Goal: Task Accomplishment & Management: Manage account settings

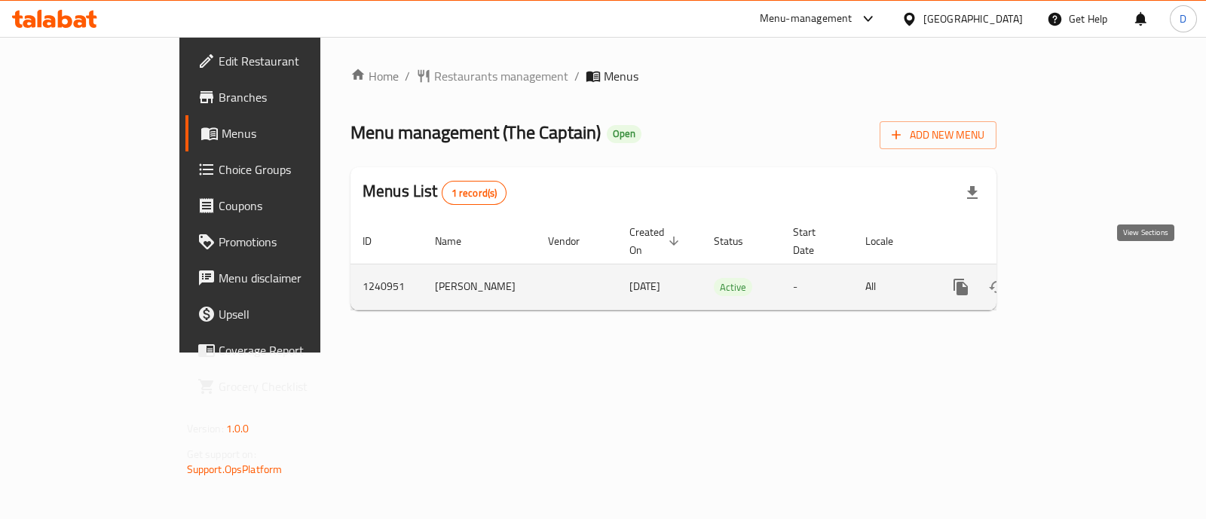
click at [1078, 278] on icon "enhanced table" at bounding box center [1069, 287] width 18 height 18
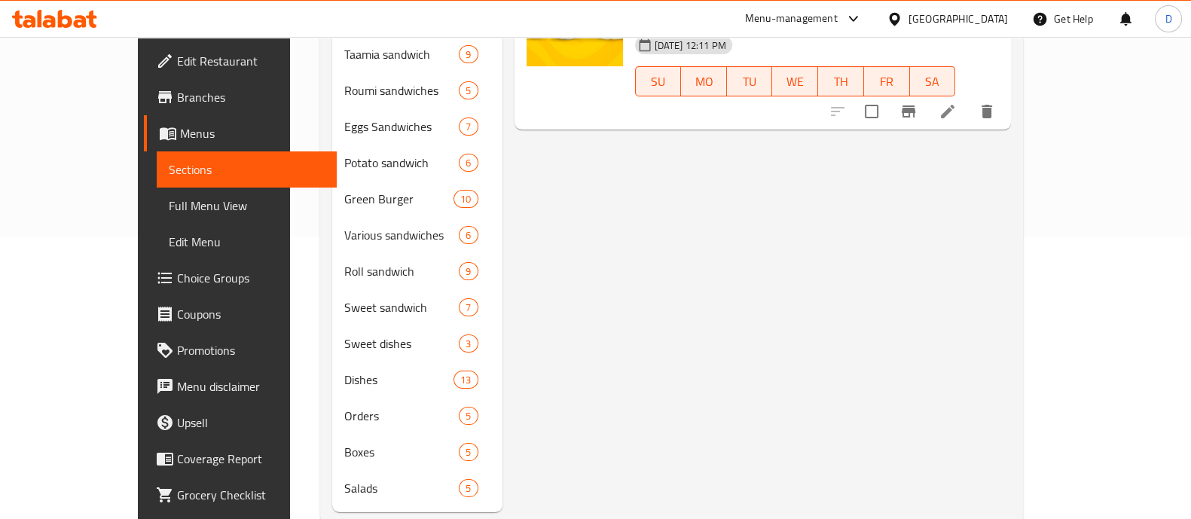
scroll to position [295, 0]
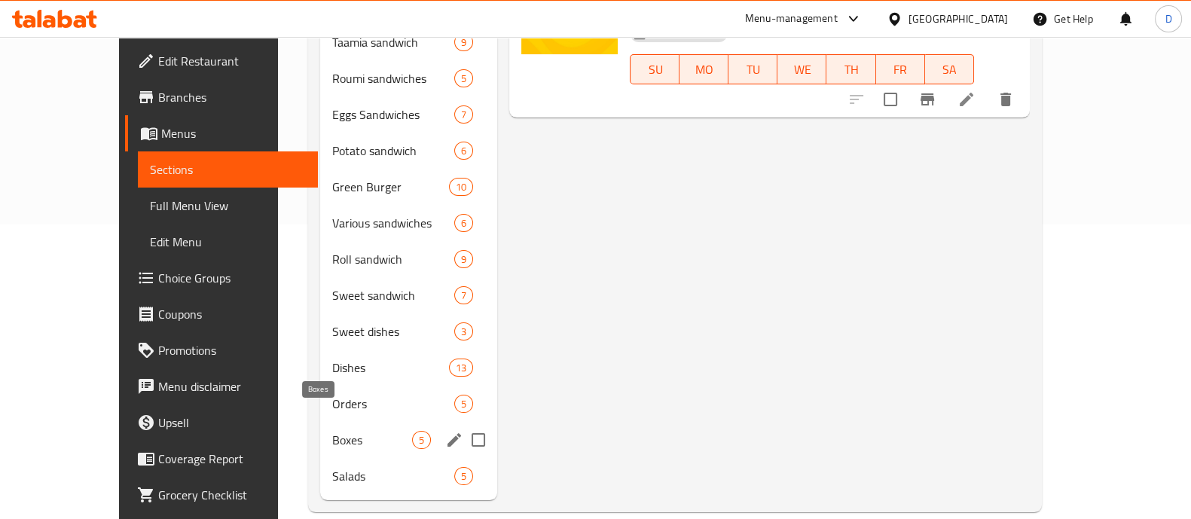
click at [332, 431] on span "Boxes" at bounding box center [372, 440] width 80 height 18
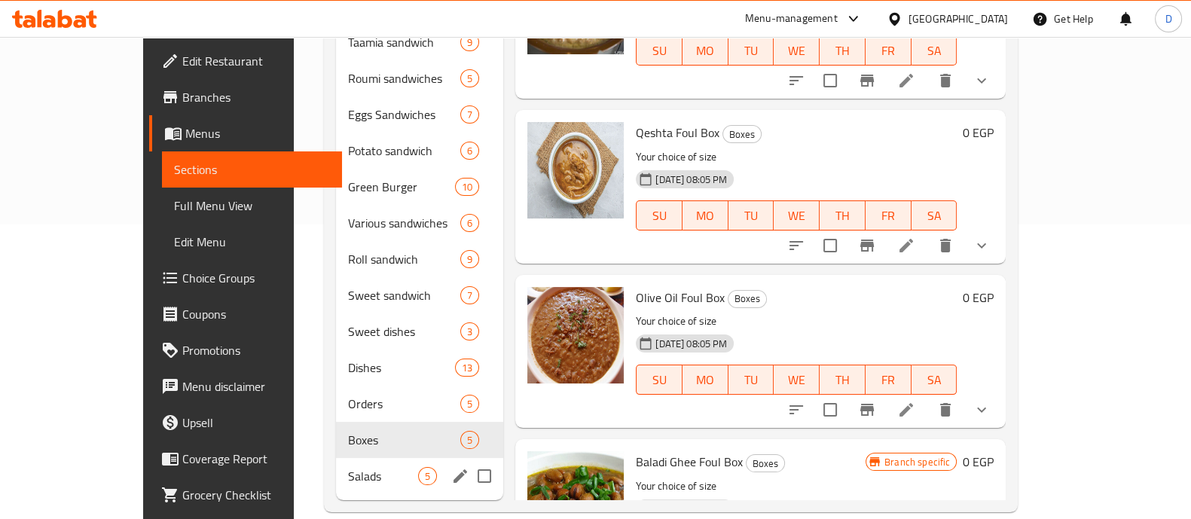
click at [348, 467] on span "Salads" at bounding box center [383, 476] width 70 height 18
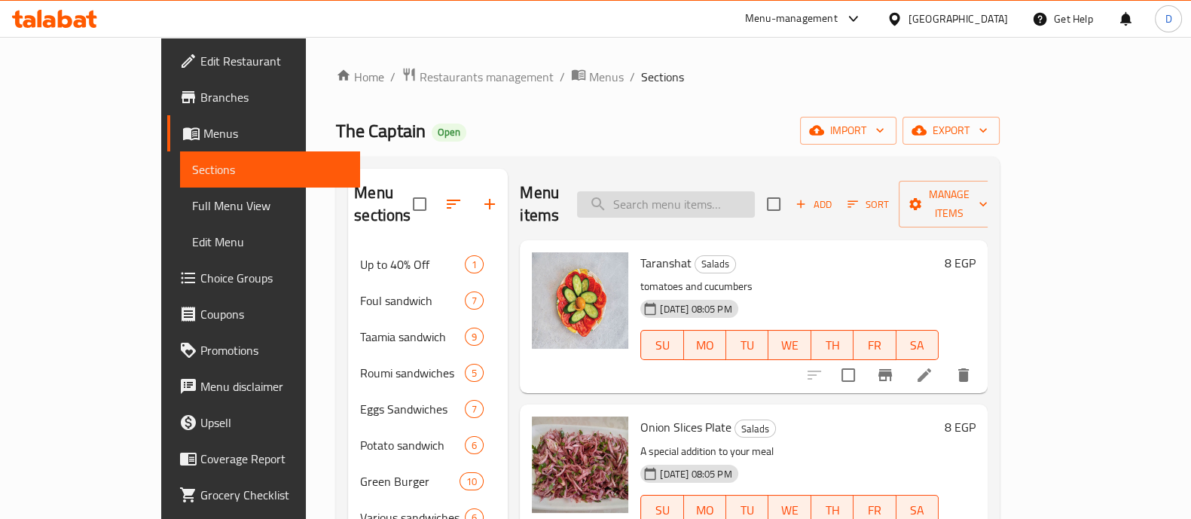
click at [739, 191] on input "search" at bounding box center [666, 204] width 178 height 26
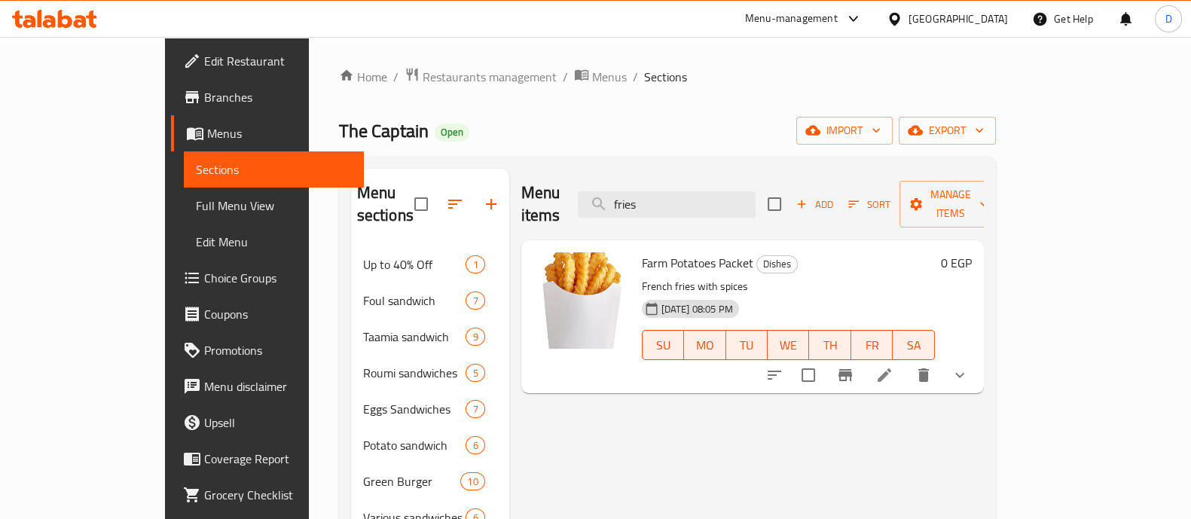
type input "fries"
click at [969, 366] on icon "show more" at bounding box center [960, 375] width 18 height 18
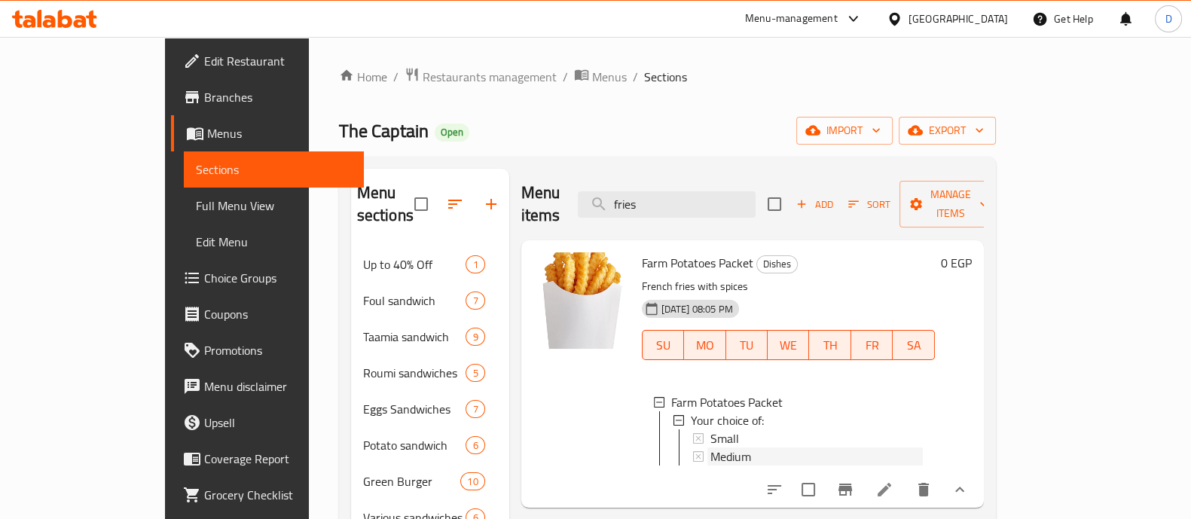
click at [711, 448] on span "Medium" at bounding box center [731, 457] width 41 height 18
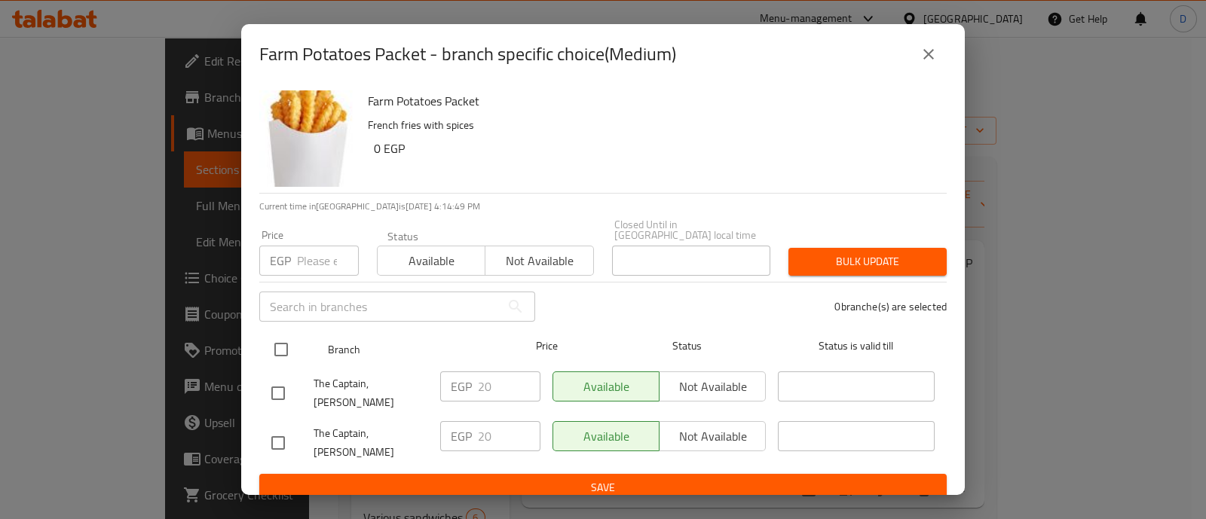
click at [283, 344] on input "checkbox" at bounding box center [281, 350] width 32 height 32
checkbox input "true"
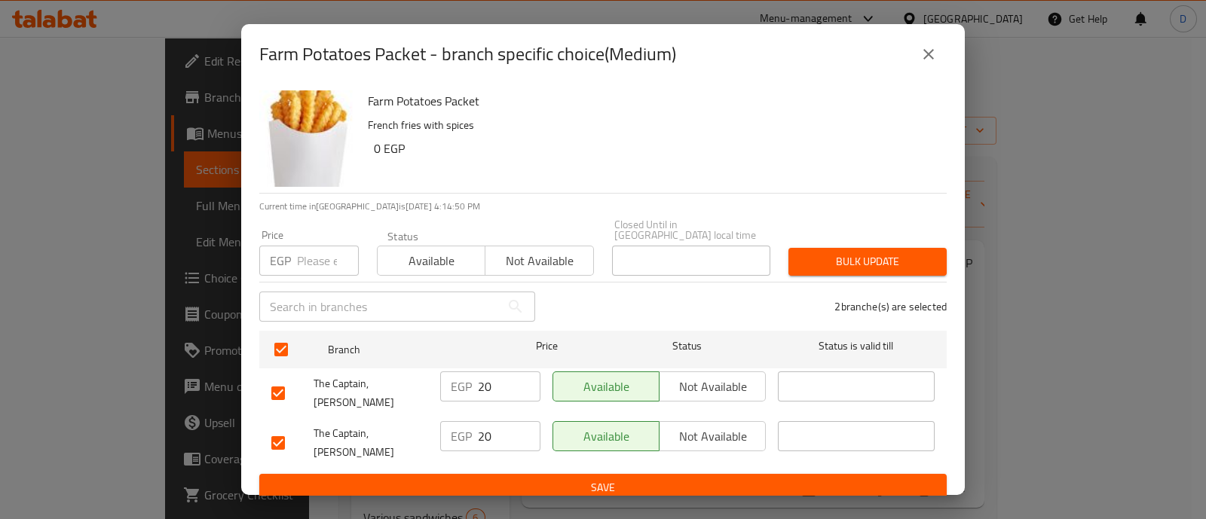
click at [486, 381] on input "20" at bounding box center [509, 386] width 63 height 30
click at [927, 63] on icon "close" at bounding box center [928, 54] width 18 height 18
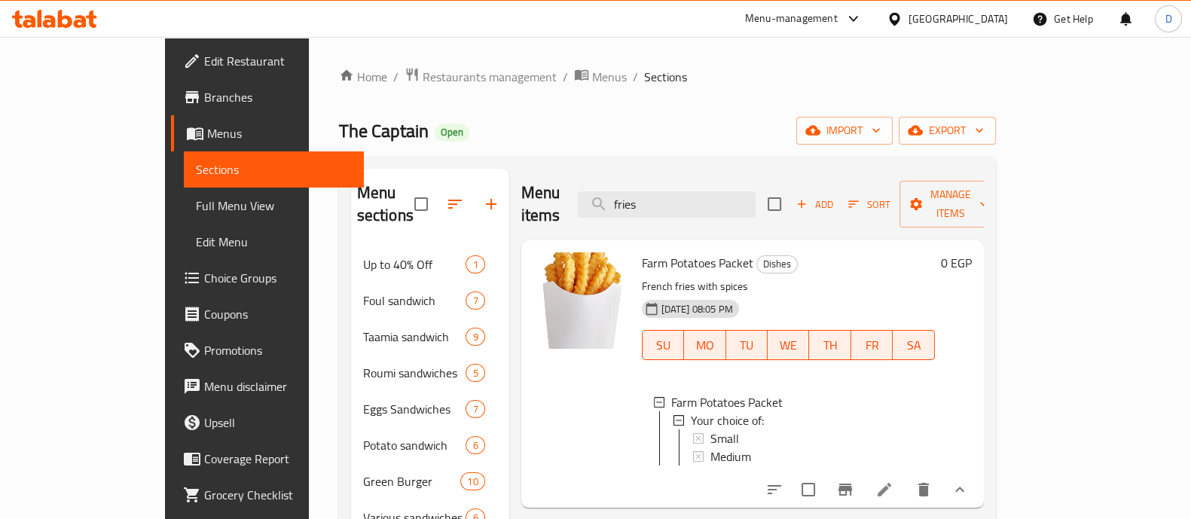
click at [741, 448] on div "Medium" at bounding box center [817, 457] width 212 height 18
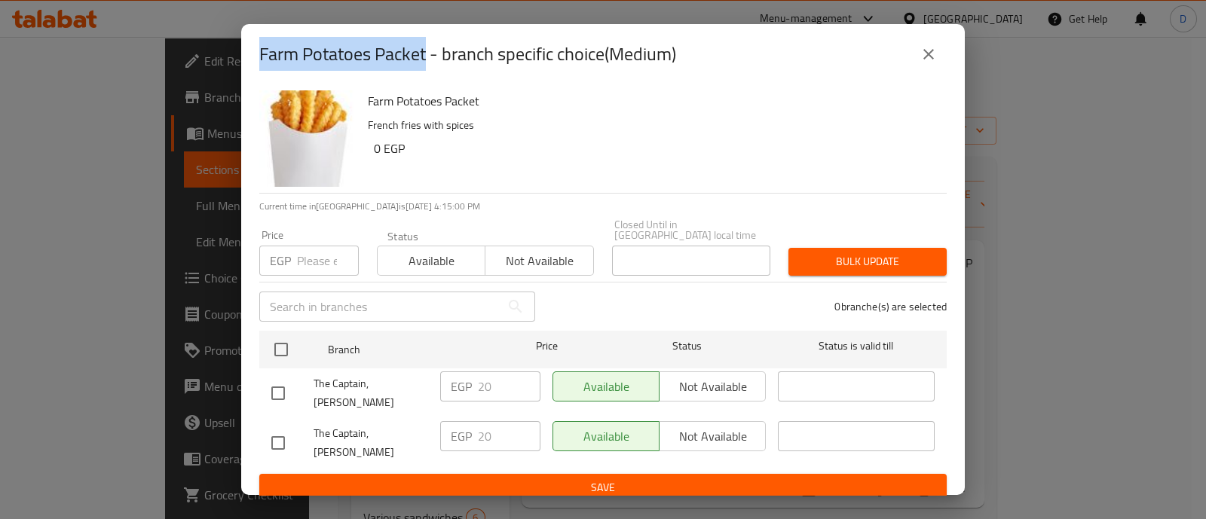
drag, startPoint x: 304, startPoint y: 63, endPoint x: 426, endPoint y: 60, distance: 122.1
click at [426, 60] on div "Farm Potatoes Packet - branch specific choice(Medium)" at bounding box center [602, 54] width 723 height 60
click at [426, 60] on h2 "Farm Potatoes Packet - branch specific choice(Medium)" at bounding box center [467, 54] width 417 height 24
drag, startPoint x: 259, startPoint y: 69, endPoint x: 426, endPoint y: 65, distance: 167.3
click at [426, 65] on h2 "Farm Potatoes Packet - branch specific choice(Medium)" at bounding box center [467, 54] width 417 height 24
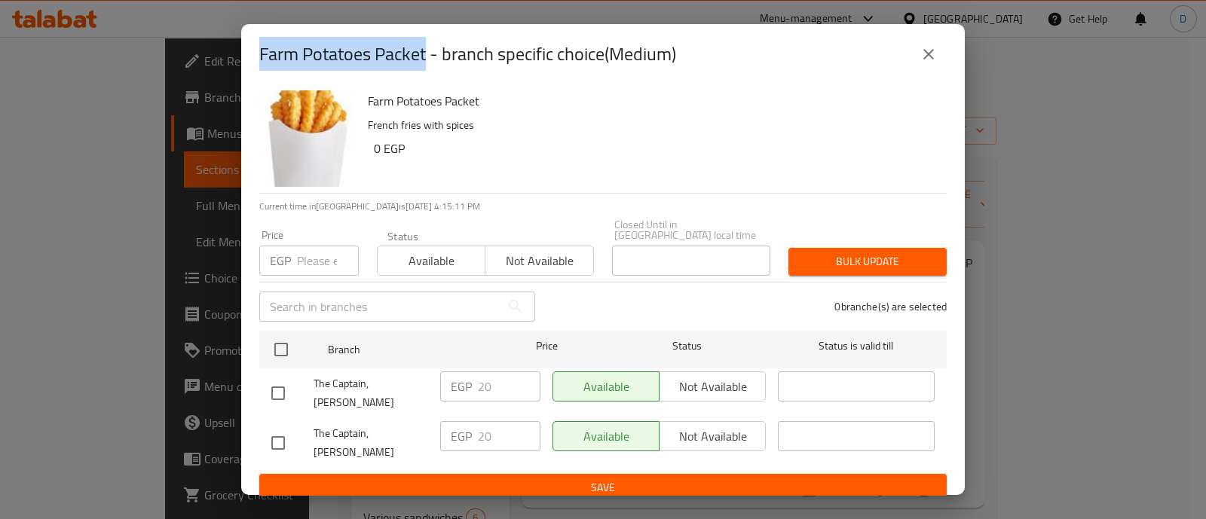
copy h2 "Farm Potatoes Packet"
click at [926, 57] on icon "close" at bounding box center [928, 54] width 18 height 18
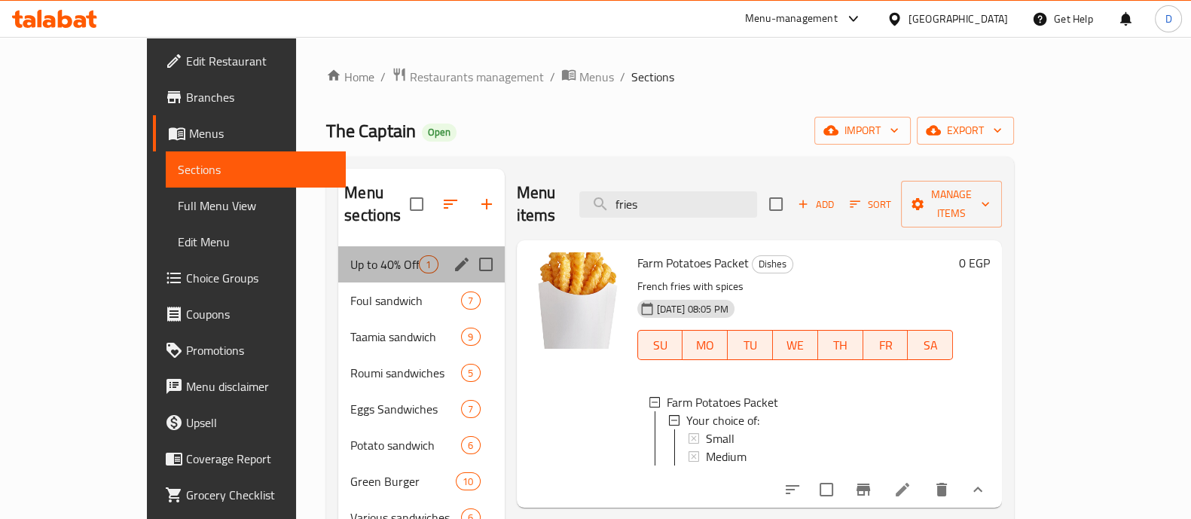
click at [350, 255] on span "Up to 40% Off" at bounding box center [384, 264] width 69 height 18
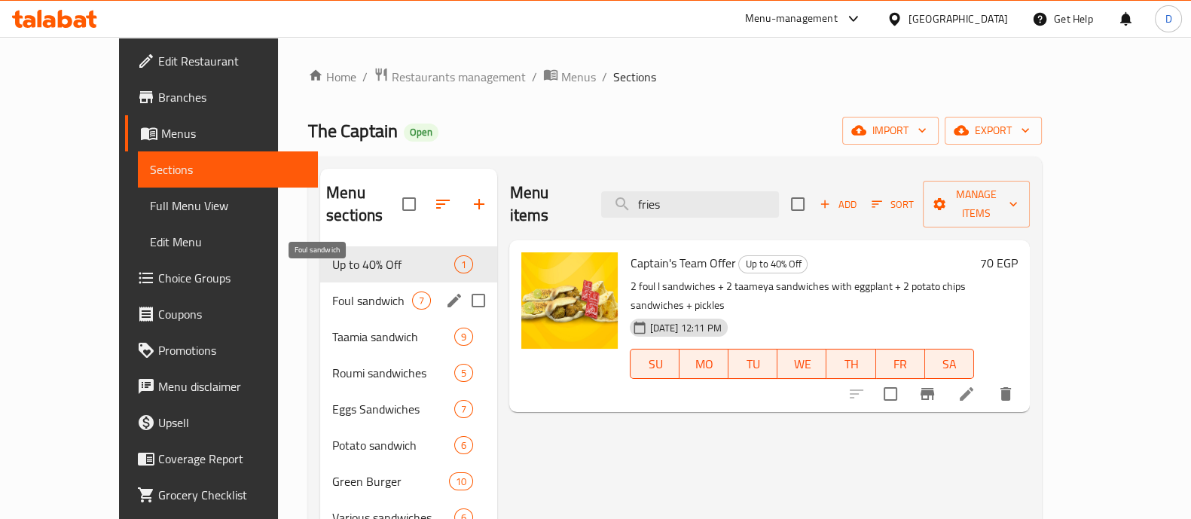
click at [347, 292] on span "Foul sandwich" at bounding box center [372, 301] width 80 height 18
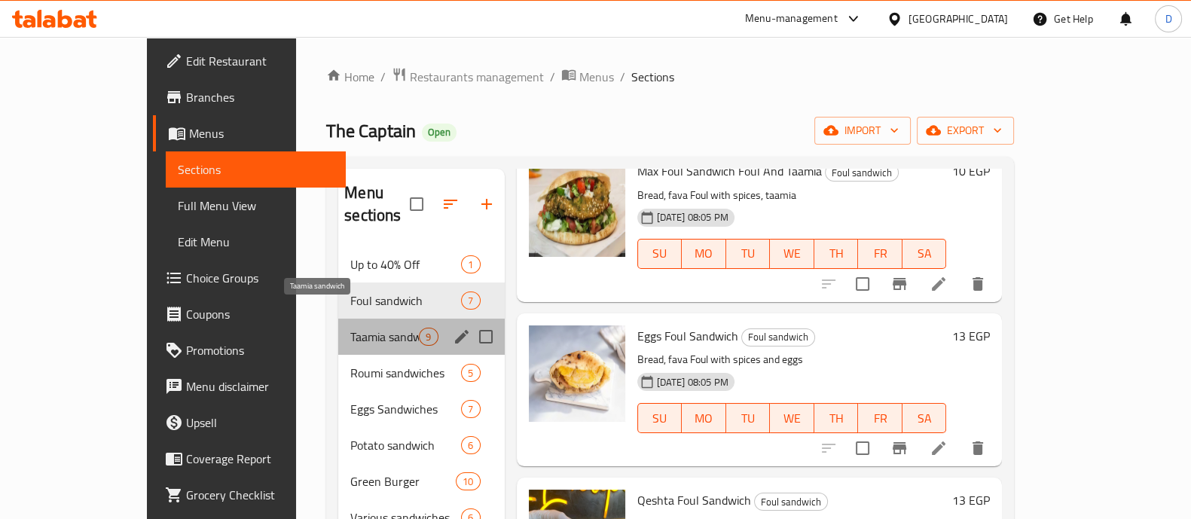
click at [350, 328] on span "Taamia sandwich" at bounding box center [384, 337] width 69 height 18
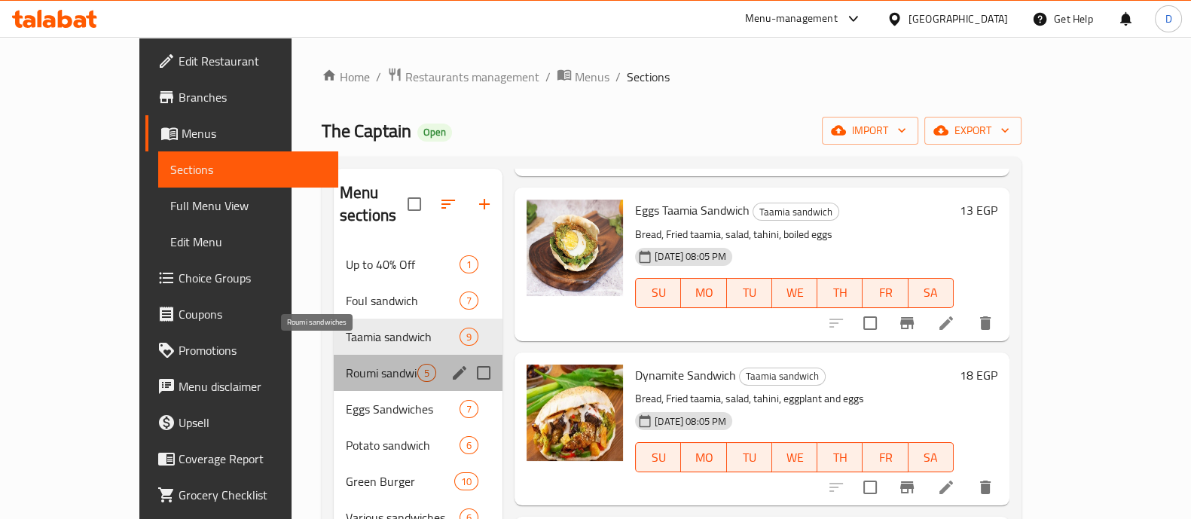
click at [346, 364] on span "Roumi sandwiches" at bounding box center [382, 373] width 72 height 18
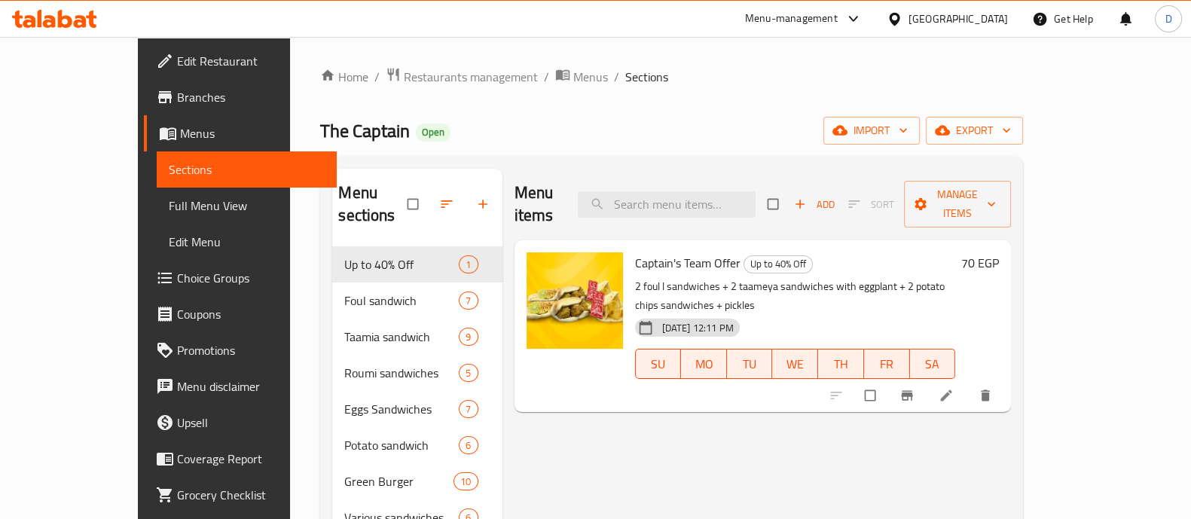
click at [177, 270] on span "Choice Groups" at bounding box center [251, 278] width 148 height 18
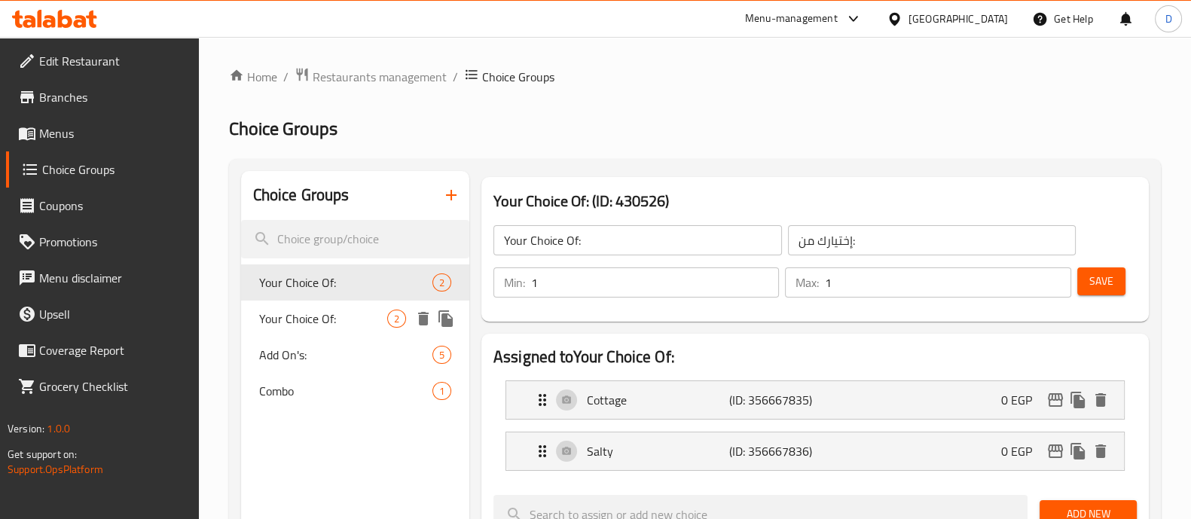
click at [335, 318] on span "Your Choice Of:" at bounding box center [323, 319] width 128 height 18
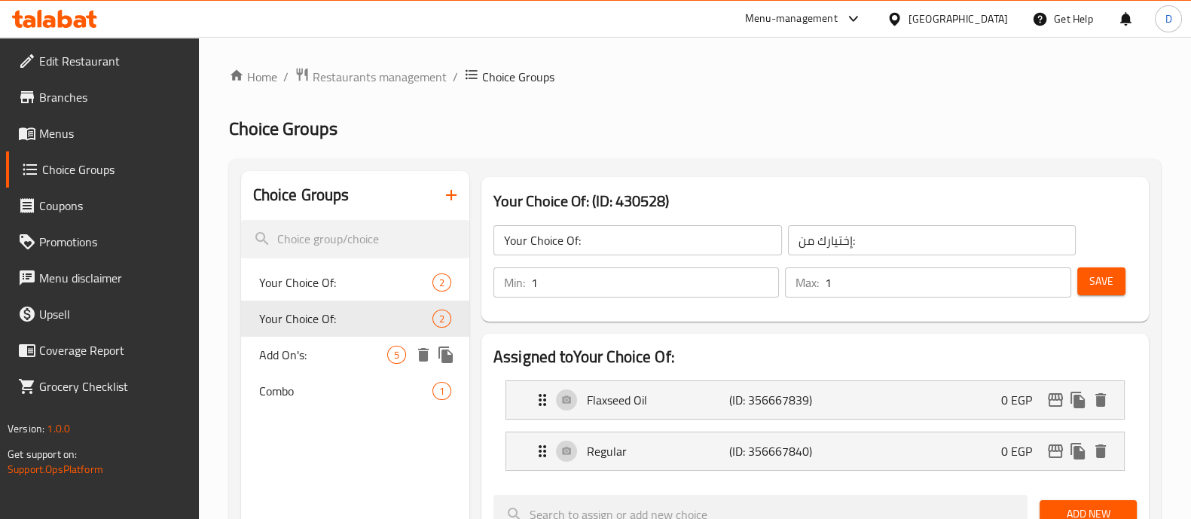
click at [332, 350] on span "Add On's:" at bounding box center [323, 355] width 128 height 18
type input "Add On's:"
type input "اضافات"
type input "0"
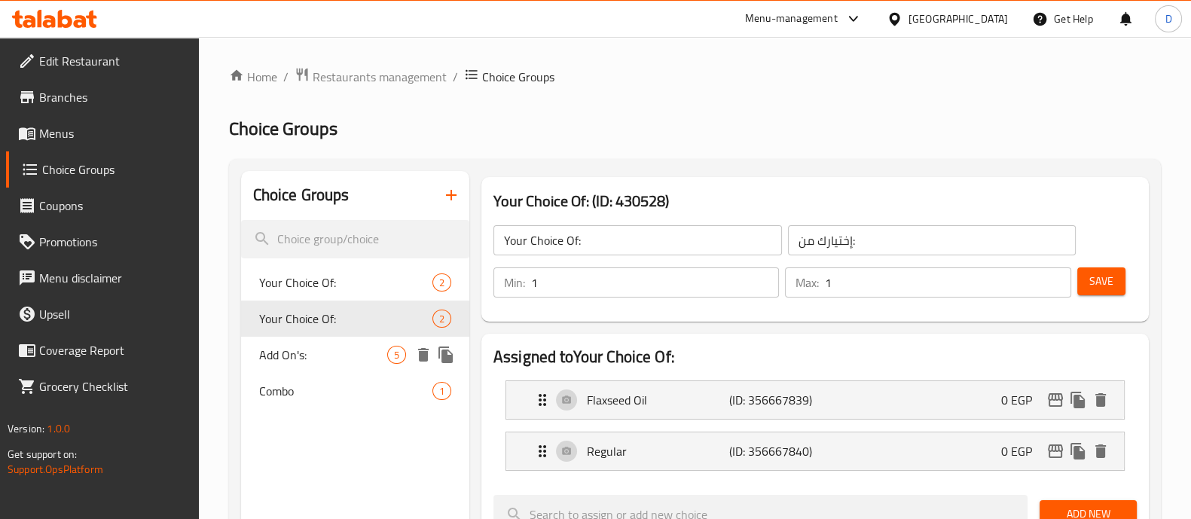
type input "5"
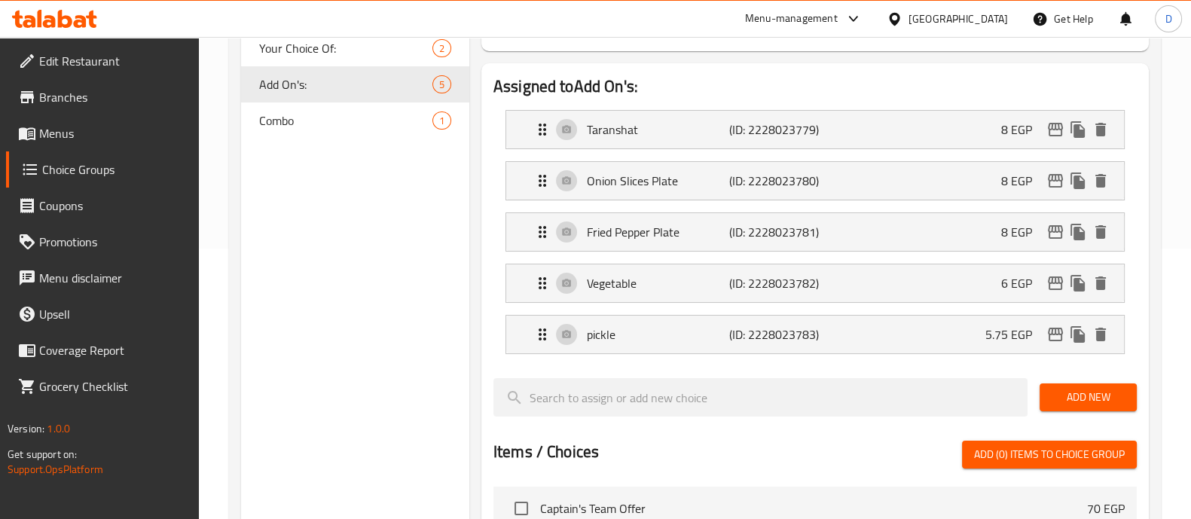
scroll to position [283, 0]
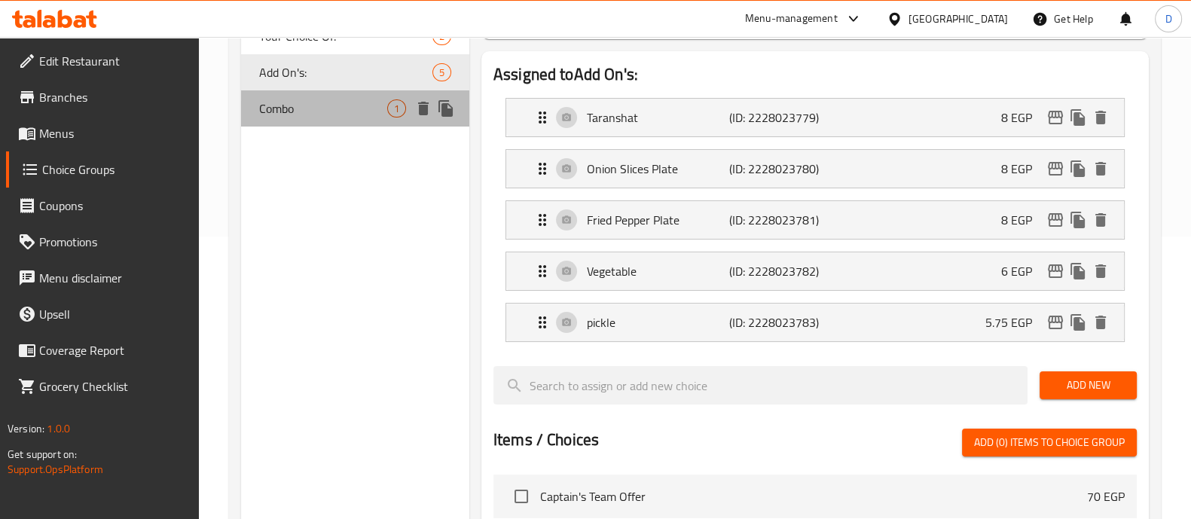
click at [302, 109] on span "Combo" at bounding box center [323, 108] width 128 height 18
type input "Combo"
type input "كومبو"
type input "1"
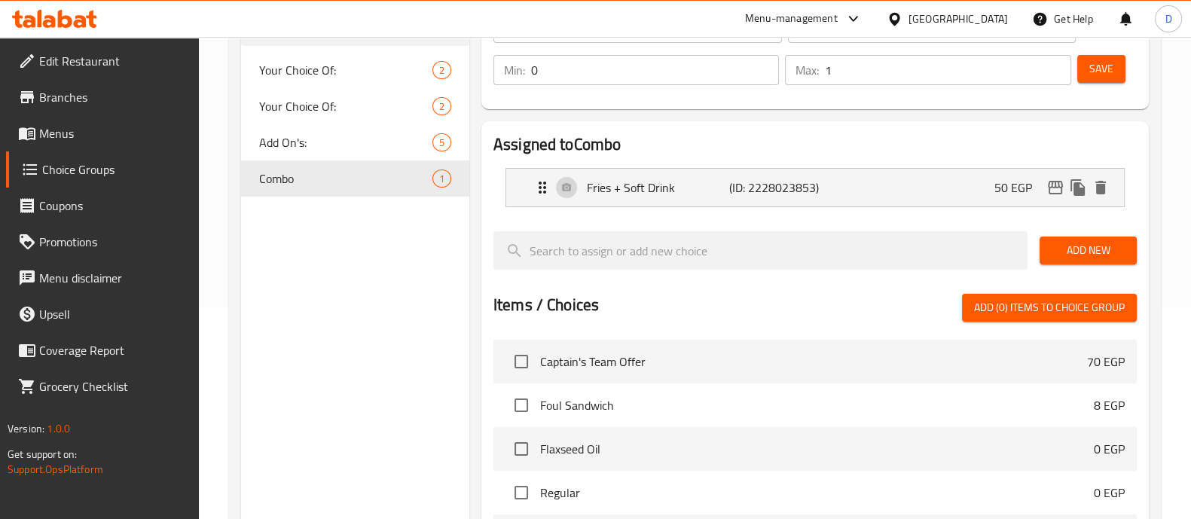
scroll to position [188, 0]
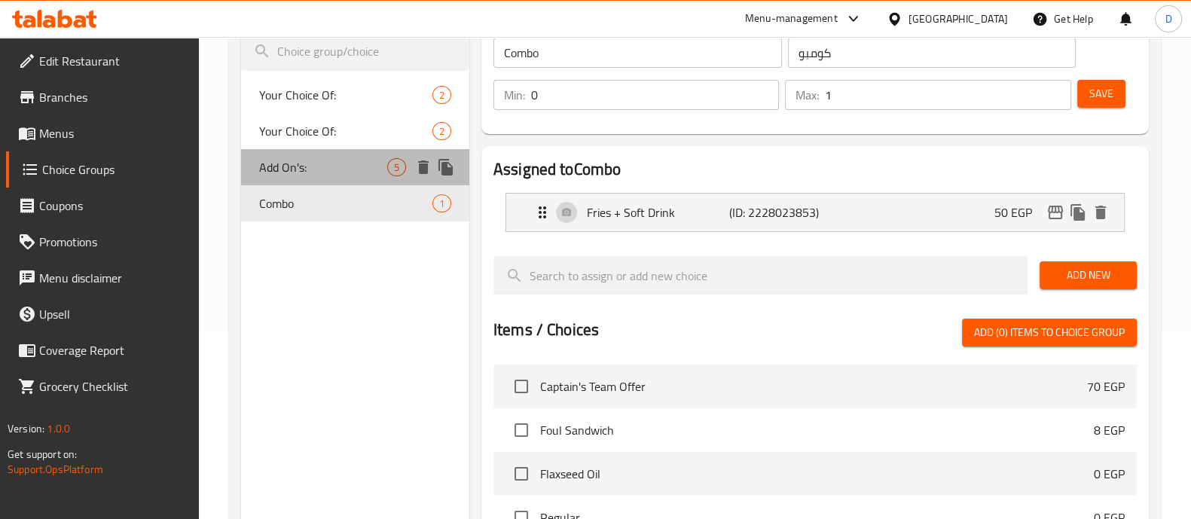
click at [348, 152] on div "Add On's: 5" at bounding box center [355, 167] width 228 height 36
type input "Add On's:"
type input "اضافات"
type input "5"
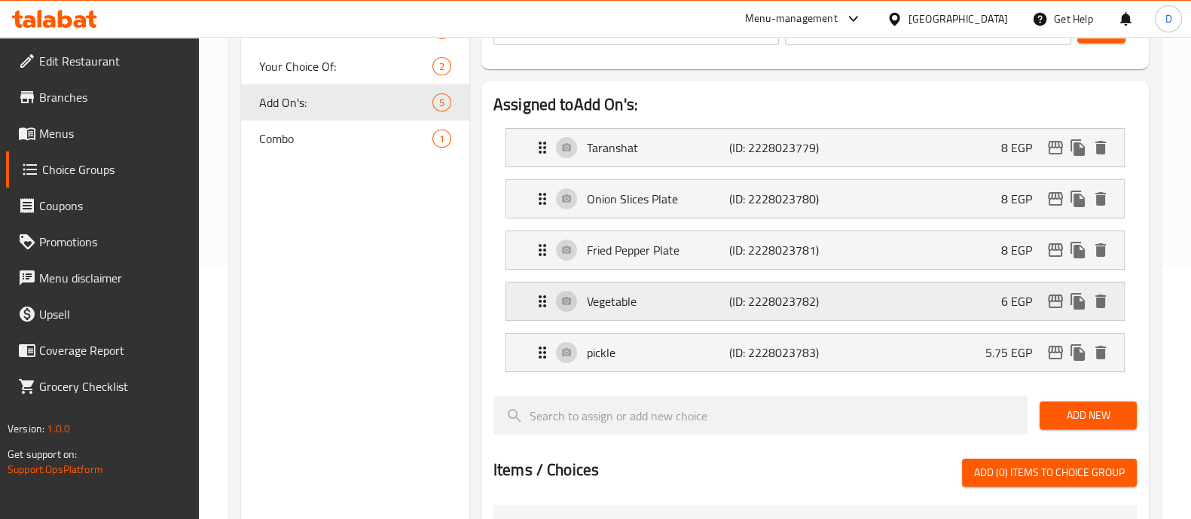
scroll to position [283, 0]
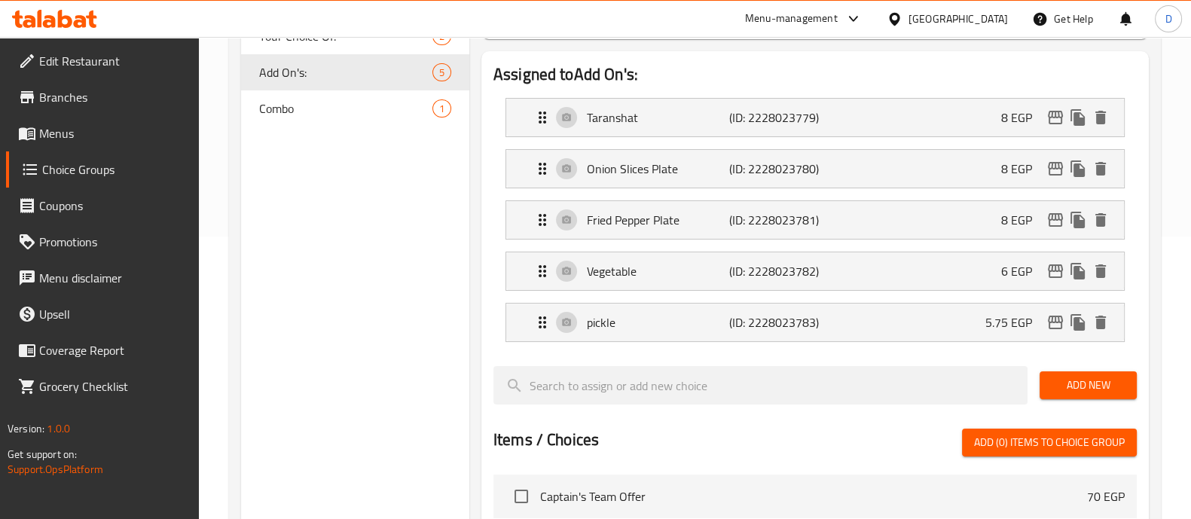
click at [1068, 390] on span "Add New" at bounding box center [1088, 385] width 73 height 19
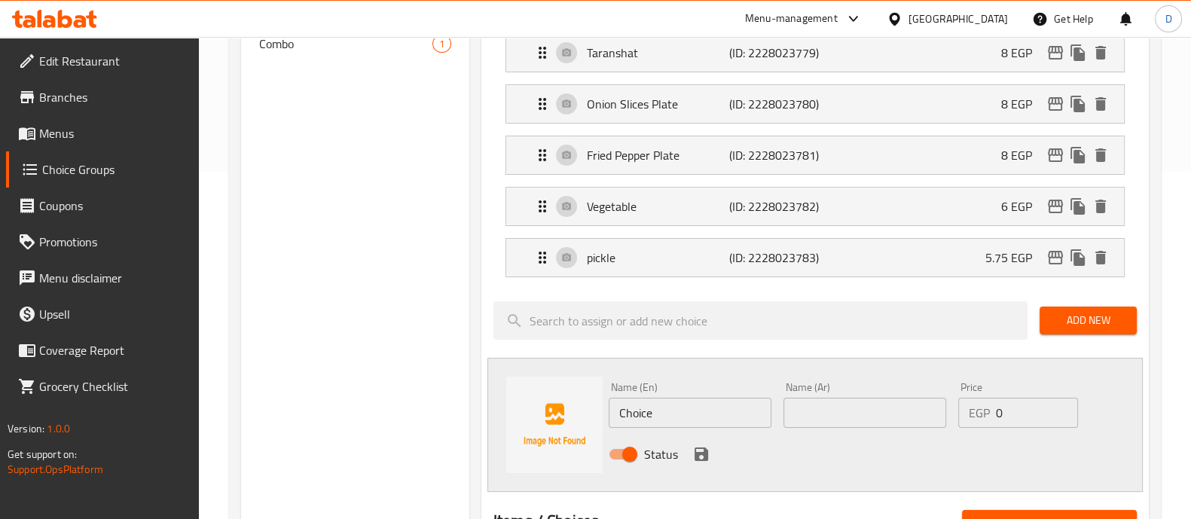
scroll to position [376, 0]
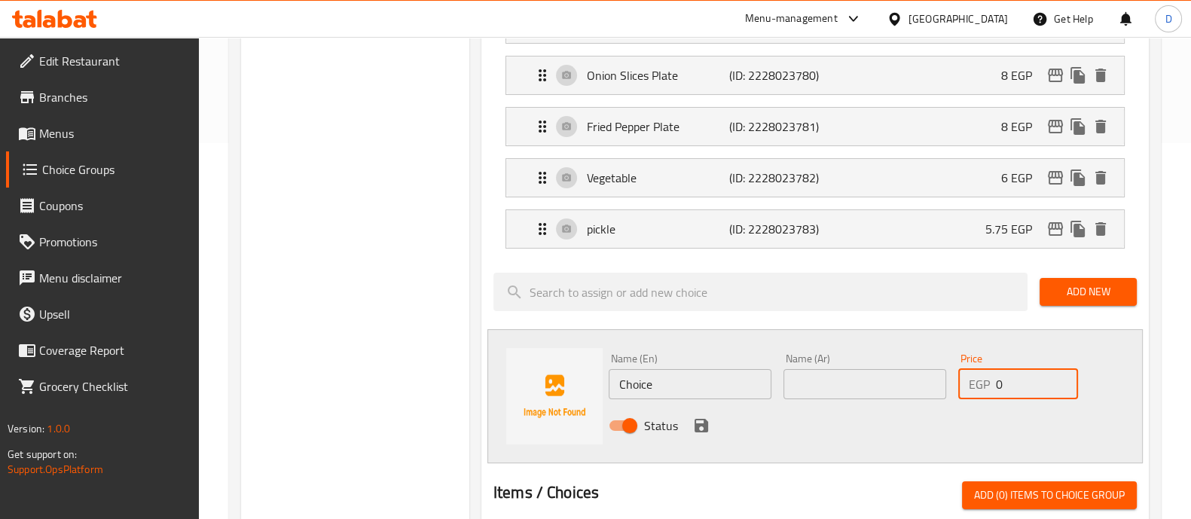
click at [1040, 379] on input "0" at bounding box center [1036, 384] width 81 height 30
click at [1040, 380] on input "0" at bounding box center [1036, 384] width 81 height 30
paste input "2"
type input "20"
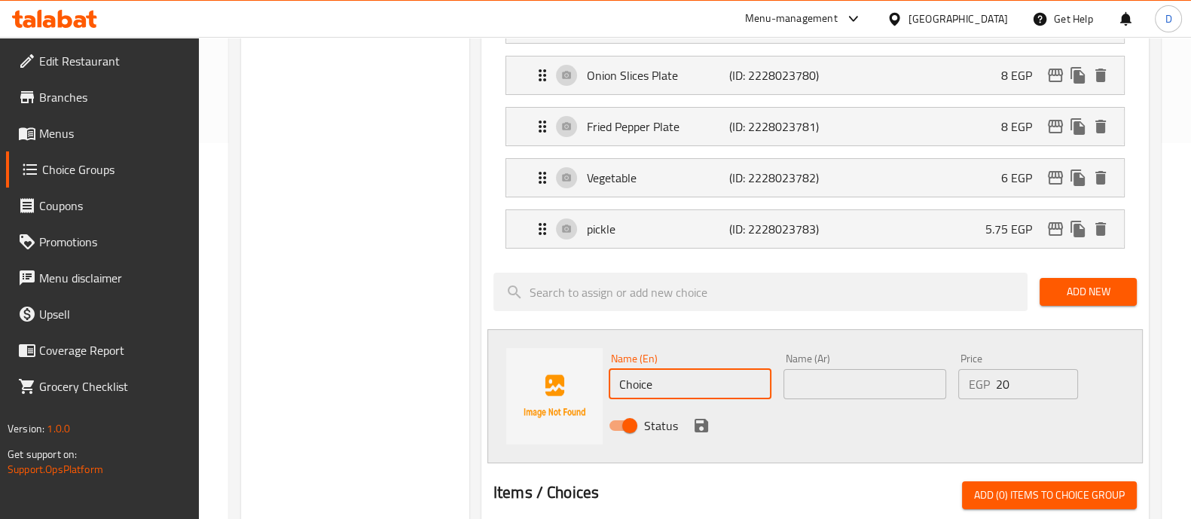
click at [695, 390] on input "Choice" at bounding box center [690, 384] width 163 height 30
paste input "Farm Potatoes Packet"
type input "Farm Potatoes Packet"
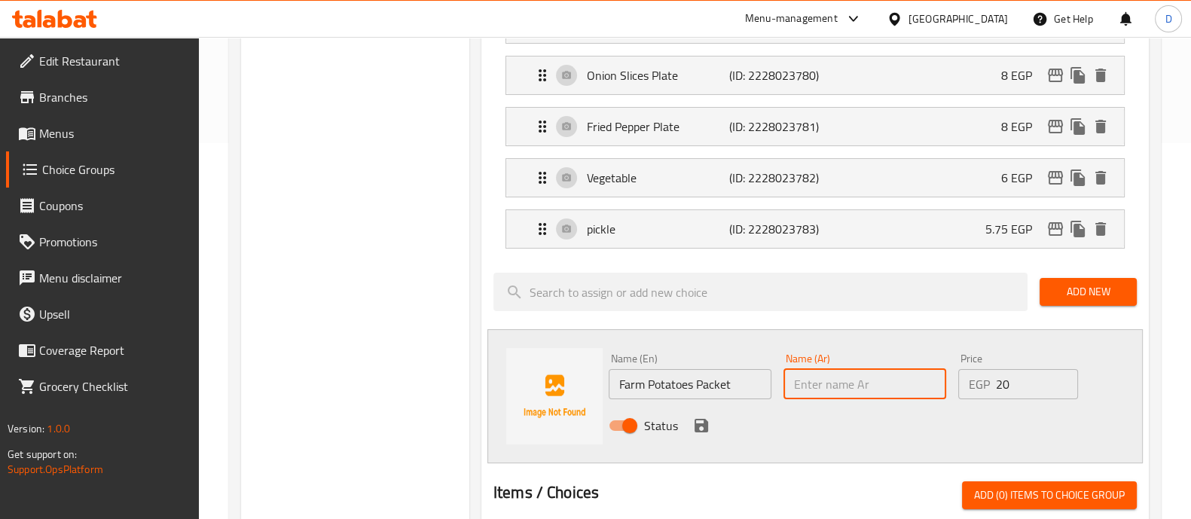
click at [873, 381] on input "text" at bounding box center [865, 384] width 163 height 30
type input "f"
type input "باكت بطاطس فارم"
click at [692, 417] on icon "save" at bounding box center [701, 426] width 18 height 18
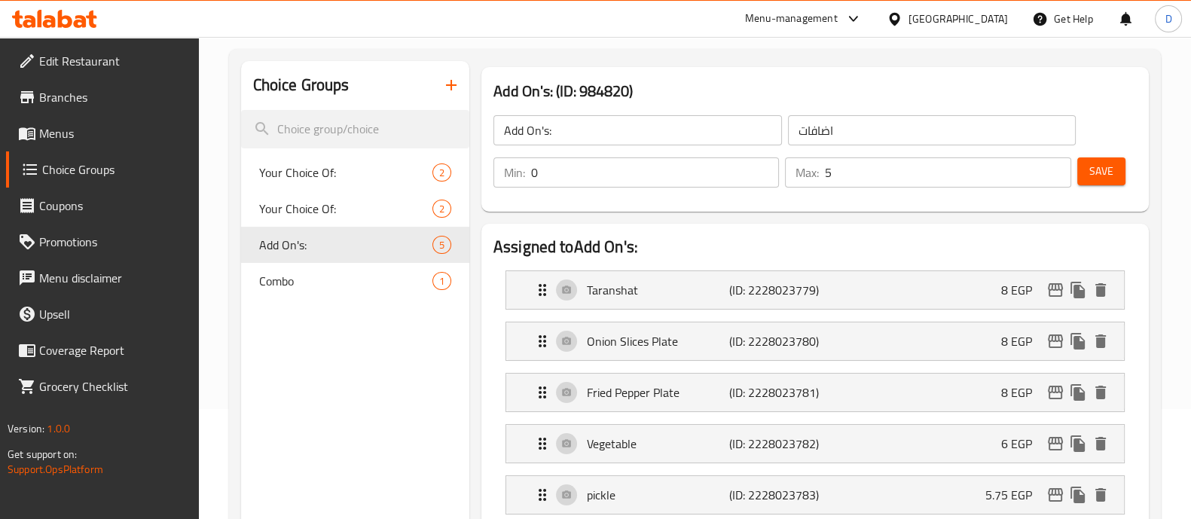
scroll to position [93, 0]
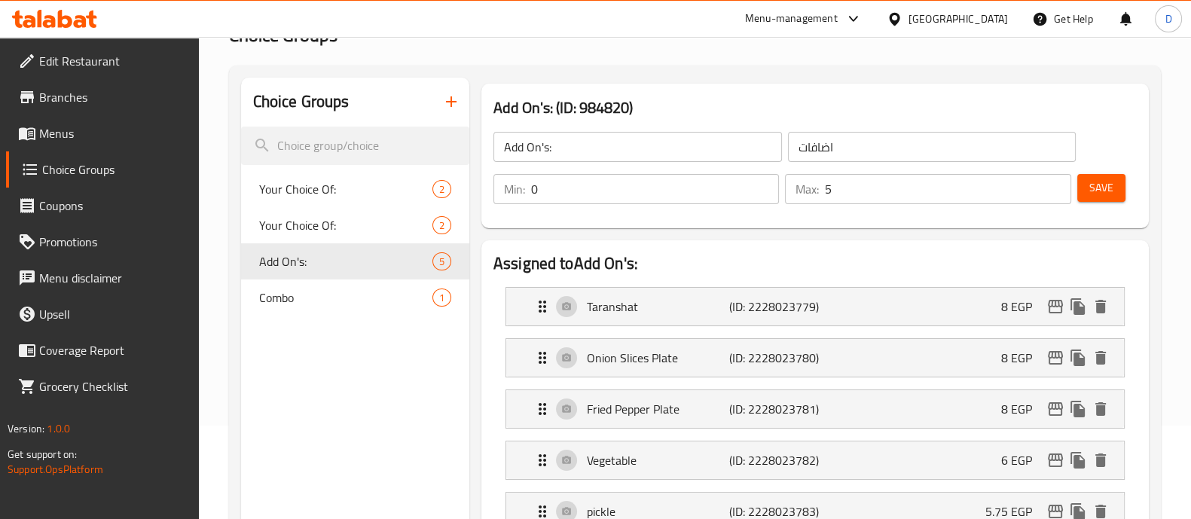
drag, startPoint x: 1107, startPoint y: 182, endPoint x: 1096, endPoint y: 185, distance: 11.7
click at [1108, 182] on span "Save" at bounding box center [1102, 188] width 24 height 19
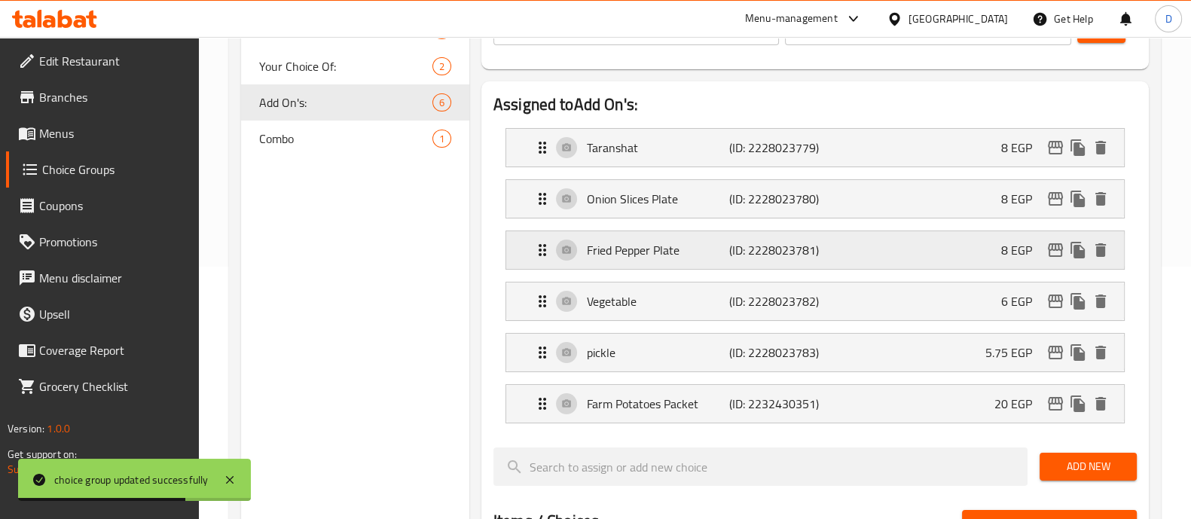
scroll to position [283, 0]
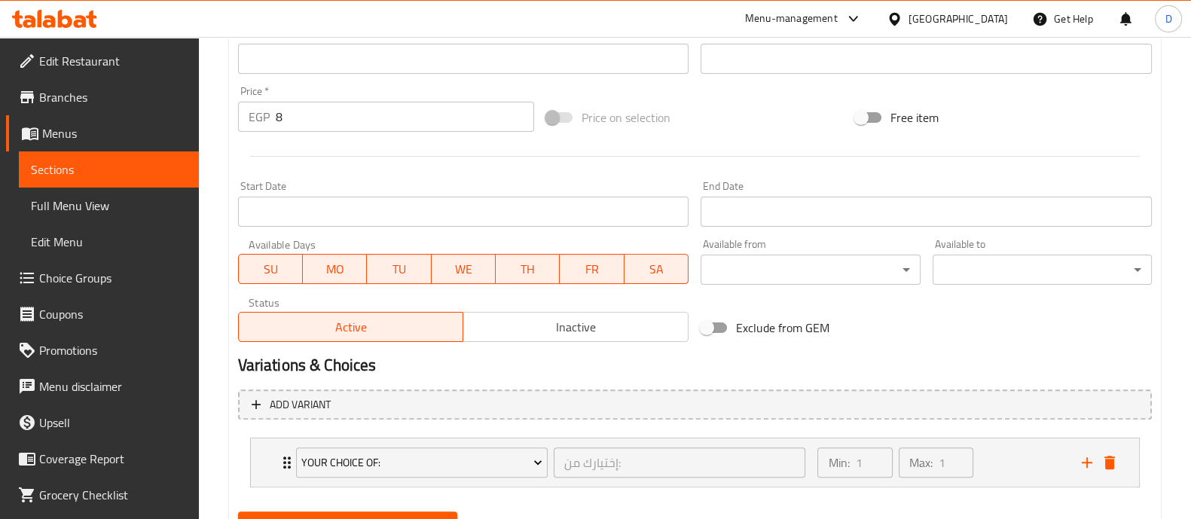
scroll to position [591, 0]
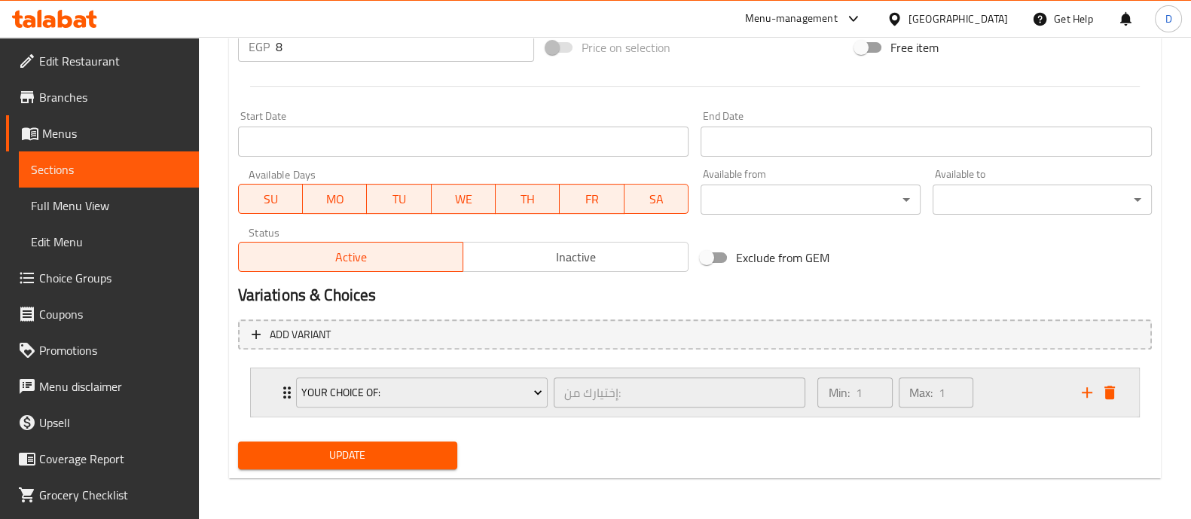
click at [980, 393] on div "Min: 1 ​ Max: 1 ​" at bounding box center [896, 392] width 168 height 42
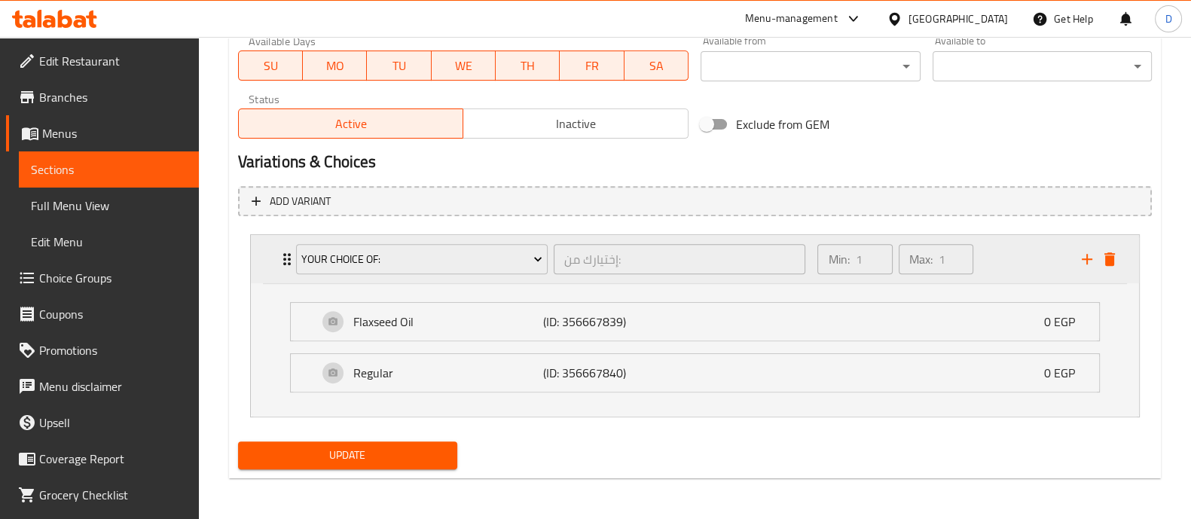
click at [1023, 277] on div "Min: 1 ​ Max: 1 ​" at bounding box center [941, 259] width 264 height 48
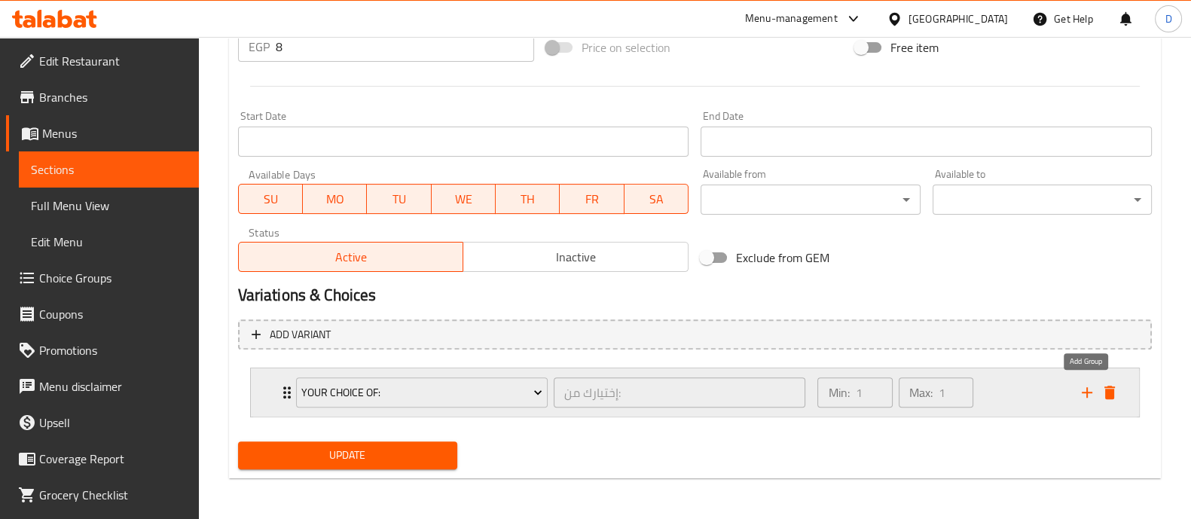
click at [1081, 393] on icon "add" at bounding box center [1087, 393] width 18 height 18
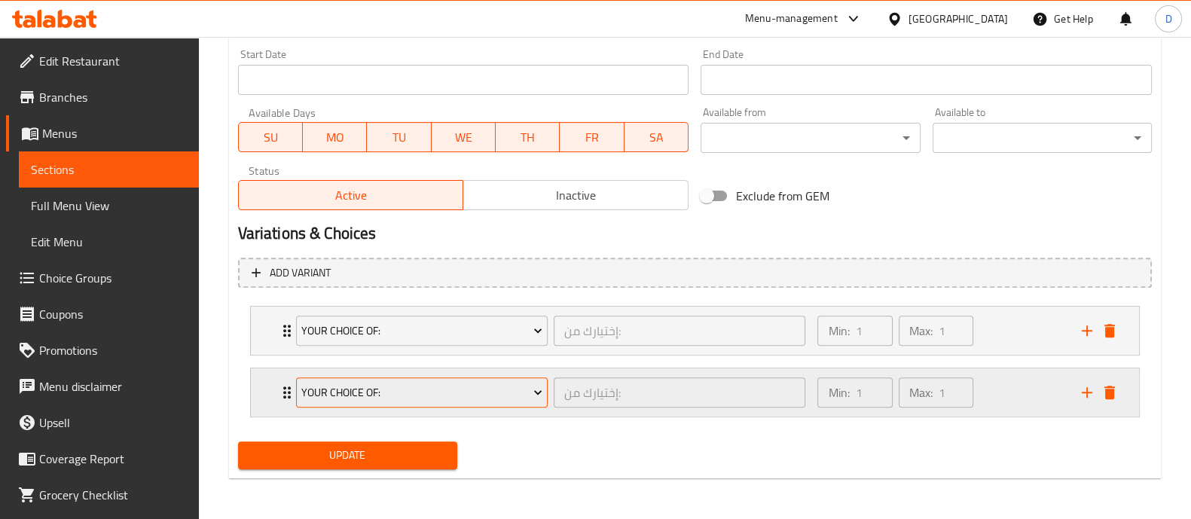
click at [392, 388] on span "Your Choice Of:" at bounding box center [421, 393] width 241 height 19
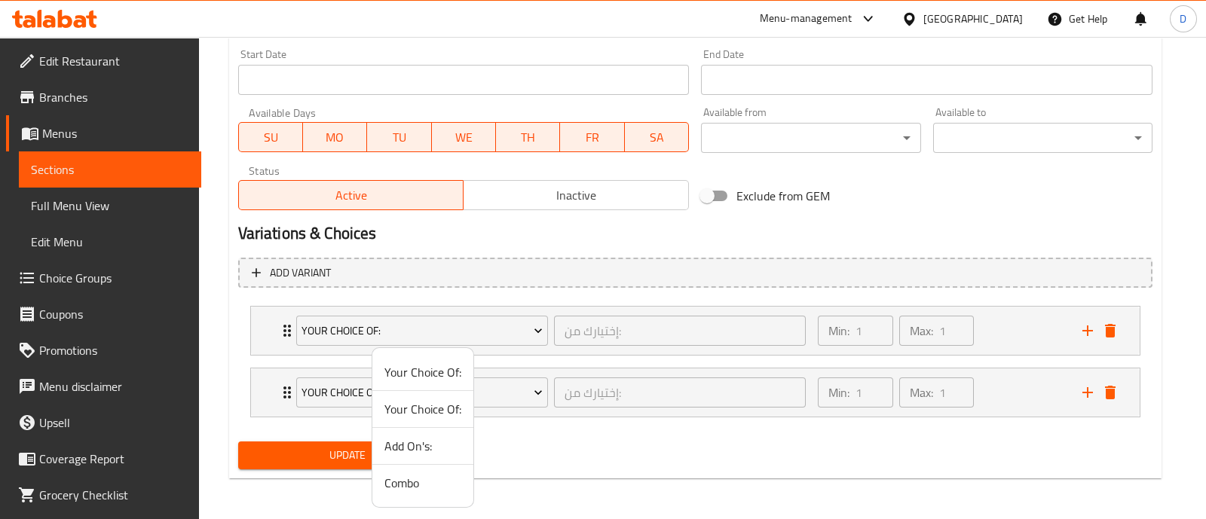
click at [431, 454] on span "Add On's:" at bounding box center [422, 446] width 77 height 18
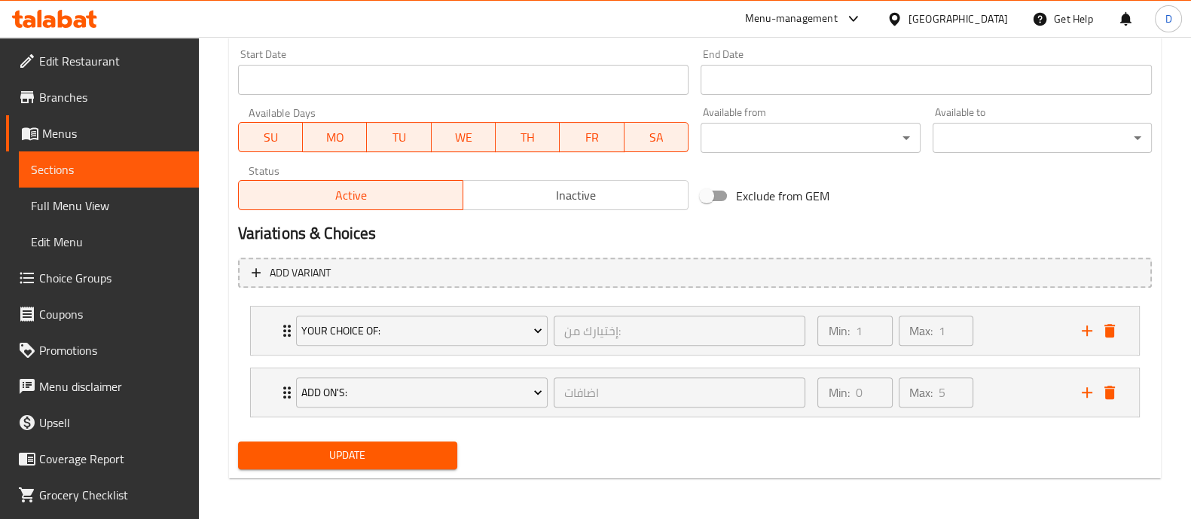
click at [406, 451] on span "Update" at bounding box center [347, 455] width 195 height 19
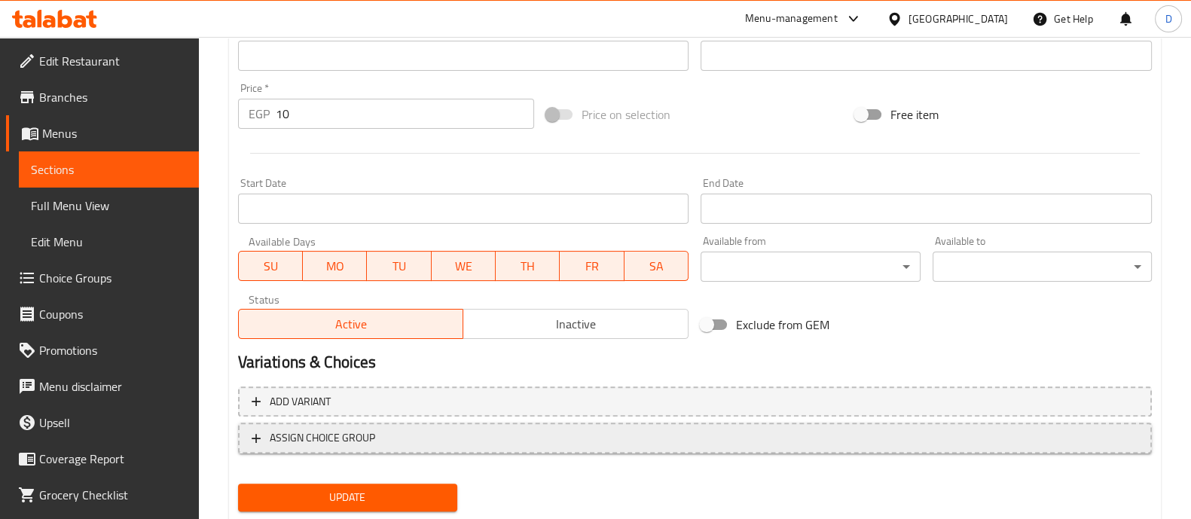
scroll to position [566, 0]
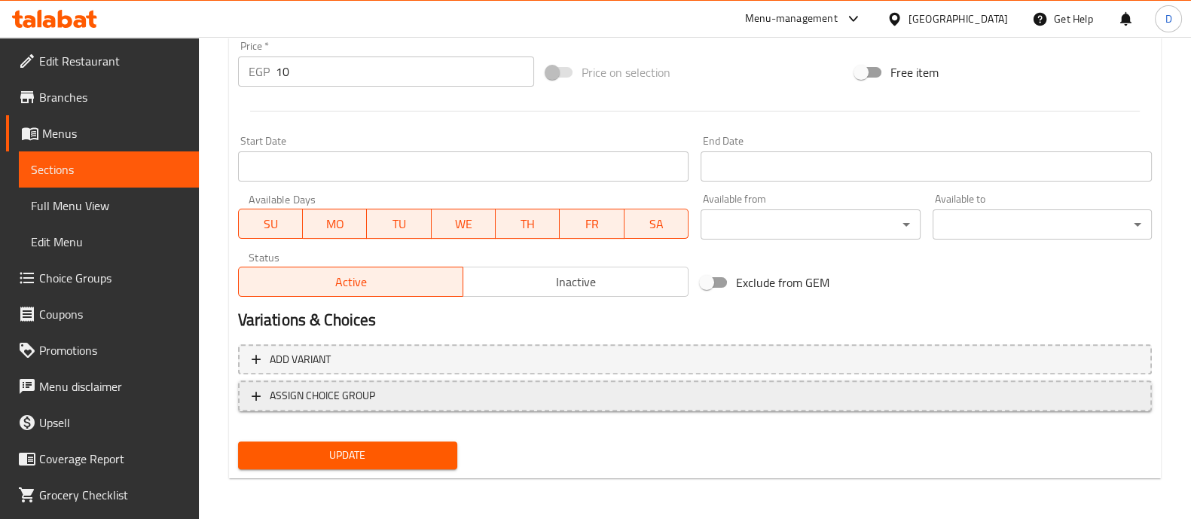
click at [1056, 402] on span "ASSIGN CHOICE GROUP" at bounding box center [695, 396] width 887 height 19
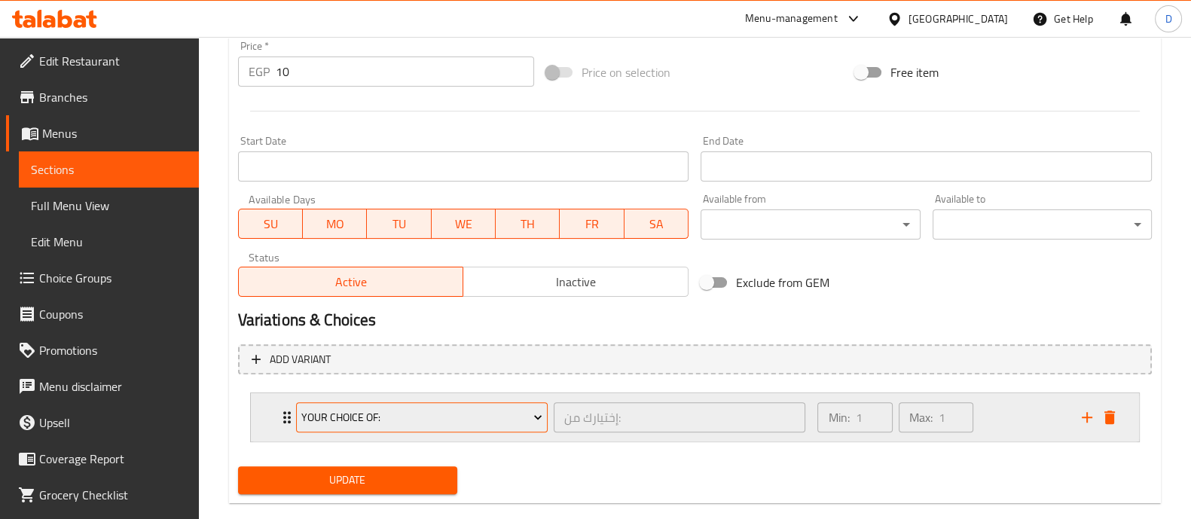
click at [425, 412] on span "Your Choice Of:" at bounding box center [421, 417] width 241 height 19
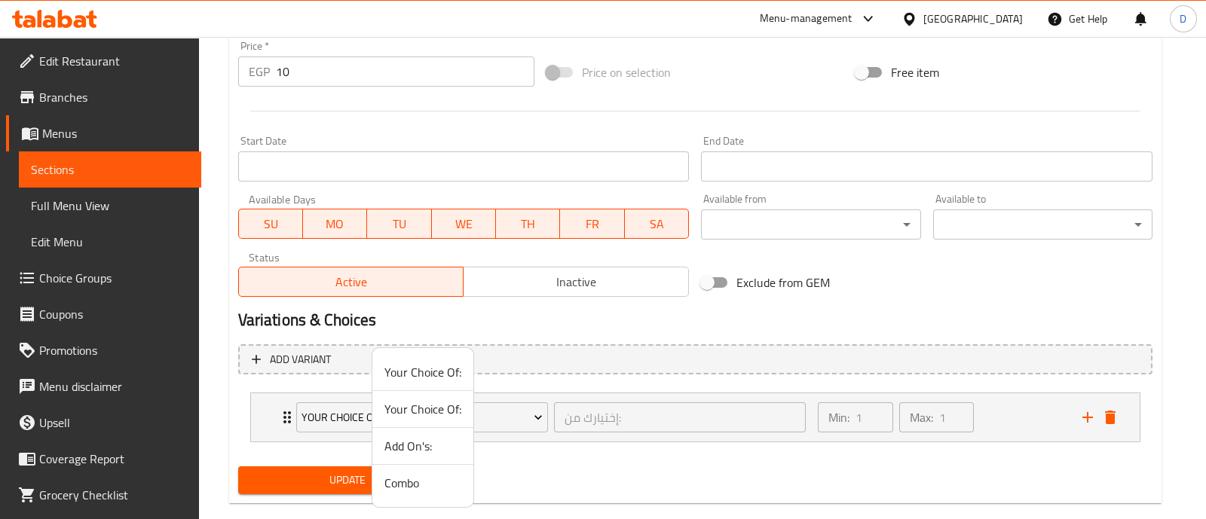
click at [425, 442] on span "Add On's:" at bounding box center [422, 446] width 77 height 18
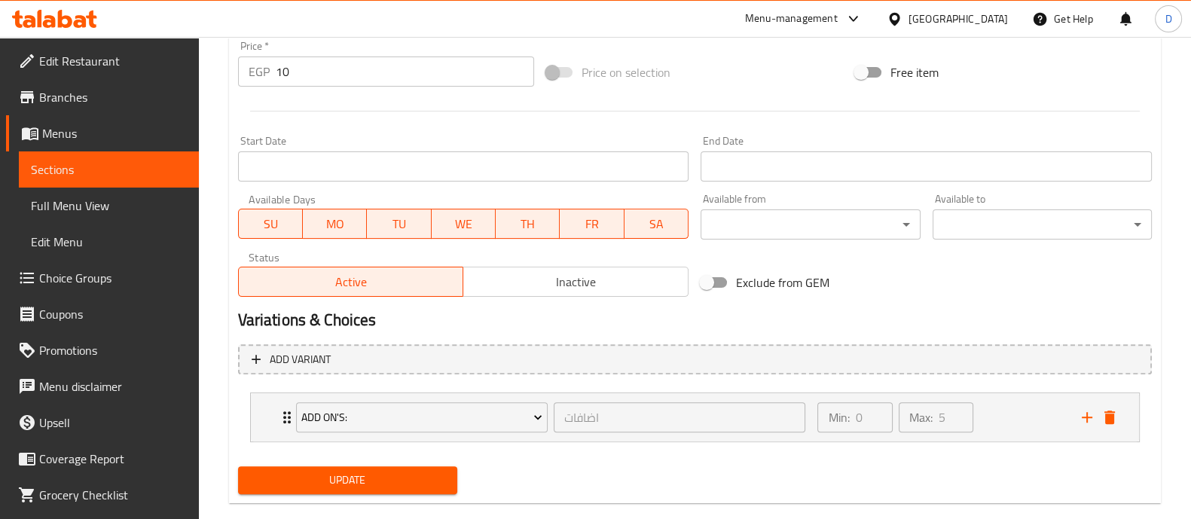
click at [402, 474] on span "Update" at bounding box center [347, 480] width 195 height 19
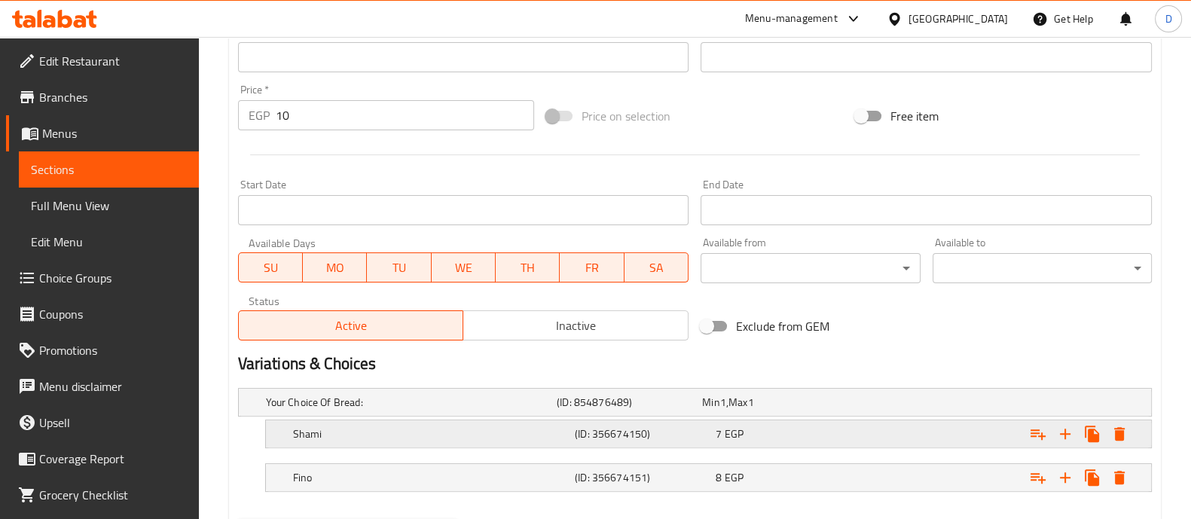
scroll to position [599, 0]
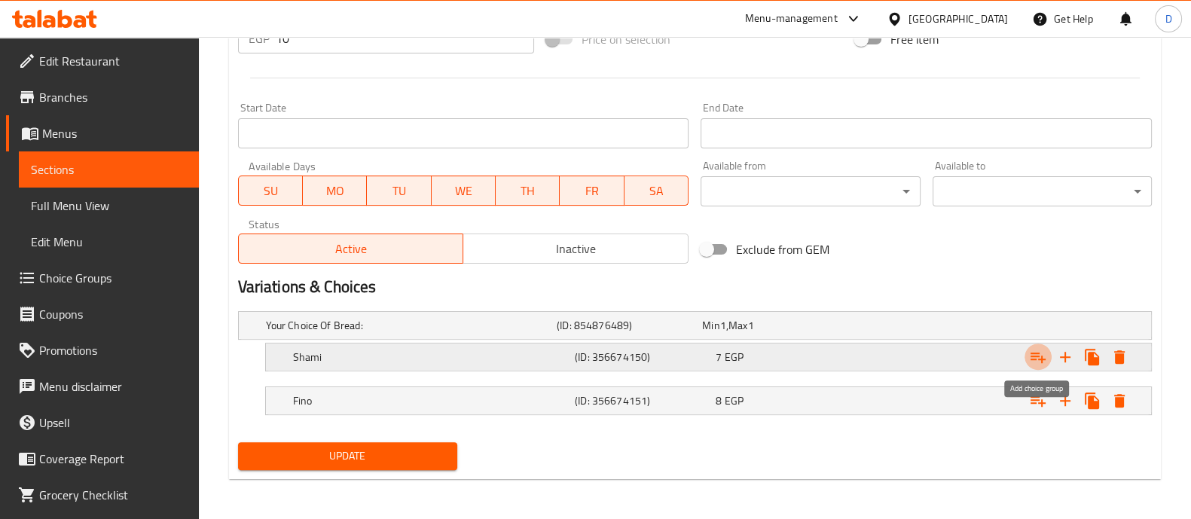
click at [1032, 357] on icon "Expand" at bounding box center [1038, 358] width 15 height 11
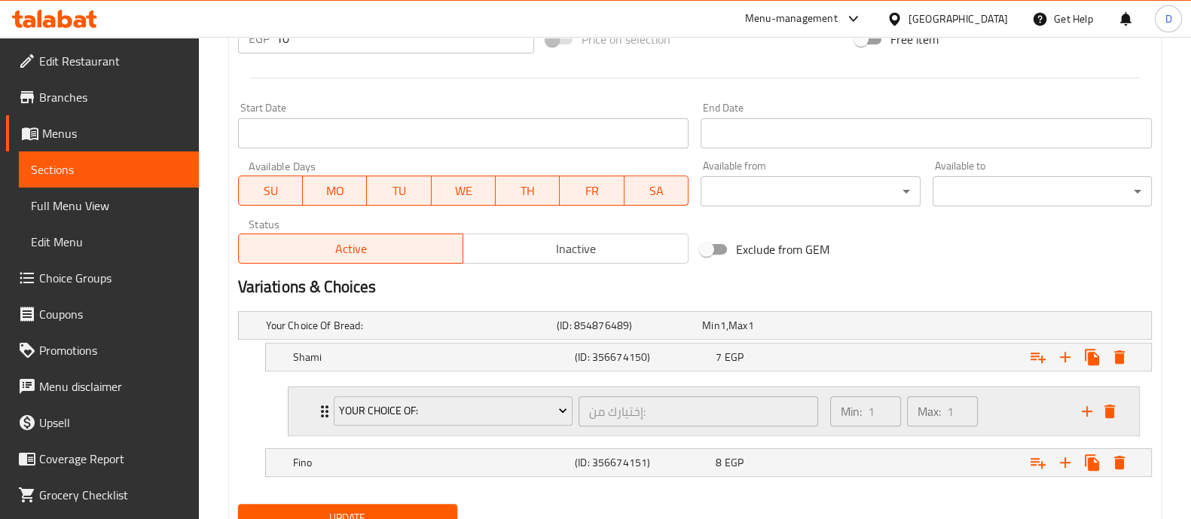
click at [438, 393] on div "Your Choice Of:" at bounding box center [454, 411] width 246 height 36
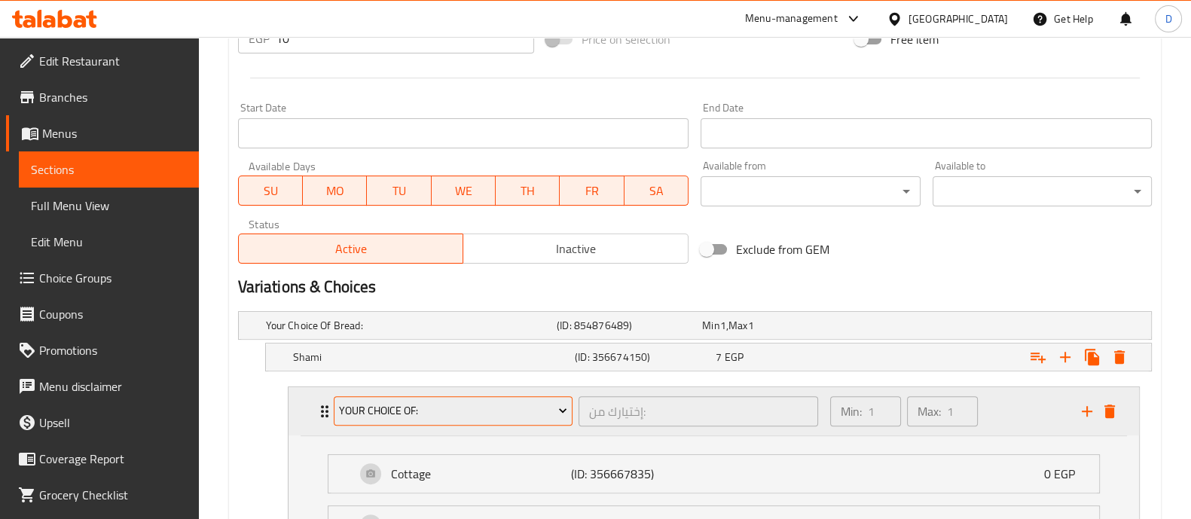
click at [438, 406] on span "Your Choice Of:" at bounding box center [453, 411] width 228 height 19
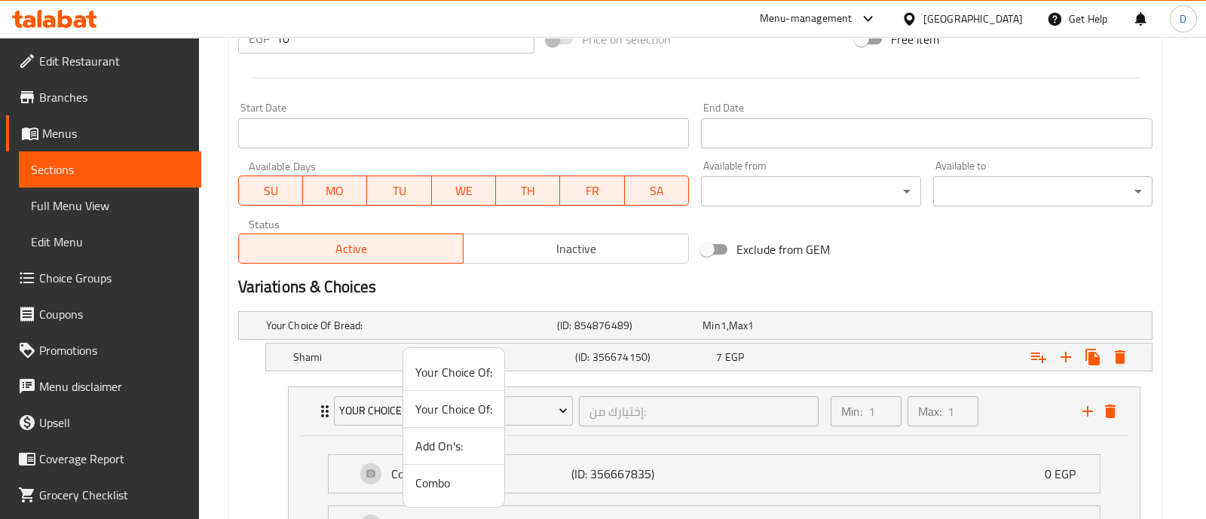
click at [452, 447] on span "Add On's:" at bounding box center [453, 446] width 77 height 18
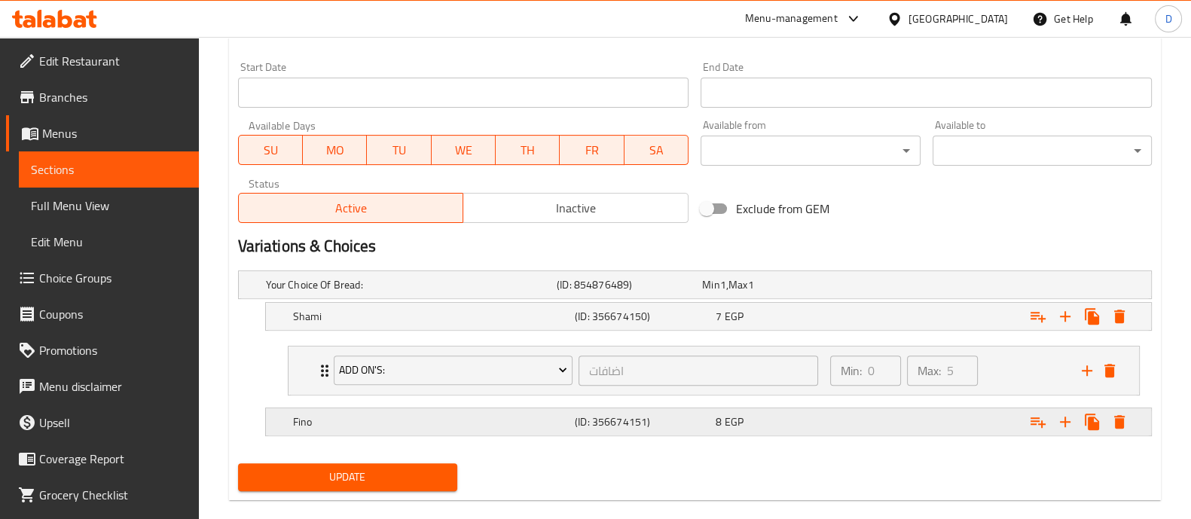
scroll to position [661, 0]
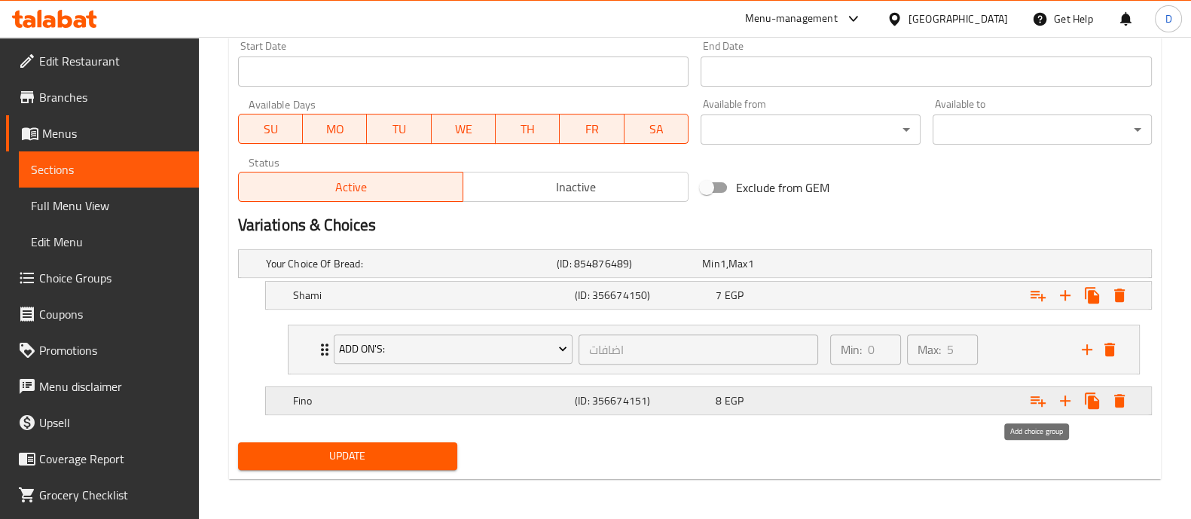
click at [1032, 399] on icon "Expand" at bounding box center [1038, 401] width 15 height 11
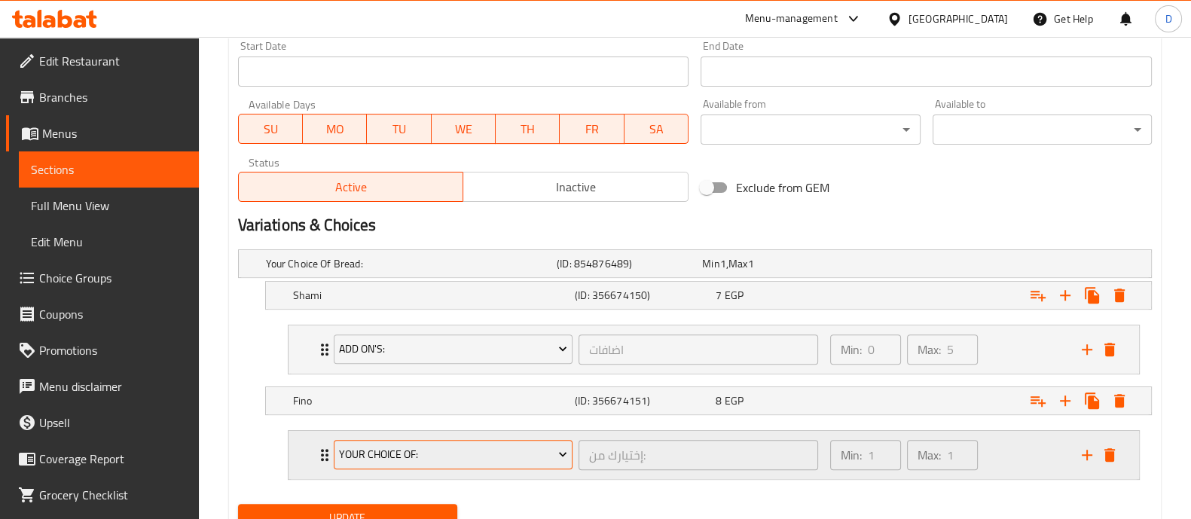
click at [463, 446] on span "Your Choice Of:" at bounding box center [453, 454] width 228 height 19
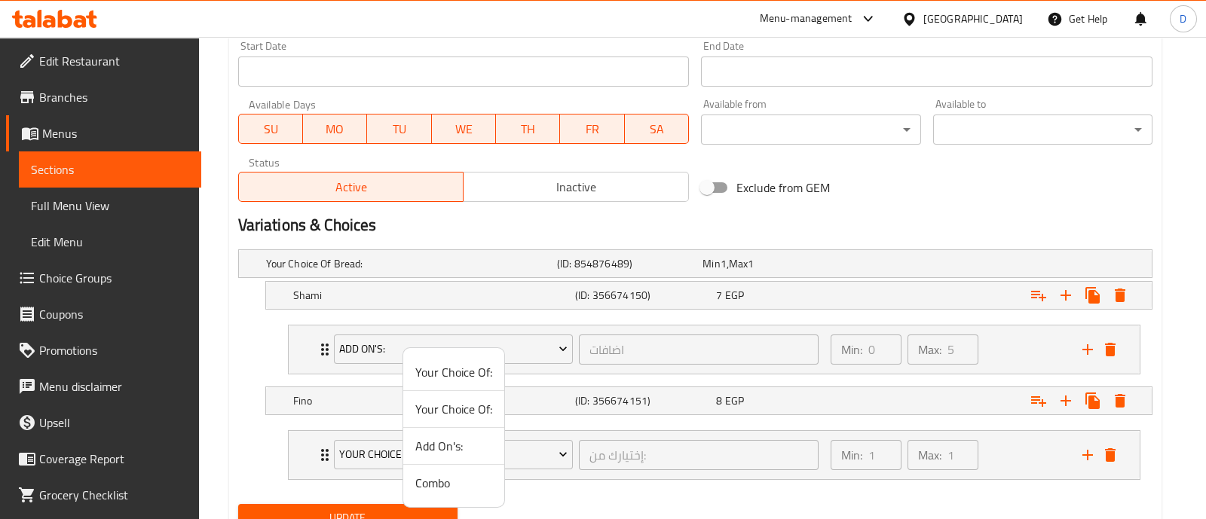
click at [455, 444] on span "Add On's:" at bounding box center [453, 446] width 77 height 18
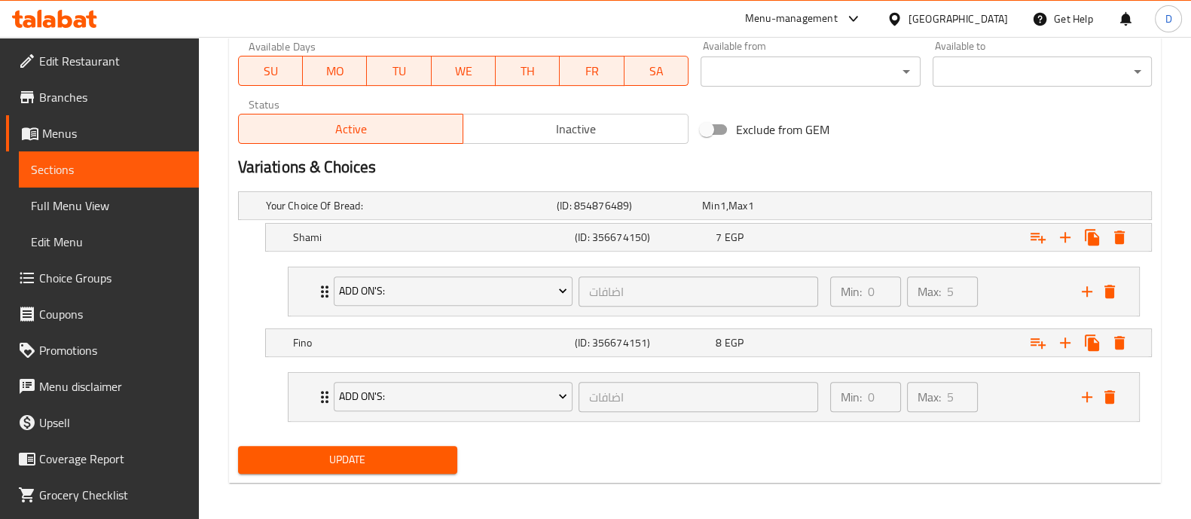
scroll to position [723, 0]
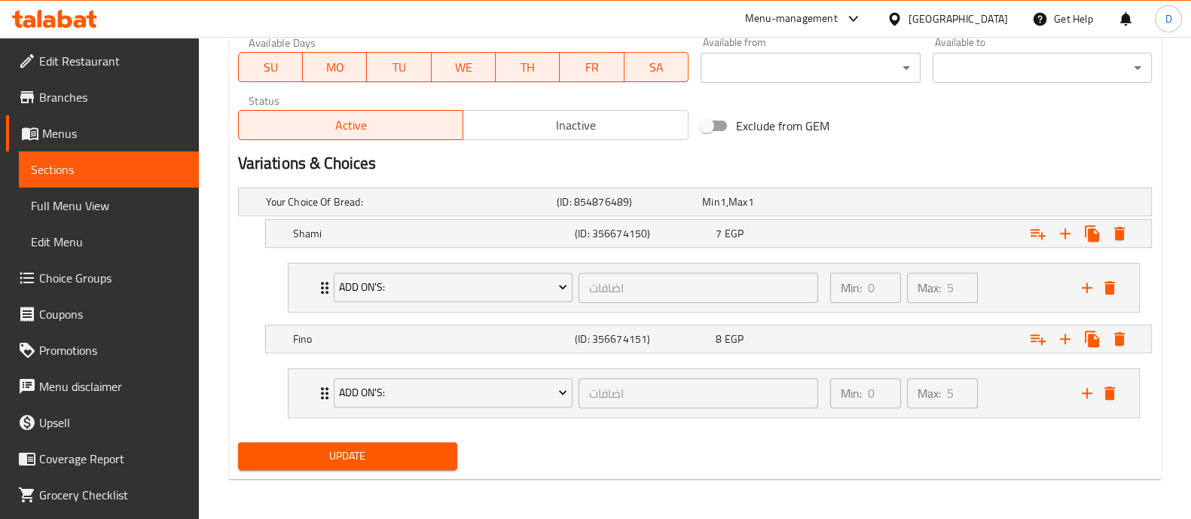
click at [426, 468] on button "Update" at bounding box center [347, 456] width 219 height 28
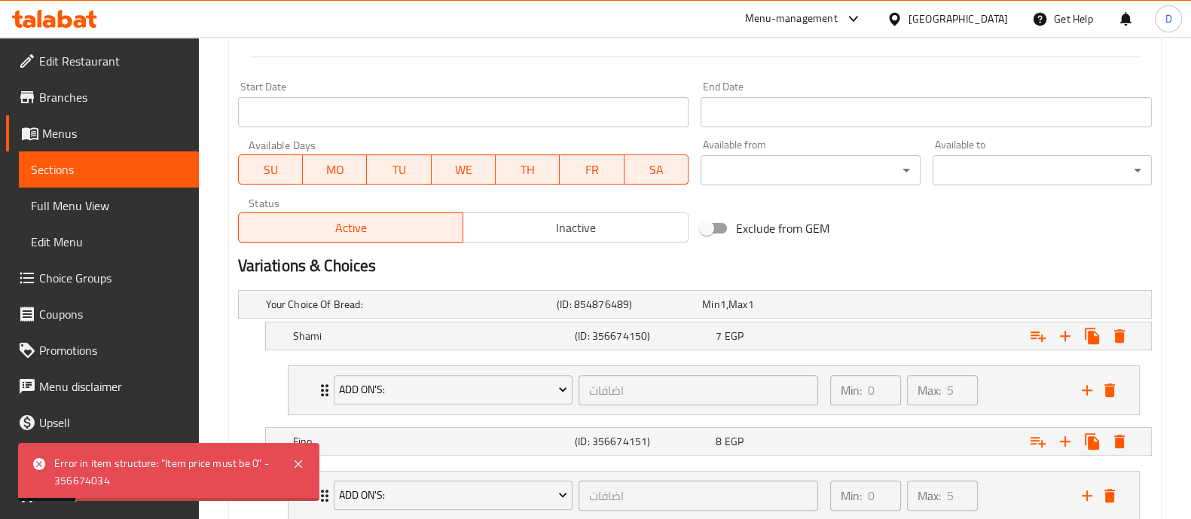
scroll to position [534, 0]
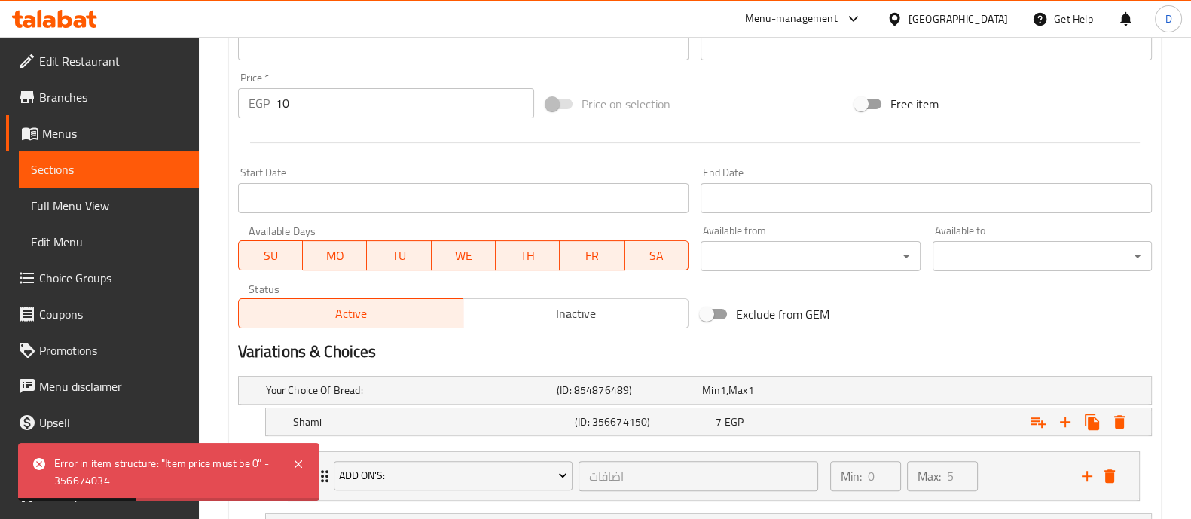
click at [444, 107] on input "10" at bounding box center [405, 103] width 259 height 30
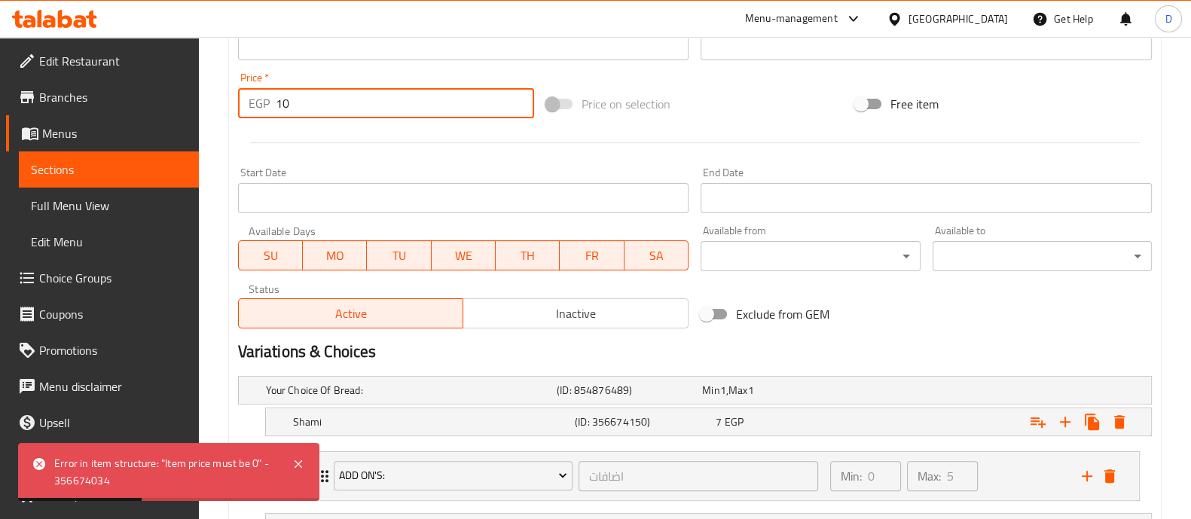
click at [444, 107] on input "10" at bounding box center [405, 103] width 259 height 30
type input "0"
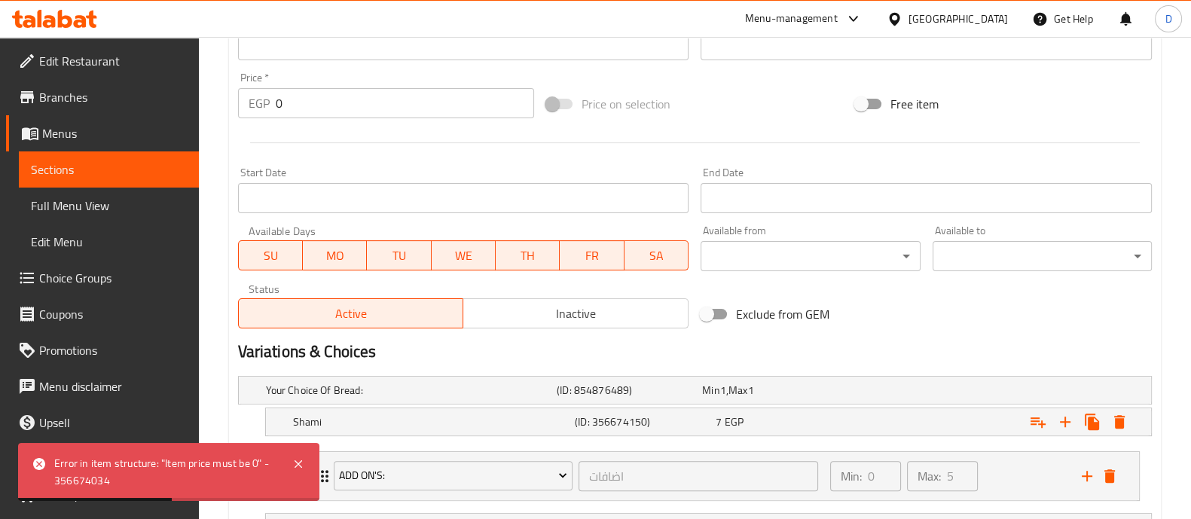
click at [442, 142] on hr at bounding box center [695, 142] width 890 height 1
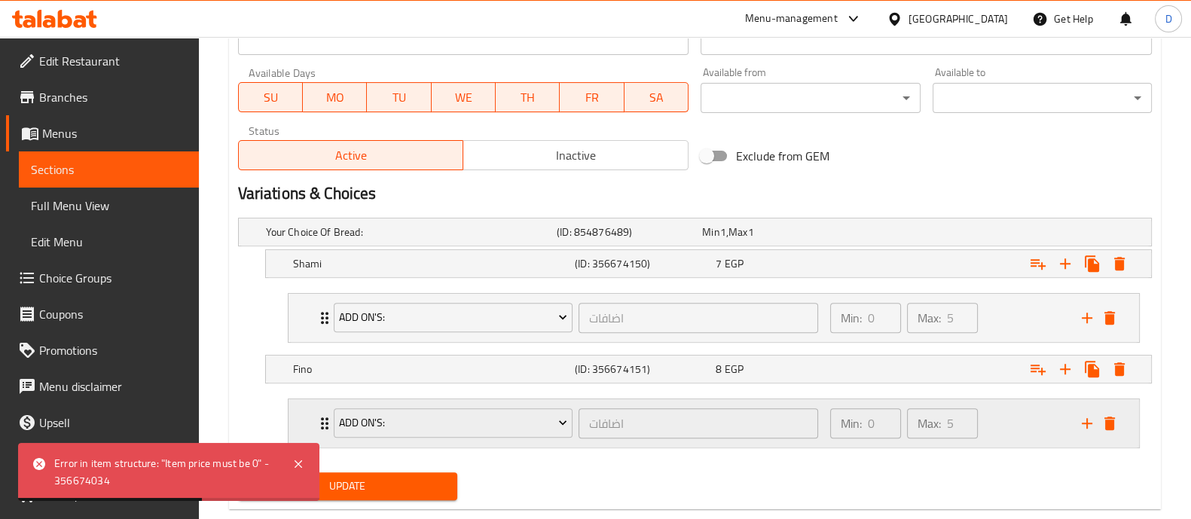
scroll to position [723, 0]
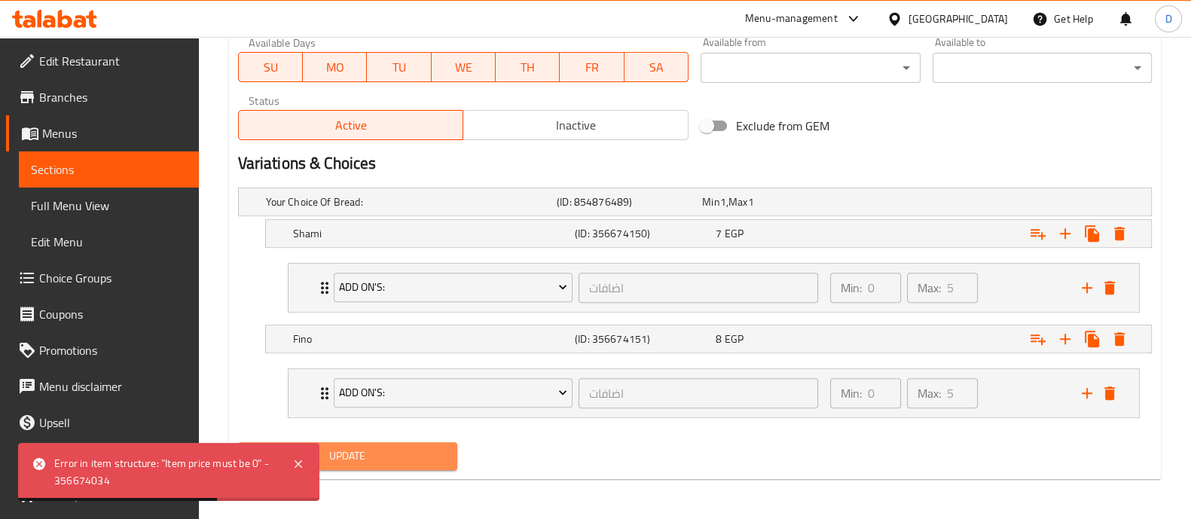
click at [436, 447] on span "Update" at bounding box center [347, 456] width 195 height 19
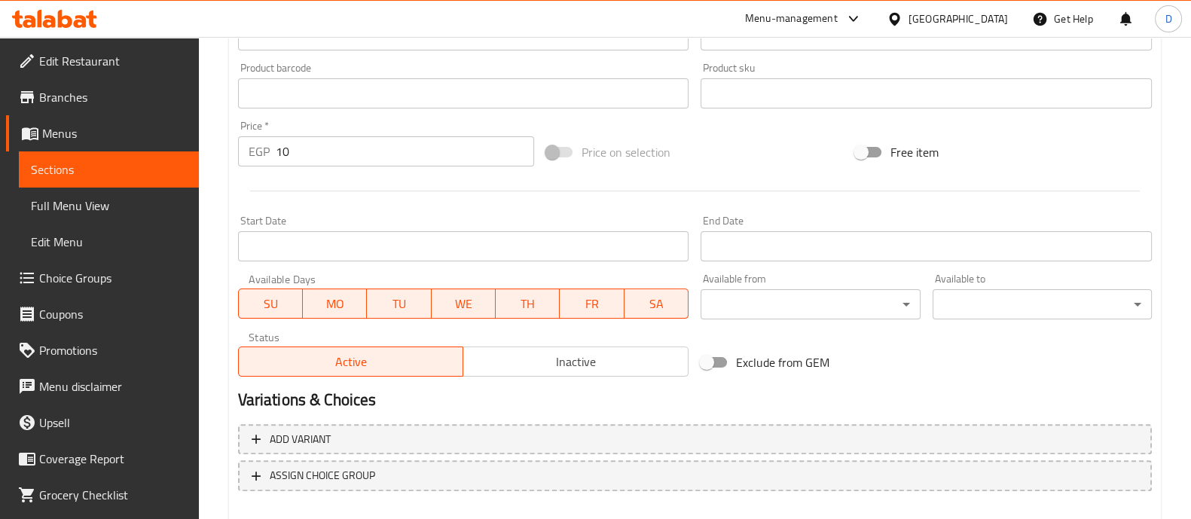
scroll to position [566, 0]
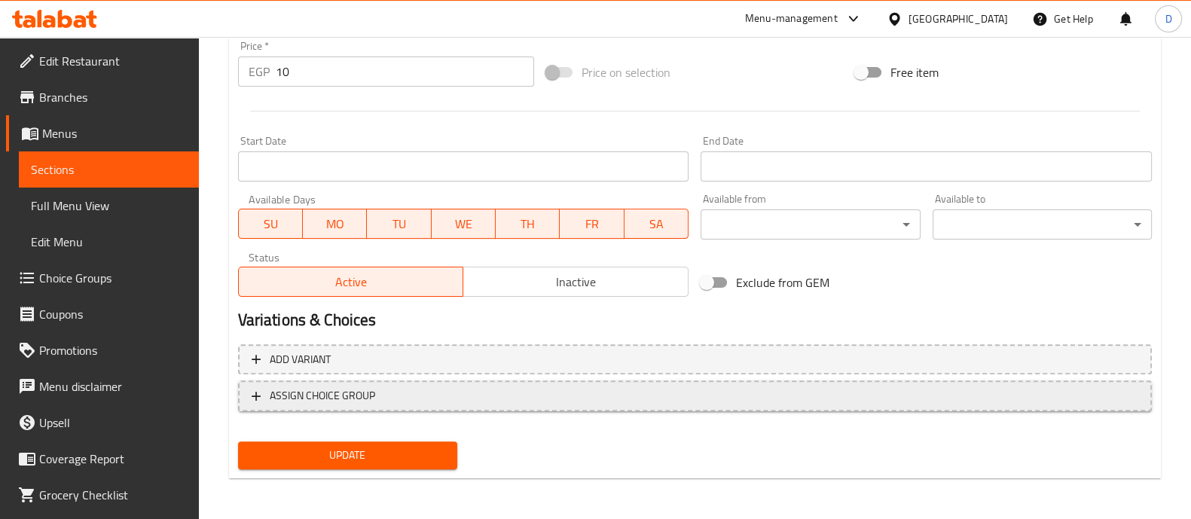
click at [924, 387] on span "ASSIGN CHOICE GROUP" at bounding box center [695, 396] width 887 height 19
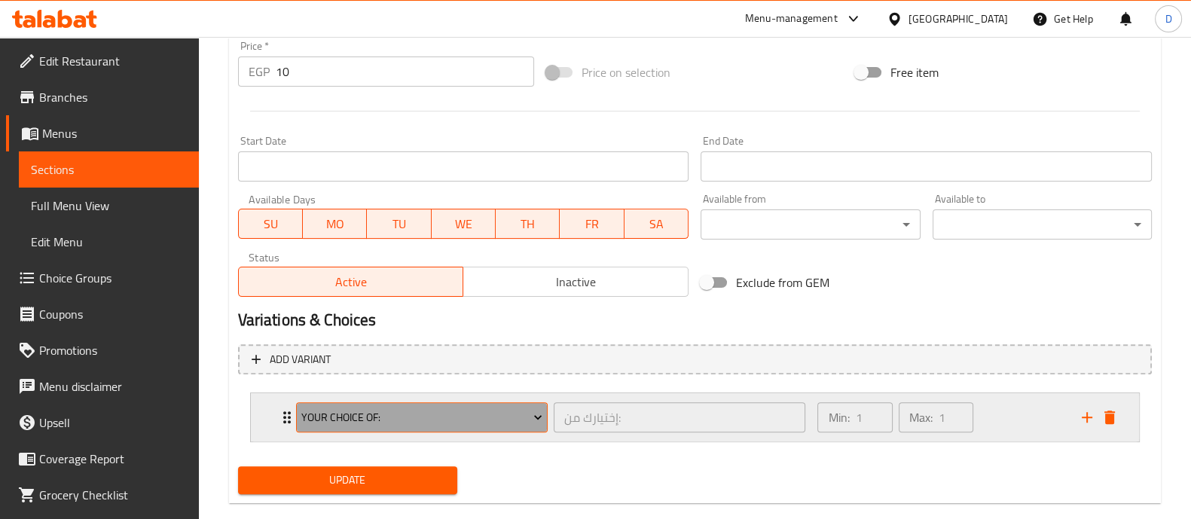
click at [436, 425] on span "Your Choice Of:" at bounding box center [421, 417] width 241 height 19
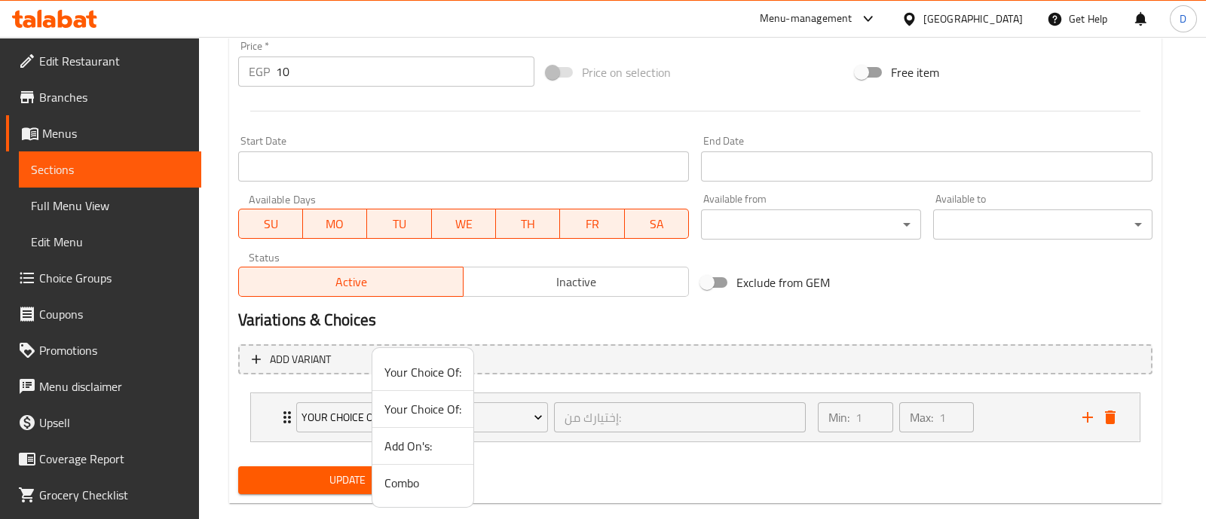
click at [438, 447] on span "Add On's:" at bounding box center [422, 446] width 77 height 18
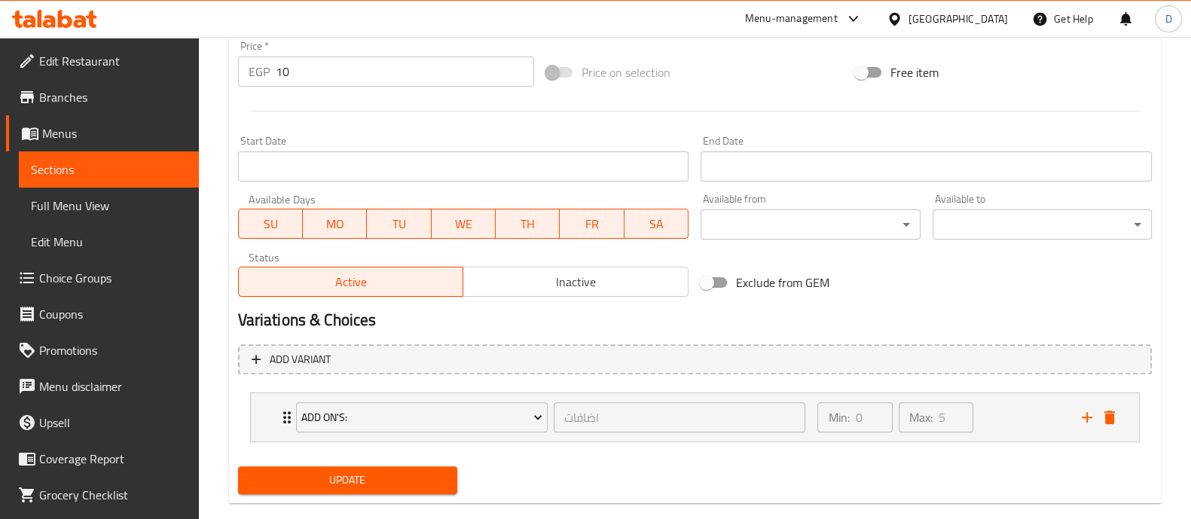
click at [341, 471] on span "Update" at bounding box center [347, 480] width 195 height 19
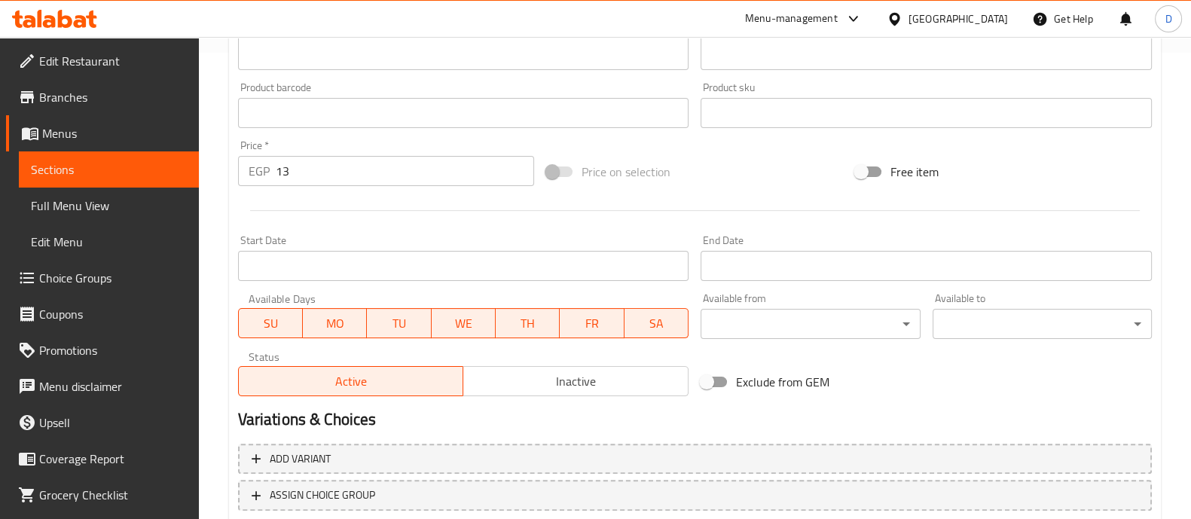
scroll to position [566, 0]
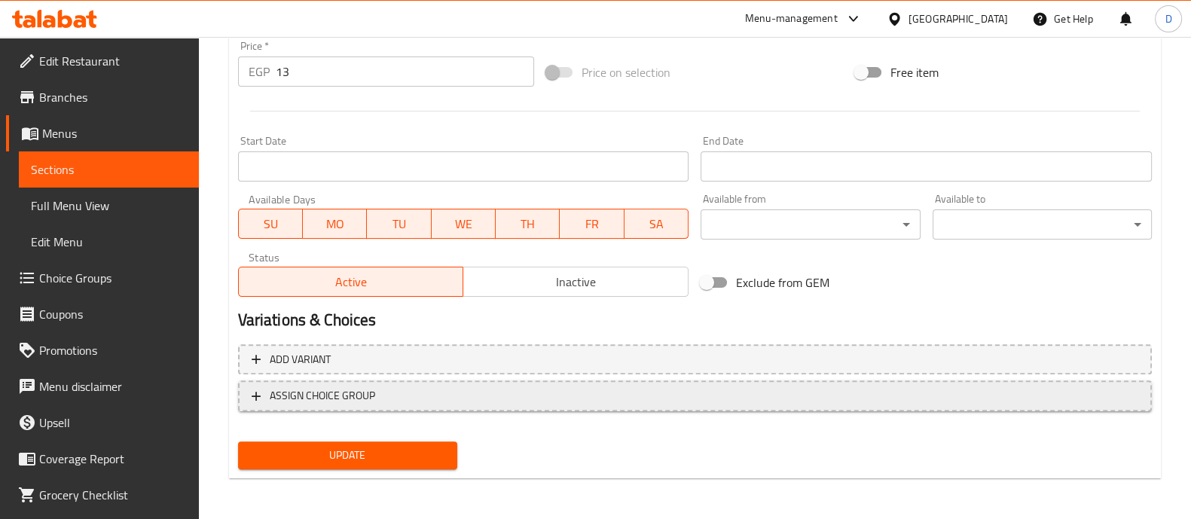
click at [744, 397] on span "ASSIGN CHOICE GROUP" at bounding box center [695, 396] width 887 height 19
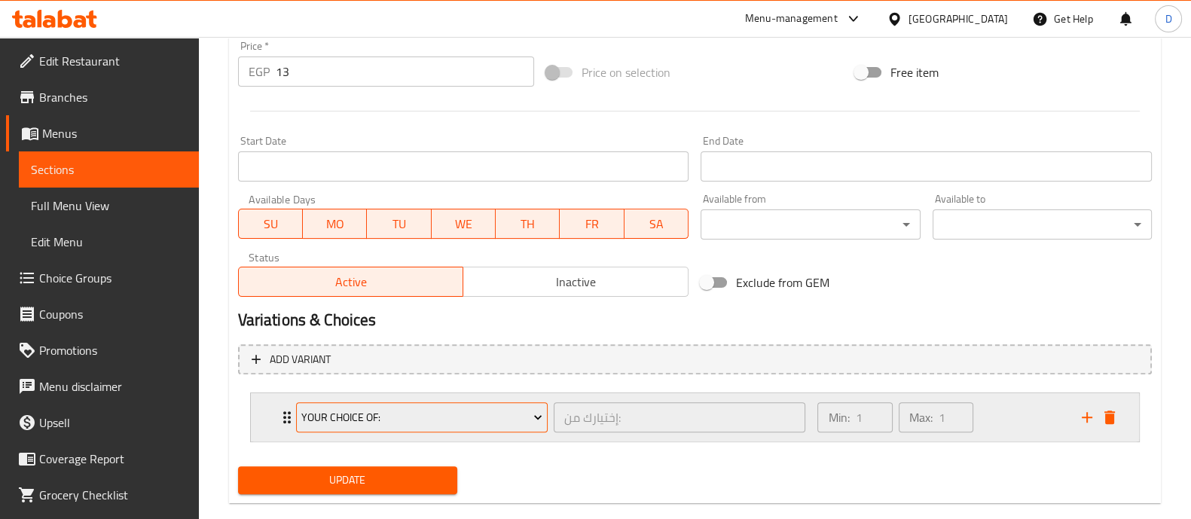
click at [344, 417] on span "Your Choice Of:" at bounding box center [421, 417] width 241 height 19
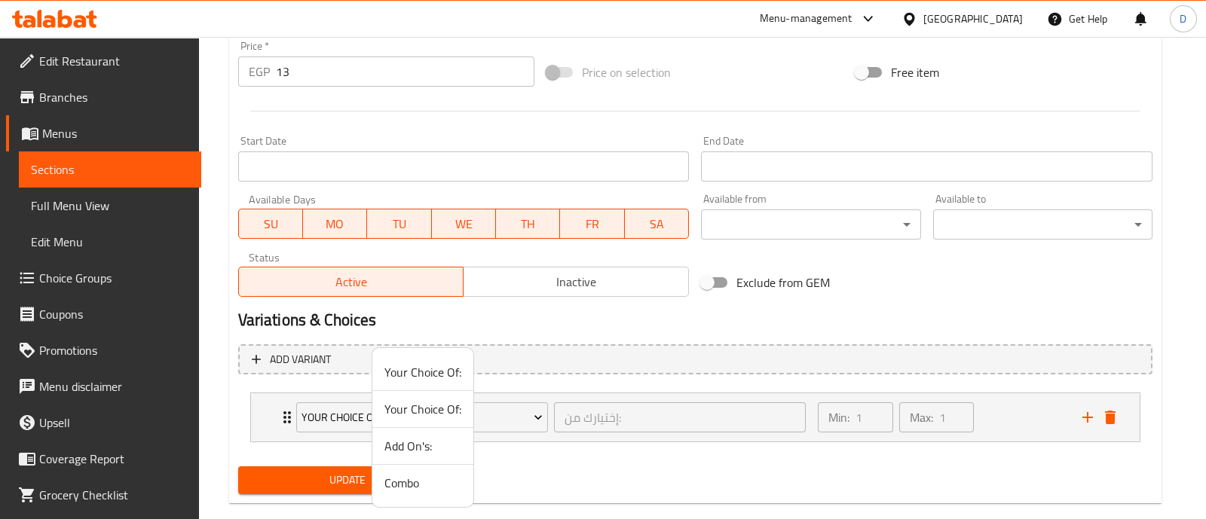
click at [418, 439] on span "Add On's:" at bounding box center [422, 446] width 77 height 18
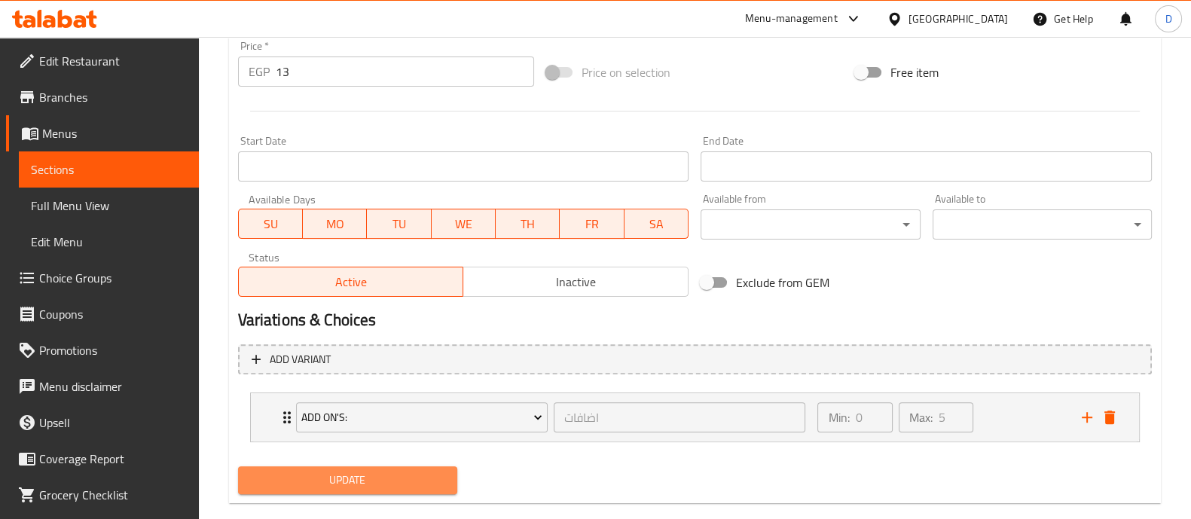
click at [401, 474] on span "Update" at bounding box center [347, 480] width 195 height 19
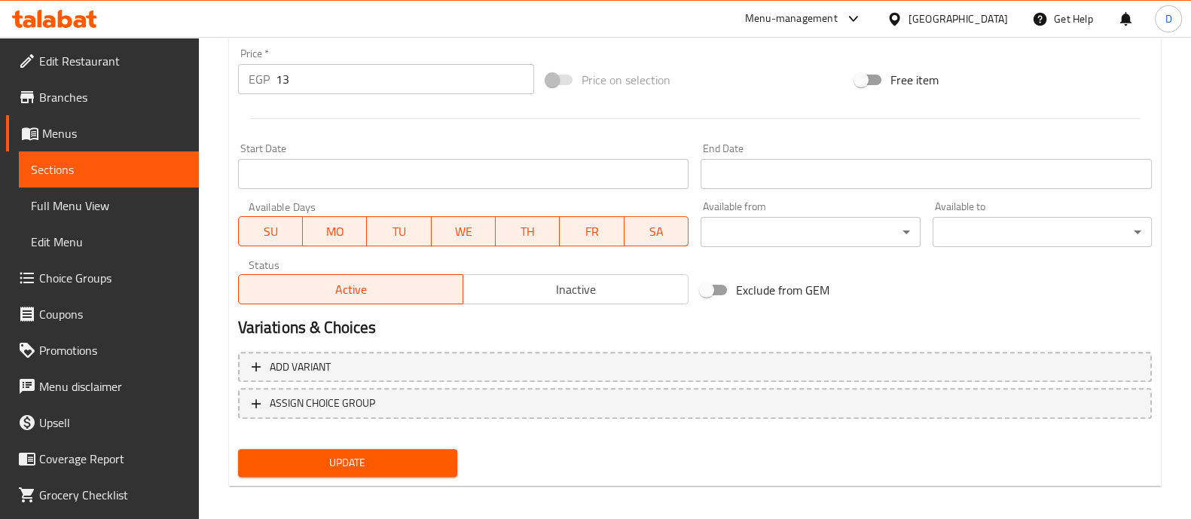
scroll to position [566, 0]
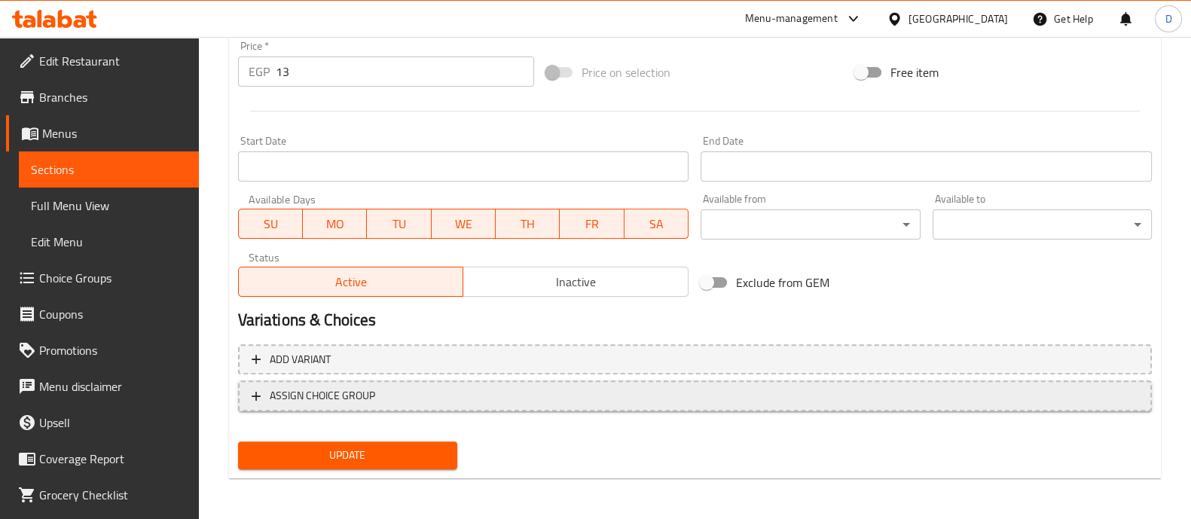
click at [339, 389] on span "ASSIGN CHOICE GROUP" at bounding box center [322, 396] width 105 height 19
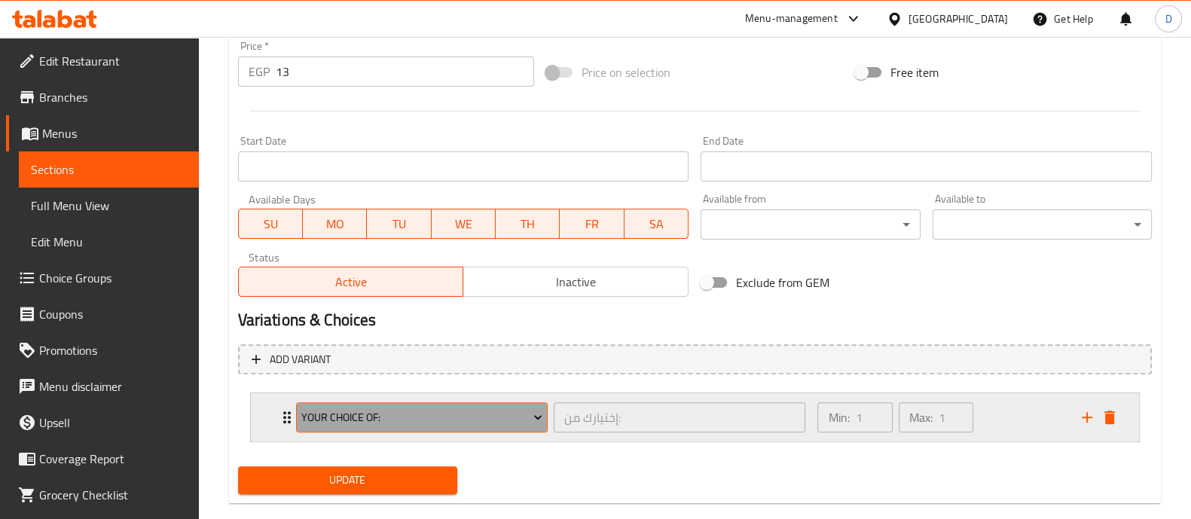
click at [346, 421] on span "Your Choice Of:" at bounding box center [421, 417] width 241 height 19
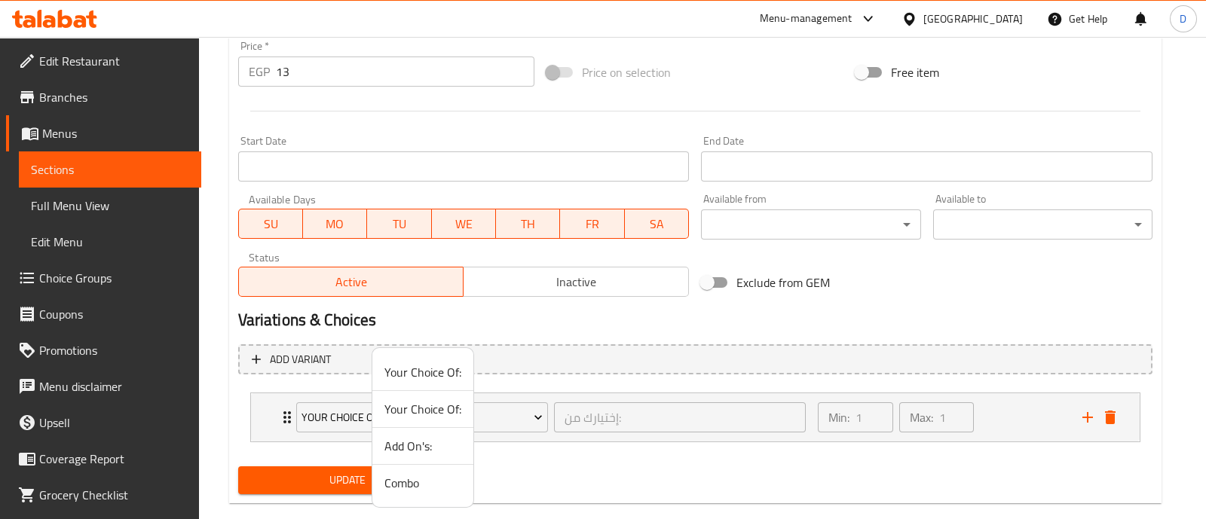
click at [423, 452] on span "Add On's:" at bounding box center [422, 446] width 77 height 18
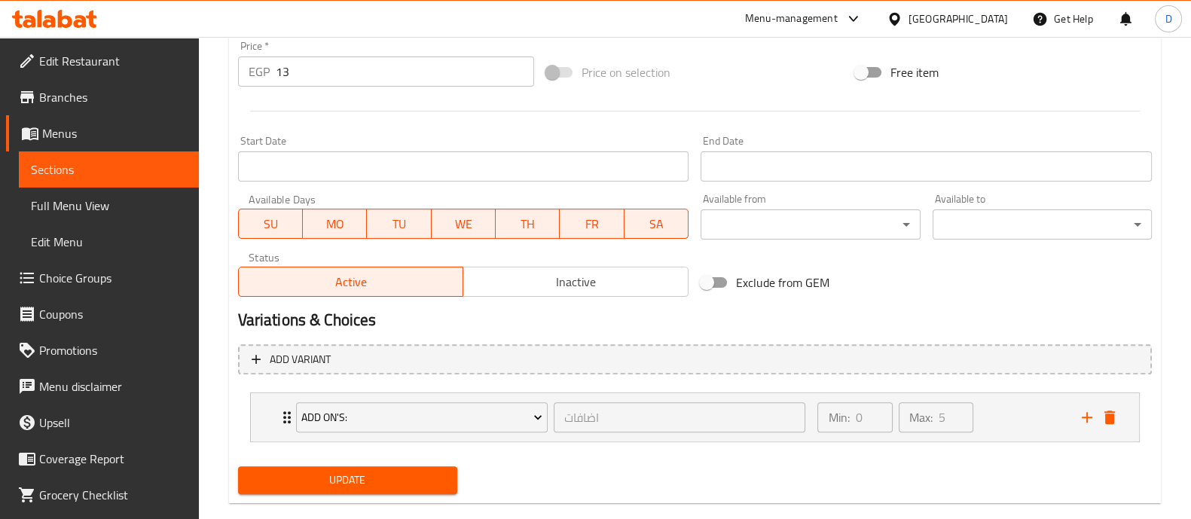
drag, startPoint x: 385, startPoint y: 475, endPoint x: 659, endPoint y: 107, distance: 459.4
click at [385, 476] on span "Update" at bounding box center [347, 480] width 195 height 19
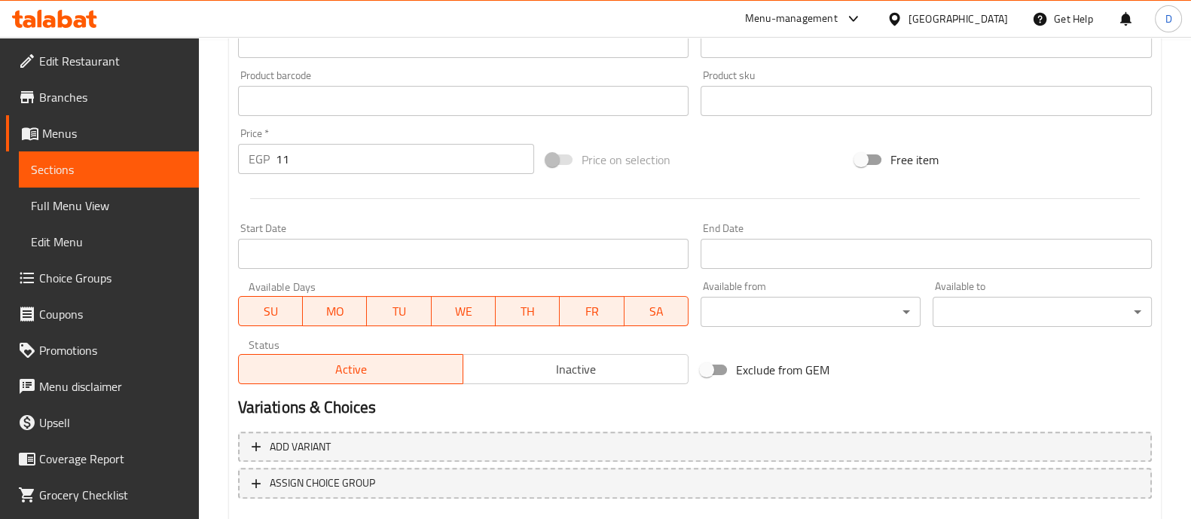
scroll to position [566, 0]
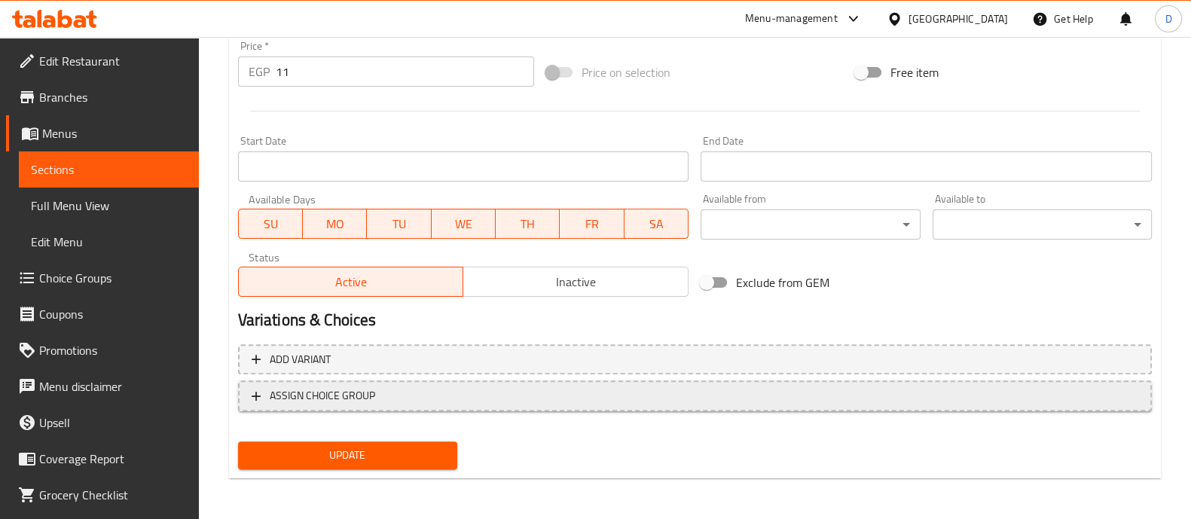
click at [368, 405] on button "ASSIGN CHOICE GROUP" at bounding box center [695, 396] width 914 height 31
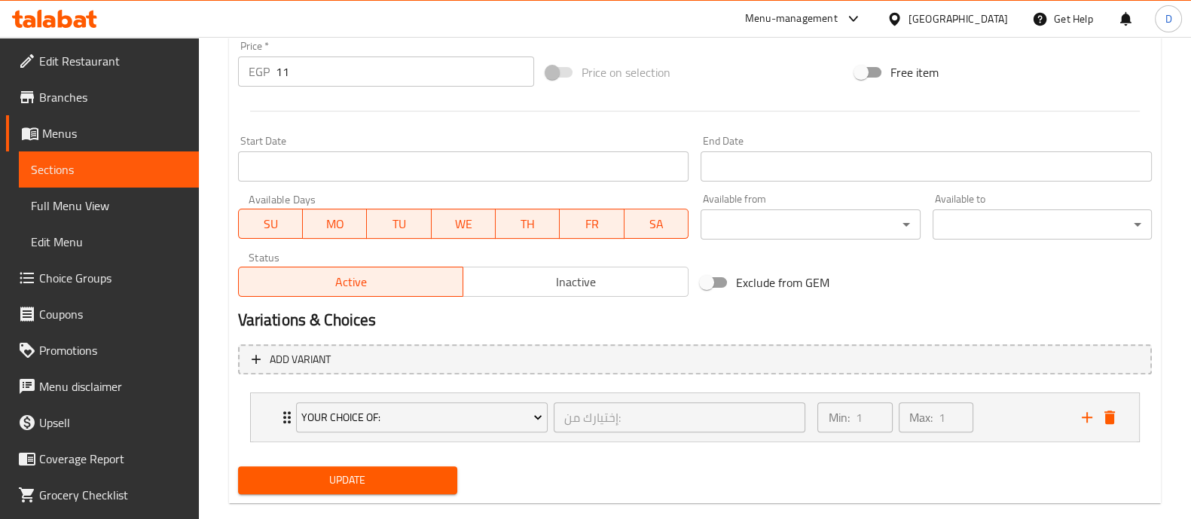
click at [368, 408] on span "Your Choice Of:" at bounding box center [421, 417] width 241 height 19
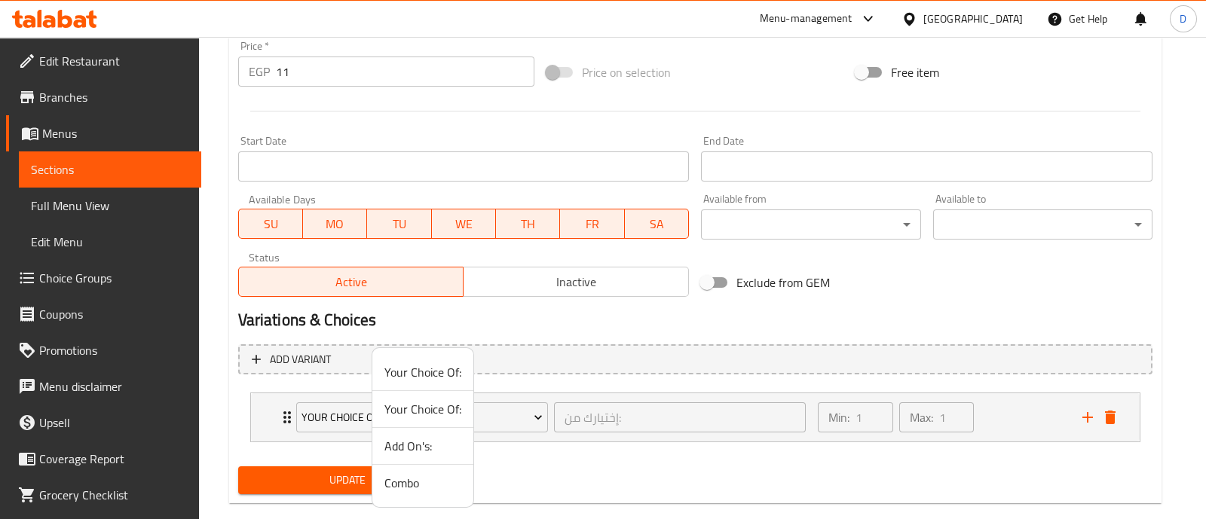
click at [426, 450] on span "Add On's:" at bounding box center [422, 446] width 77 height 18
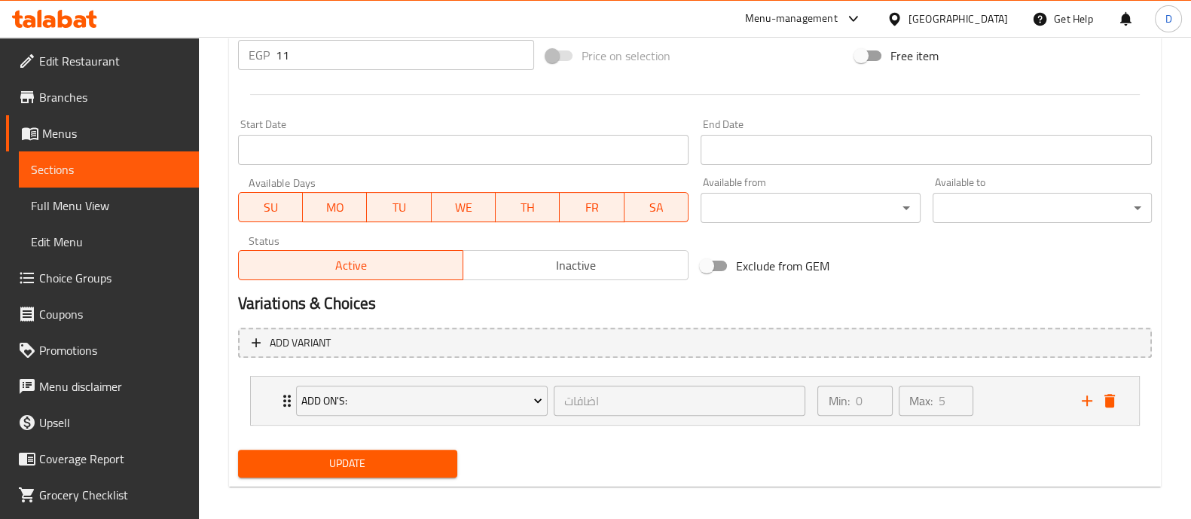
scroll to position [591, 0]
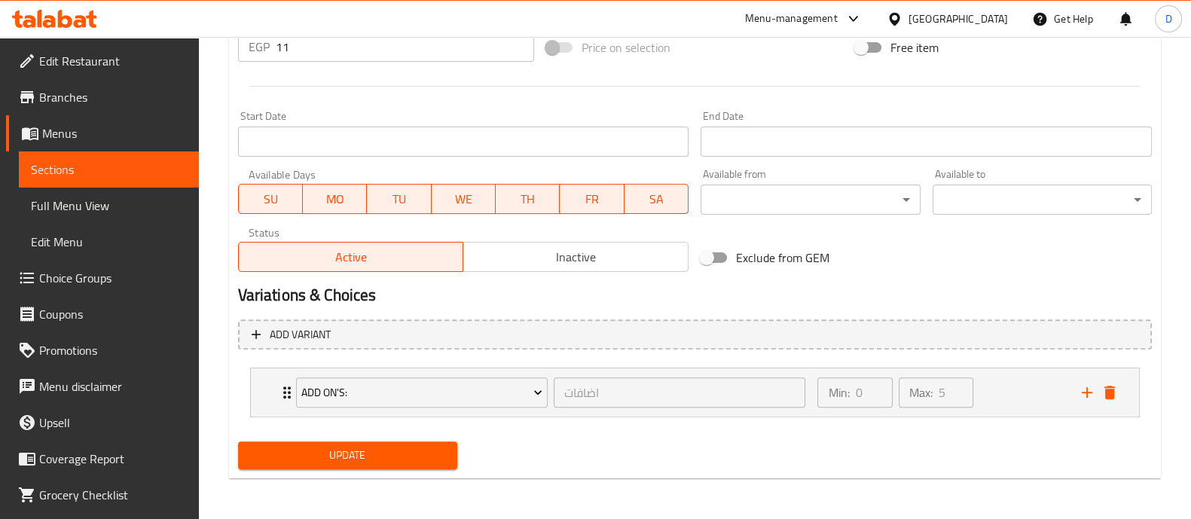
click at [415, 446] on span "Update" at bounding box center [347, 455] width 195 height 19
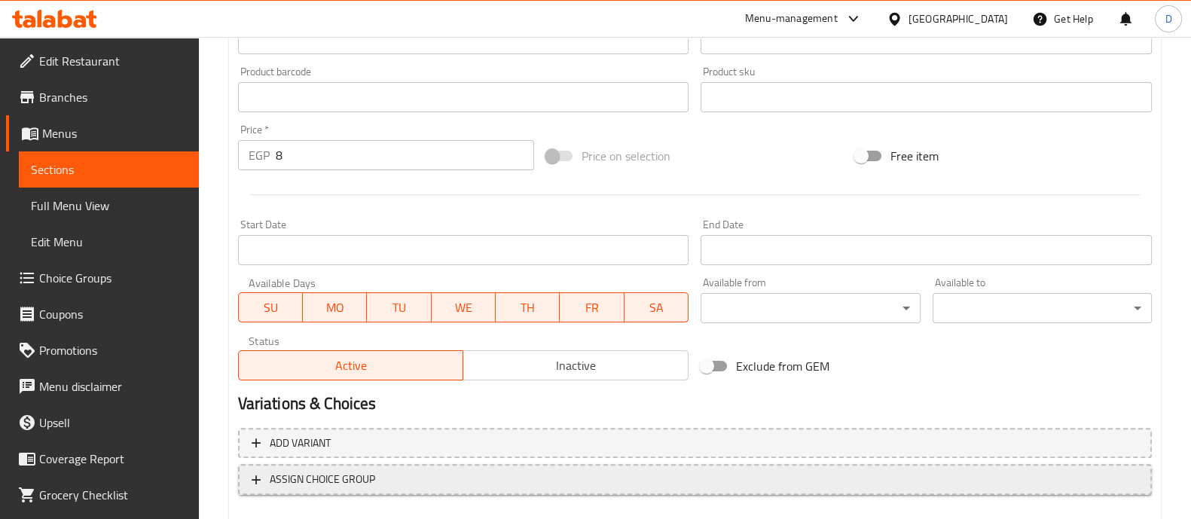
scroll to position [566, 0]
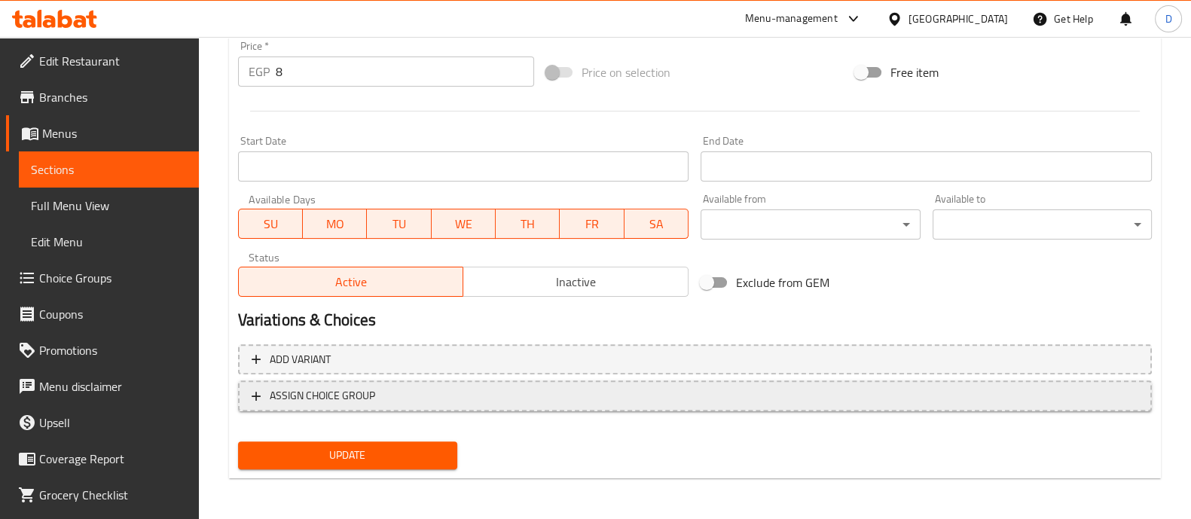
click at [359, 398] on span "ASSIGN CHOICE GROUP" at bounding box center [322, 396] width 105 height 19
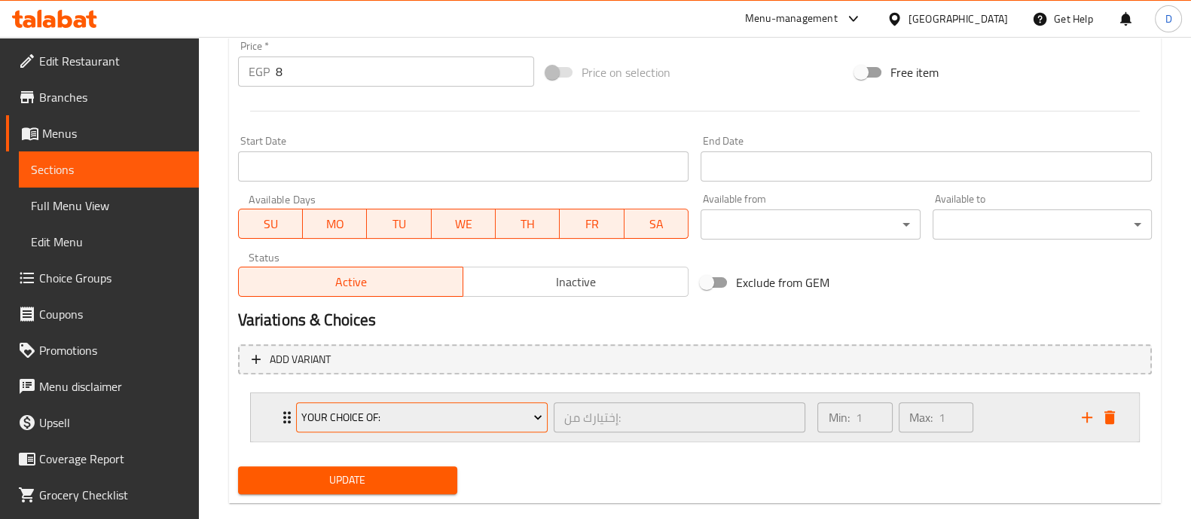
click at [352, 421] on span "Your Choice Of:" at bounding box center [421, 417] width 241 height 19
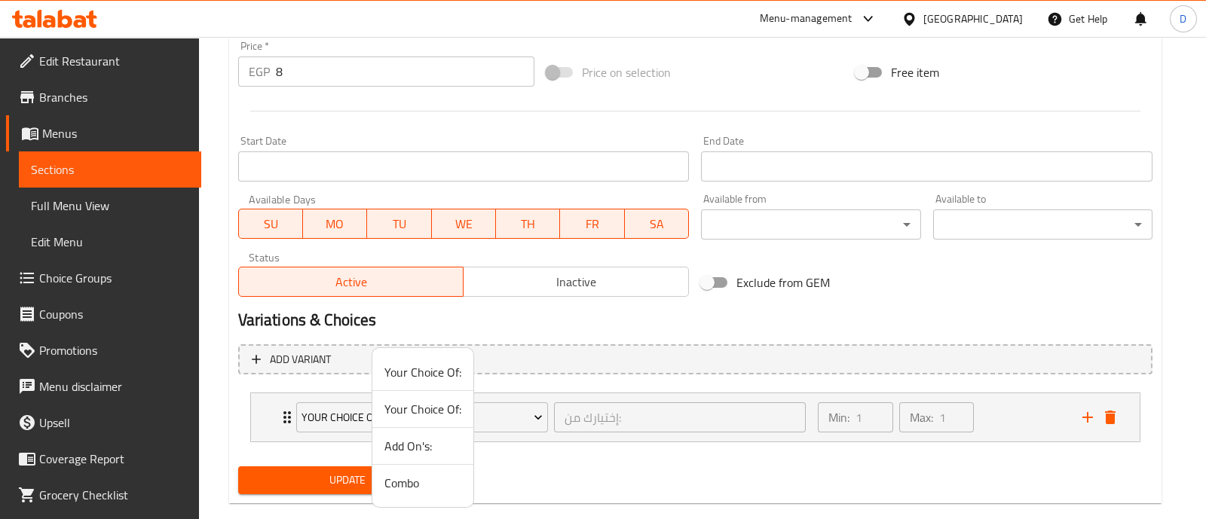
click at [414, 450] on span "Add On's:" at bounding box center [422, 446] width 77 height 18
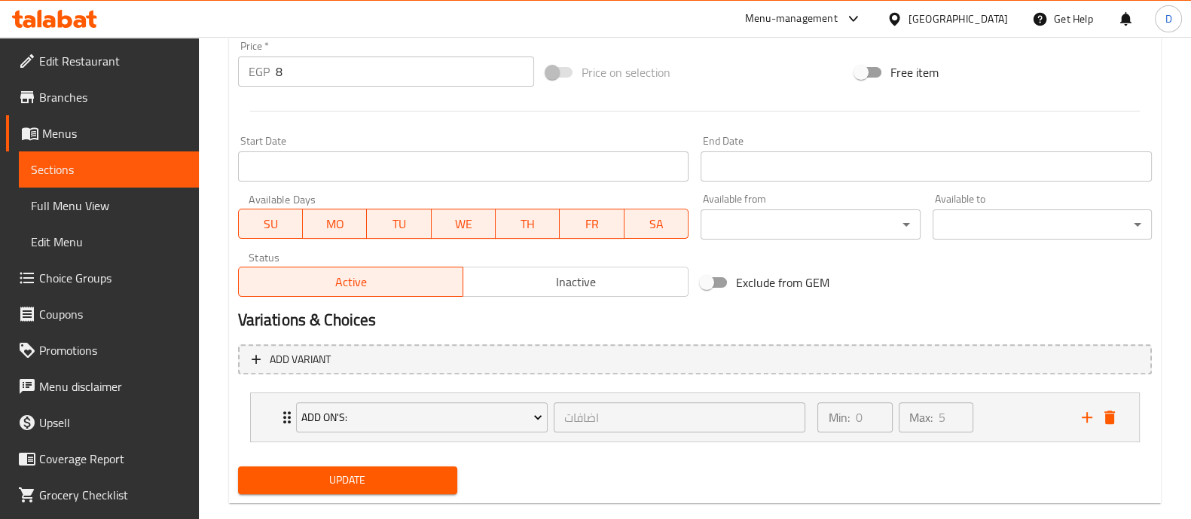
scroll to position [591, 0]
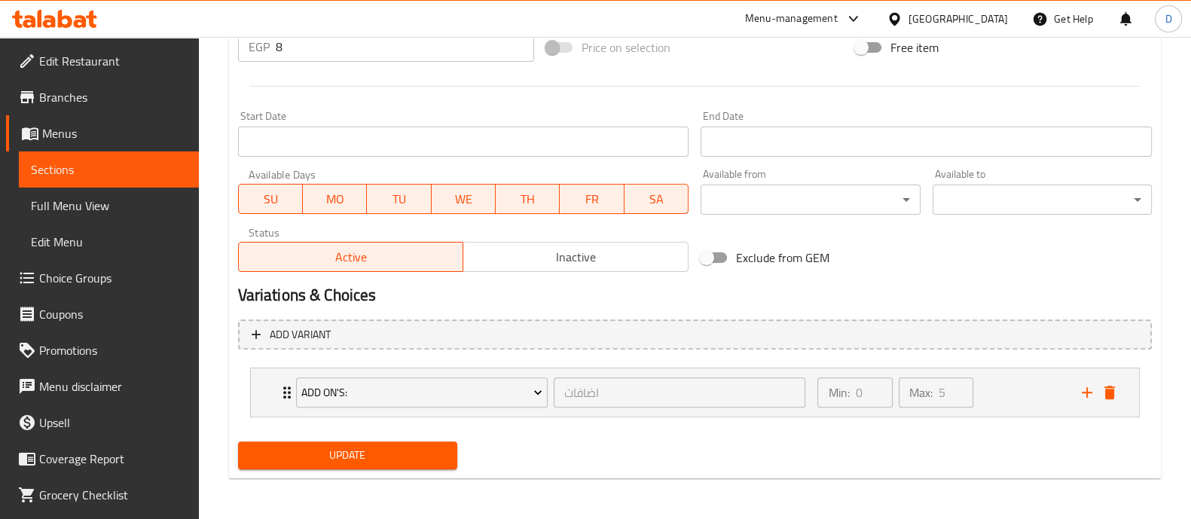
click at [399, 454] on span "Update" at bounding box center [347, 455] width 195 height 19
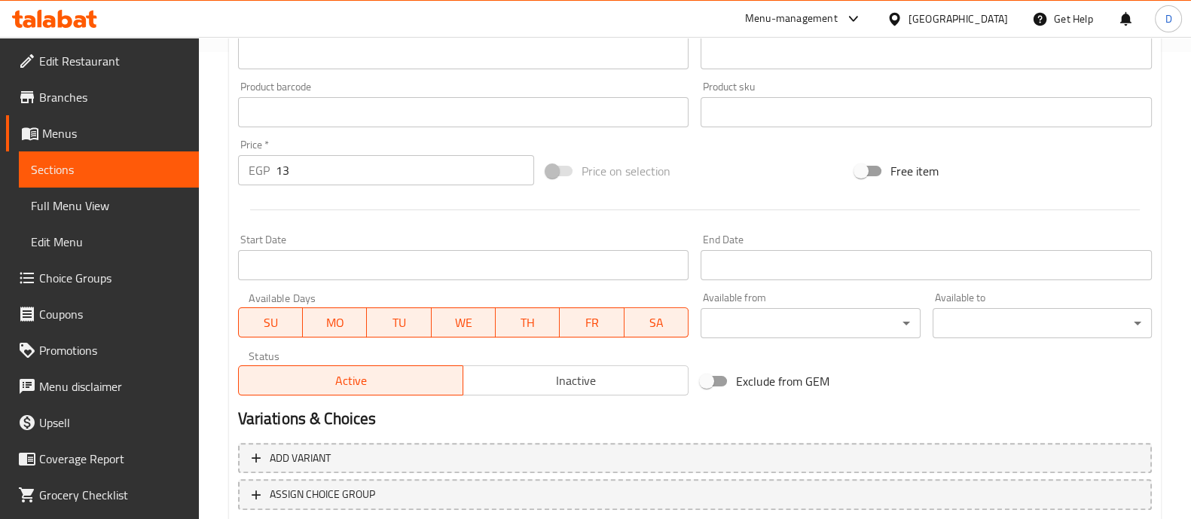
scroll to position [566, 0]
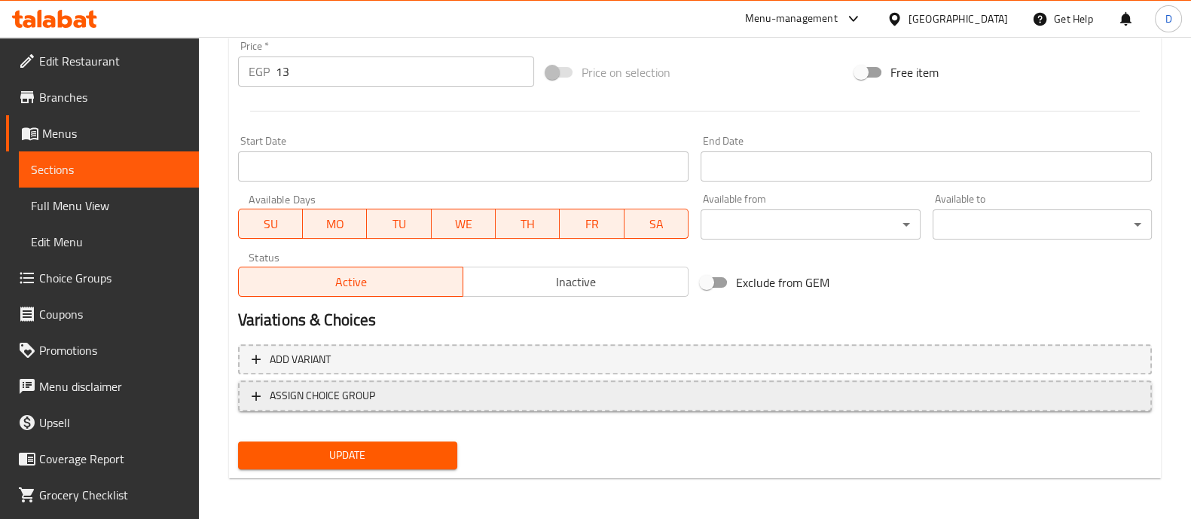
click at [344, 399] on span "ASSIGN CHOICE GROUP" at bounding box center [322, 396] width 105 height 19
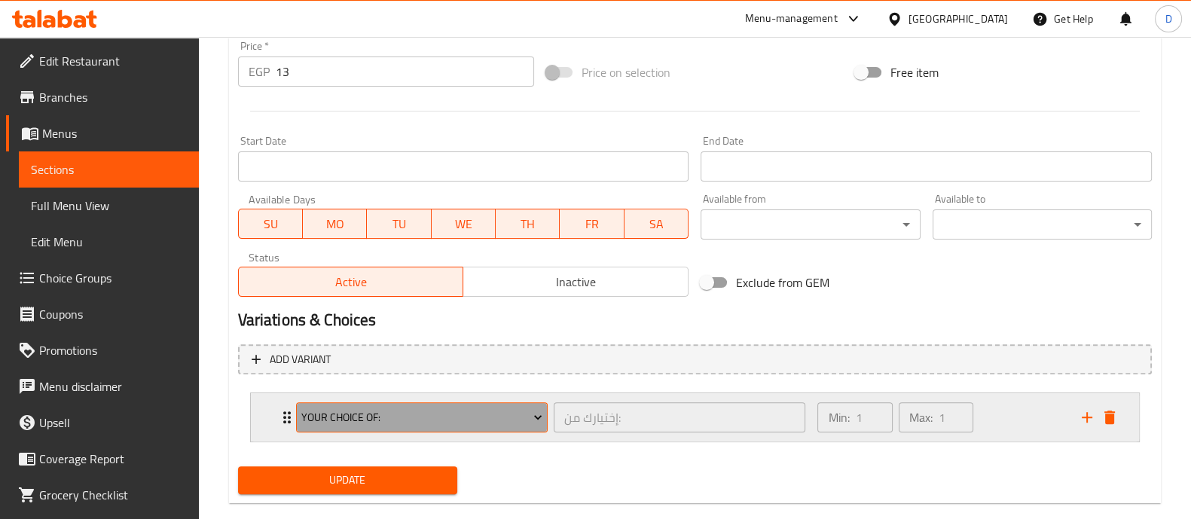
click at [346, 414] on span "Your Choice Of:" at bounding box center [421, 417] width 241 height 19
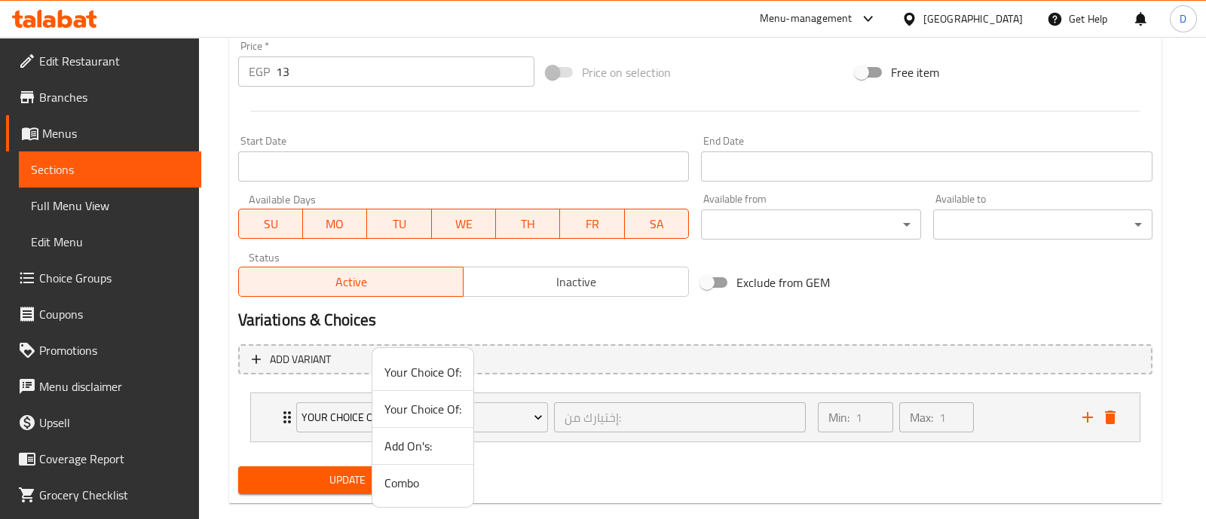
click at [422, 451] on span "Add On's:" at bounding box center [422, 446] width 77 height 18
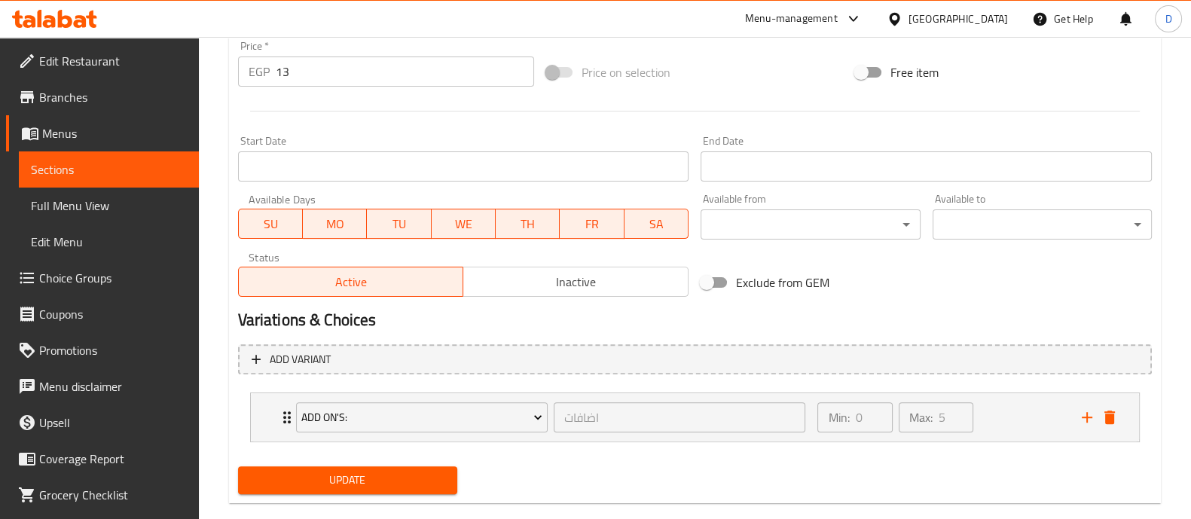
click at [390, 480] on span "Update" at bounding box center [347, 480] width 195 height 19
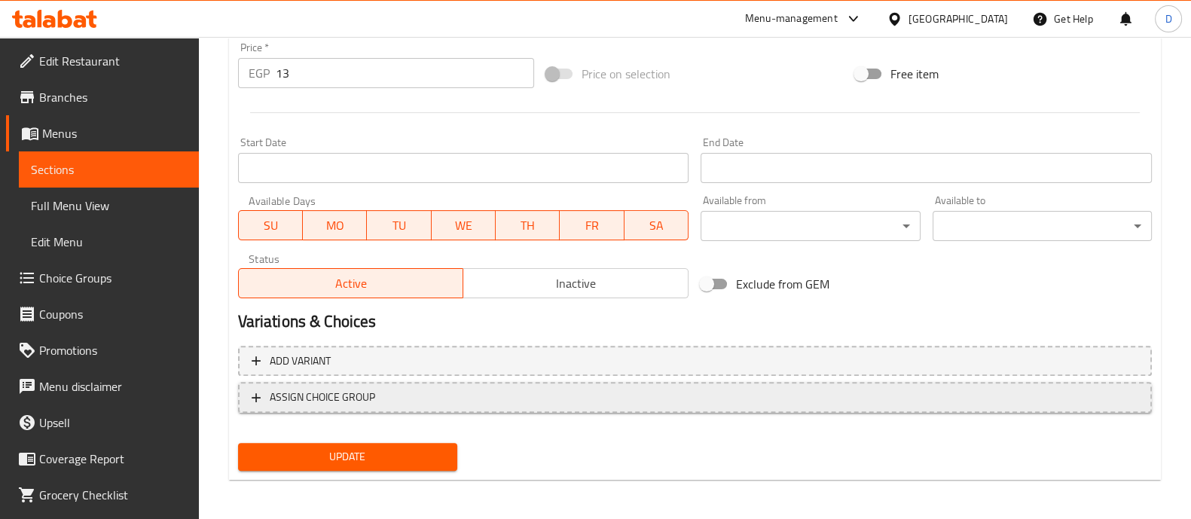
scroll to position [566, 0]
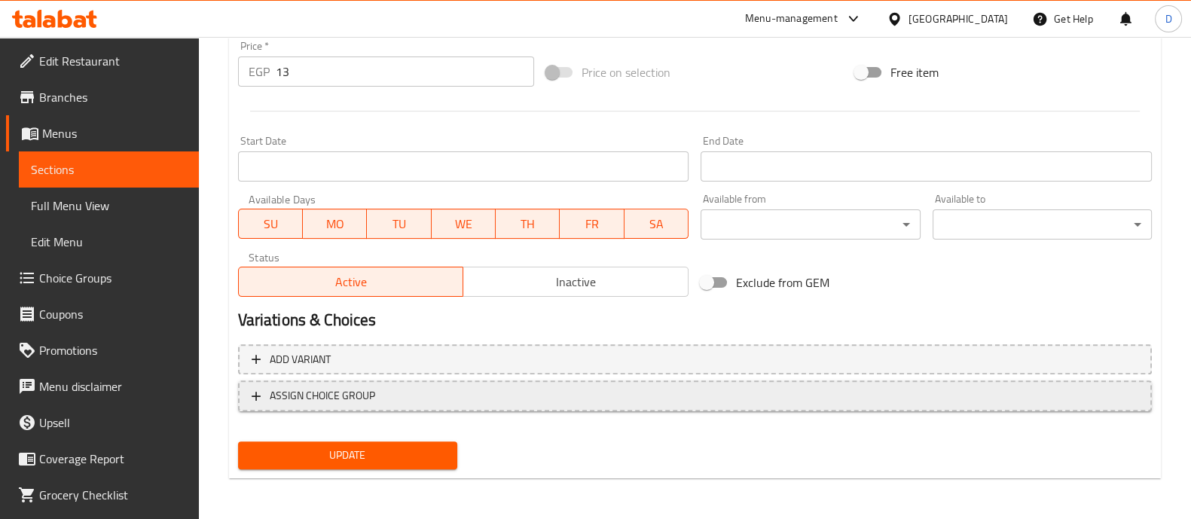
click at [384, 394] on span "ASSIGN CHOICE GROUP" at bounding box center [695, 396] width 887 height 19
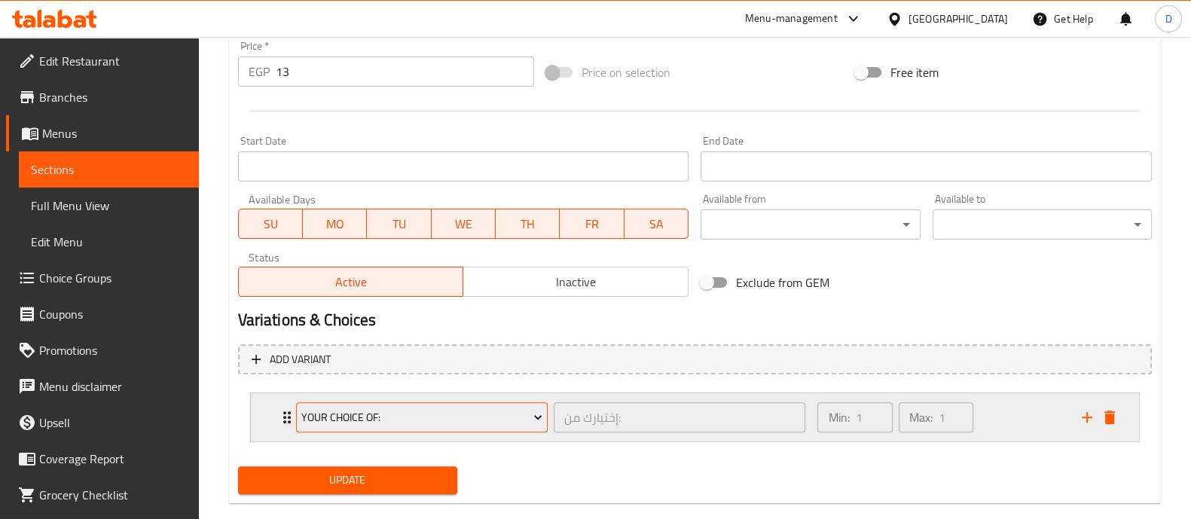
click at [379, 408] on span "Your Choice Of:" at bounding box center [421, 417] width 241 height 19
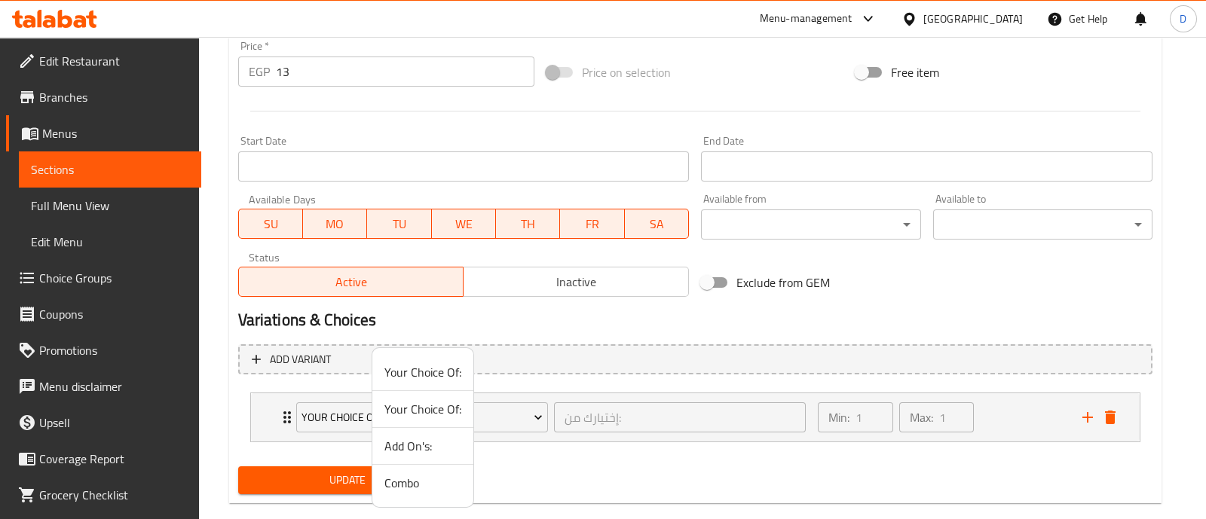
click at [420, 445] on span "Add On's:" at bounding box center [422, 446] width 77 height 18
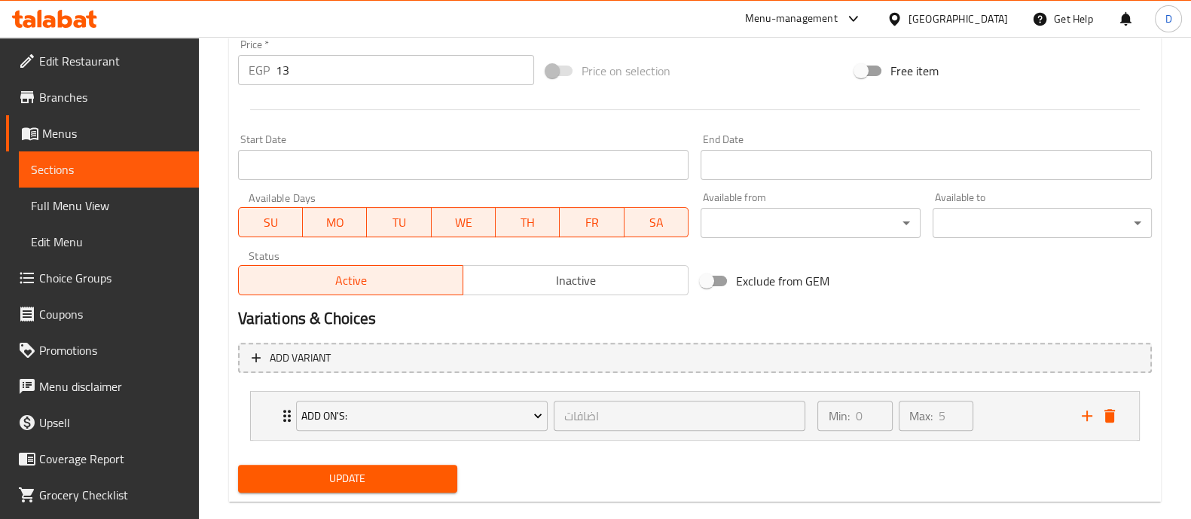
scroll to position [591, 0]
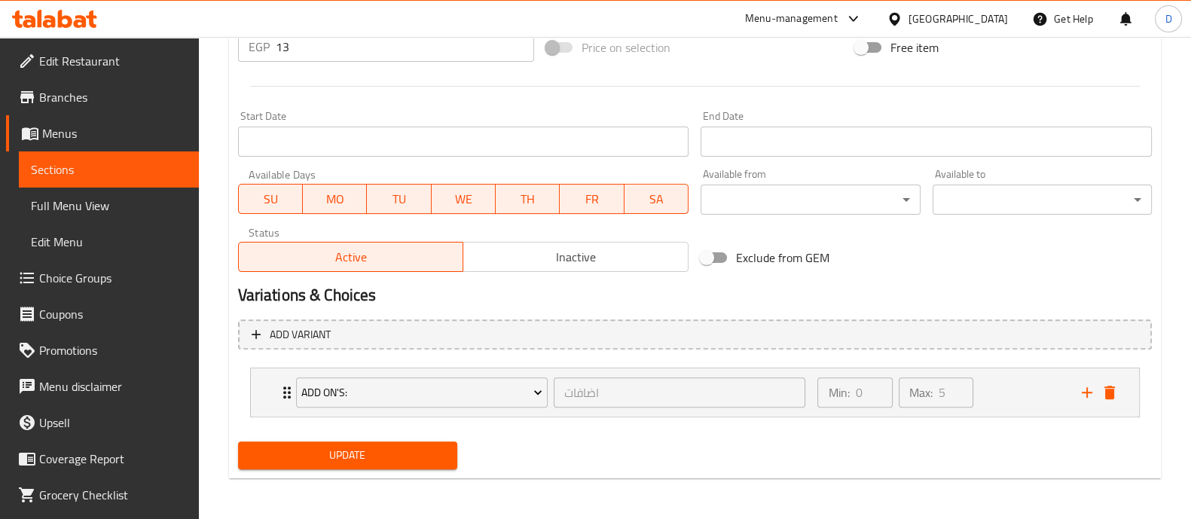
click at [409, 457] on span "Update" at bounding box center [347, 455] width 195 height 19
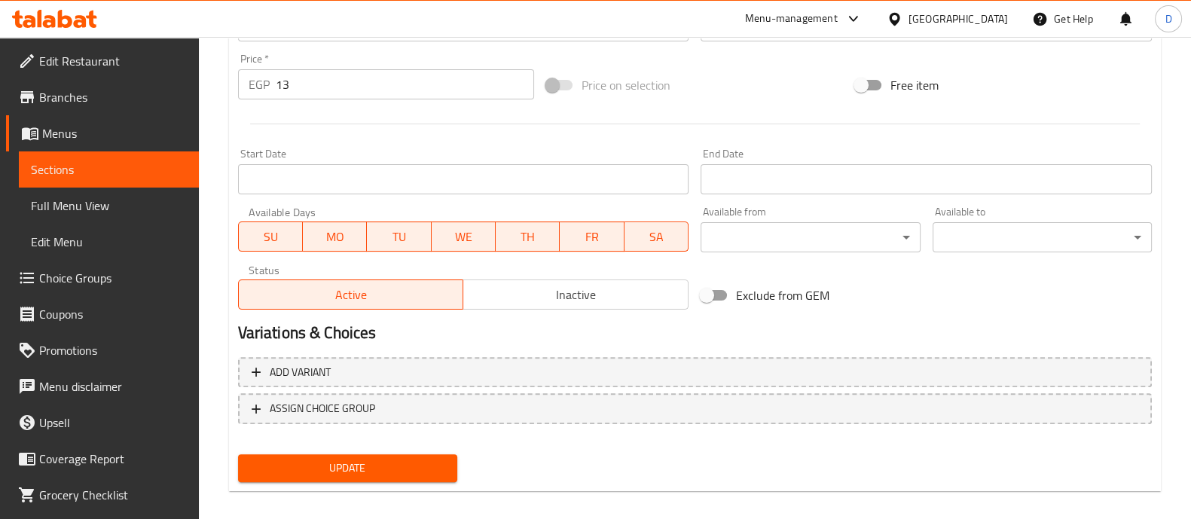
scroll to position [566, 0]
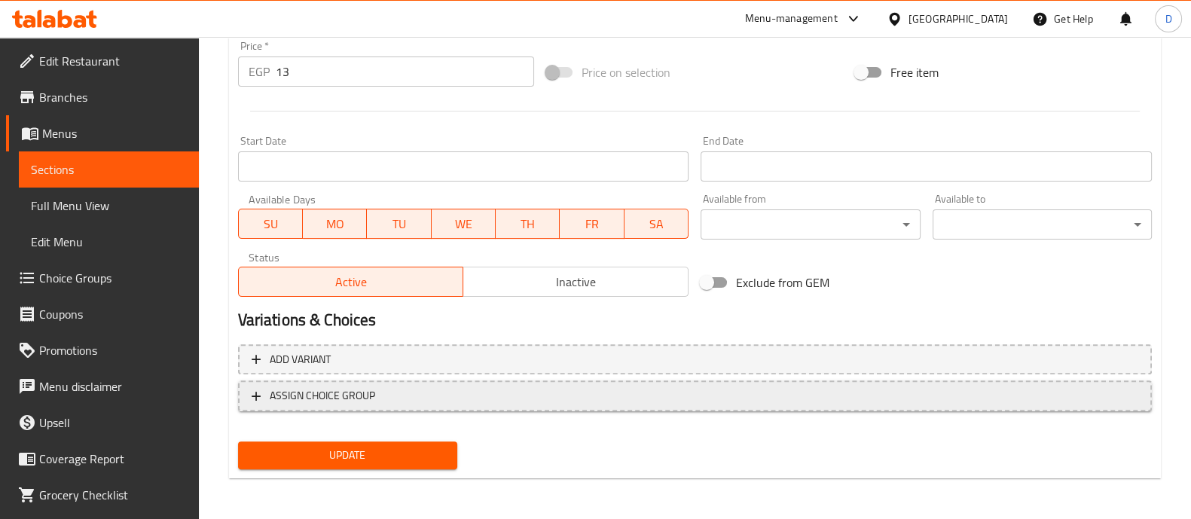
click at [307, 406] on button "ASSIGN CHOICE GROUP" at bounding box center [695, 396] width 914 height 31
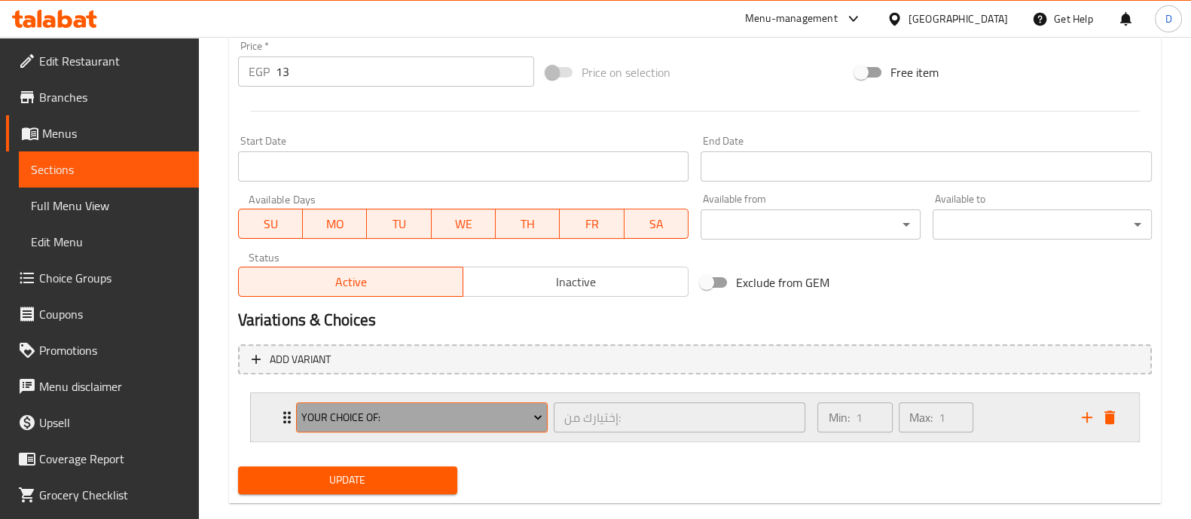
click at [329, 421] on span "Your Choice Of:" at bounding box center [421, 417] width 241 height 19
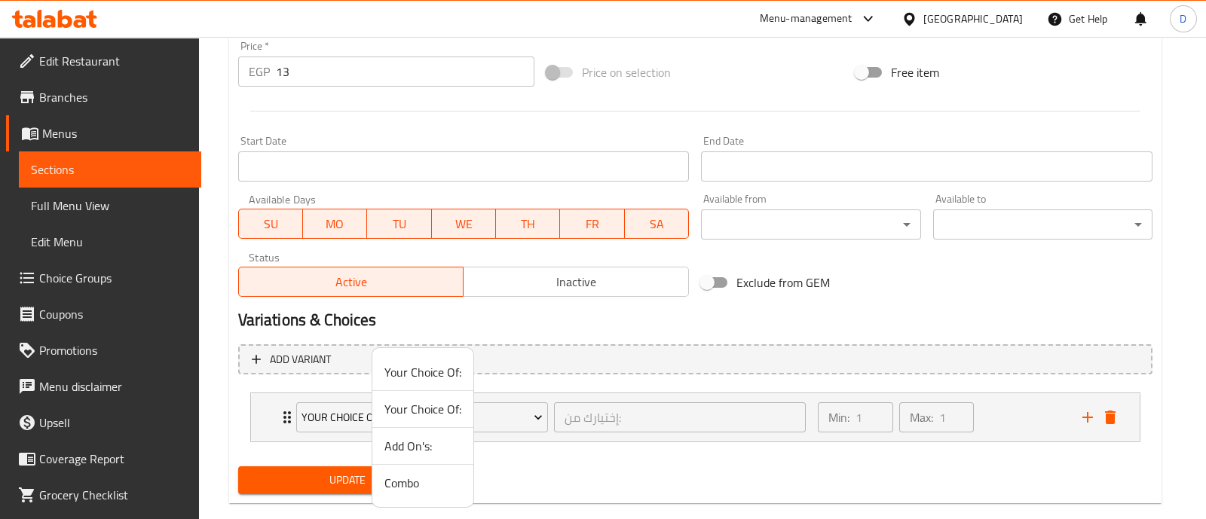
click at [415, 446] on span "Add On's:" at bounding box center [422, 446] width 77 height 18
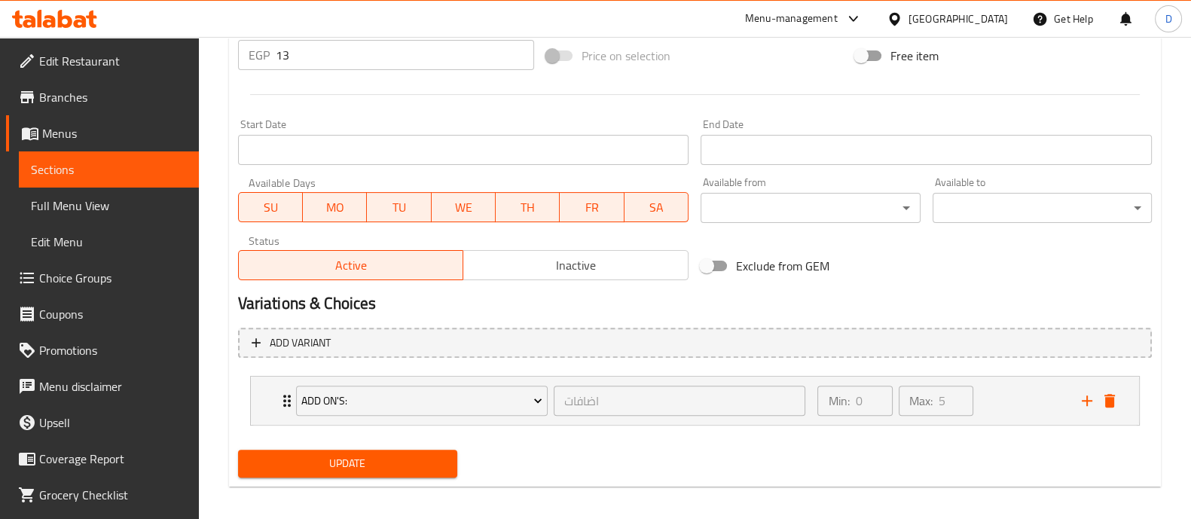
scroll to position [591, 0]
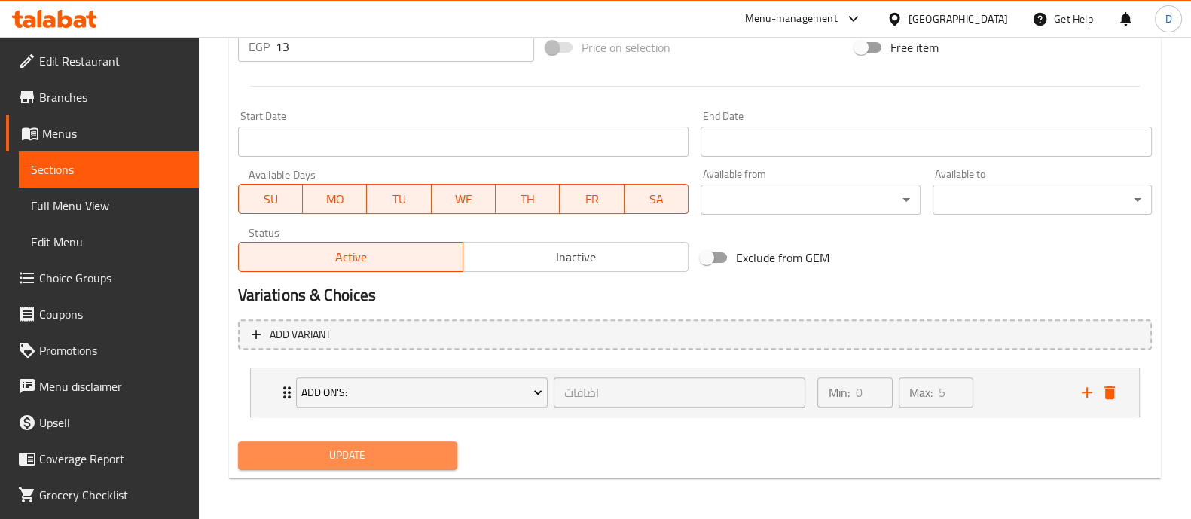
click at [415, 446] on span "Update" at bounding box center [347, 455] width 195 height 19
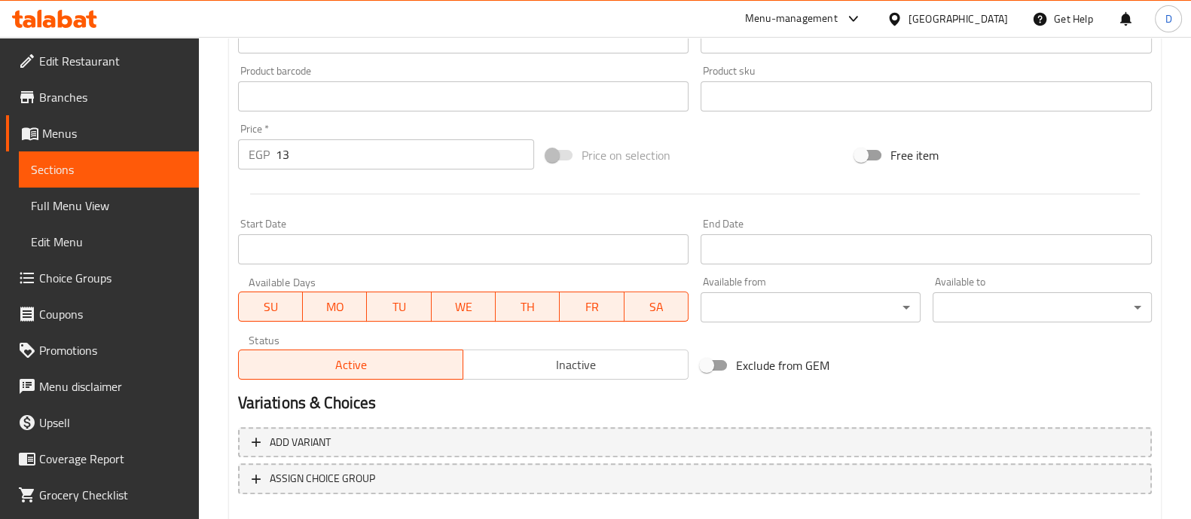
scroll to position [566, 0]
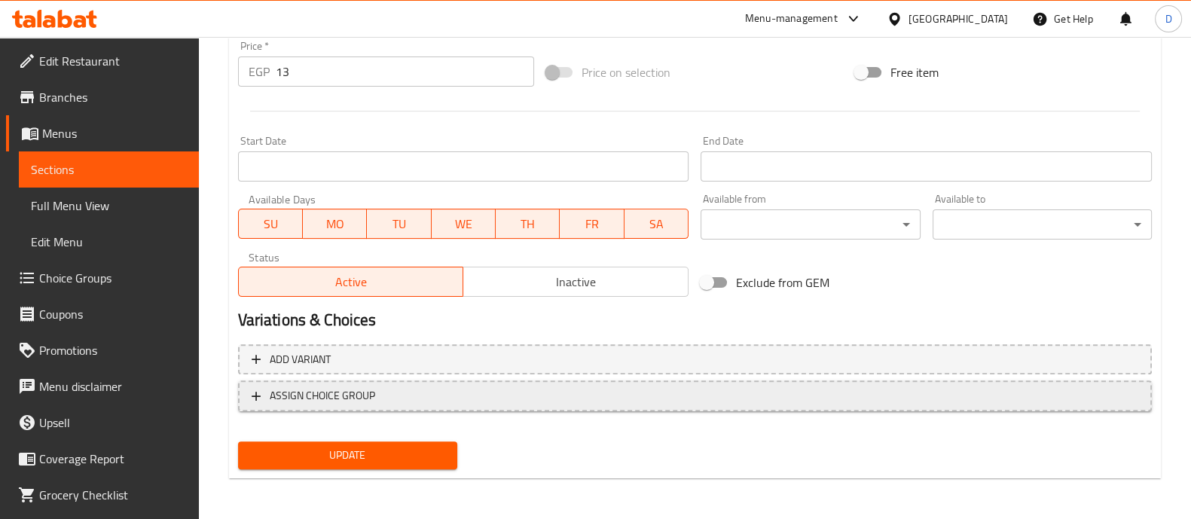
click at [335, 405] on button "ASSIGN CHOICE GROUP" at bounding box center [695, 396] width 914 height 31
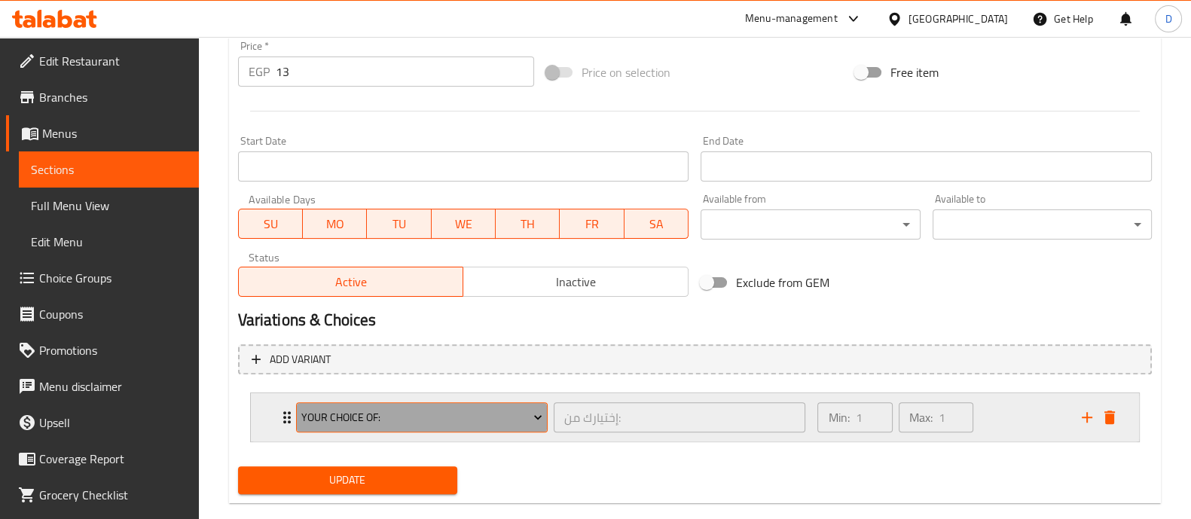
click at [338, 420] on span "Your Choice Of:" at bounding box center [421, 417] width 241 height 19
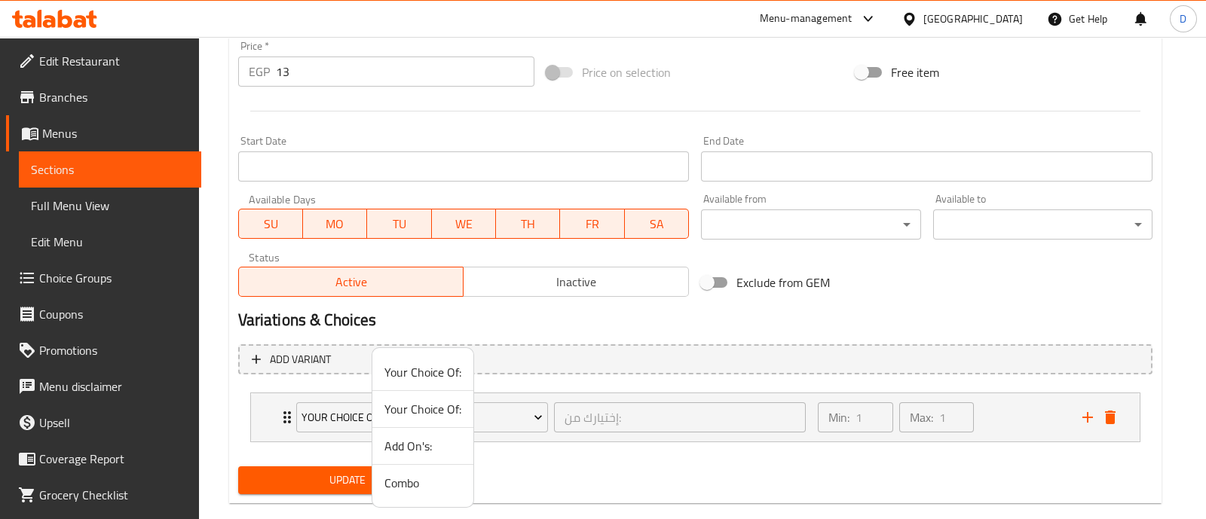
click at [407, 451] on span "Add On's:" at bounding box center [422, 446] width 77 height 18
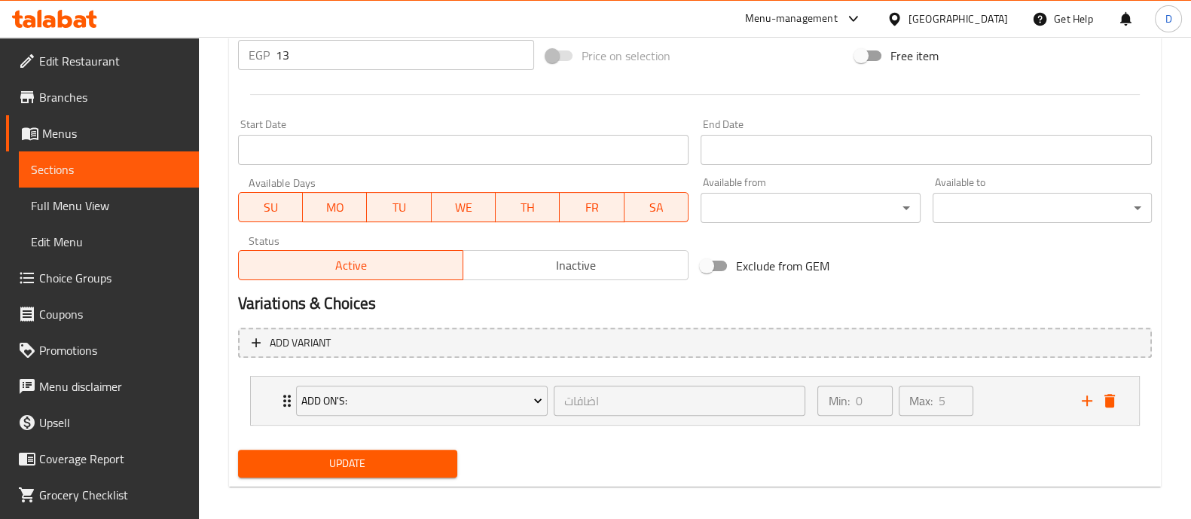
scroll to position [591, 0]
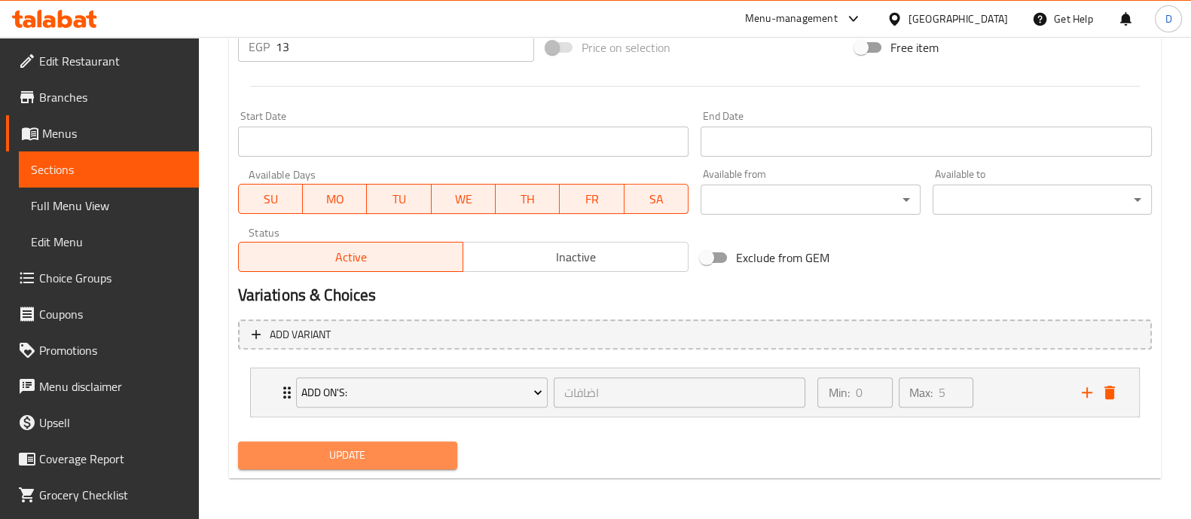
click at [391, 454] on span "Update" at bounding box center [347, 455] width 195 height 19
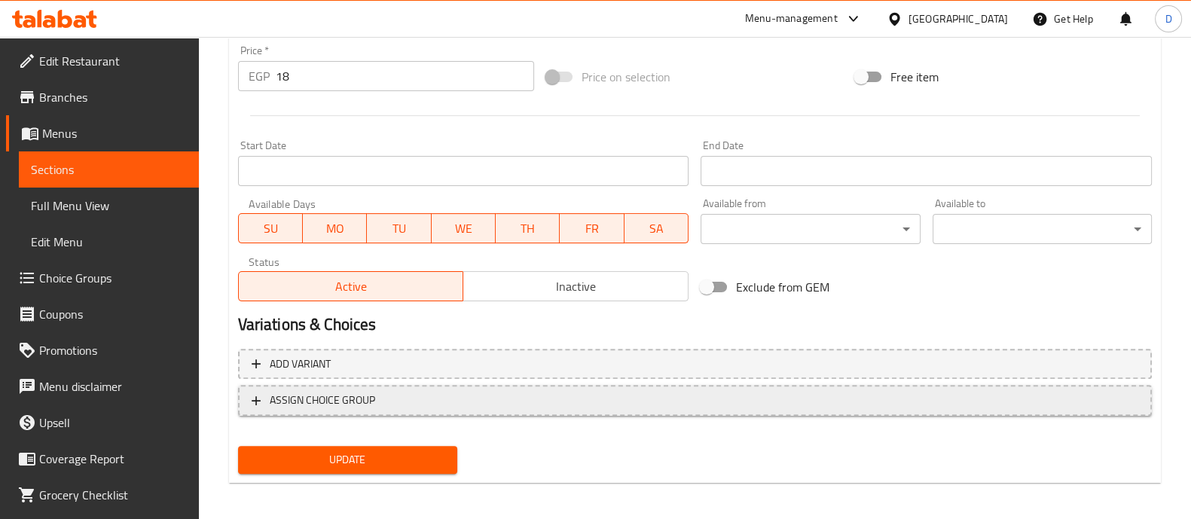
scroll to position [566, 0]
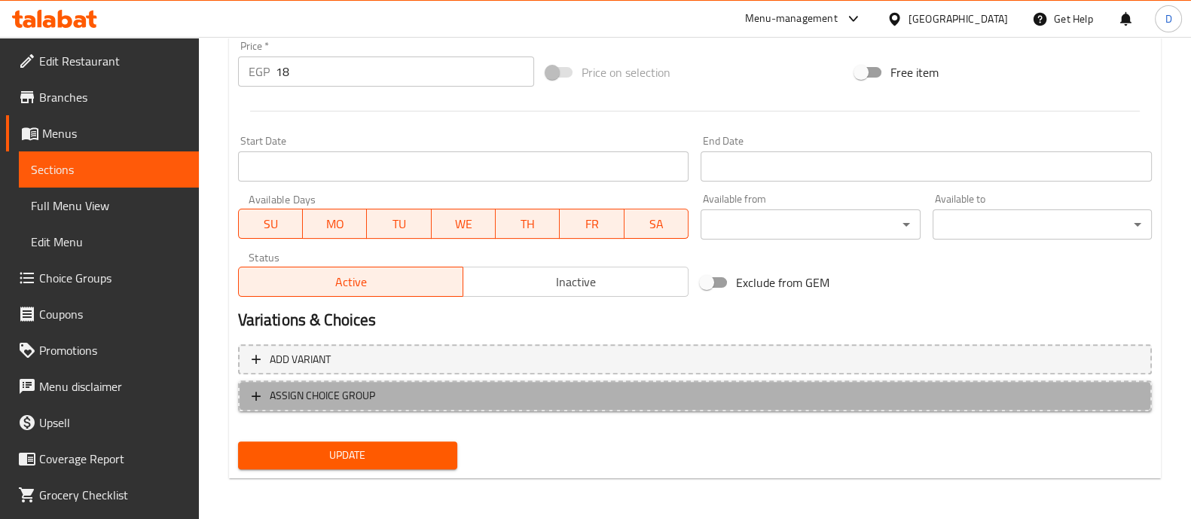
click at [361, 397] on span "ASSIGN CHOICE GROUP" at bounding box center [322, 396] width 105 height 19
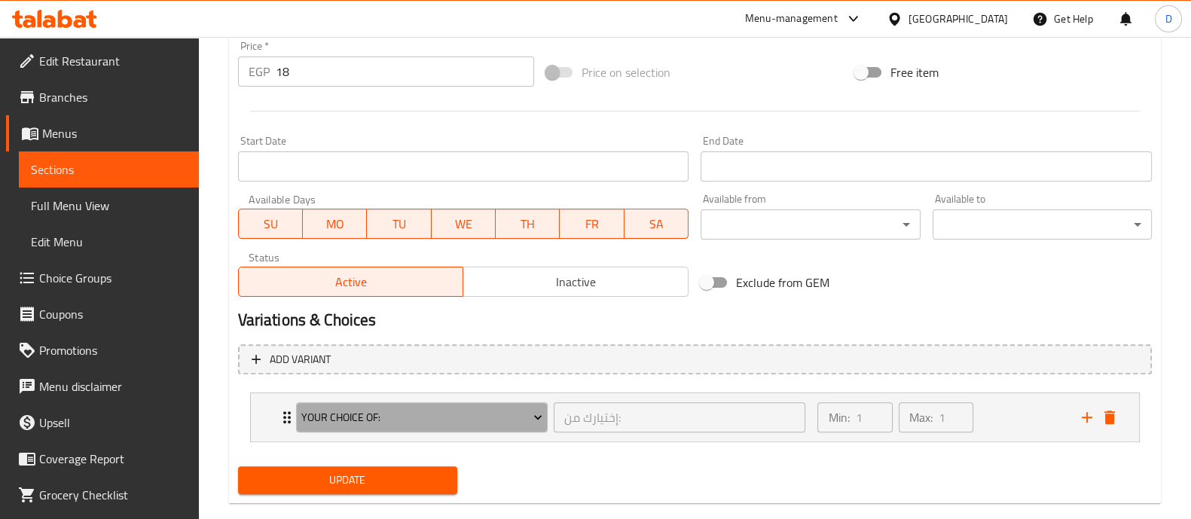
click at [344, 419] on span "Your Choice Of:" at bounding box center [421, 417] width 241 height 19
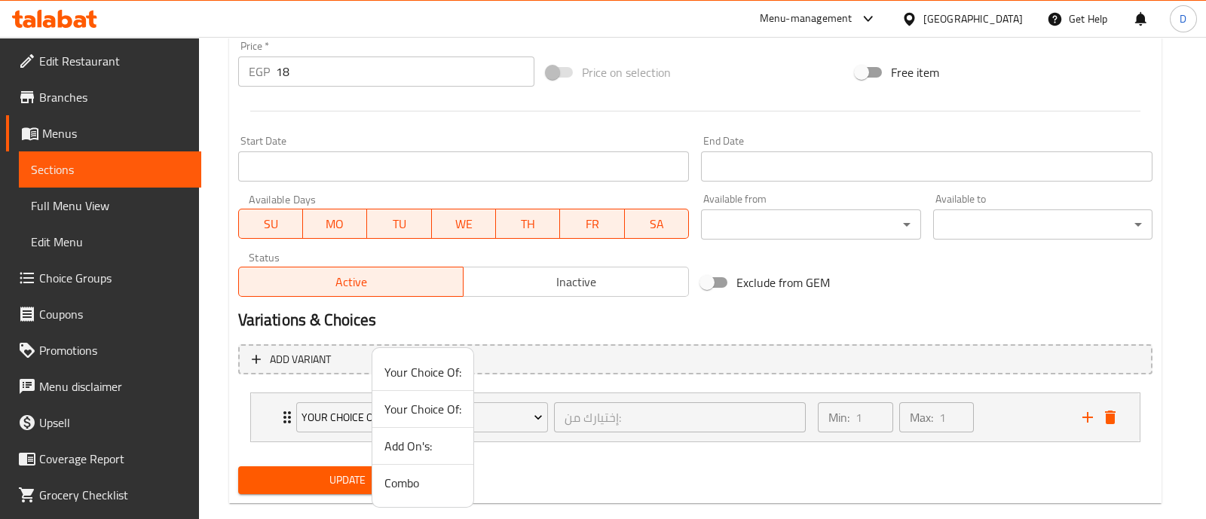
click at [420, 444] on span "Add On's:" at bounding box center [422, 446] width 77 height 18
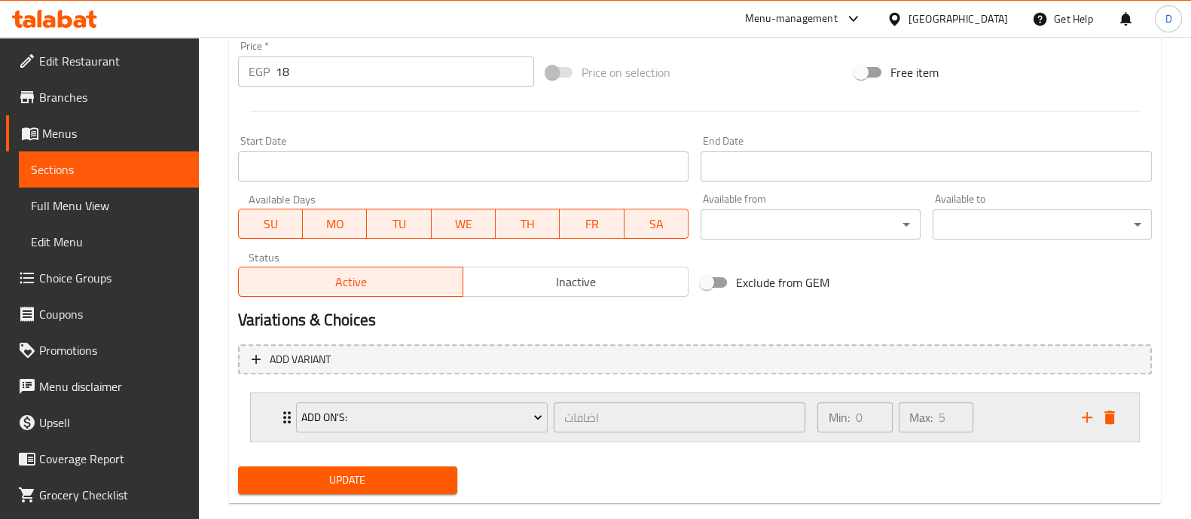
scroll to position [591, 0]
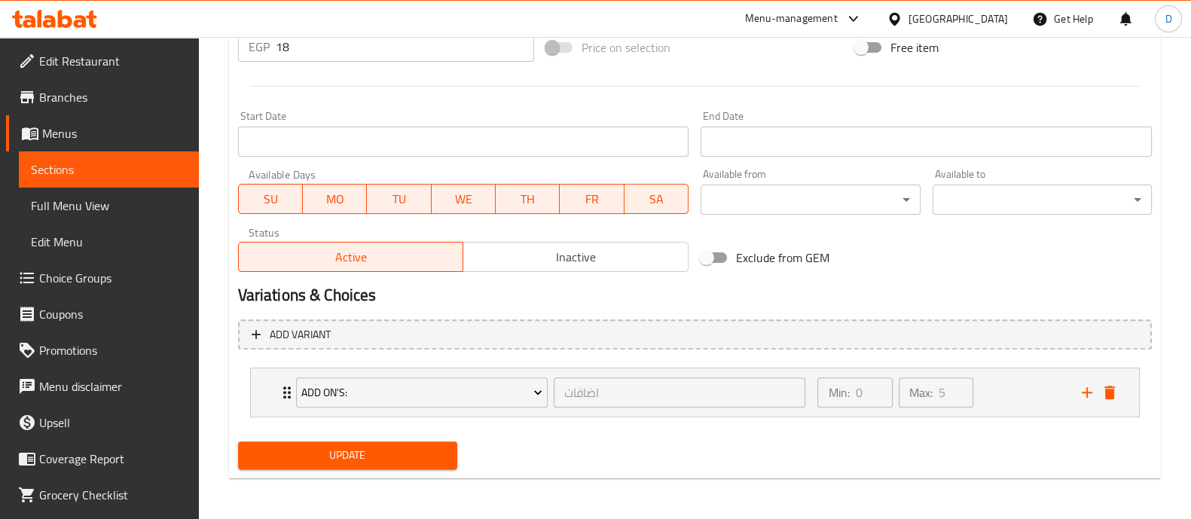
click at [418, 446] on span "Update" at bounding box center [347, 455] width 195 height 19
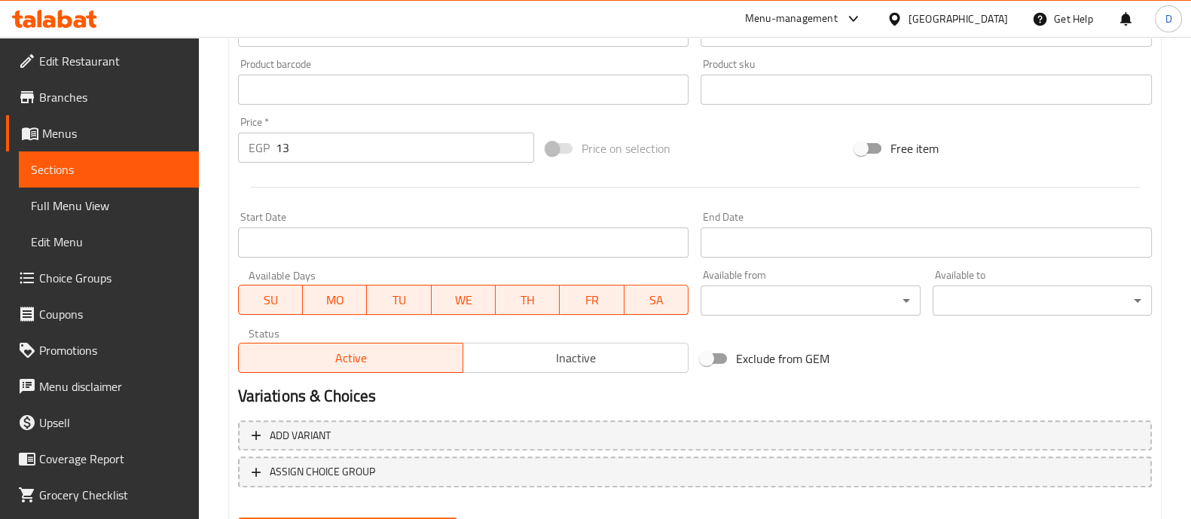
scroll to position [566, 0]
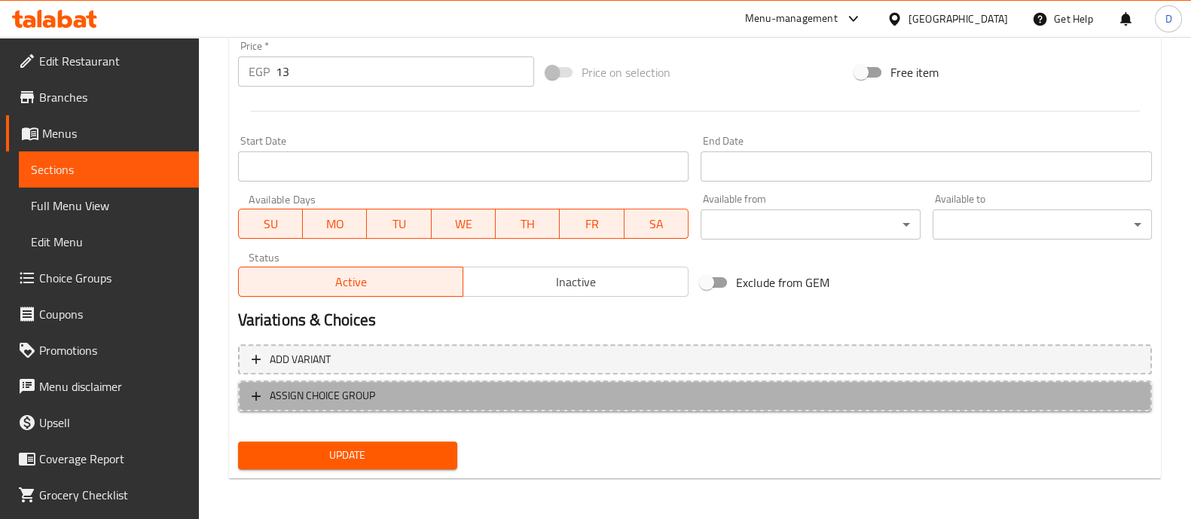
click at [358, 398] on span "ASSIGN CHOICE GROUP" at bounding box center [322, 396] width 105 height 19
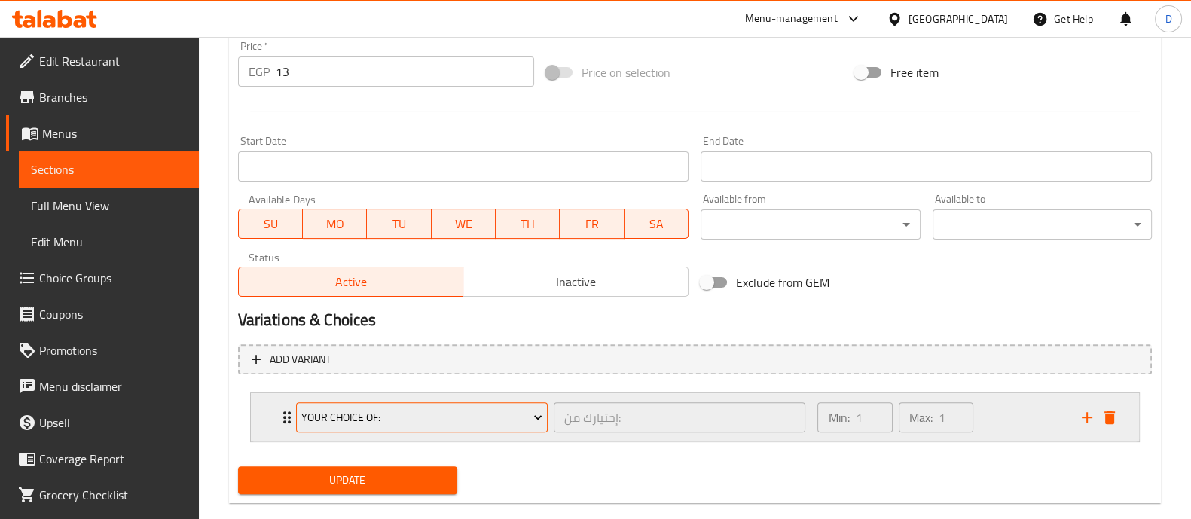
click at [339, 417] on span "Your Choice Of:" at bounding box center [421, 417] width 241 height 19
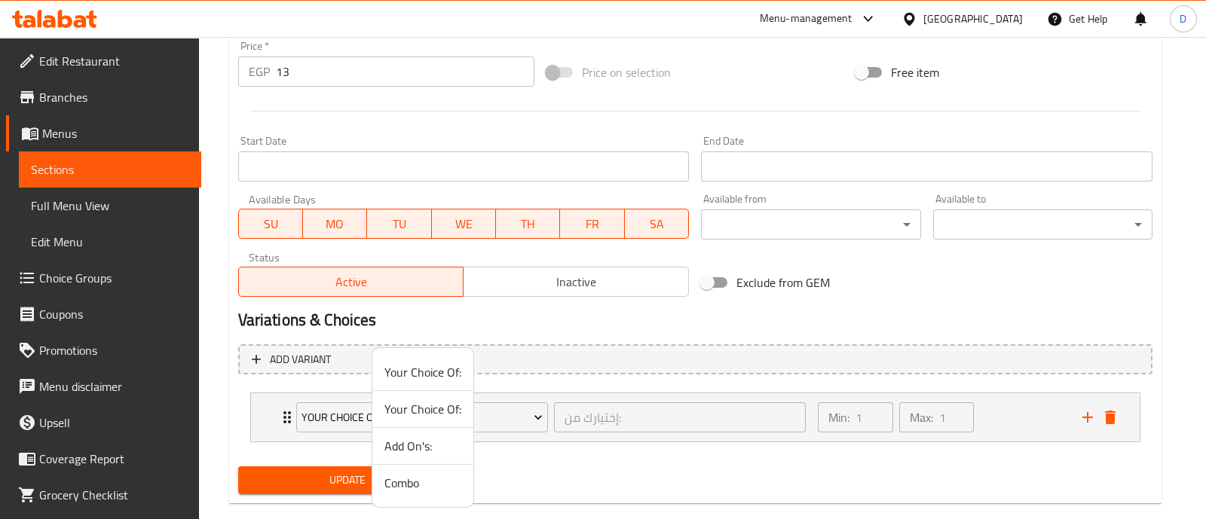
click at [414, 447] on span "Add On's:" at bounding box center [422, 446] width 77 height 18
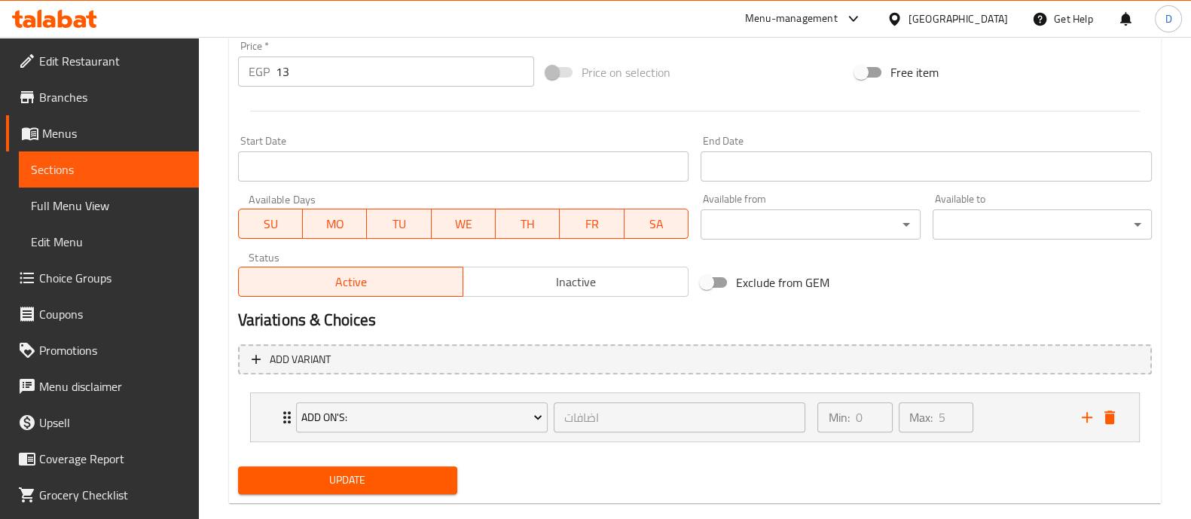
scroll to position [591, 0]
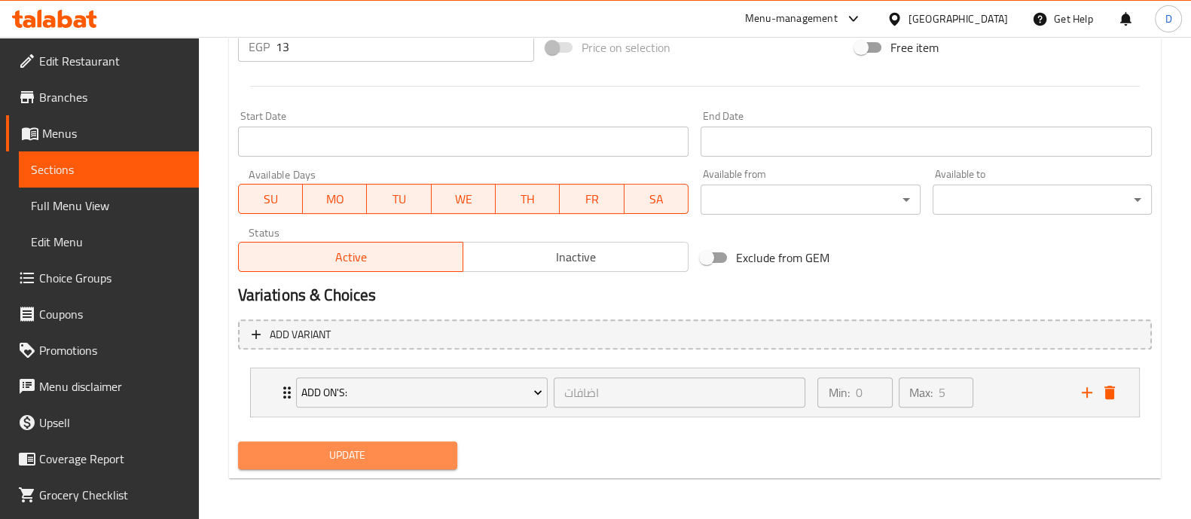
click at [414, 452] on span "Update" at bounding box center [347, 455] width 195 height 19
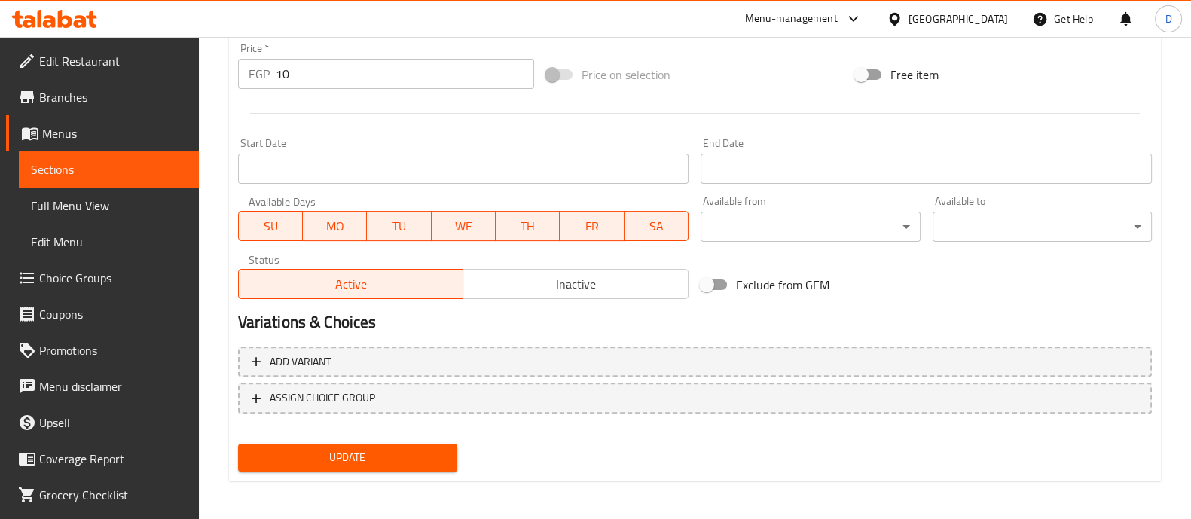
scroll to position [566, 0]
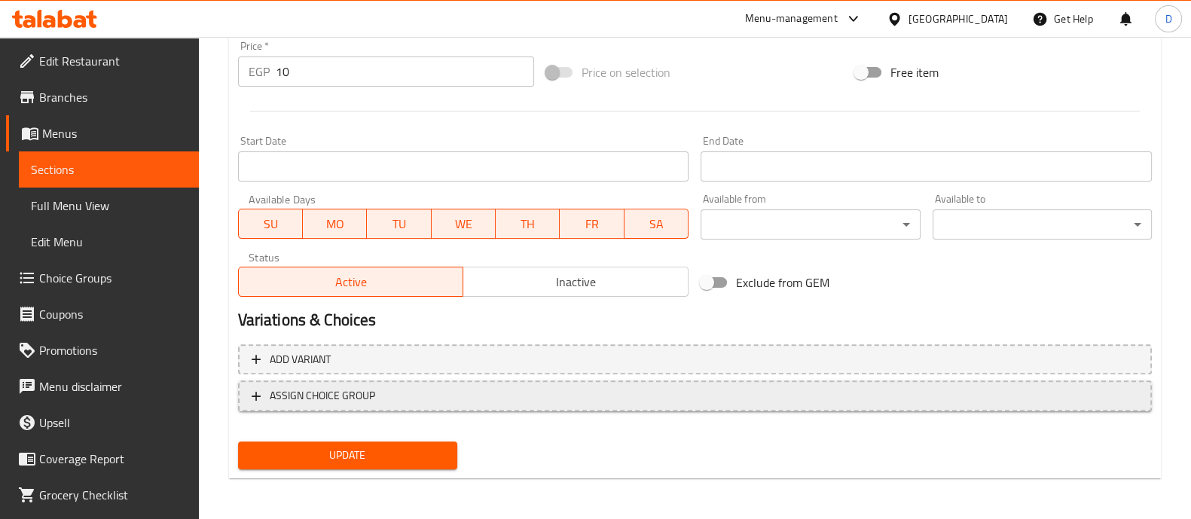
click at [314, 397] on span "ASSIGN CHOICE GROUP" at bounding box center [322, 396] width 105 height 19
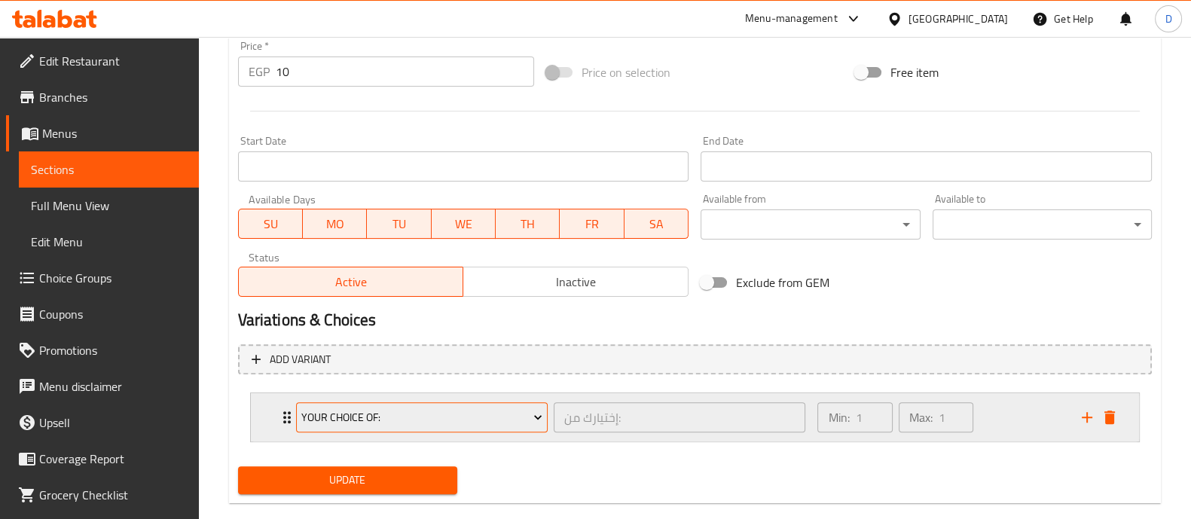
click at [321, 417] on span "Your Choice Of:" at bounding box center [421, 417] width 241 height 19
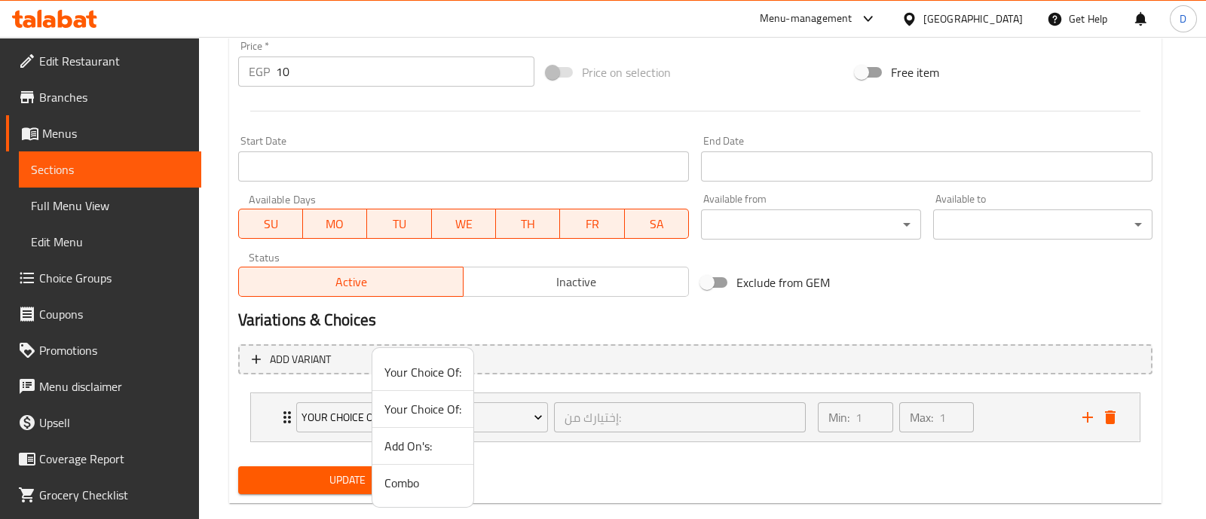
click at [417, 437] on span "Add On's:" at bounding box center [422, 446] width 77 height 18
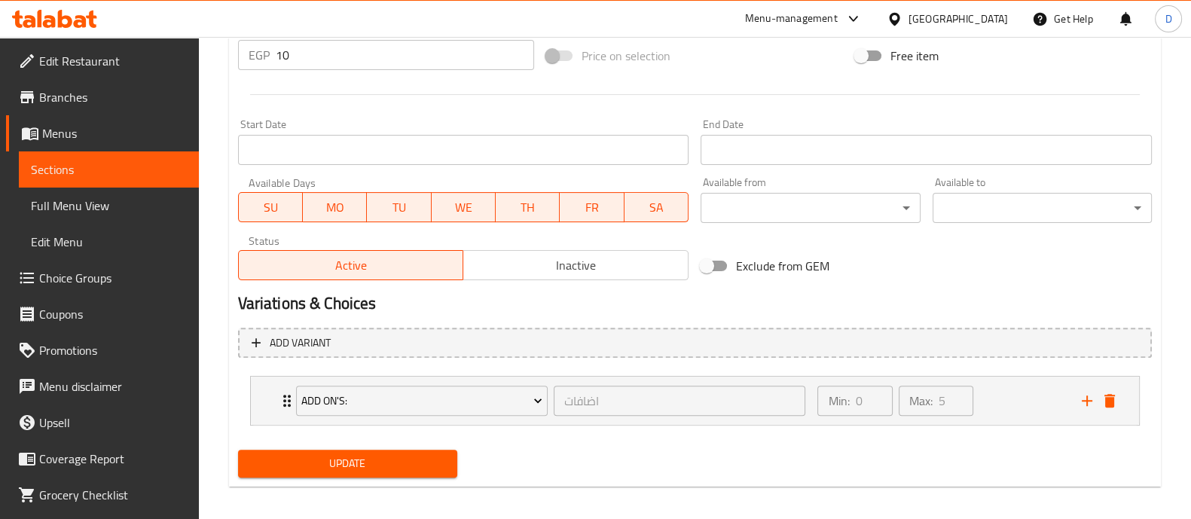
scroll to position [591, 0]
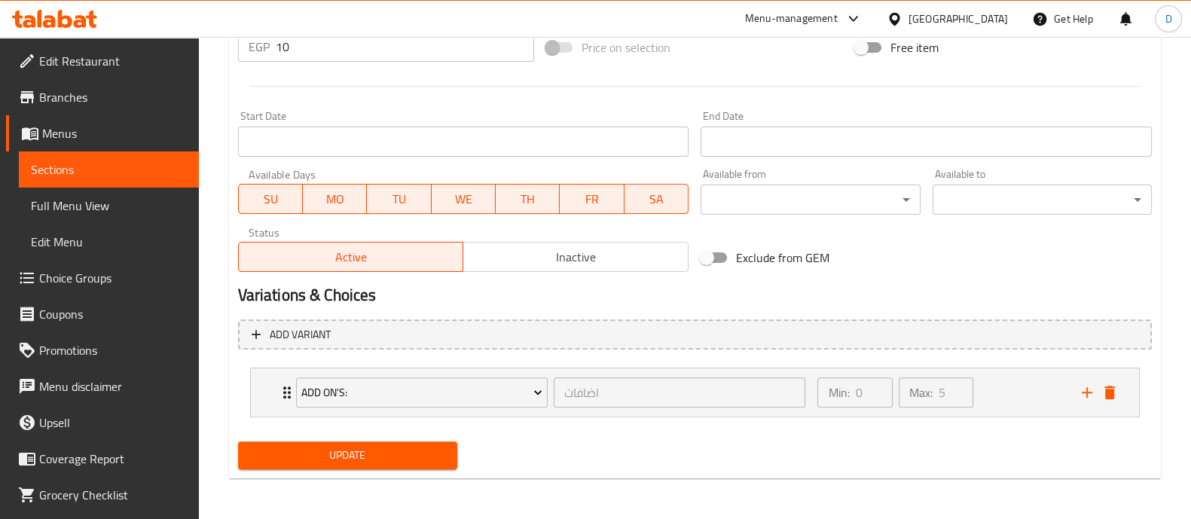
click at [405, 450] on span "Update" at bounding box center [347, 455] width 195 height 19
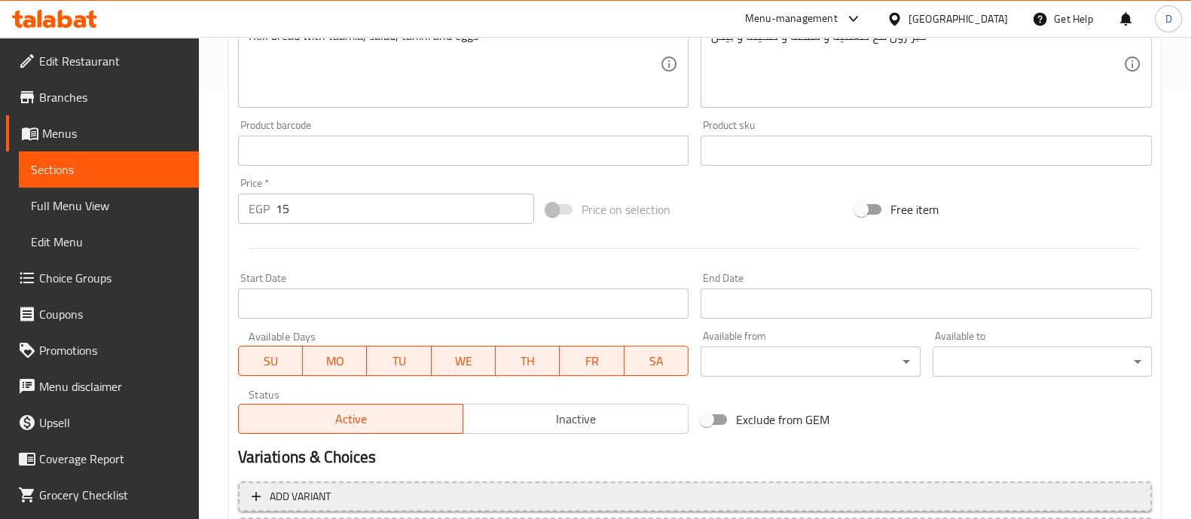
scroll to position [566, 0]
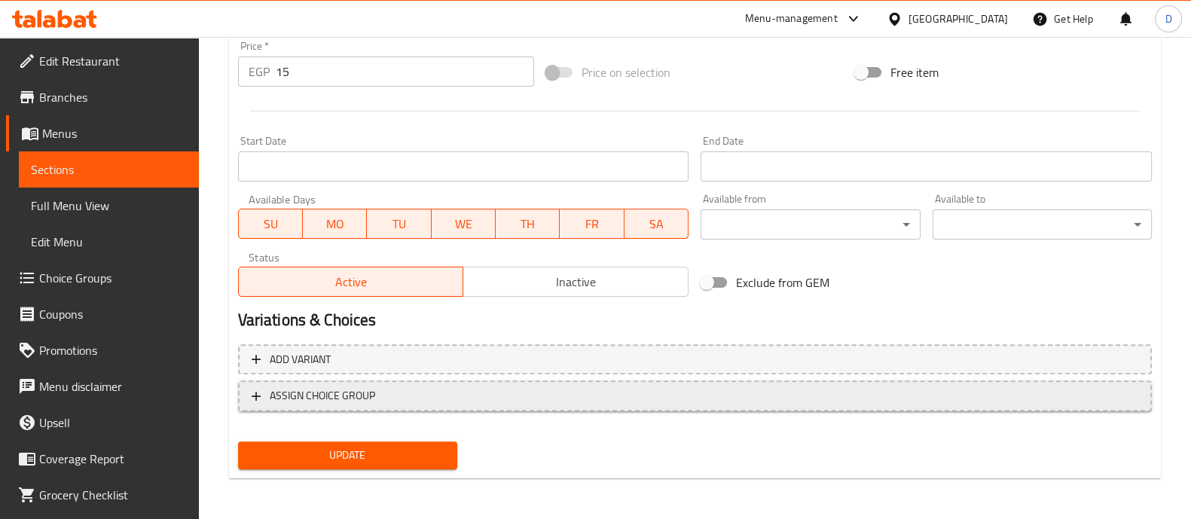
click at [380, 401] on span "ASSIGN CHOICE GROUP" at bounding box center [695, 396] width 887 height 19
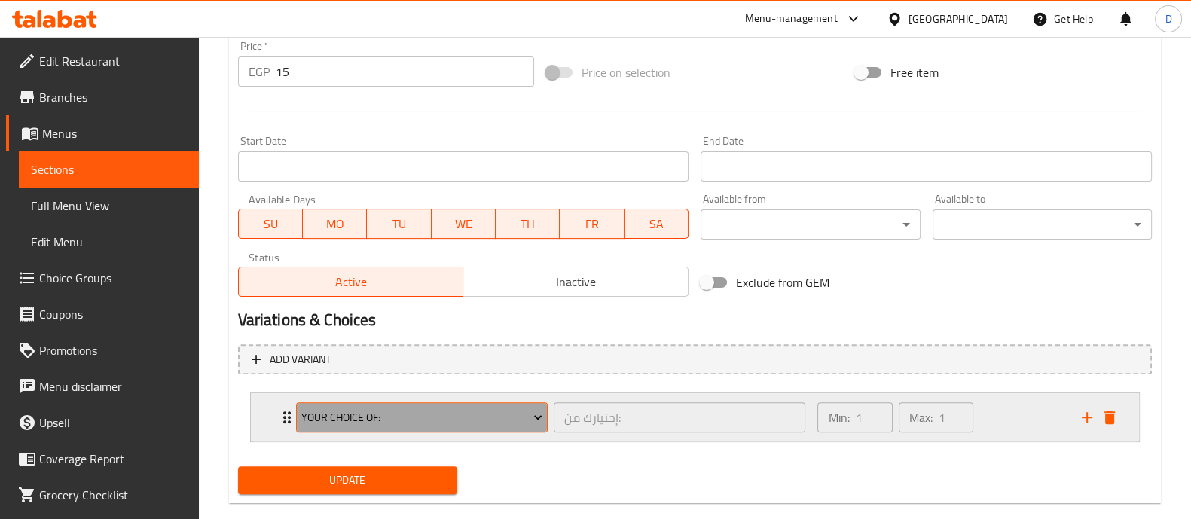
click at [343, 420] on span "Your Choice Of:" at bounding box center [421, 417] width 241 height 19
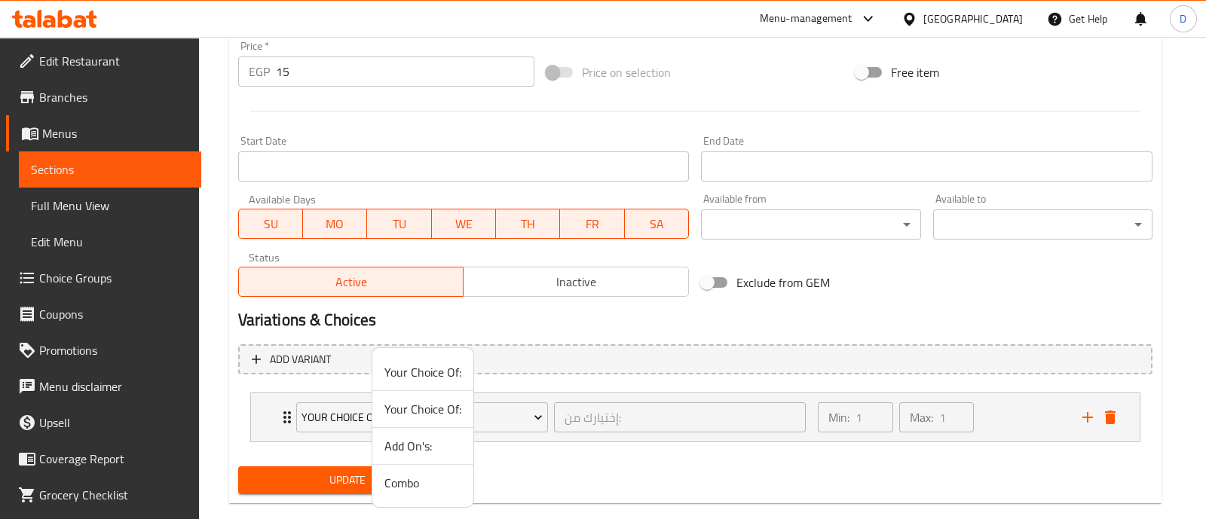
click at [417, 450] on span "Add On's:" at bounding box center [422, 446] width 77 height 18
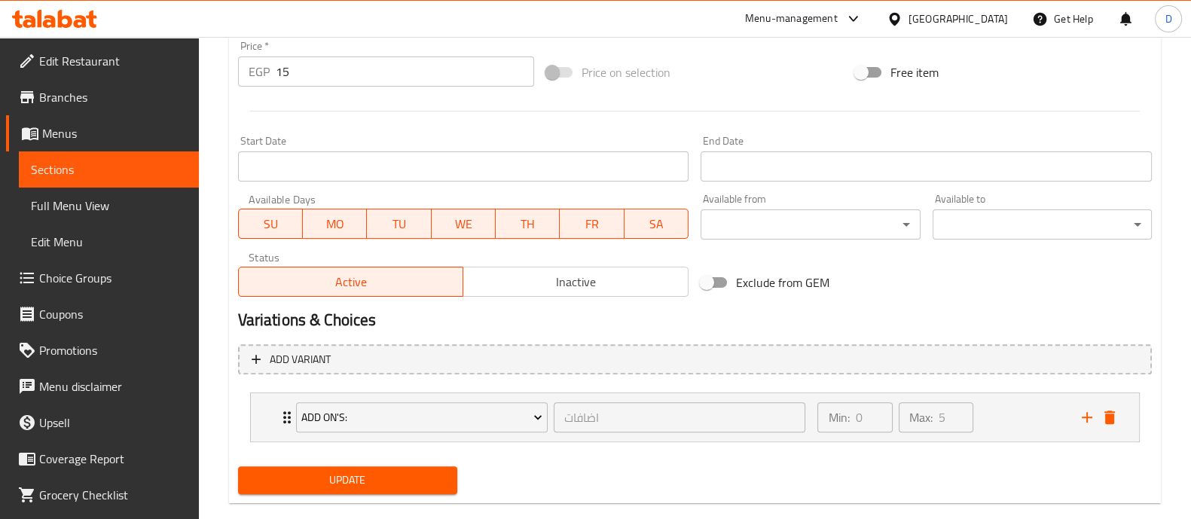
click at [410, 472] on span "Update" at bounding box center [347, 480] width 195 height 19
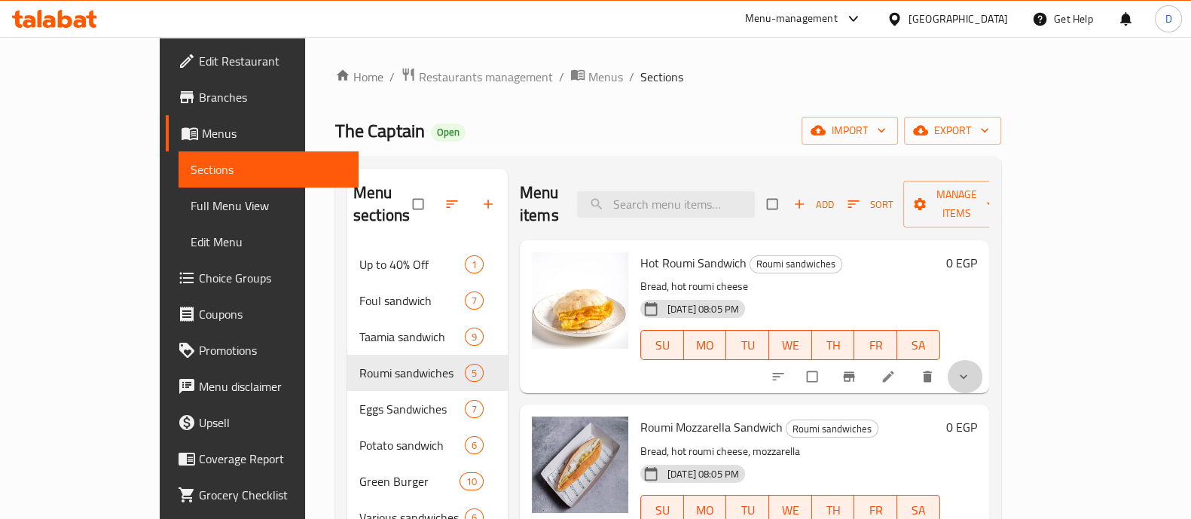
click at [971, 369] on icon "show more" at bounding box center [963, 376] width 15 height 15
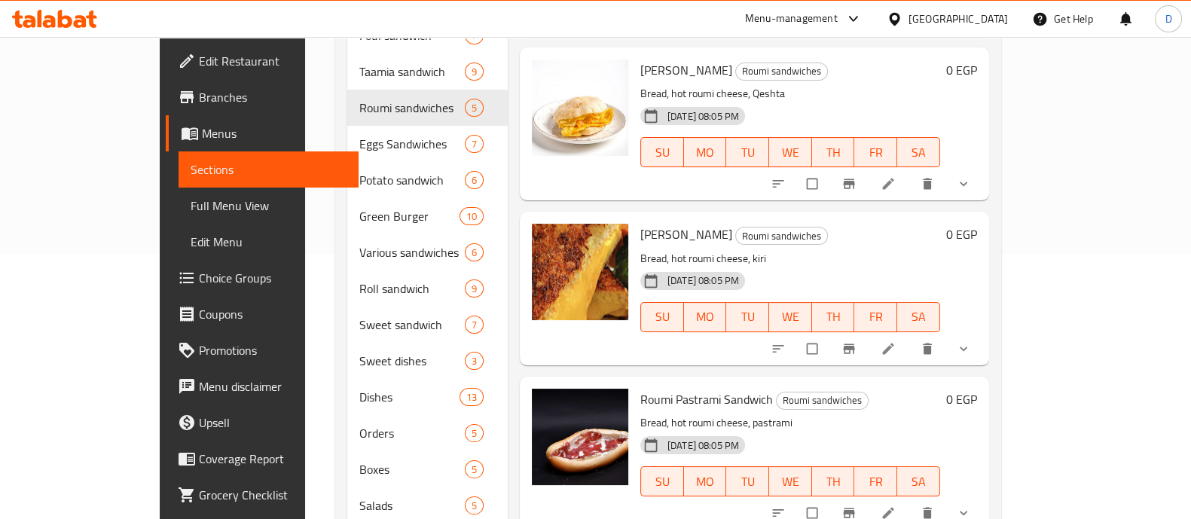
scroll to position [295, 0]
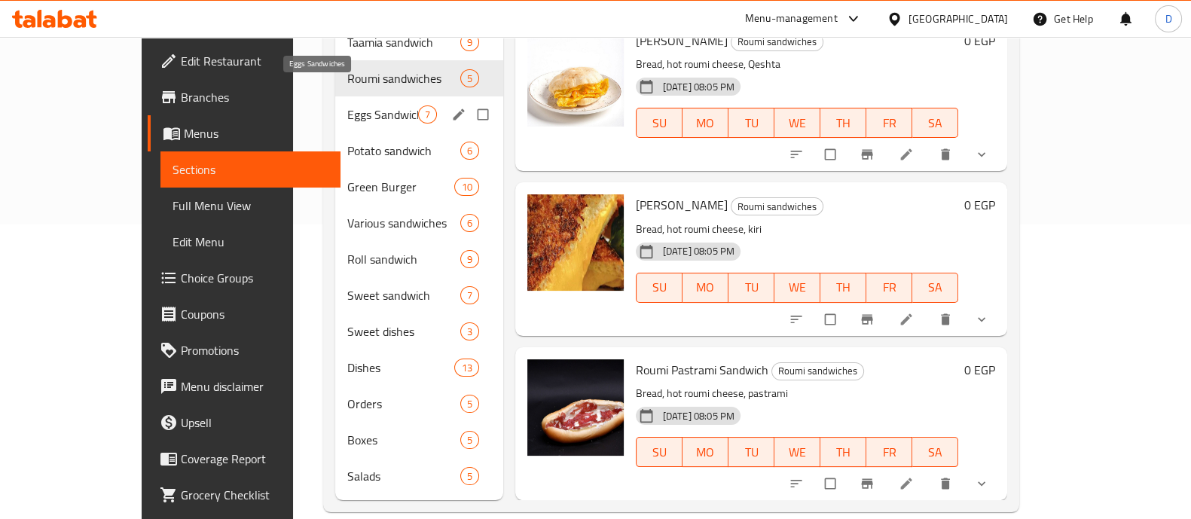
click at [354, 105] on span "Eggs Sandwiches" at bounding box center [382, 114] width 71 height 18
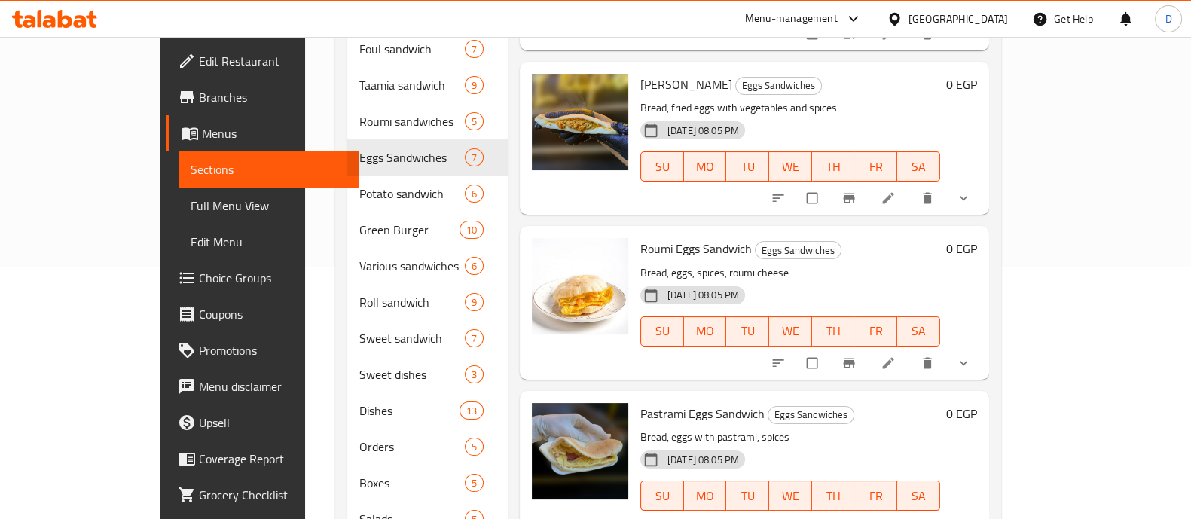
scroll to position [295, 0]
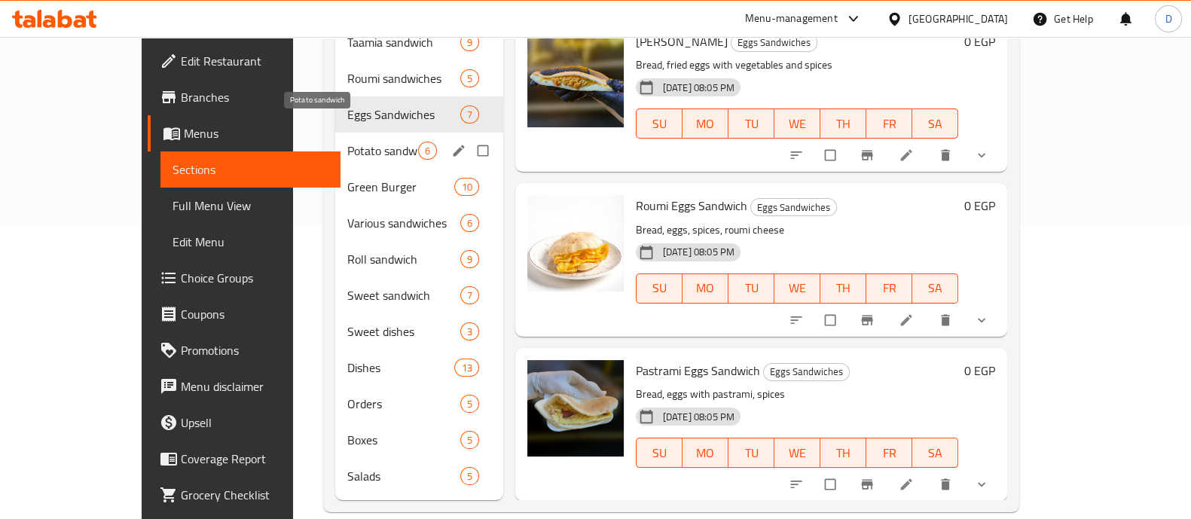
click at [347, 142] on span "Potato sandwich" at bounding box center [382, 151] width 71 height 18
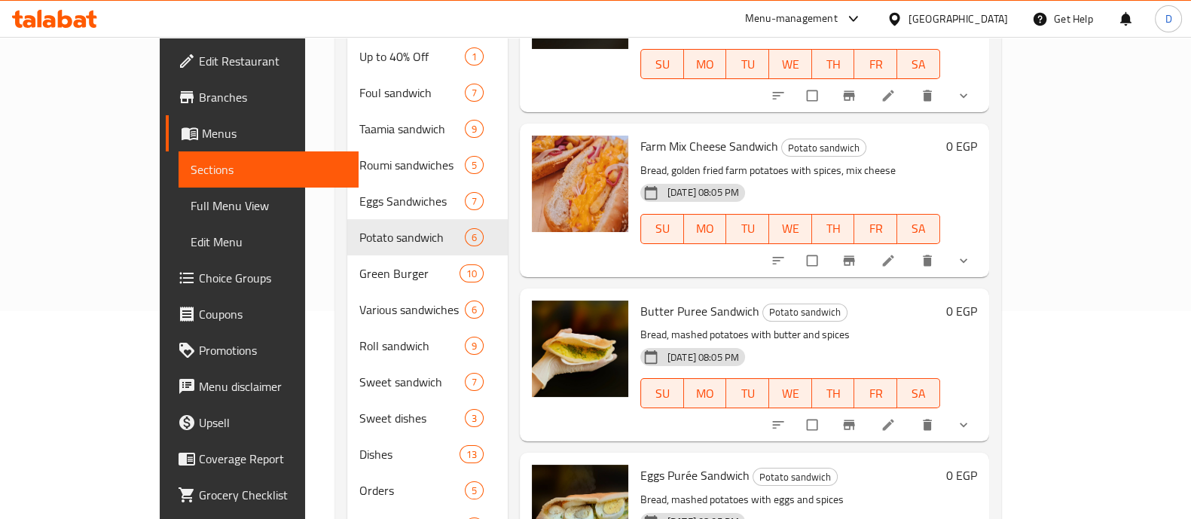
scroll to position [295, 0]
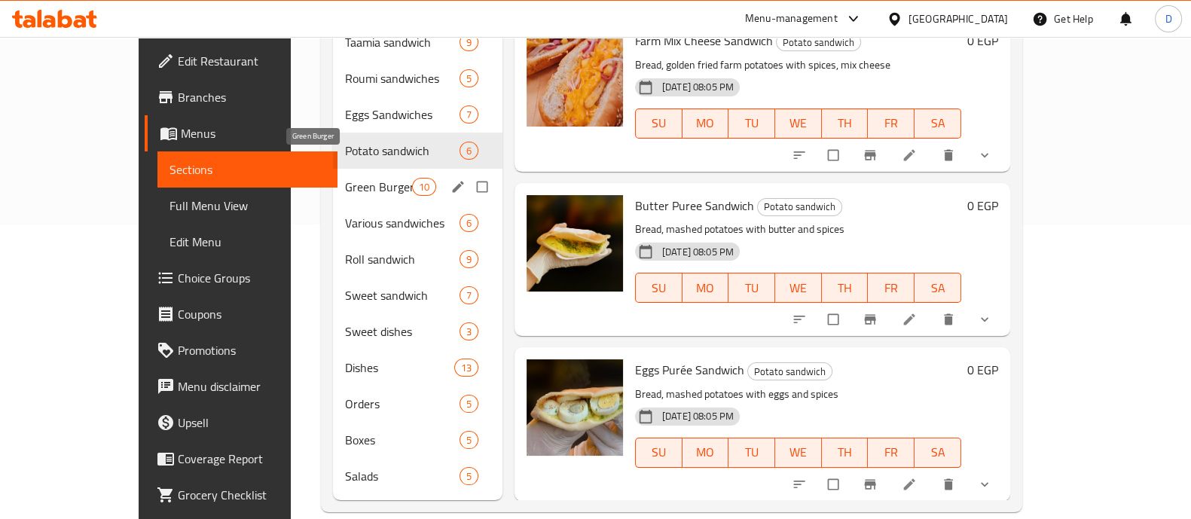
click at [345, 178] on span "Green Burger" at bounding box center [378, 187] width 66 height 18
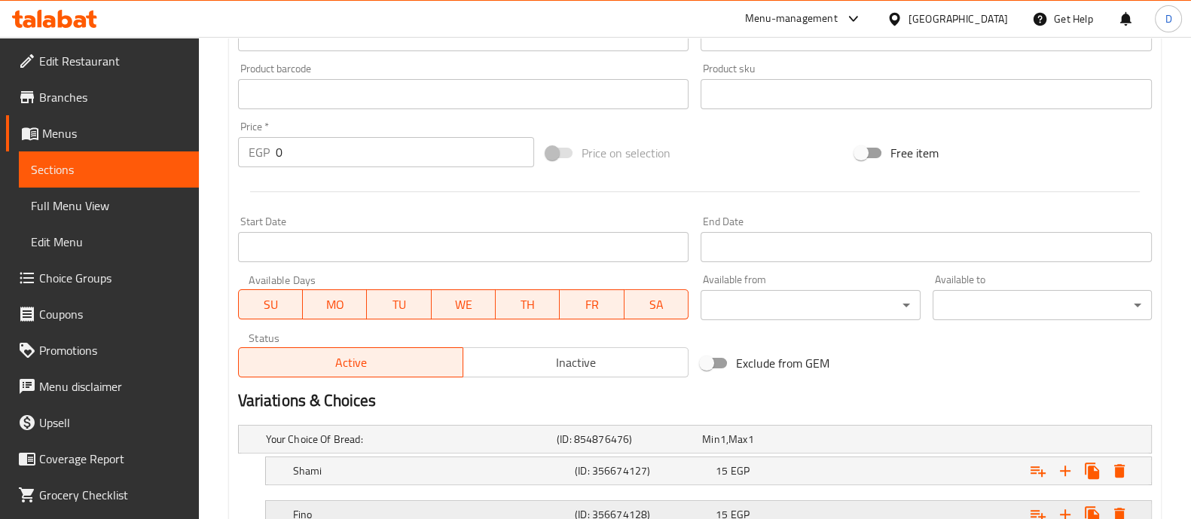
scroll to position [599, 0]
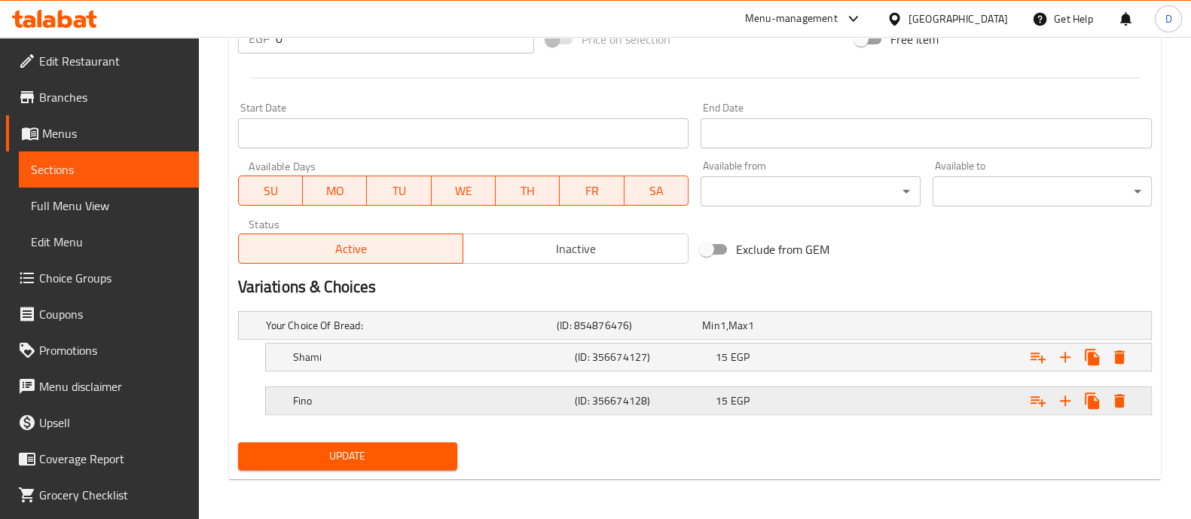
click at [1044, 363] on icon "Expand" at bounding box center [1038, 358] width 15 height 11
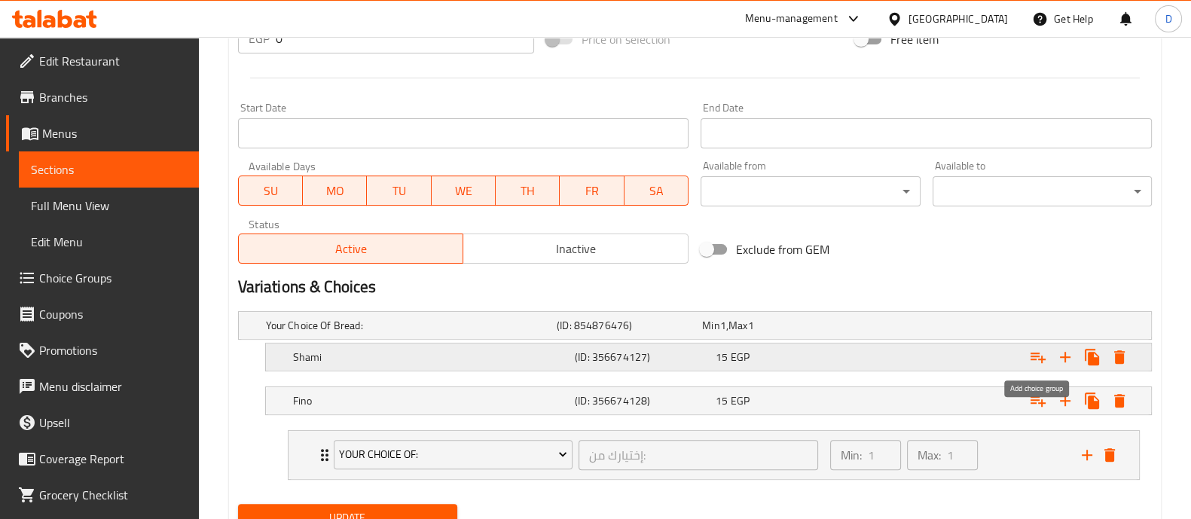
click at [1035, 356] on icon "Expand" at bounding box center [1038, 357] width 18 height 18
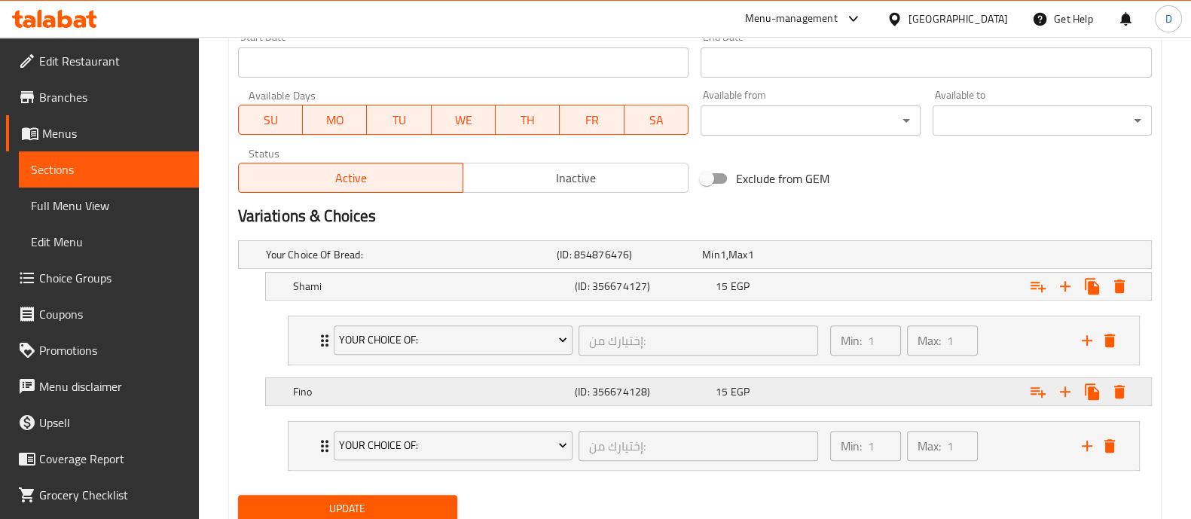
scroll to position [723, 0]
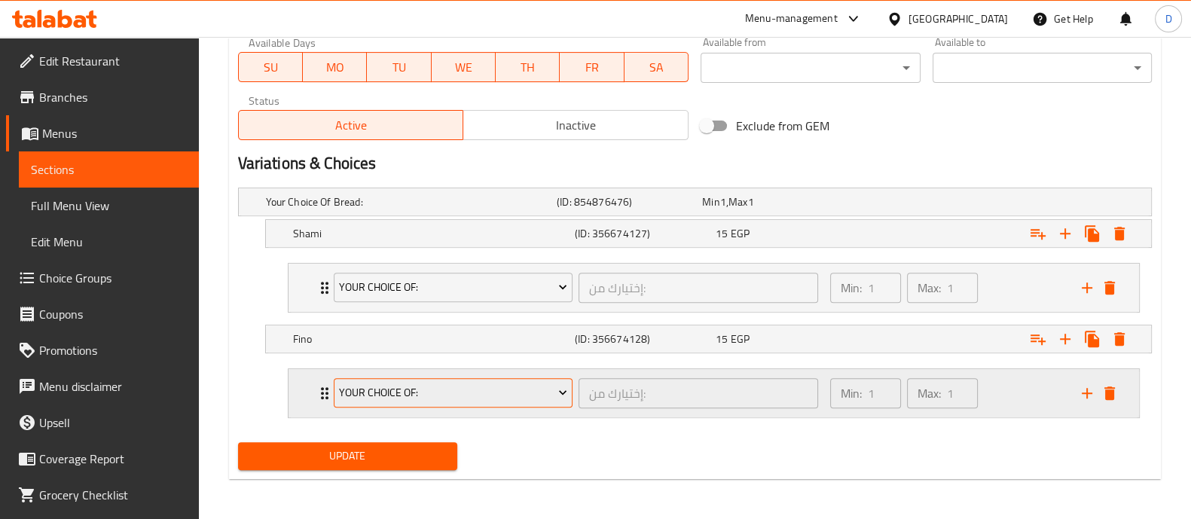
click at [388, 390] on span "Your Choice Of:" at bounding box center [453, 393] width 228 height 19
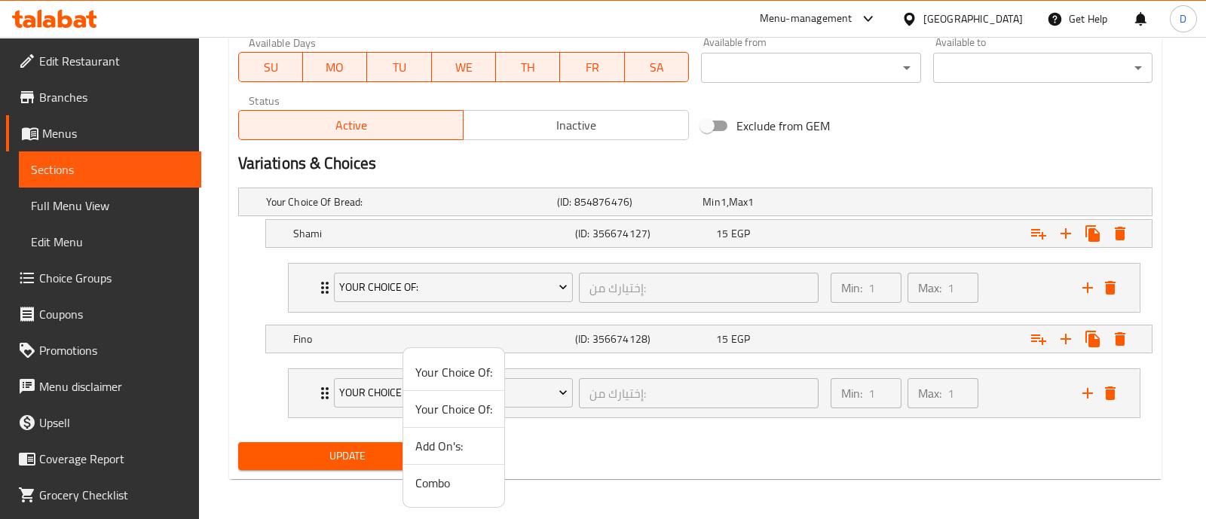
click at [418, 443] on span "Add On's:" at bounding box center [453, 446] width 77 height 18
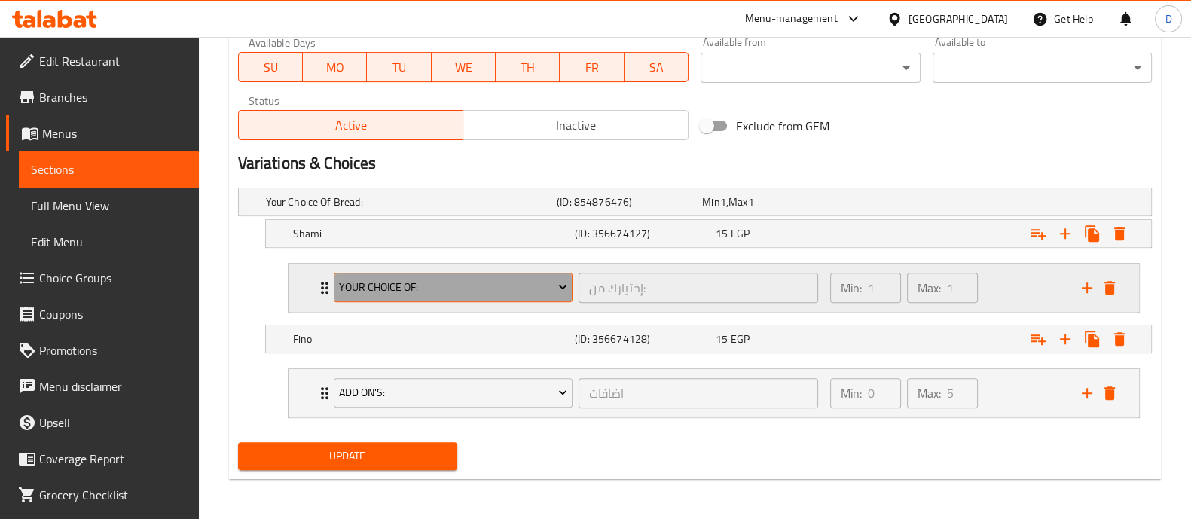
click at [431, 292] on span "Your Choice Of:" at bounding box center [453, 287] width 228 height 19
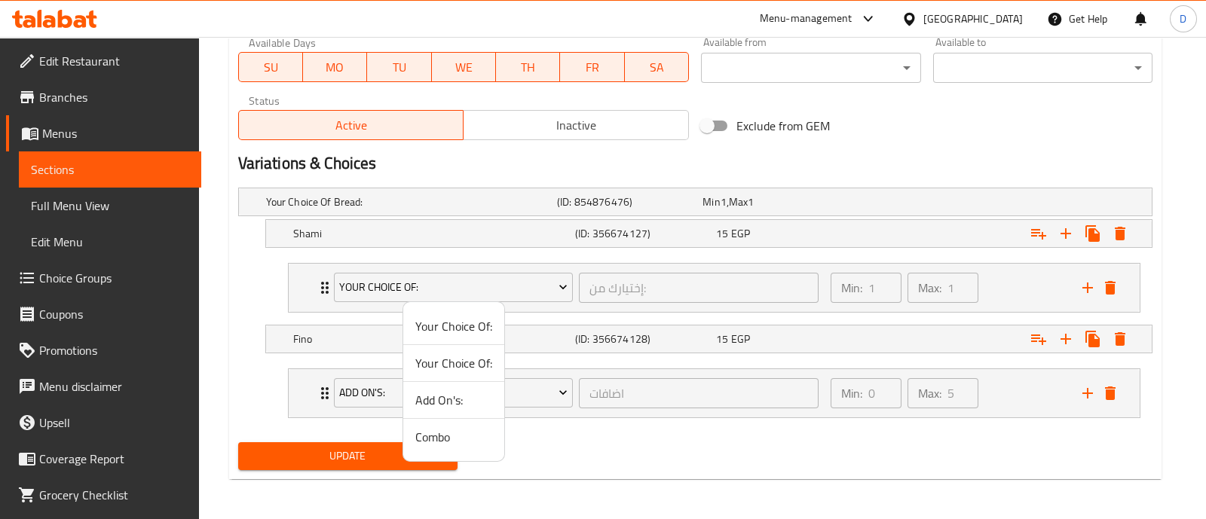
click at [456, 402] on span "Add On's:" at bounding box center [453, 400] width 77 height 18
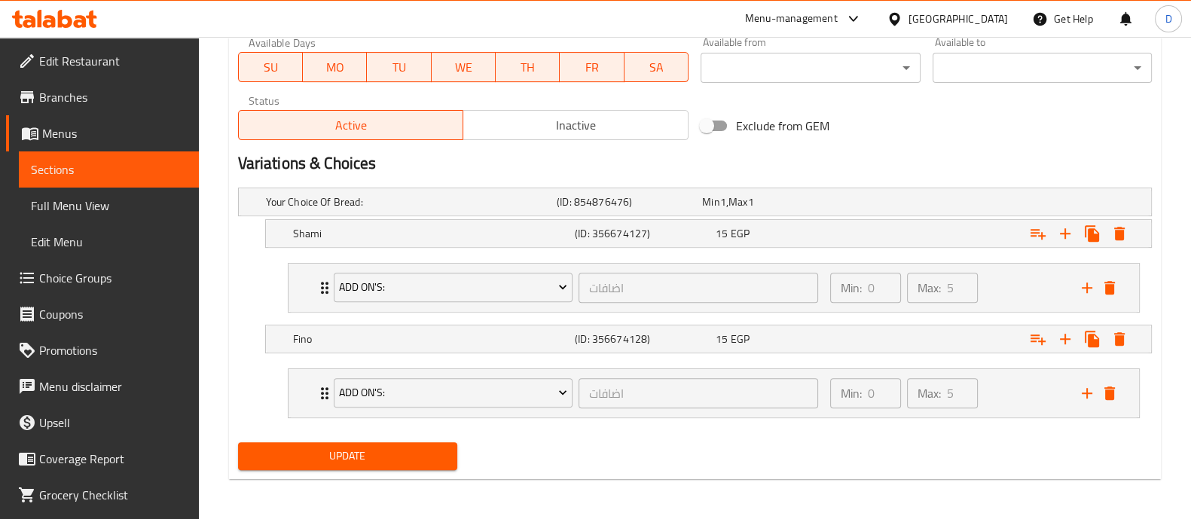
click at [447, 457] on button "Update" at bounding box center [347, 456] width 219 height 28
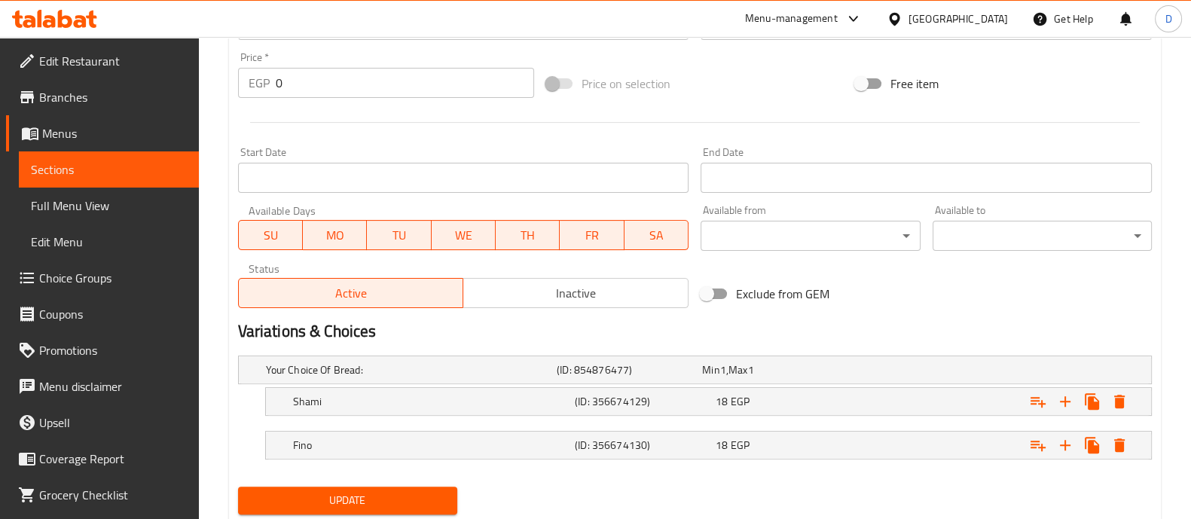
scroll to position [599, 0]
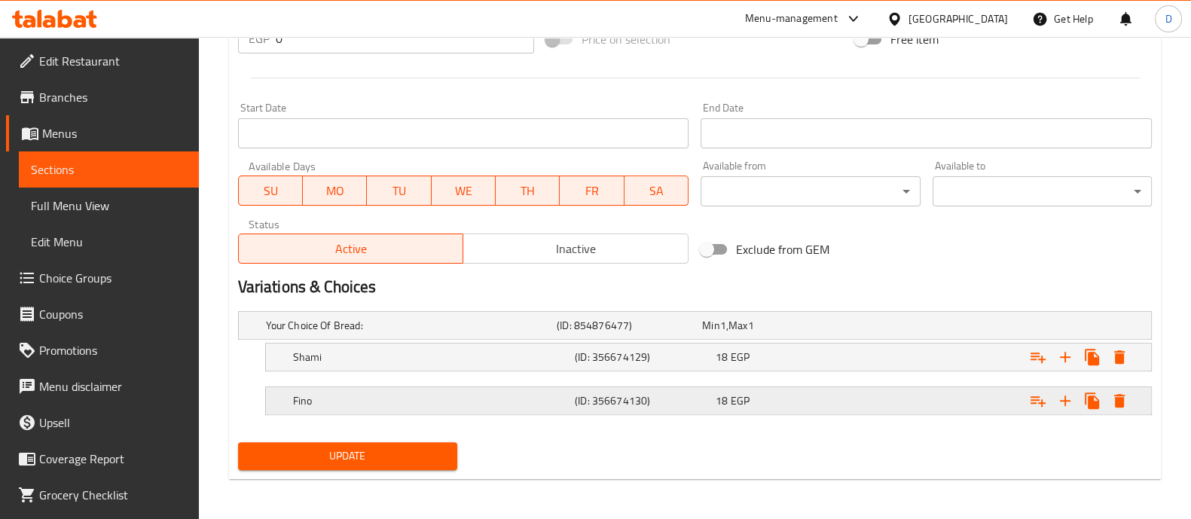
click at [1035, 363] on icon "Expand" at bounding box center [1038, 358] width 15 height 11
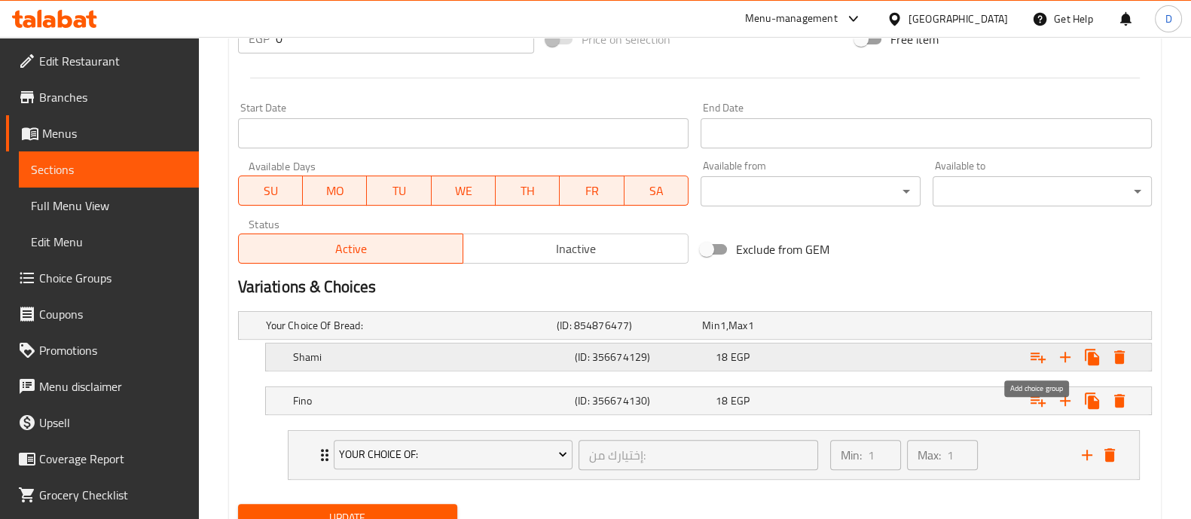
click at [1036, 355] on icon "Expand" at bounding box center [1038, 358] width 15 height 11
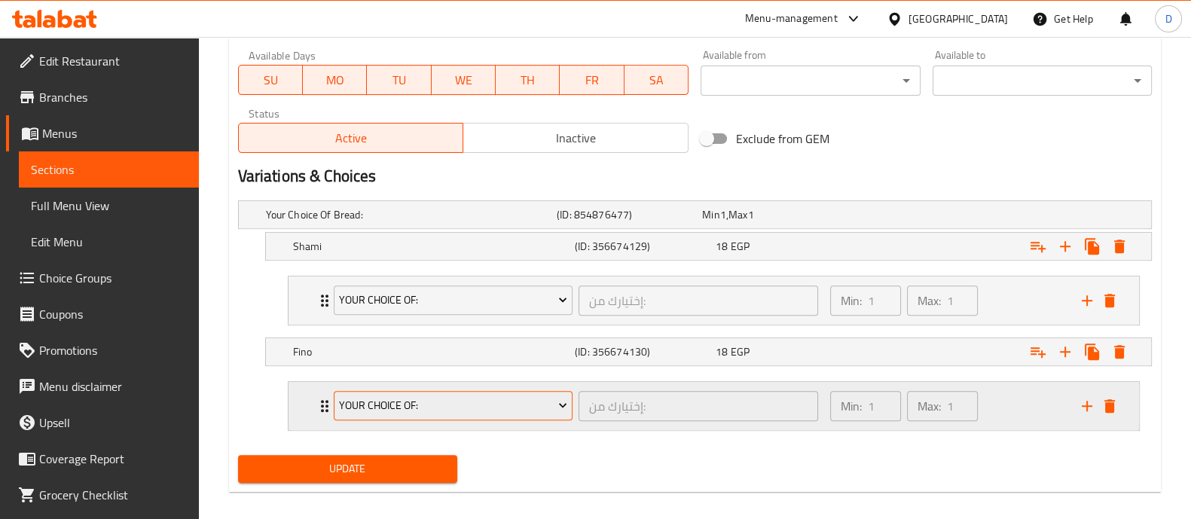
scroll to position [723, 0]
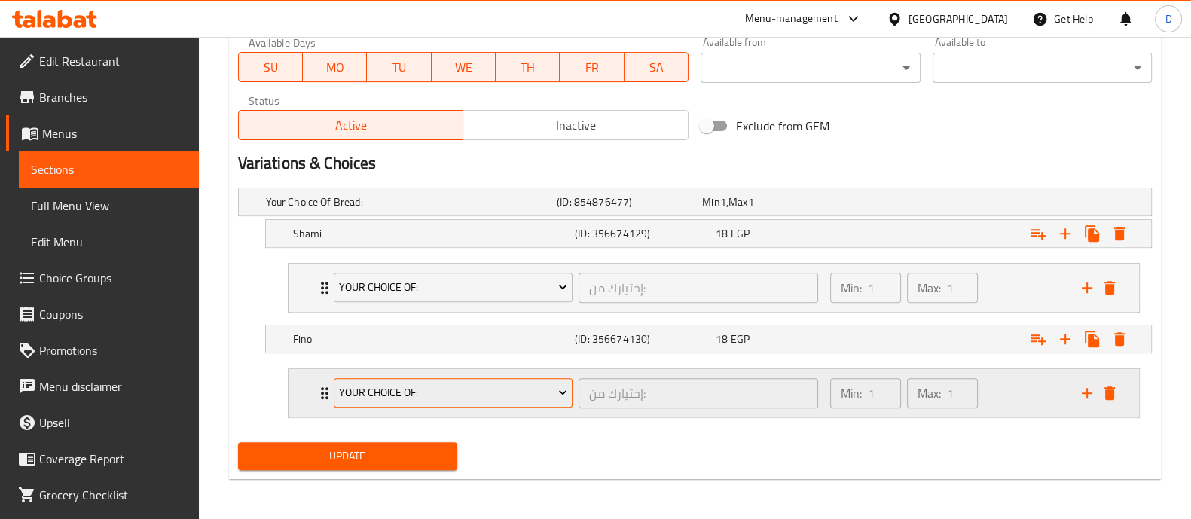
click at [381, 391] on span "Your Choice Of:" at bounding box center [453, 393] width 228 height 19
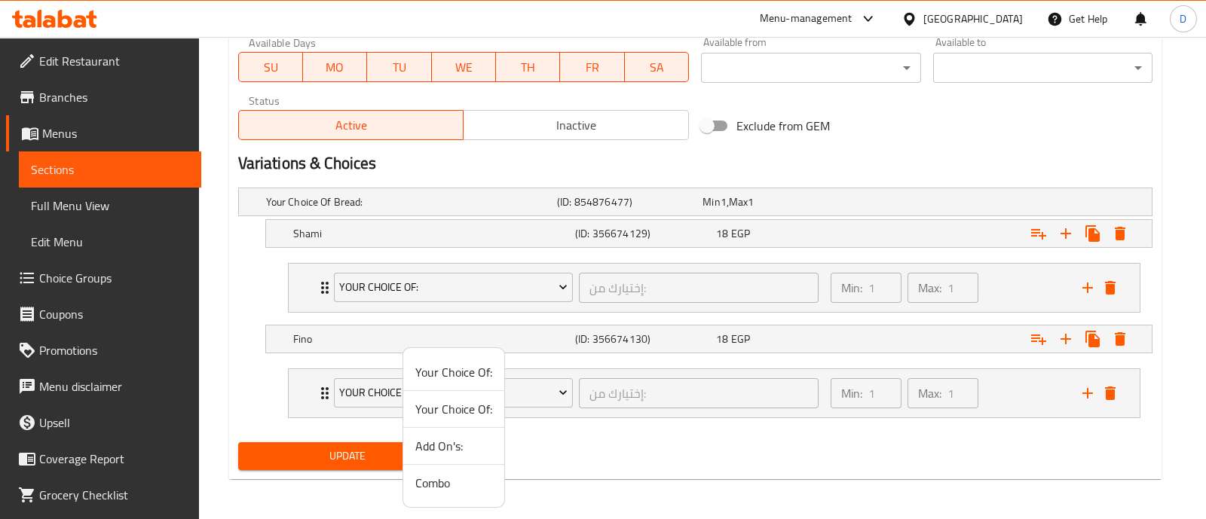
click at [424, 442] on span "Add On's:" at bounding box center [453, 446] width 77 height 18
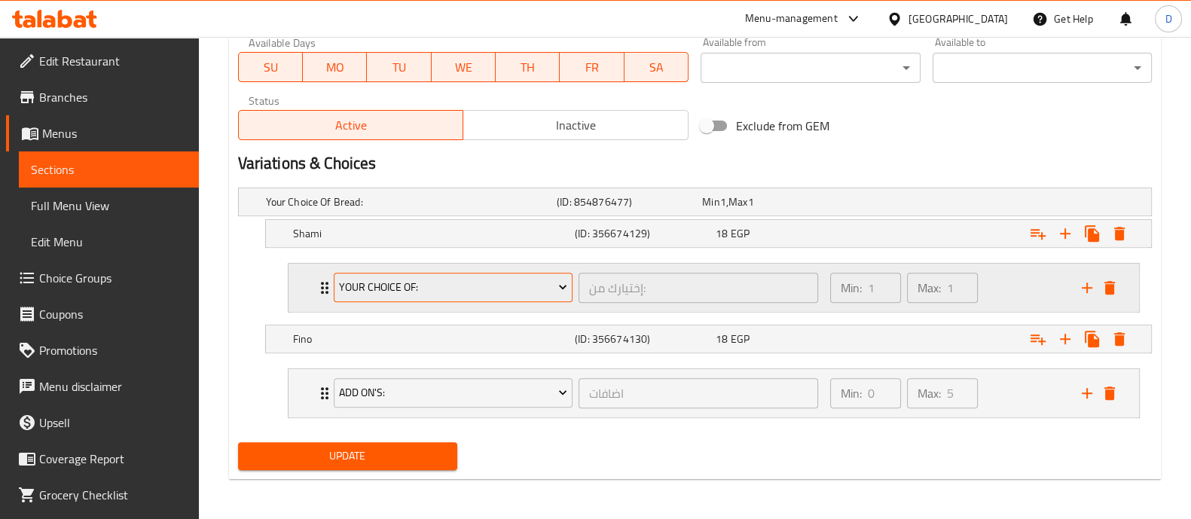
click at [417, 274] on button "Your Choice Of:" at bounding box center [454, 288] width 240 height 30
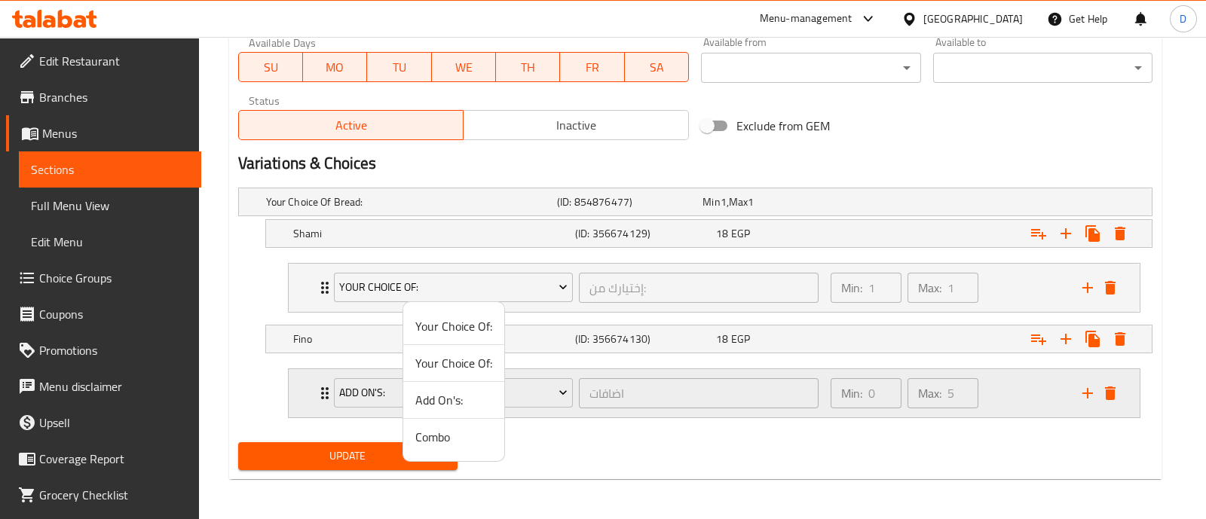
drag, startPoint x: 442, startPoint y: 399, endPoint x: 442, endPoint y: 414, distance: 15.1
click at [443, 399] on span "Add On's:" at bounding box center [453, 400] width 77 height 18
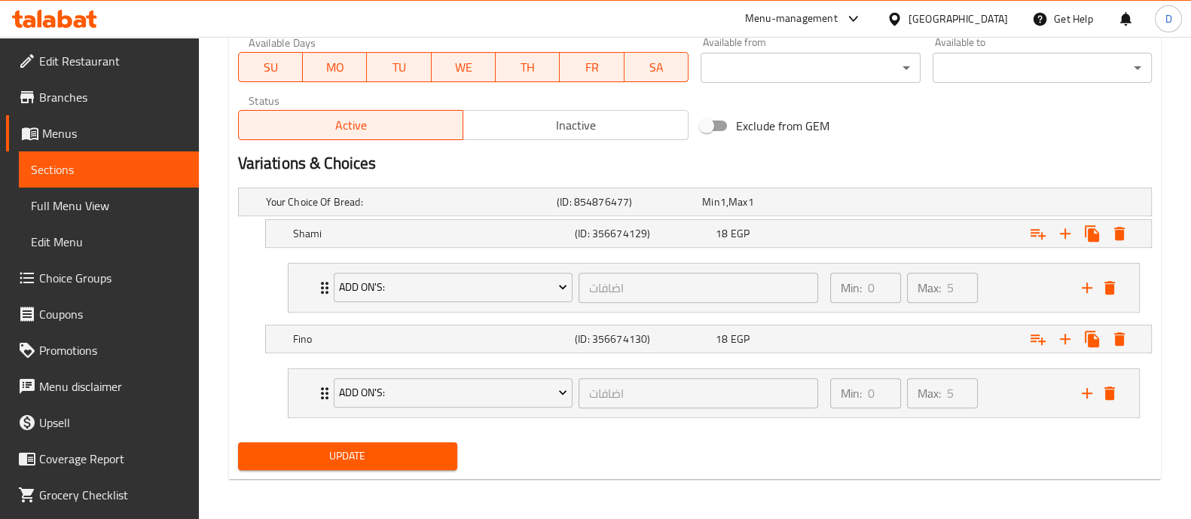
click at [436, 447] on span "Update" at bounding box center [347, 456] width 195 height 19
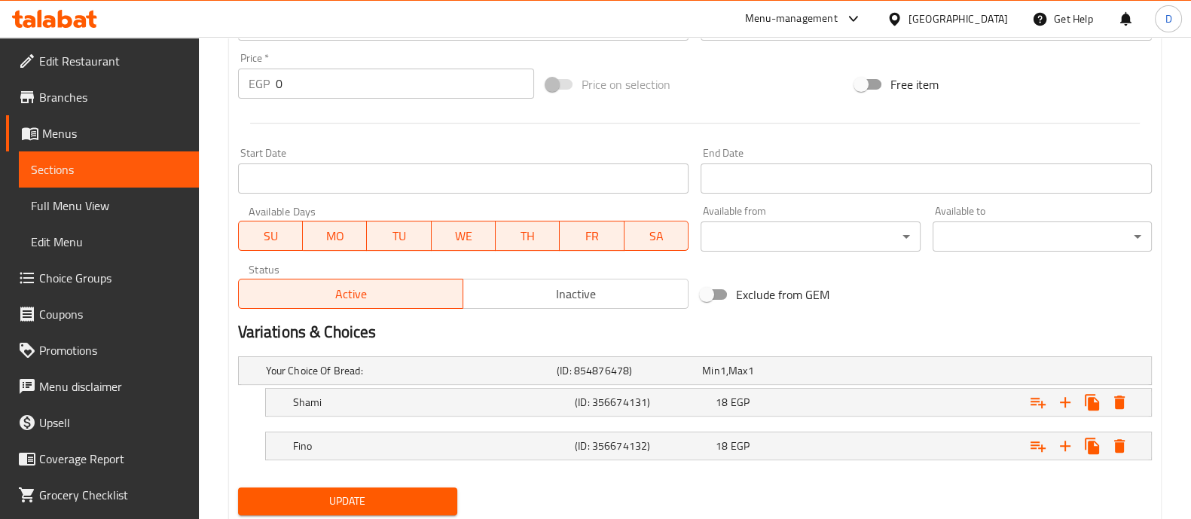
scroll to position [599, 0]
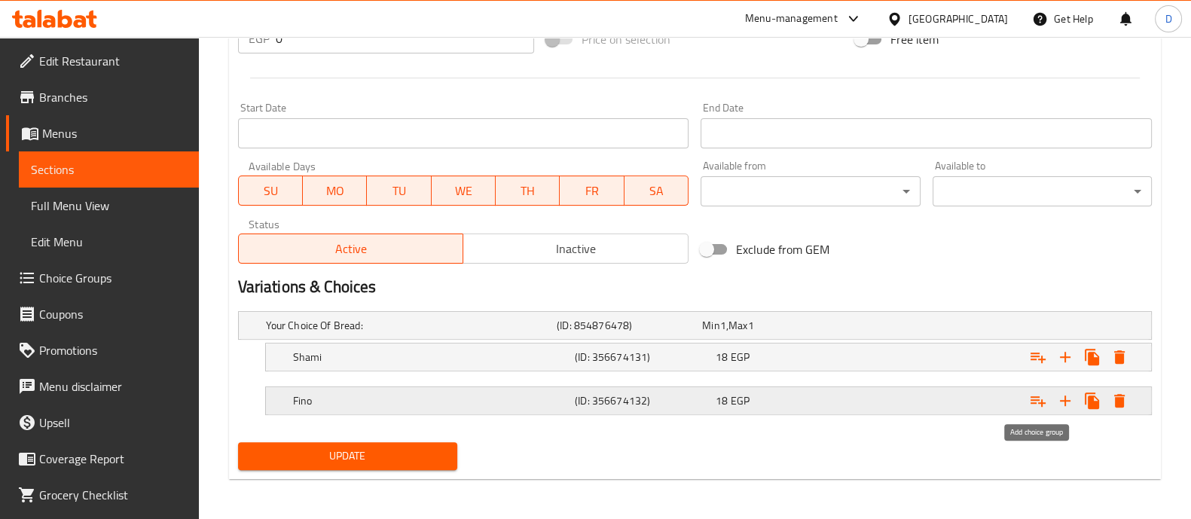
click at [1042, 397] on icon "Expand" at bounding box center [1038, 401] width 18 height 18
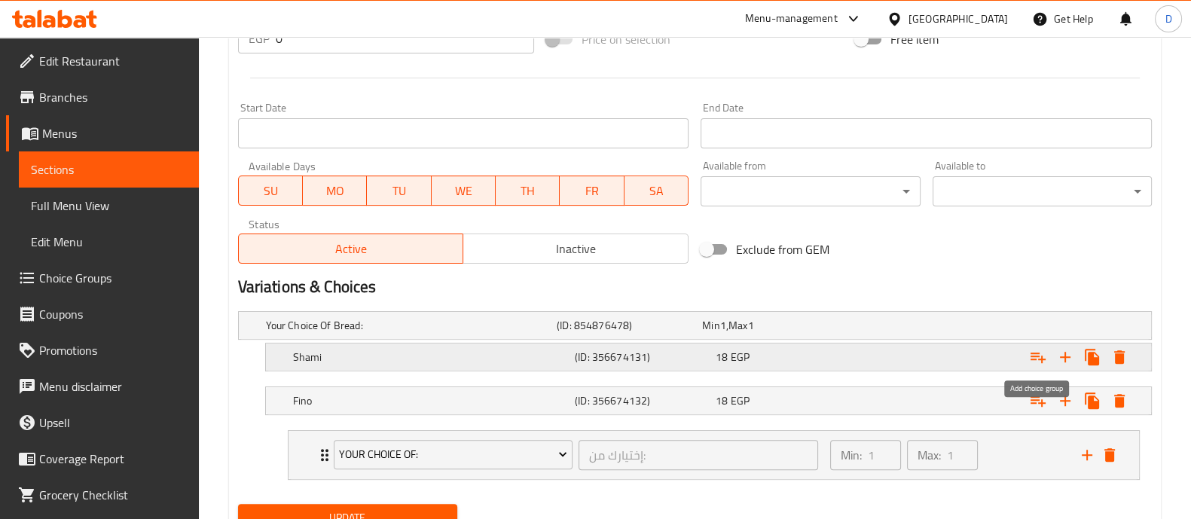
click at [1037, 350] on icon "Expand" at bounding box center [1038, 357] width 18 height 18
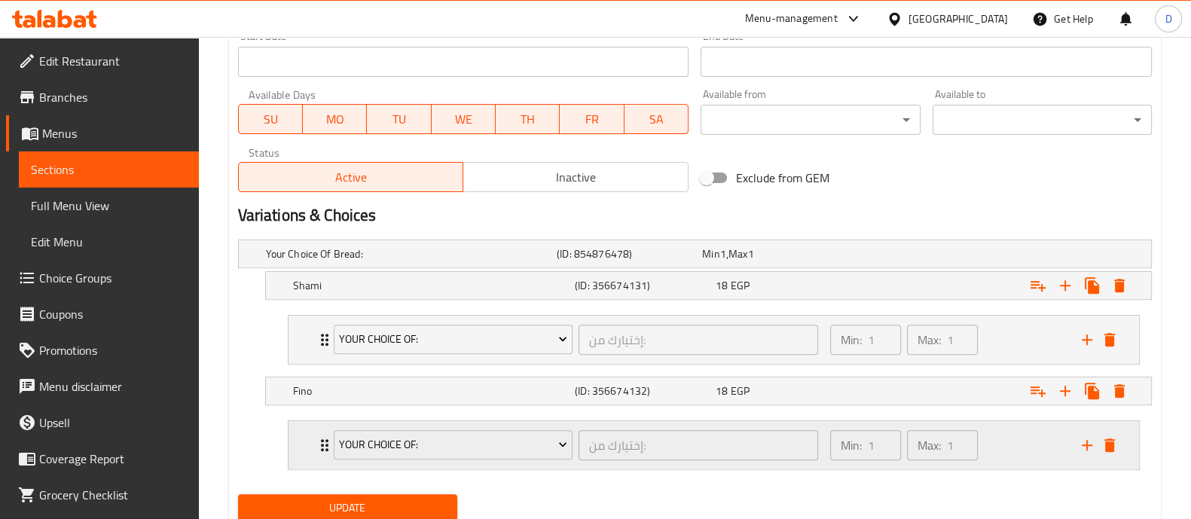
scroll to position [723, 0]
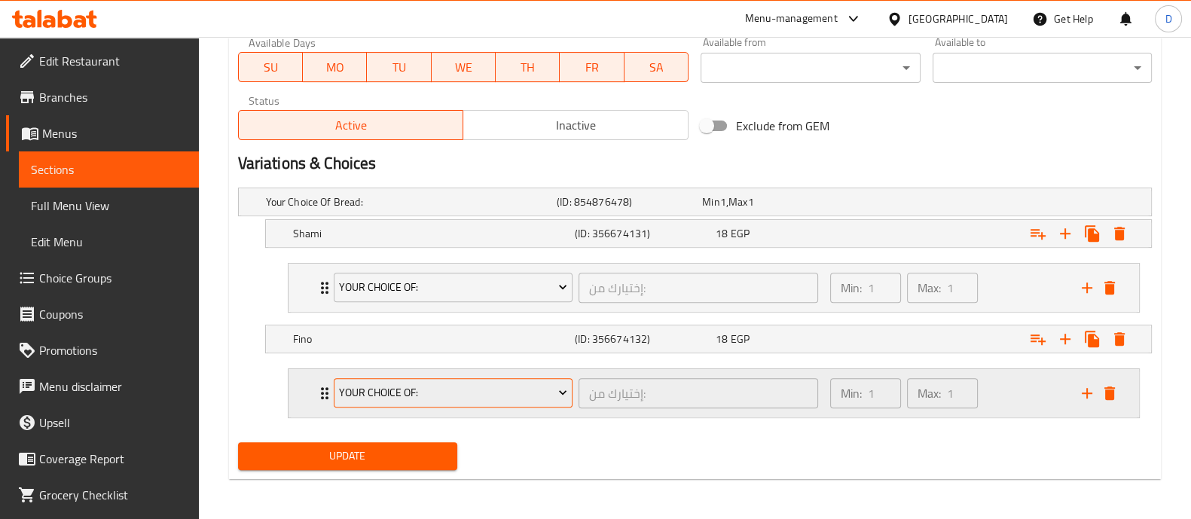
click at [365, 396] on span "Your Choice Of:" at bounding box center [453, 393] width 228 height 19
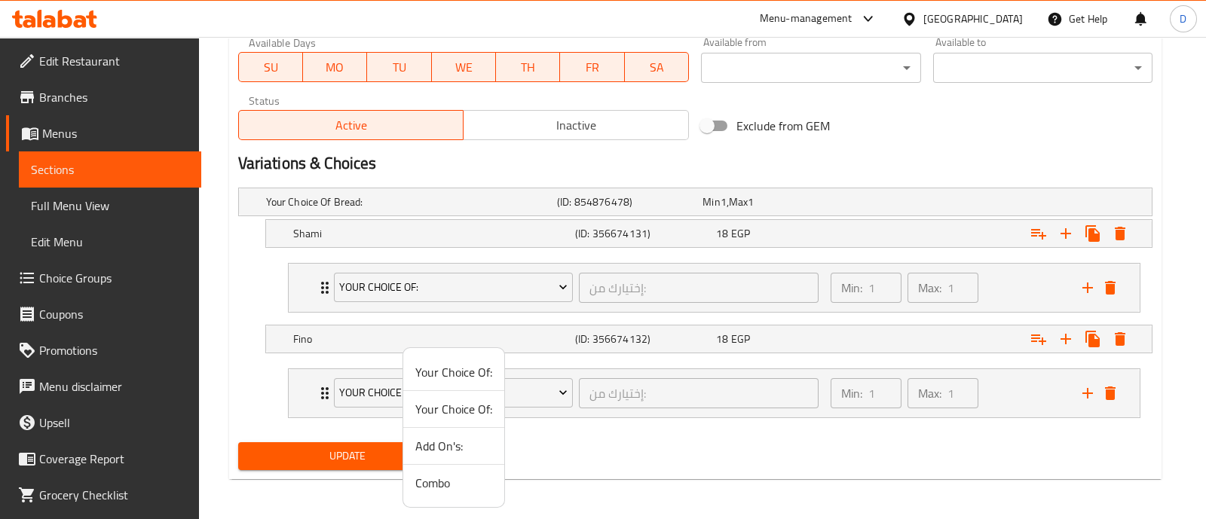
click at [422, 450] on span "Add On's:" at bounding box center [453, 446] width 77 height 18
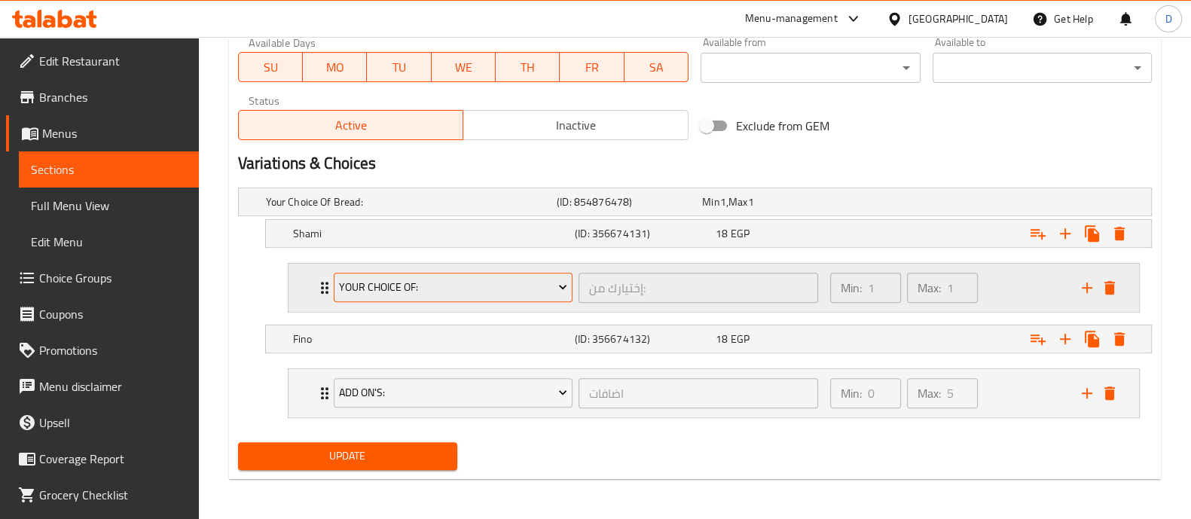
click at [442, 279] on span "Your Choice Of:" at bounding box center [453, 287] width 228 height 19
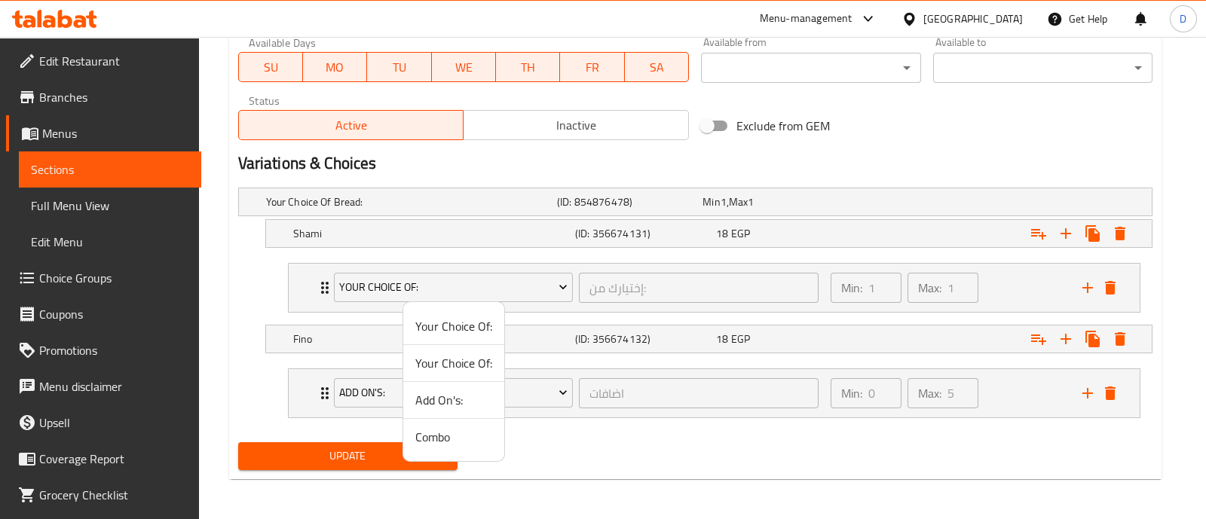
click at [466, 404] on span "Add On's:" at bounding box center [453, 400] width 77 height 18
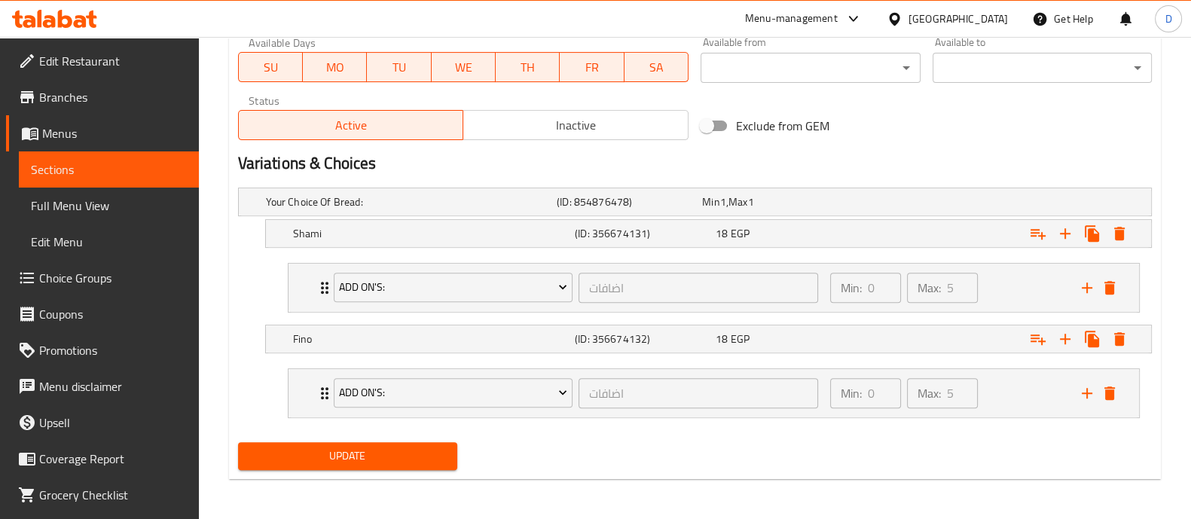
click at [432, 458] on span "Update" at bounding box center [347, 456] width 195 height 19
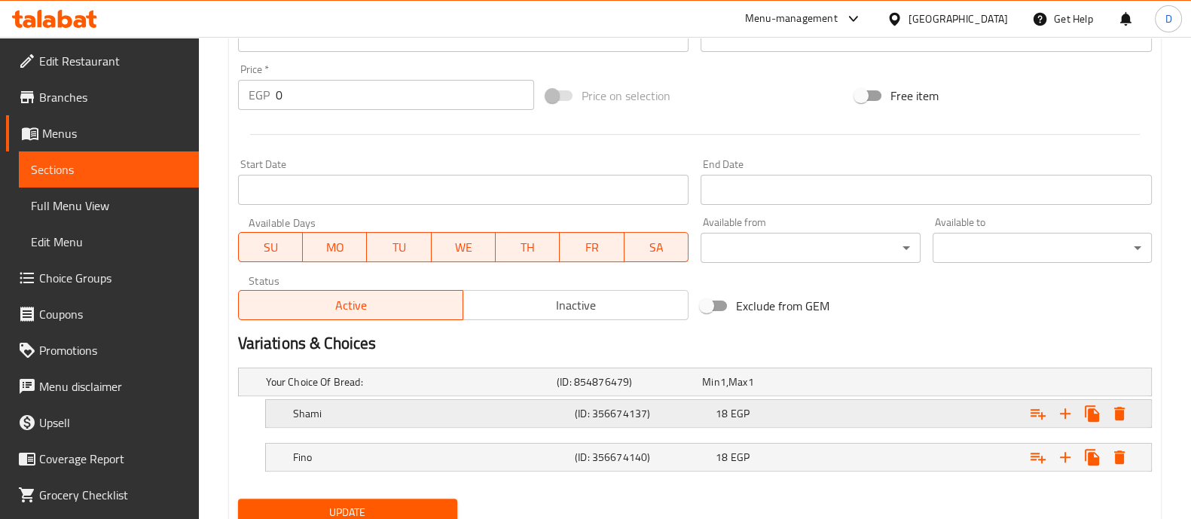
scroll to position [599, 0]
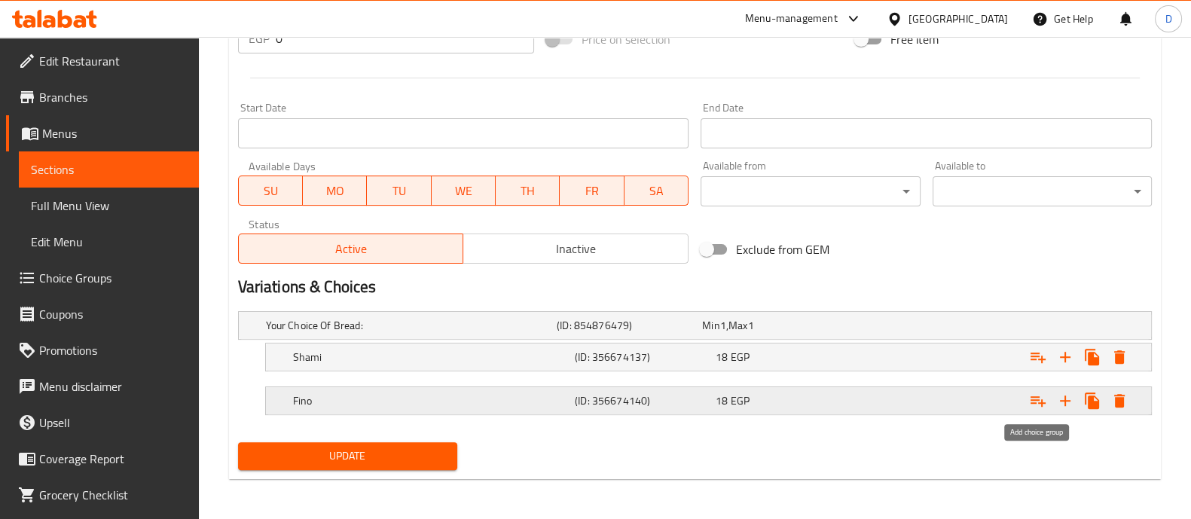
click at [1038, 402] on icon "Expand" at bounding box center [1038, 401] width 18 height 18
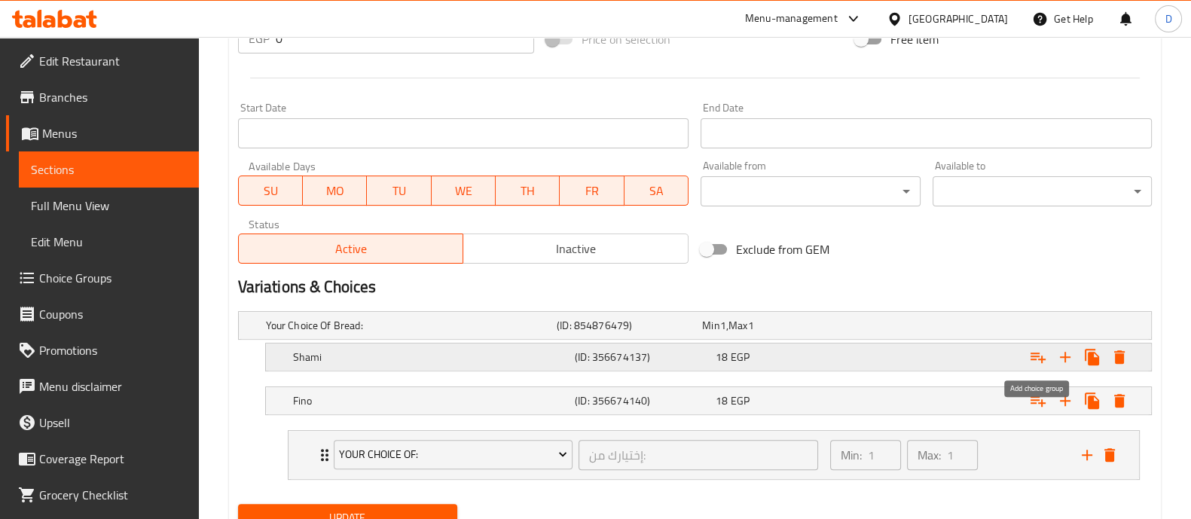
click at [1038, 354] on icon "Expand" at bounding box center [1038, 358] width 15 height 11
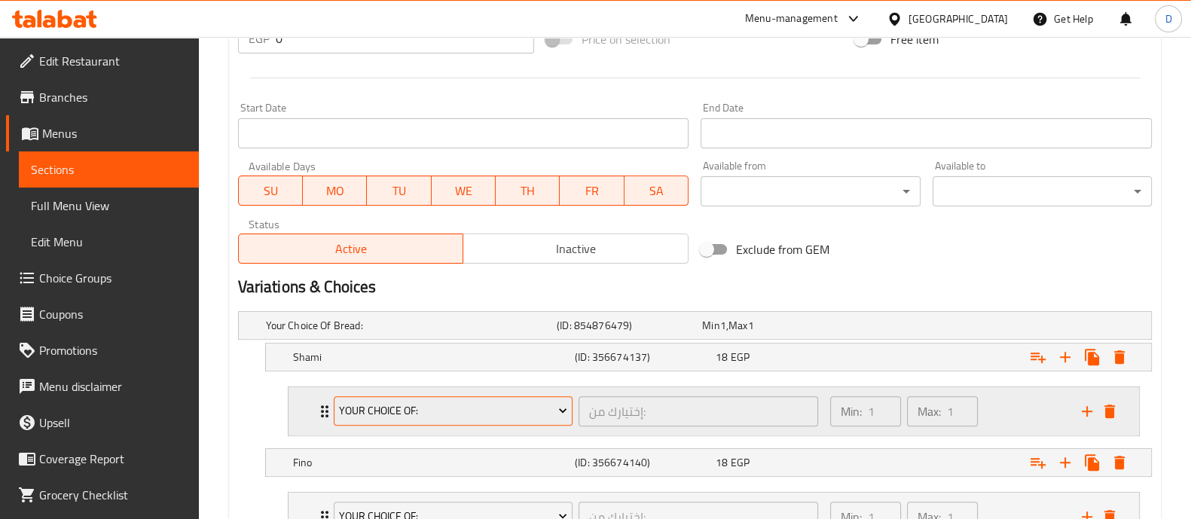
click at [481, 409] on span "Your Choice Of:" at bounding box center [453, 411] width 228 height 19
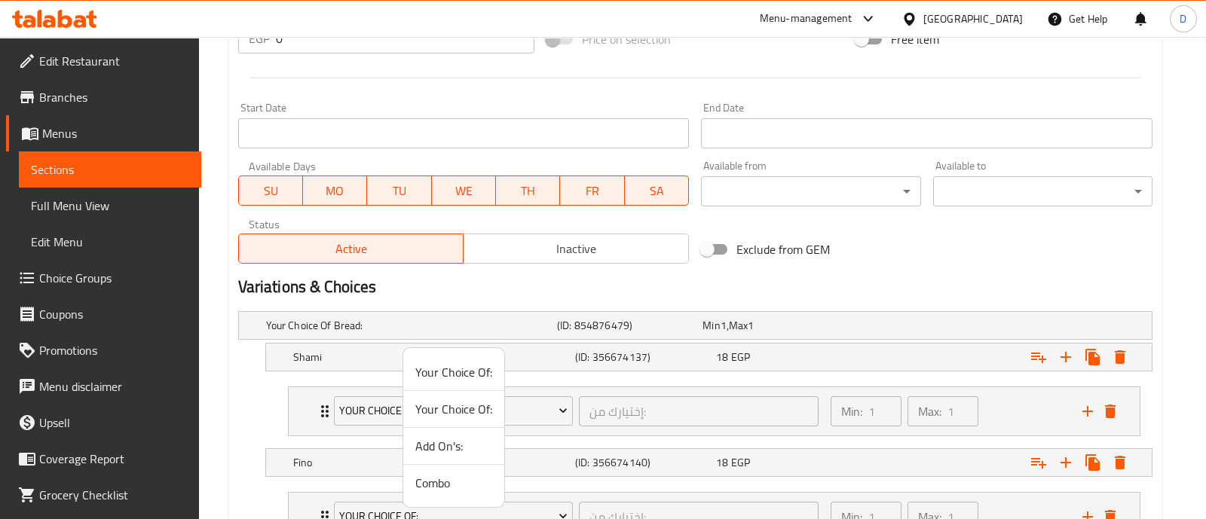
click at [463, 431] on li "Add On's:" at bounding box center [453, 446] width 101 height 37
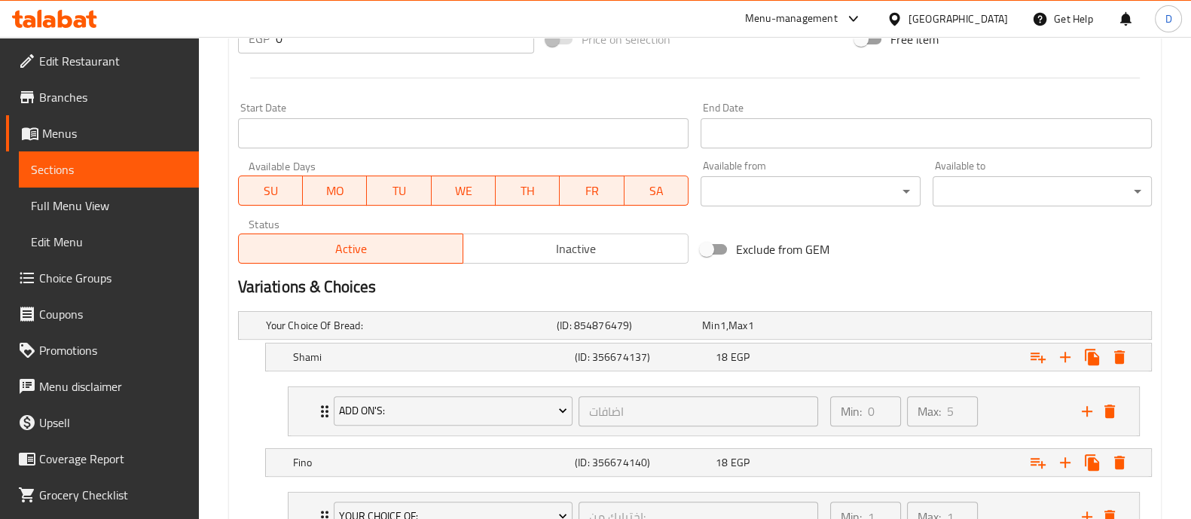
scroll to position [723, 0]
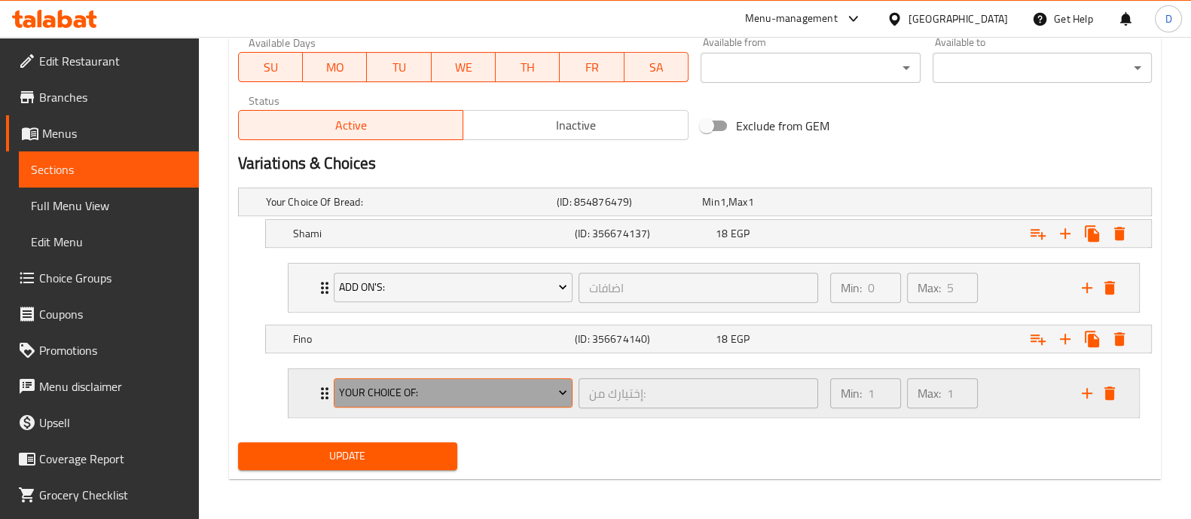
click at [461, 384] on span "Your Choice Of:" at bounding box center [453, 393] width 228 height 19
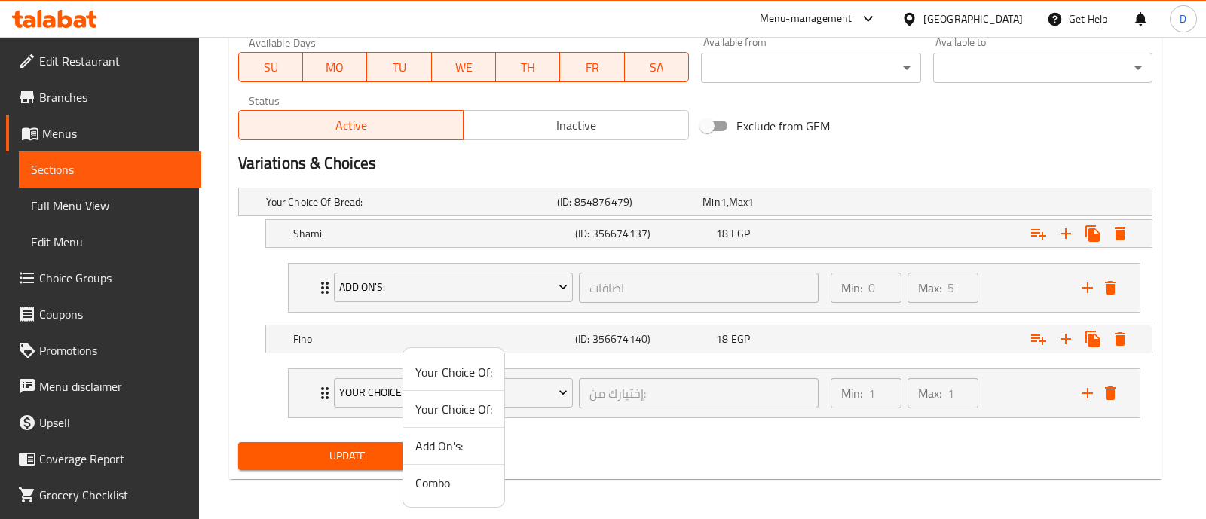
click at [449, 450] on span "Add On's:" at bounding box center [453, 446] width 77 height 18
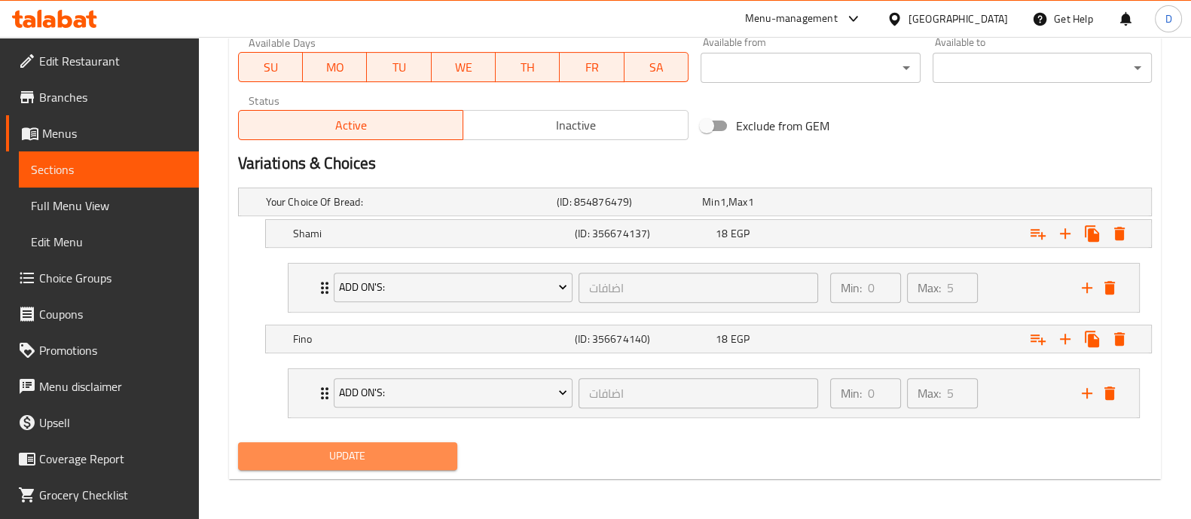
click at [403, 460] on span "Update" at bounding box center [347, 456] width 195 height 19
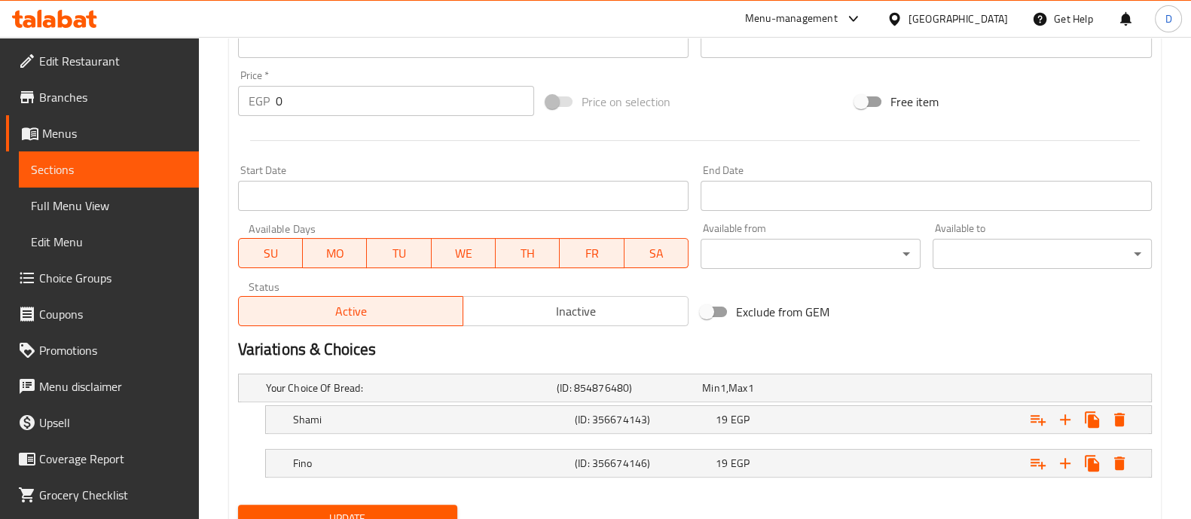
scroll to position [599, 0]
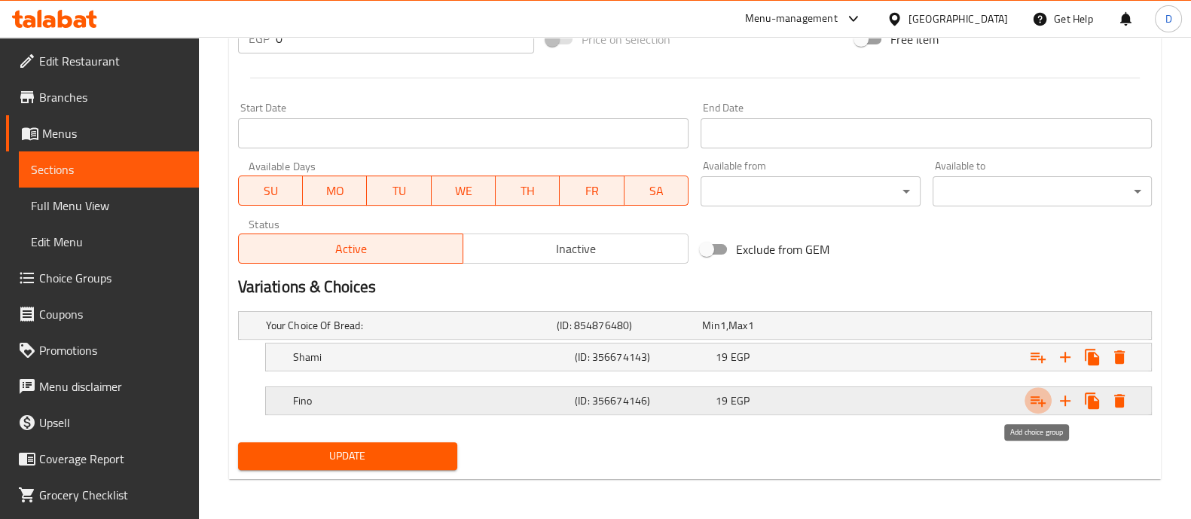
click at [1034, 401] on icon "Expand" at bounding box center [1038, 401] width 15 height 11
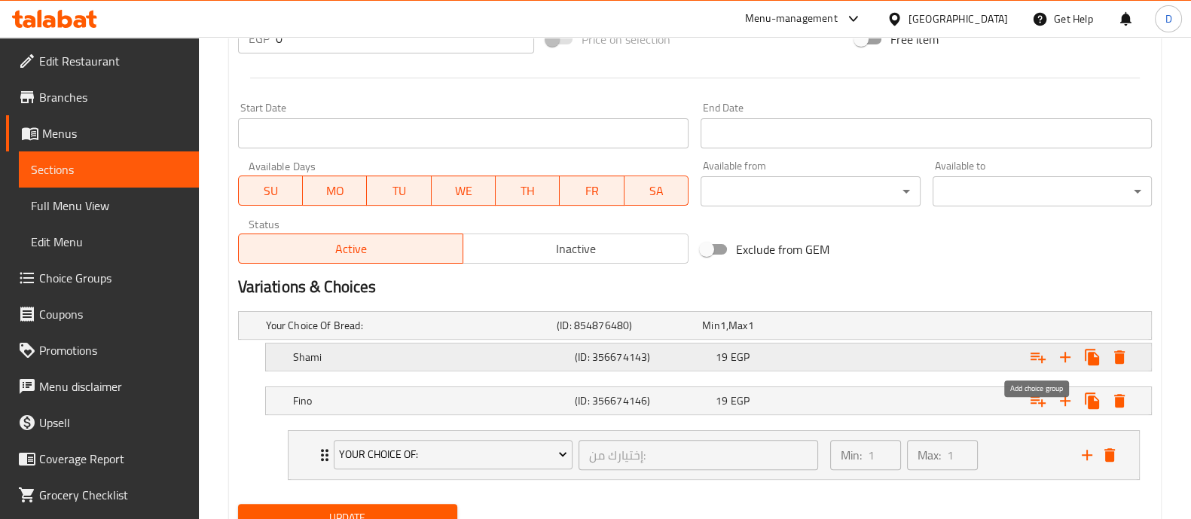
click at [1035, 353] on icon "Expand" at bounding box center [1038, 357] width 18 height 18
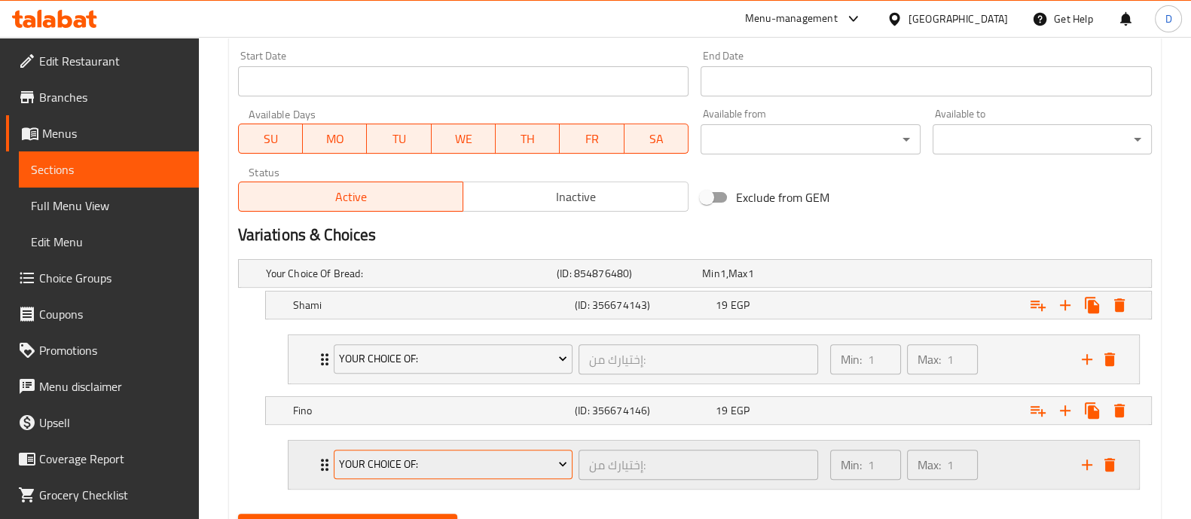
scroll to position [723, 0]
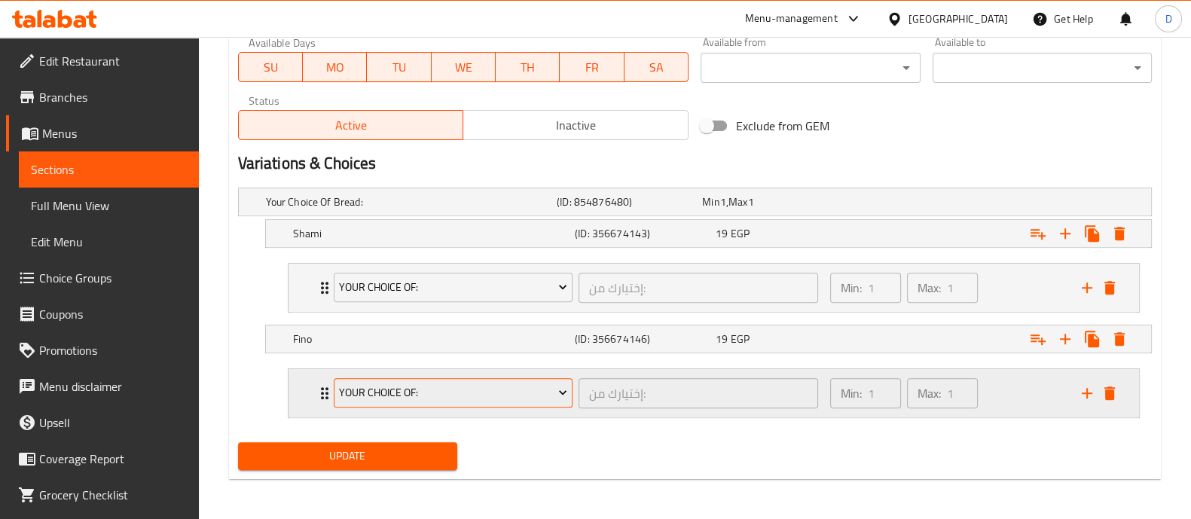
click at [394, 397] on span "Your Choice Of:" at bounding box center [453, 393] width 228 height 19
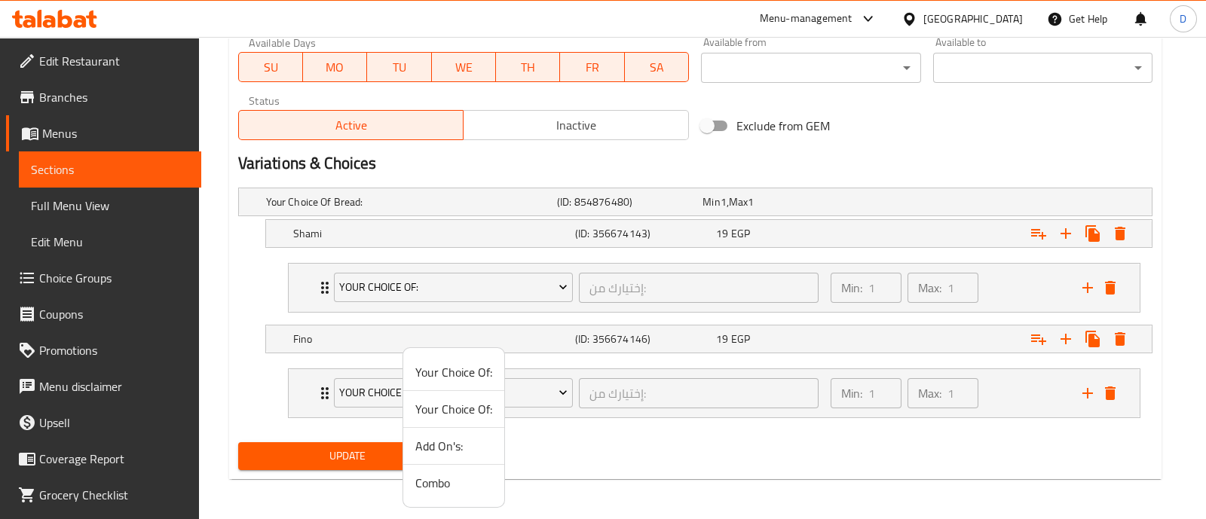
click at [420, 440] on span "Add On's:" at bounding box center [453, 446] width 77 height 18
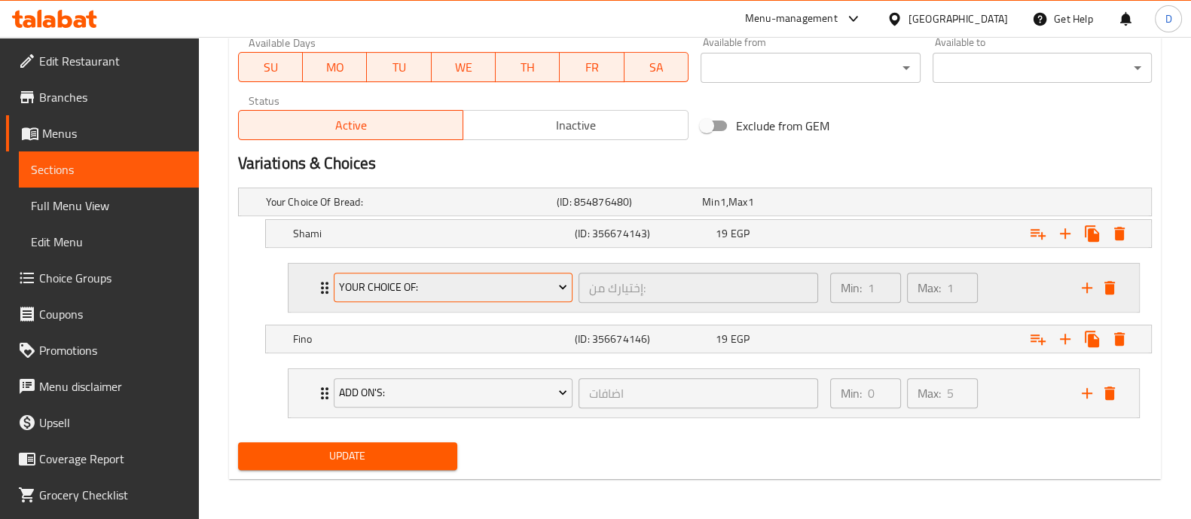
click at [406, 279] on span "Your Choice Of:" at bounding box center [453, 287] width 228 height 19
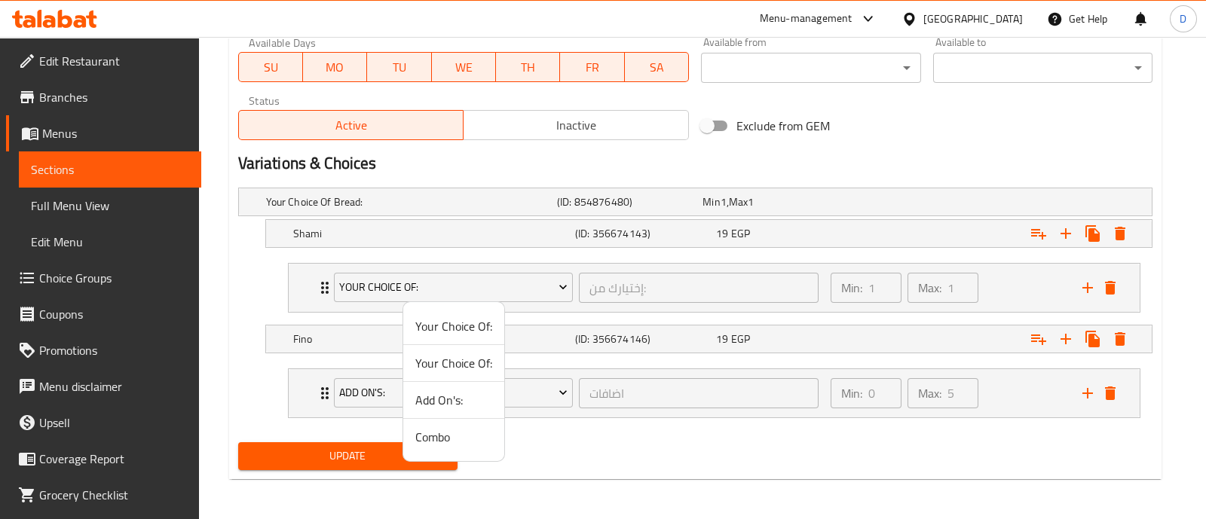
click at [436, 402] on span "Add On's:" at bounding box center [453, 400] width 77 height 18
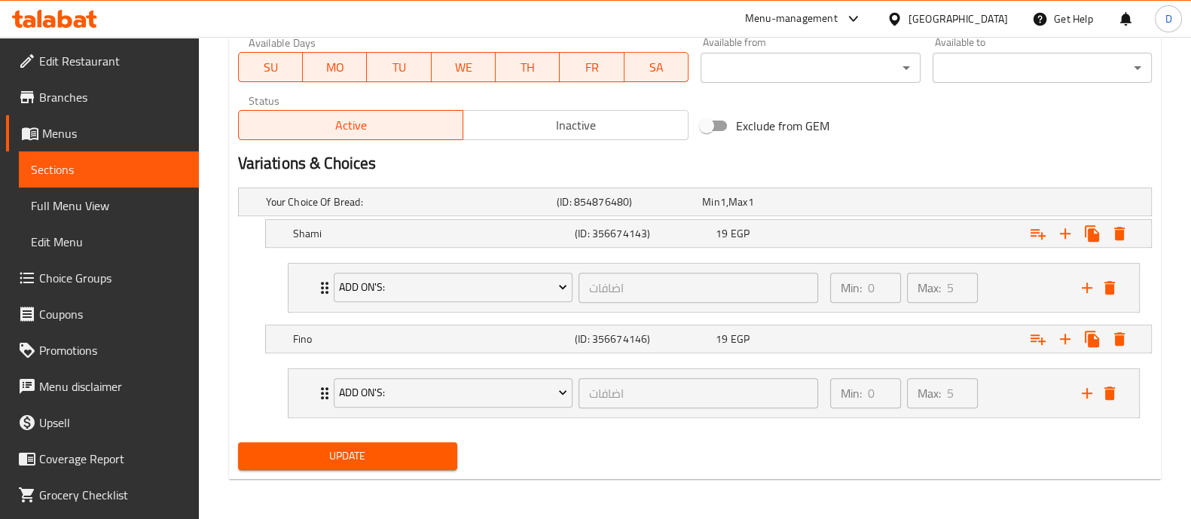
click at [418, 465] on button "Update" at bounding box center [347, 456] width 219 height 28
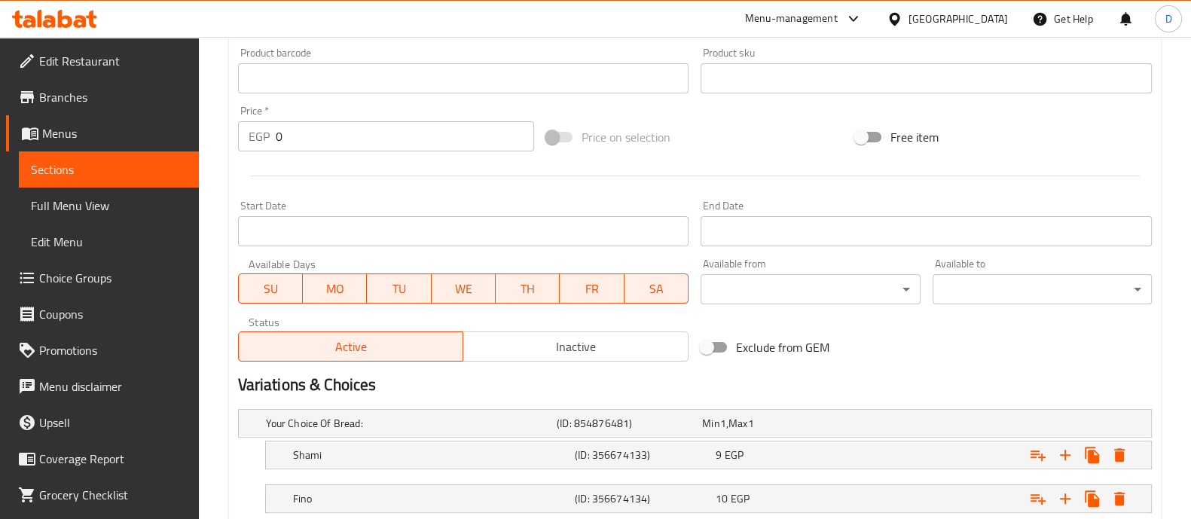
scroll to position [599, 0]
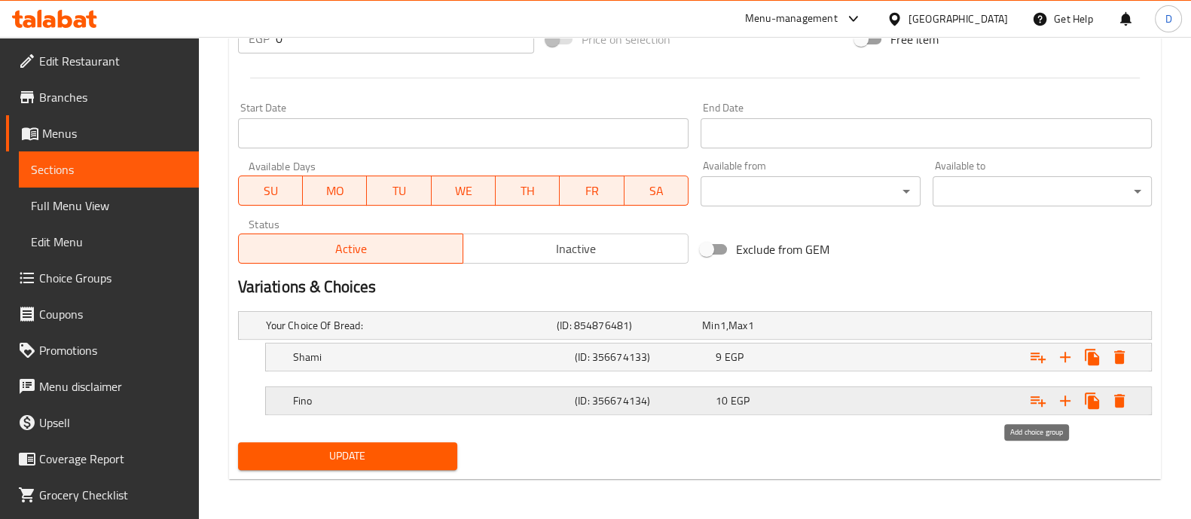
click at [1035, 405] on icon "Expand" at bounding box center [1038, 401] width 18 height 18
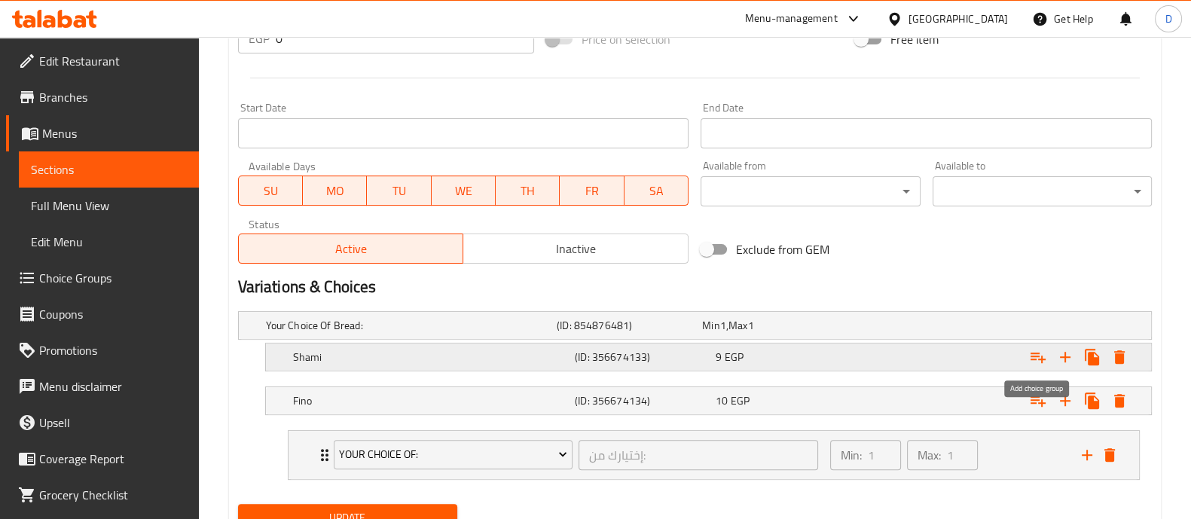
click at [1035, 353] on icon "Expand" at bounding box center [1038, 357] width 18 height 18
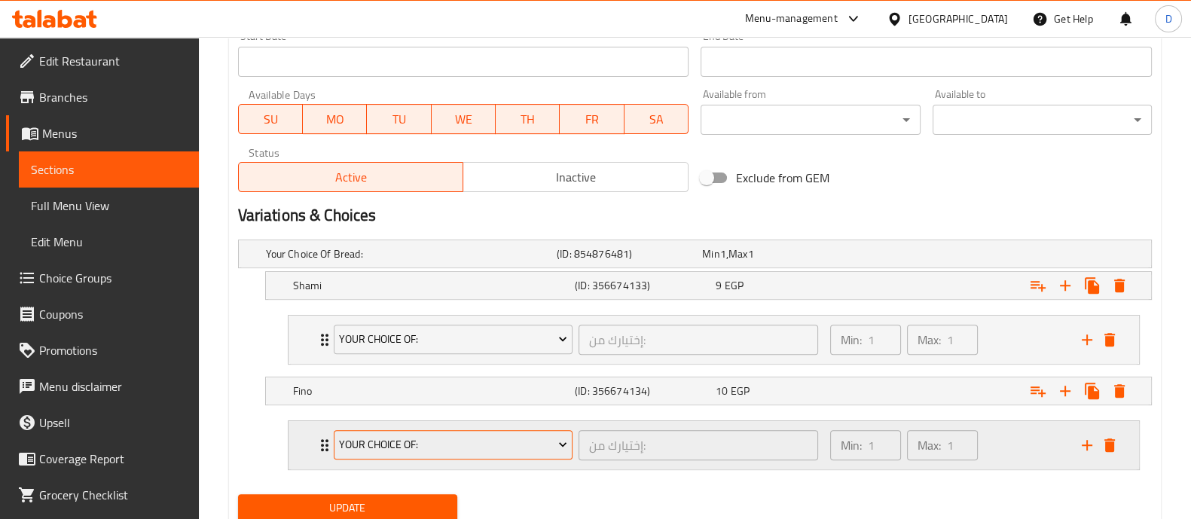
scroll to position [723, 0]
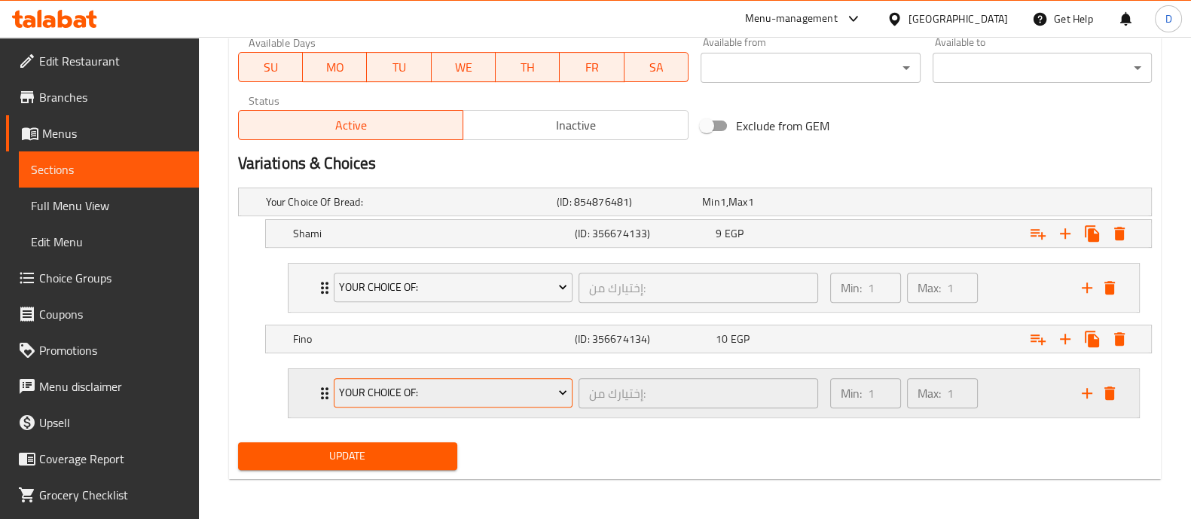
click at [376, 396] on span "Your Choice Of:" at bounding box center [453, 393] width 228 height 19
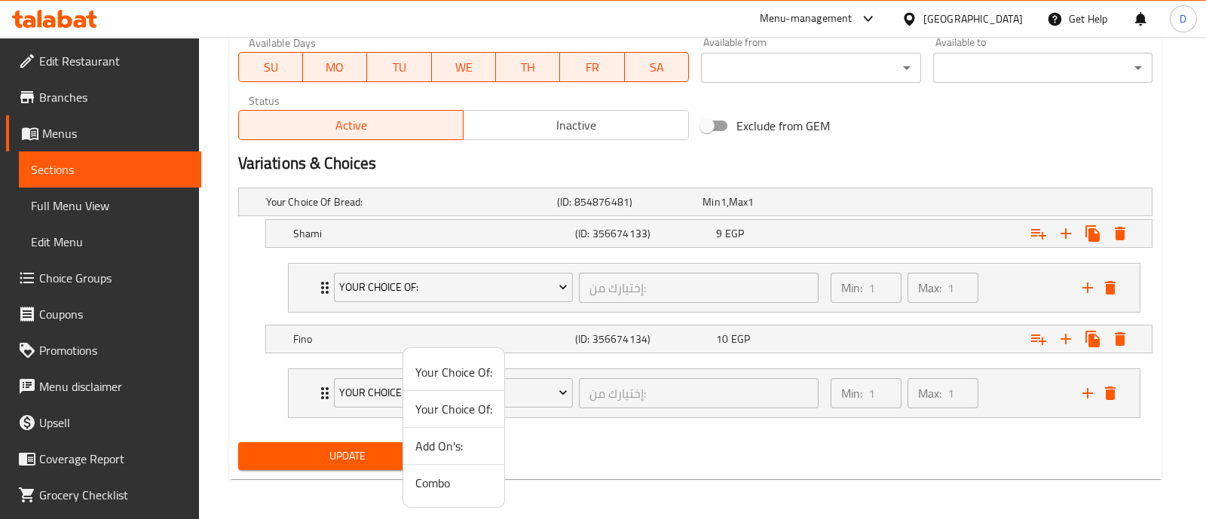
click at [457, 439] on span "Add On's:" at bounding box center [453, 446] width 77 height 18
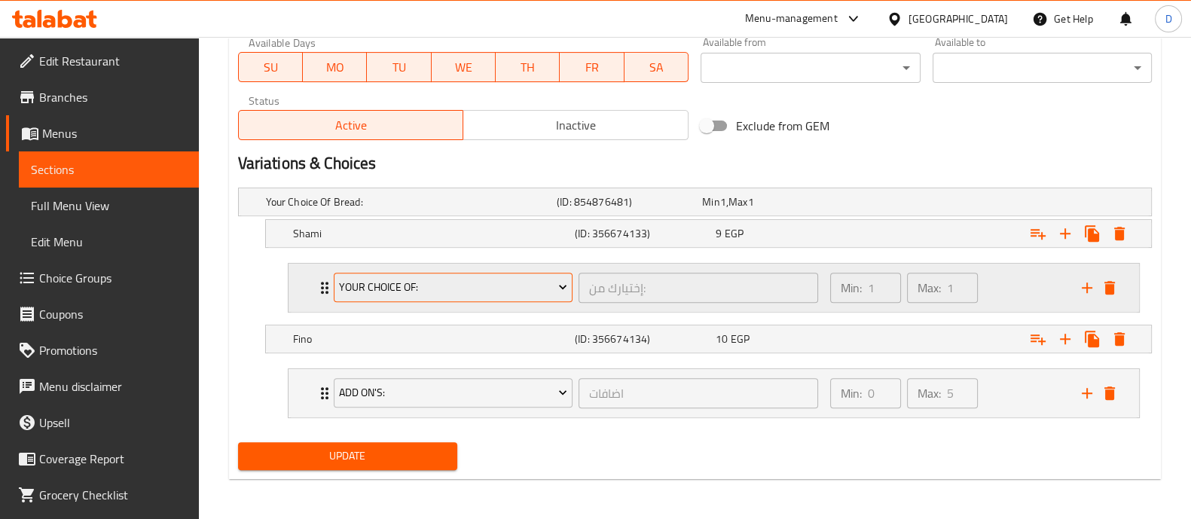
click at [433, 293] on span "Your Choice Of:" at bounding box center [453, 287] width 228 height 19
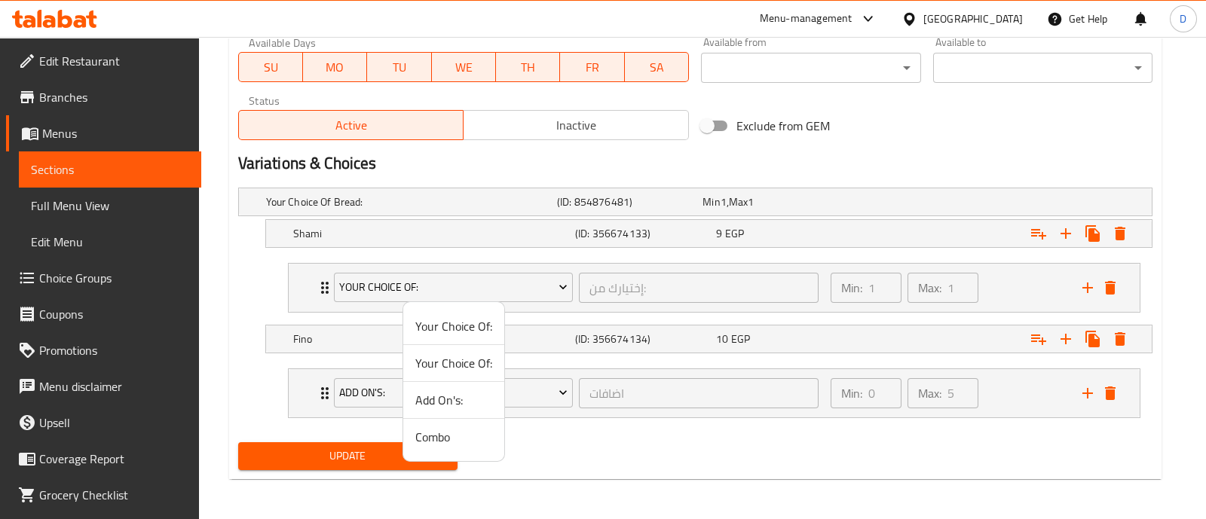
click at [446, 399] on span "Add On's:" at bounding box center [453, 400] width 77 height 18
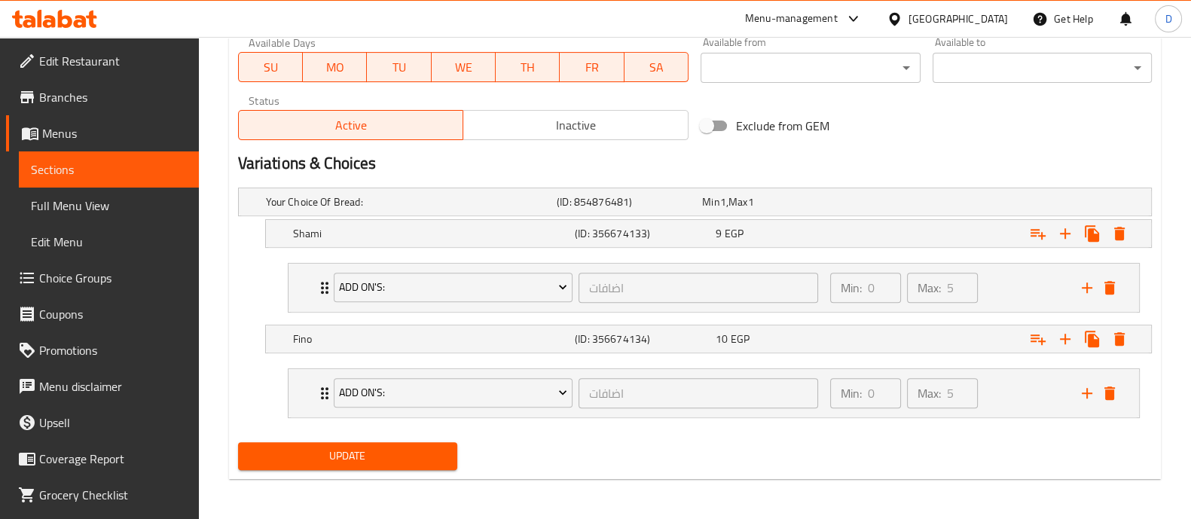
click at [432, 451] on span "Update" at bounding box center [347, 456] width 195 height 19
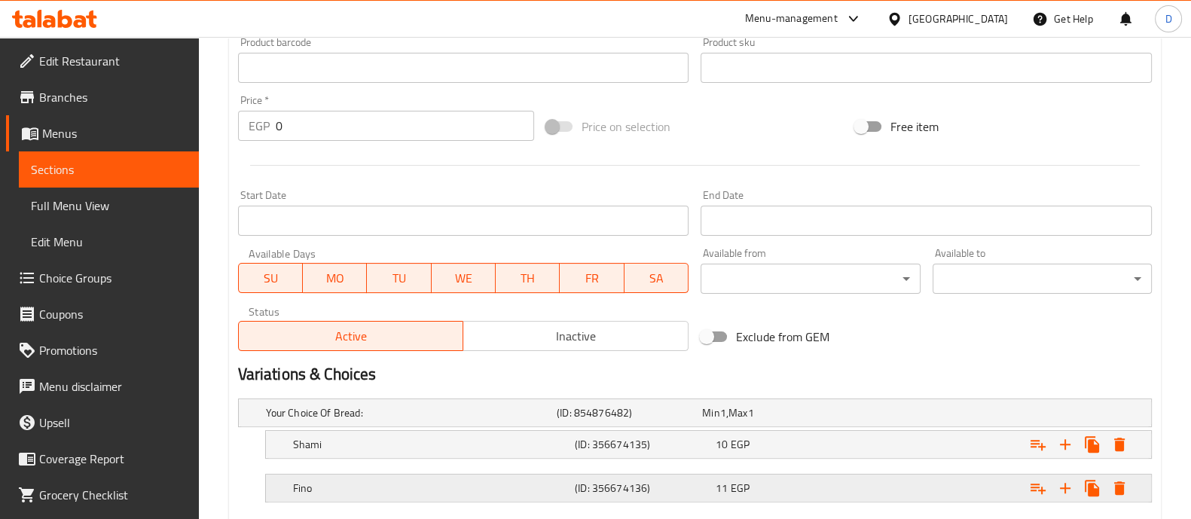
scroll to position [599, 0]
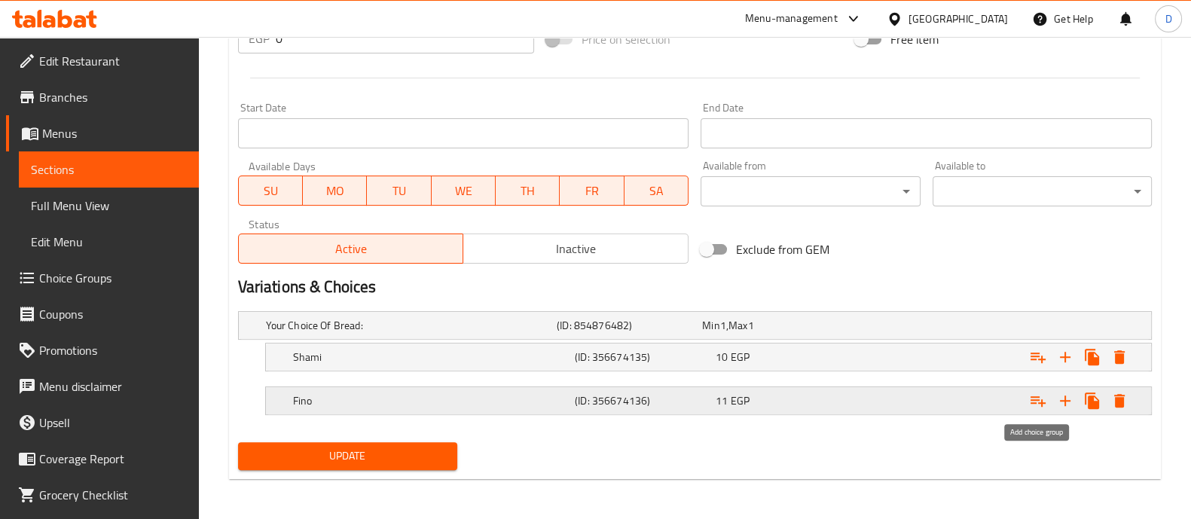
click at [1037, 400] on icon "Expand" at bounding box center [1038, 401] width 18 height 18
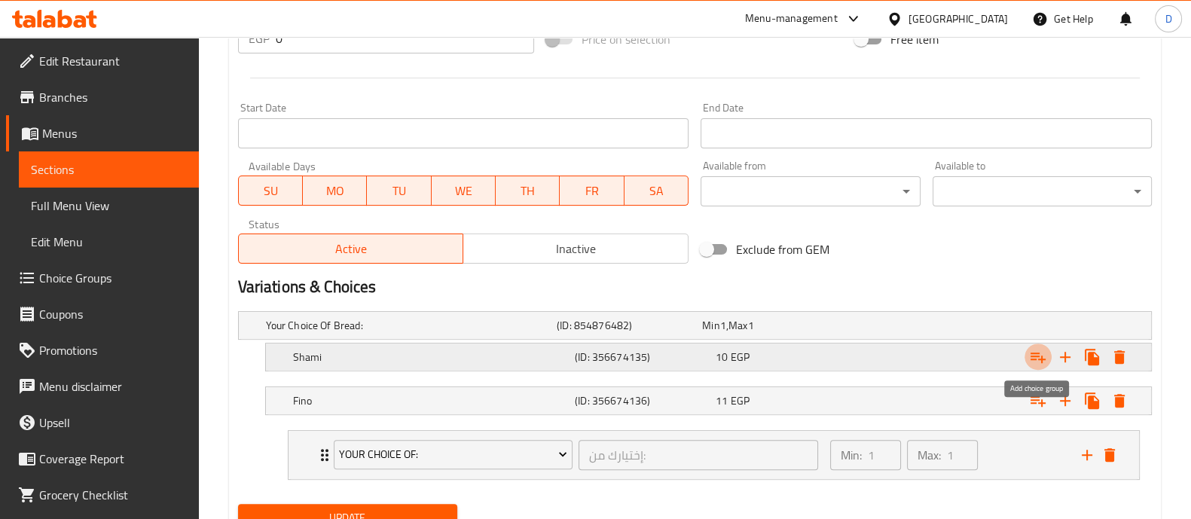
click at [1036, 350] on icon "Expand" at bounding box center [1038, 357] width 18 height 18
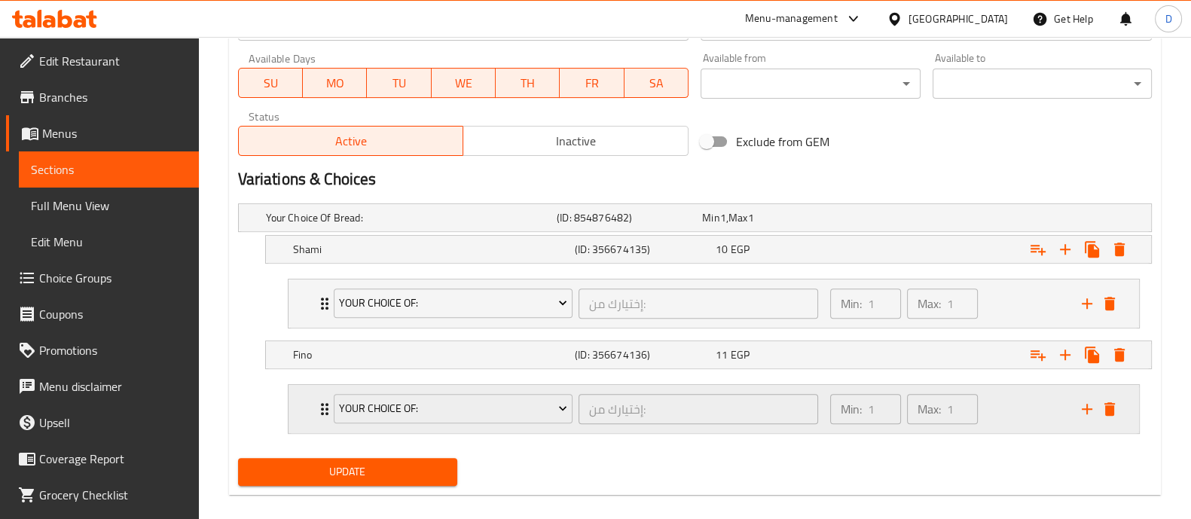
scroll to position [723, 0]
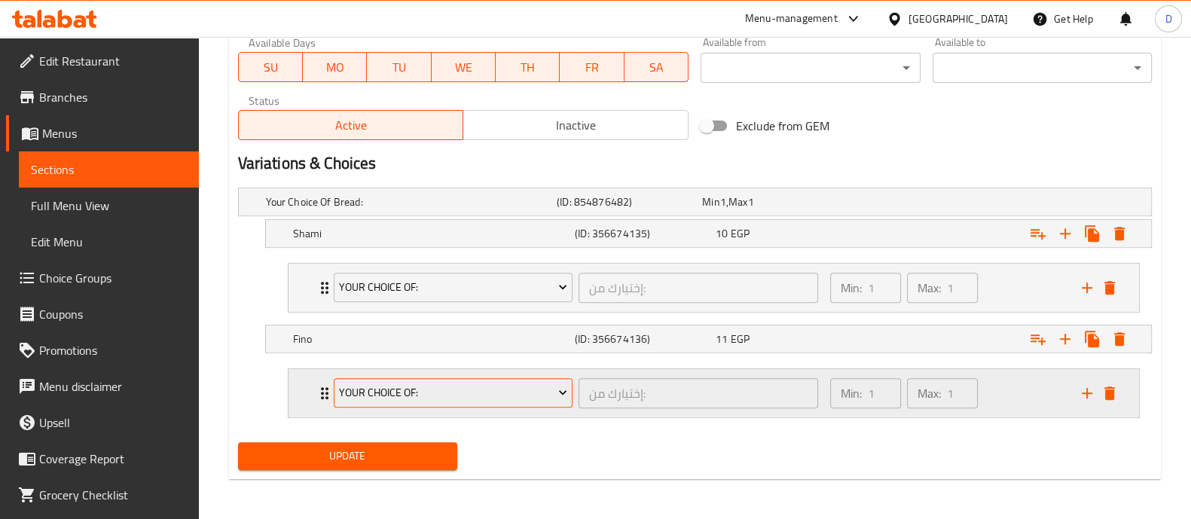
click at [378, 396] on span "Your Choice Of:" at bounding box center [453, 393] width 228 height 19
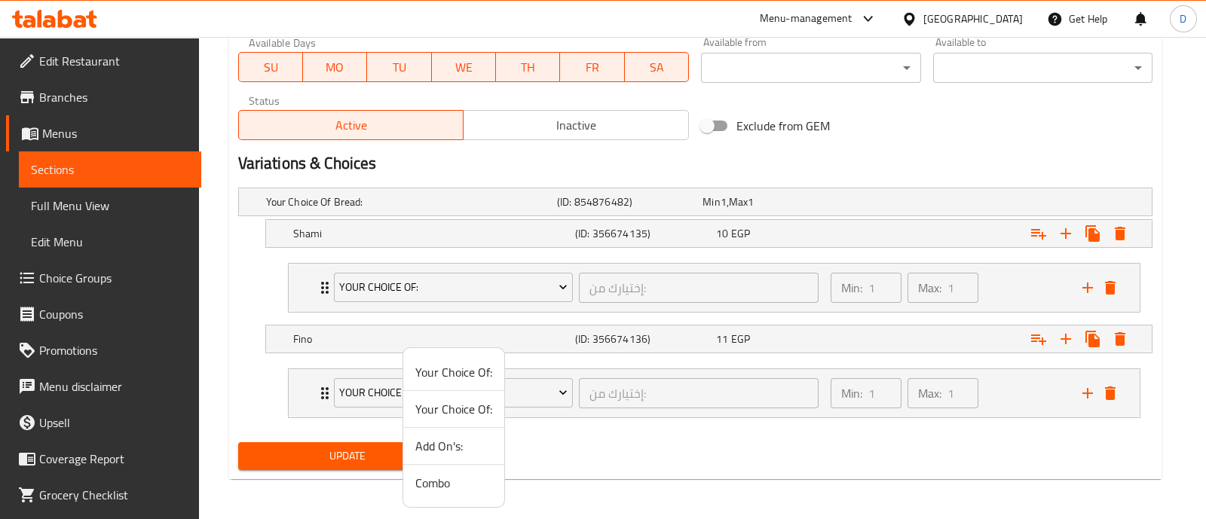
click at [430, 444] on span "Add On's:" at bounding box center [453, 446] width 77 height 18
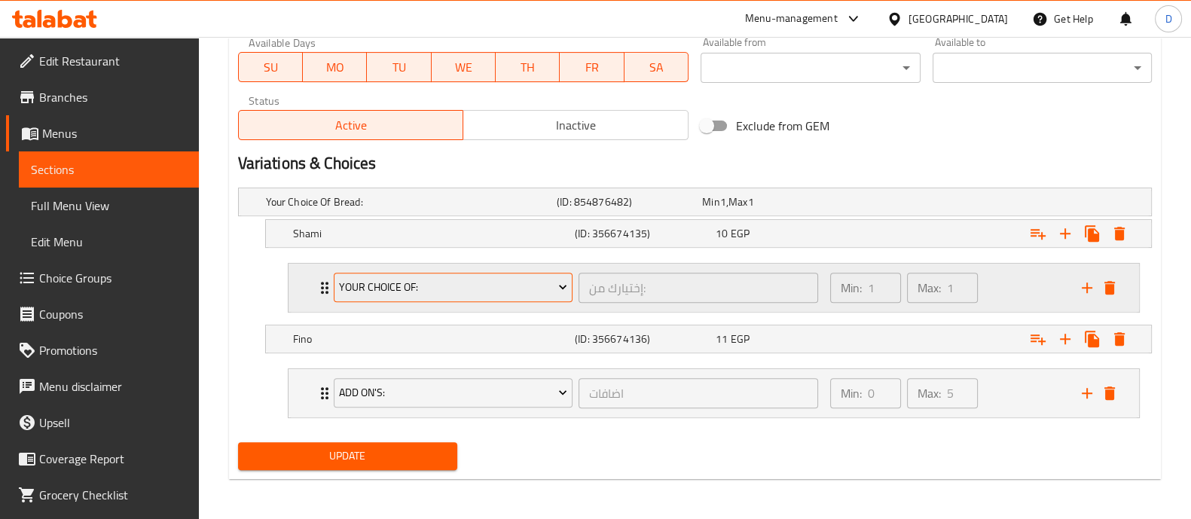
click at [415, 284] on span "Your Choice Of:" at bounding box center [453, 287] width 228 height 19
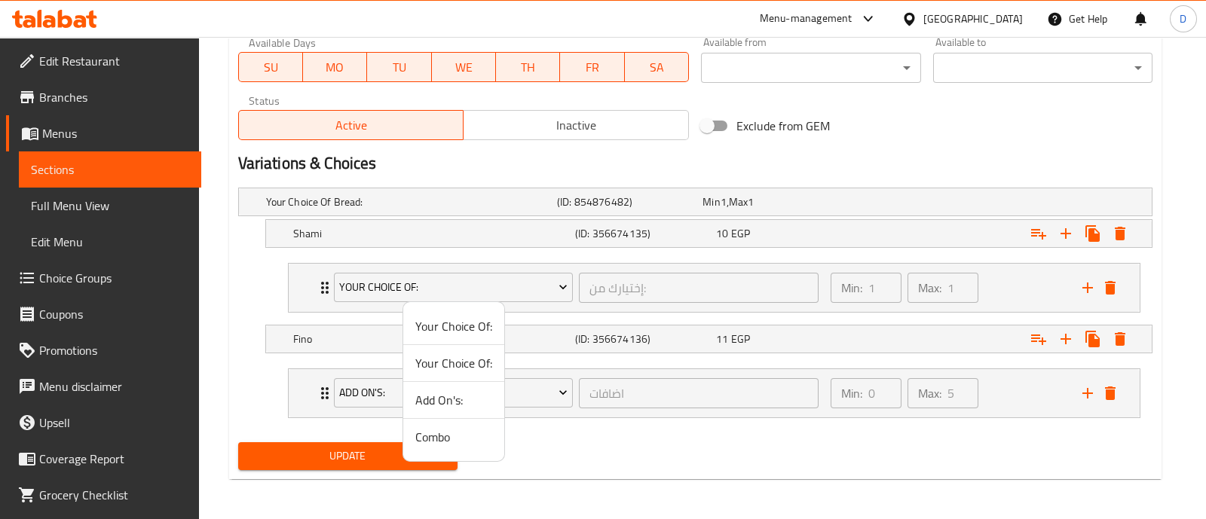
click at [440, 404] on span "Add On's:" at bounding box center [453, 400] width 77 height 18
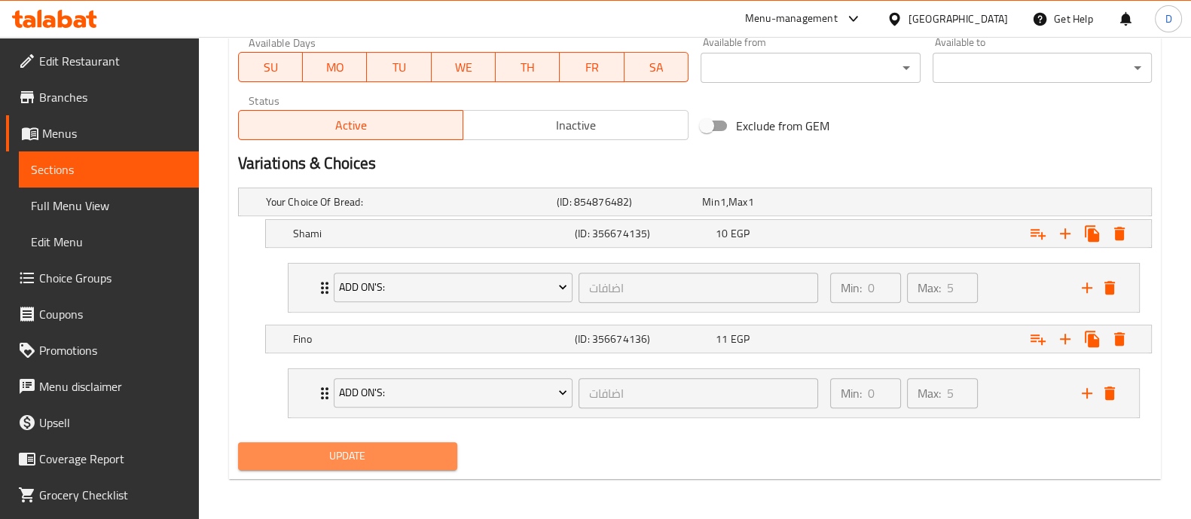
click at [417, 460] on span "Update" at bounding box center [347, 456] width 195 height 19
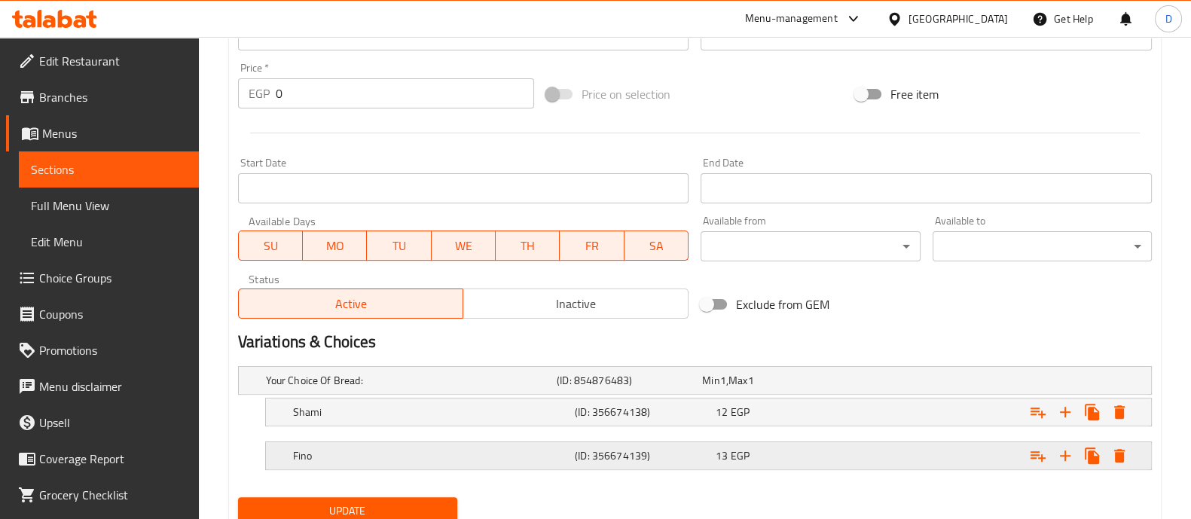
scroll to position [599, 0]
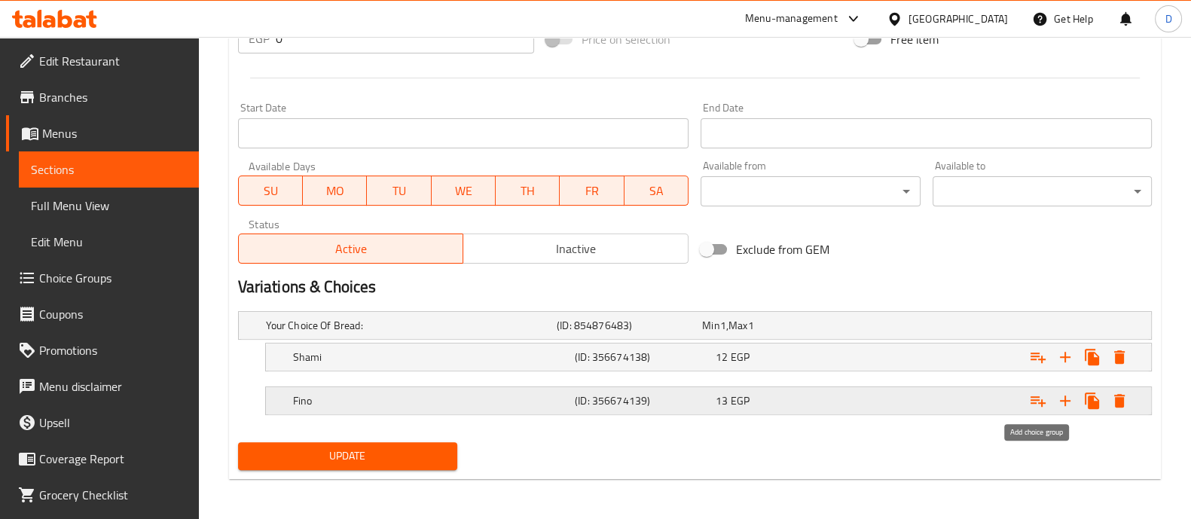
click at [1034, 405] on icon "Expand" at bounding box center [1038, 401] width 18 height 18
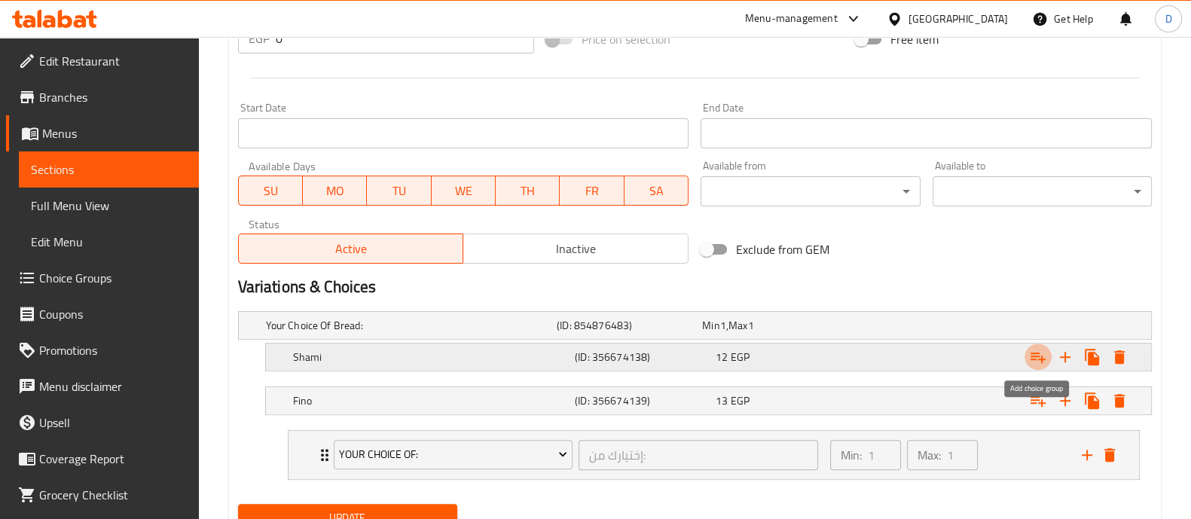
click at [1035, 362] on icon "Expand" at bounding box center [1038, 357] width 18 height 18
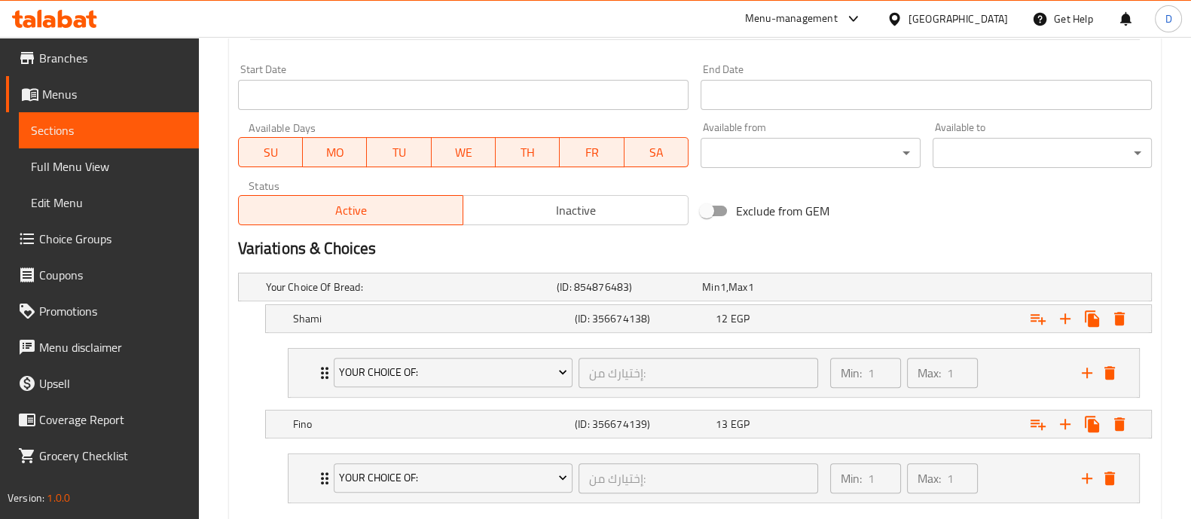
scroll to position [723, 0]
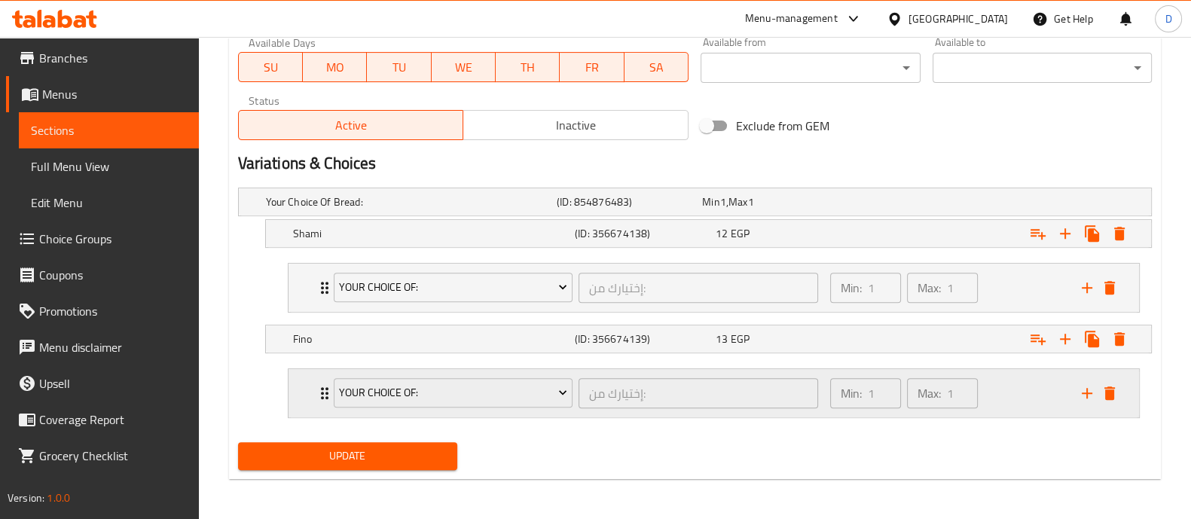
click at [400, 410] on div "Your Choice Of: إختيارك من: ​" at bounding box center [576, 393] width 503 height 48
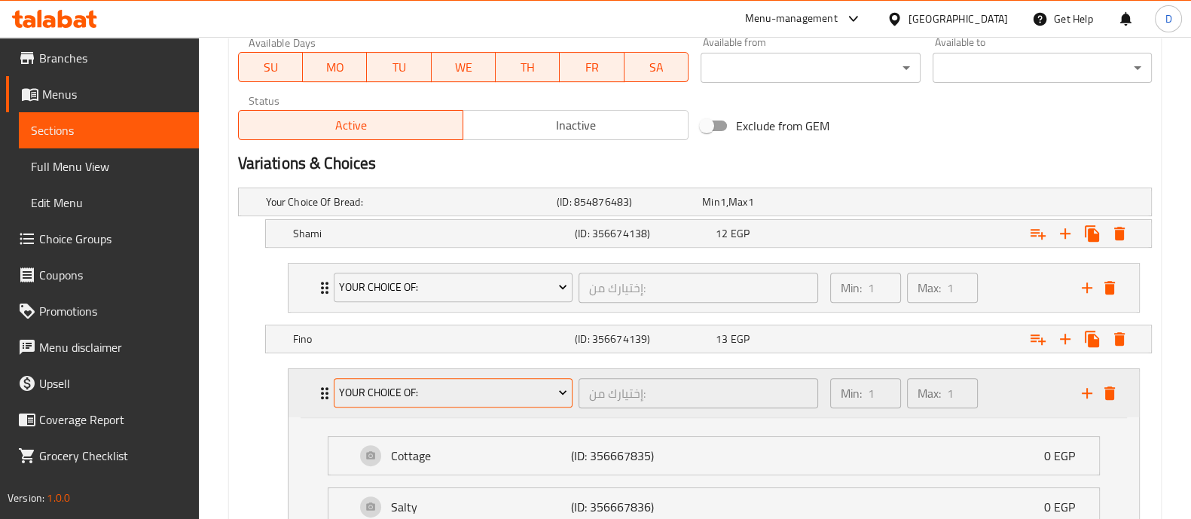
click at [405, 386] on span "Your Choice Of:" at bounding box center [453, 393] width 228 height 19
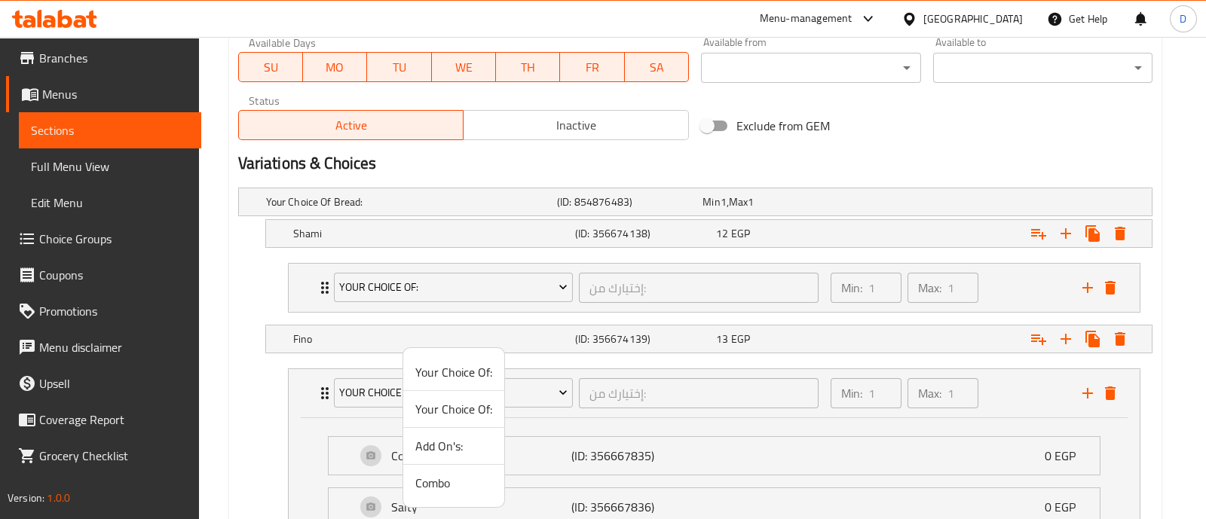
click at [437, 443] on span "Add On's:" at bounding box center [453, 446] width 77 height 18
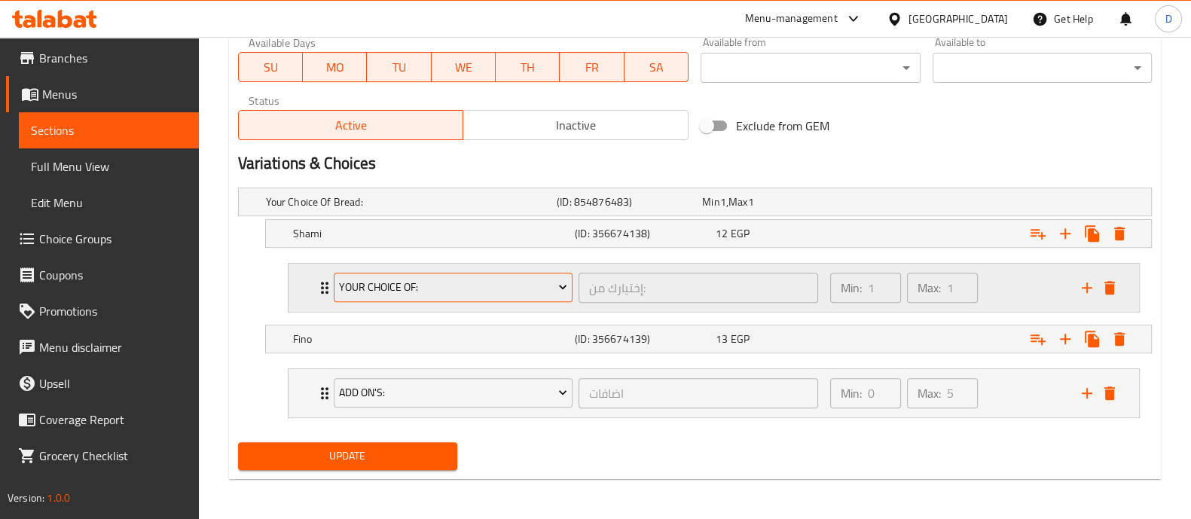
click at [420, 279] on span "Your Choice Of:" at bounding box center [453, 287] width 228 height 19
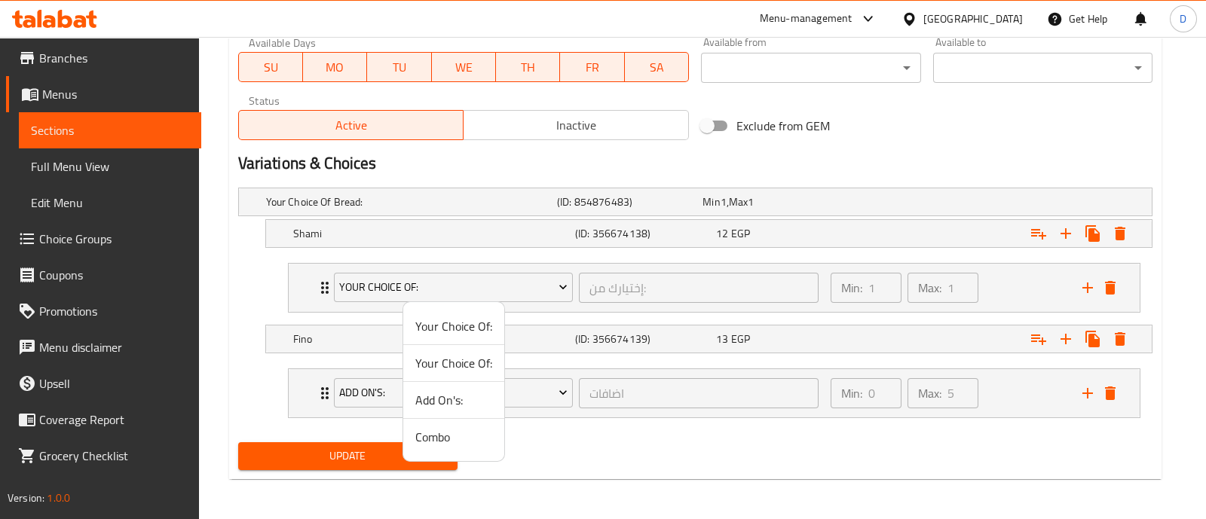
click at [445, 403] on span "Add On's:" at bounding box center [453, 400] width 77 height 18
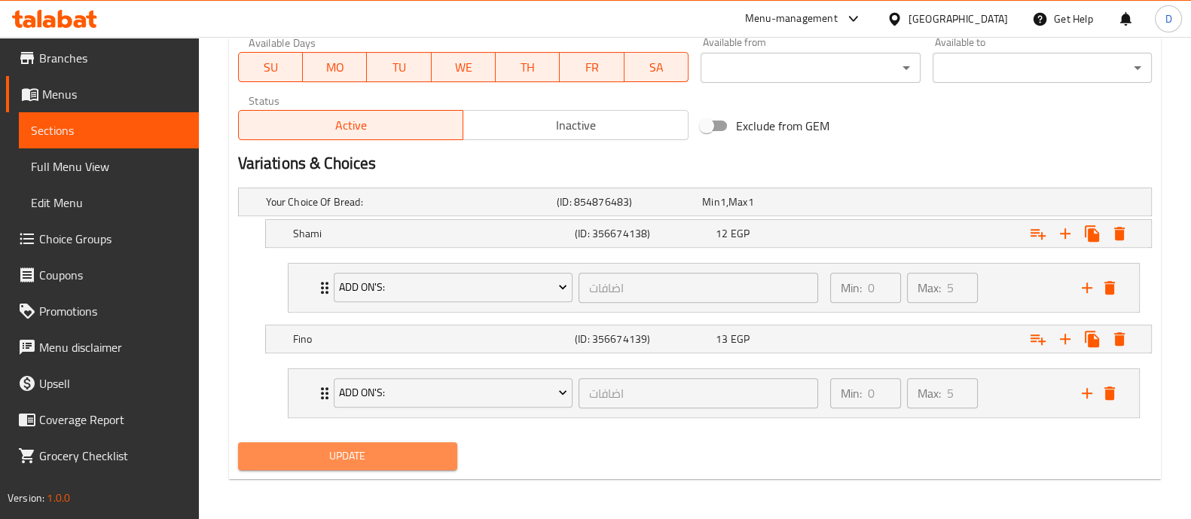
click at [417, 447] on span "Update" at bounding box center [347, 456] width 195 height 19
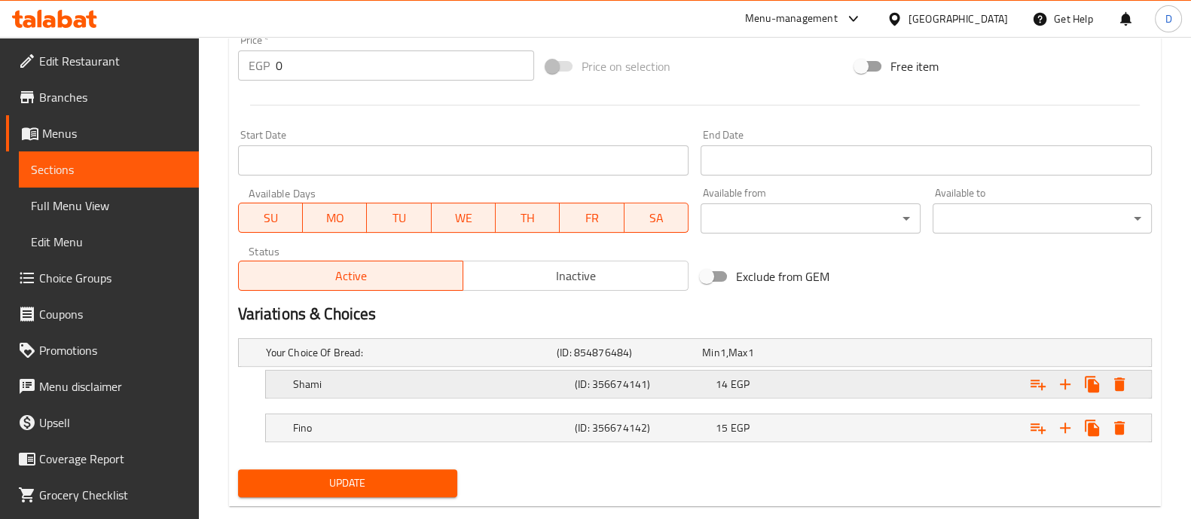
scroll to position [599, 0]
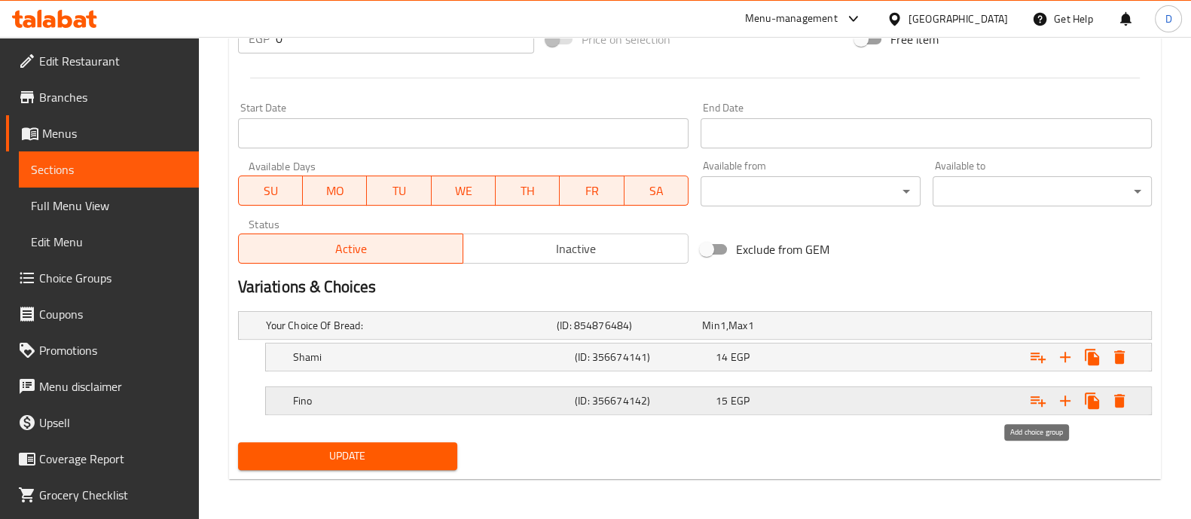
click at [1038, 402] on icon "Expand" at bounding box center [1038, 401] width 18 height 18
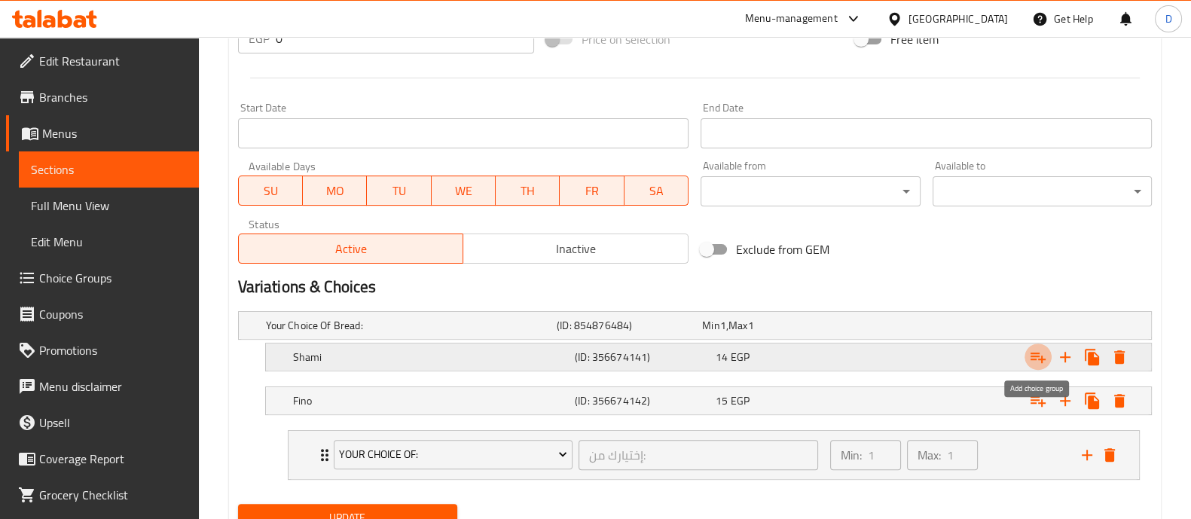
click at [1038, 357] on icon "Expand" at bounding box center [1038, 357] width 18 height 18
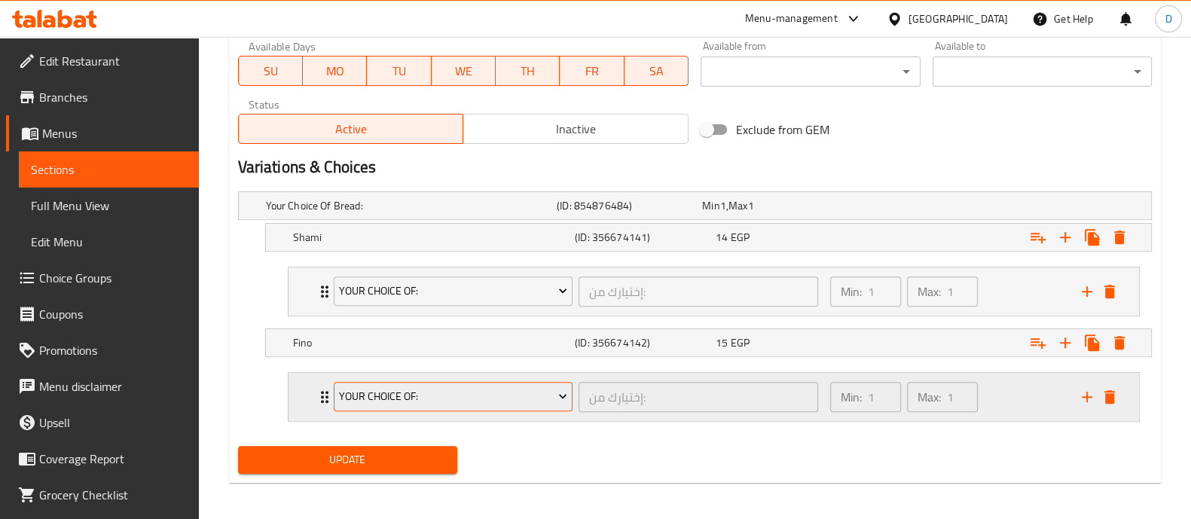
scroll to position [723, 0]
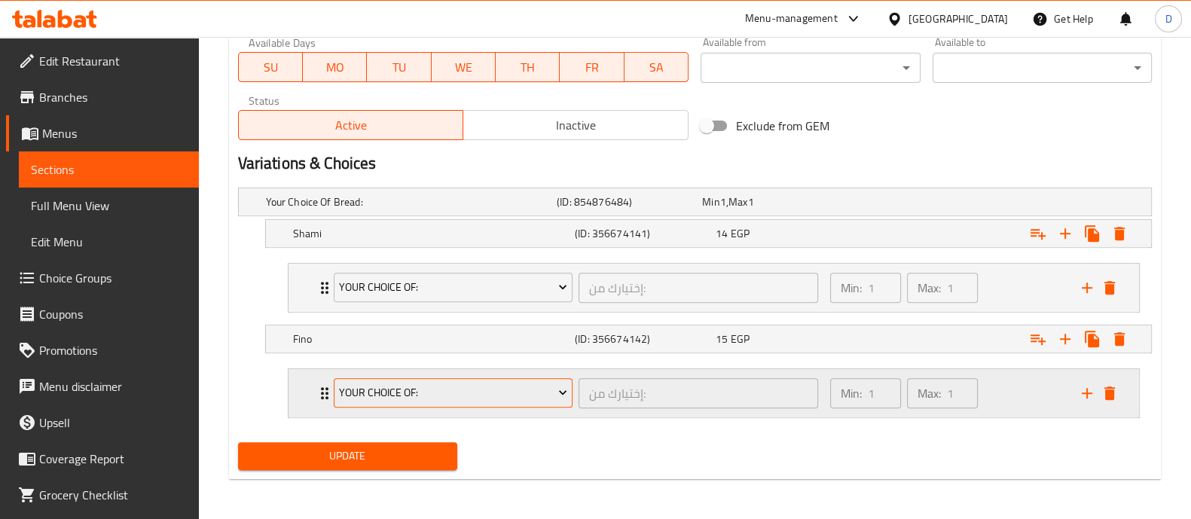
click at [361, 393] on span "Your Choice Of:" at bounding box center [453, 393] width 228 height 19
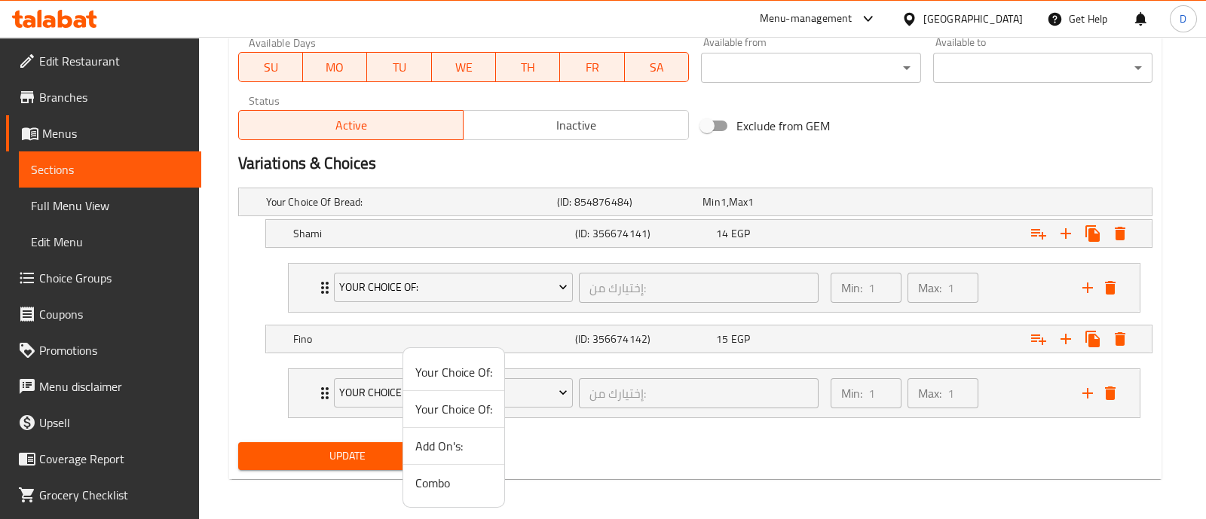
click at [444, 446] on span "Add On's:" at bounding box center [453, 446] width 77 height 18
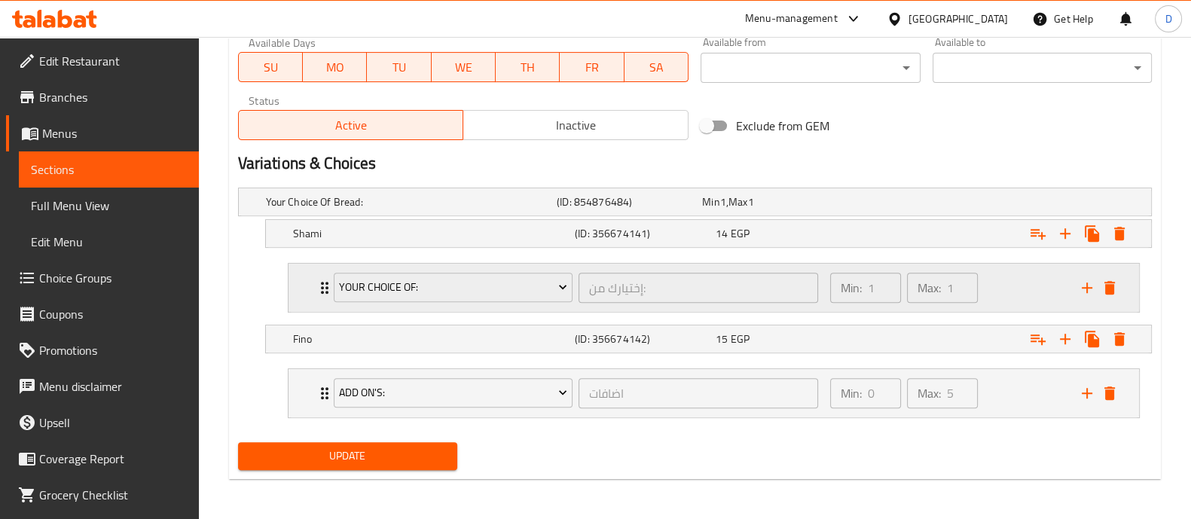
click at [422, 265] on div "Your Choice Of: إختيارك من: ​" at bounding box center [576, 288] width 503 height 48
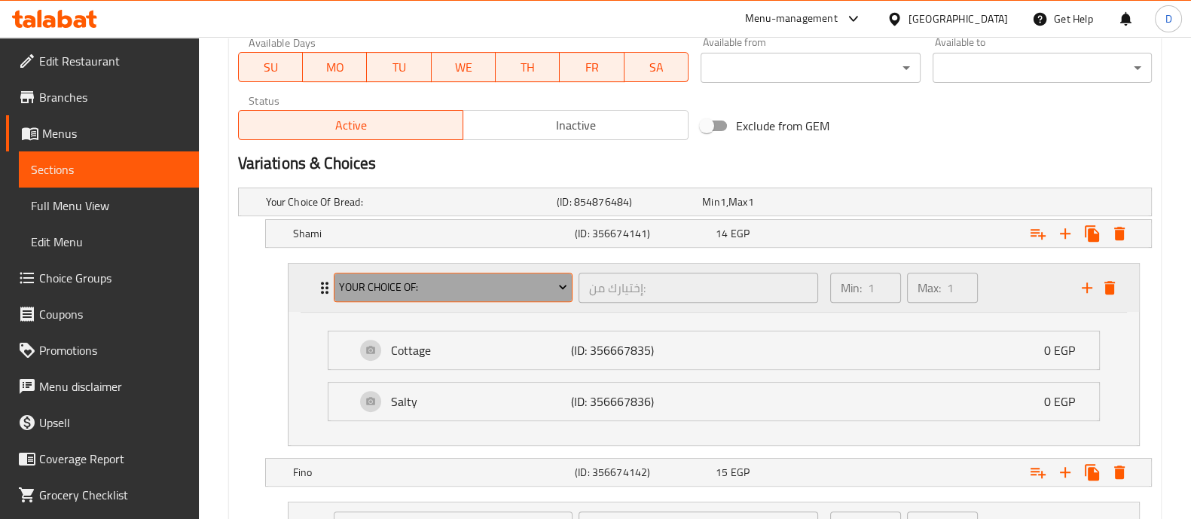
click at [418, 283] on span "Your Choice Of:" at bounding box center [453, 287] width 228 height 19
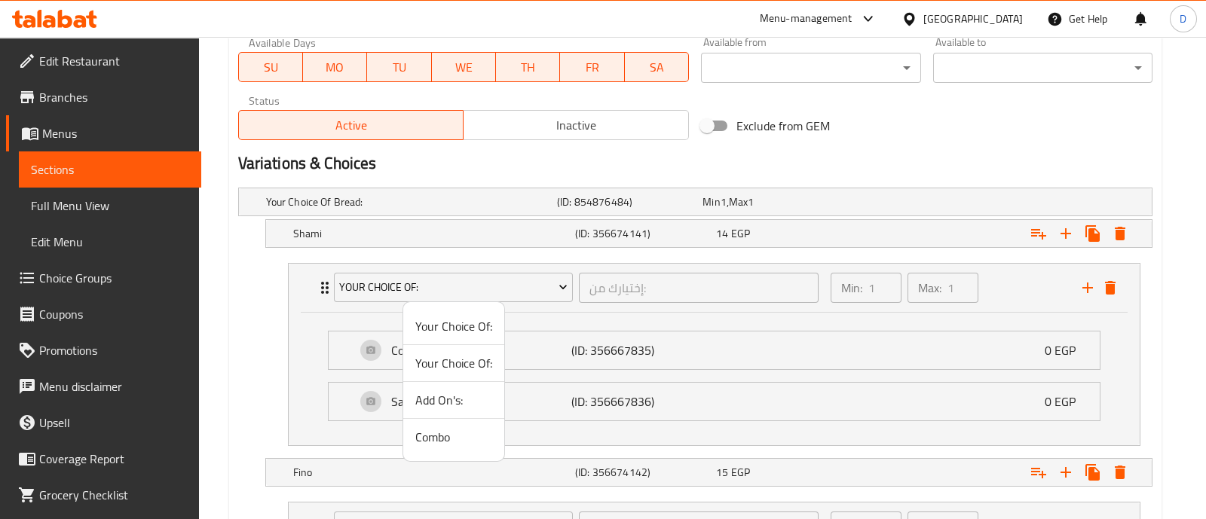
click at [451, 397] on span "Add On's:" at bounding box center [453, 400] width 77 height 18
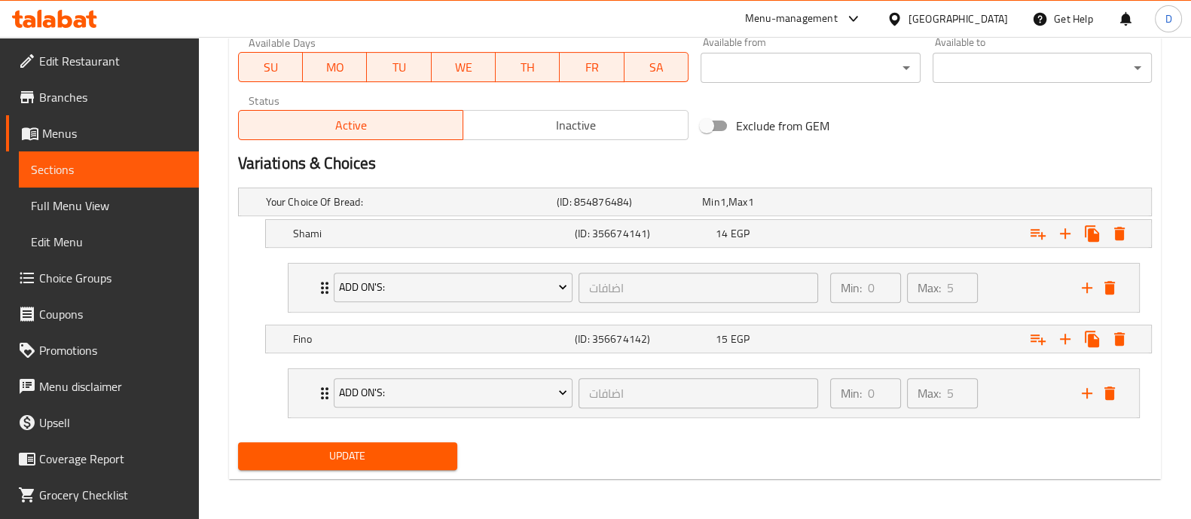
click at [378, 455] on span "Update" at bounding box center [347, 456] width 195 height 19
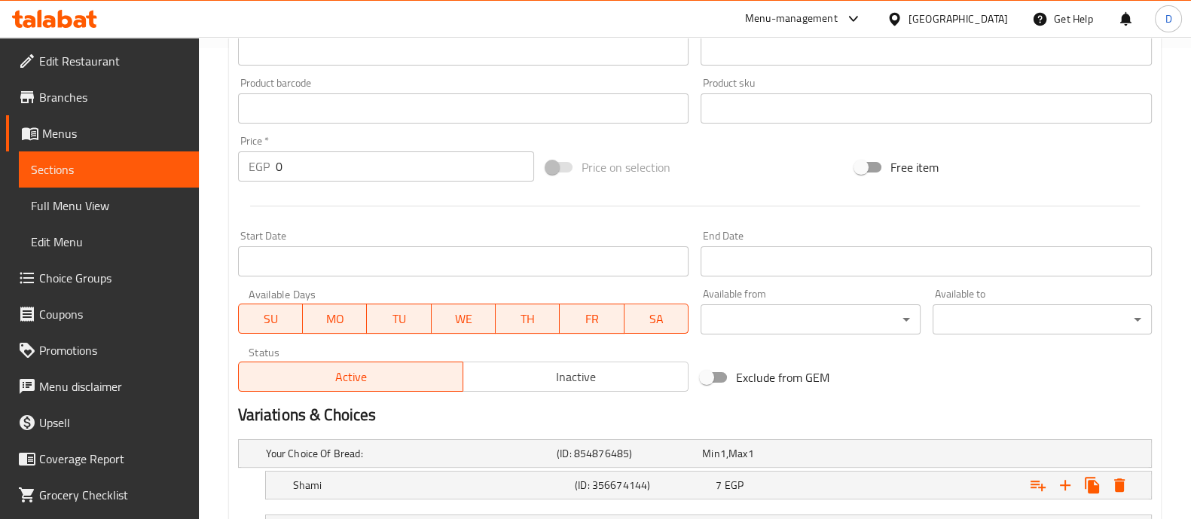
scroll to position [599, 0]
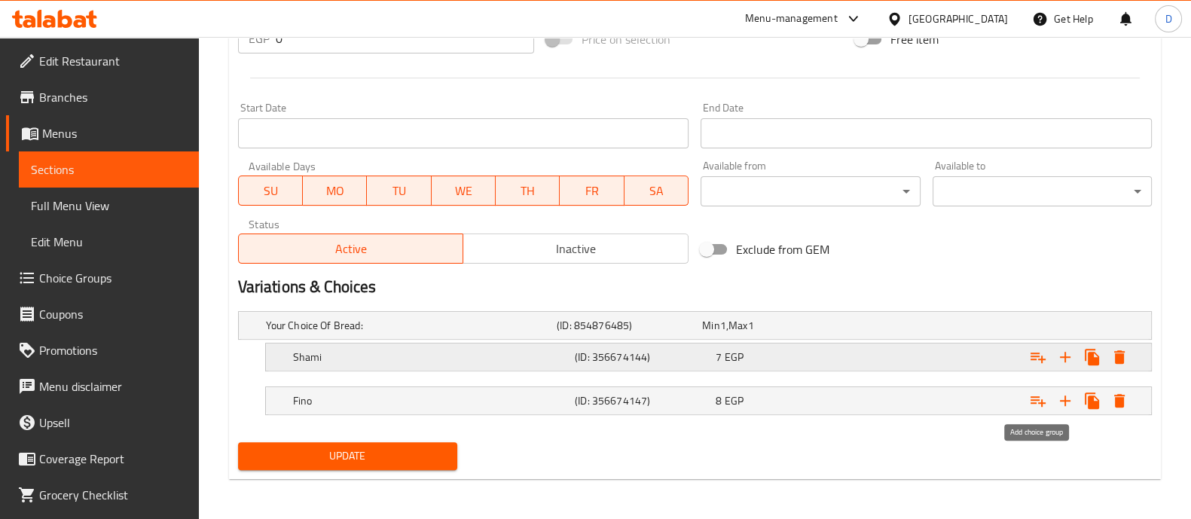
drag, startPoint x: 1041, startPoint y: 401, endPoint x: 1043, endPoint y: 359, distance: 42.2
click at [1041, 401] on icon "Expand" at bounding box center [1038, 401] width 15 height 11
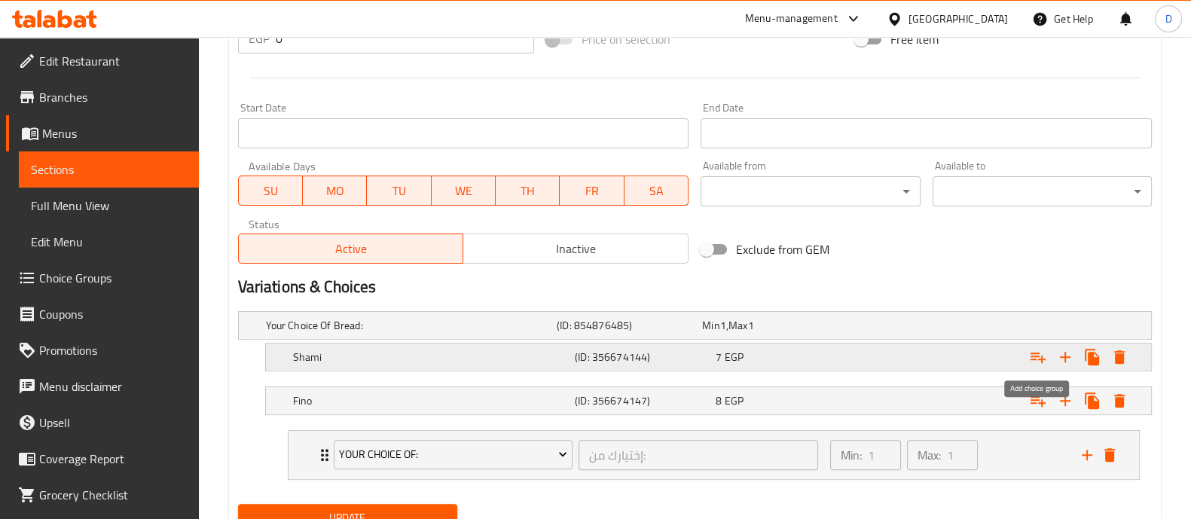
click at [1040, 350] on icon "Expand" at bounding box center [1038, 357] width 18 height 18
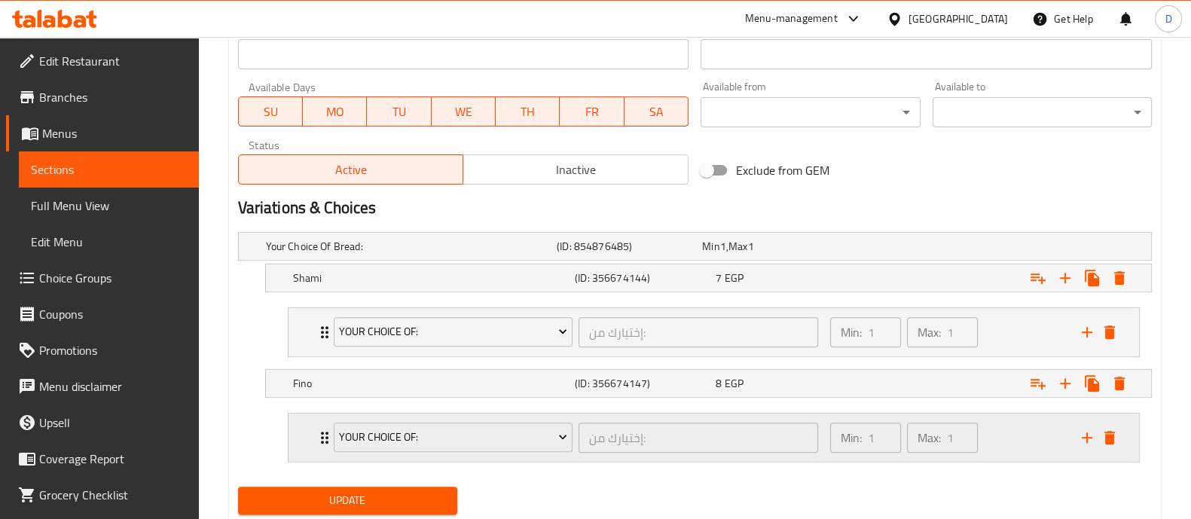
scroll to position [723, 0]
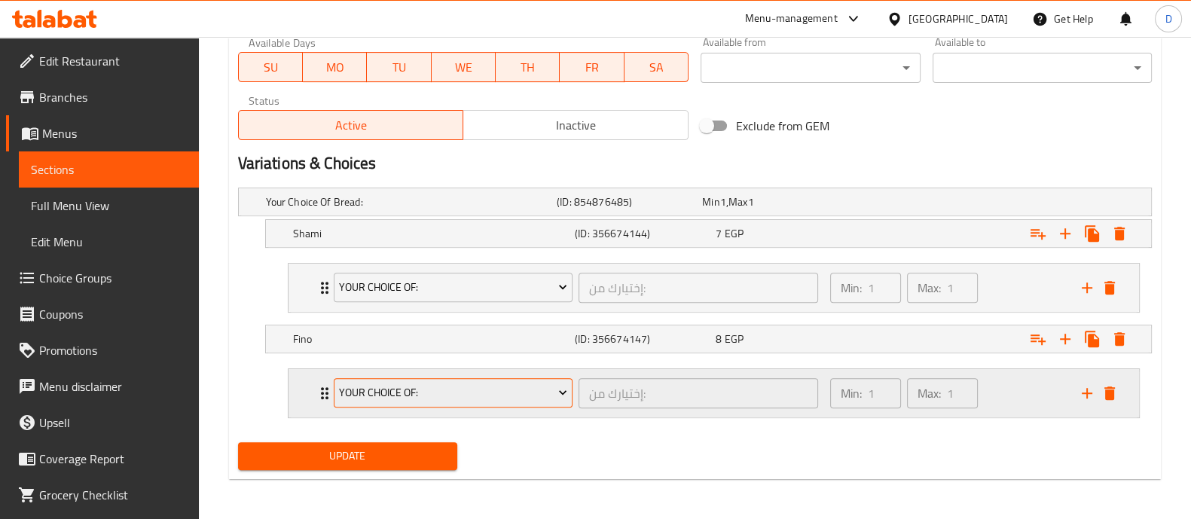
click at [375, 389] on span "Your Choice Of:" at bounding box center [453, 393] width 228 height 19
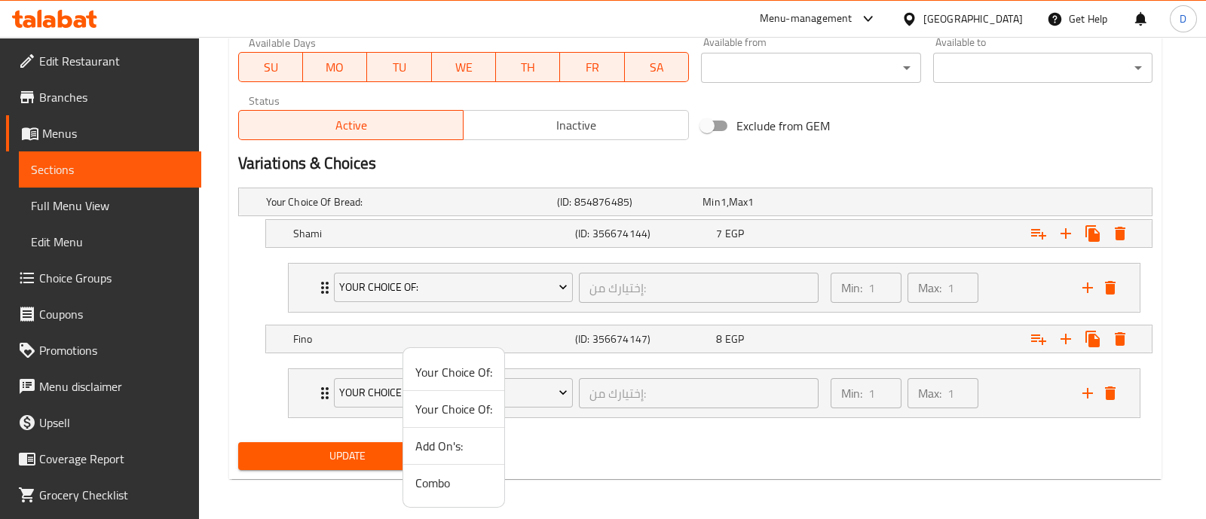
click at [422, 449] on span "Add On's:" at bounding box center [453, 446] width 77 height 18
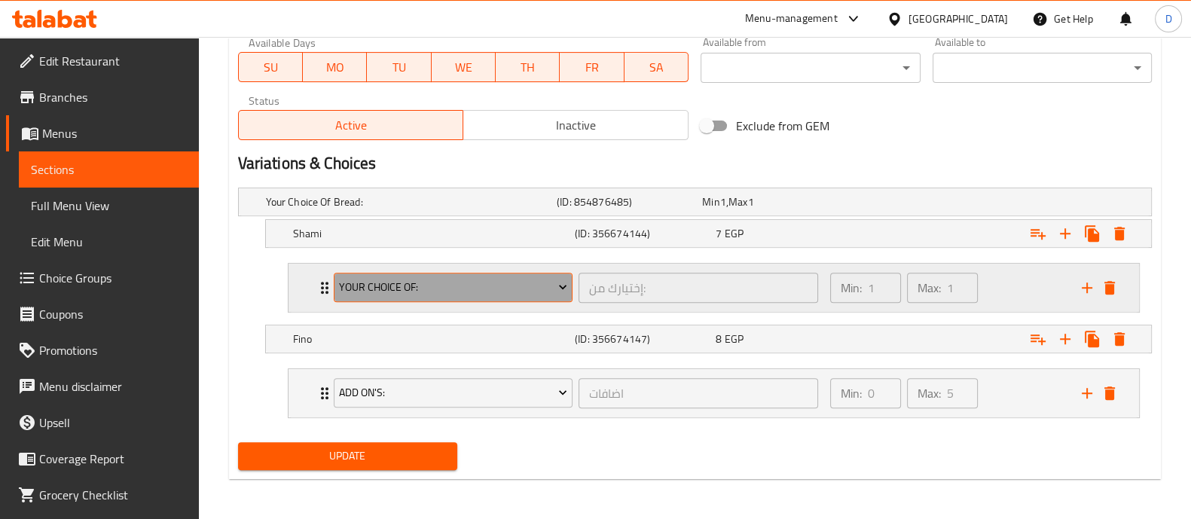
click at [421, 280] on span "Your Choice Of:" at bounding box center [453, 287] width 228 height 19
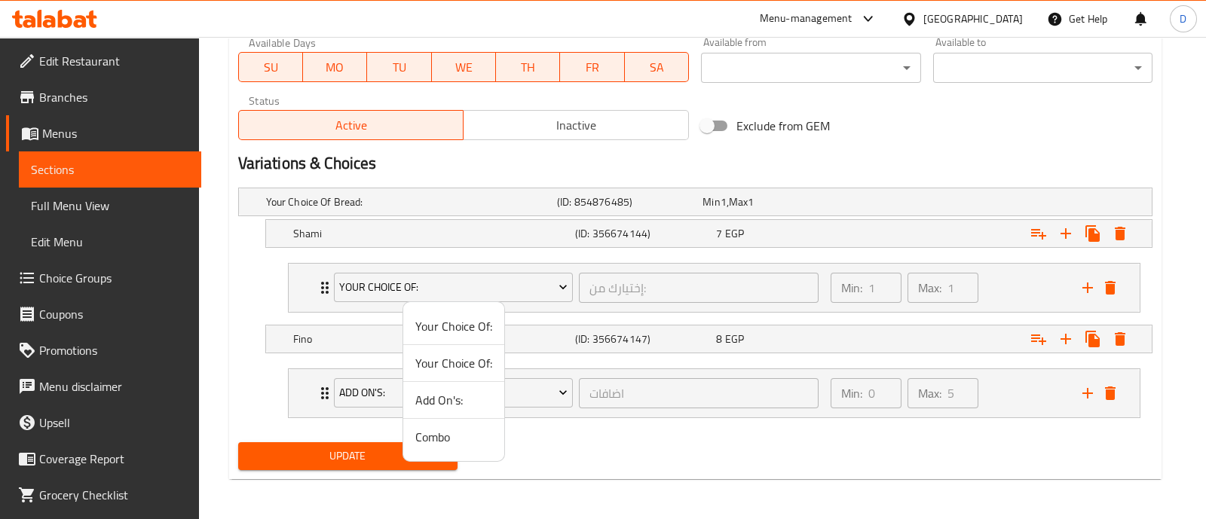
click at [457, 401] on span "Add On's:" at bounding box center [453, 400] width 77 height 18
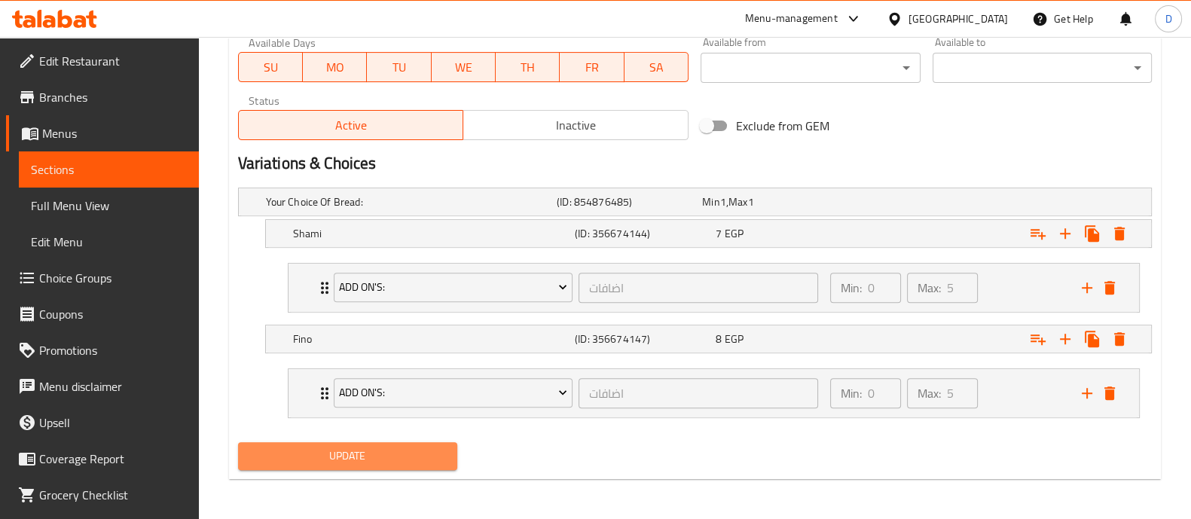
click at [408, 456] on span "Update" at bounding box center [347, 456] width 195 height 19
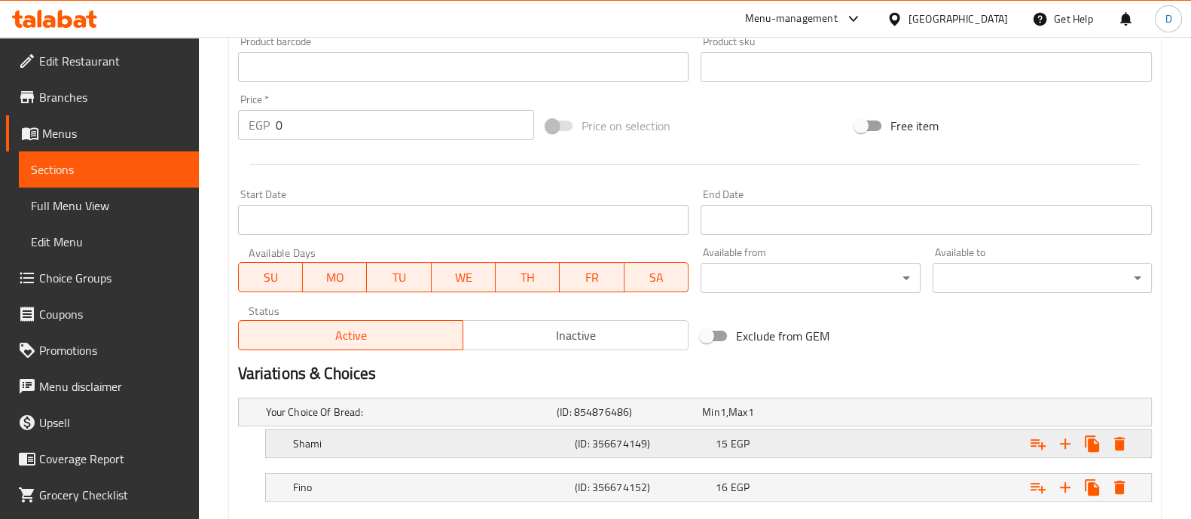
scroll to position [599, 0]
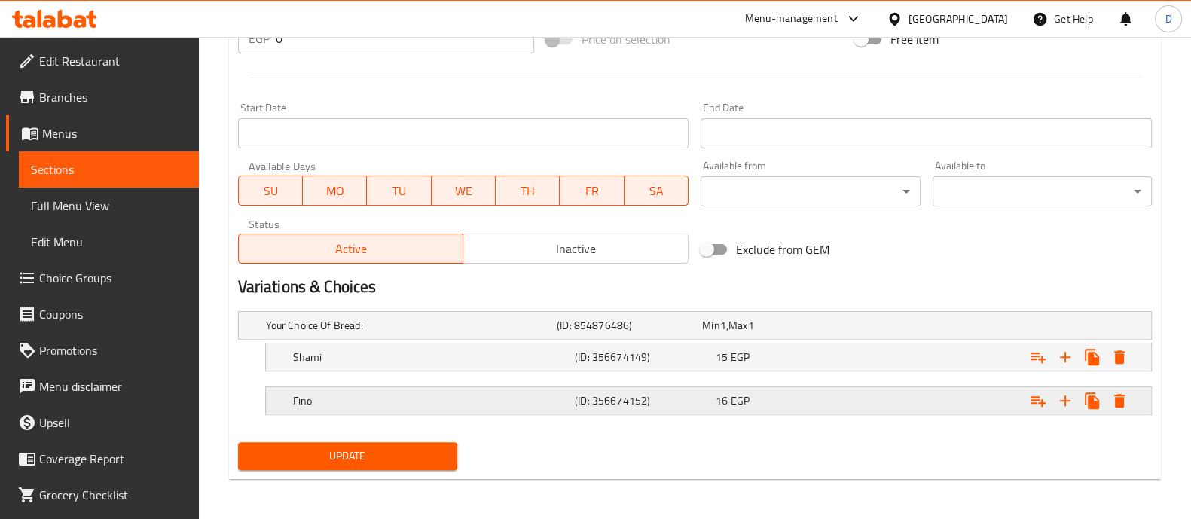
click at [1032, 366] on icon "Expand" at bounding box center [1038, 357] width 18 height 18
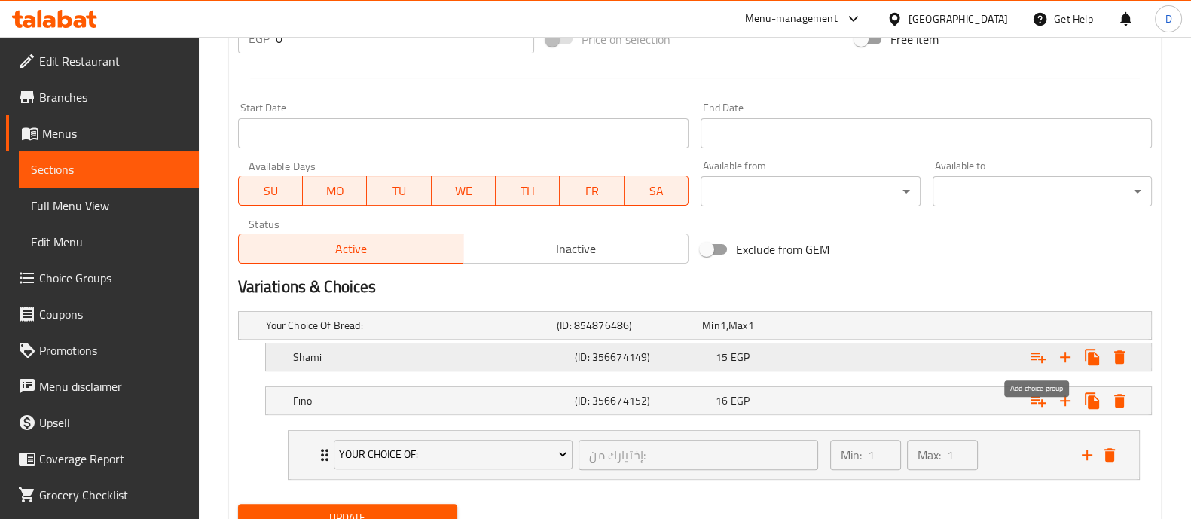
click at [1038, 344] on button "Expand" at bounding box center [1038, 357] width 27 height 27
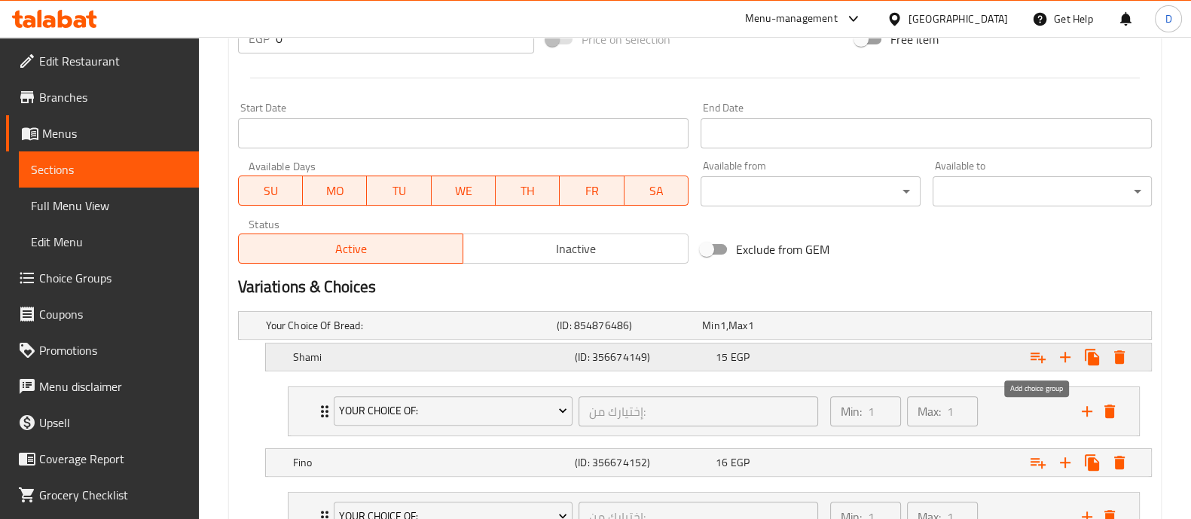
click at [1038, 353] on icon "Expand" at bounding box center [1038, 358] width 15 height 11
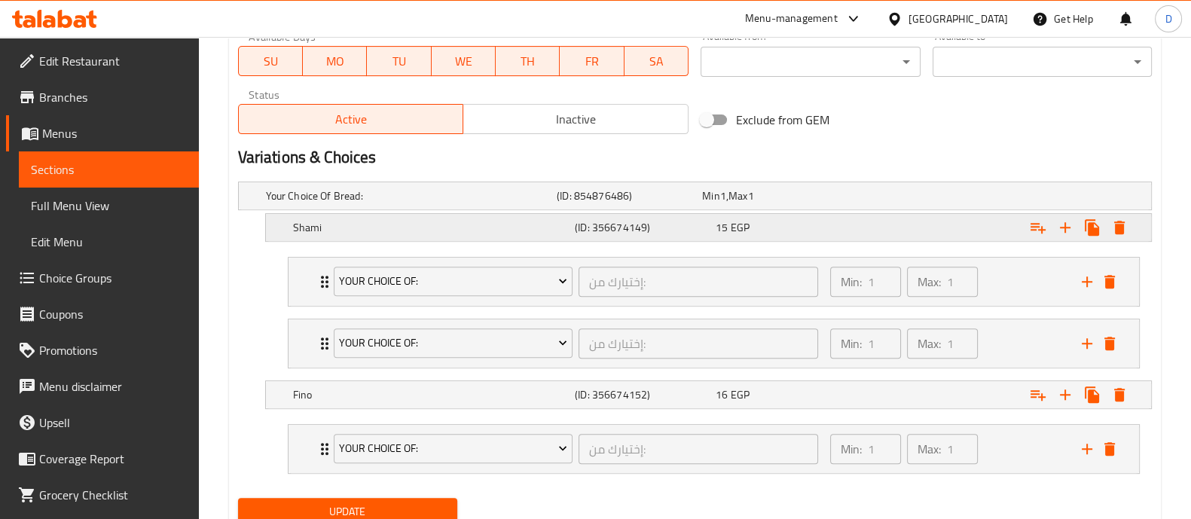
scroll to position [784, 0]
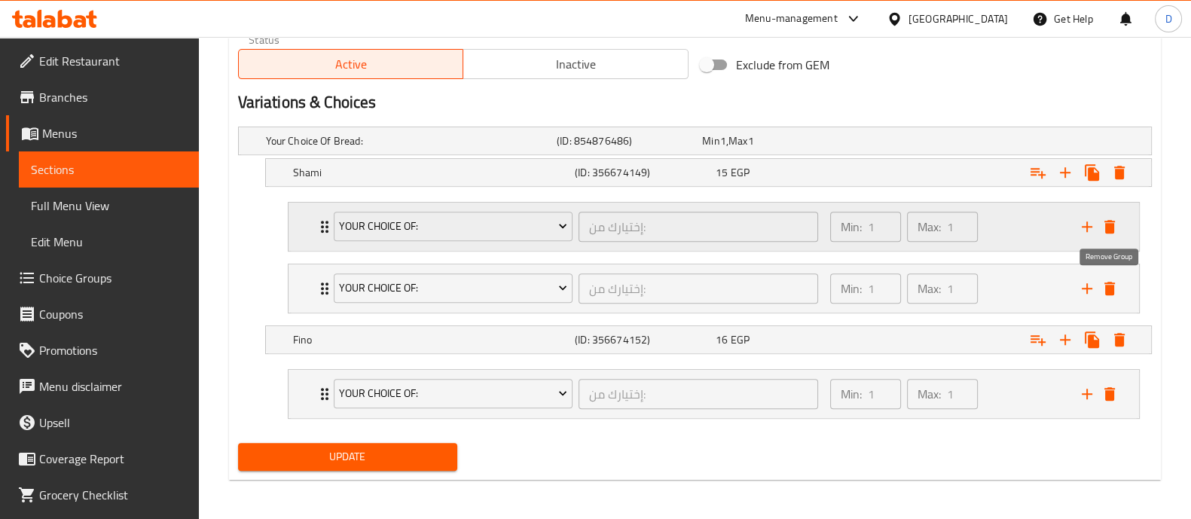
click at [1108, 286] on icon "delete" at bounding box center [1110, 289] width 11 height 14
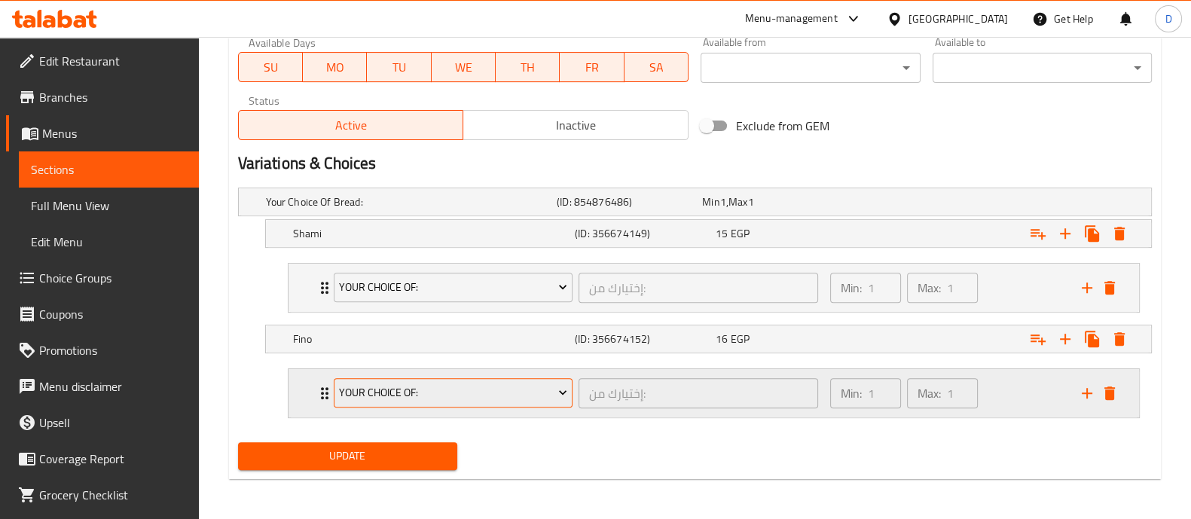
click at [373, 393] on span "Your Choice Of:" at bounding box center [453, 393] width 228 height 19
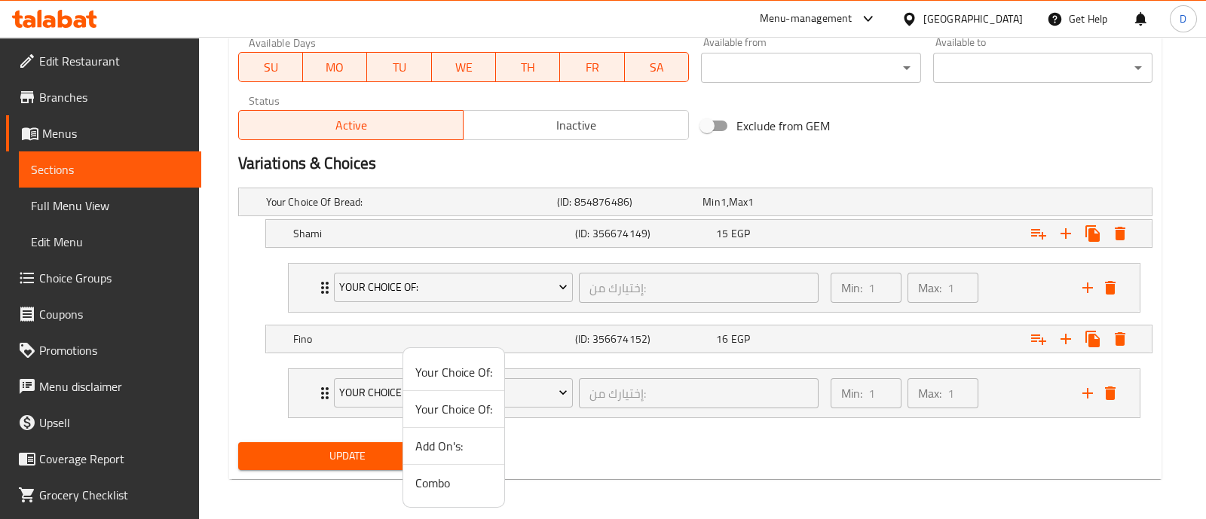
click at [440, 443] on span "Add On's:" at bounding box center [453, 446] width 77 height 18
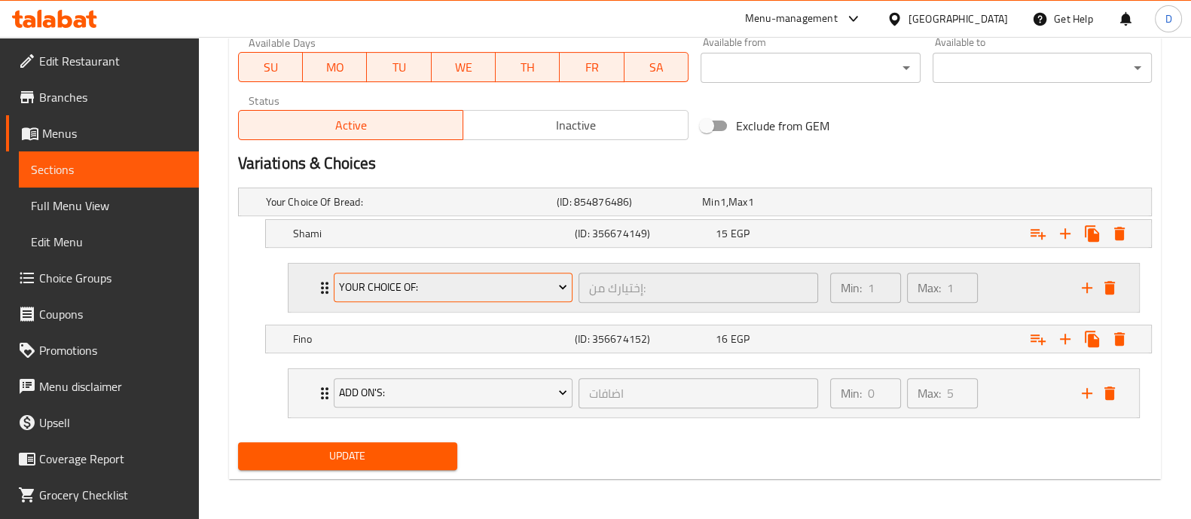
click at [441, 273] on button "Your Choice Of:" at bounding box center [454, 288] width 240 height 30
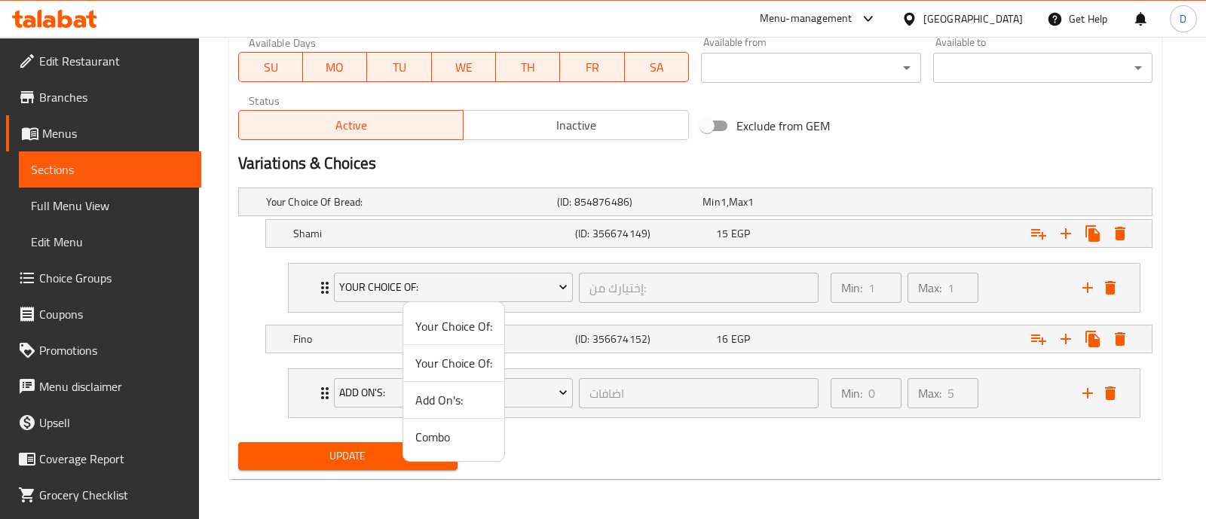
click at [453, 405] on span "Add On's:" at bounding box center [453, 400] width 77 height 18
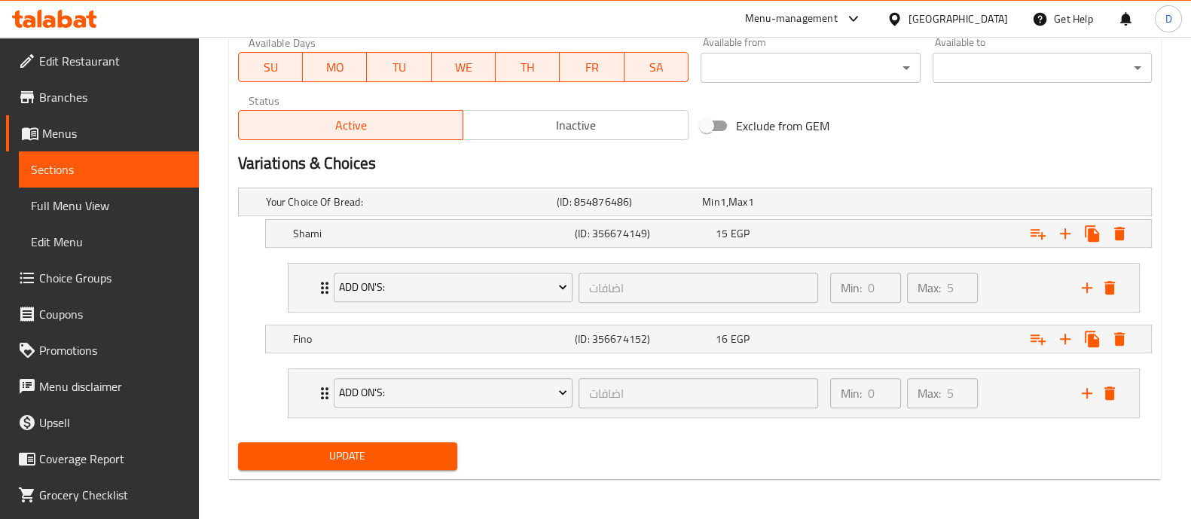
click at [418, 457] on span "Update" at bounding box center [347, 456] width 195 height 19
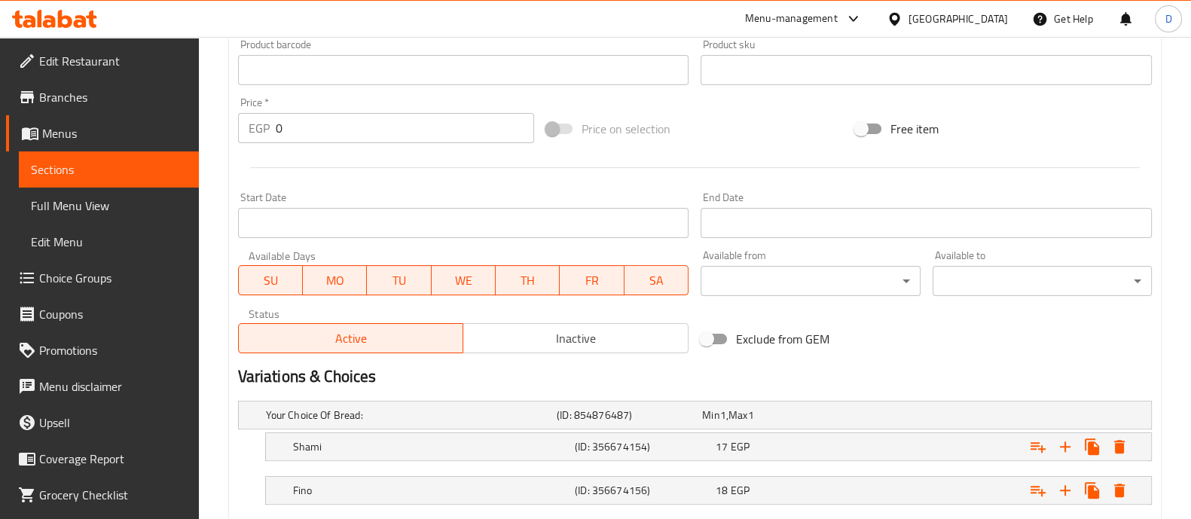
scroll to position [599, 0]
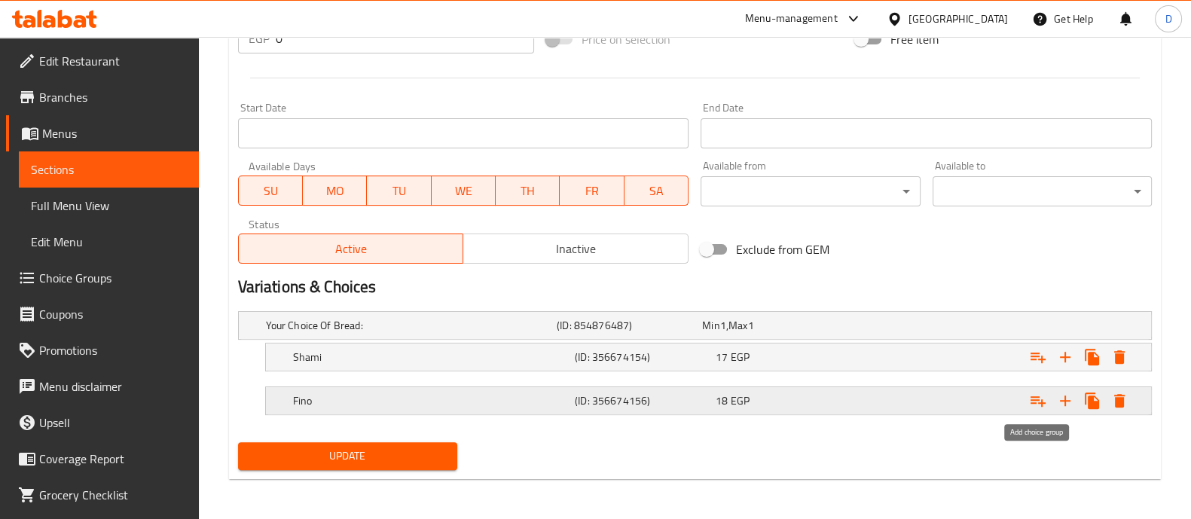
click at [1029, 395] on icon "Expand" at bounding box center [1038, 401] width 18 height 18
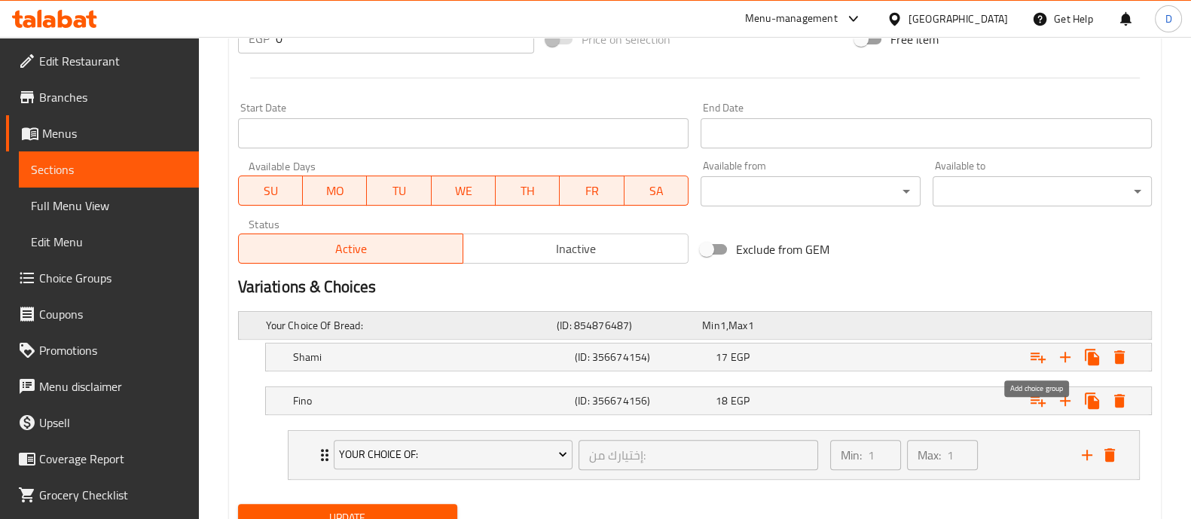
click at [1029, 338] on div "Your Choice Of Bread: (ID: 854876487) Min 1 , Max 1" at bounding box center [699, 325] width 873 height 33
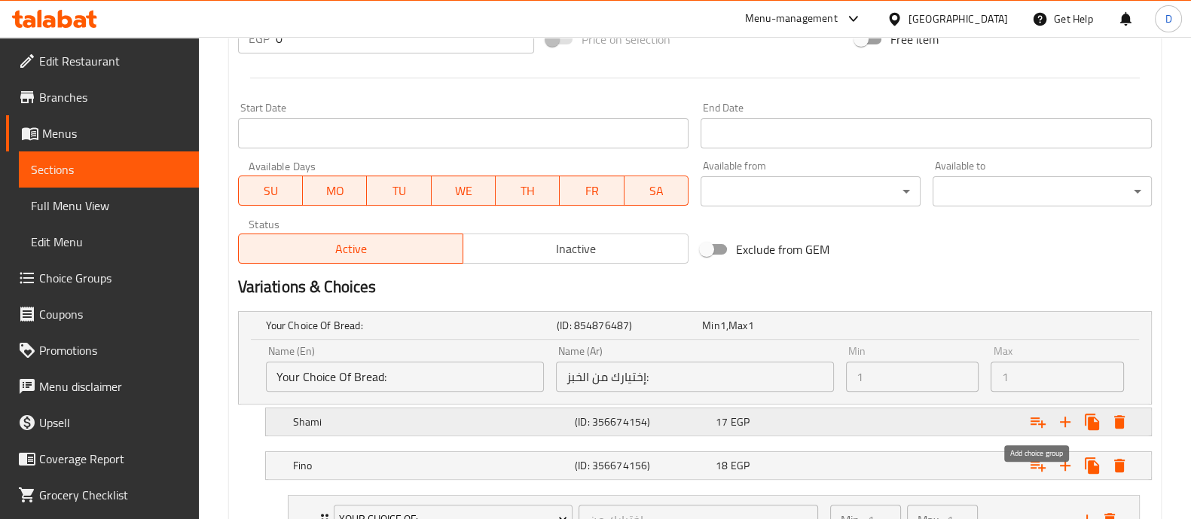
click at [1034, 417] on icon "Expand" at bounding box center [1038, 422] width 18 height 18
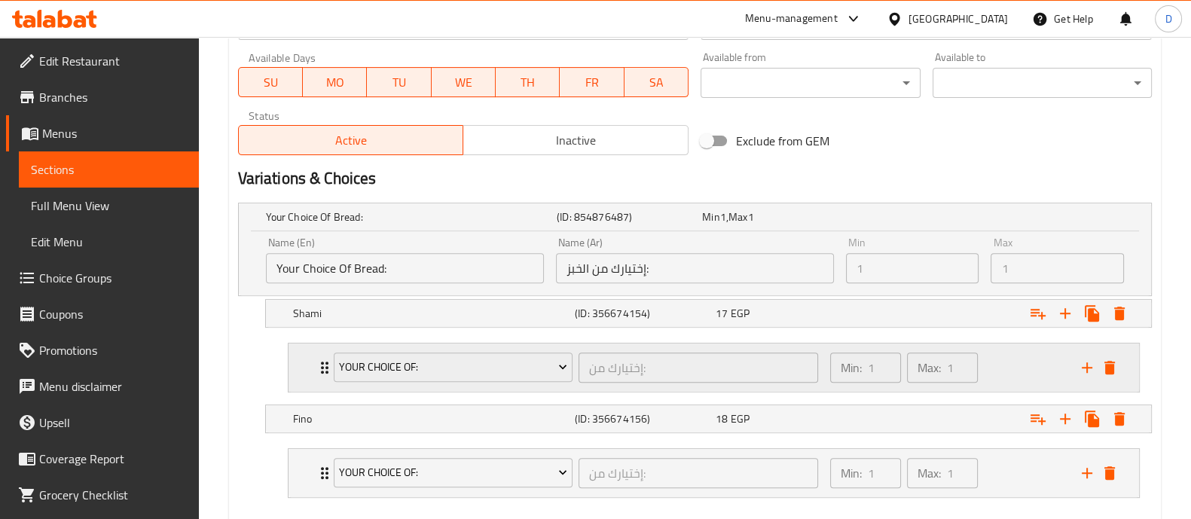
scroll to position [787, 0]
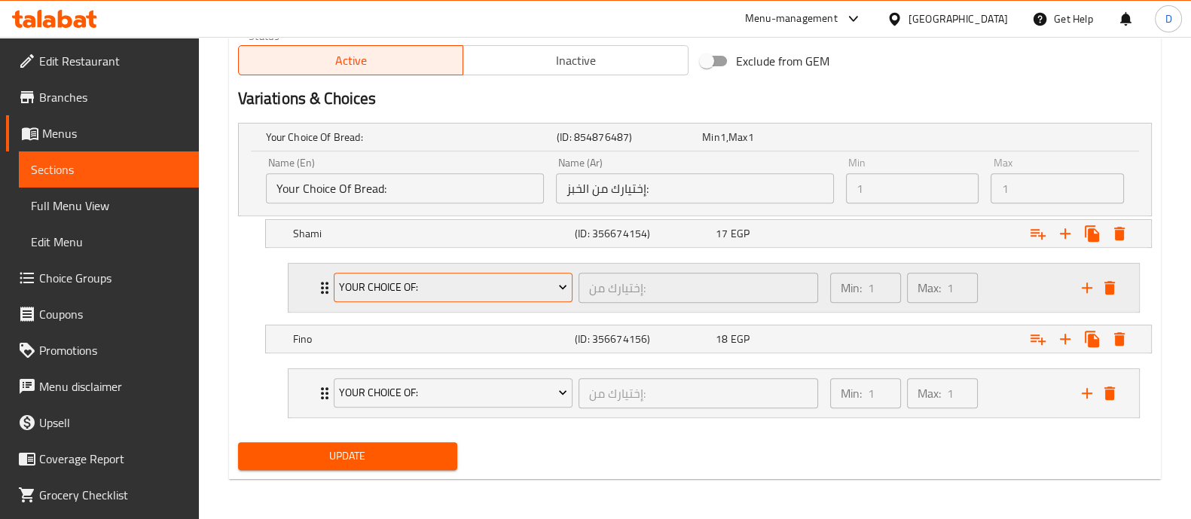
click at [388, 286] on span "Your Choice Of:" at bounding box center [453, 287] width 228 height 19
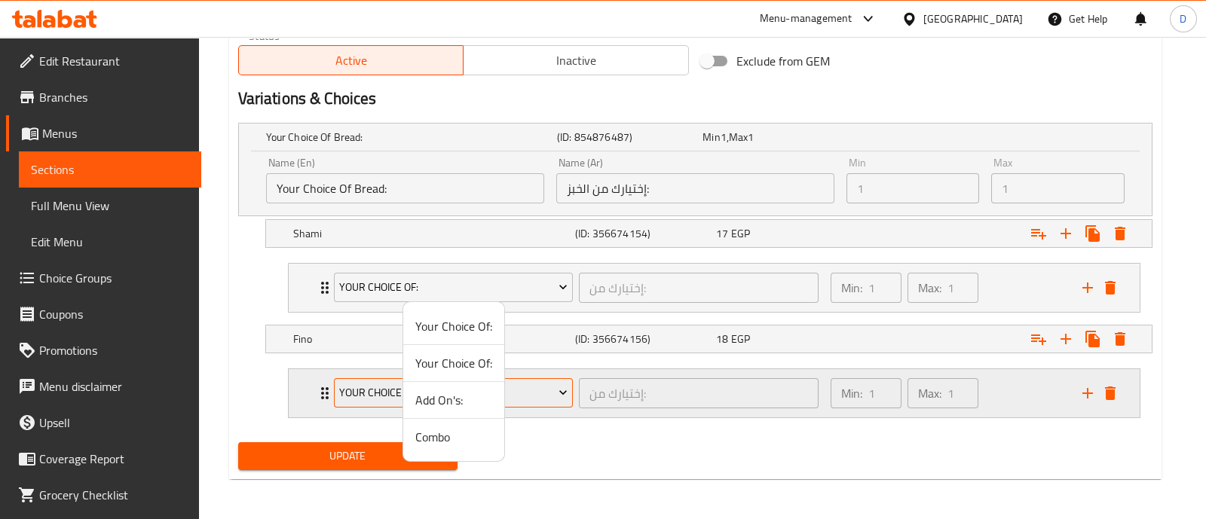
click at [430, 393] on span "Add On's:" at bounding box center [453, 400] width 77 height 18
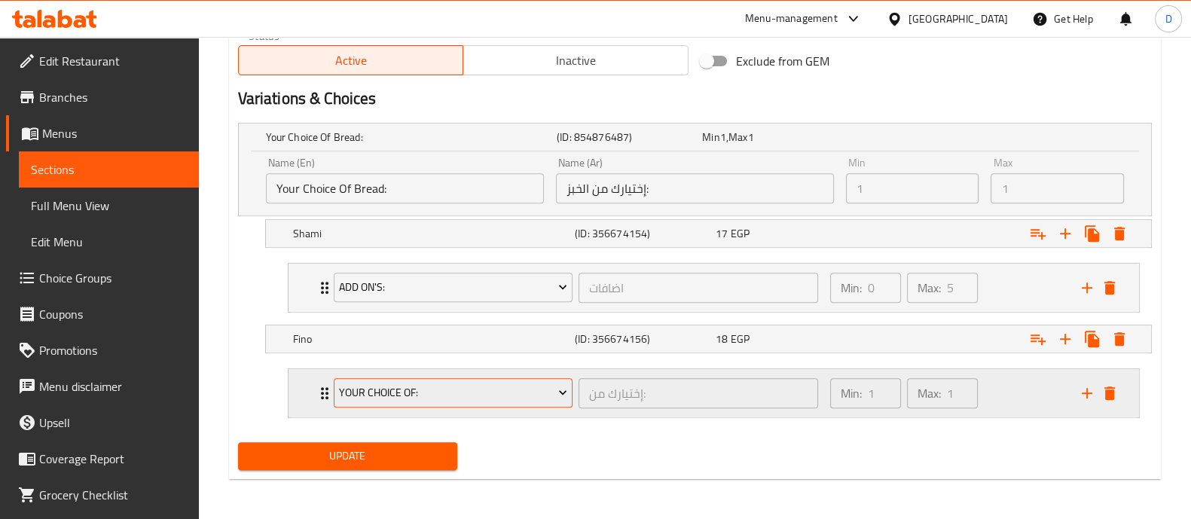
click at [421, 396] on span "Your Choice Of:" at bounding box center [453, 393] width 228 height 19
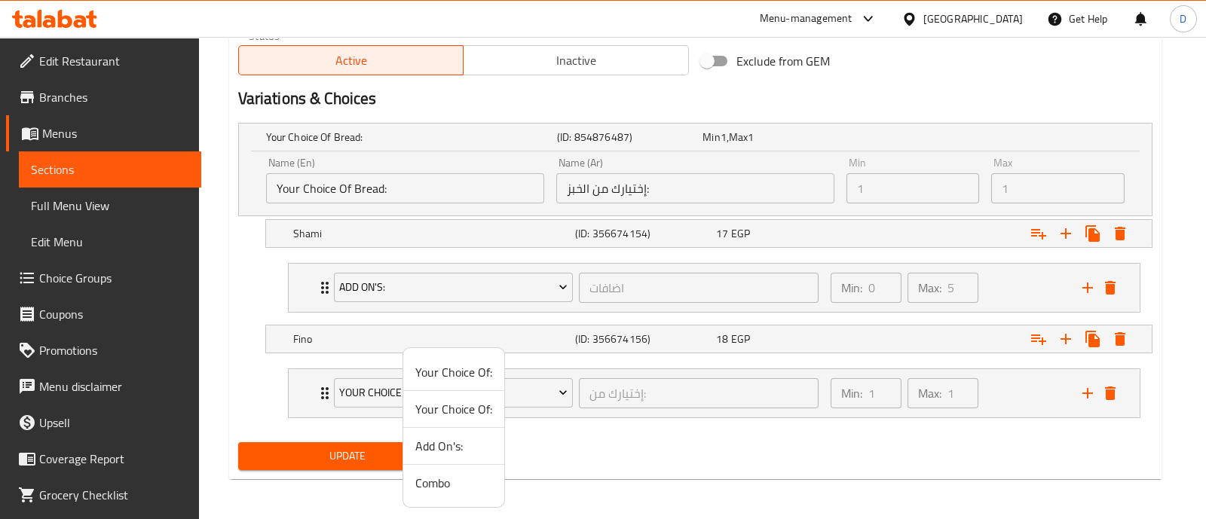
click at [434, 455] on span "Add On's:" at bounding box center [453, 446] width 77 height 18
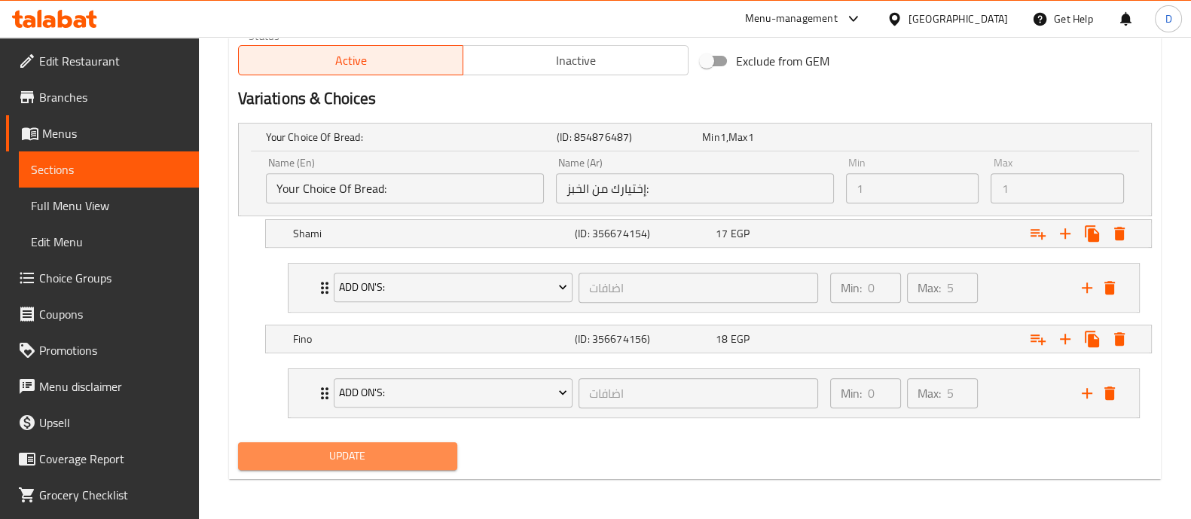
click at [433, 457] on span "Update" at bounding box center [347, 456] width 195 height 19
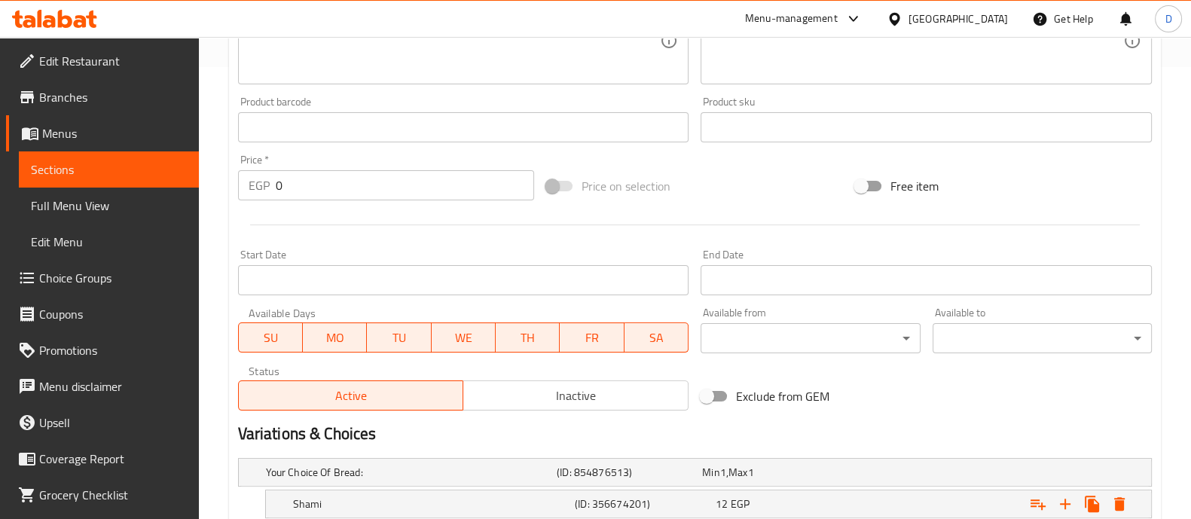
scroll to position [599, 0]
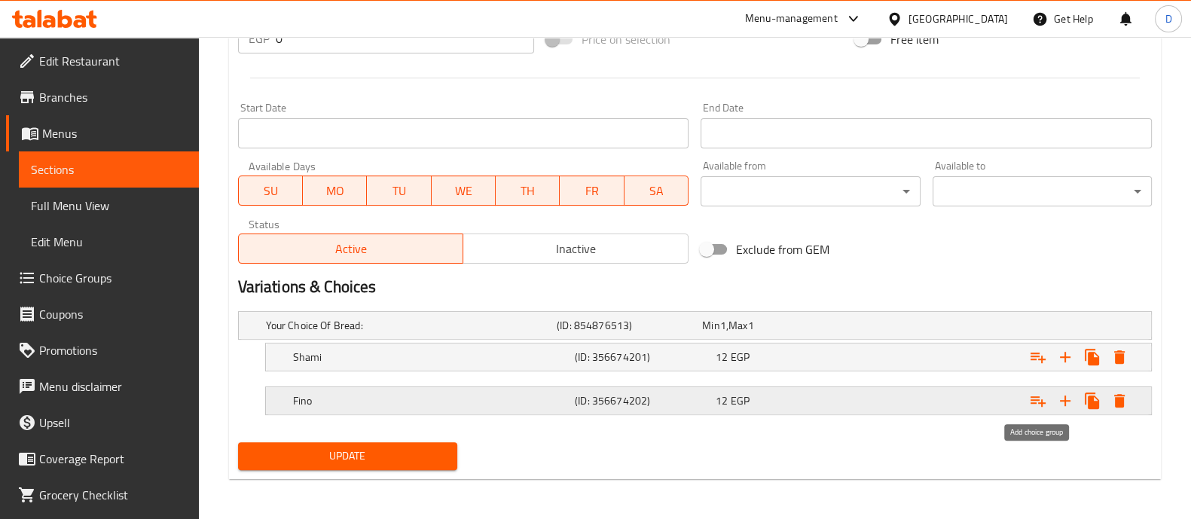
click at [1029, 397] on button "Expand" at bounding box center [1038, 400] width 27 height 27
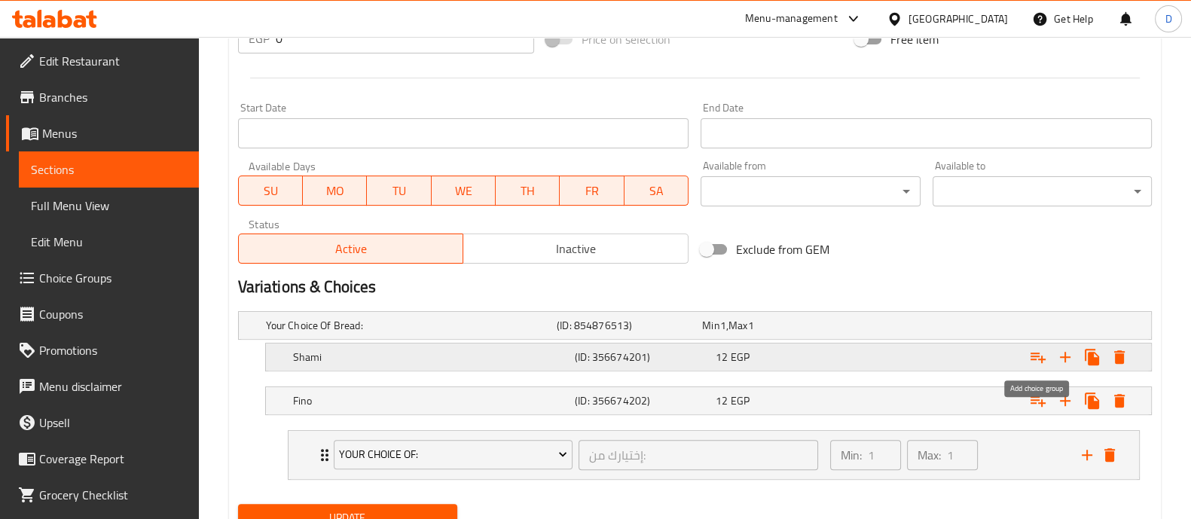
click at [1038, 355] on icon "Expand" at bounding box center [1038, 358] width 15 height 11
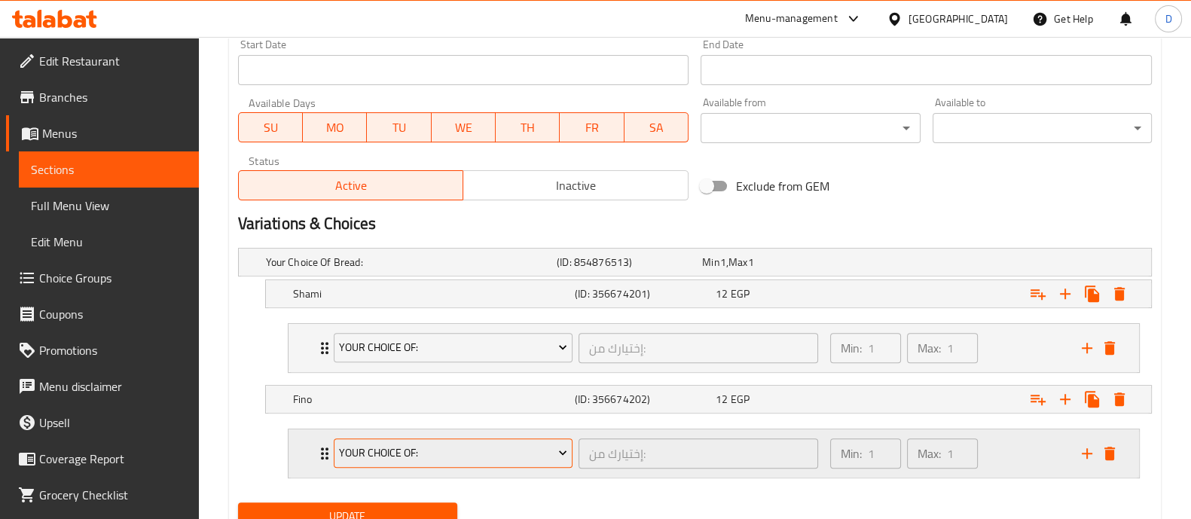
scroll to position [723, 0]
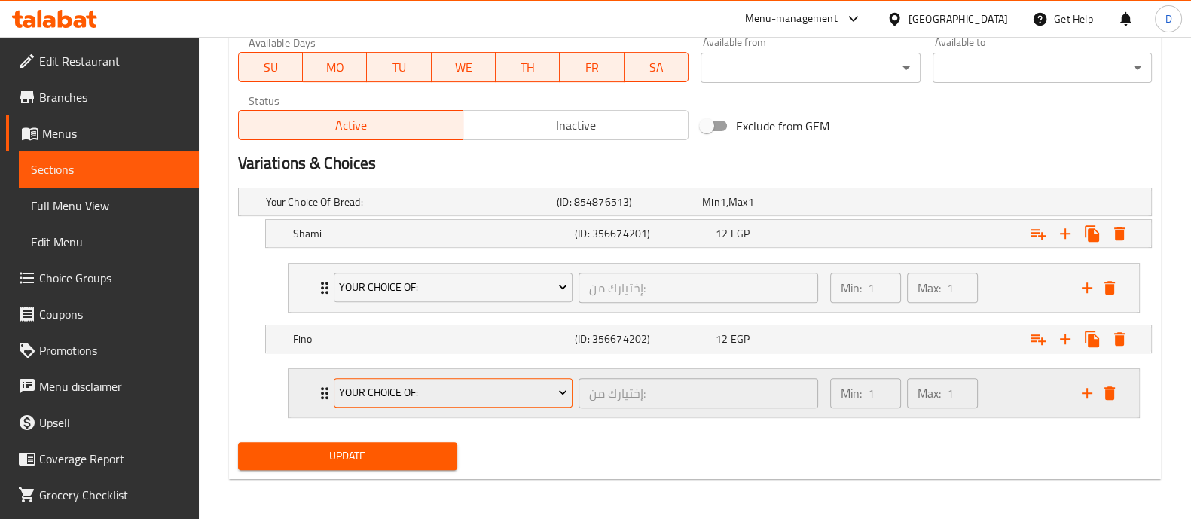
click at [368, 386] on span "Your Choice Of:" at bounding box center [453, 393] width 228 height 19
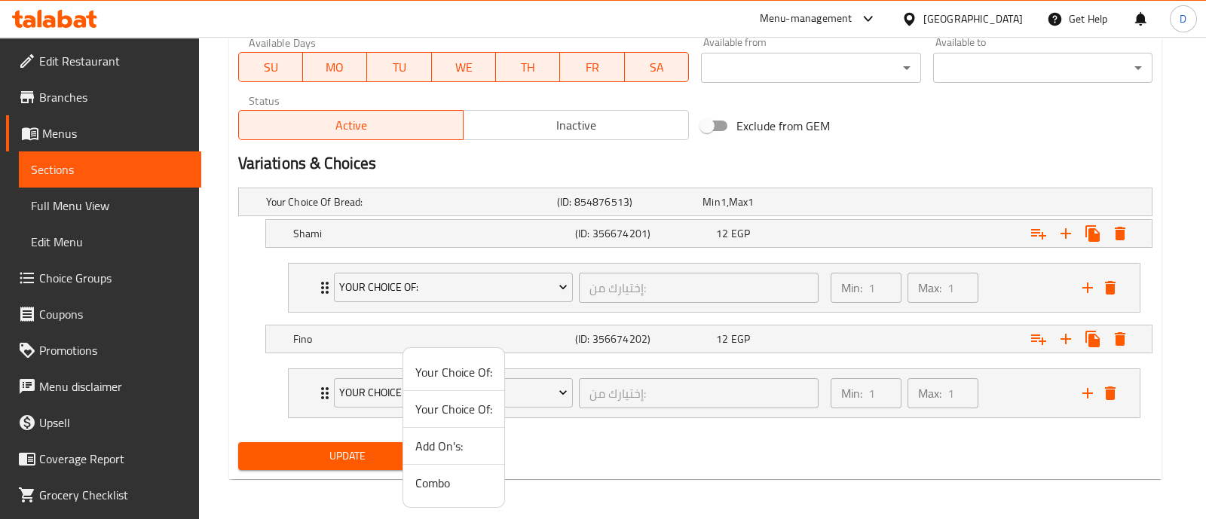
click at [432, 442] on span "Add On's:" at bounding box center [453, 446] width 77 height 18
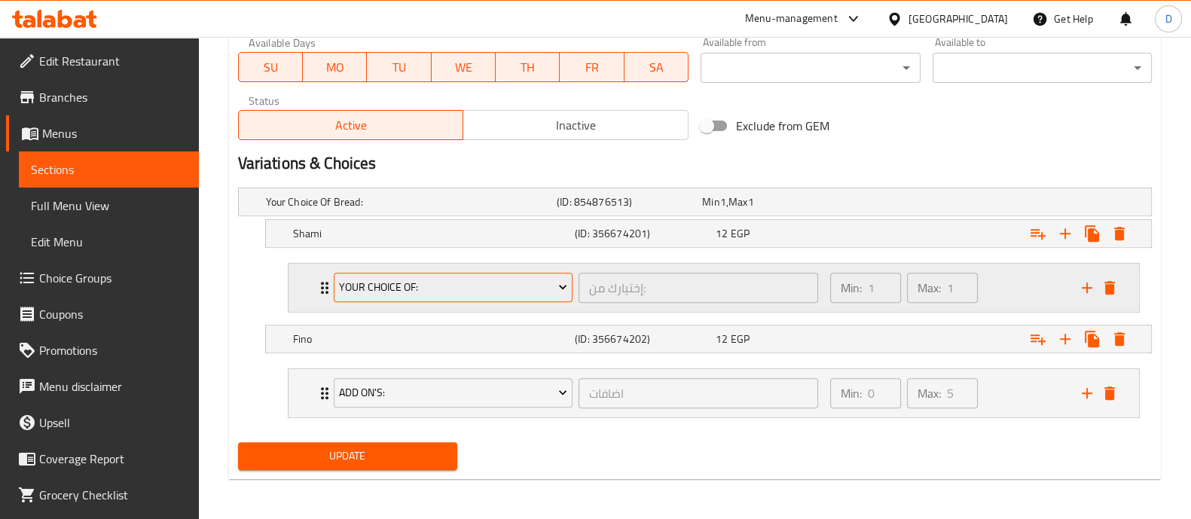
click at [431, 281] on span "Your Choice Of:" at bounding box center [453, 287] width 228 height 19
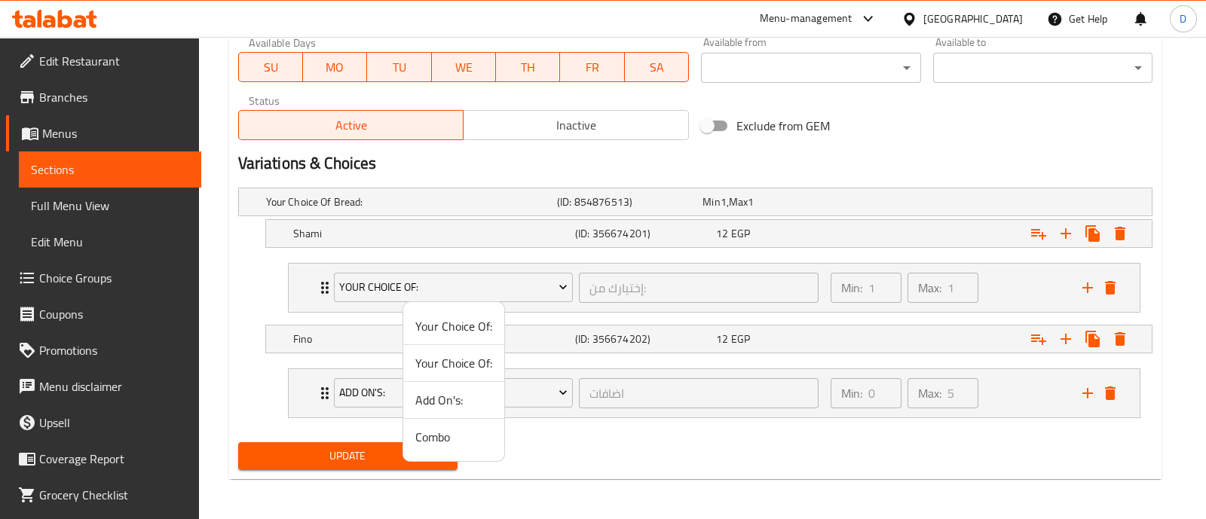
click at [466, 399] on span "Add On's:" at bounding box center [453, 400] width 77 height 18
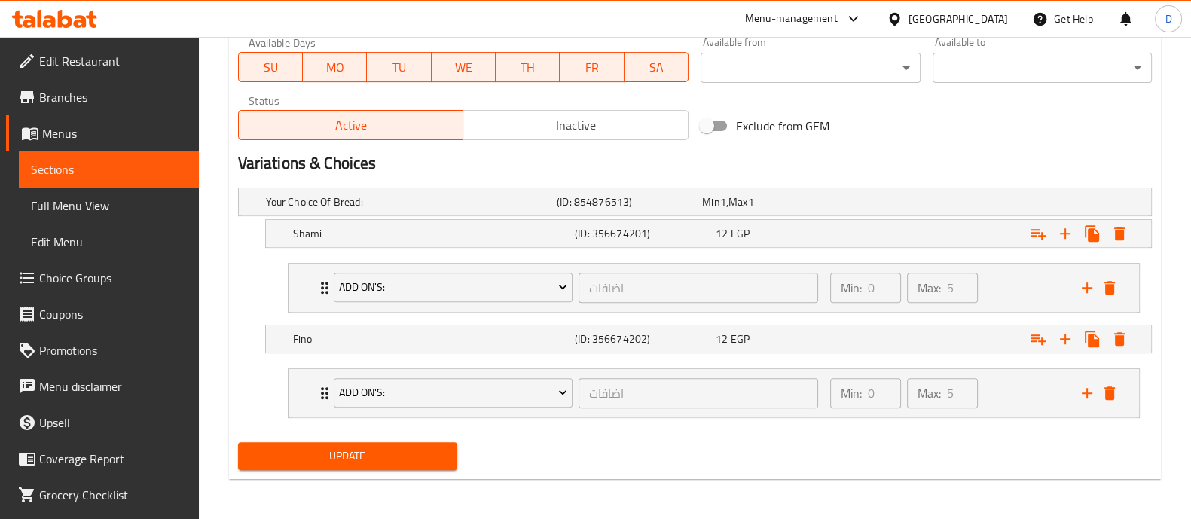
click at [434, 469] on div "Update" at bounding box center [347, 456] width 231 height 40
click at [434, 461] on span "Update" at bounding box center [347, 456] width 195 height 19
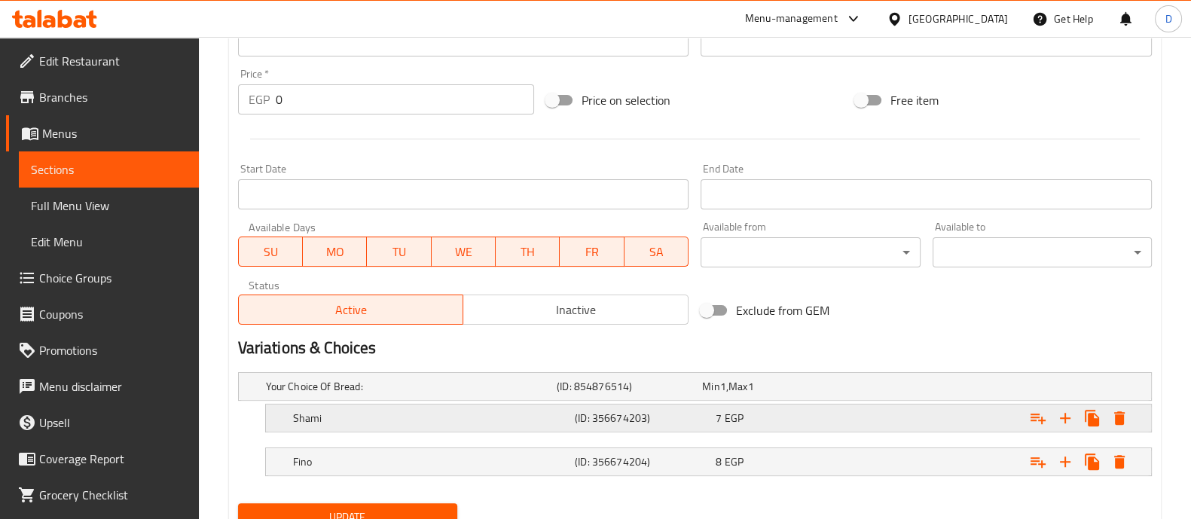
scroll to position [599, 0]
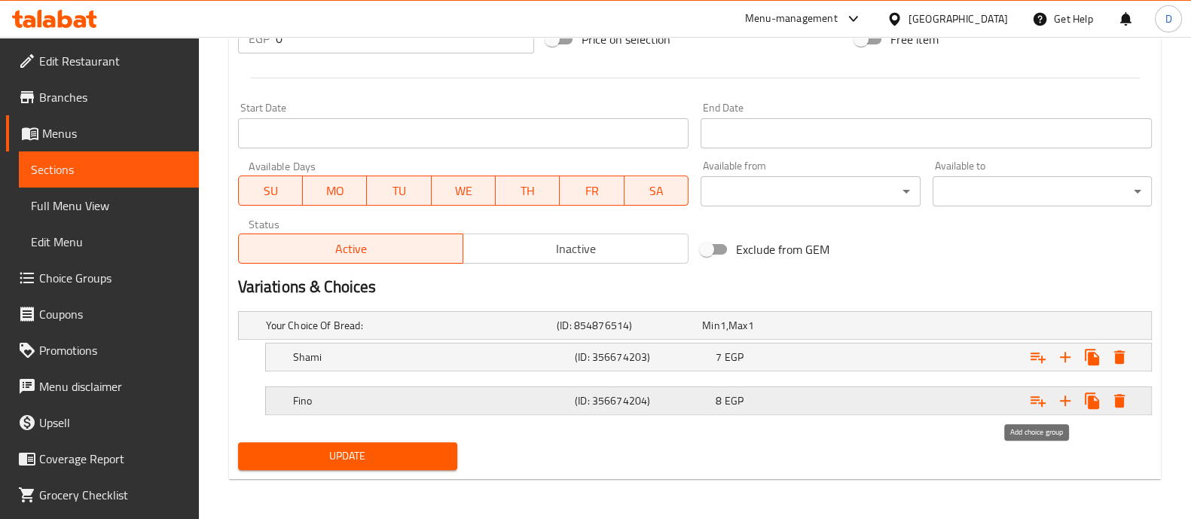
click at [1030, 398] on icon "Expand" at bounding box center [1038, 401] width 18 height 18
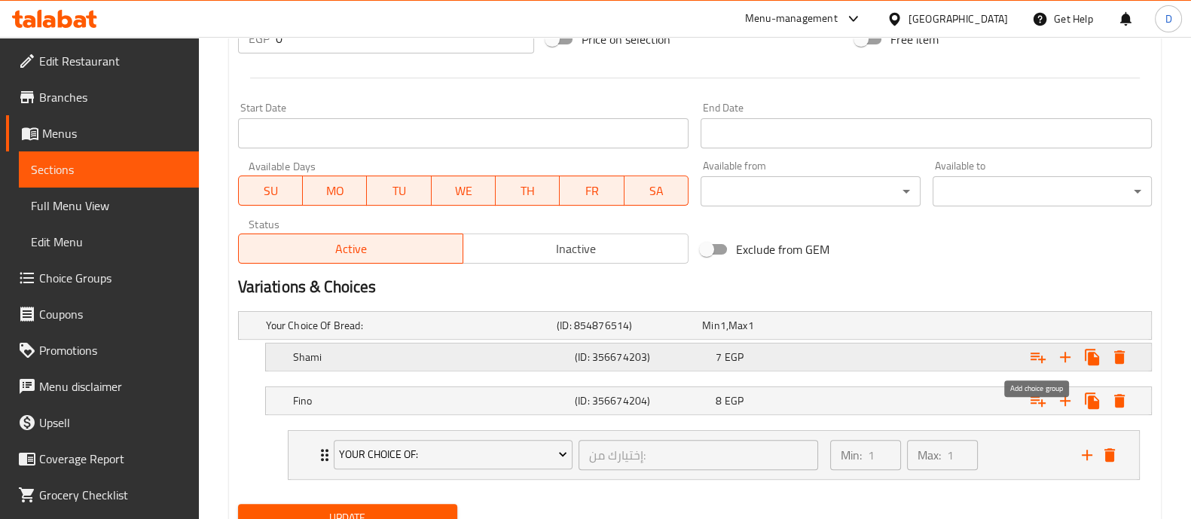
click at [1032, 356] on icon "Expand" at bounding box center [1038, 357] width 18 height 18
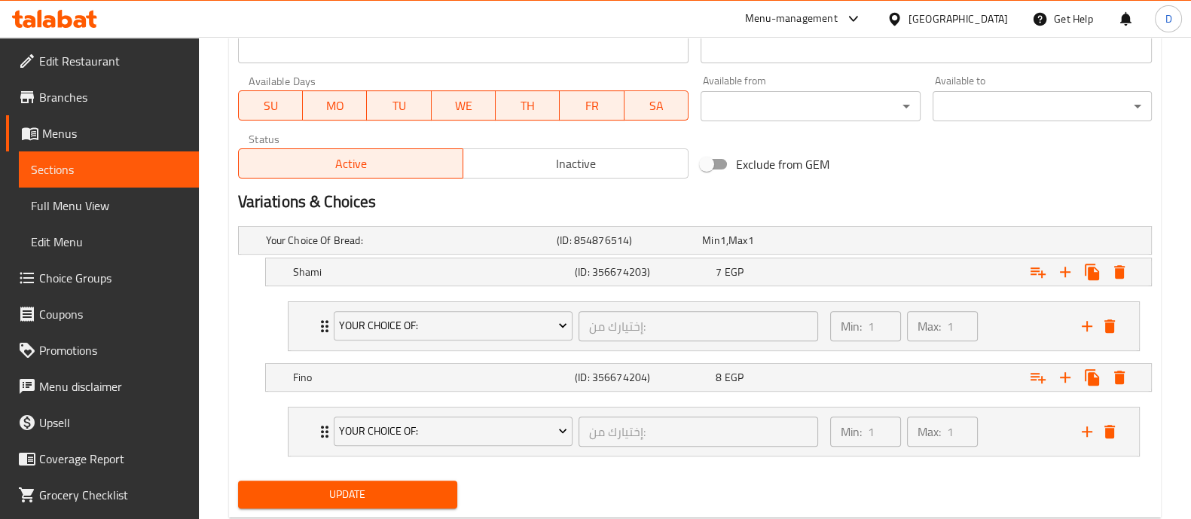
scroll to position [723, 0]
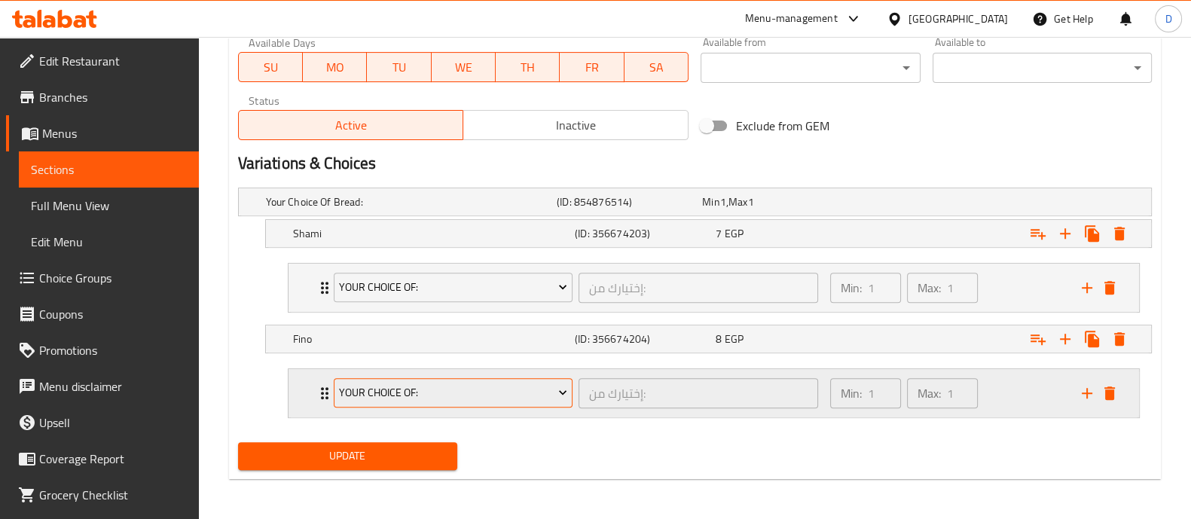
click at [445, 395] on span "Your Choice Of:" at bounding box center [453, 393] width 228 height 19
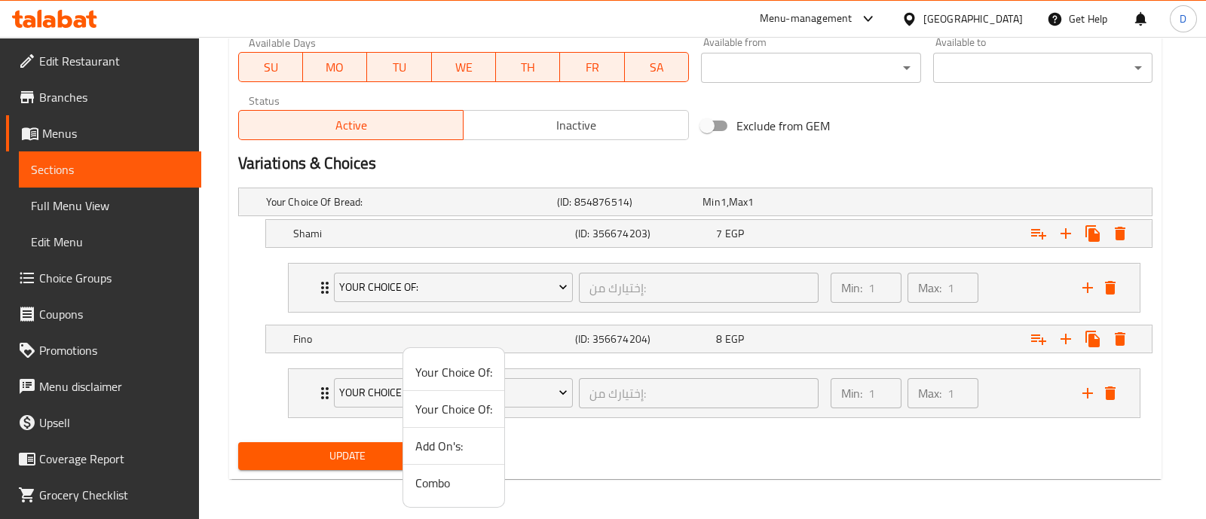
click at [446, 445] on span "Add On's:" at bounding box center [453, 446] width 77 height 18
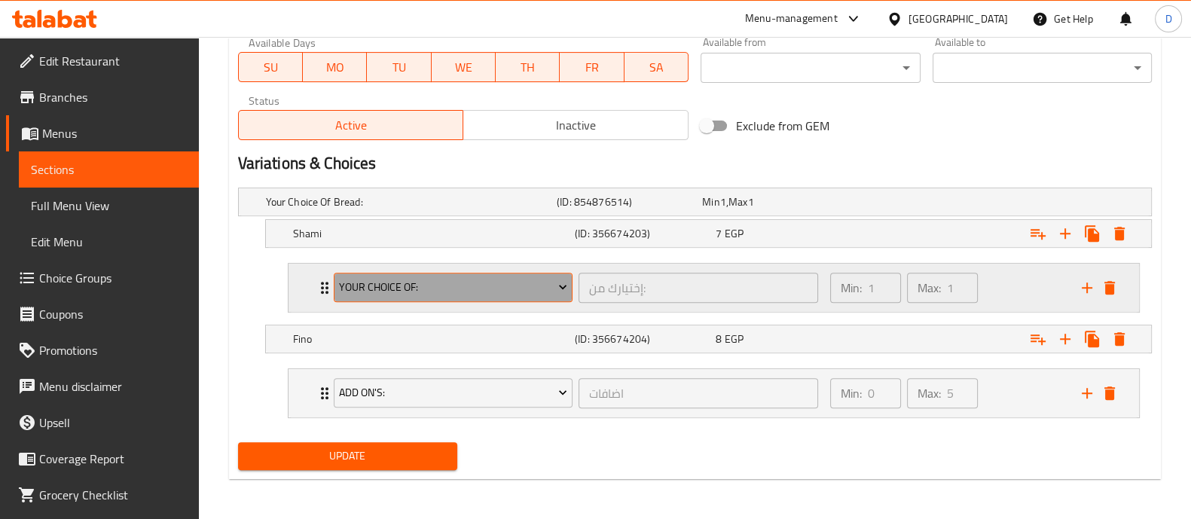
click at [438, 292] on span "Your Choice Of:" at bounding box center [453, 287] width 228 height 19
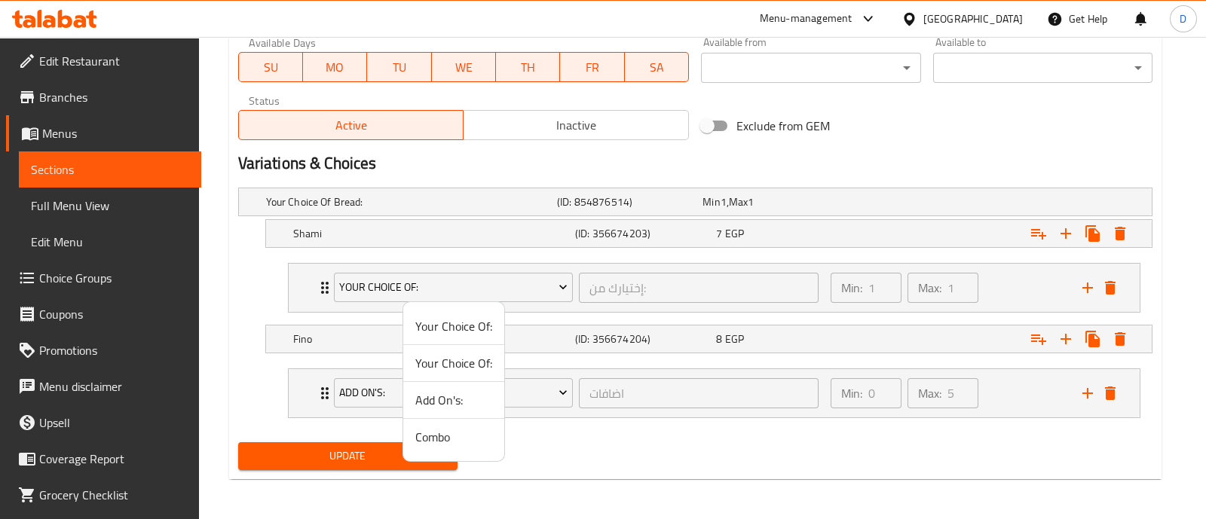
click at [451, 396] on span "Add On's:" at bounding box center [453, 400] width 77 height 18
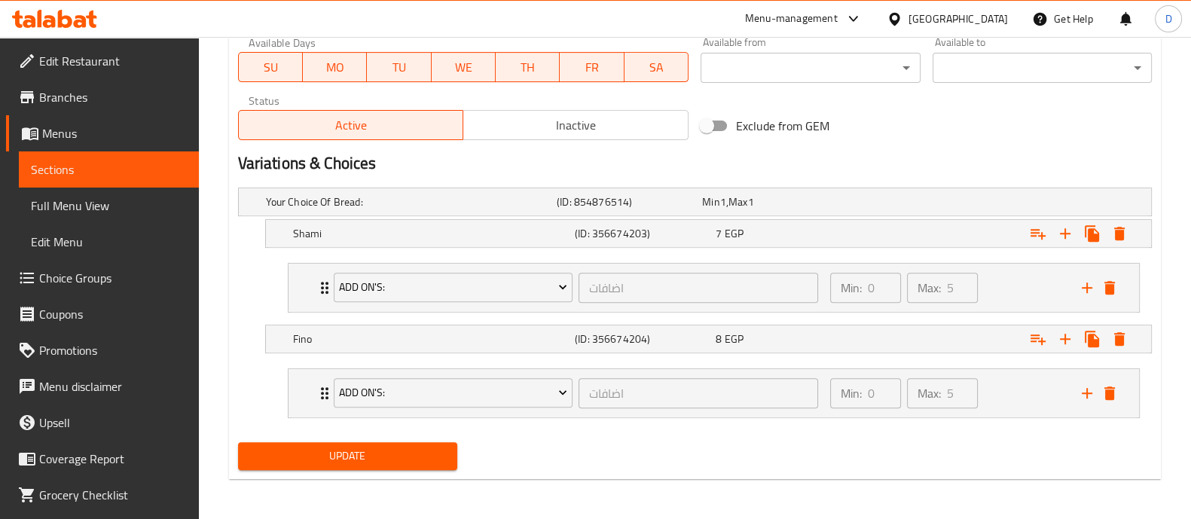
click at [416, 459] on span "Update" at bounding box center [347, 456] width 195 height 19
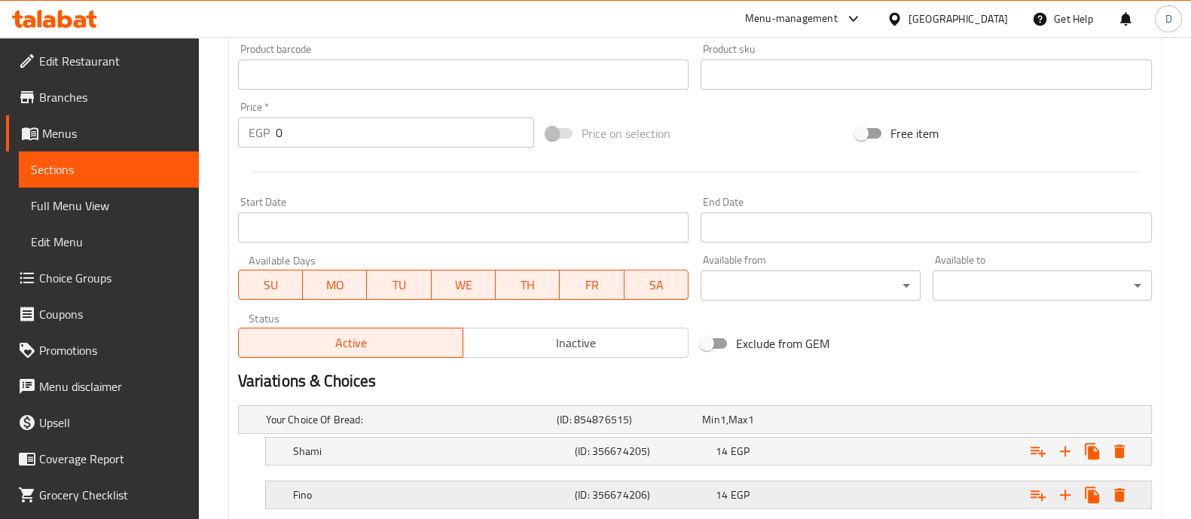
scroll to position [599, 0]
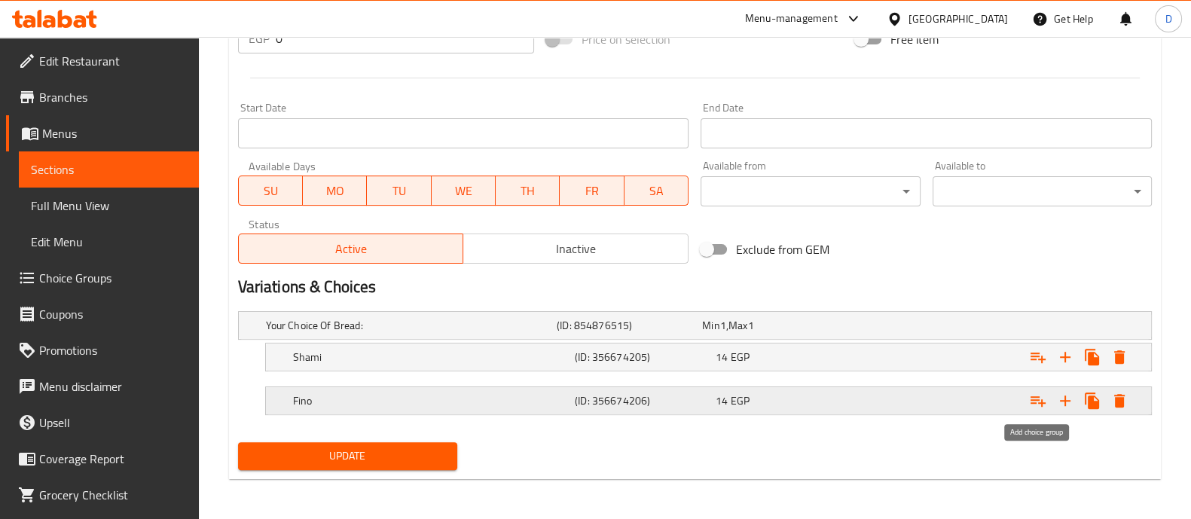
click at [1047, 401] on icon "Expand" at bounding box center [1038, 401] width 18 height 18
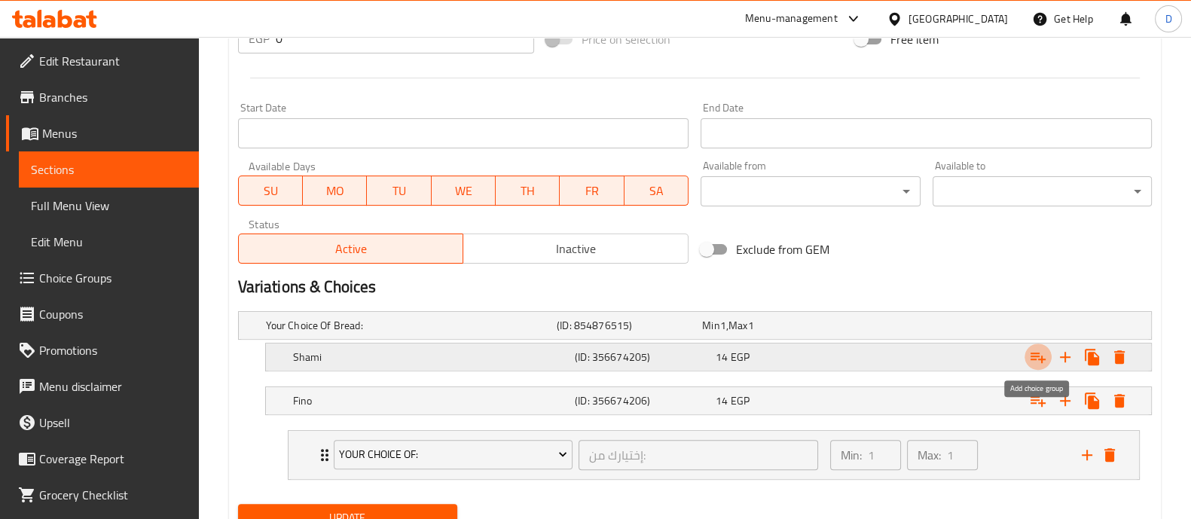
click at [1035, 353] on icon "Expand" at bounding box center [1038, 358] width 15 height 11
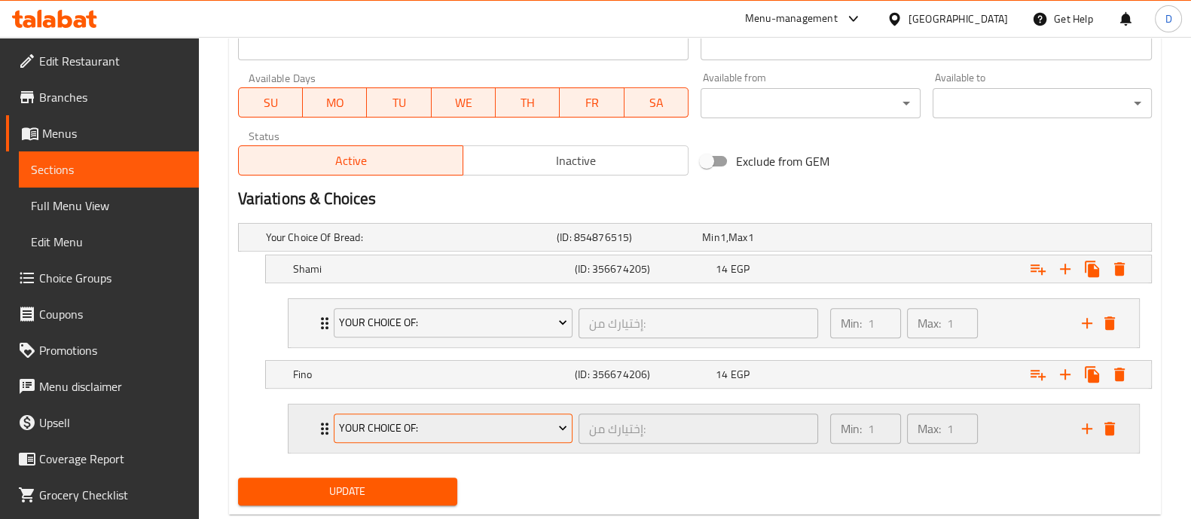
scroll to position [723, 0]
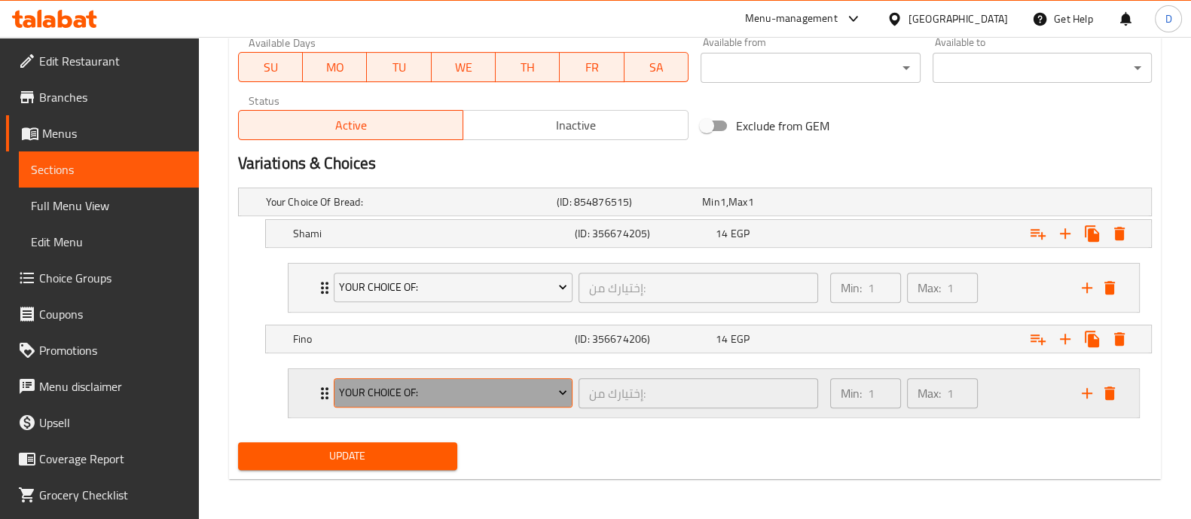
click at [357, 393] on span "Your Choice Of:" at bounding box center [453, 393] width 228 height 19
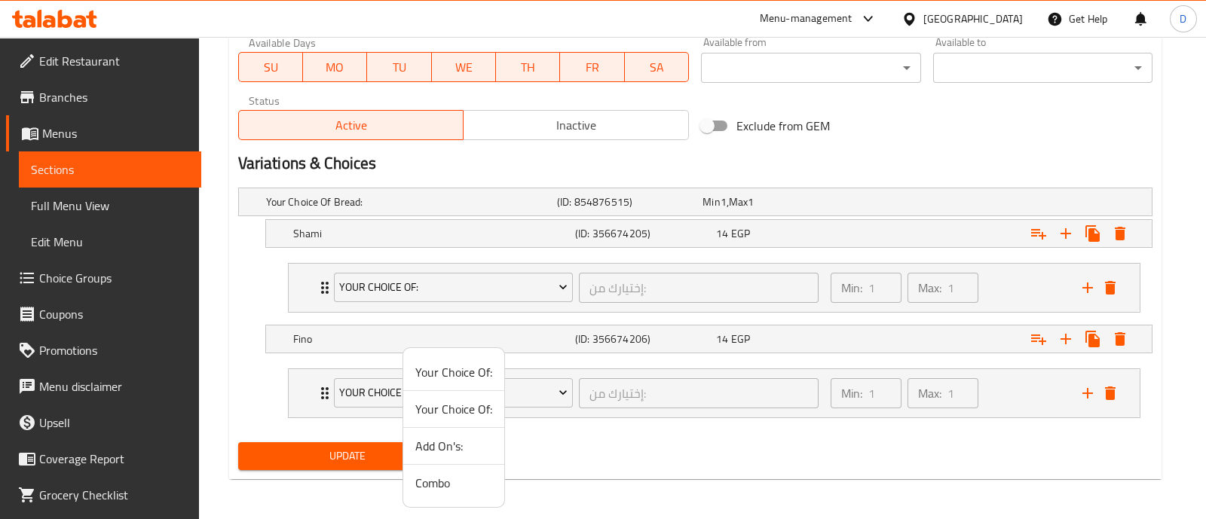
click at [450, 442] on span "Add On's:" at bounding box center [453, 446] width 77 height 18
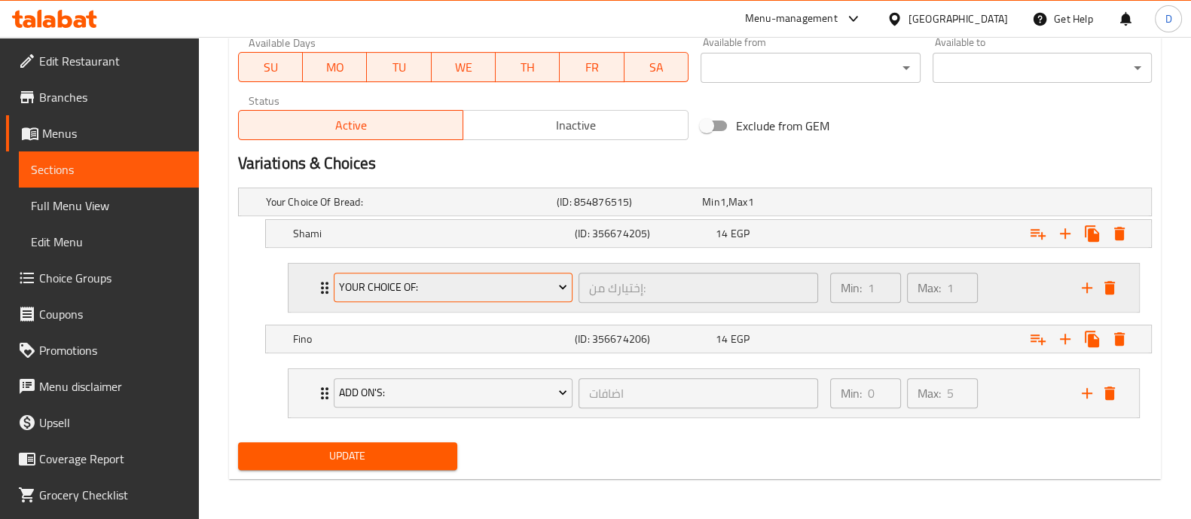
click at [433, 280] on span "Your Choice Of:" at bounding box center [453, 287] width 228 height 19
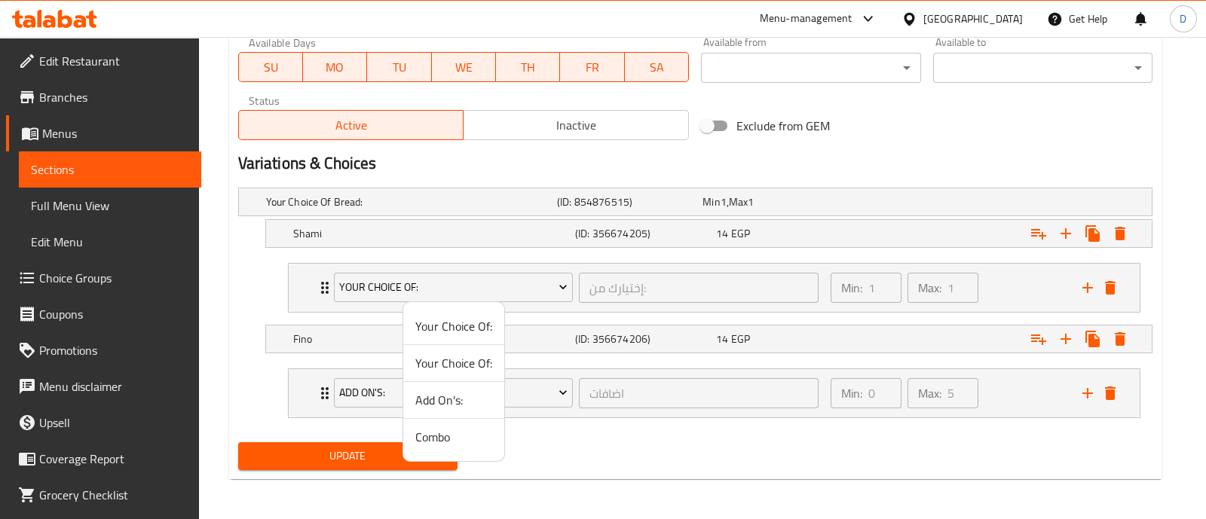
click at [454, 403] on span "Add On's:" at bounding box center [453, 400] width 77 height 18
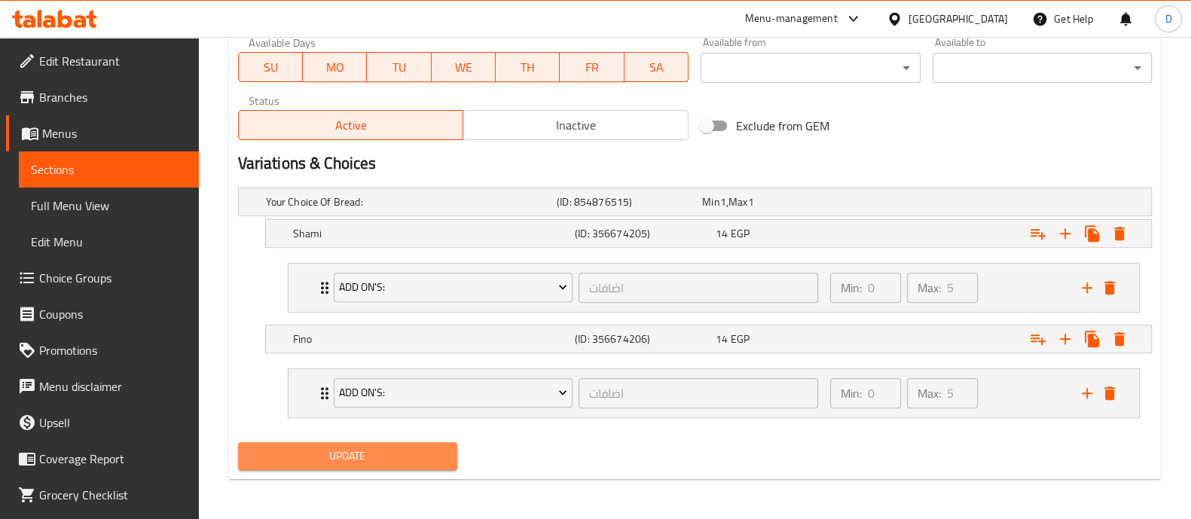
click at [426, 454] on span "Update" at bounding box center [347, 456] width 195 height 19
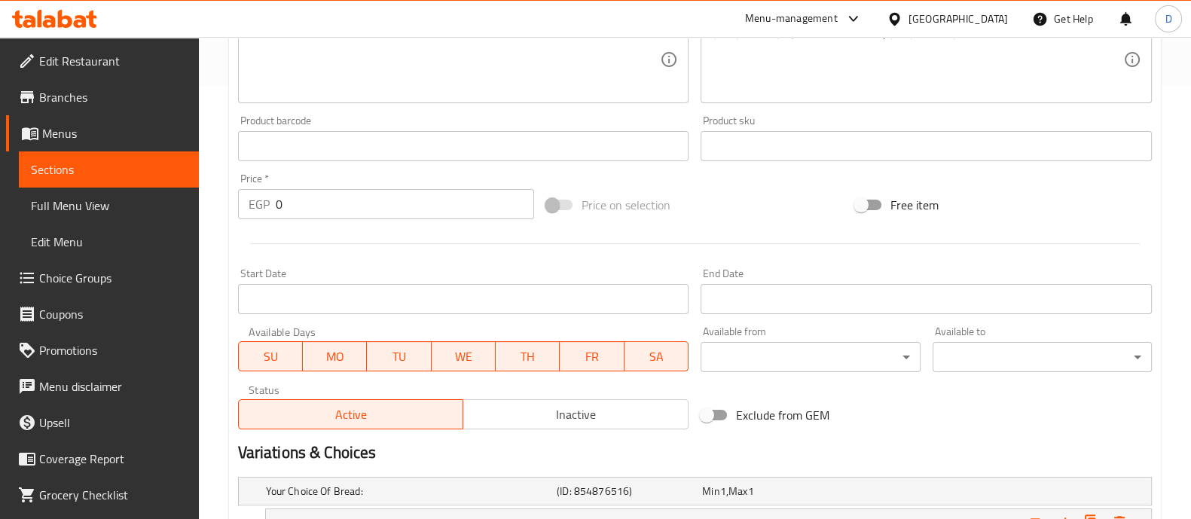
scroll to position [599, 0]
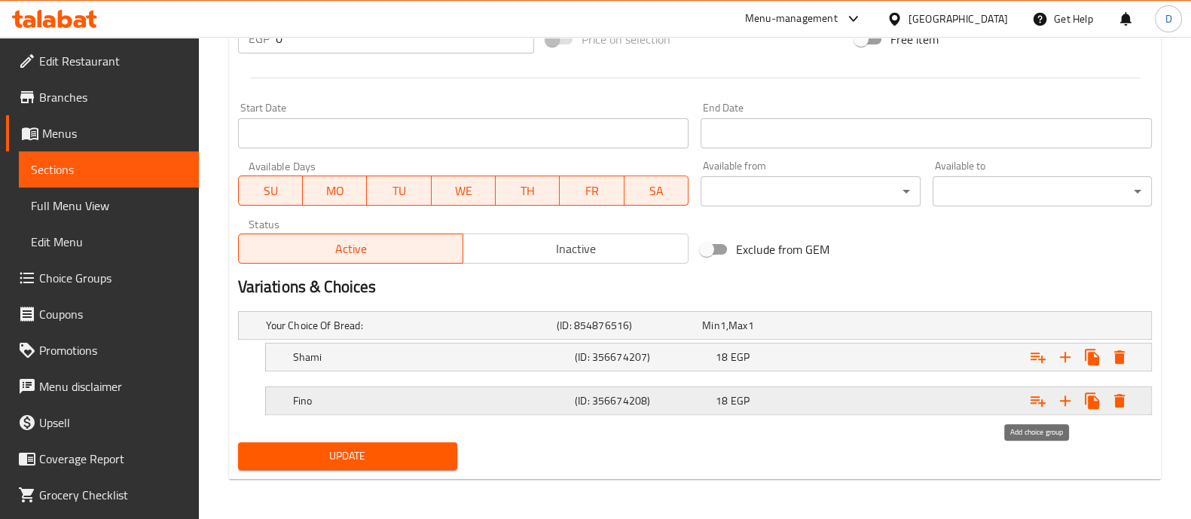
click at [1047, 397] on button "Expand" at bounding box center [1038, 400] width 27 height 27
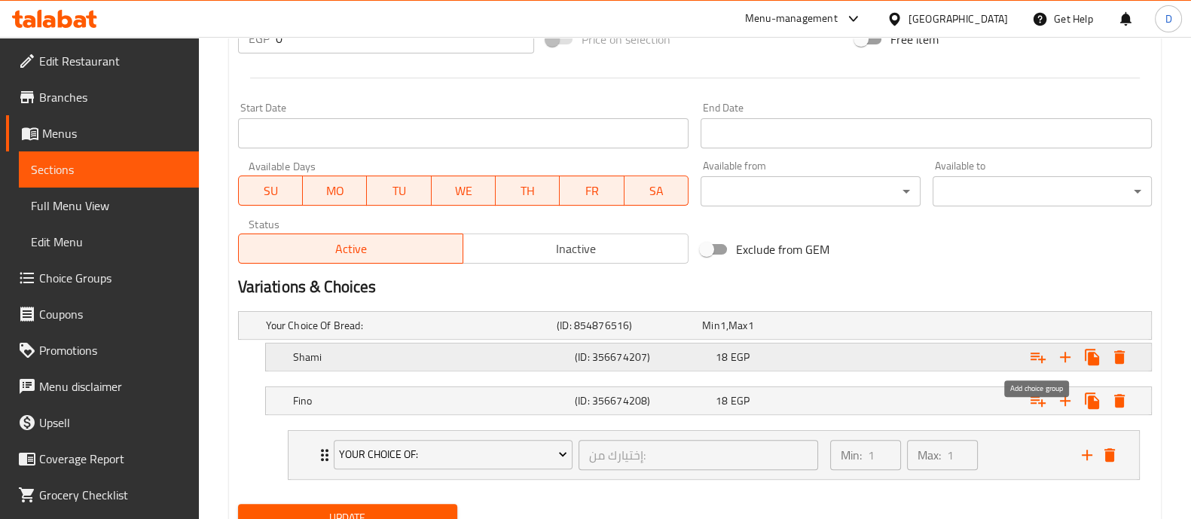
click at [1040, 355] on icon "Expand" at bounding box center [1038, 357] width 18 height 18
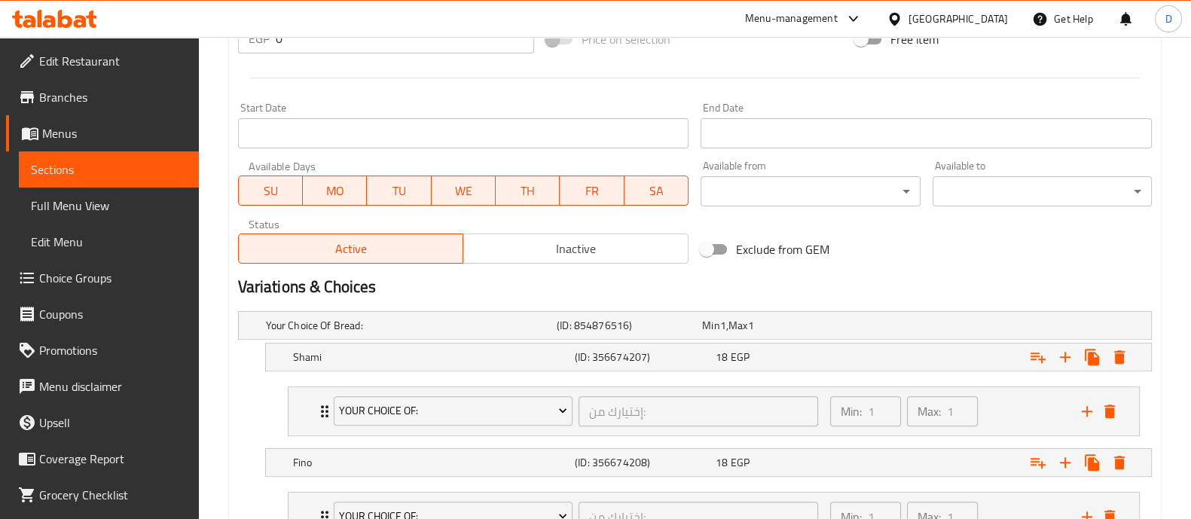
scroll to position [723, 0]
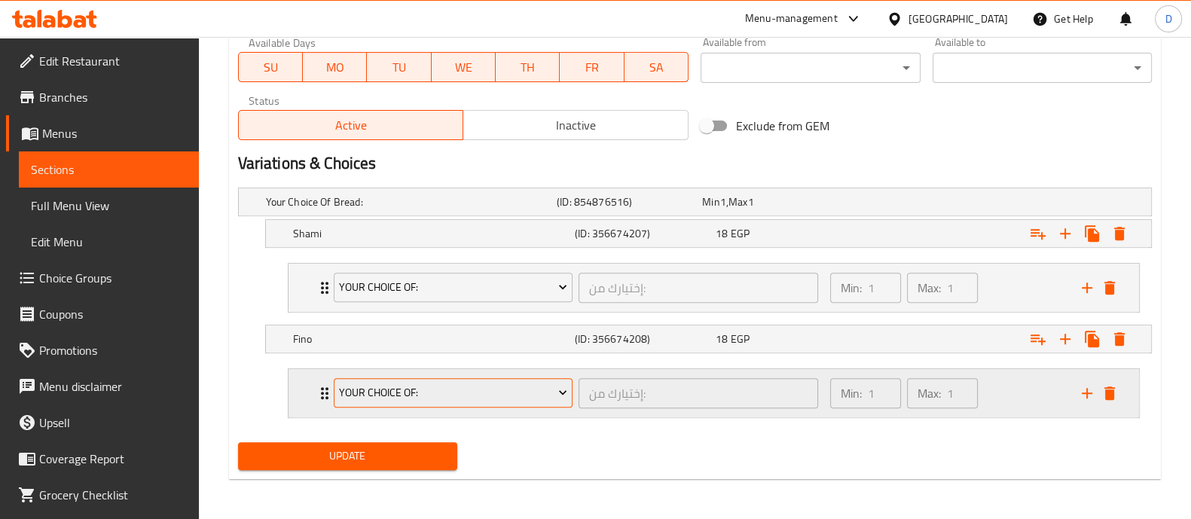
click at [405, 379] on button "Your Choice Of:" at bounding box center [454, 393] width 240 height 30
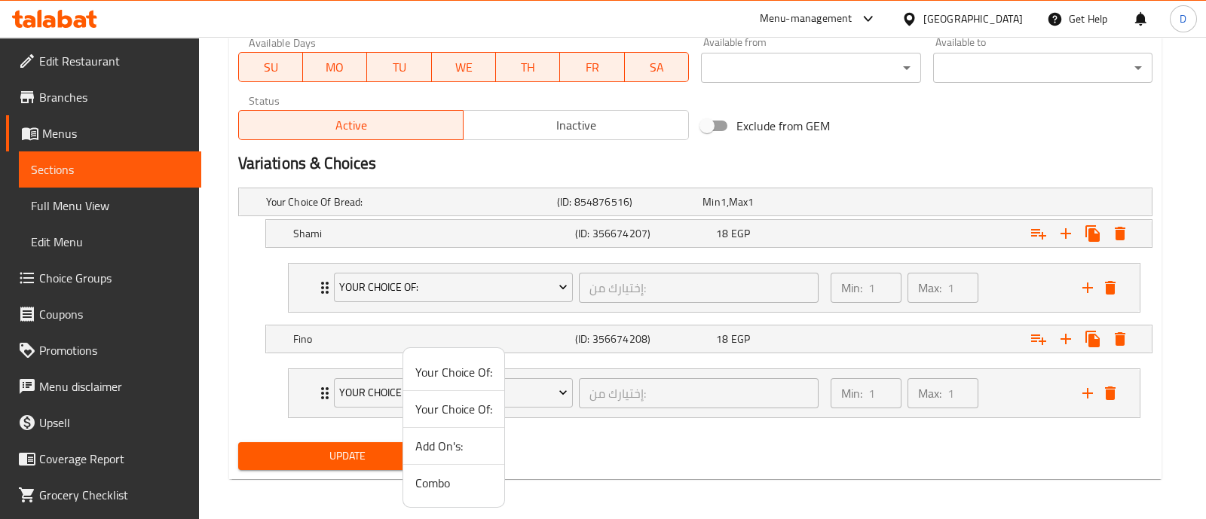
click at [443, 444] on span "Add On's:" at bounding box center [453, 446] width 77 height 18
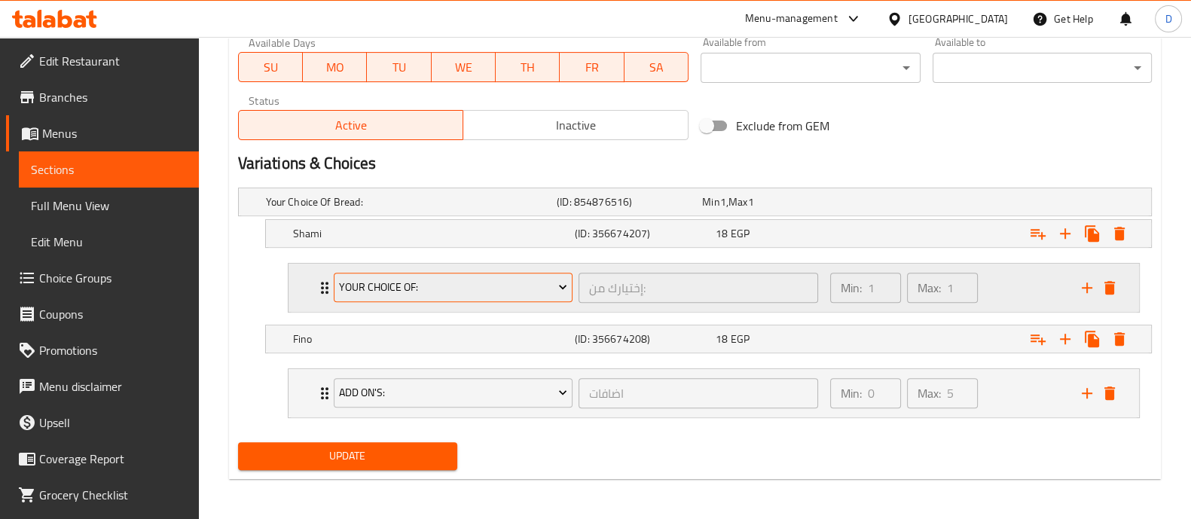
click at [444, 281] on span "Your Choice Of:" at bounding box center [453, 287] width 228 height 19
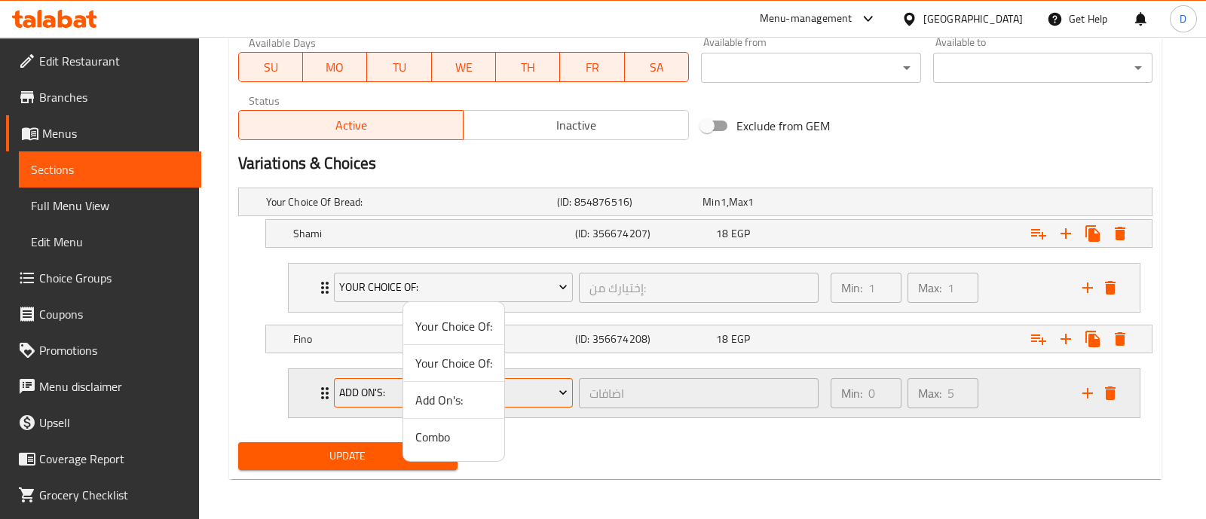
click at [467, 396] on span "Add On's:" at bounding box center [453, 400] width 77 height 18
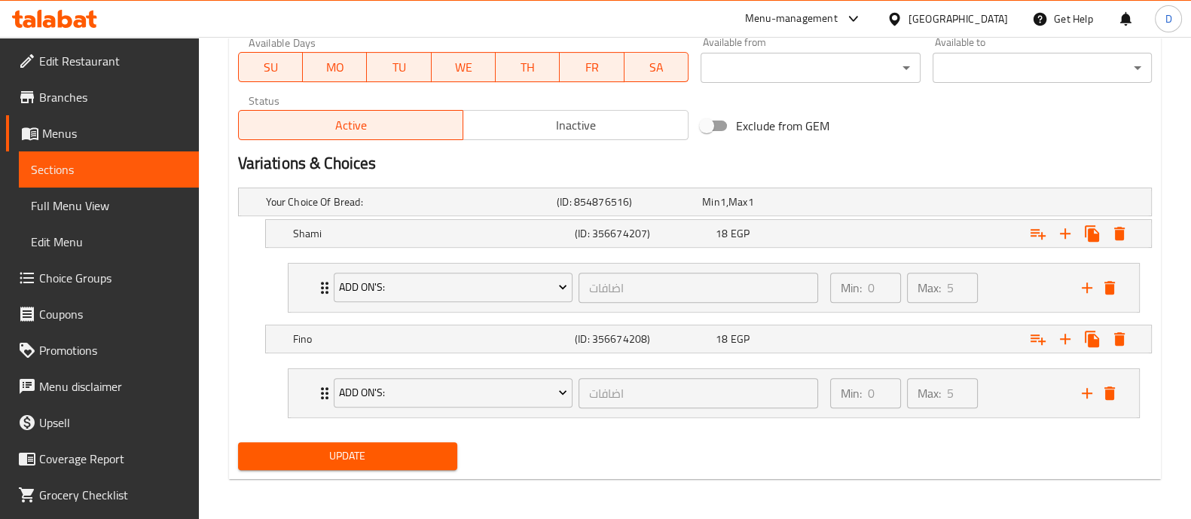
click at [436, 447] on span "Update" at bounding box center [347, 456] width 195 height 19
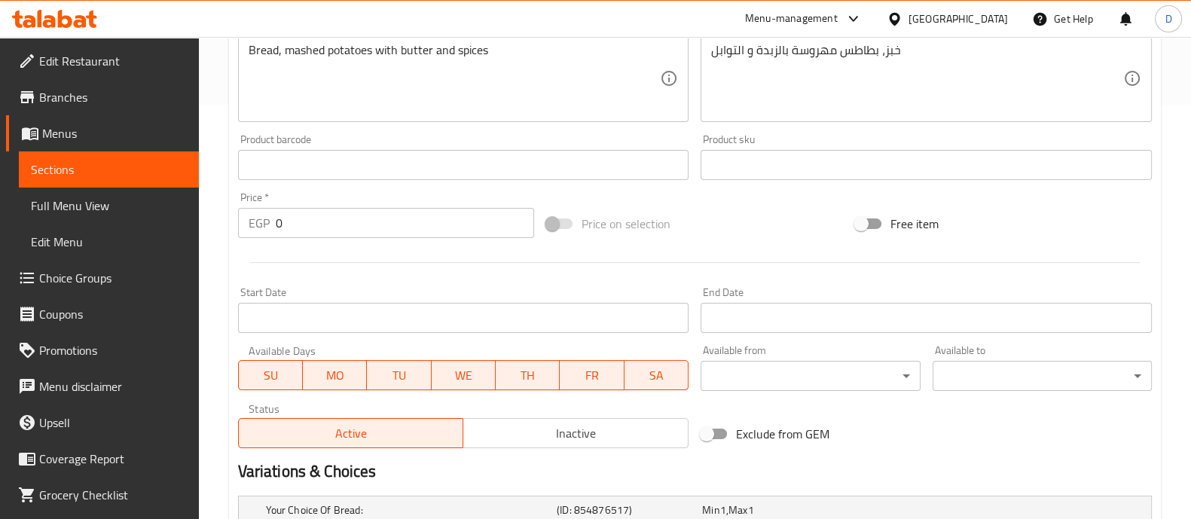
scroll to position [599, 0]
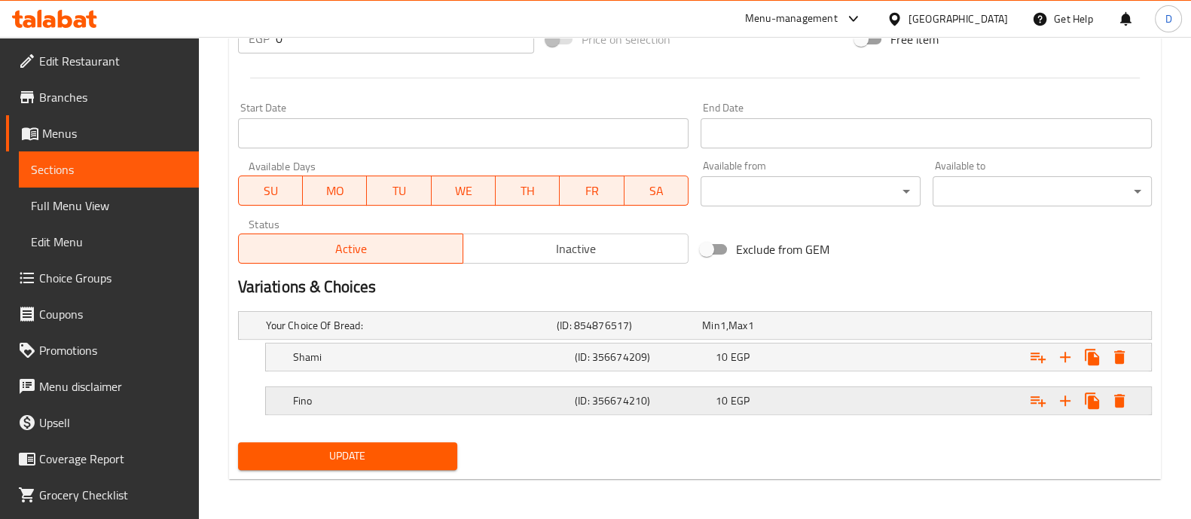
click at [1035, 366] on icon "Expand" at bounding box center [1038, 357] width 18 height 18
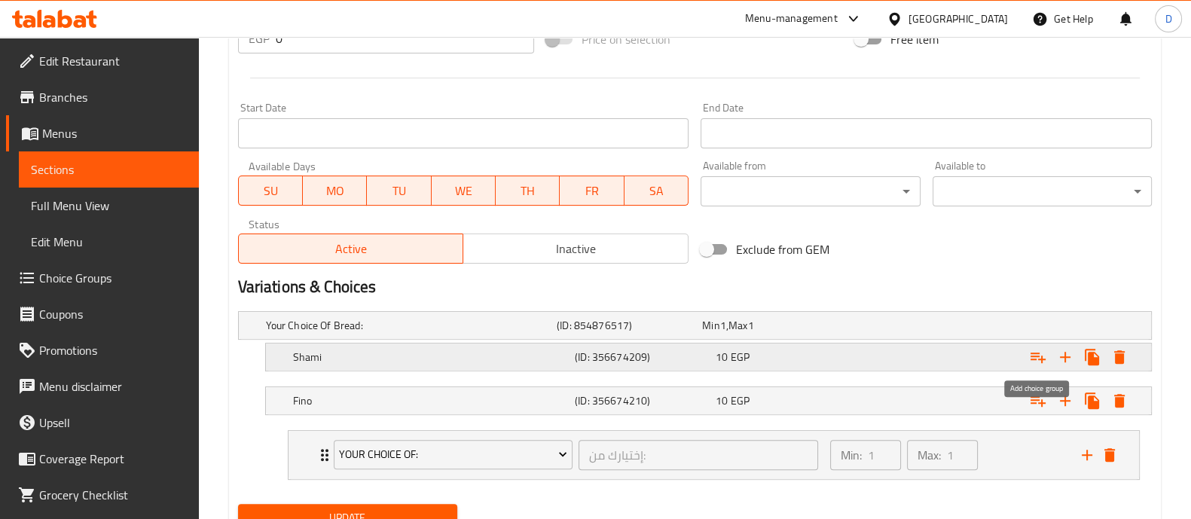
click at [1035, 355] on icon "Expand" at bounding box center [1038, 358] width 15 height 11
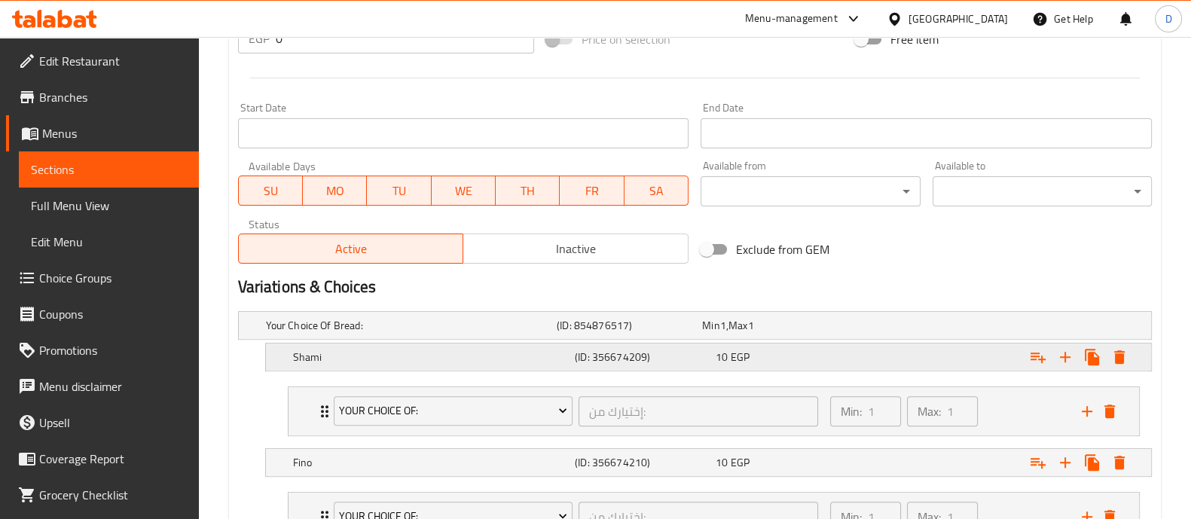
scroll to position [723, 0]
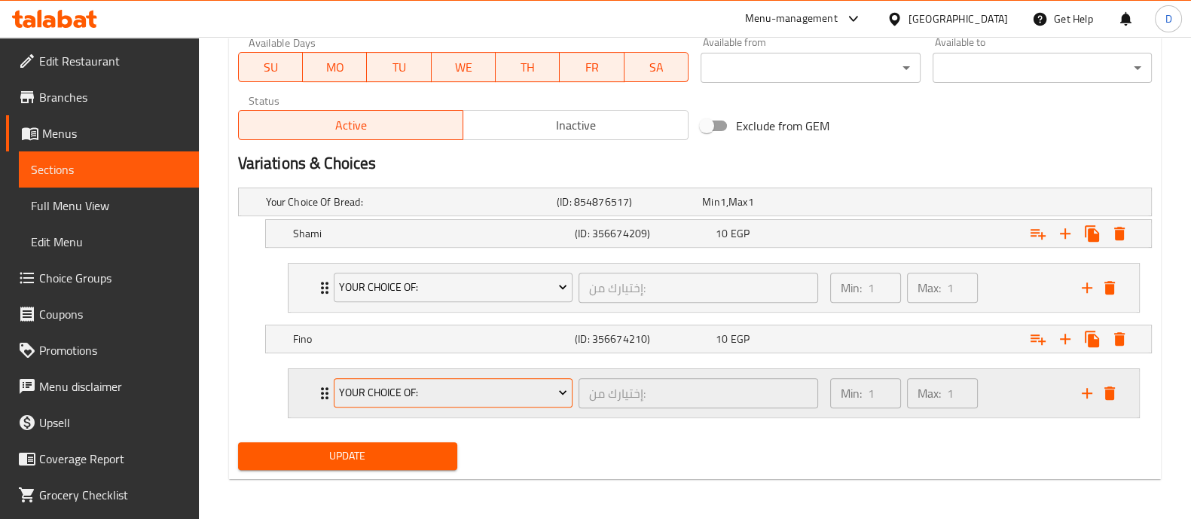
click at [512, 384] on span "Your Choice Of:" at bounding box center [453, 393] width 228 height 19
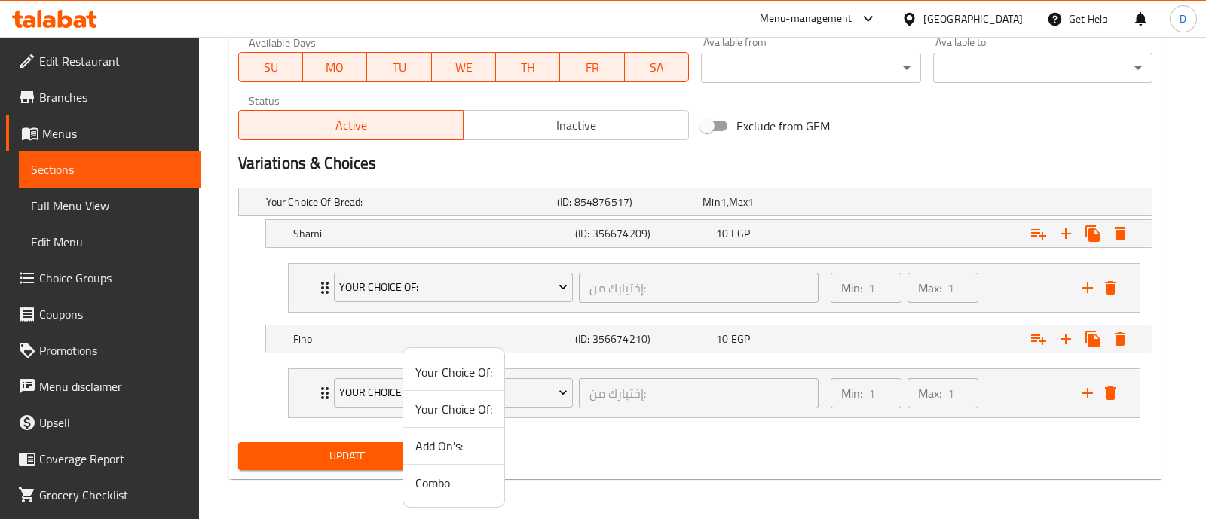
click at [465, 442] on span "Add On's:" at bounding box center [453, 446] width 77 height 18
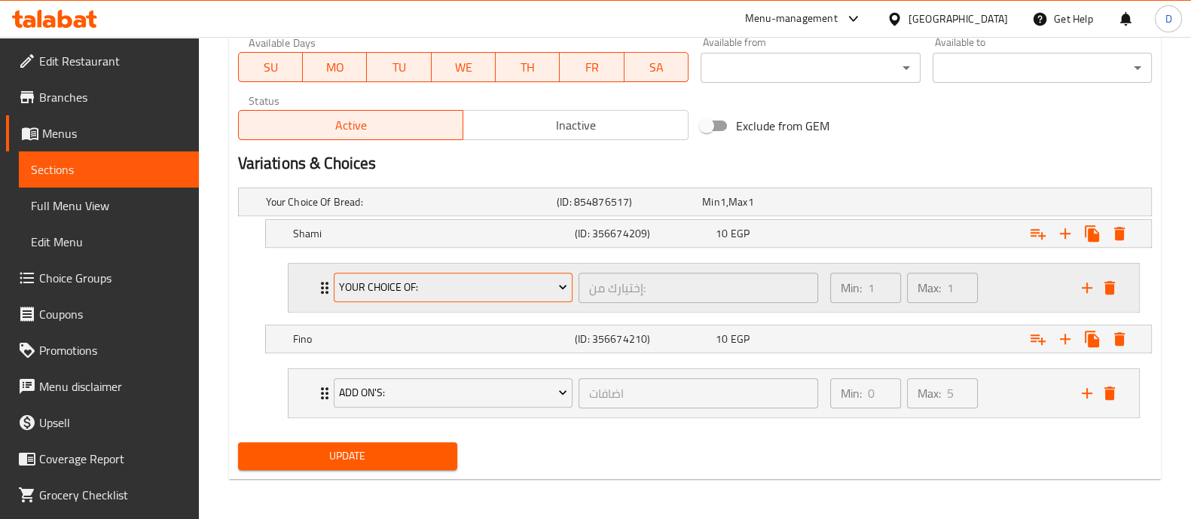
click at [424, 296] on button "Your Choice Of:" at bounding box center [454, 288] width 240 height 30
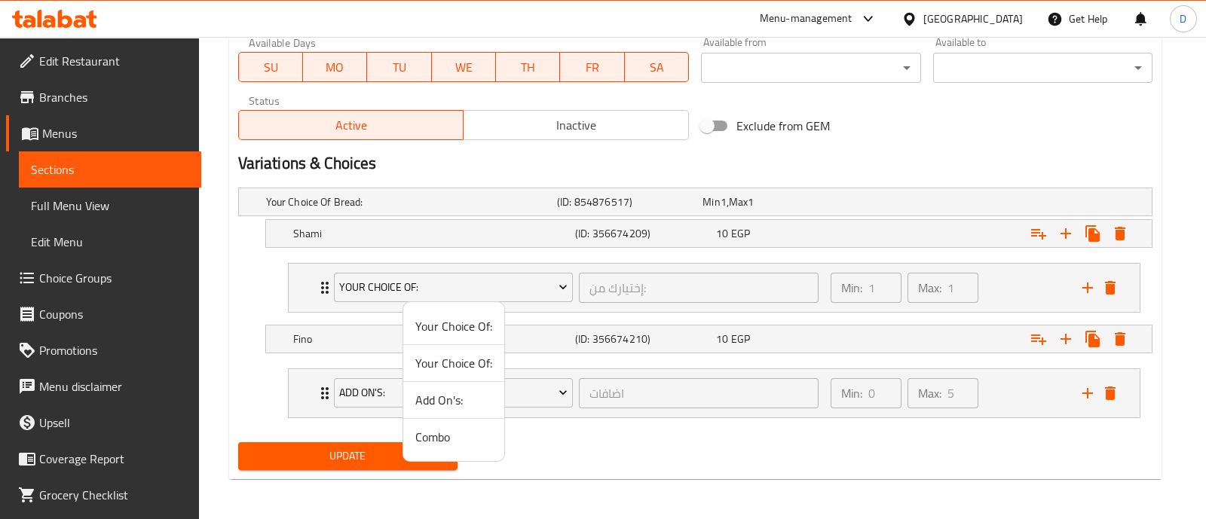
click at [442, 392] on span "Add On's:" at bounding box center [453, 400] width 77 height 18
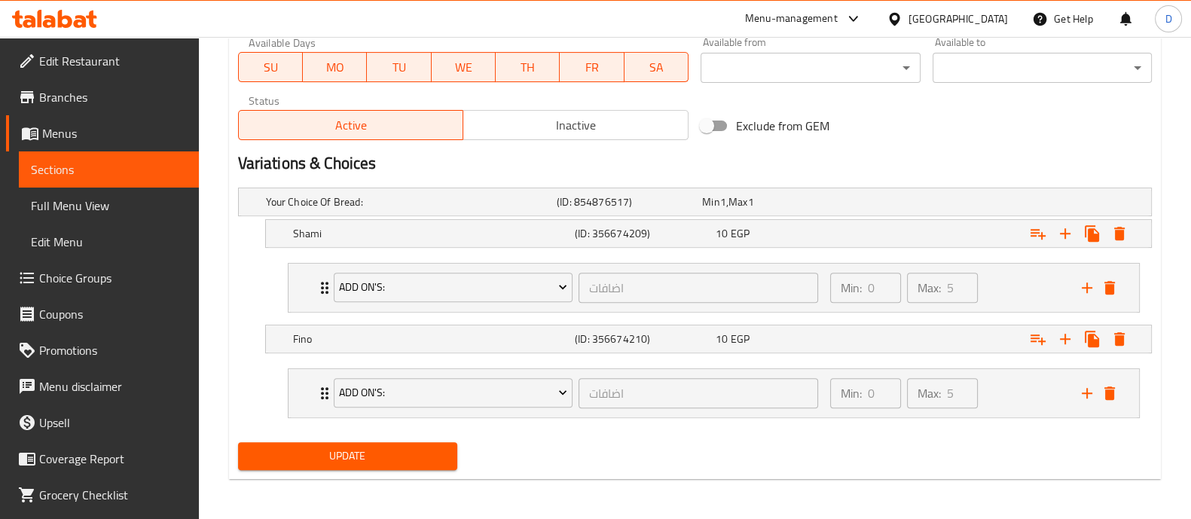
click at [405, 456] on span "Update" at bounding box center [347, 456] width 195 height 19
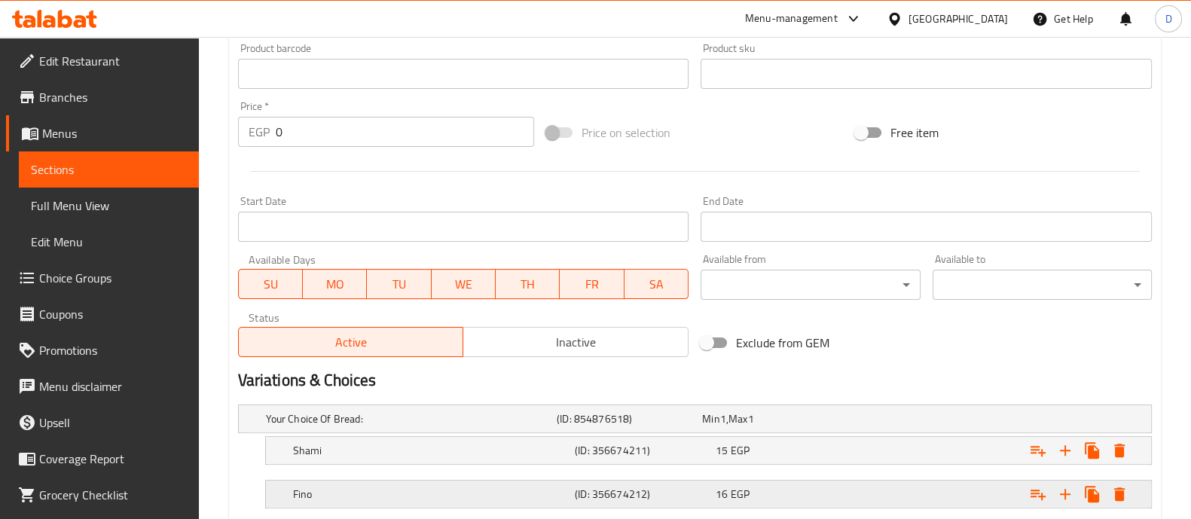
scroll to position [599, 0]
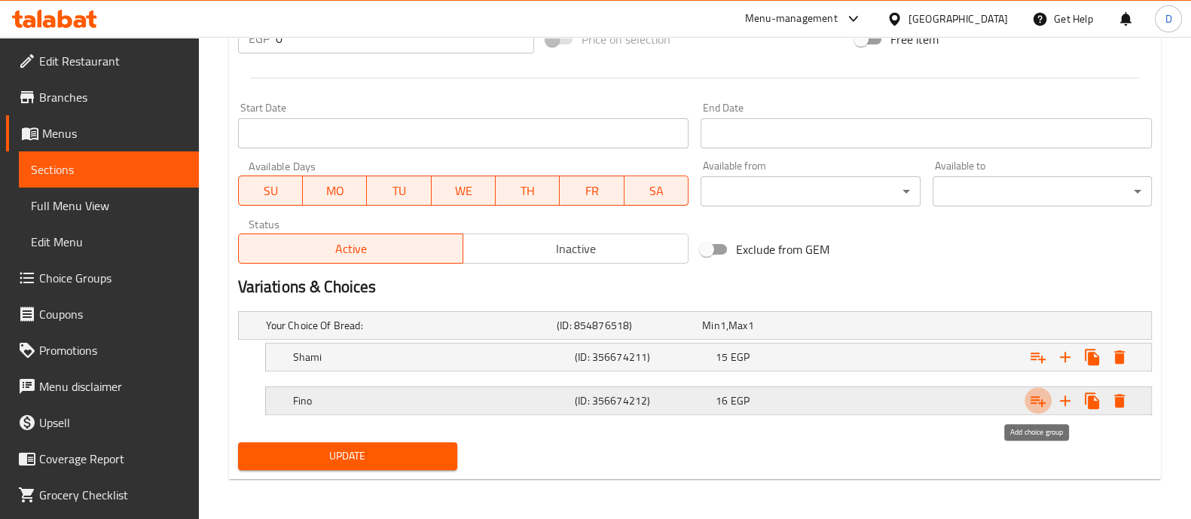
click at [1035, 399] on icon "Expand" at bounding box center [1038, 401] width 18 height 18
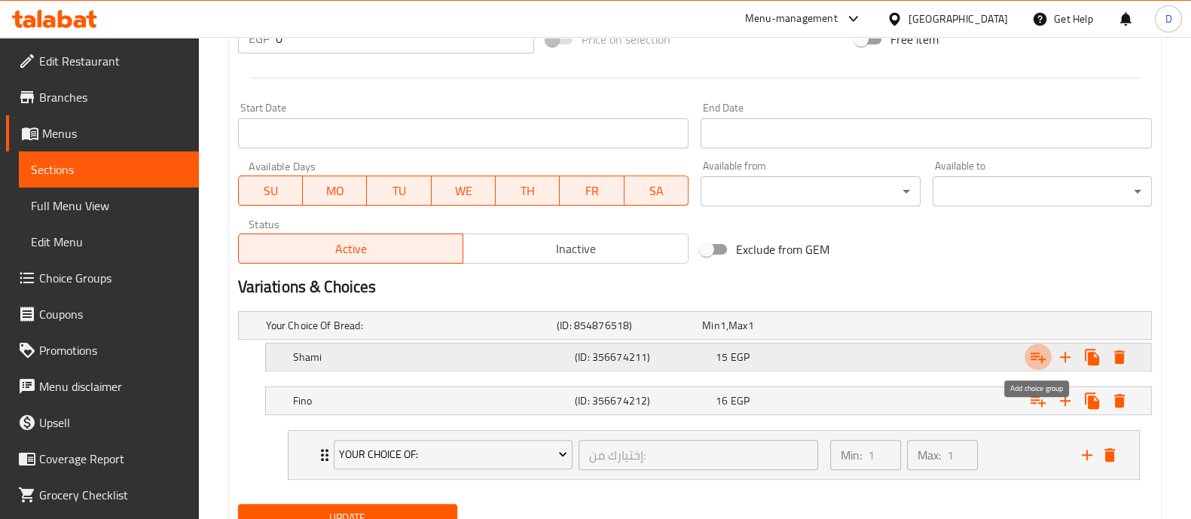
click at [1033, 355] on icon "Expand" at bounding box center [1038, 358] width 15 height 11
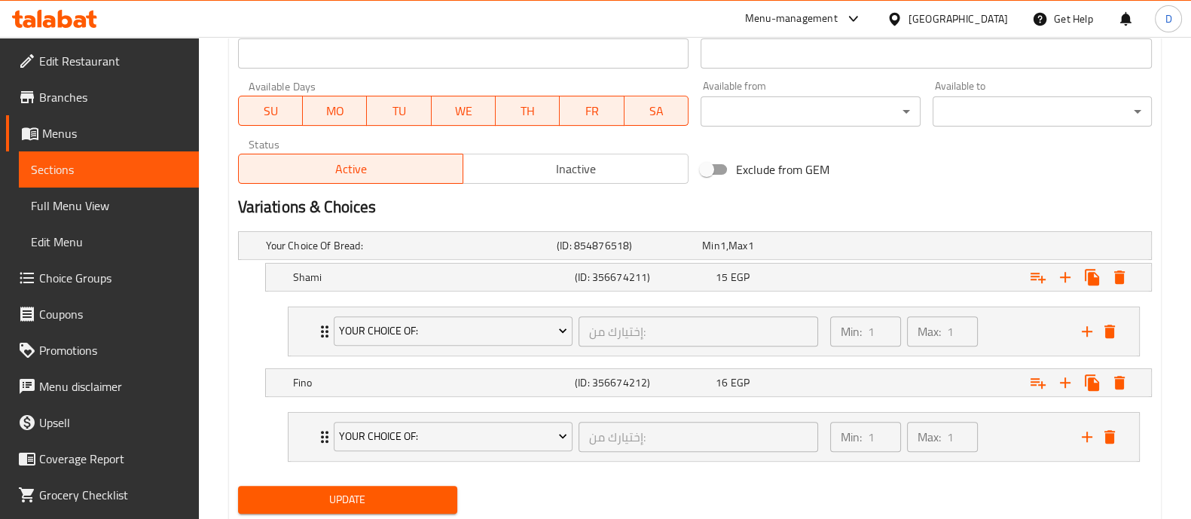
scroll to position [723, 0]
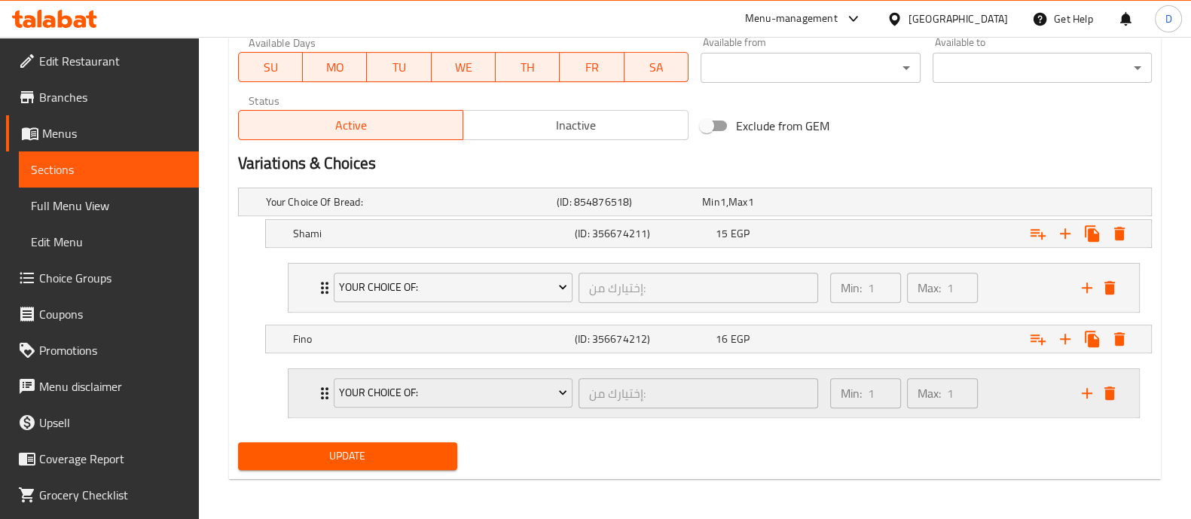
click at [377, 406] on div "Your Choice Of:" at bounding box center [454, 393] width 246 height 36
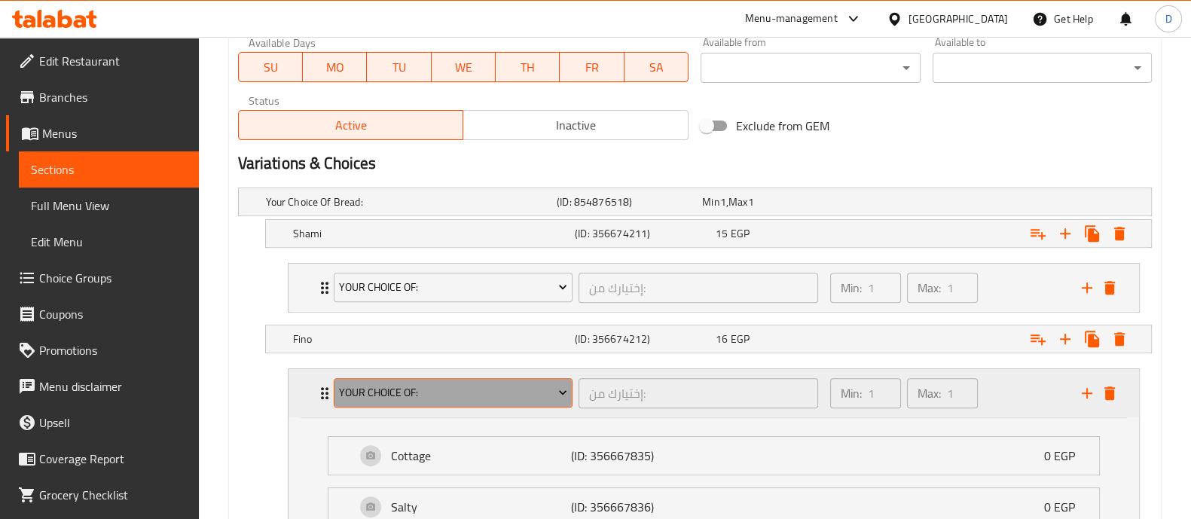
click at [385, 387] on span "Your Choice Of:" at bounding box center [453, 393] width 228 height 19
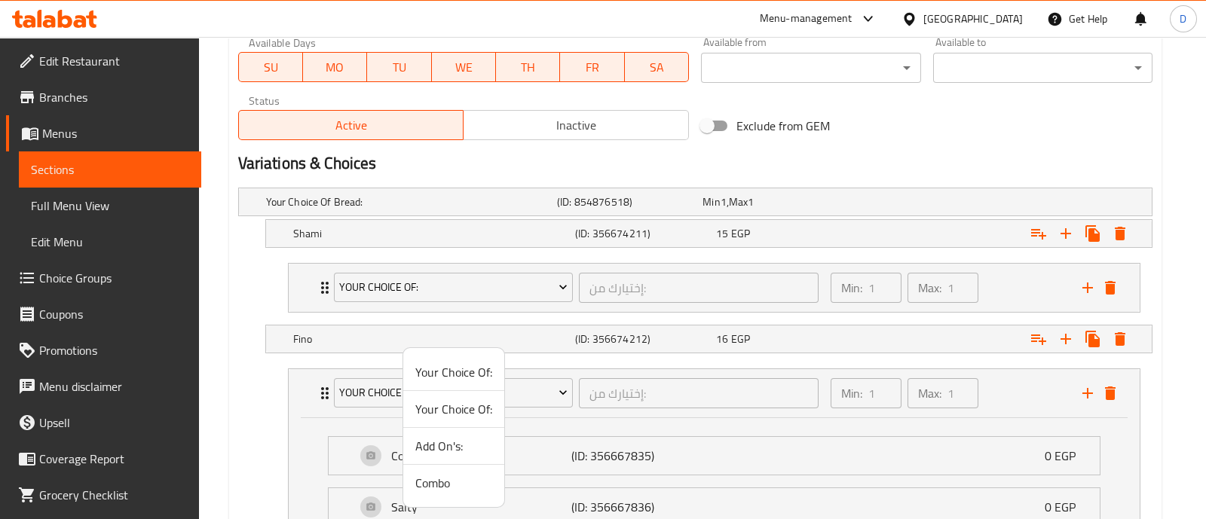
click at [449, 445] on span "Add On's:" at bounding box center [453, 446] width 77 height 18
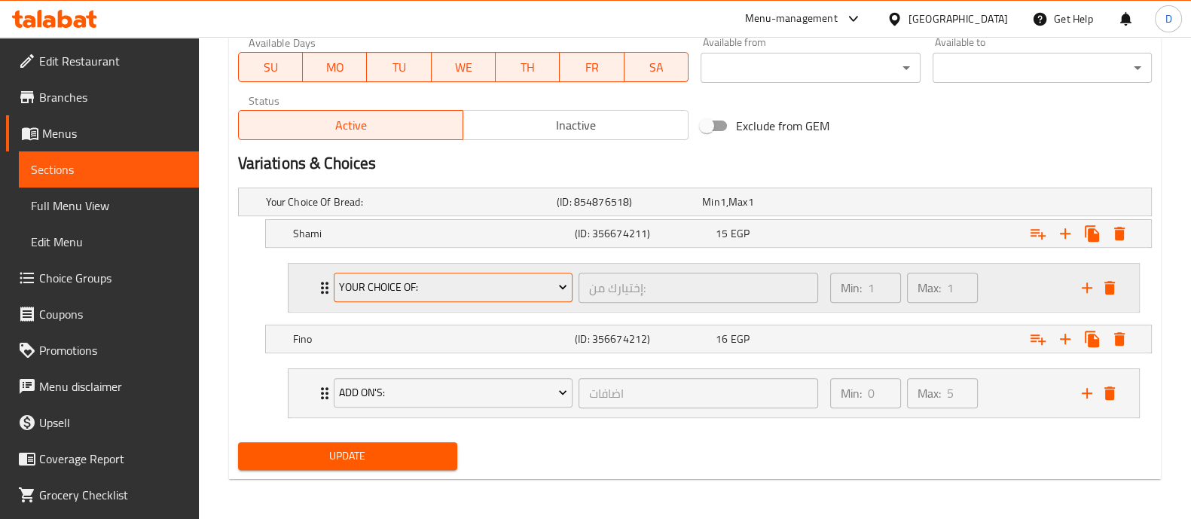
click at [445, 295] on span "Your Choice Of:" at bounding box center [453, 287] width 228 height 19
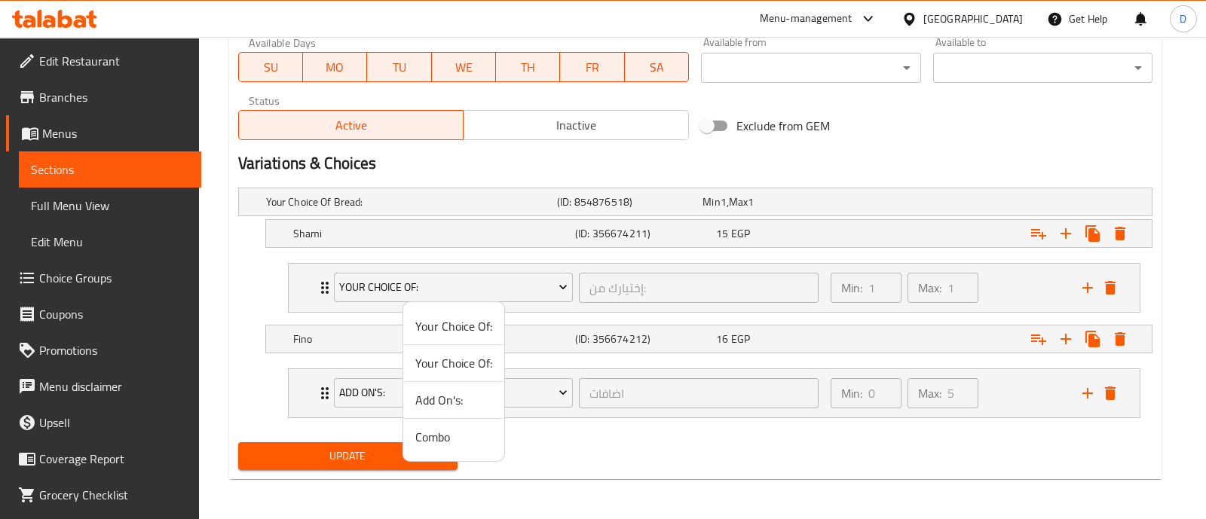
click at [437, 413] on li "Add On's:" at bounding box center [453, 400] width 101 height 37
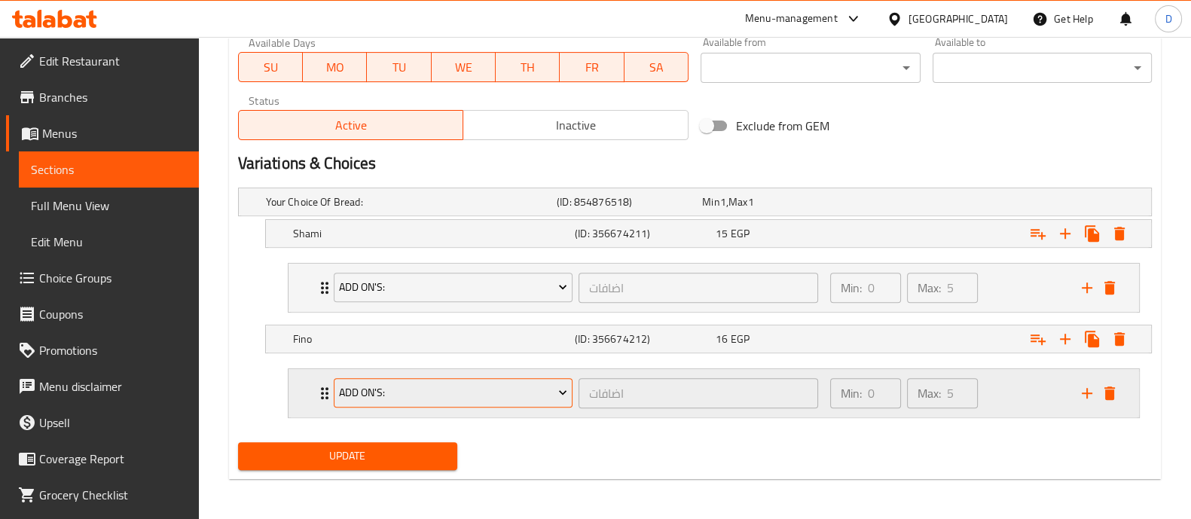
click at [439, 405] on button "Add On's:" at bounding box center [454, 393] width 240 height 30
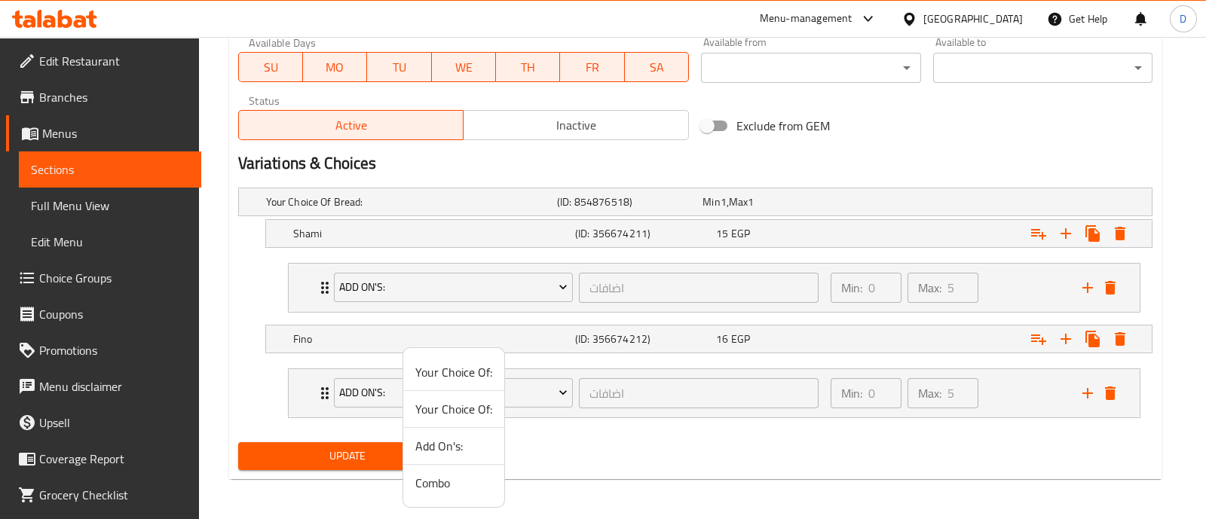
click at [439, 405] on span "Your Choice Of:" at bounding box center [453, 409] width 77 height 18
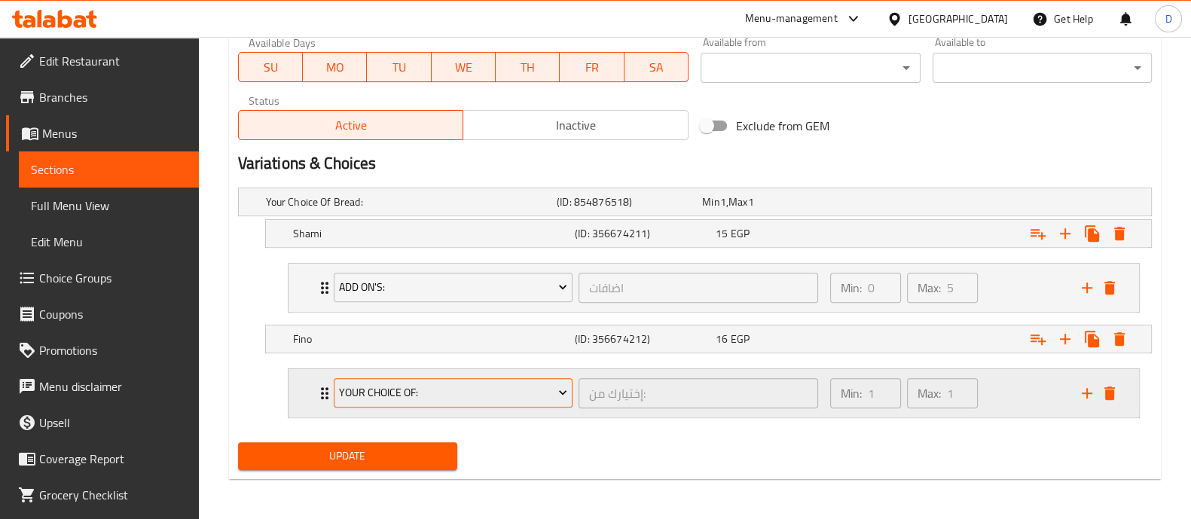
click at [439, 402] on button "Your Choice Of:" at bounding box center [454, 393] width 240 height 30
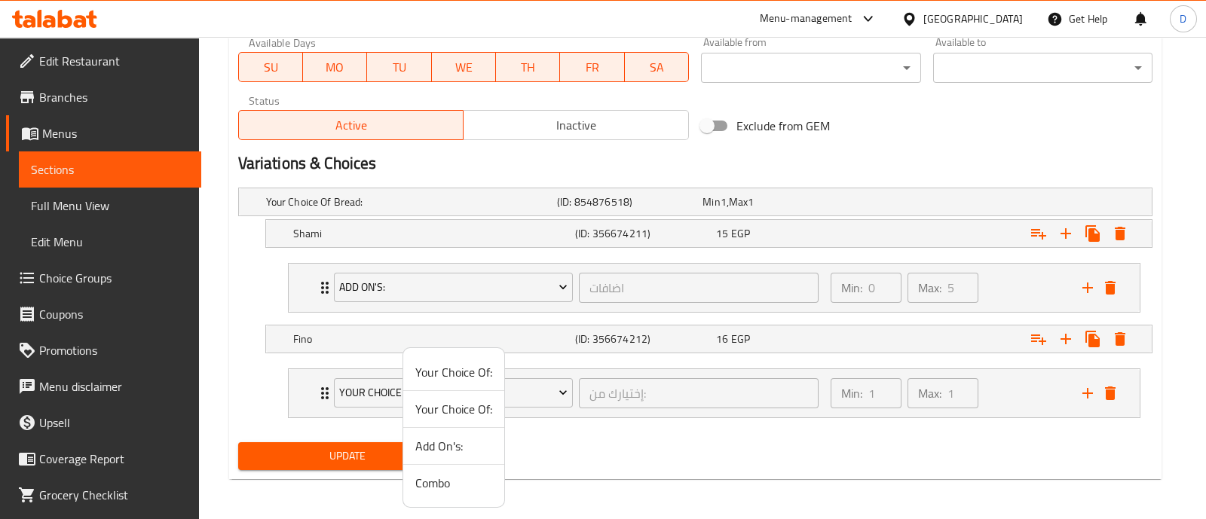
click at [457, 440] on span "Add On's:" at bounding box center [453, 446] width 77 height 18
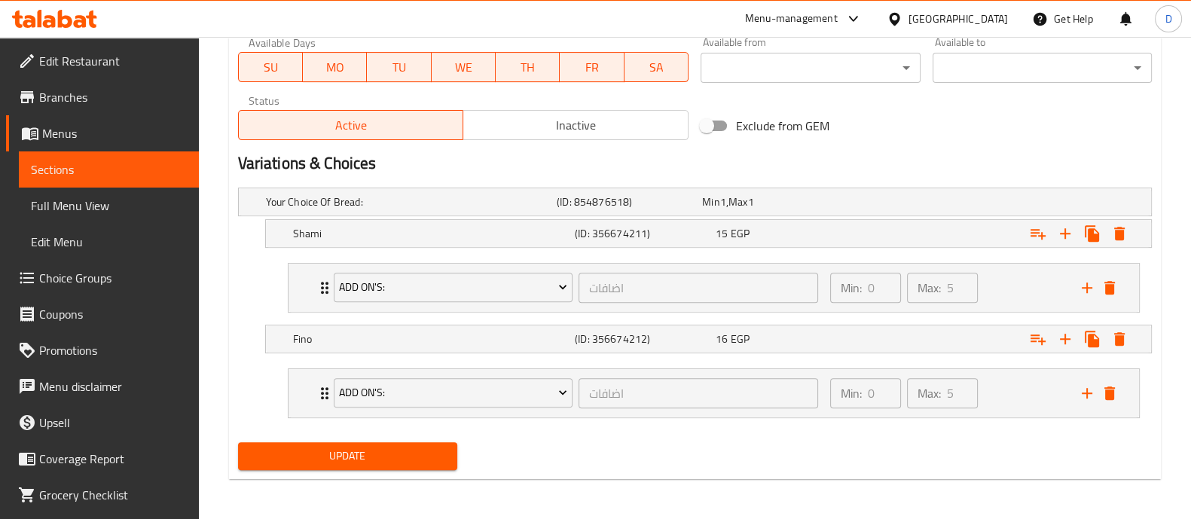
click at [406, 457] on span "Update" at bounding box center [347, 456] width 195 height 19
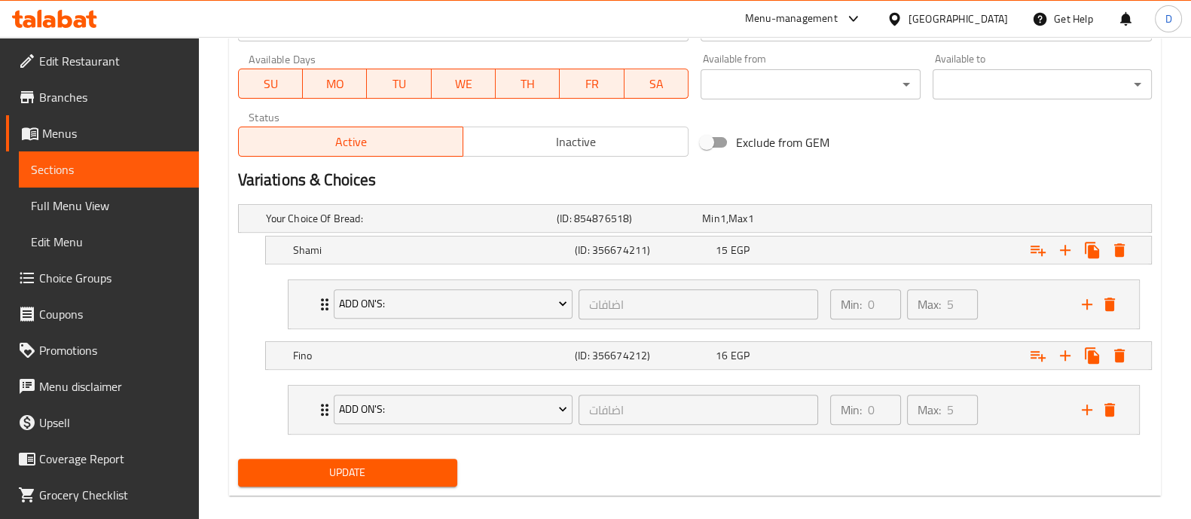
scroll to position [146, 0]
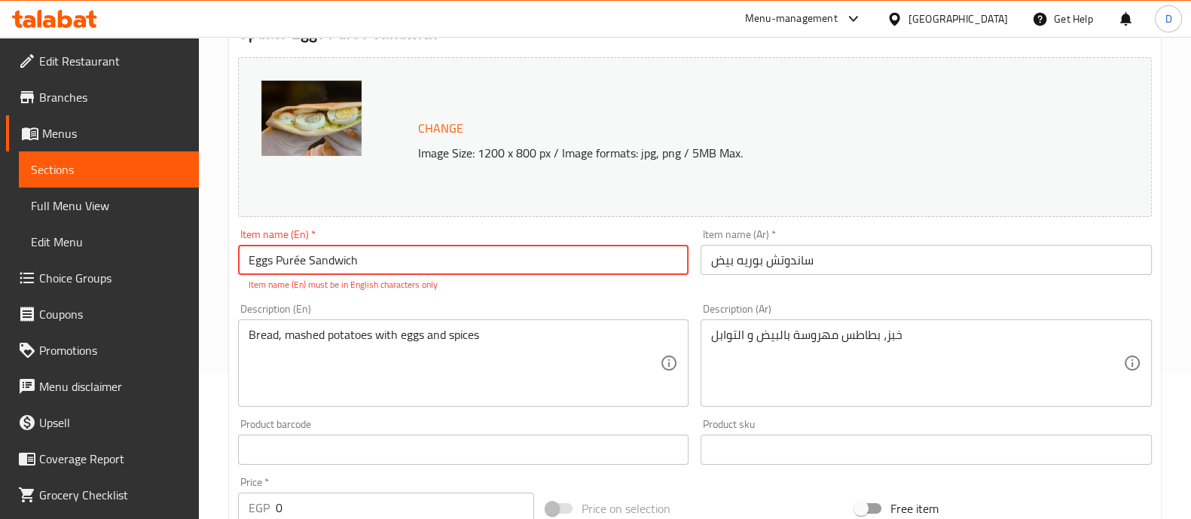
click at [816, 252] on input "ساندوتش بوريه بيض" at bounding box center [926, 260] width 451 height 30
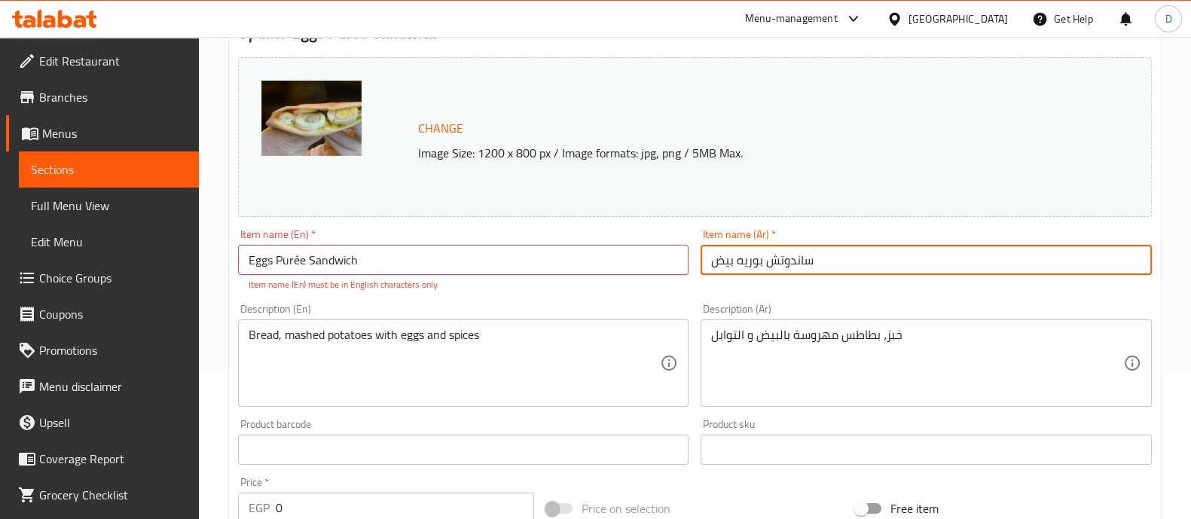
click at [816, 252] on input "ساندوتش بوريه بيض" at bounding box center [926, 260] width 451 height 30
click at [298, 259] on input "Eggs Purée Sandwich" at bounding box center [463, 260] width 451 height 30
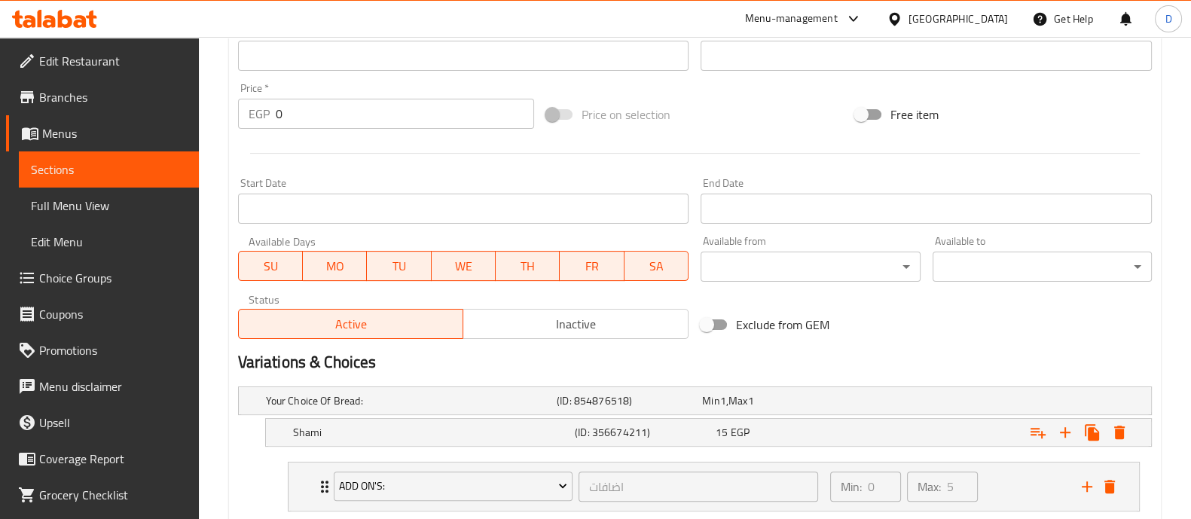
scroll to position [723, 0]
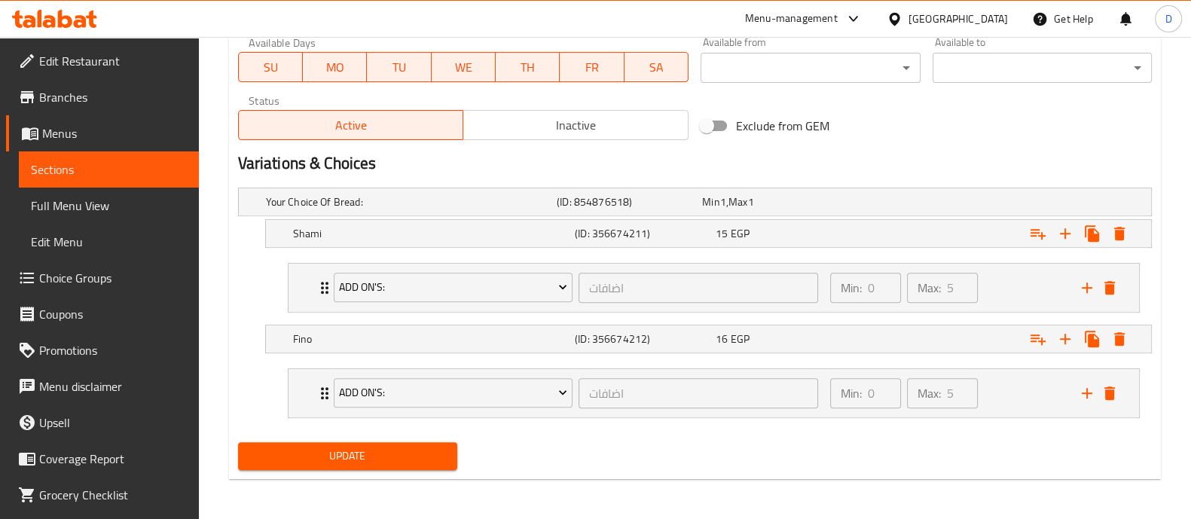
type input "Eggs Puree Sandwich"
click at [428, 457] on span "Update" at bounding box center [347, 456] width 195 height 19
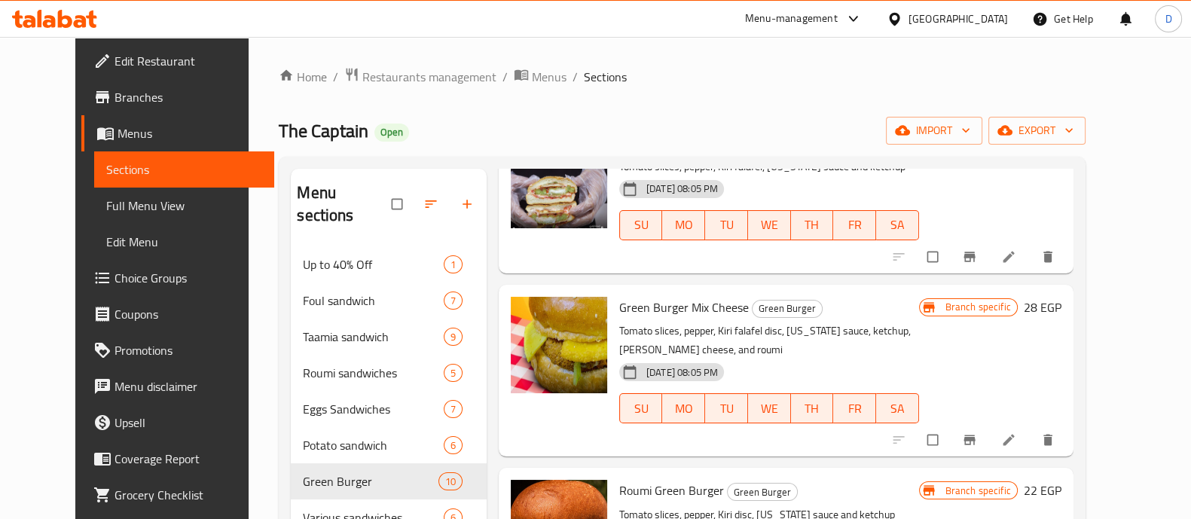
scroll to position [659, 0]
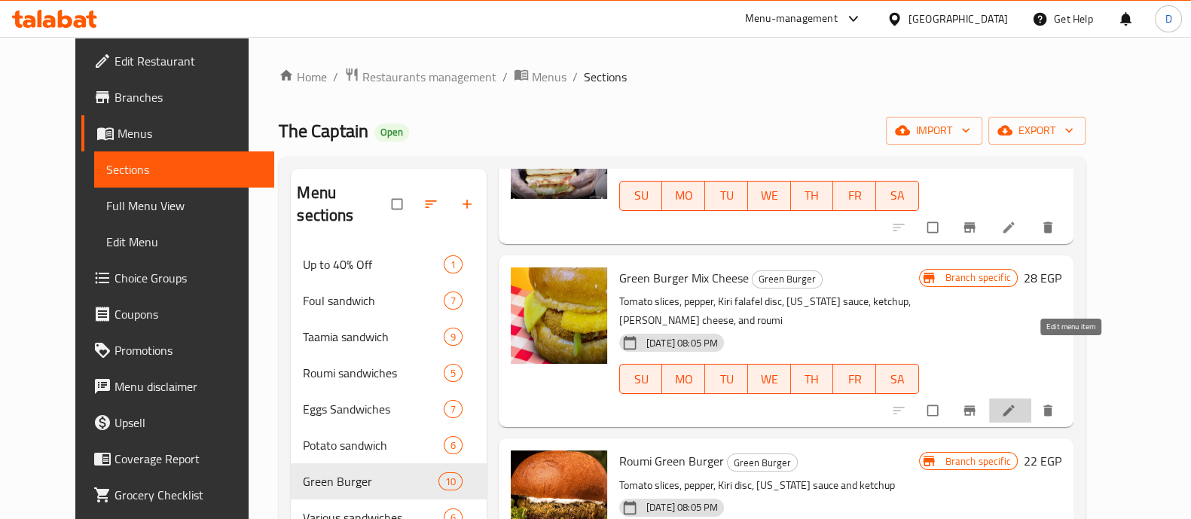
drag, startPoint x: 1069, startPoint y: 352, endPoint x: 1074, endPoint y: 362, distance: 10.8
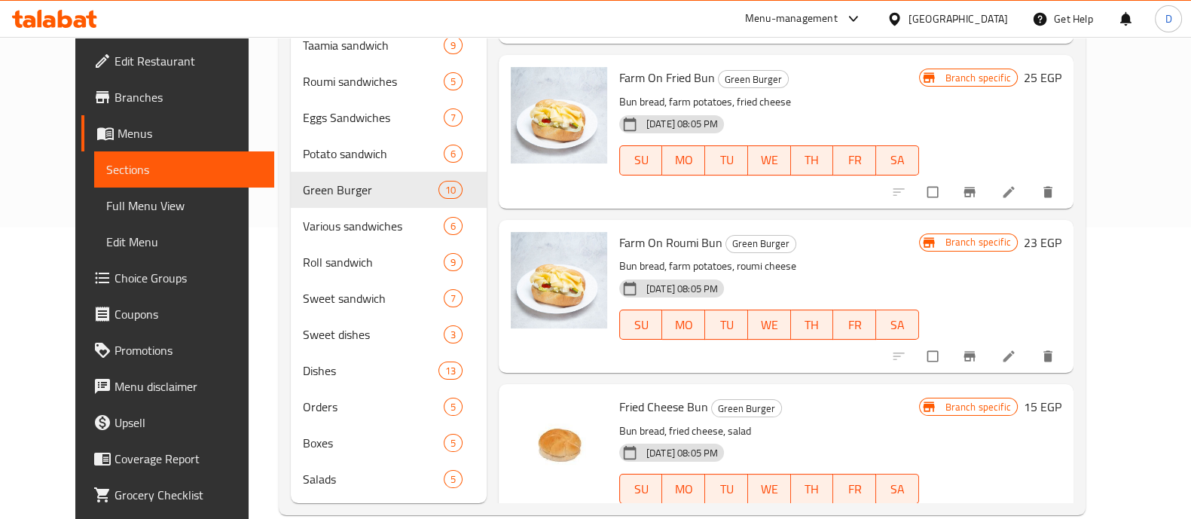
scroll to position [295, 0]
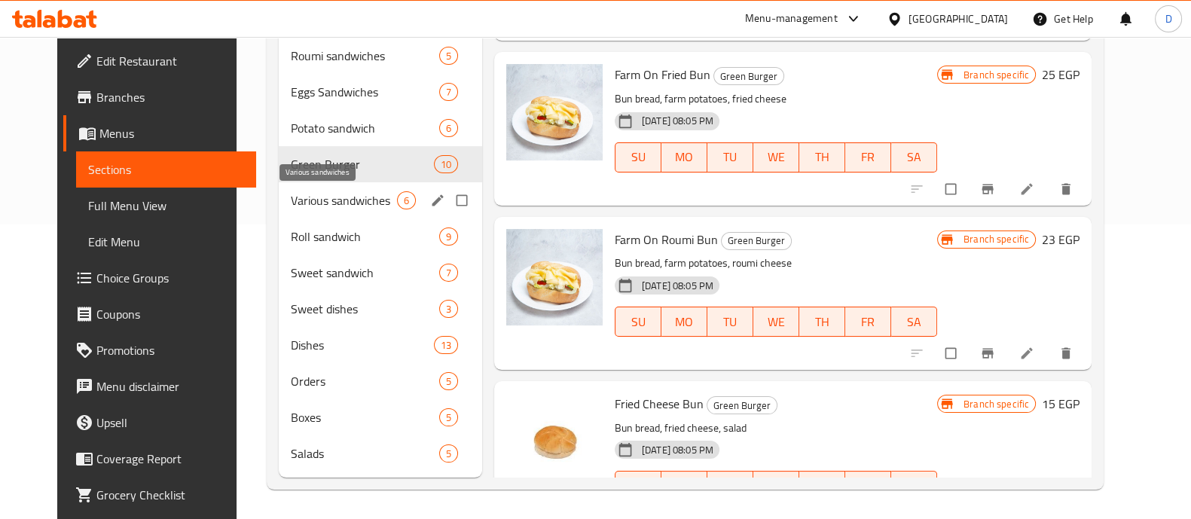
click at [294, 197] on span "Various sandwiches" at bounding box center [344, 200] width 106 height 18
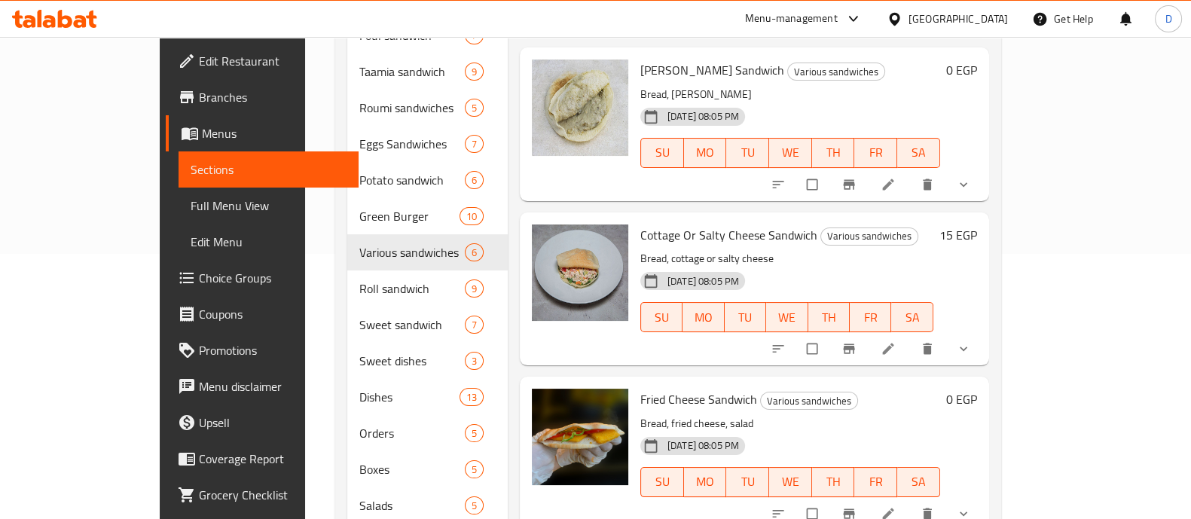
scroll to position [295, 0]
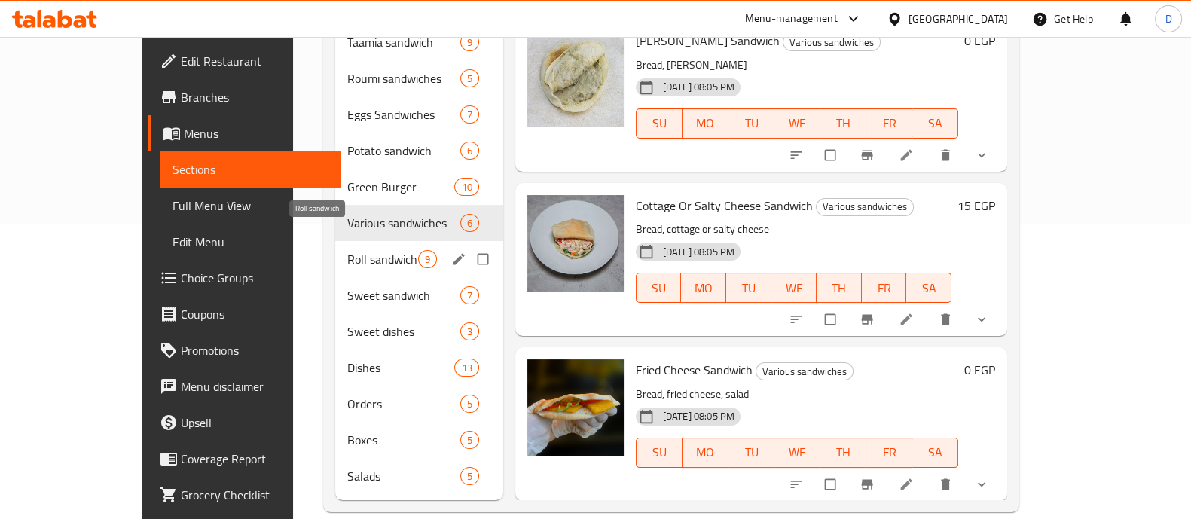
click at [347, 250] on span "Roll sandwich" at bounding box center [382, 259] width 71 height 18
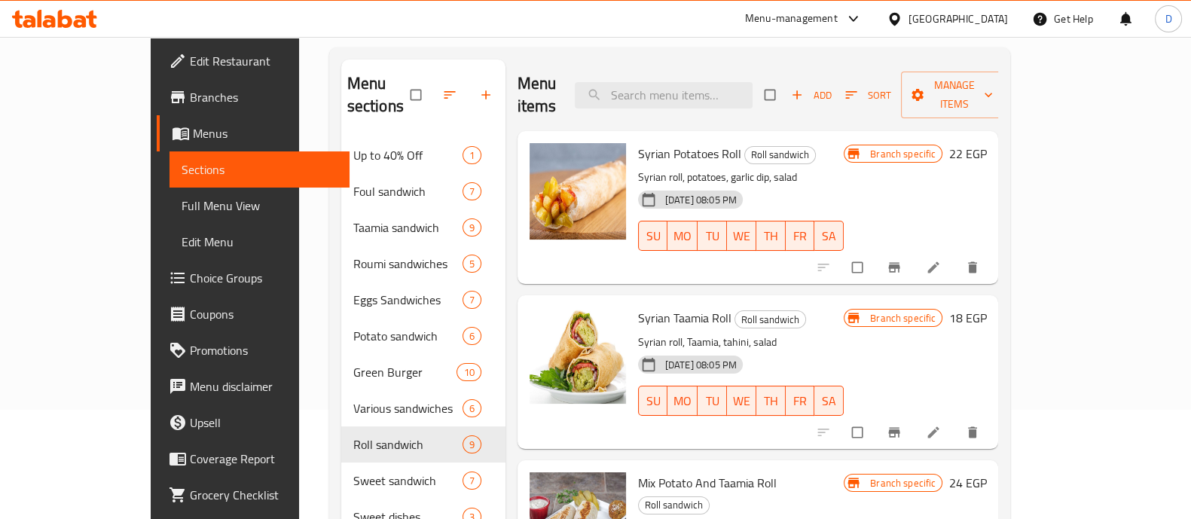
scroll to position [106, 0]
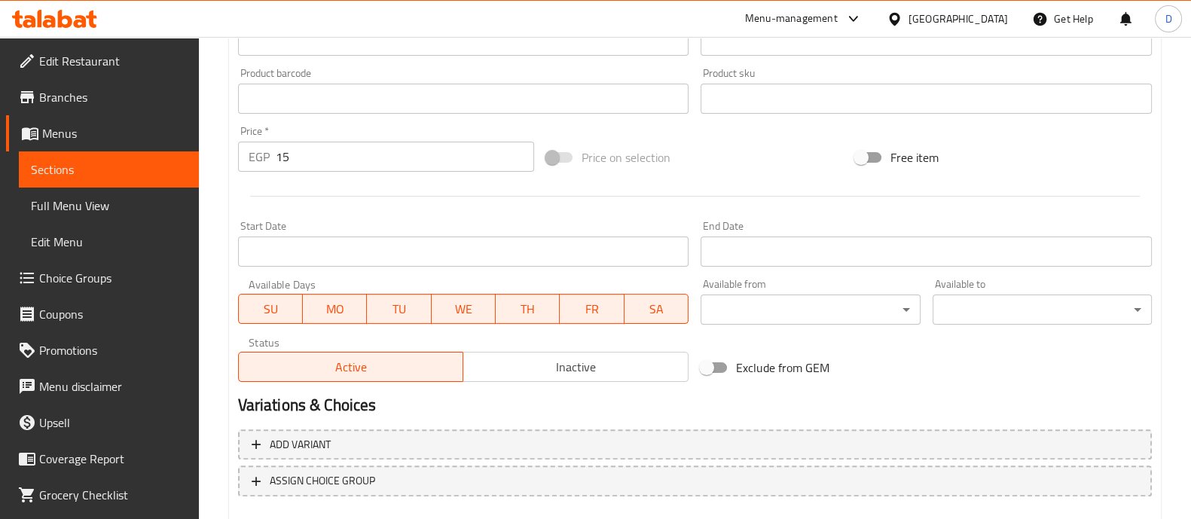
scroll to position [566, 0]
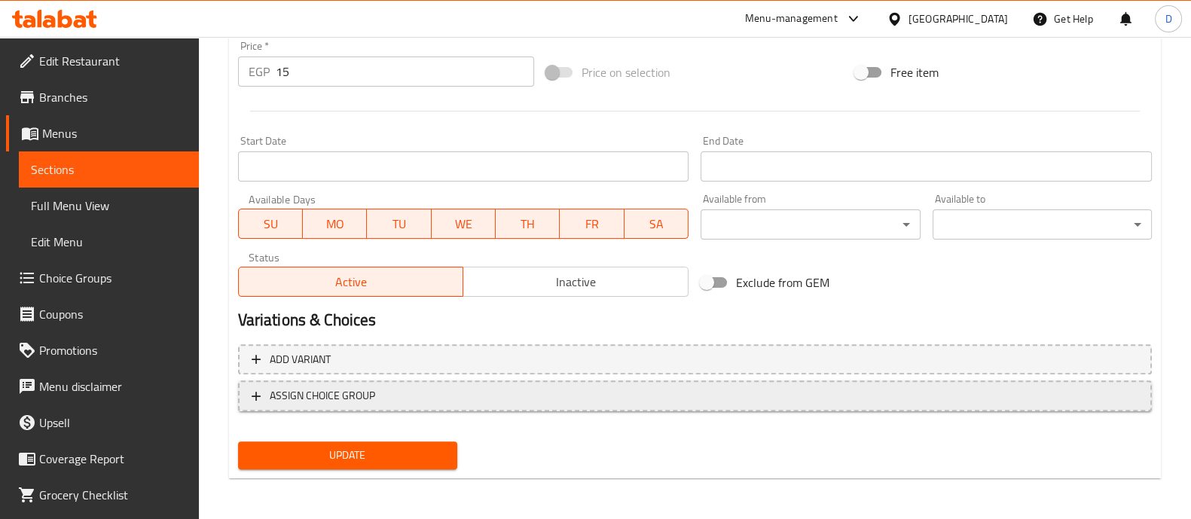
click at [356, 393] on span "ASSIGN CHOICE GROUP" at bounding box center [322, 396] width 105 height 19
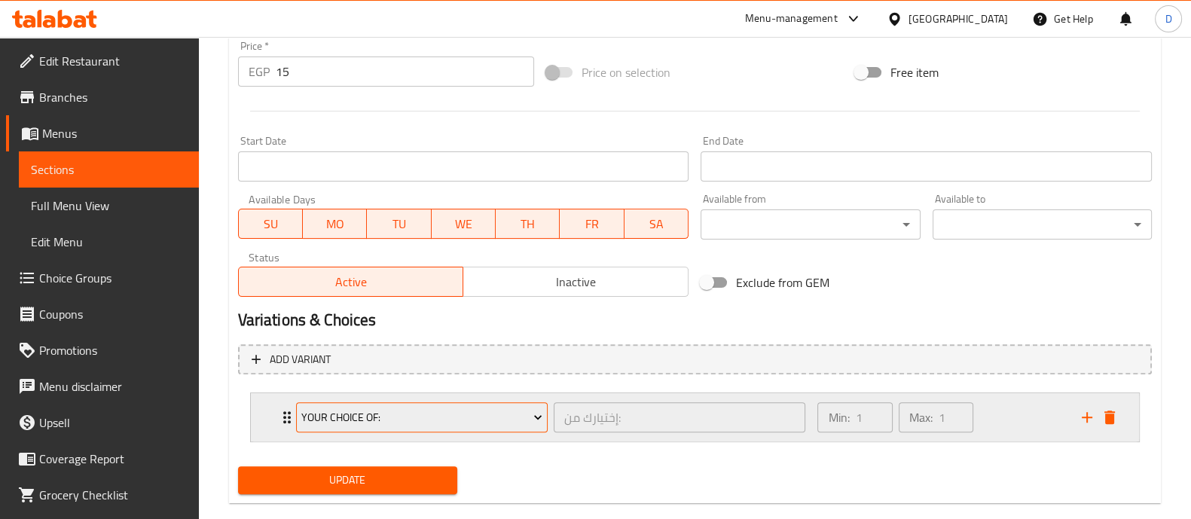
click at [352, 408] on span "Your Choice Of:" at bounding box center [421, 417] width 241 height 19
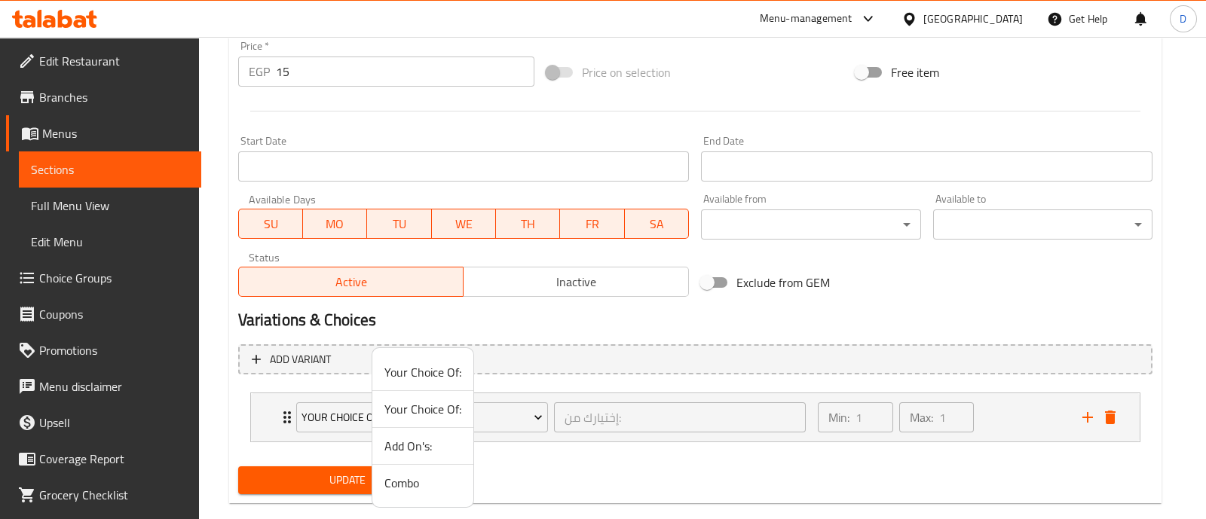
click at [424, 431] on li "Add On's:" at bounding box center [422, 446] width 101 height 37
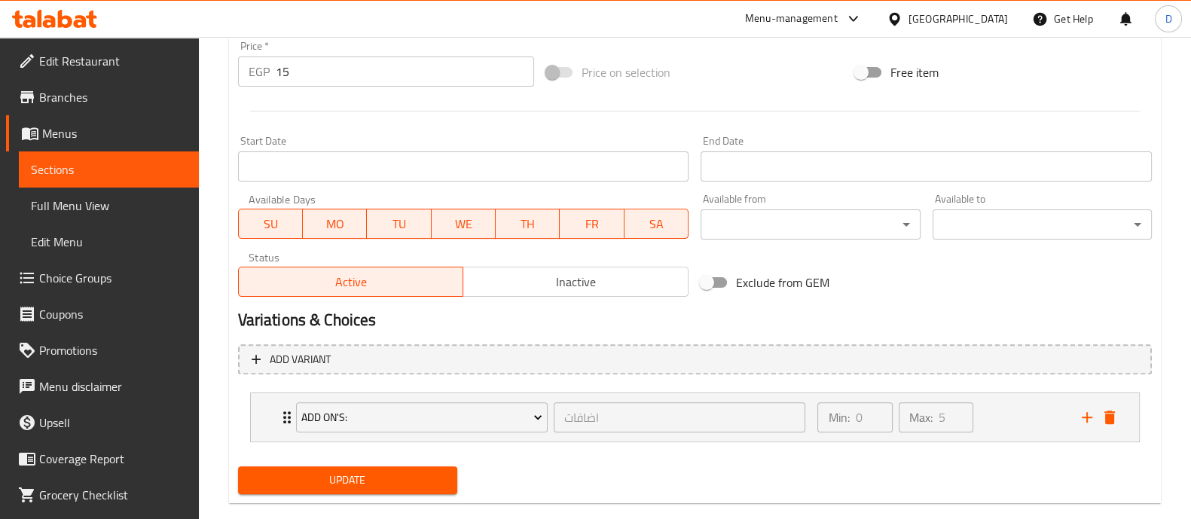
click at [357, 478] on span "Update" at bounding box center [347, 480] width 195 height 19
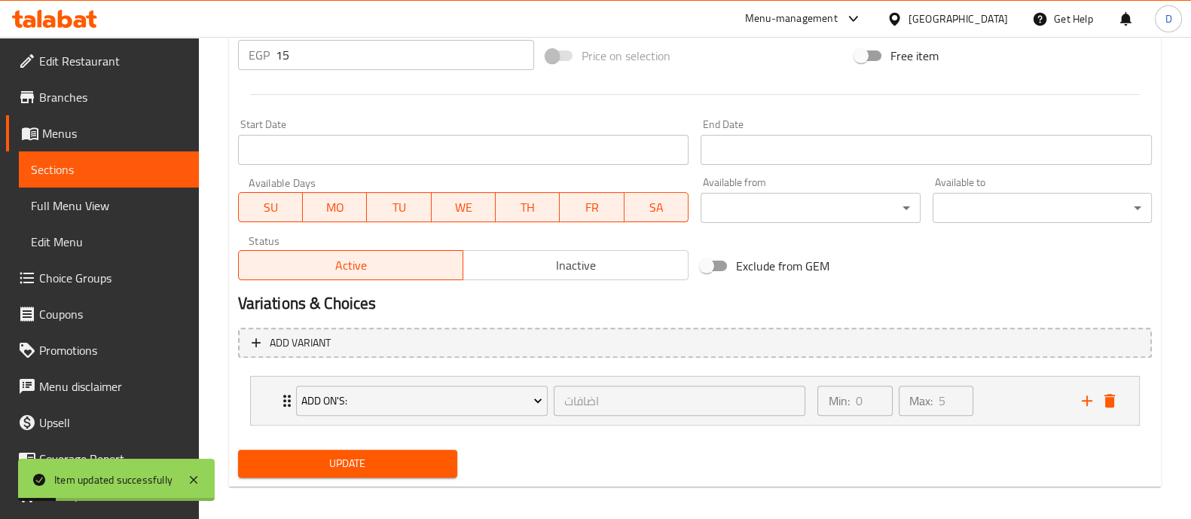
scroll to position [591, 0]
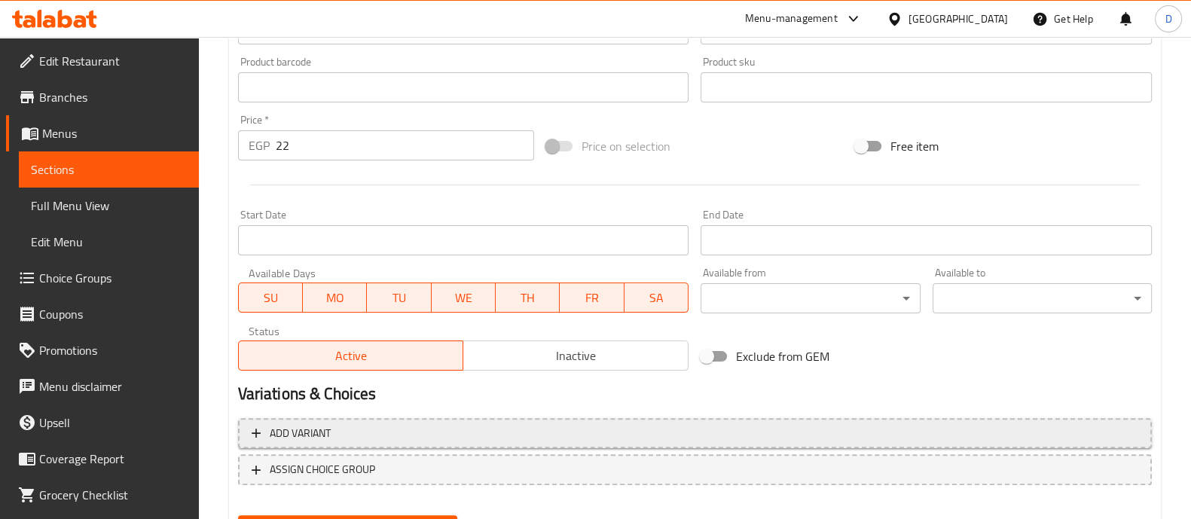
scroll to position [566, 0]
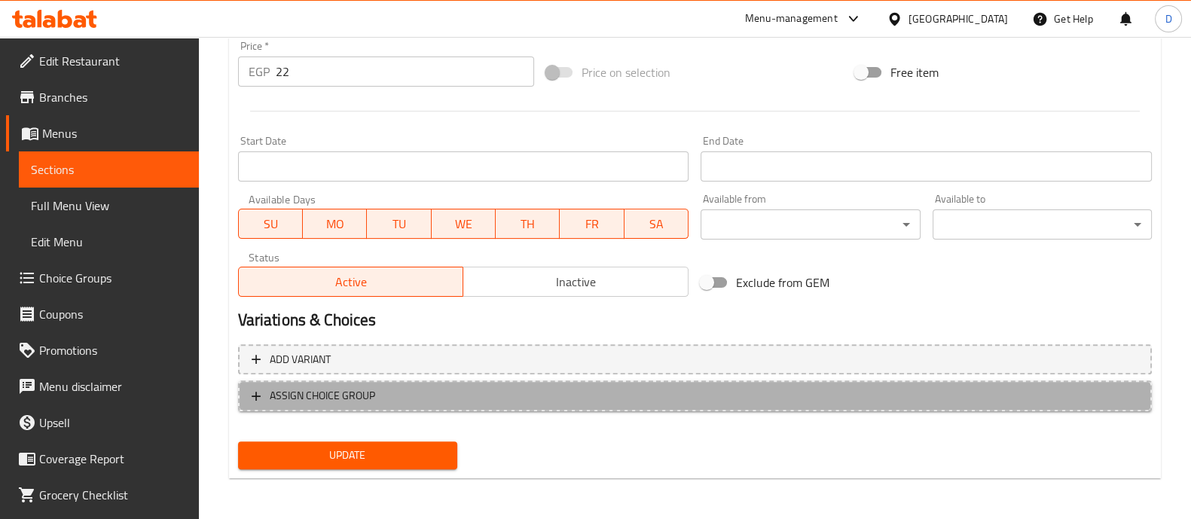
click at [310, 396] on span "ASSIGN CHOICE GROUP" at bounding box center [322, 396] width 105 height 19
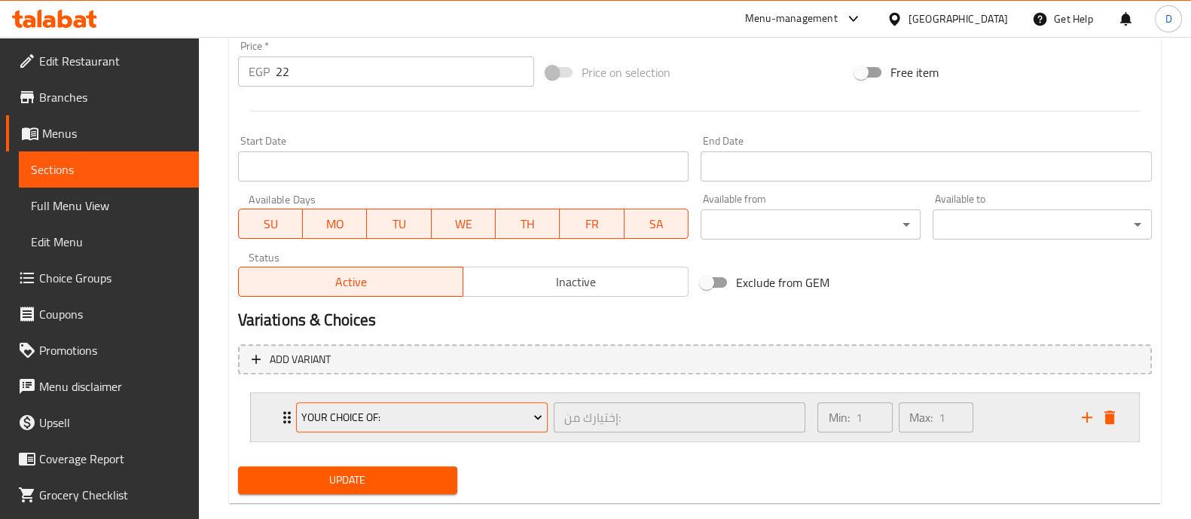
click at [328, 408] on span "Your Choice Of:" at bounding box center [421, 417] width 241 height 19
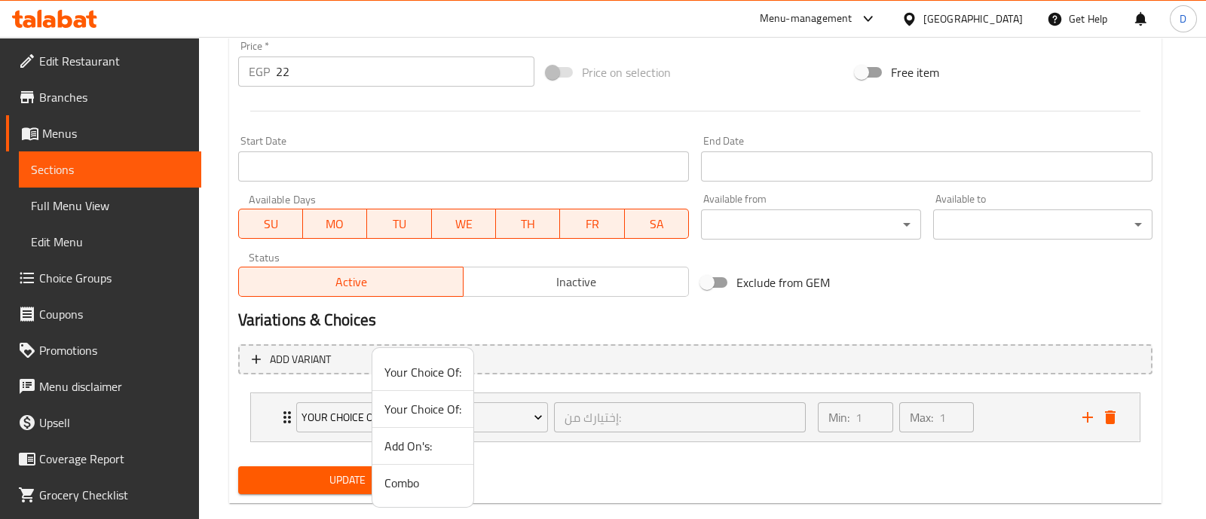
click at [430, 454] on span "Add On's:" at bounding box center [422, 446] width 77 height 18
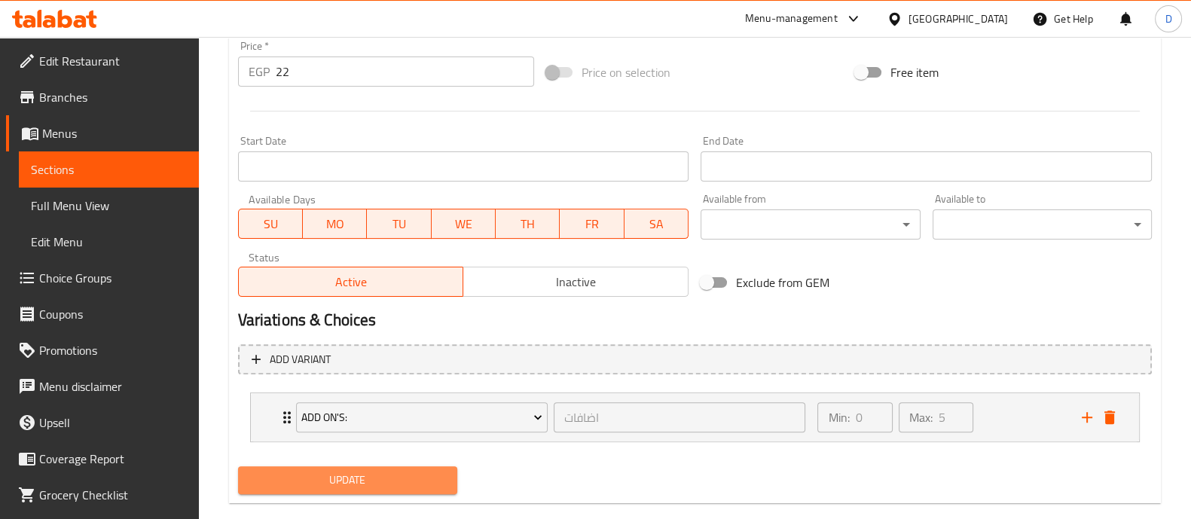
click at [388, 471] on span "Update" at bounding box center [347, 480] width 195 height 19
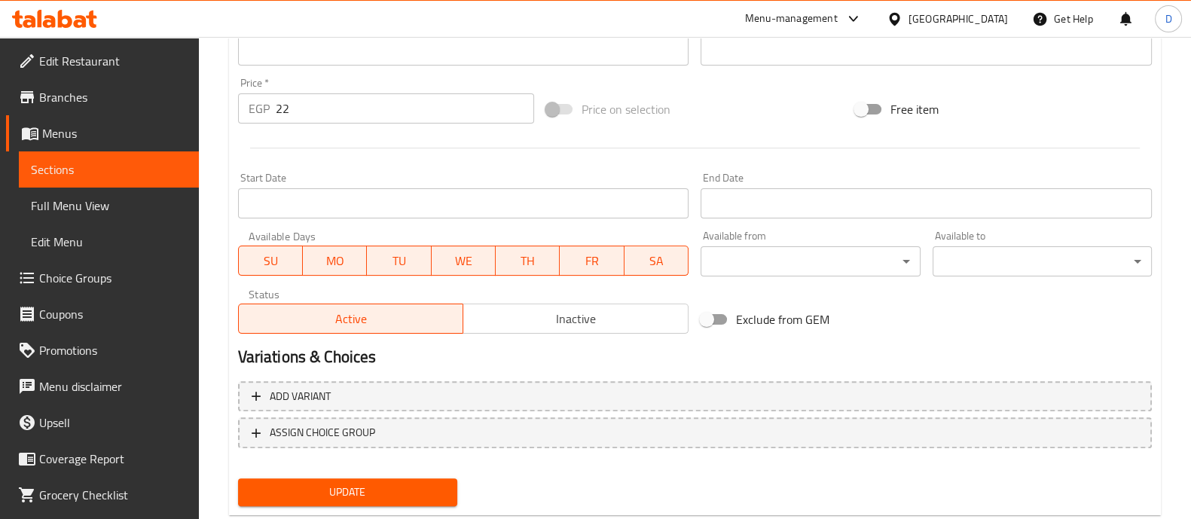
scroll to position [566, 0]
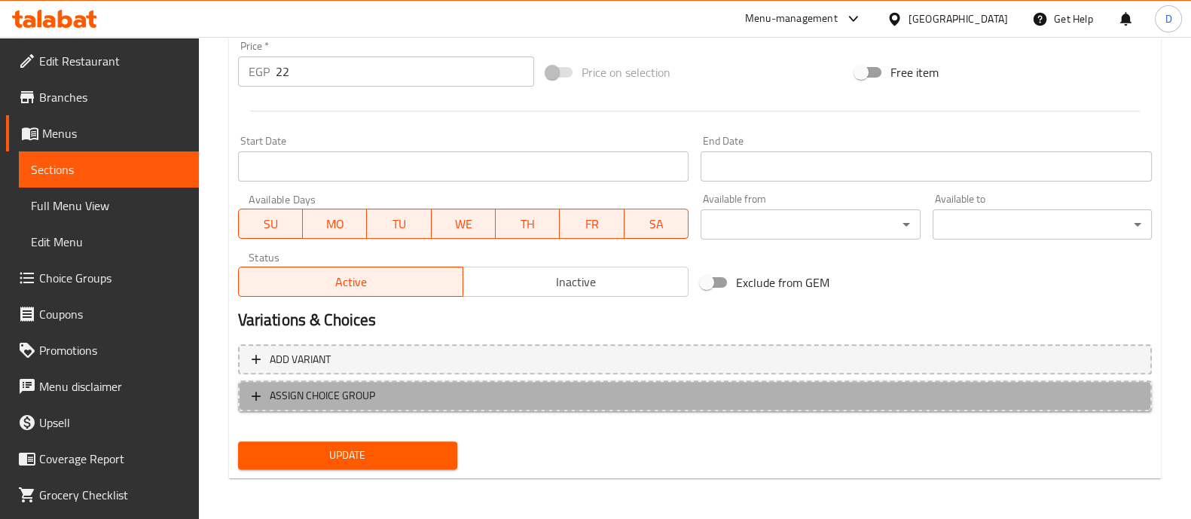
click at [339, 402] on span "ASSIGN CHOICE GROUP" at bounding box center [322, 396] width 105 height 19
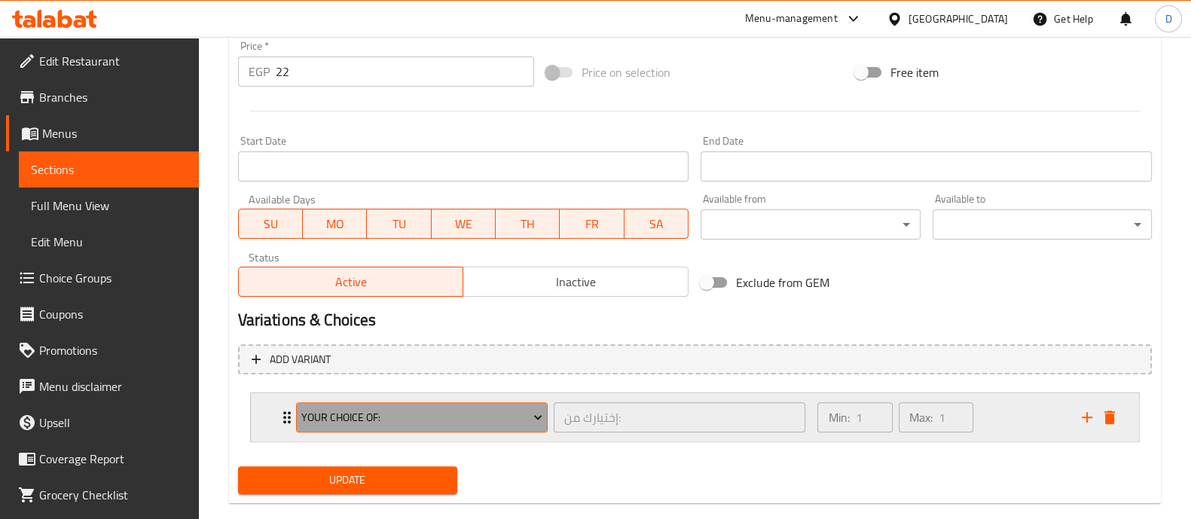
click at [347, 426] on button "Your Choice Of:" at bounding box center [422, 417] width 252 height 30
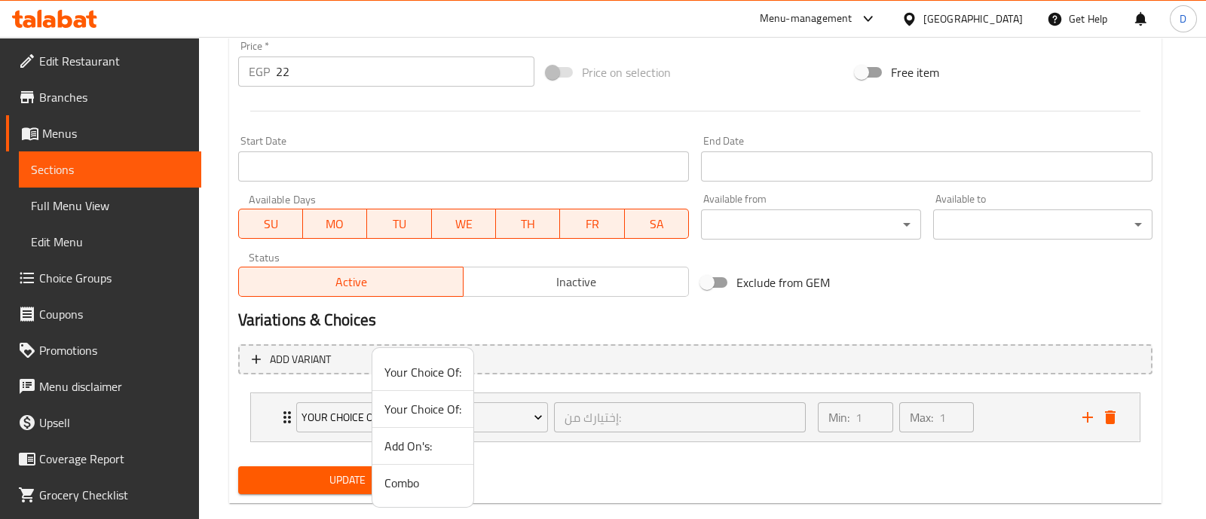
click at [424, 448] on span "Add On's:" at bounding box center [422, 446] width 77 height 18
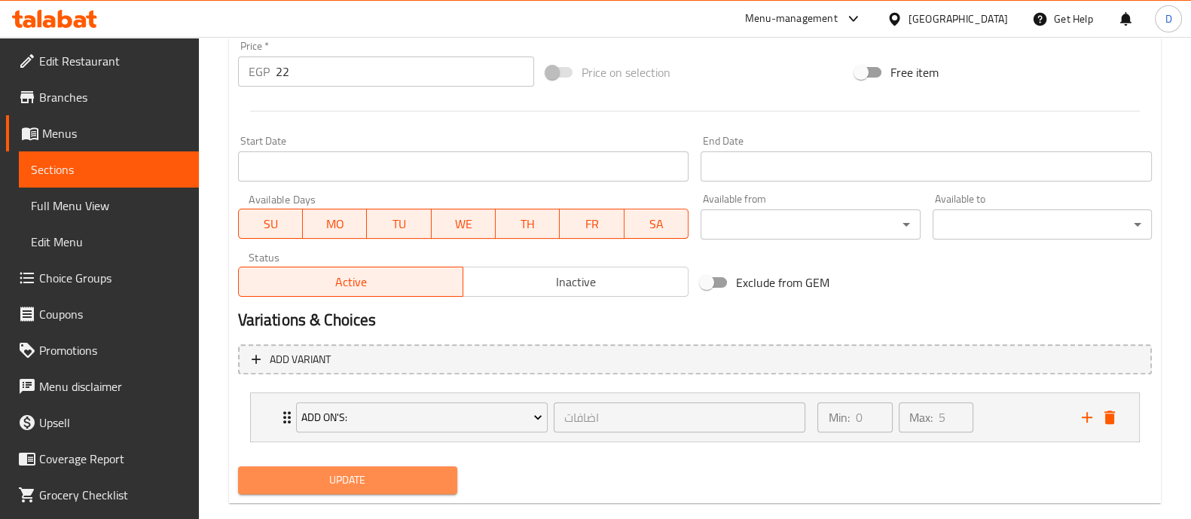
click at [403, 472] on span "Update" at bounding box center [347, 480] width 195 height 19
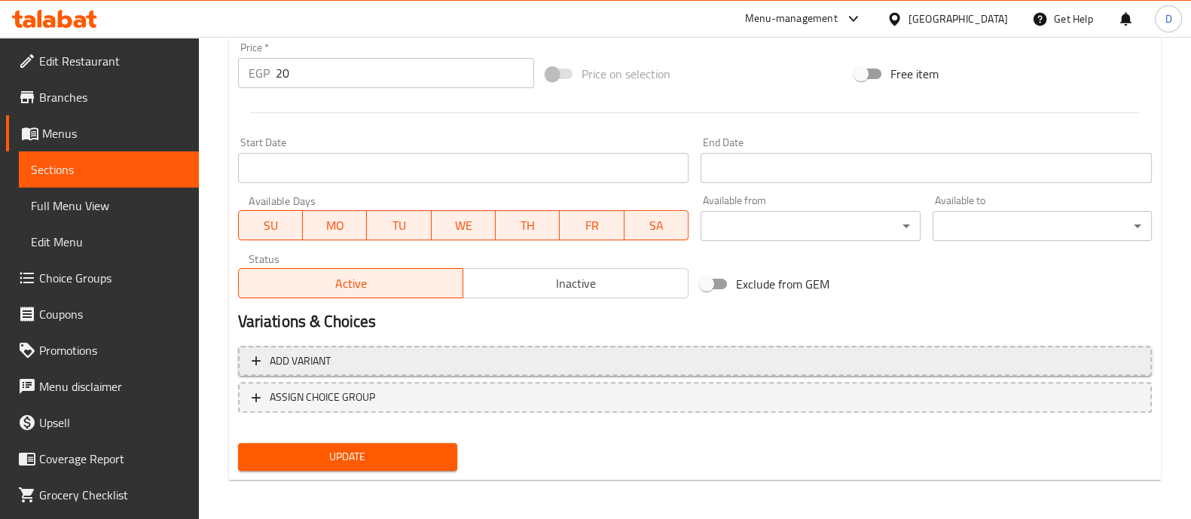
scroll to position [566, 0]
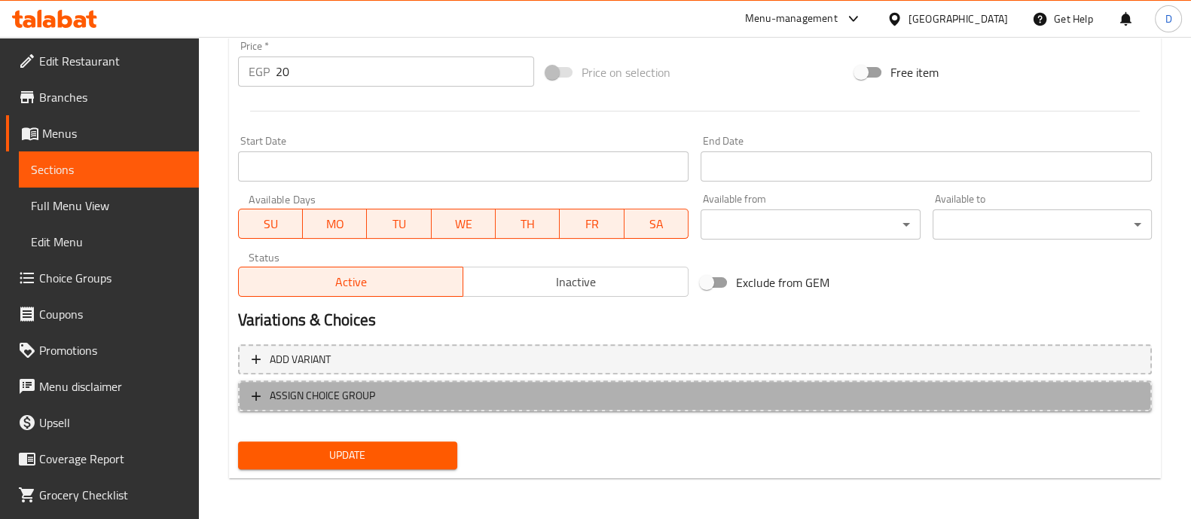
click at [868, 396] on span "ASSIGN CHOICE GROUP" at bounding box center [695, 396] width 887 height 19
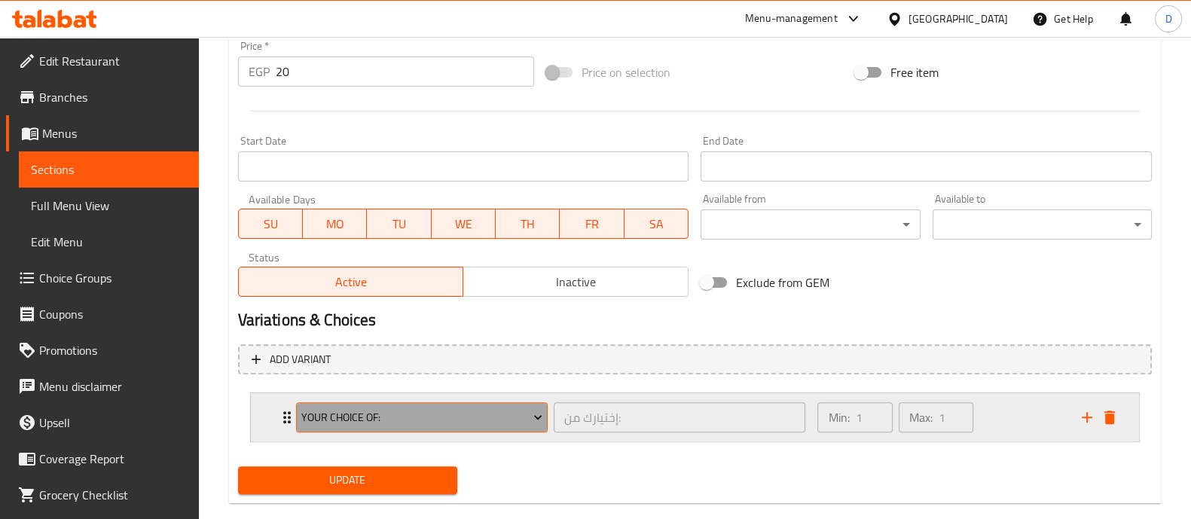
click at [351, 420] on span "Your Choice Of:" at bounding box center [421, 417] width 241 height 19
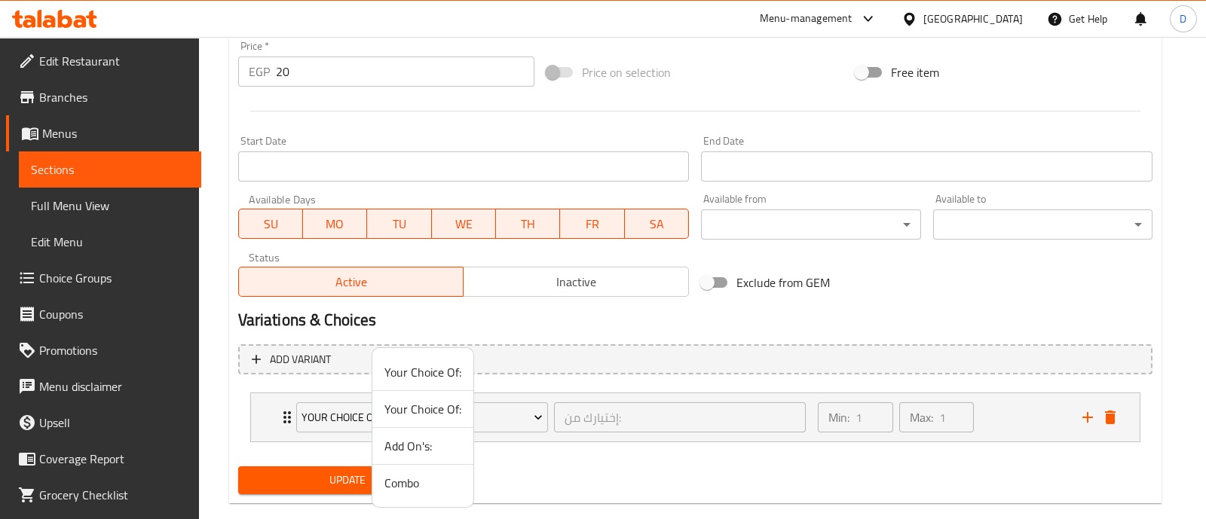
click at [392, 442] on span "Add On's:" at bounding box center [422, 446] width 77 height 18
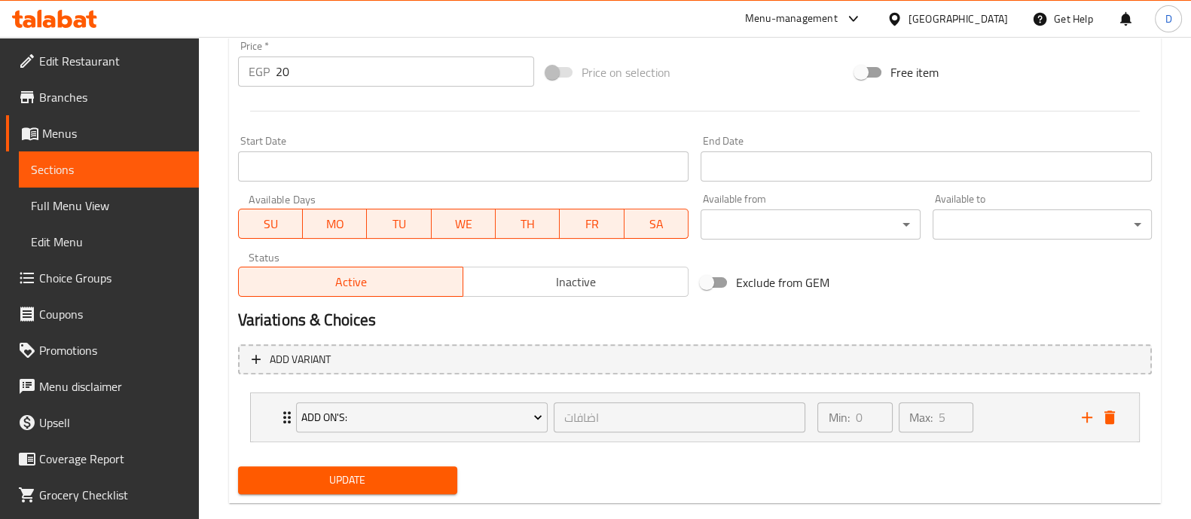
click at [390, 474] on span "Update" at bounding box center [347, 480] width 195 height 19
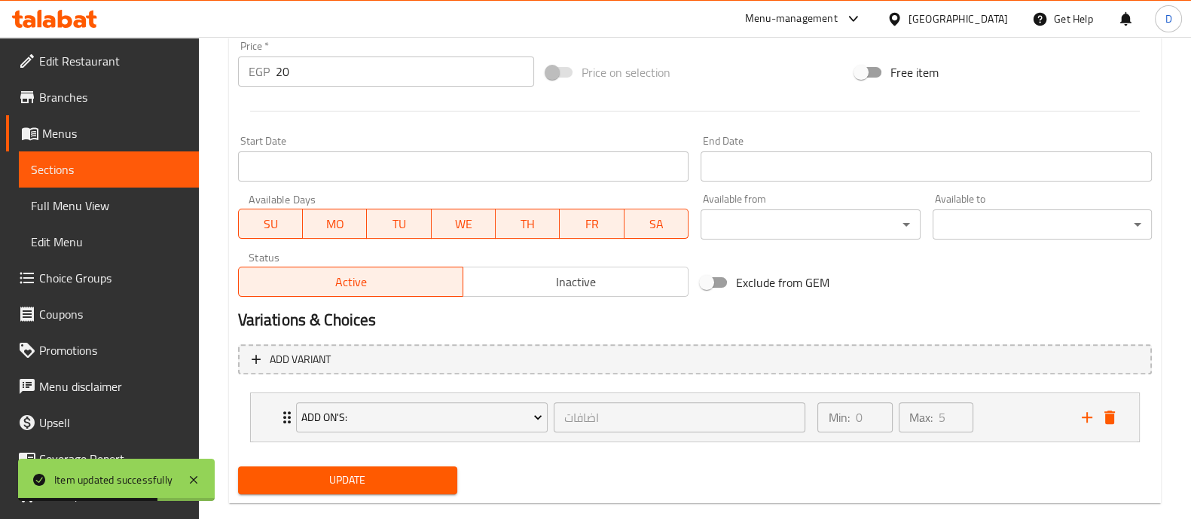
click at [373, 472] on span "Update" at bounding box center [347, 480] width 195 height 19
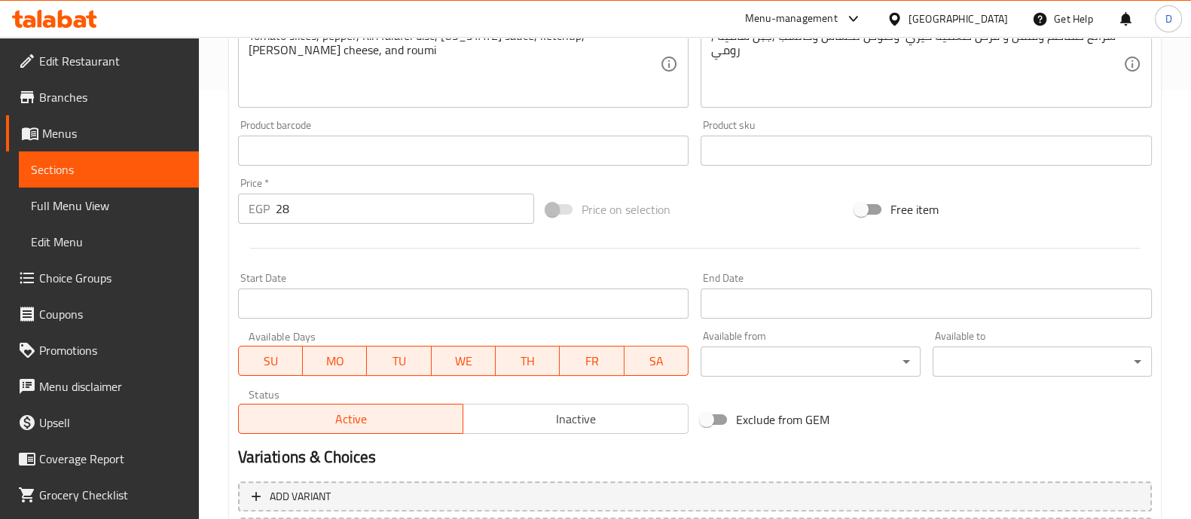
scroll to position [566, 0]
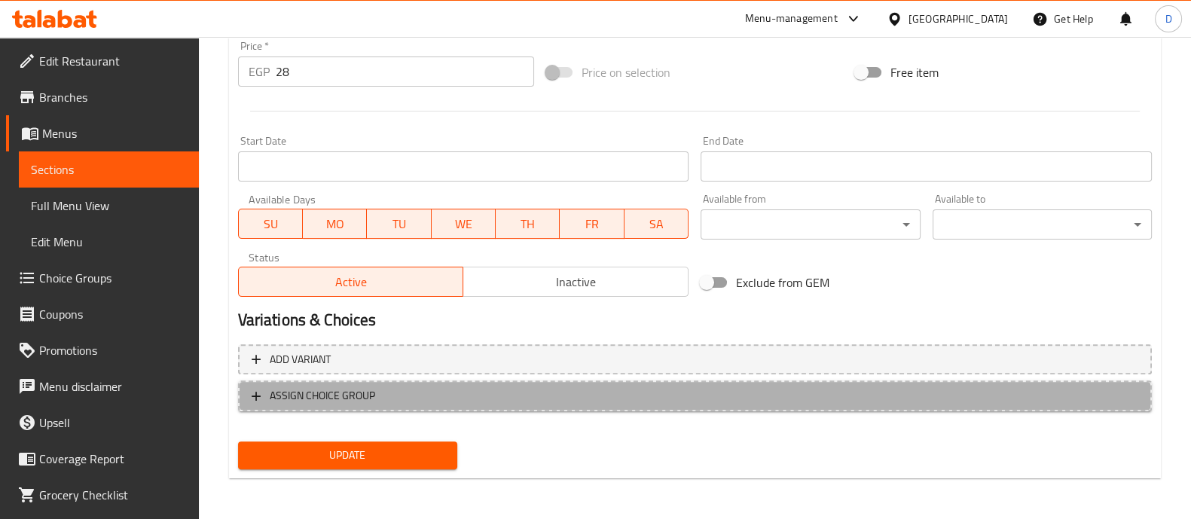
click at [391, 392] on span "ASSIGN CHOICE GROUP" at bounding box center [695, 396] width 887 height 19
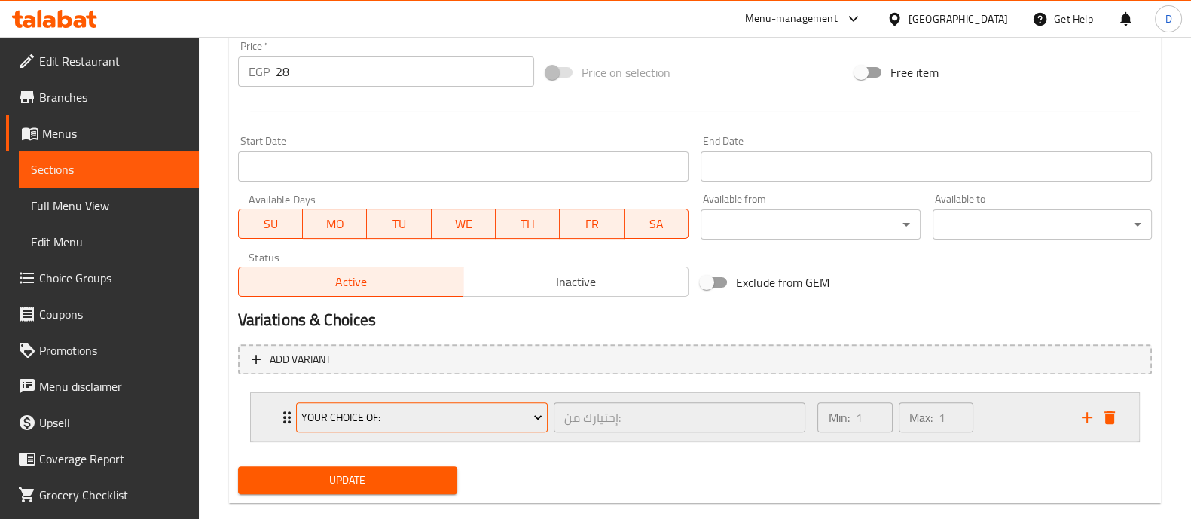
click at [371, 408] on span "Your Choice Of:" at bounding box center [421, 417] width 241 height 19
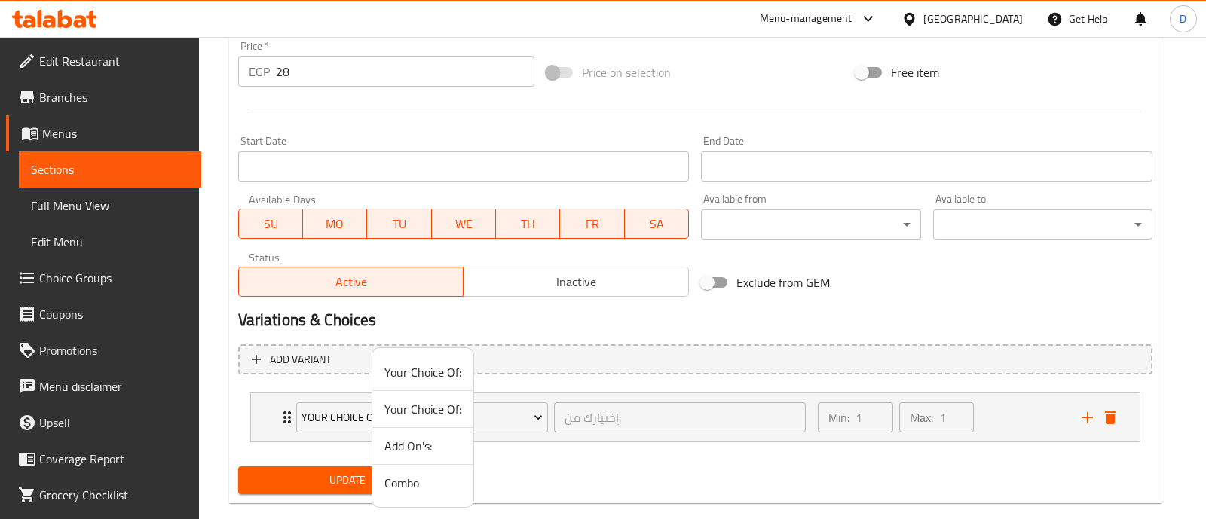
click at [389, 437] on span "Add On's:" at bounding box center [422, 446] width 77 height 18
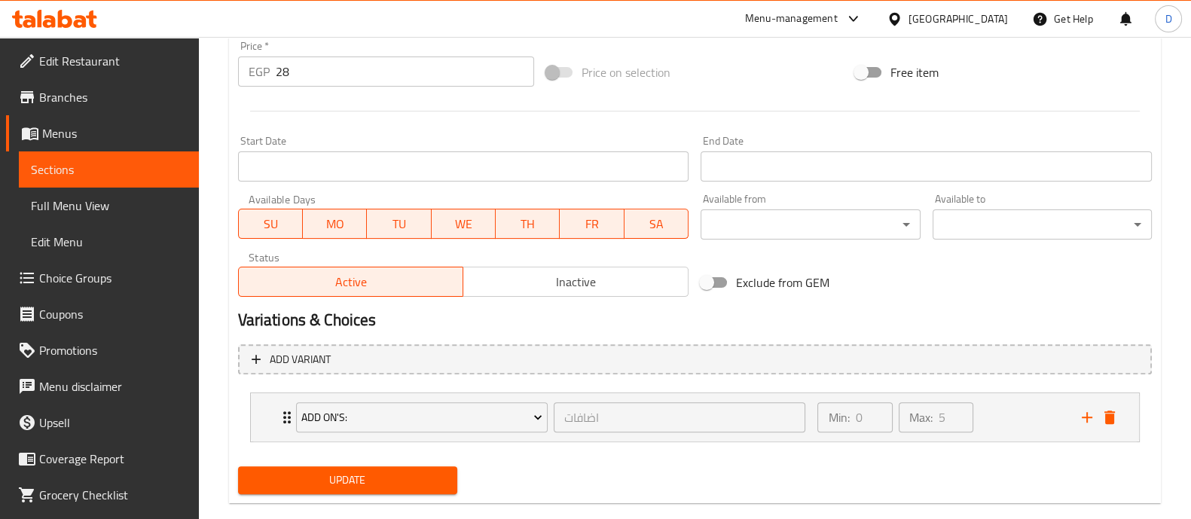
click at [383, 476] on span "Update" at bounding box center [347, 480] width 195 height 19
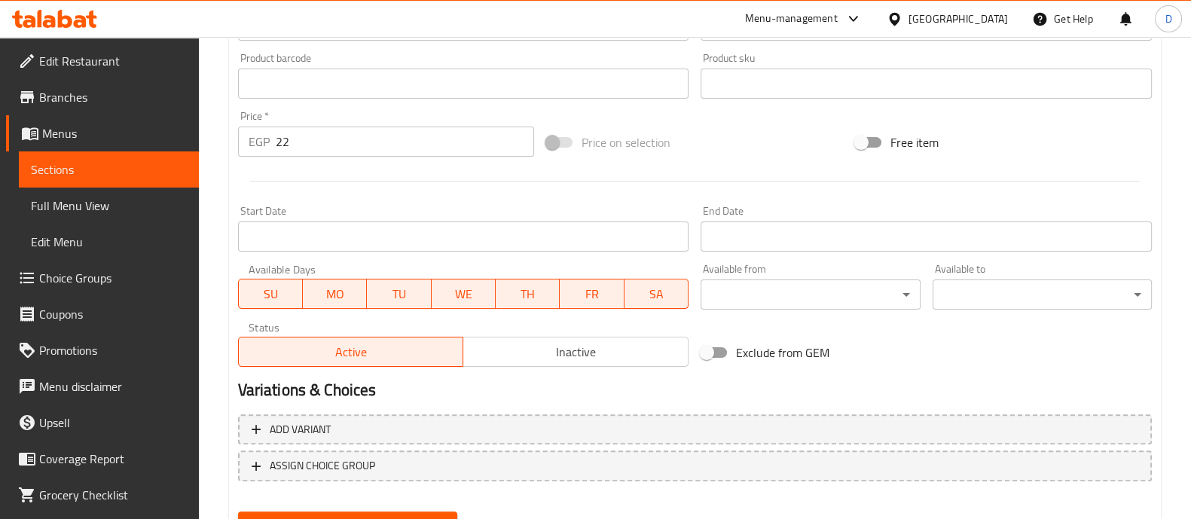
scroll to position [566, 0]
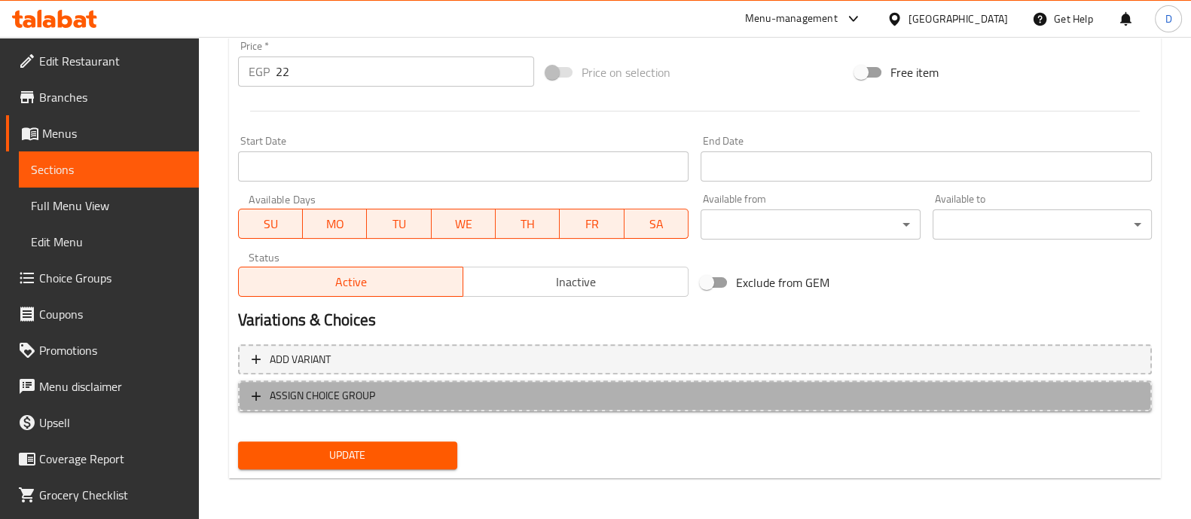
click at [329, 387] on span "ASSIGN CHOICE GROUP" at bounding box center [322, 396] width 105 height 19
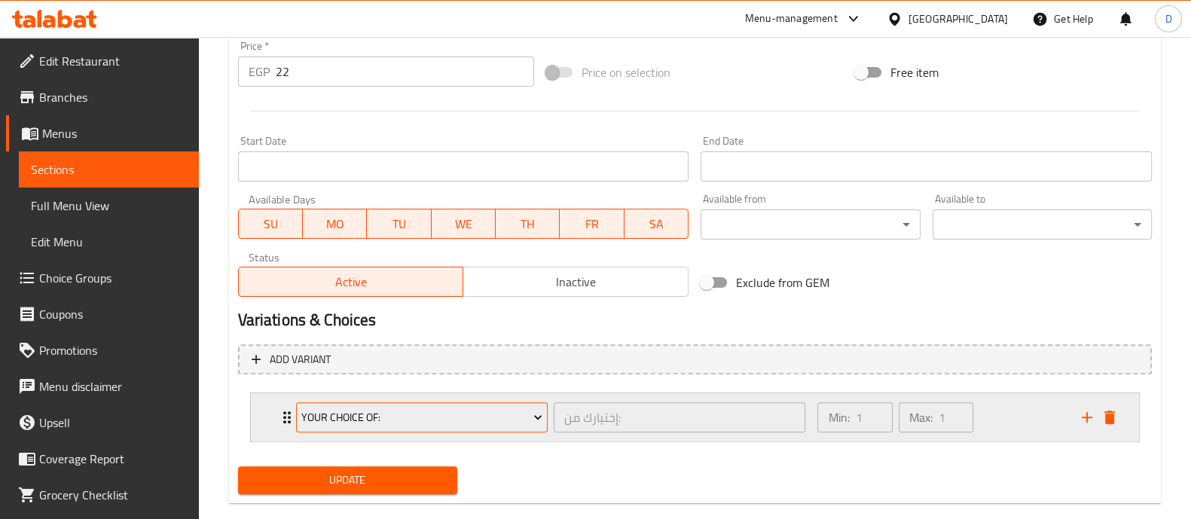
click at [340, 416] on span "Your Choice Of:" at bounding box center [421, 417] width 241 height 19
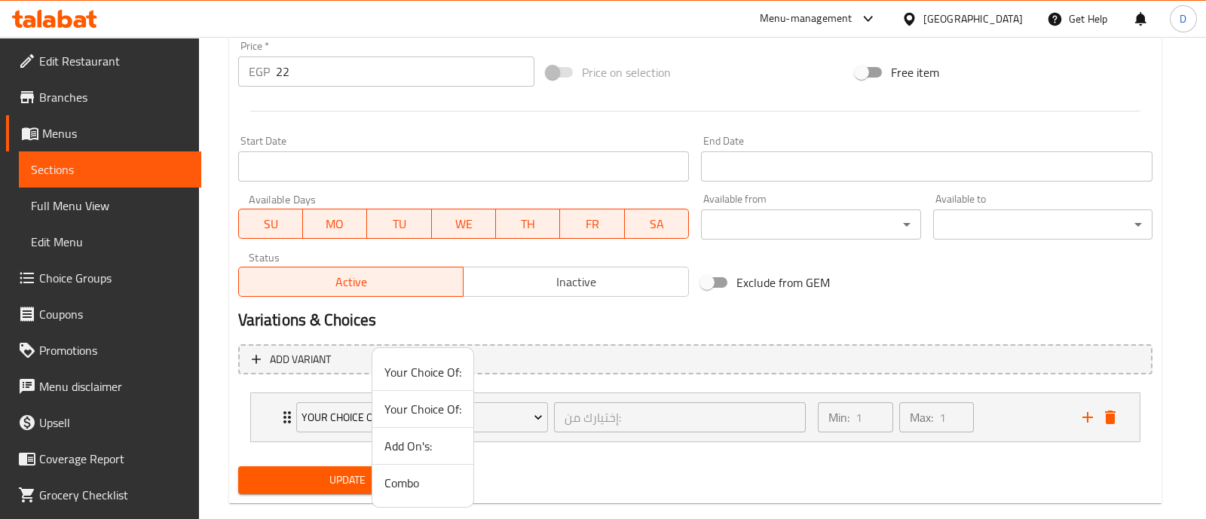
click at [412, 445] on span "Add On's:" at bounding box center [422, 446] width 77 height 18
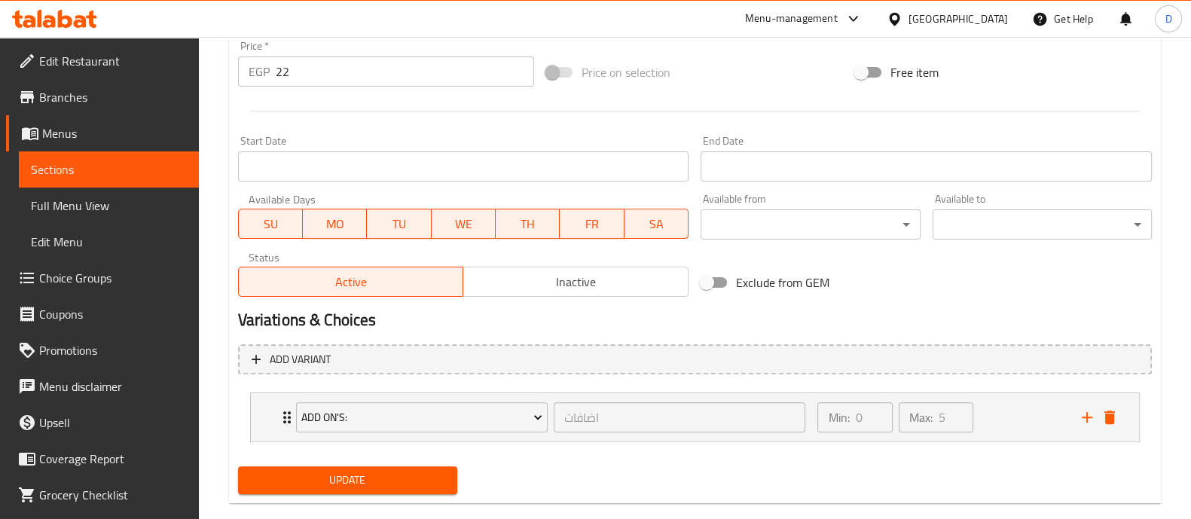
click at [381, 473] on span "Update" at bounding box center [347, 480] width 195 height 19
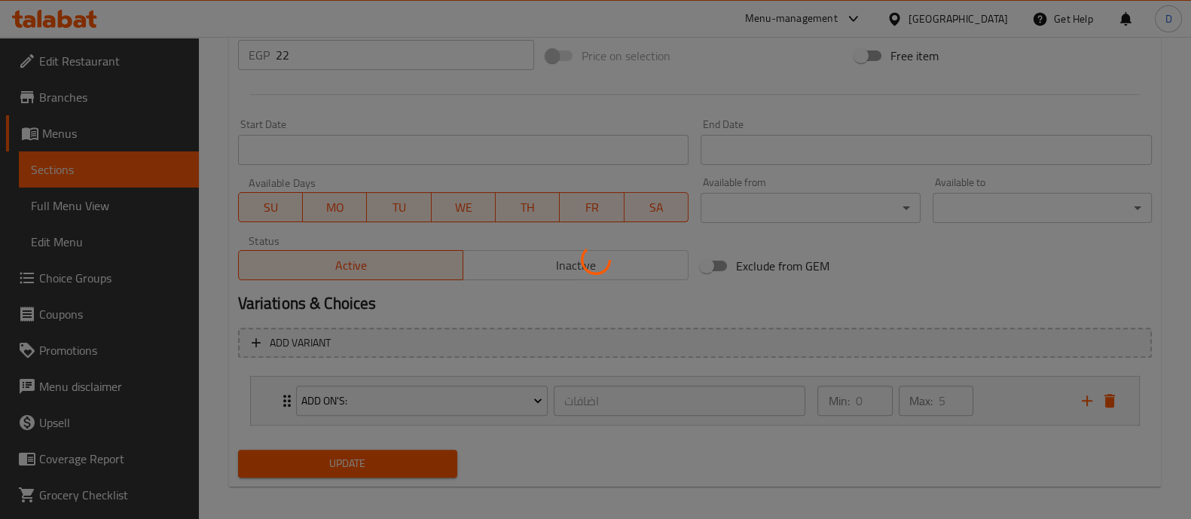
scroll to position [591, 0]
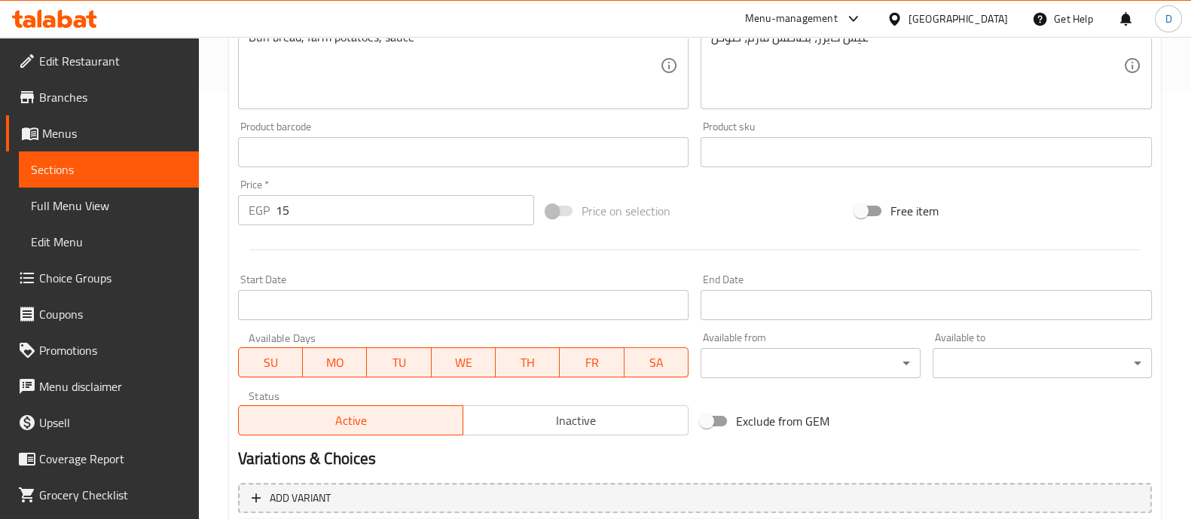
scroll to position [565, 0]
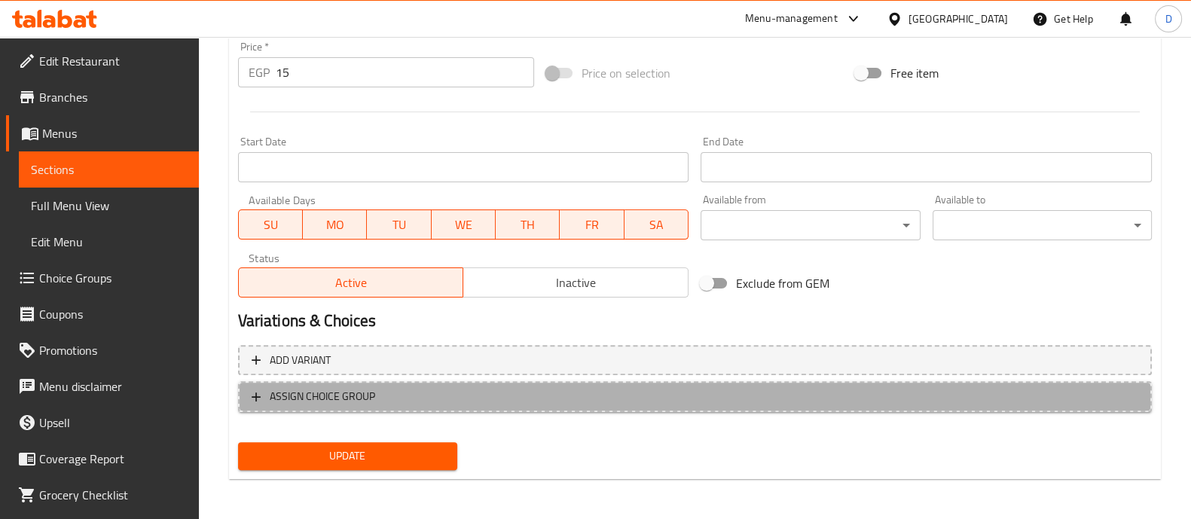
click at [355, 407] on button "ASSIGN CHOICE GROUP" at bounding box center [695, 396] width 914 height 31
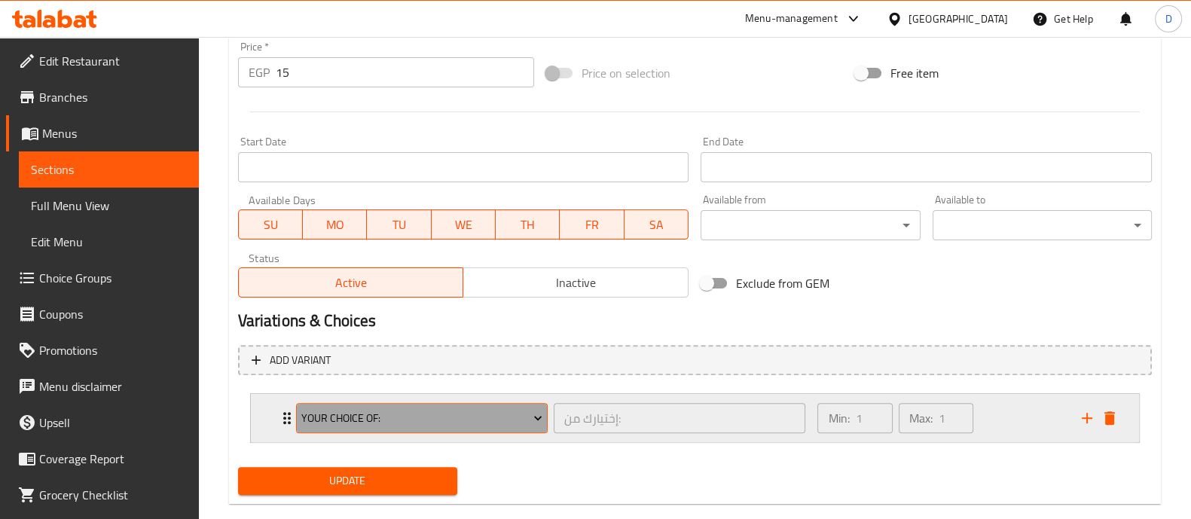
click at [368, 417] on span "Your Choice Of:" at bounding box center [421, 418] width 241 height 19
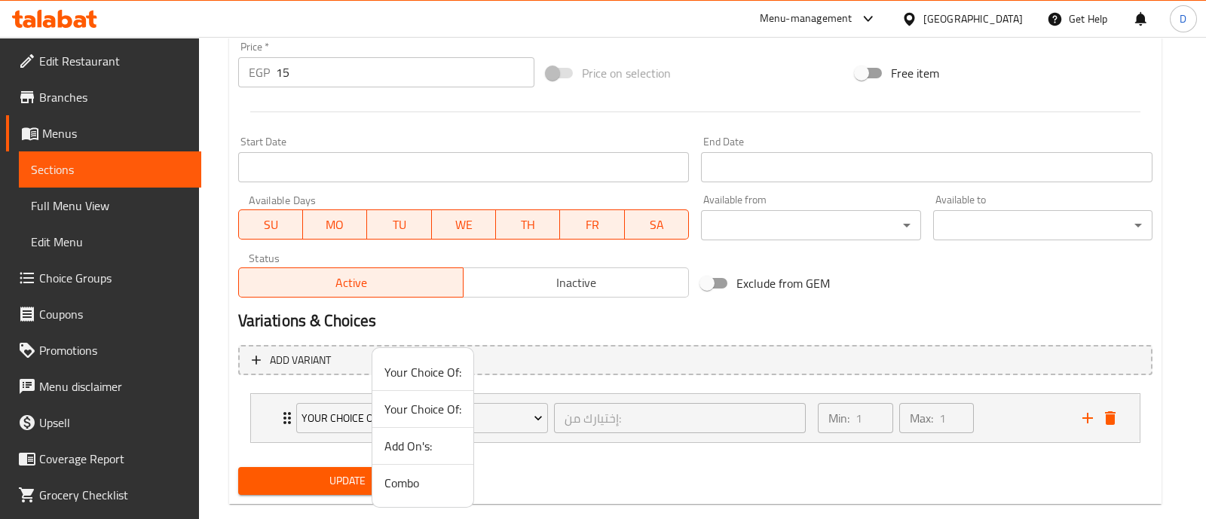
click at [415, 448] on span "Add On's:" at bounding box center [422, 446] width 77 height 18
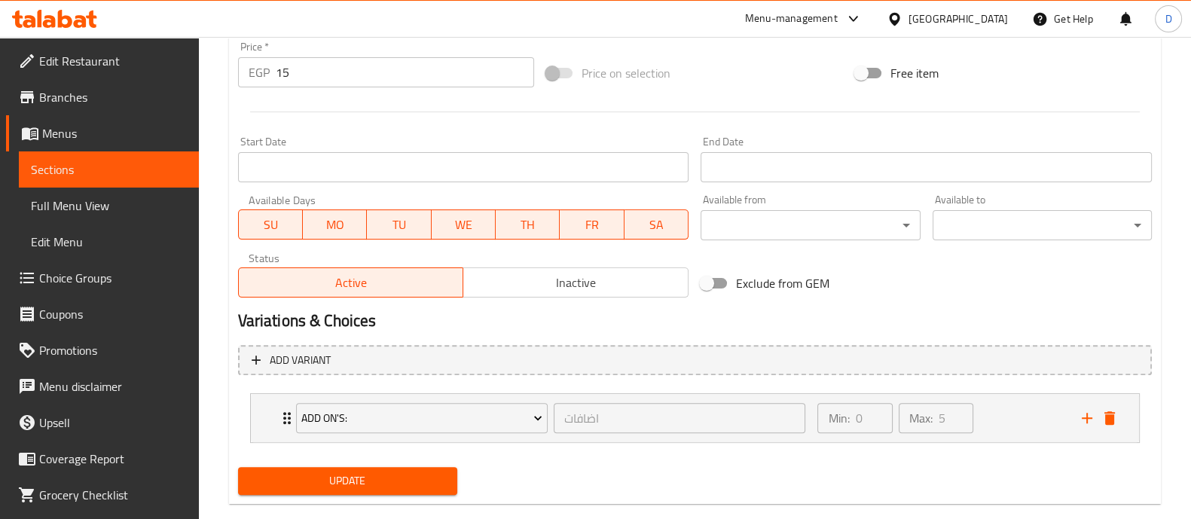
click at [403, 480] on span "Update" at bounding box center [347, 481] width 195 height 19
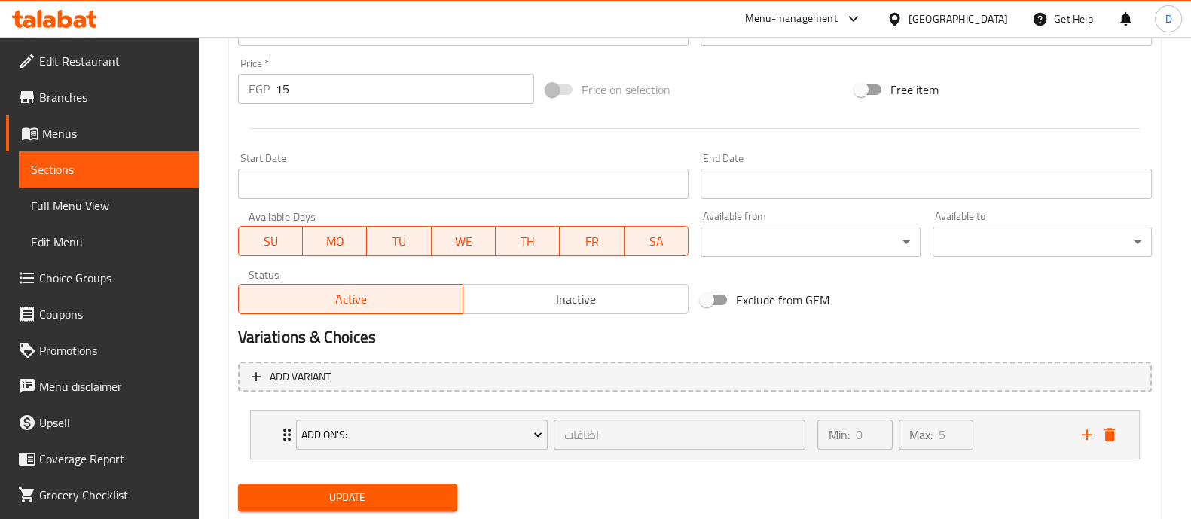
scroll to position [146, 0]
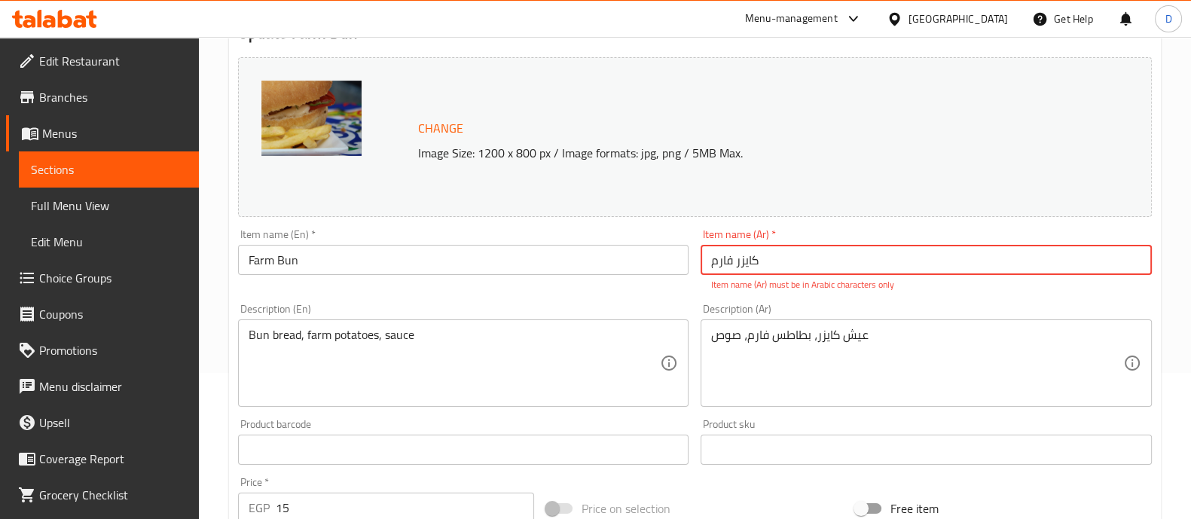
click at [763, 267] on input "کایزر فارم" at bounding box center [926, 260] width 451 height 30
type input ";"
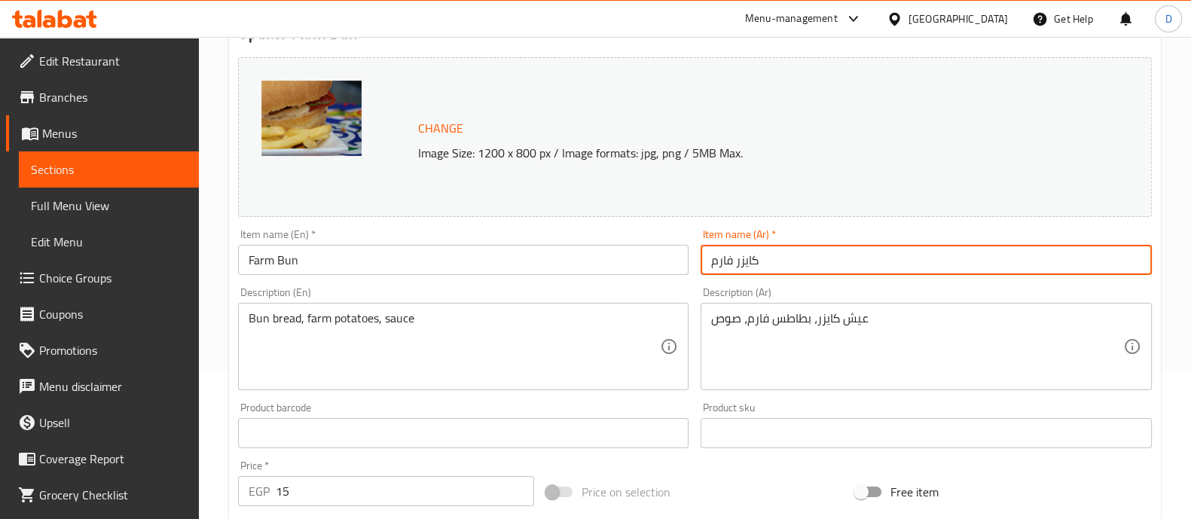
type input "كايزر فارم"
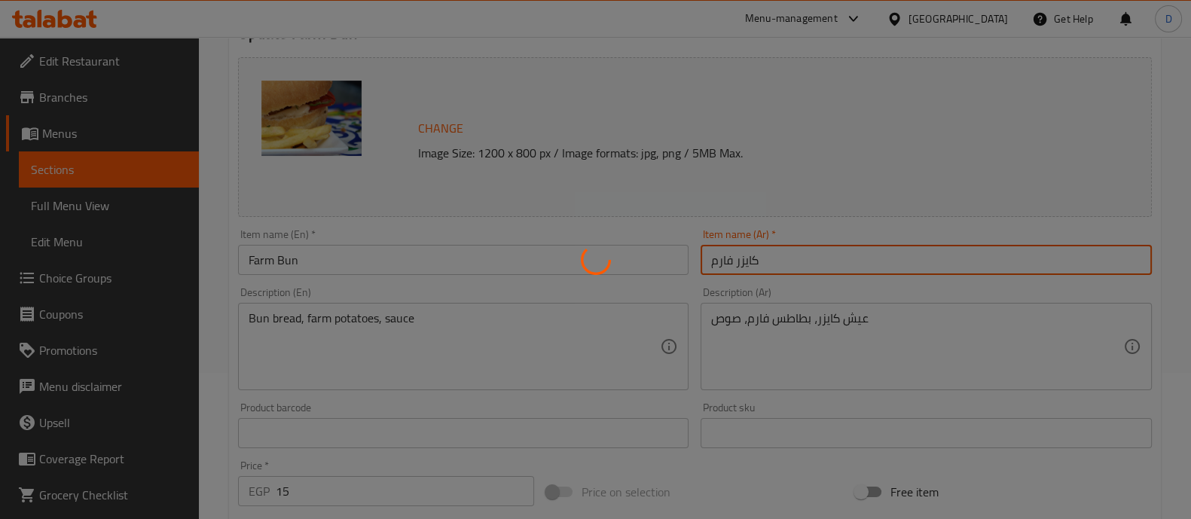
scroll to position [241, 0]
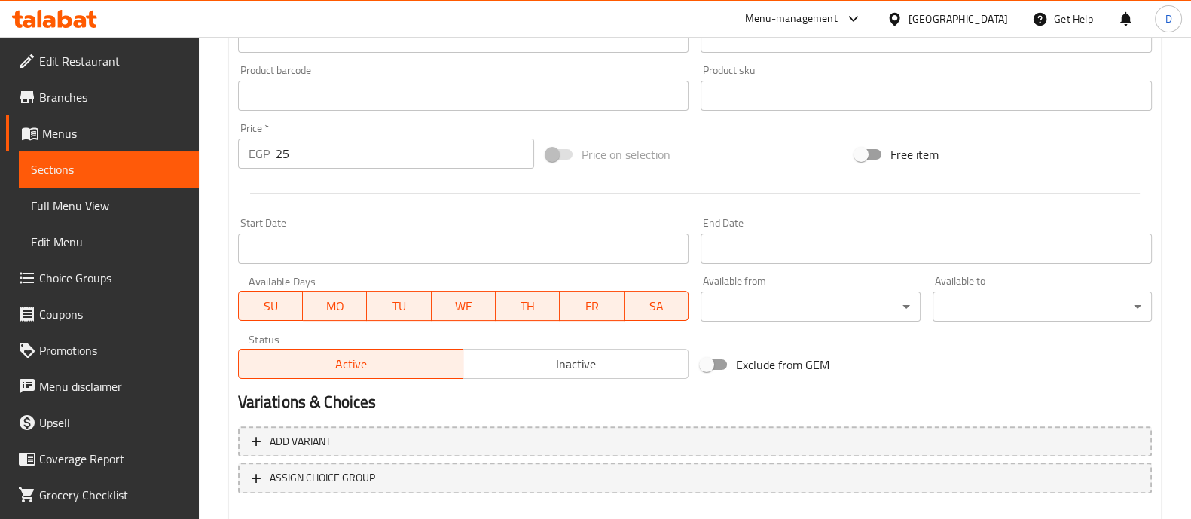
scroll to position [566, 0]
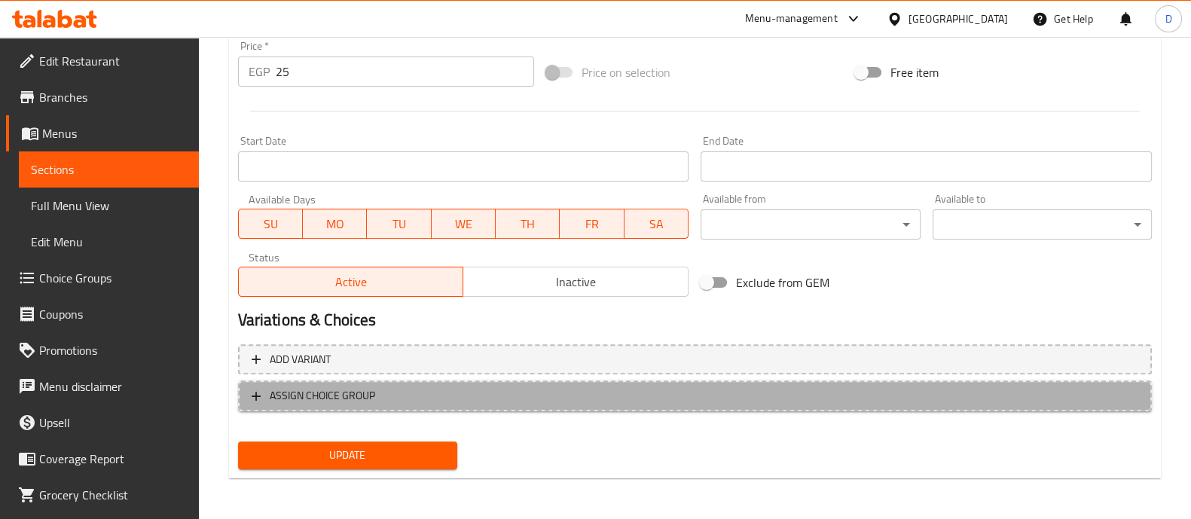
click at [392, 396] on span "ASSIGN CHOICE GROUP" at bounding box center [695, 396] width 887 height 19
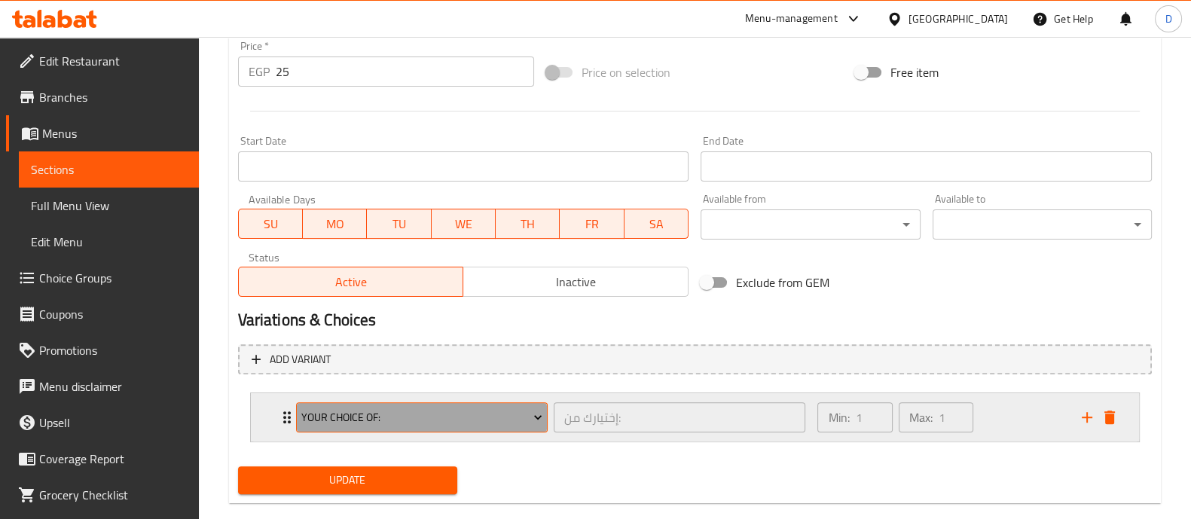
click at [372, 411] on span "Your Choice Of:" at bounding box center [421, 417] width 241 height 19
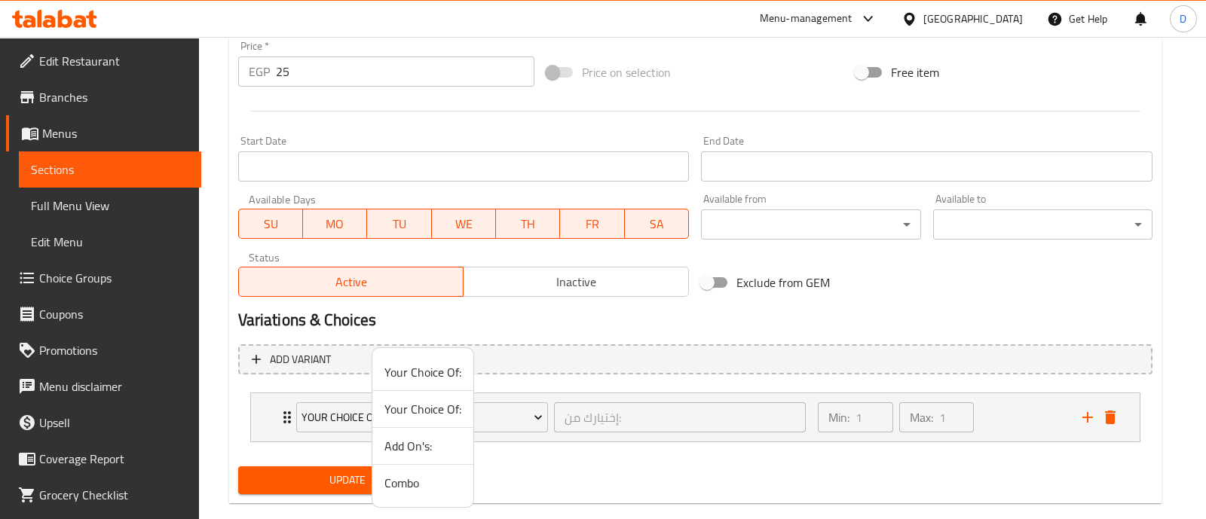
click at [414, 445] on span "Add On's:" at bounding box center [422, 446] width 77 height 18
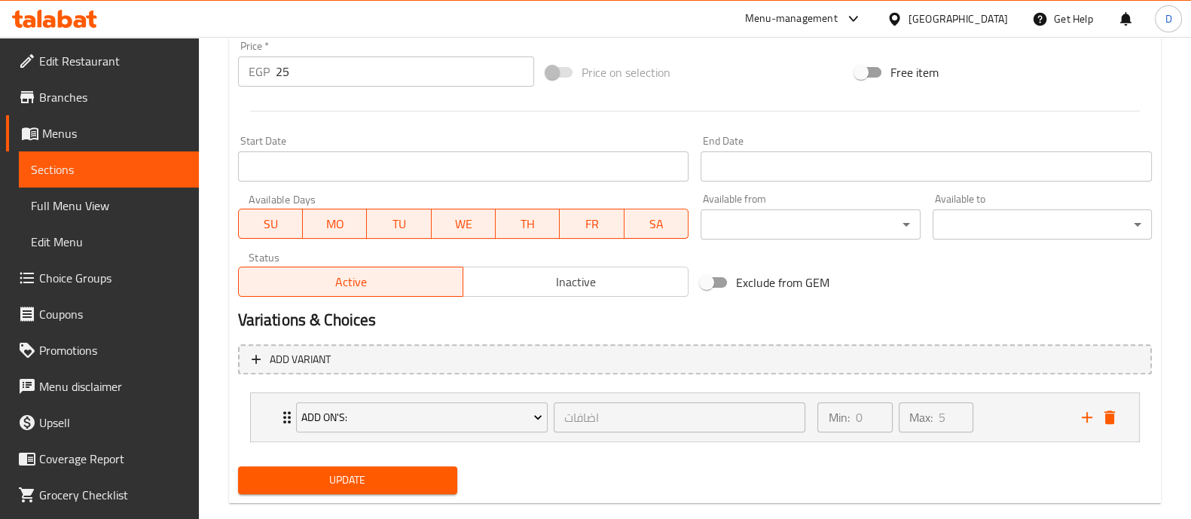
click at [390, 471] on span "Update" at bounding box center [347, 480] width 195 height 19
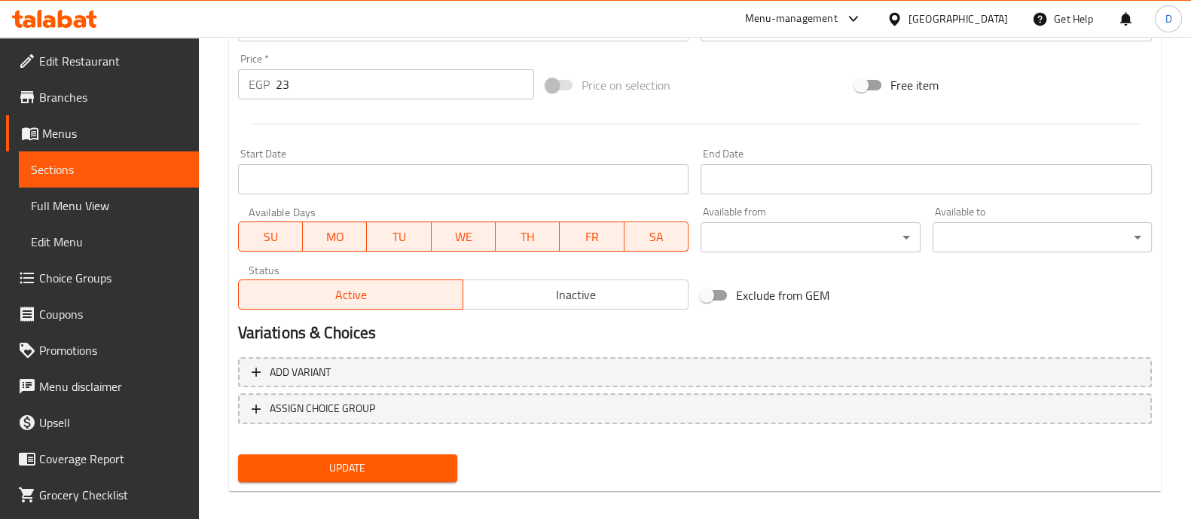
scroll to position [566, 0]
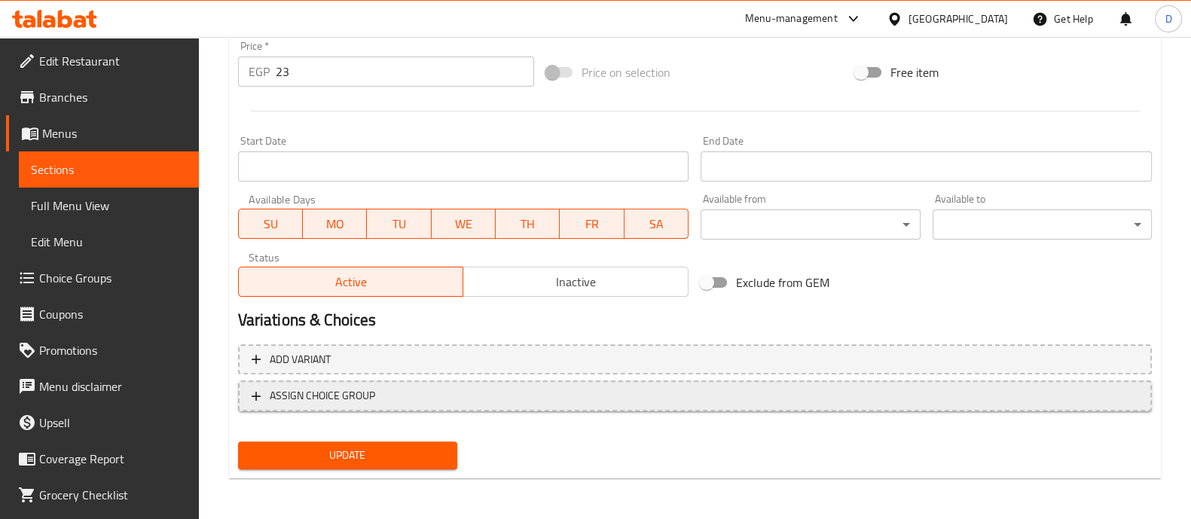
click at [295, 391] on span "ASSIGN CHOICE GROUP" at bounding box center [322, 396] width 105 height 19
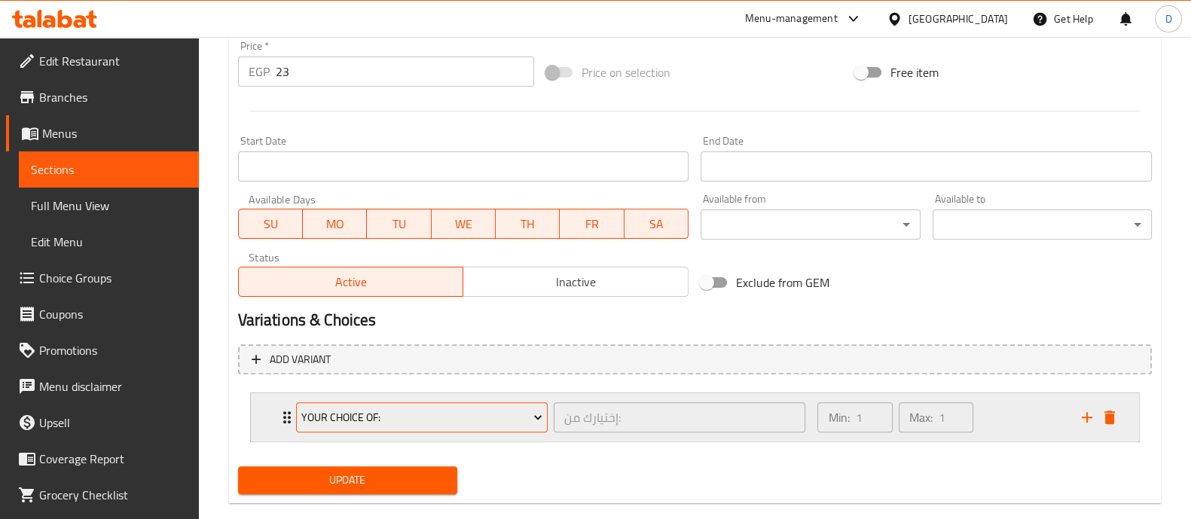
click at [318, 409] on span "Your Choice Of:" at bounding box center [421, 417] width 241 height 19
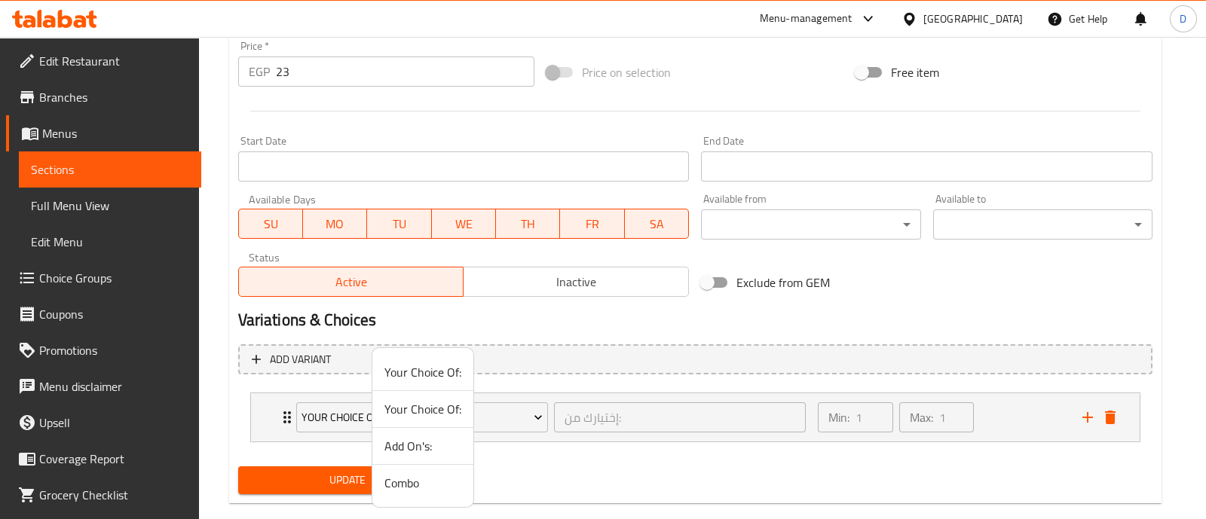
click at [410, 441] on span "Add On's:" at bounding box center [422, 446] width 77 height 18
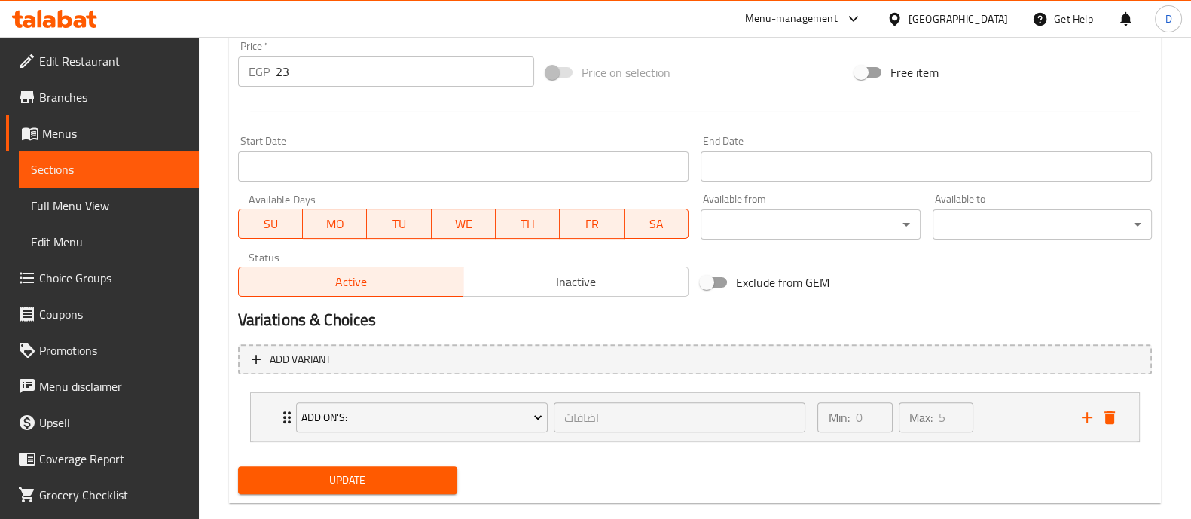
click at [391, 484] on span "Update" at bounding box center [347, 480] width 195 height 19
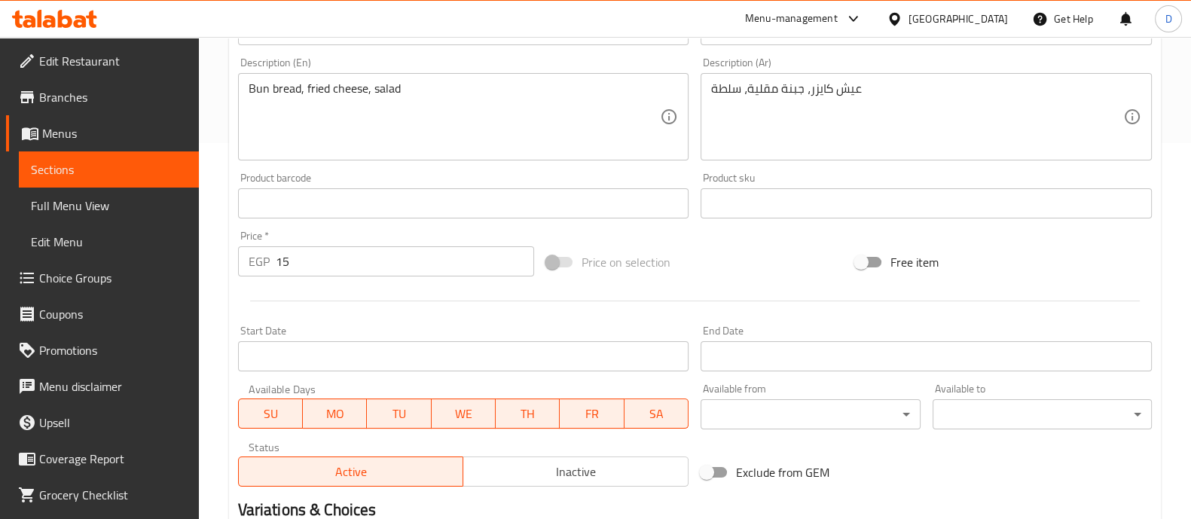
scroll to position [566, 0]
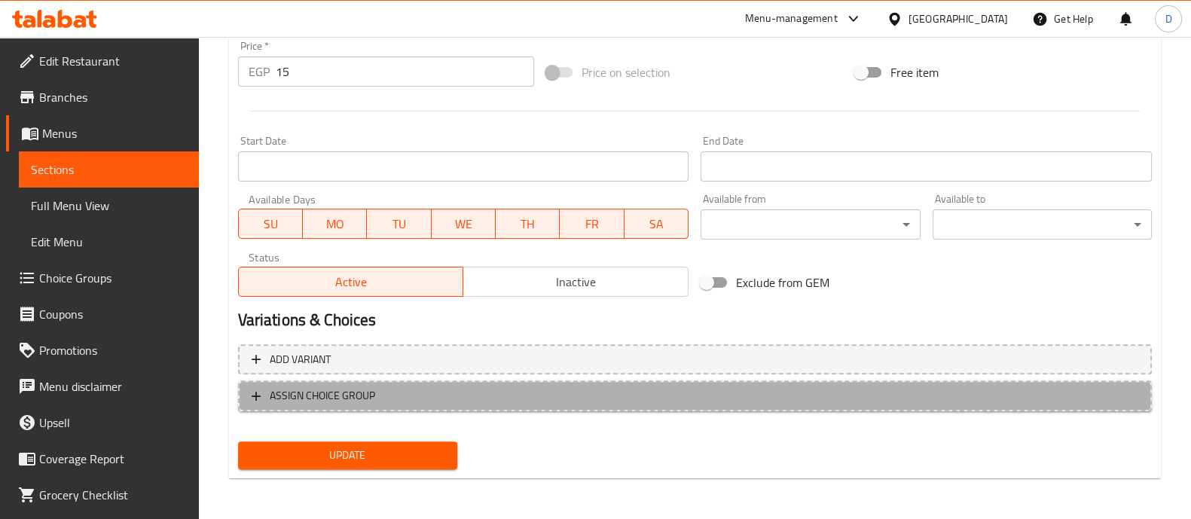
click at [349, 399] on span "ASSIGN CHOICE GROUP" at bounding box center [322, 396] width 105 height 19
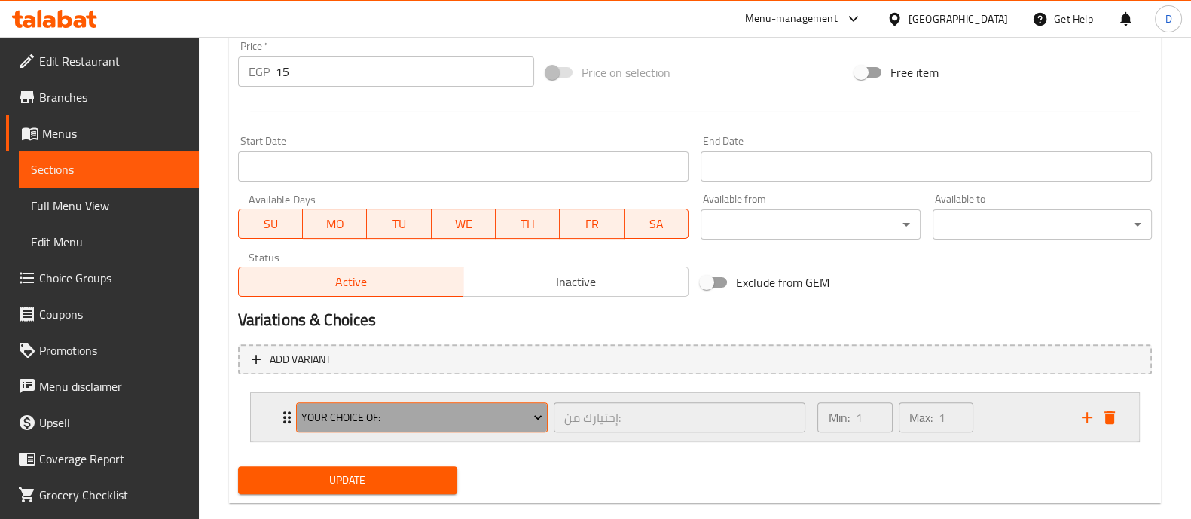
click at [352, 413] on span "Your Choice Of:" at bounding box center [421, 417] width 241 height 19
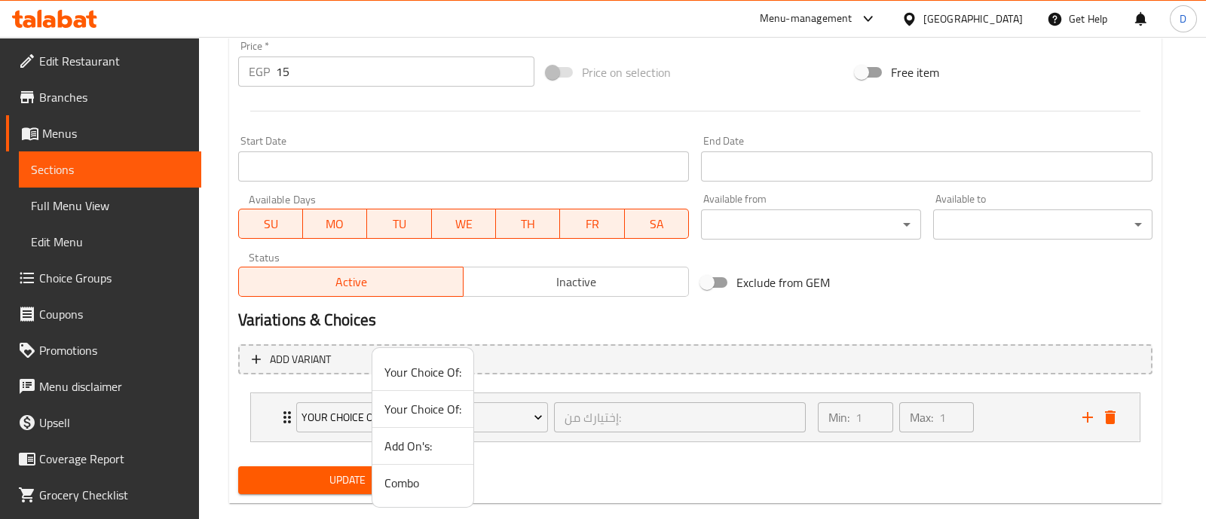
click at [408, 442] on span "Add On's:" at bounding box center [422, 446] width 77 height 18
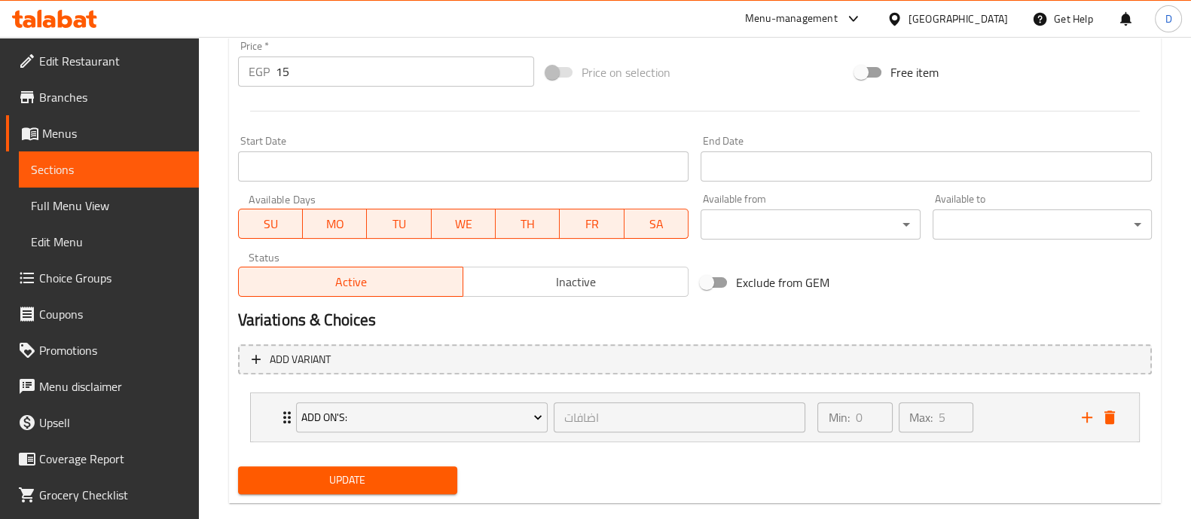
click at [408, 481] on span "Update" at bounding box center [347, 480] width 195 height 19
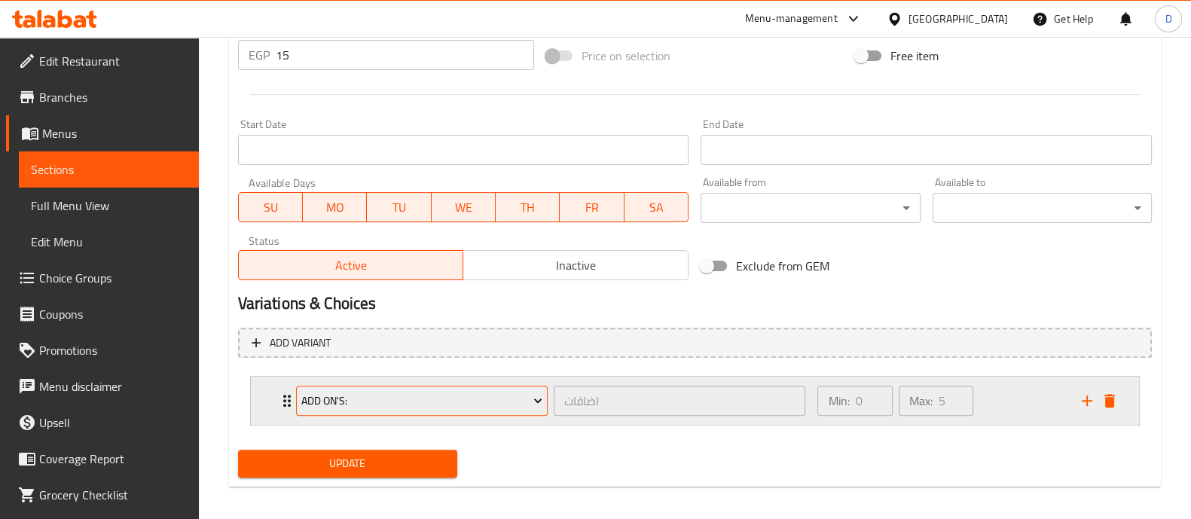
scroll to position [591, 0]
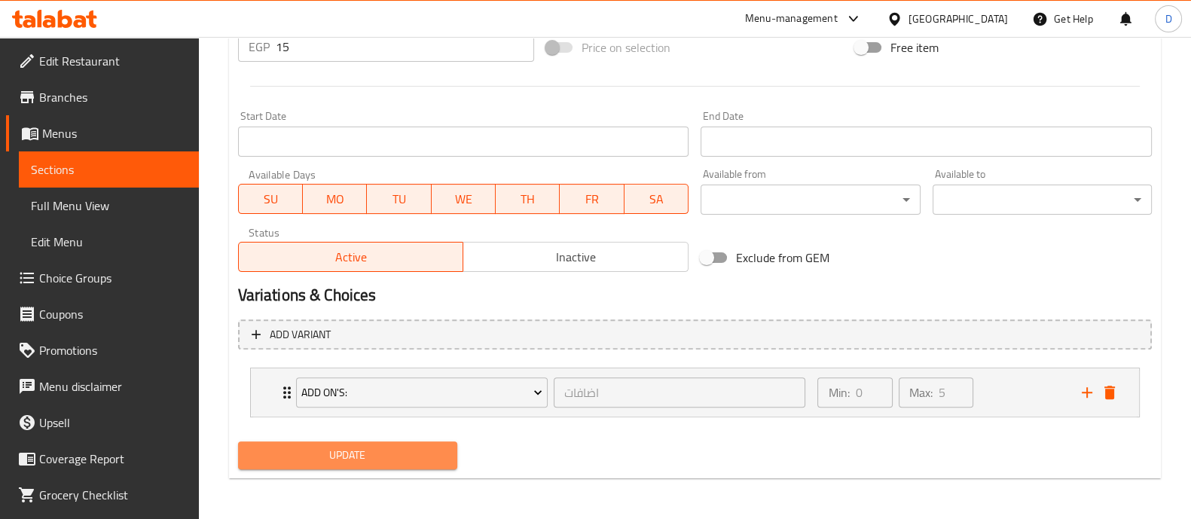
click at [348, 446] on span "Update" at bounding box center [347, 455] width 195 height 19
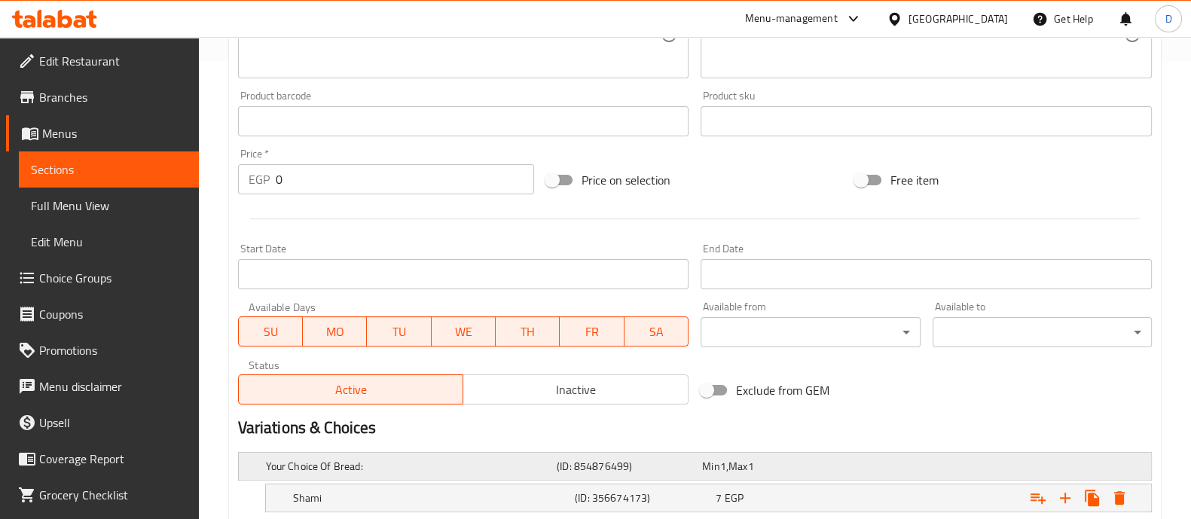
scroll to position [599, 0]
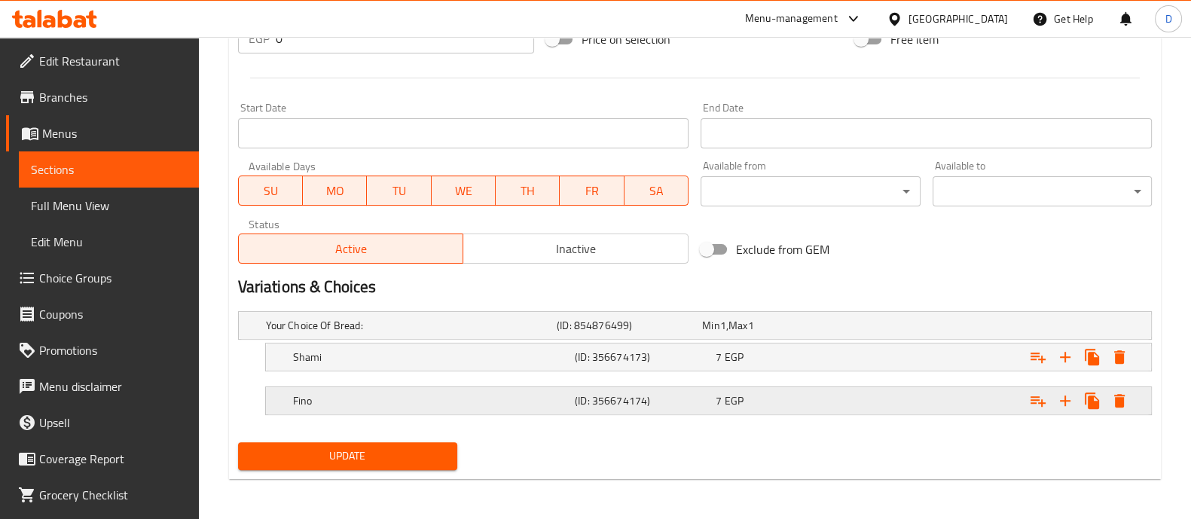
click at [1043, 366] on icon "Expand" at bounding box center [1038, 357] width 18 height 18
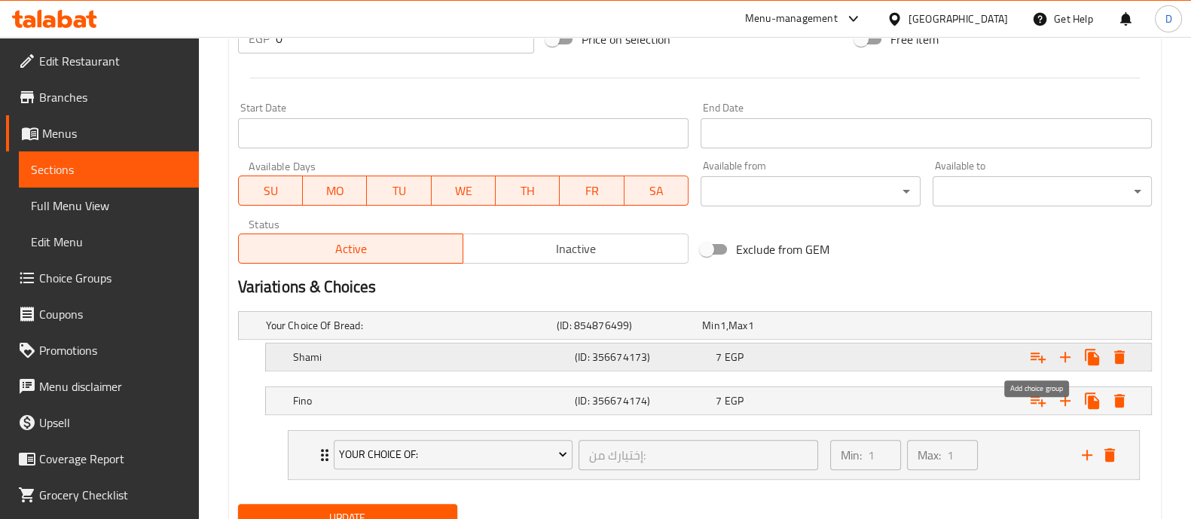
click at [1034, 360] on icon "Expand" at bounding box center [1038, 357] width 18 height 18
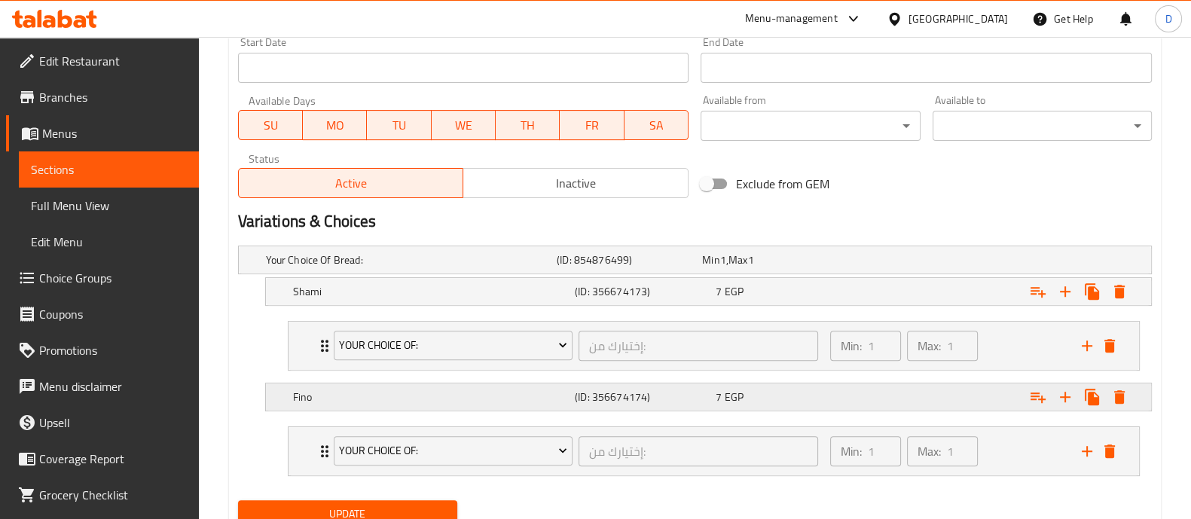
scroll to position [723, 0]
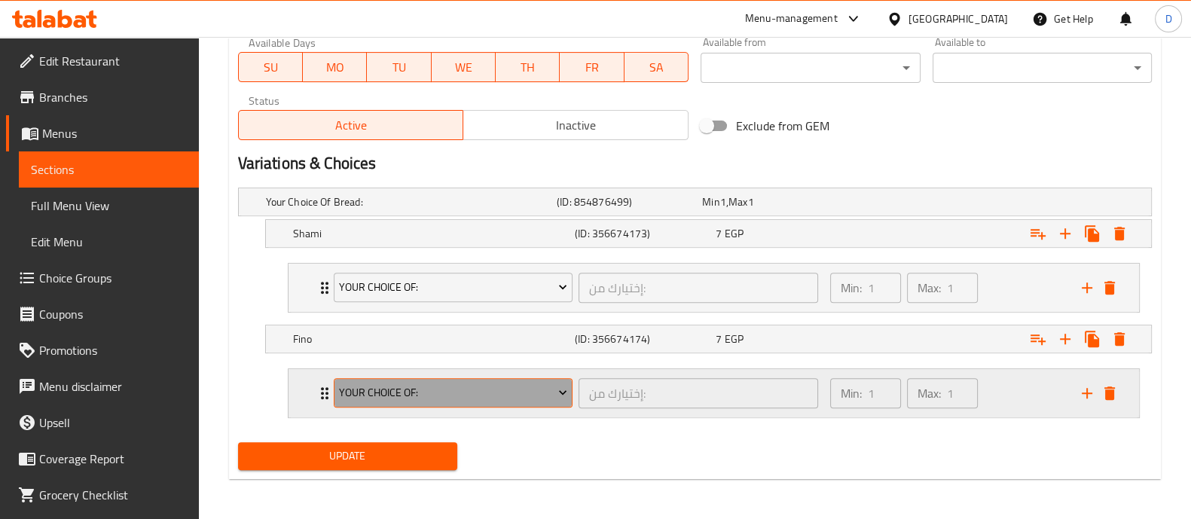
click at [408, 387] on span "Your Choice Of:" at bounding box center [453, 393] width 228 height 19
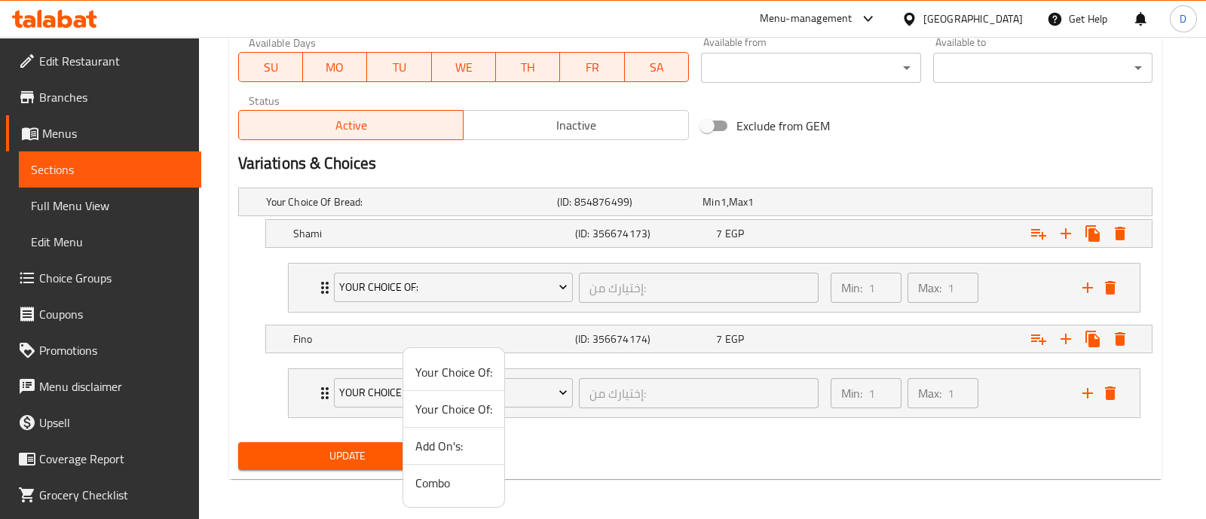
click at [427, 438] on span "Add On's:" at bounding box center [453, 446] width 77 height 18
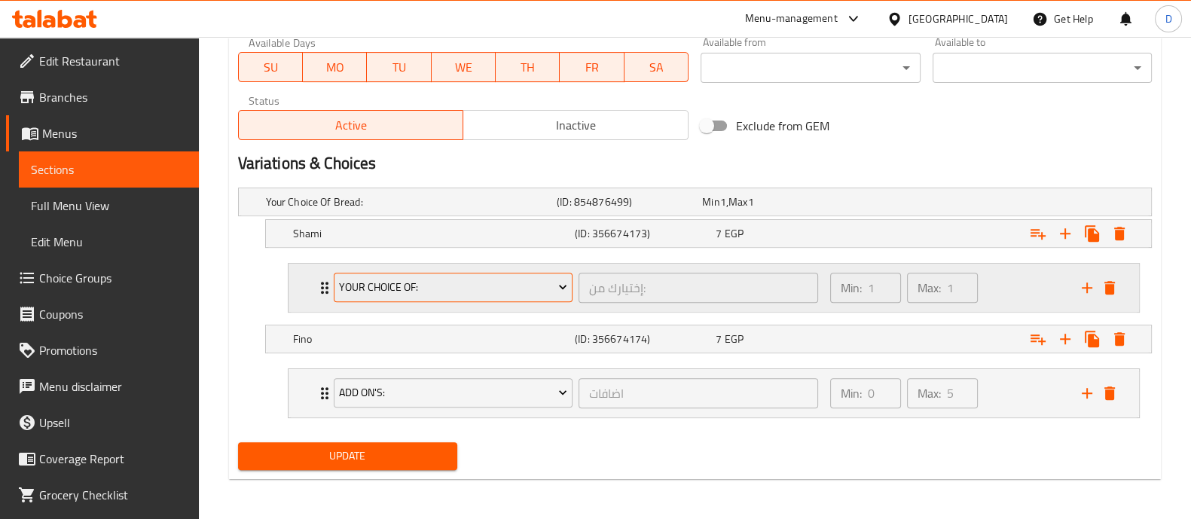
click at [439, 292] on span "Your Choice Of:" at bounding box center [453, 287] width 228 height 19
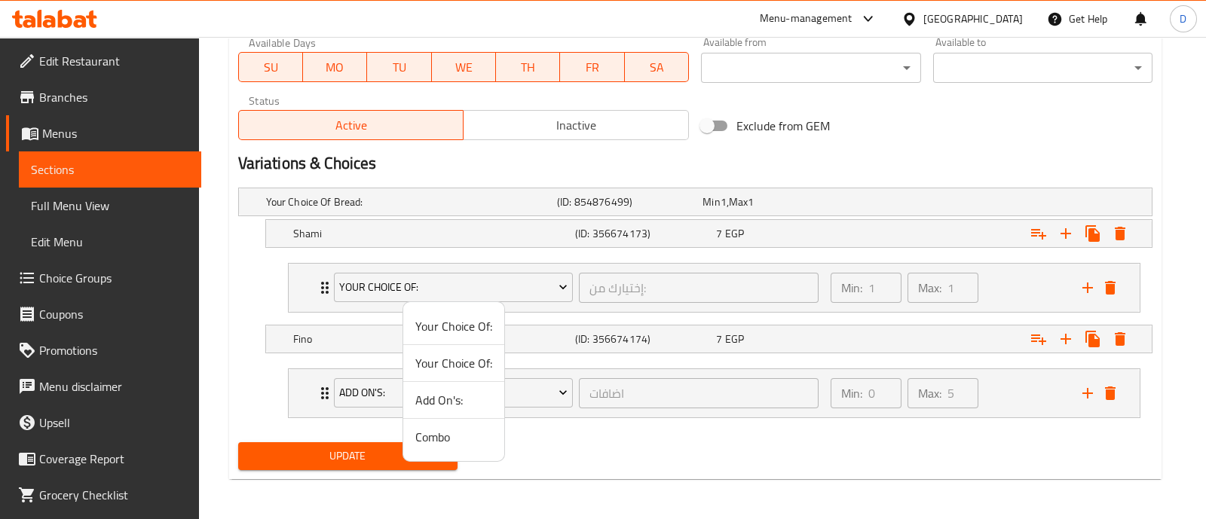
click at [449, 399] on span "Add On's:" at bounding box center [453, 400] width 77 height 18
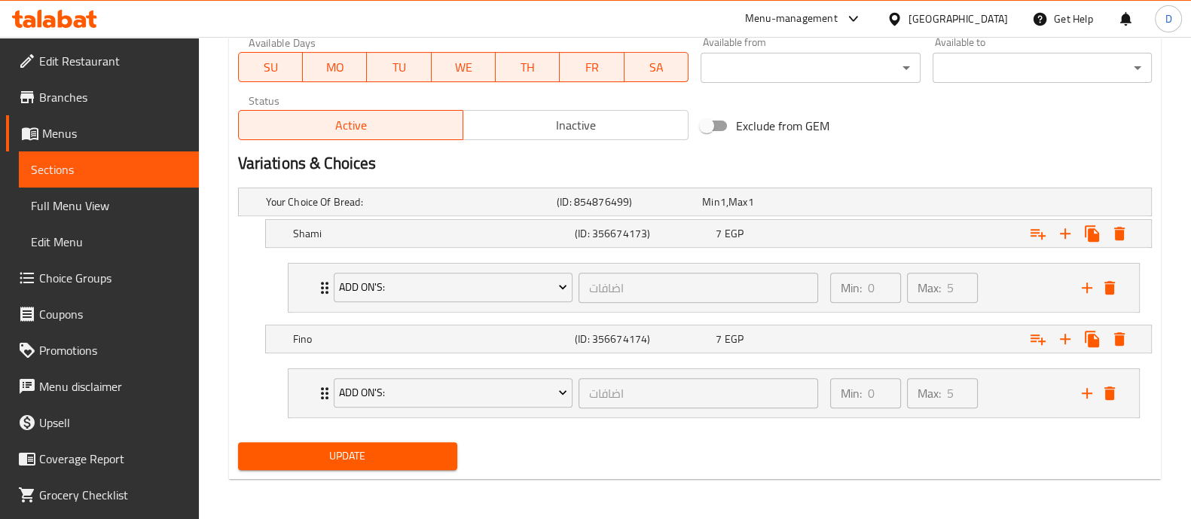
click at [384, 453] on span "Update" at bounding box center [347, 456] width 195 height 19
click at [419, 451] on span "Update" at bounding box center [347, 456] width 195 height 19
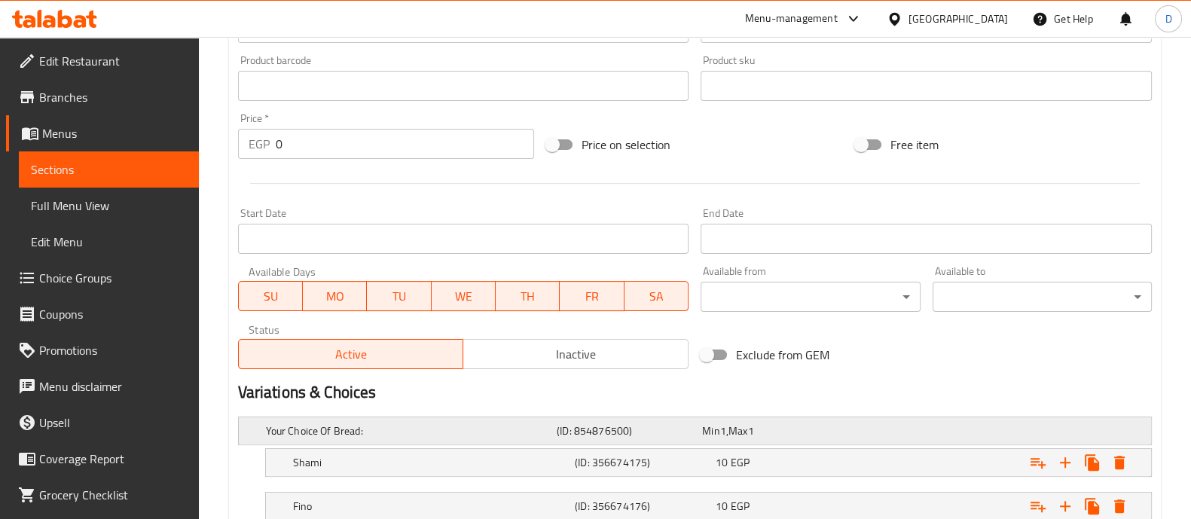
scroll to position [599, 0]
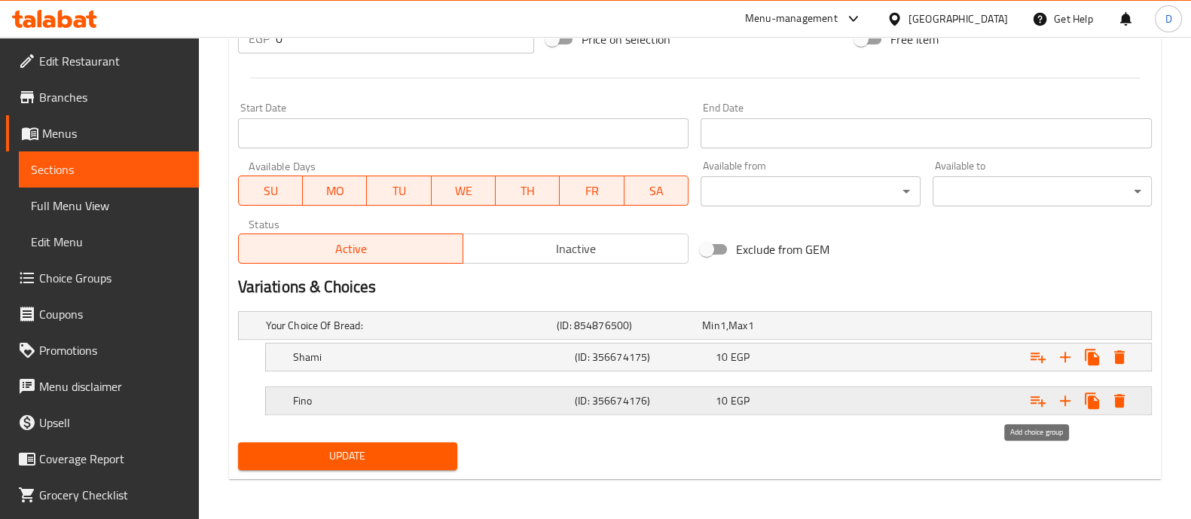
click at [1038, 401] on icon "Expand" at bounding box center [1038, 401] width 18 height 18
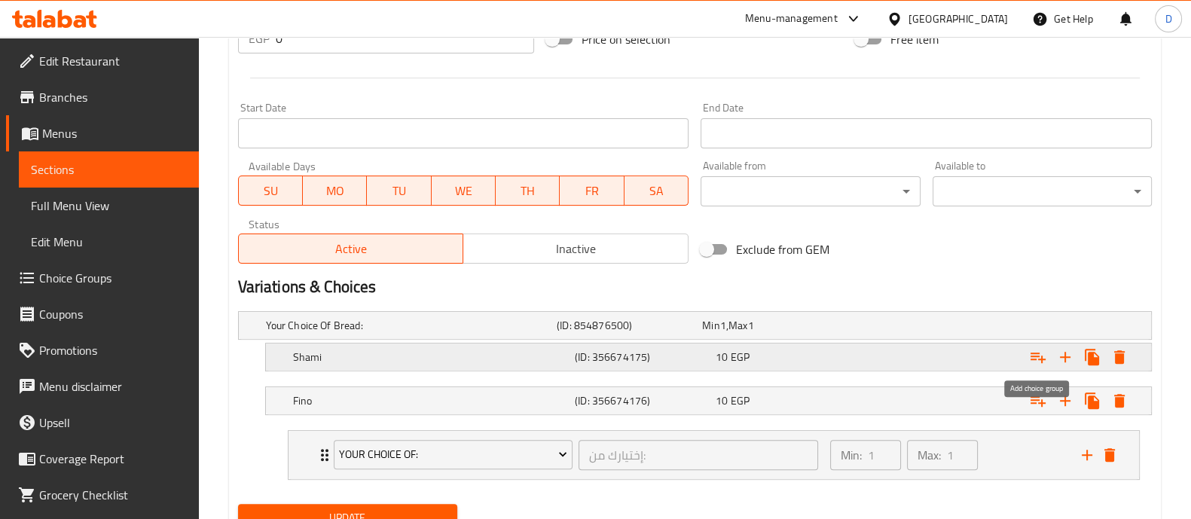
click at [1038, 359] on icon "Expand" at bounding box center [1038, 357] width 18 height 18
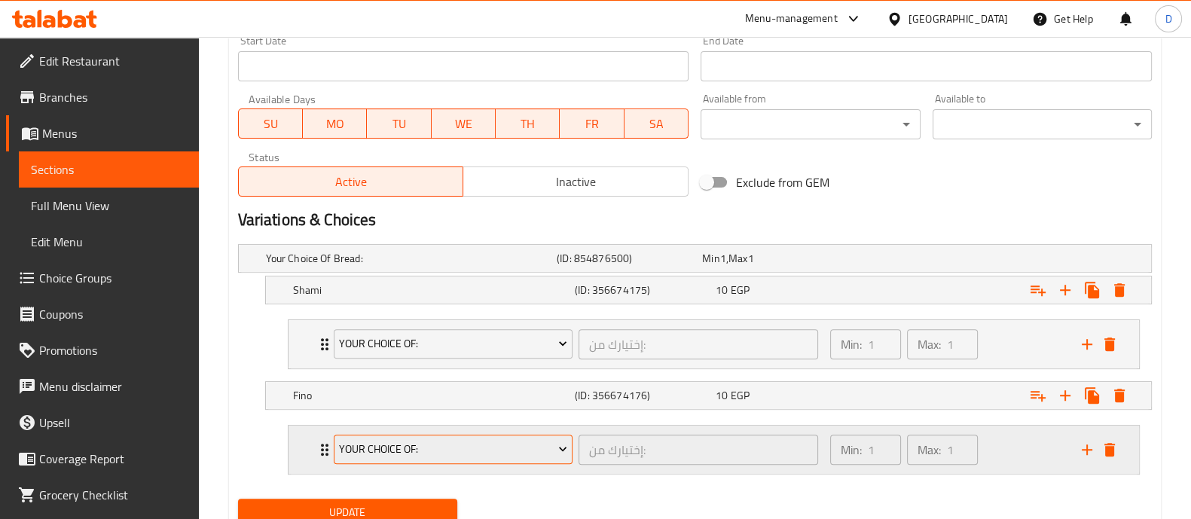
scroll to position [723, 0]
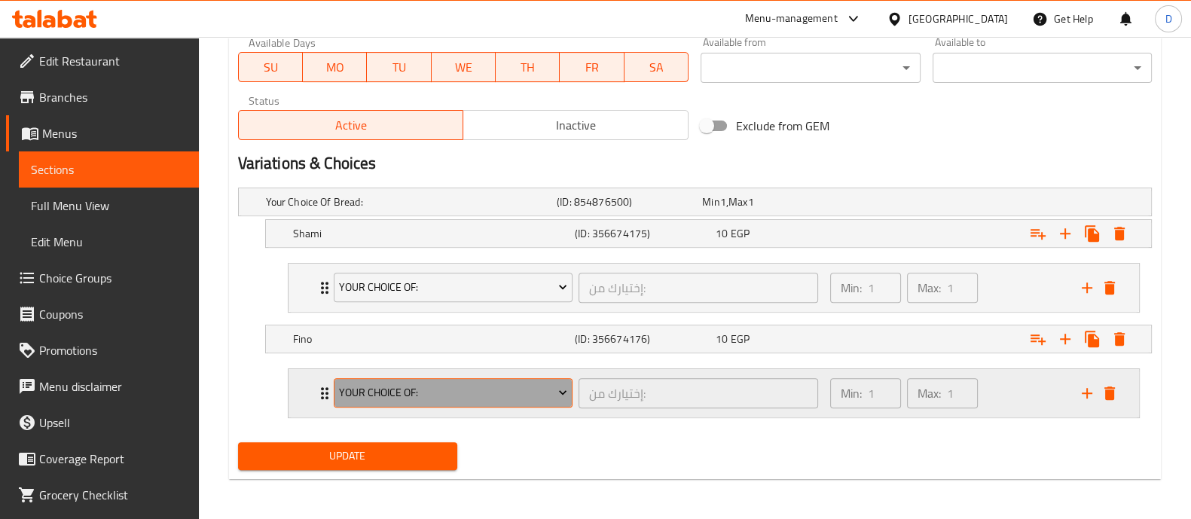
click at [411, 396] on span "Your Choice Of:" at bounding box center [453, 393] width 228 height 19
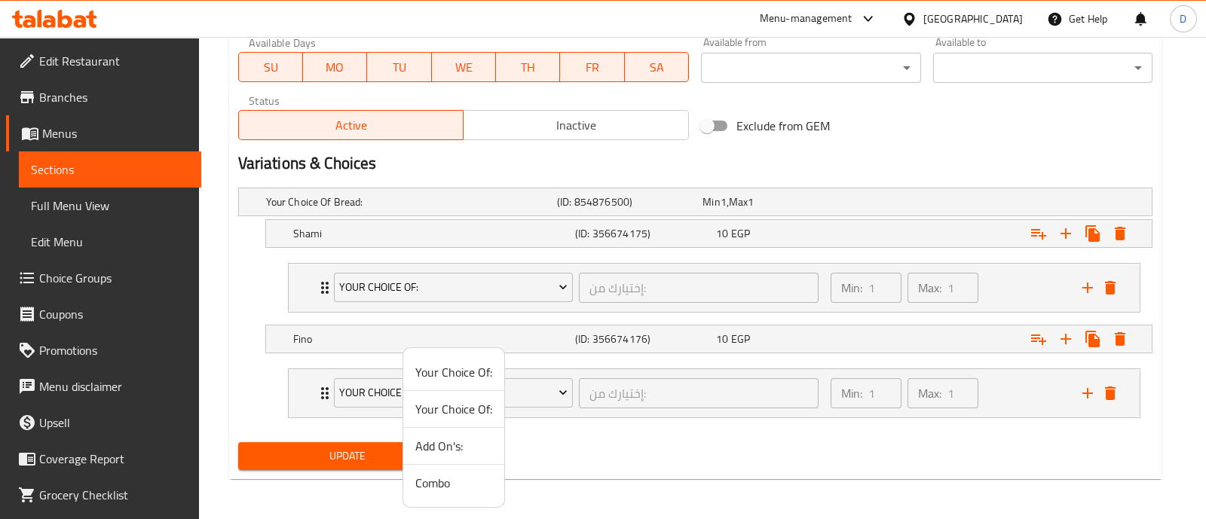
drag, startPoint x: 431, startPoint y: 443, endPoint x: 431, endPoint y: 423, distance: 19.6
click at [431, 445] on span "Add On's:" at bounding box center [453, 446] width 77 height 18
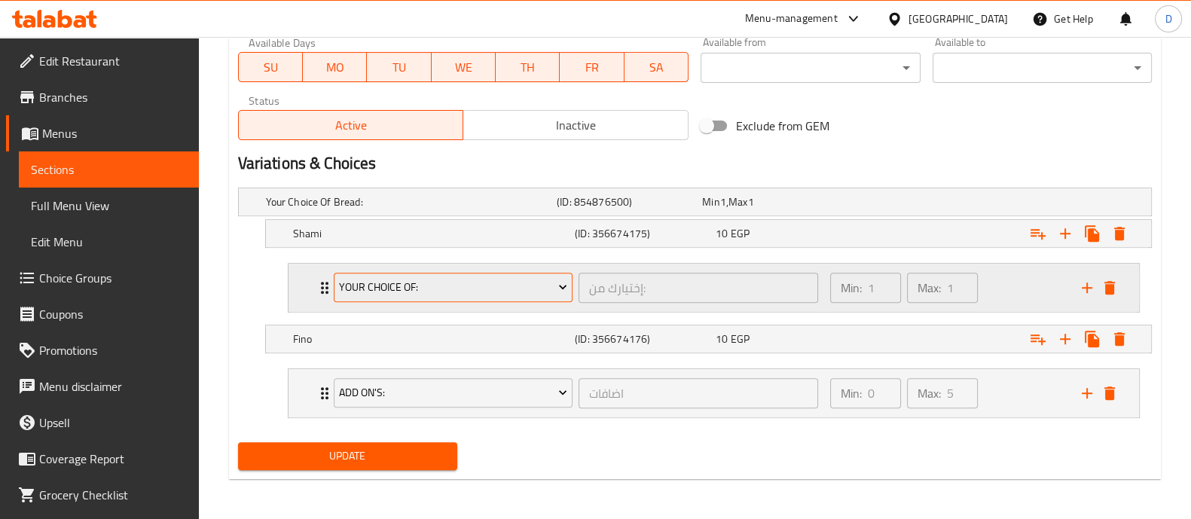
click at [418, 290] on span "Your Choice Of:" at bounding box center [453, 287] width 228 height 19
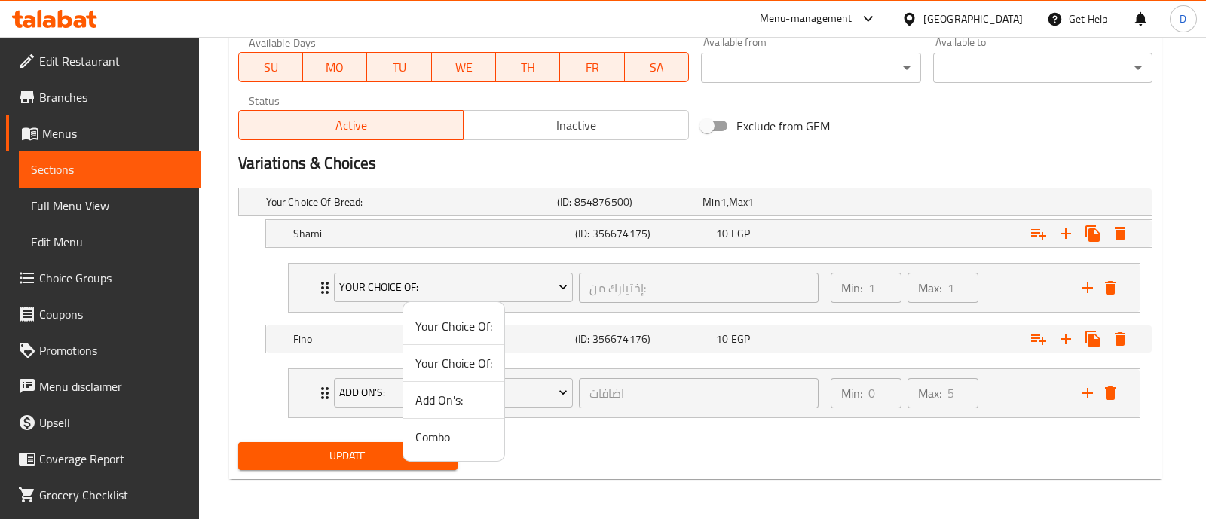
click at [439, 395] on span "Add On's:" at bounding box center [453, 400] width 77 height 18
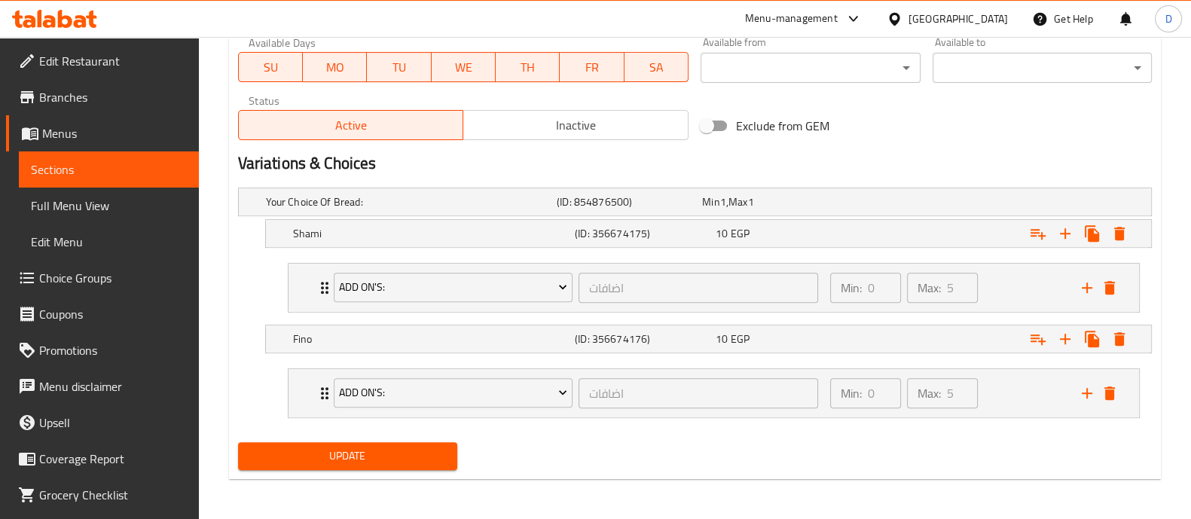
click at [432, 459] on span "Update" at bounding box center [347, 456] width 195 height 19
click at [356, 447] on span "Update" at bounding box center [347, 456] width 195 height 19
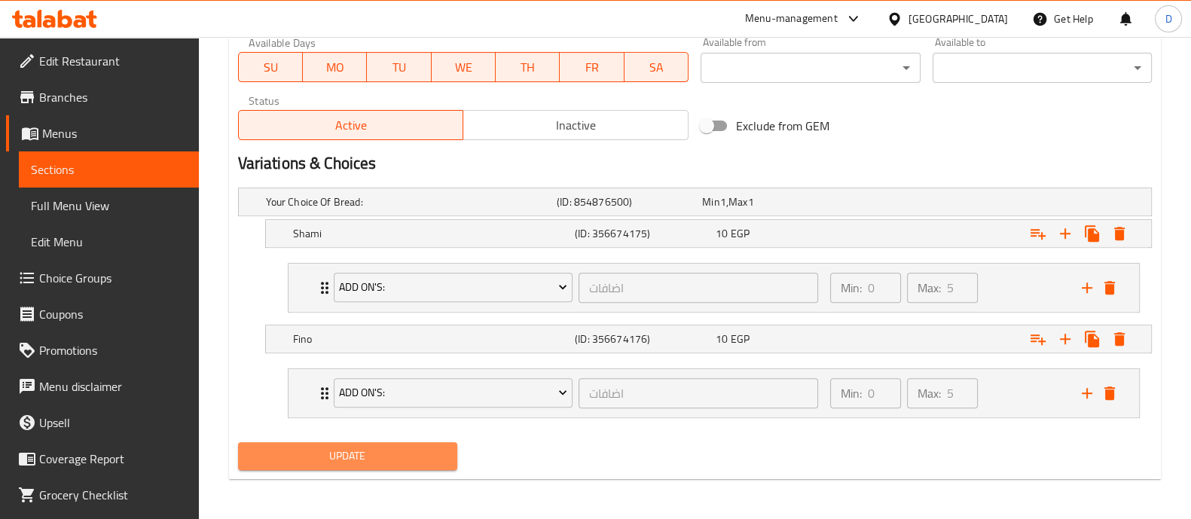
click at [359, 454] on span "Update" at bounding box center [347, 456] width 195 height 19
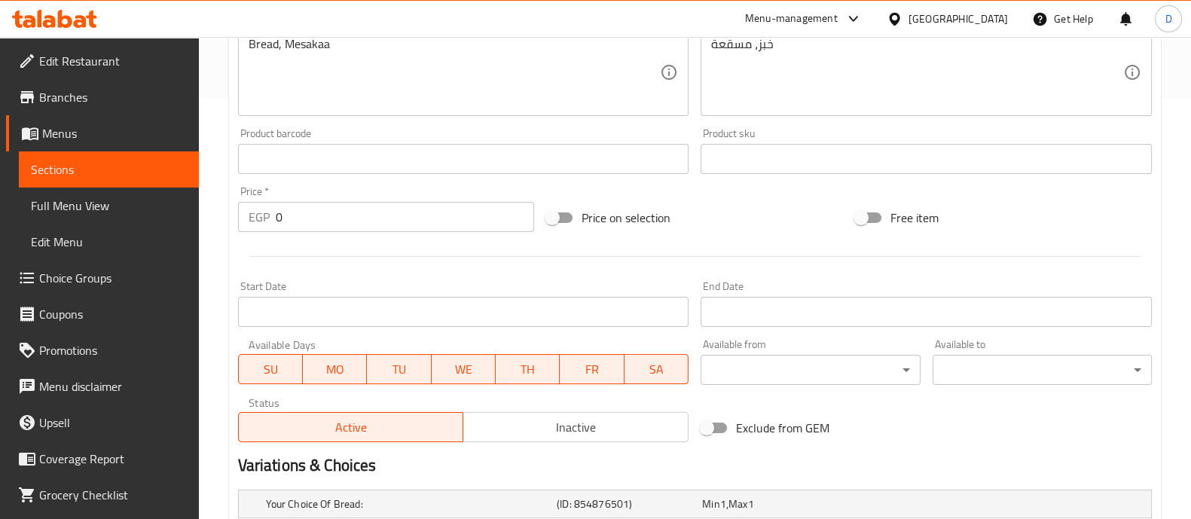
scroll to position [599, 0]
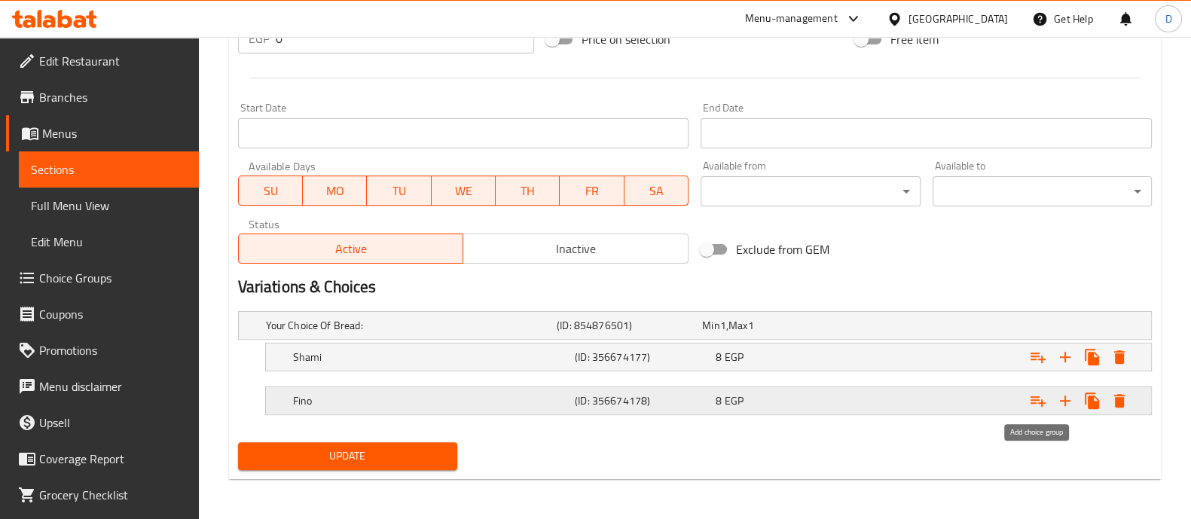
click at [1041, 403] on icon "Expand" at bounding box center [1038, 401] width 15 height 11
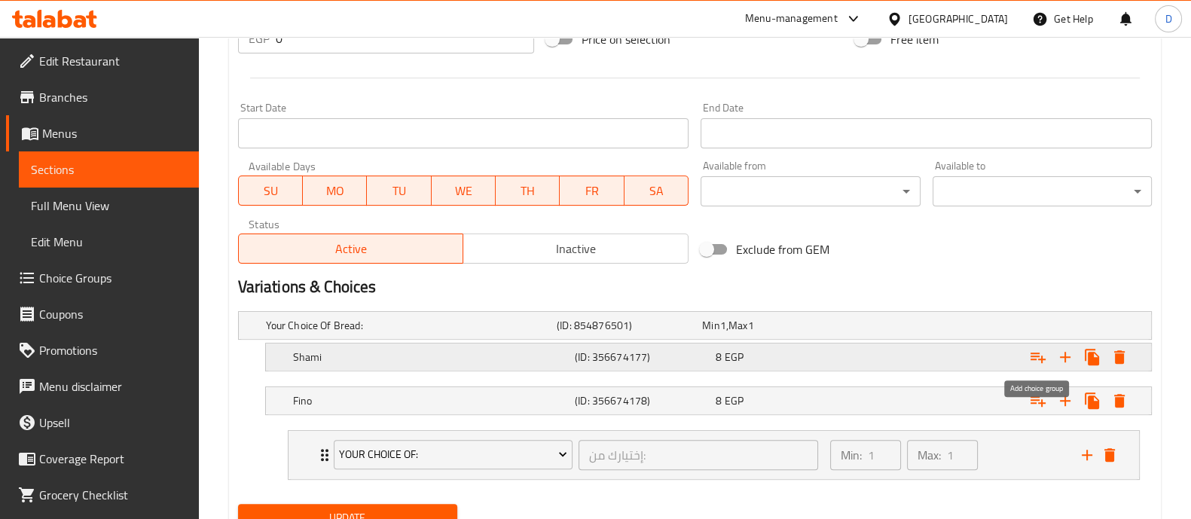
click at [1038, 353] on icon "Expand" at bounding box center [1038, 357] width 18 height 18
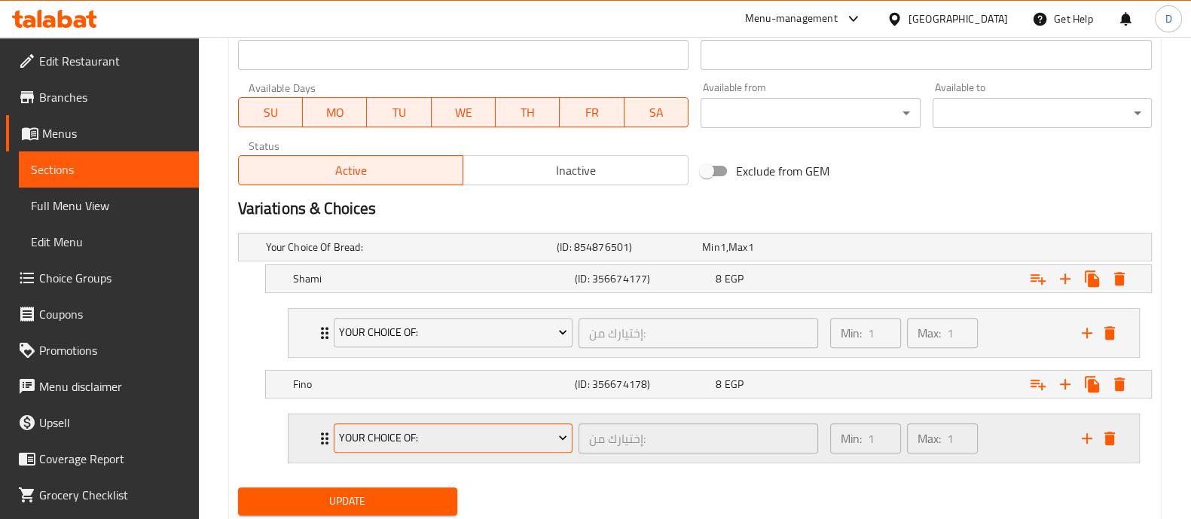
scroll to position [723, 0]
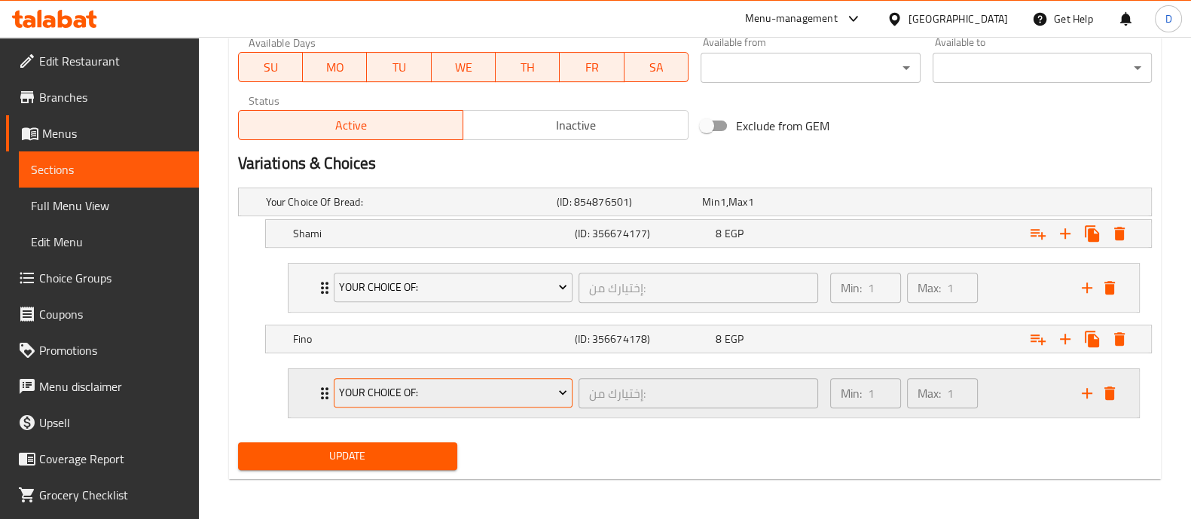
click at [405, 384] on span "Your Choice Of:" at bounding box center [453, 393] width 228 height 19
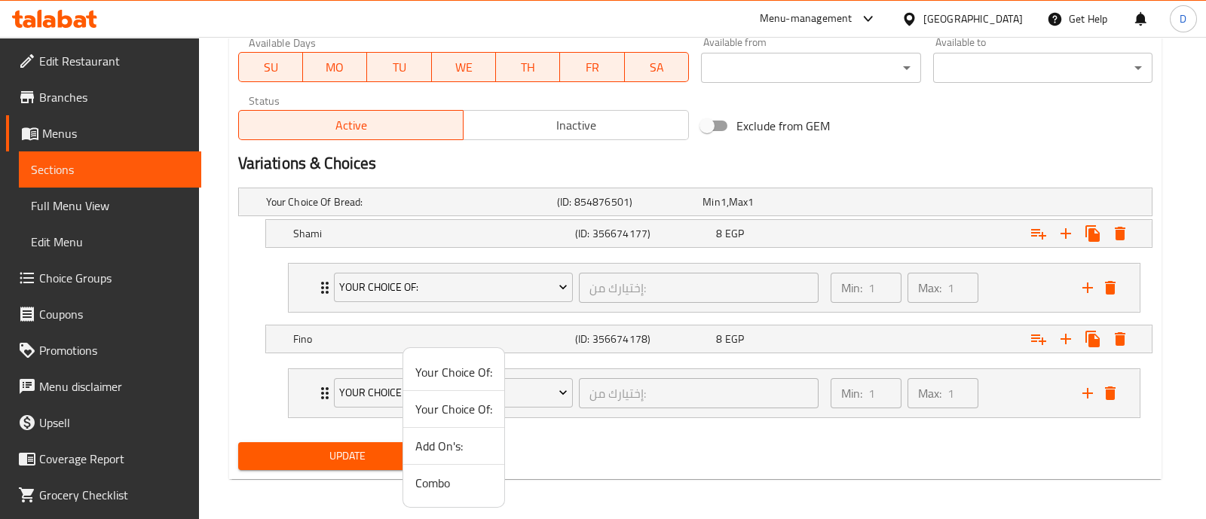
click at [441, 442] on span "Add On's:" at bounding box center [453, 446] width 77 height 18
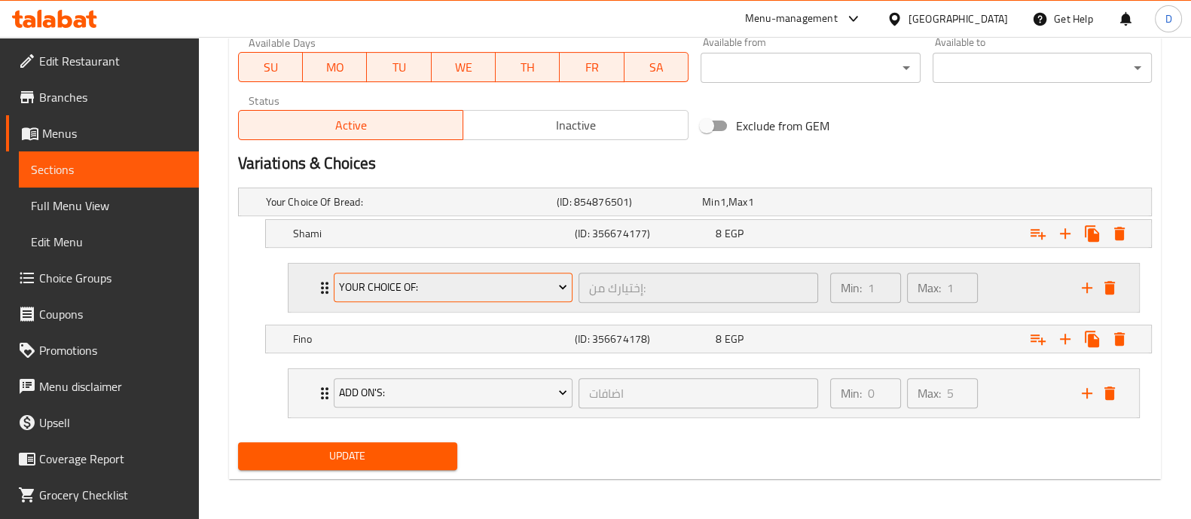
click at [426, 289] on span "Your Choice Of:" at bounding box center [453, 287] width 228 height 19
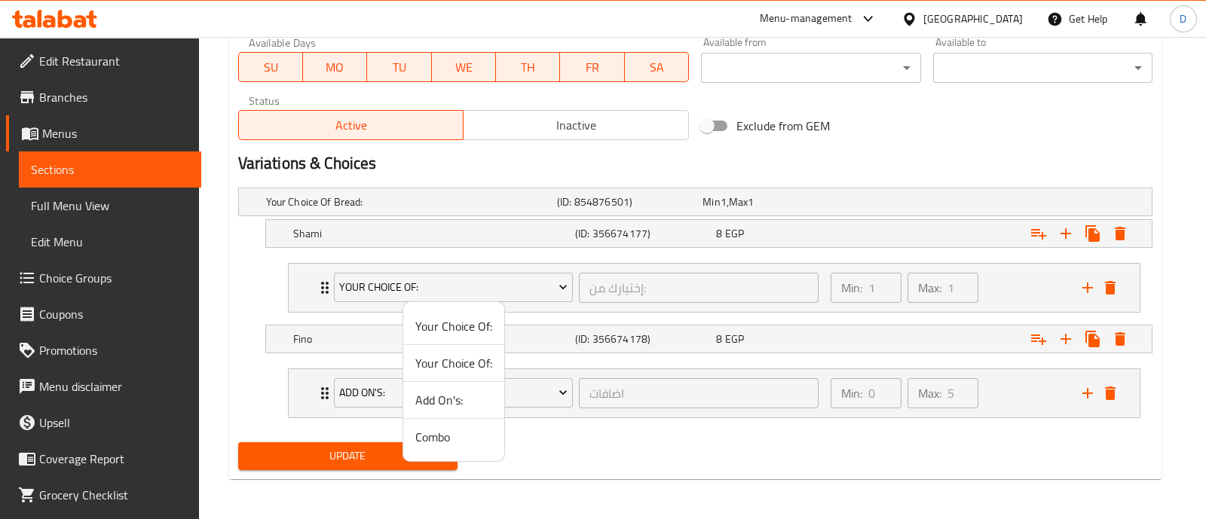
click at [445, 403] on span "Add On's:" at bounding box center [453, 400] width 77 height 18
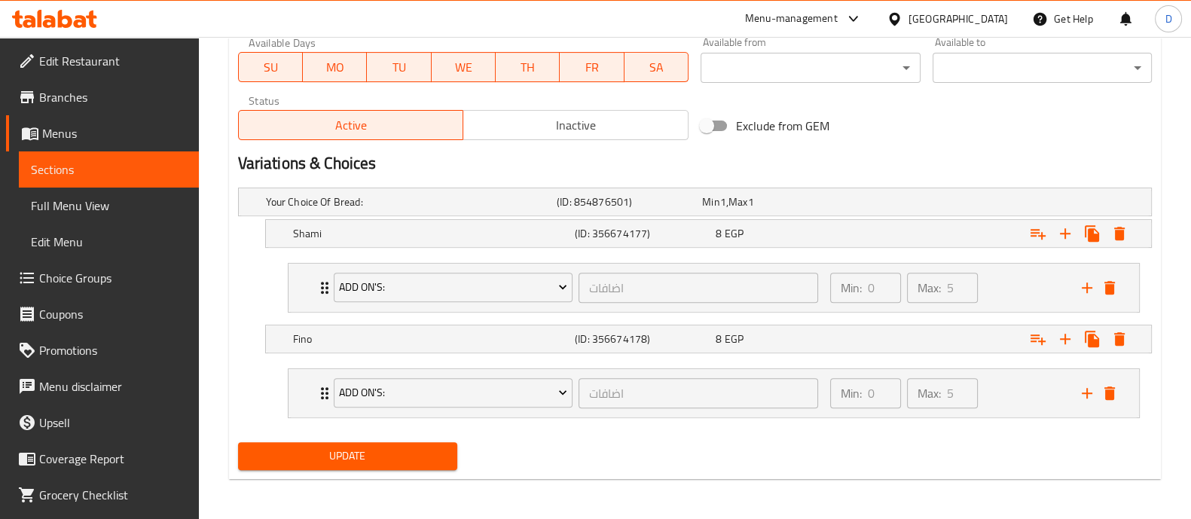
click at [418, 454] on span "Update" at bounding box center [347, 456] width 195 height 19
click at [384, 447] on span "Update" at bounding box center [347, 456] width 195 height 19
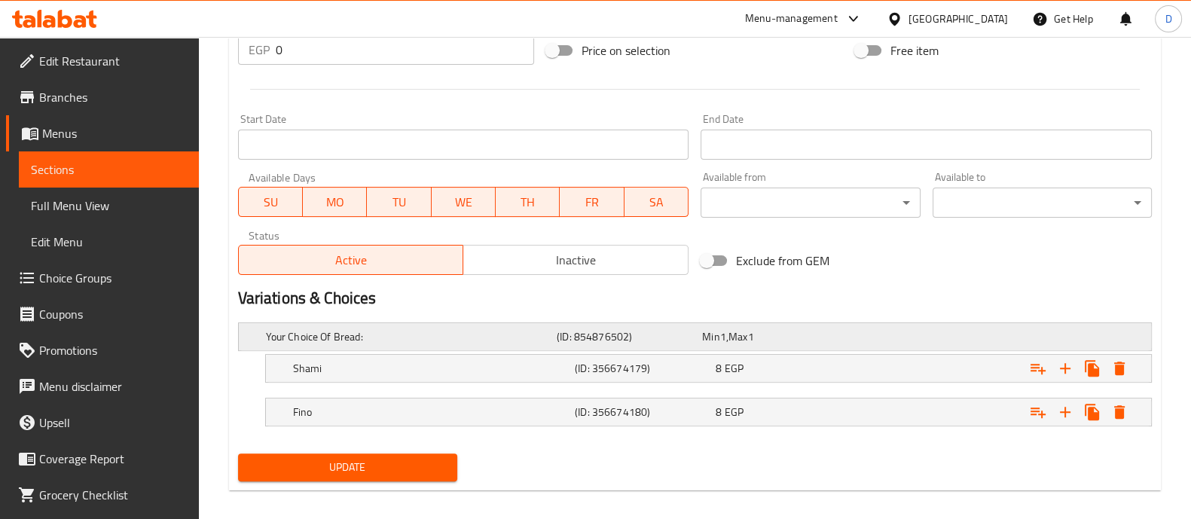
scroll to position [599, 0]
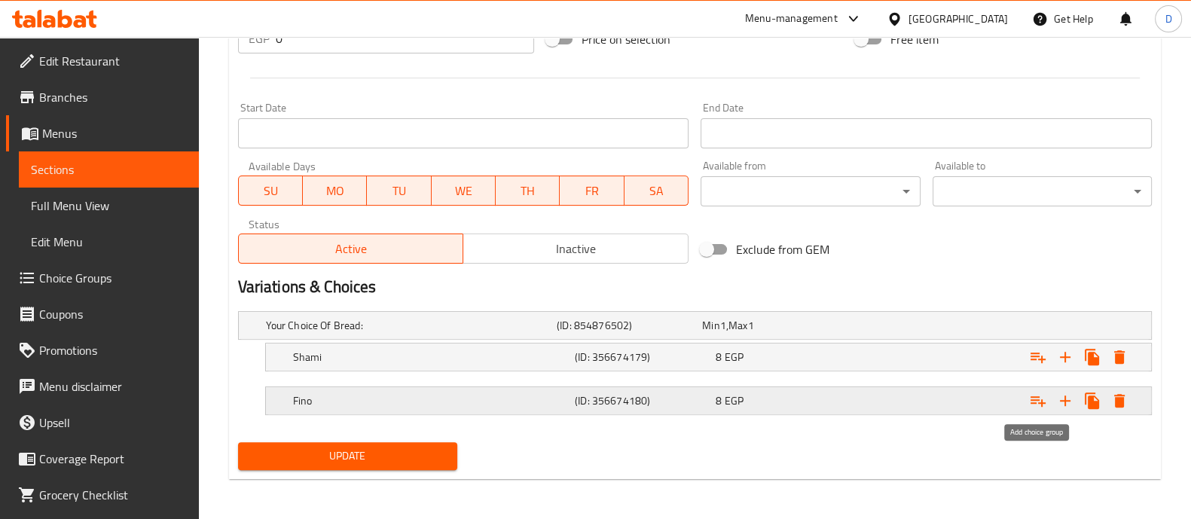
click at [1035, 400] on icon "Expand" at bounding box center [1038, 401] width 18 height 18
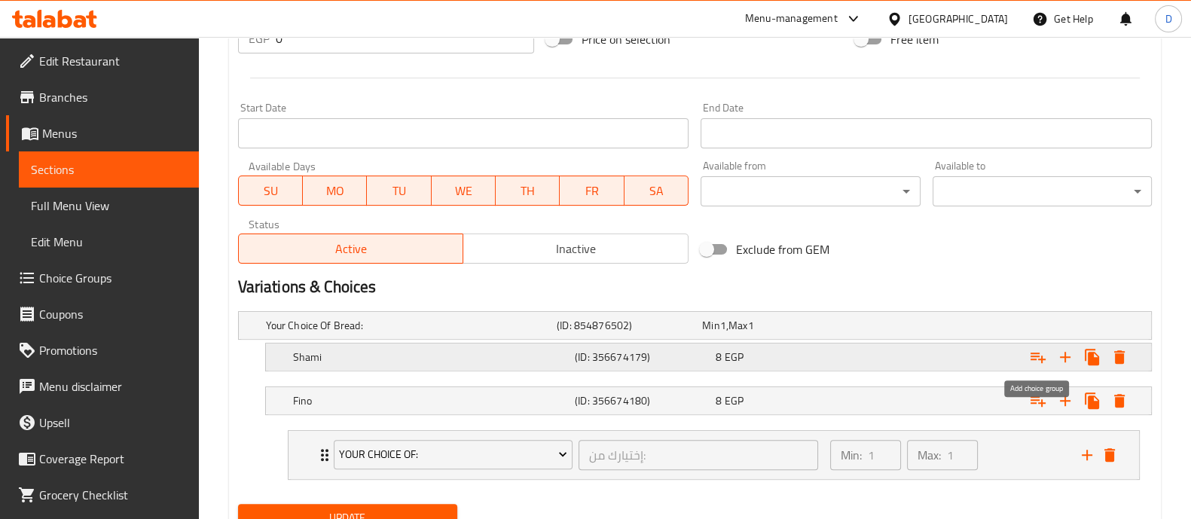
click at [1034, 359] on icon "Expand" at bounding box center [1038, 357] width 18 height 18
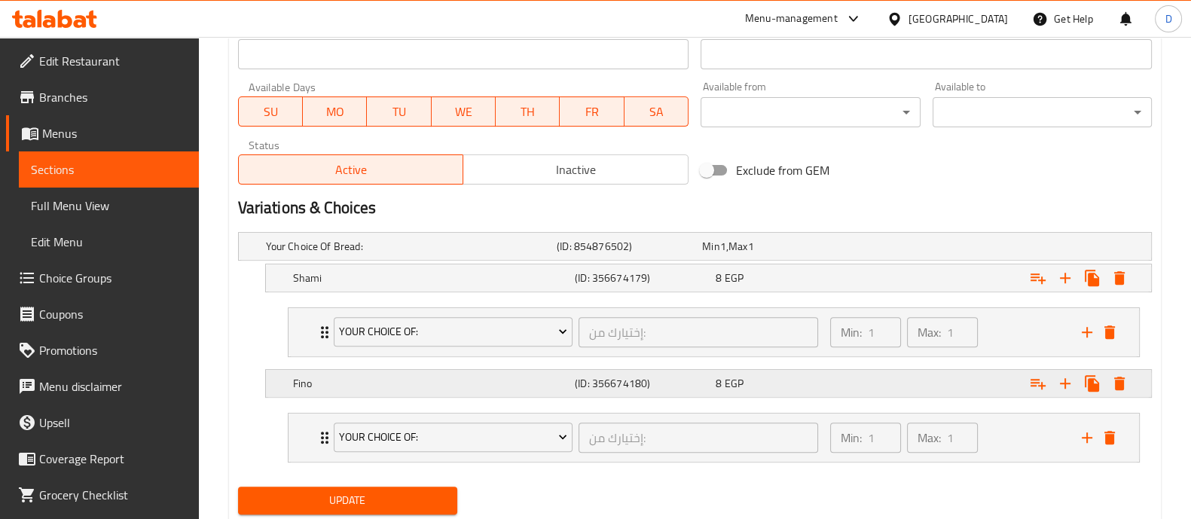
scroll to position [723, 0]
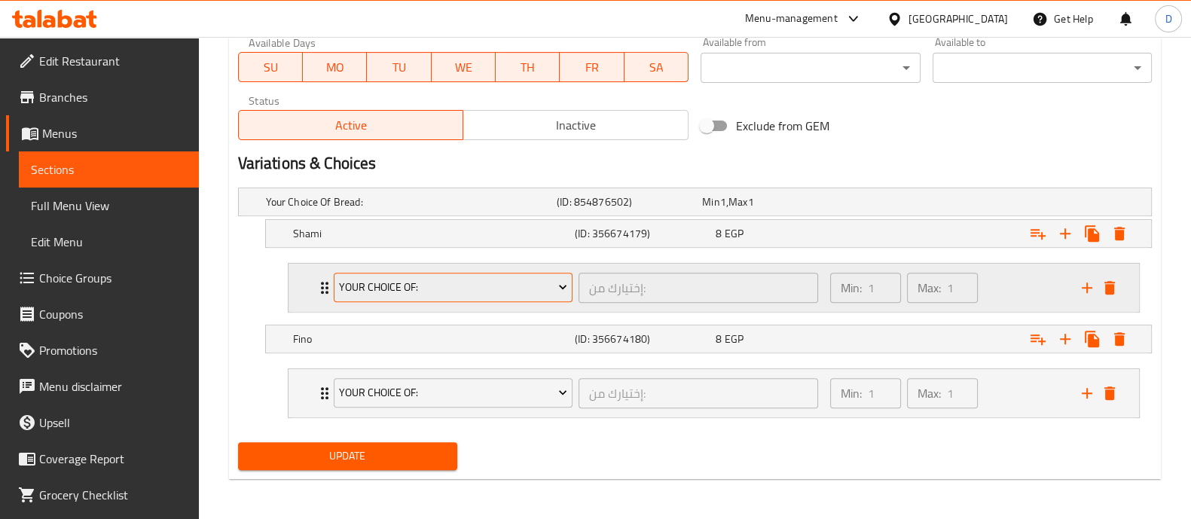
click at [384, 282] on span "Your Choice Of:" at bounding box center [453, 287] width 228 height 19
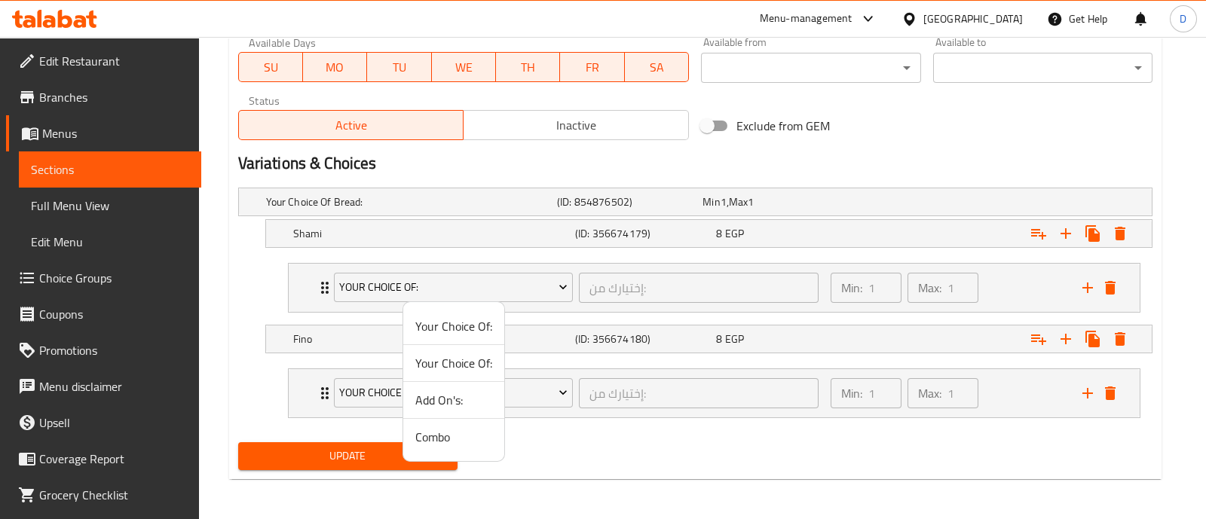
click at [433, 401] on span "Add On's:" at bounding box center [453, 400] width 77 height 18
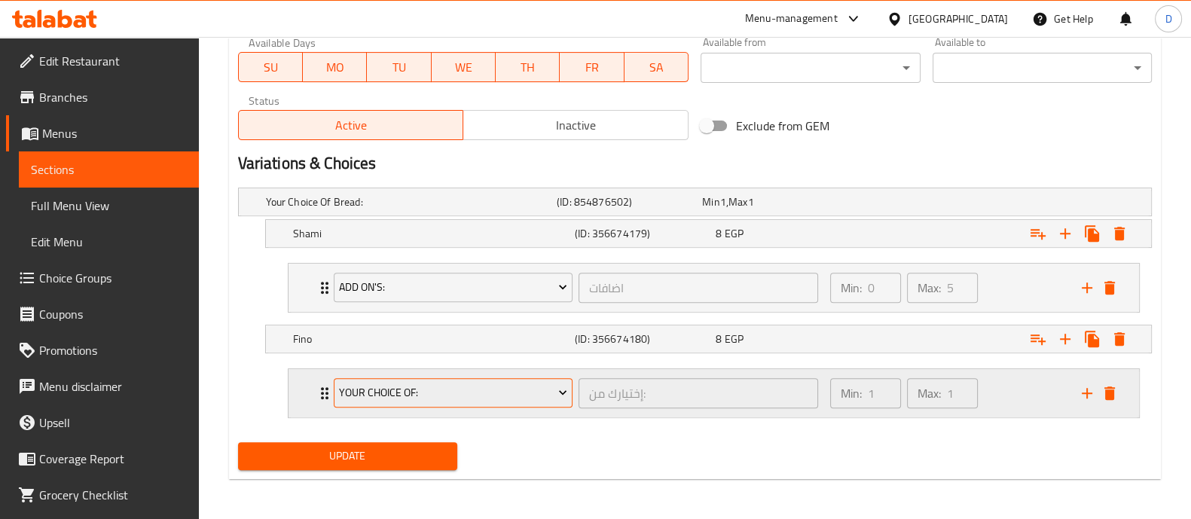
click at [432, 394] on span "Your Choice Of:" at bounding box center [453, 393] width 228 height 19
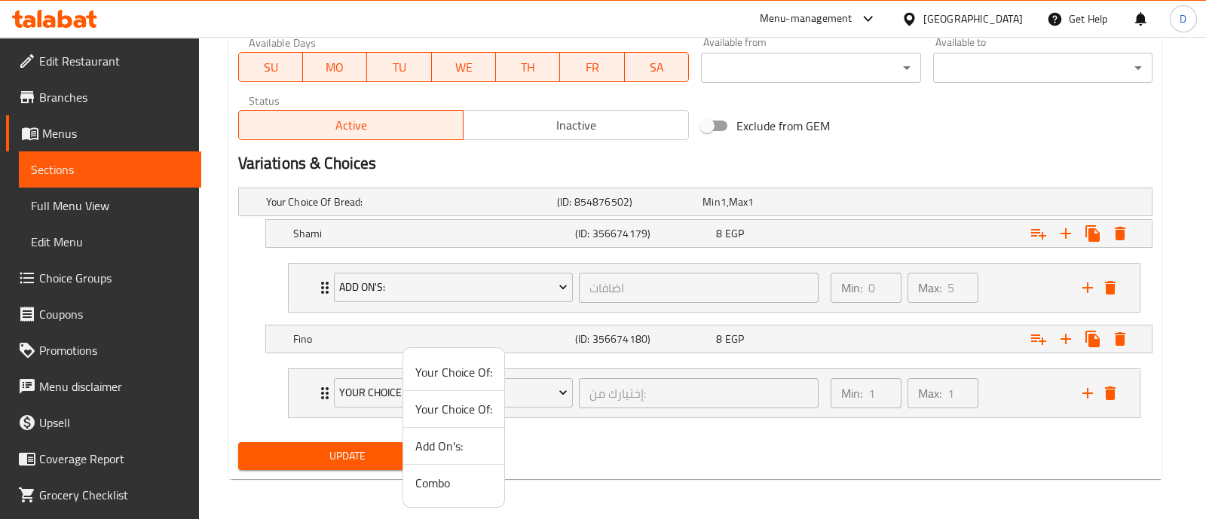
click at [456, 443] on span "Add On's:" at bounding box center [453, 446] width 77 height 18
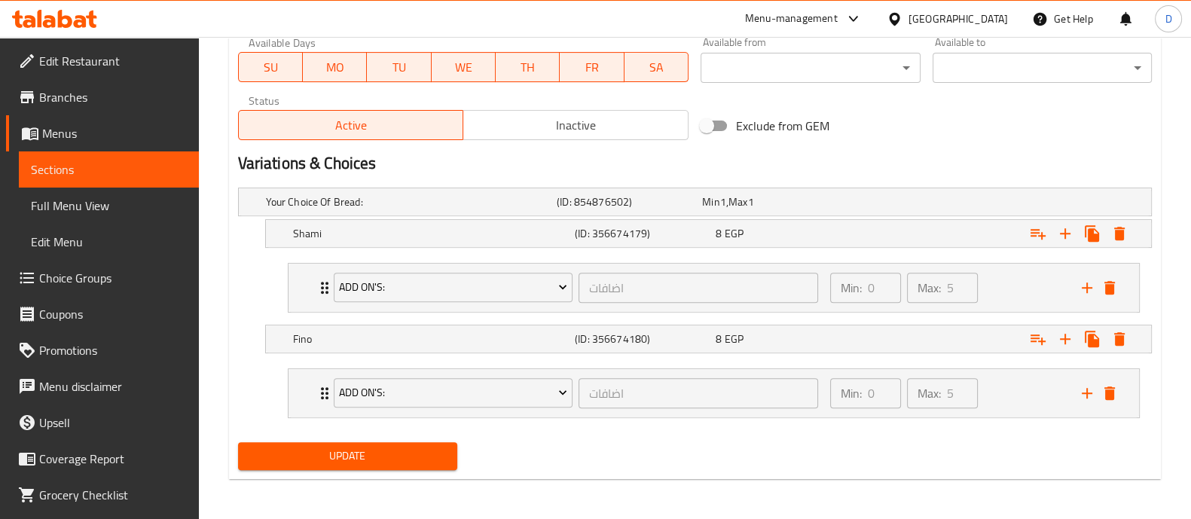
click at [426, 451] on span "Update" at bounding box center [347, 456] width 195 height 19
click at [362, 458] on span "Update" at bounding box center [347, 456] width 195 height 19
click at [324, 451] on span "Update" at bounding box center [347, 456] width 195 height 19
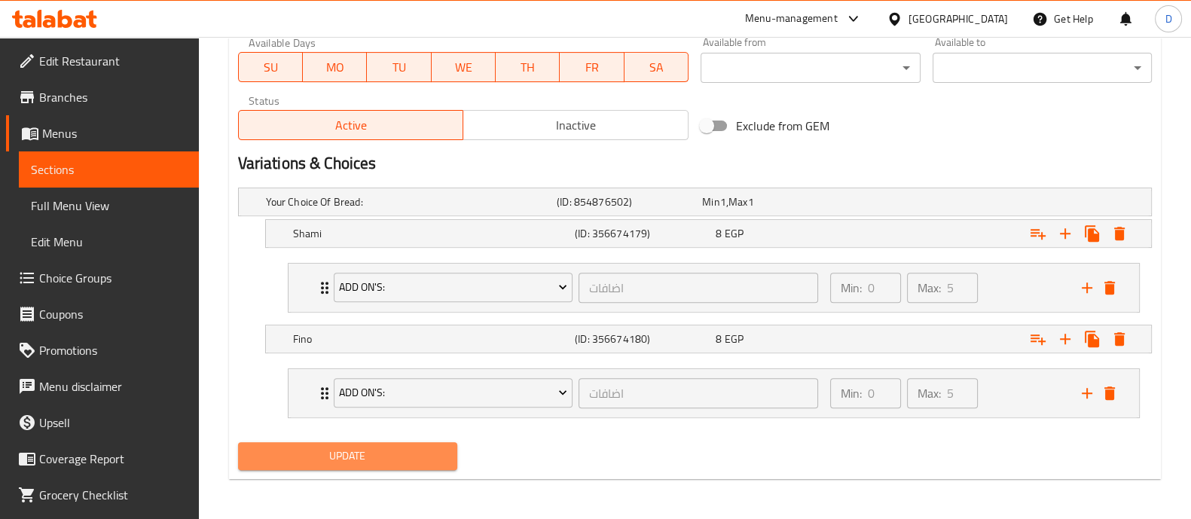
click at [375, 459] on span "Update" at bounding box center [347, 456] width 195 height 19
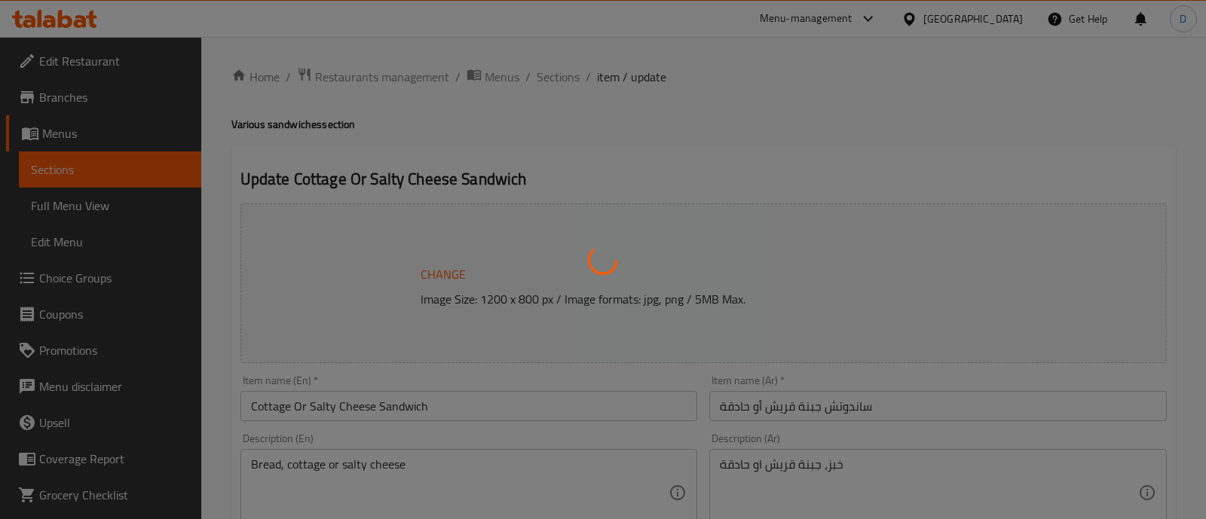
type input "إختيارك من:"
type input "1"
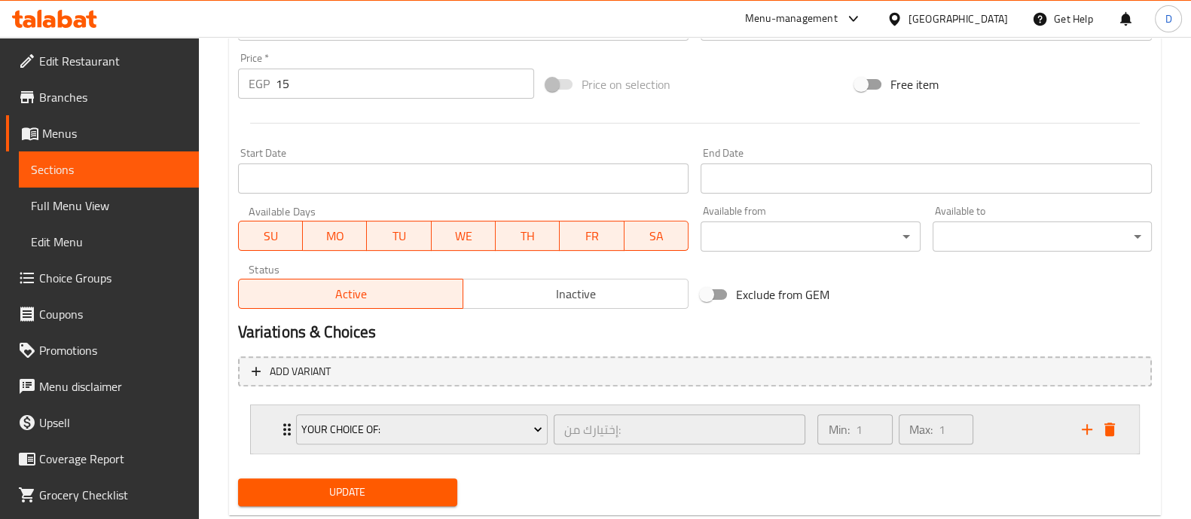
scroll to position [591, 0]
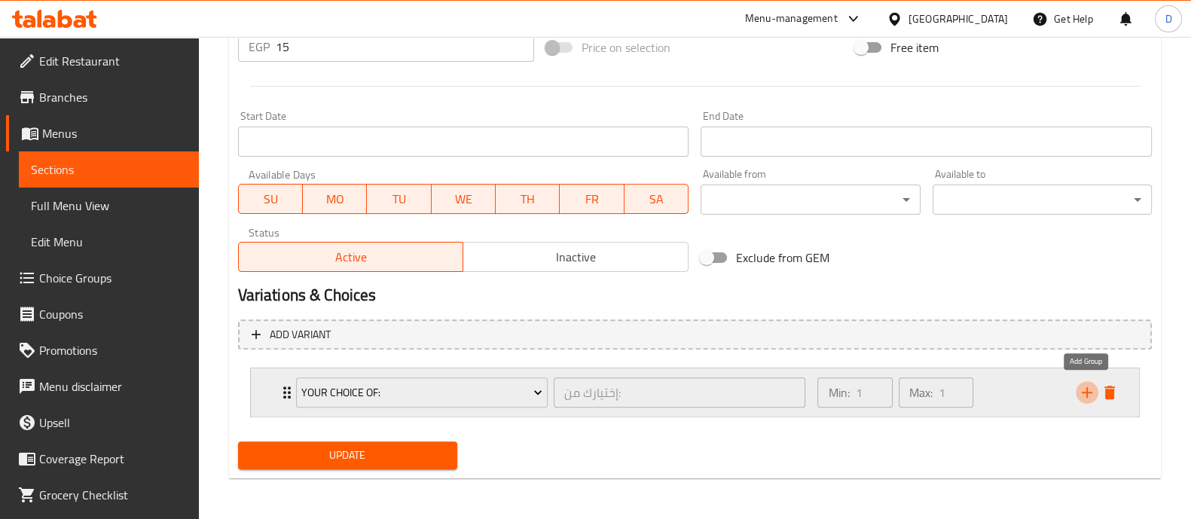
drag, startPoint x: 1084, startPoint y: 390, endPoint x: 595, endPoint y: 405, distance: 488.5
click at [1084, 391] on icon "add" at bounding box center [1087, 392] width 11 height 11
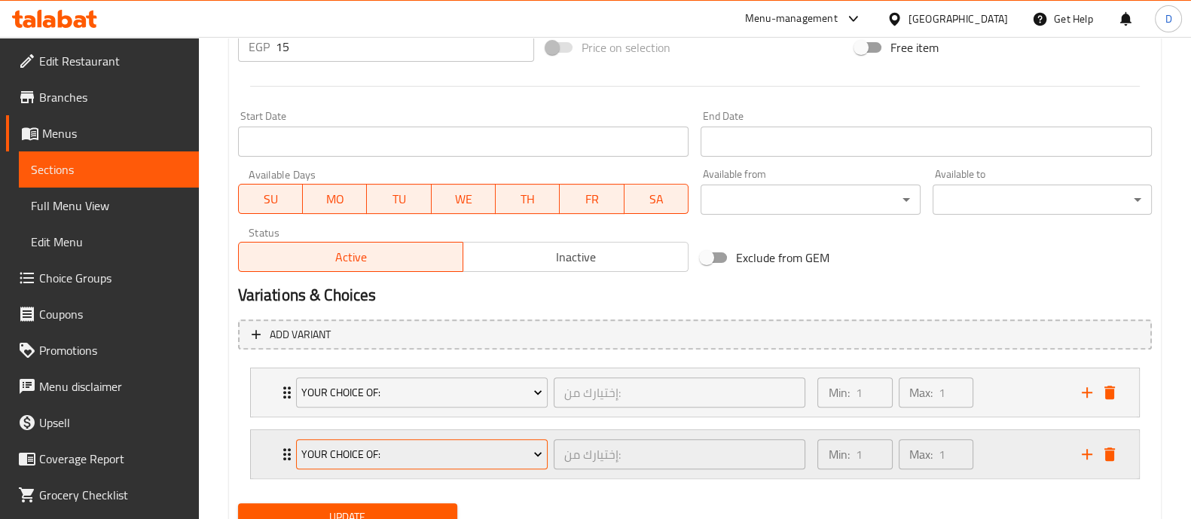
click at [374, 451] on span "Your Choice Of:" at bounding box center [421, 454] width 241 height 19
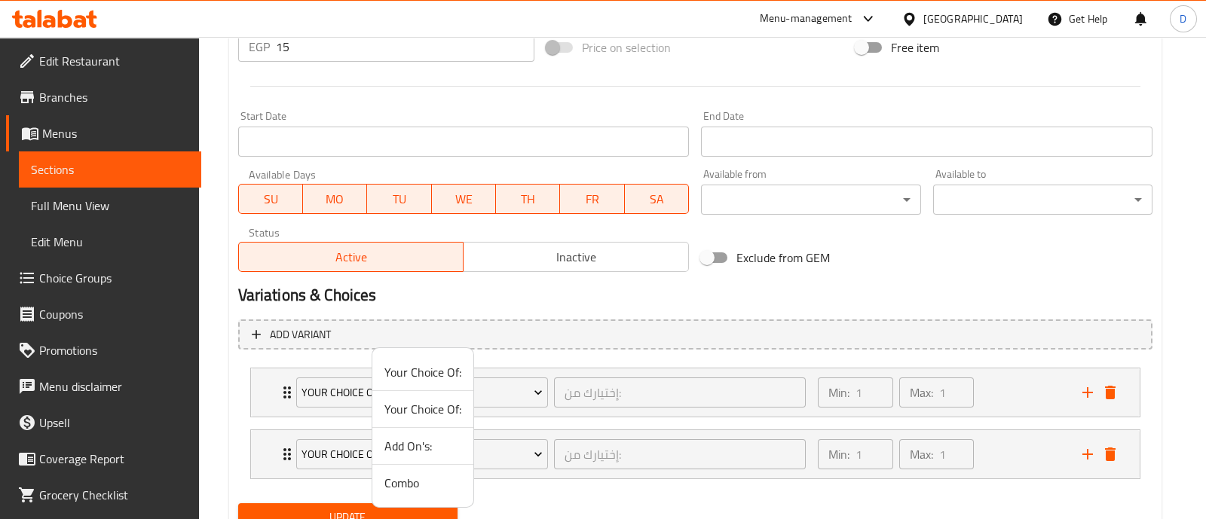
click at [411, 439] on span "Add On's:" at bounding box center [422, 446] width 77 height 18
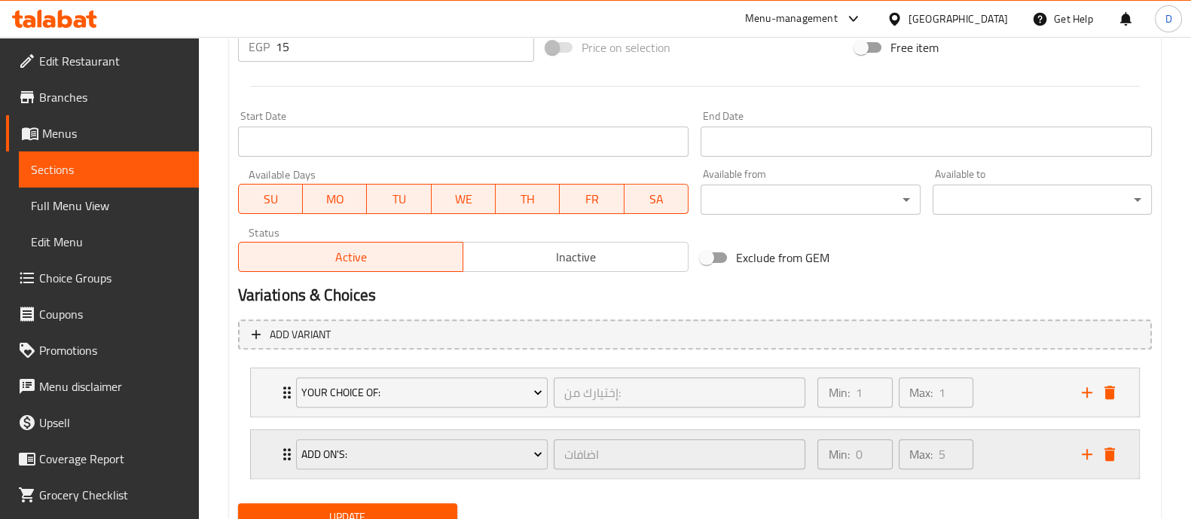
click at [1018, 444] on div "Min: 0 ​ Max: 5 ​" at bounding box center [941, 454] width 264 height 48
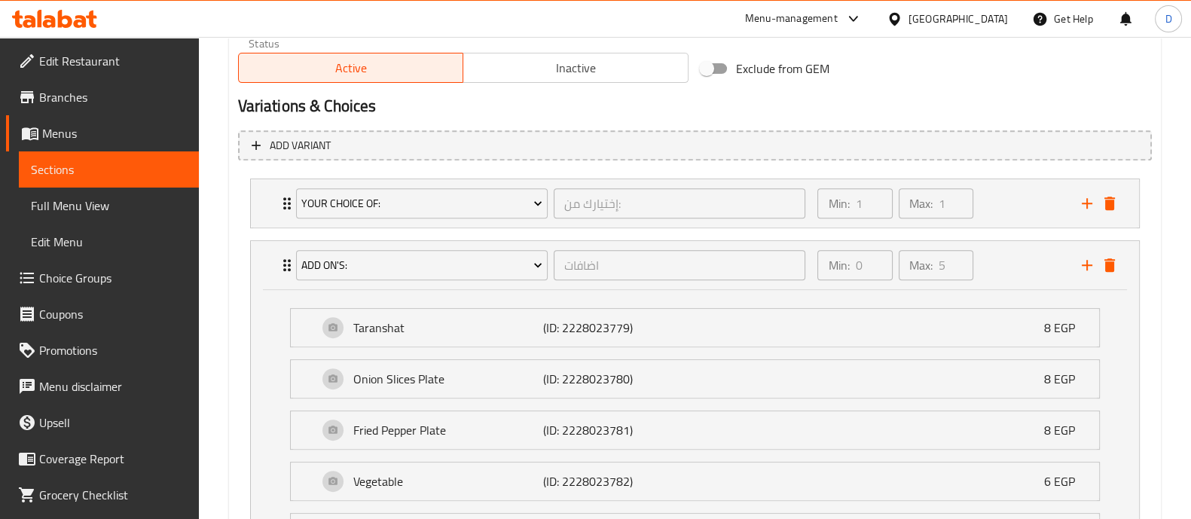
scroll to position [989, 0]
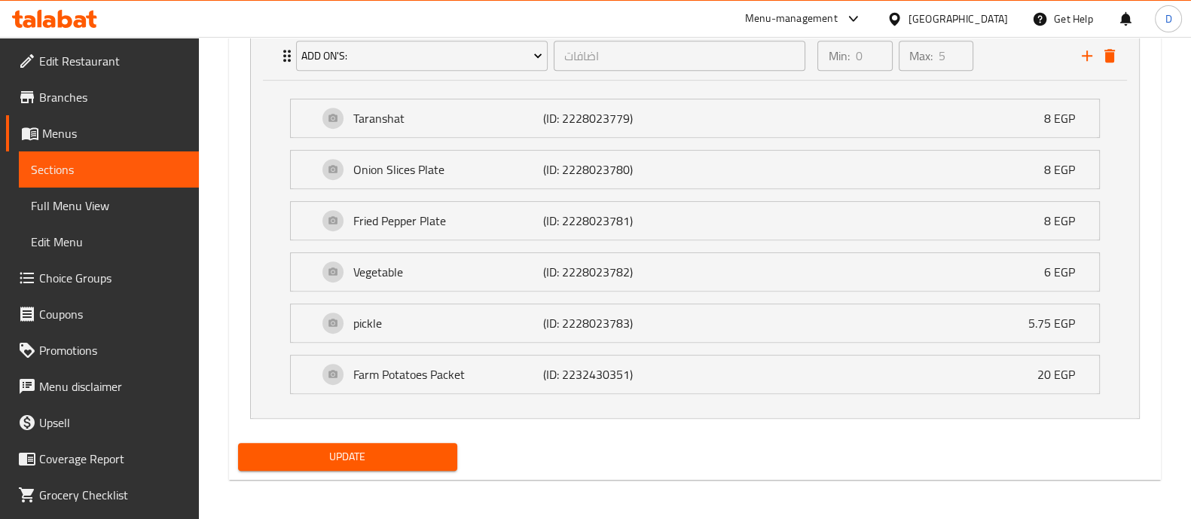
click at [353, 462] on span "Update" at bounding box center [347, 457] width 195 height 19
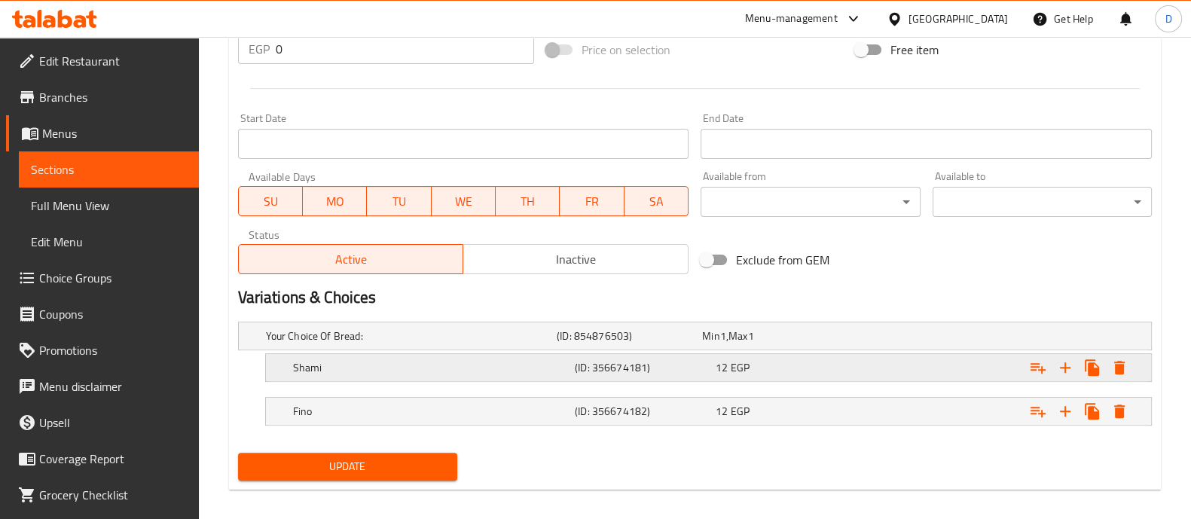
scroll to position [599, 0]
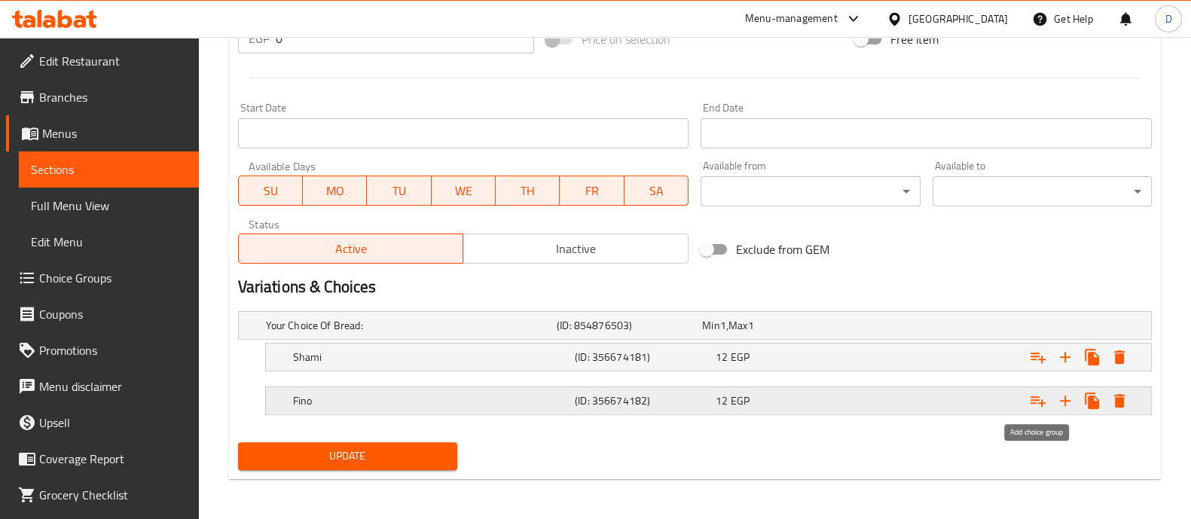
click at [1036, 397] on icon "Expand" at bounding box center [1038, 401] width 15 height 11
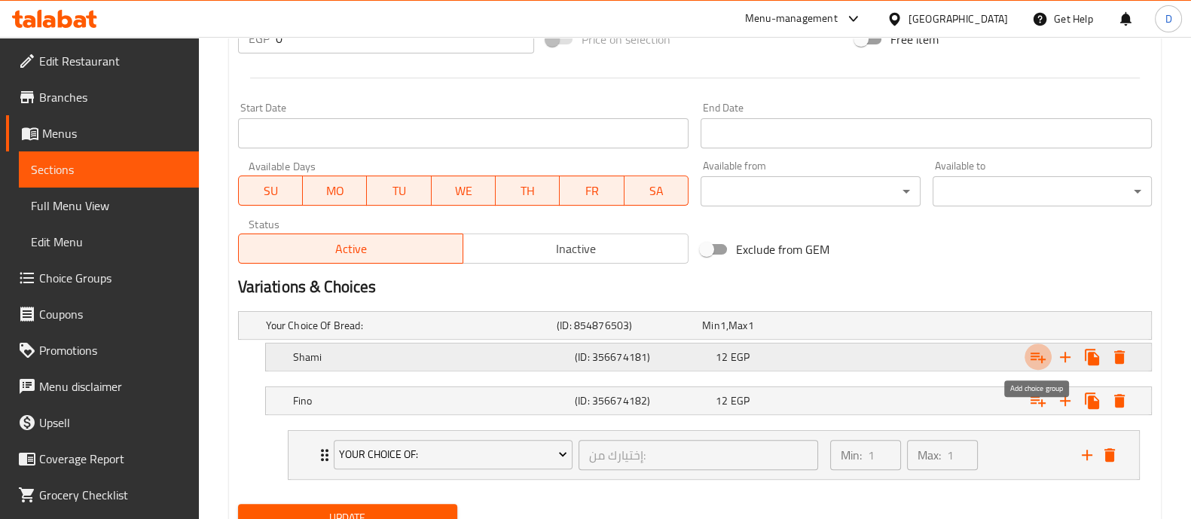
click at [1034, 358] on icon "Expand" at bounding box center [1038, 358] width 15 height 11
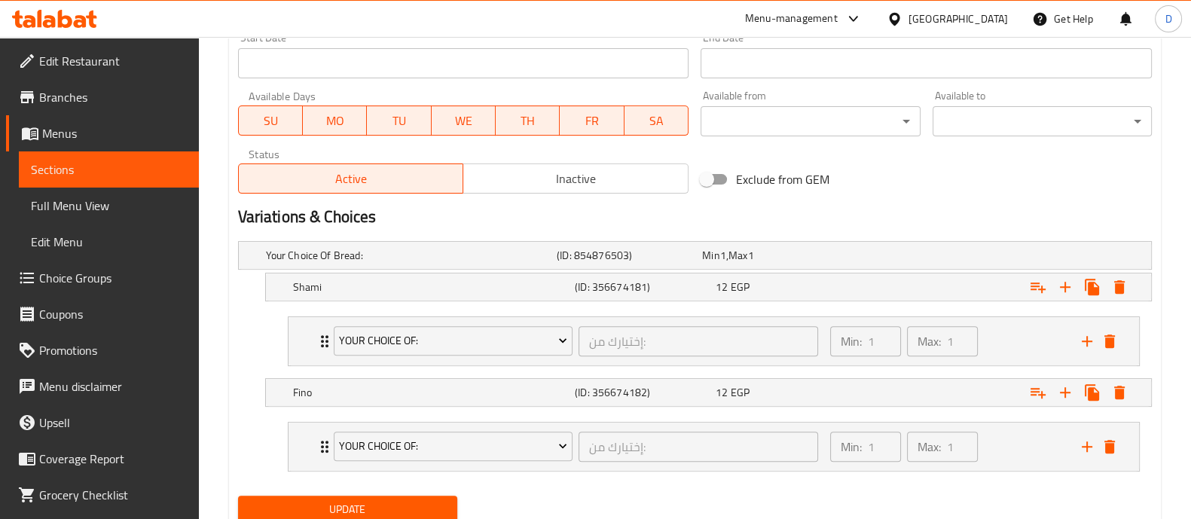
scroll to position [723, 0]
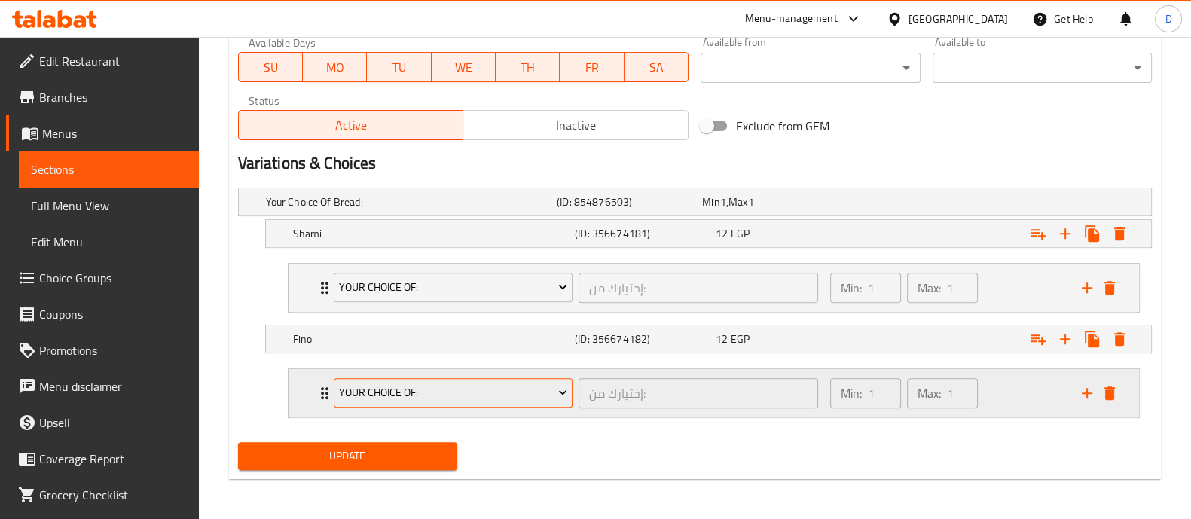
click at [414, 390] on span "Your Choice Of:" at bounding box center [453, 393] width 228 height 19
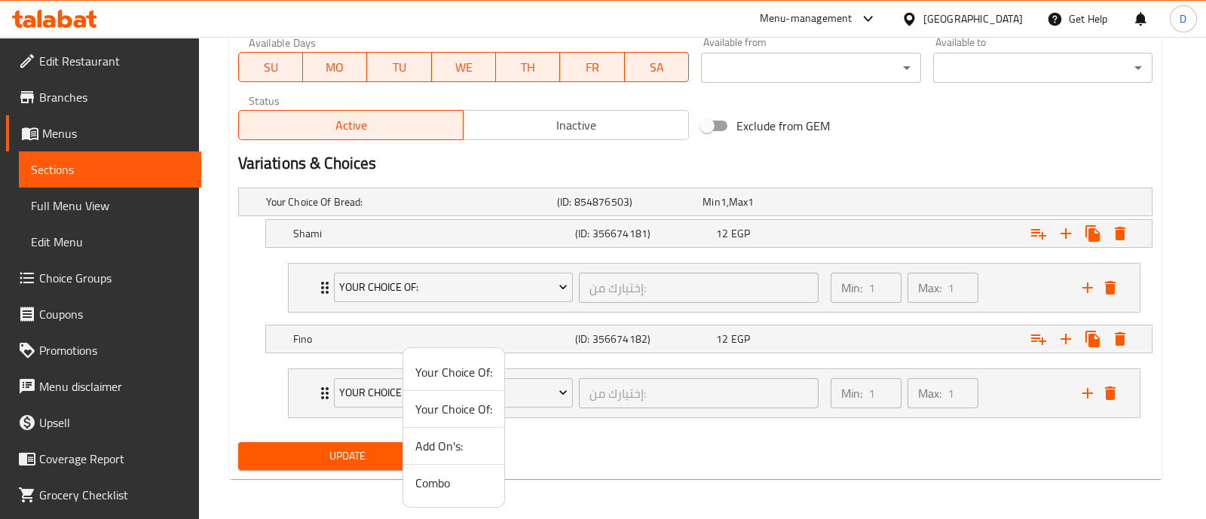
click at [433, 443] on span "Add On's:" at bounding box center [453, 446] width 77 height 18
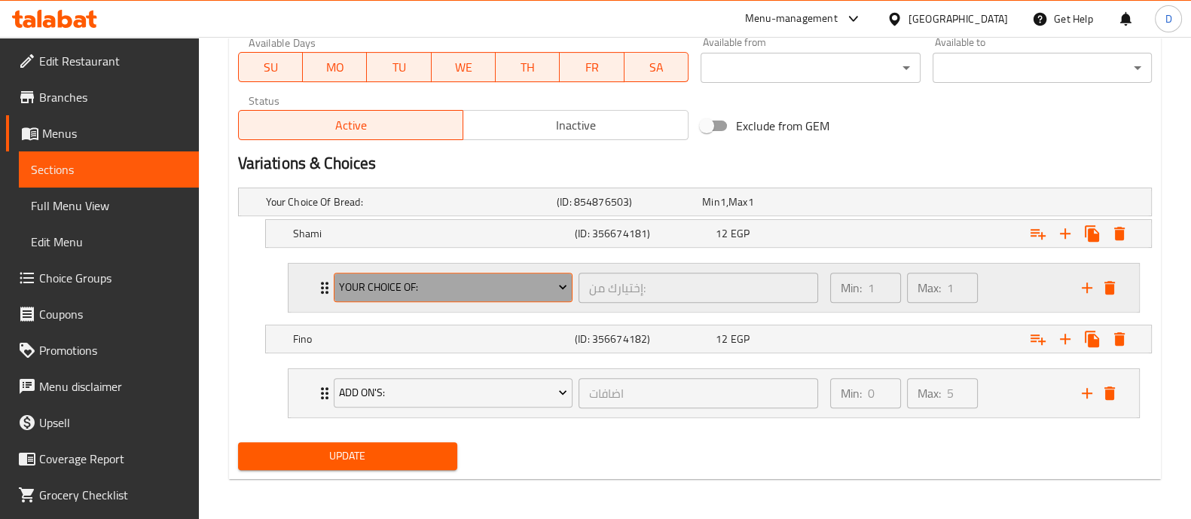
click at [419, 286] on span "Your Choice Of:" at bounding box center [453, 287] width 228 height 19
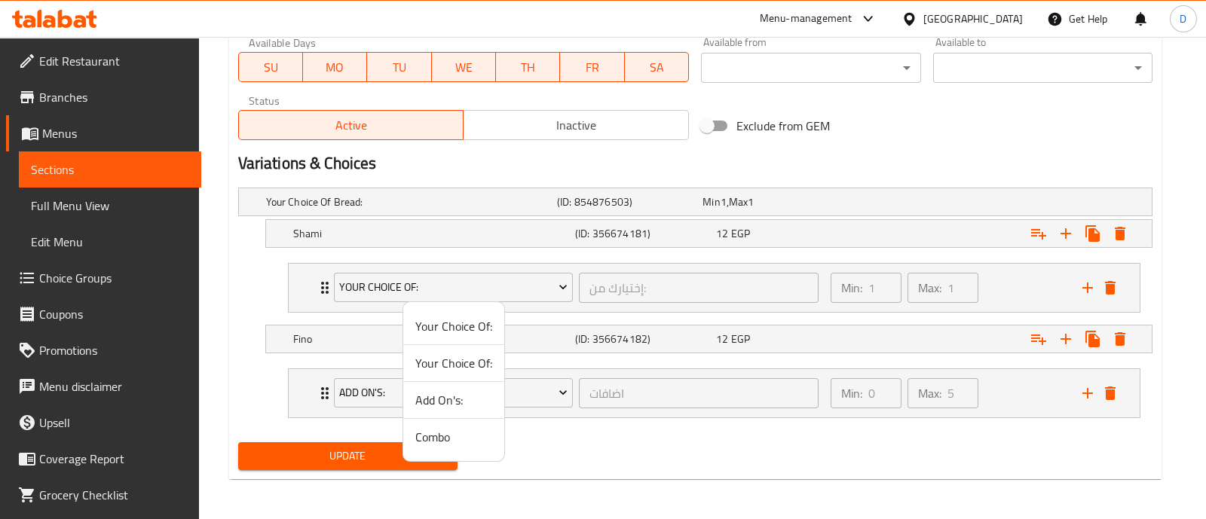
click at [441, 398] on span "Add On's:" at bounding box center [453, 400] width 77 height 18
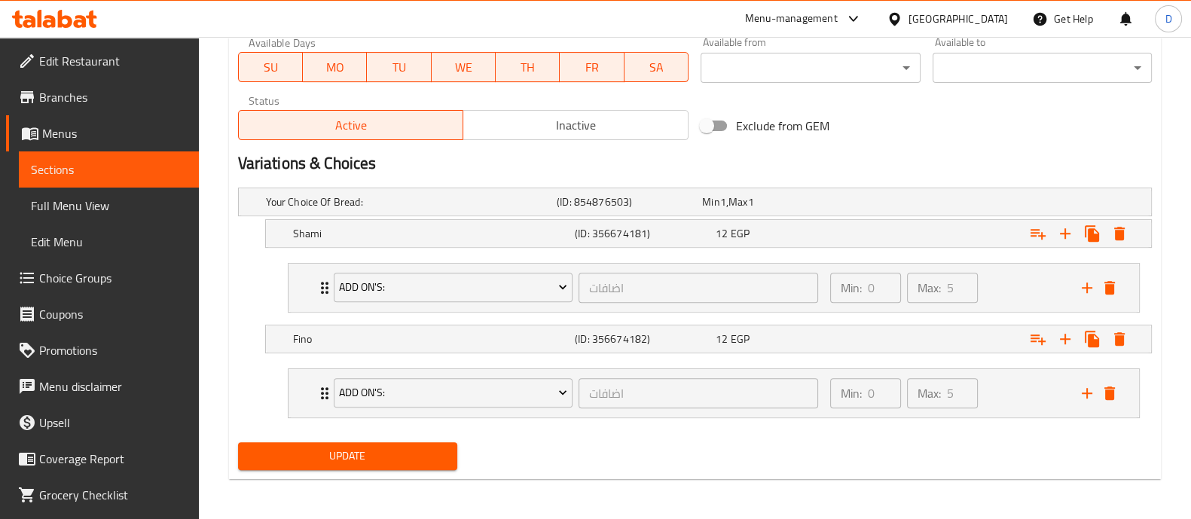
click at [408, 453] on span "Update" at bounding box center [347, 456] width 195 height 19
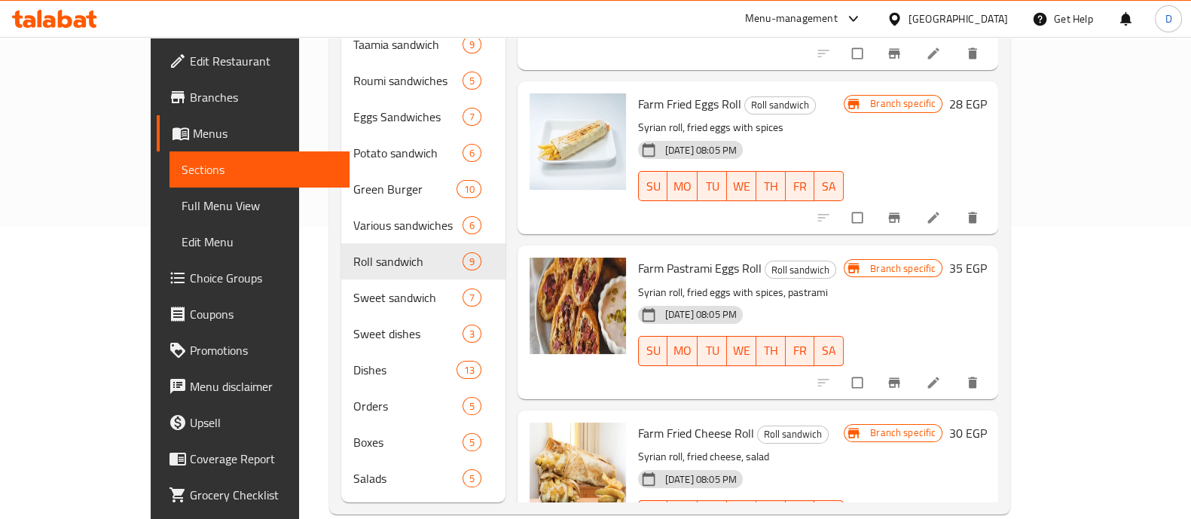
scroll to position [295, 0]
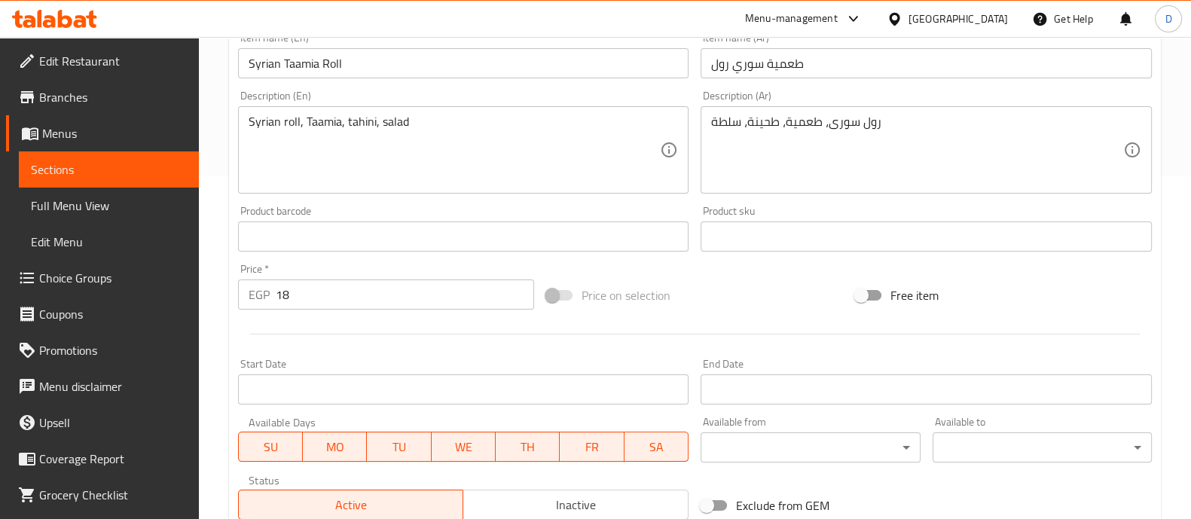
scroll to position [566, 0]
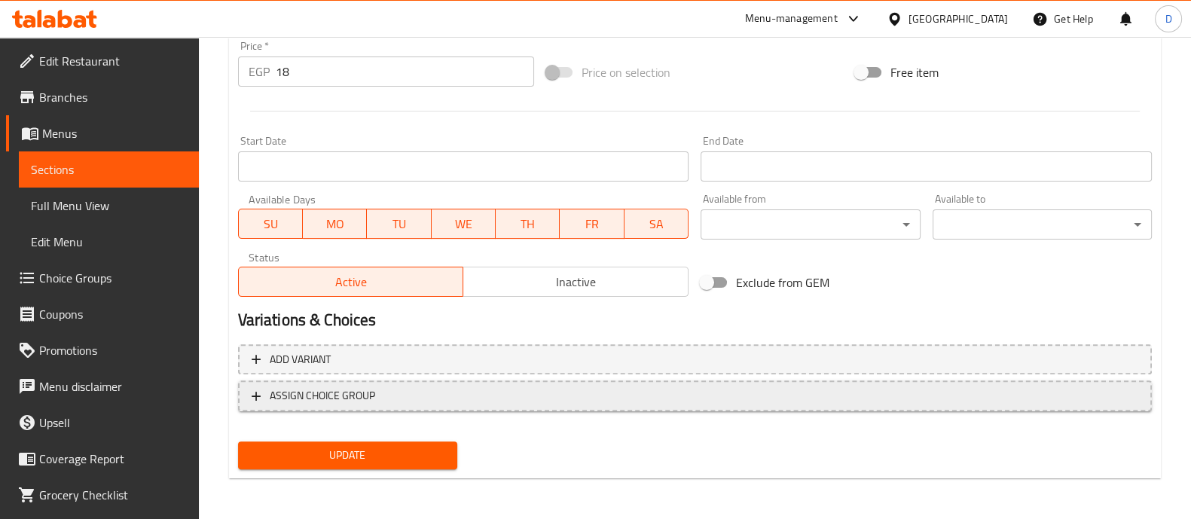
click at [302, 404] on span "ASSIGN CHOICE GROUP" at bounding box center [322, 396] width 105 height 19
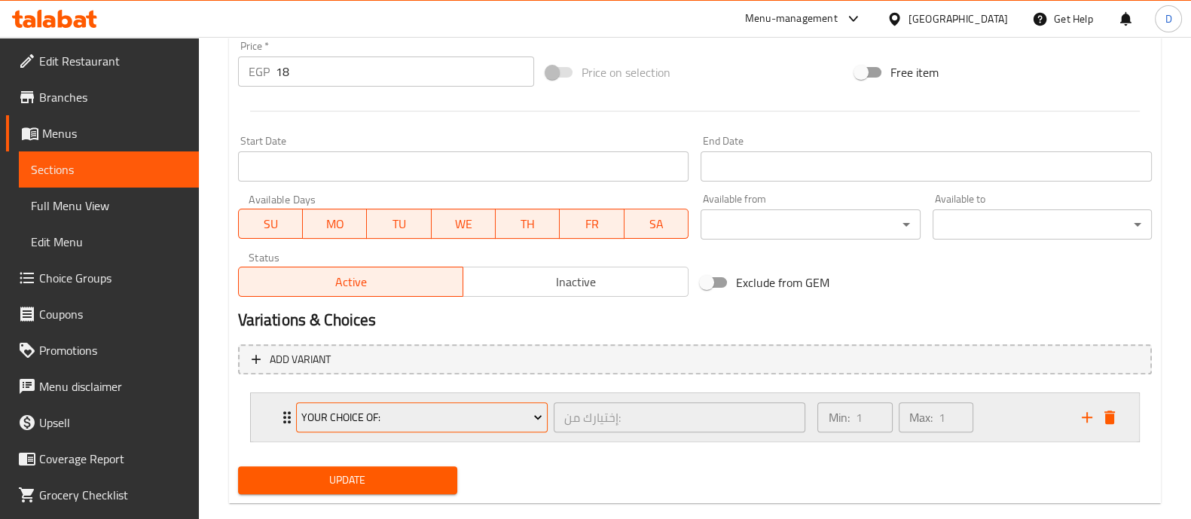
click at [329, 416] on span "Your Choice Of:" at bounding box center [421, 417] width 241 height 19
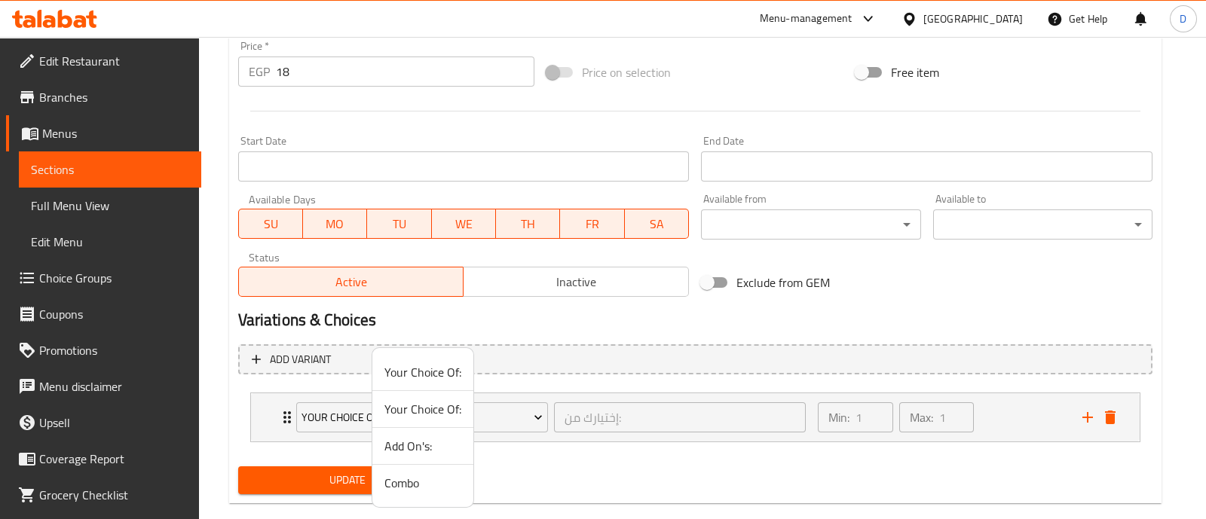
click at [411, 454] on span "Add On's:" at bounding box center [422, 446] width 77 height 18
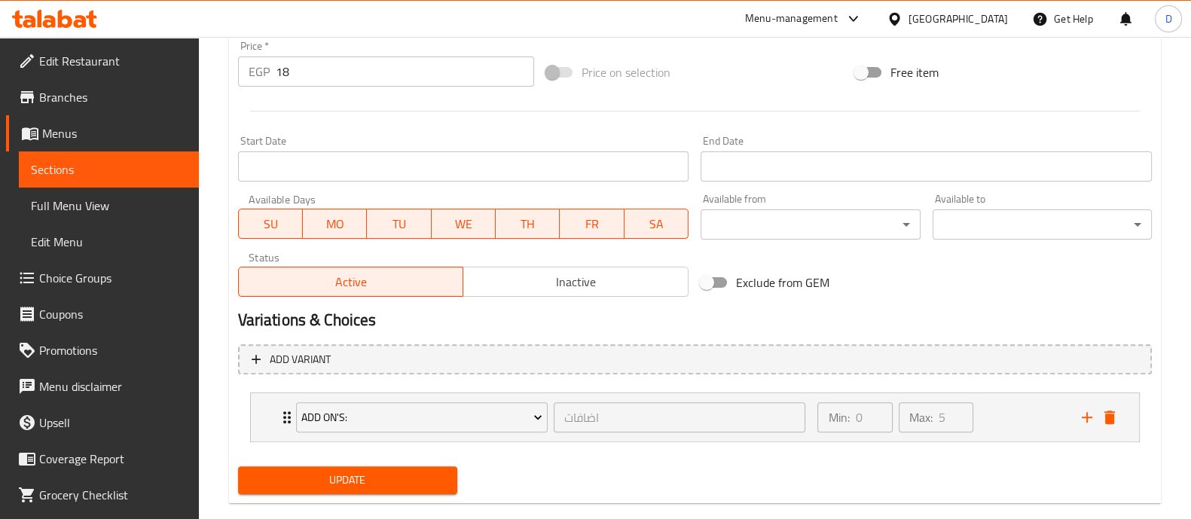
click at [395, 472] on span "Update" at bounding box center [347, 480] width 195 height 19
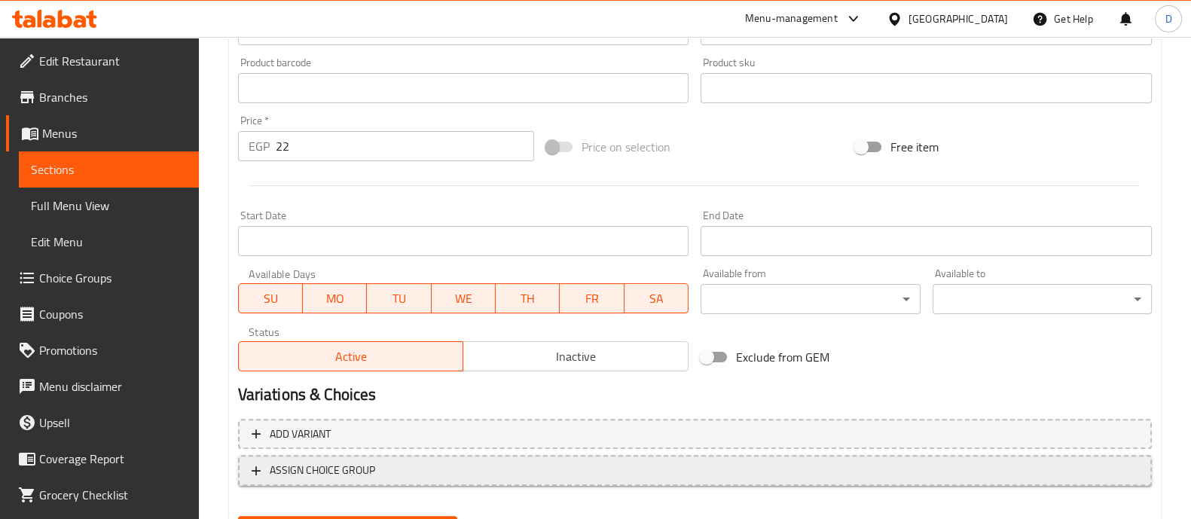
scroll to position [566, 0]
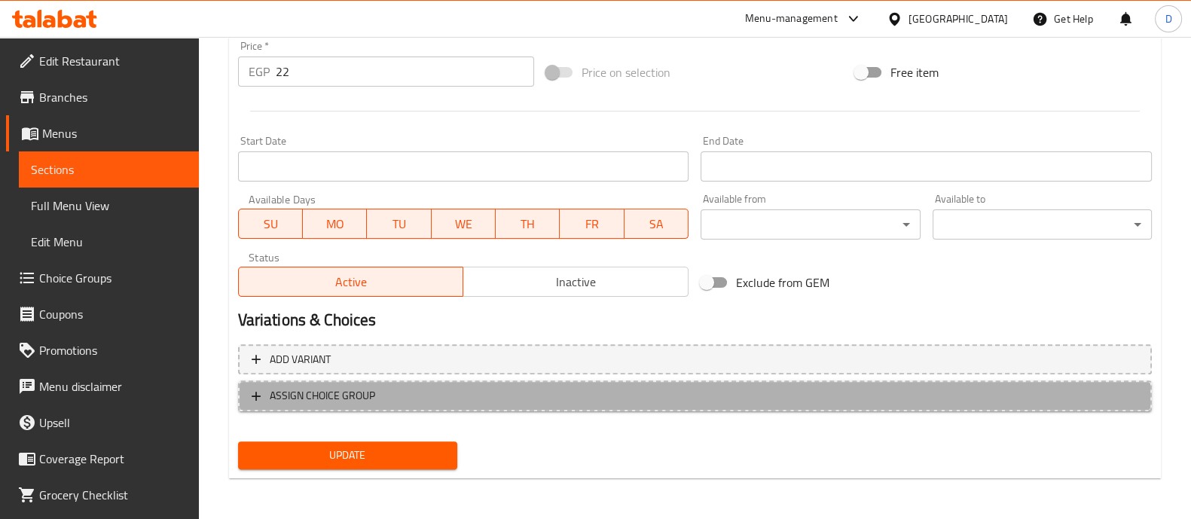
click at [305, 401] on span "ASSIGN CHOICE GROUP" at bounding box center [322, 396] width 105 height 19
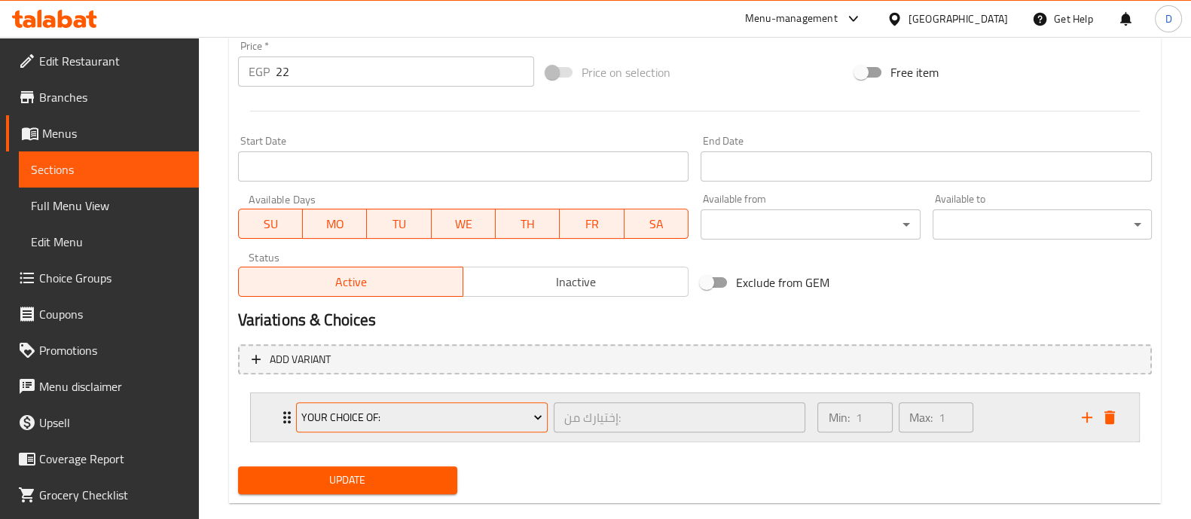
click at [336, 415] on span "Your Choice Of:" at bounding box center [421, 417] width 241 height 19
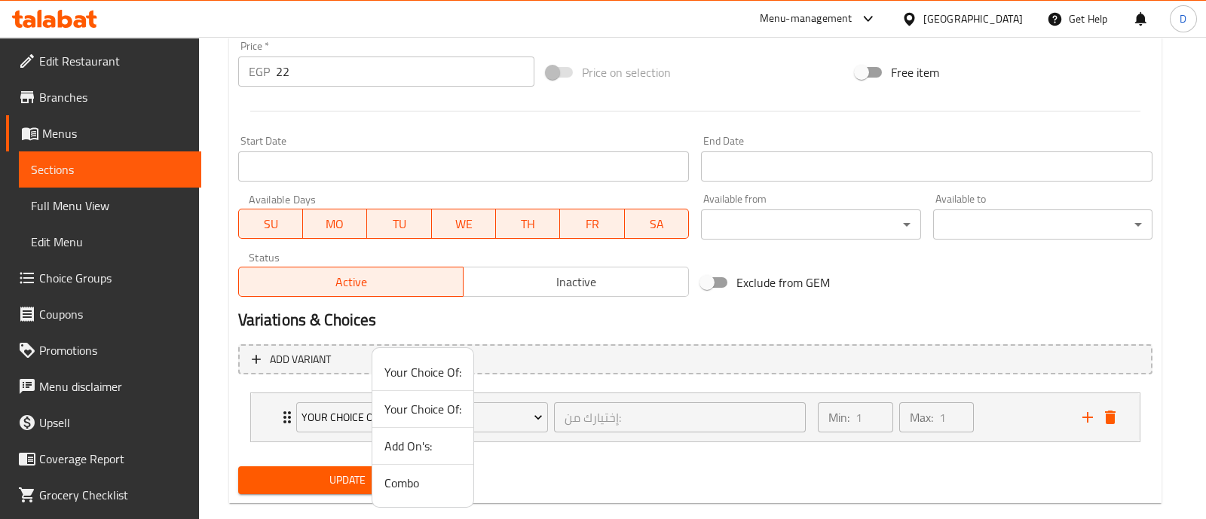
click at [410, 444] on span "Add On's:" at bounding box center [422, 446] width 77 height 18
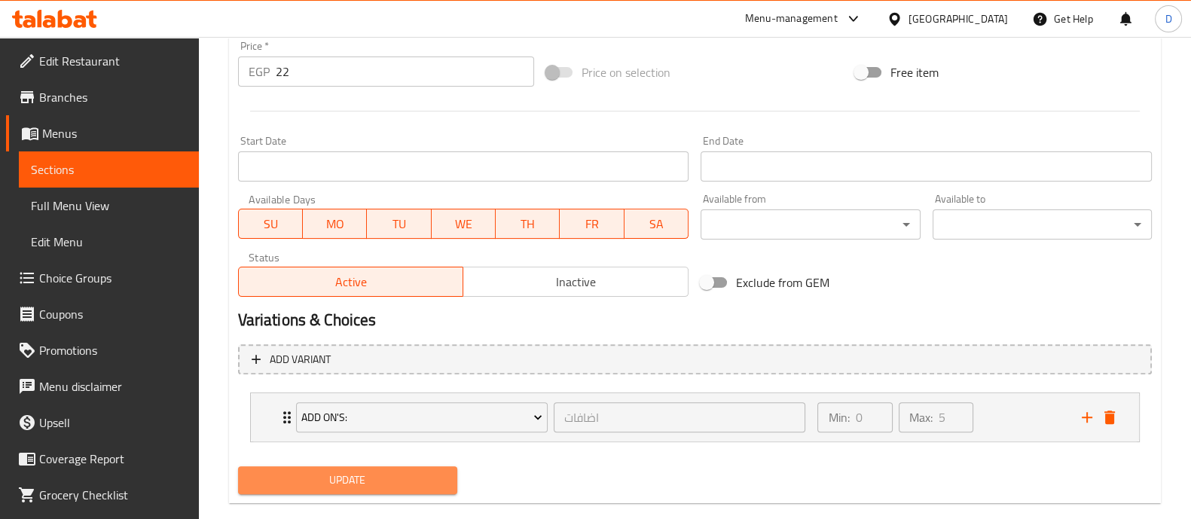
click at [371, 472] on span "Update" at bounding box center [347, 480] width 195 height 19
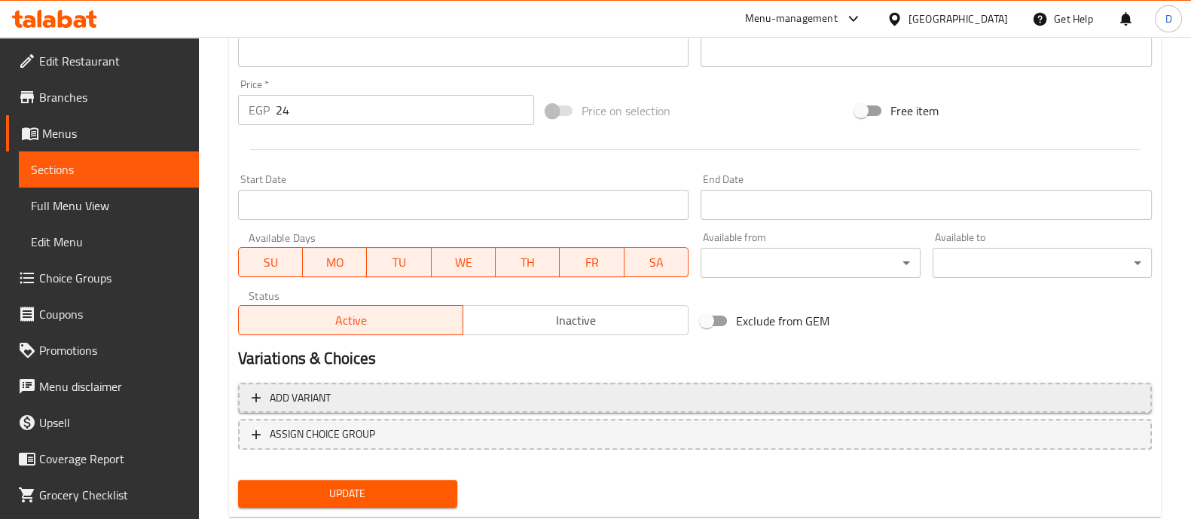
scroll to position [566, 0]
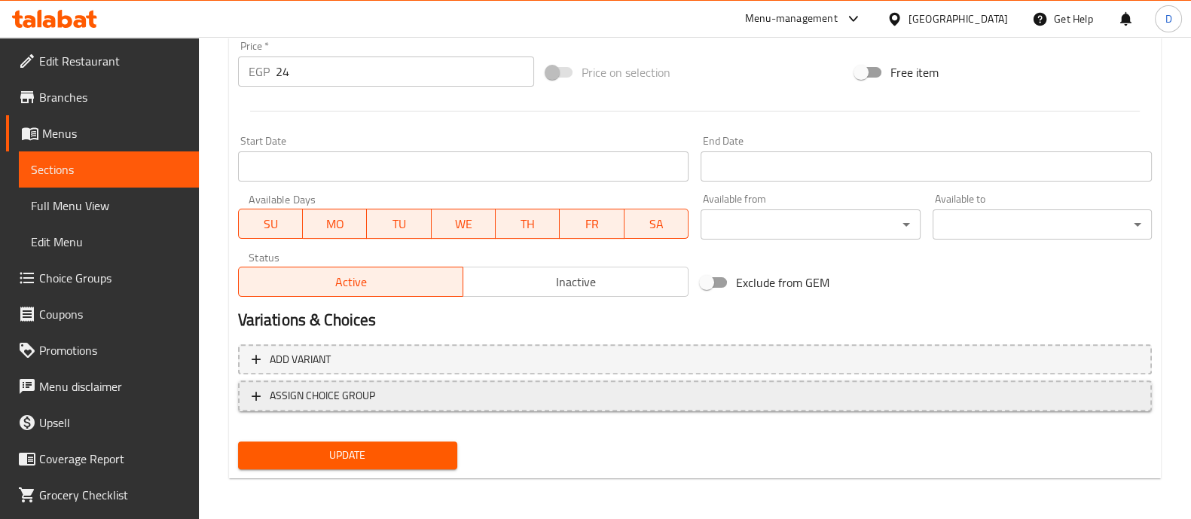
click at [338, 399] on span "ASSIGN CHOICE GROUP" at bounding box center [322, 396] width 105 height 19
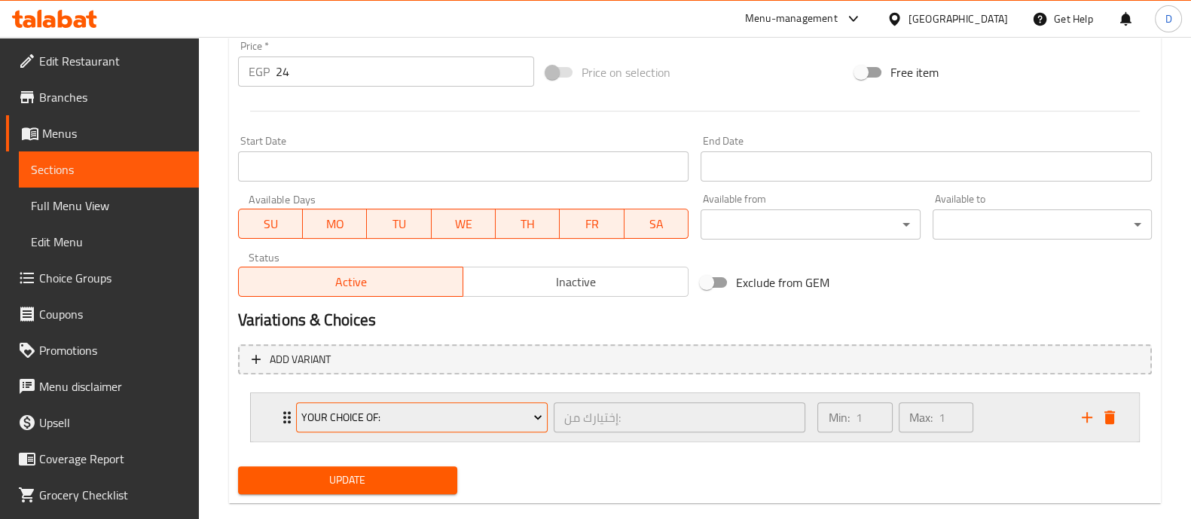
click at [342, 416] on span "Your Choice Of:" at bounding box center [421, 417] width 241 height 19
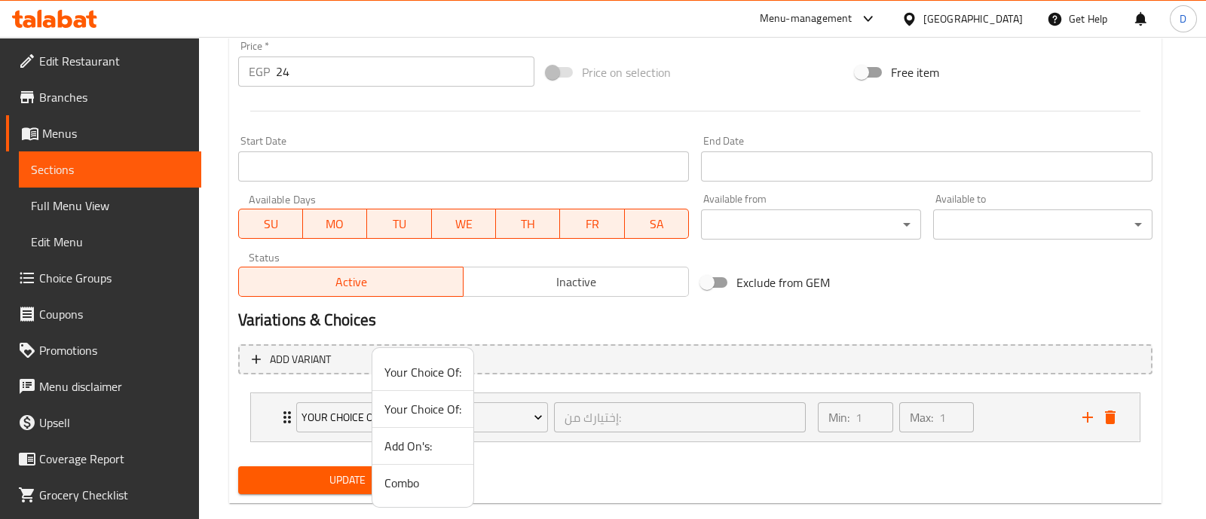
click at [393, 442] on span "Add On's:" at bounding box center [422, 446] width 77 height 18
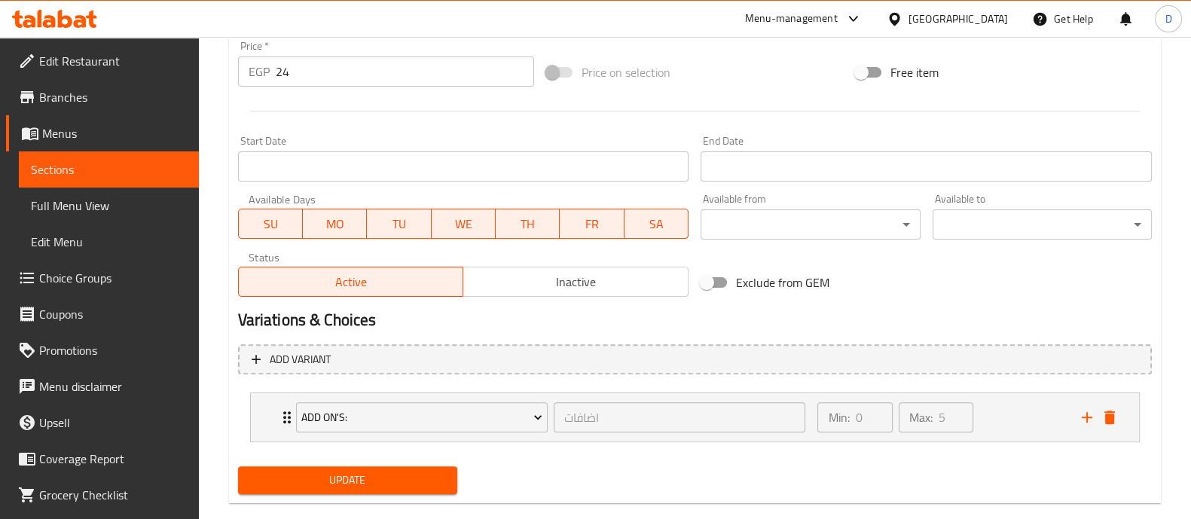
click at [366, 479] on span "Update" at bounding box center [347, 480] width 195 height 19
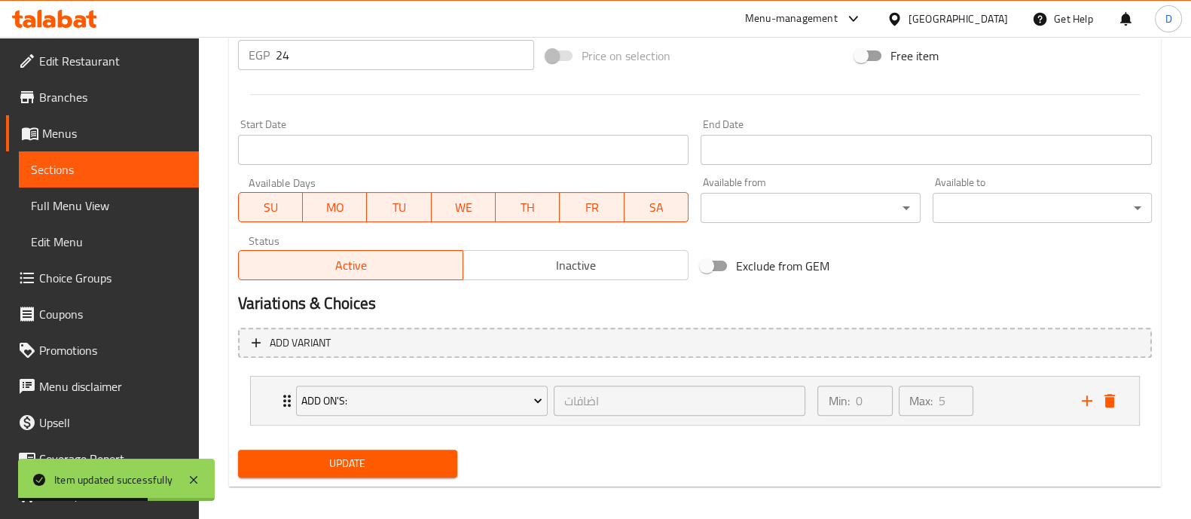
scroll to position [591, 0]
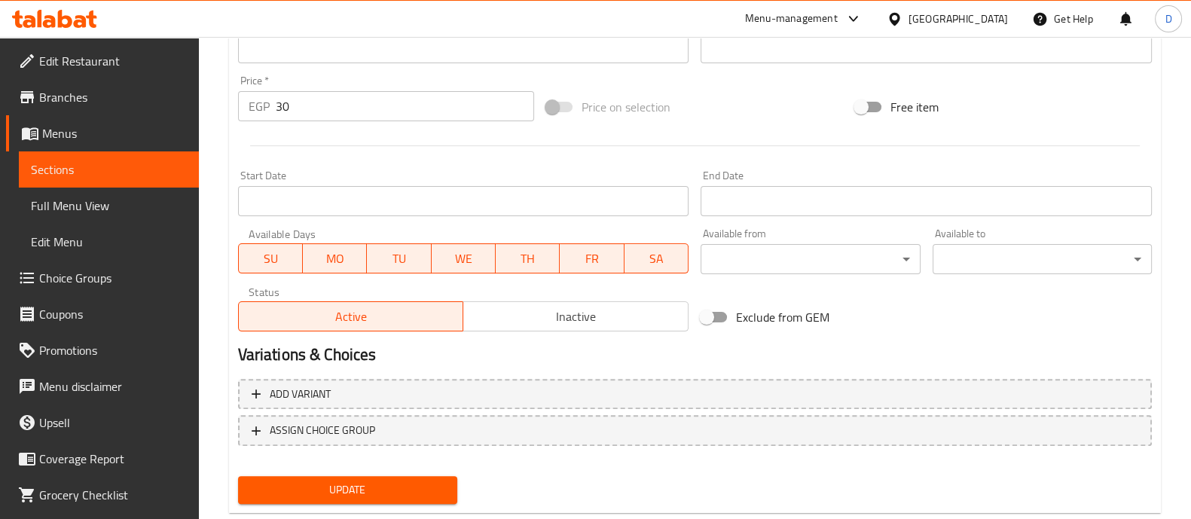
scroll to position [566, 0]
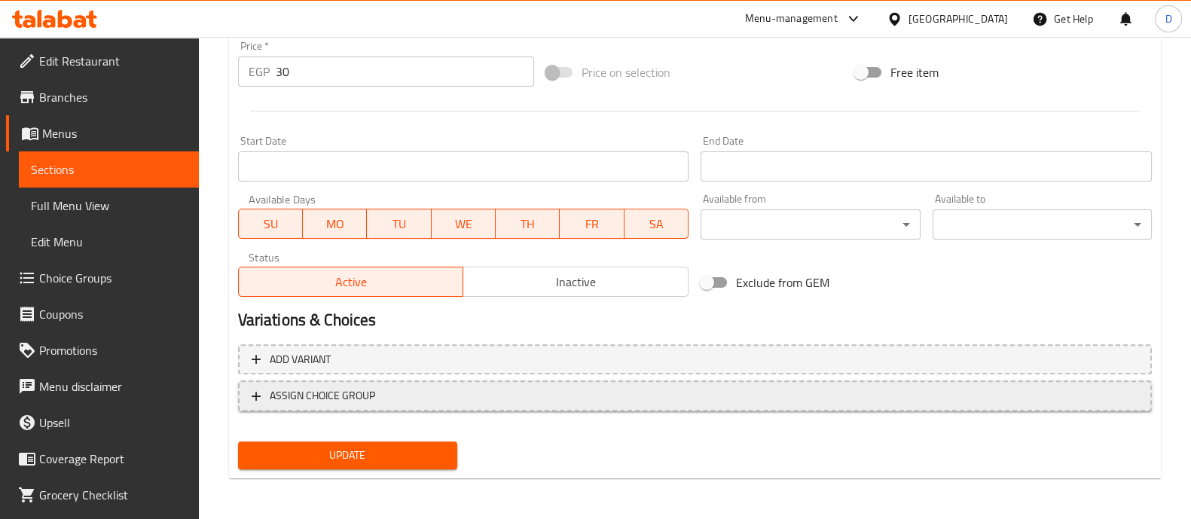
click at [332, 399] on span "ASSIGN CHOICE GROUP" at bounding box center [322, 396] width 105 height 19
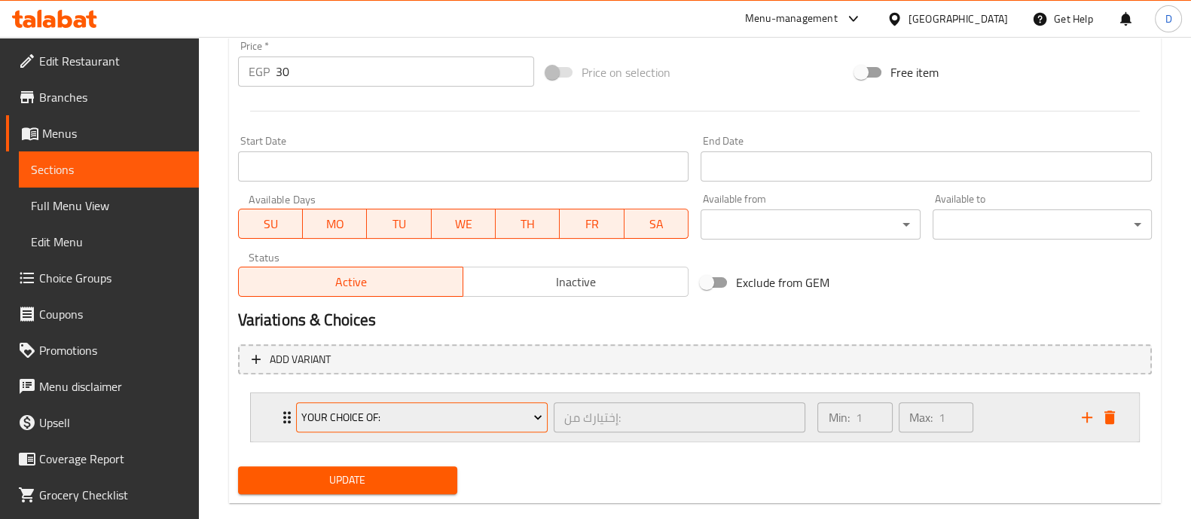
click at [359, 417] on span "Your Choice Of:" at bounding box center [421, 417] width 241 height 19
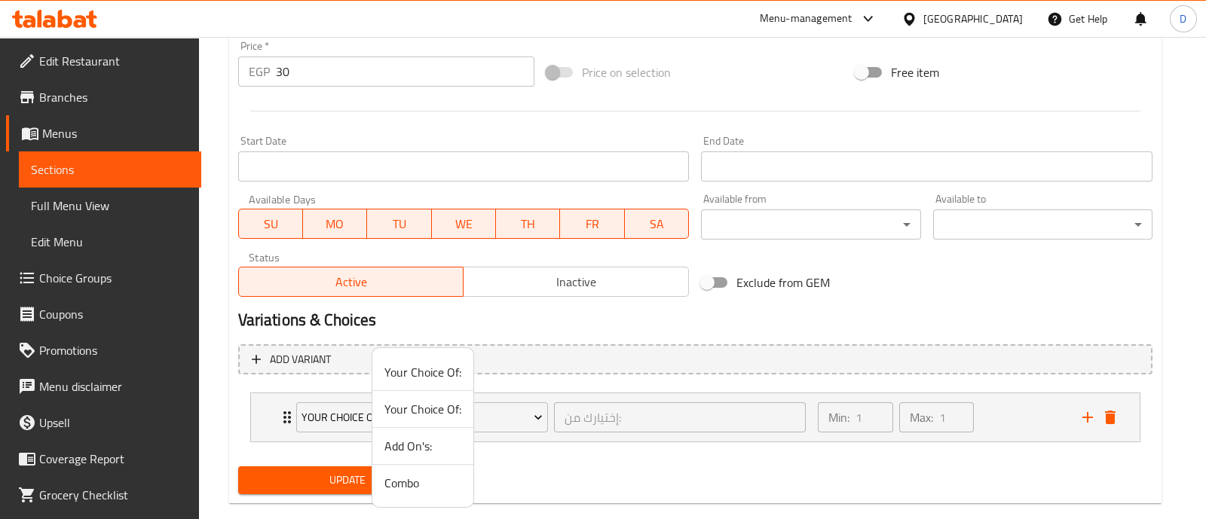
click at [404, 441] on span "Add On's:" at bounding box center [422, 446] width 77 height 18
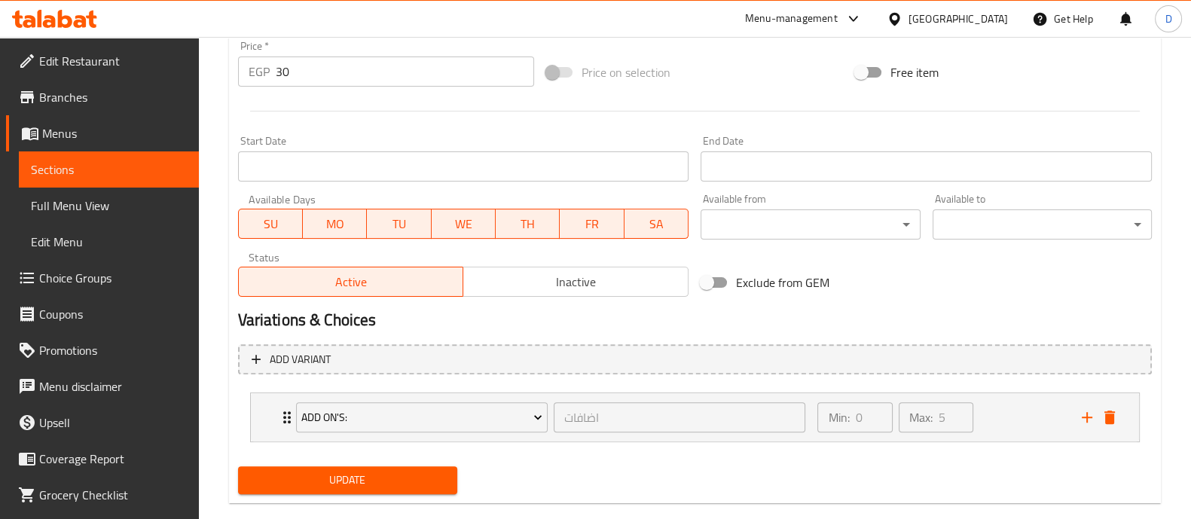
click at [399, 475] on span "Update" at bounding box center [347, 480] width 195 height 19
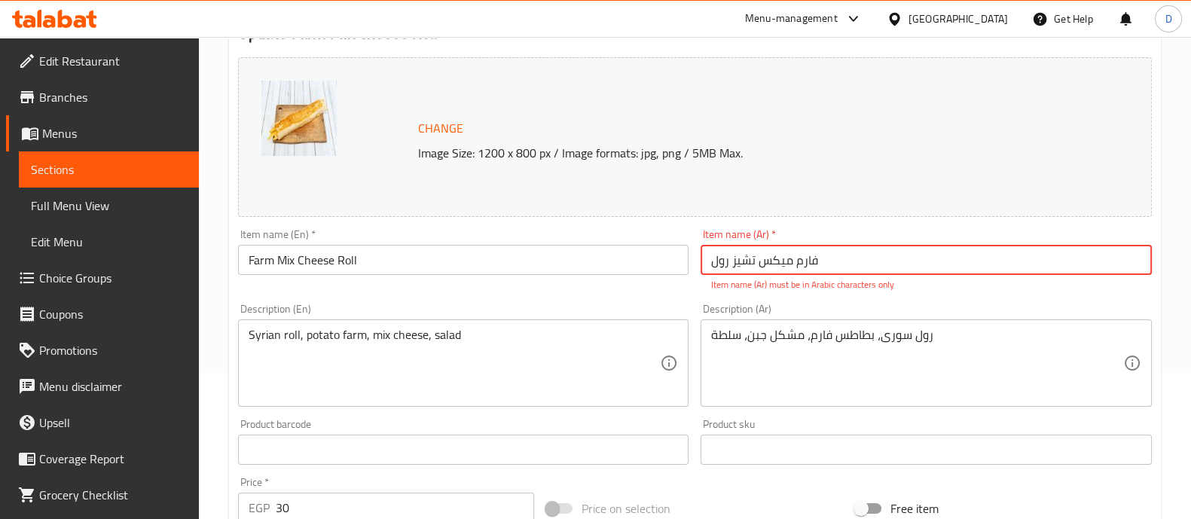
click at [836, 250] on input "فارم میکس تشيز رول" at bounding box center [926, 260] width 451 height 30
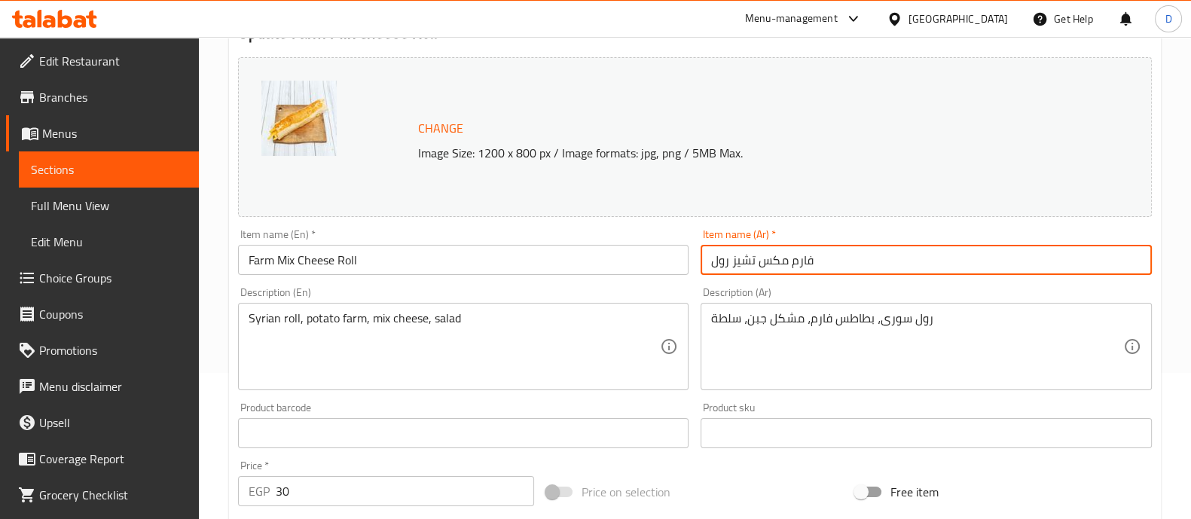
type input "فارم مكس تشيز رول"
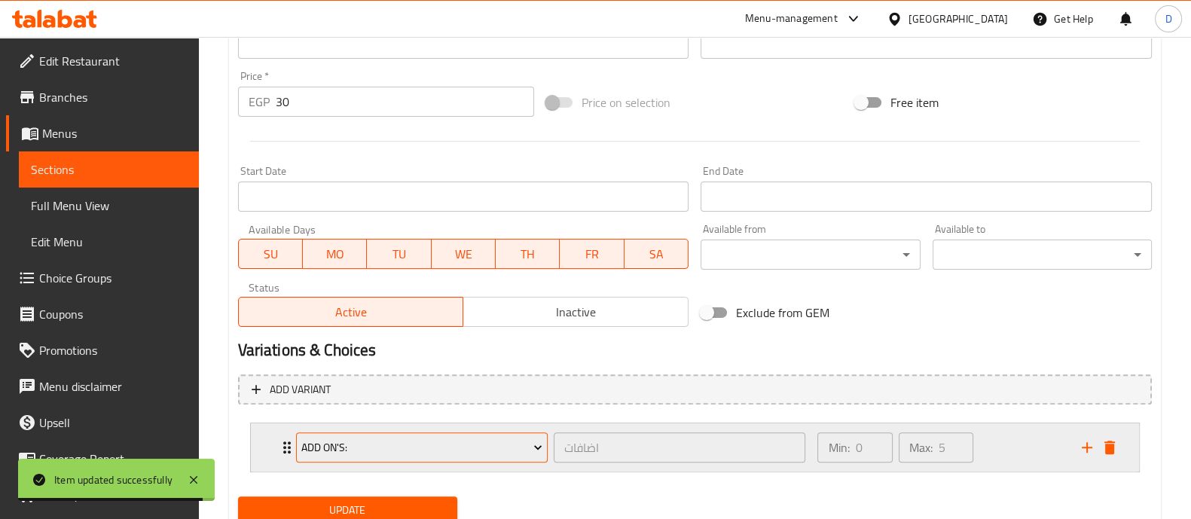
scroll to position [591, 0]
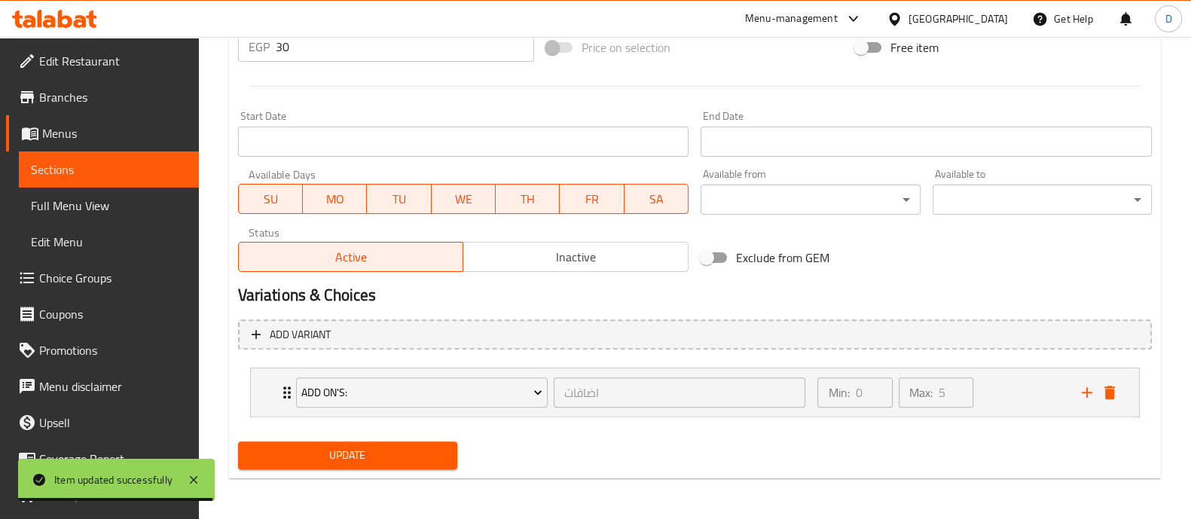
click at [373, 457] on span "Update" at bounding box center [347, 455] width 195 height 19
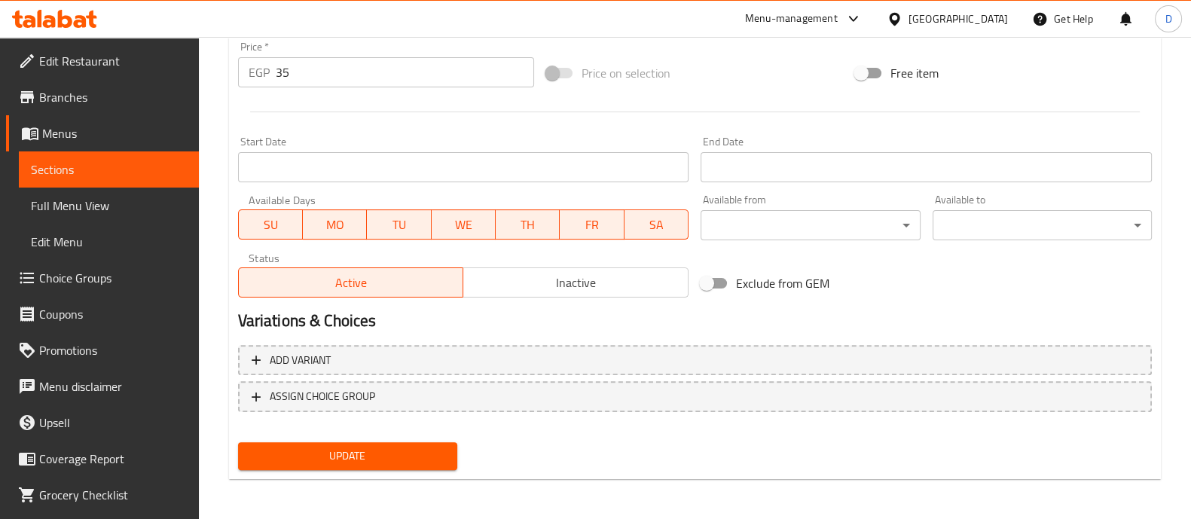
scroll to position [566, 0]
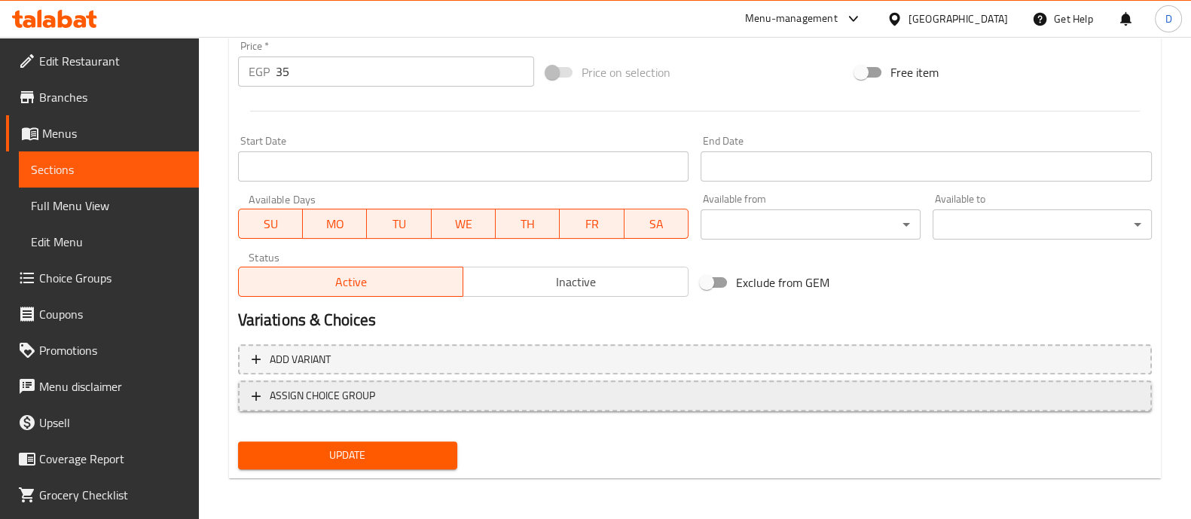
click at [357, 396] on span "ASSIGN CHOICE GROUP" at bounding box center [322, 396] width 105 height 19
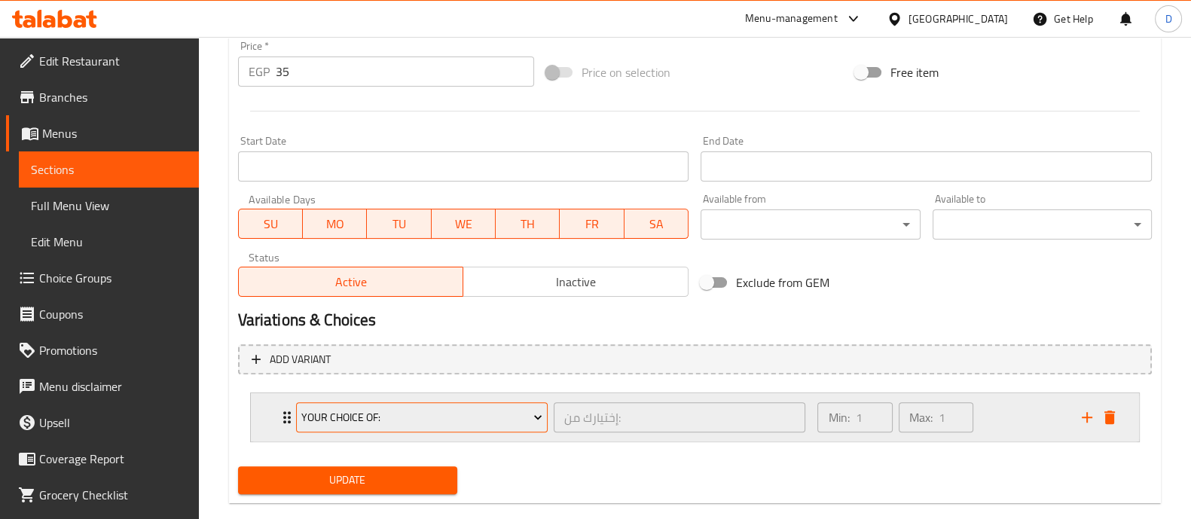
click at [354, 408] on span "Your Choice Of:" at bounding box center [421, 417] width 241 height 19
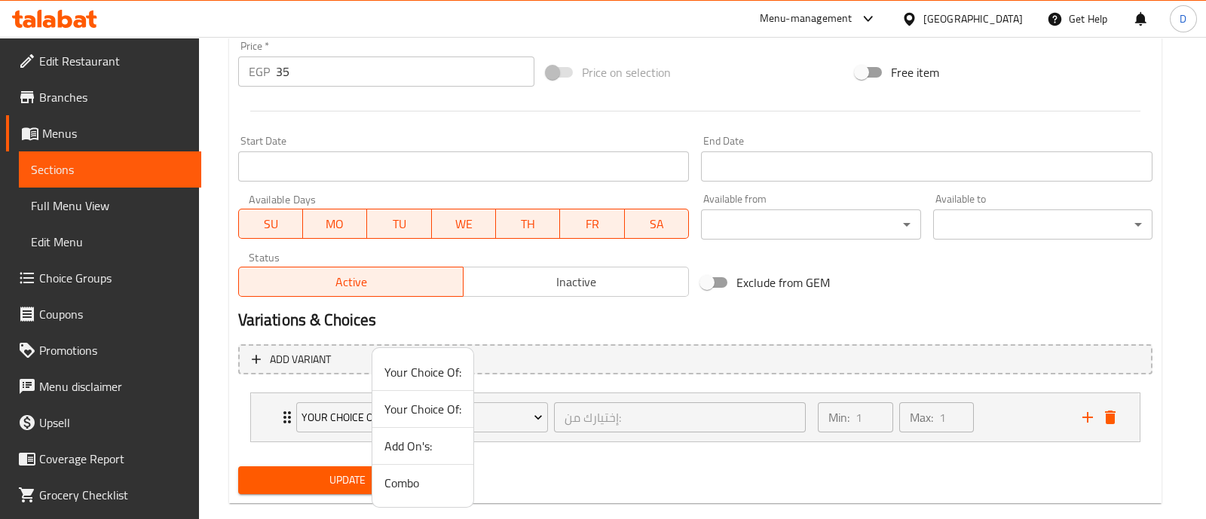
click at [400, 440] on span "Add On's:" at bounding box center [422, 446] width 77 height 18
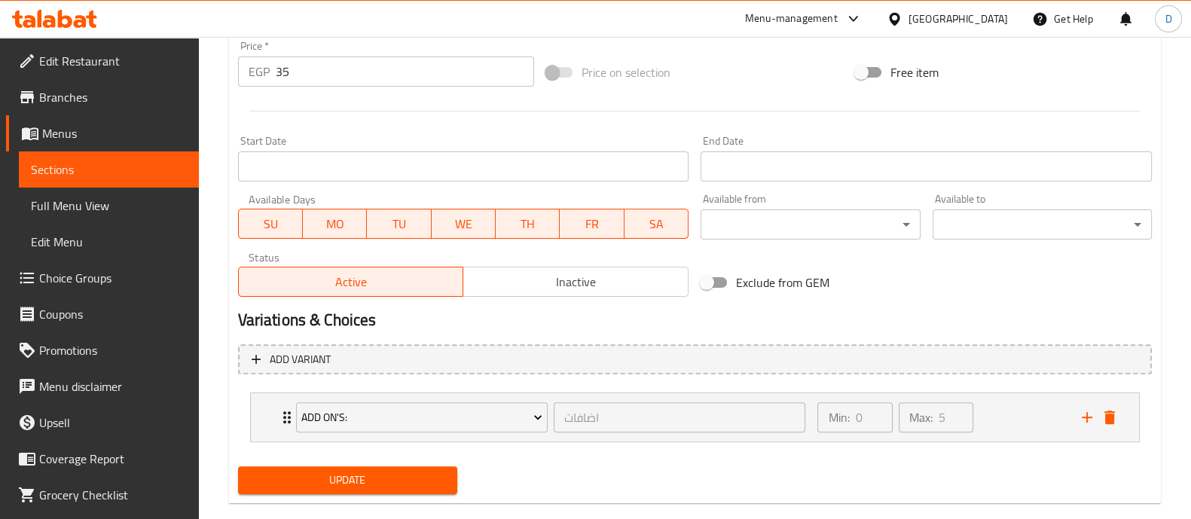
click at [378, 480] on span "Update" at bounding box center [347, 480] width 195 height 19
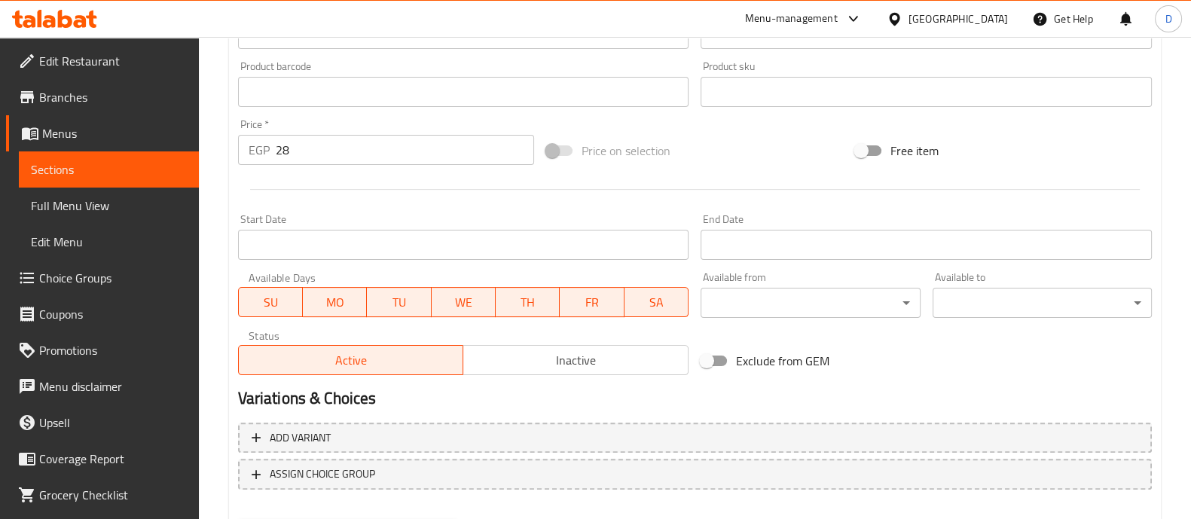
scroll to position [566, 0]
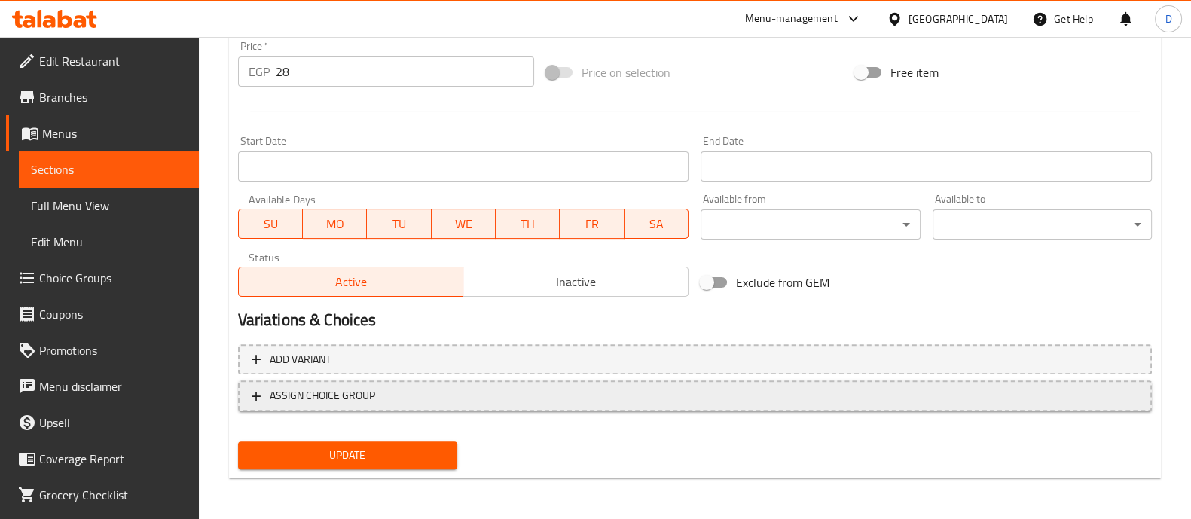
click at [280, 394] on span "ASSIGN CHOICE GROUP" at bounding box center [322, 396] width 105 height 19
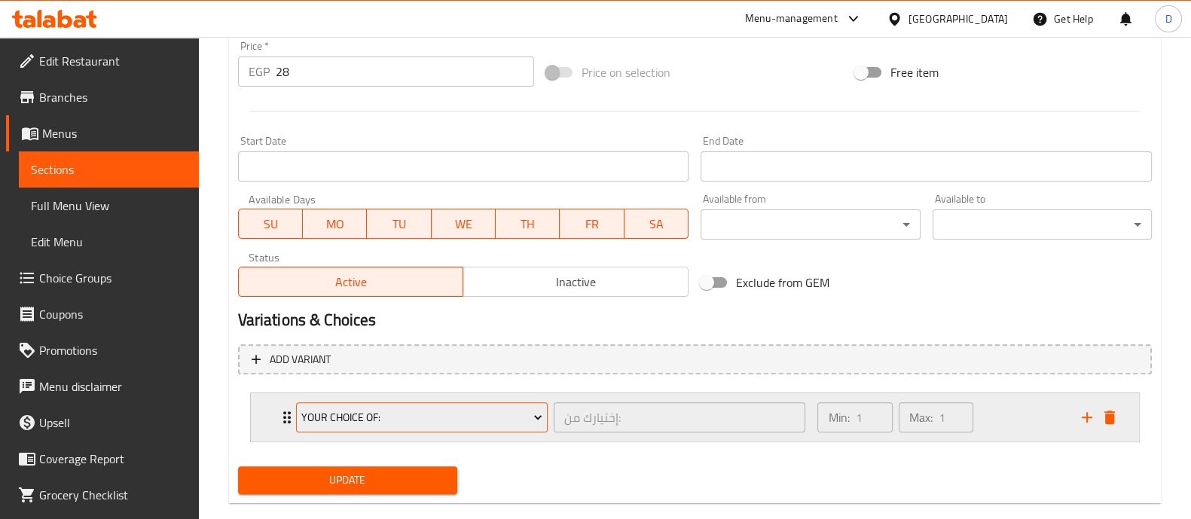
click at [323, 416] on span "Your Choice Of:" at bounding box center [421, 417] width 241 height 19
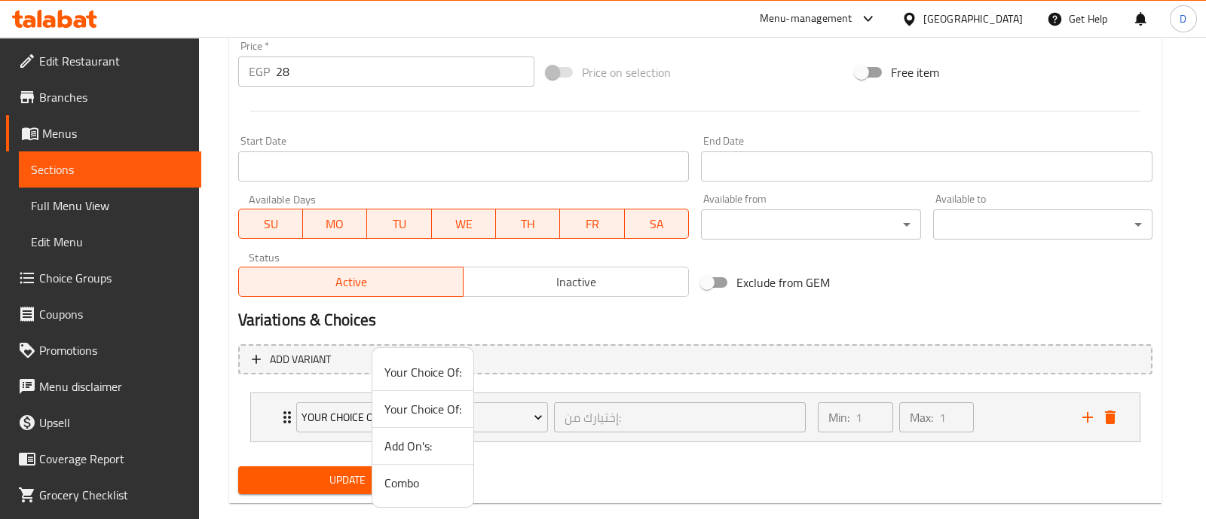
click at [408, 437] on span "Add On's:" at bounding box center [422, 446] width 77 height 18
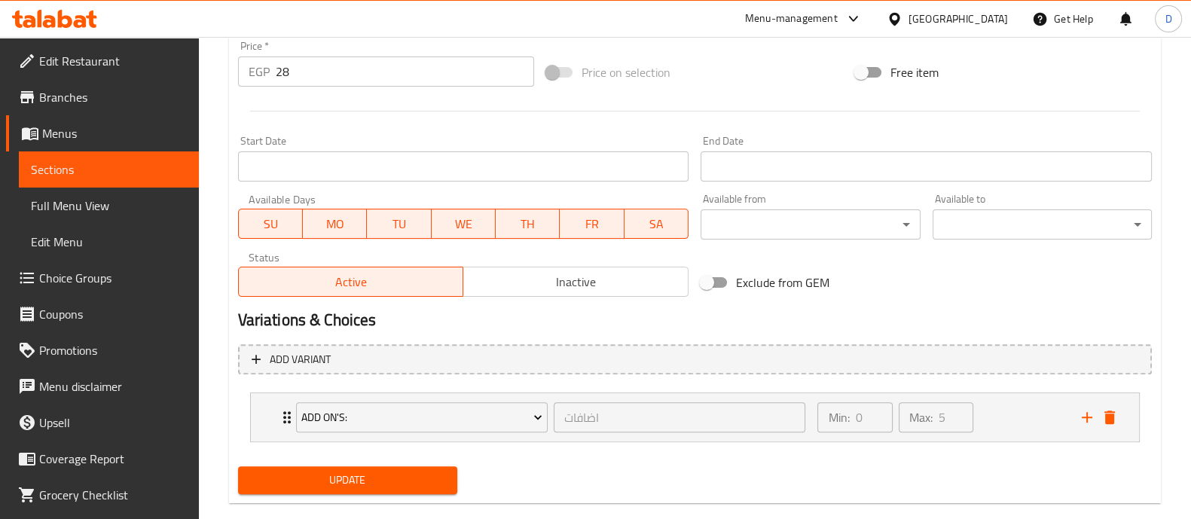
click at [365, 471] on span "Update" at bounding box center [347, 480] width 195 height 19
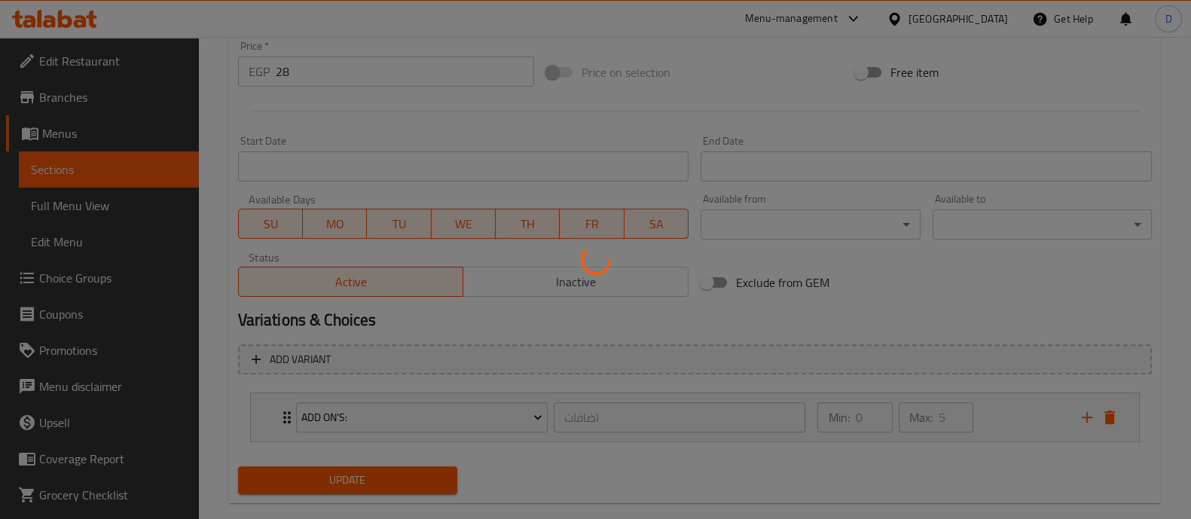
click at [361, 476] on div at bounding box center [595, 259] width 1191 height 519
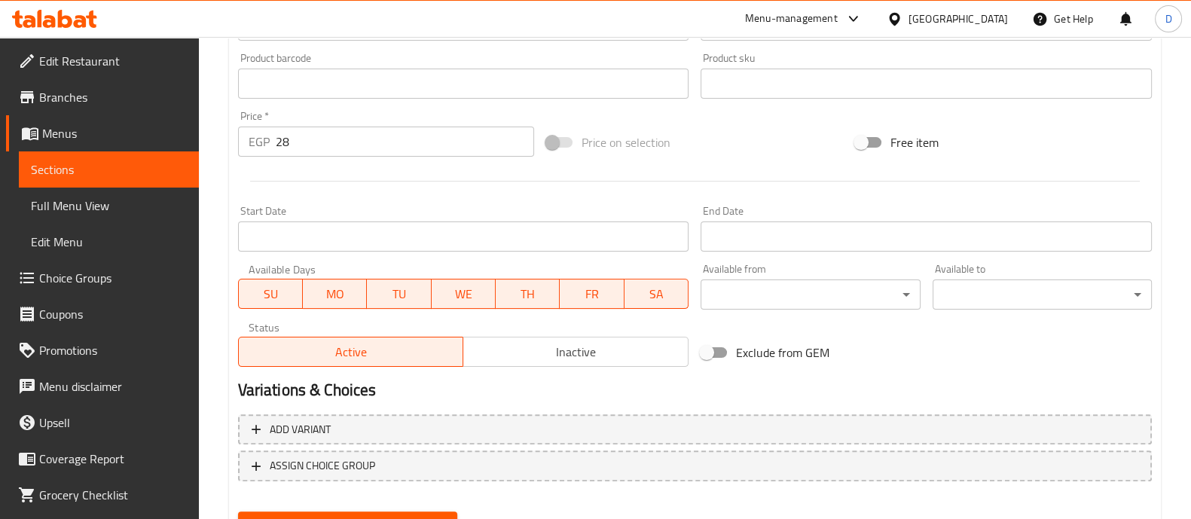
scroll to position [566, 0]
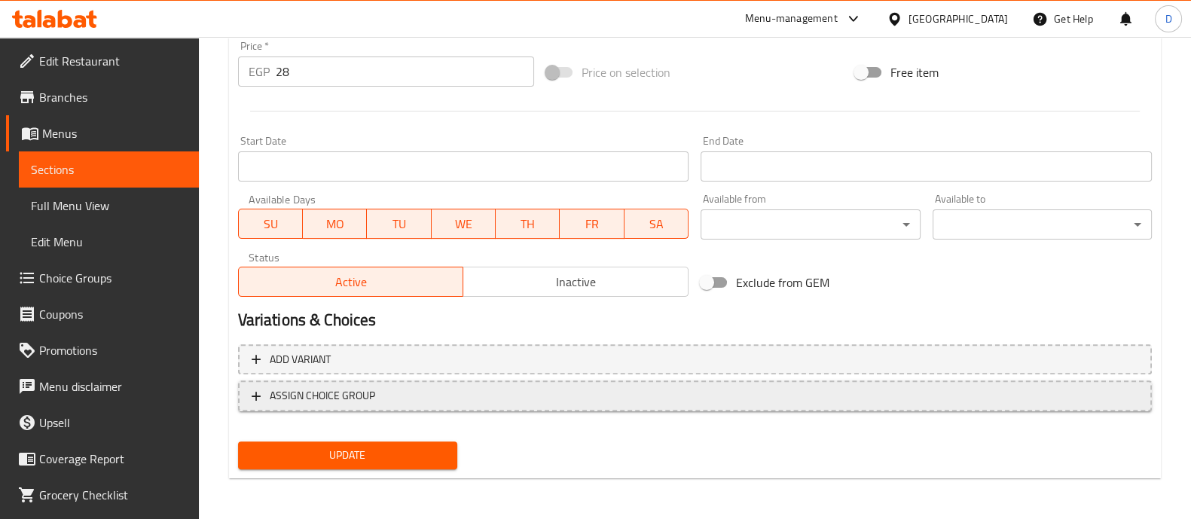
click at [290, 402] on span "ASSIGN CHOICE GROUP" at bounding box center [322, 396] width 105 height 19
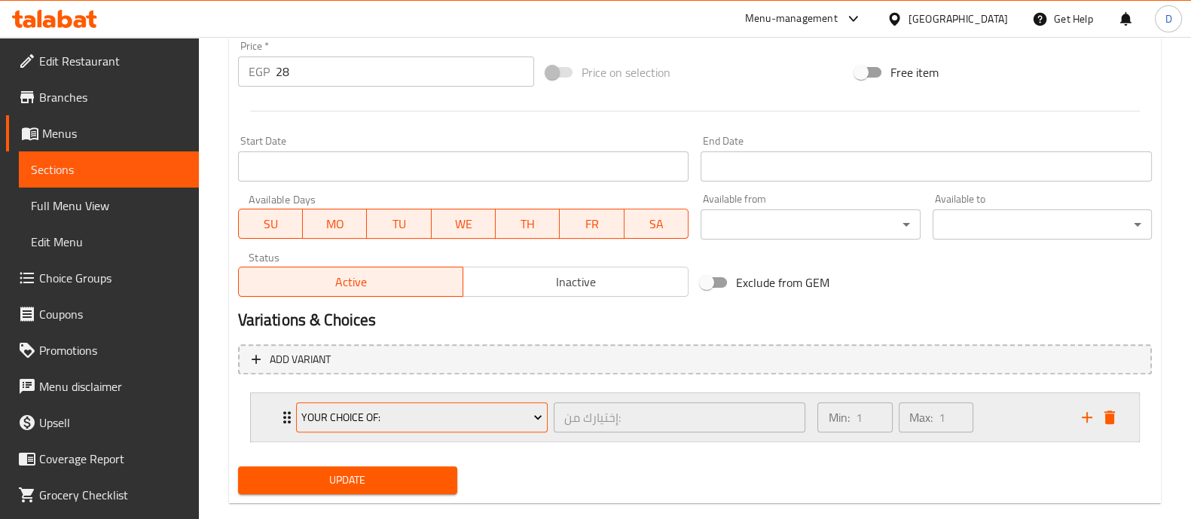
click at [324, 416] on span "Your Choice Of:" at bounding box center [421, 417] width 241 height 19
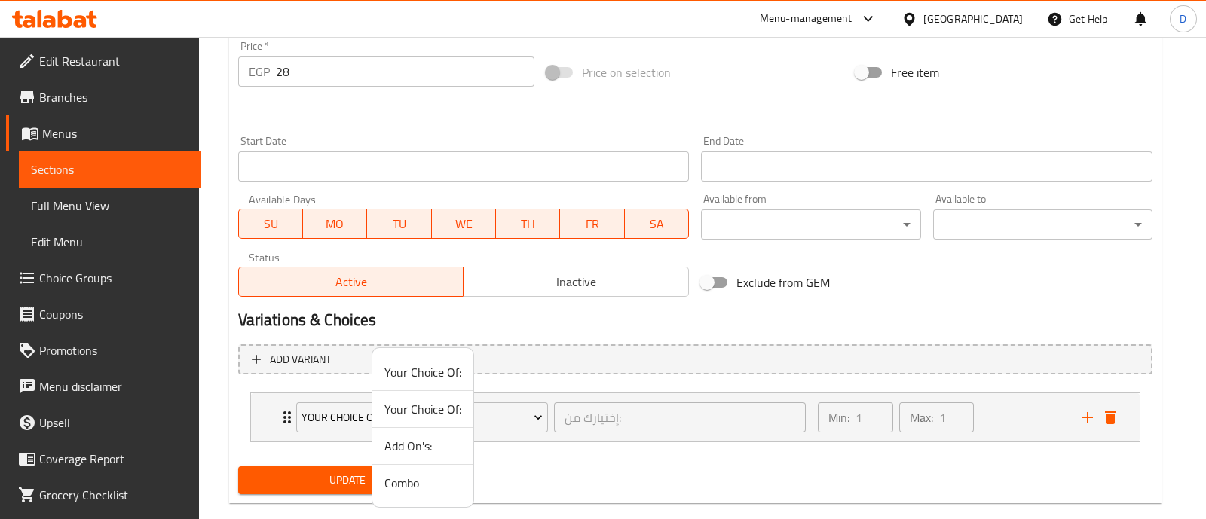
click at [396, 443] on span "Add On's:" at bounding box center [422, 446] width 77 height 18
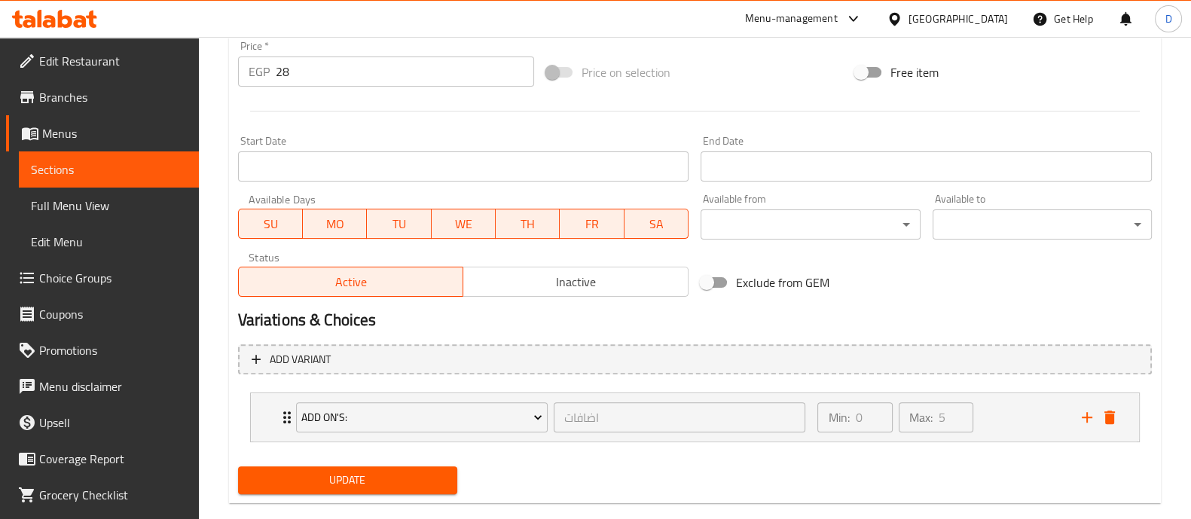
click at [371, 488] on span "Update" at bounding box center [347, 480] width 195 height 19
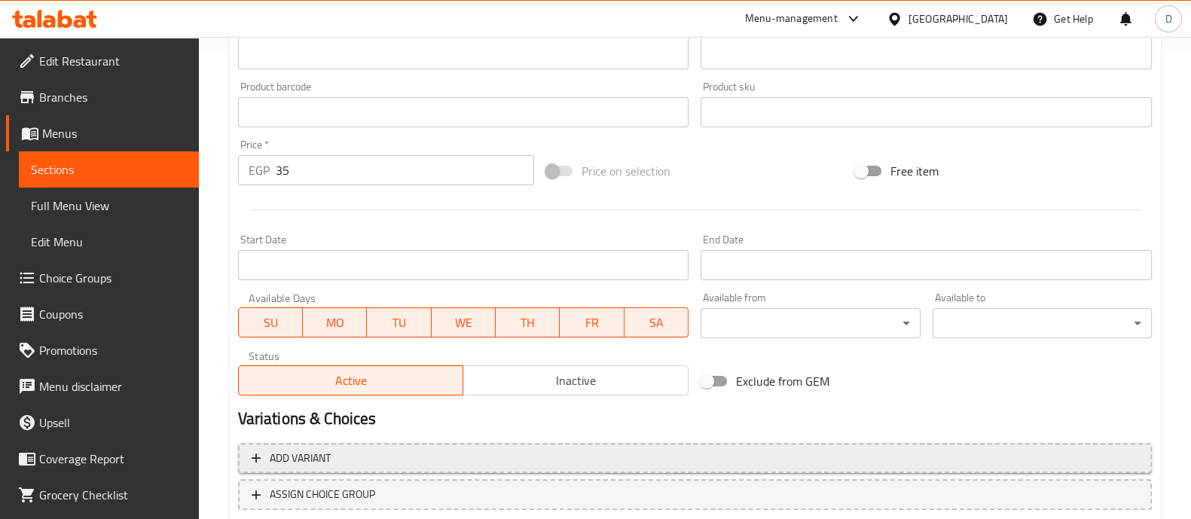
scroll to position [566, 0]
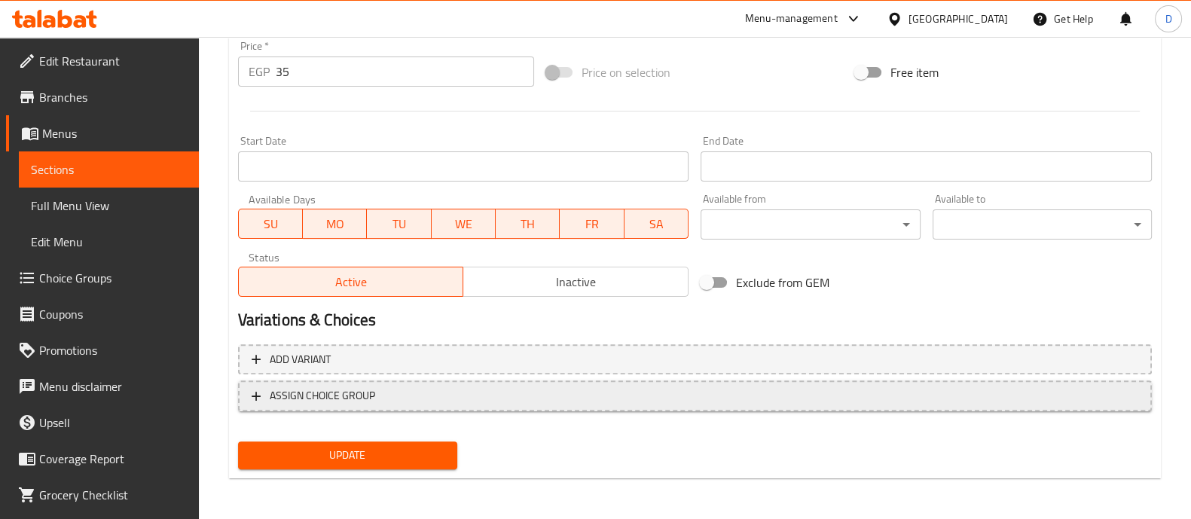
click at [362, 393] on span "ASSIGN CHOICE GROUP" at bounding box center [322, 396] width 105 height 19
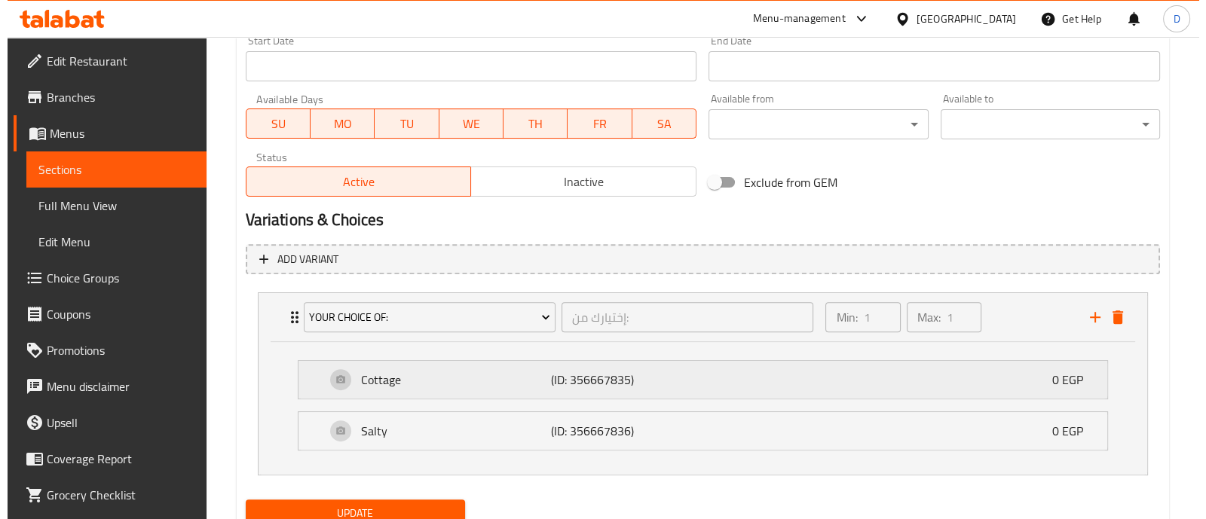
scroll to position [724, 0]
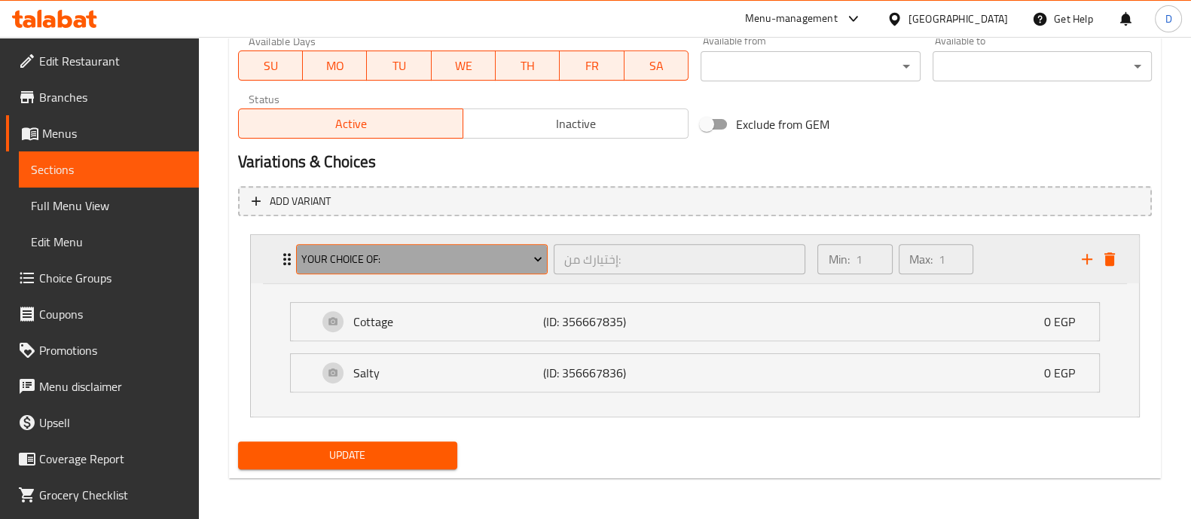
click at [393, 263] on span "Your Choice Of:" at bounding box center [421, 259] width 241 height 19
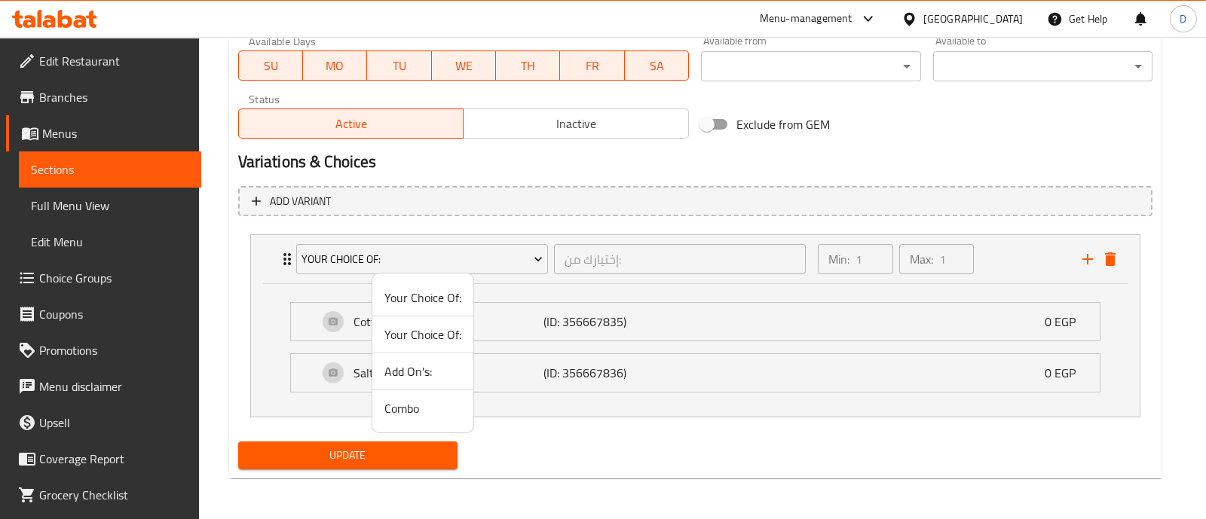
click at [412, 367] on span "Add On's:" at bounding box center [422, 371] width 77 height 18
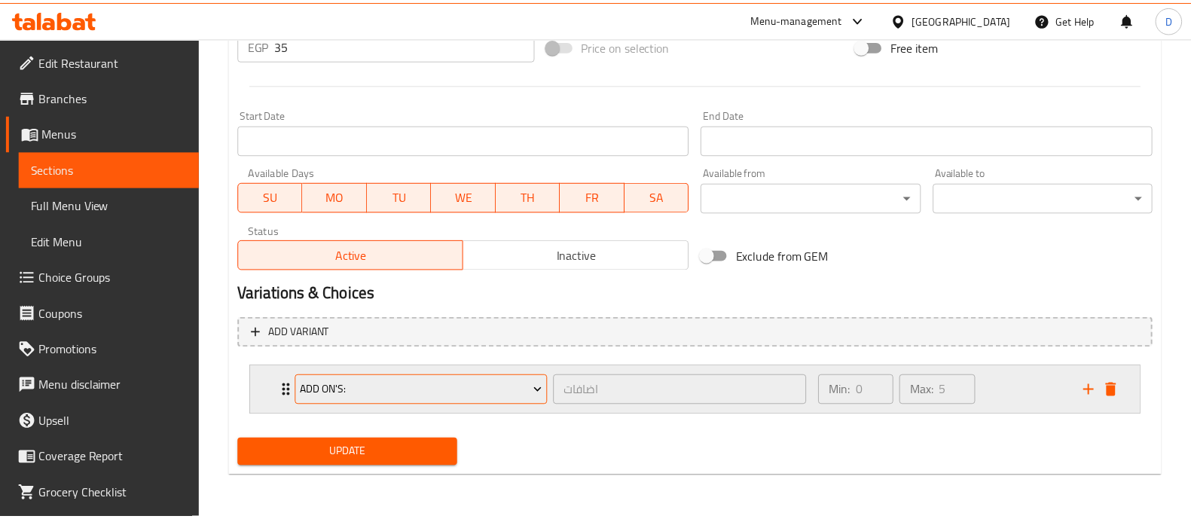
scroll to position [591, 0]
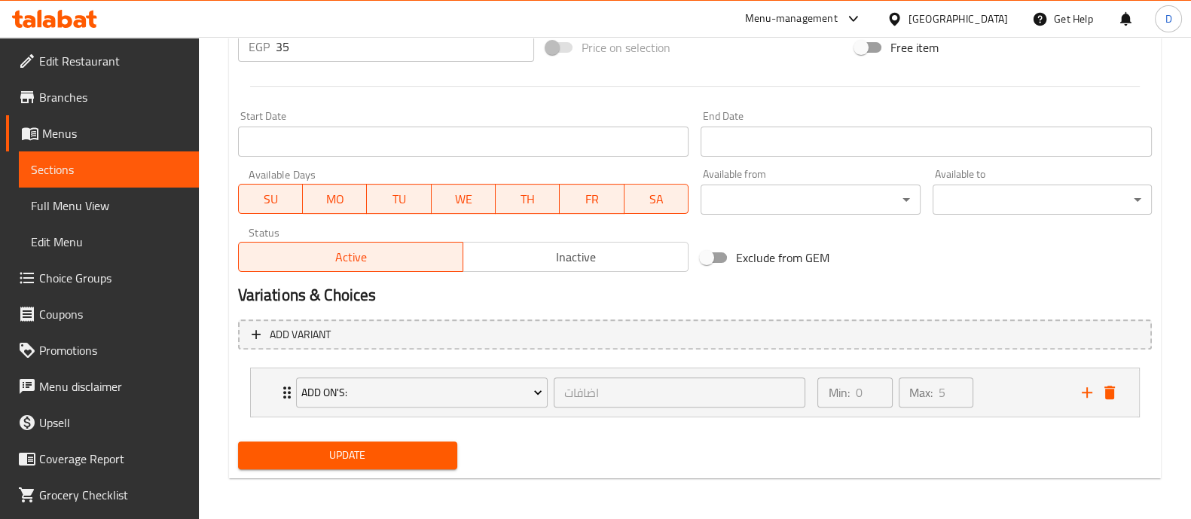
click at [365, 455] on span "Update" at bounding box center [347, 455] width 195 height 19
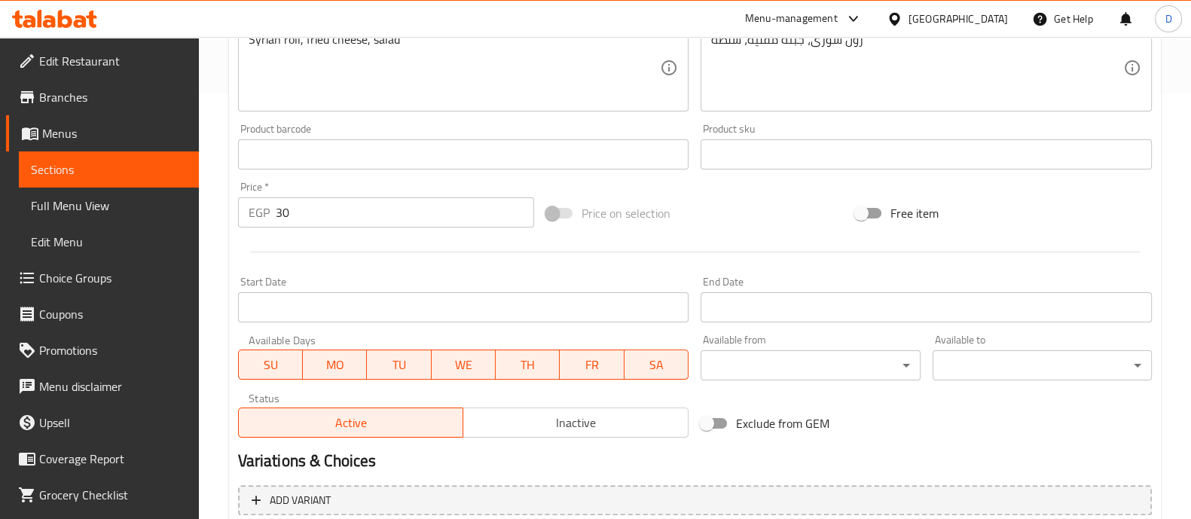
scroll to position [566, 0]
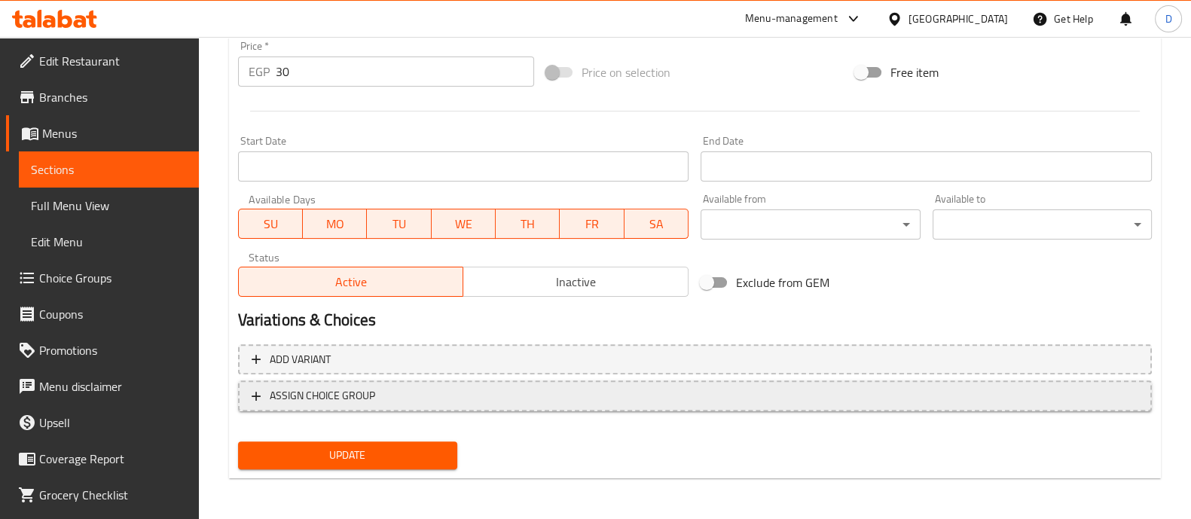
click at [356, 397] on span "ASSIGN CHOICE GROUP" at bounding box center [322, 396] width 105 height 19
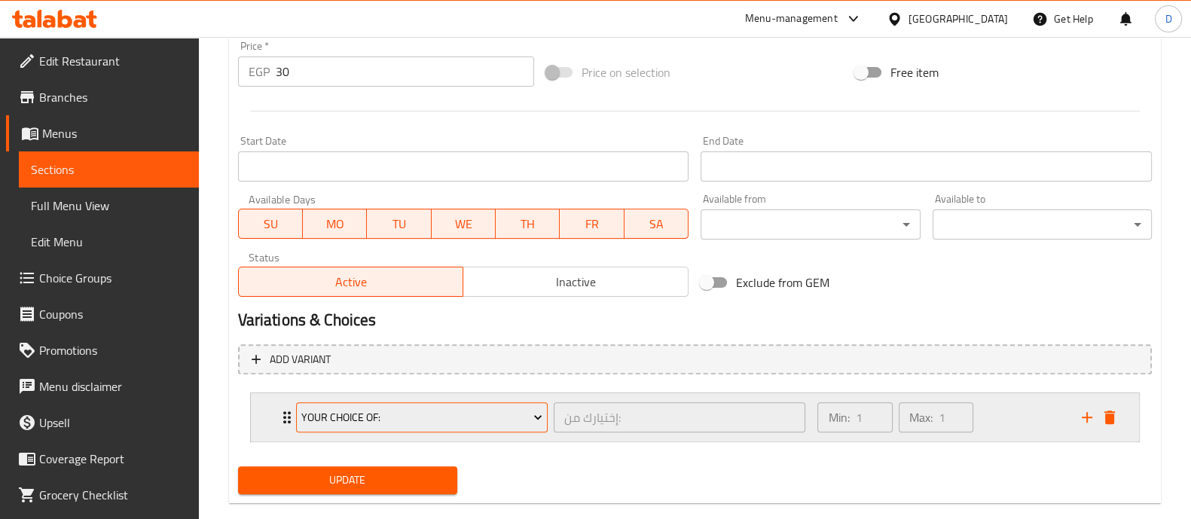
click at [354, 408] on span "Your Choice Of:" at bounding box center [421, 417] width 241 height 19
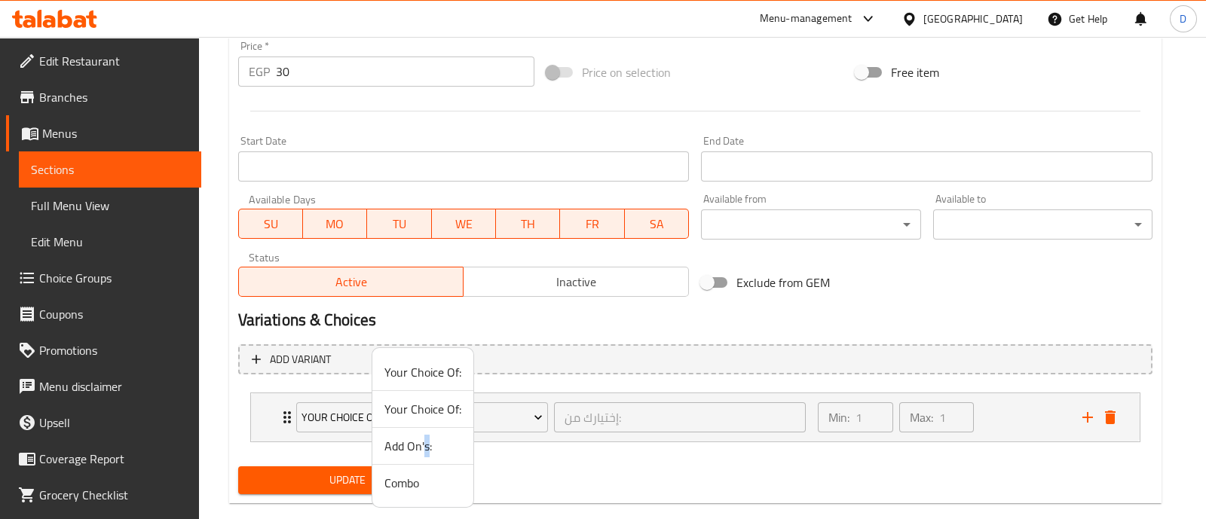
click at [426, 446] on span "Add On's:" at bounding box center [422, 446] width 77 height 18
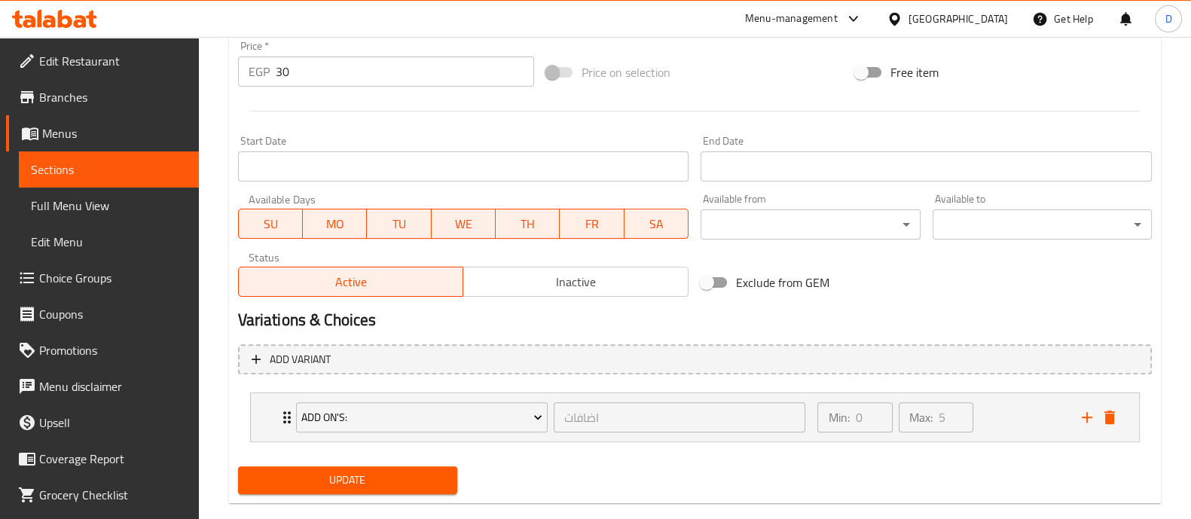
click at [389, 476] on span "Update" at bounding box center [347, 480] width 195 height 19
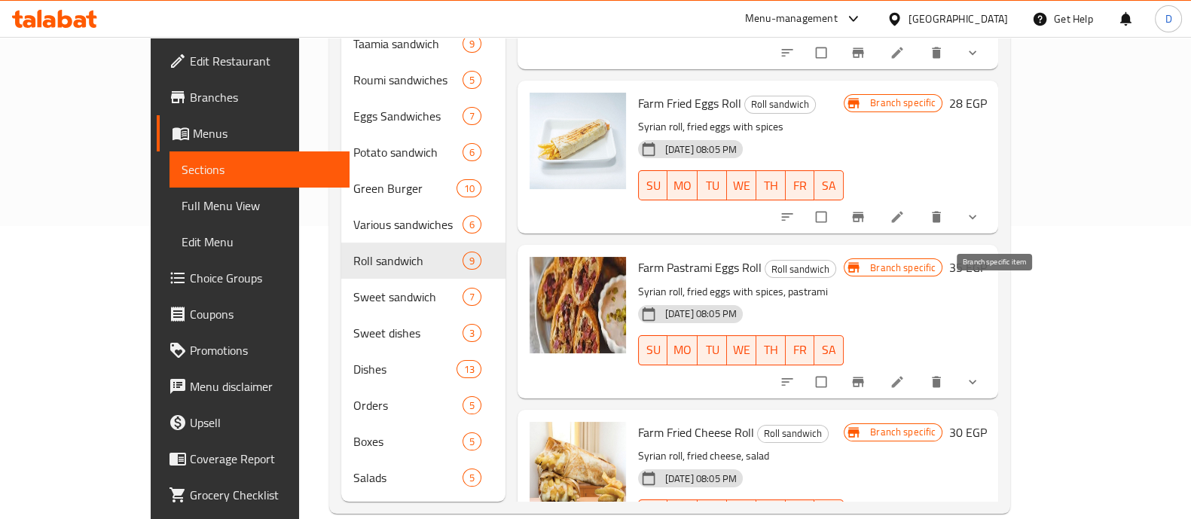
scroll to position [295, 0]
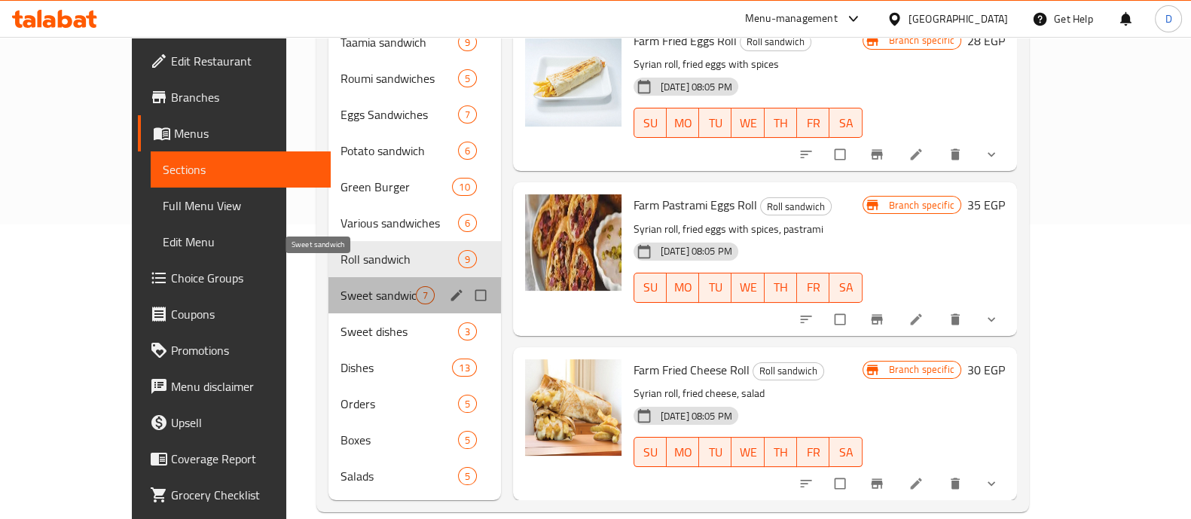
click at [341, 286] on span "Sweet sandwich" at bounding box center [378, 295] width 75 height 18
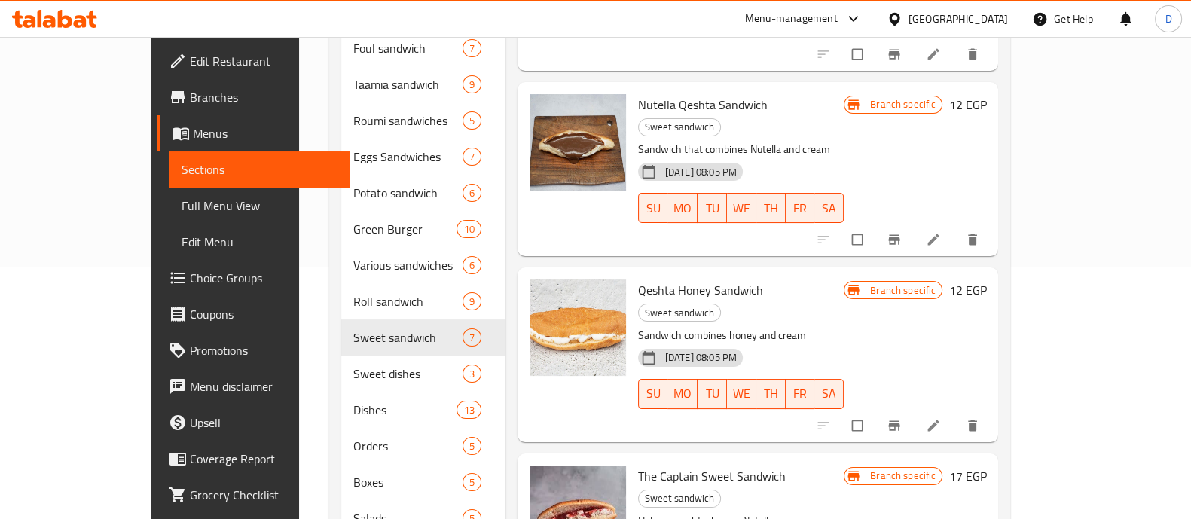
scroll to position [295, 0]
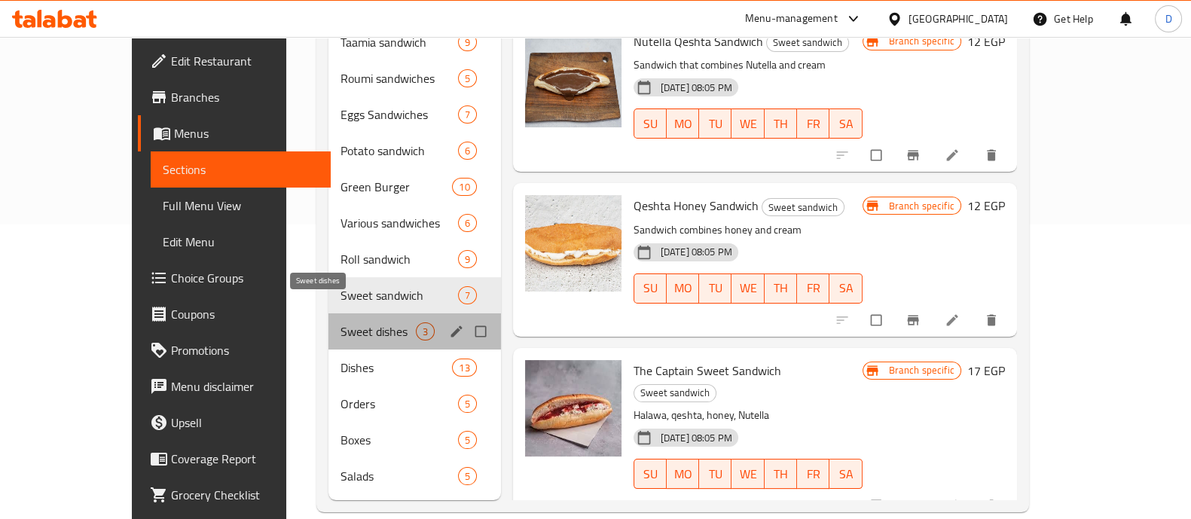
click at [341, 323] on span "Sweet dishes" at bounding box center [378, 332] width 75 height 18
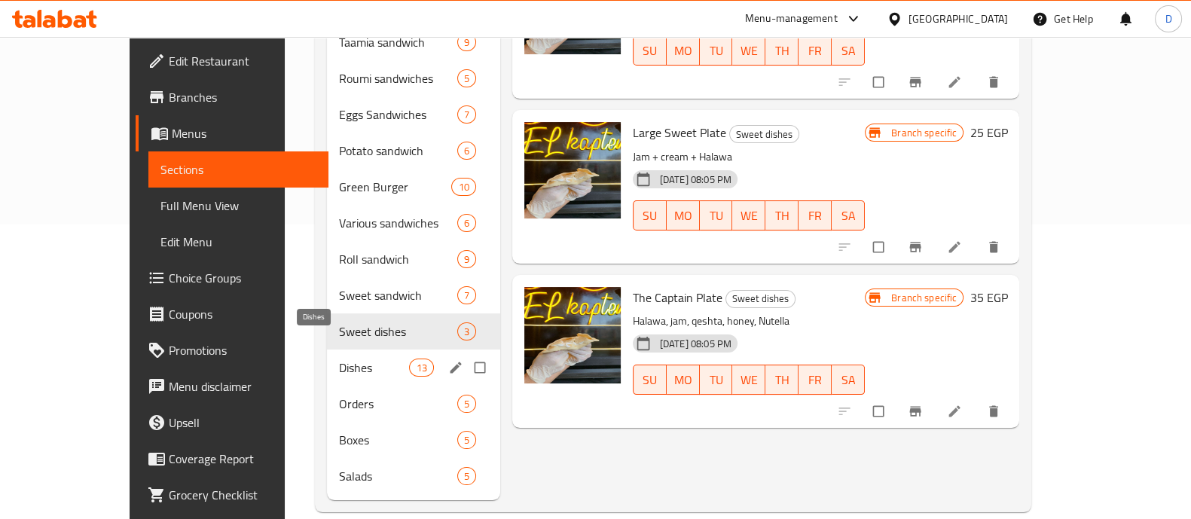
click at [339, 359] on span "Dishes" at bounding box center [374, 368] width 71 height 18
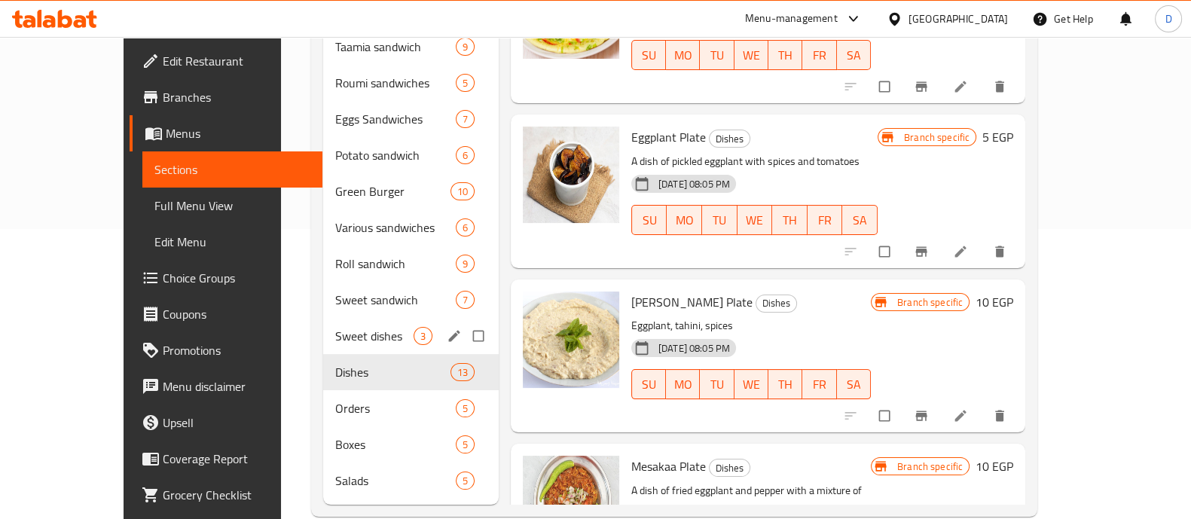
scroll to position [295, 0]
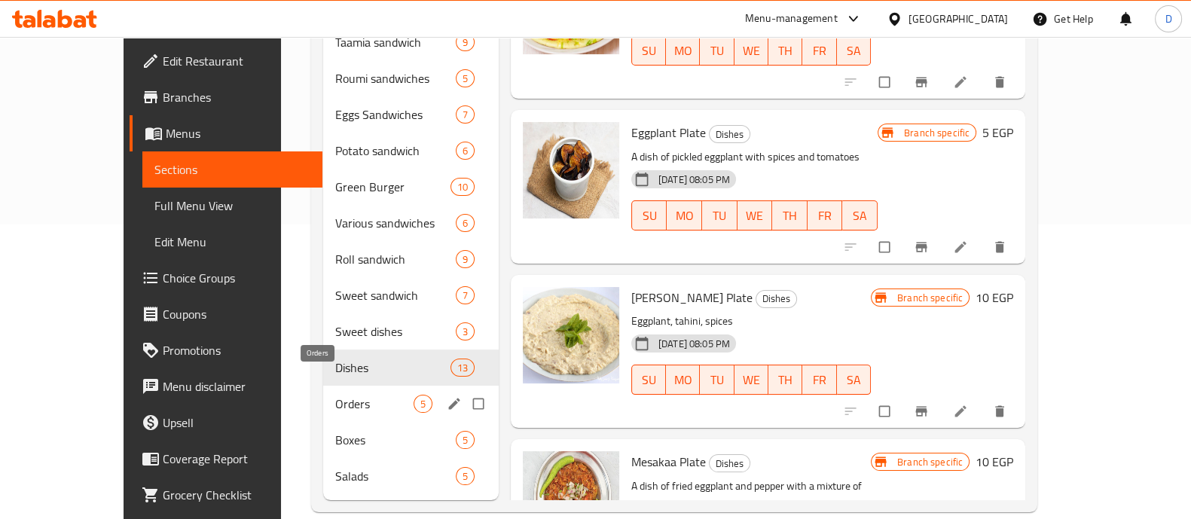
click at [335, 395] on span "Orders" at bounding box center [374, 404] width 78 height 18
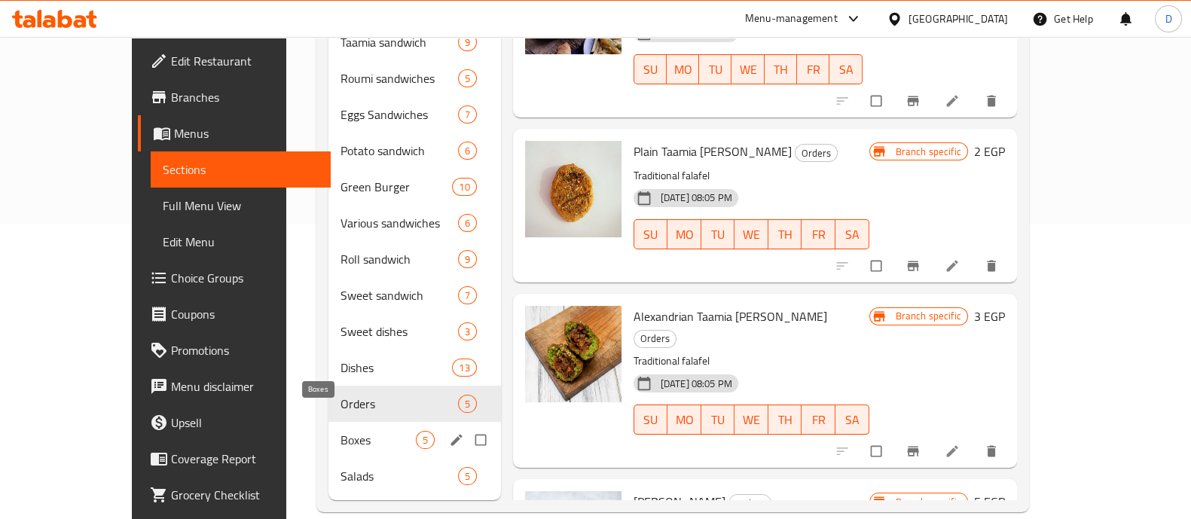
click at [341, 431] on span "Boxes" at bounding box center [378, 440] width 75 height 18
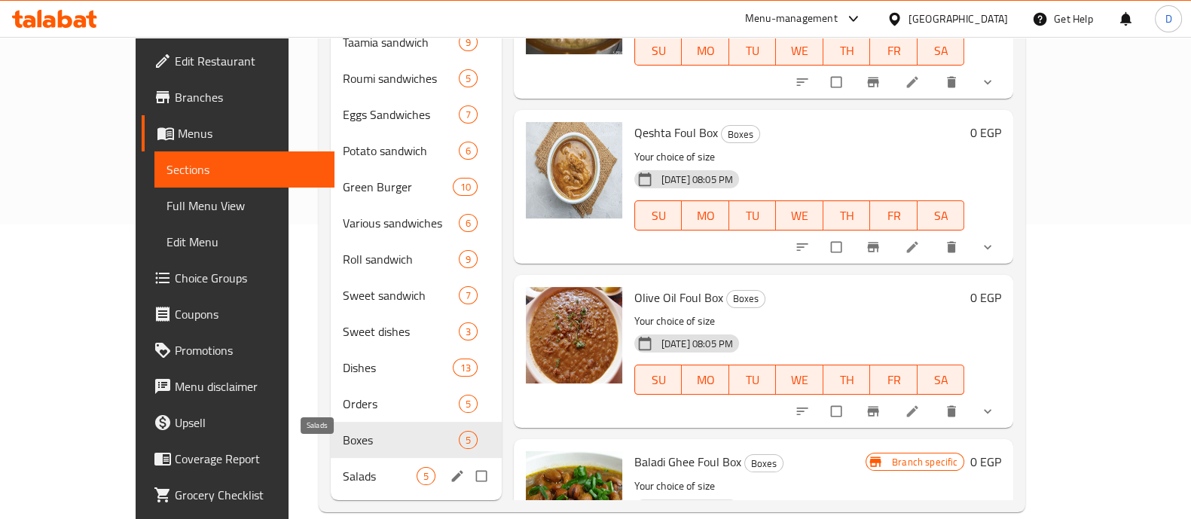
click at [343, 467] on span "Salads" at bounding box center [379, 476] width 73 height 18
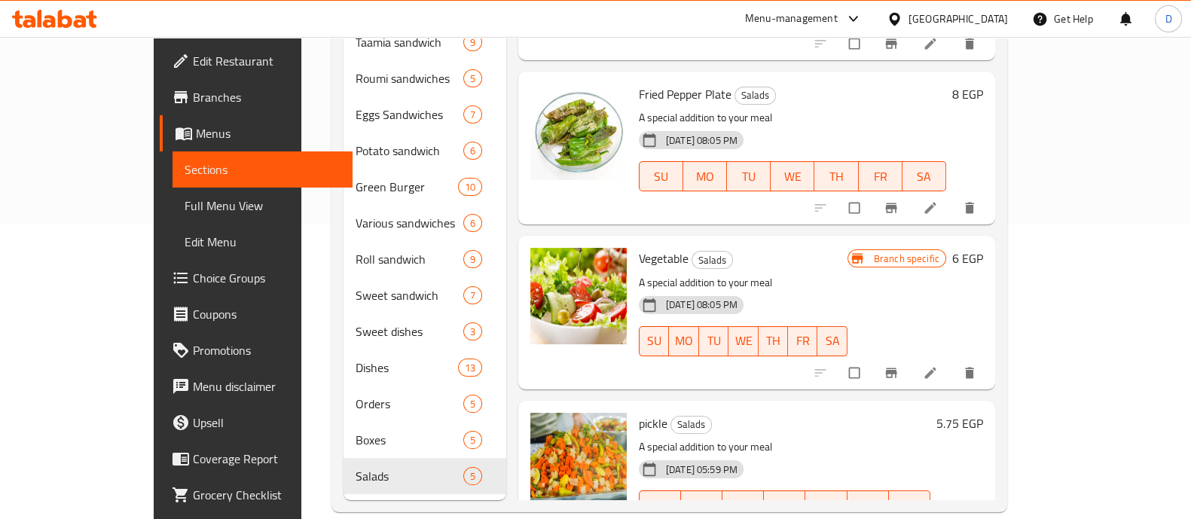
scroll to position [256, 0]
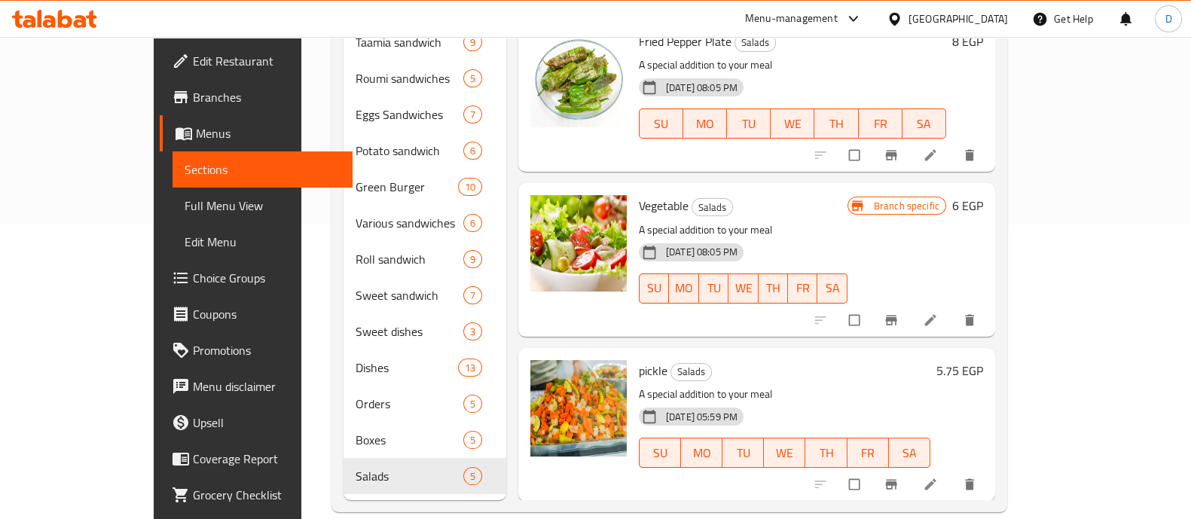
click at [64, 16] on icon at bounding box center [65, 19] width 14 height 18
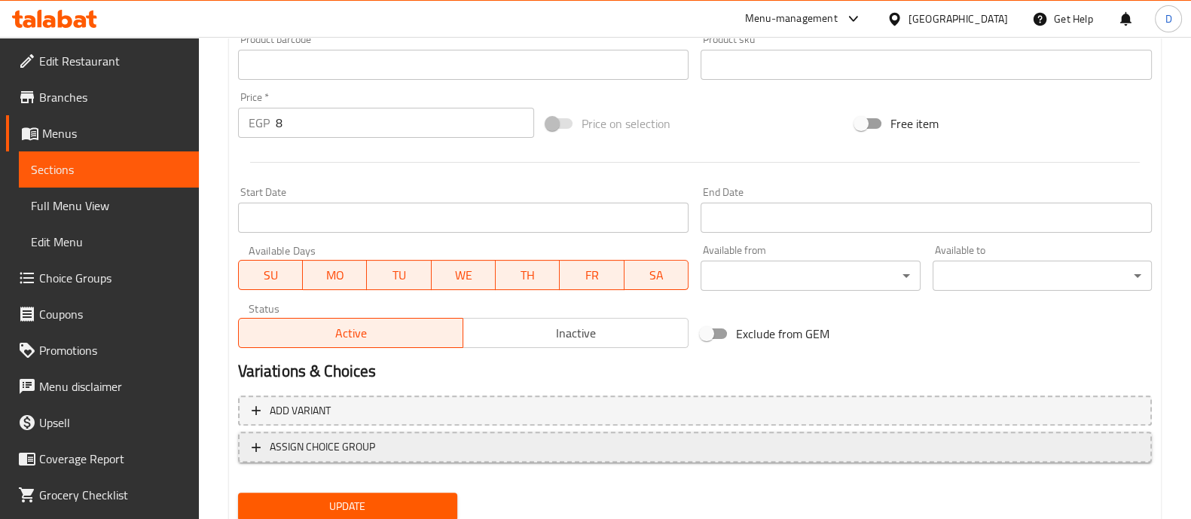
scroll to position [566, 0]
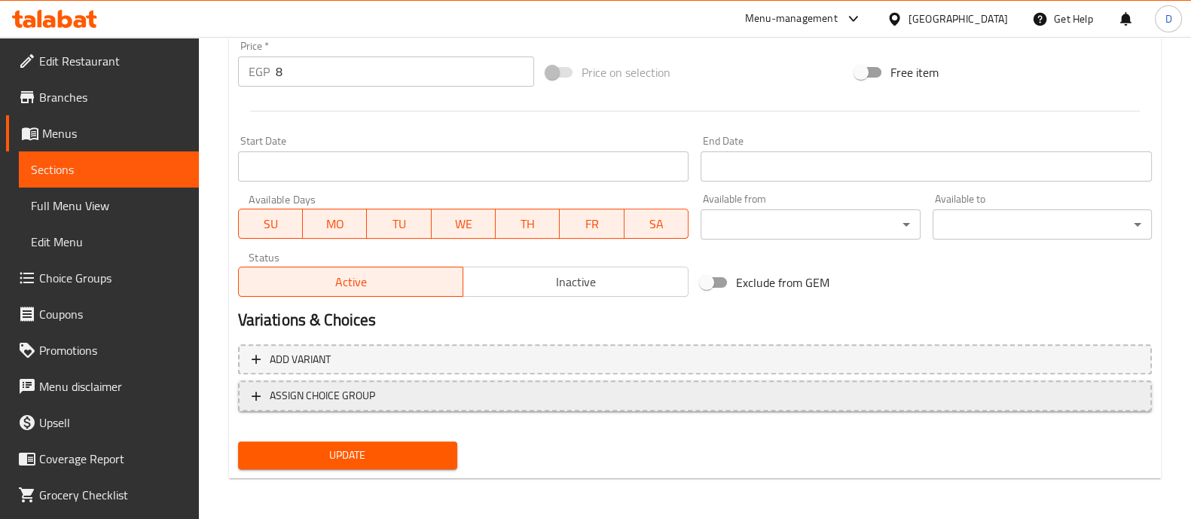
click at [359, 390] on span "ASSIGN CHOICE GROUP" at bounding box center [322, 396] width 105 height 19
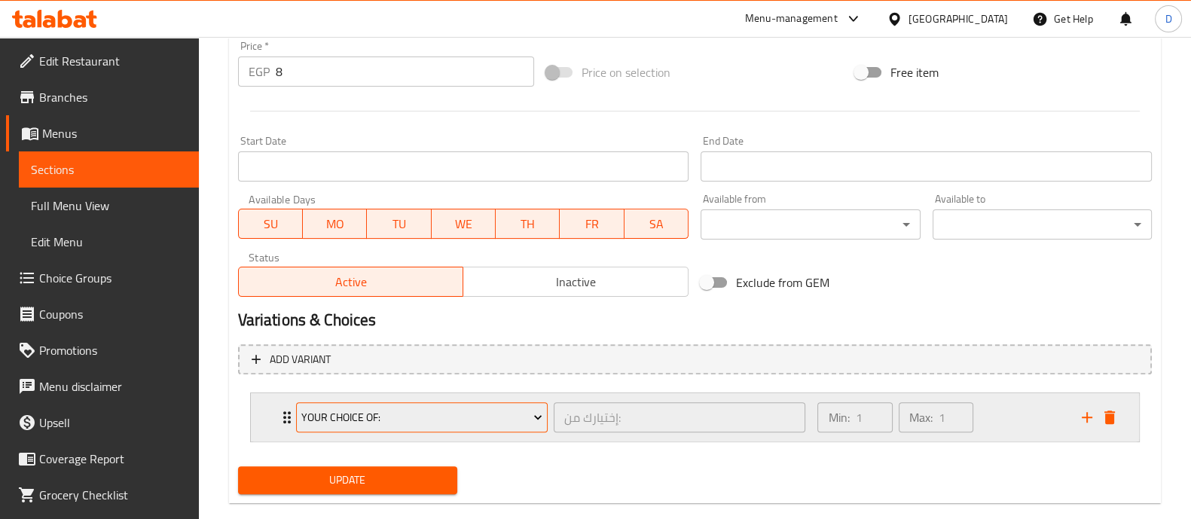
click at [362, 417] on span "Your Choice Of:" at bounding box center [421, 417] width 241 height 19
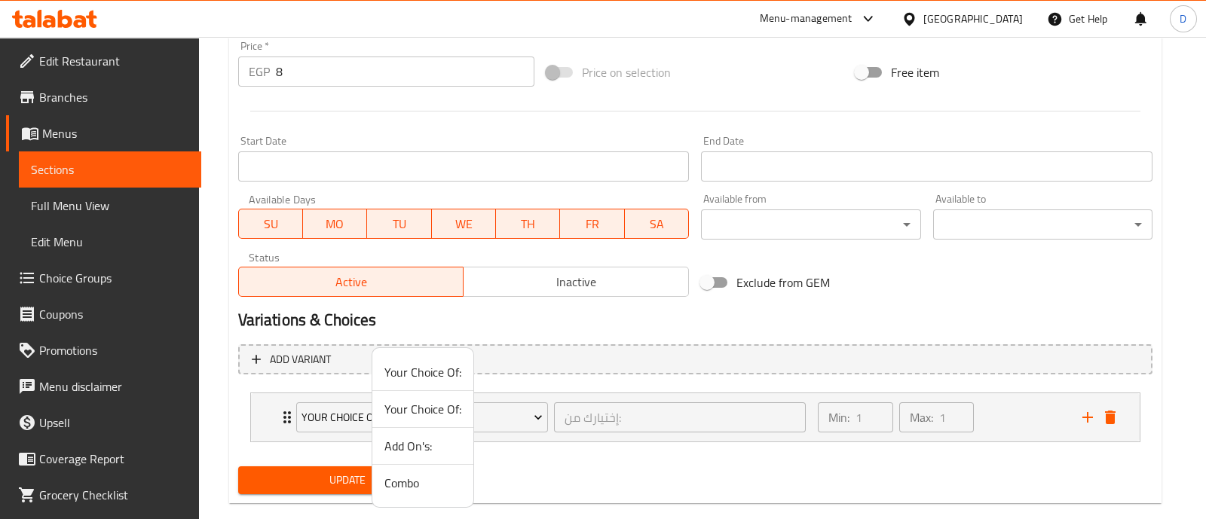
click at [398, 445] on span "Add On's:" at bounding box center [422, 446] width 77 height 18
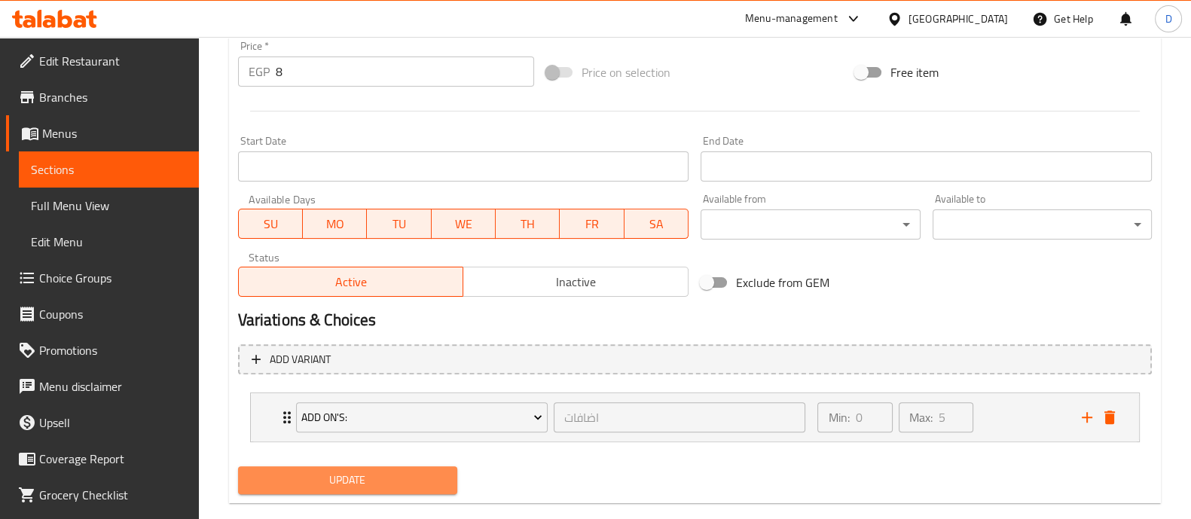
click at [371, 482] on span "Update" at bounding box center [347, 480] width 195 height 19
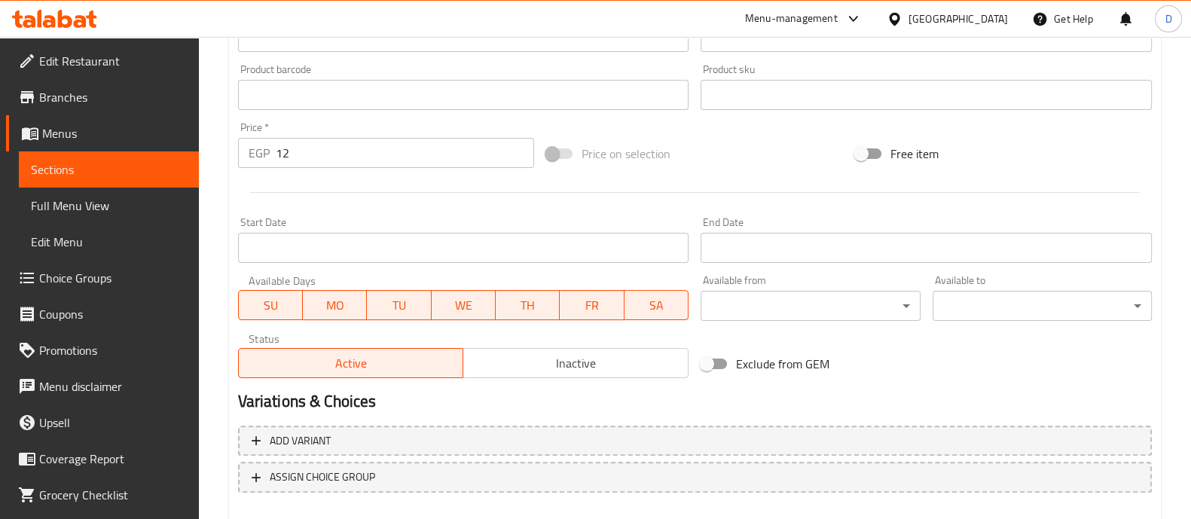
scroll to position [565, 0]
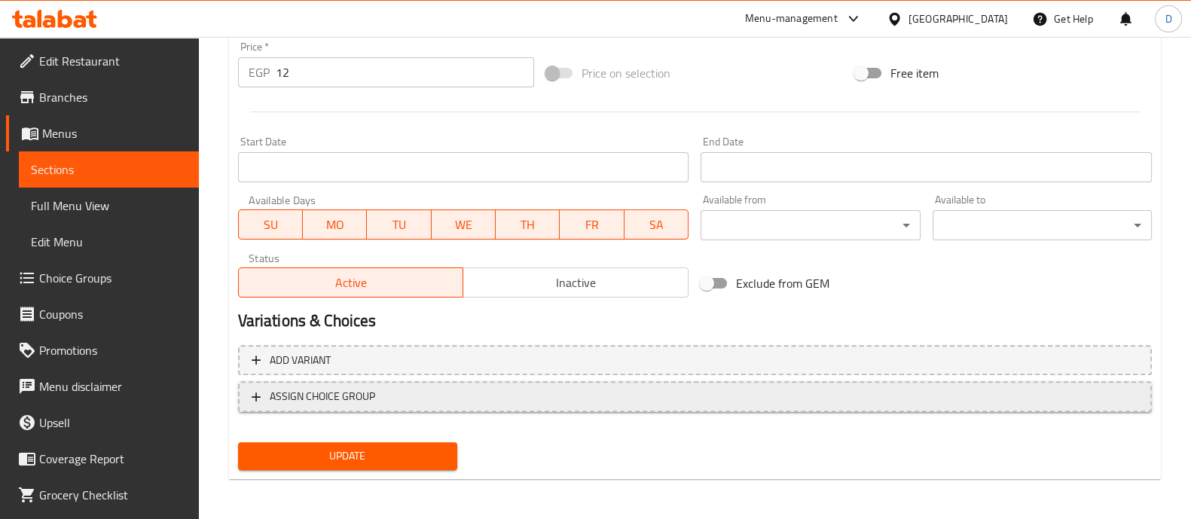
click at [365, 389] on span "ASSIGN CHOICE GROUP" at bounding box center [322, 396] width 105 height 19
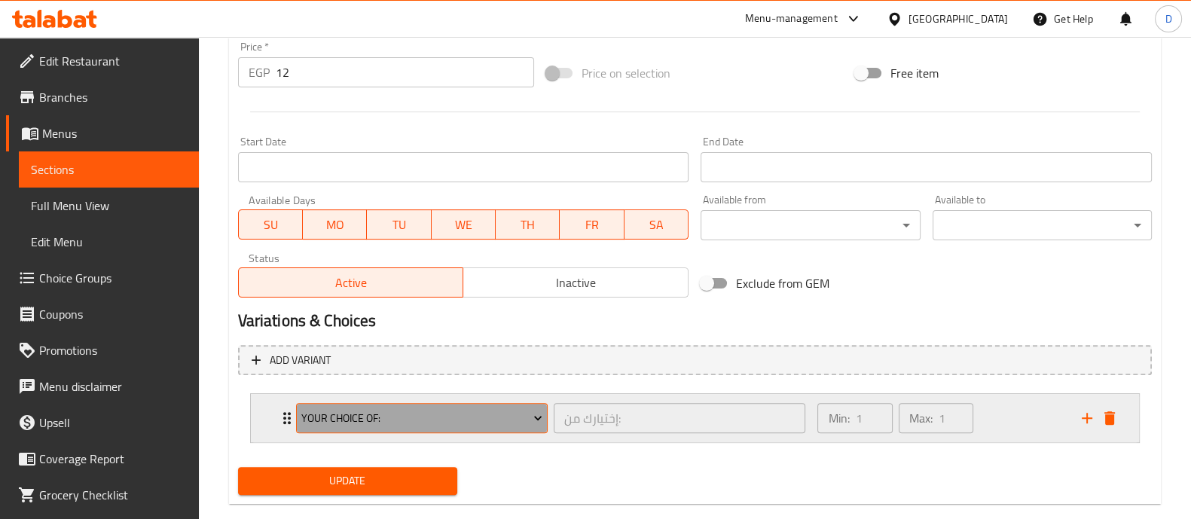
click at [369, 414] on span "Your Choice Of:" at bounding box center [421, 418] width 241 height 19
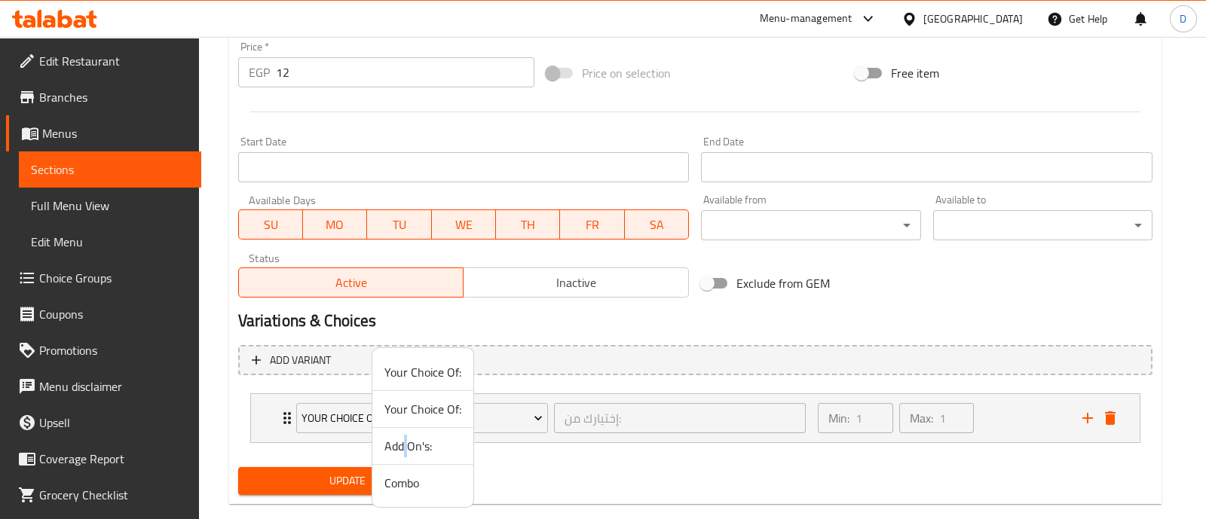
click at [405, 442] on span "Add On's:" at bounding box center [422, 446] width 77 height 18
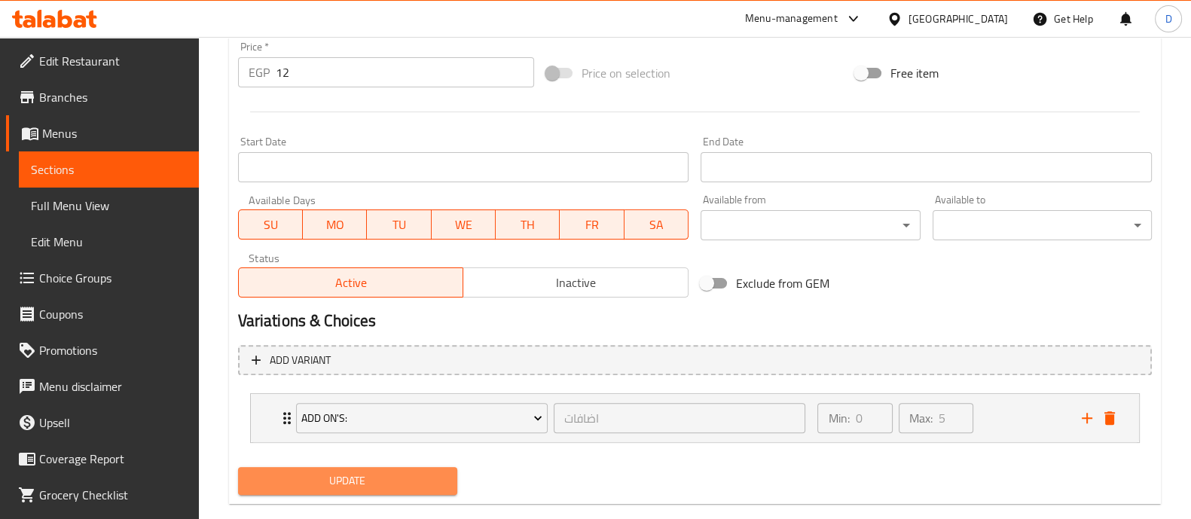
click at [390, 473] on span "Update" at bounding box center [347, 481] width 195 height 19
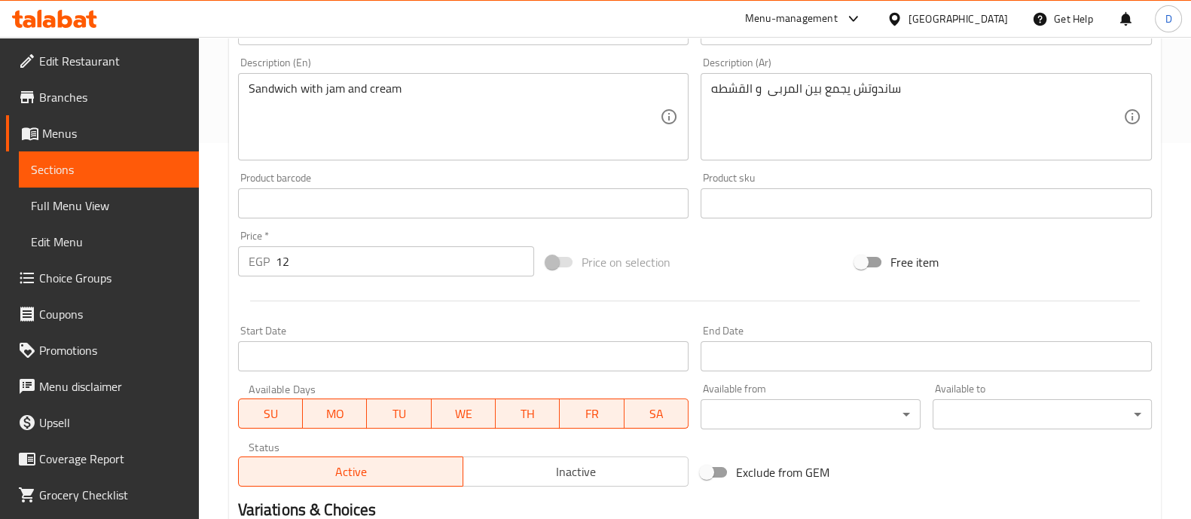
scroll to position [566, 0]
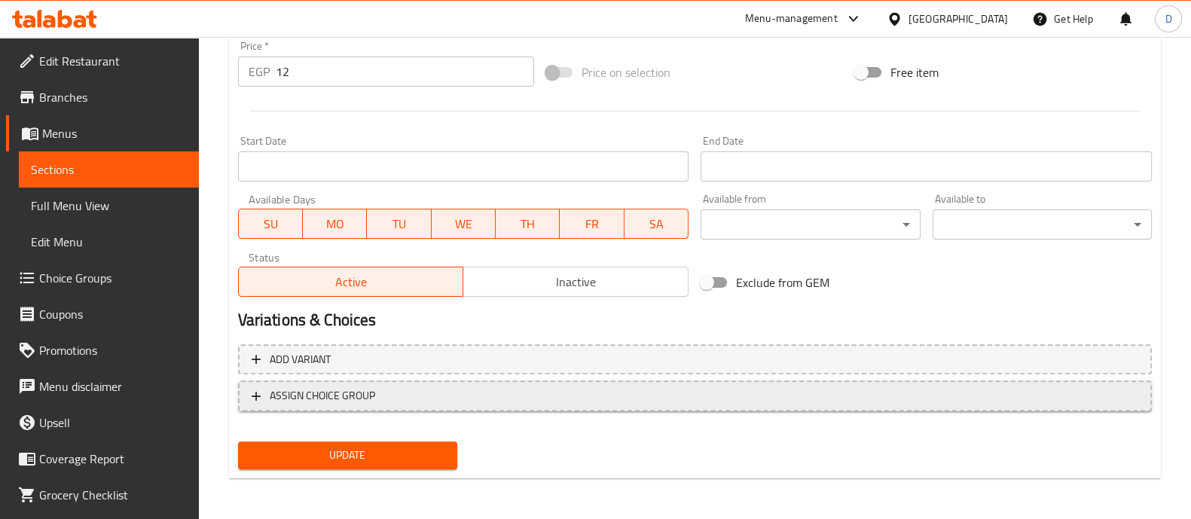
click at [335, 399] on span "ASSIGN CHOICE GROUP" at bounding box center [322, 396] width 105 height 19
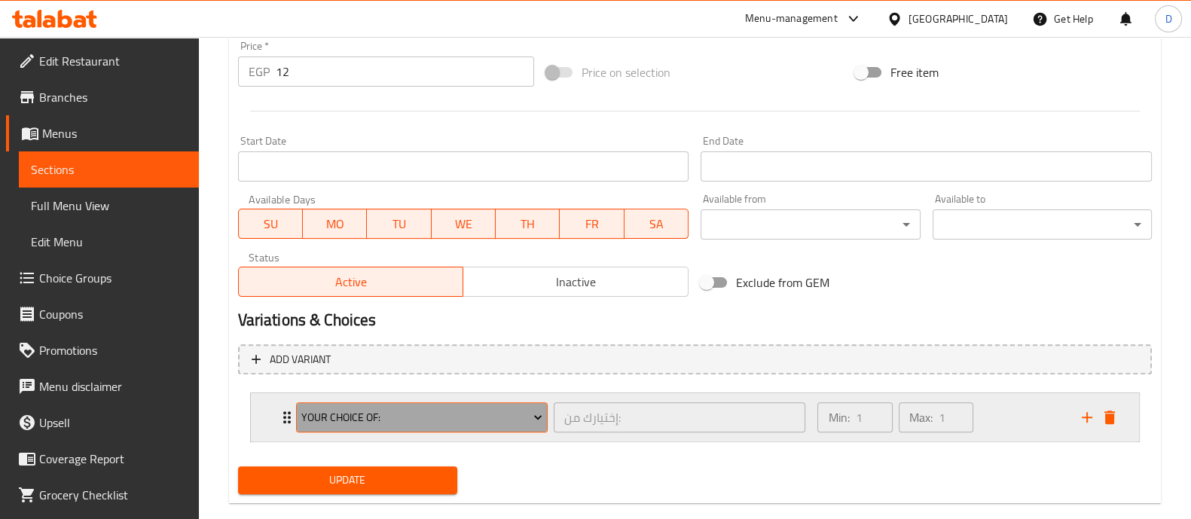
click at [362, 412] on span "Your Choice Of:" at bounding box center [421, 417] width 241 height 19
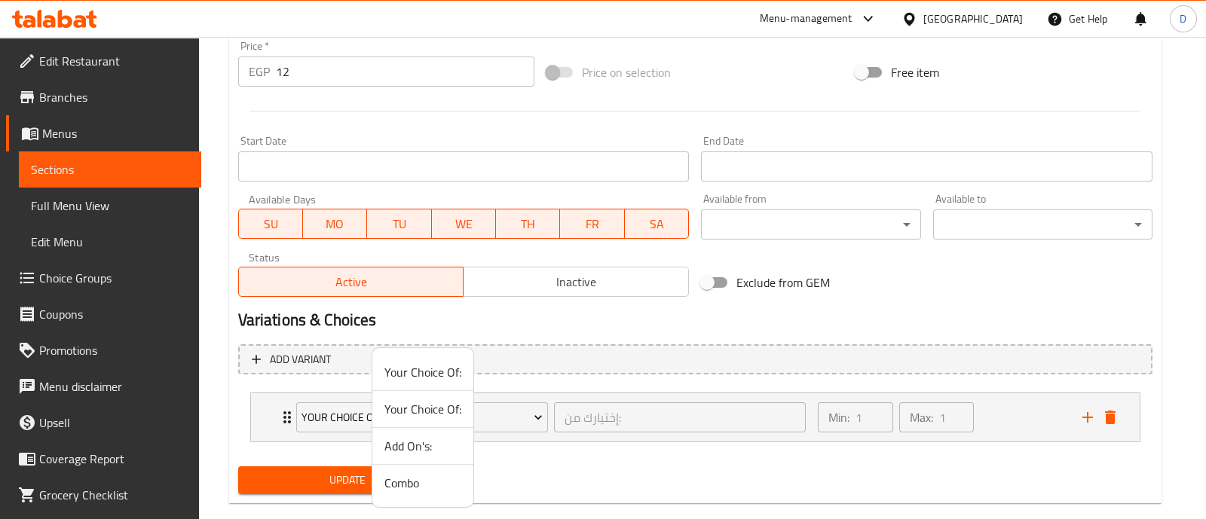
click at [417, 443] on span "Add On's:" at bounding box center [422, 446] width 77 height 18
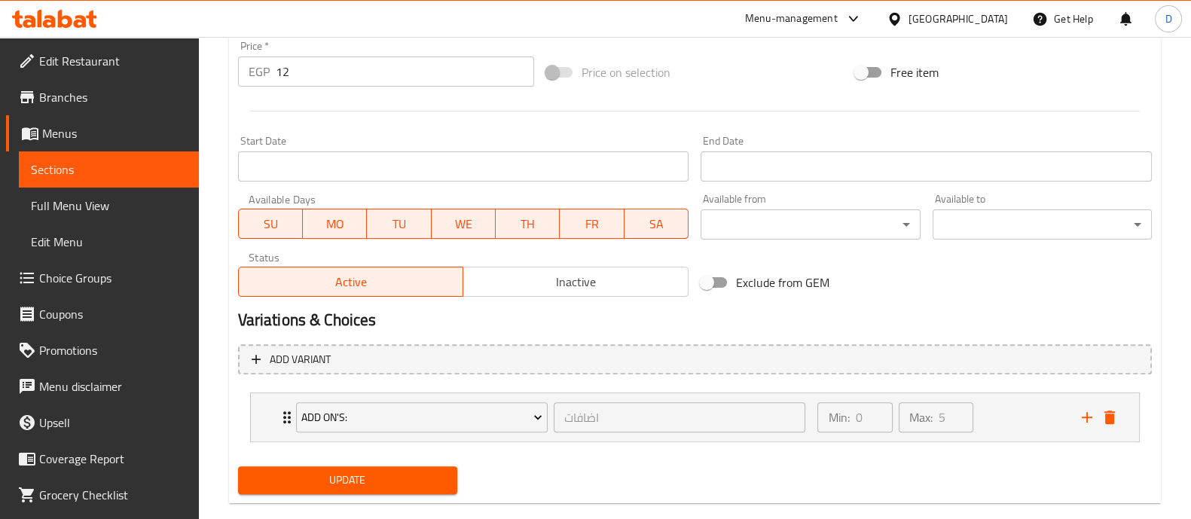
click at [396, 472] on span "Update" at bounding box center [347, 480] width 195 height 19
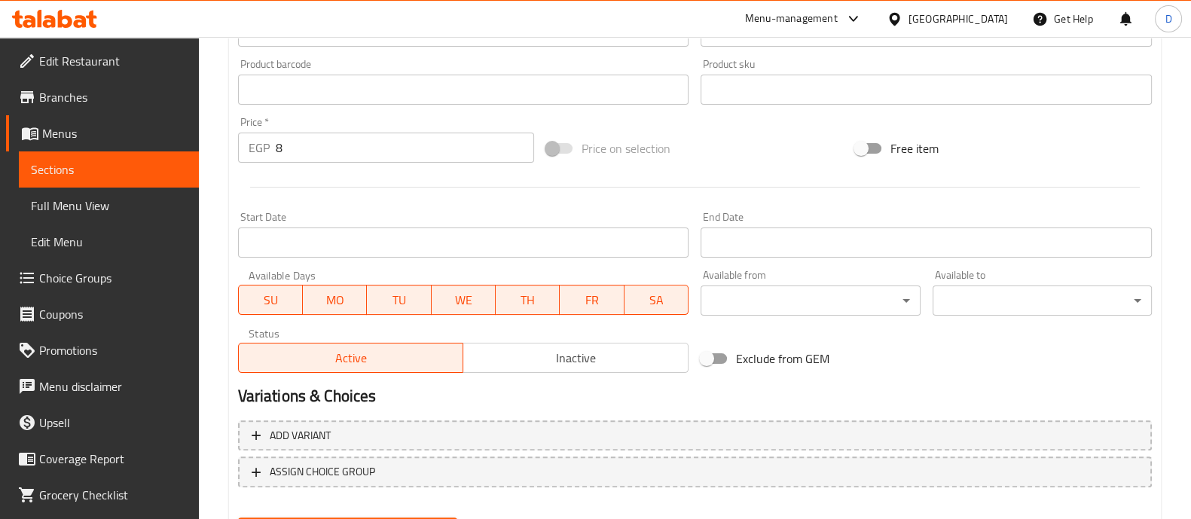
scroll to position [566, 0]
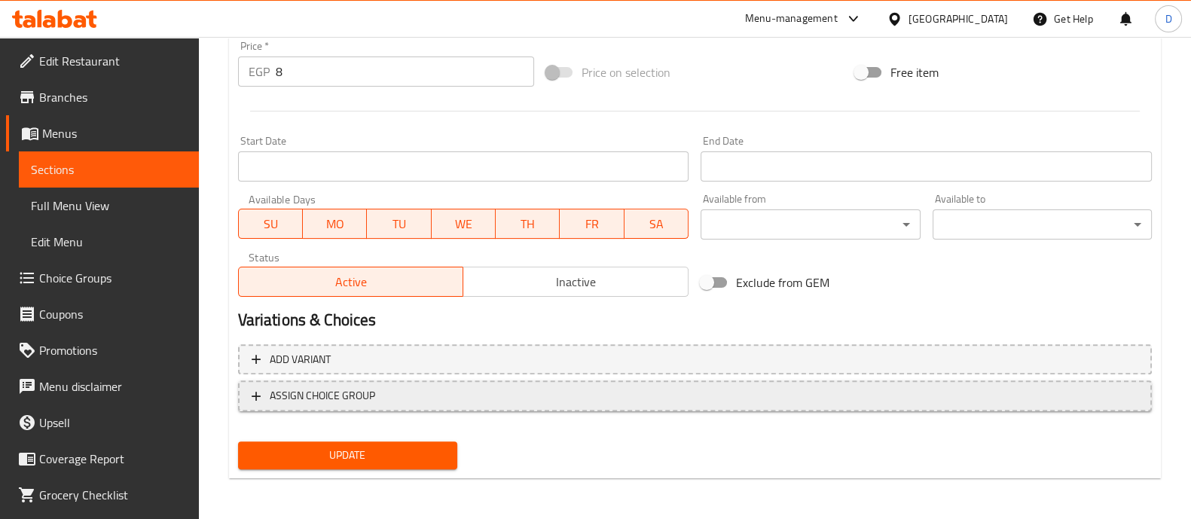
click at [313, 404] on span "ASSIGN CHOICE GROUP" at bounding box center [322, 396] width 105 height 19
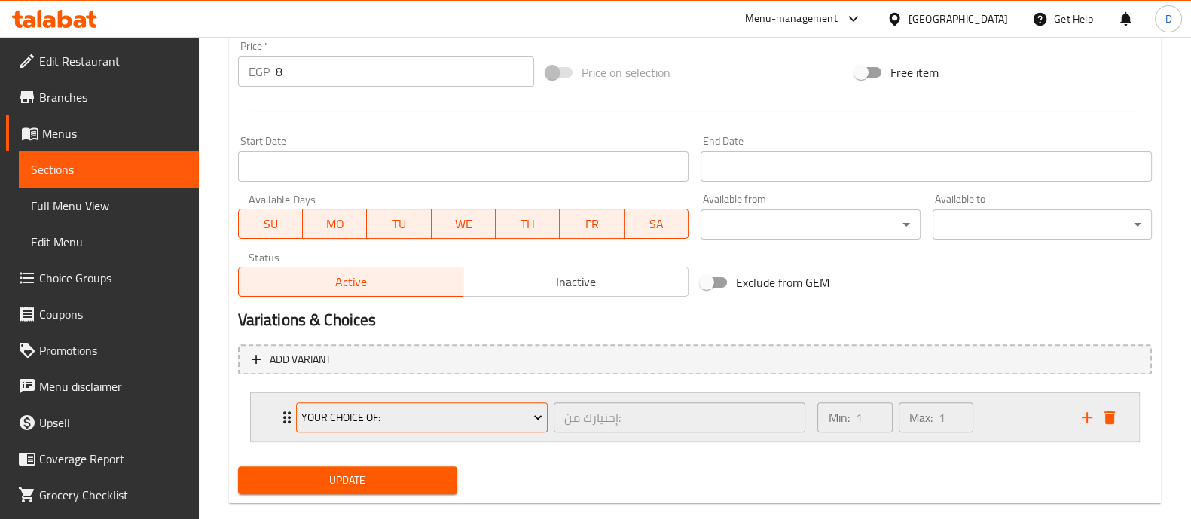
click at [339, 411] on span "Your Choice Of:" at bounding box center [421, 417] width 241 height 19
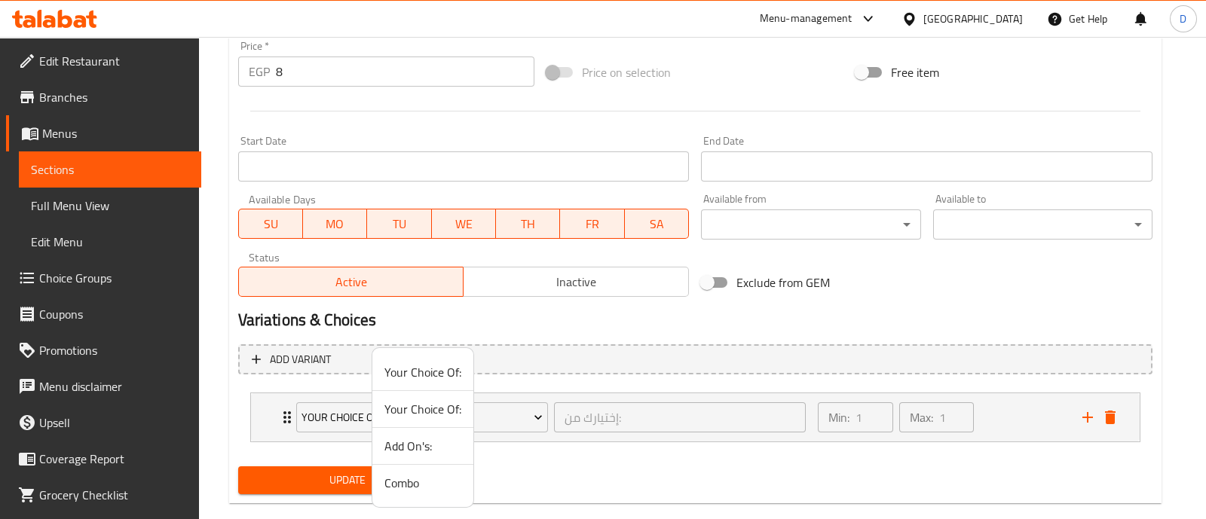
click at [387, 442] on span "Add On's:" at bounding box center [422, 446] width 77 height 18
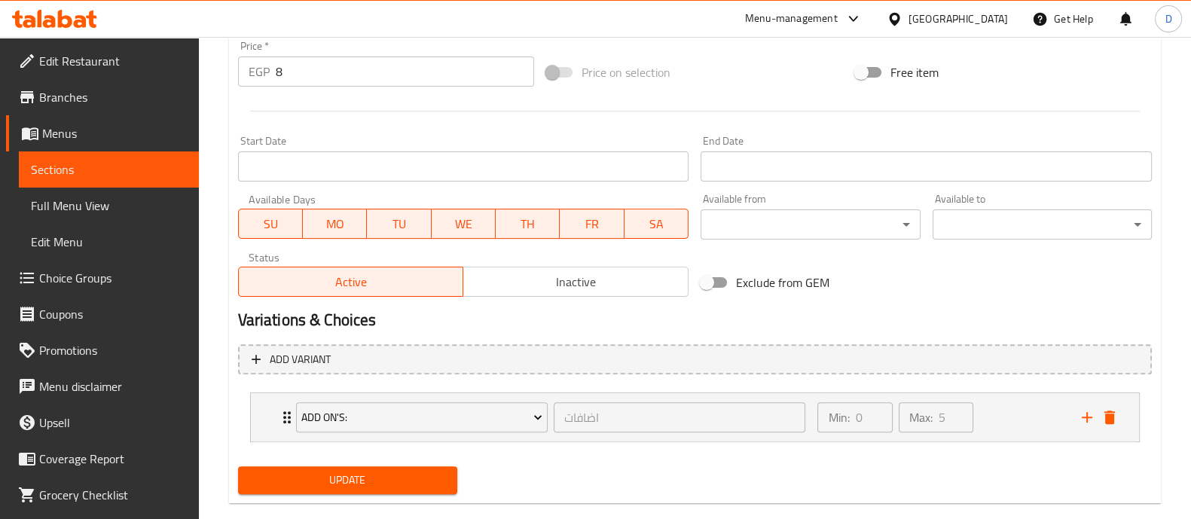
click at [381, 480] on span "Update" at bounding box center [347, 480] width 195 height 19
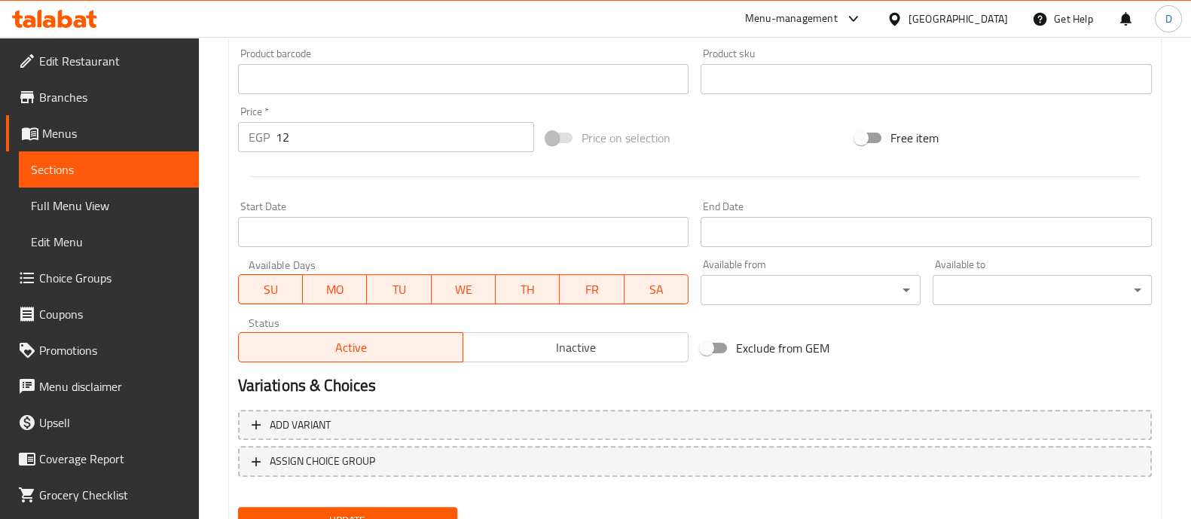
scroll to position [566, 0]
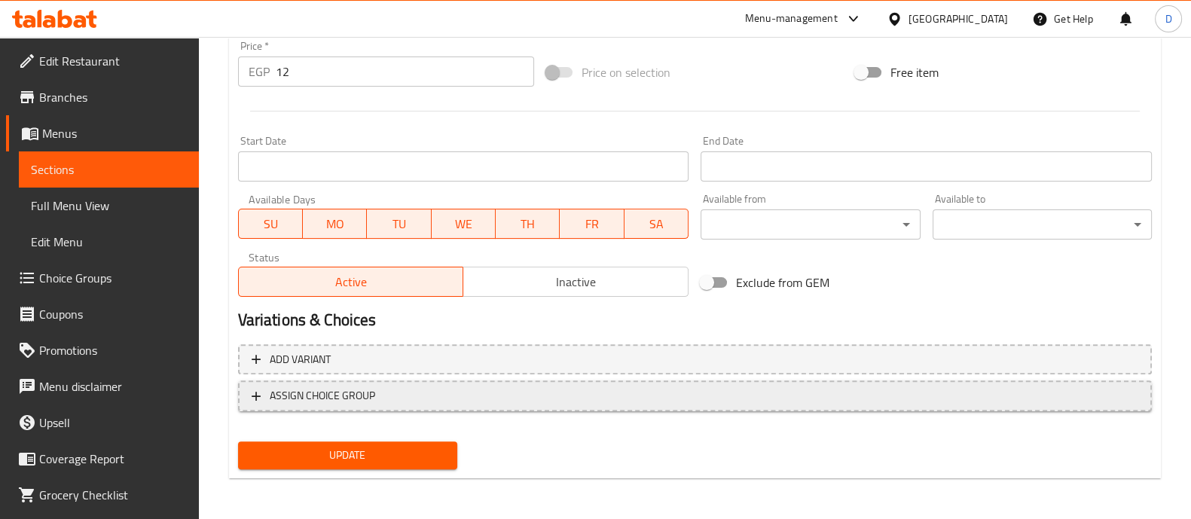
click at [311, 390] on span "ASSIGN CHOICE GROUP" at bounding box center [322, 396] width 105 height 19
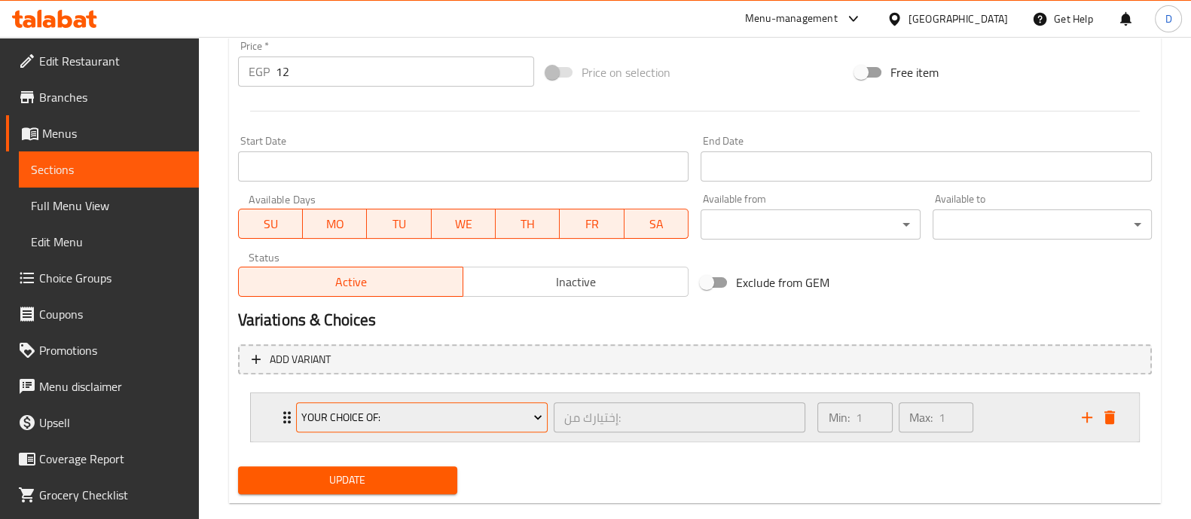
click at [344, 415] on span "Your Choice Of:" at bounding box center [421, 417] width 241 height 19
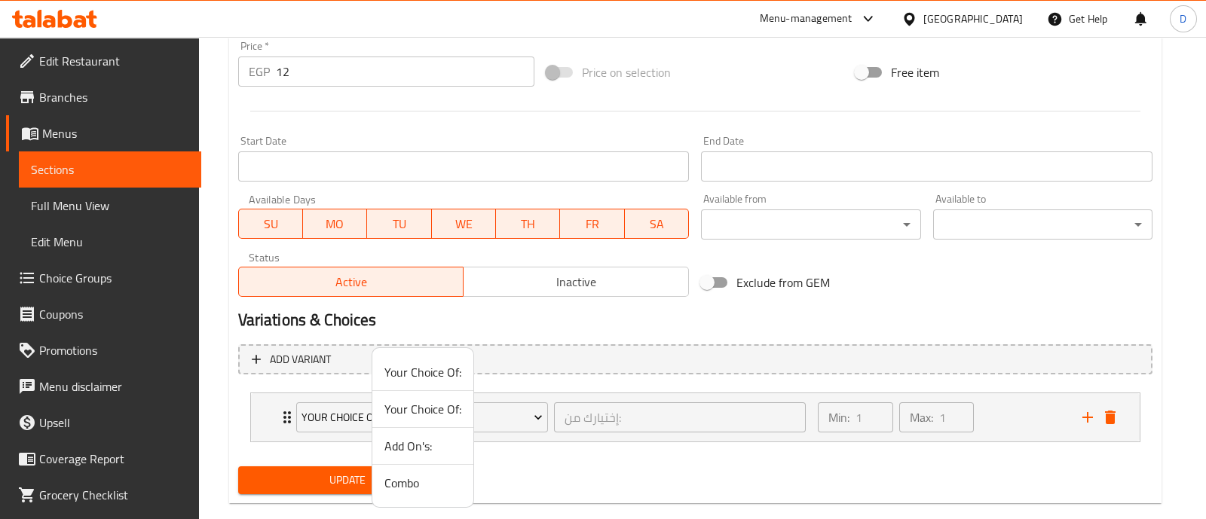
click at [411, 444] on span "Add On's:" at bounding box center [422, 446] width 77 height 18
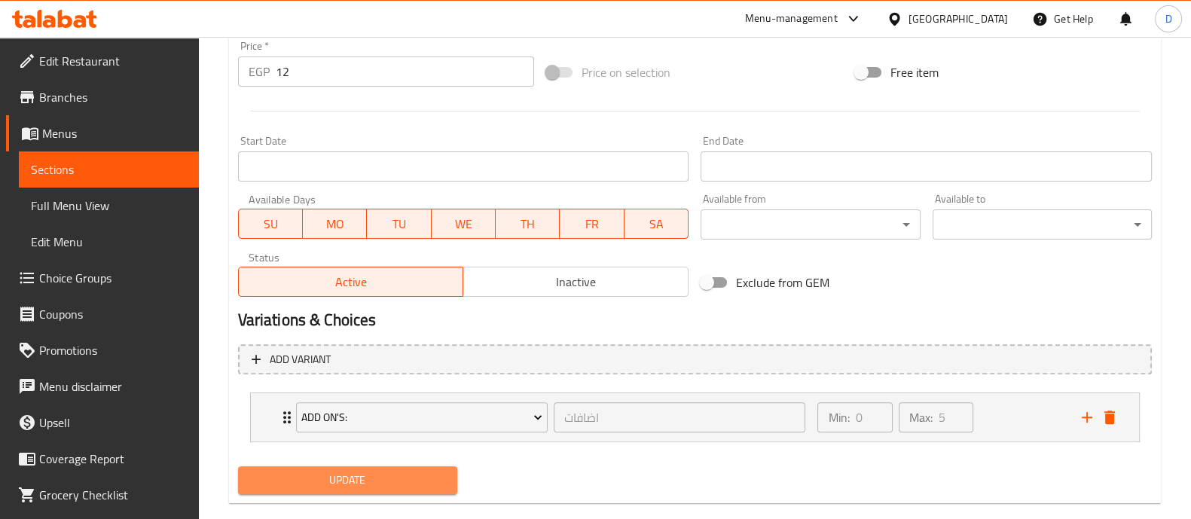
click at [378, 480] on span "Update" at bounding box center [347, 480] width 195 height 19
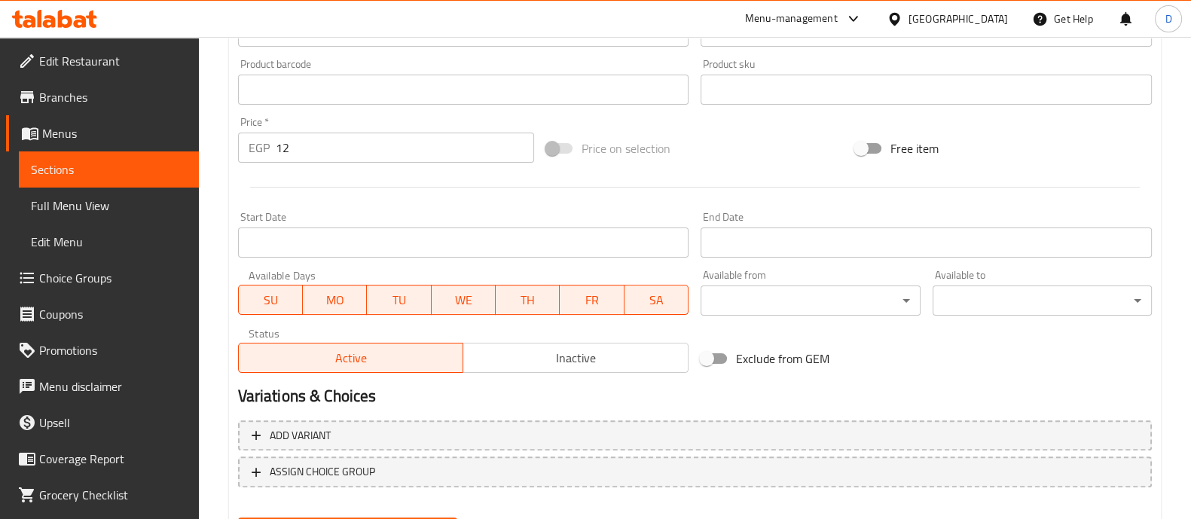
scroll to position [566, 0]
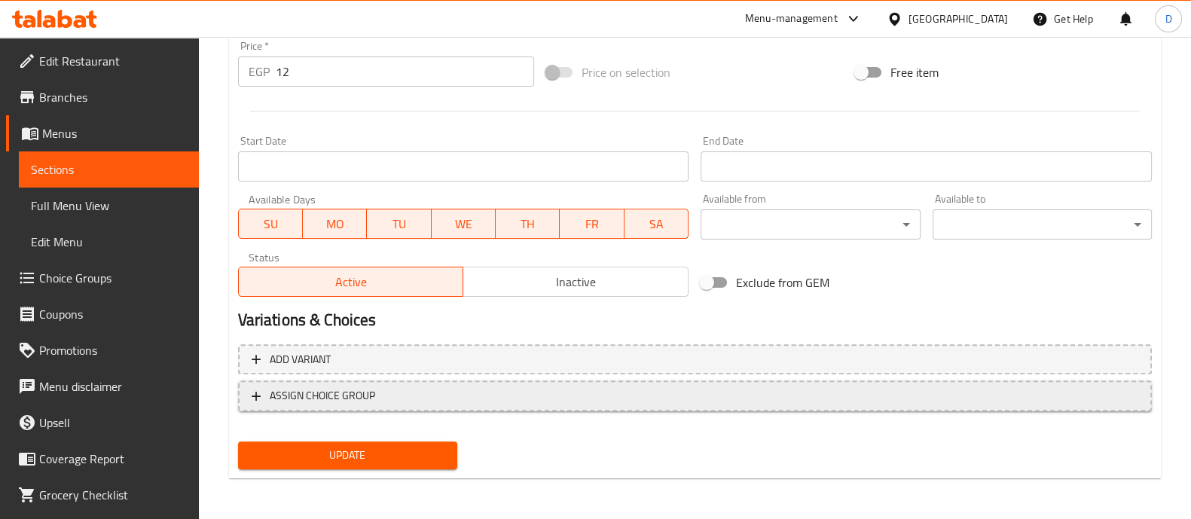
click at [338, 399] on span "ASSIGN CHOICE GROUP" at bounding box center [322, 396] width 105 height 19
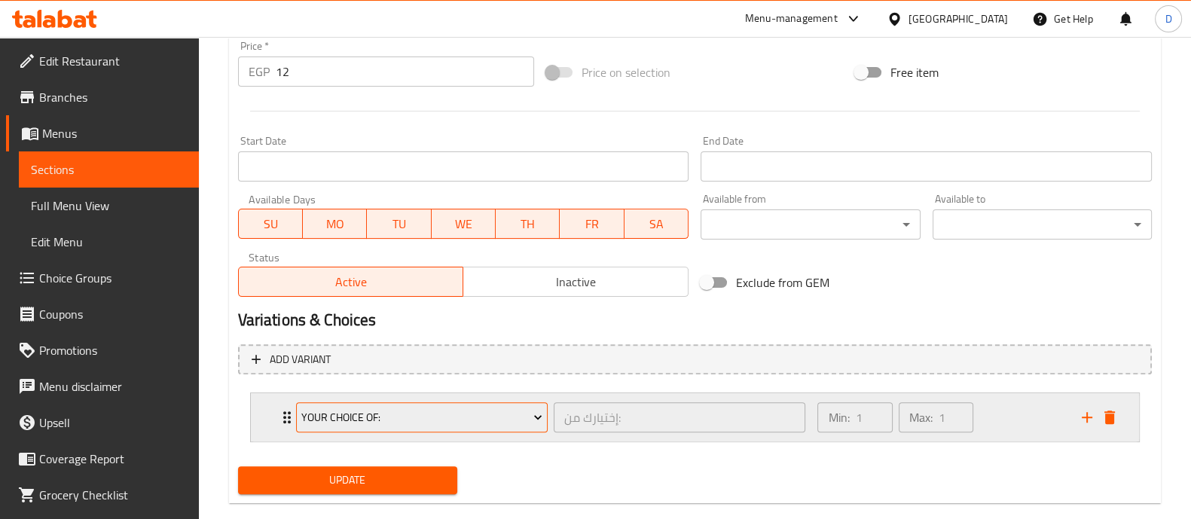
click at [339, 408] on span "Your Choice Of:" at bounding box center [421, 417] width 241 height 19
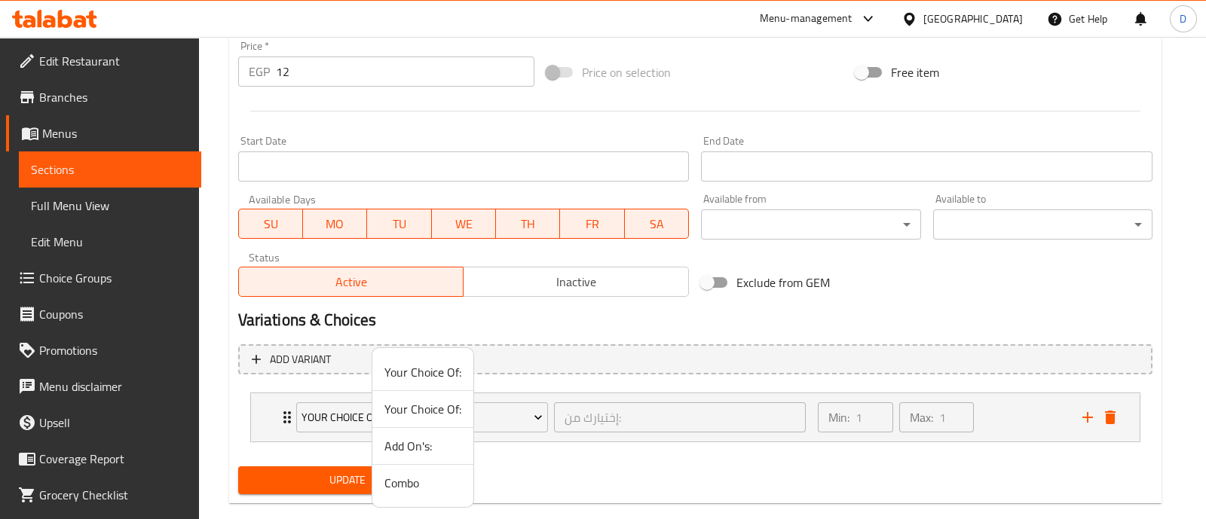
click at [397, 437] on span "Add On's:" at bounding box center [422, 446] width 77 height 18
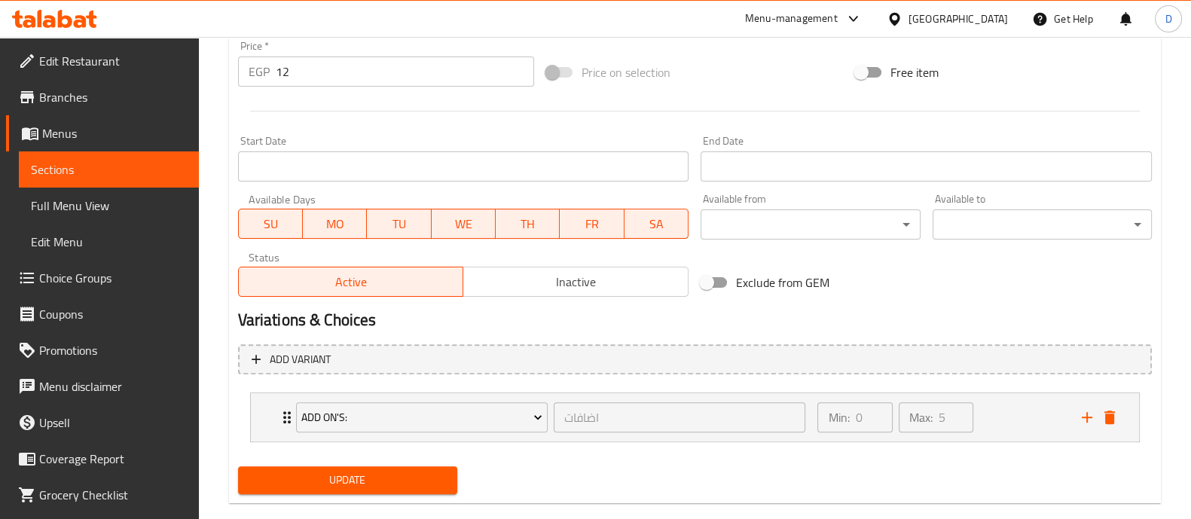
click at [389, 465] on div "Update" at bounding box center [347, 480] width 231 height 40
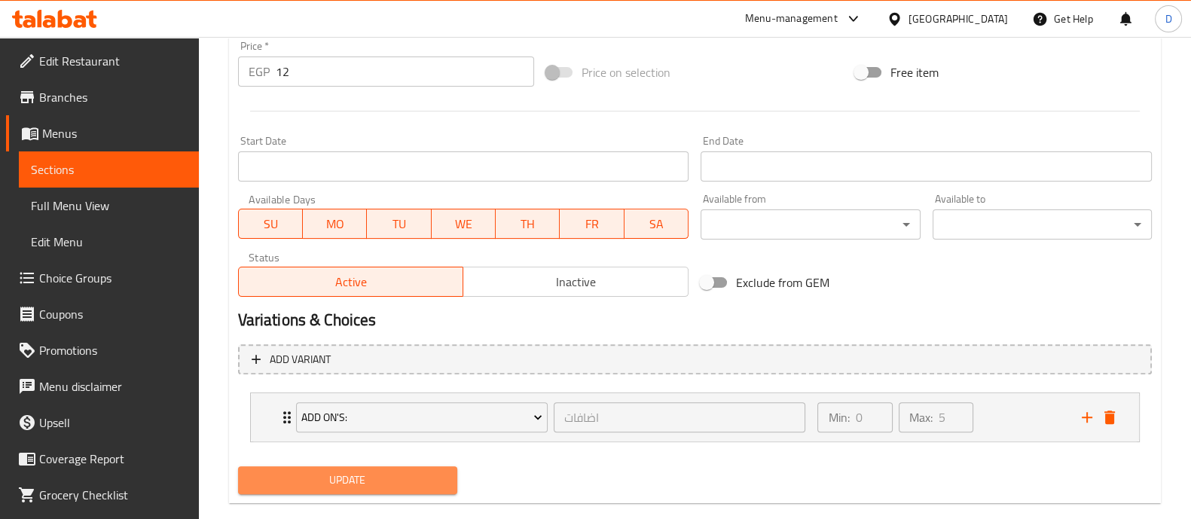
click at [389, 471] on span "Update" at bounding box center [347, 480] width 195 height 19
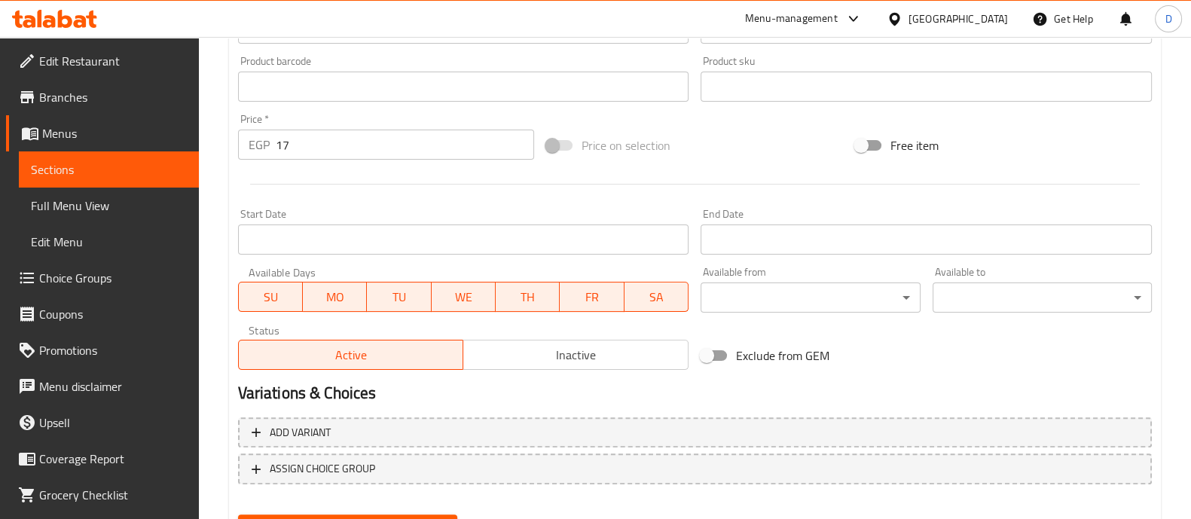
scroll to position [566, 0]
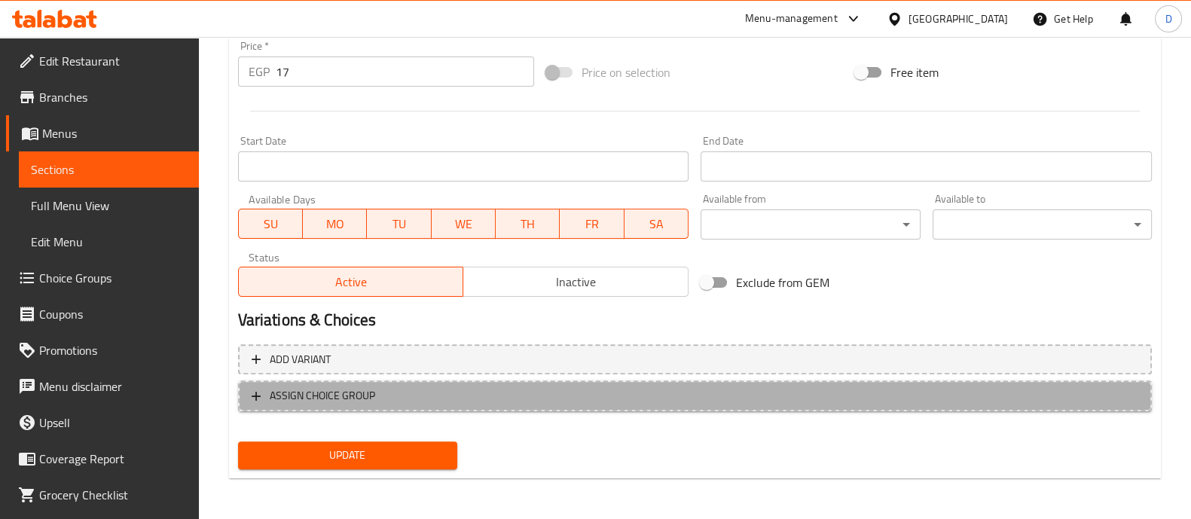
click at [369, 393] on span "ASSIGN CHOICE GROUP" at bounding box center [322, 396] width 105 height 19
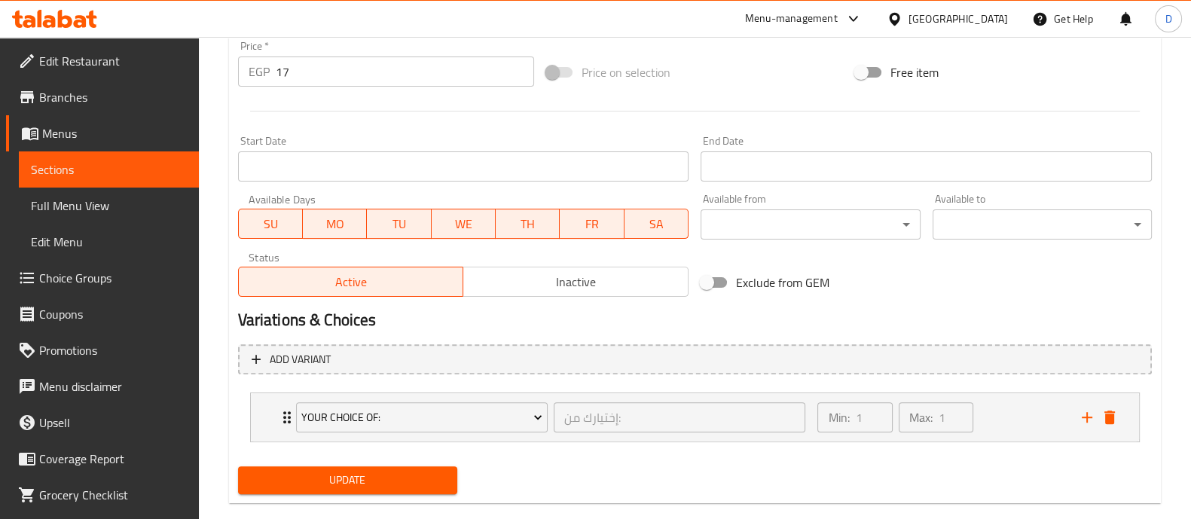
click at [365, 410] on span "Your Choice Of:" at bounding box center [421, 417] width 241 height 19
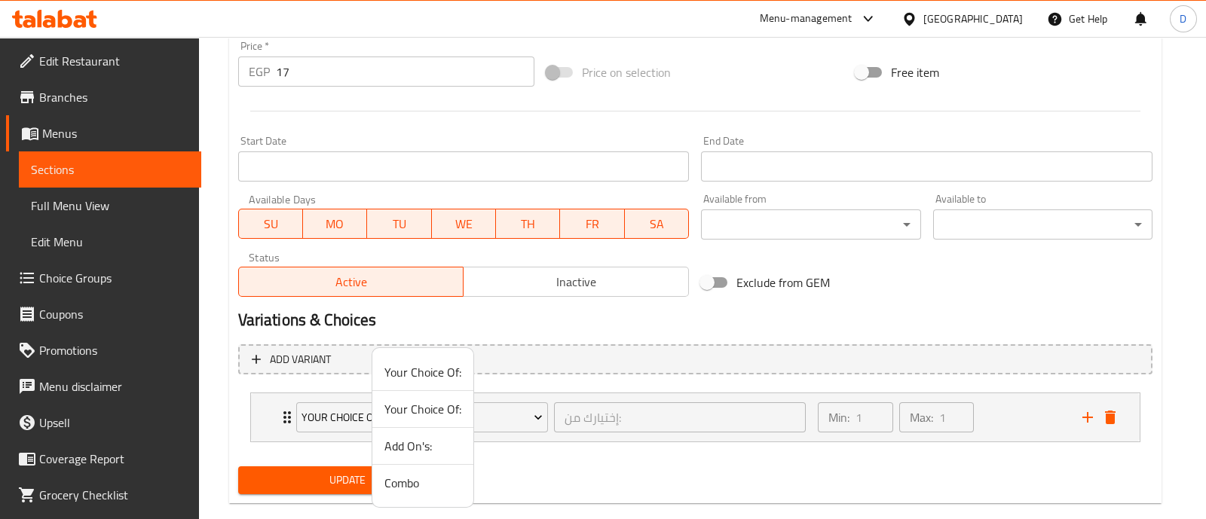
click at [398, 439] on span "Add On's:" at bounding box center [422, 446] width 77 height 18
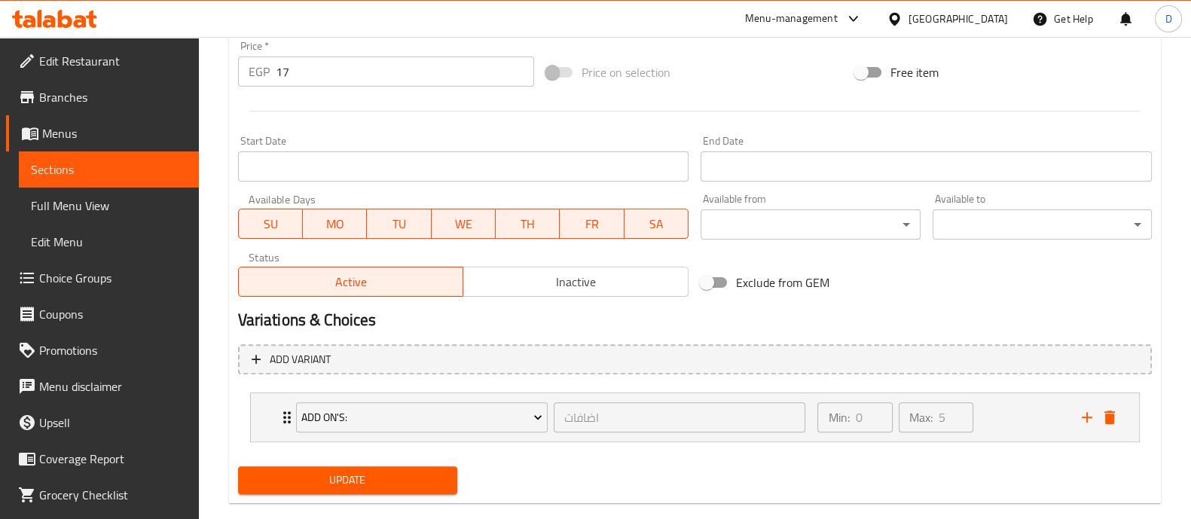
click at [356, 472] on span "Update" at bounding box center [347, 480] width 195 height 19
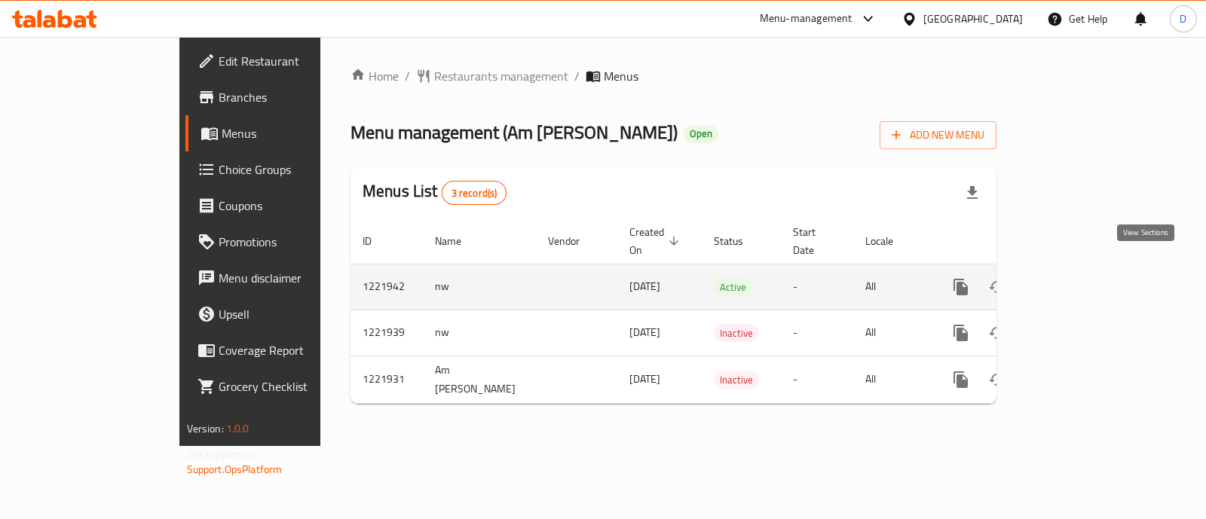
click at [1087, 269] on link "enhanced table" at bounding box center [1069, 287] width 36 height 36
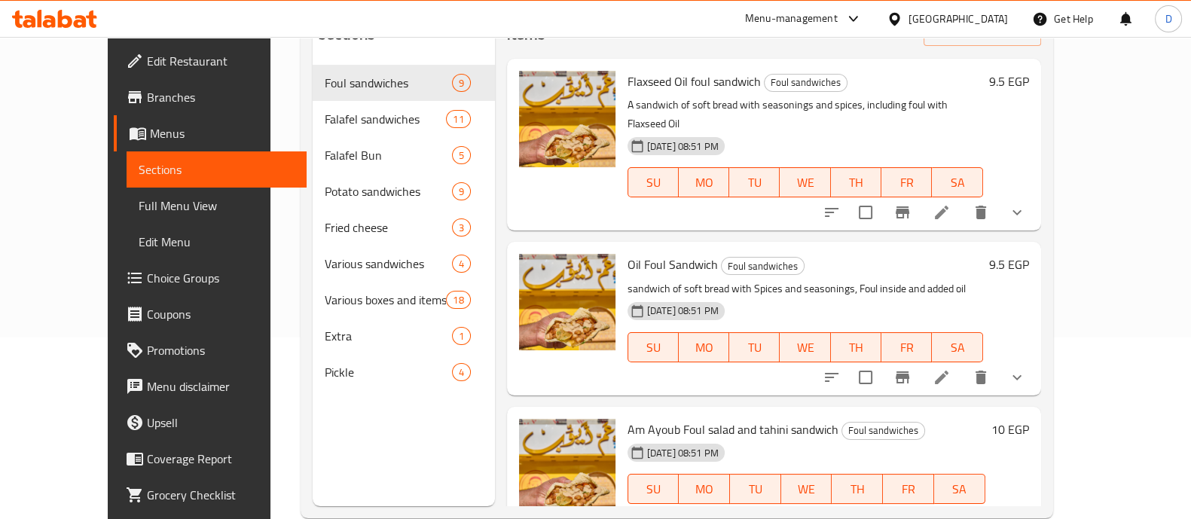
scroll to position [211, 0]
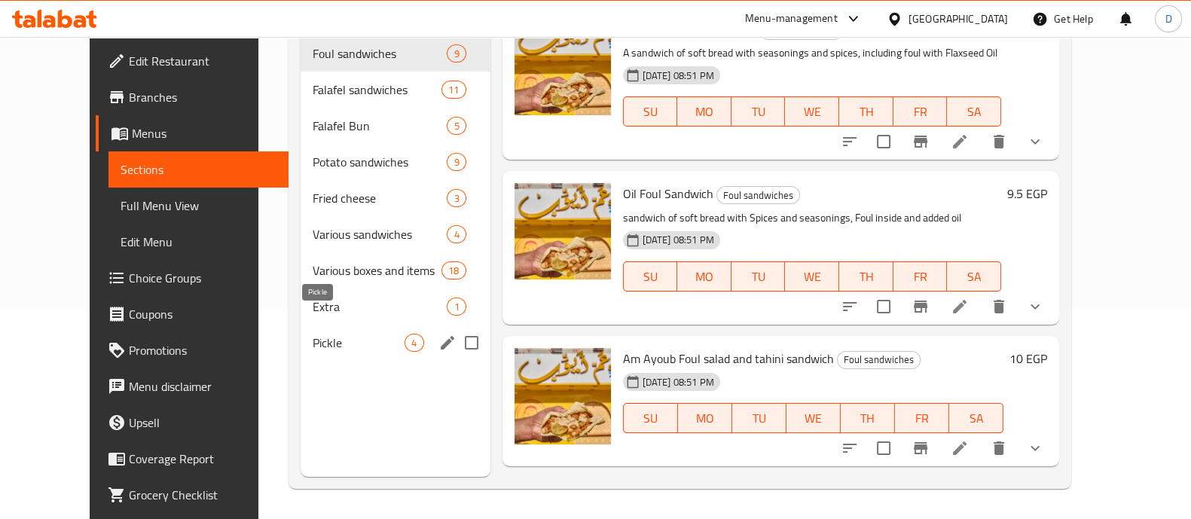
click at [357, 334] on span "Pickle" at bounding box center [359, 343] width 93 height 18
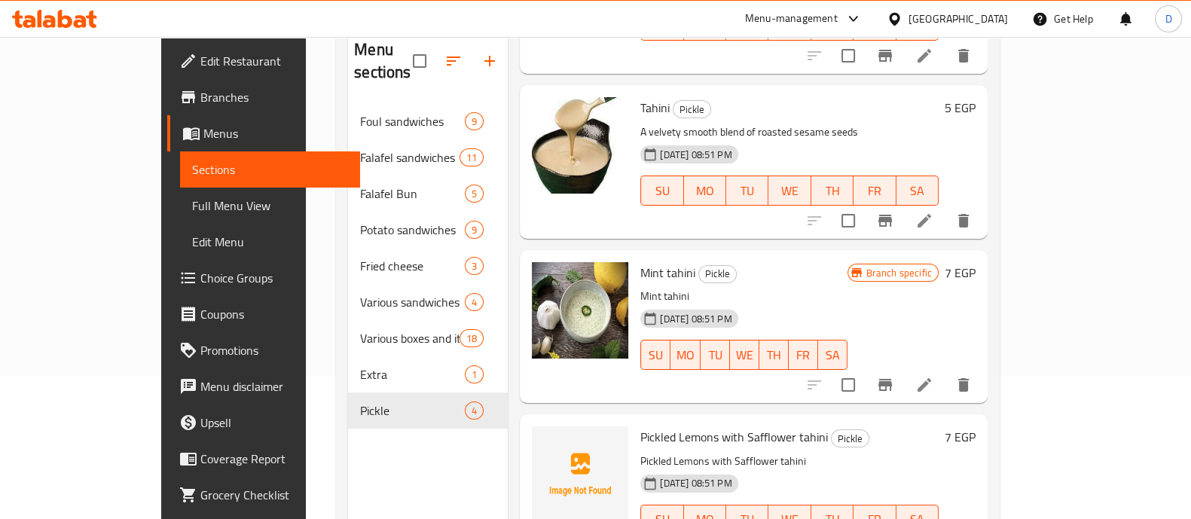
scroll to position [211, 0]
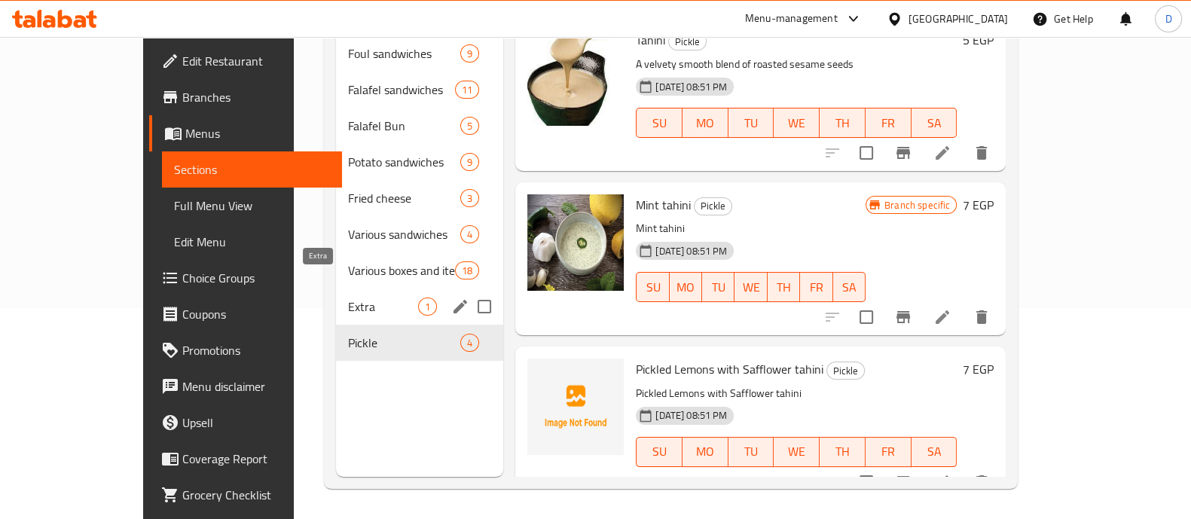
click at [348, 298] on span "Extra" at bounding box center [383, 307] width 70 height 18
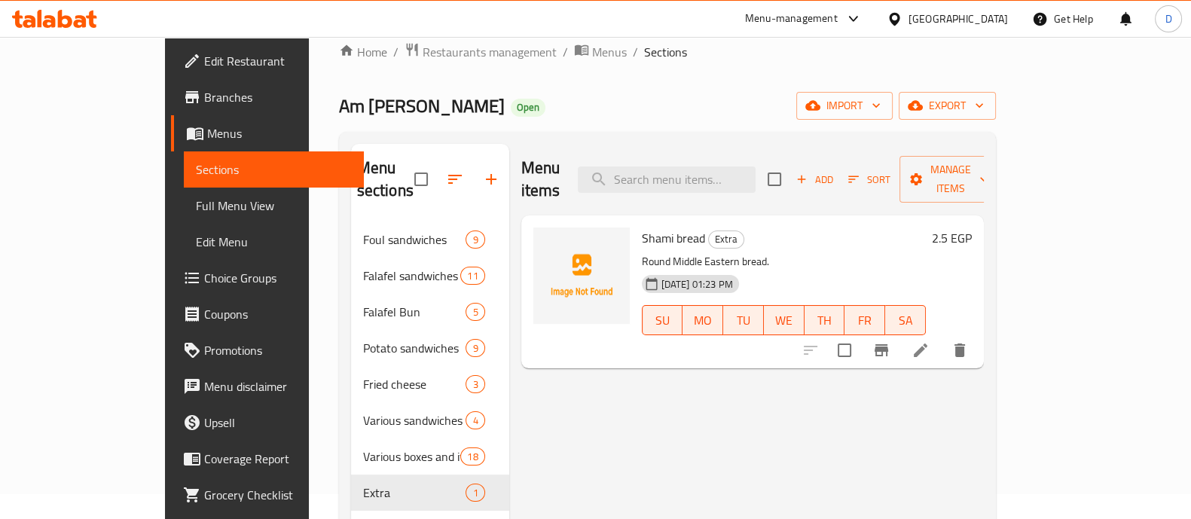
scroll to position [22, 0]
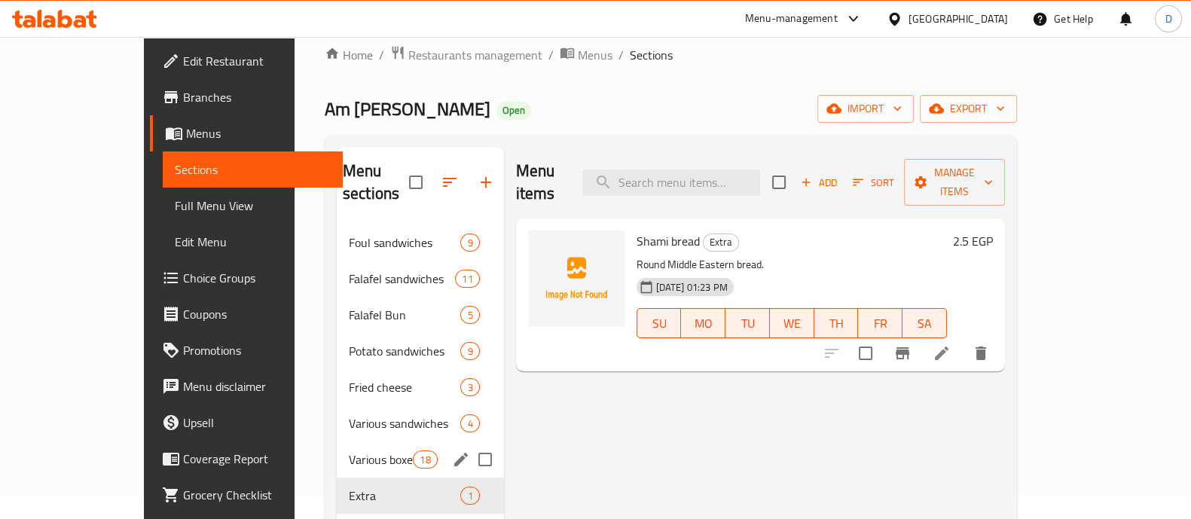
click at [337, 442] on div "Various boxes and items 18" at bounding box center [420, 460] width 167 height 36
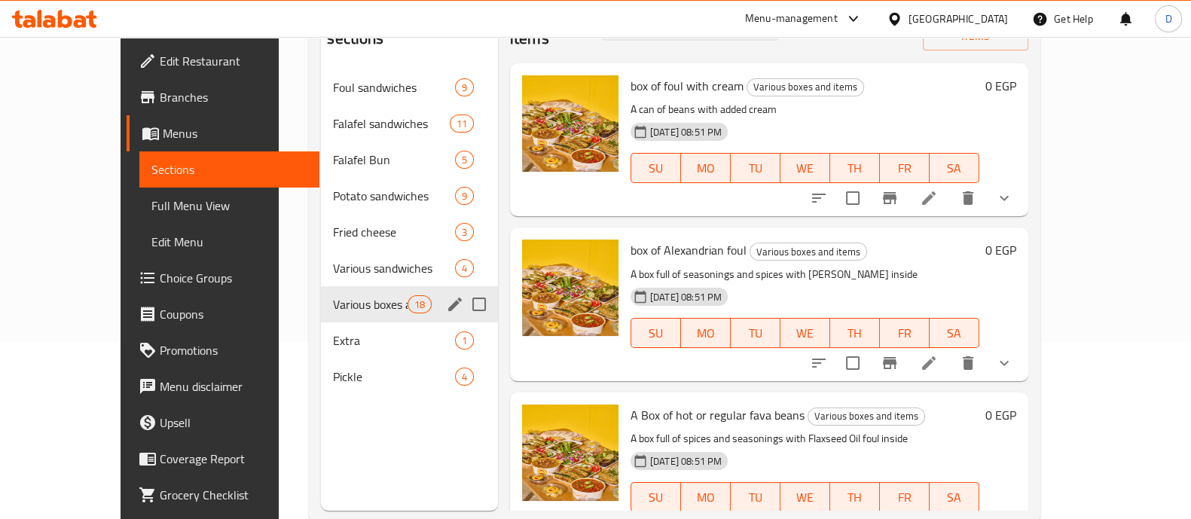
scroll to position [211, 0]
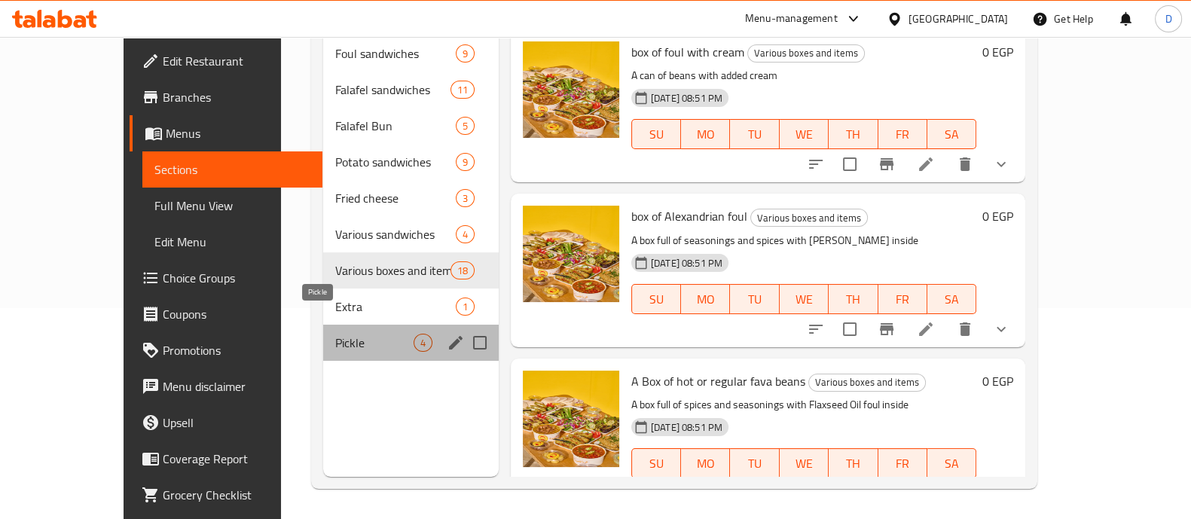
click at [335, 334] on span "Pickle" at bounding box center [374, 343] width 78 height 18
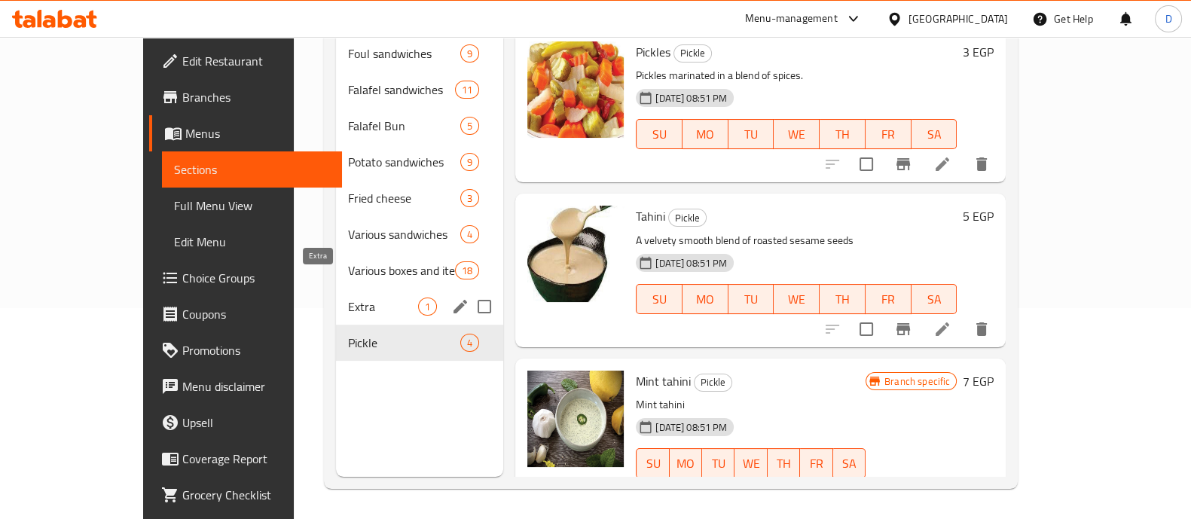
click at [348, 298] on span "Extra" at bounding box center [383, 307] width 70 height 18
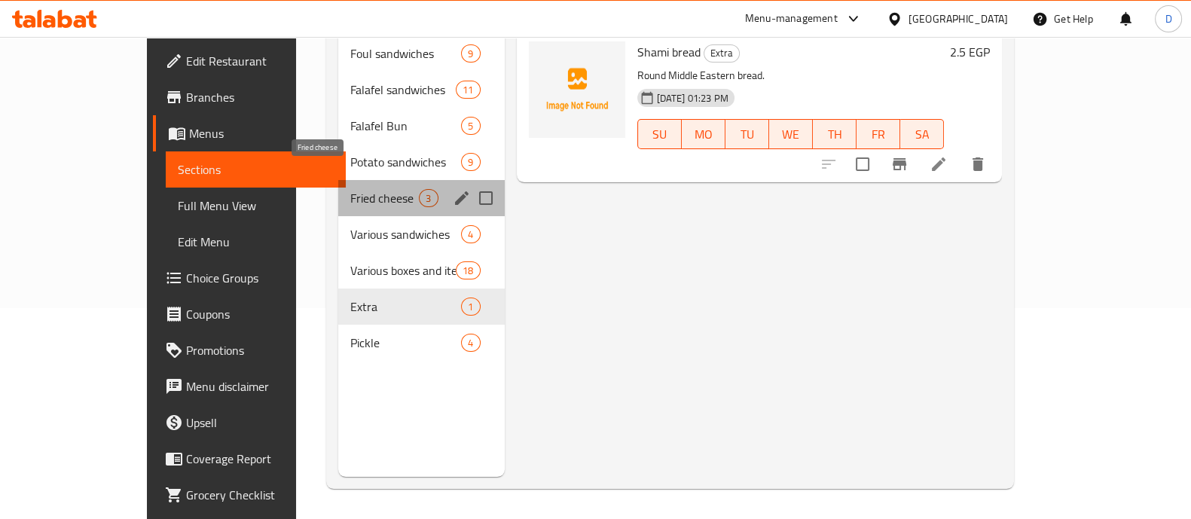
click at [350, 189] on span "Fried cheese" at bounding box center [384, 198] width 69 height 18
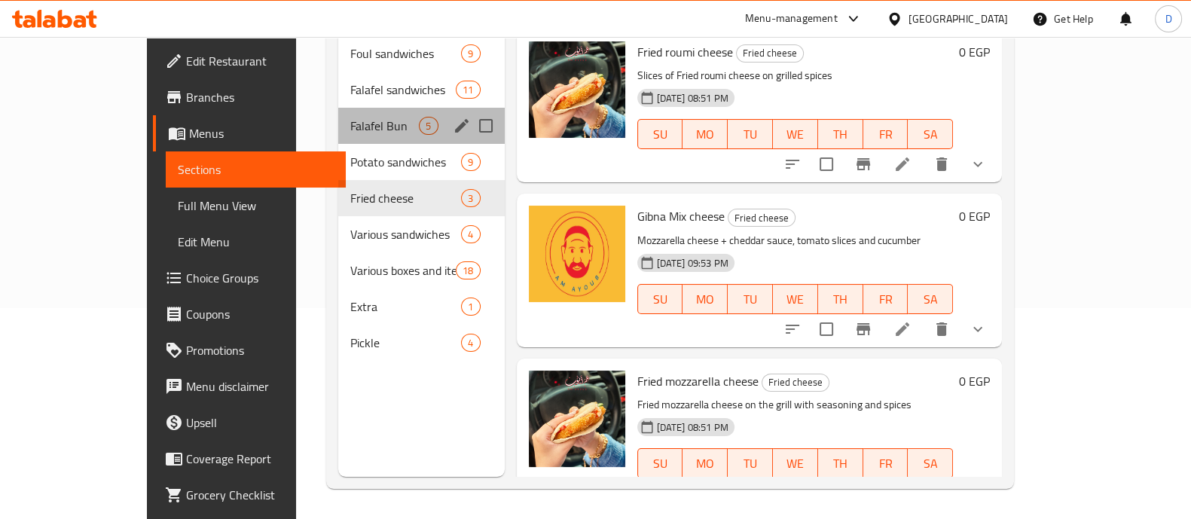
click at [338, 114] on div "Falafel Bun 5" at bounding box center [421, 126] width 166 height 36
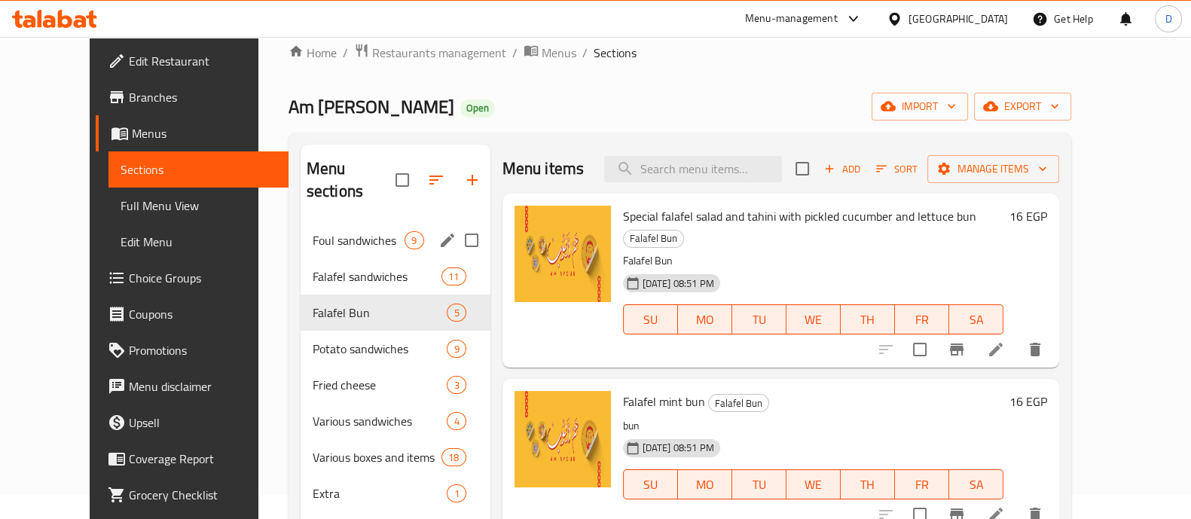
scroll to position [22, 0]
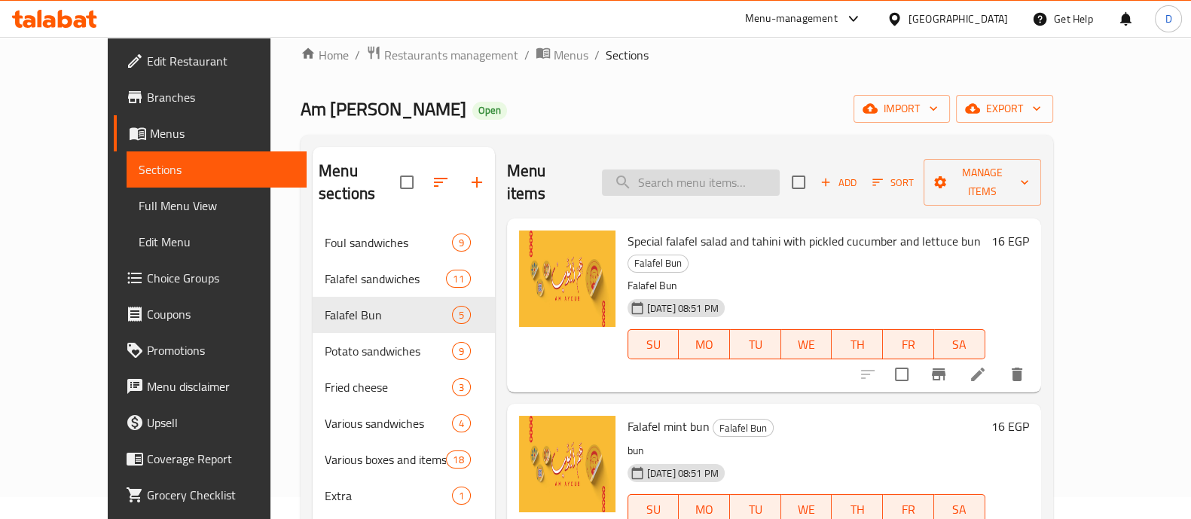
click at [721, 179] on input "search" at bounding box center [691, 183] width 178 height 26
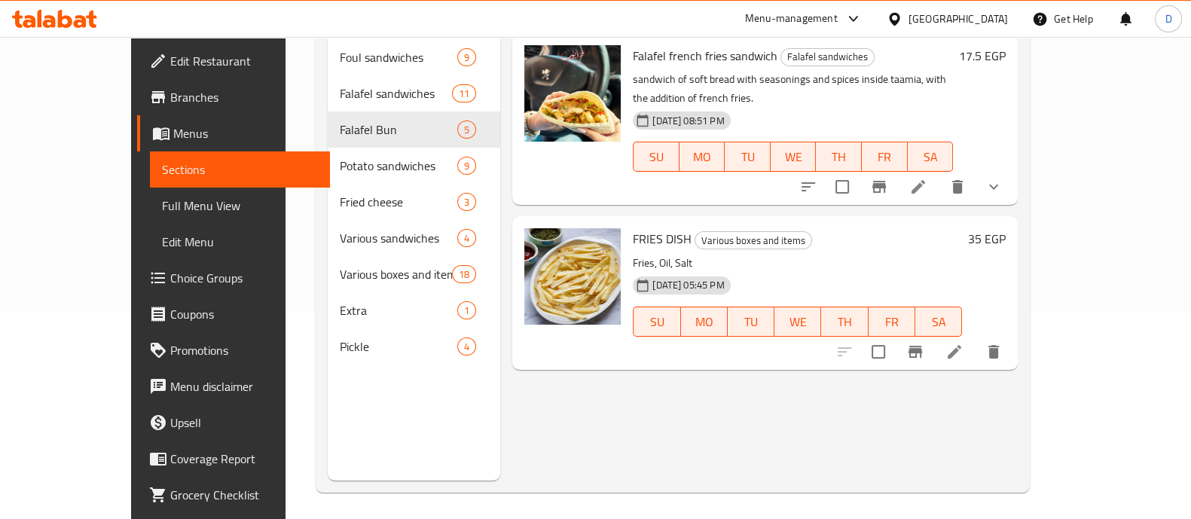
scroll to position [211, 0]
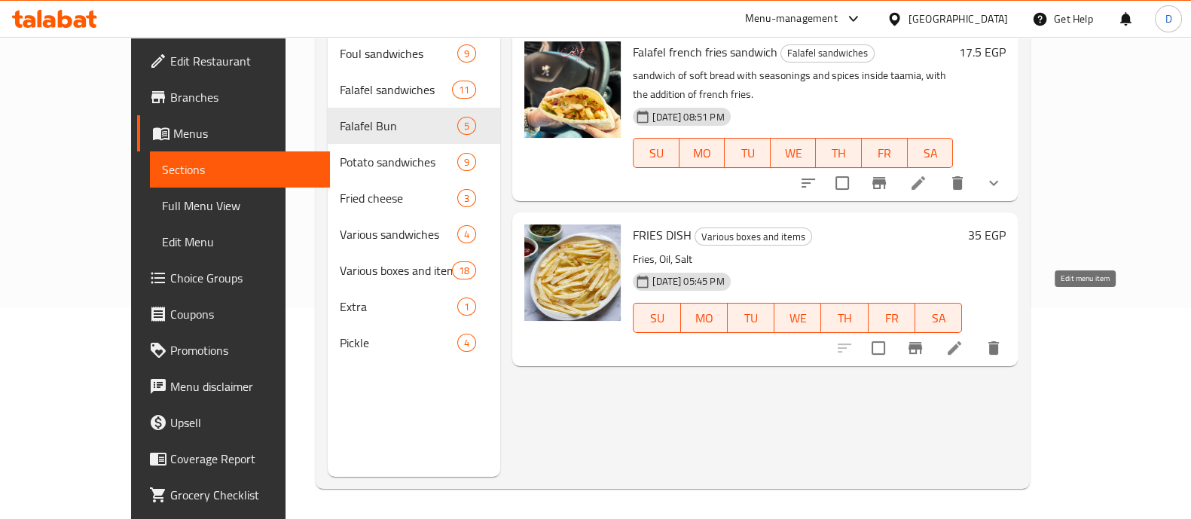
type input "fries"
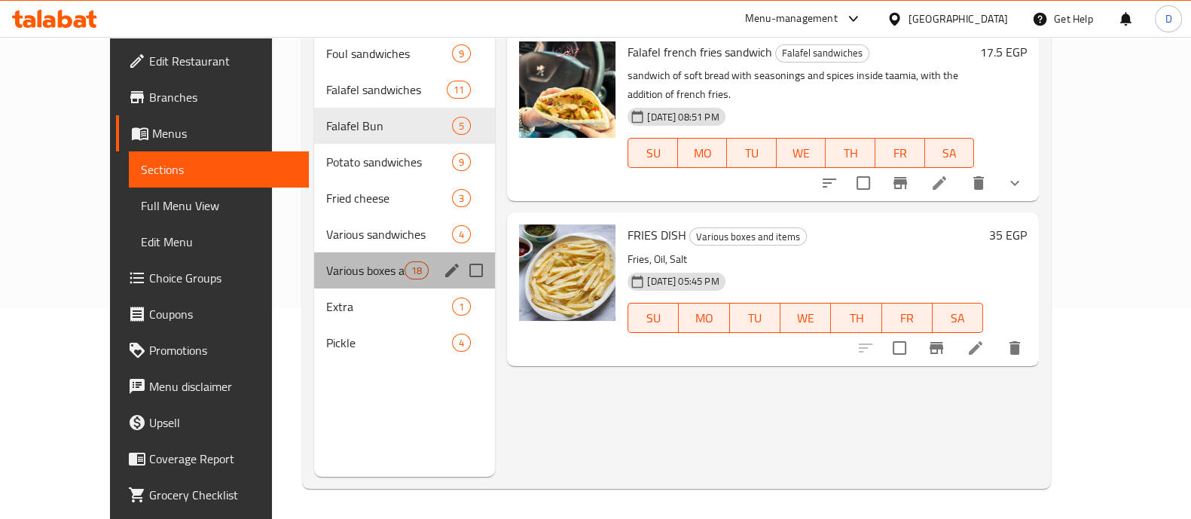
click at [364, 252] on div "Various boxes and items 18" at bounding box center [405, 270] width 182 height 36
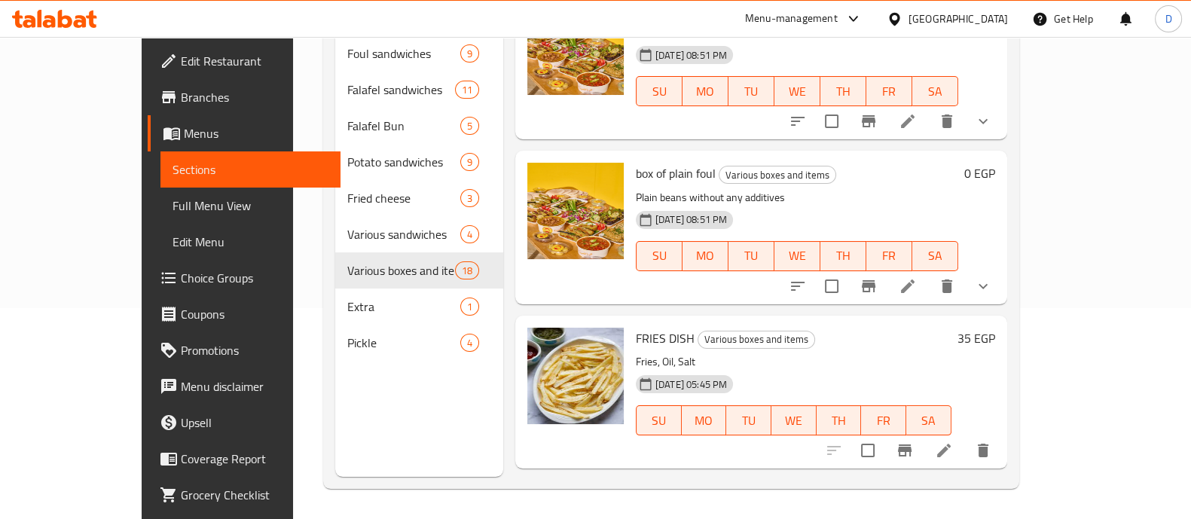
scroll to position [376, 0]
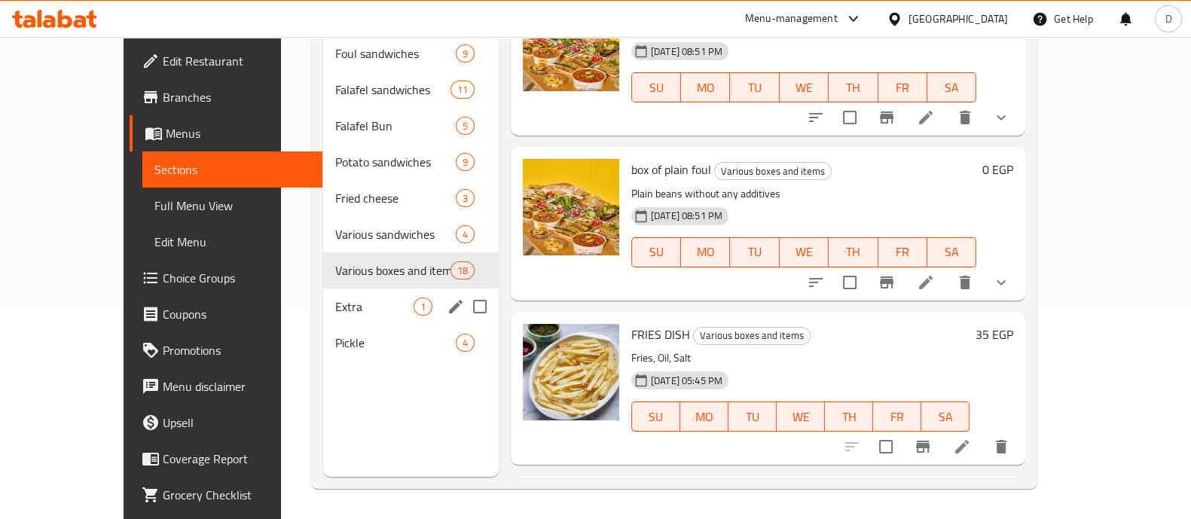
click at [369, 298] on span "Extra" at bounding box center [374, 307] width 78 height 18
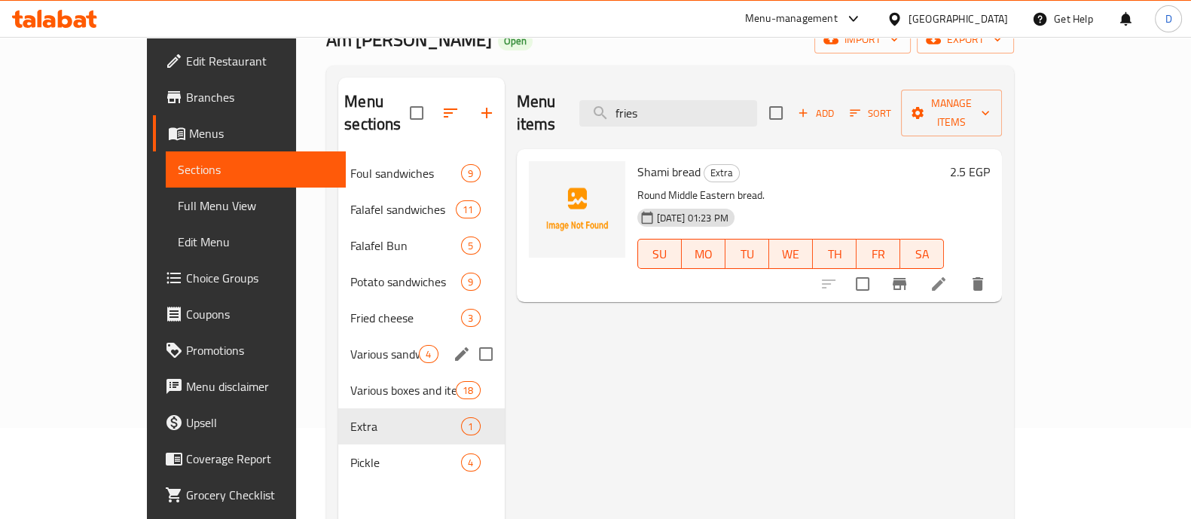
scroll to position [93, 0]
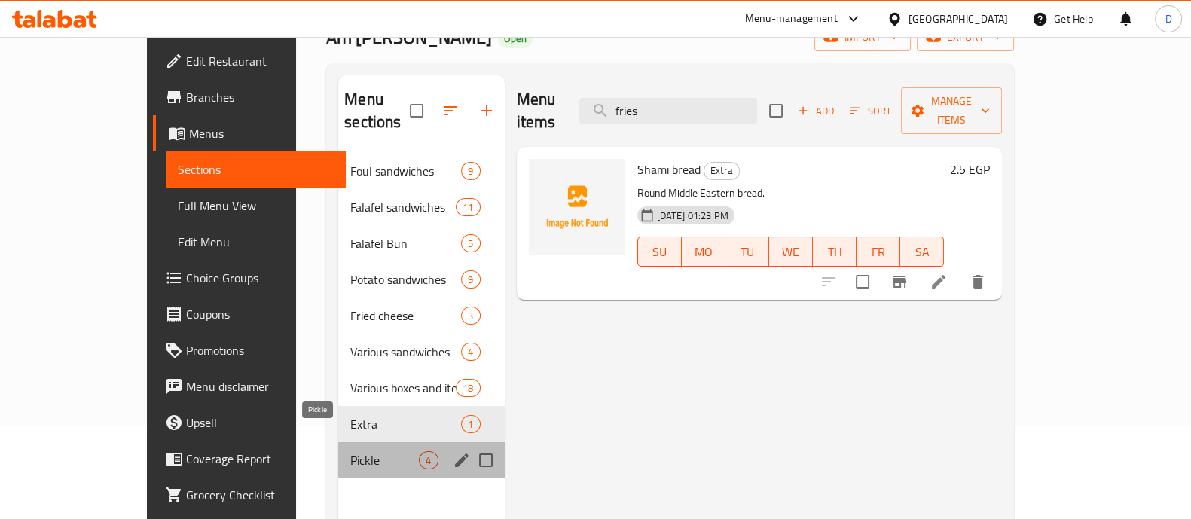
click at [350, 451] on span "Pickle" at bounding box center [384, 460] width 69 height 18
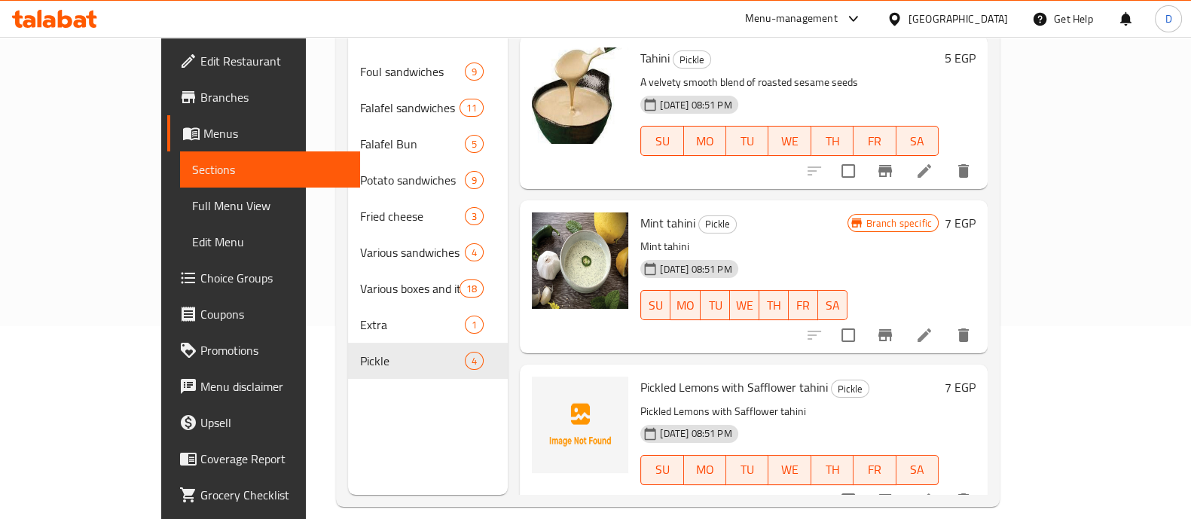
scroll to position [211, 0]
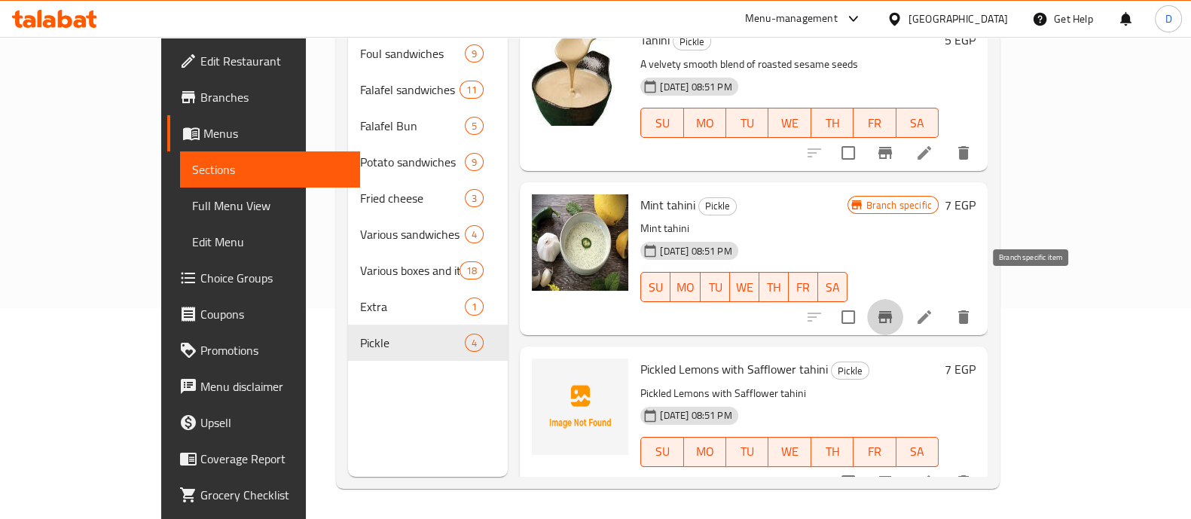
click at [892, 311] on icon "Branch-specific-item" at bounding box center [886, 317] width 14 height 12
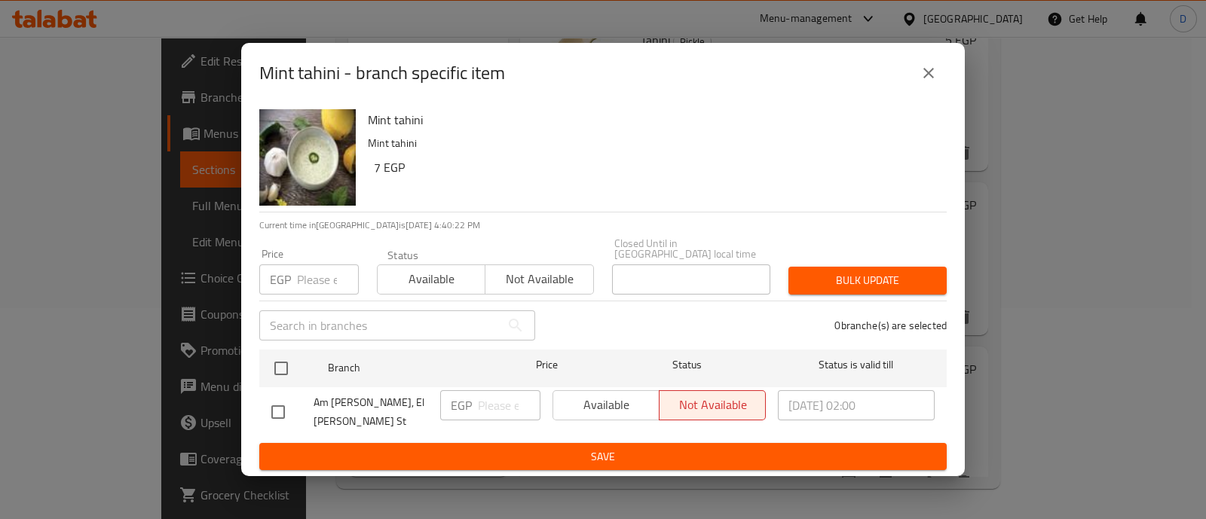
click at [930, 82] on icon "close" at bounding box center [928, 73] width 18 height 18
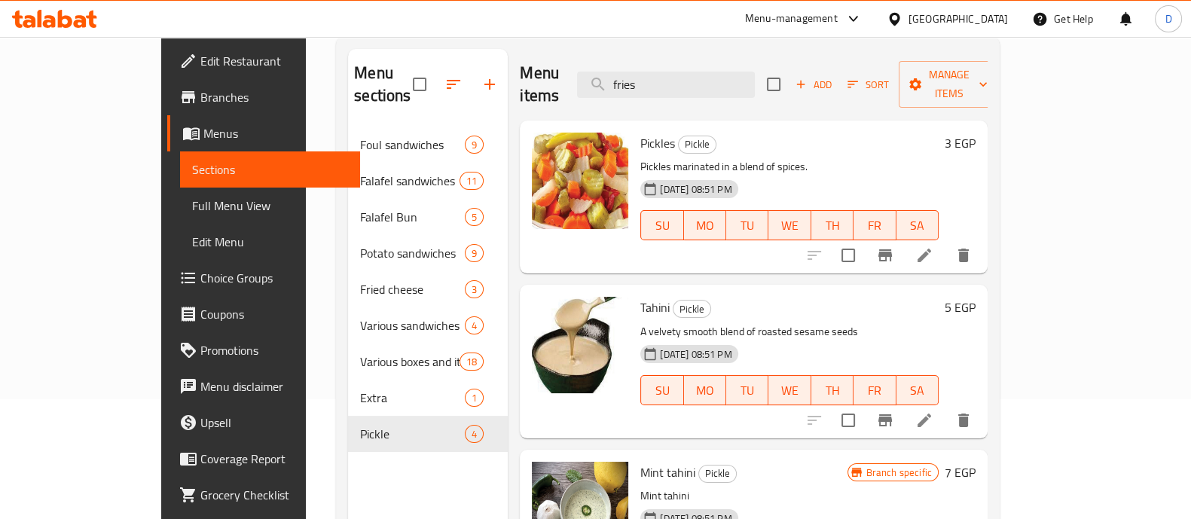
scroll to position [117, 0]
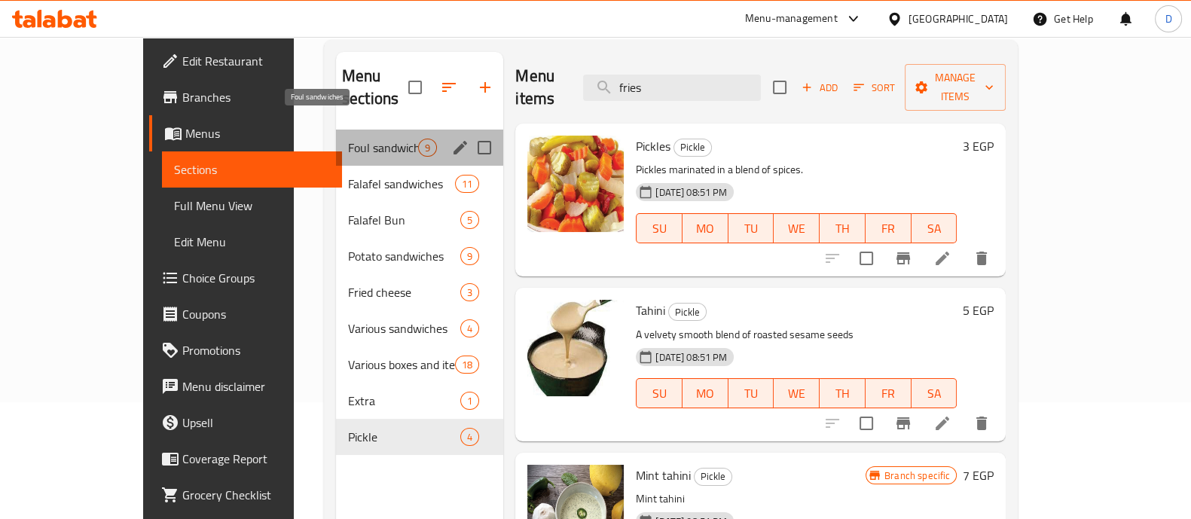
click at [348, 139] on span "Foul sandwiches" at bounding box center [383, 148] width 70 height 18
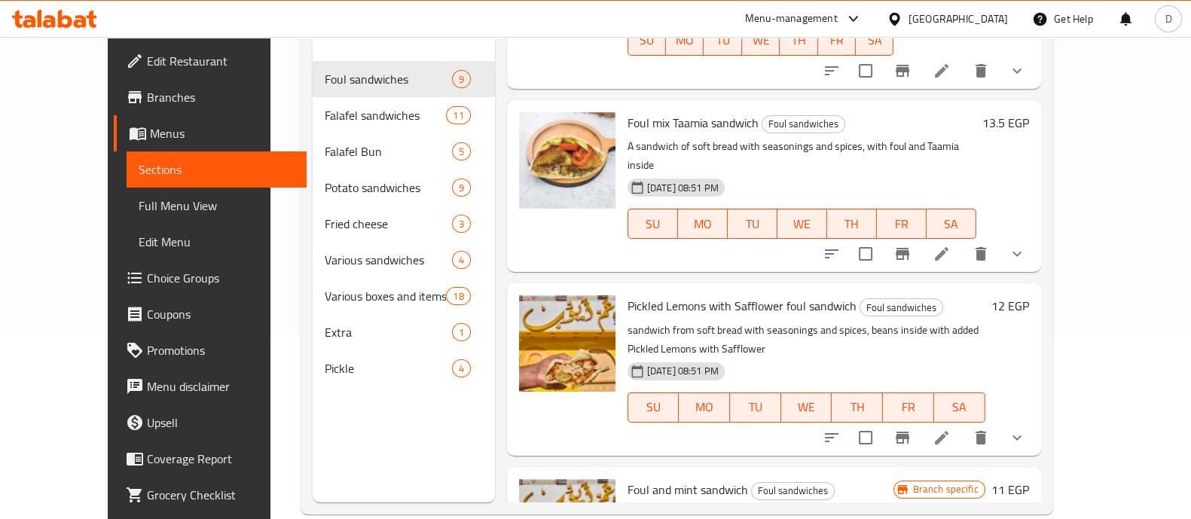
scroll to position [211, 0]
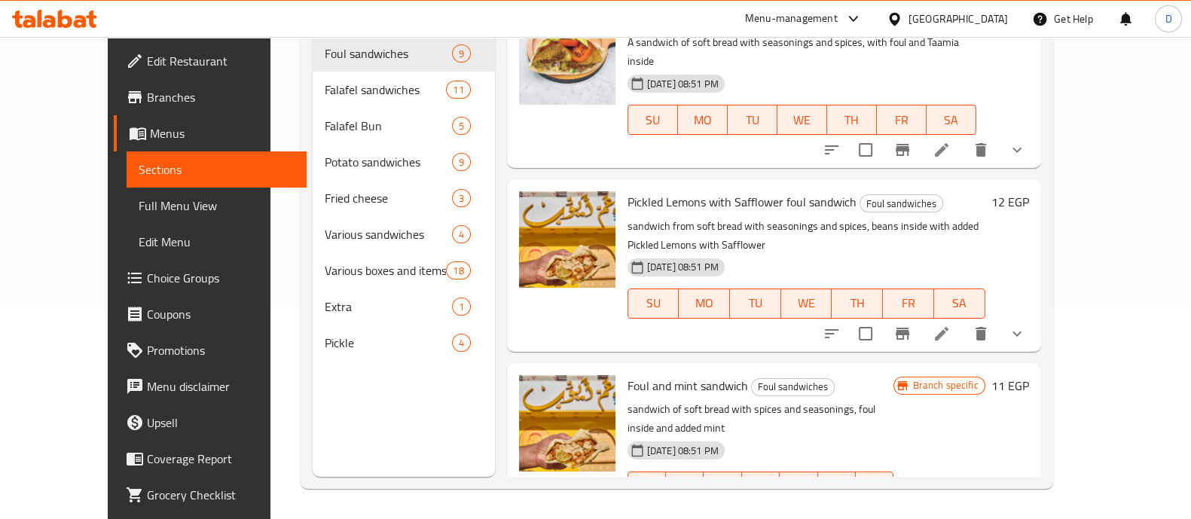
scroll to position [1197, 0]
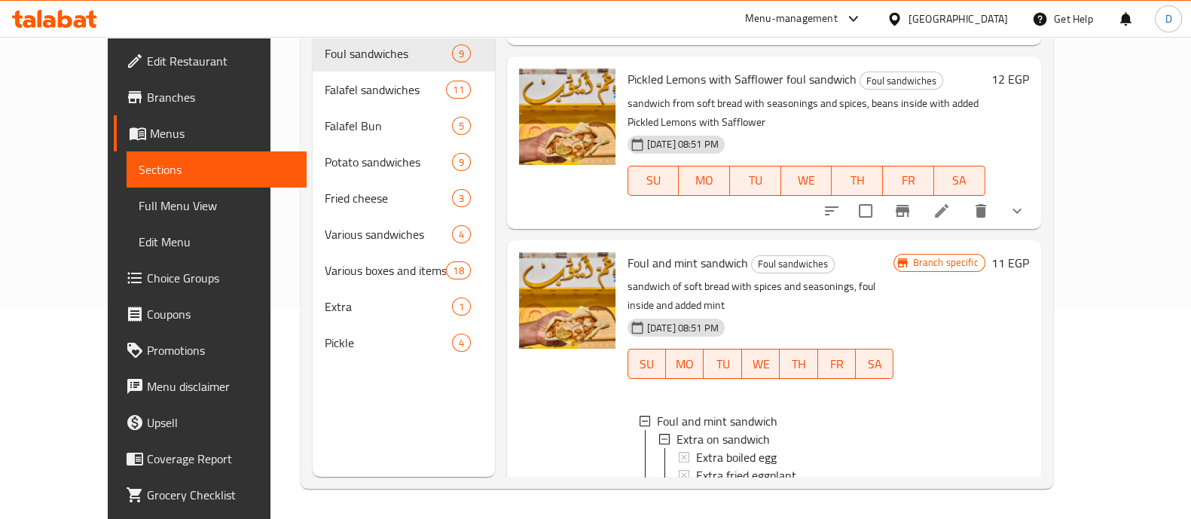
click at [147, 282] on span "Choice Groups" at bounding box center [221, 278] width 148 height 18
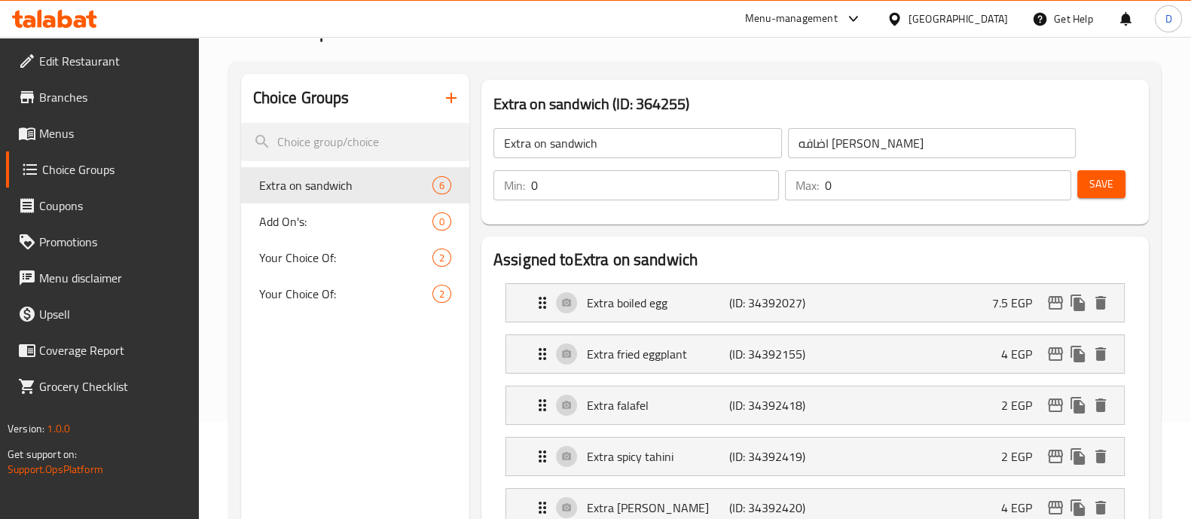
scroll to position [93, 0]
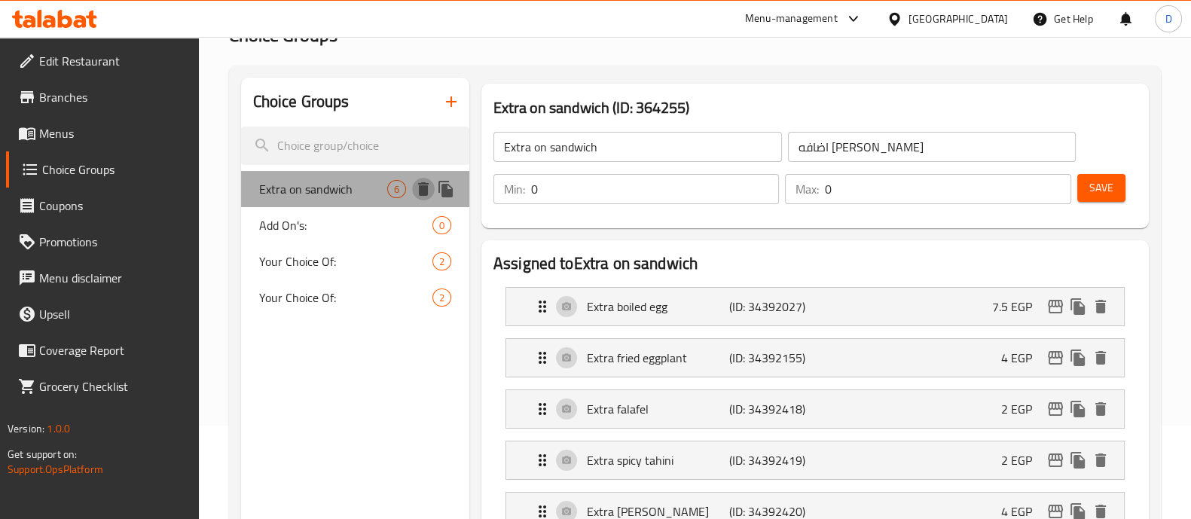
click at [427, 189] on icon "delete" at bounding box center [423, 189] width 11 height 14
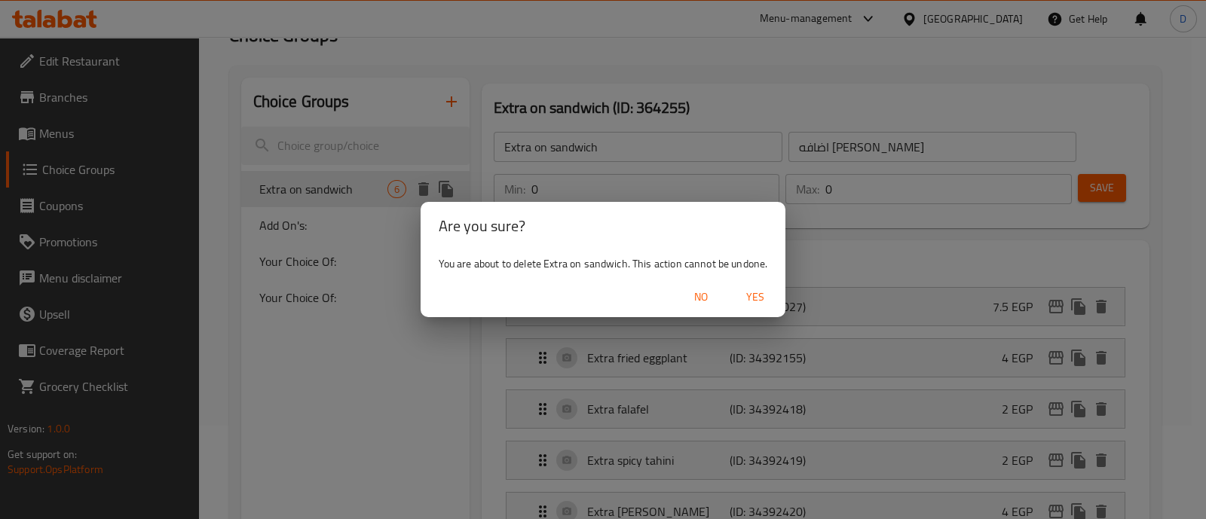
click at [741, 287] on button "Yes" at bounding box center [755, 297] width 48 height 28
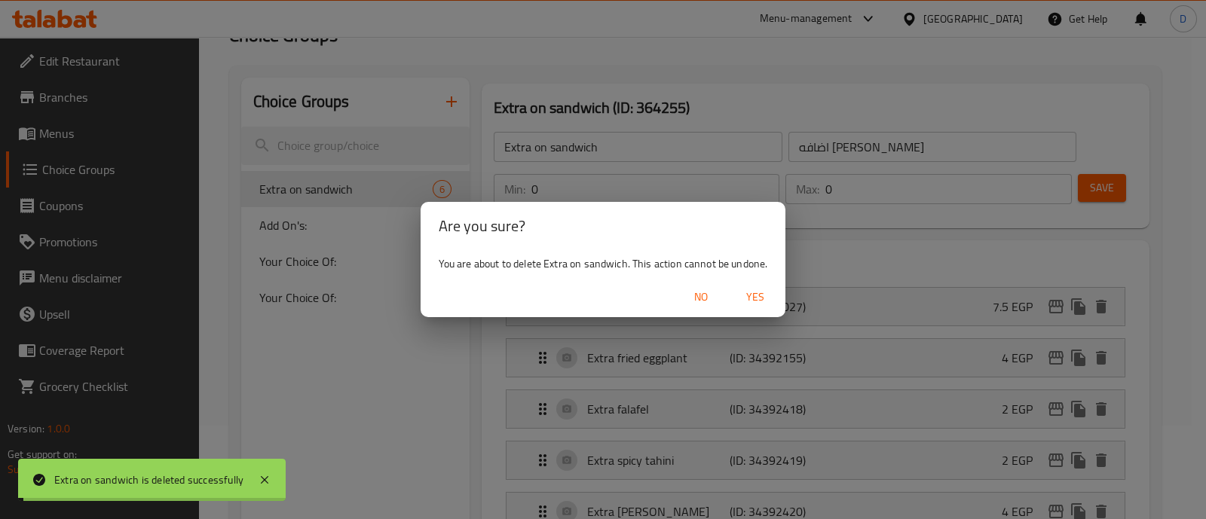
type input "Add On's:"
type input "اضافات"
type input "5"
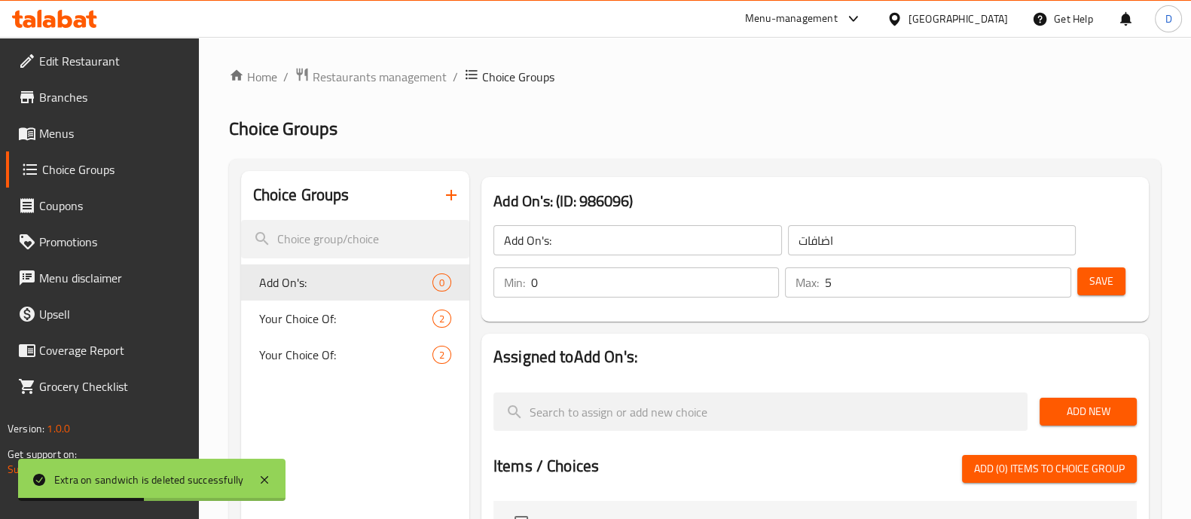
scroll to position [189, 0]
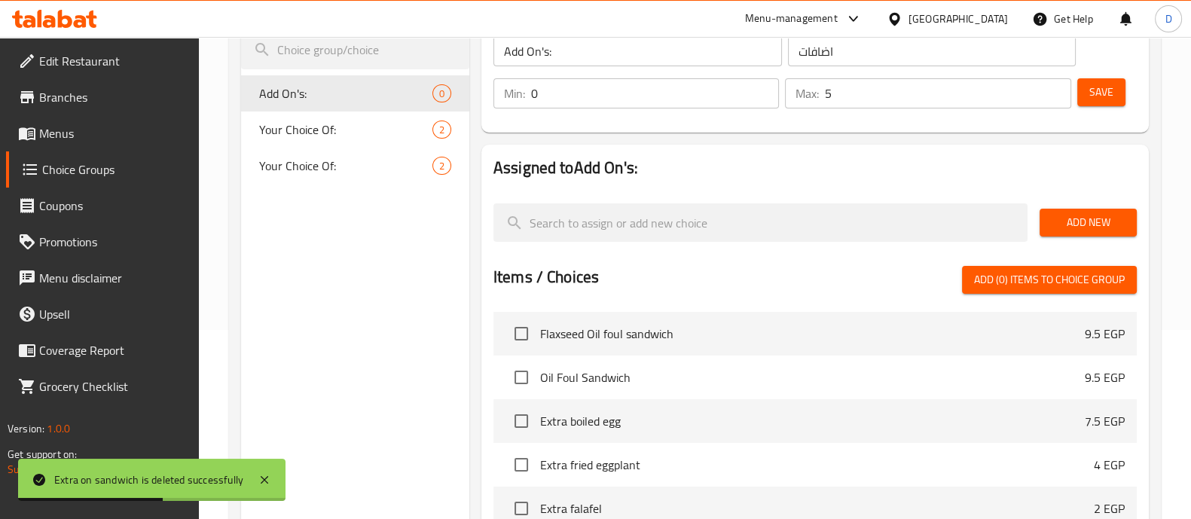
drag, startPoint x: 67, startPoint y: 128, endPoint x: 210, endPoint y: 142, distance: 143.8
click at [67, 128] on span "Menus" at bounding box center [113, 133] width 148 height 18
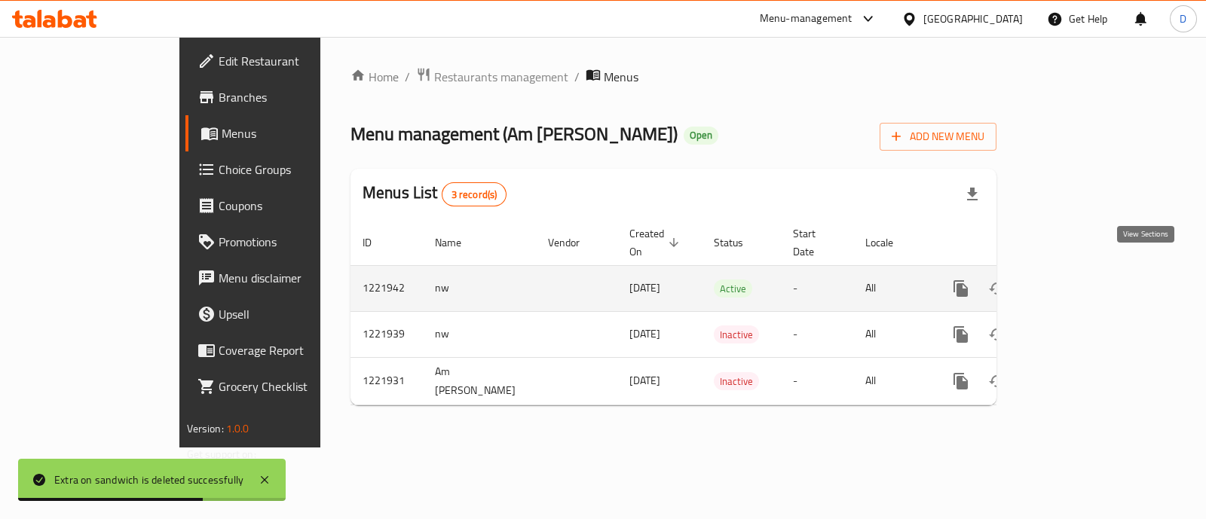
click at [1078, 280] on icon "enhanced table" at bounding box center [1069, 289] width 18 height 18
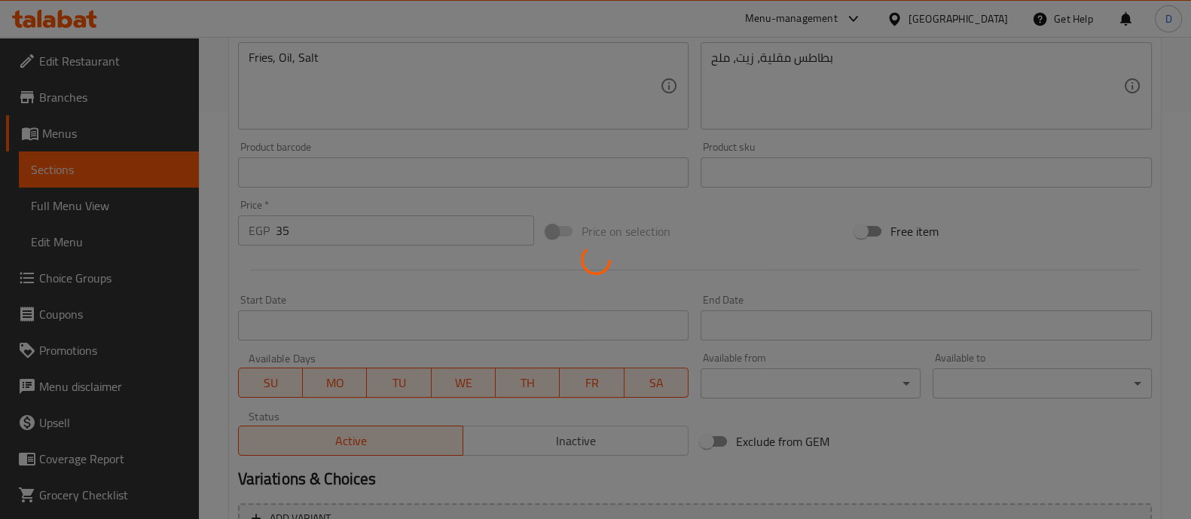
scroll to position [283, 0]
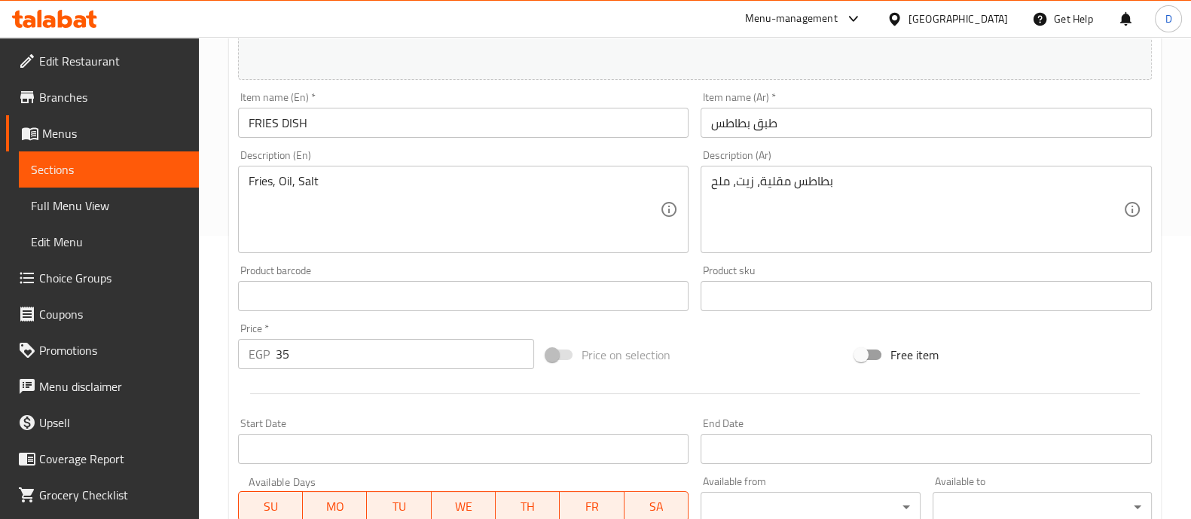
click at [404, 120] on input "FRIES DISH" at bounding box center [463, 123] width 451 height 30
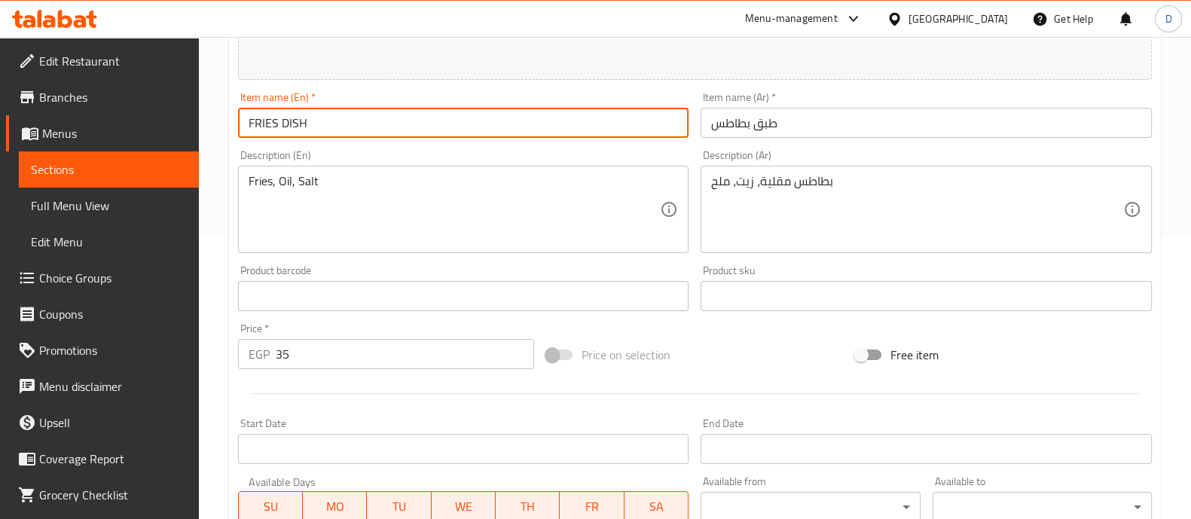
click at [404, 120] on input "FRIES DISH" at bounding box center [463, 123] width 451 height 30
type input "D"
type input "Fries Dish"
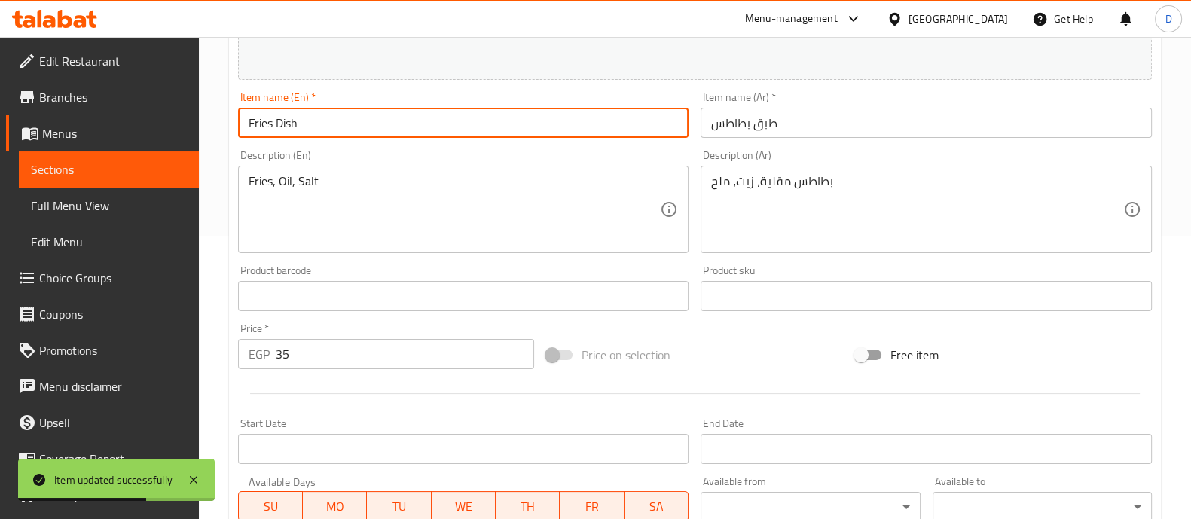
click at [105, 274] on span "Choice Groups" at bounding box center [113, 278] width 148 height 18
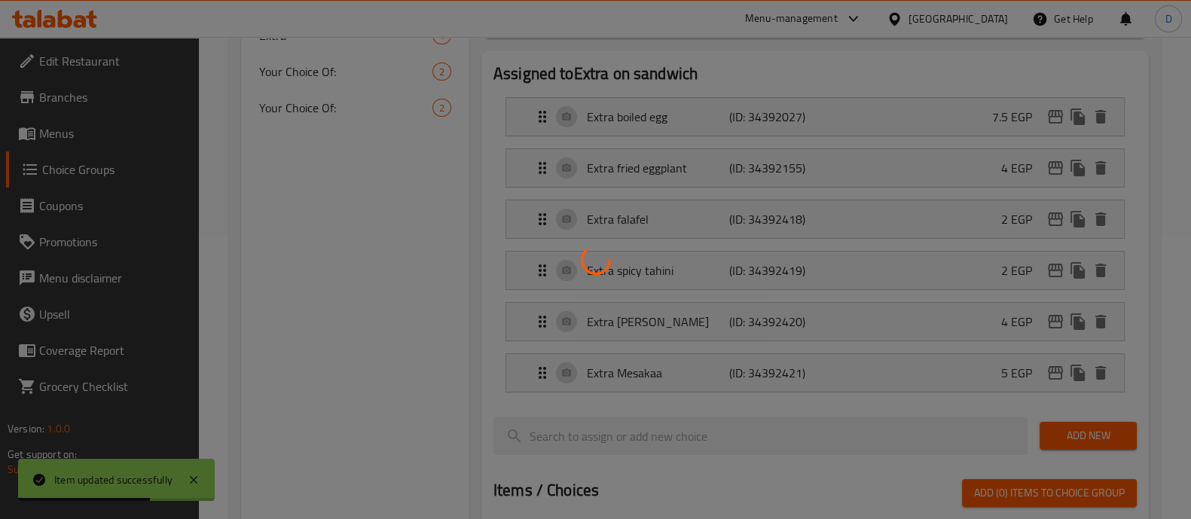
scroll to position [213, 0]
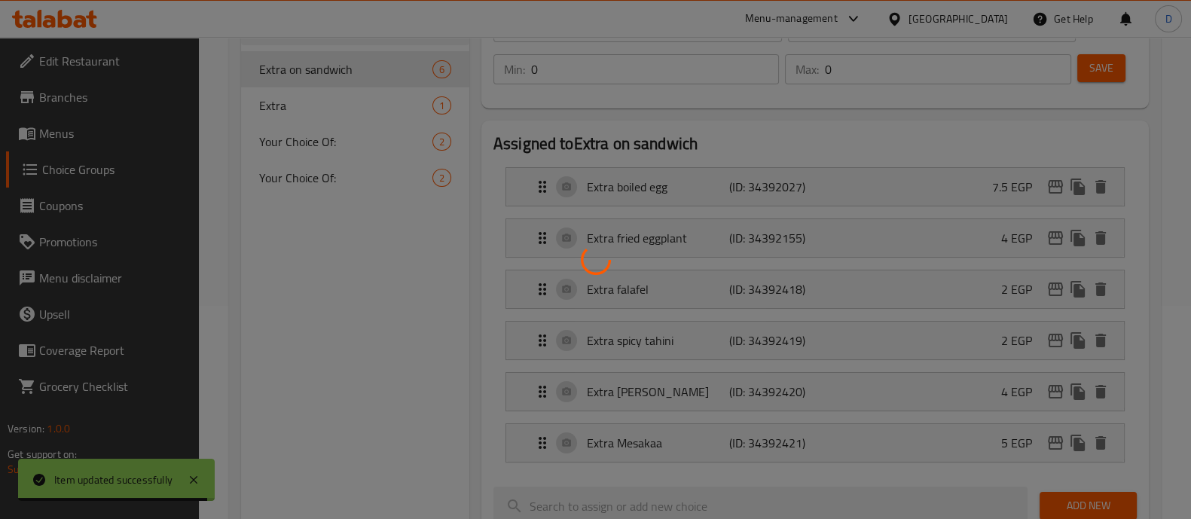
click at [362, 104] on div at bounding box center [595, 259] width 1191 height 519
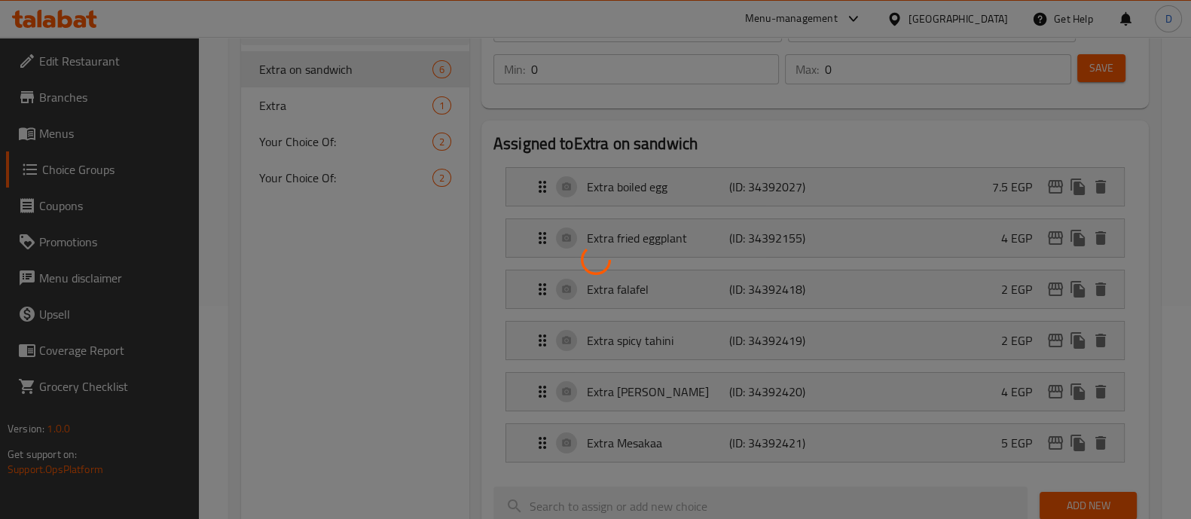
click at [362, 104] on div at bounding box center [595, 259] width 1191 height 519
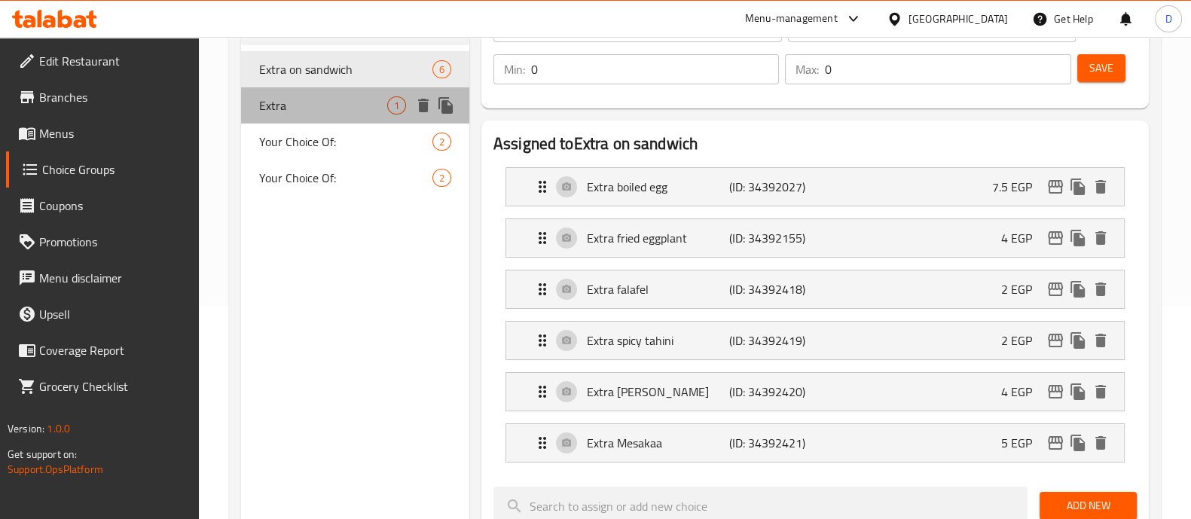
click at [362, 104] on span "Extra" at bounding box center [323, 105] width 128 height 18
type input "Extra"
type input "اضافه"
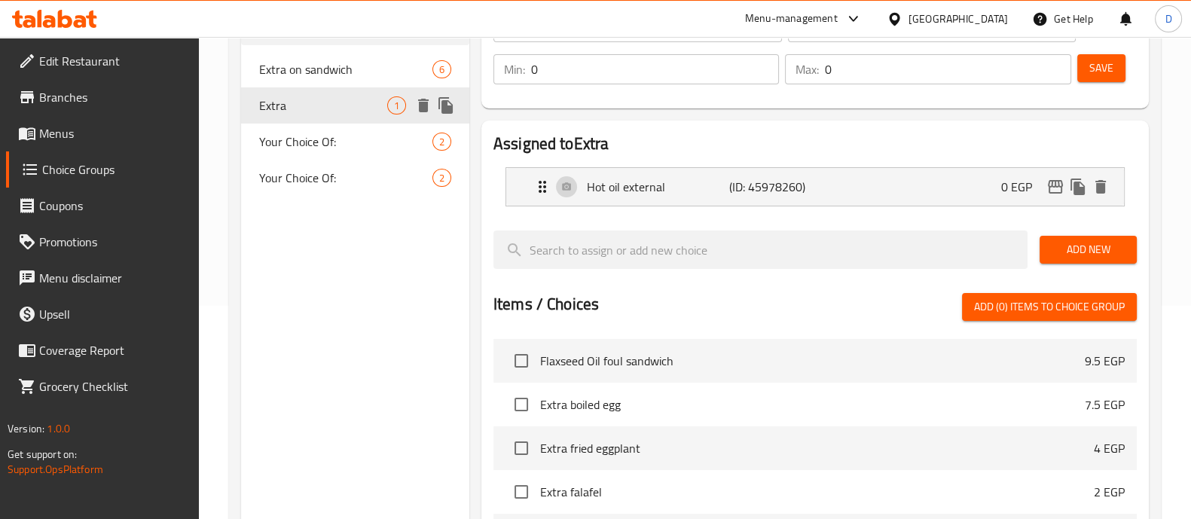
click at [362, 105] on span "Extra" at bounding box center [323, 105] width 128 height 18
click at [344, 137] on span "Your Choice Of:" at bounding box center [323, 142] width 128 height 18
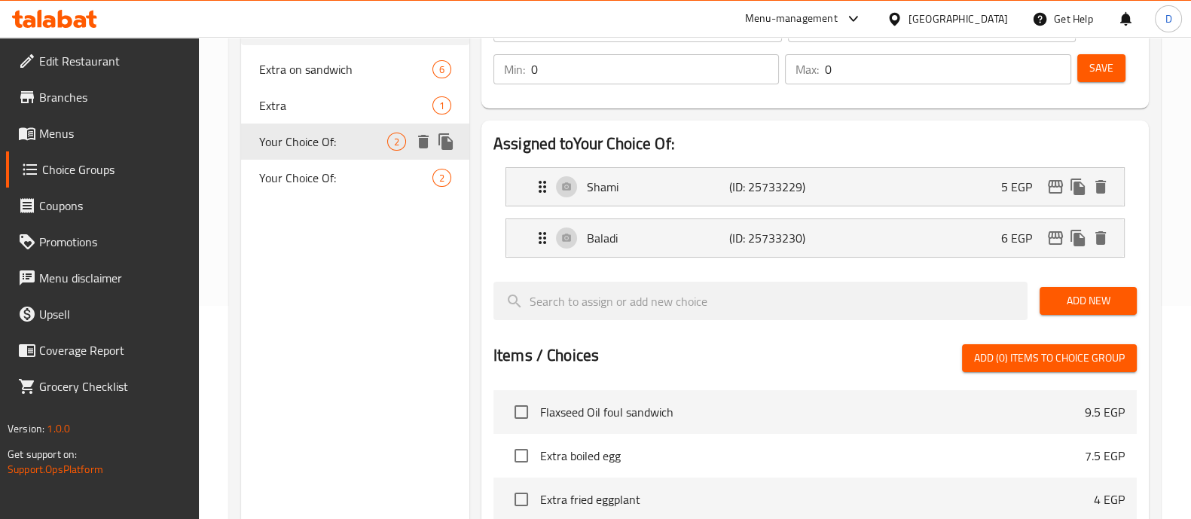
type input "Your Choice Of:"
type input "إختيارك من:"
type input "1"
click at [420, 103] on icon "delete" at bounding box center [423, 106] width 11 height 14
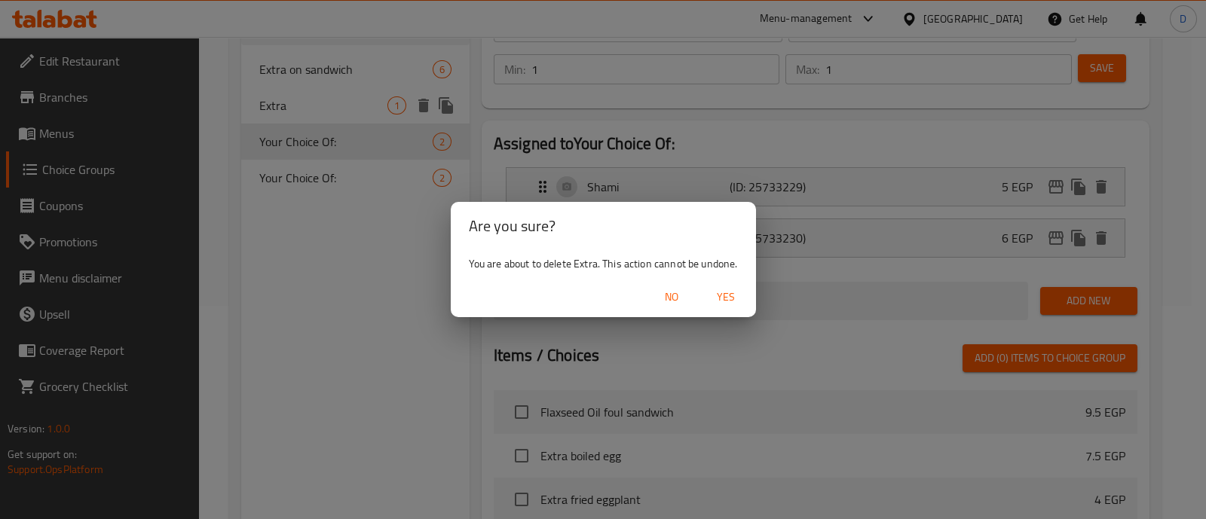
click at [729, 299] on span "Yes" at bounding box center [726, 297] width 36 height 19
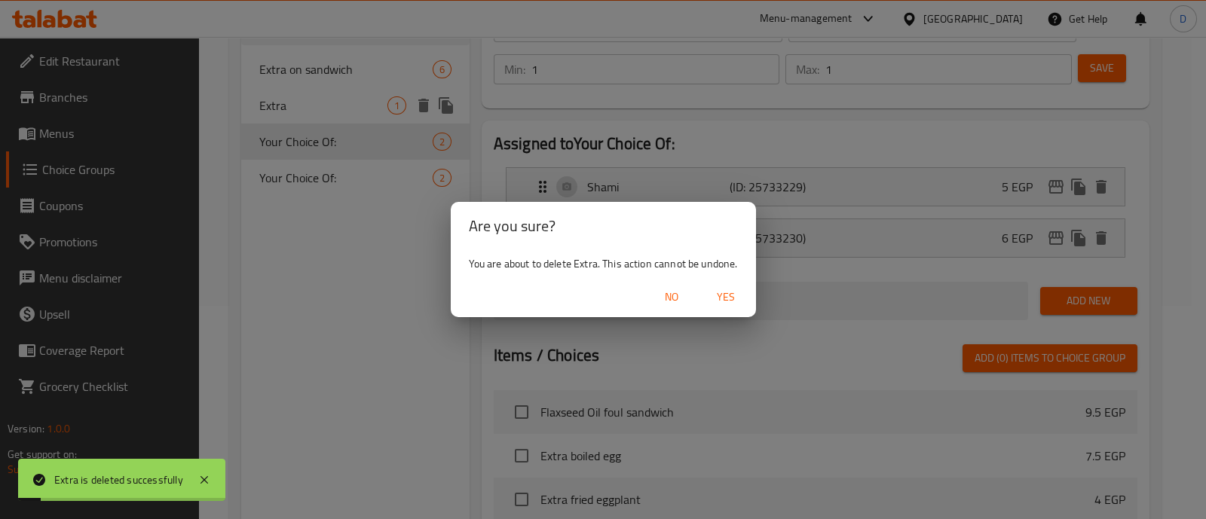
click at [316, 175] on div "Are you sure? You are about to delete Extra. This action cannot be undone. No Y…" at bounding box center [603, 259] width 1206 height 519
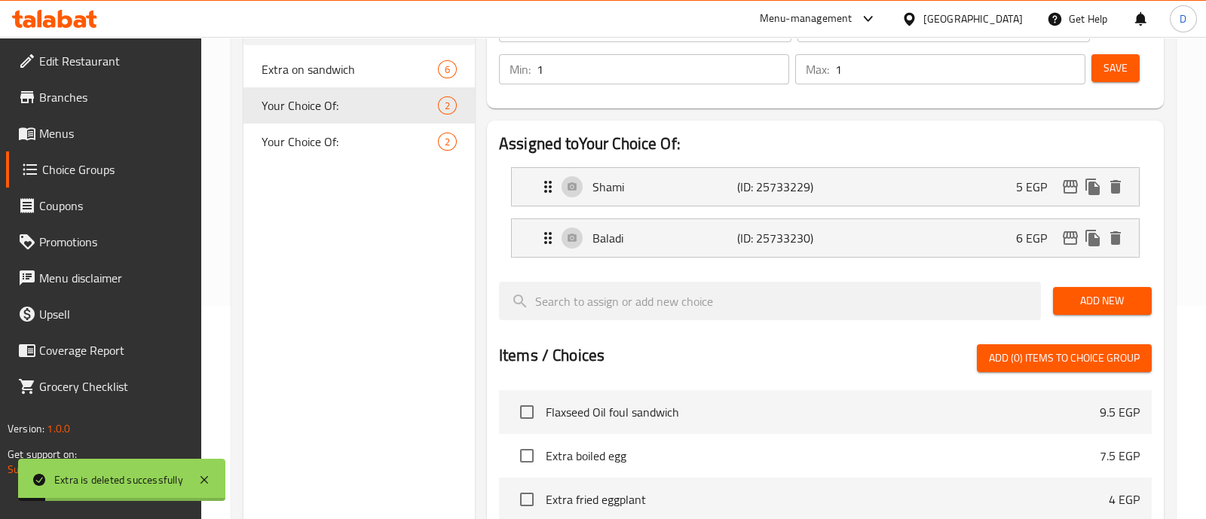
click at [316, 175] on div "Choice Groups Extra on sandwich 6 Your Choice Of: 2 Your Choice Of: 2" at bounding box center [358, 388] width 231 height 861
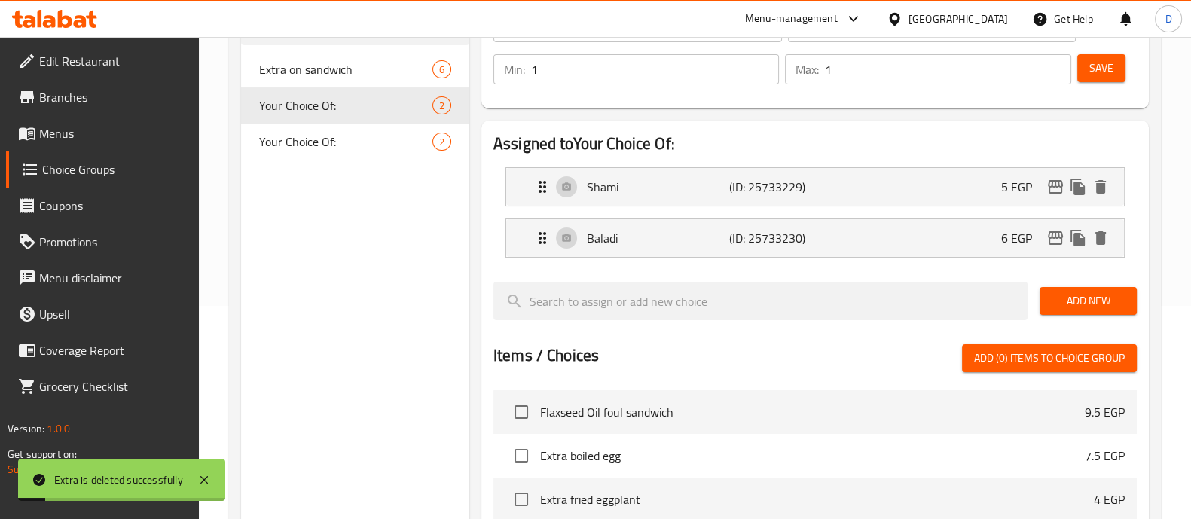
click at [316, 175] on div "Choice Groups Extra on sandwich 6 Your Choice Of: 2 Your Choice Of: 2" at bounding box center [355, 388] width 228 height 861
click at [333, 151] on span "Your Choice Of:" at bounding box center [323, 142] width 128 height 18
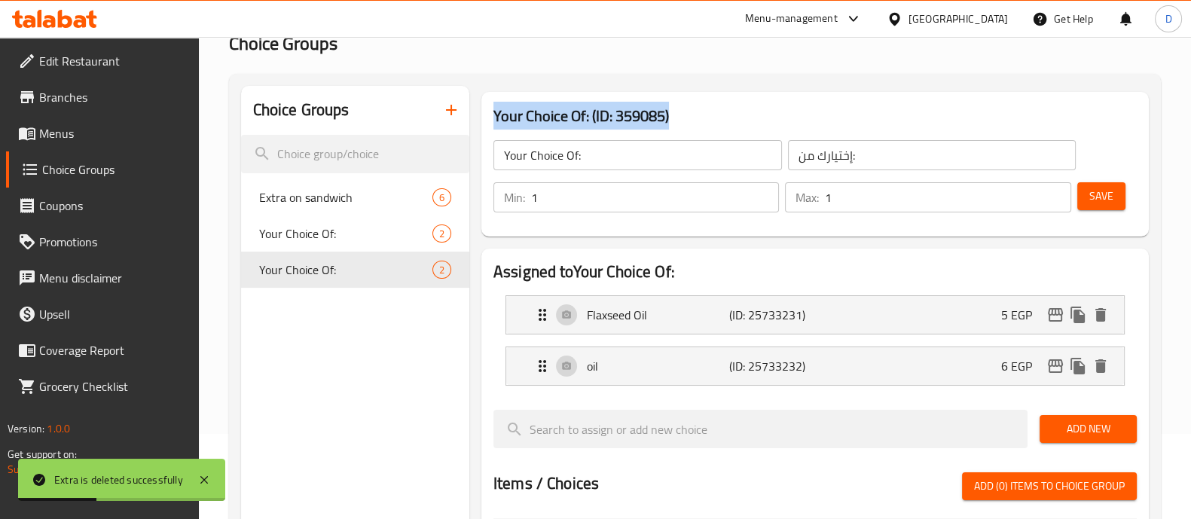
scroll to position [25, 0]
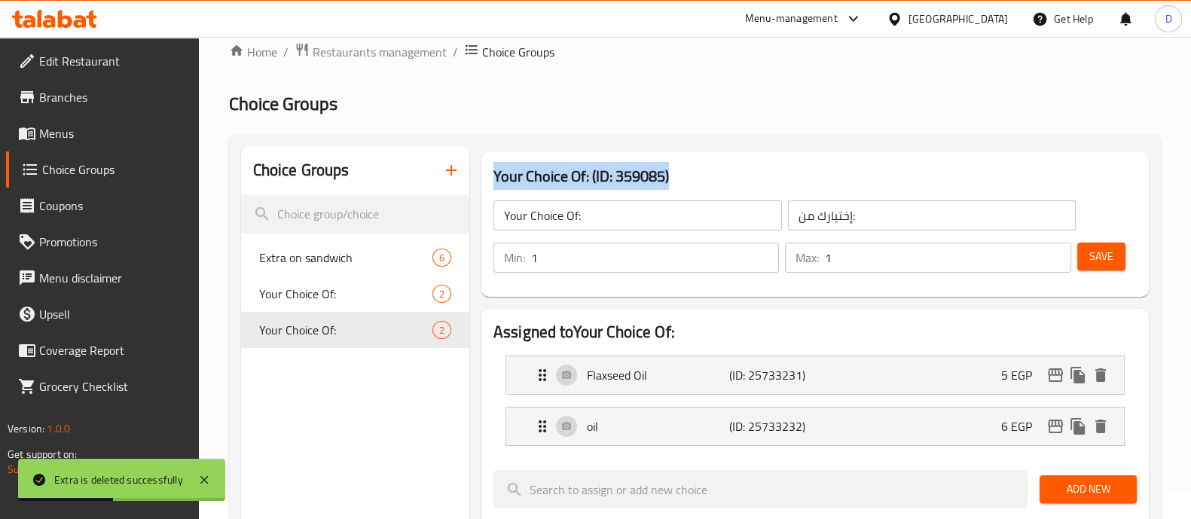
click at [456, 176] on icon "button" at bounding box center [451, 170] width 18 height 18
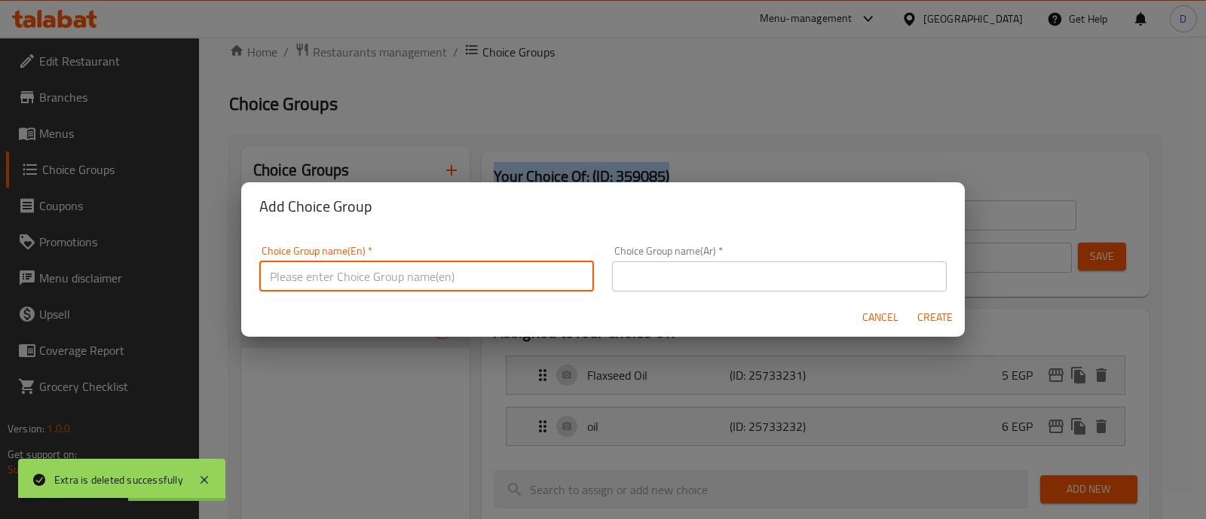
click at [448, 274] on input "text" at bounding box center [426, 276] width 335 height 30
type input "غ"
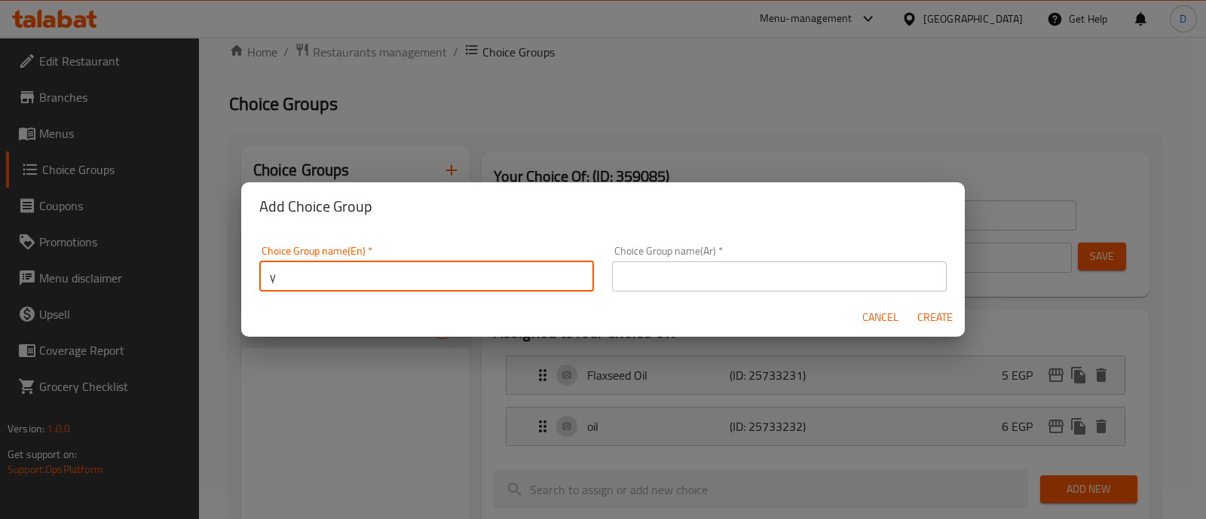
type input "Your Choice Of"
click at [668, 272] on input "text" at bounding box center [779, 276] width 335 height 30
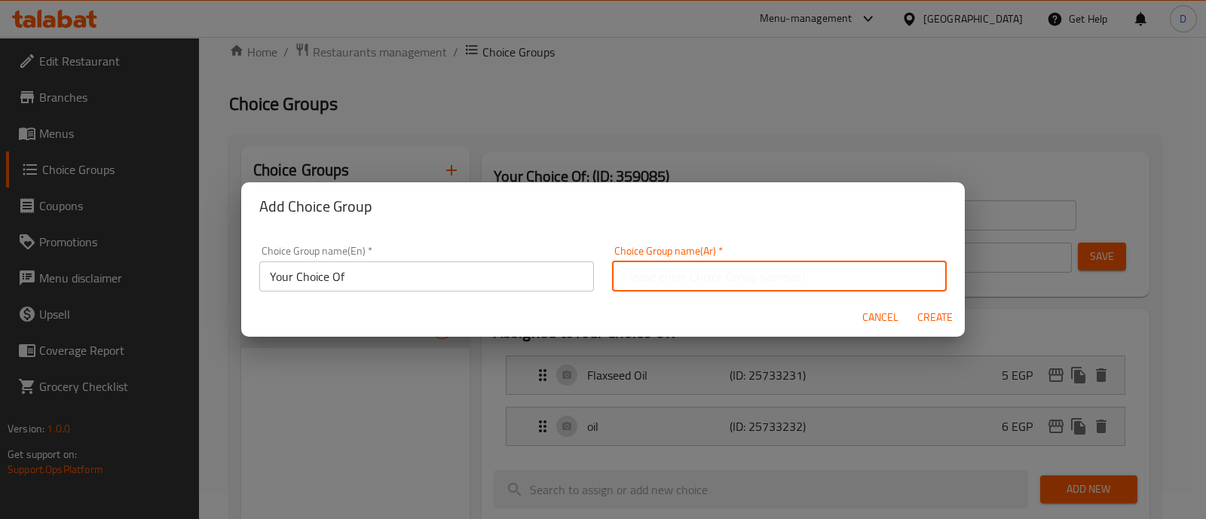
click at [791, 274] on input "text" at bounding box center [779, 276] width 335 height 30
type input "h"
type input "اخ"
click at [501, 277] on input "Your Choice Of" at bounding box center [426, 276] width 335 height 30
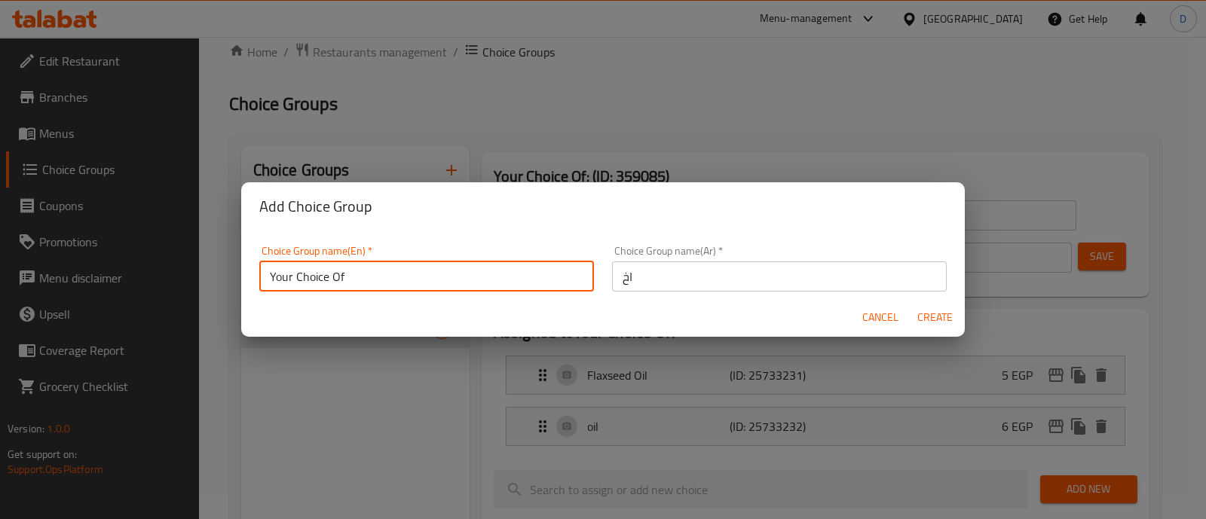
click at [501, 277] on input "Your Choice Of" at bounding box center [426, 276] width 335 height 30
type input "ش"
type input "Add On's:"
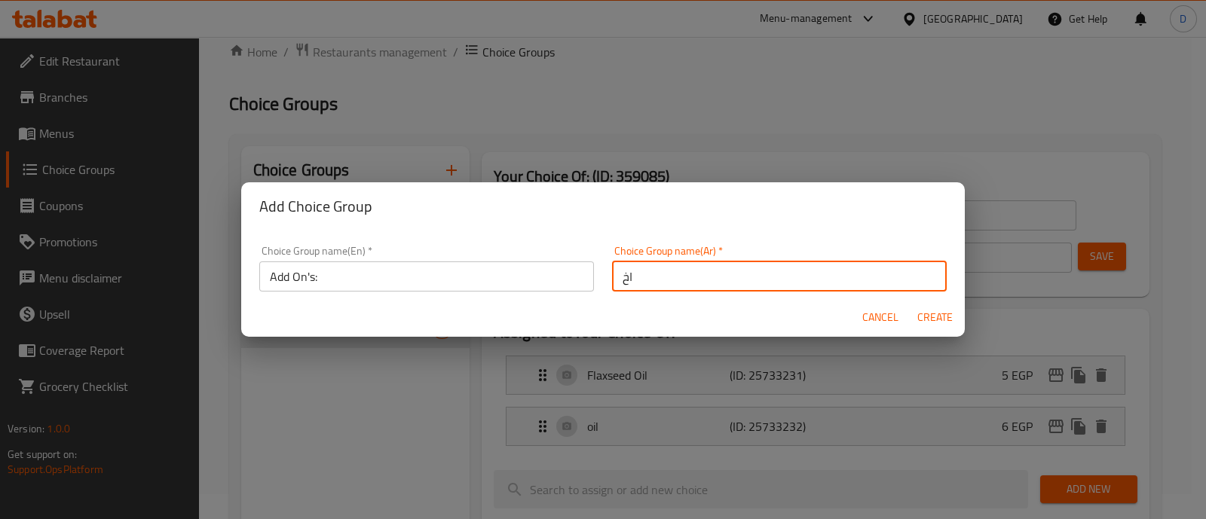
click at [689, 274] on input "اخ" at bounding box center [779, 276] width 335 height 30
type input "h"
type input "اضافات"
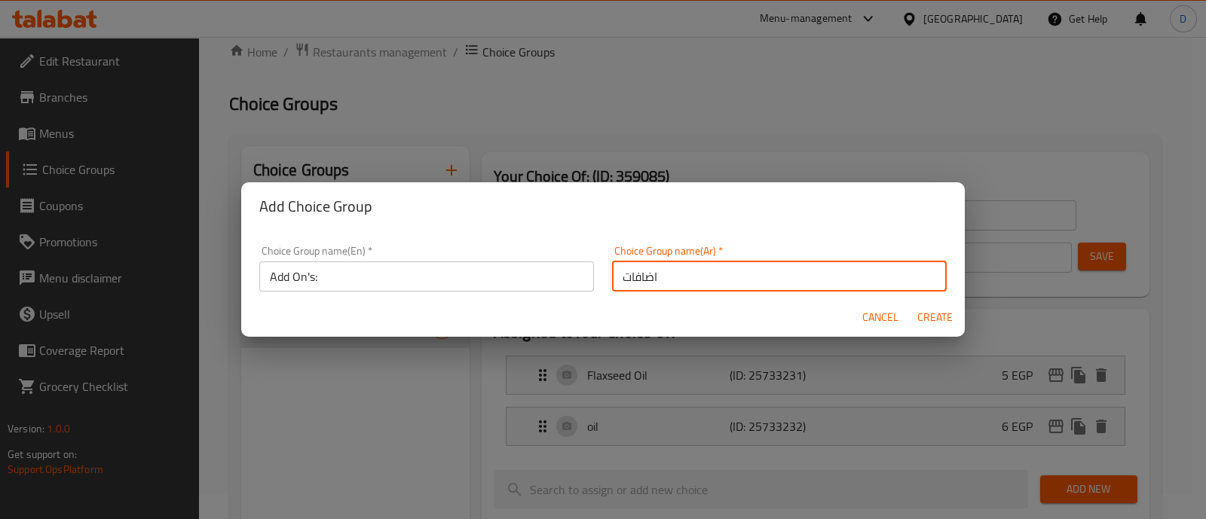
click at [928, 312] on span "Create" at bounding box center [934, 317] width 36 height 19
type input "Add On's:"
type input "اضافات"
type input "0"
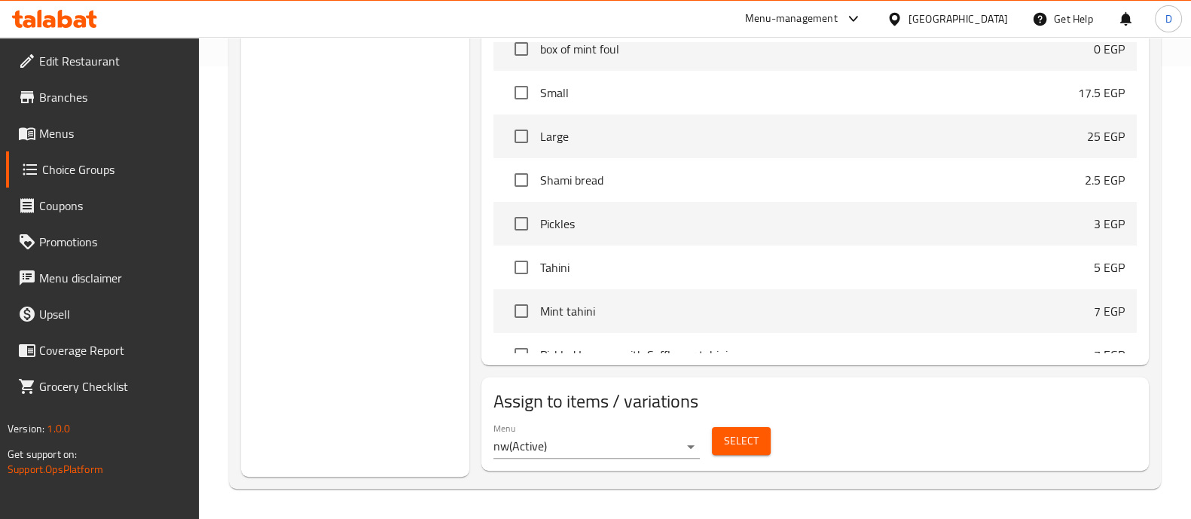
scroll to position [3982, 0]
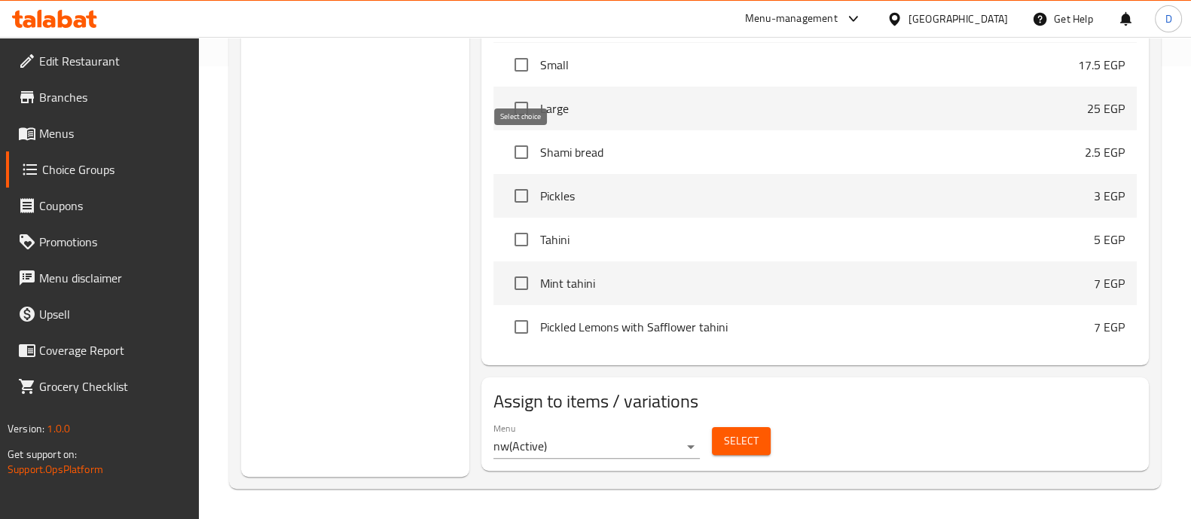
click at [519, 154] on input "checkbox" at bounding box center [522, 152] width 32 height 32
checkbox input "true"
click at [522, 186] on input "checkbox" at bounding box center [522, 196] width 32 height 32
checkbox input "true"
click at [527, 228] on input "checkbox" at bounding box center [522, 240] width 32 height 32
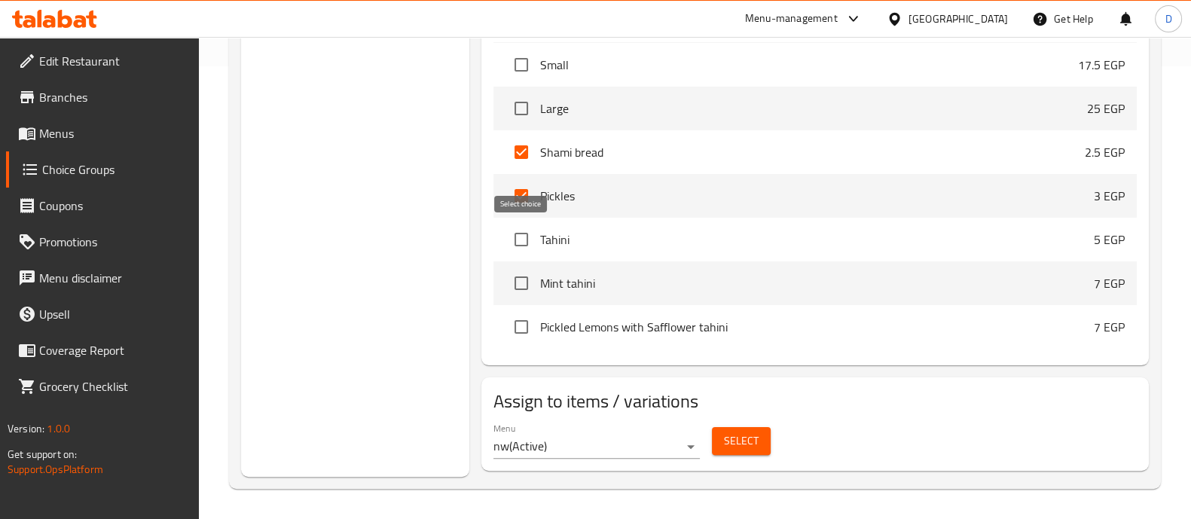
checkbox input "true"
click at [525, 280] on input "checkbox" at bounding box center [522, 284] width 32 height 32
checkbox input "true"
click at [524, 317] on input "checkbox" at bounding box center [522, 327] width 32 height 32
checkbox input "true"
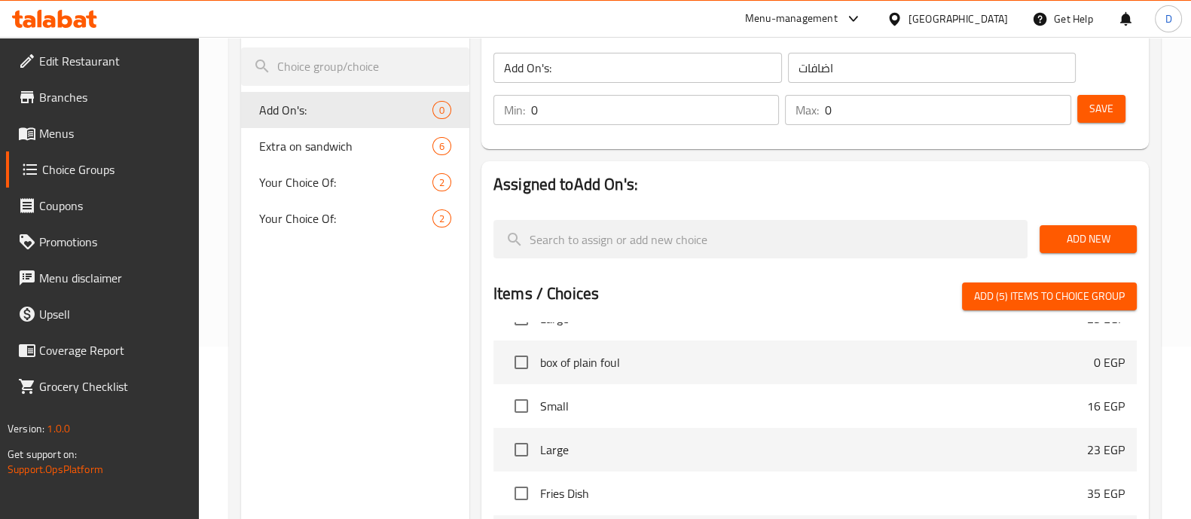
scroll to position [170, 0]
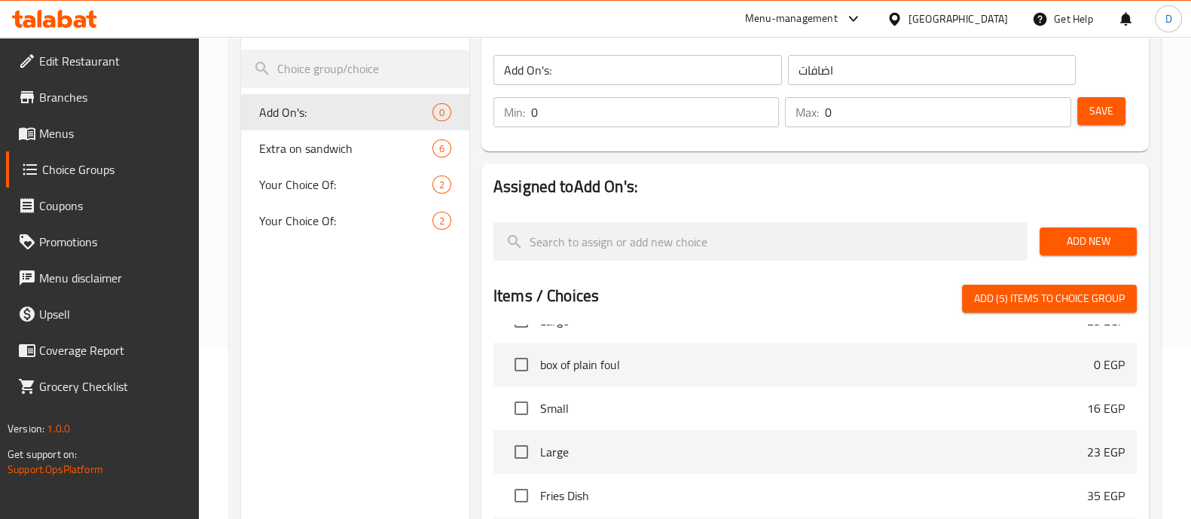
click at [906, 118] on input "0" at bounding box center [948, 112] width 246 height 30
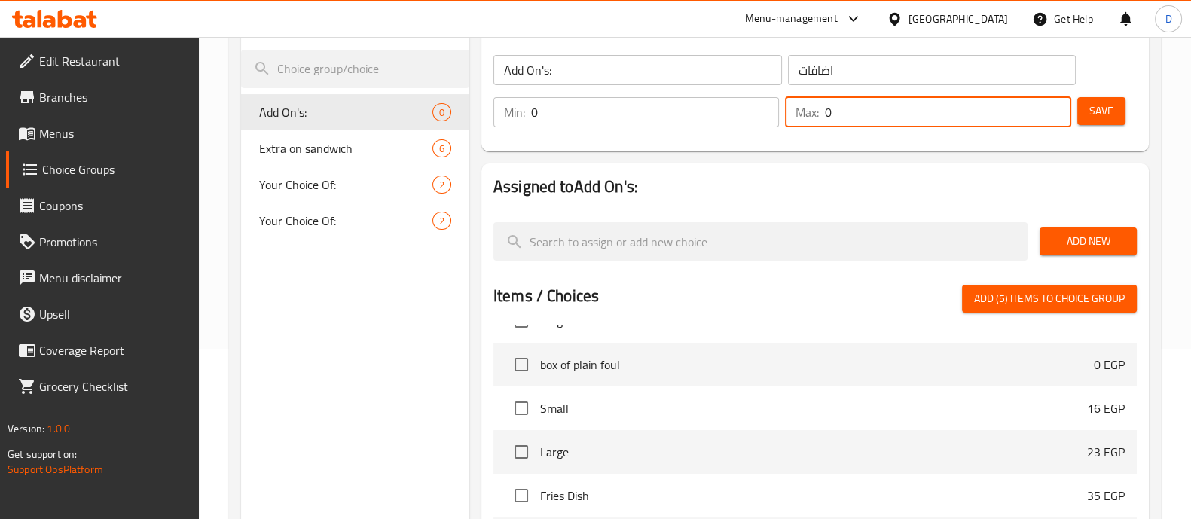
click at [906, 118] on input "0" at bounding box center [948, 112] width 246 height 30
type input "5"
click at [1102, 118] on span "Save" at bounding box center [1102, 111] width 24 height 19
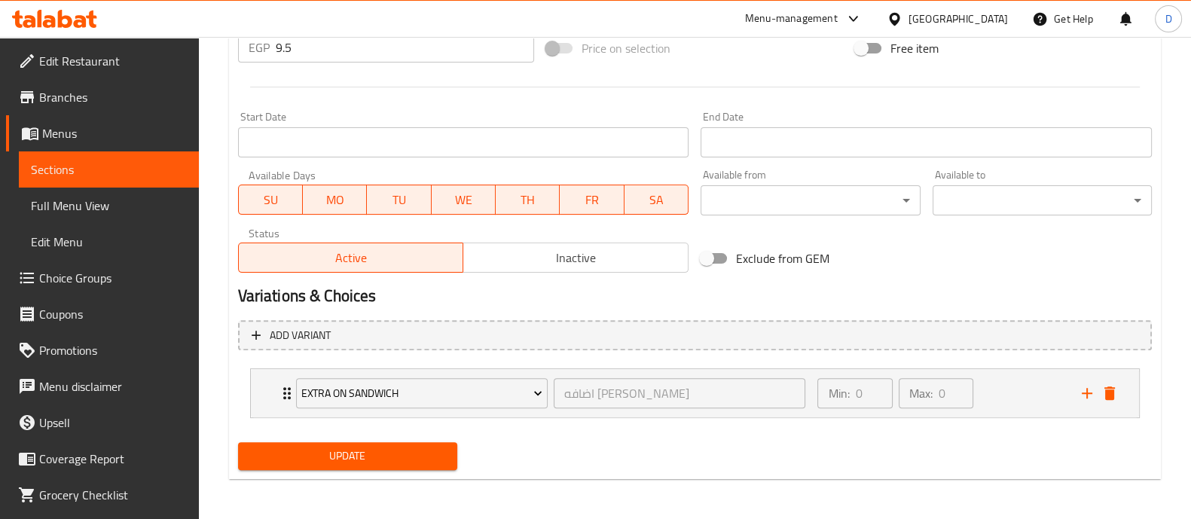
scroll to position [591, 0]
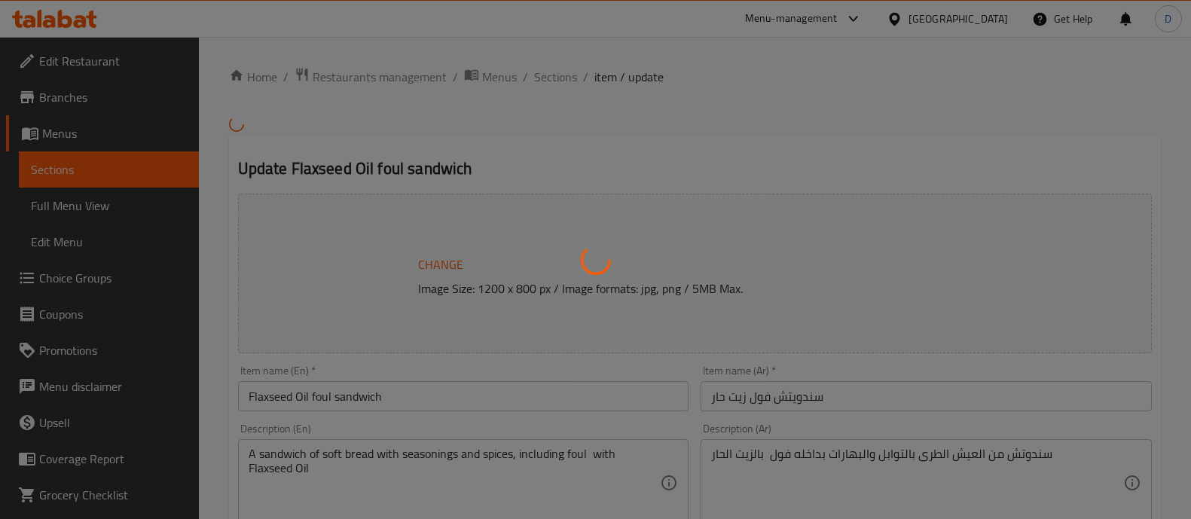
type input "اضافه [PERSON_NAME]"
type input "0"
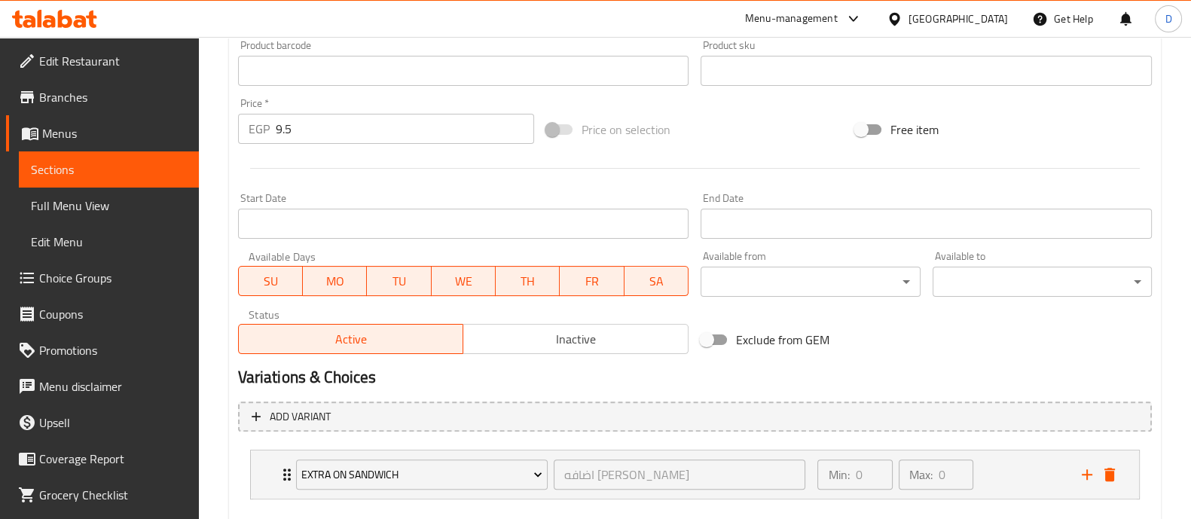
scroll to position [591, 0]
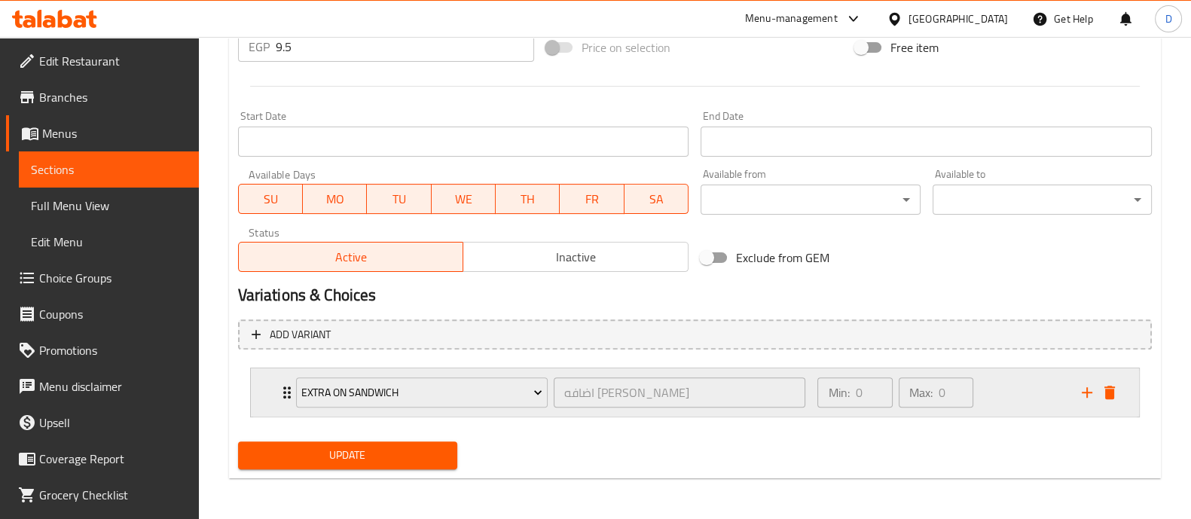
click at [1005, 390] on div "Min: 0 ​ Max: 0 ​" at bounding box center [941, 392] width 264 height 48
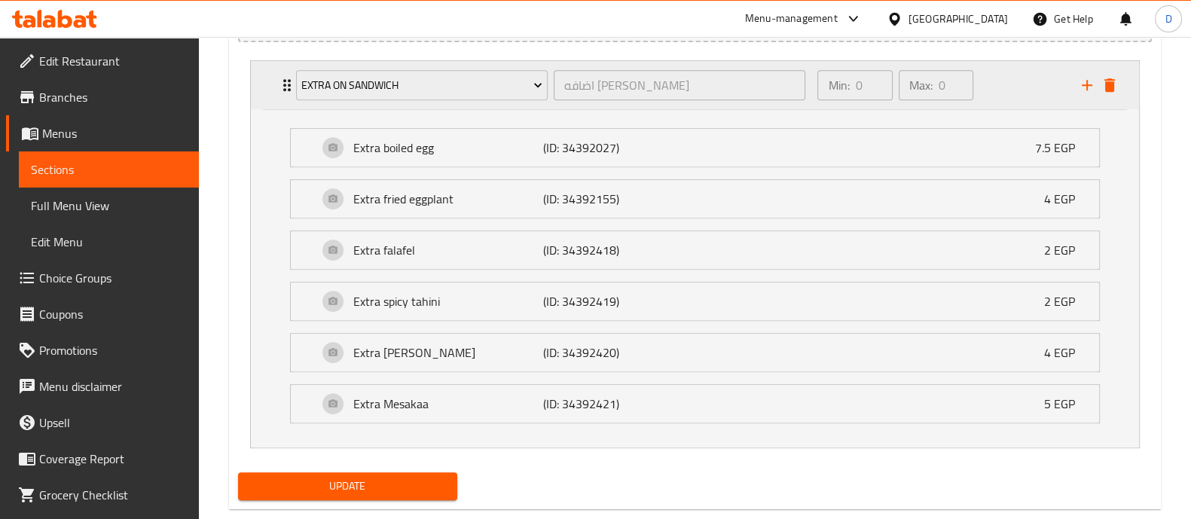
scroll to position [928, 0]
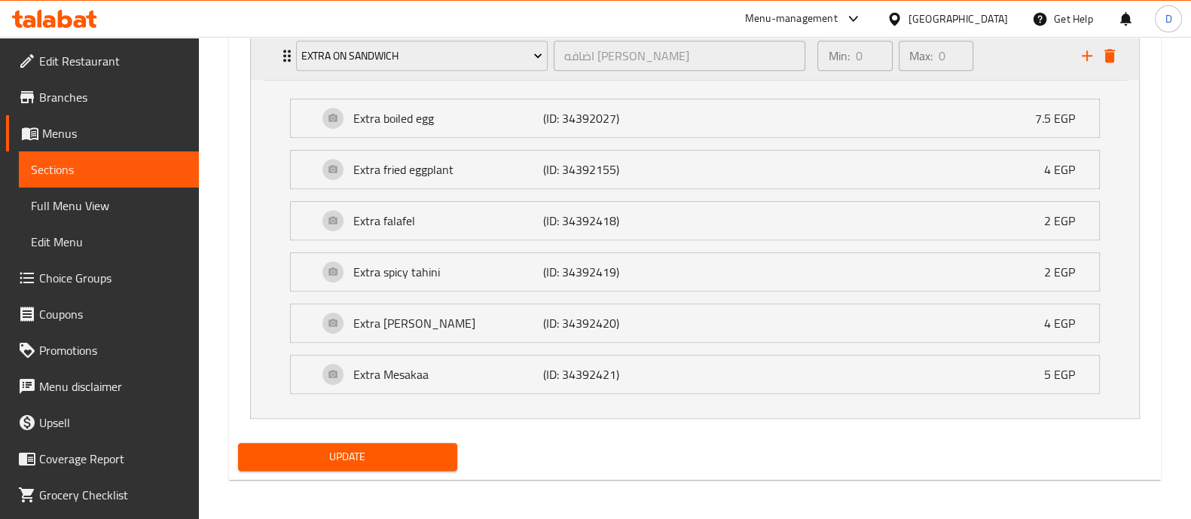
click at [1111, 57] on icon "delete" at bounding box center [1110, 56] width 11 height 14
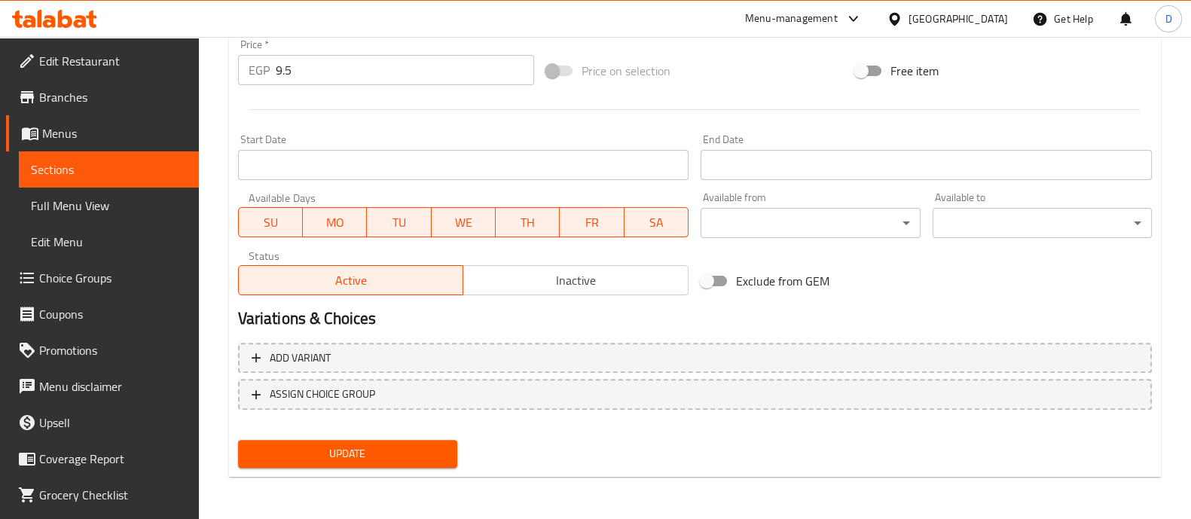
scroll to position [566, 0]
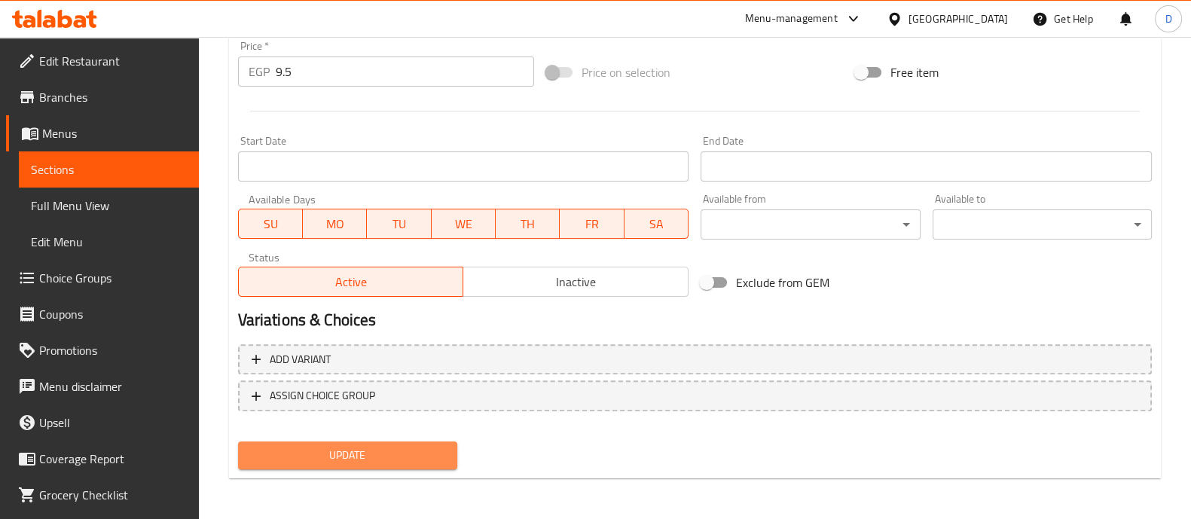
click at [387, 449] on span "Update" at bounding box center [347, 455] width 195 height 19
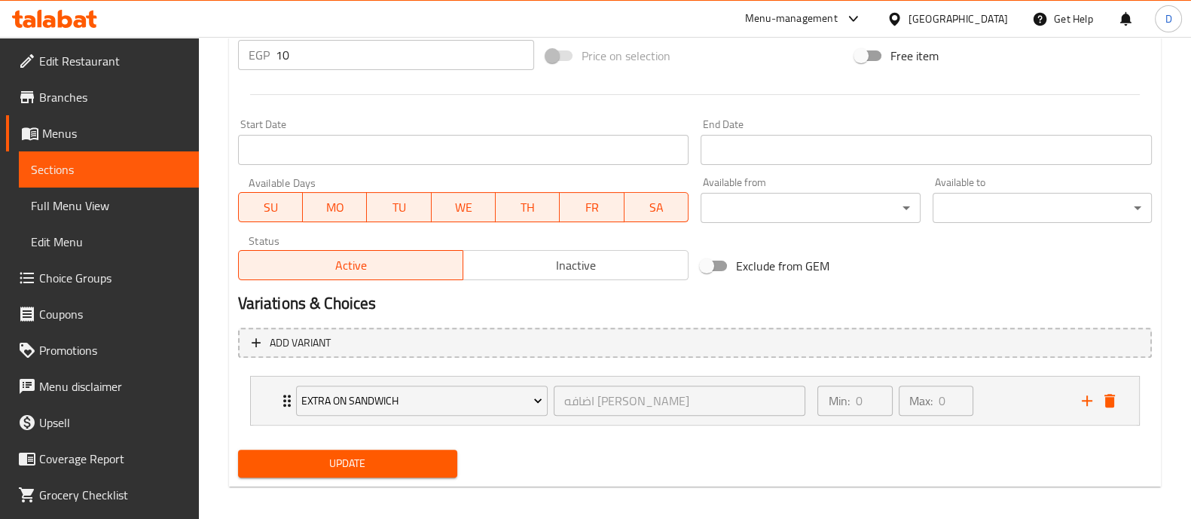
scroll to position [591, 0]
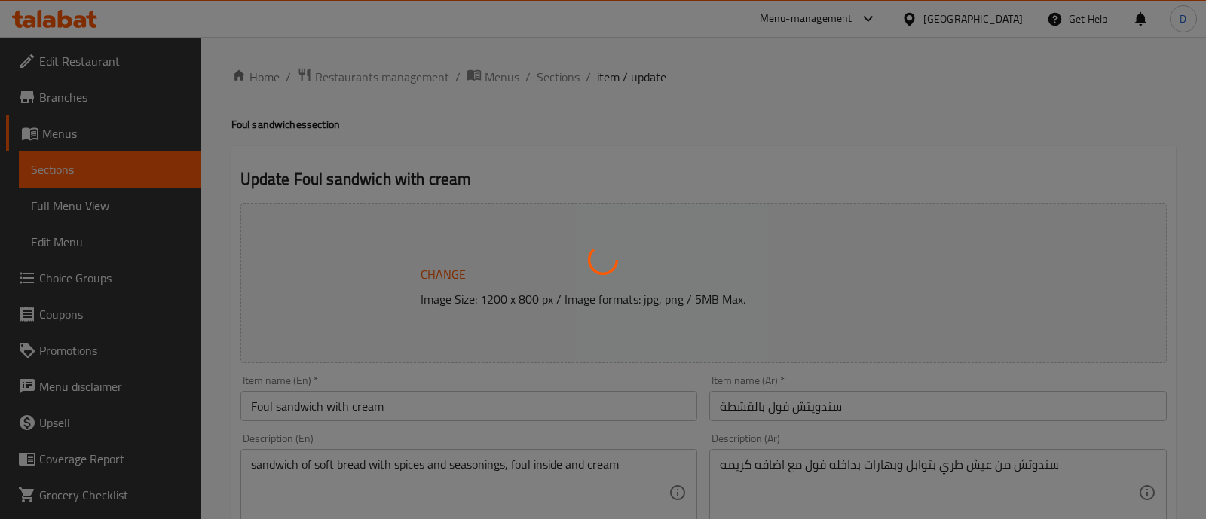
type input "اضافه [PERSON_NAME]"
type input "0"
type input "اضافه [PERSON_NAME]"
type input "0"
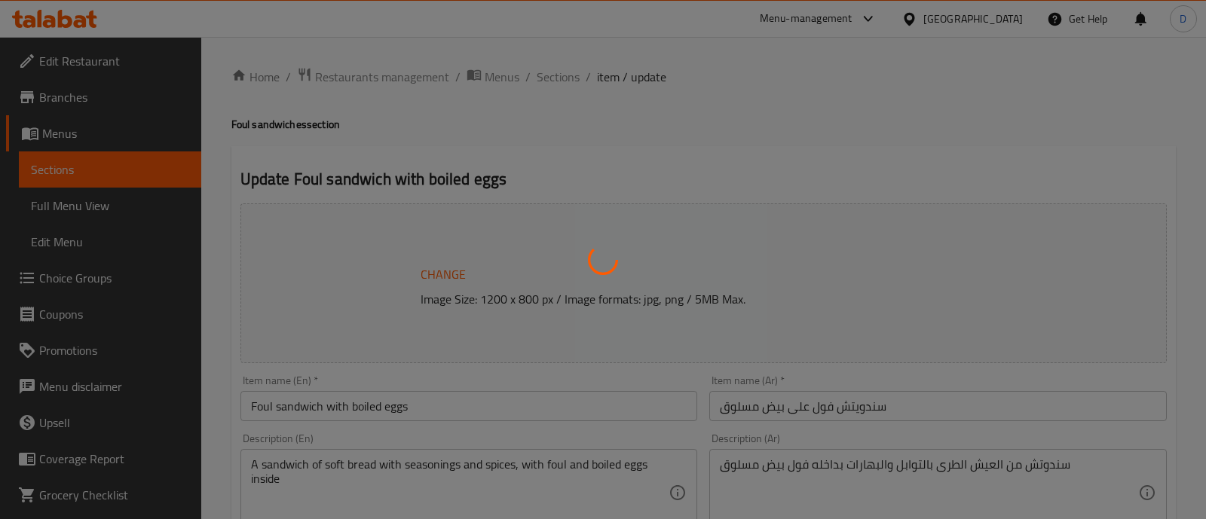
type input "0"
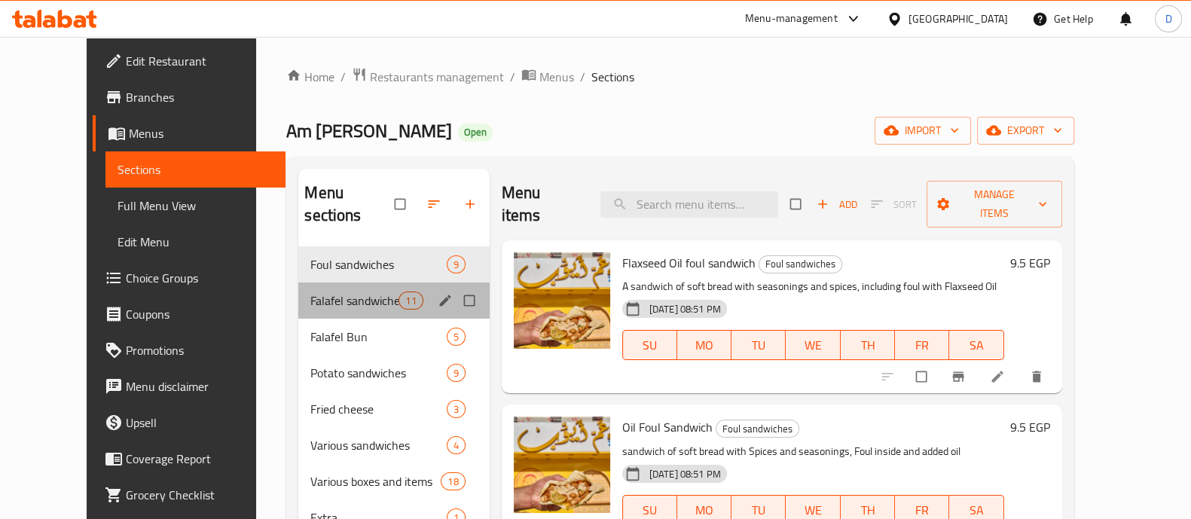
click at [309, 287] on div "Falafel sandwiches 11" at bounding box center [393, 301] width 191 height 36
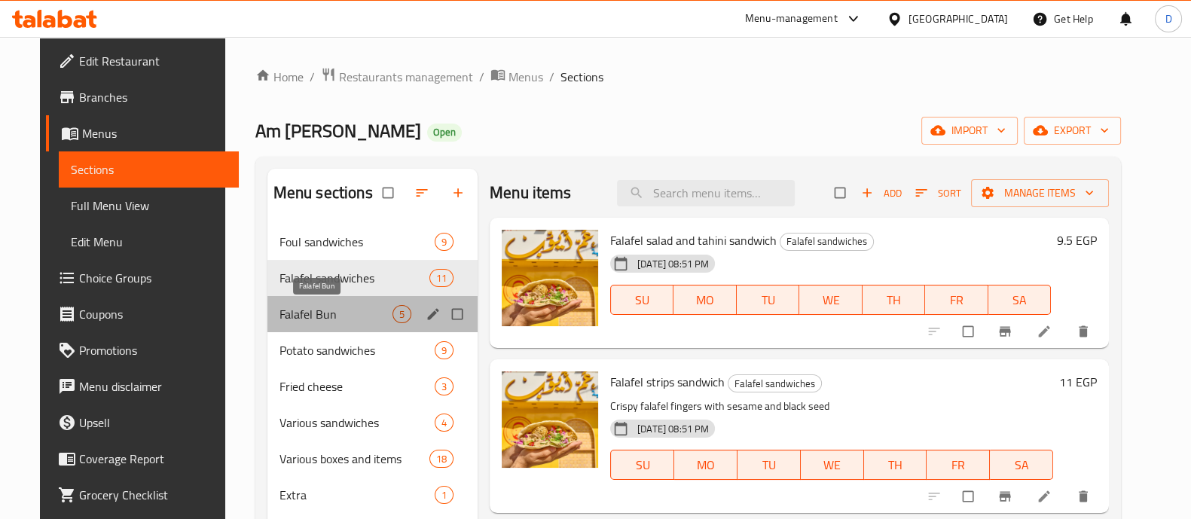
click at [304, 322] on span "Falafel Bun" at bounding box center [336, 314] width 113 height 18
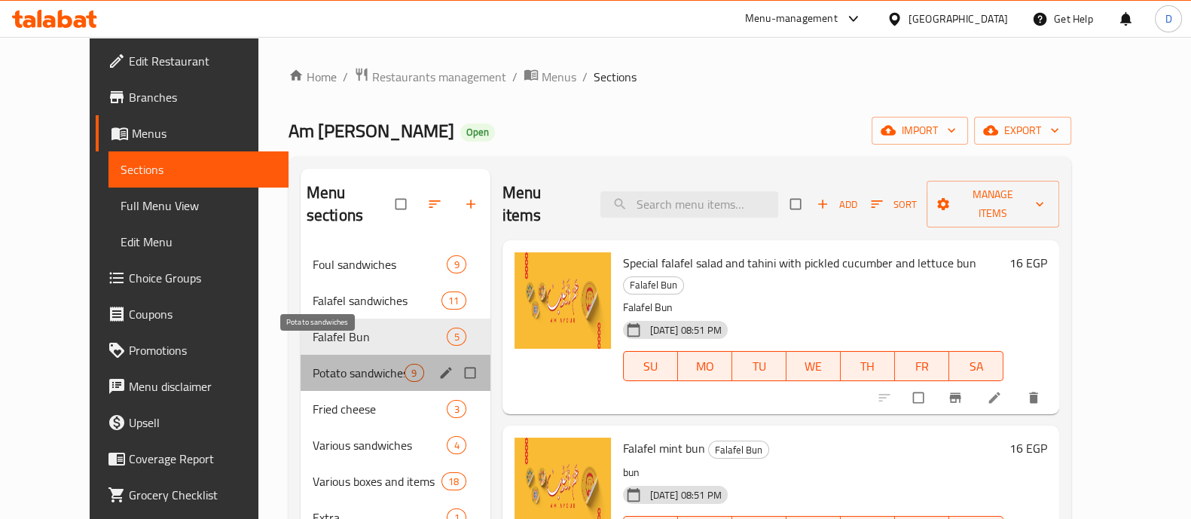
click at [313, 364] on span "Potato sandwiches" at bounding box center [359, 373] width 93 height 18
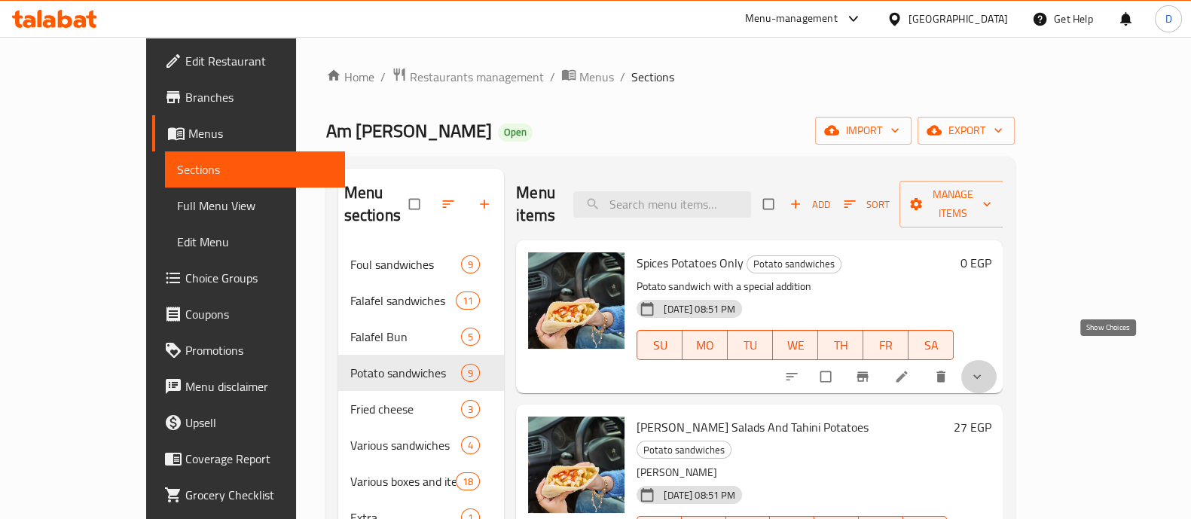
click at [985, 369] on icon "show more" at bounding box center [977, 376] width 15 height 15
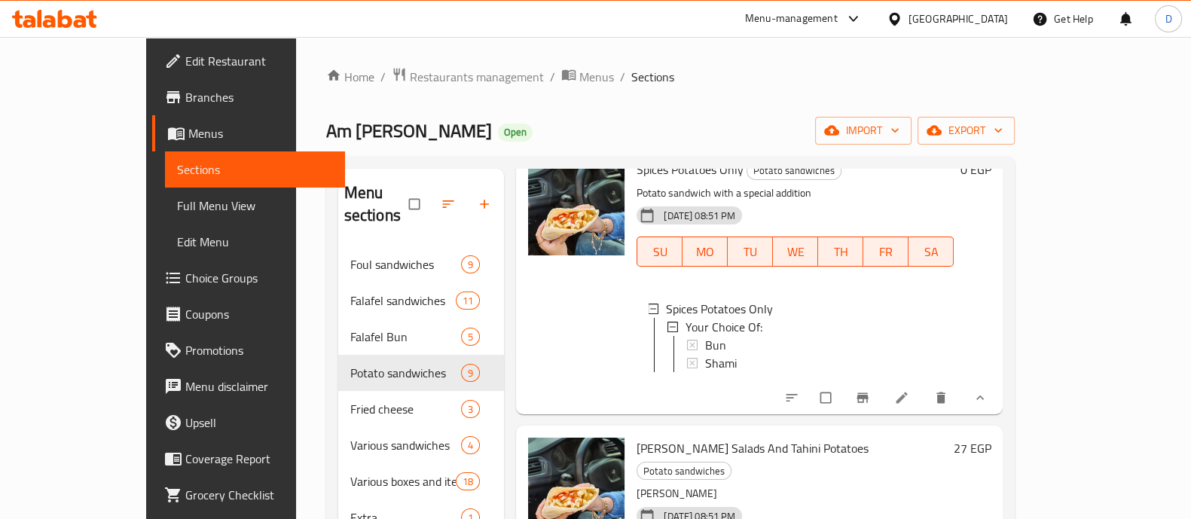
scroll to position [93, 0]
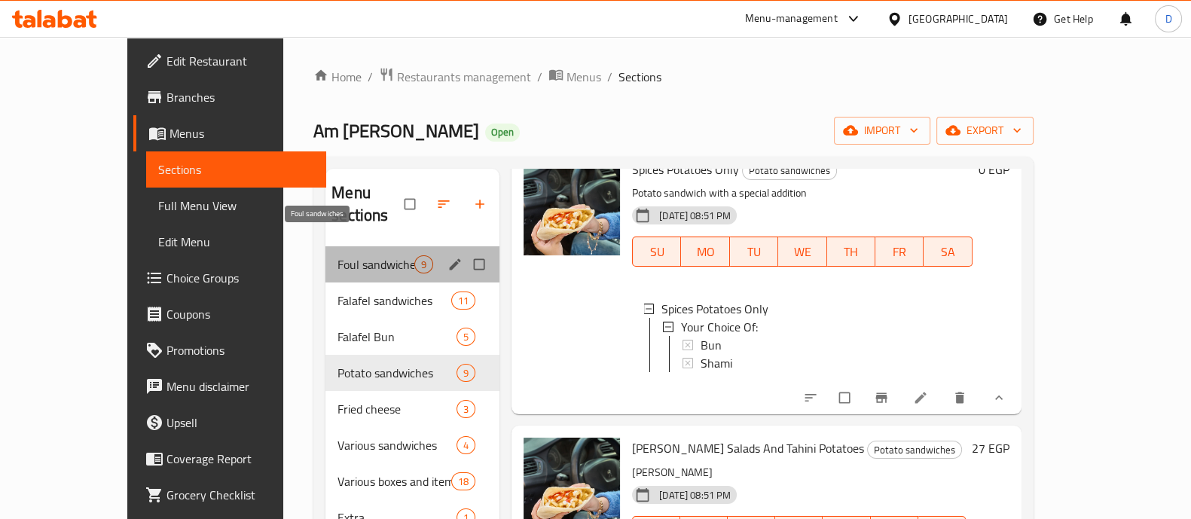
click at [338, 255] on span "Foul sandwiches" at bounding box center [376, 264] width 77 height 18
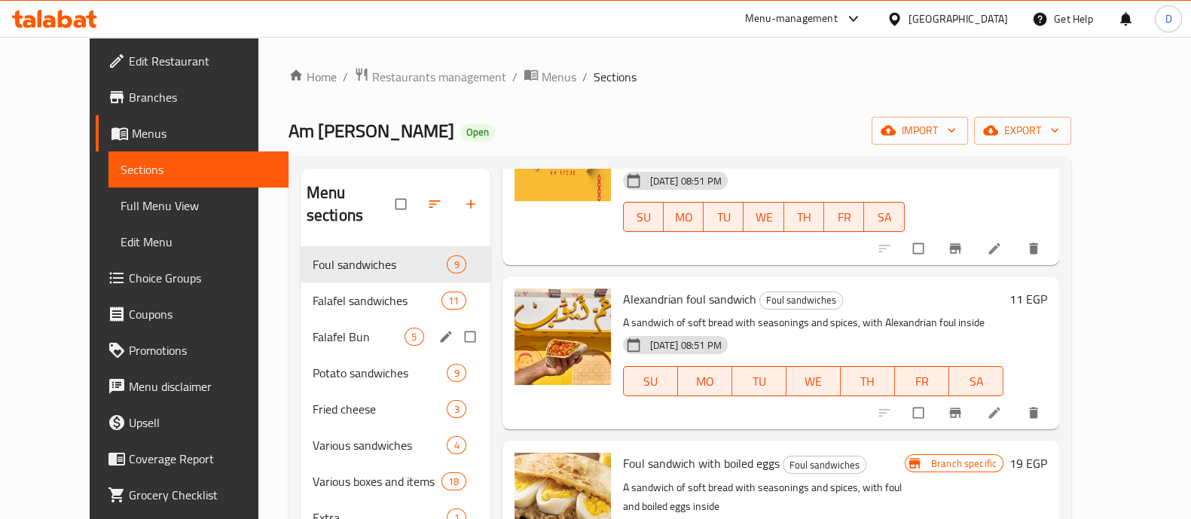
drag, startPoint x: 349, startPoint y: 318, endPoint x: 403, endPoint y: 318, distance: 54.3
click at [348, 328] on span "Falafel Bun" at bounding box center [359, 337] width 93 height 18
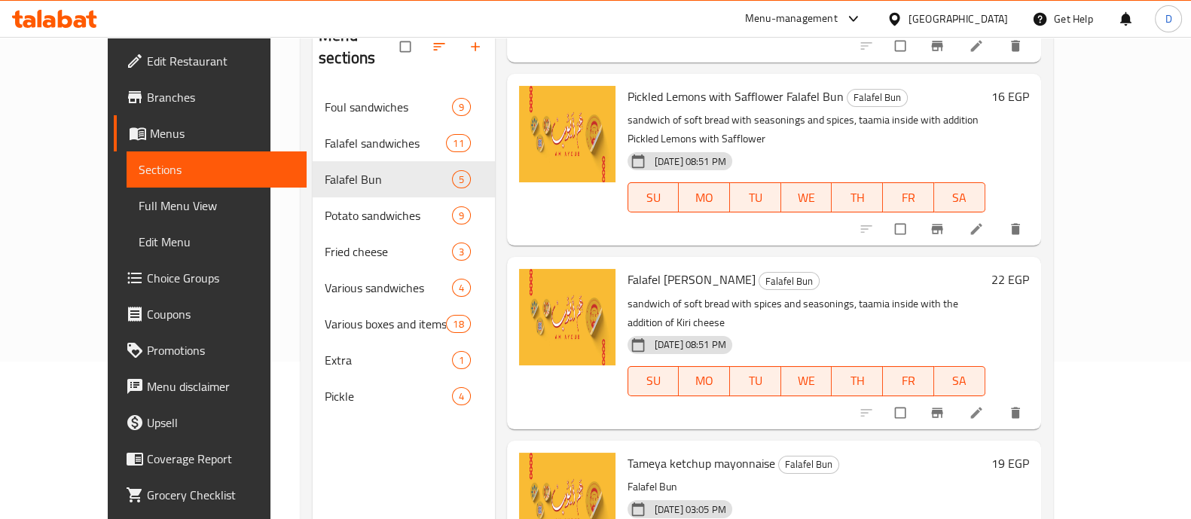
scroll to position [188, 0]
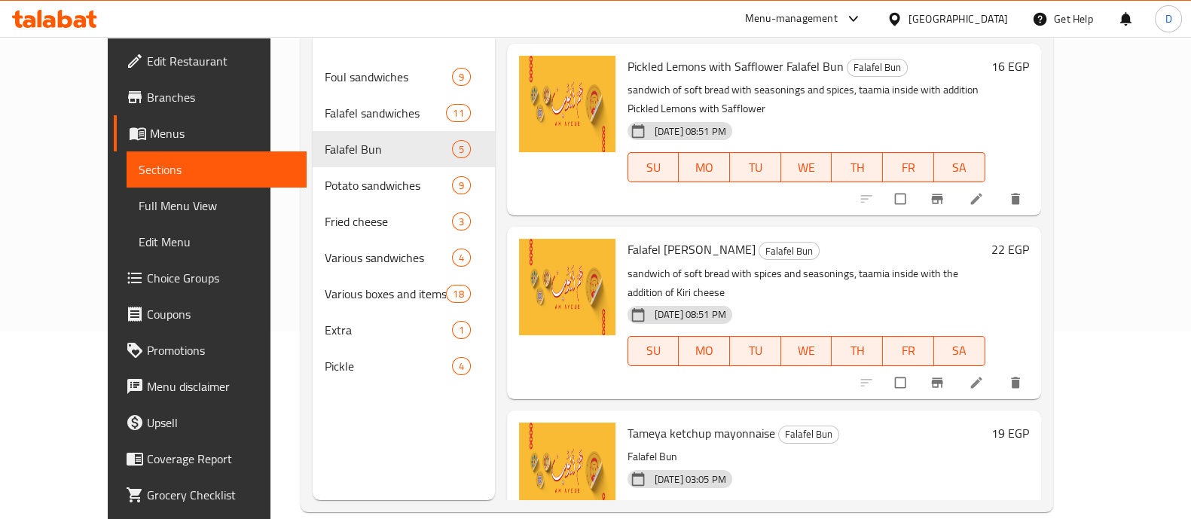
click at [147, 283] on span "Choice Groups" at bounding box center [221, 278] width 148 height 18
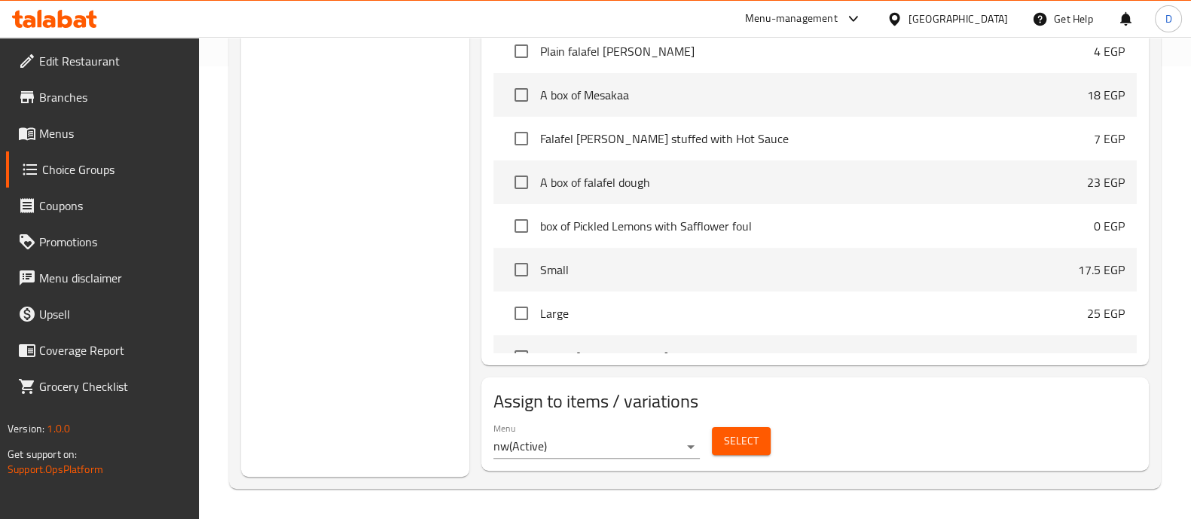
scroll to position [3719, 0]
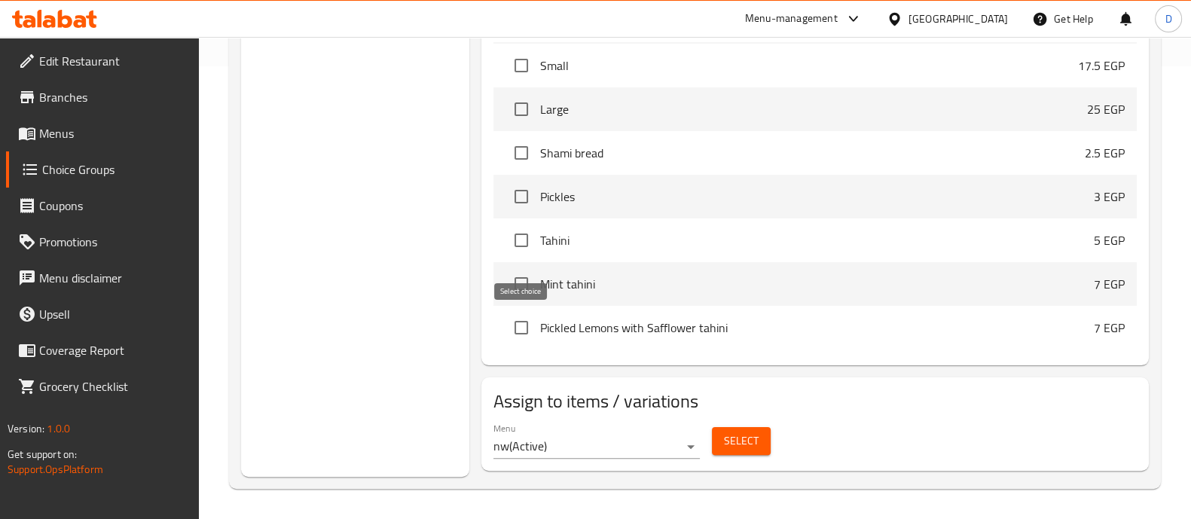
click at [525, 325] on input "checkbox" at bounding box center [522, 328] width 32 height 32
checkbox input "true"
click at [515, 277] on input "checkbox" at bounding box center [522, 284] width 32 height 32
checkbox input "true"
click at [524, 242] on input "checkbox" at bounding box center [522, 241] width 32 height 32
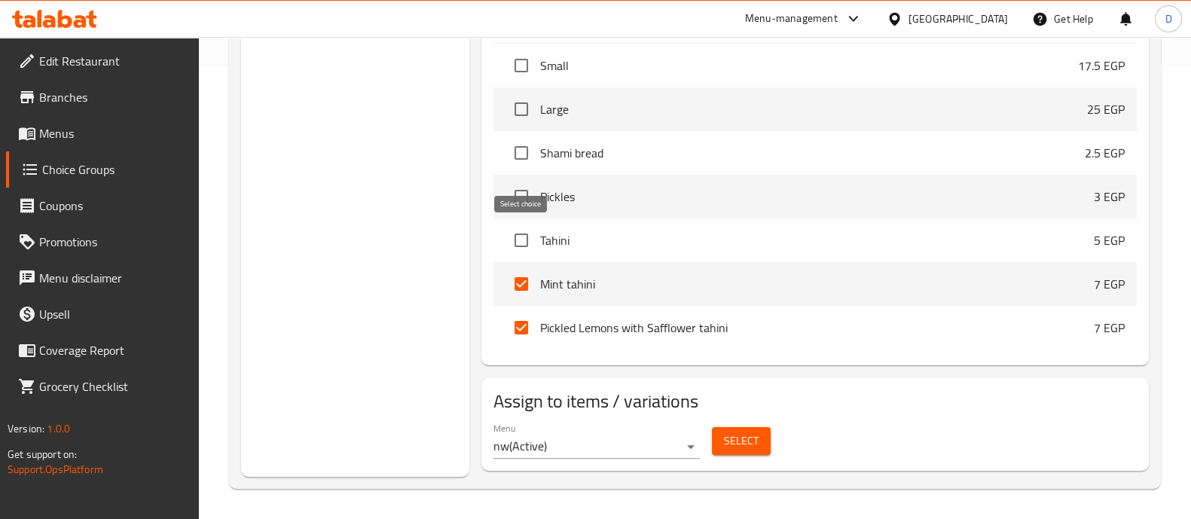
checkbox input "true"
click at [533, 190] on input "checkbox" at bounding box center [522, 197] width 32 height 32
checkbox input "true"
click at [524, 154] on input "checkbox" at bounding box center [522, 153] width 32 height 32
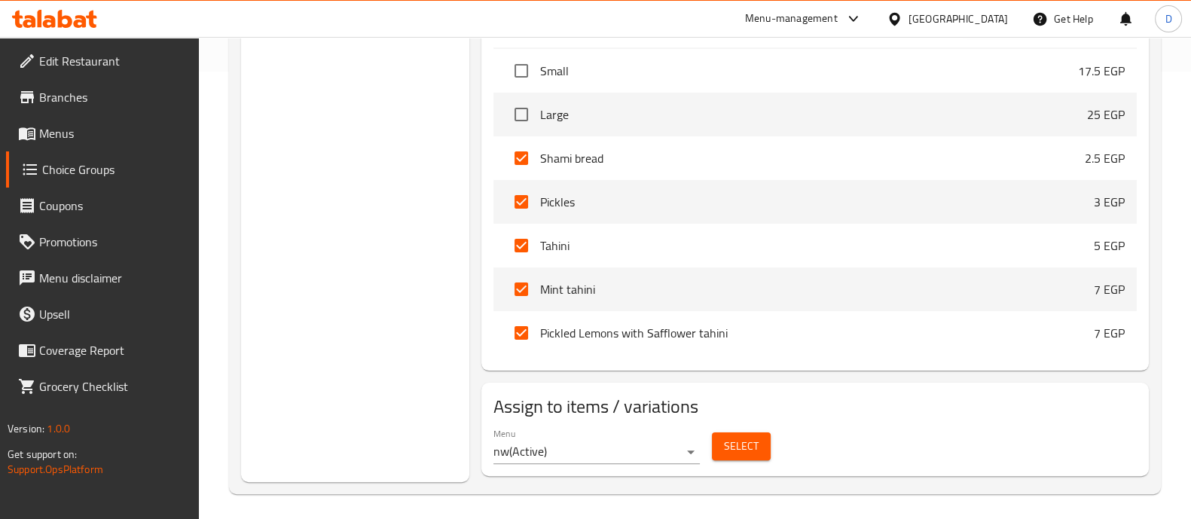
scroll to position [170, 0]
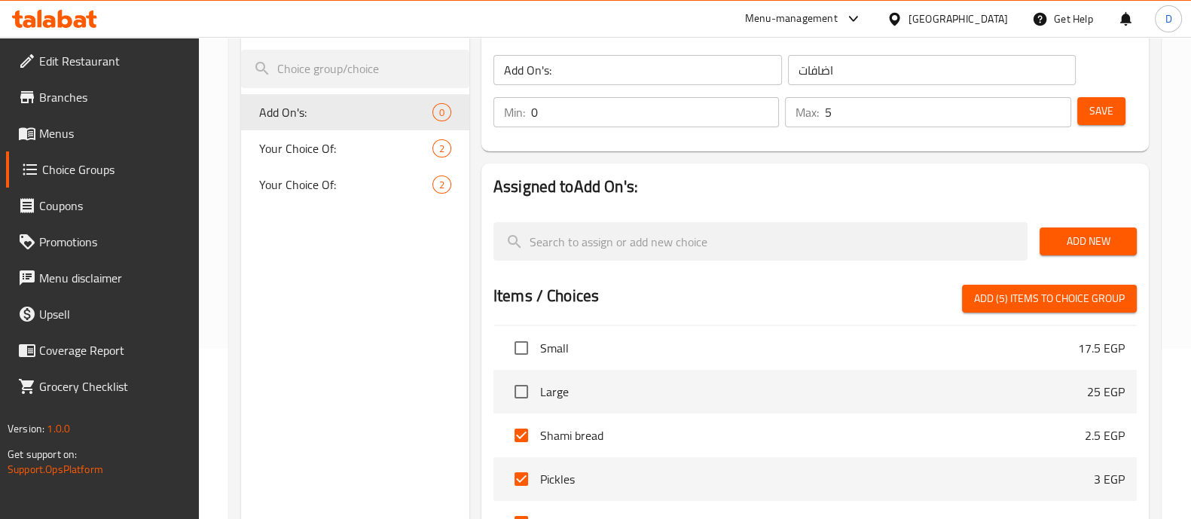
click at [1047, 294] on span "Add (5) items to choice group" at bounding box center [1049, 298] width 151 height 19
checkbox input "false"
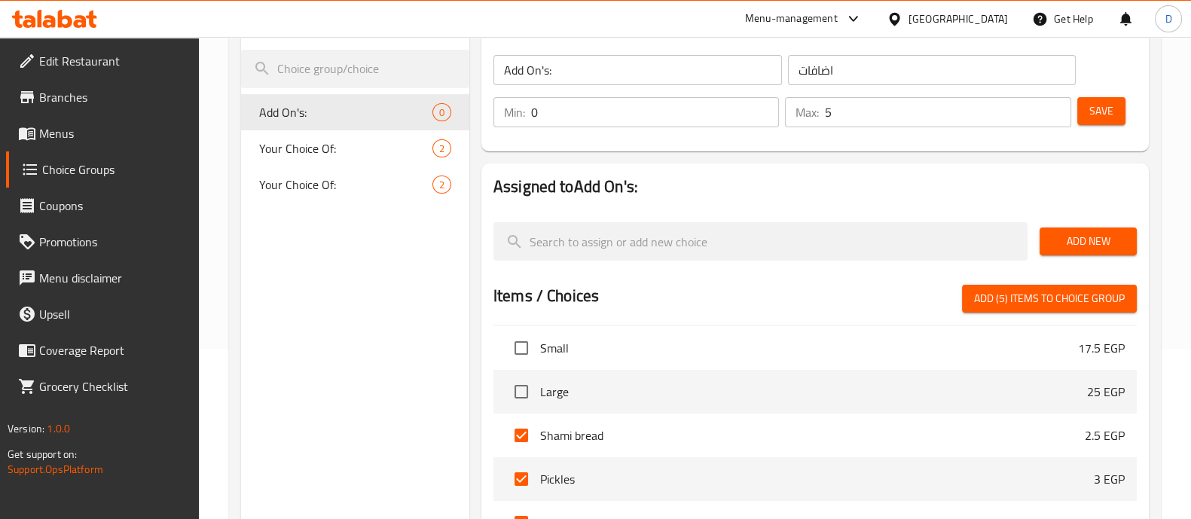
checkbox input "false"
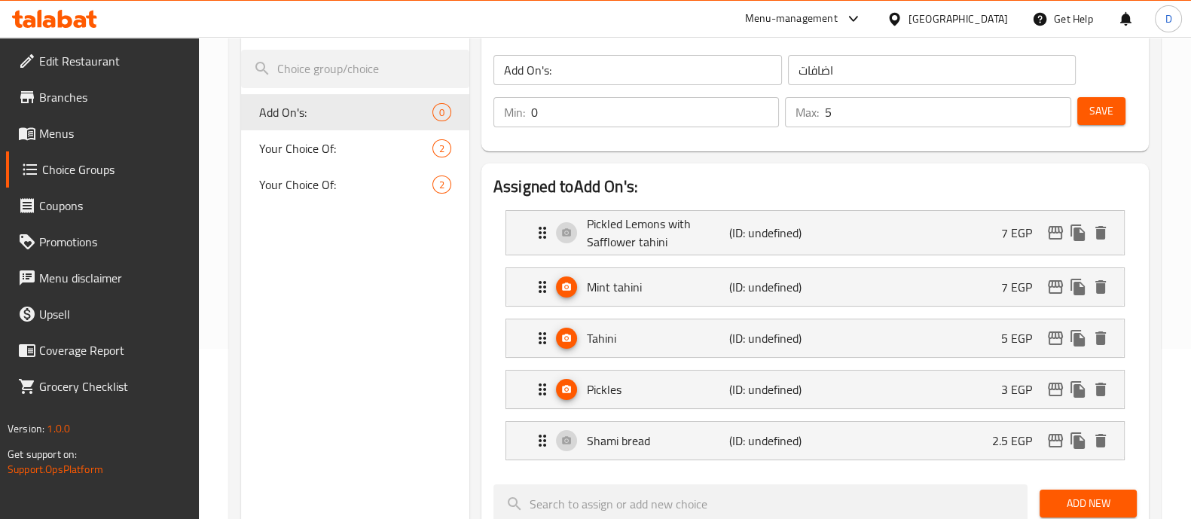
click at [1105, 110] on span "Save" at bounding box center [1102, 111] width 24 height 19
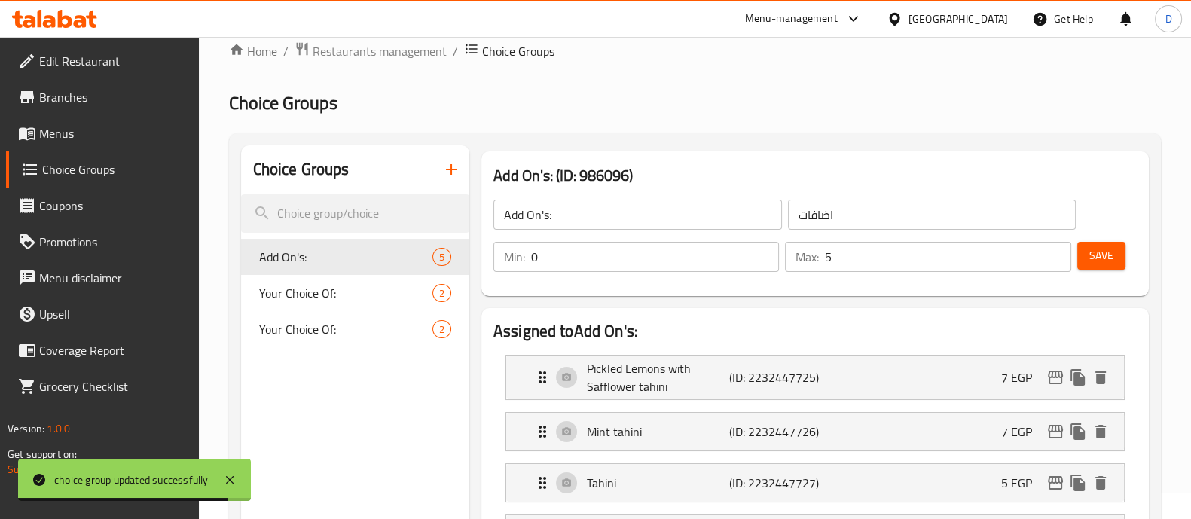
scroll to position [0, 0]
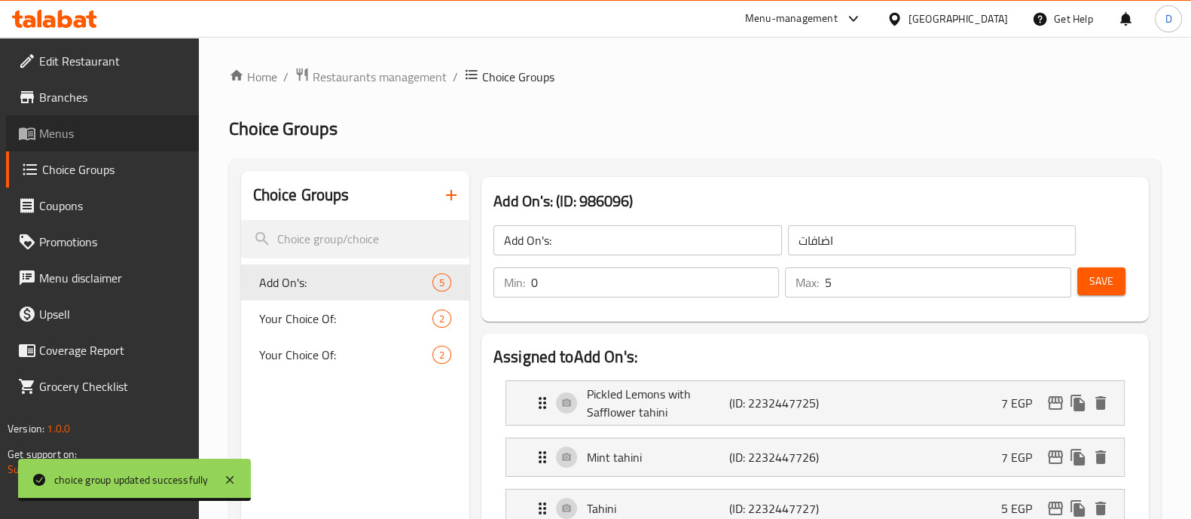
click at [60, 136] on span "Menus" at bounding box center [113, 133] width 148 height 18
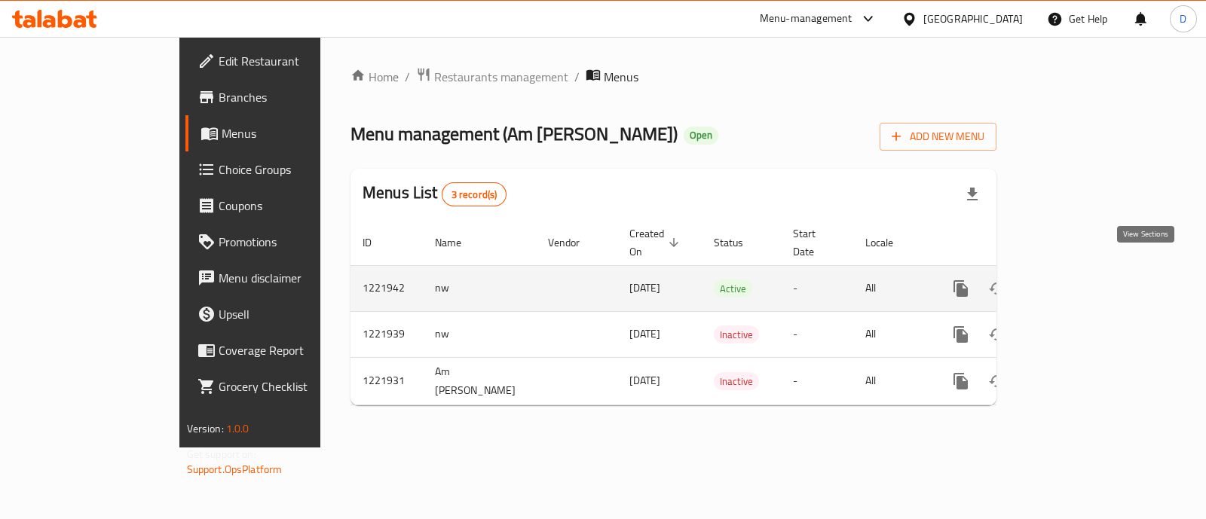
click at [1078, 280] on icon "enhanced table" at bounding box center [1069, 289] width 18 height 18
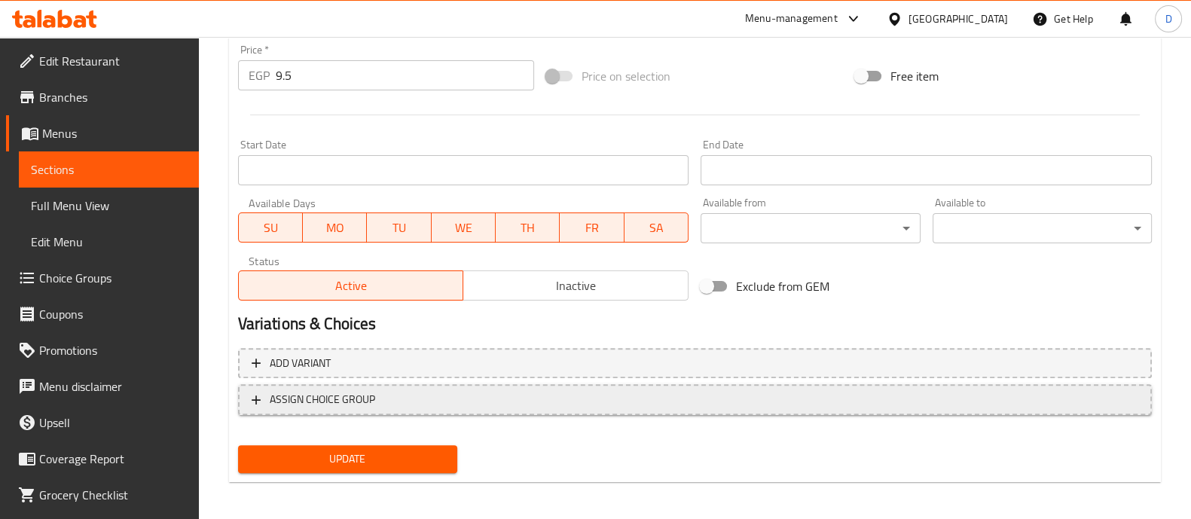
scroll to position [566, 0]
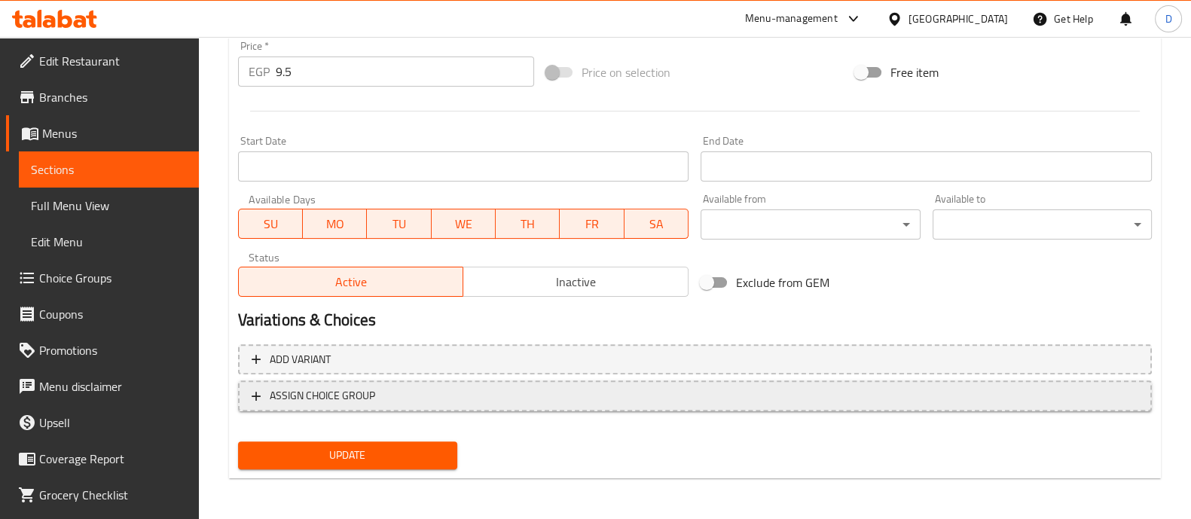
click at [324, 404] on span "ASSIGN CHOICE GROUP" at bounding box center [322, 396] width 105 height 19
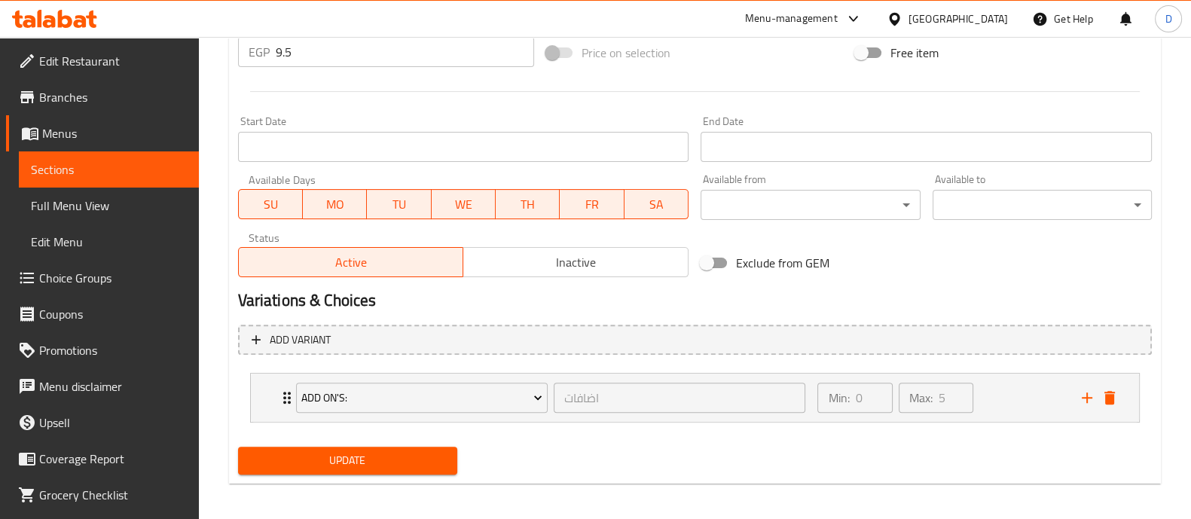
scroll to position [591, 0]
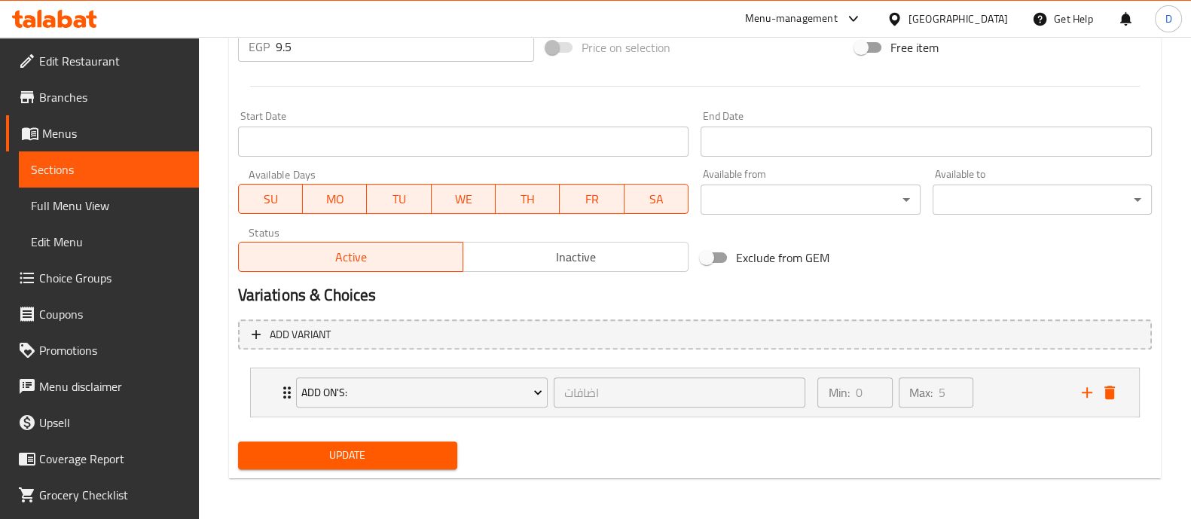
click at [341, 454] on span "Update" at bounding box center [347, 455] width 195 height 19
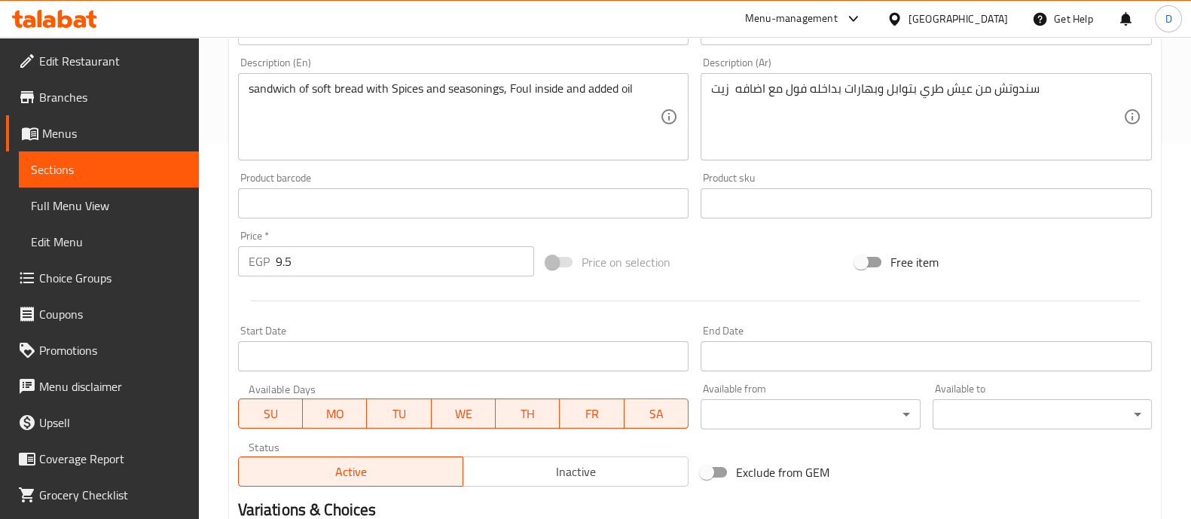
scroll to position [566, 0]
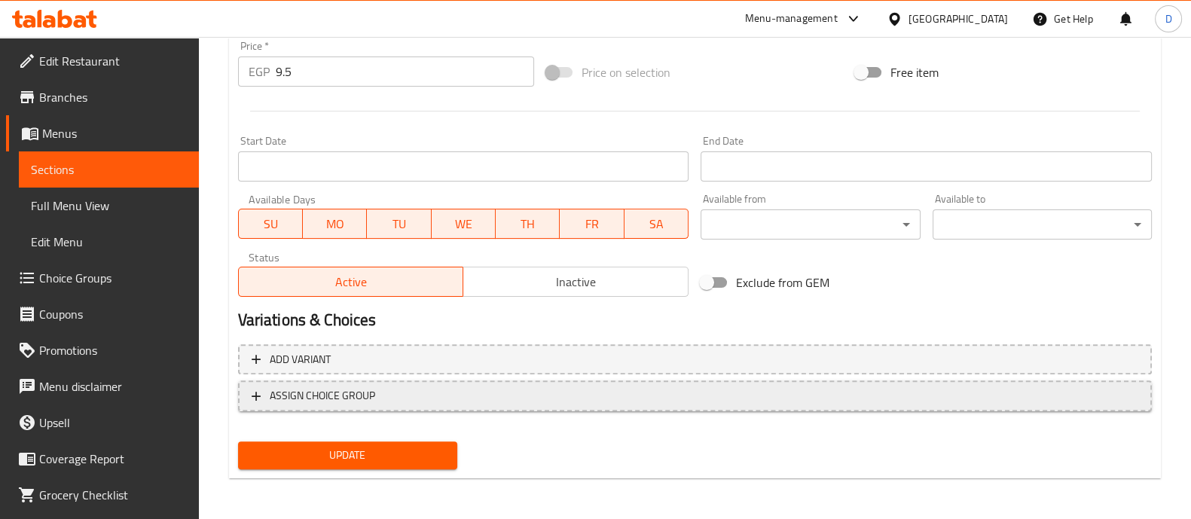
click at [302, 405] on button "ASSIGN CHOICE GROUP" at bounding box center [695, 396] width 914 height 31
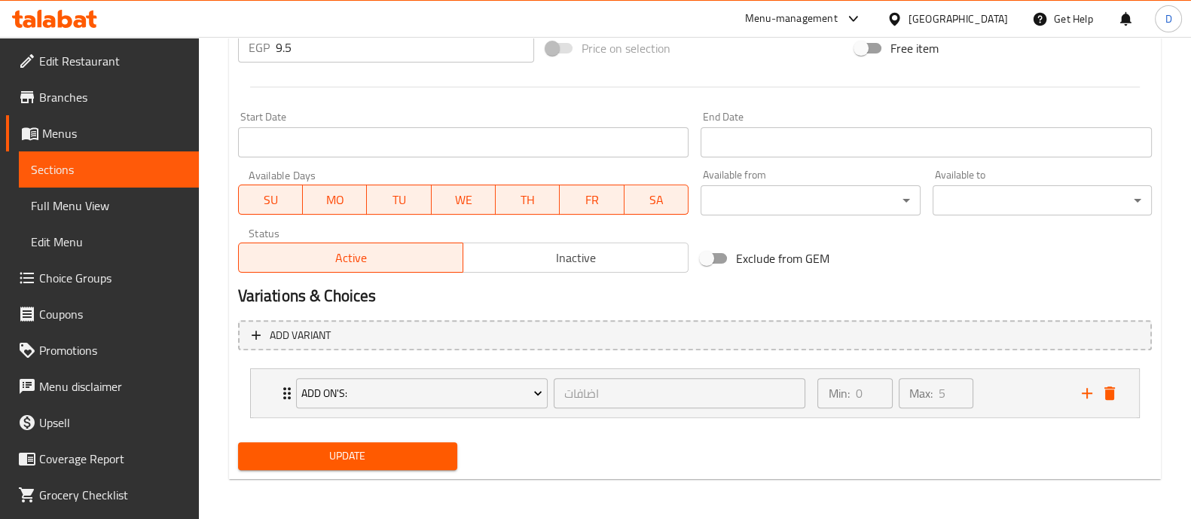
scroll to position [591, 0]
click at [326, 446] on span "Update" at bounding box center [347, 455] width 195 height 19
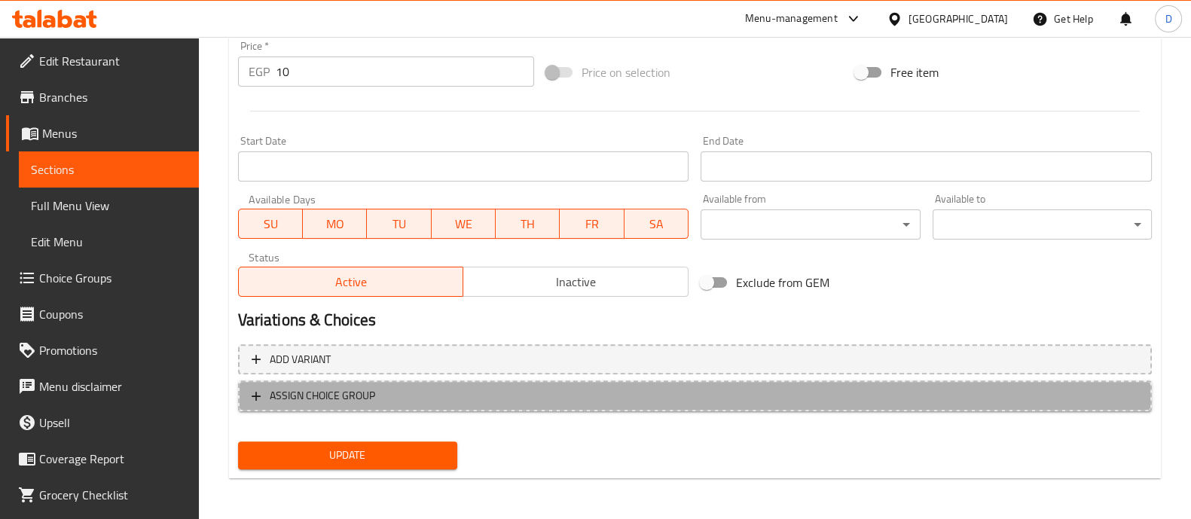
click at [328, 390] on span "ASSIGN CHOICE GROUP" at bounding box center [322, 396] width 105 height 19
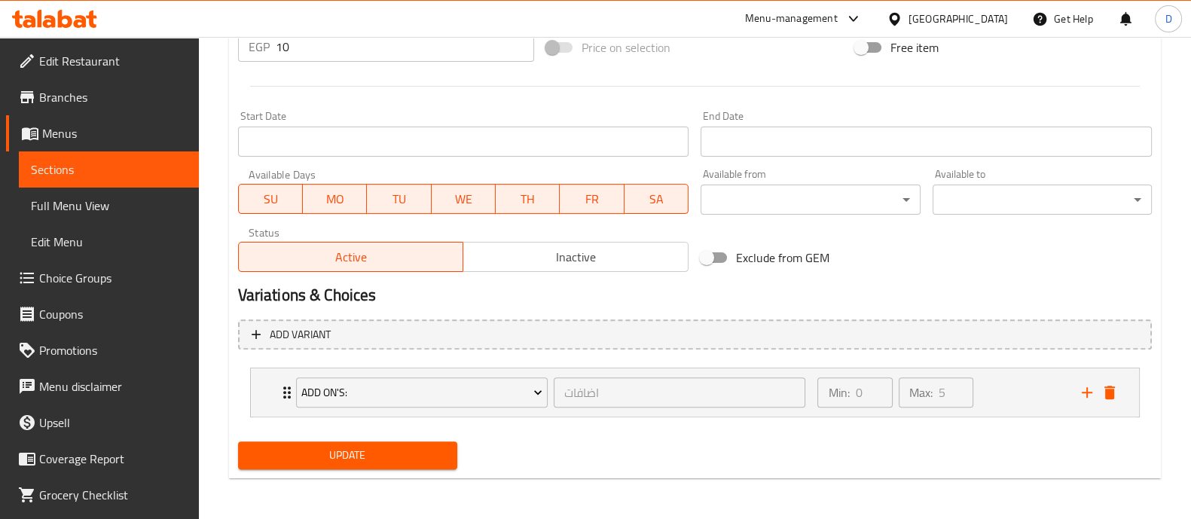
scroll to position [591, 0]
click at [348, 448] on span "Update" at bounding box center [347, 455] width 195 height 19
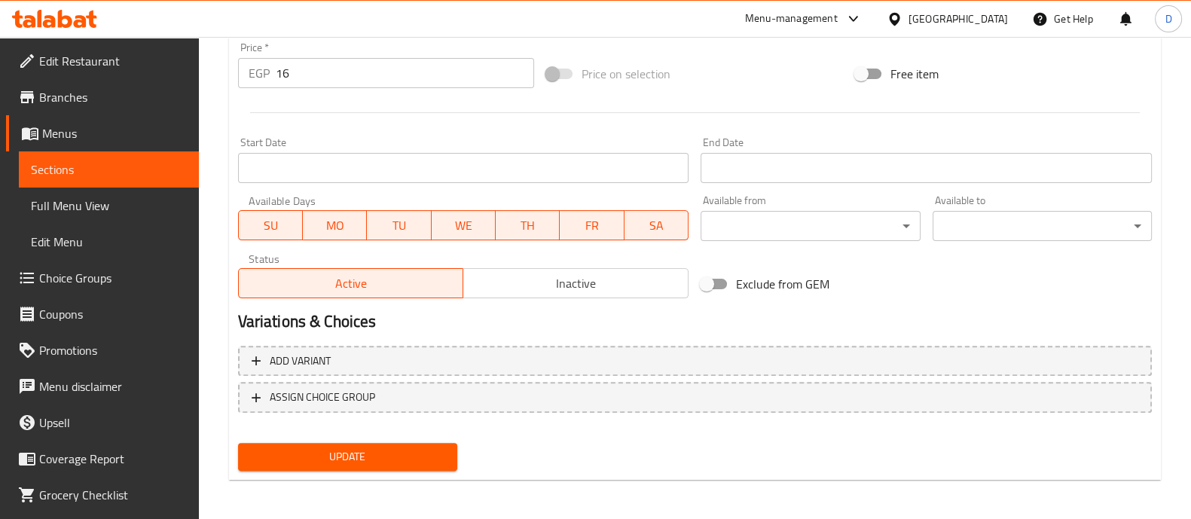
scroll to position [566, 0]
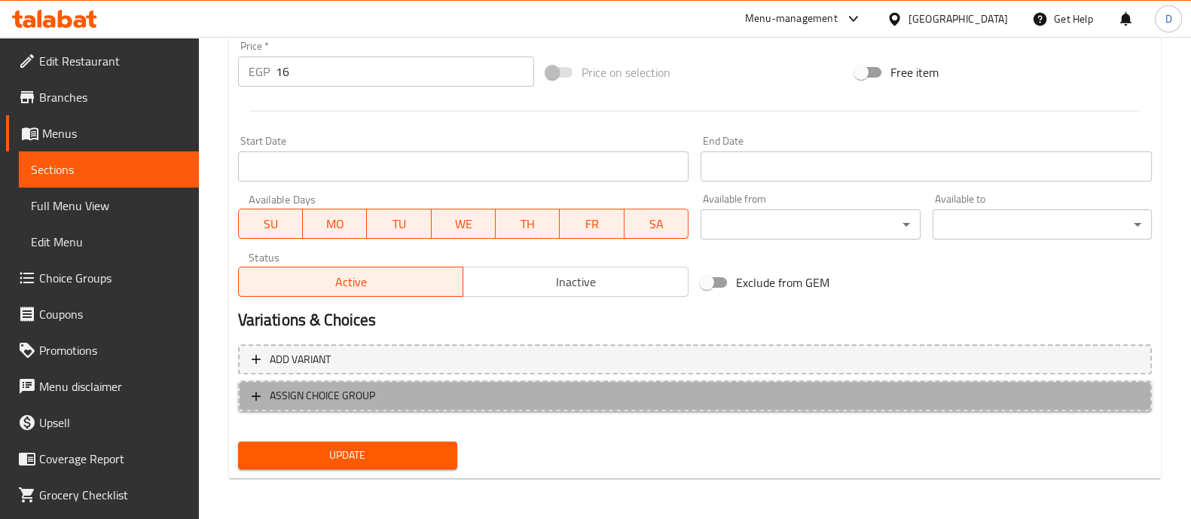
click at [396, 395] on span "ASSIGN CHOICE GROUP" at bounding box center [695, 396] width 887 height 19
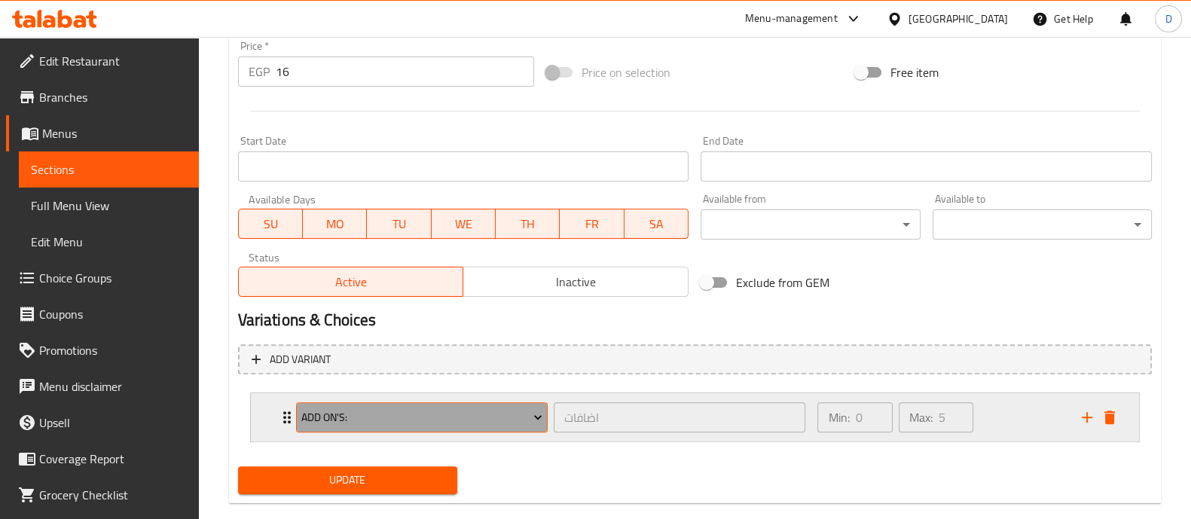
click at [361, 416] on span "Add On's:" at bounding box center [421, 417] width 241 height 19
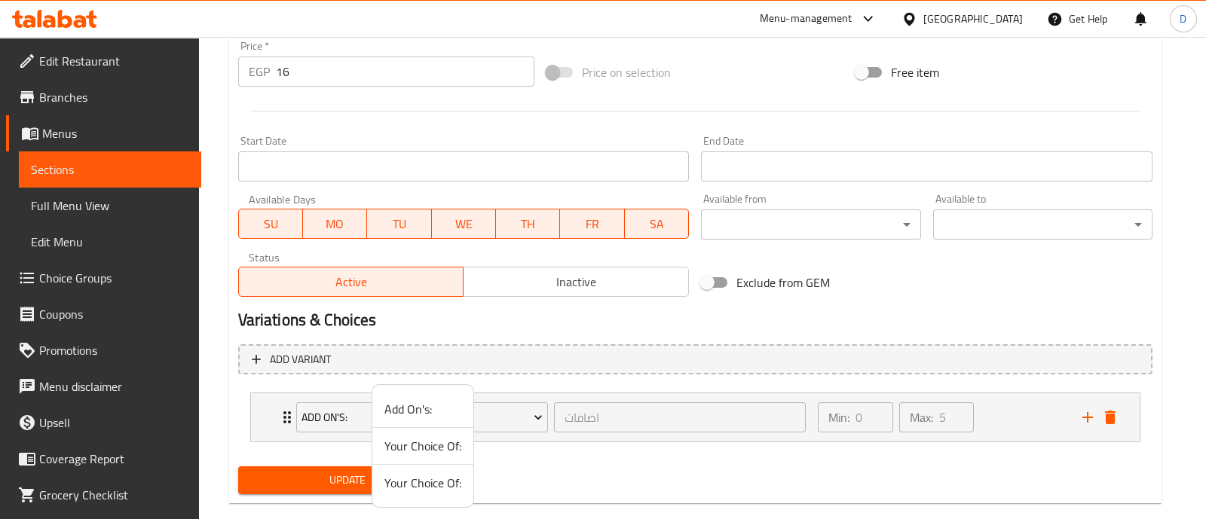
click at [536, 463] on div at bounding box center [603, 259] width 1206 height 519
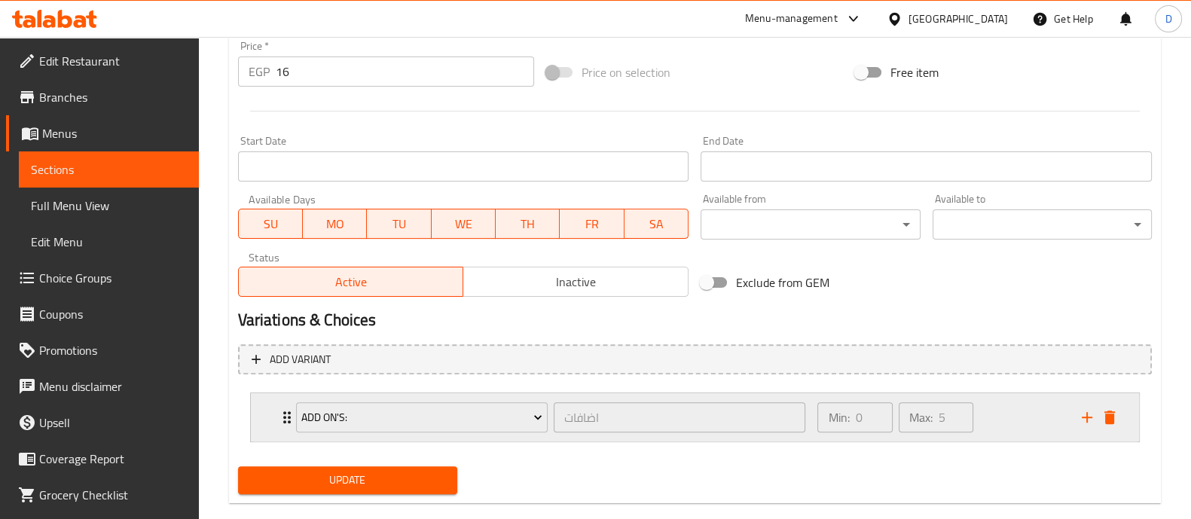
click at [1022, 405] on div "Min: 0 ​ Max: 5 ​" at bounding box center [941, 417] width 264 height 48
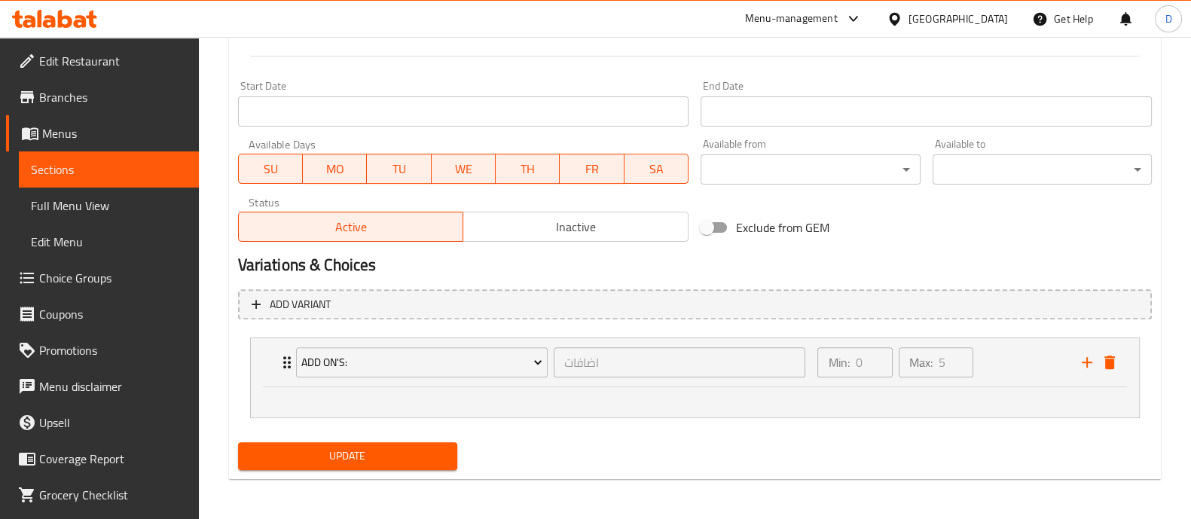
scroll to position [622, 0]
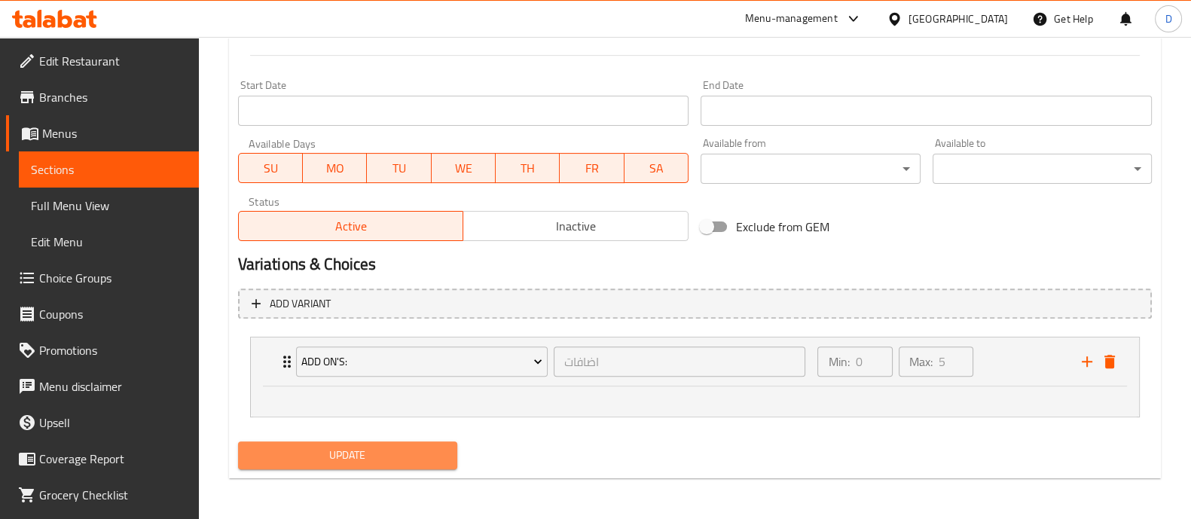
click at [401, 451] on span "Update" at bounding box center [347, 455] width 195 height 19
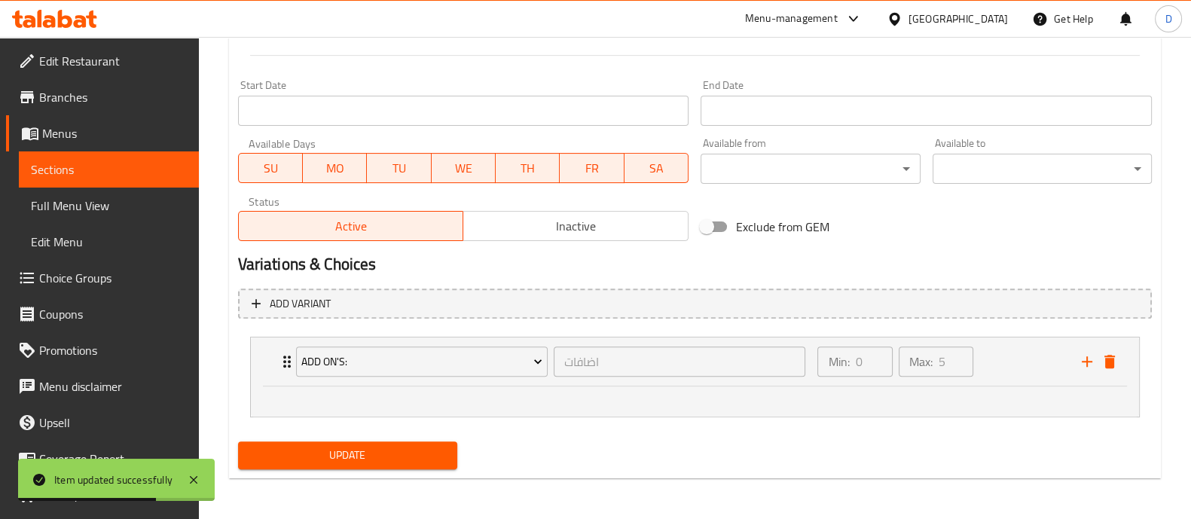
click at [358, 454] on span "Update" at bounding box center [347, 455] width 195 height 19
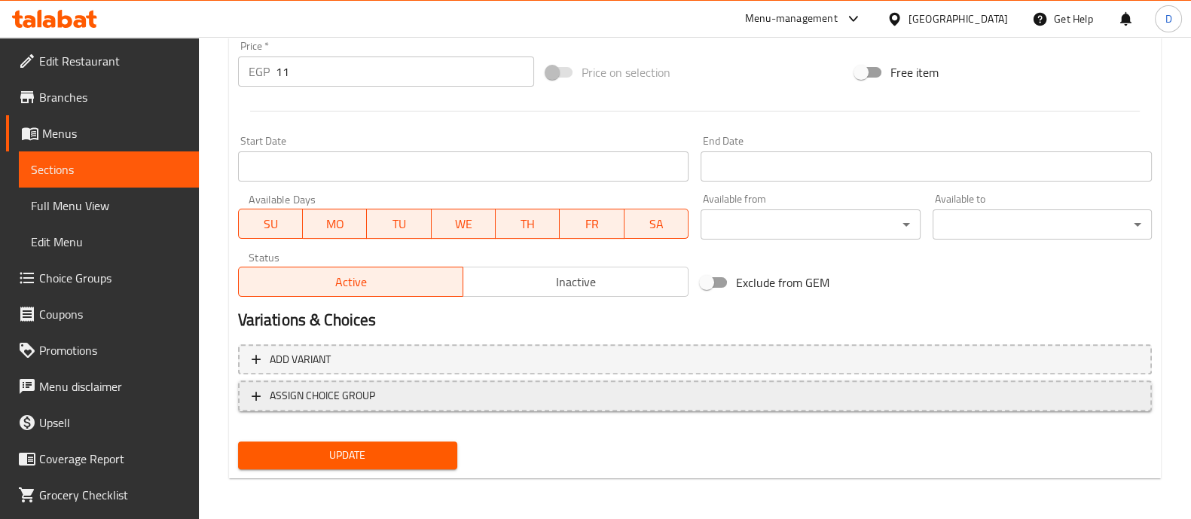
click at [352, 394] on span "ASSIGN CHOICE GROUP" at bounding box center [322, 396] width 105 height 19
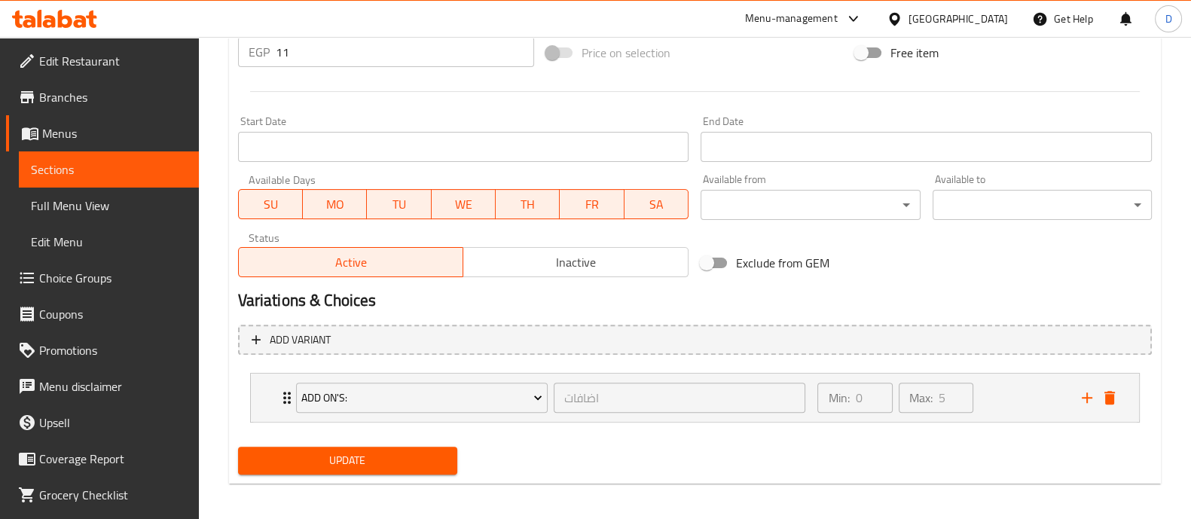
scroll to position [591, 0]
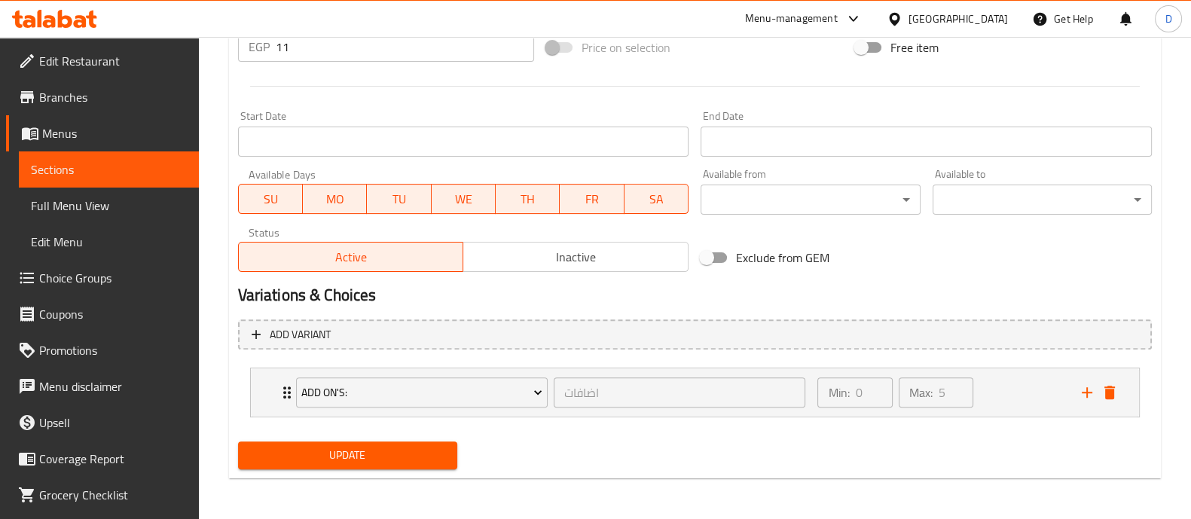
click at [358, 454] on span "Update" at bounding box center [347, 455] width 195 height 19
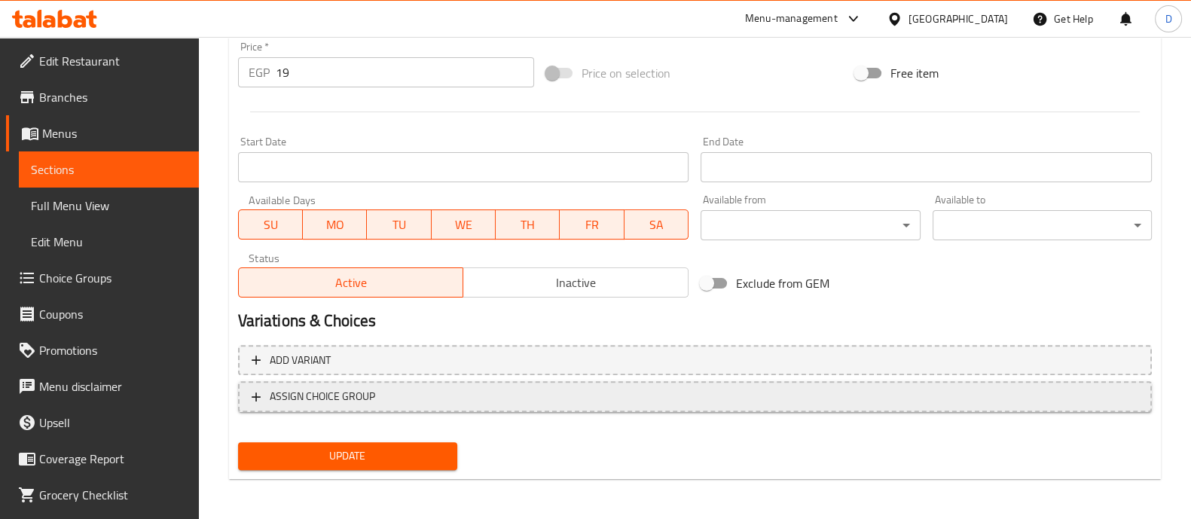
scroll to position [566, 0]
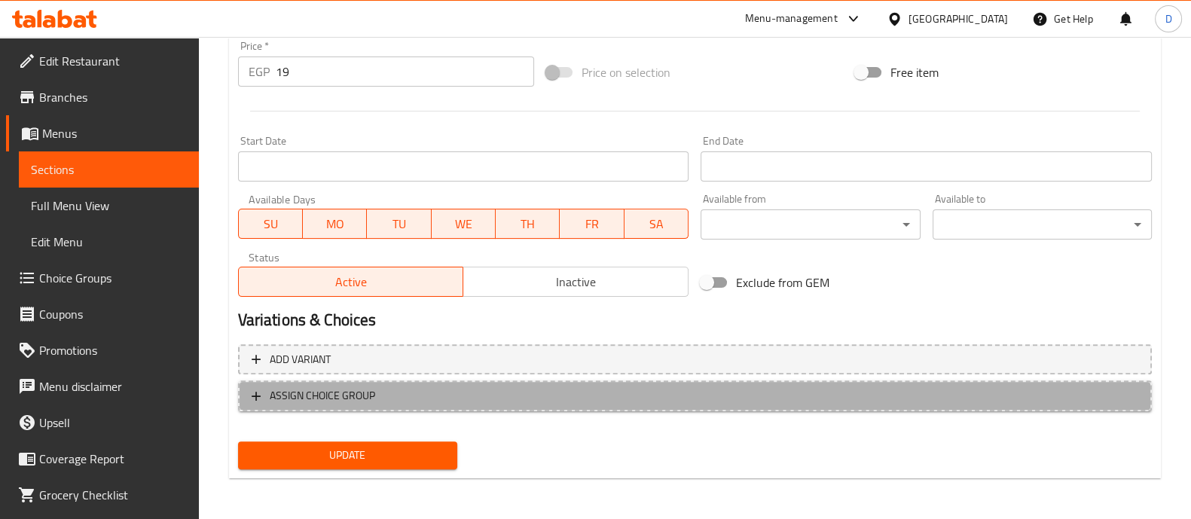
click at [338, 405] on button "ASSIGN CHOICE GROUP" at bounding box center [695, 396] width 914 height 31
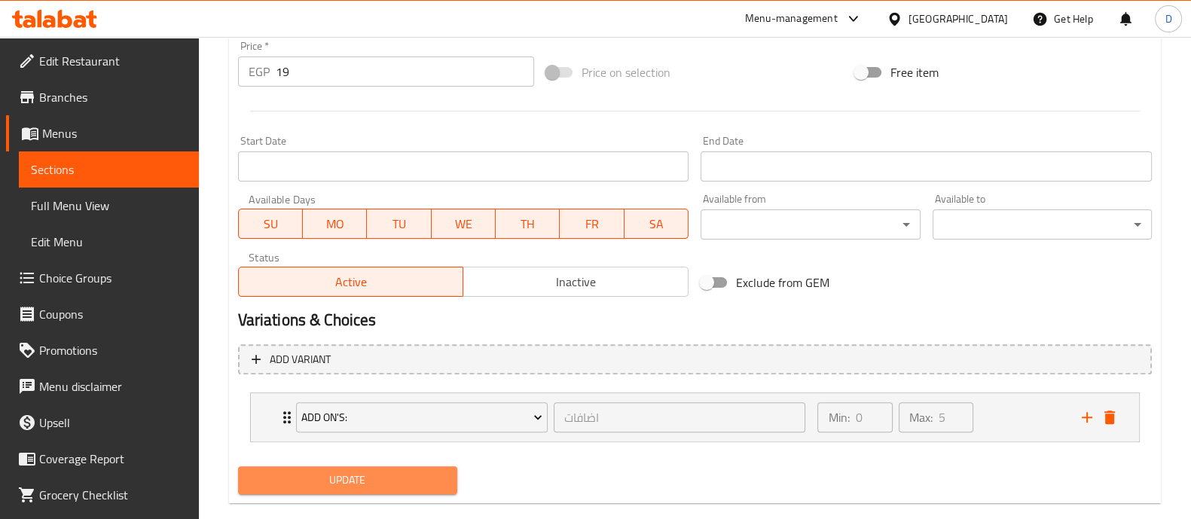
click at [396, 476] on span "Update" at bounding box center [347, 480] width 195 height 19
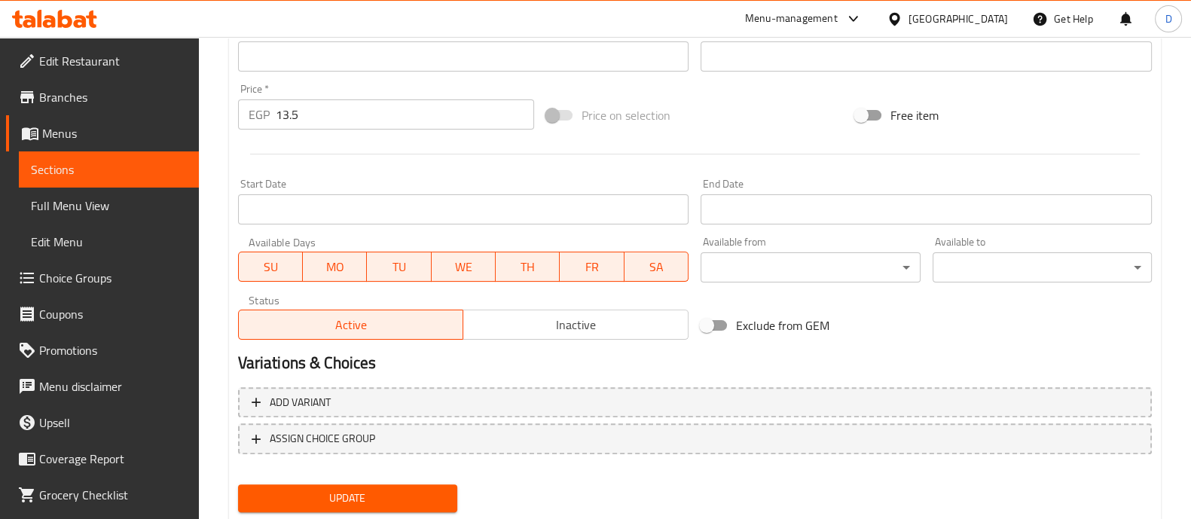
scroll to position [566, 0]
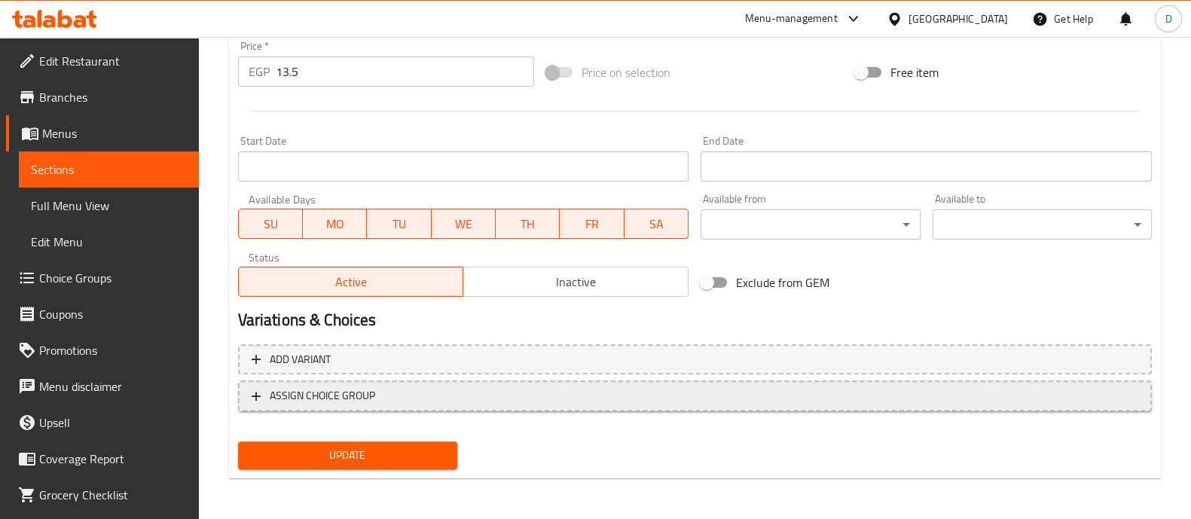
click at [330, 400] on span "ASSIGN CHOICE GROUP" at bounding box center [322, 396] width 105 height 19
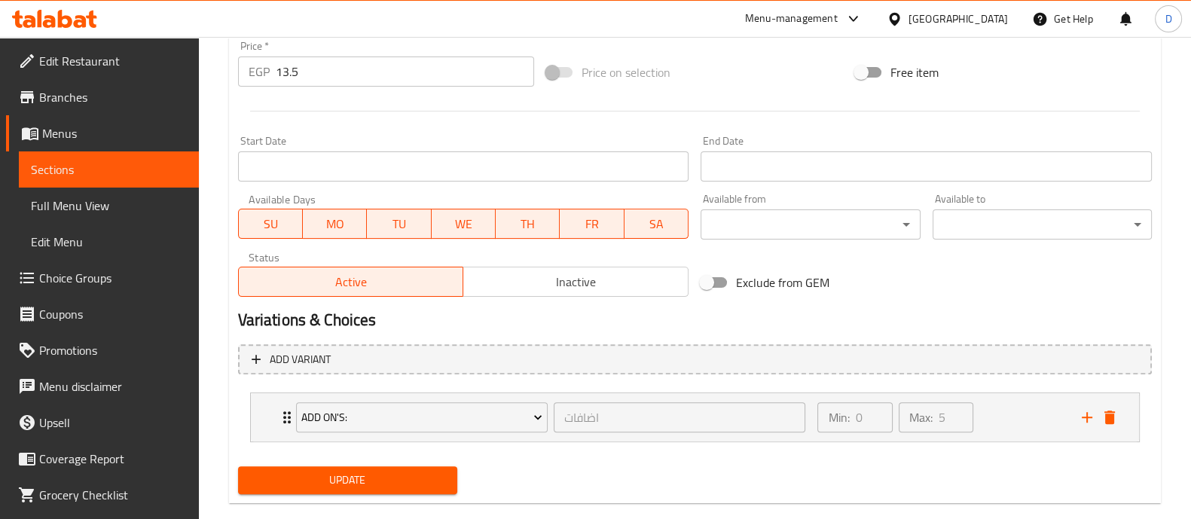
click at [373, 471] on span "Update" at bounding box center [347, 480] width 195 height 19
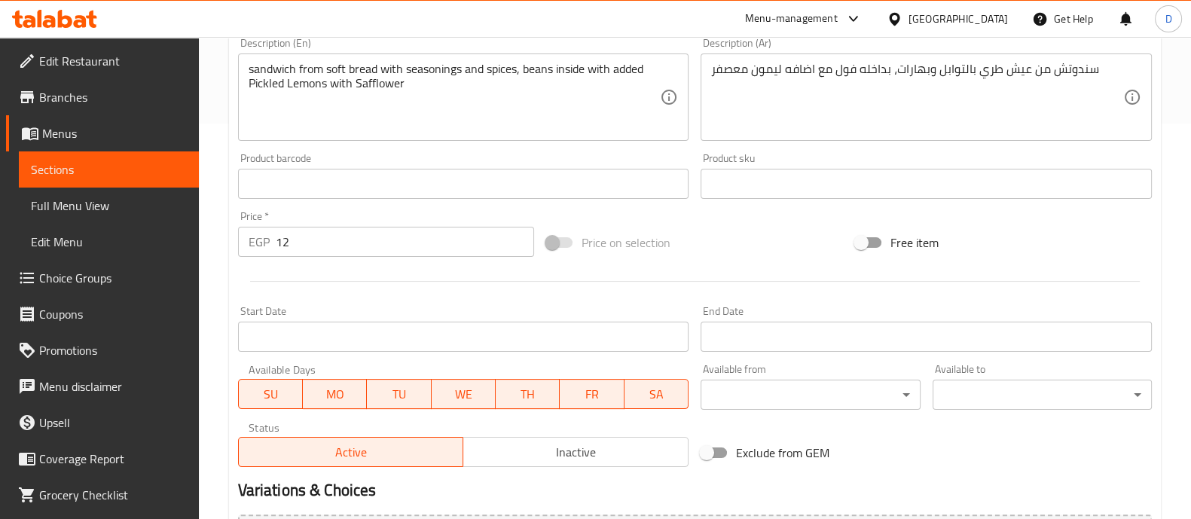
scroll to position [566, 0]
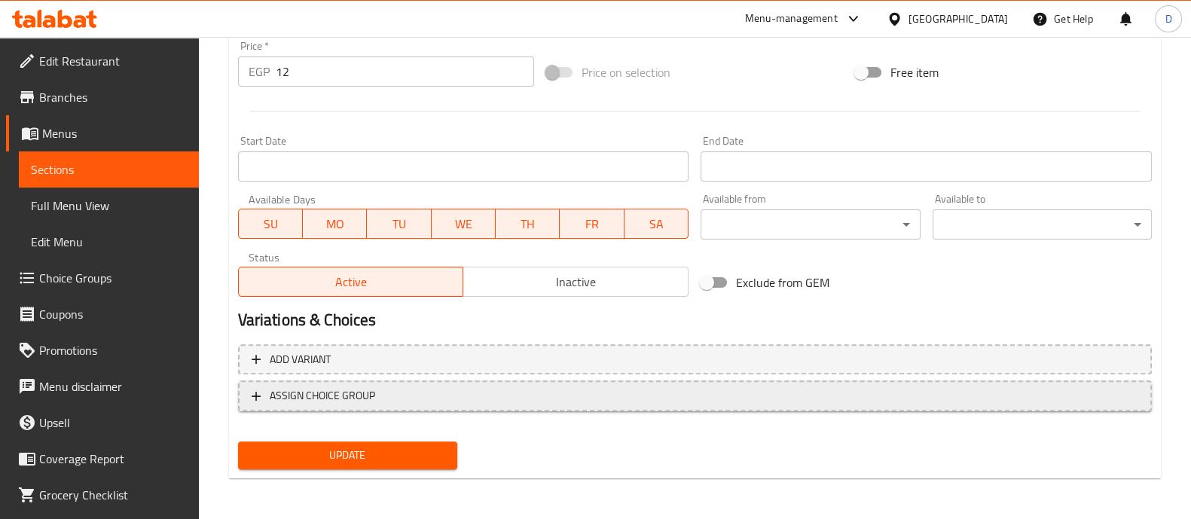
click at [365, 389] on span "ASSIGN CHOICE GROUP" at bounding box center [322, 396] width 105 height 19
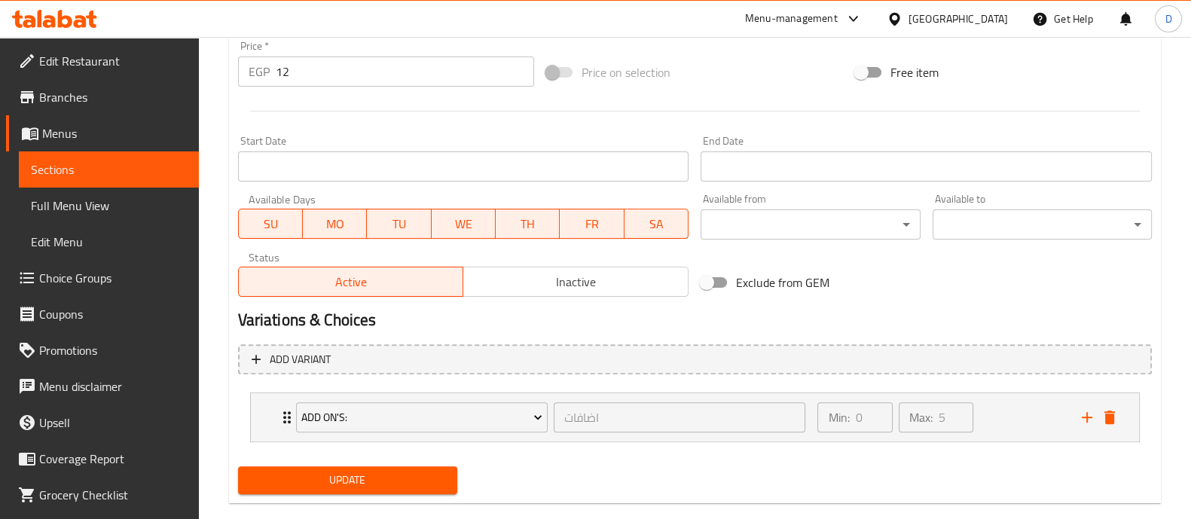
drag, startPoint x: 361, startPoint y: 477, endPoint x: 521, endPoint y: 295, distance: 241.9
click at [348, 478] on span "Update" at bounding box center [347, 480] width 195 height 19
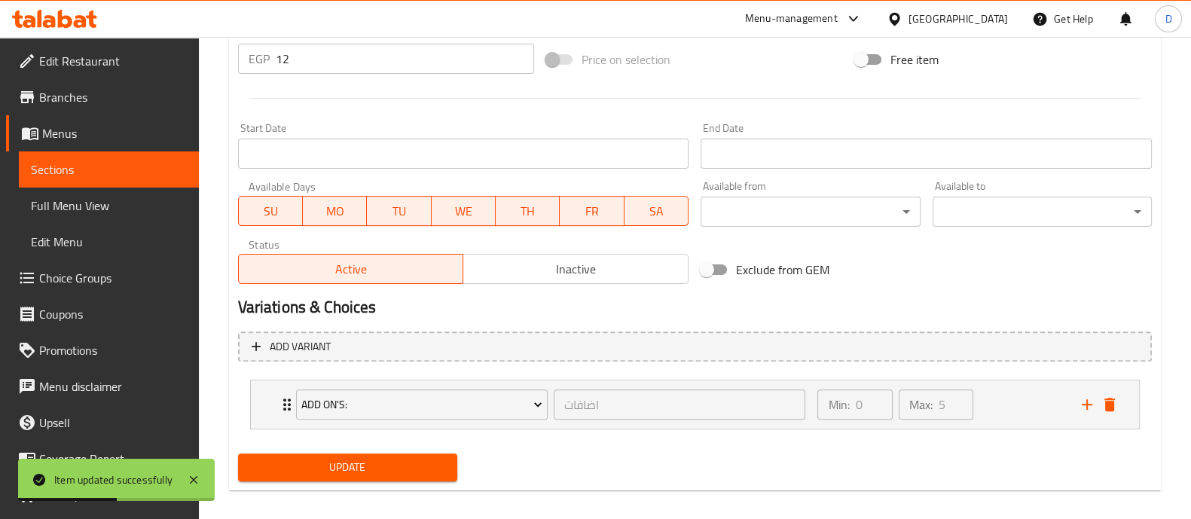
scroll to position [591, 0]
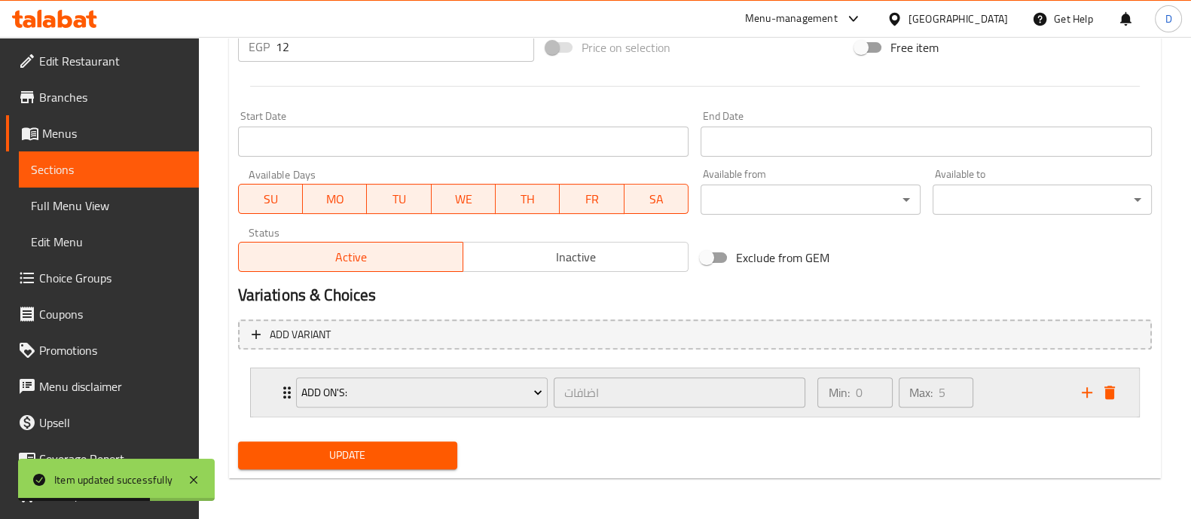
click at [1010, 393] on div "Min: 0 ​ Max: 5 ​" at bounding box center [941, 392] width 264 height 48
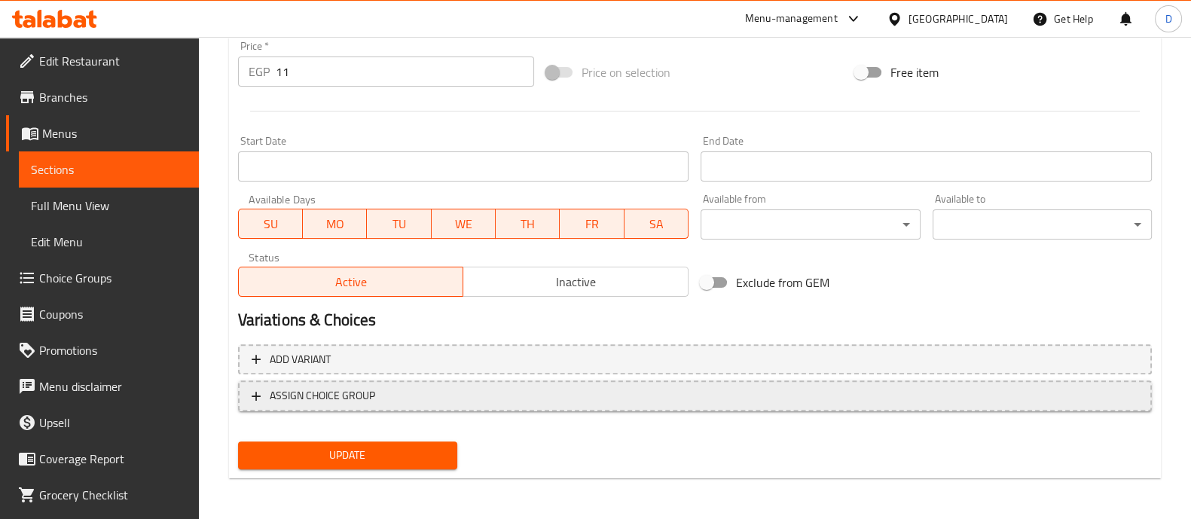
click at [341, 390] on span "ASSIGN CHOICE GROUP" at bounding box center [322, 396] width 105 height 19
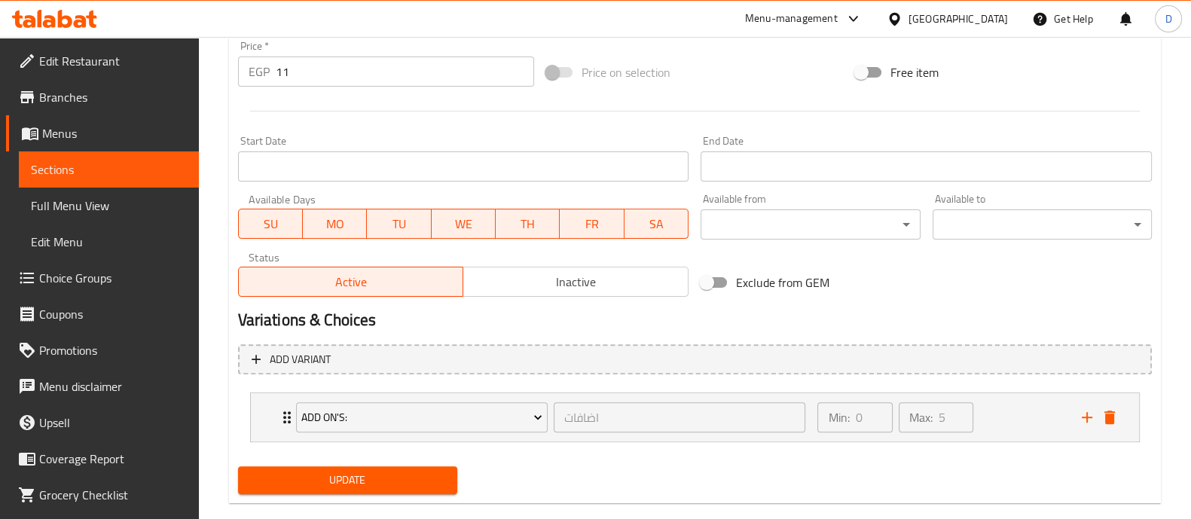
scroll to position [591, 0]
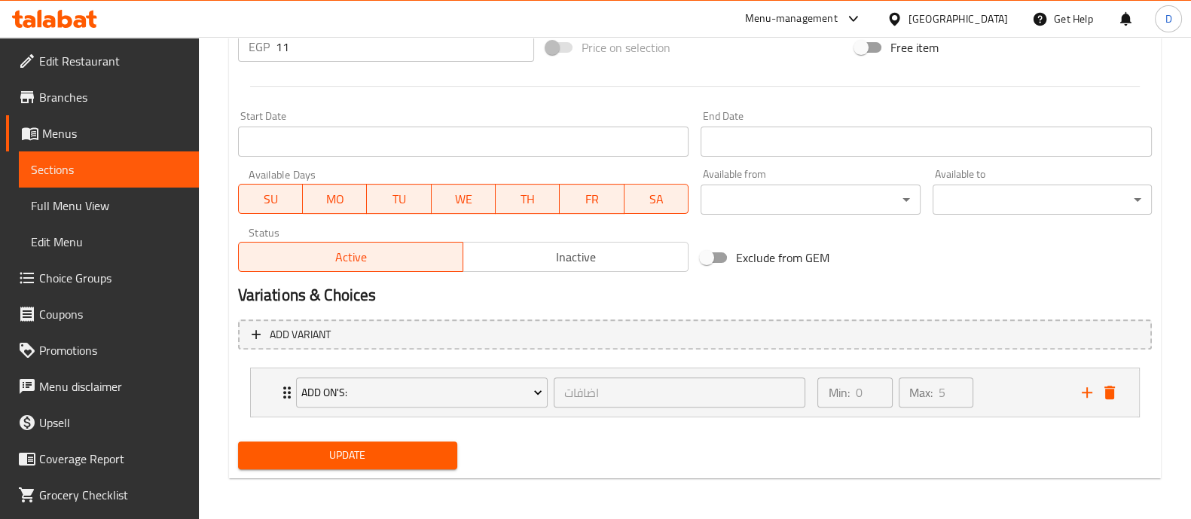
click at [385, 433] on div "Add variant Add On's: اضافات ​ Min: 0 ​ Max: 5 ​" at bounding box center [695, 374] width 926 height 123
click at [386, 444] on button "Update" at bounding box center [347, 456] width 219 height 28
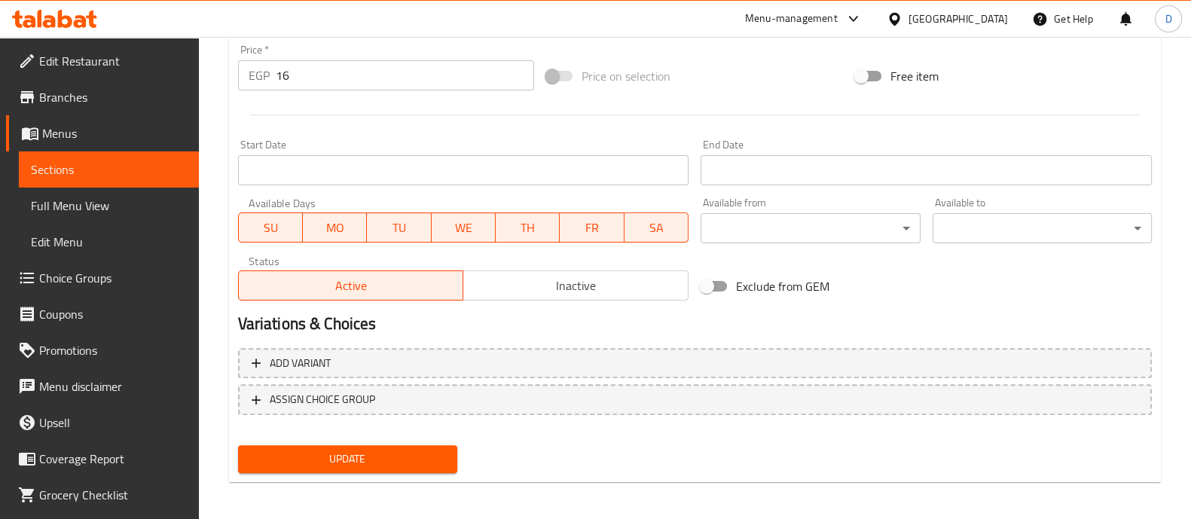
scroll to position [566, 0]
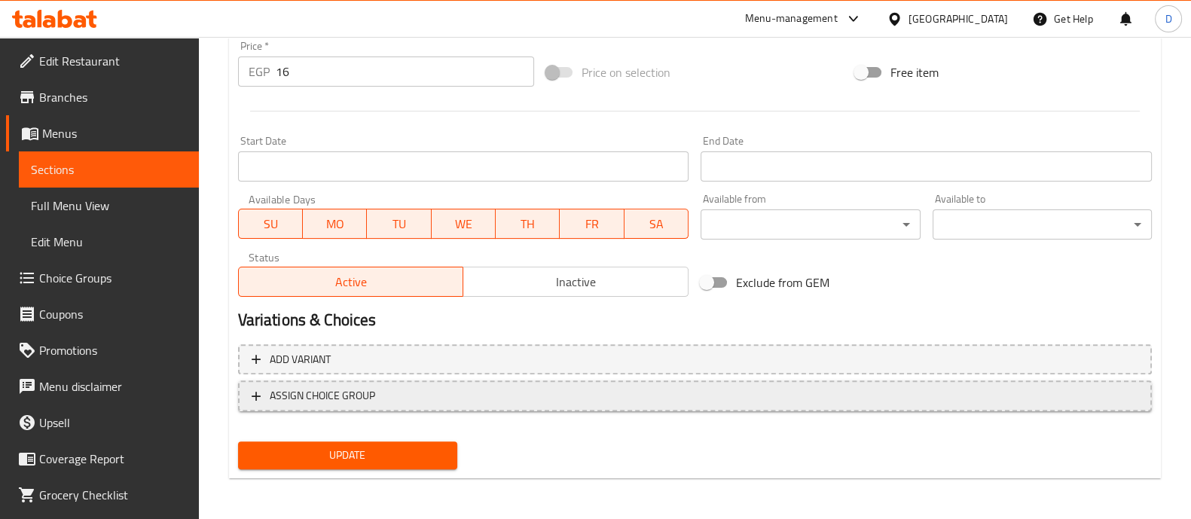
click at [375, 405] on button "ASSIGN CHOICE GROUP" at bounding box center [695, 396] width 914 height 31
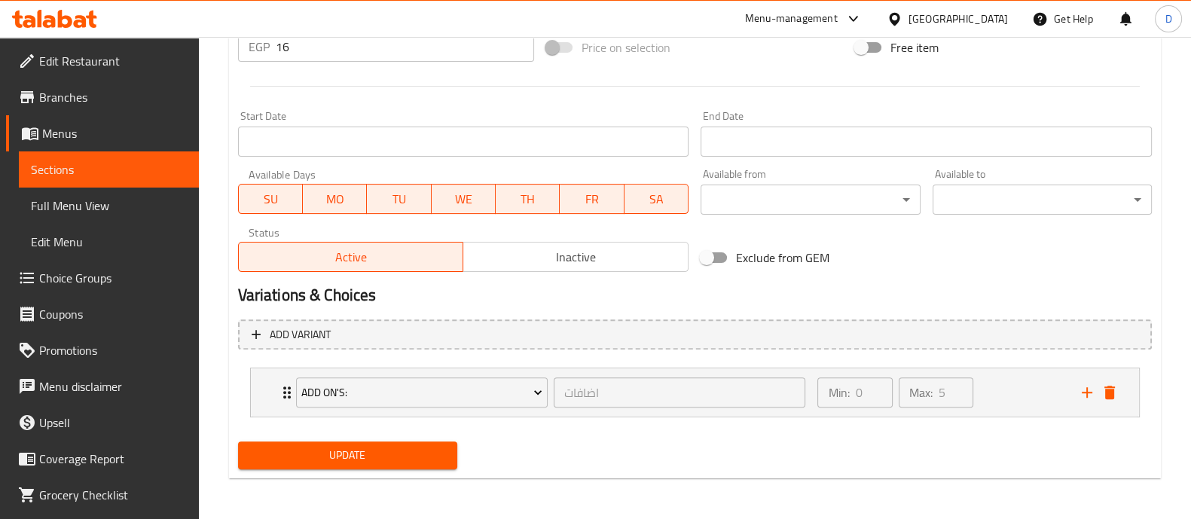
click at [401, 452] on span "Update" at bounding box center [347, 455] width 195 height 19
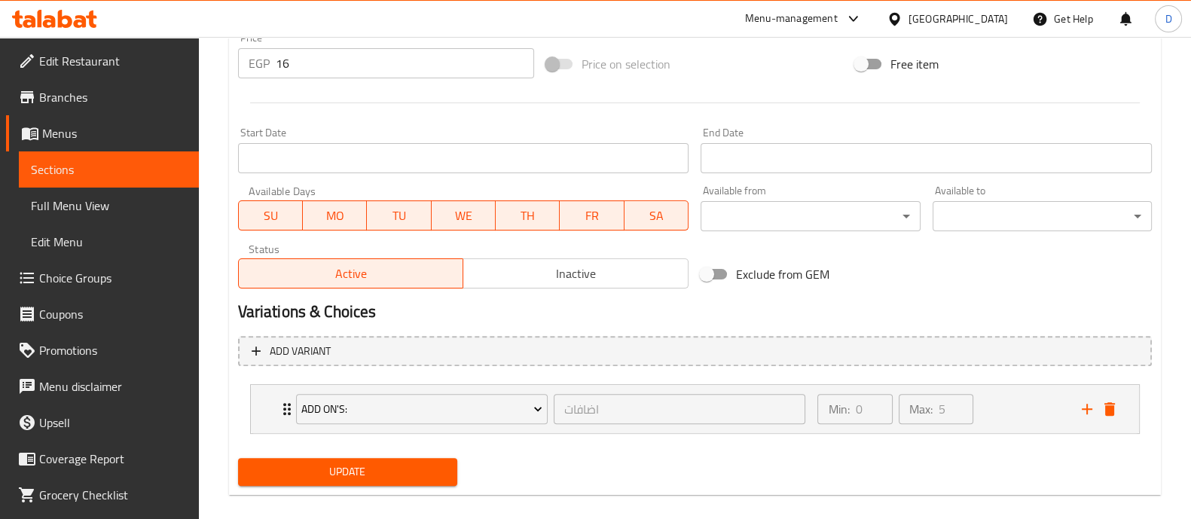
scroll to position [207, 0]
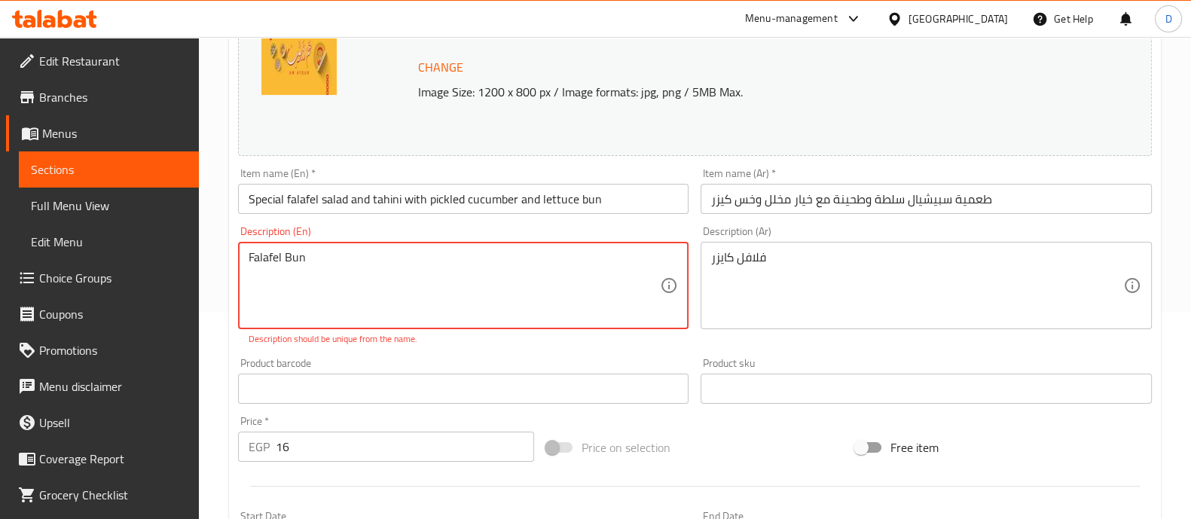
click at [545, 277] on textarea "Falafel Bun" at bounding box center [455, 286] width 412 height 72
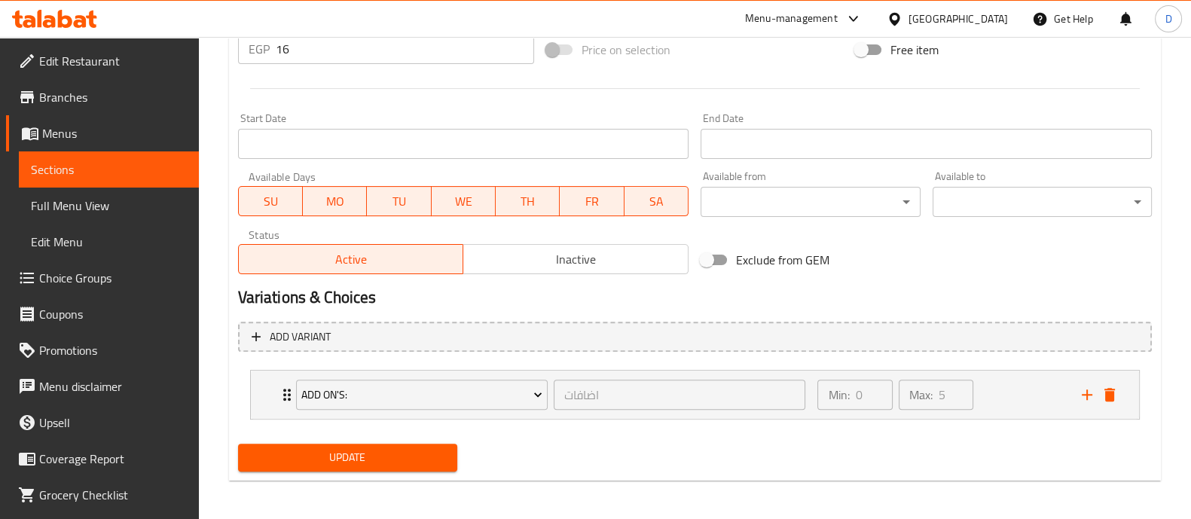
scroll to position [591, 0]
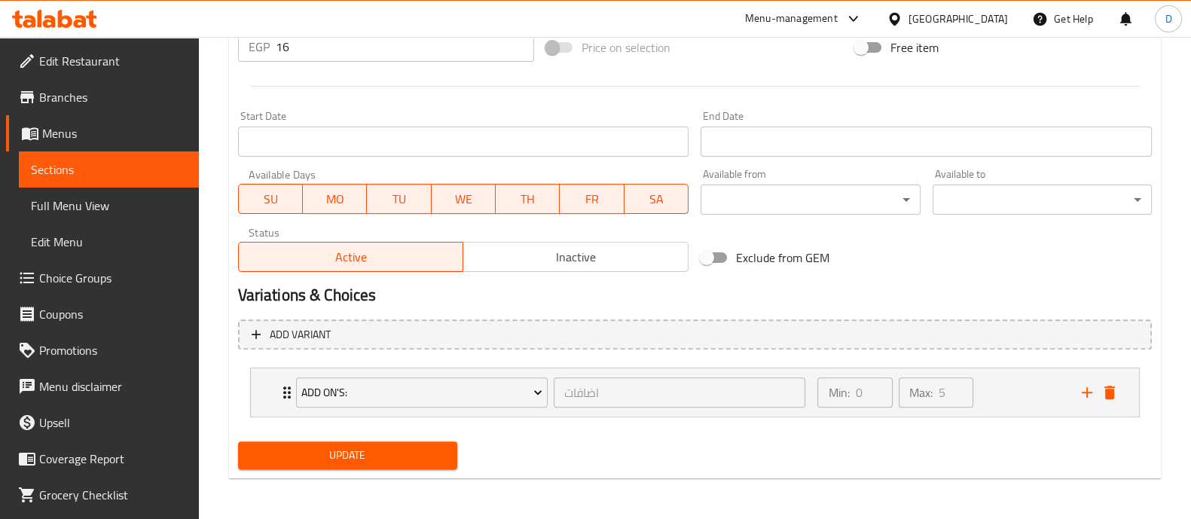
click at [403, 442] on button "Update" at bounding box center [347, 456] width 219 height 28
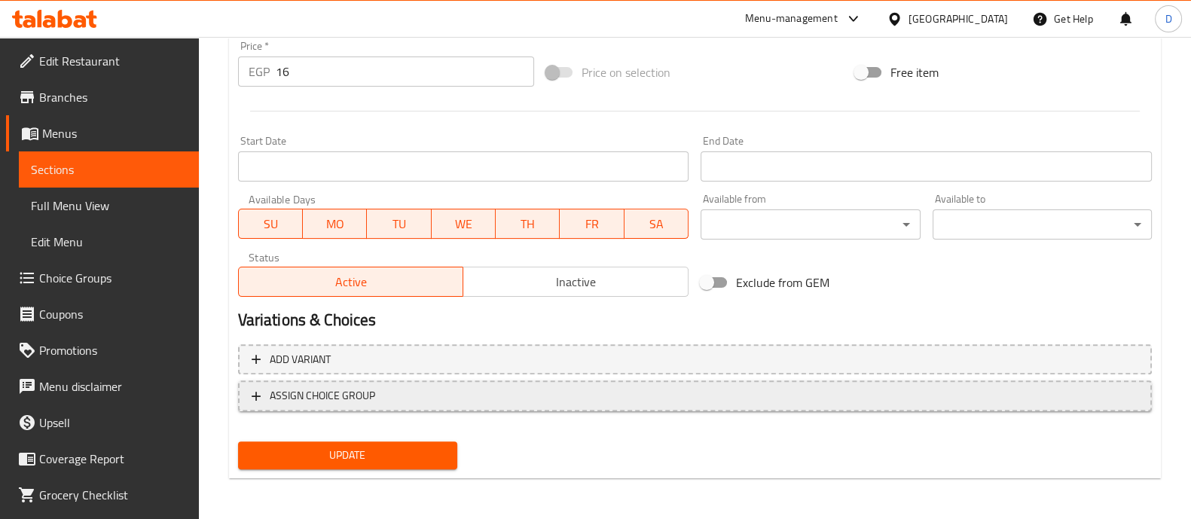
click at [392, 391] on span "ASSIGN CHOICE GROUP" at bounding box center [695, 396] width 887 height 19
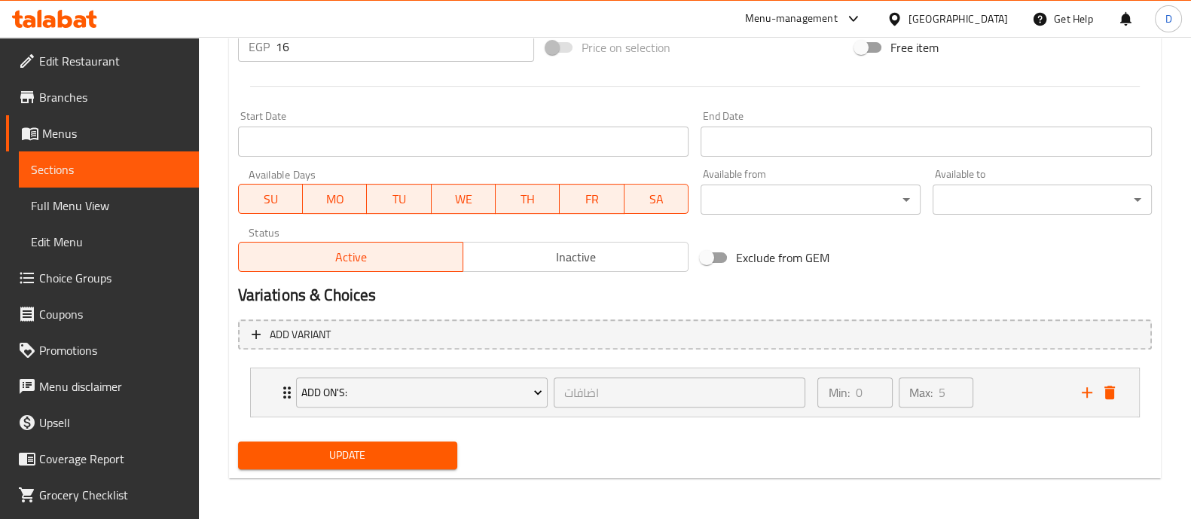
click at [385, 443] on button "Update" at bounding box center [347, 456] width 219 height 28
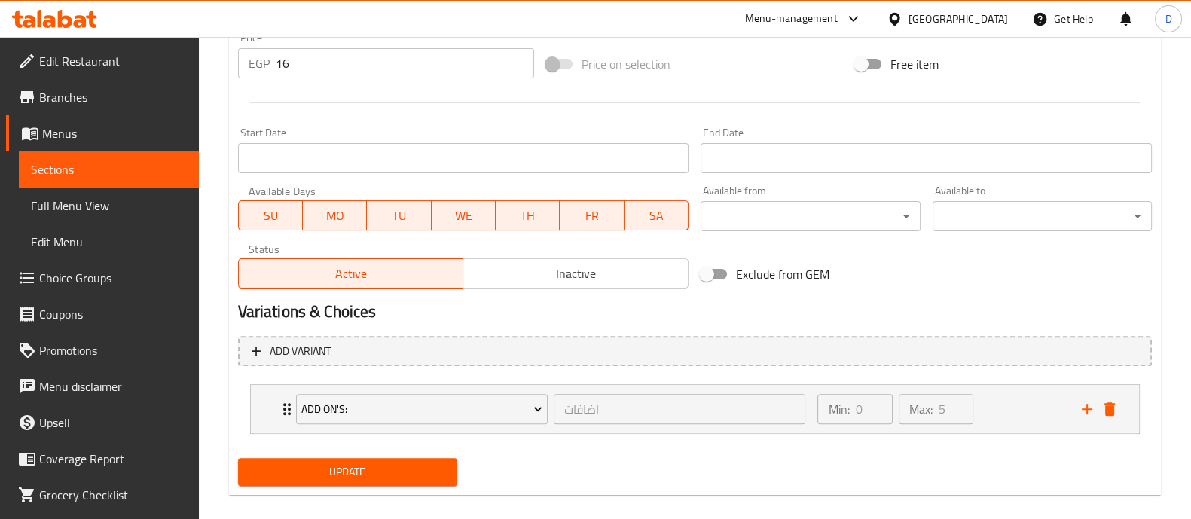
scroll to position [207, 0]
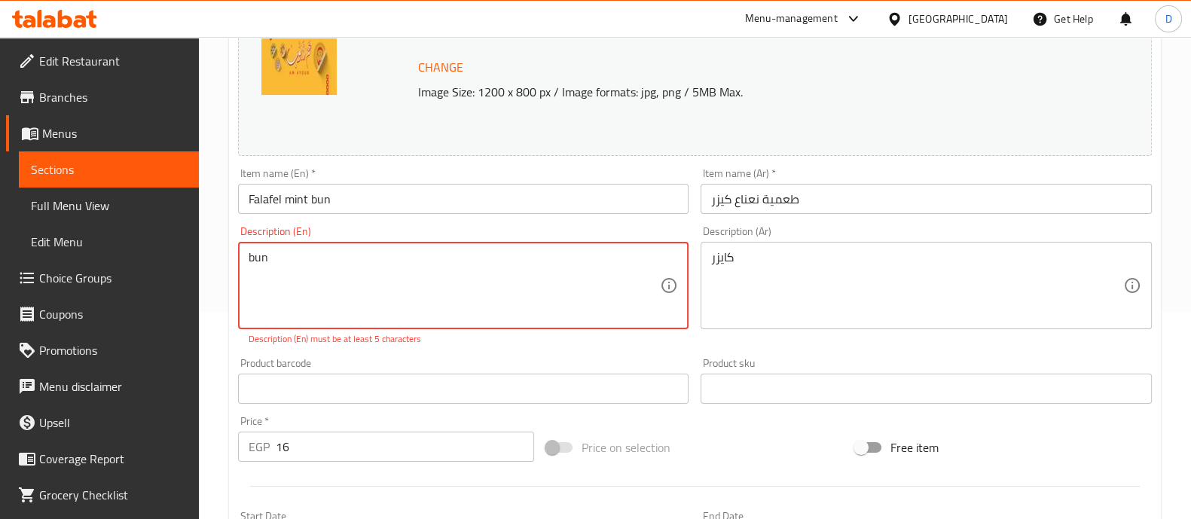
click at [398, 264] on textarea "bun" at bounding box center [455, 286] width 412 height 72
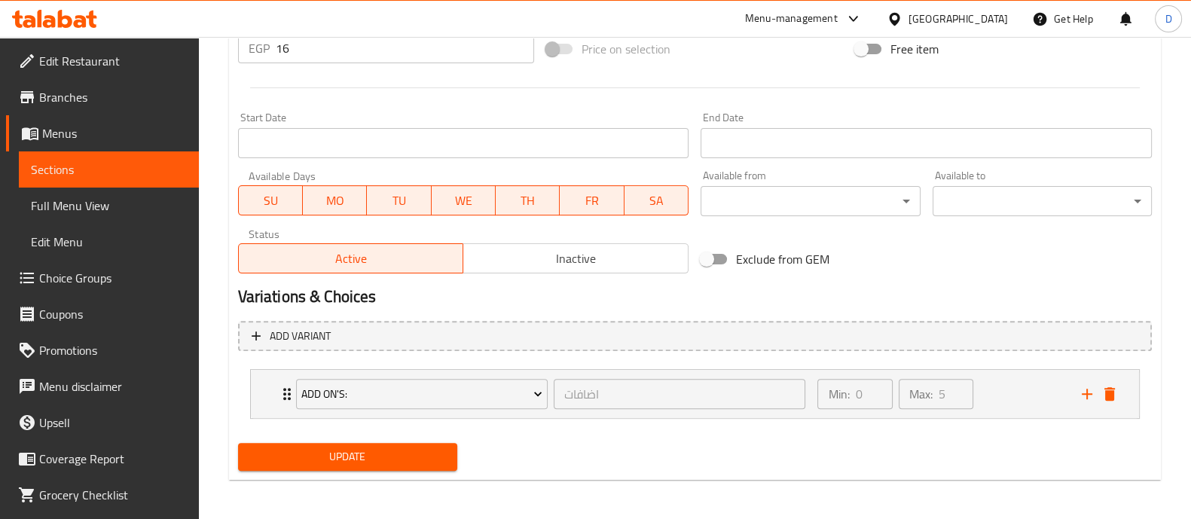
scroll to position [591, 0]
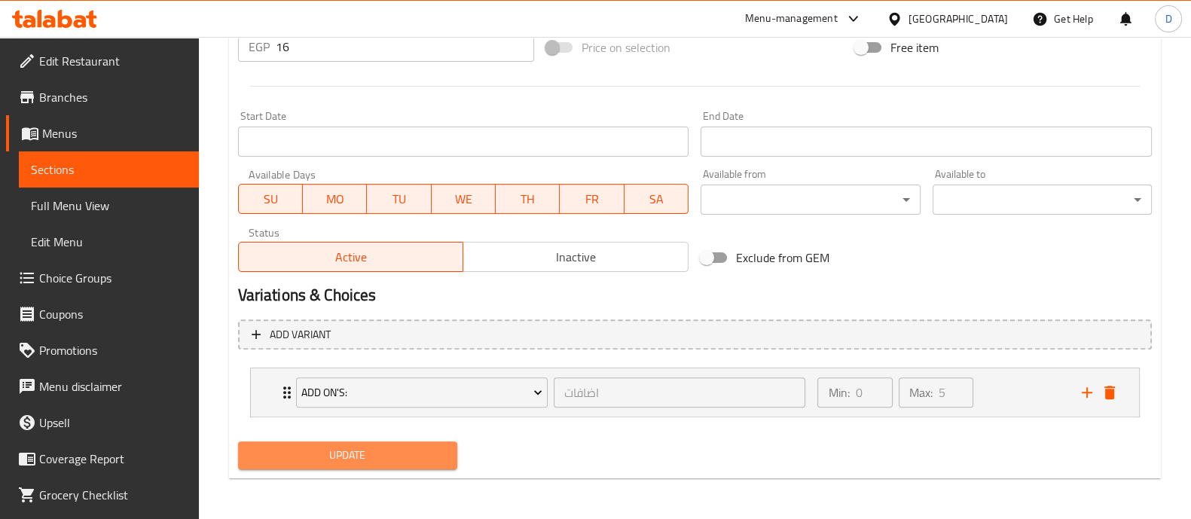
click at [411, 450] on span "Update" at bounding box center [347, 455] width 195 height 19
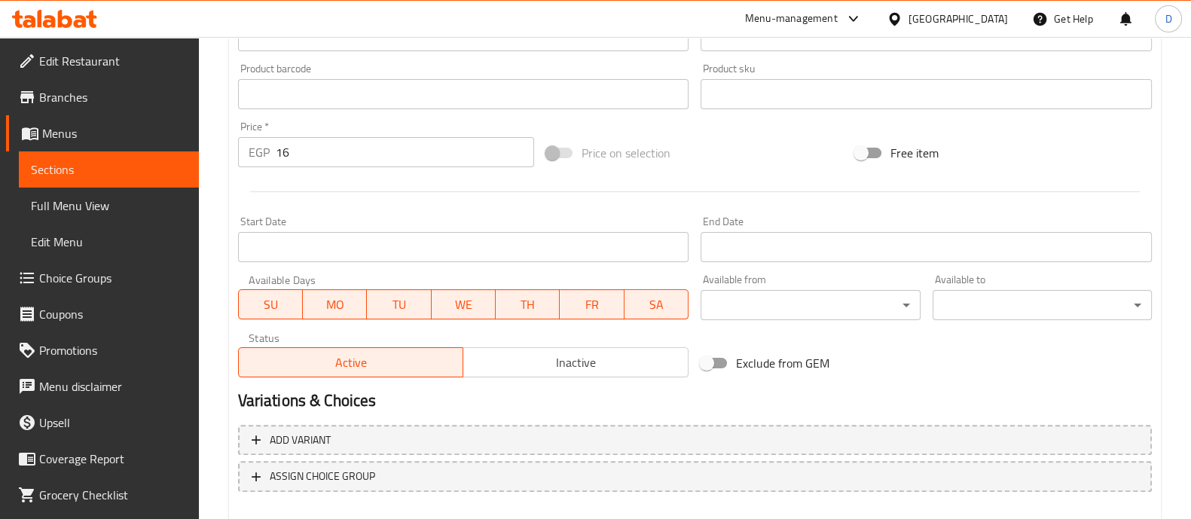
scroll to position [566, 0]
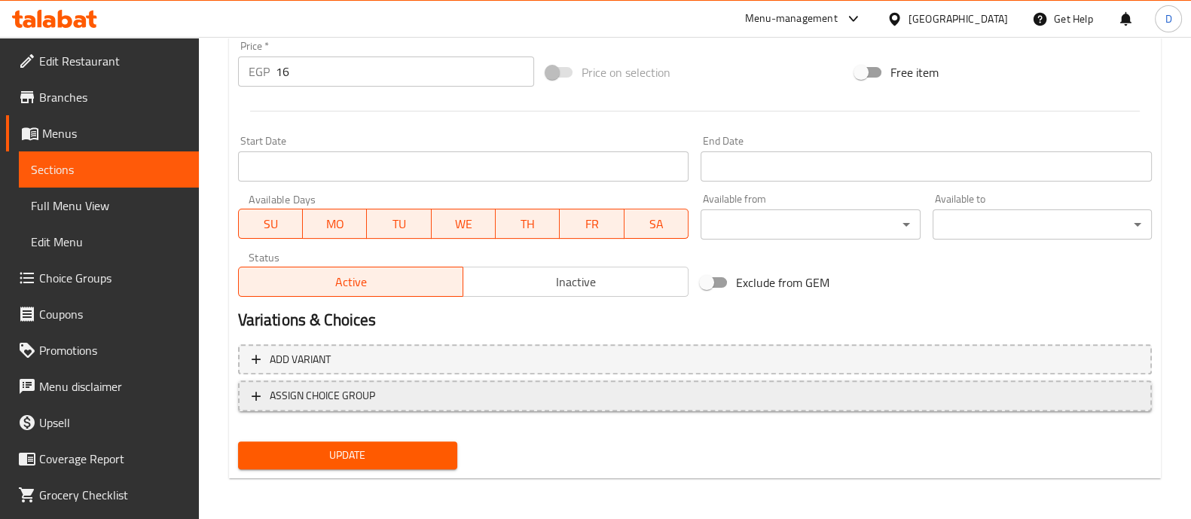
click at [373, 403] on span "ASSIGN CHOICE GROUP" at bounding box center [322, 396] width 105 height 19
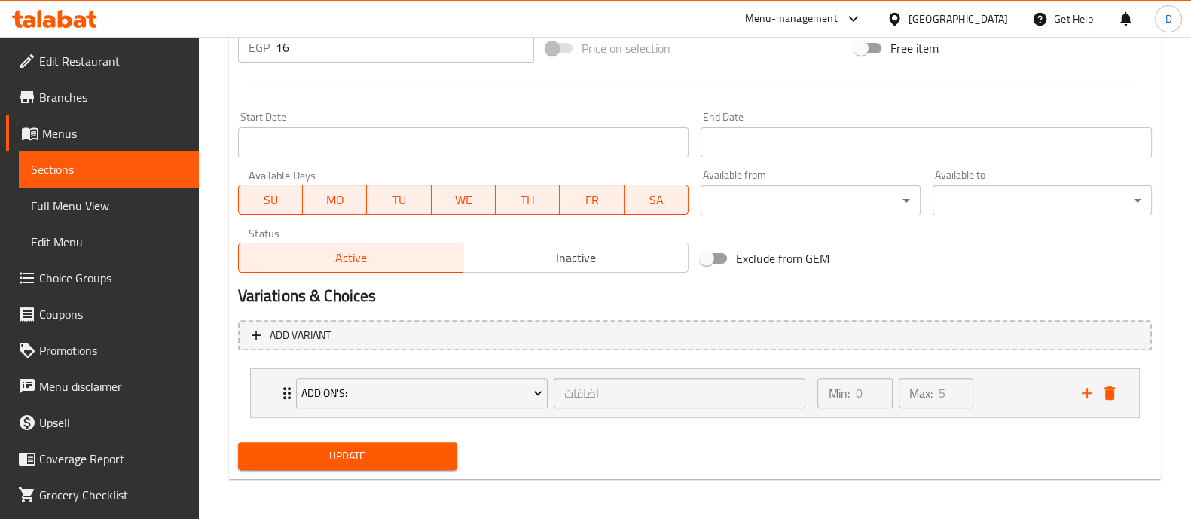
scroll to position [591, 0]
click at [376, 452] on span "Update" at bounding box center [347, 455] width 195 height 19
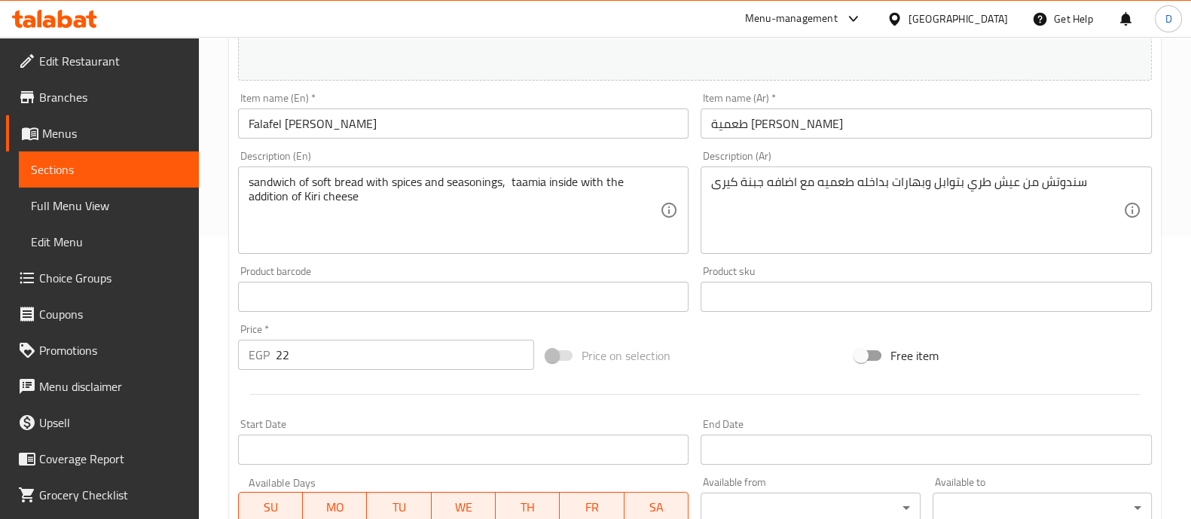
scroll to position [566, 0]
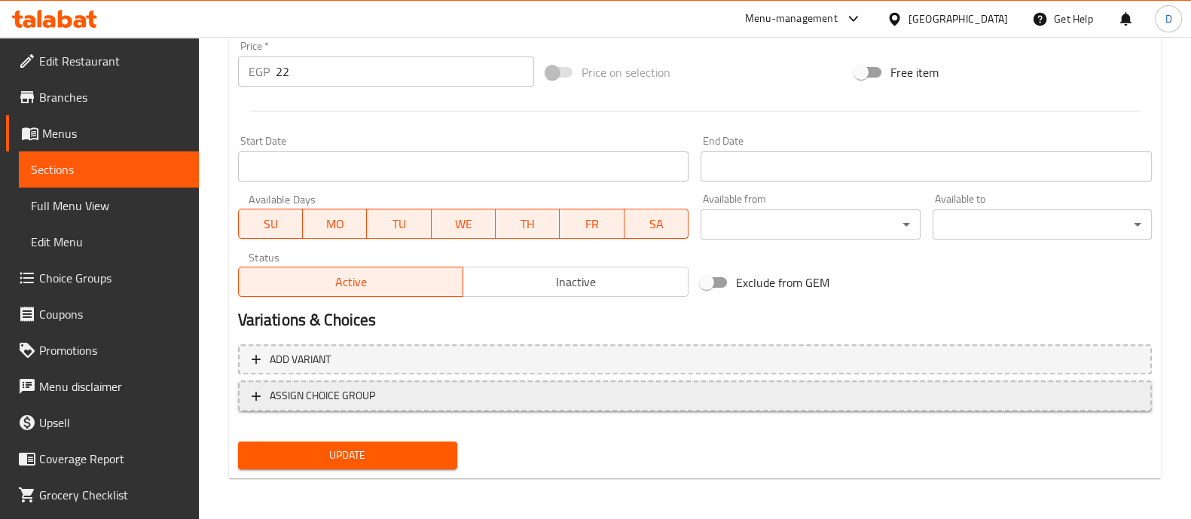
click at [360, 395] on span "ASSIGN CHOICE GROUP" at bounding box center [322, 396] width 105 height 19
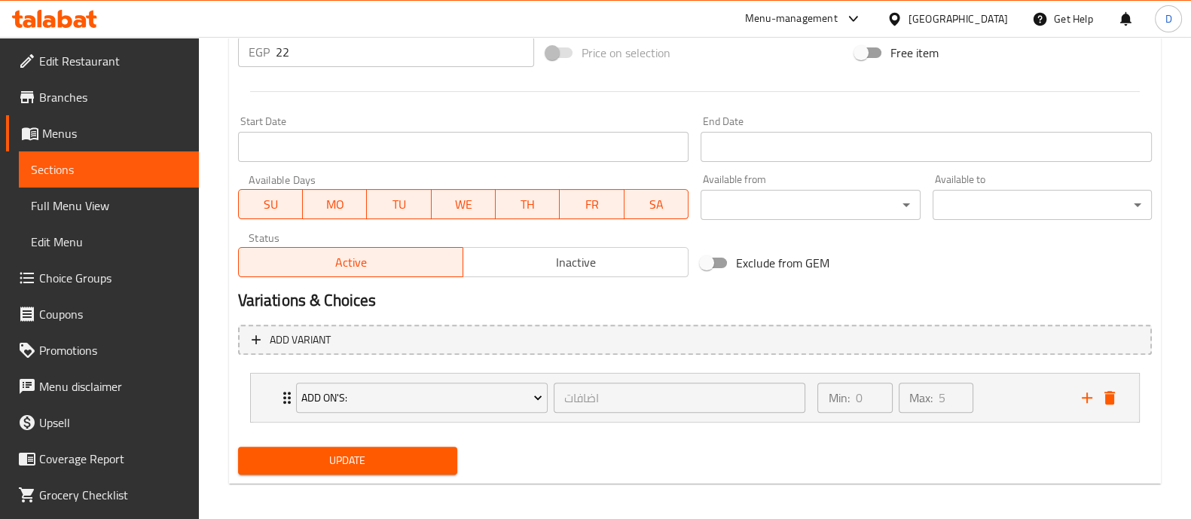
scroll to position [591, 0]
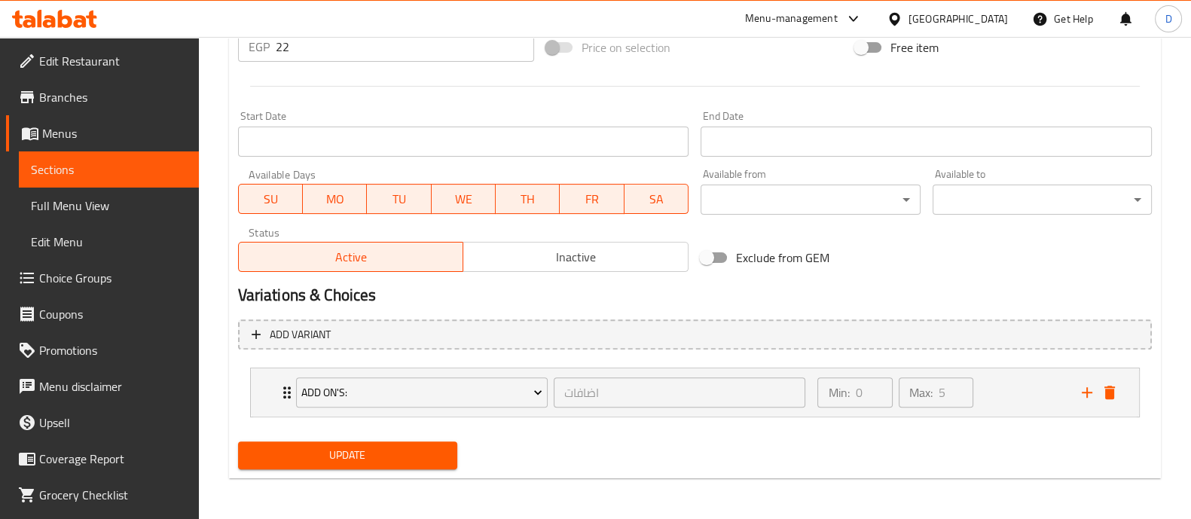
click at [378, 451] on span "Update" at bounding box center [347, 455] width 195 height 19
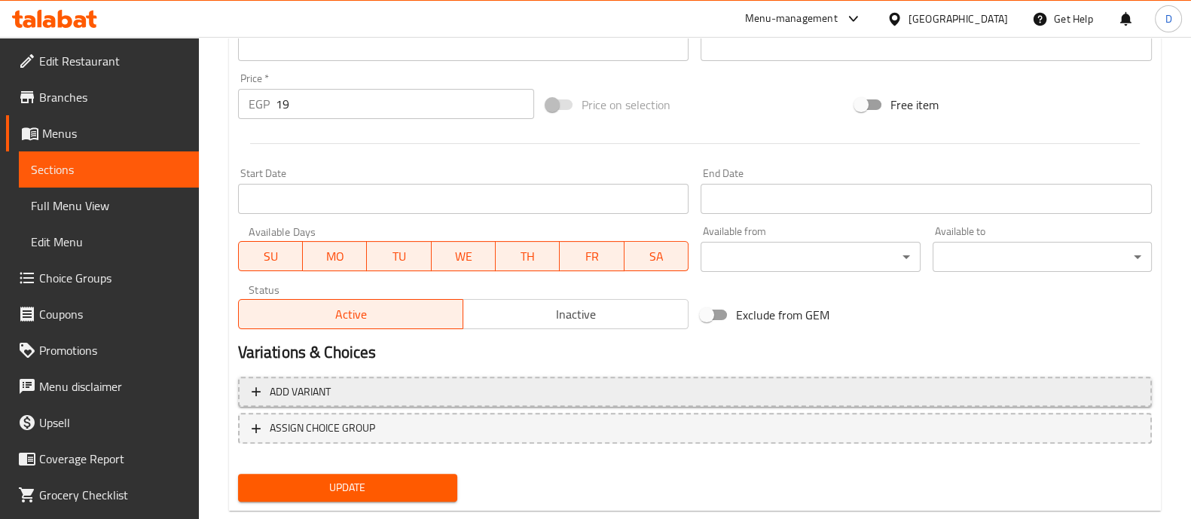
scroll to position [566, 0]
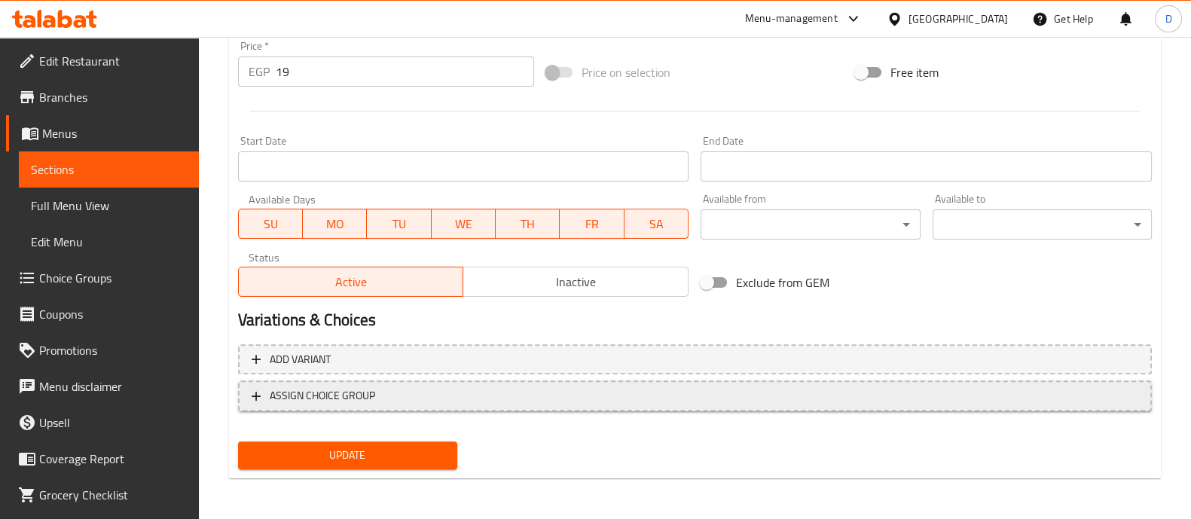
click at [369, 391] on span "ASSIGN CHOICE GROUP" at bounding box center [322, 396] width 105 height 19
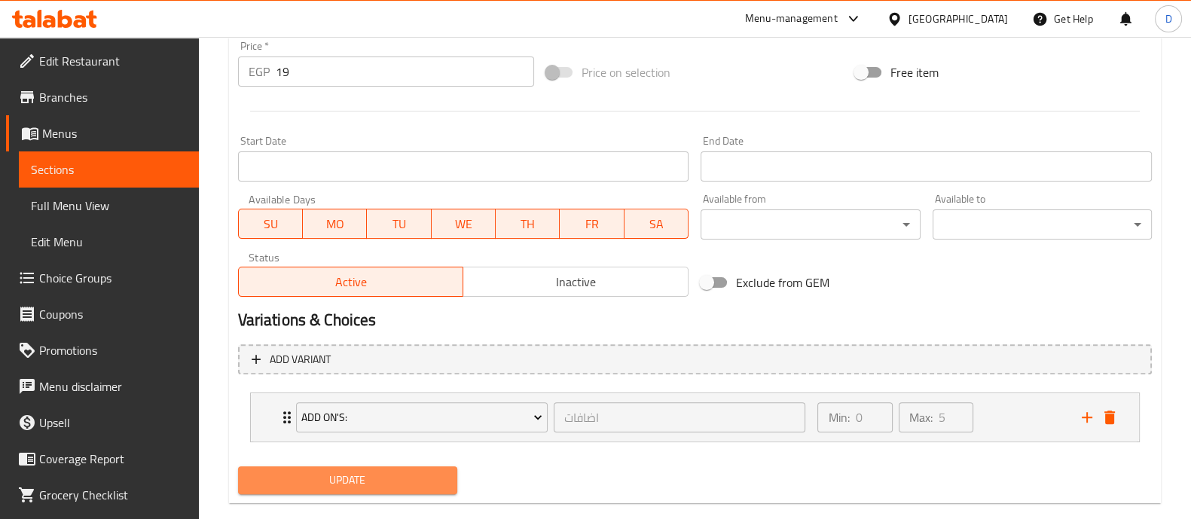
click at [365, 475] on span "Update" at bounding box center [347, 480] width 195 height 19
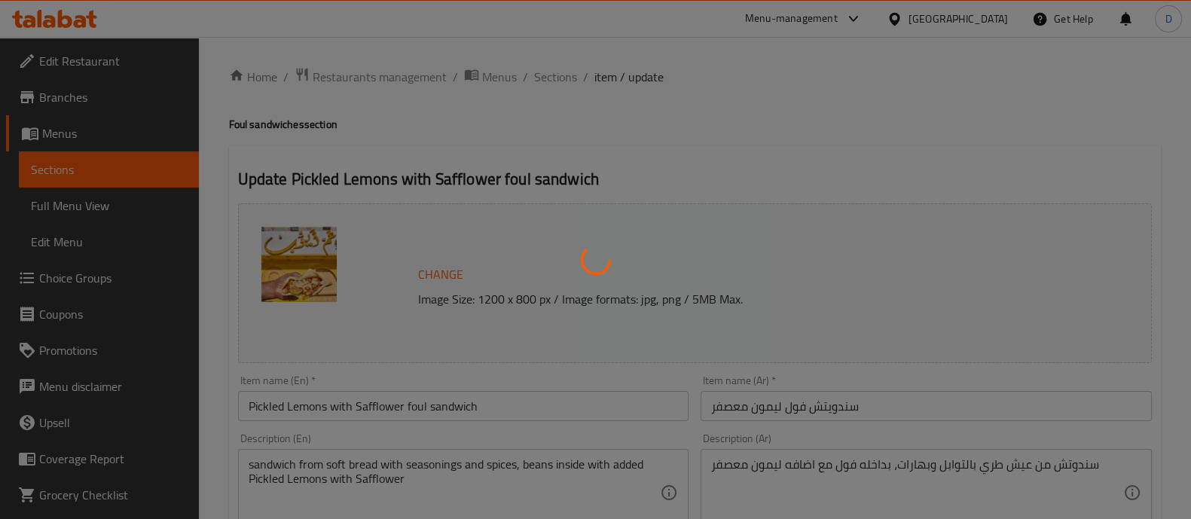
type input "اضافات"
type input "0"
type input "5"
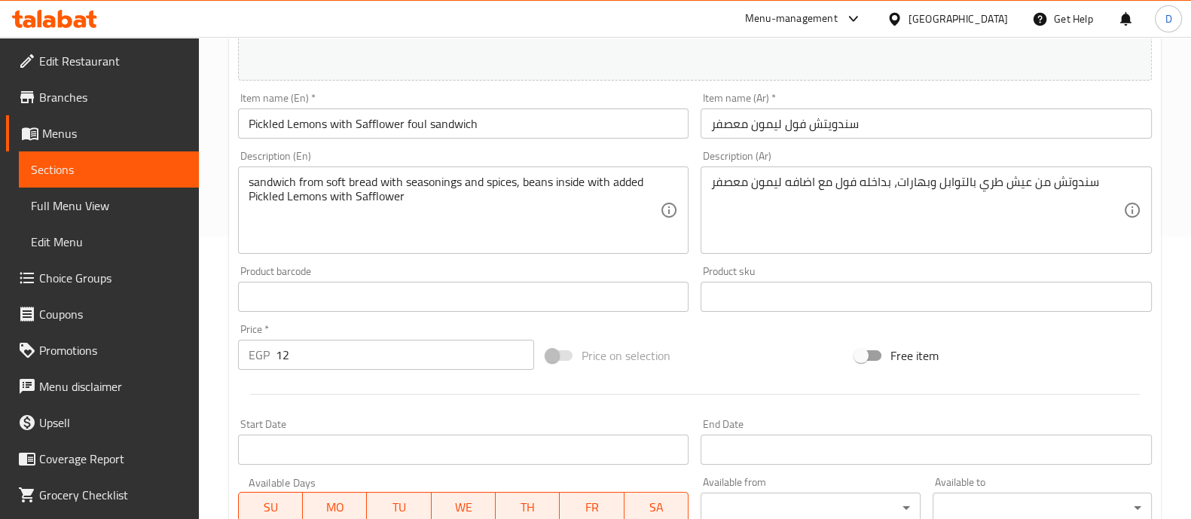
scroll to position [591, 0]
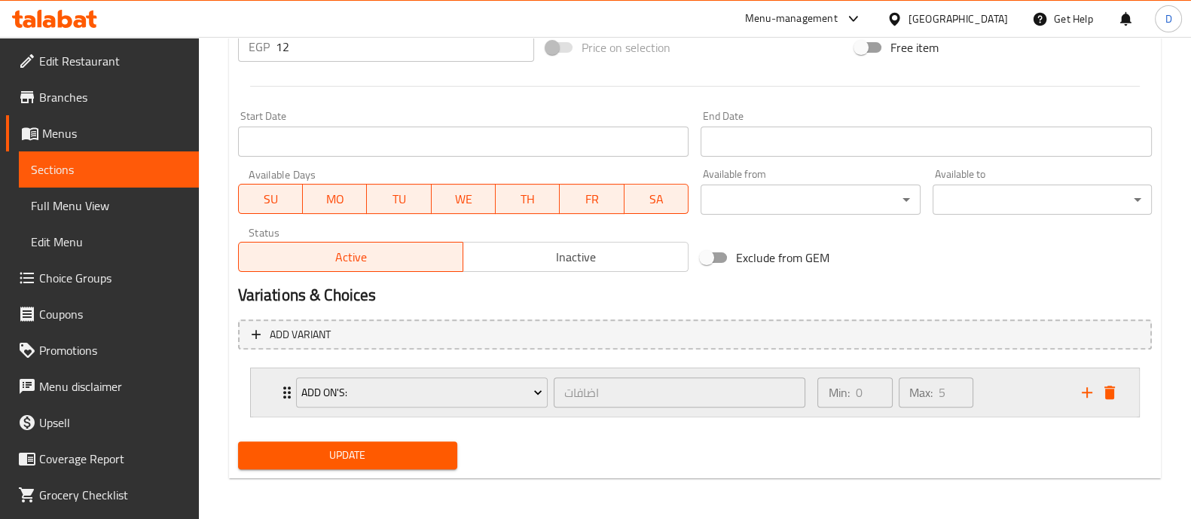
click at [266, 401] on div "Add On's: اضافات ​ Min: 0 ​ Max: 5 ​" at bounding box center [695, 392] width 888 height 48
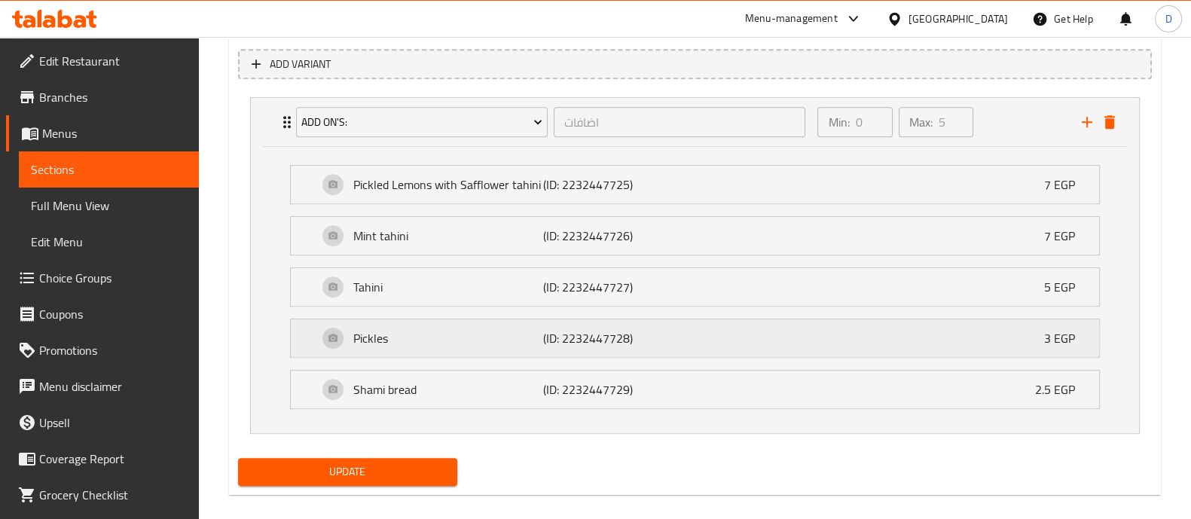
scroll to position [877, 0]
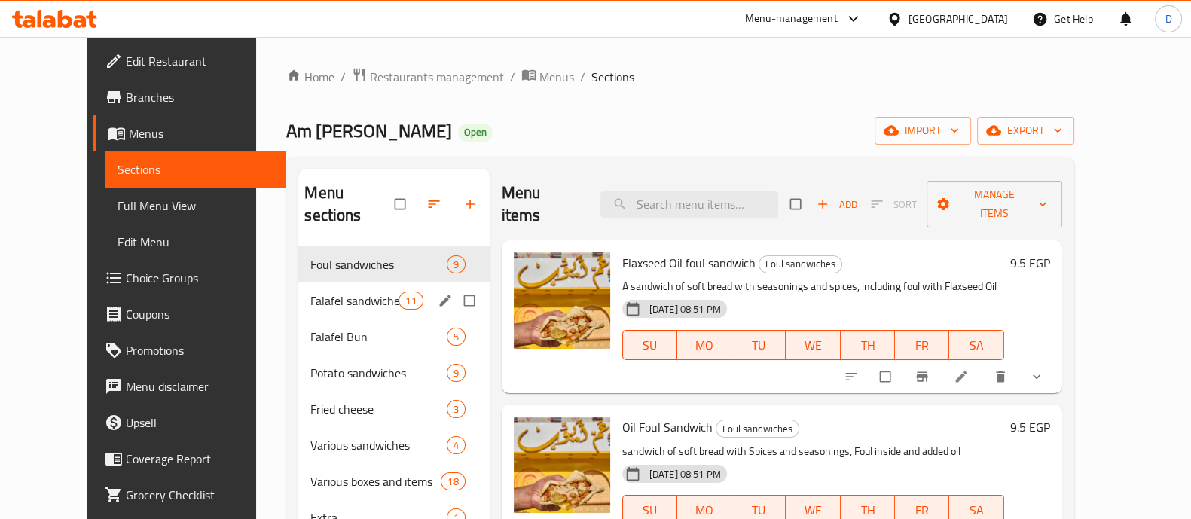
click at [310, 292] on span "Falafel sandwiches" at bounding box center [354, 301] width 88 height 18
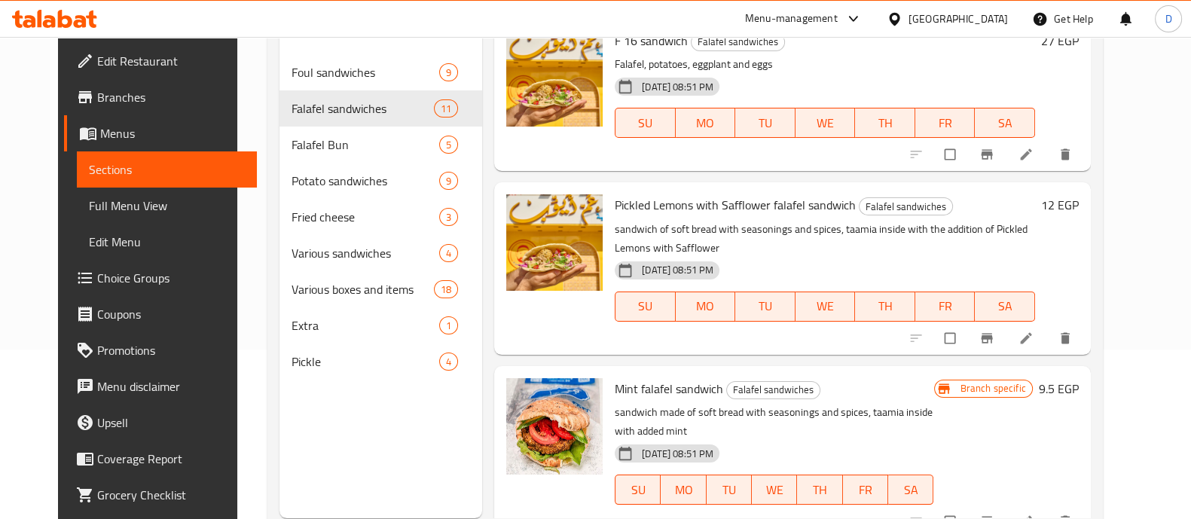
scroll to position [188, 0]
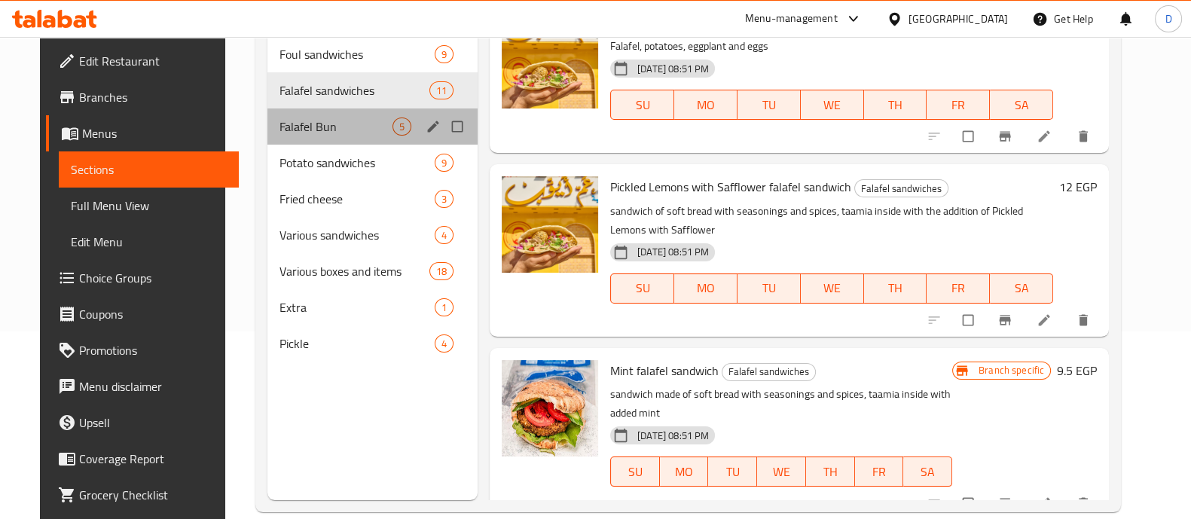
click at [327, 141] on div "Falafel Bun 5" at bounding box center [373, 127] width 210 height 36
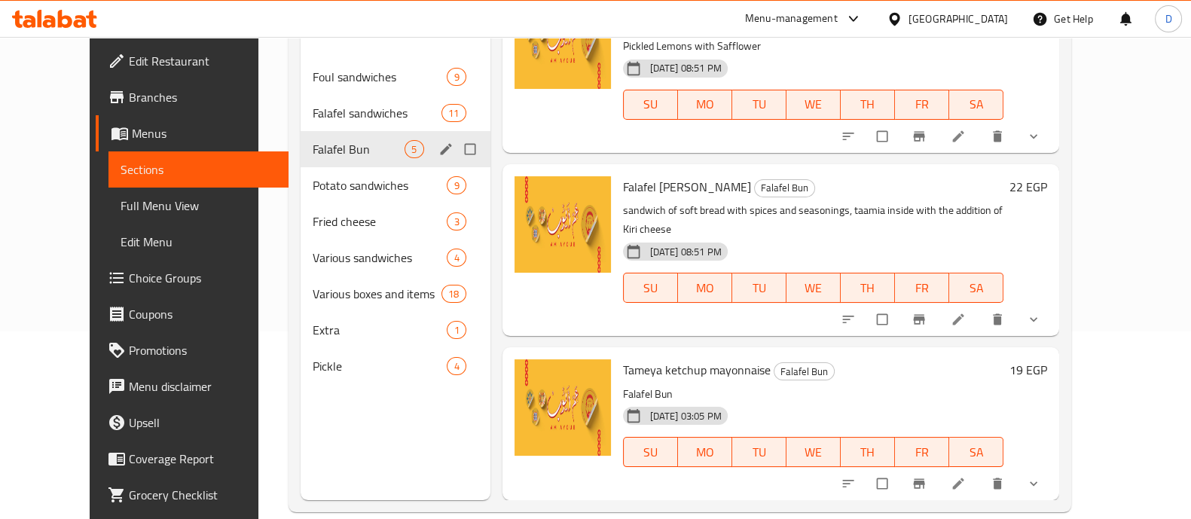
scroll to position [315, 0]
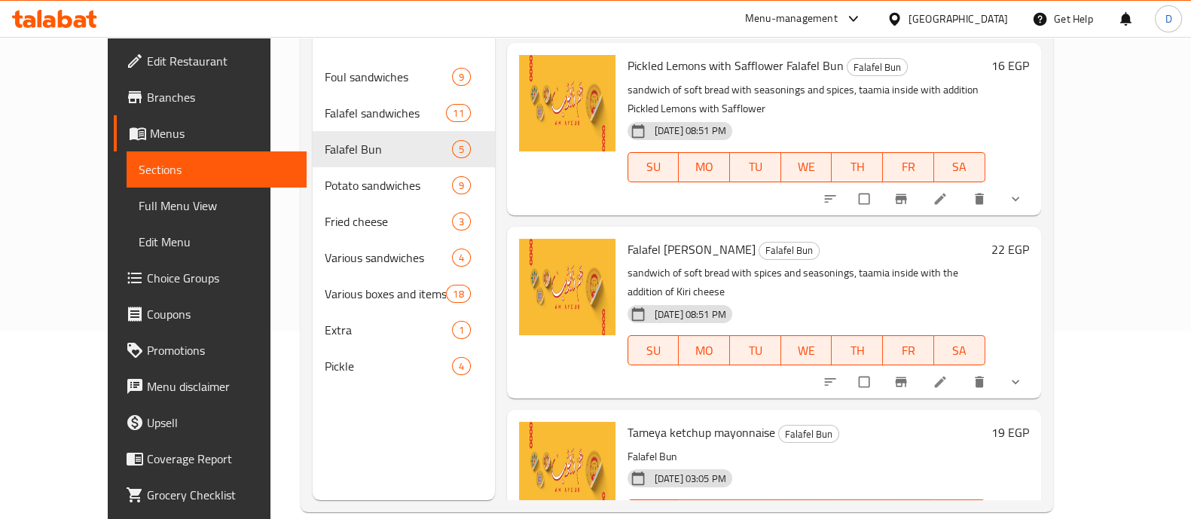
click at [1023, 191] on icon "show more" at bounding box center [1015, 198] width 15 height 15
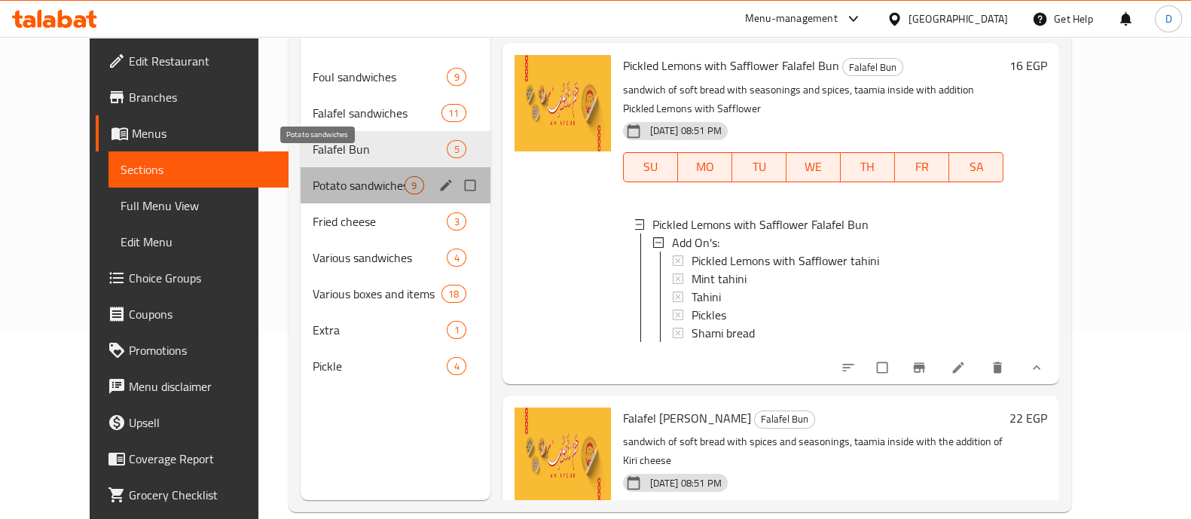
click at [313, 176] on span "Potato sandwiches" at bounding box center [359, 185] width 93 height 18
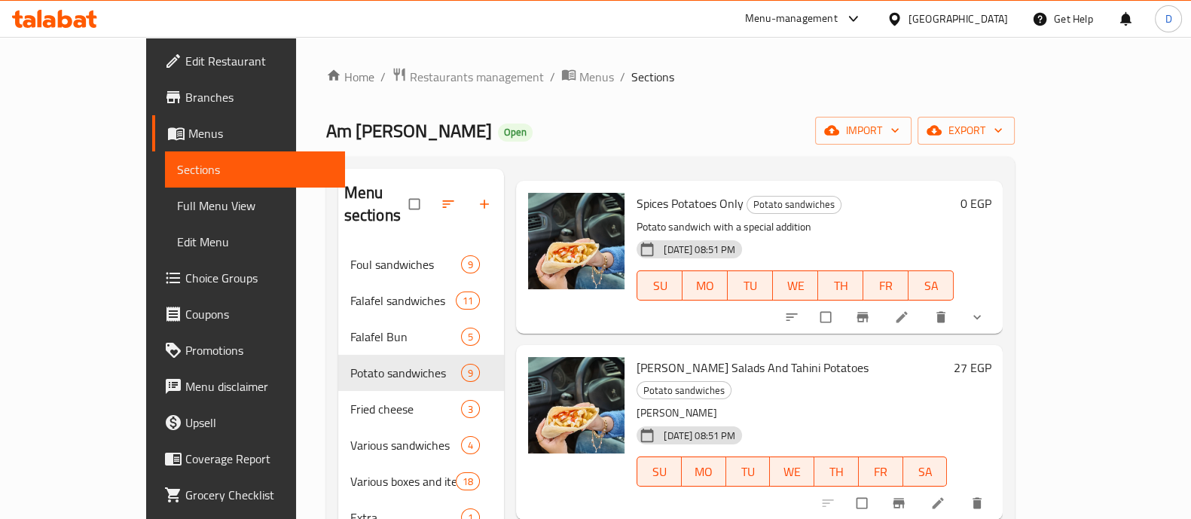
scroll to position [93, 0]
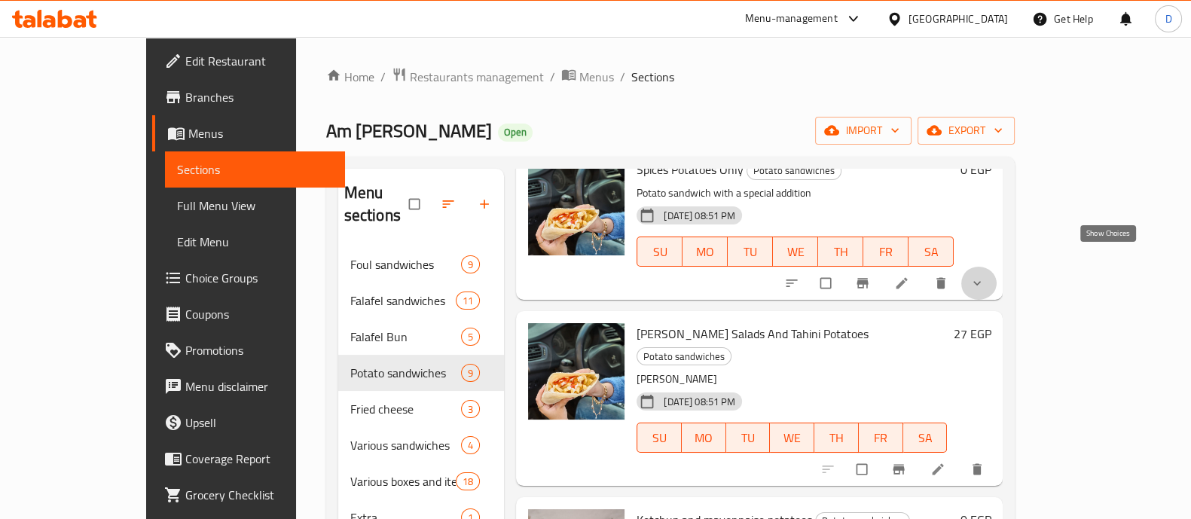
click at [981, 281] on icon "show more" at bounding box center [978, 283] width 8 height 5
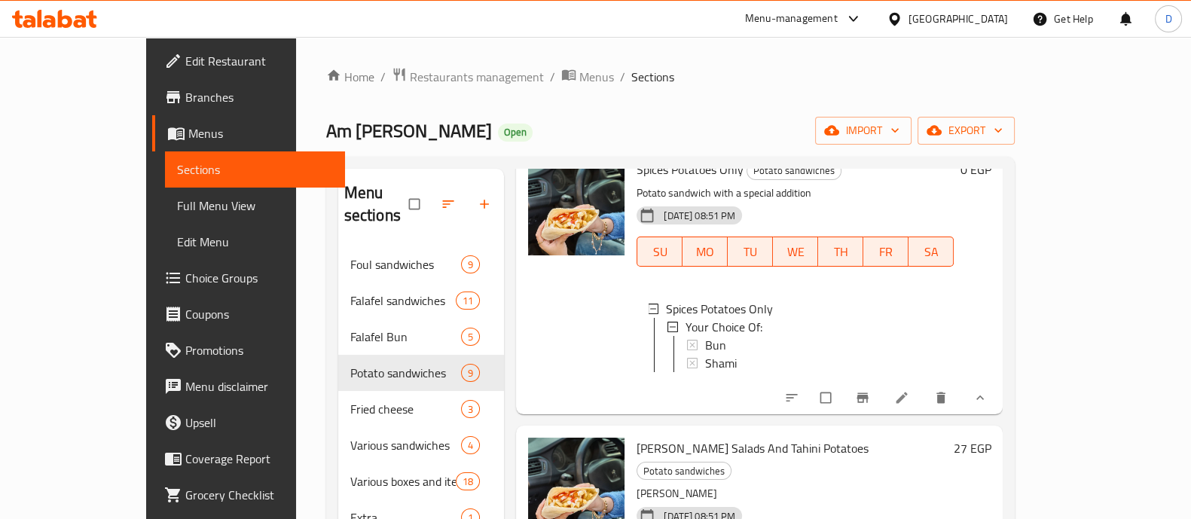
click at [984, 396] on icon "show more" at bounding box center [981, 398] width 8 height 5
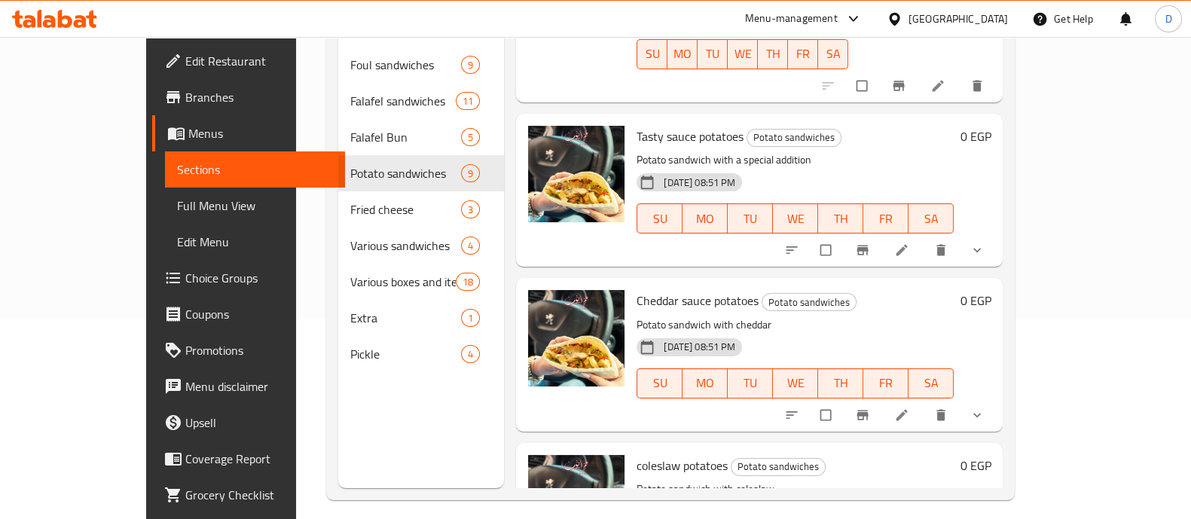
scroll to position [211, 0]
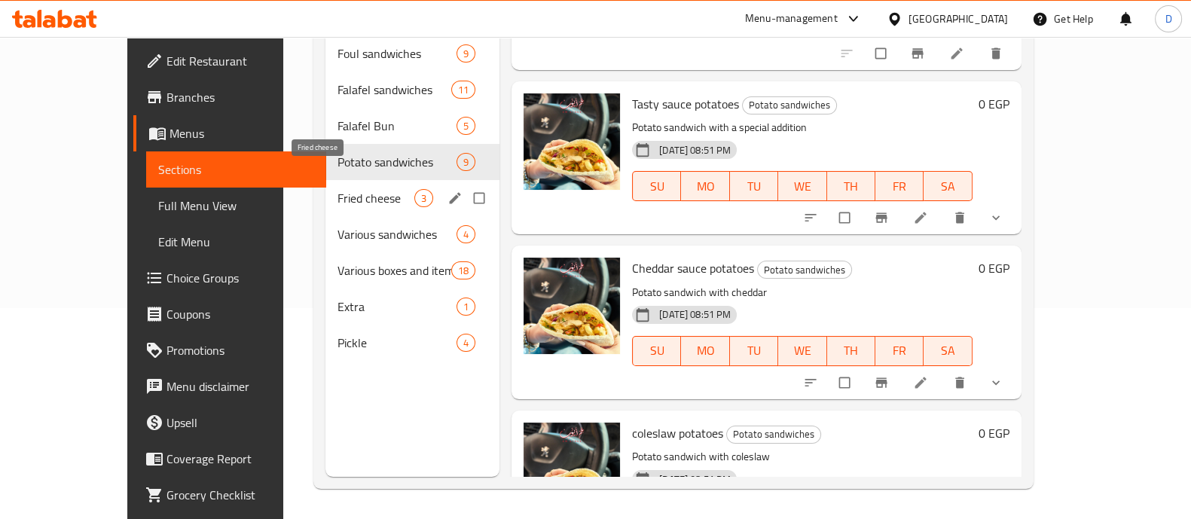
click at [338, 189] on span "Fried cheese" at bounding box center [376, 198] width 77 height 18
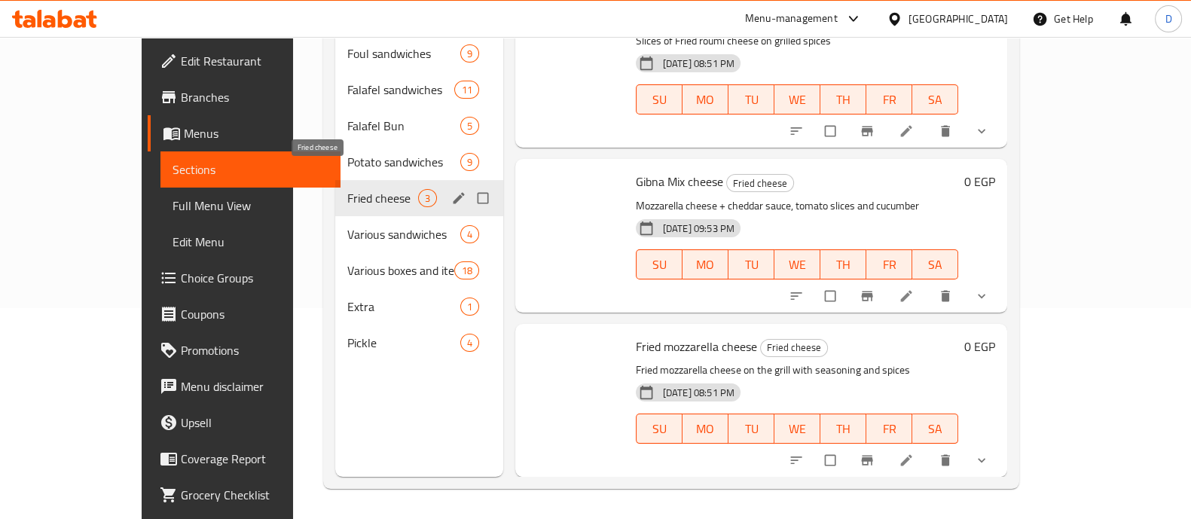
scroll to position [11, 0]
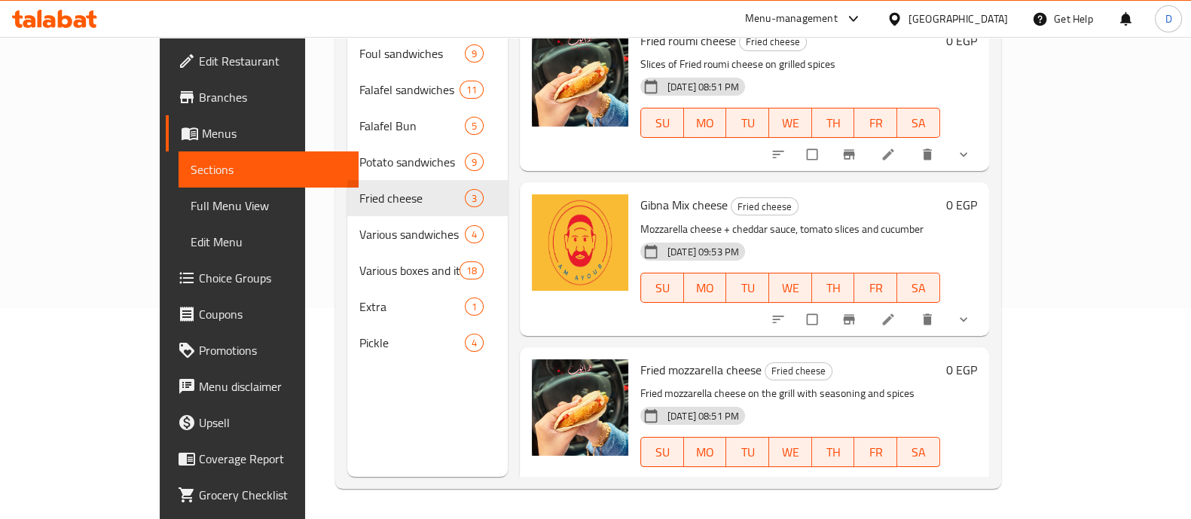
click at [983, 143] on button "show more" at bounding box center [965, 154] width 36 height 33
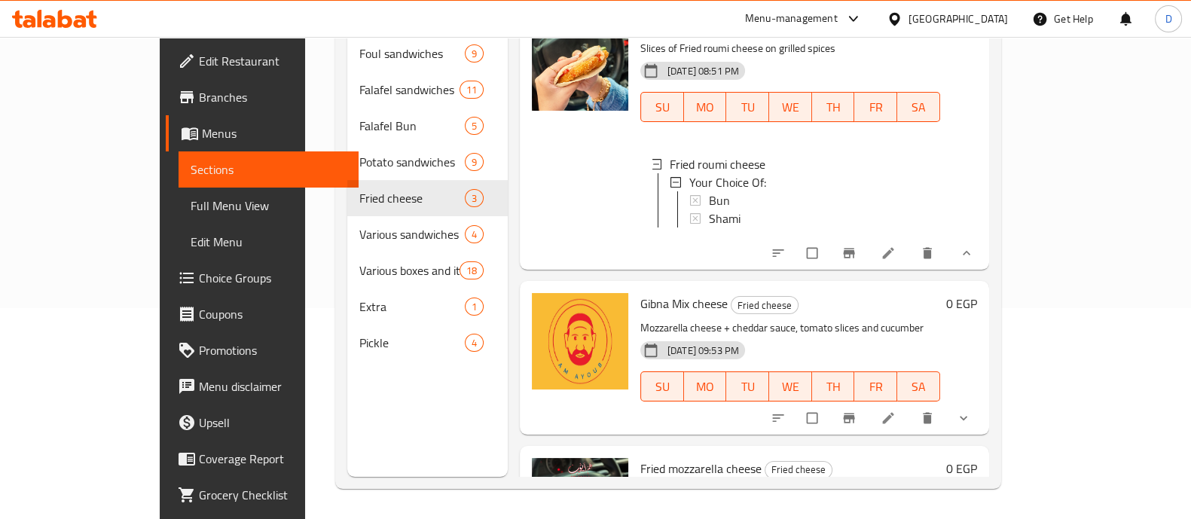
scroll to position [0, 0]
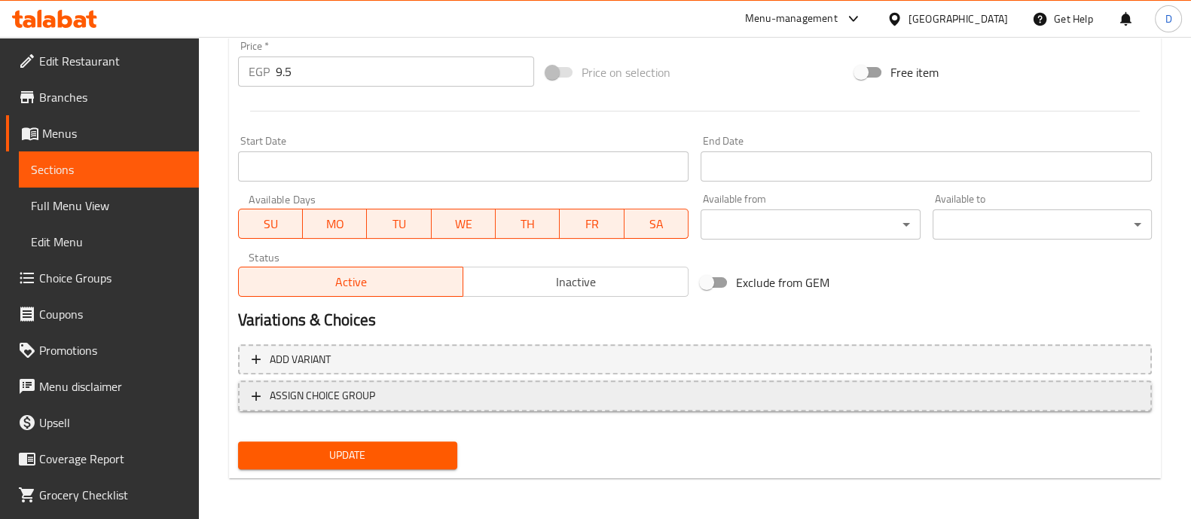
click at [315, 402] on span "ASSIGN CHOICE GROUP" at bounding box center [322, 396] width 105 height 19
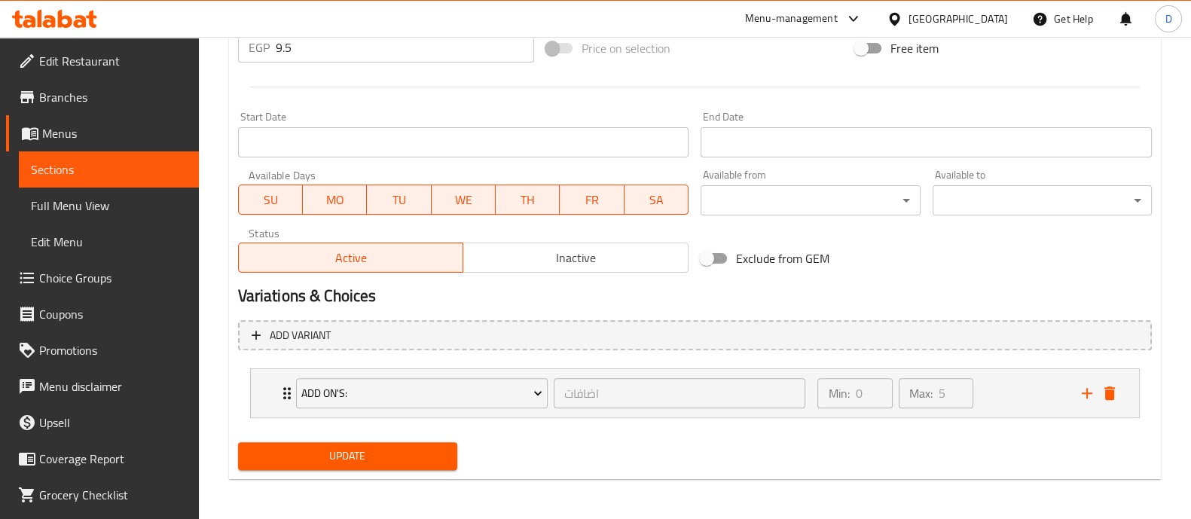
scroll to position [591, 0]
click at [332, 460] on span "Update" at bounding box center [347, 455] width 195 height 19
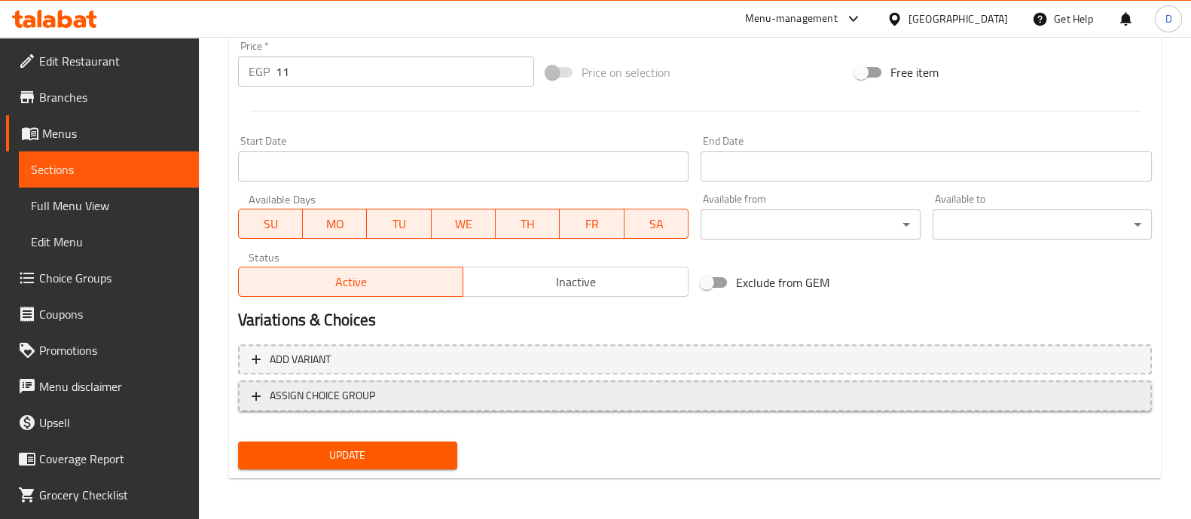
click at [347, 402] on span "ASSIGN CHOICE GROUP" at bounding box center [322, 396] width 105 height 19
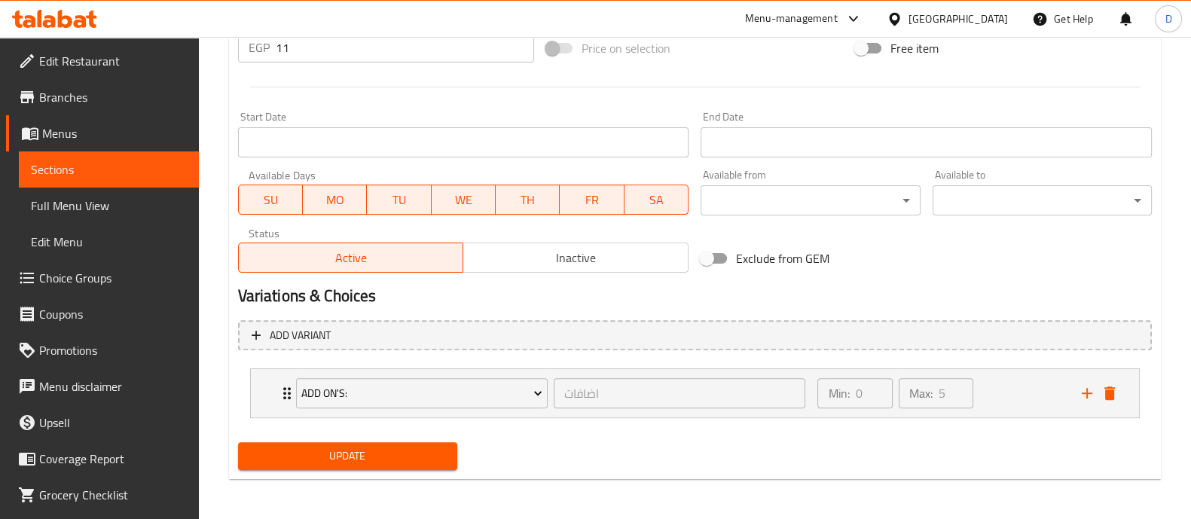
scroll to position [591, 0]
click at [349, 446] on span "Update" at bounding box center [347, 455] width 195 height 19
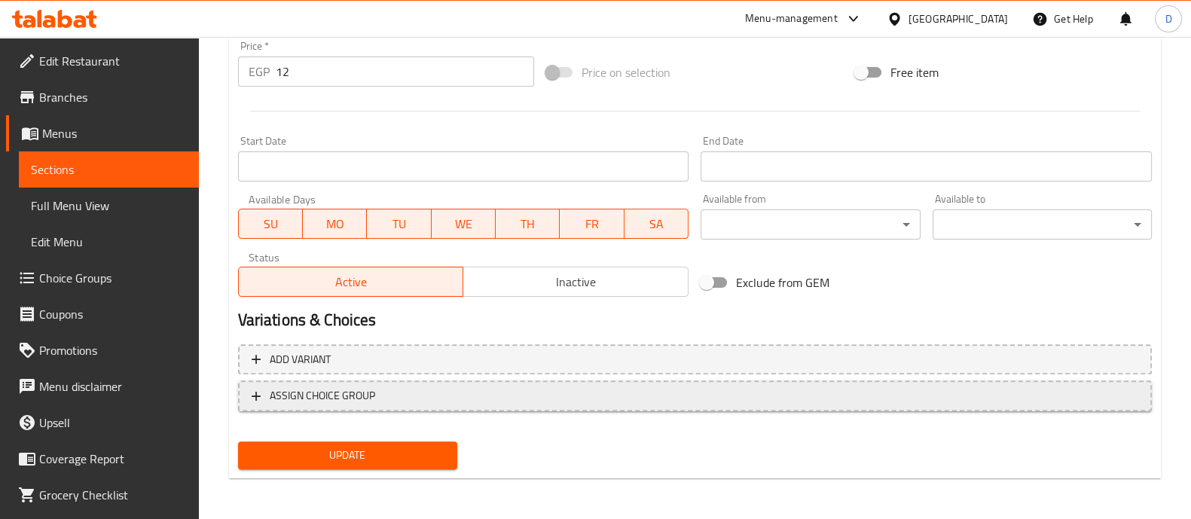
click at [320, 398] on span "ASSIGN CHOICE GROUP" at bounding box center [322, 396] width 105 height 19
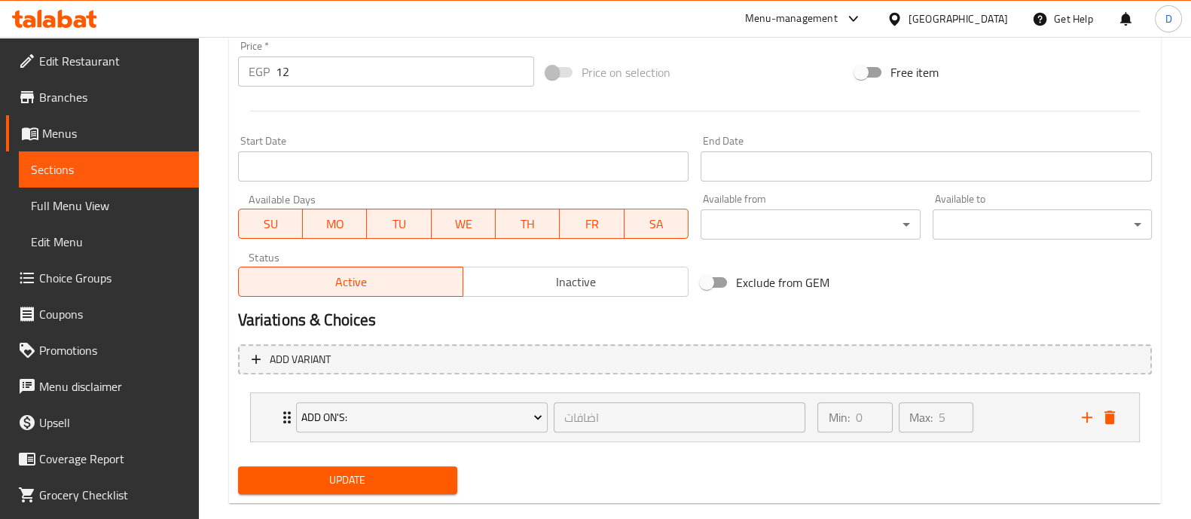
scroll to position [591, 0]
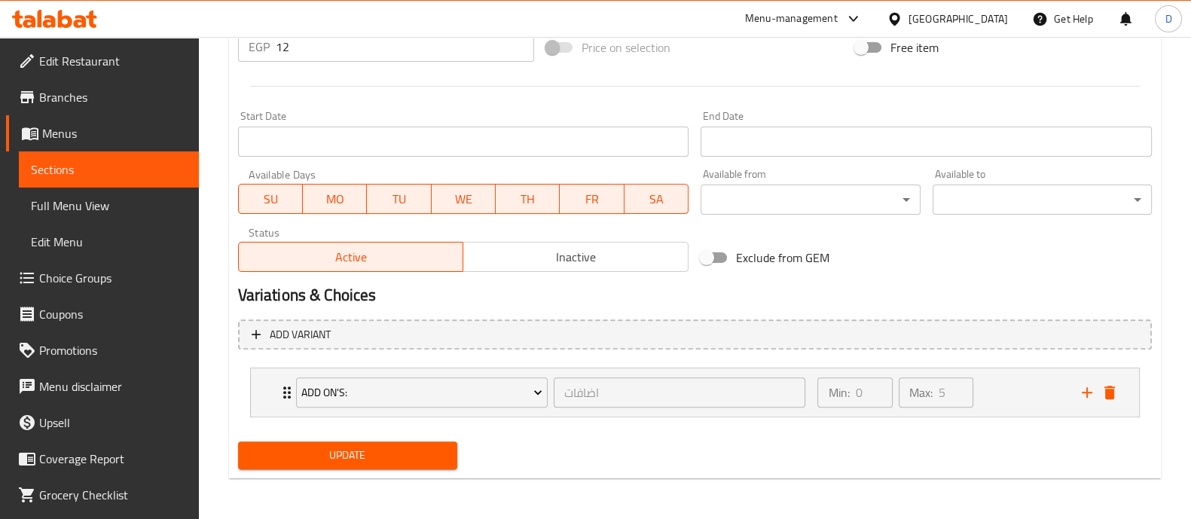
click at [328, 433] on div "Add variant Add On's: اضافات ​ Min: 0 ​ Max: 5 ​ Pickled Lemons with Safflower …" at bounding box center [695, 374] width 926 height 123
click at [328, 446] on span "Update" at bounding box center [347, 455] width 195 height 19
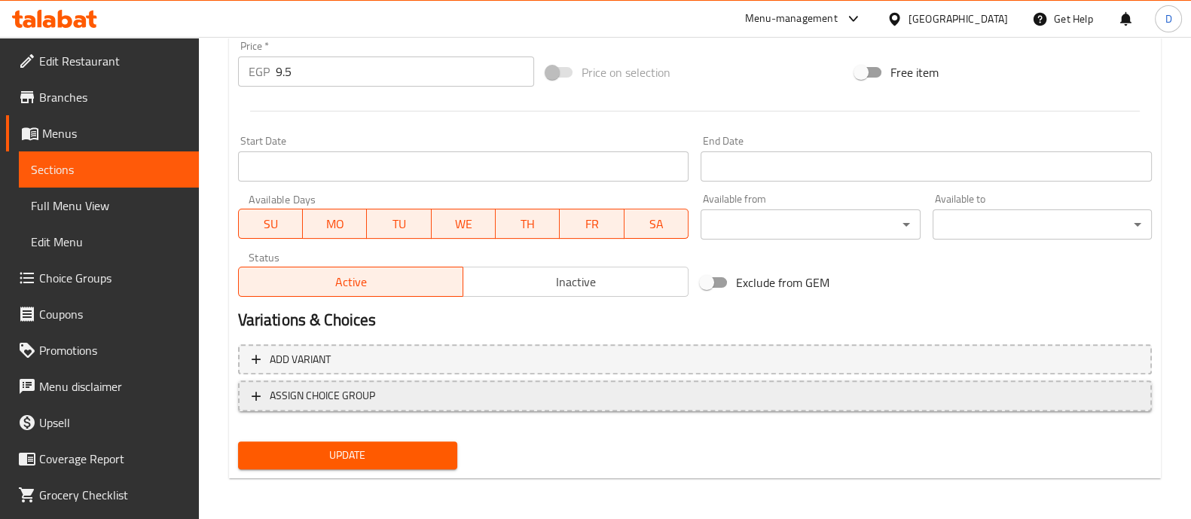
click at [300, 405] on button "ASSIGN CHOICE GROUP" at bounding box center [695, 396] width 914 height 31
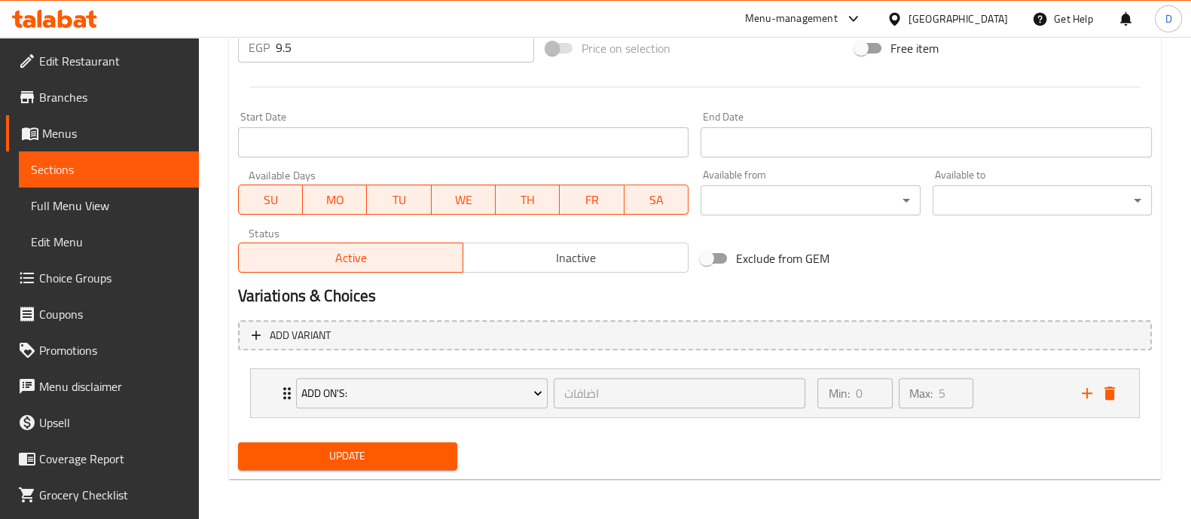
scroll to position [591, 0]
click at [326, 446] on span "Update" at bounding box center [347, 455] width 195 height 19
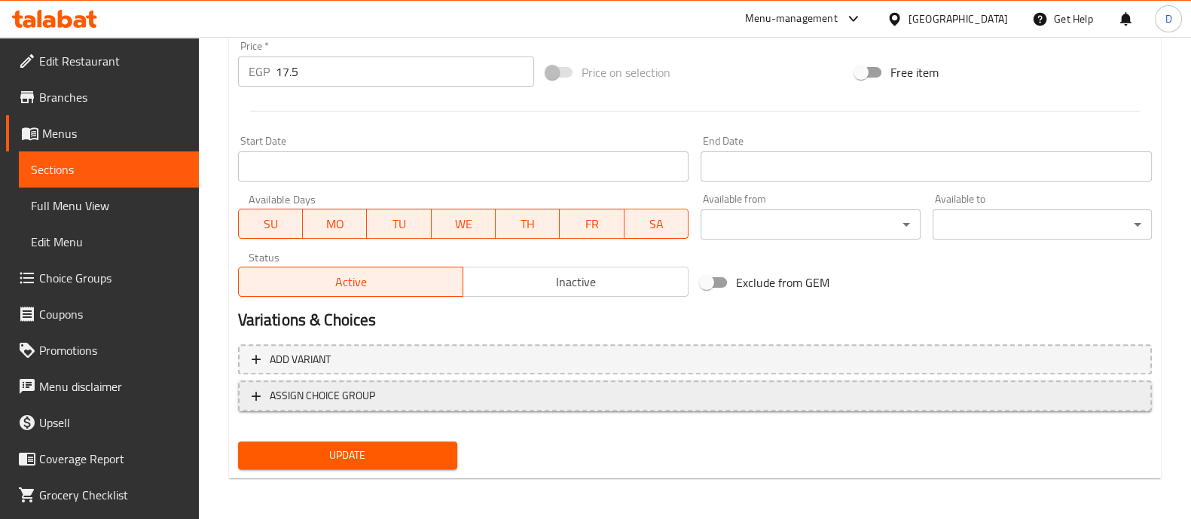
click at [329, 397] on span "ASSIGN CHOICE GROUP" at bounding box center [322, 396] width 105 height 19
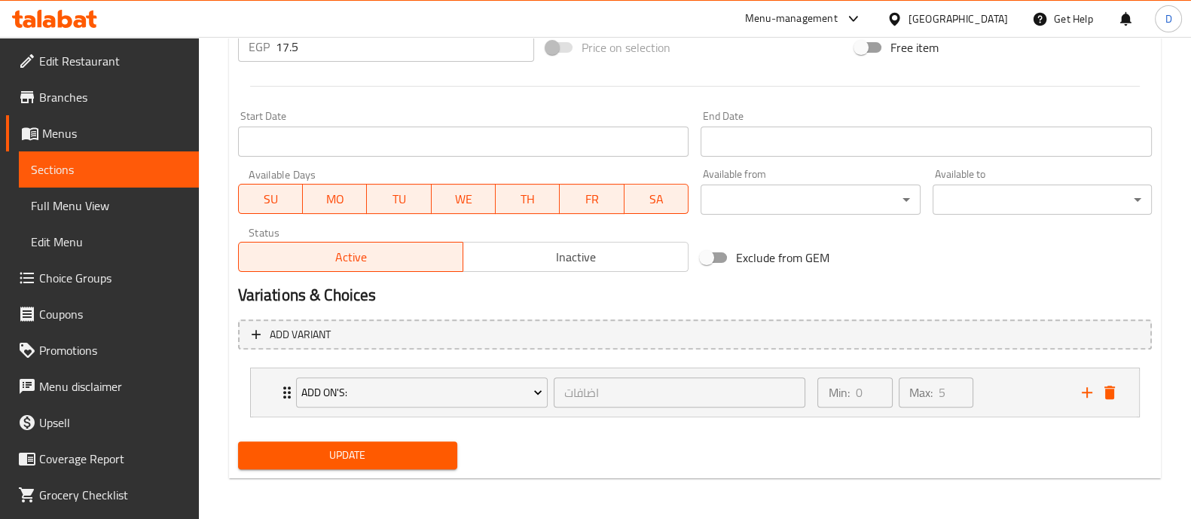
scroll to position [591, 0]
click at [359, 454] on span "Update" at bounding box center [347, 455] width 195 height 19
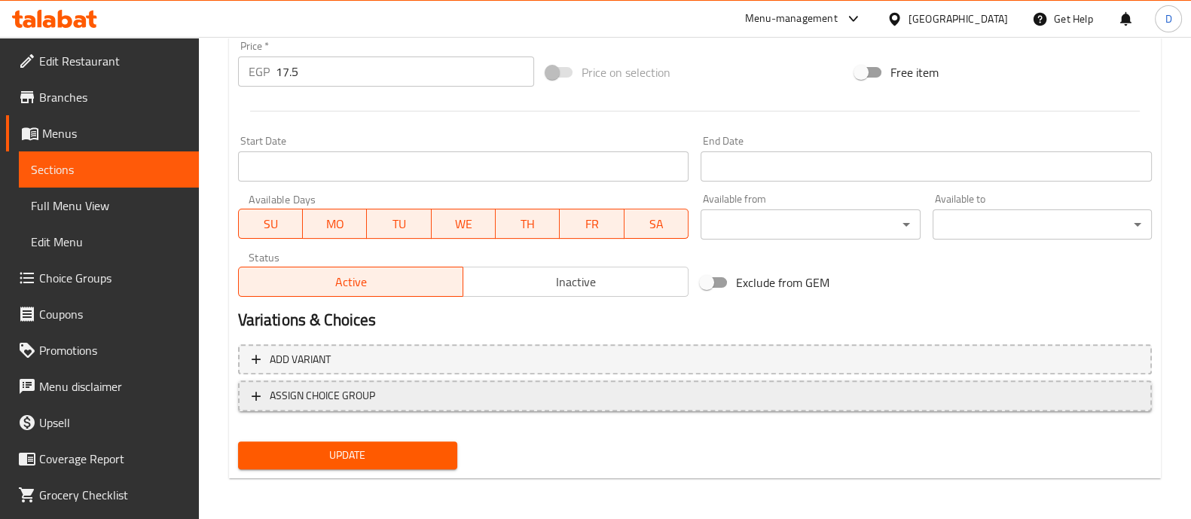
click at [328, 393] on span "ASSIGN CHOICE GROUP" at bounding box center [322, 396] width 105 height 19
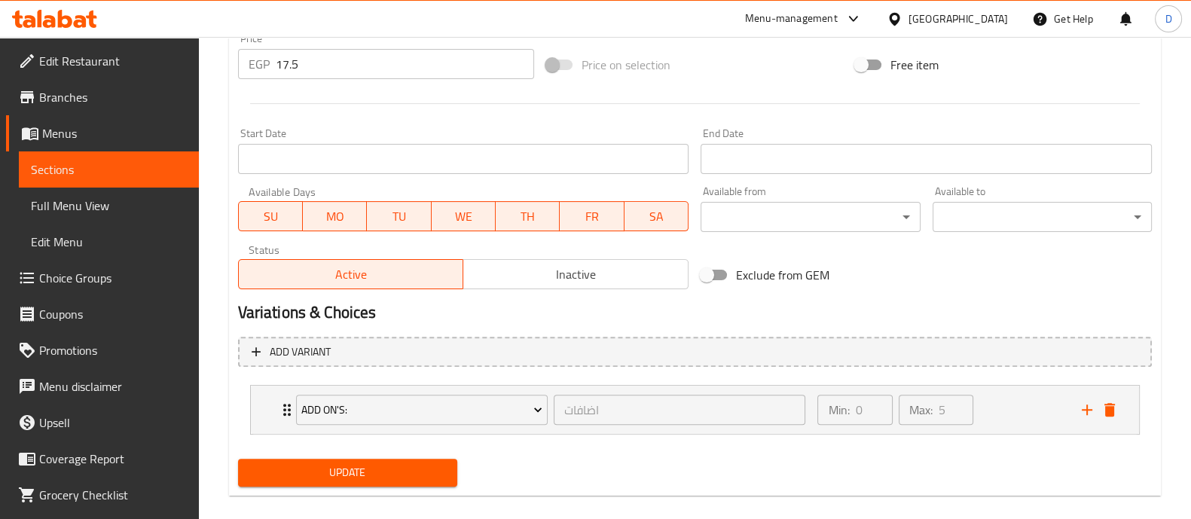
scroll to position [591, 0]
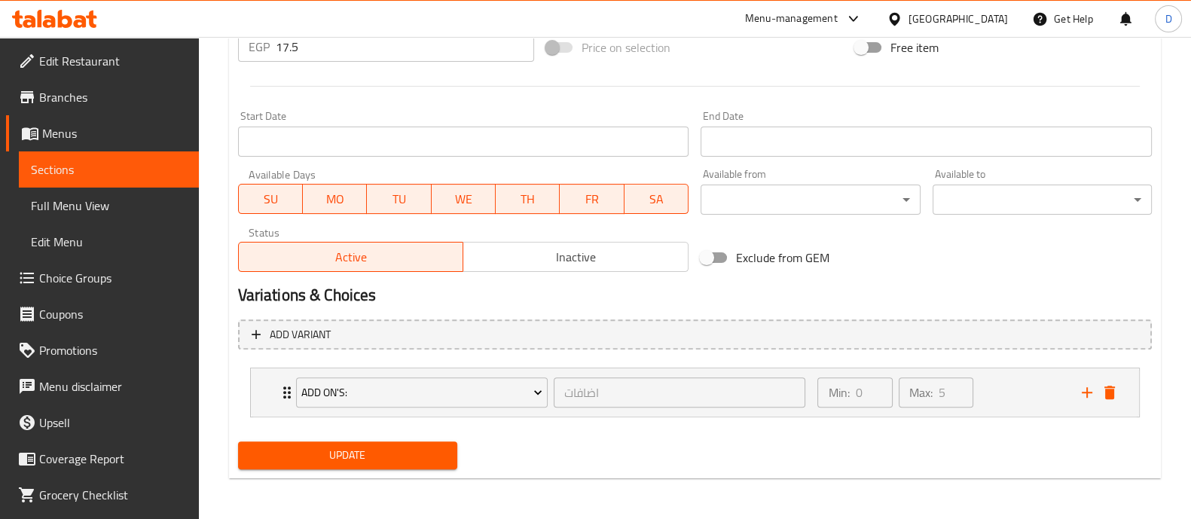
click at [358, 464] on button "Update" at bounding box center [347, 456] width 219 height 28
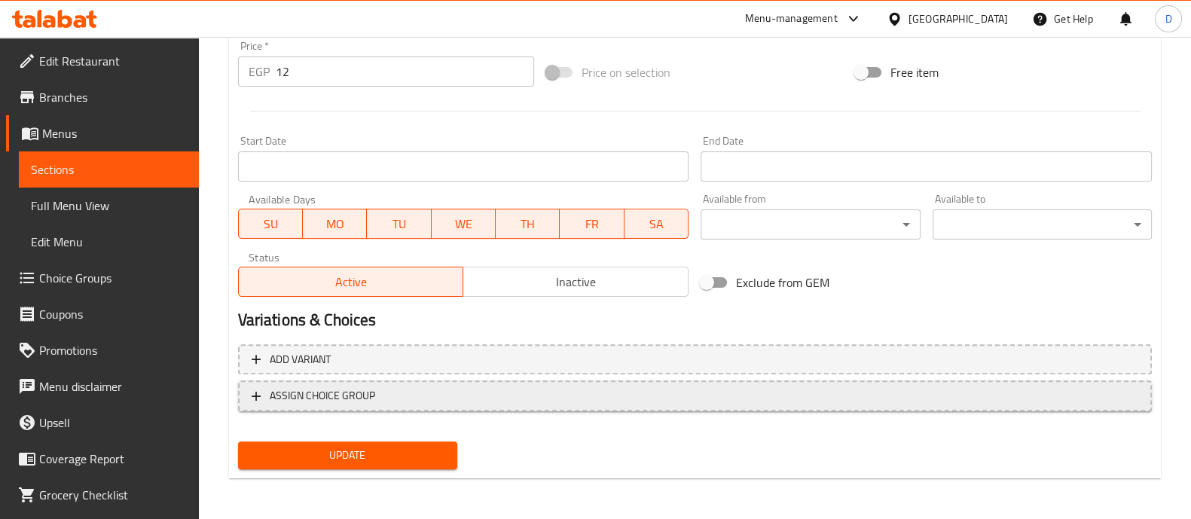
click at [289, 400] on span "ASSIGN CHOICE GROUP" at bounding box center [322, 396] width 105 height 19
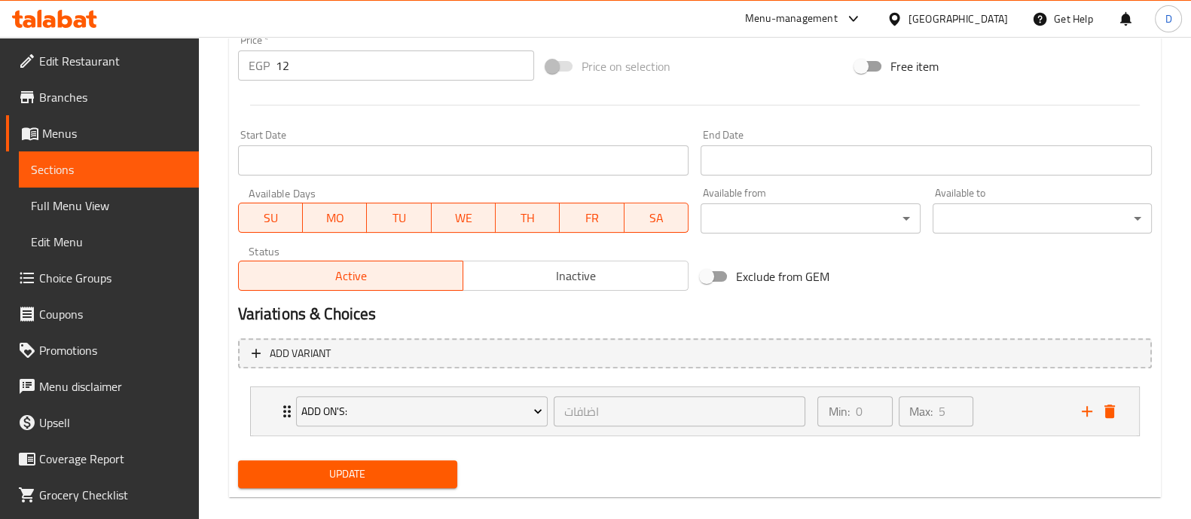
scroll to position [591, 0]
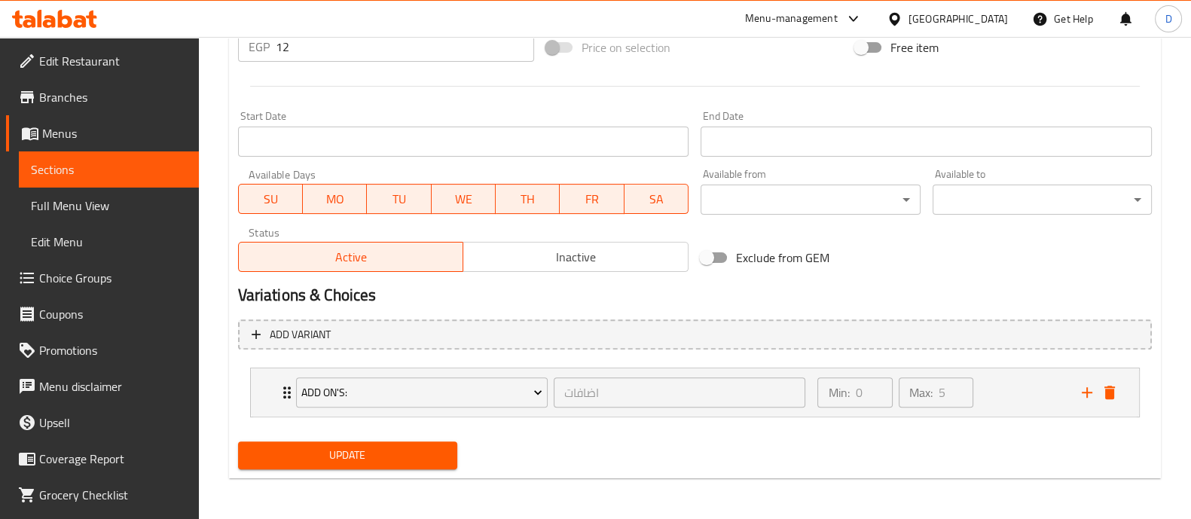
click at [338, 442] on button "Update" at bounding box center [347, 456] width 219 height 28
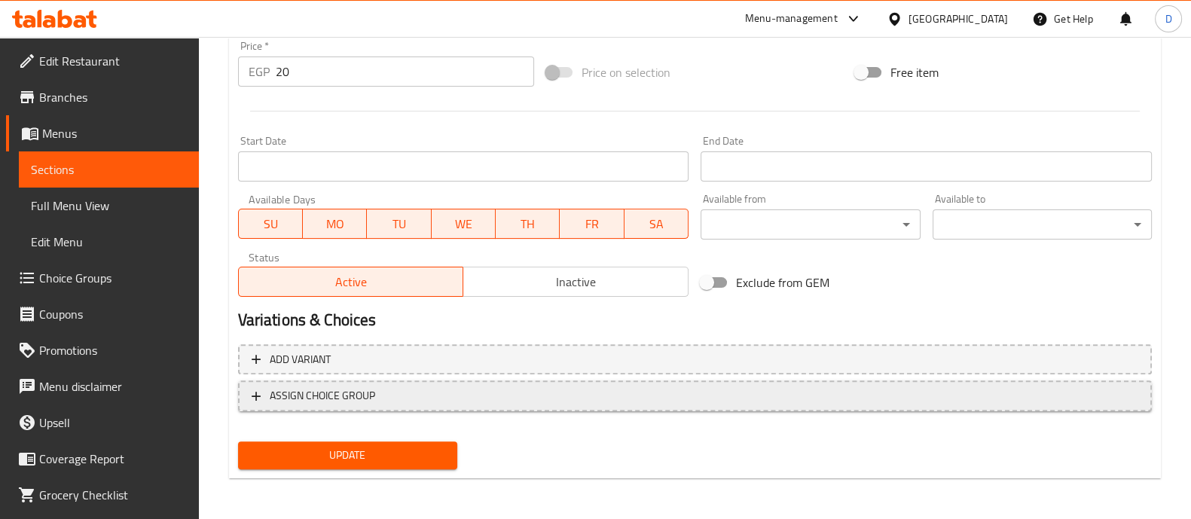
click at [304, 404] on span "ASSIGN CHOICE GROUP" at bounding box center [322, 396] width 105 height 19
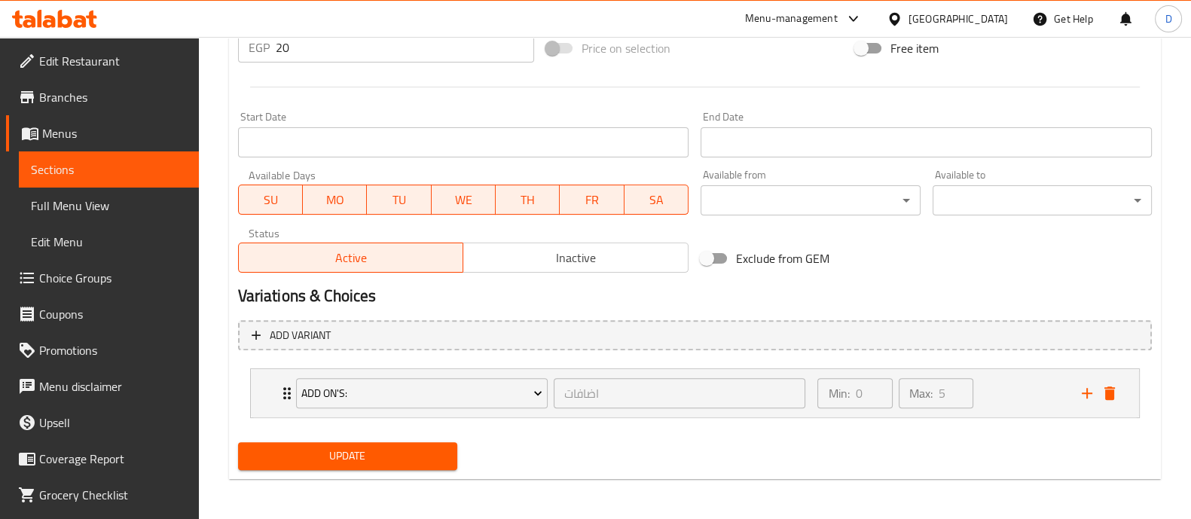
scroll to position [591, 0]
click at [327, 442] on button "Update" at bounding box center [347, 456] width 219 height 28
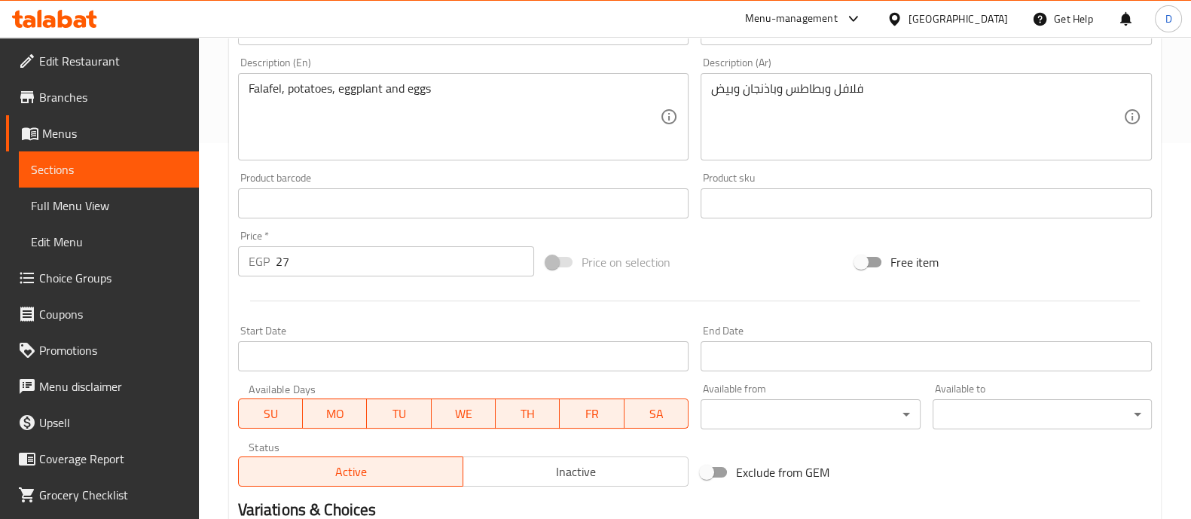
scroll to position [566, 0]
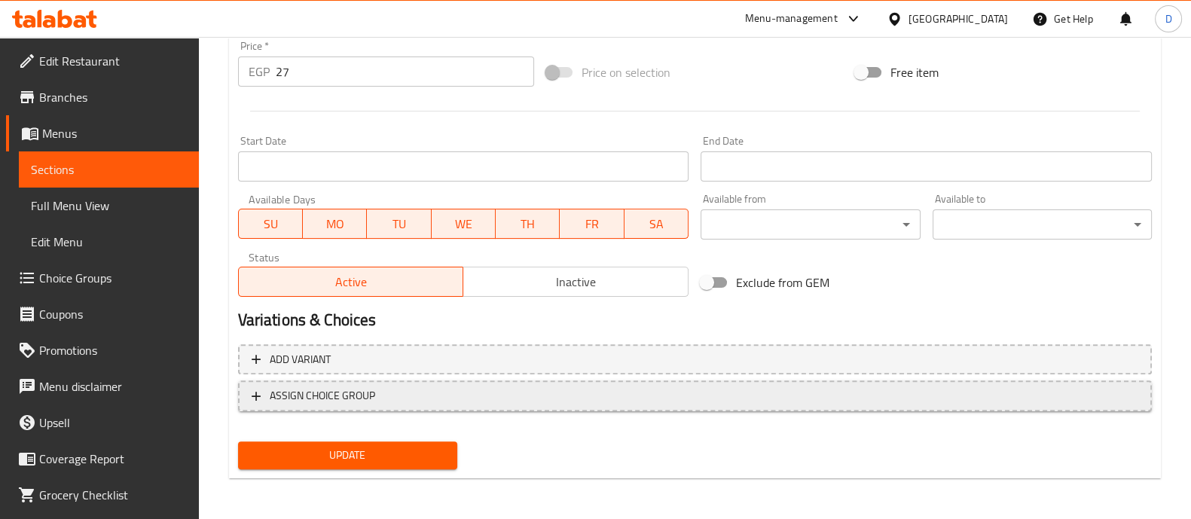
click at [308, 393] on span "ASSIGN CHOICE GROUP" at bounding box center [322, 396] width 105 height 19
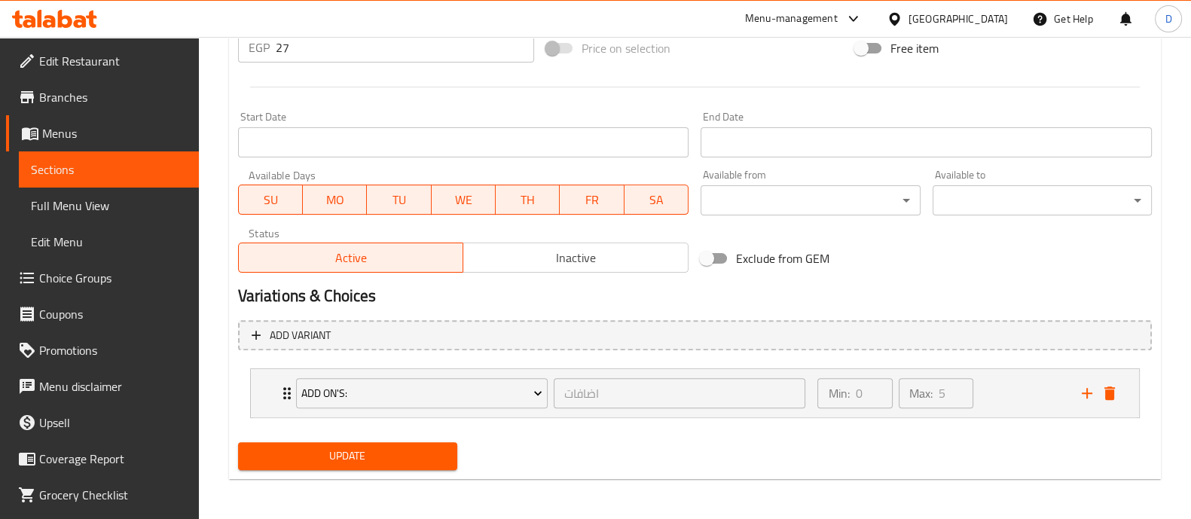
scroll to position [591, 0]
click at [335, 446] on span "Update" at bounding box center [347, 455] width 195 height 19
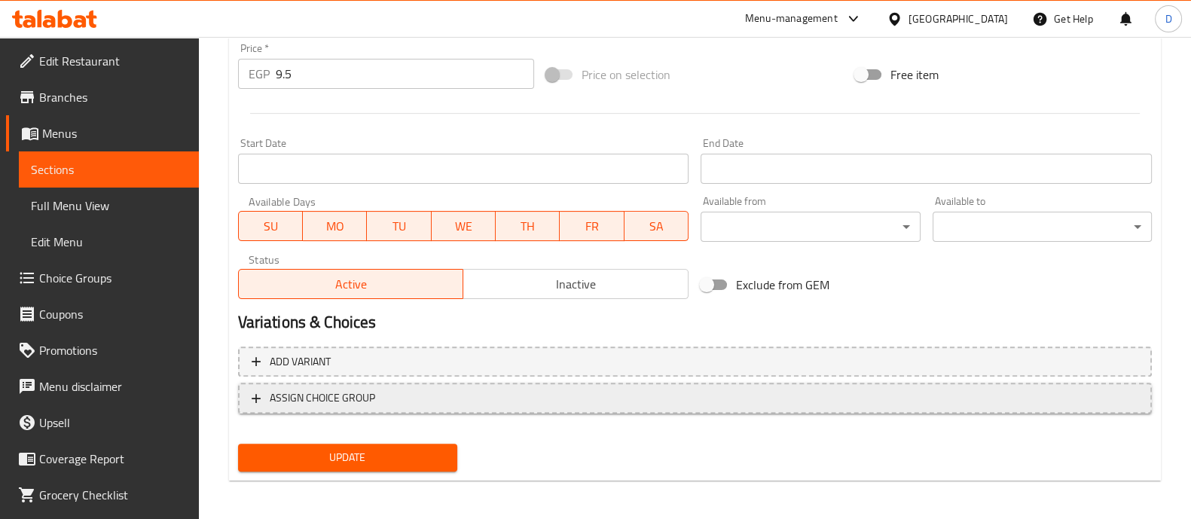
scroll to position [566, 0]
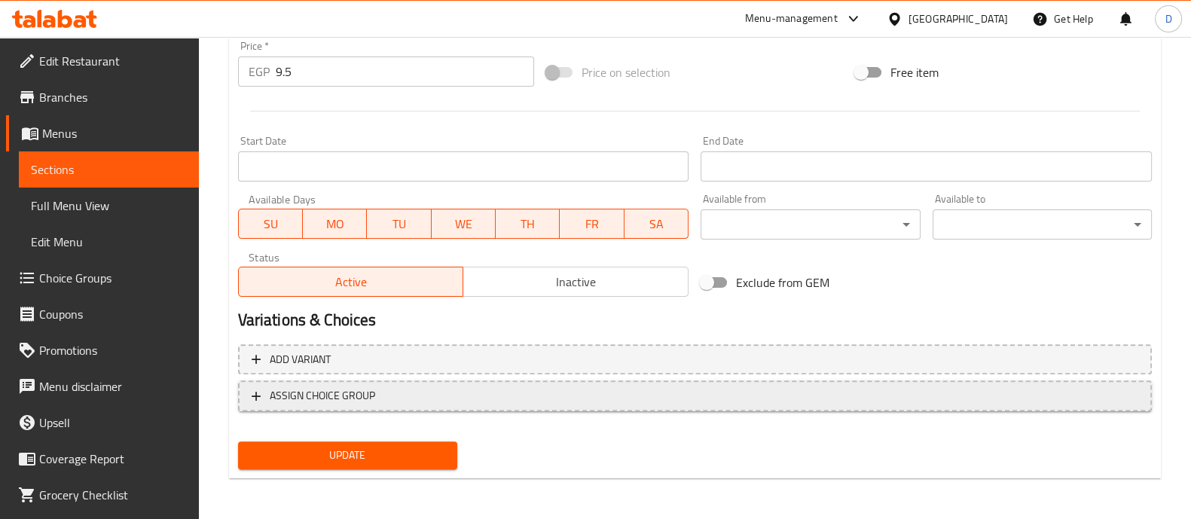
click at [301, 391] on span "ASSIGN CHOICE GROUP" at bounding box center [322, 396] width 105 height 19
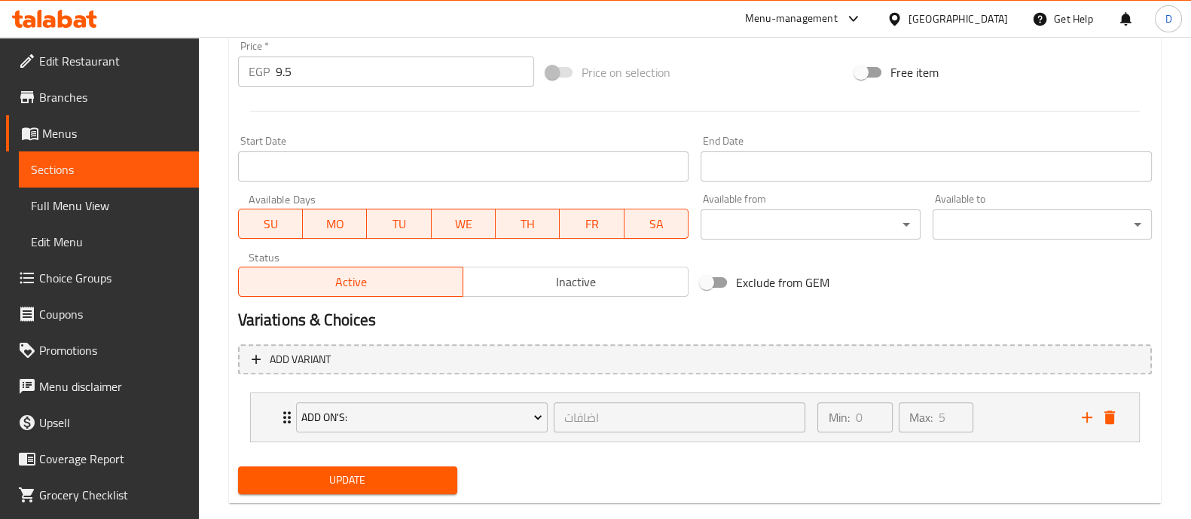
click at [347, 475] on span "Update" at bounding box center [347, 480] width 195 height 19
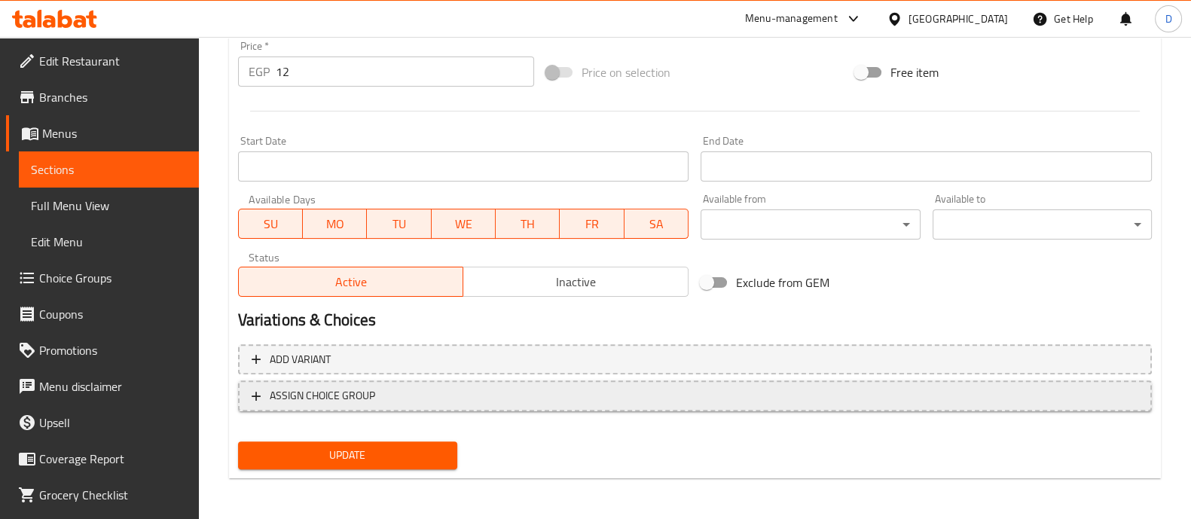
click at [613, 408] on button "ASSIGN CHOICE GROUP" at bounding box center [695, 396] width 914 height 31
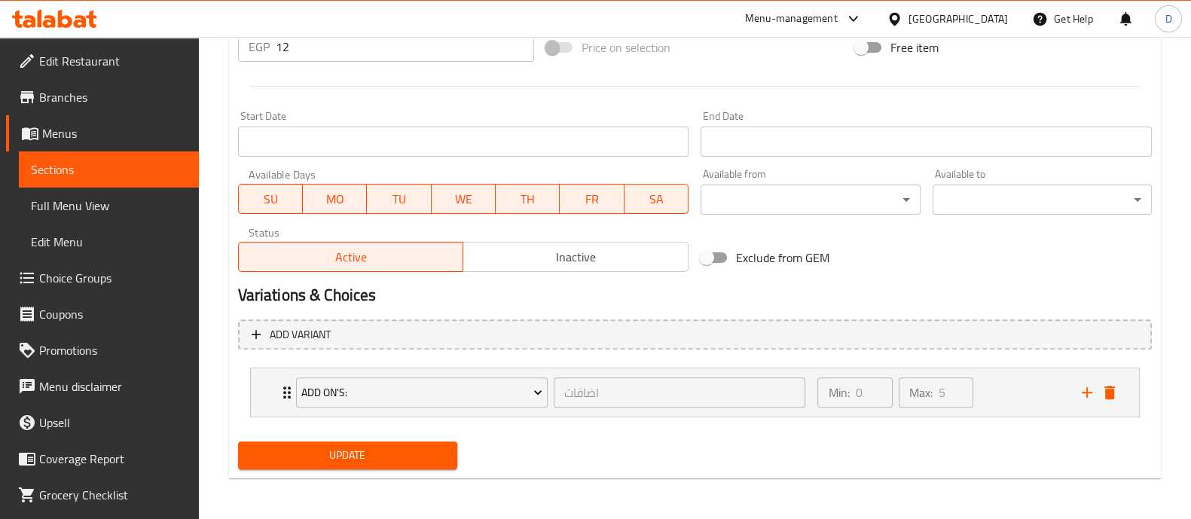
scroll to position [591, 0]
click at [363, 450] on span "Update" at bounding box center [347, 455] width 195 height 19
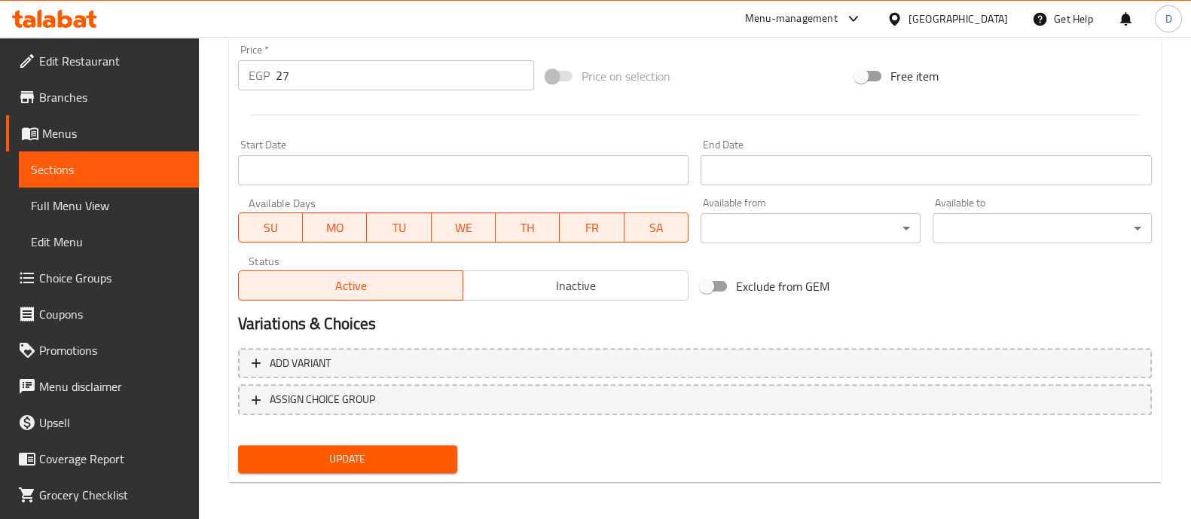
scroll to position [566, 0]
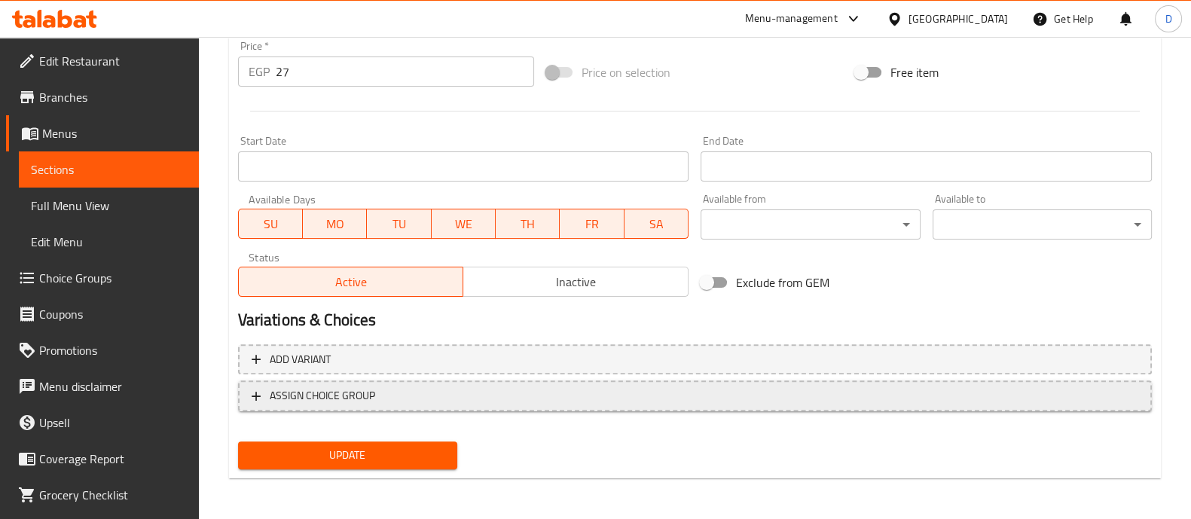
click at [1029, 394] on span "ASSIGN CHOICE GROUP" at bounding box center [695, 396] width 887 height 19
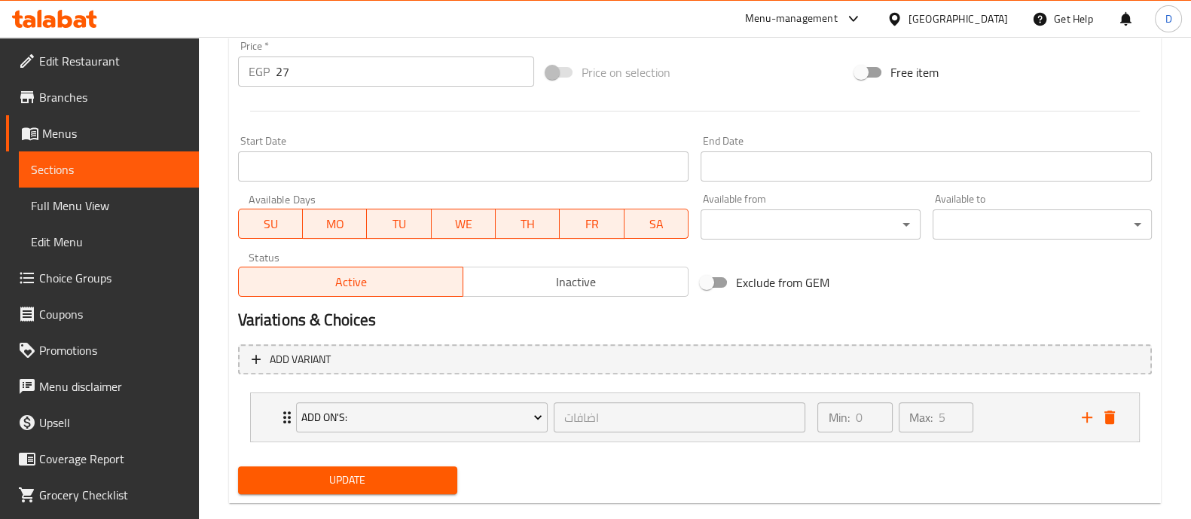
click at [327, 475] on span "Update" at bounding box center [347, 480] width 195 height 19
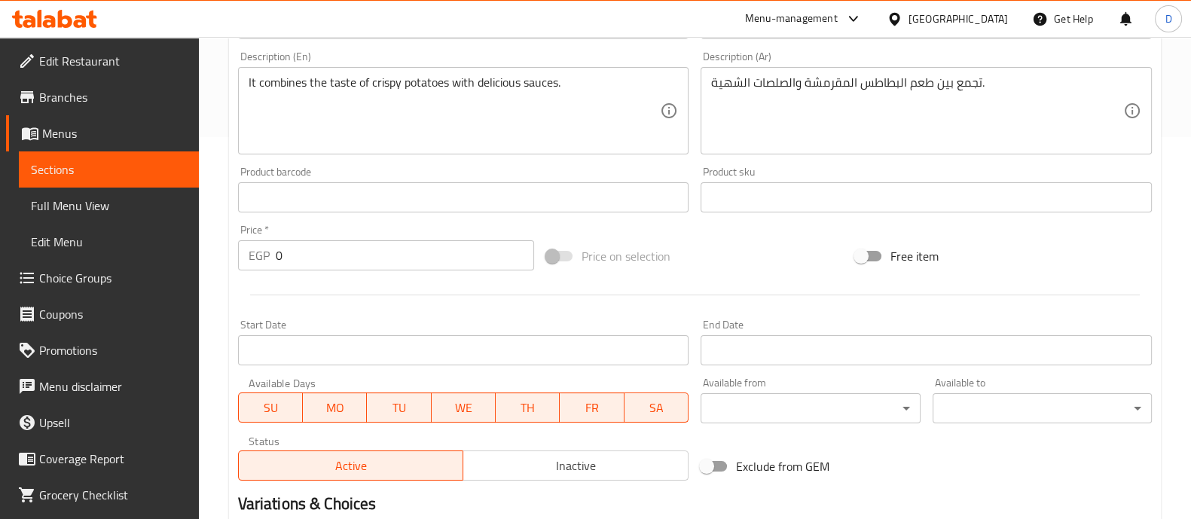
scroll to position [599, 0]
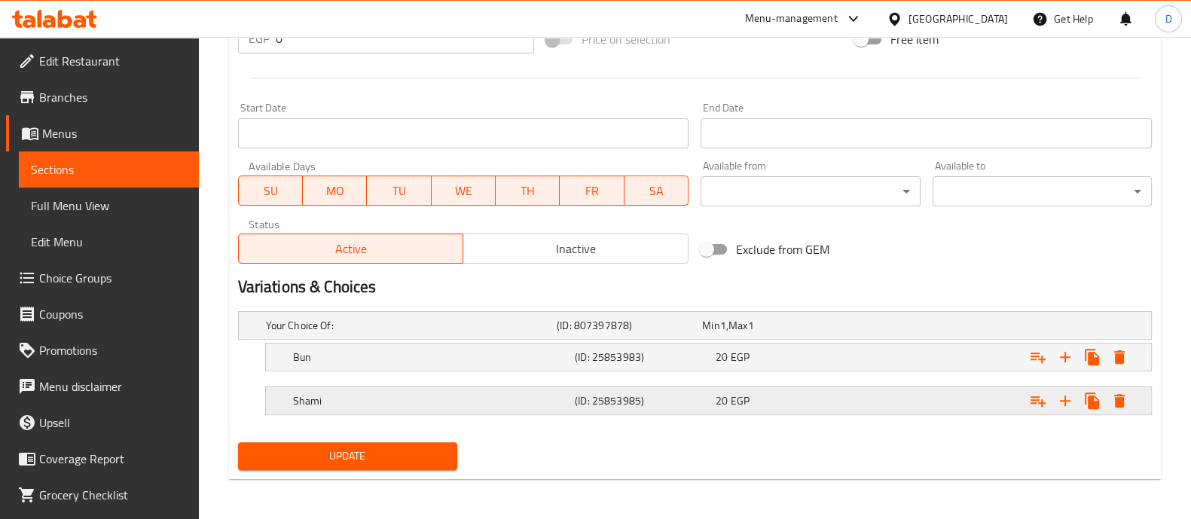
click at [1040, 366] on icon "Expand" at bounding box center [1038, 357] width 18 height 18
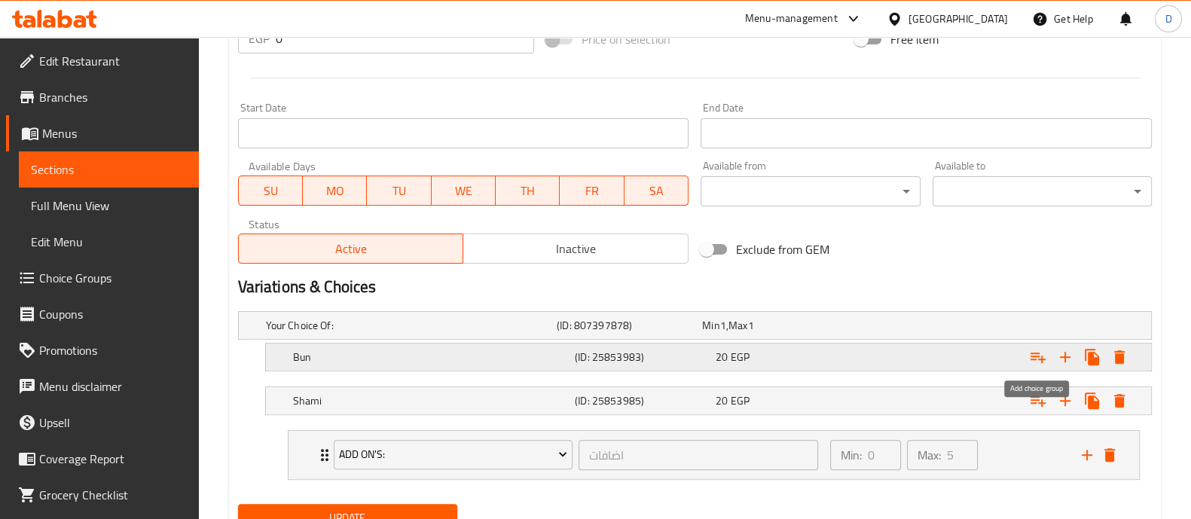
click at [1041, 358] on icon "Expand" at bounding box center [1038, 358] width 15 height 11
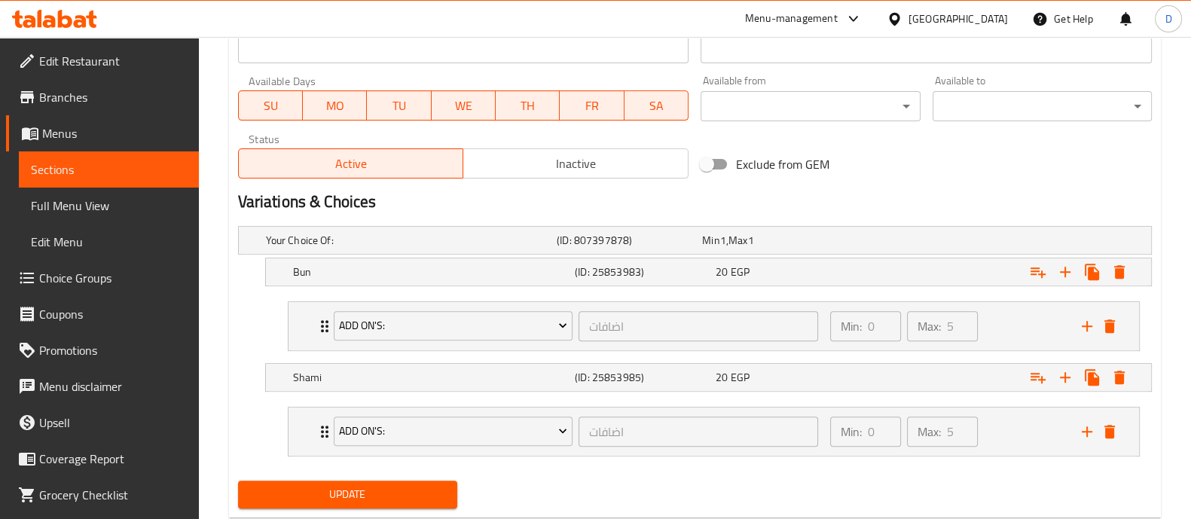
scroll to position [723, 0]
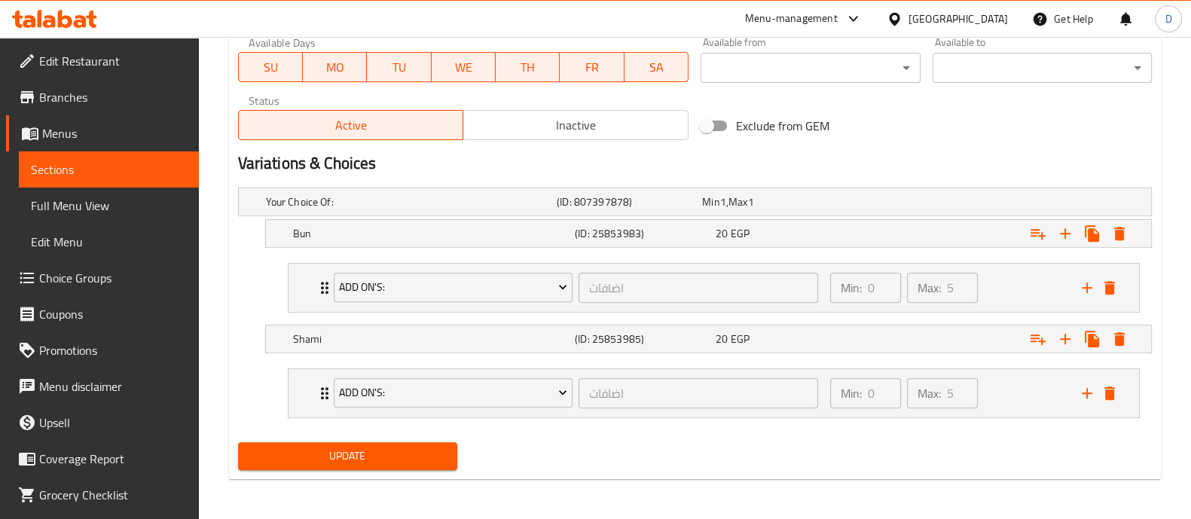
click at [374, 456] on span "Update" at bounding box center [347, 456] width 195 height 19
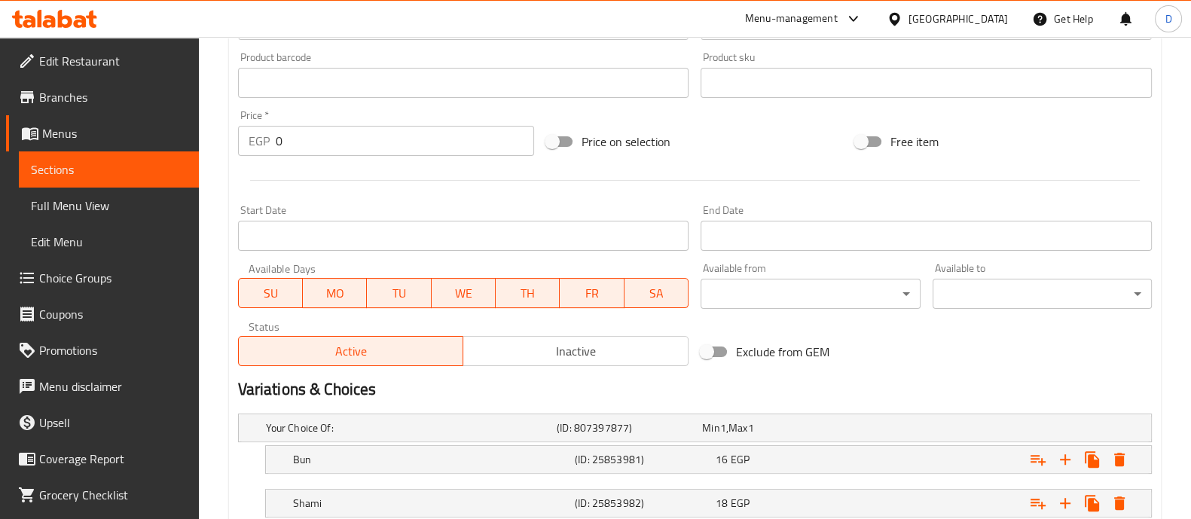
scroll to position [599, 0]
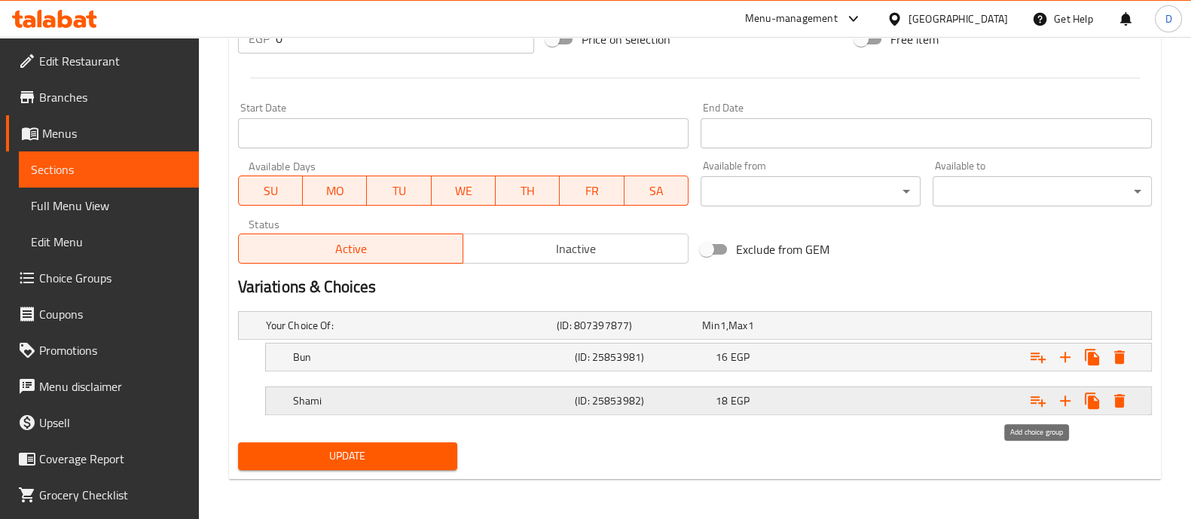
click at [1038, 396] on icon "Expand" at bounding box center [1038, 401] width 15 height 11
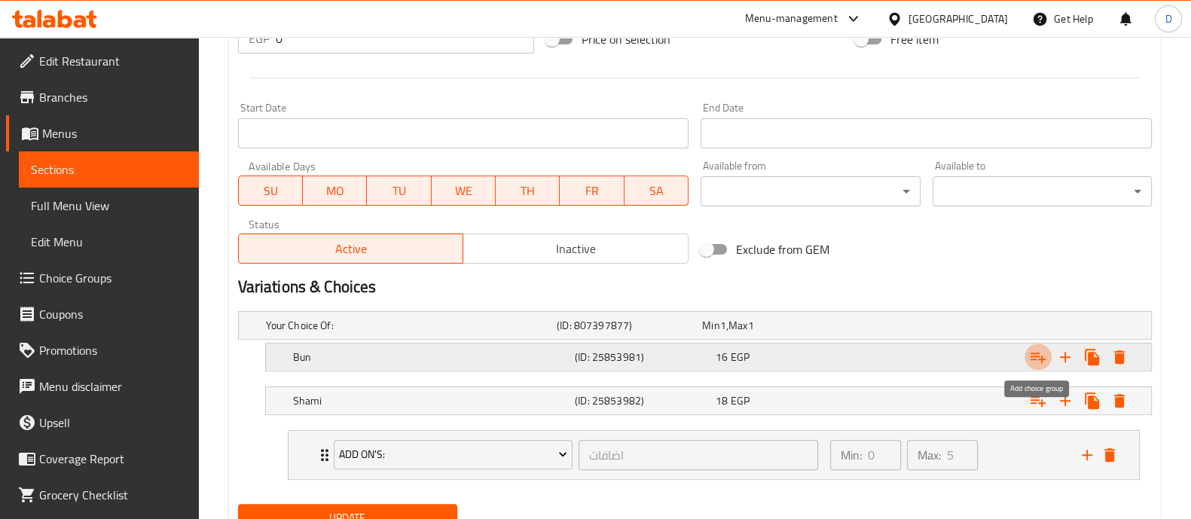
click at [1044, 362] on icon "Expand" at bounding box center [1038, 357] width 18 height 18
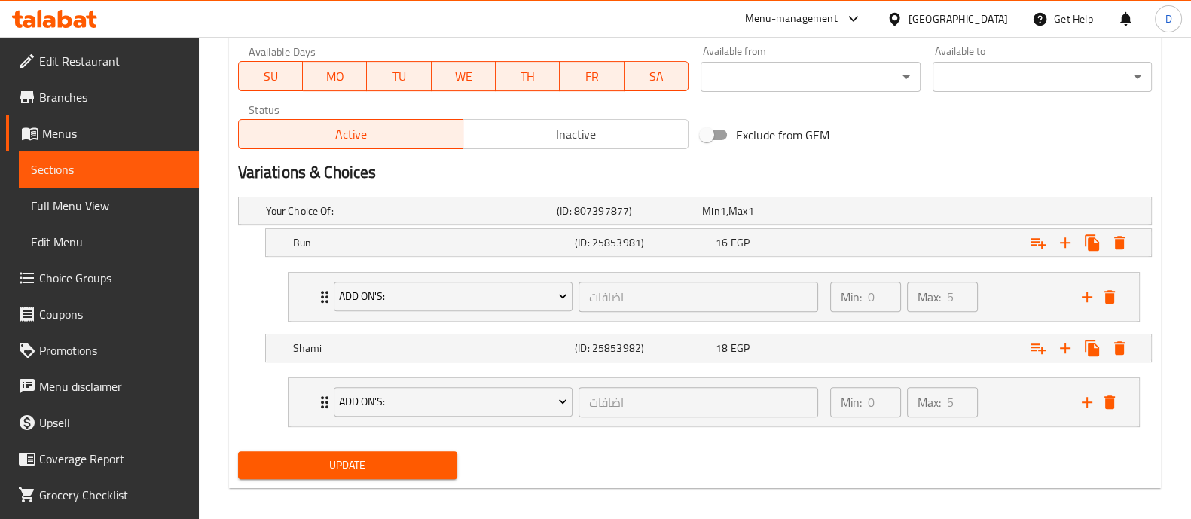
scroll to position [723, 0]
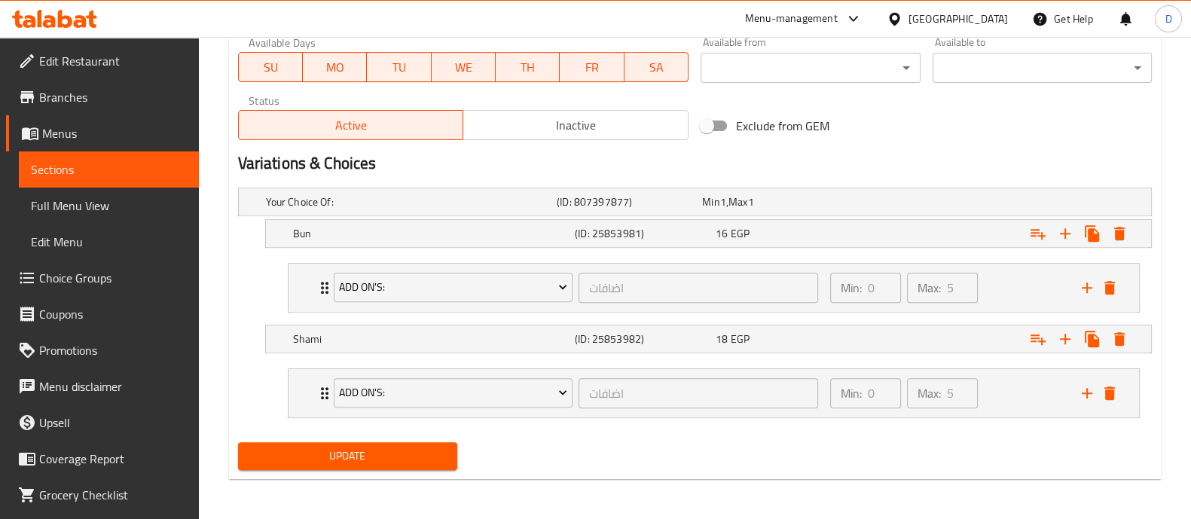
click at [387, 454] on span "Update" at bounding box center [347, 456] width 195 height 19
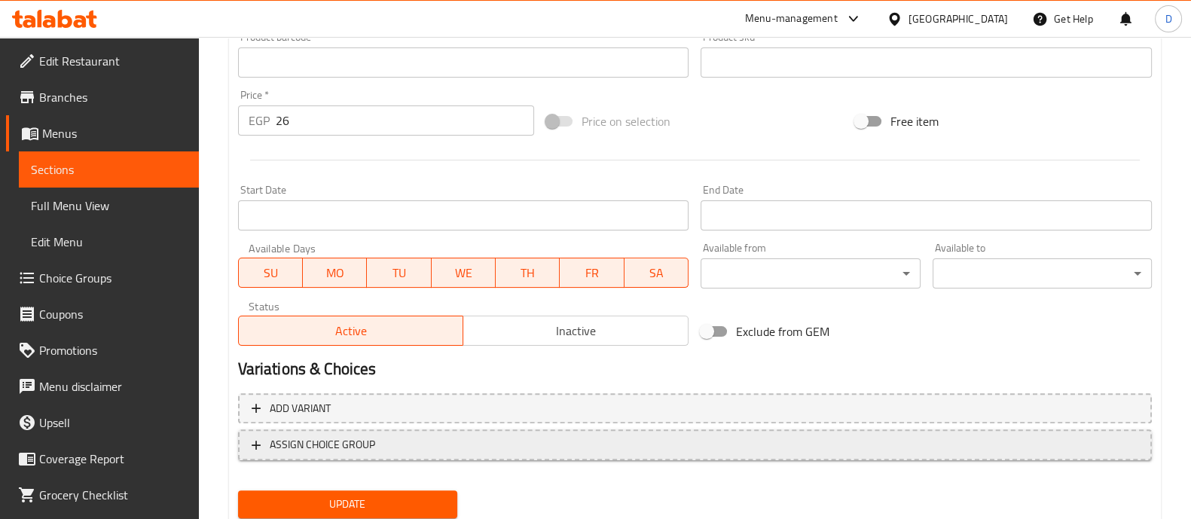
scroll to position [566, 0]
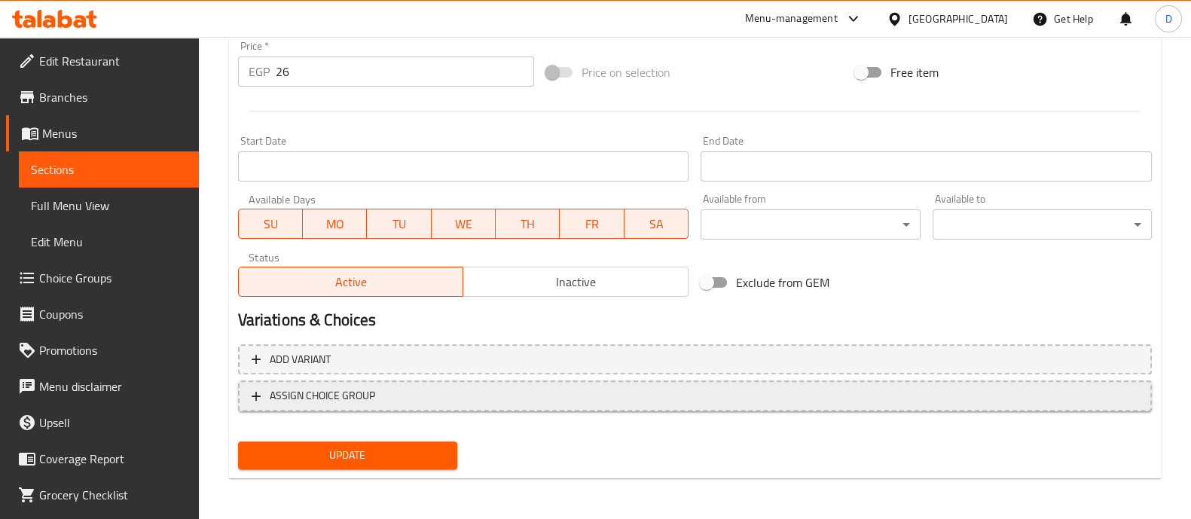
click at [1026, 401] on span "ASSIGN CHOICE GROUP" at bounding box center [695, 396] width 887 height 19
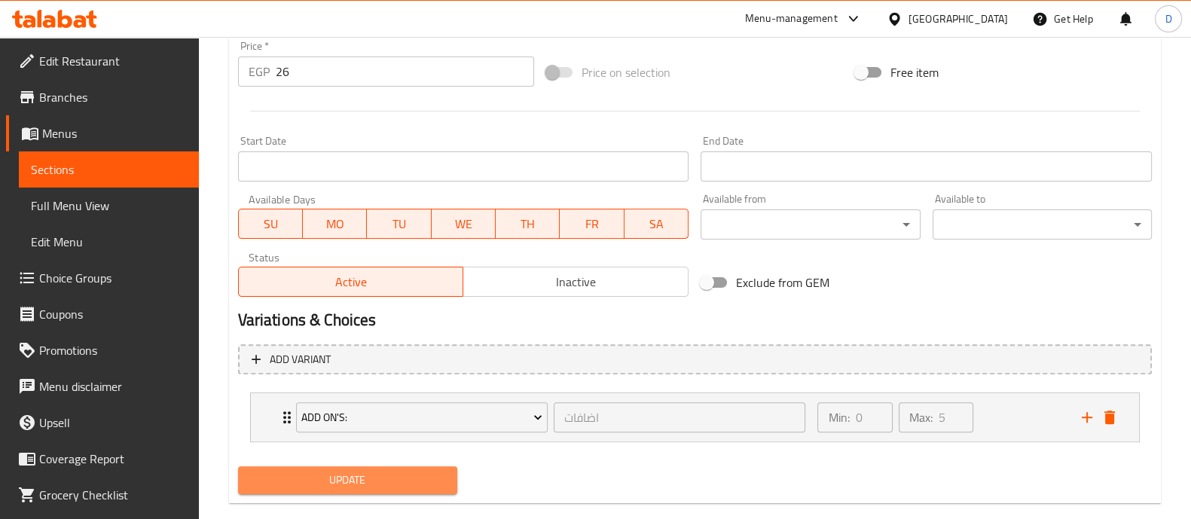
click at [416, 477] on span "Update" at bounding box center [347, 480] width 195 height 19
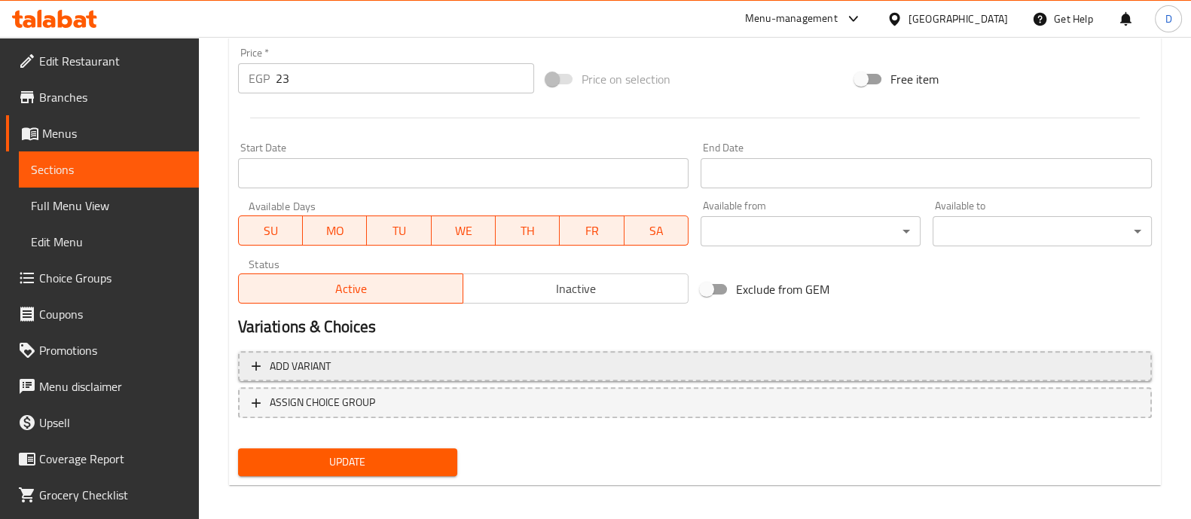
scroll to position [566, 0]
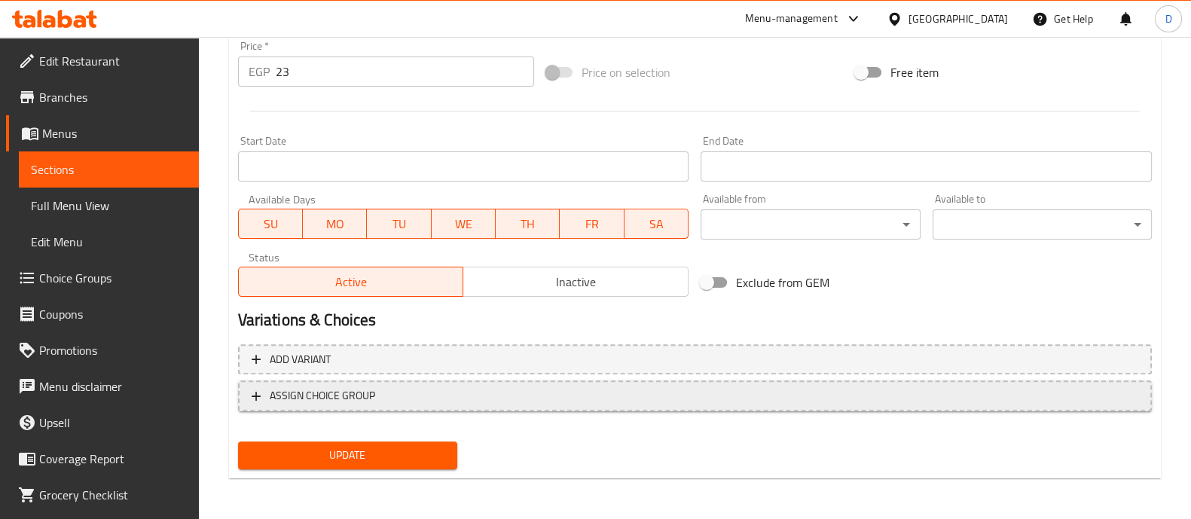
click at [853, 391] on span "ASSIGN CHOICE GROUP" at bounding box center [695, 396] width 887 height 19
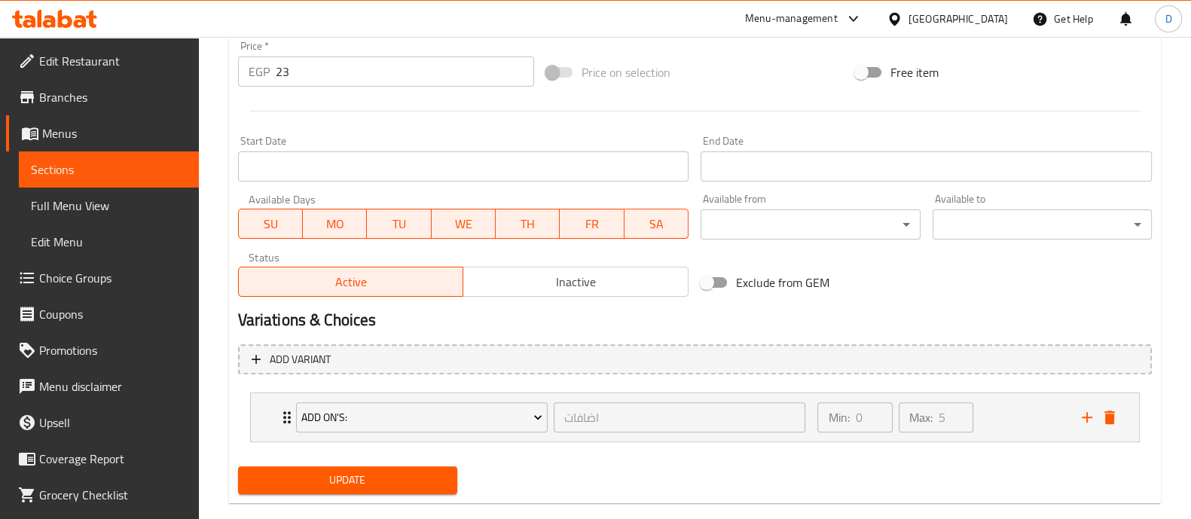
click at [389, 468] on button "Update" at bounding box center [347, 480] width 219 height 28
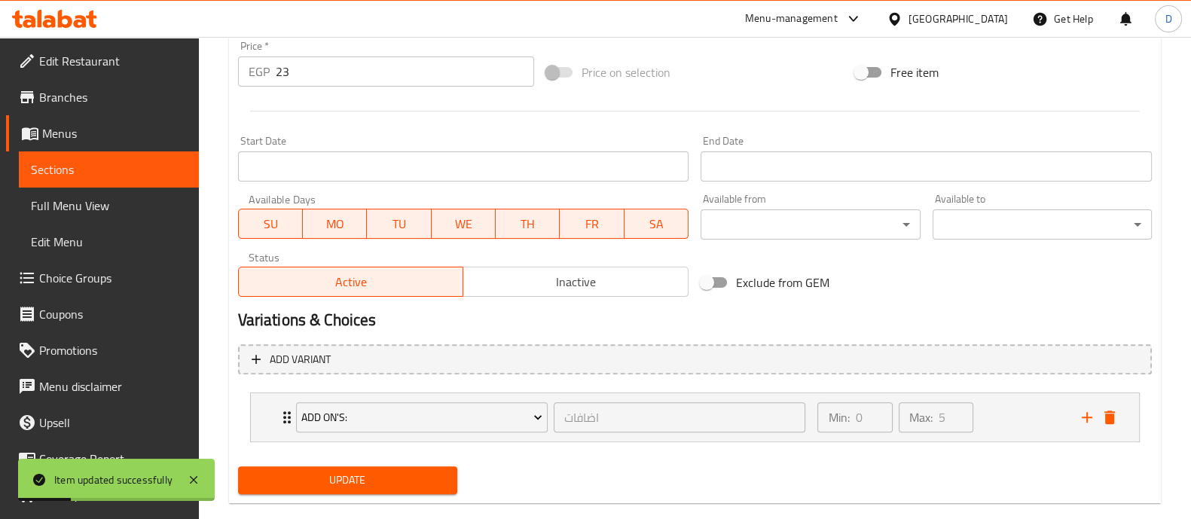
scroll to position [591, 0]
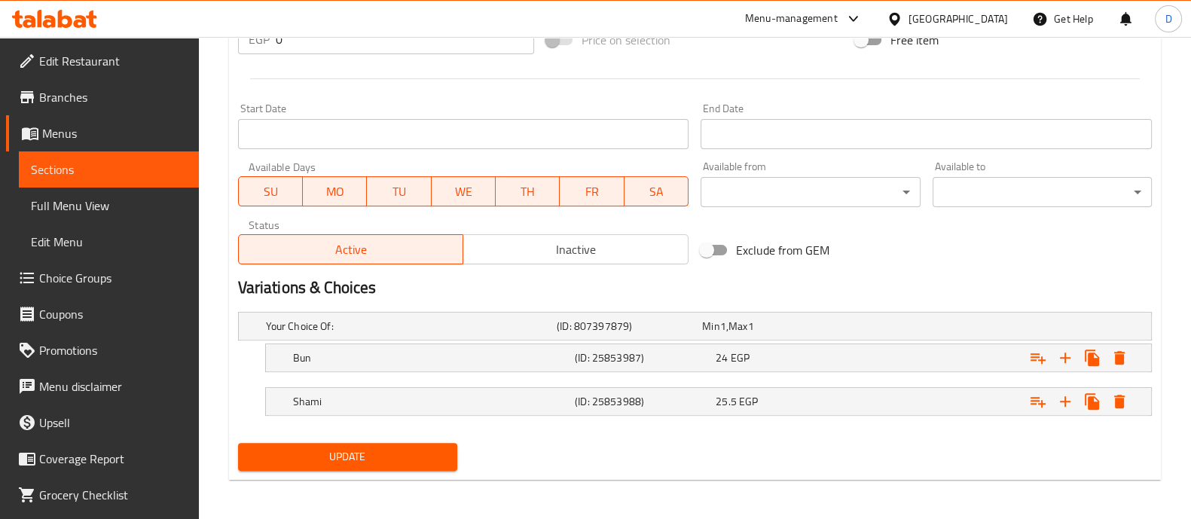
scroll to position [599, 0]
click at [1035, 348] on icon "Expand" at bounding box center [1038, 357] width 18 height 18
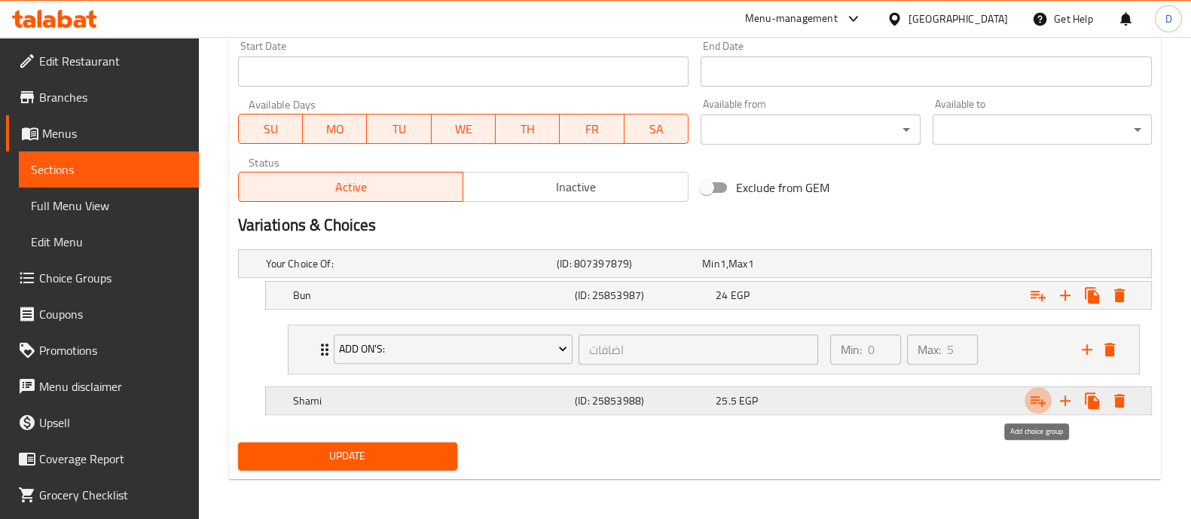
click at [1038, 402] on icon "Expand" at bounding box center [1038, 401] width 18 height 18
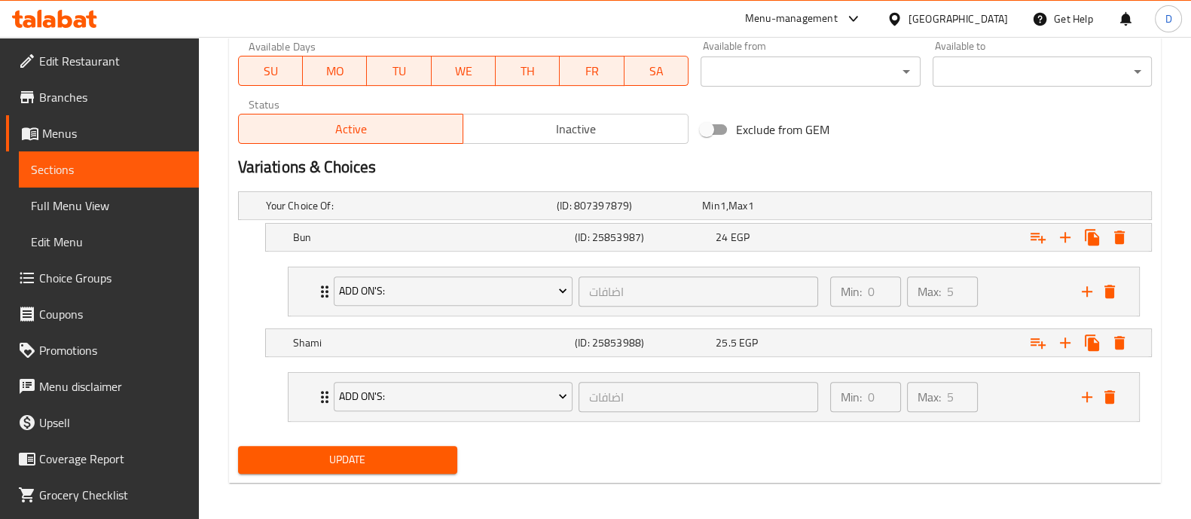
scroll to position [723, 0]
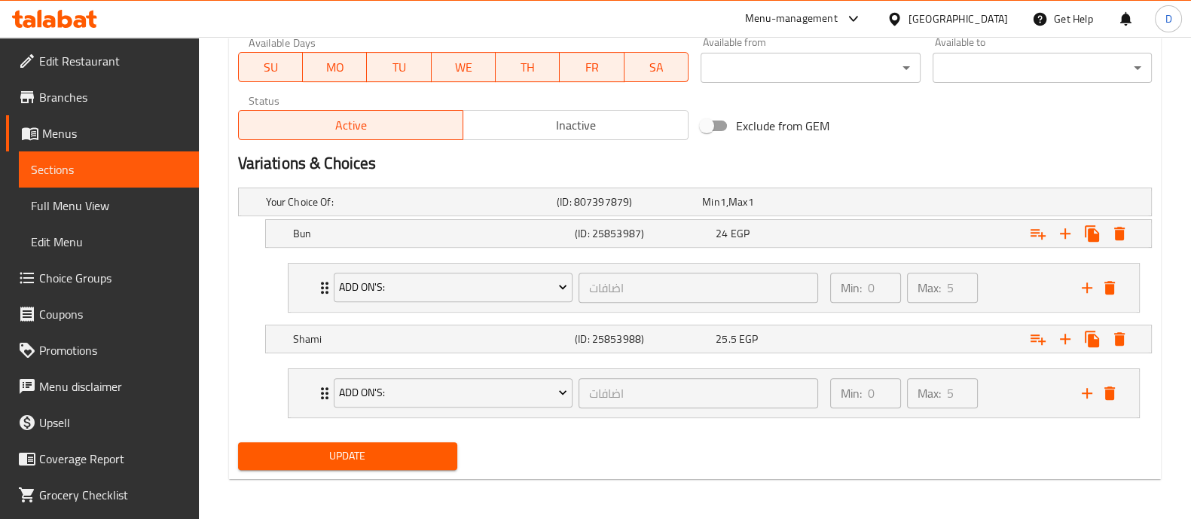
click at [384, 454] on span "Update" at bounding box center [347, 456] width 195 height 19
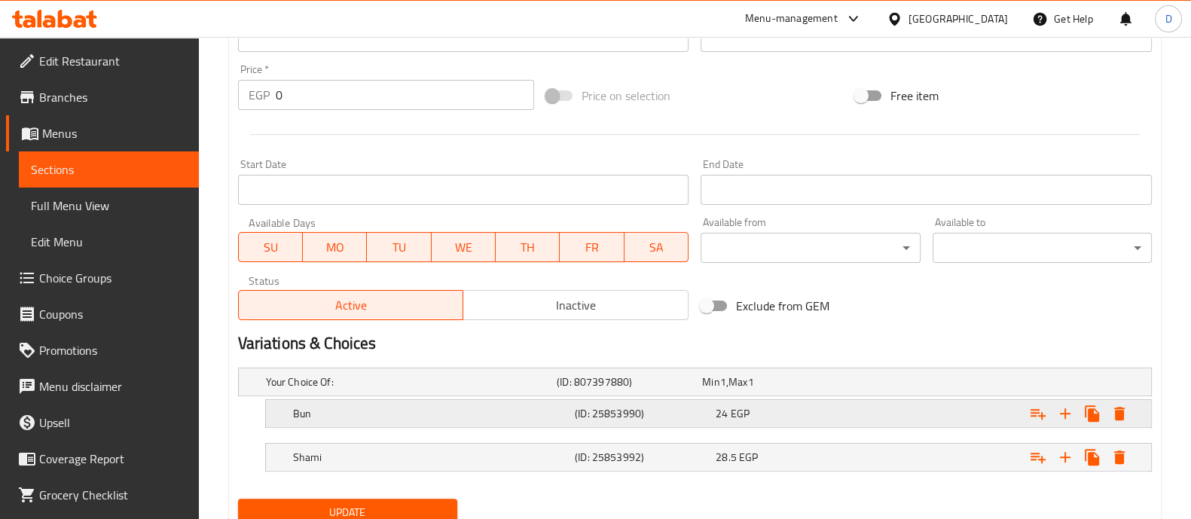
scroll to position [599, 0]
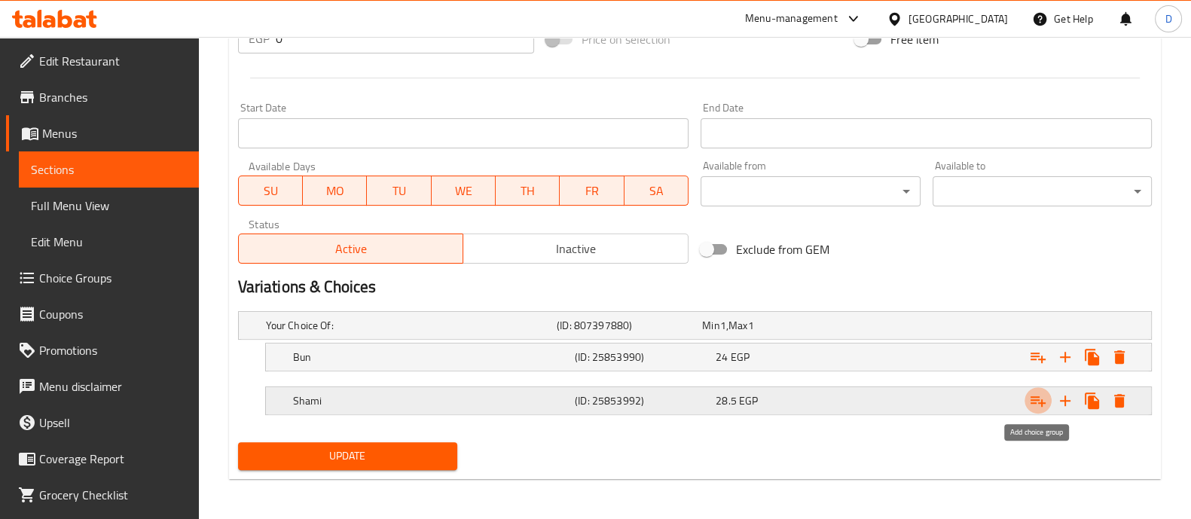
drag, startPoint x: 1033, startPoint y: 398, endPoint x: 1032, endPoint y: 375, distance: 23.4
click at [1032, 398] on icon "Expand" at bounding box center [1038, 401] width 15 height 11
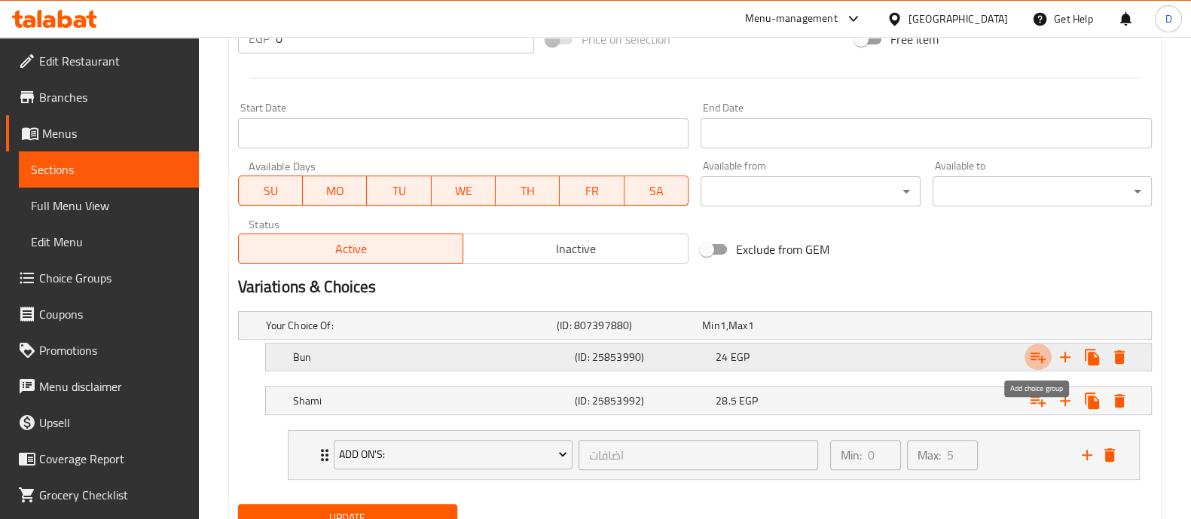
click at [1035, 363] on icon "Expand" at bounding box center [1038, 357] width 18 height 18
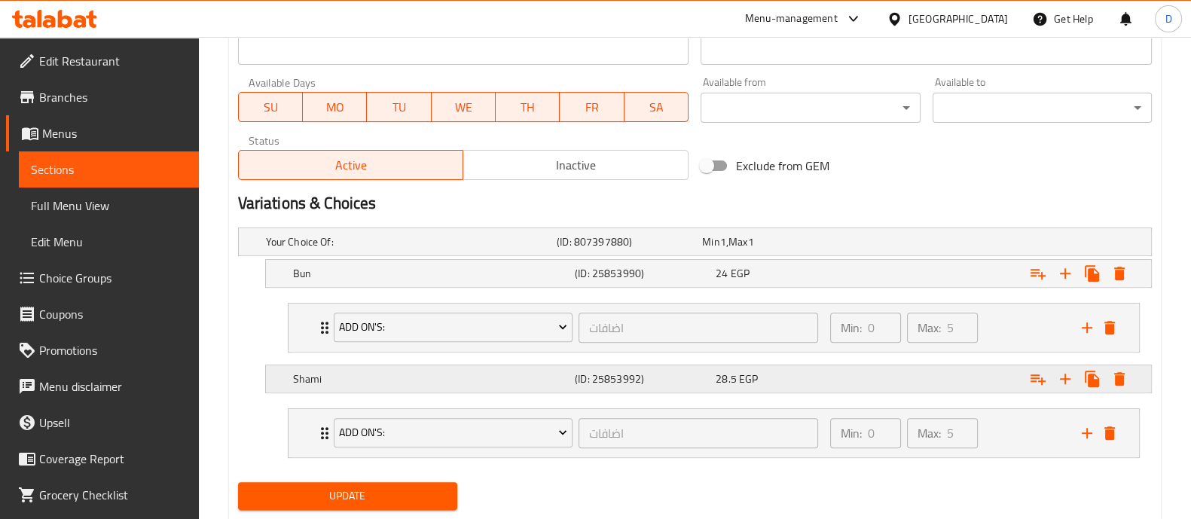
scroll to position [723, 0]
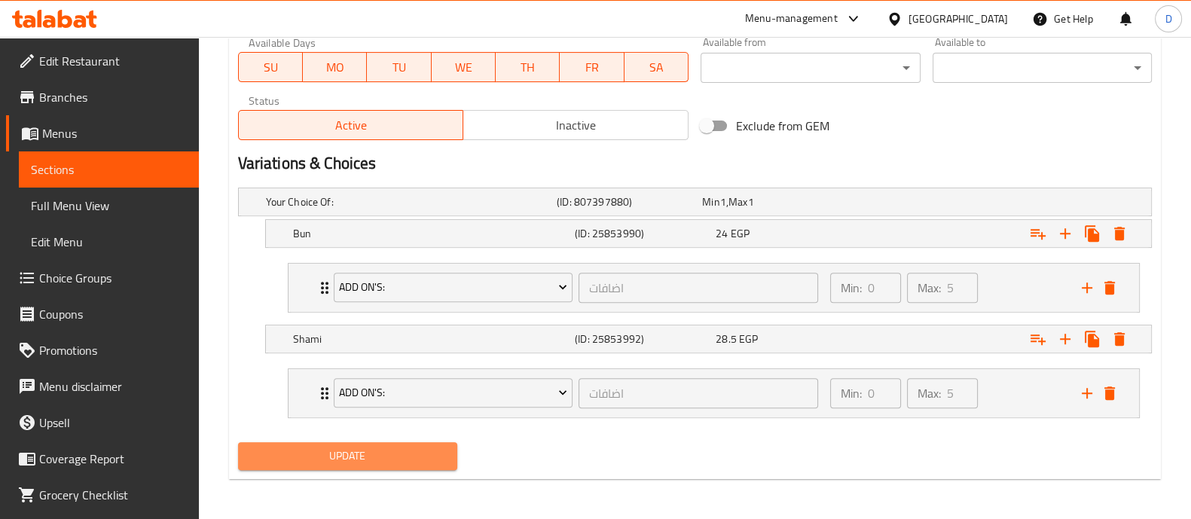
click at [355, 460] on span "Update" at bounding box center [347, 456] width 195 height 19
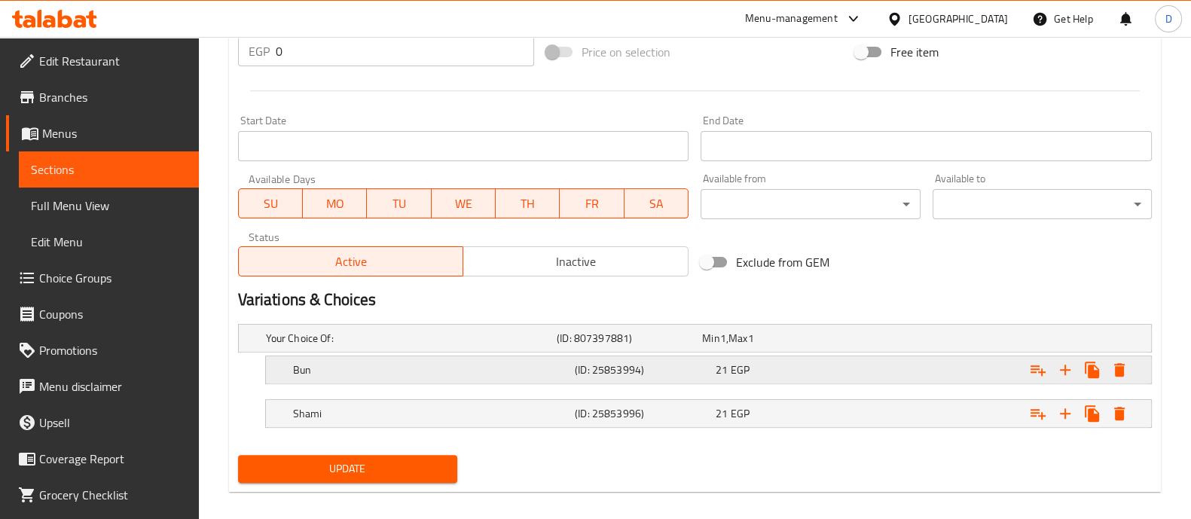
scroll to position [599, 0]
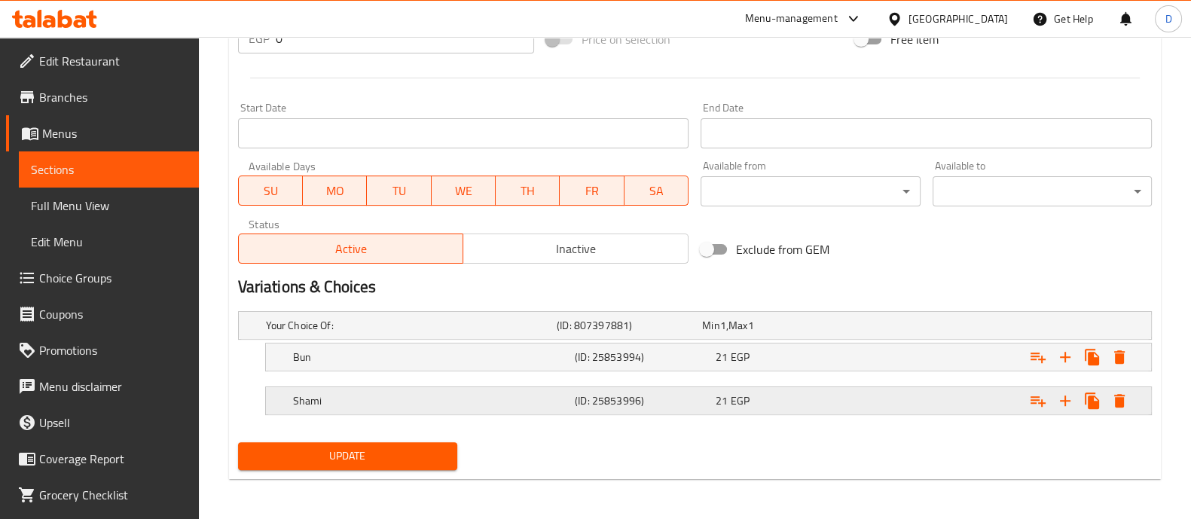
click icon "Expand"
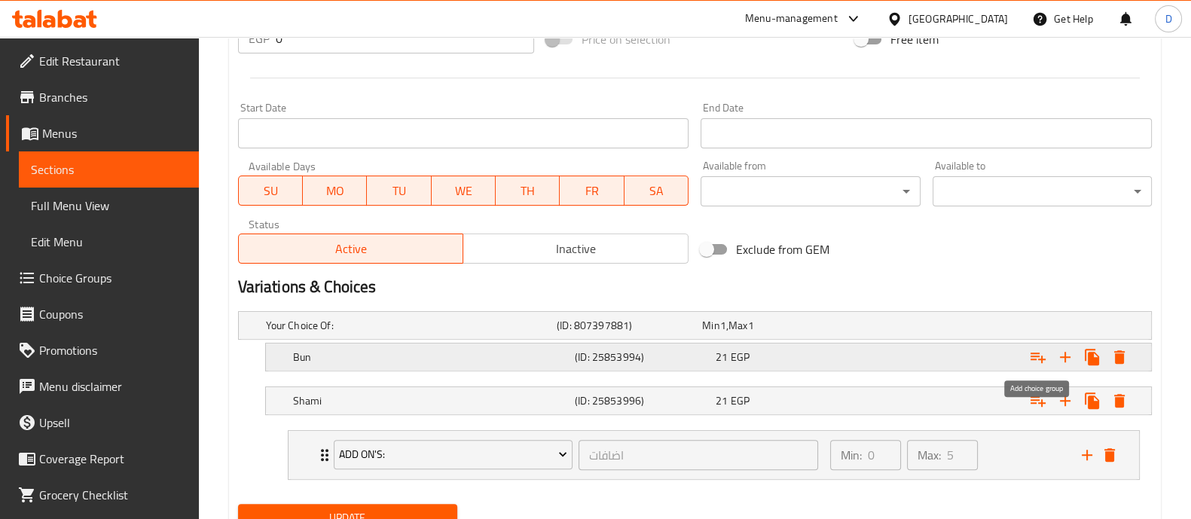
click icon "Expand"
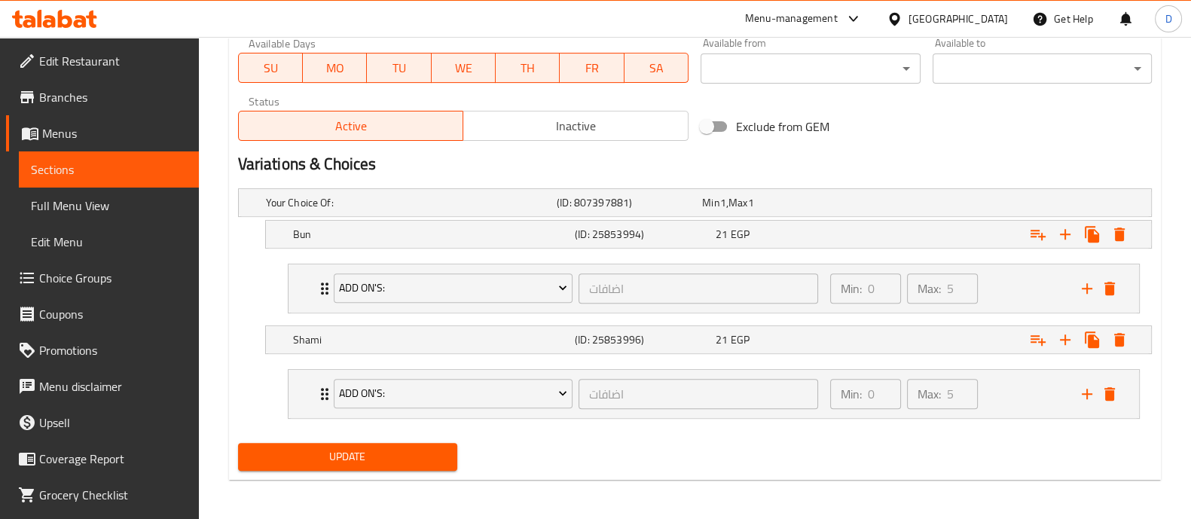
scroll to position [723, 0]
click span "Update"
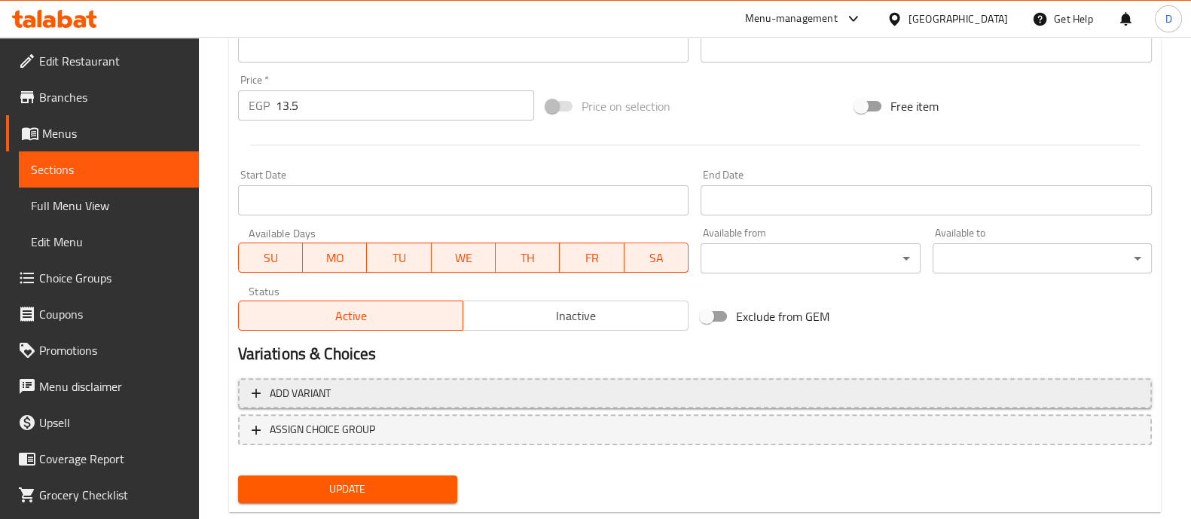
scroll to position [566, 0]
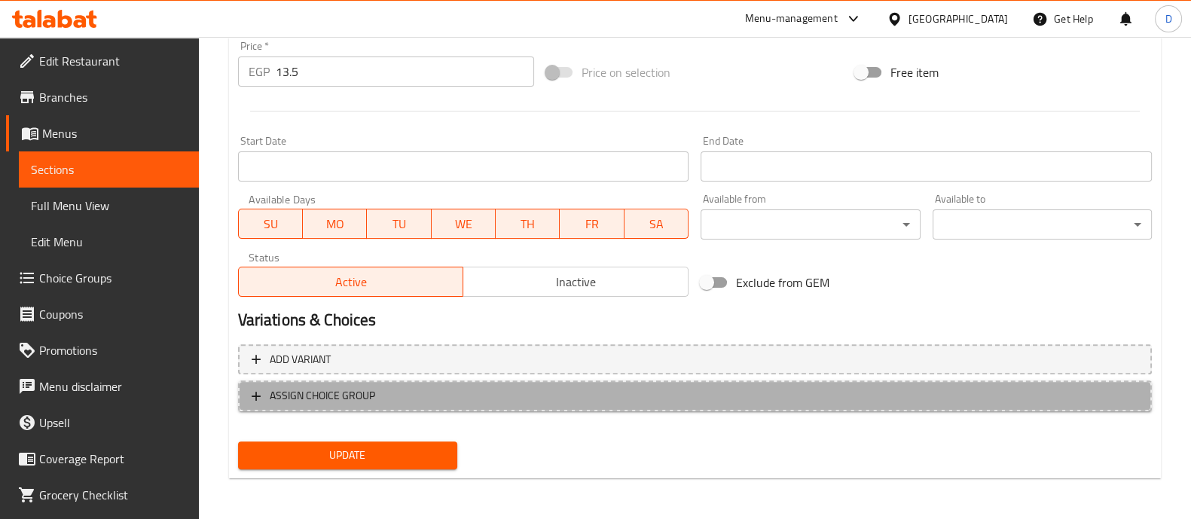
click at [994, 390] on span "ASSIGN CHOICE GROUP" at bounding box center [695, 396] width 887 height 19
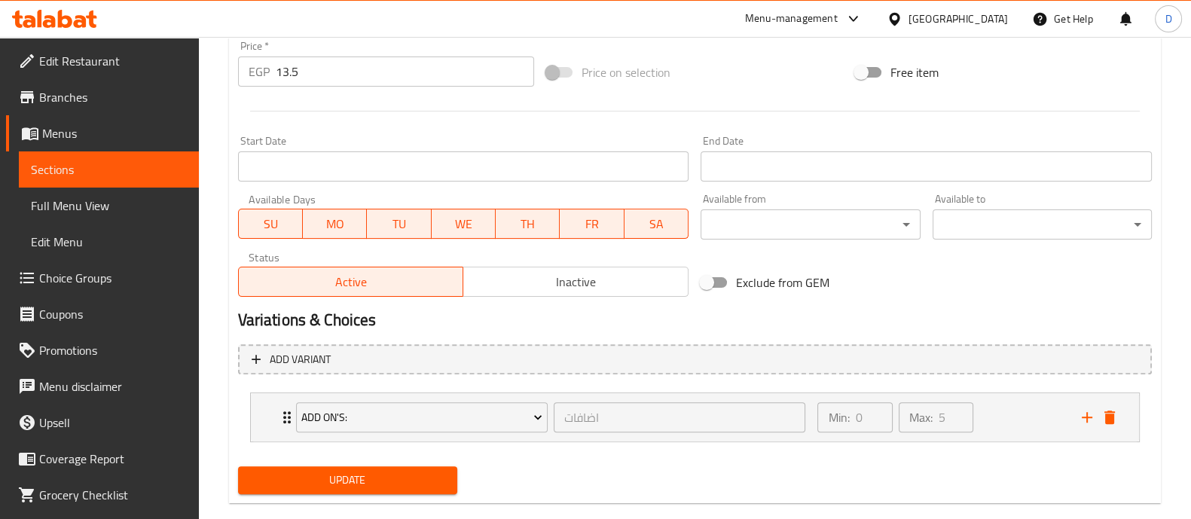
click at [396, 488] on span "Update" at bounding box center [347, 480] width 195 height 19
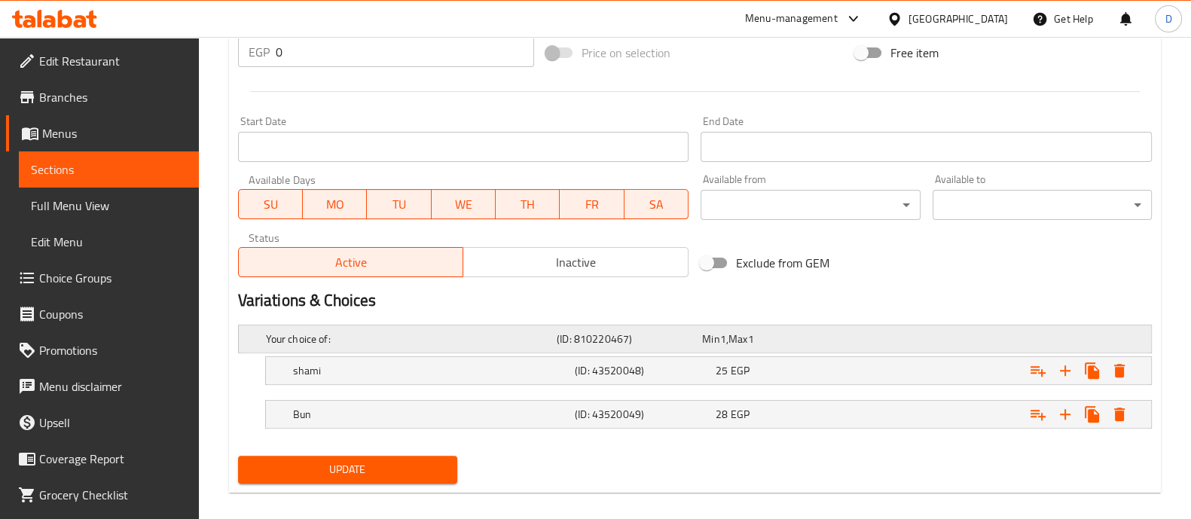
scroll to position [599, 0]
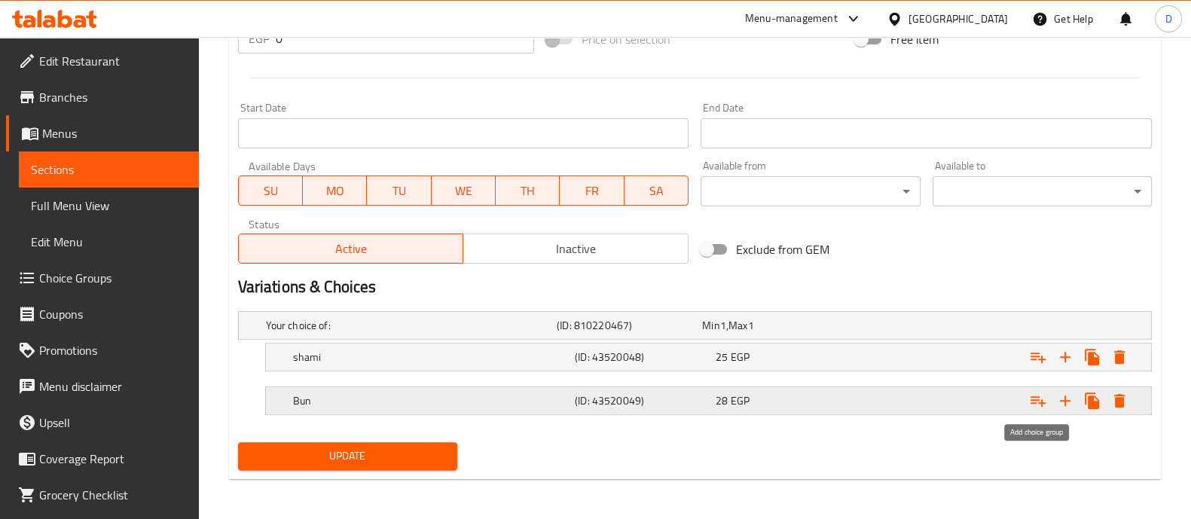
click at [1037, 399] on icon "Expand" at bounding box center [1038, 401] width 15 height 11
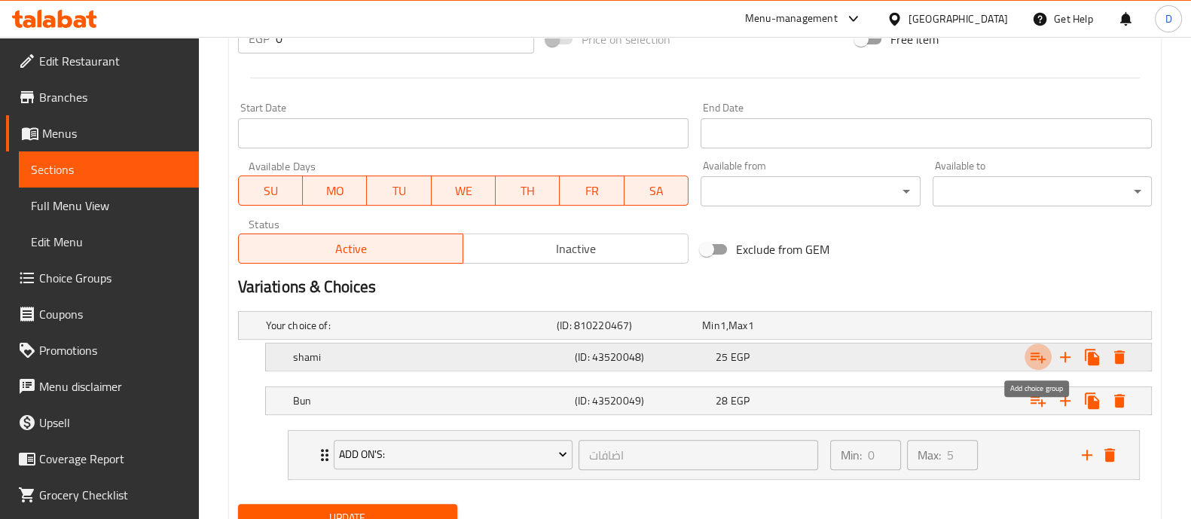
click at [1037, 361] on icon "Expand" at bounding box center [1038, 357] width 18 height 18
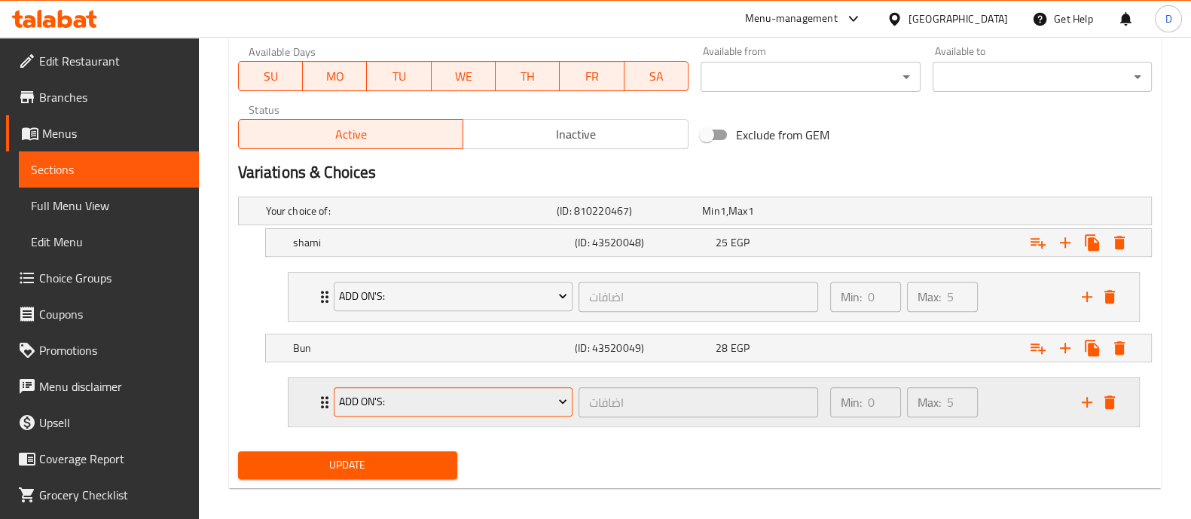
scroll to position [723, 0]
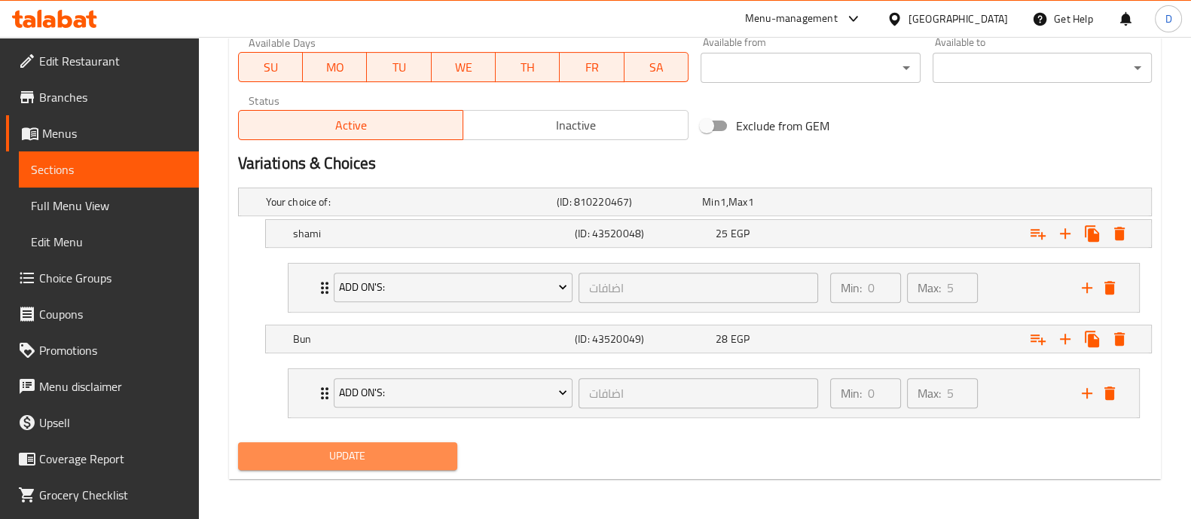
click at [375, 460] on span "Update" at bounding box center [347, 456] width 195 height 19
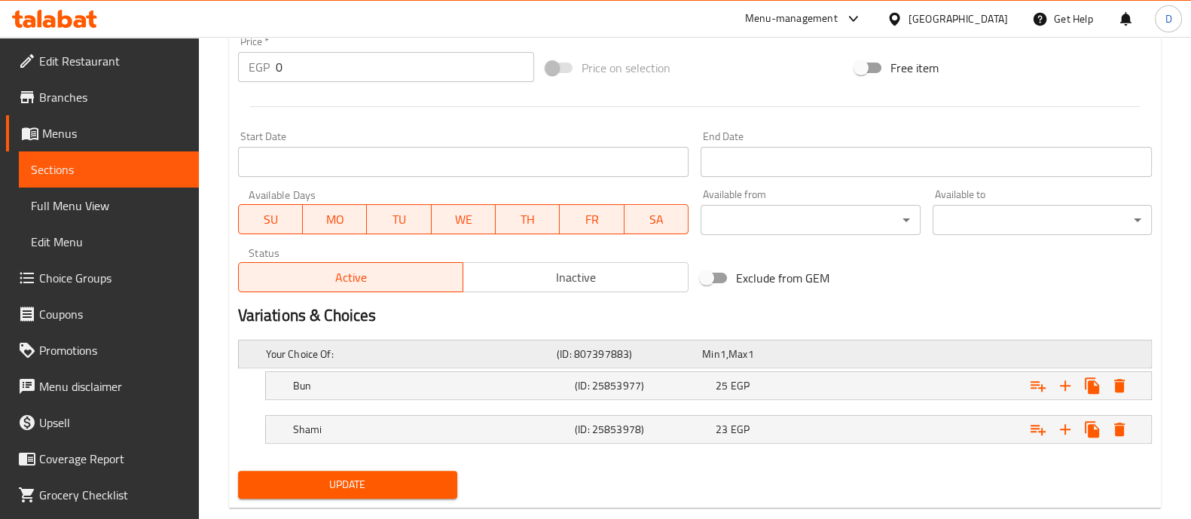
scroll to position [599, 0]
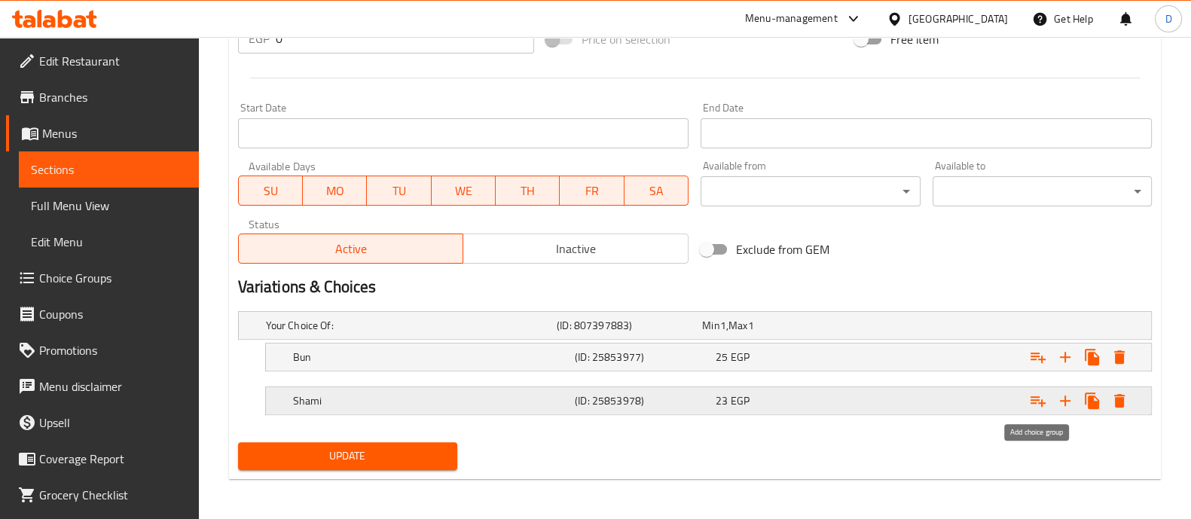
click at [1038, 402] on icon "Expand" at bounding box center [1038, 401] width 18 height 18
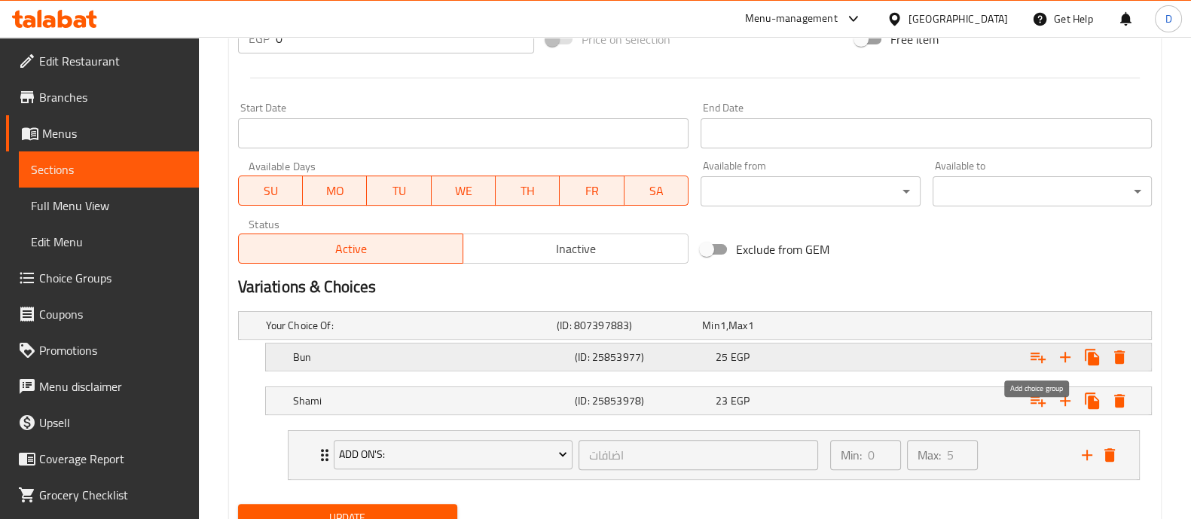
click at [1038, 353] on icon "Expand" at bounding box center [1038, 358] width 15 height 11
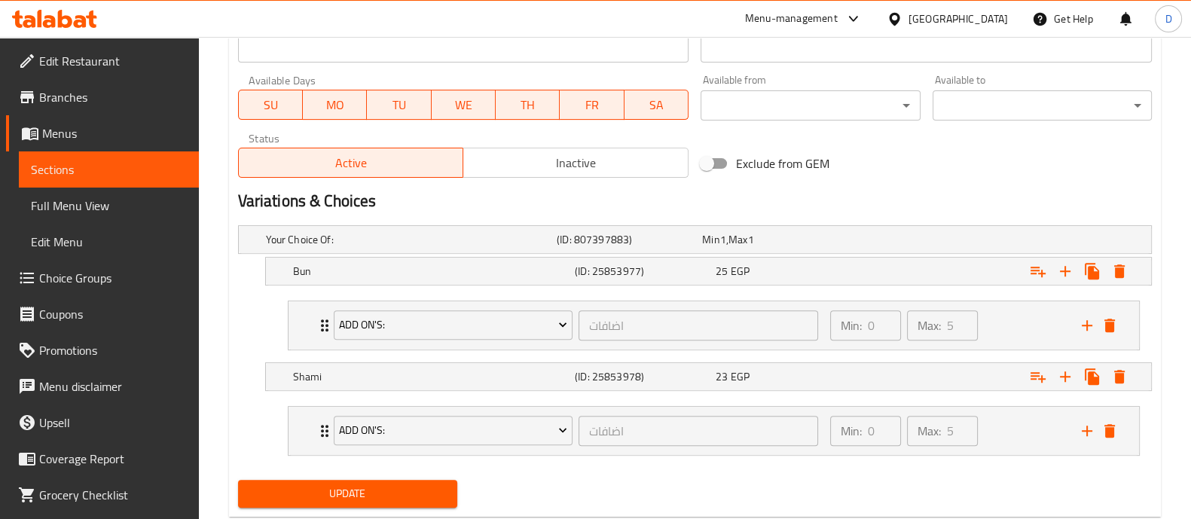
scroll to position [723, 0]
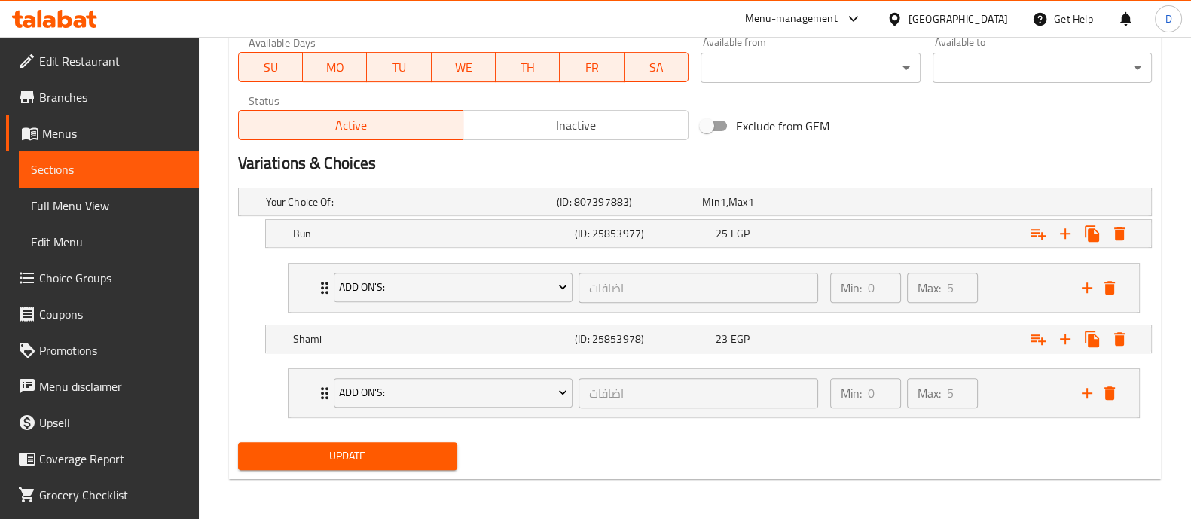
click at [409, 457] on span "Update" at bounding box center [347, 456] width 195 height 19
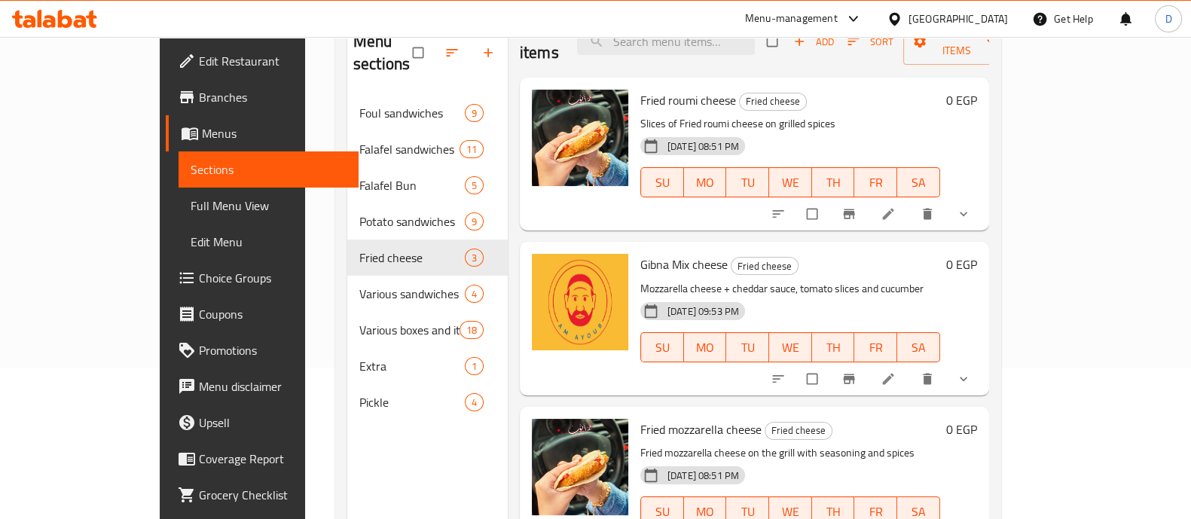
scroll to position [188, 0]
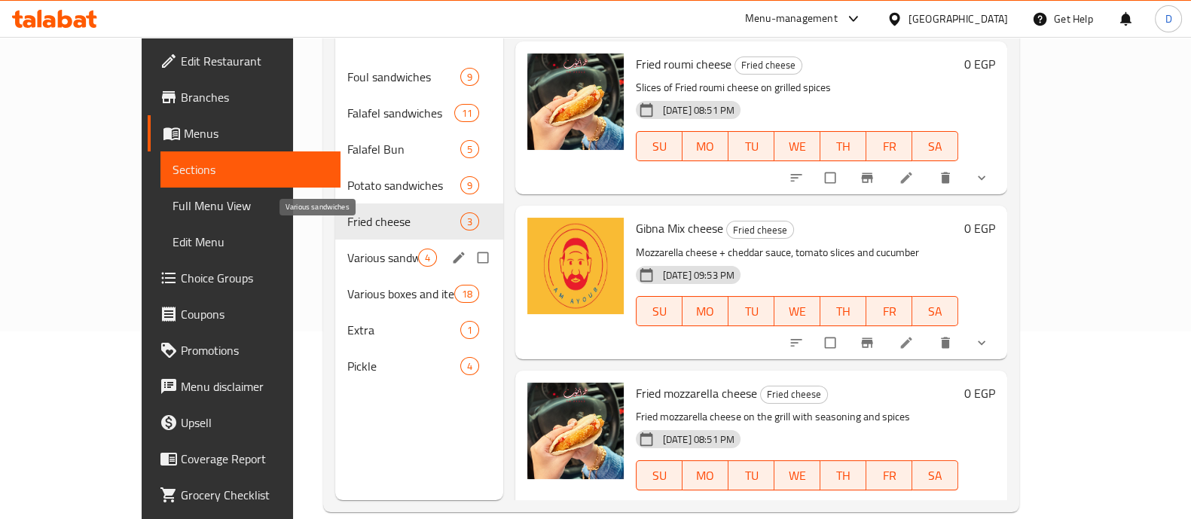
click at [347, 249] on span "Various sandwiches" at bounding box center [382, 258] width 71 height 18
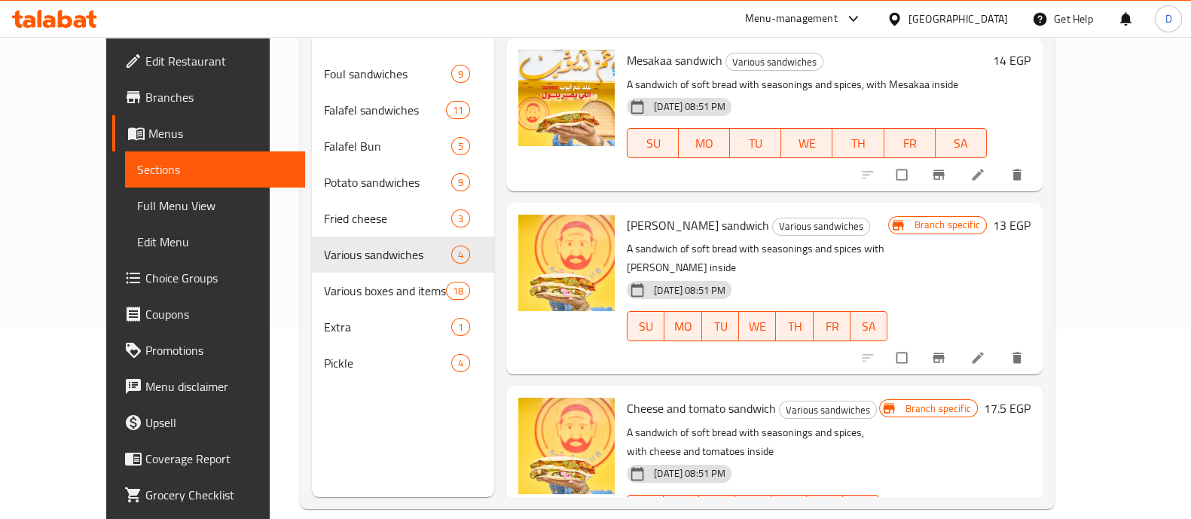
scroll to position [211, 0]
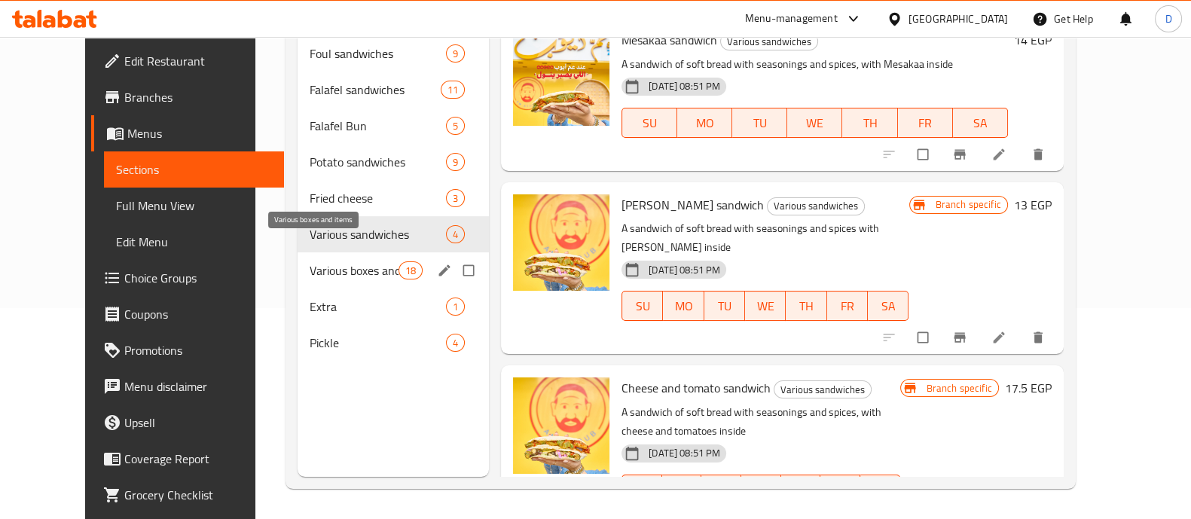
click at [310, 261] on span "Various boxes and items" at bounding box center [354, 270] width 89 height 18
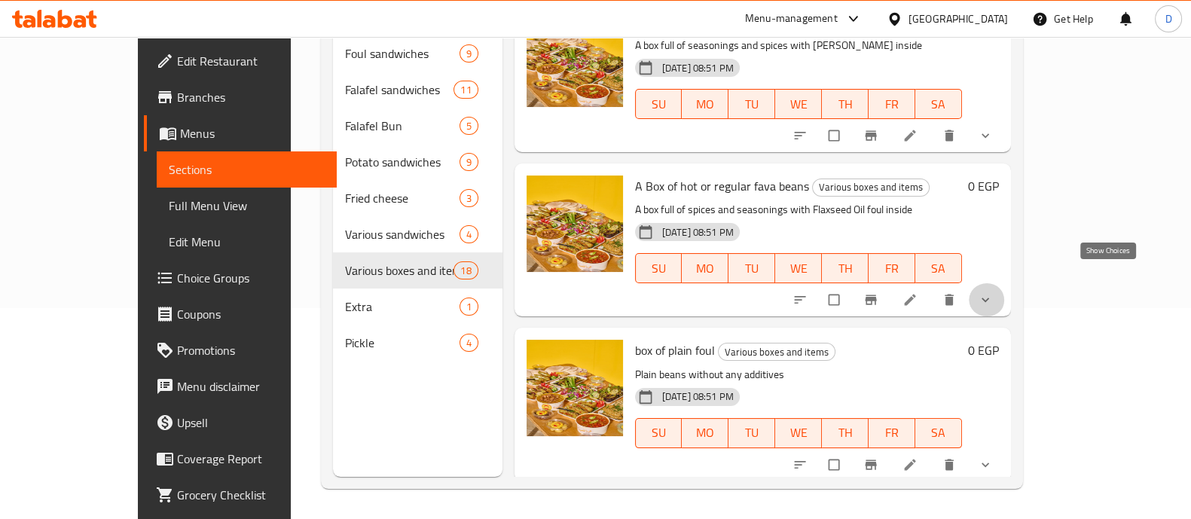
click at [993, 292] on icon "show more" at bounding box center [985, 299] width 15 height 15
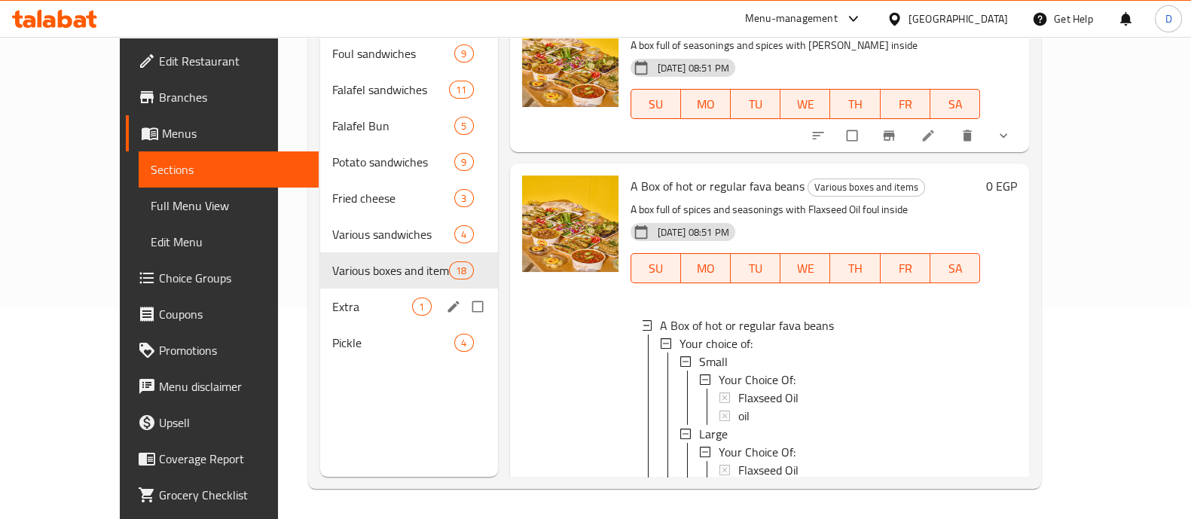
click at [320, 289] on div "Extra 1" at bounding box center [408, 307] width 177 height 36
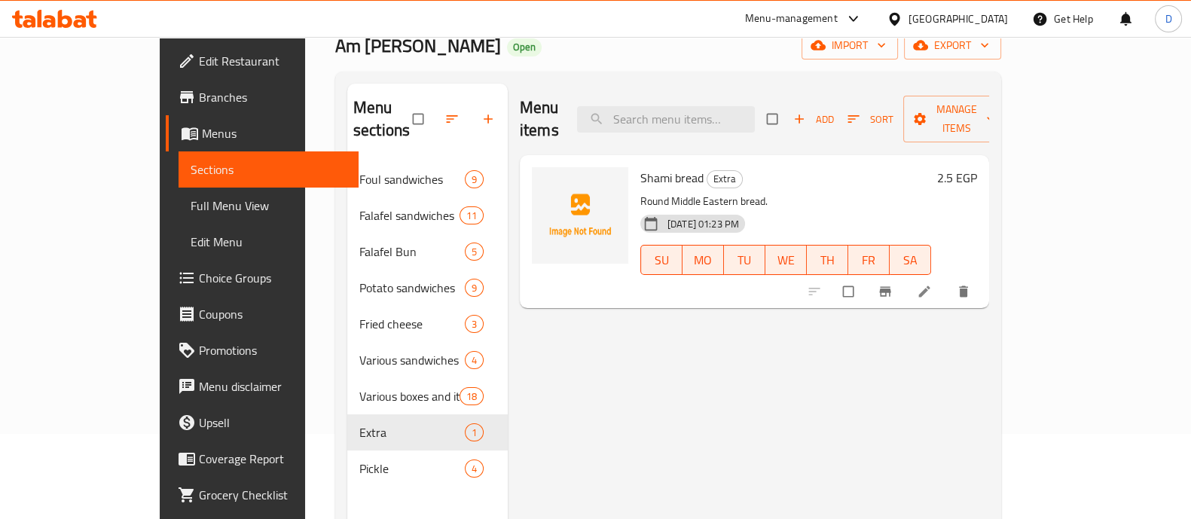
scroll to position [22, 0]
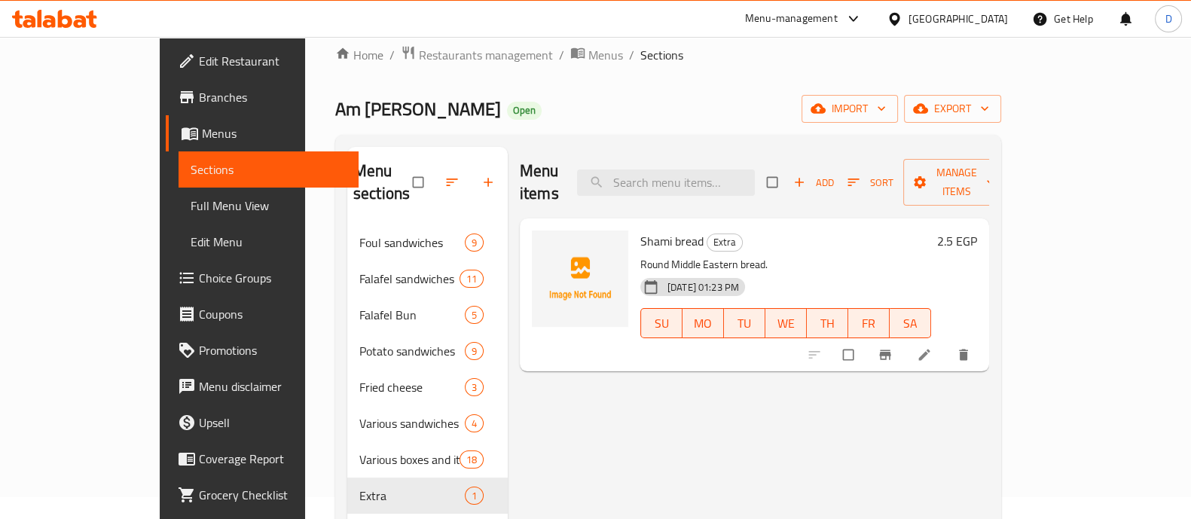
click at [649, 255] on p "Round Middle Eastern bread." at bounding box center [785, 264] width 291 height 19
click at [649, 230] on div "[PERSON_NAME] bread Extra Round Middle Eastern bread. [DATE] 01:23 PM SU MO TU …" at bounding box center [785, 295] width 303 height 141
click at [642, 230] on span "Shami bread" at bounding box center [671, 241] width 63 height 23
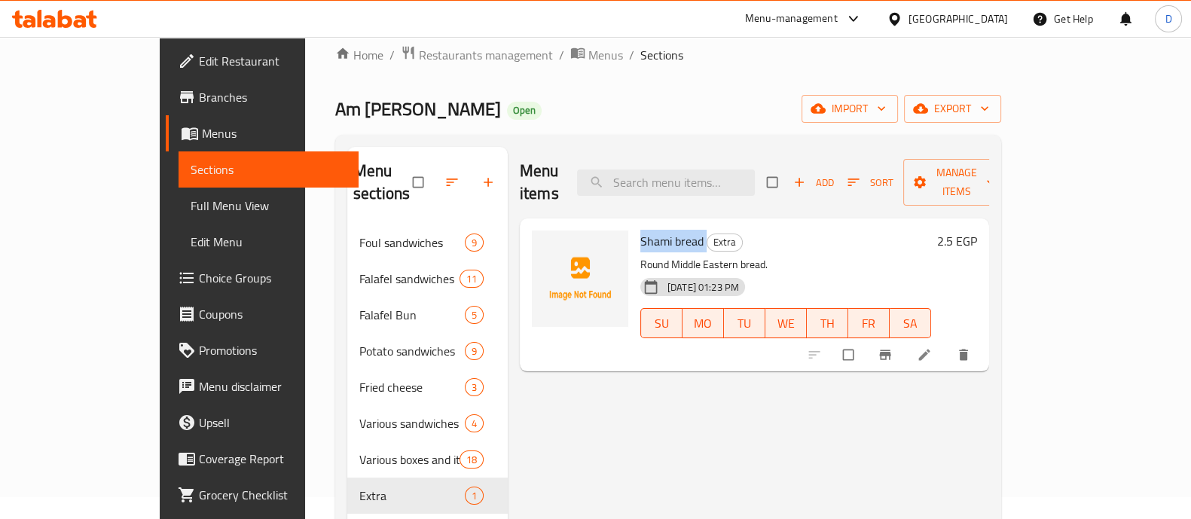
click at [642, 230] on span "Shami bread" at bounding box center [671, 241] width 63 height 23
copy h6 "Shami bread"
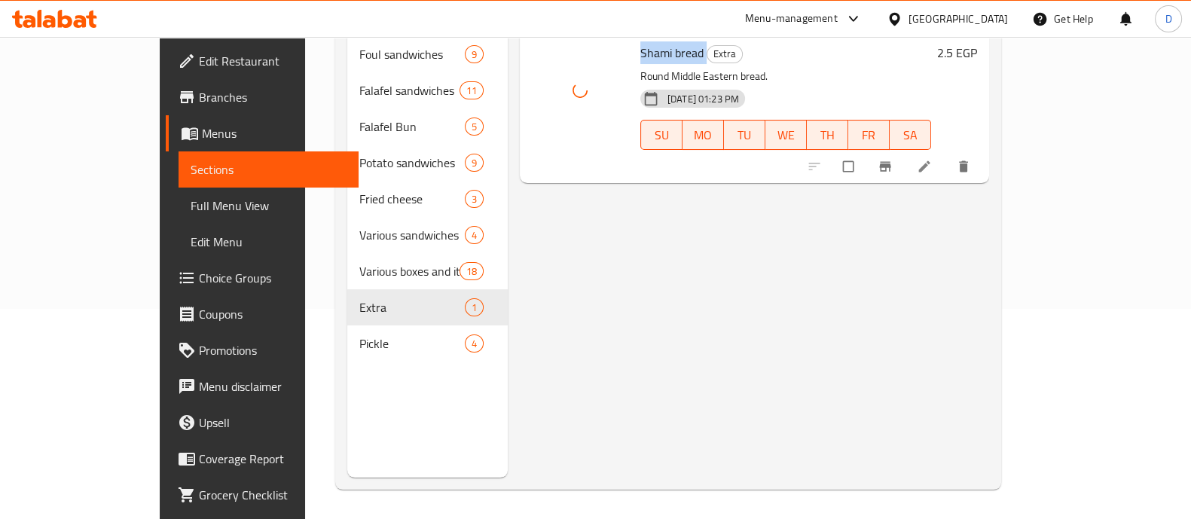
scroll to position [211, 0]
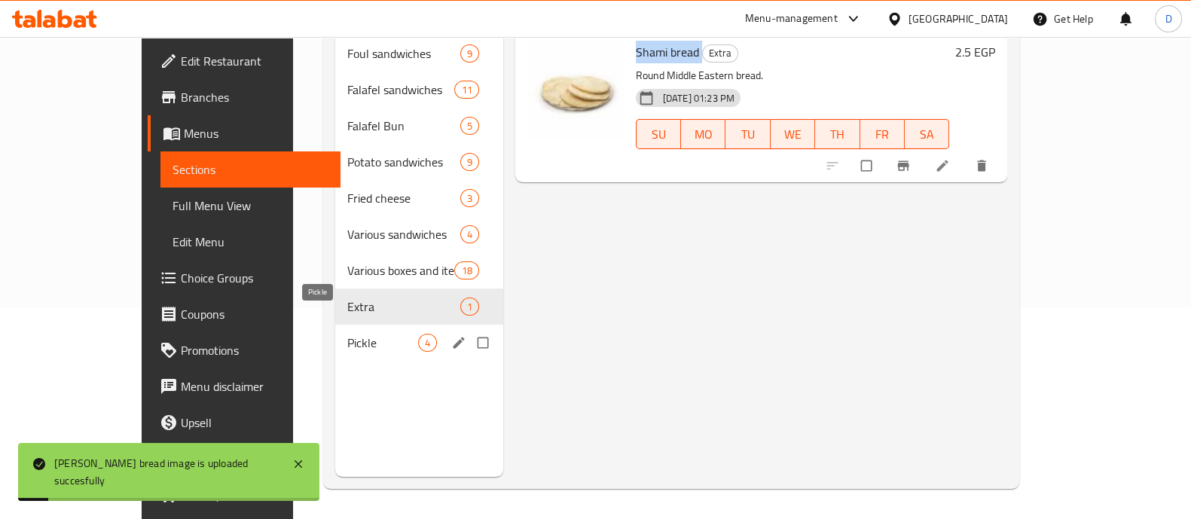
click at [347, 334] on span "Pickle" at bounding box center [382, 343] width 71 height 18
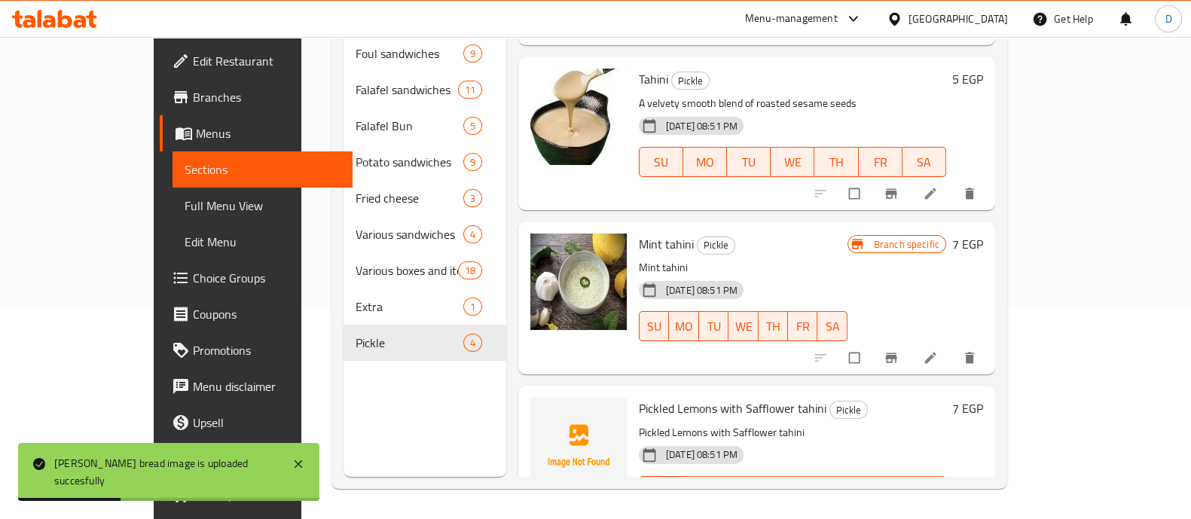
scroll to position [176, 0]
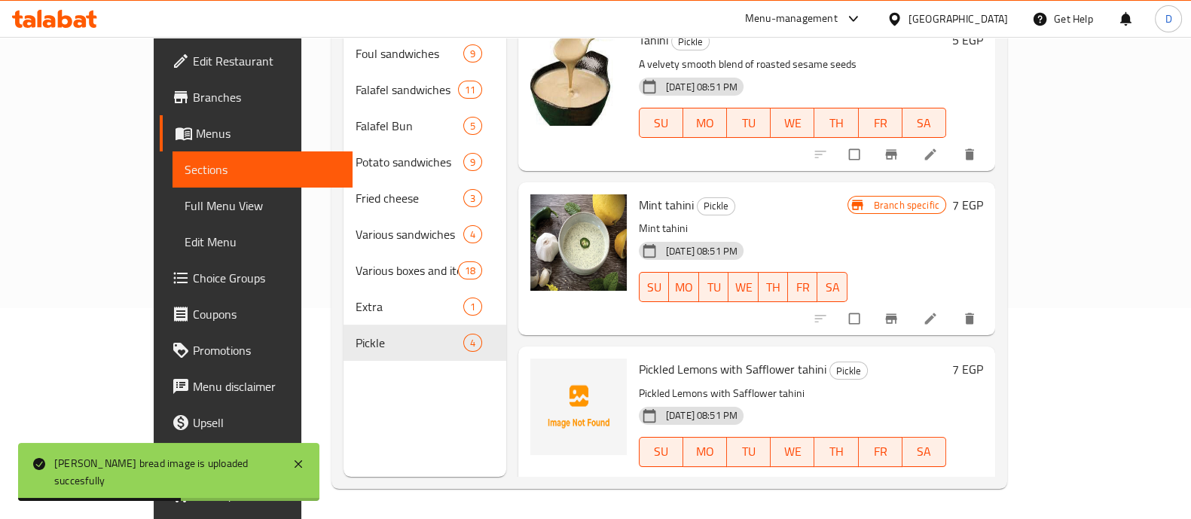
click at [684, 358] on span "Pickled Lemons with Safflower tahini" at bounding box center [733, 369] width 188 height 23
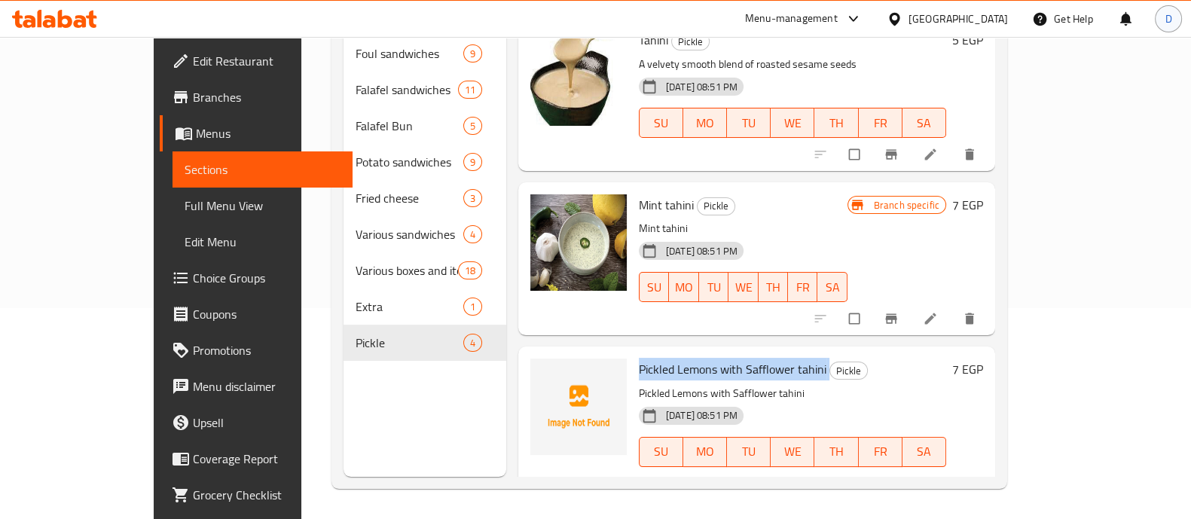
copy h6 "Pickled Lemons with Safflower tahini"
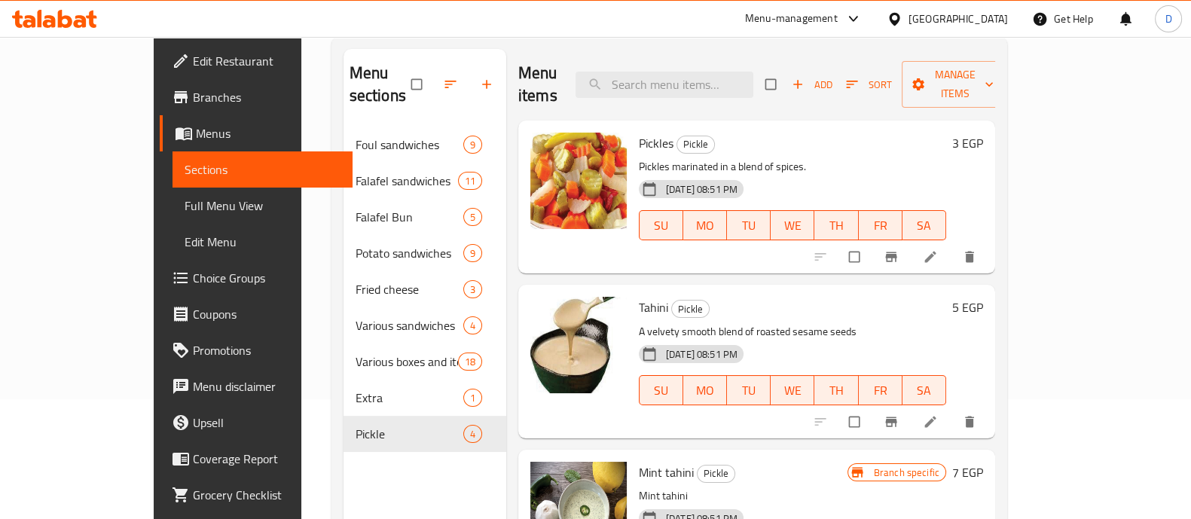
scroll to position [117, 0]
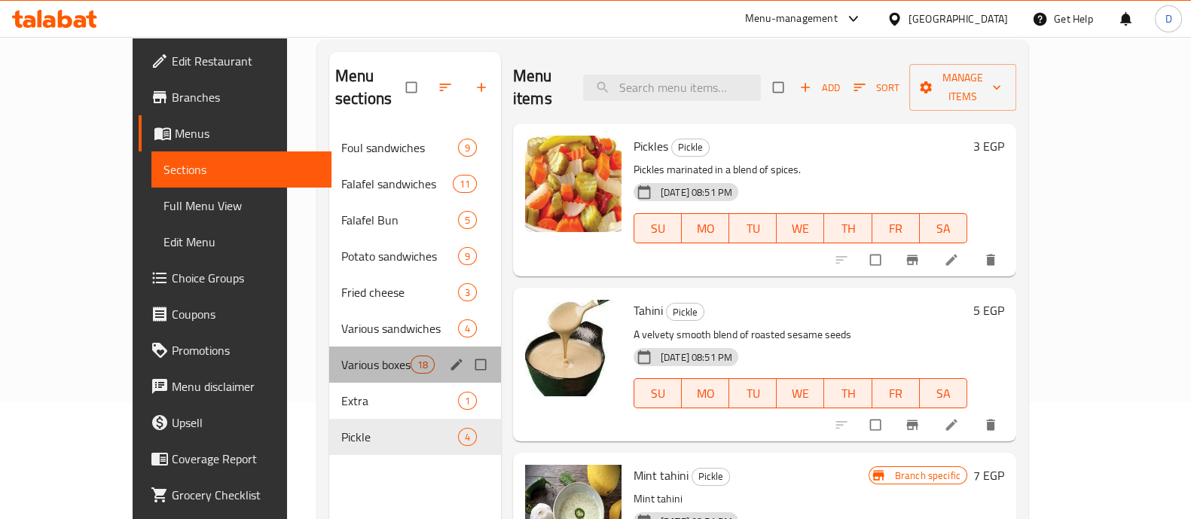
click at [329, 347] on div "Various boxes and items 18" at bounding box center [415, 365] width 172 height 36
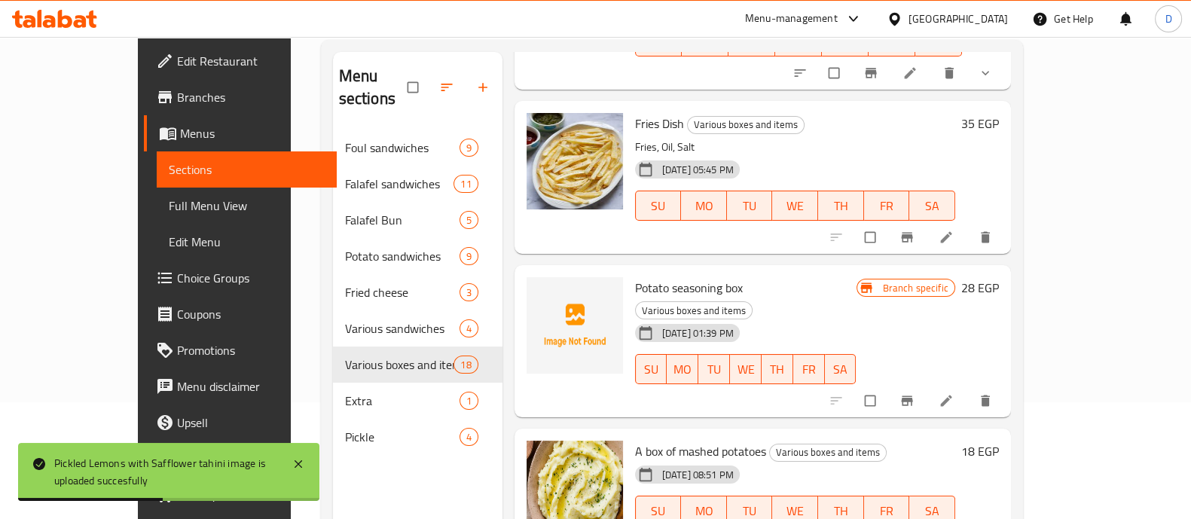
scroll to position [659, 0]
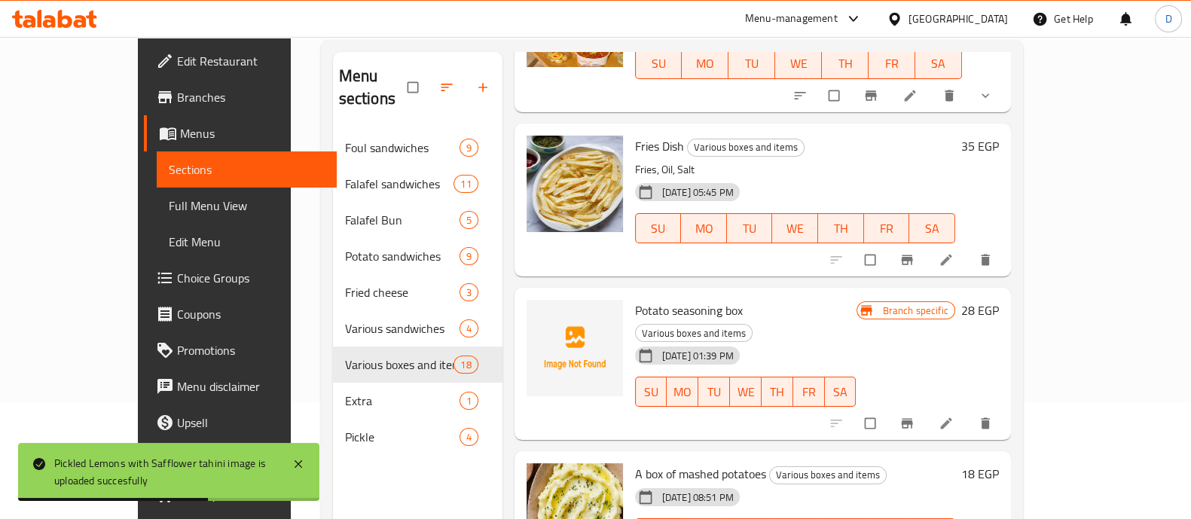
click at [648, 299] on span "Potato seasoning box" at bounding box center [689, 310] width 108 height 23
click at [647, 299] on span "Potato seasoning box" at bounding box center [689, 310] width 108 height 23
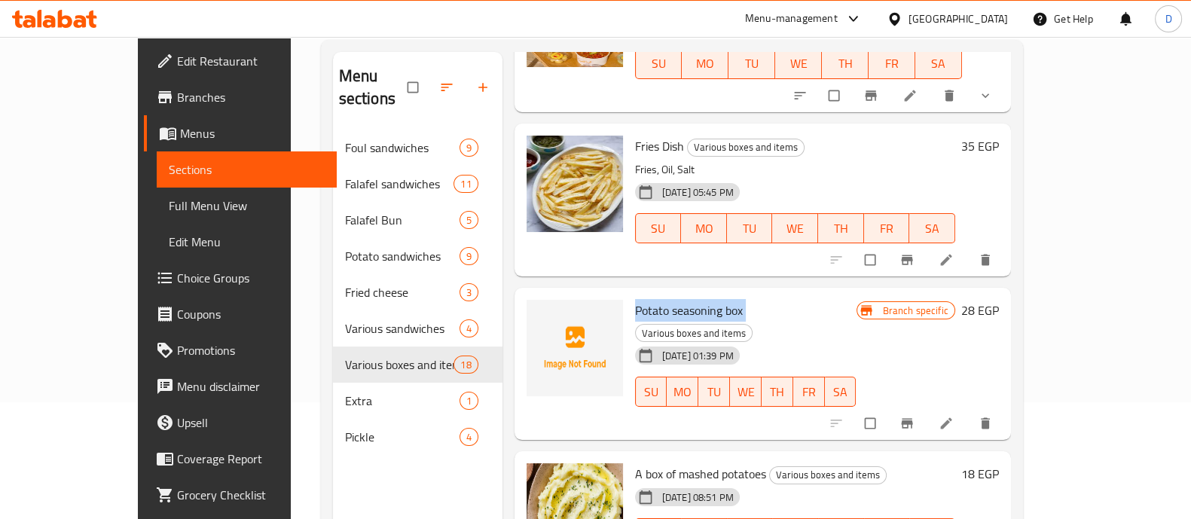
copy h6 "Potato seasoning box"
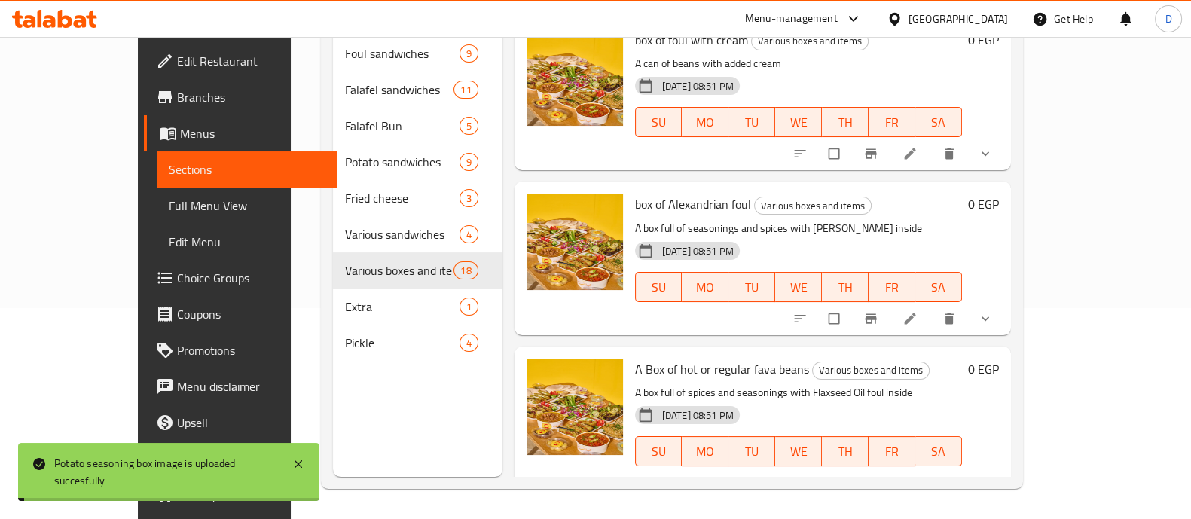
scroll to position [0, 0]
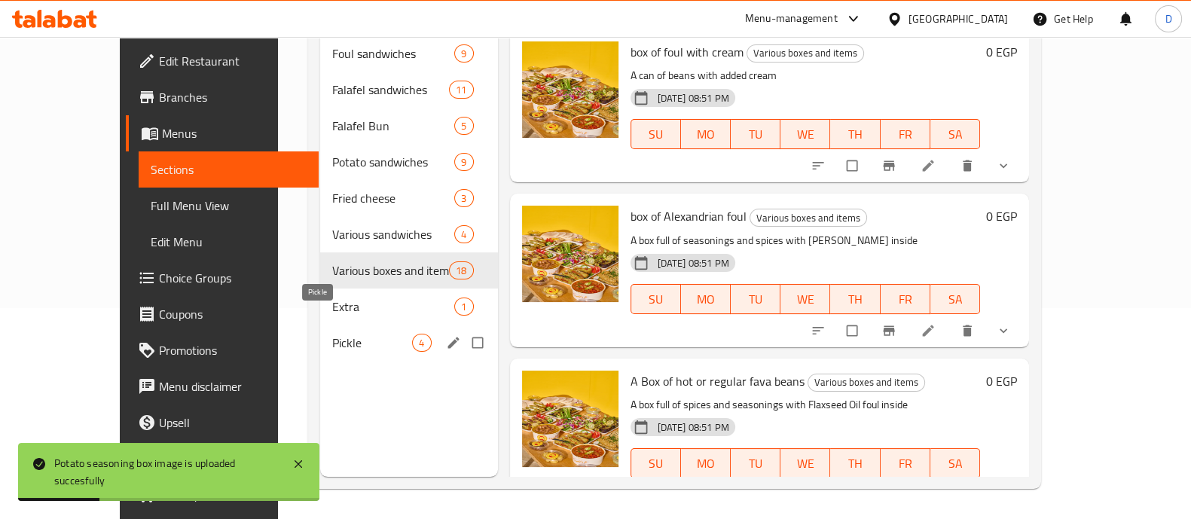
click at [332, 334] on span "Pickle" at bounding box center [372, 343] width 80 height 18
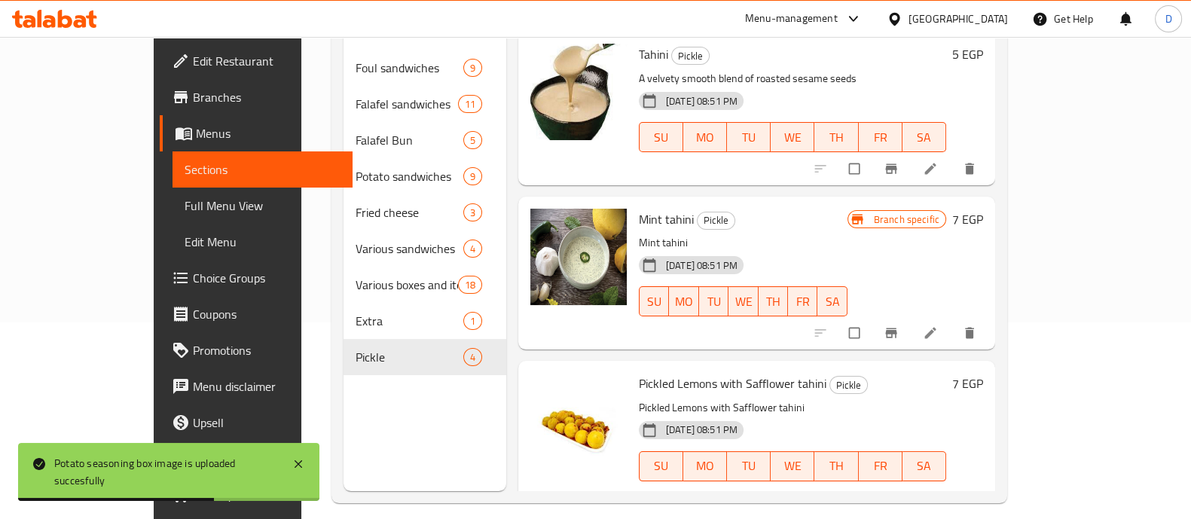
scroll to position [211, 0]
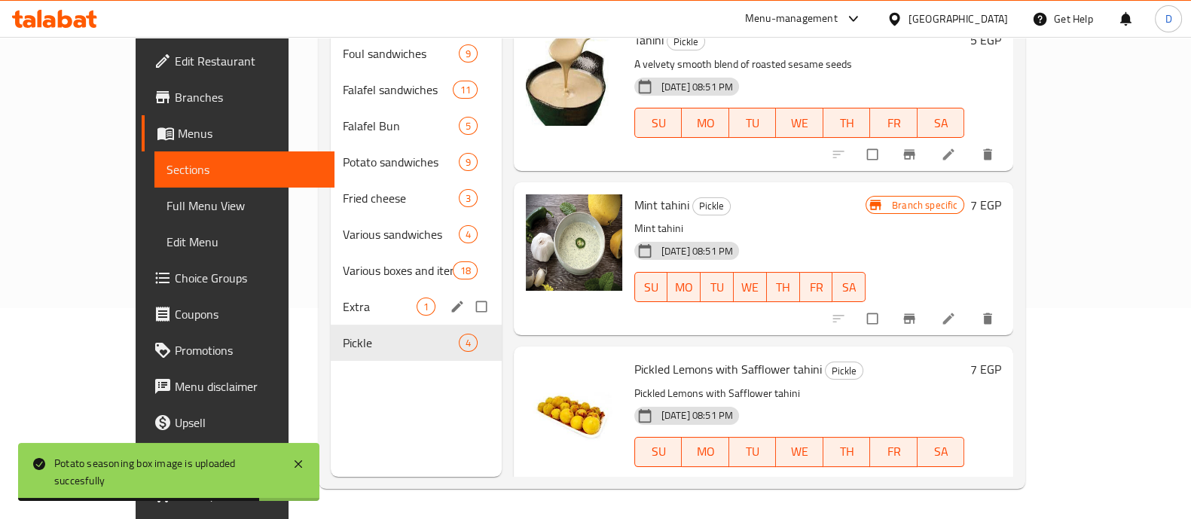
click at [343, 298] on span "Extra" at bounding box center [379, 307] width 73 height 18
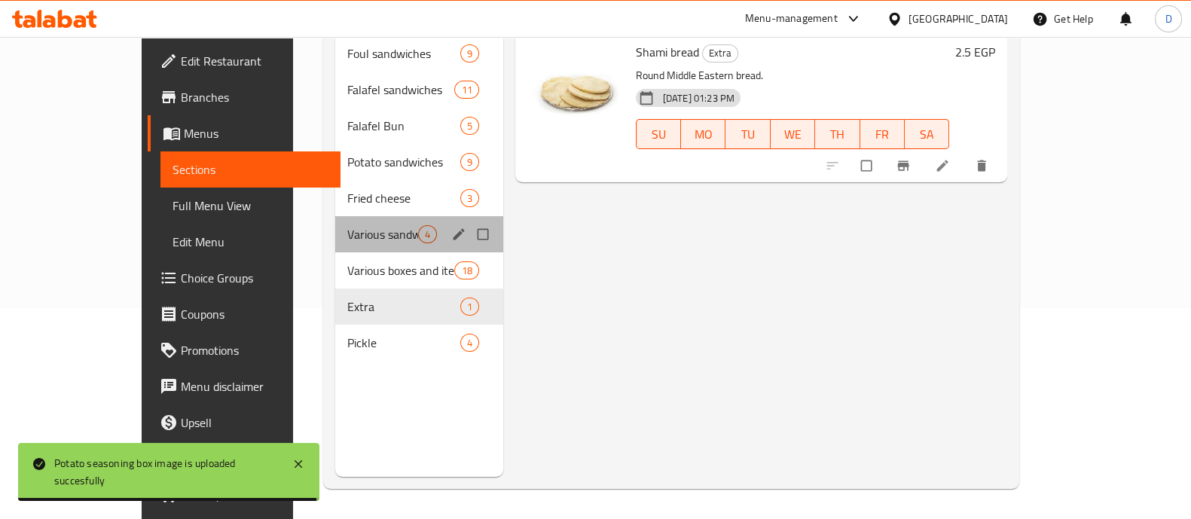
click at [335, 228] on div "Various sandwiches 4" at bounding box center [419, 234] width 168 height 36
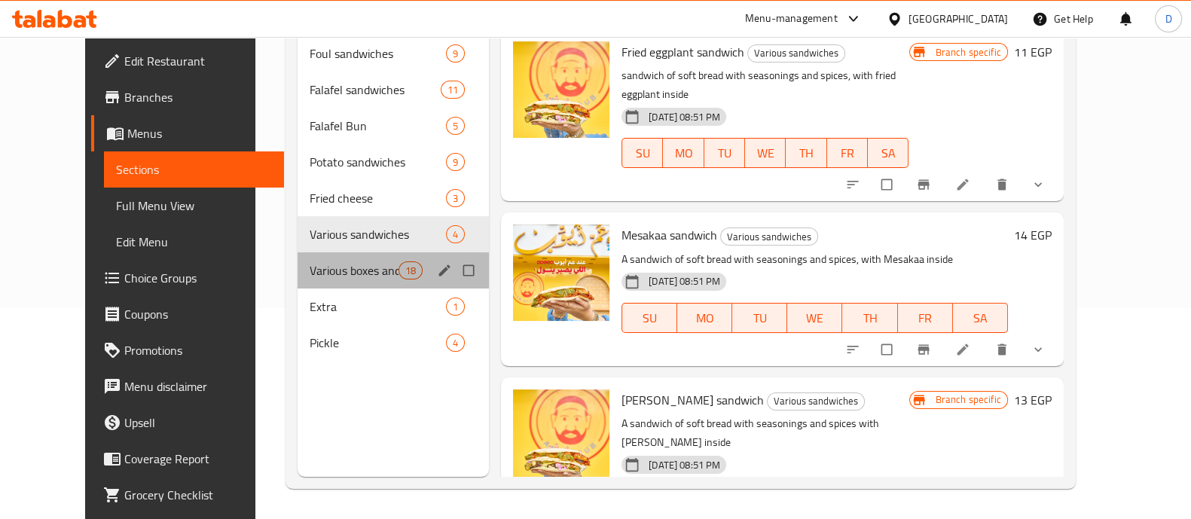
click at [408, 252] on div "Various boxes and items 18" at bounding box center [393, 270] width 191 height 36
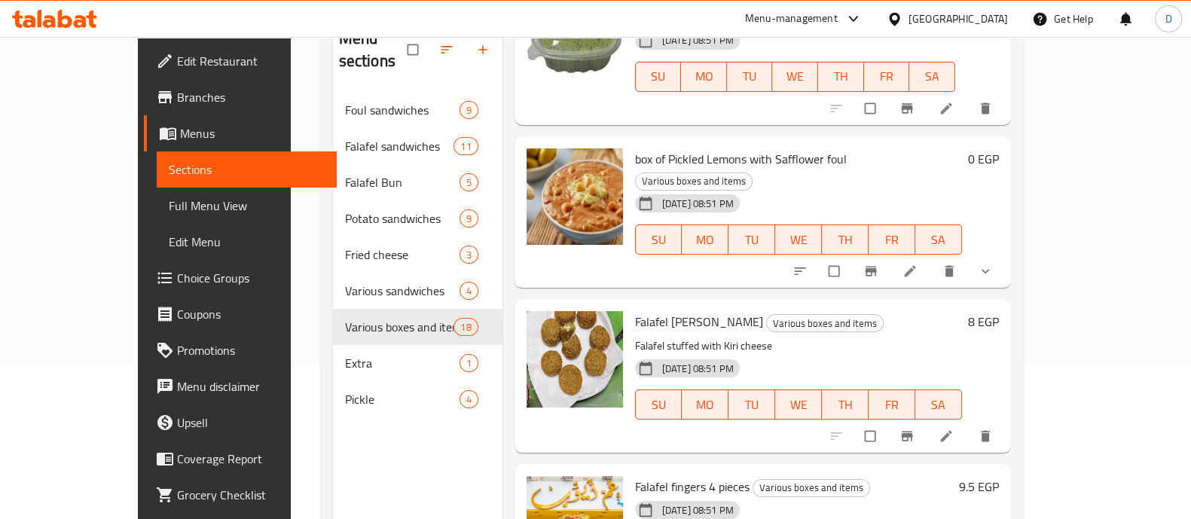
scroll to position [211, 0]
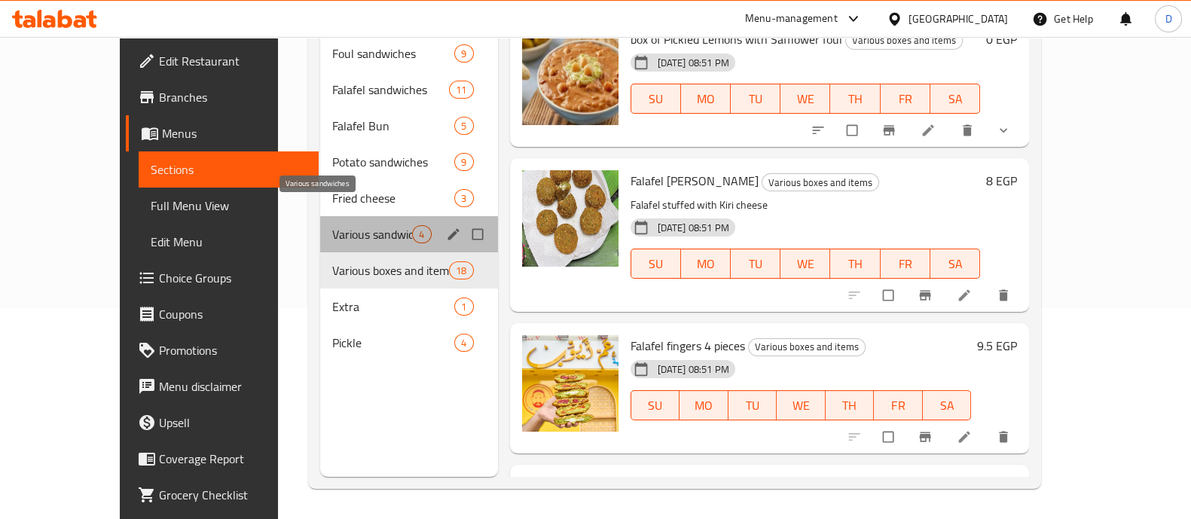
click at [332, 225] on span "Various sandwiches" at bounding box center [372, 234] width 80 height 18
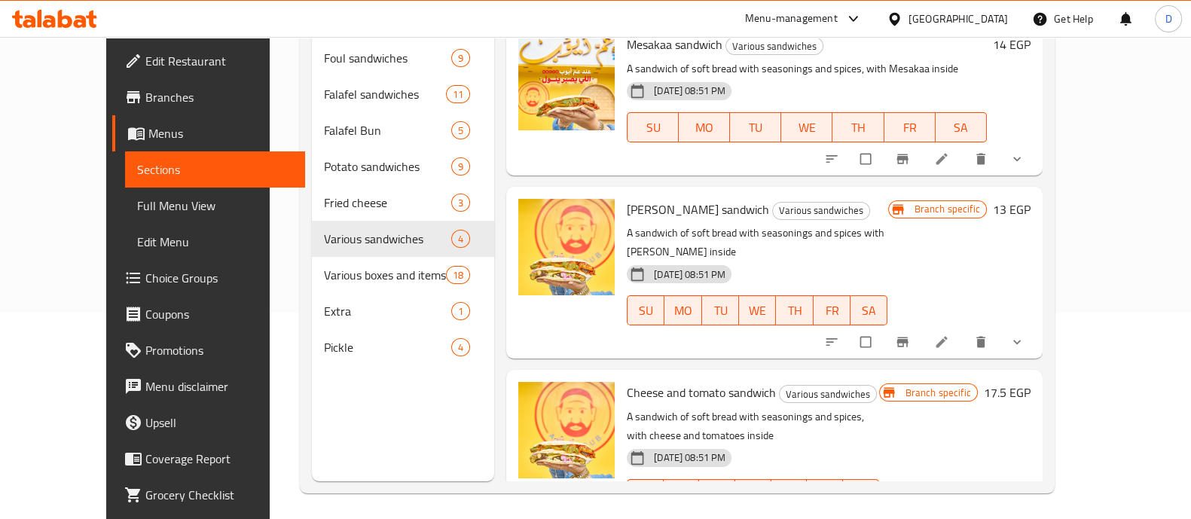
scroll to position [211, 0]
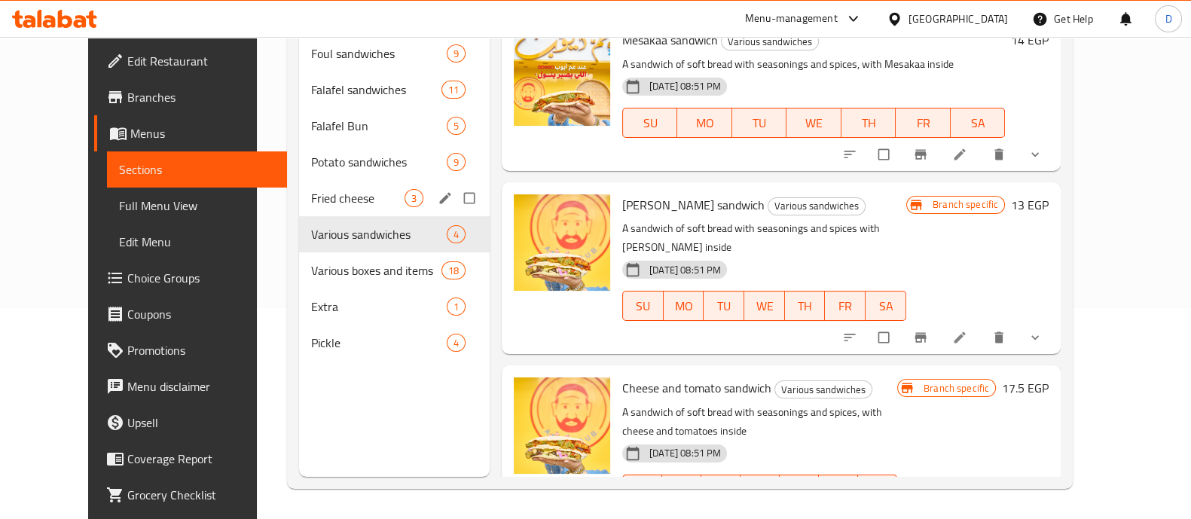
click at [299, 180] on div "Fried cheese 3" at bounding box center [394, 198] width 191 height 36
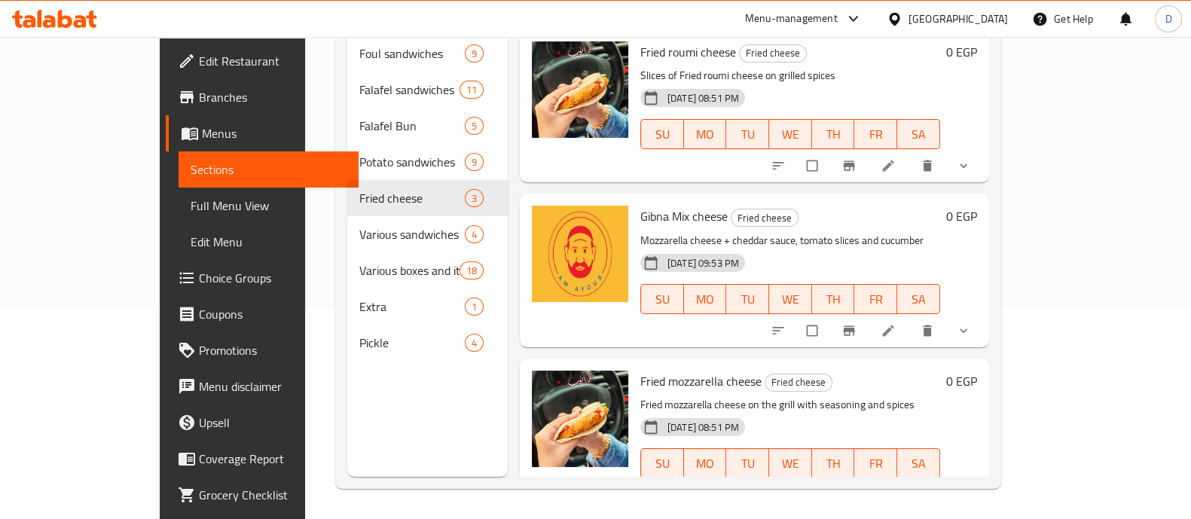
scroll to position [11, 0]
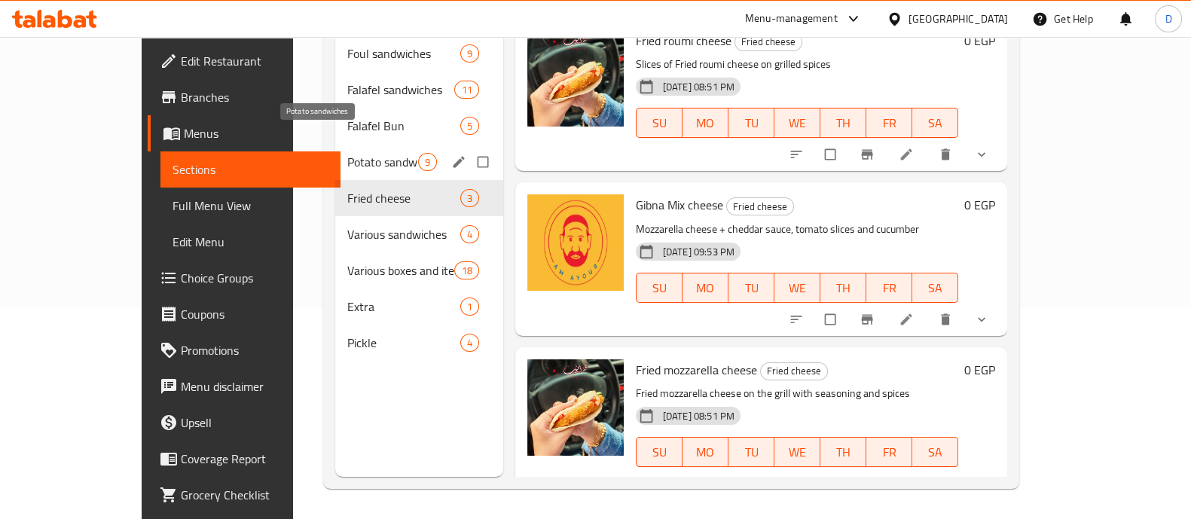
click at [347, 153] on span "Potato sandwiches" at bounding box center [382, 162] width 71 height 18
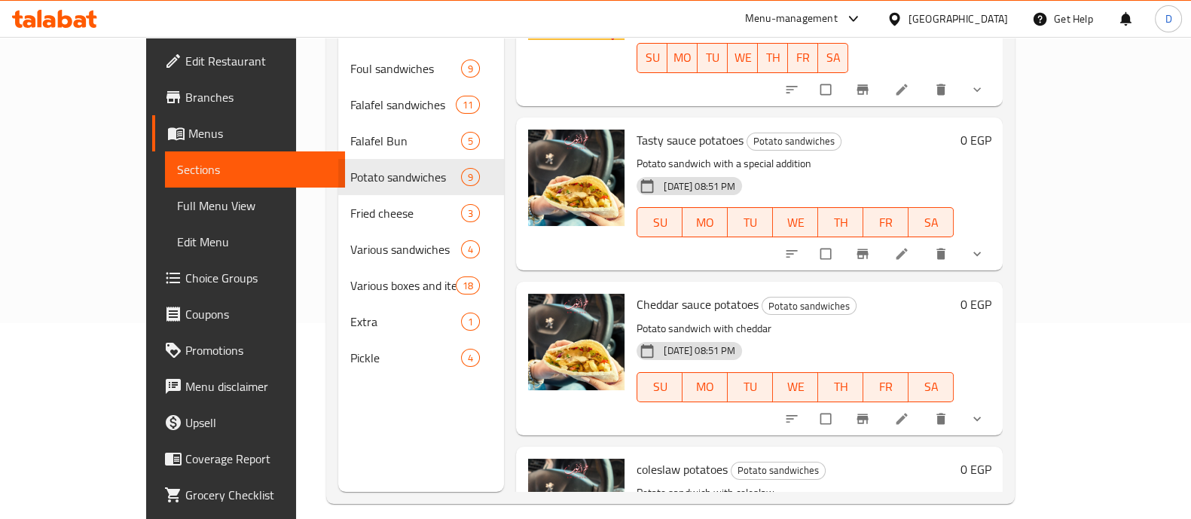
scroll to position [211, 0]
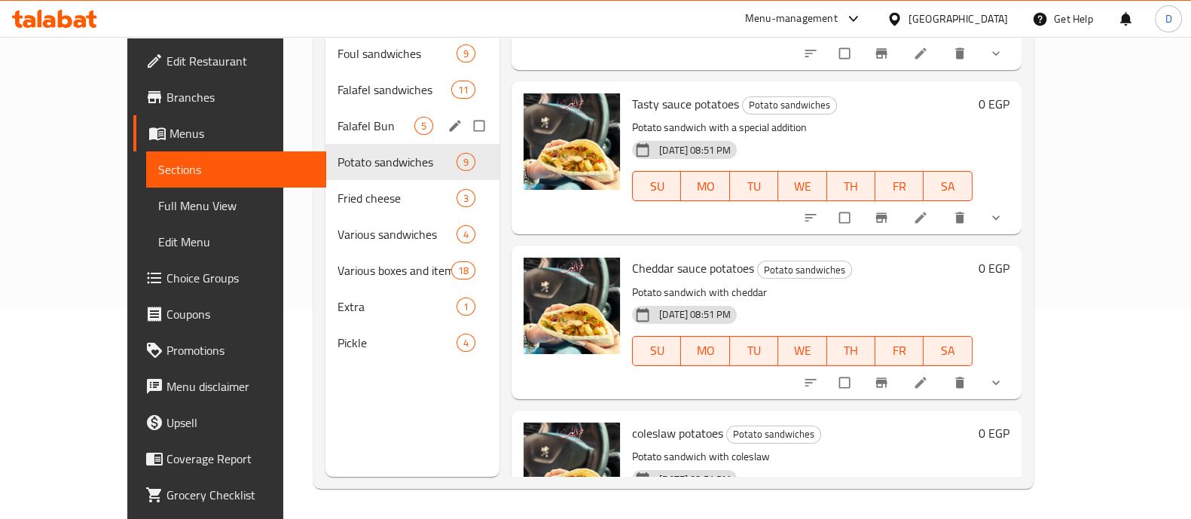
drag, startPoint x: 313, startPoint y: 103, endPoint x: 321, endPoint y: 102, distance: 8.3
click at [338, 117] on span "Falafel Bun" at bounding box center [376, 126] width 77 height 18
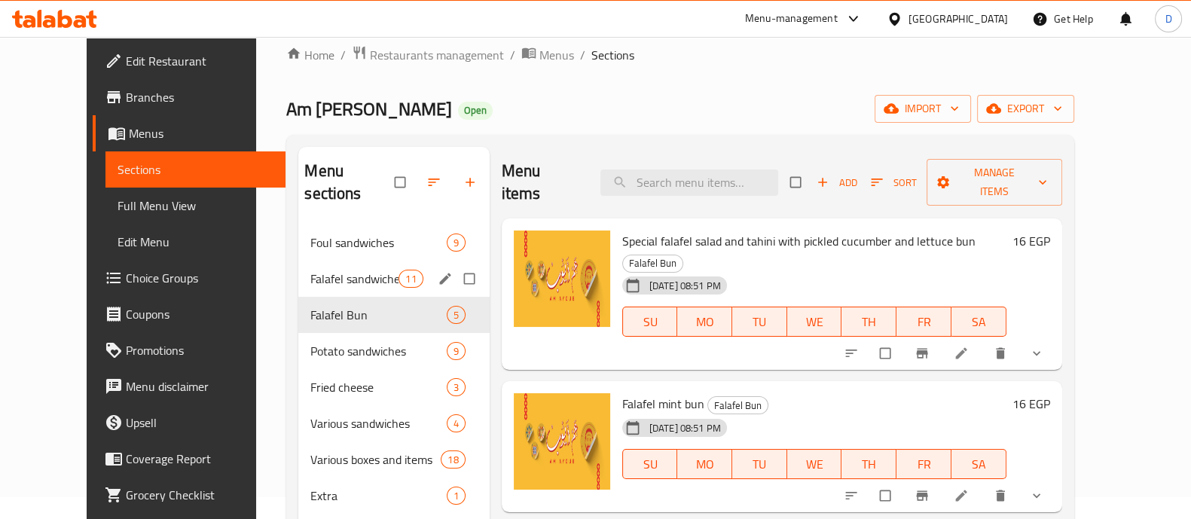
click at [298, 264] on div "Falafel sandwiches 11" at bounding box center [393, 279] width 191 height 36
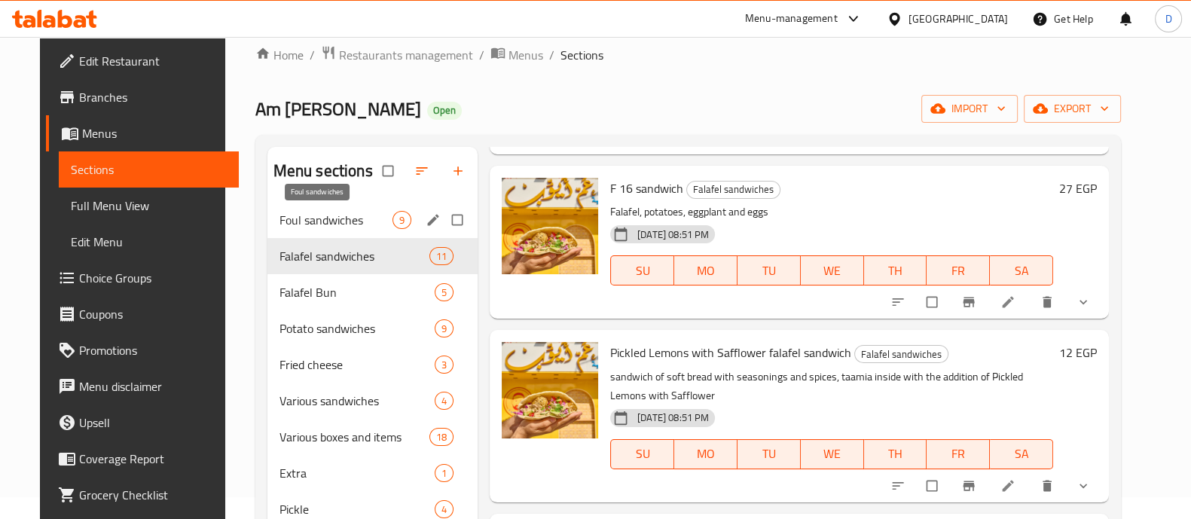
click at [287, 220] on span "Foul sandwiches" at bounding box center [336, 220] width 113 height 18
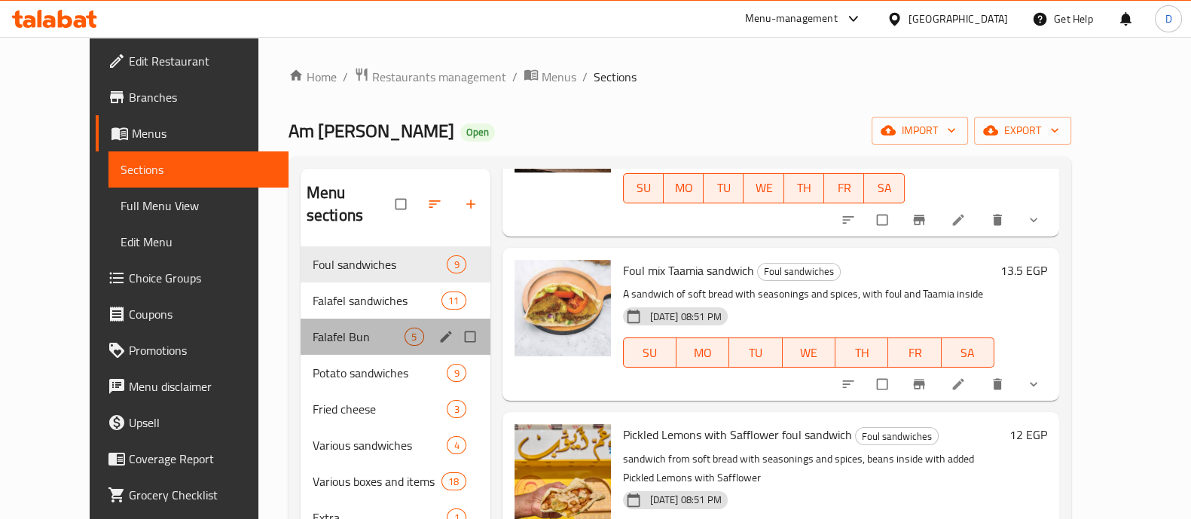
click at [317, 325] on div "Falafel Bun 5" at bounding box center [396, 337] width 190 height 36
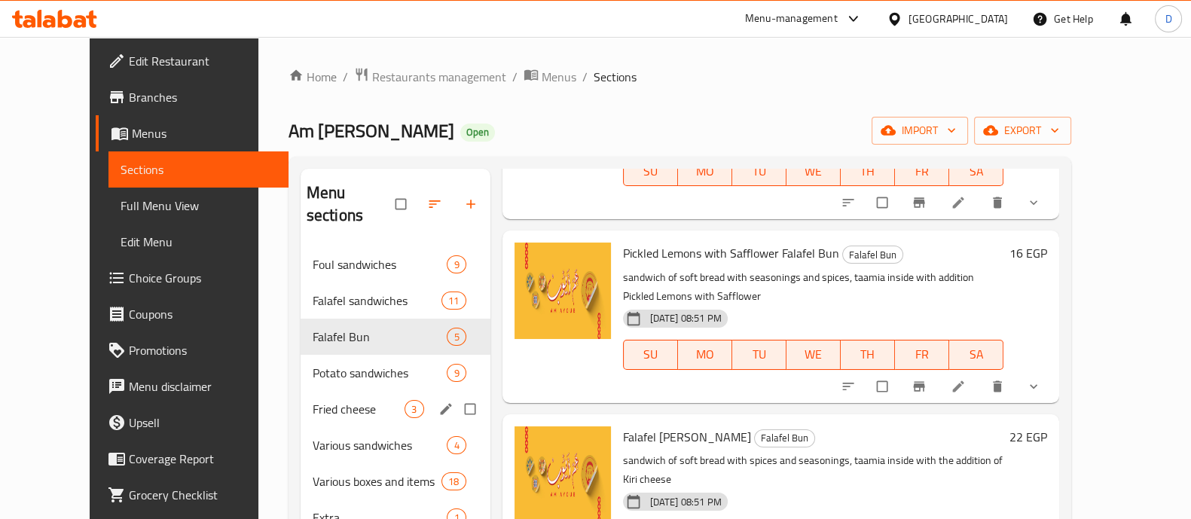
click at [320, 400] on span "Fried cheese" at bounding box center [359, 409] width 93 height 18
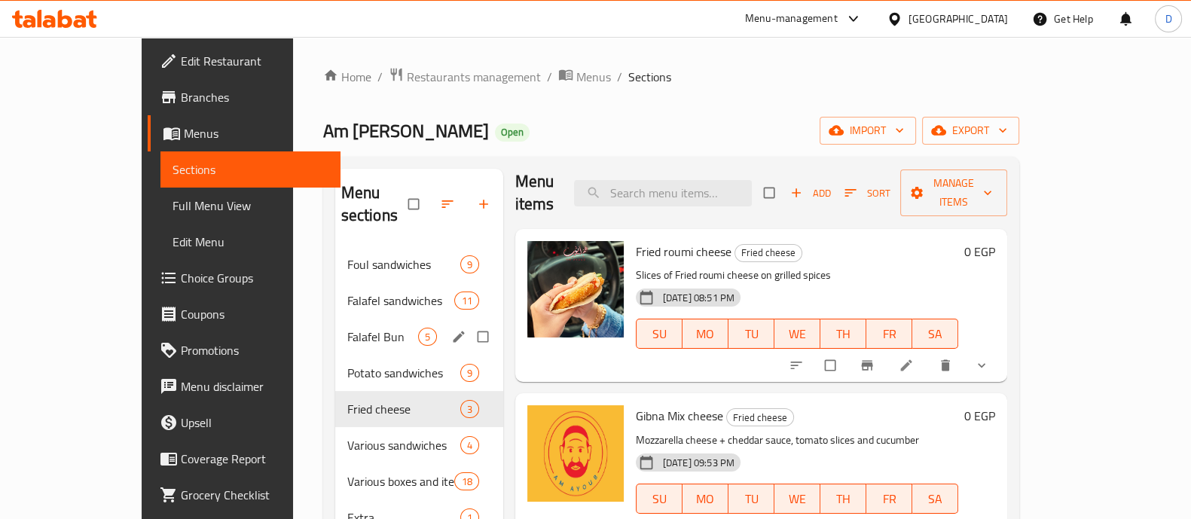
click at [347, 328] on span "Falafel Bun" at bounding box center [382, 337] width 71 height 18
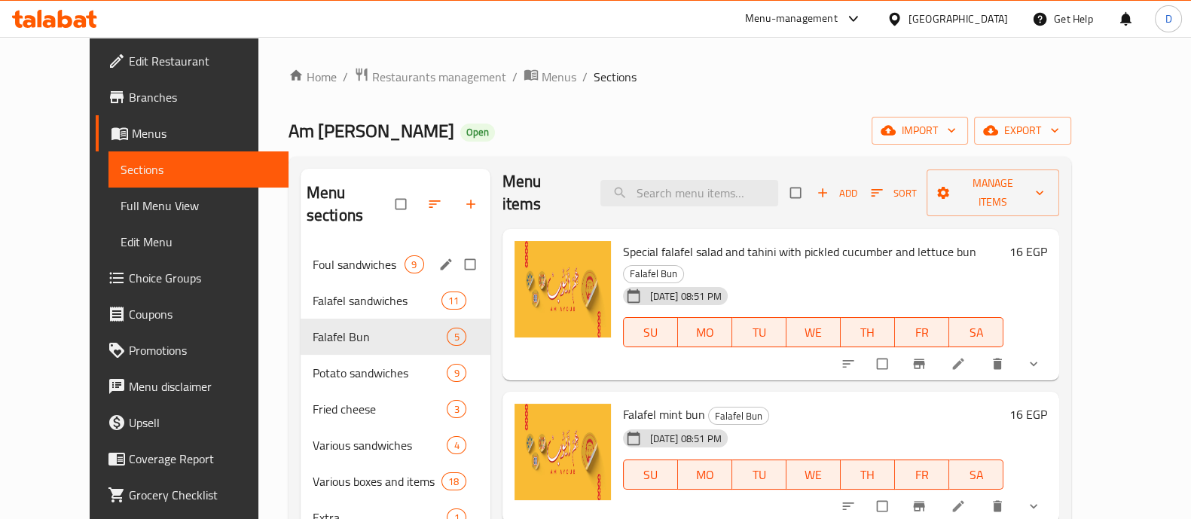
click at [345, 255] on span "Foul sandwiches" at bounding box center [359, 264] width 93 height 18
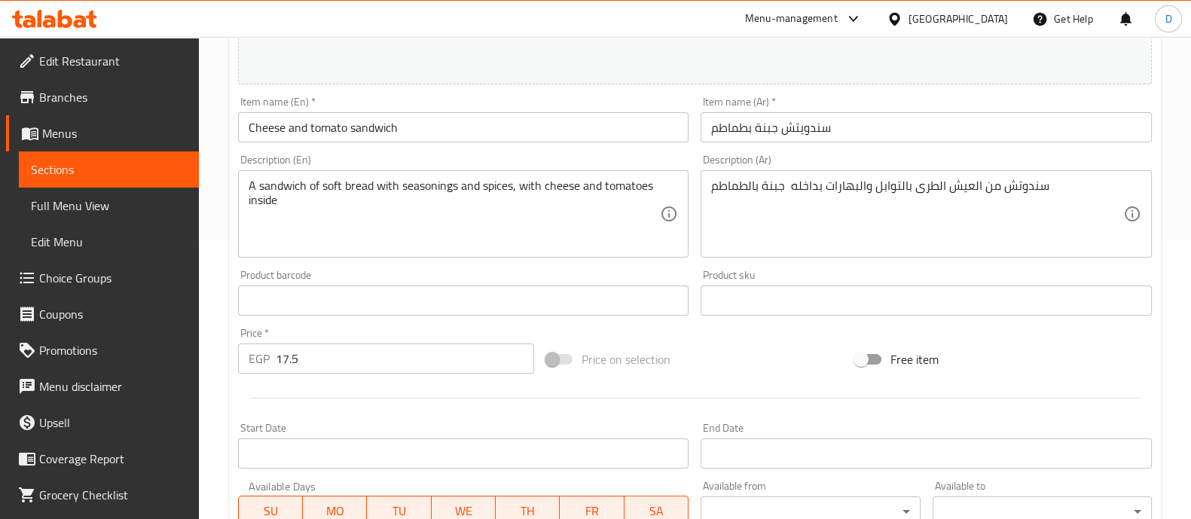
scroll to position [565, 0]
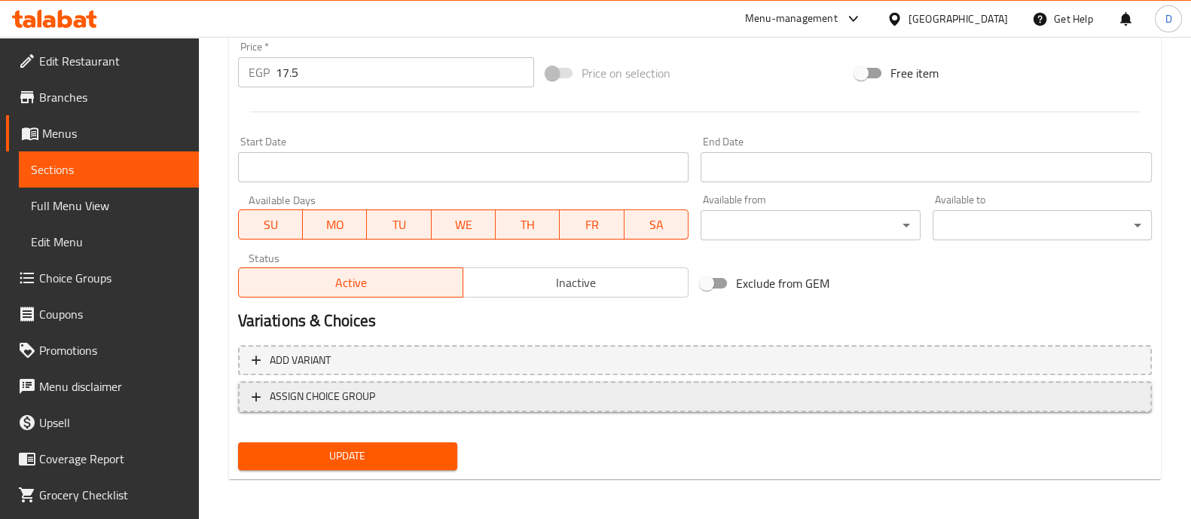
click at [366, 399] on span "ASSIGN CHOICE GROUP" at bounding box center [322, 396] width 105 height 19
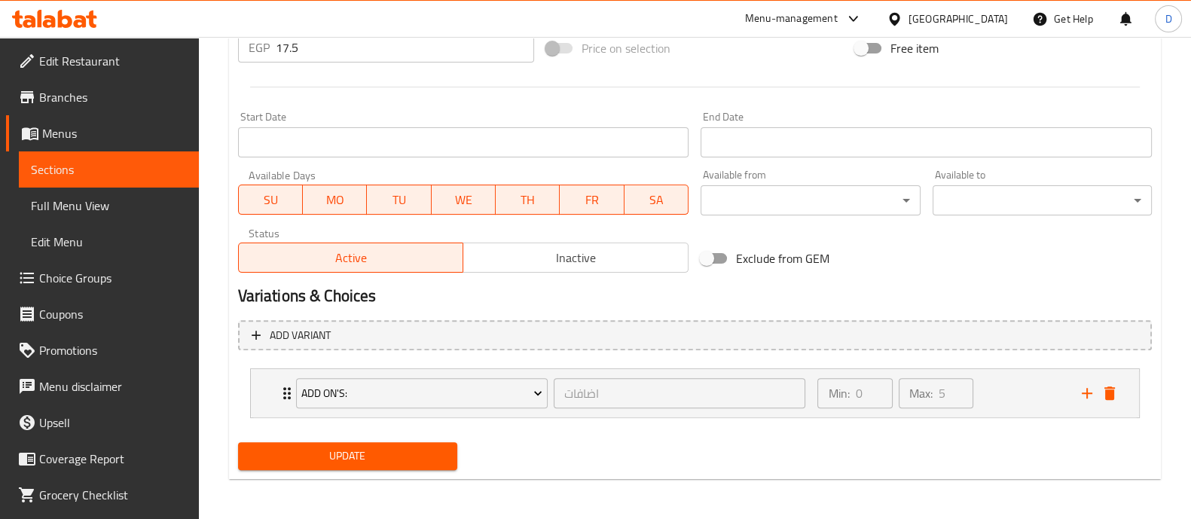
scroll to position [591, 0]
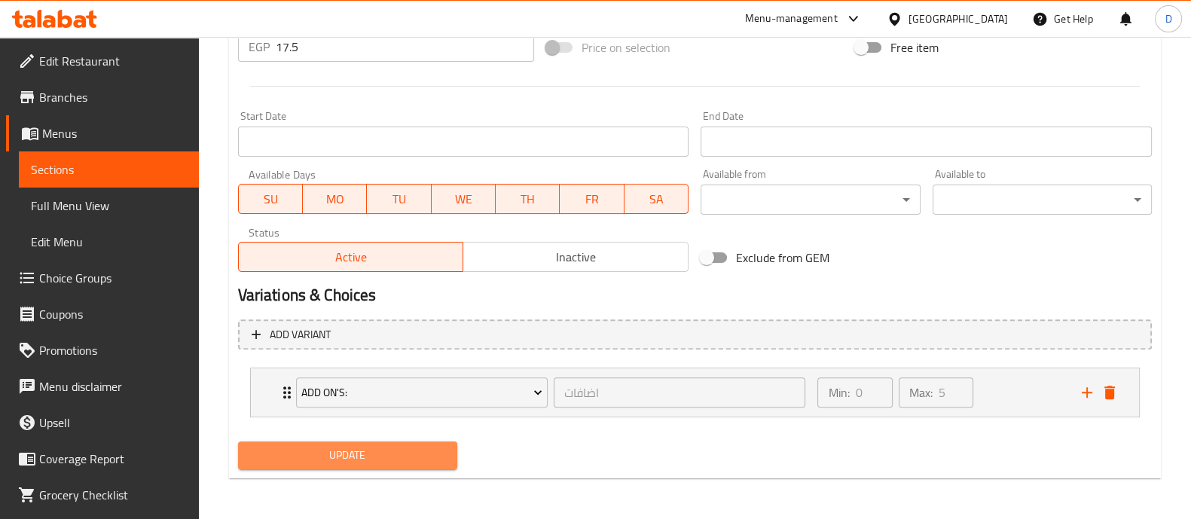
click at [382, 448] on span "Update" at bounding box center [347, 455] width 195 height 19
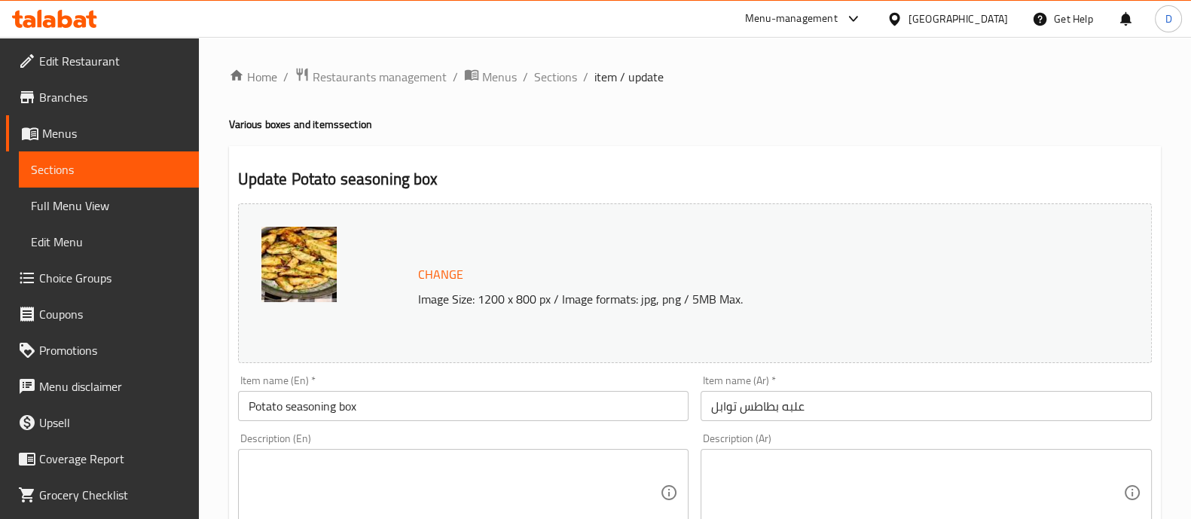
click at [823, 416] on input "علبه بطاطس توابل" at bounding box center [926, 406] width 451 height 30
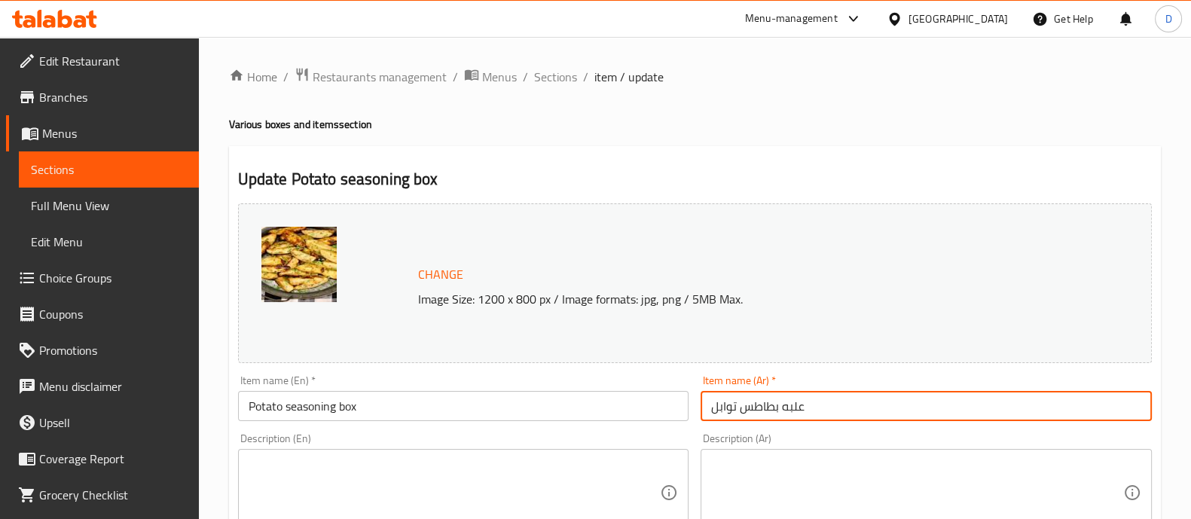
click at [823, 414] on input "علبه بطاطس توابل" at bounding box center [926, 406] width 451 height 30
click at [818, 510] on textarea at bounding box center [917, 493] width 412 height 72
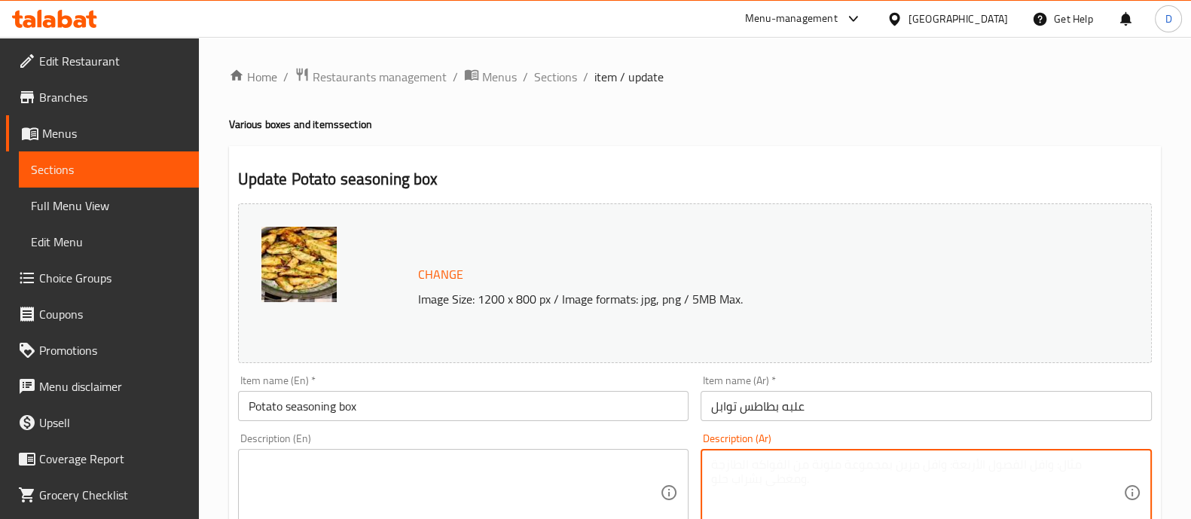
paste textarea "علبة بطاطس [GEOGRAPHIC_DATA] مقرمشة"
type textarea "علبة بطاطس [GEOGRAPHIC_DATA] مقرمشة"
click at [373, 497] on textarea at bounding box center [455, 493] width 412 height 72
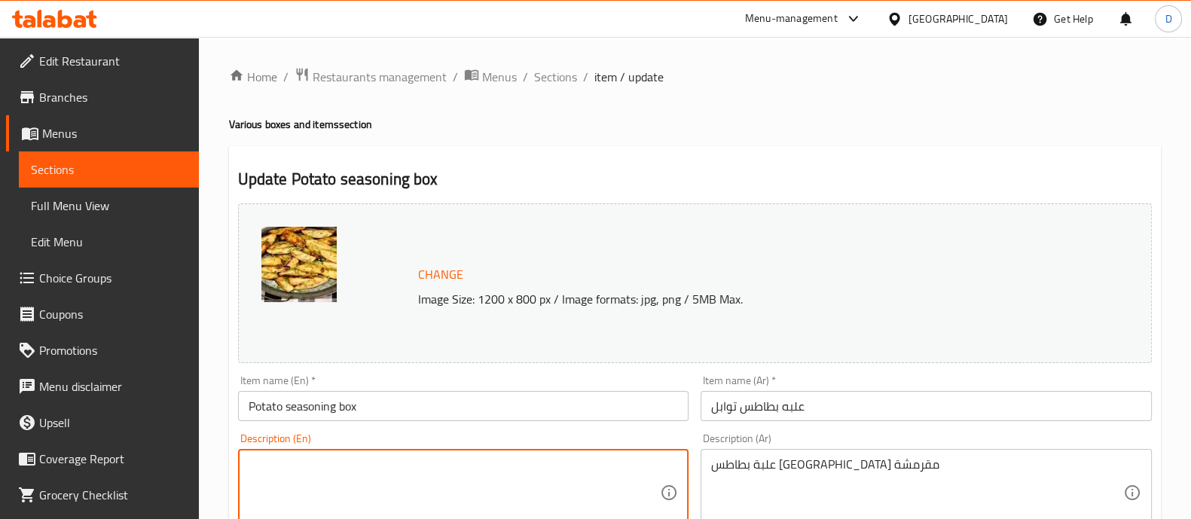
paste textarea "A box of crispy French fries seasoned with a special spice"
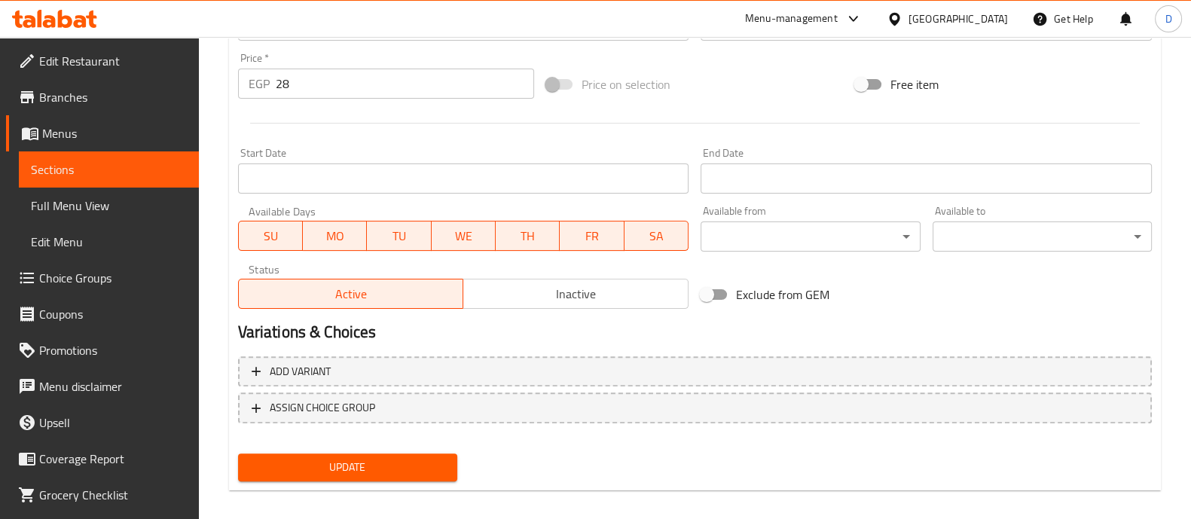
scroll to position [566, 0]
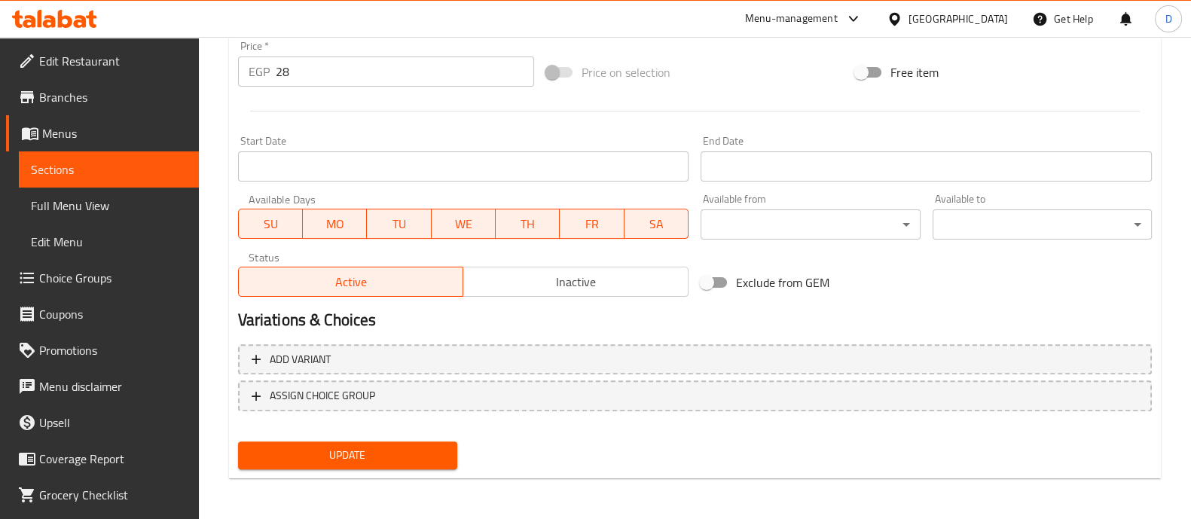
type textarea "A box of crispy French fries seasoned with a special spice"
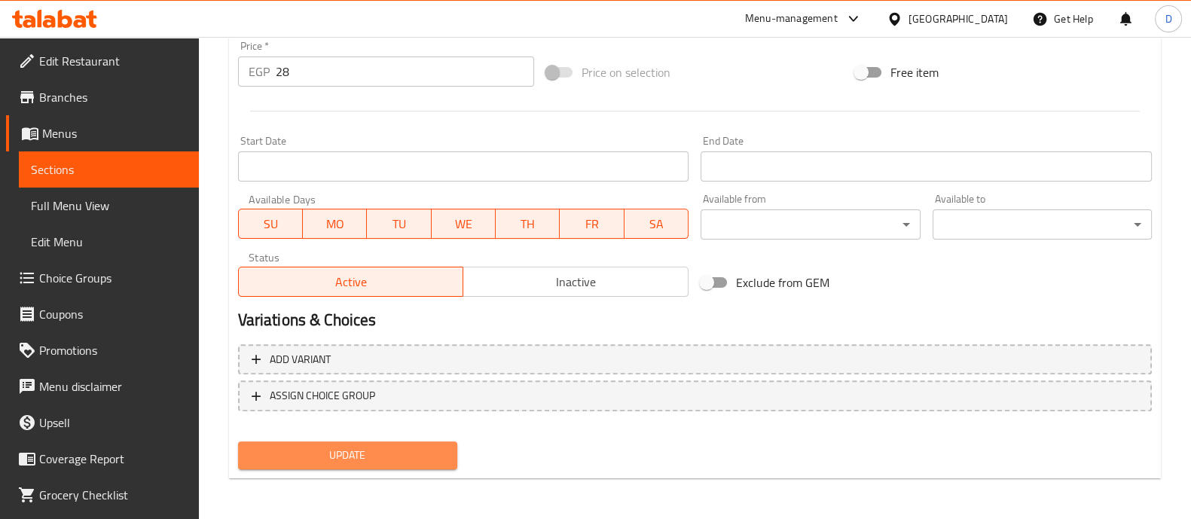
click at [324, 454] on span "Update" at bounding box center [347, 455] width 195 height 19
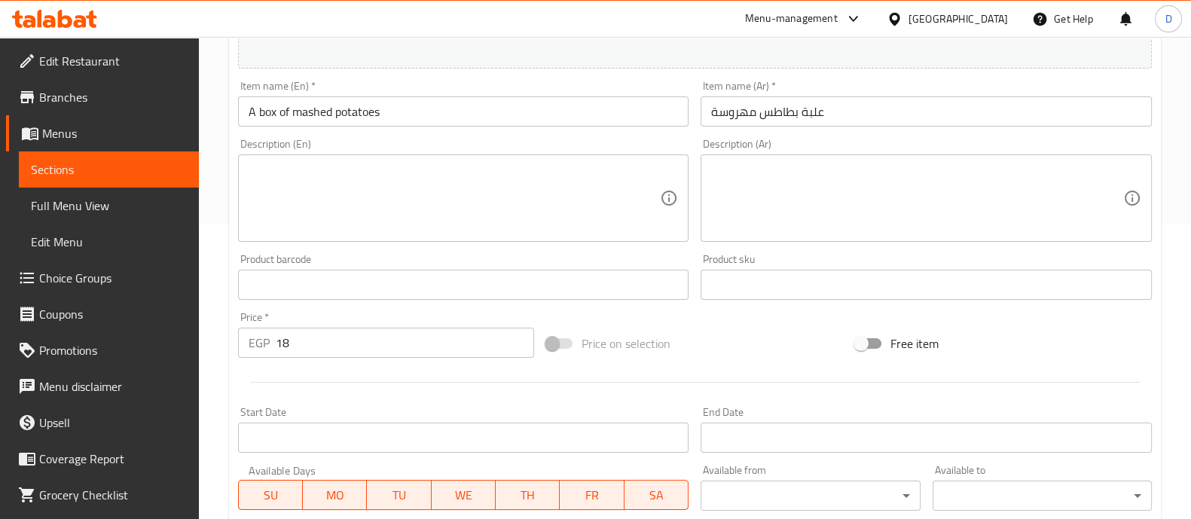
scroll to position [283, 0]
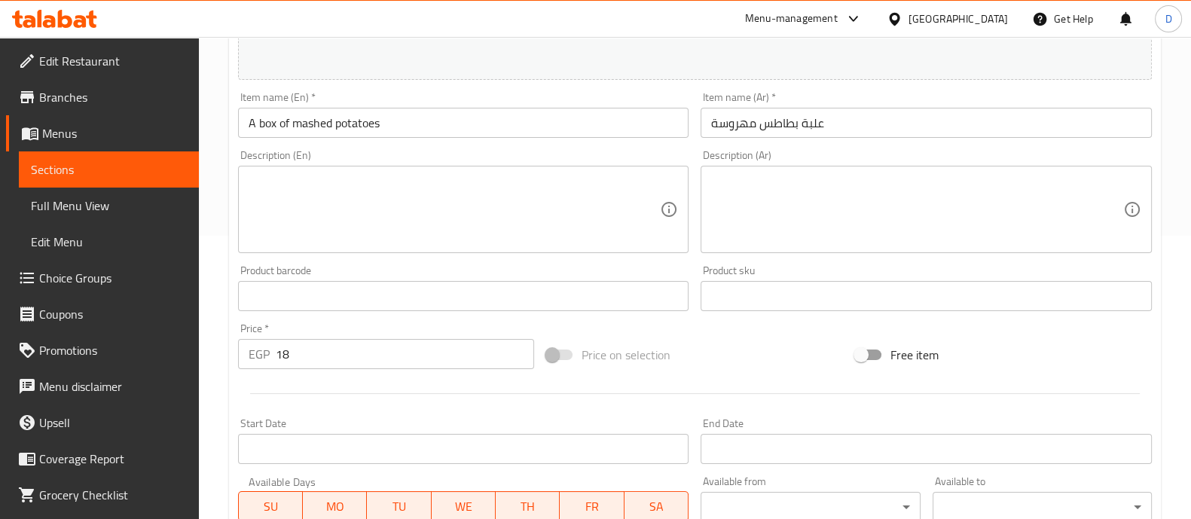
click at [865, 199] on textarea at bounding box center [917, 210] width 412 height 72
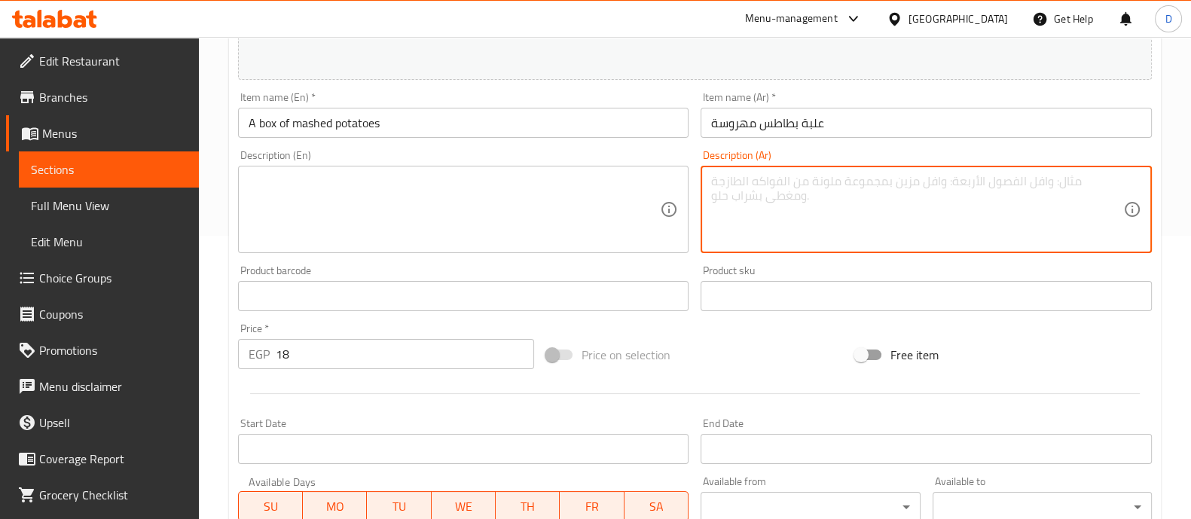
type textarea "u"
type textarea "ب"
click at [827, 133] on input "علبة بطاطس مهروسة" at bounding box center [926, 123] width 451 height 30
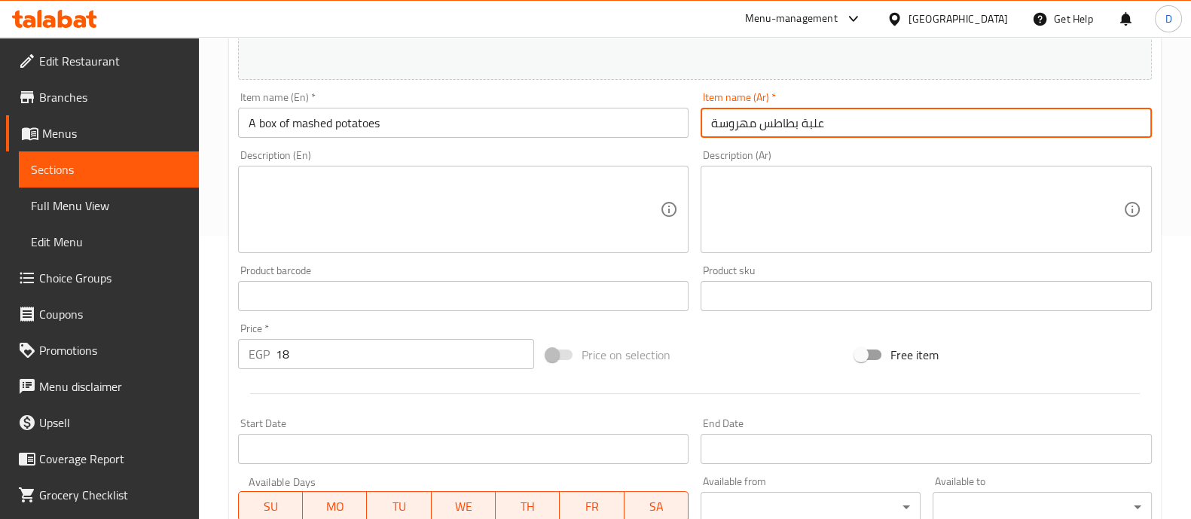
click at [827, 133] on input "علبة بطاطس مهروسة" at bounding box center [926, 123] width 451 height 30
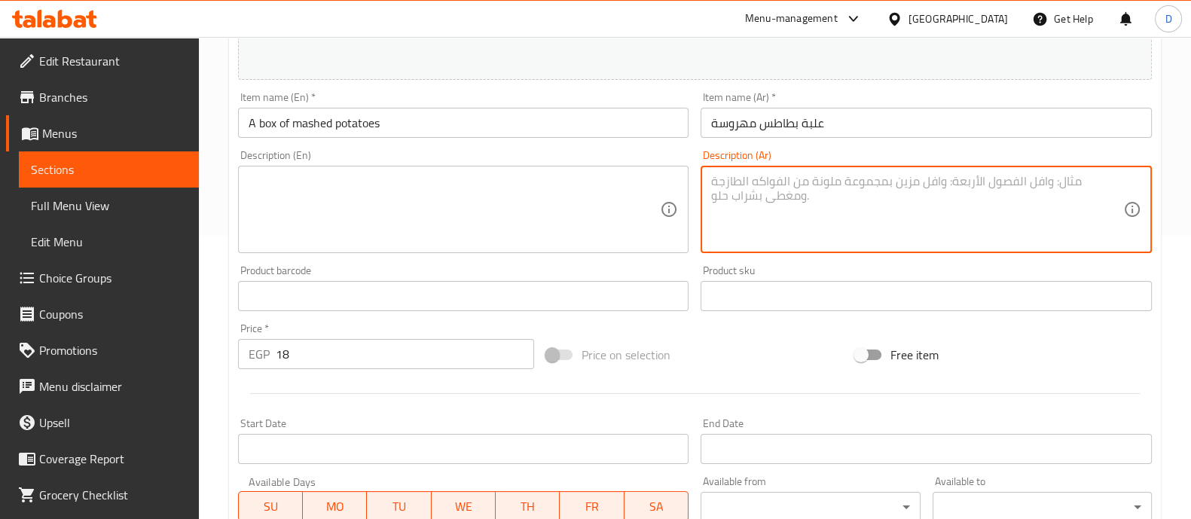
click at [836, 225] on textarea at bounding box center [917, 210] width 412 height 72
paste textarea "علبة بطاطس مهروسة ناعمة وكريمية"
type textarea "علبة بطاطس مهروسة ناعمة وكريمية"
click at [458, 223] on textarea at bounding box center [455, 210] width 412 height 72
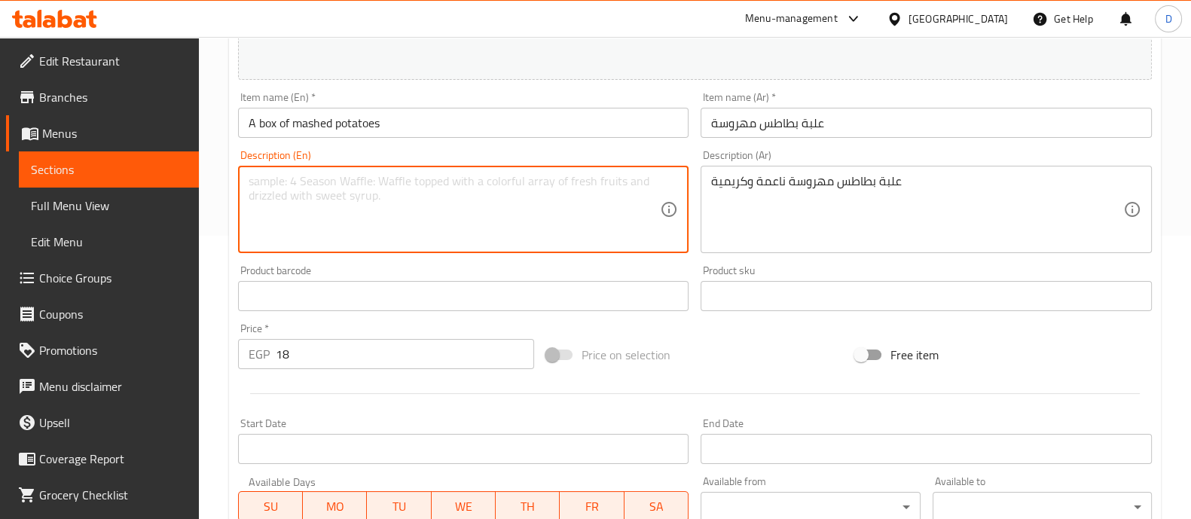
paste textarea "A box of smooth and creamy mashed potatoes"
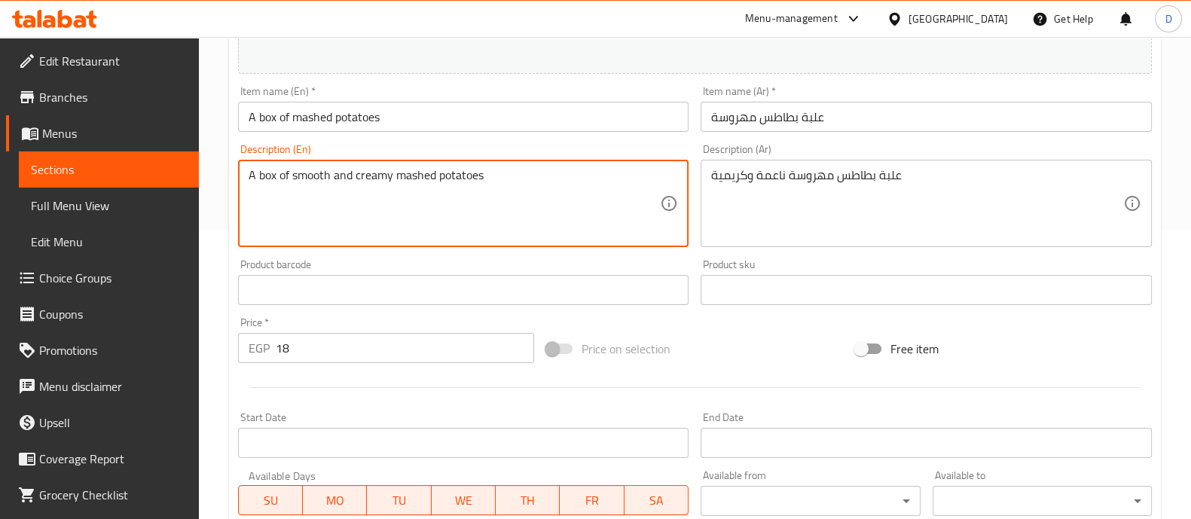
scroll to position [566, 0]
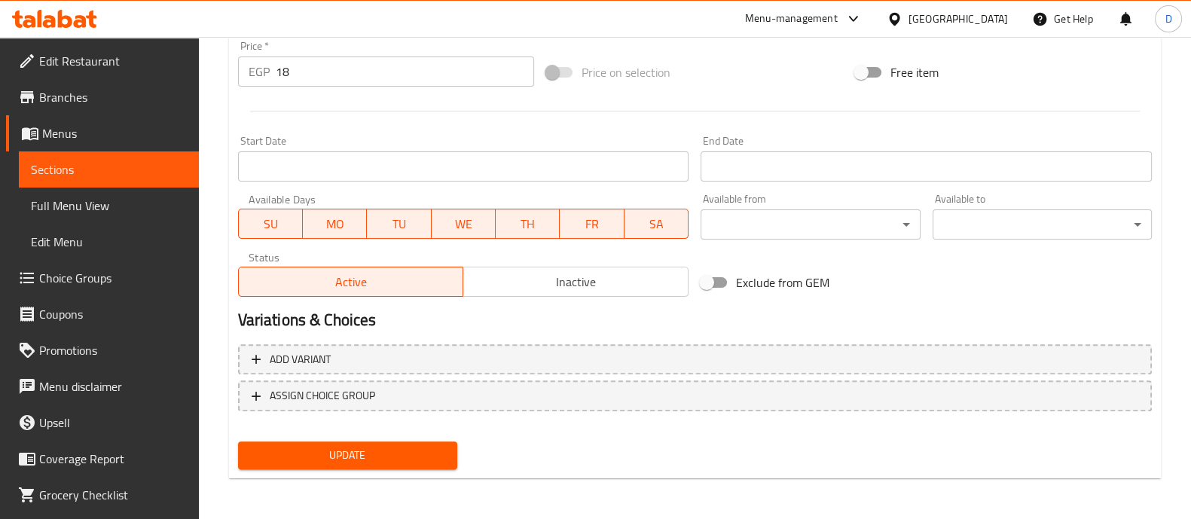
type textarea "A box of smooth and creamy mashed potatoes"
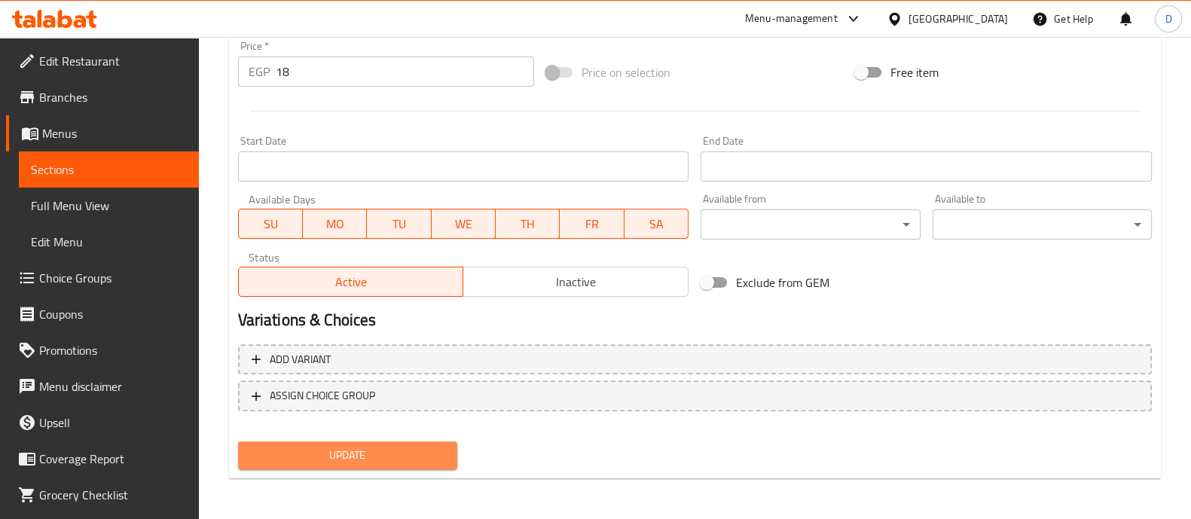
drag, startPoint x: 403, startPoint y: 448, endPoint x: 414, endPoint y: 432, distance: 19.6
click at [404, 449] on span "Update" at bounding box center [347, 455] width 195 height 19
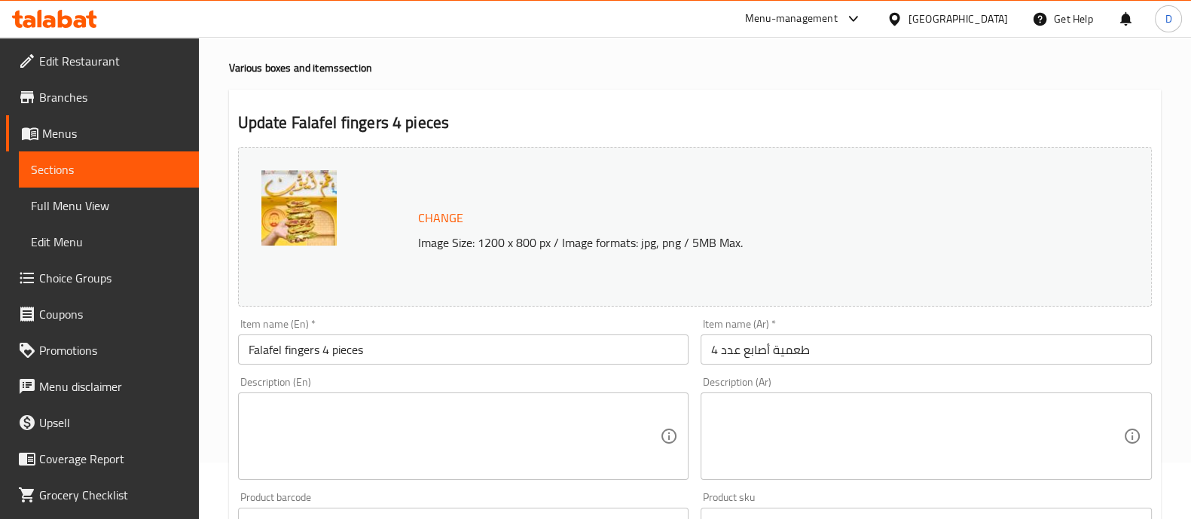
scroll to position [188, 0]
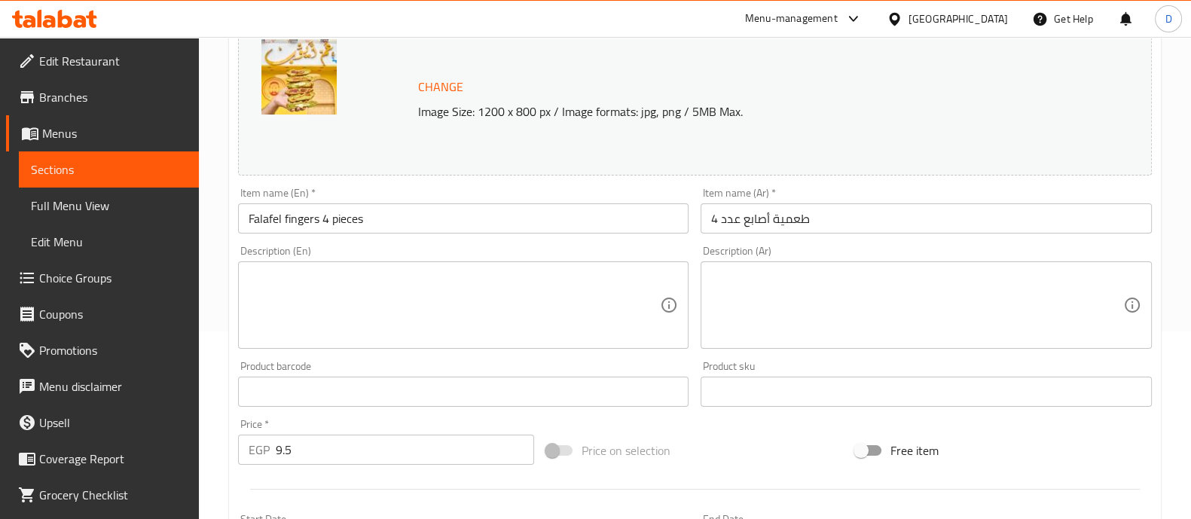
click at [849, 211] on input "طعمية أصابع عدد 4" at bounding box center [926, 218] width 451 height 30
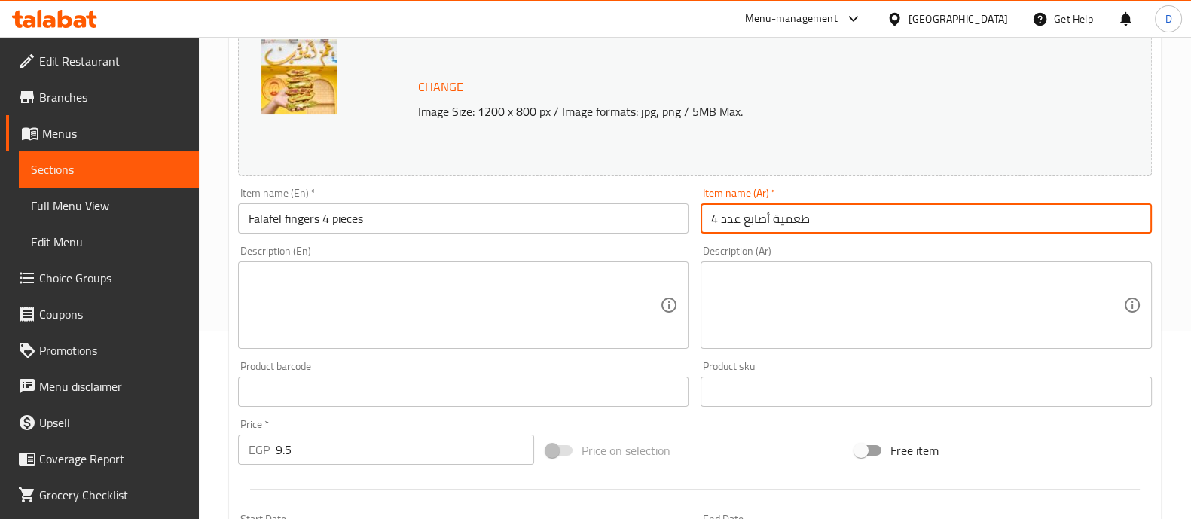
click at [850, 211] on input "طعمية أصابع عدد 4" at bounding box center [926, 218] width 451 height 30
click at [851, 262] on div "Description (Ar)" at bounding box center [926, 304] width 451 height 87
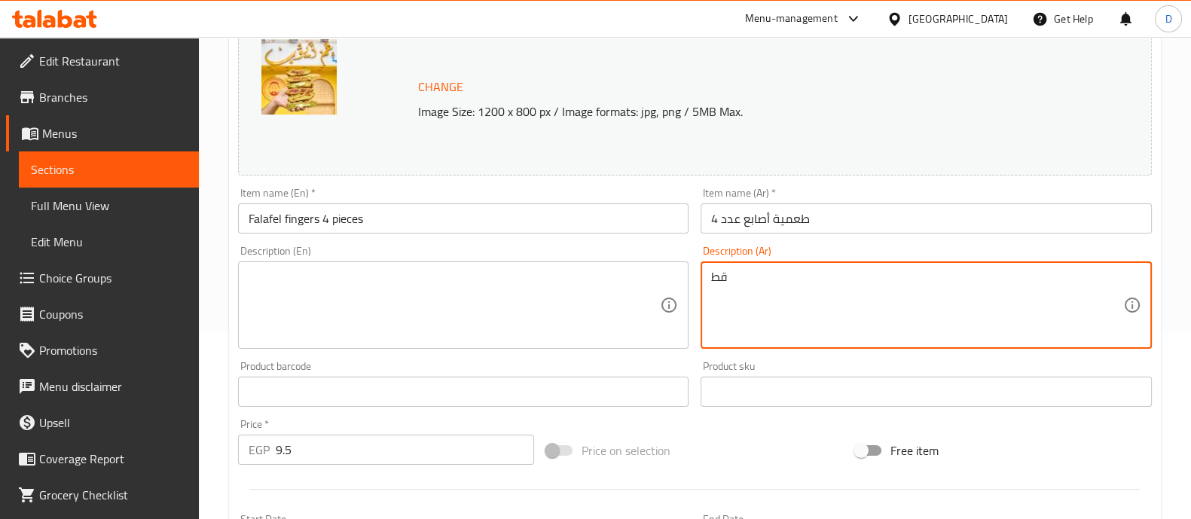
type textarea "ق"
type textarea "4 قطع طعميه"
click at [360, 284] on textarea at bounding box center [455, 306] width 412 height 72
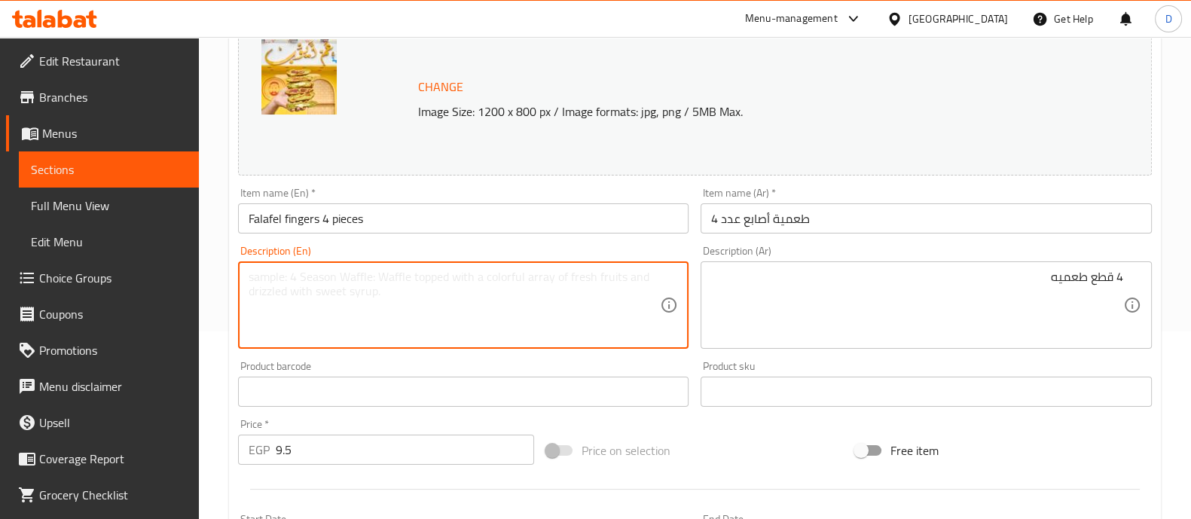
paste textarea "4 pieces of falafel"
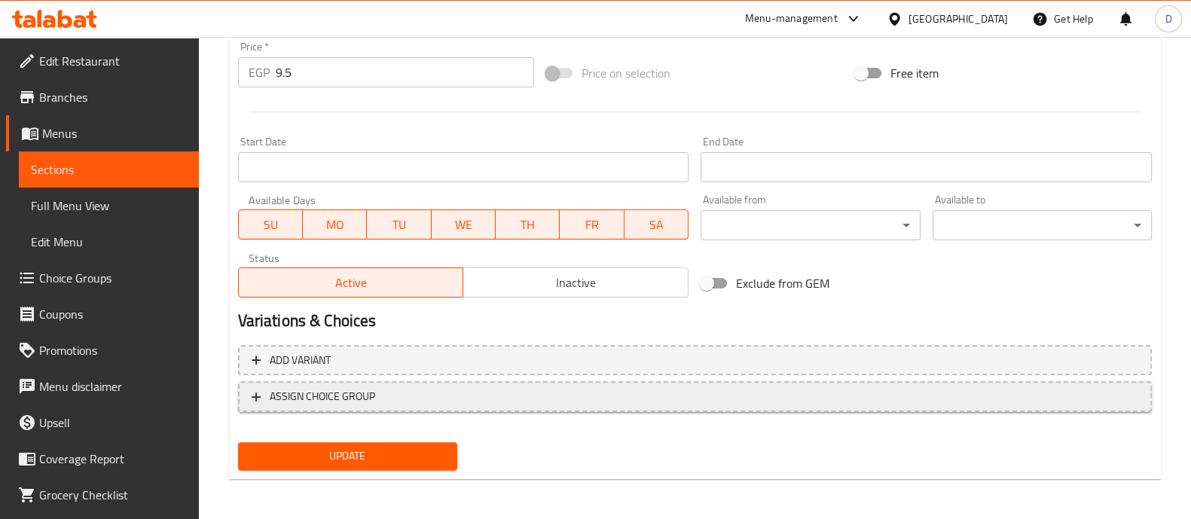
scroll to position [566, 0]
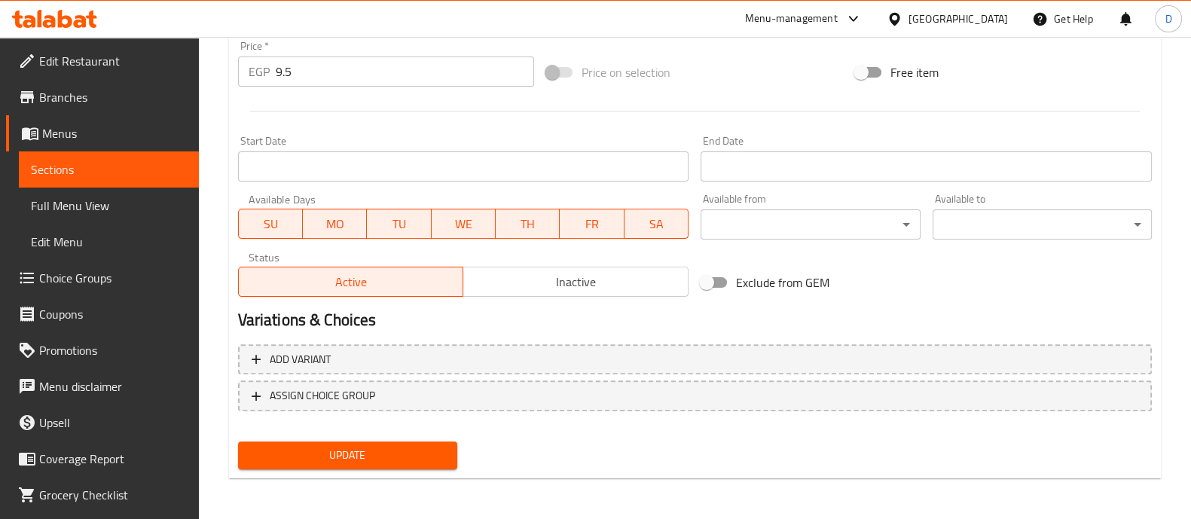
type textarea "4 pieces of falafel"
click at [347, 446] on span "Update" at bounding box center [347, 455] width 195 height 19
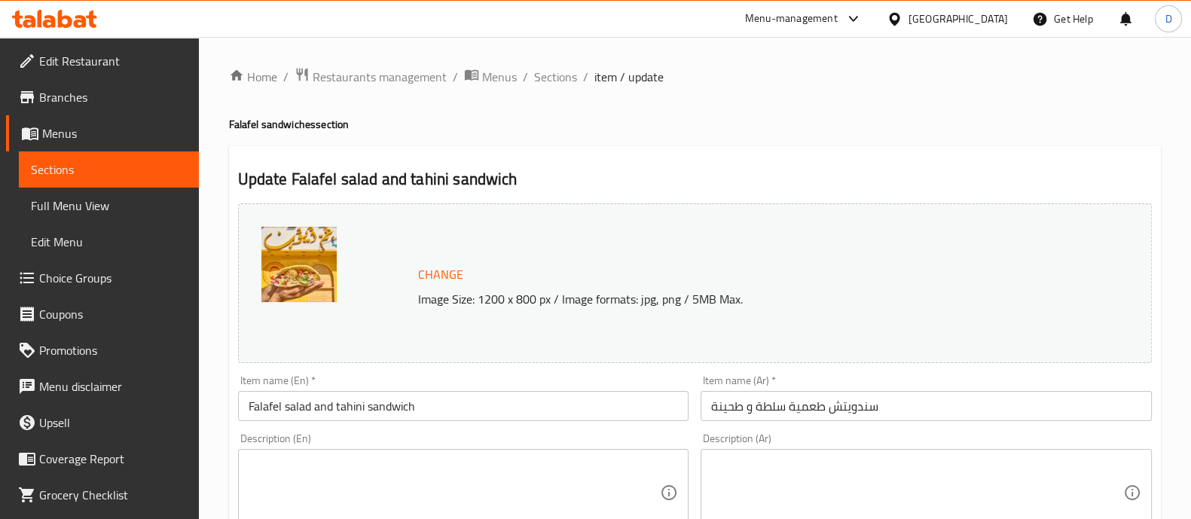
click at [870, 414] on input "سندويتش طعمية سلطة و طحينة" at bounding box center [926, 406] width 451 height 30
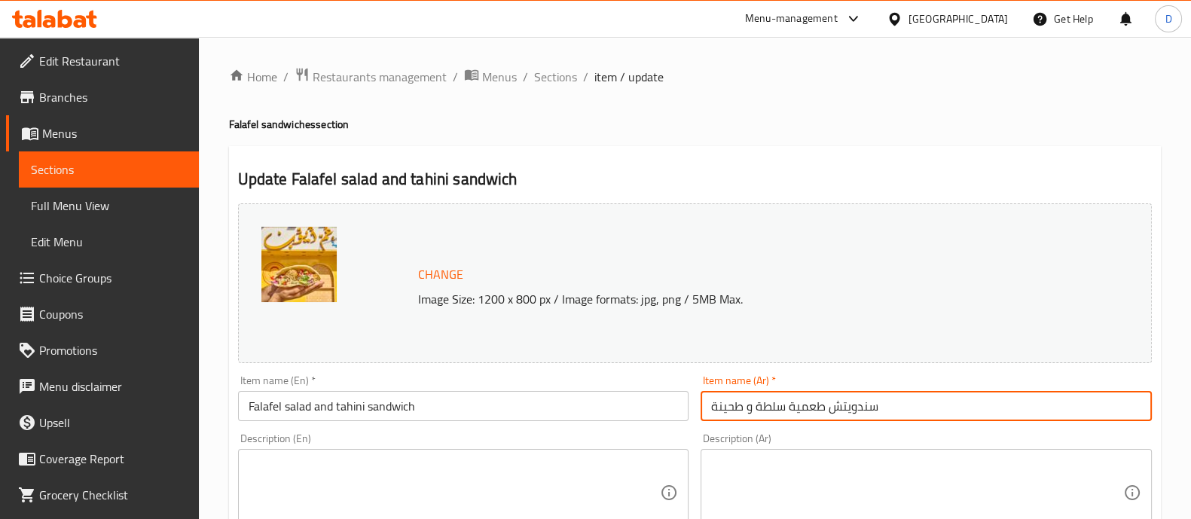
click at [870, 414] on input "سندويتش طعمية سلطة و طحينة" at bounding box center [926, 406] width 451 height 30
click at [407, 497] on textarea at bounding box center [455, 493] width 412 height 72
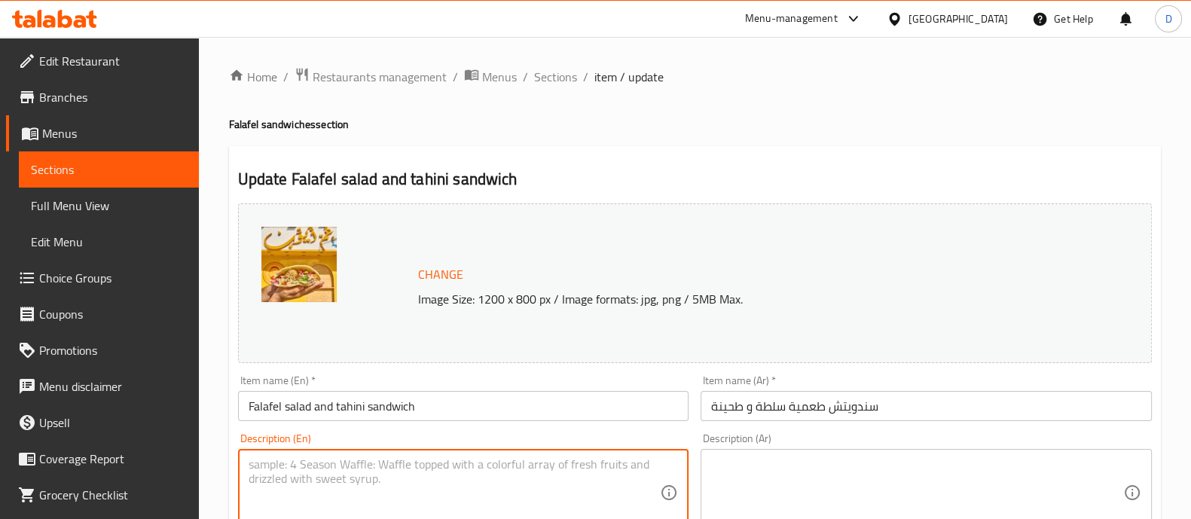
paste textarea "Falafel sandwich with salad and tahini."
type textarea "Falafel sandwich with salad and tahini."
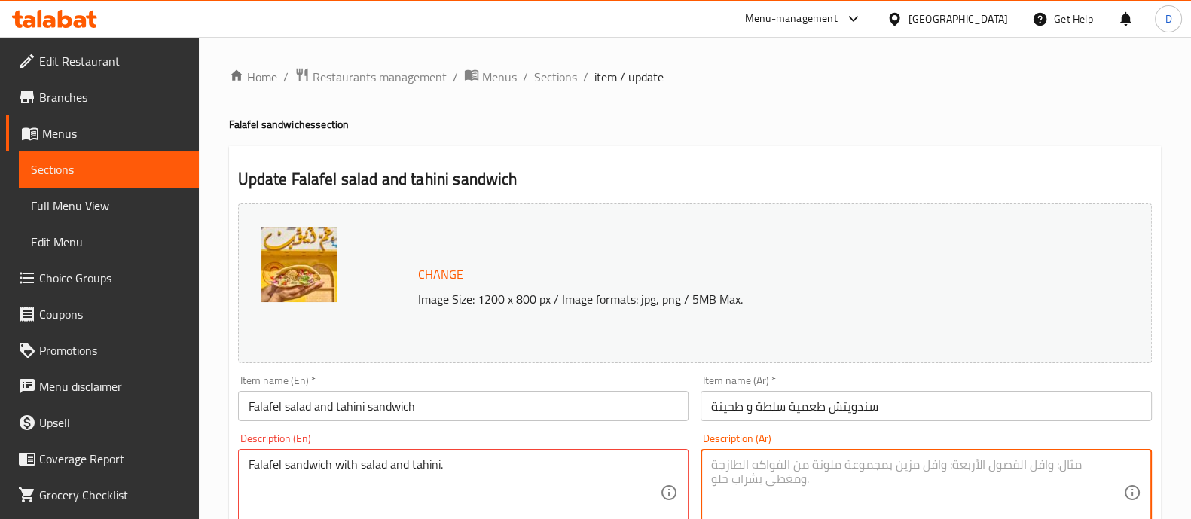
click at [809, 483] on textarea at bounding box center [917, 493] width 412 height 72
paste textarea "ساندويتش طعمية مع سلطة وطحينة. Ask ChatGPT"
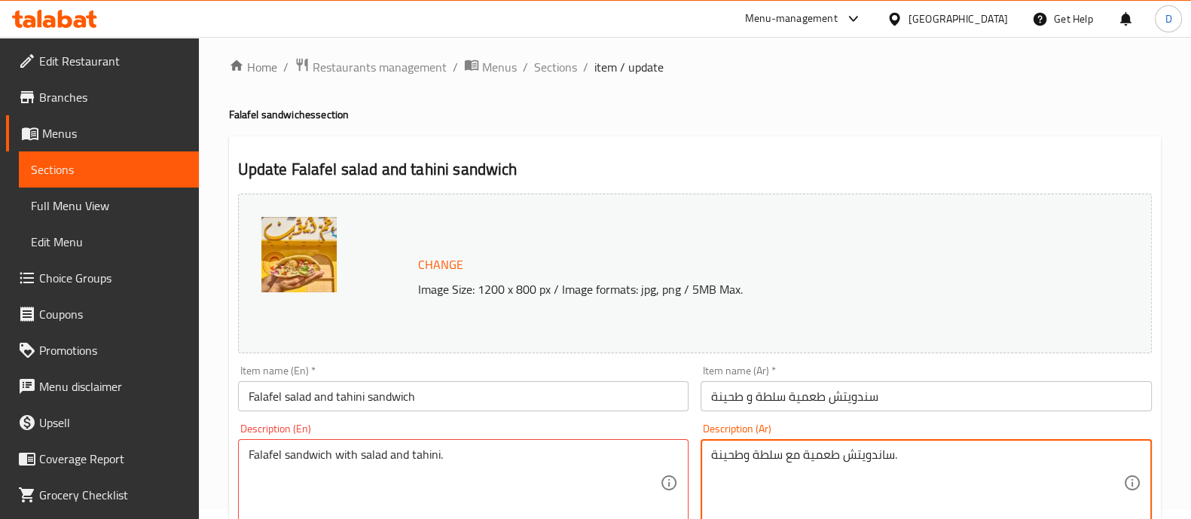
scroll to position [29, 0]
click at [761, 488] on textarea "ساندويتش طعمية مع سلطة وطحينة. Ask ChatGPT" at bounding box center [917, 484] width 412 height 72
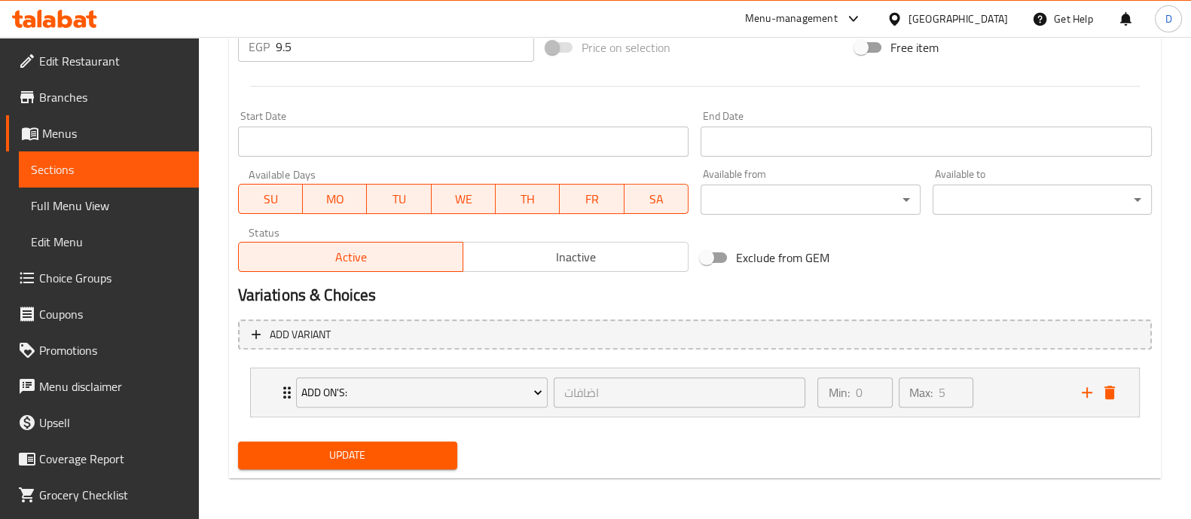
type textarea "ساندويتش طعمية مع سلطة وطحينة."
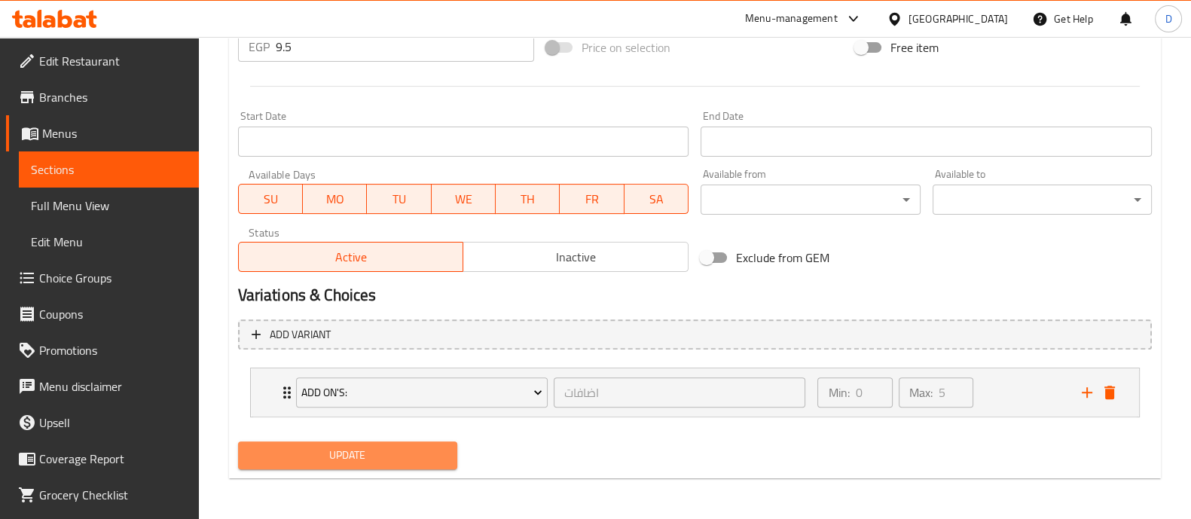
click at [335, 454] on span "Update" at bounding box center [347, 455] width 195 height 19
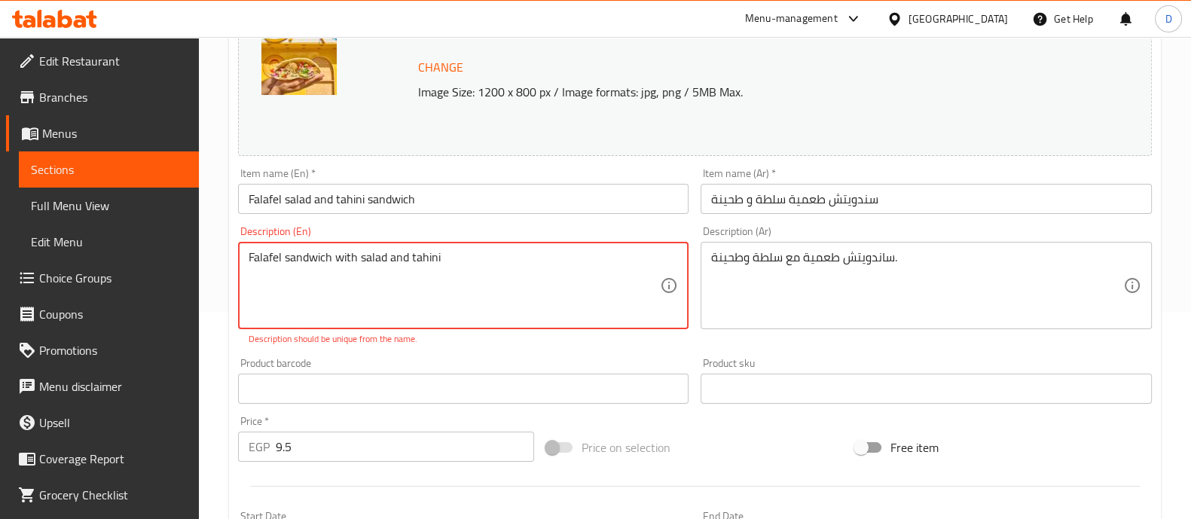
scroll to position [607, 0]
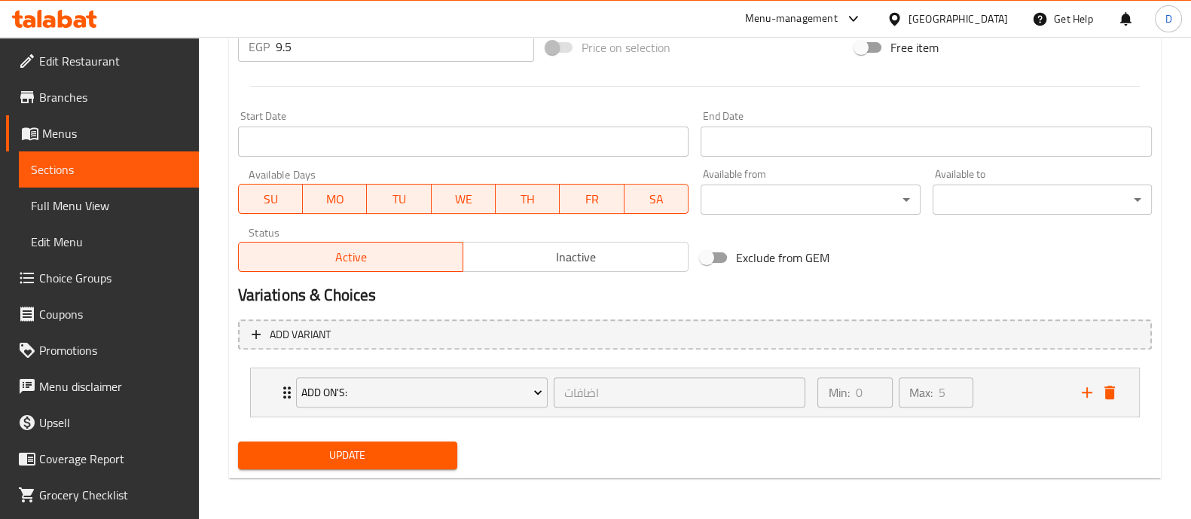
click at [358, 461] on span "Update" at bounding box center [347, 455] width 195 height 19
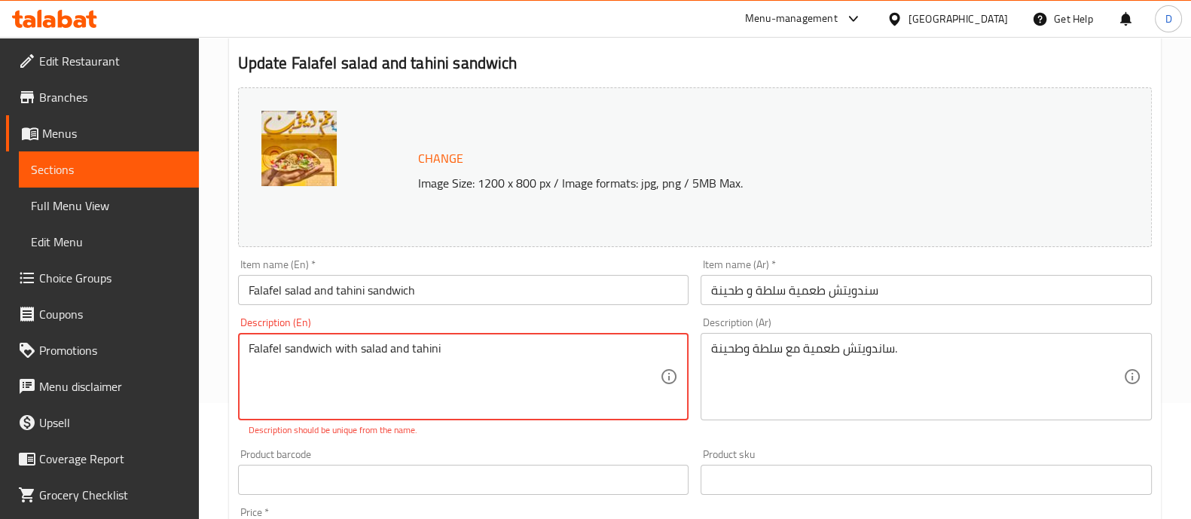
scroll to position [113, 0]
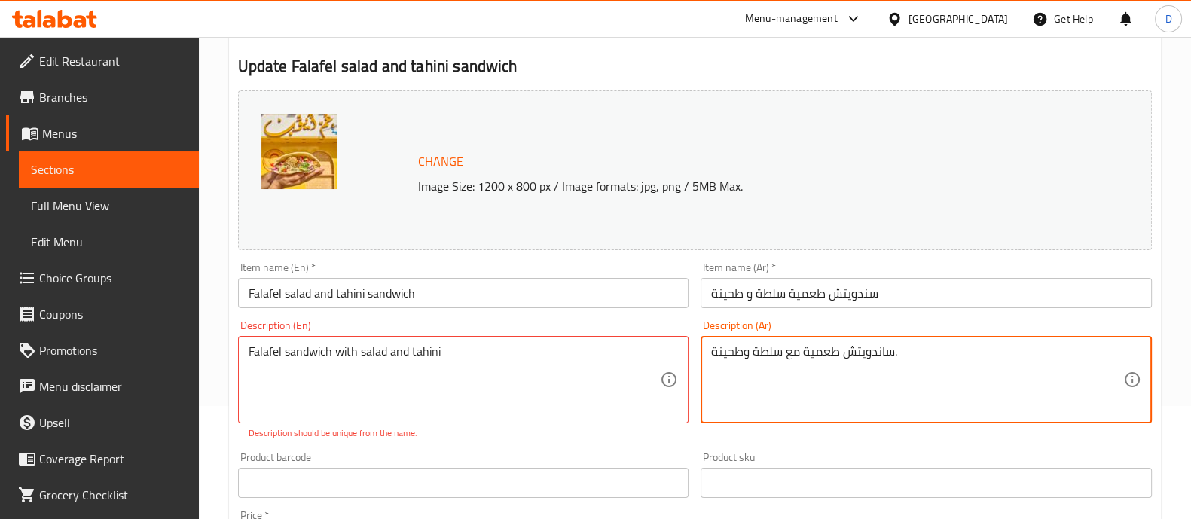
click at [759, 359] on textarea "ساندويتش طعمية مع سلطة وطحينة." at bounding box center [917, 380] width 412 height 72
click at [760, 359] on textarea "ساندويتش طعمية مع سلطة وطحينة." at bounding box center [917, 380] width 412 height 72
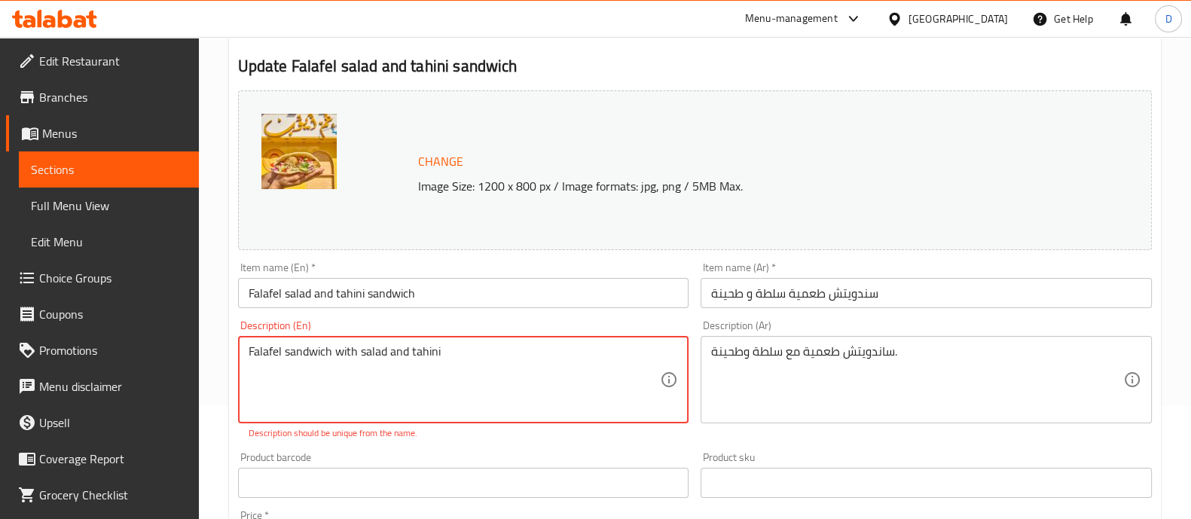
click at [489, 356] on textarea "Falafel sandwich with salad and tahini" at bounding box center [455, 380] width 412 height 72
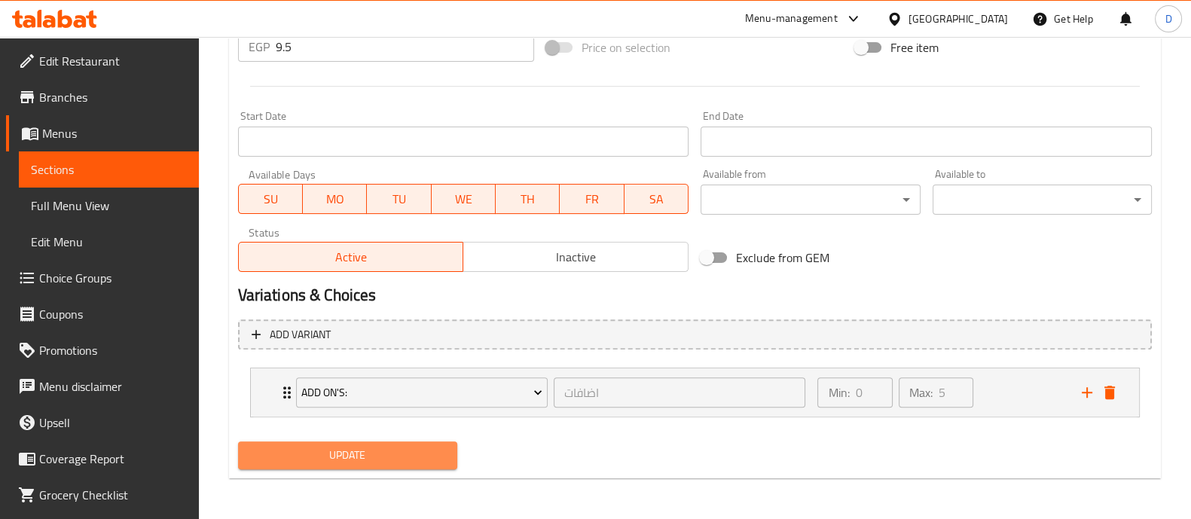
click at [358, 461] on span "Update" at bounding box center [347, 455] width 195 height 19
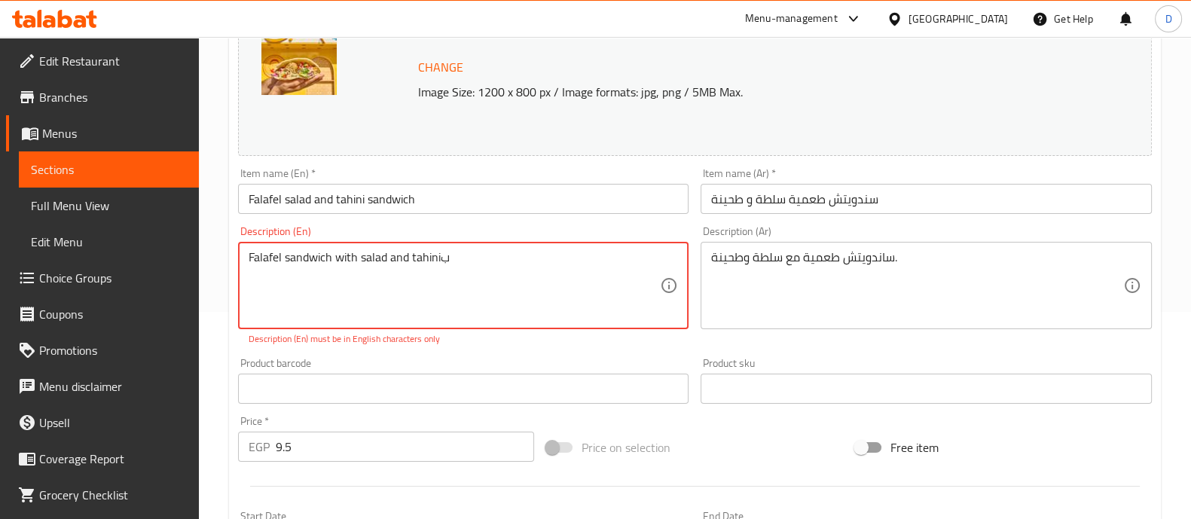
type textarea "Falafel sandwich with salad and tahini"
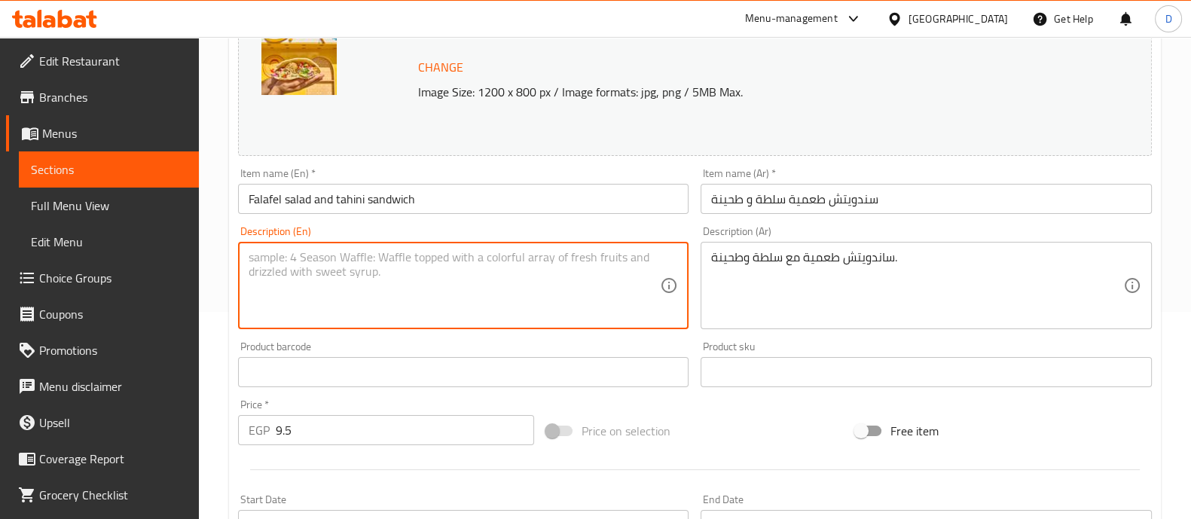
paste textarea "Falafel sandwich with salad and tahini"
type textarea "Falafel sandwich with salad and tahini"
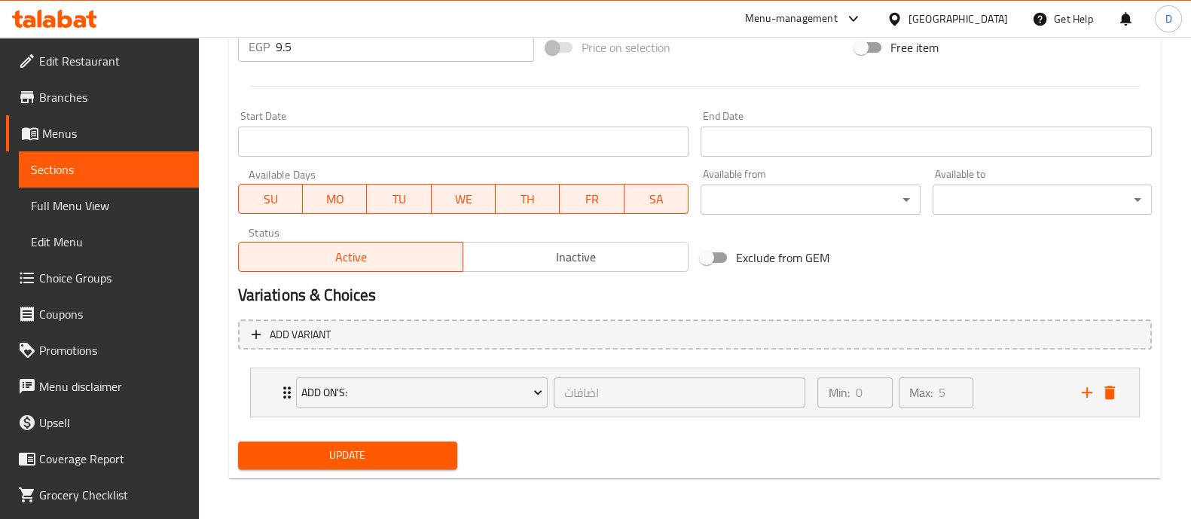
click at [388, 462] on span "Update" at bounding box center [347, 455] width 195 height 19
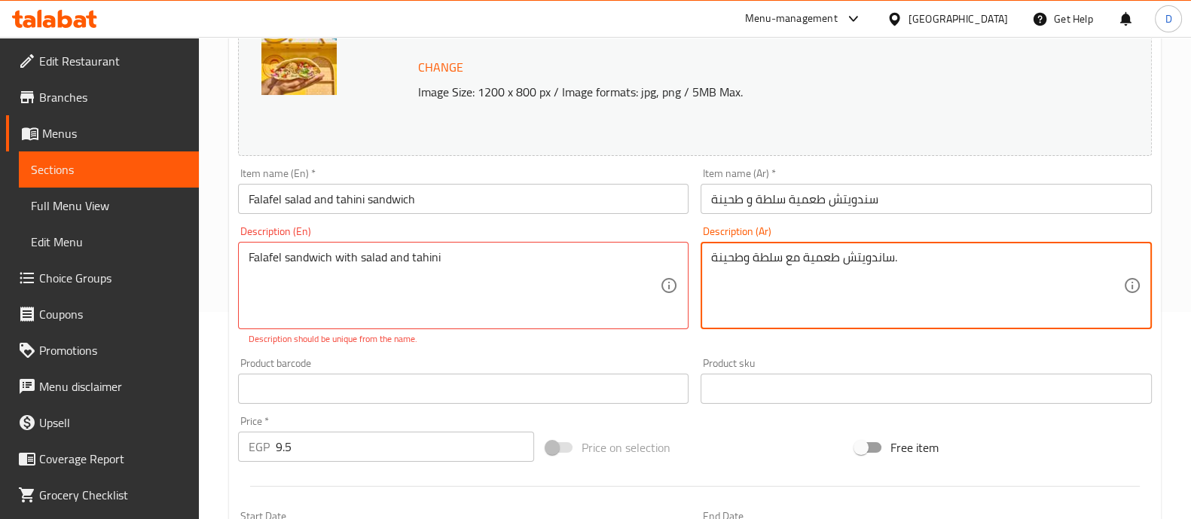
click at [842, 257] on textarea "ساندويتش طعمية مع سلطة وطحينة." at bounding box center [917, 286] width 412 height 72
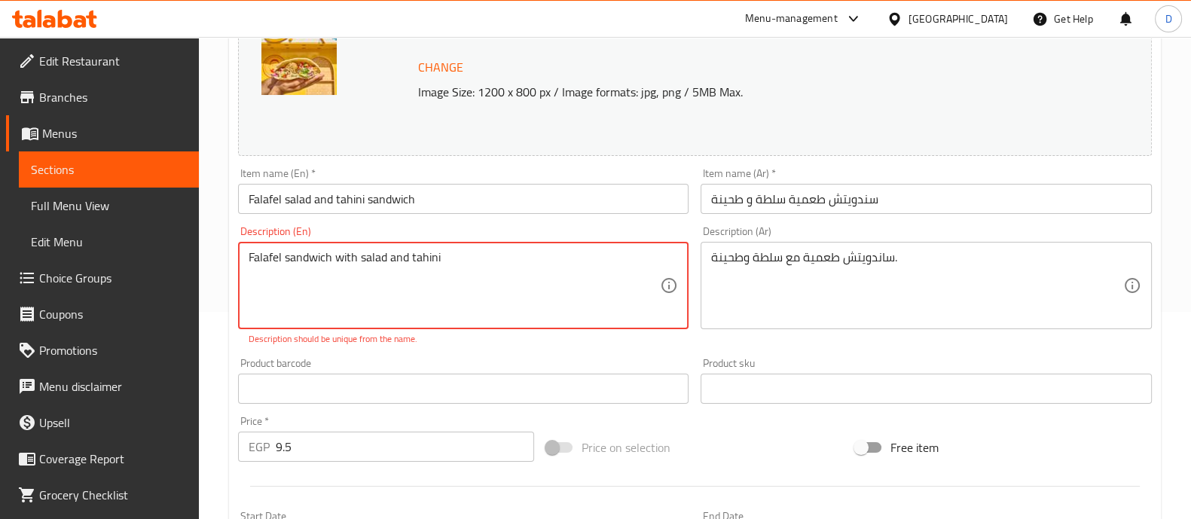
click at [497, 286] on textarea "Falafel sandwich with salad and tahini" at bounding box center [455, 286] width 412 height 72
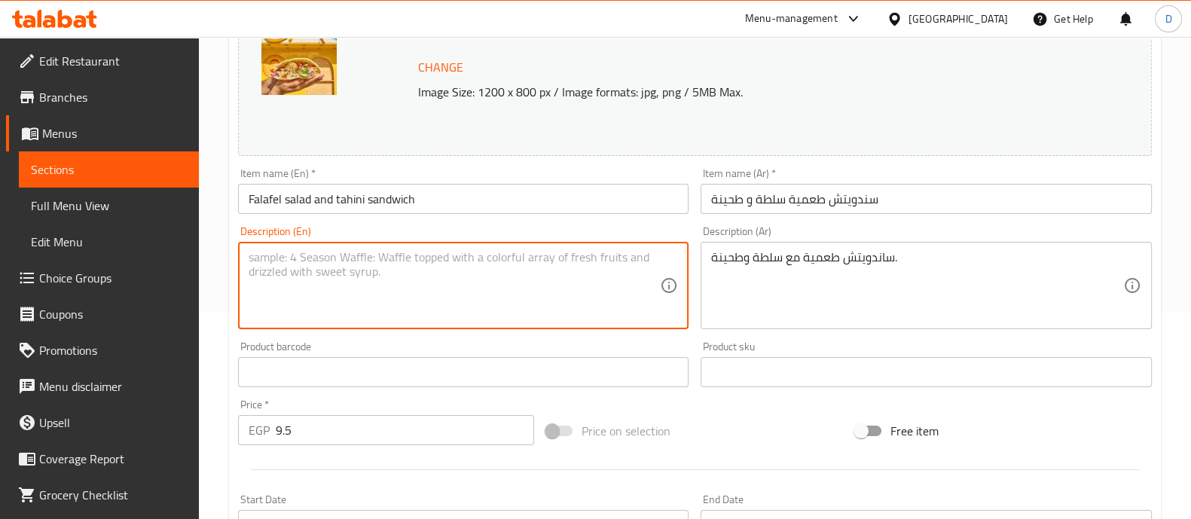
paste textarea "Falafel sandwich with salad and tahini."
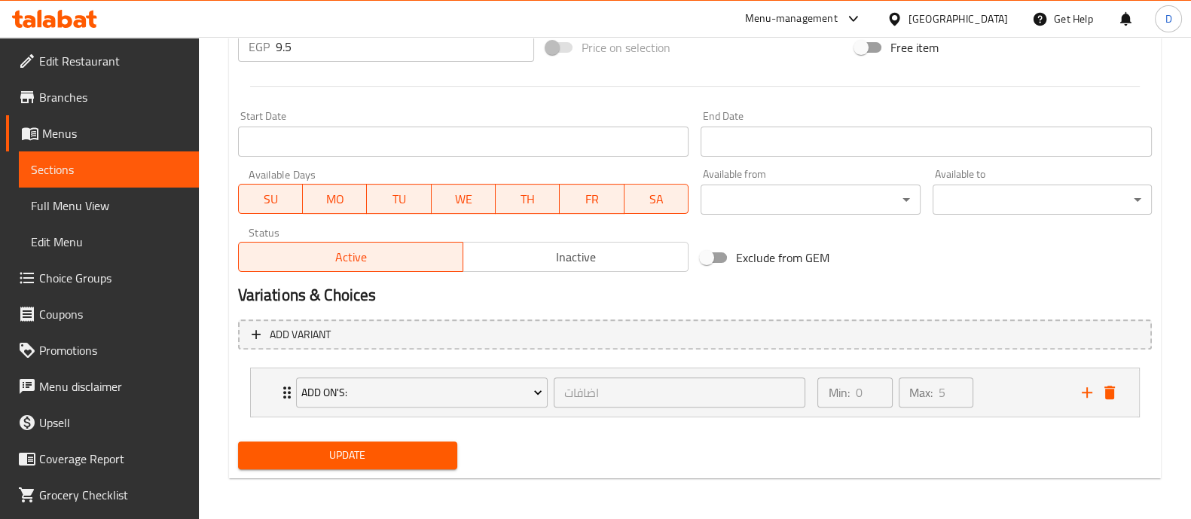
type textarea "Falafel sandwich with salad and tahini."
click span "Update"
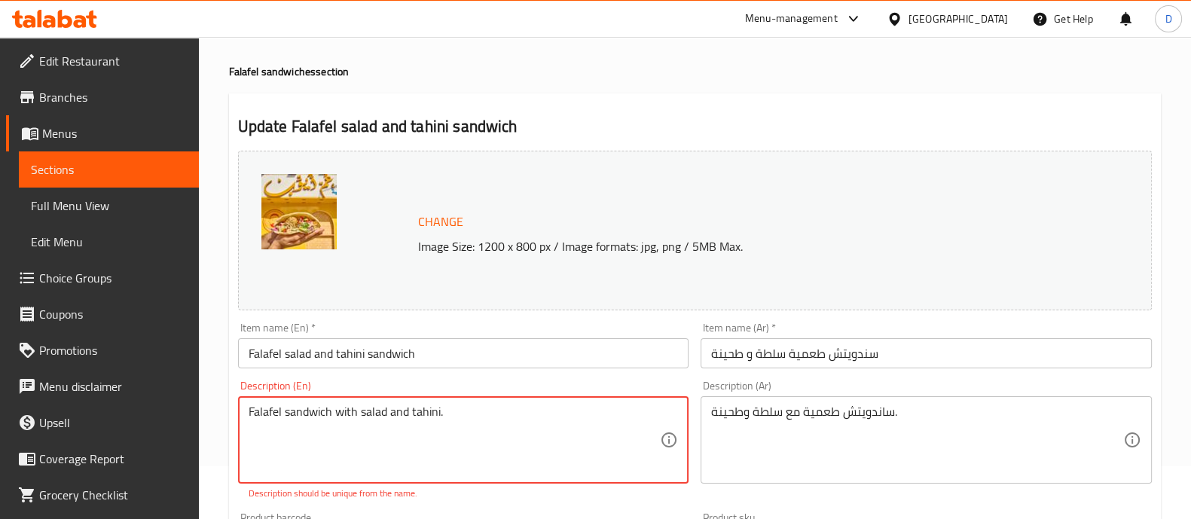
scroll to position [0, 0]
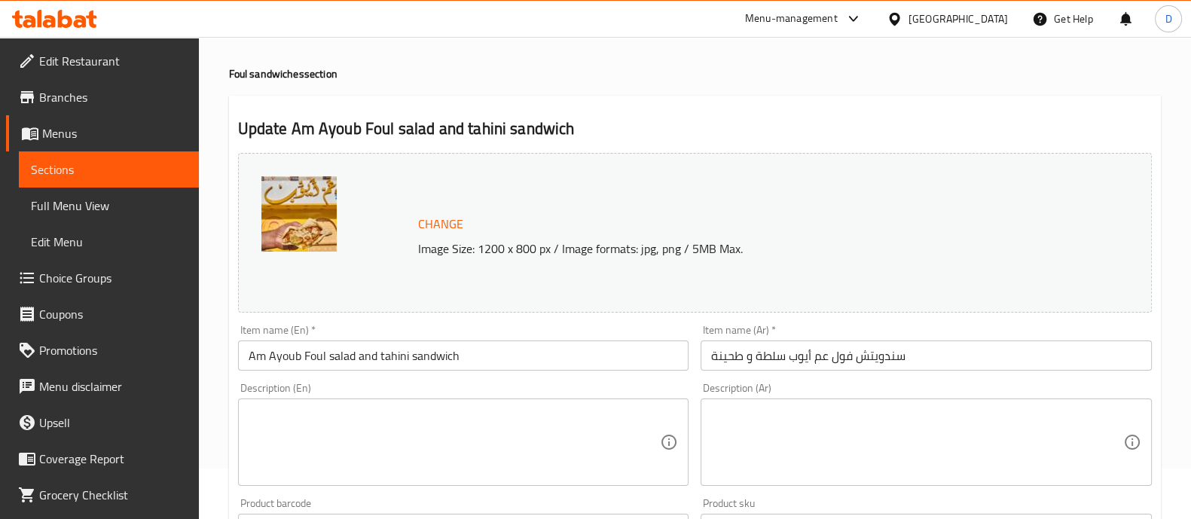
scroll to position [93, 0]
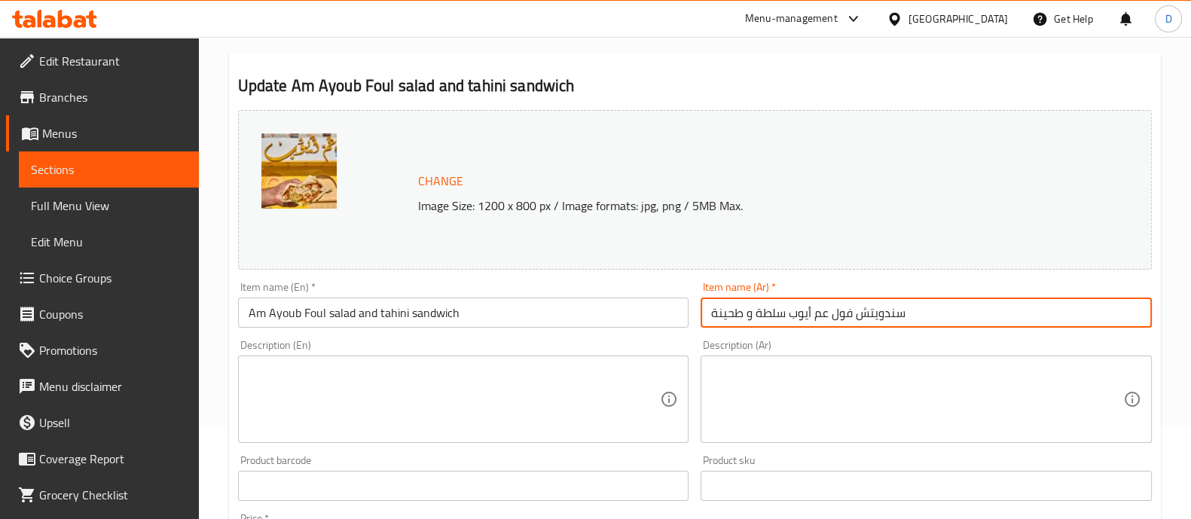
drag, startPoint x: 834, startPoint y: 313, endPoint x: 1001, endPoint y: 302, distance: 166.9
click at [1001, 302] on input "سندويتش فول عم أيوب سلطة و طحينة" at bounding box center [926, 313] width 451 height 30
click at [874, 312] on input "سندويتش فول عم أيوب سلطة و طحينة" at bounding box center [926, 313] width 451 height 30
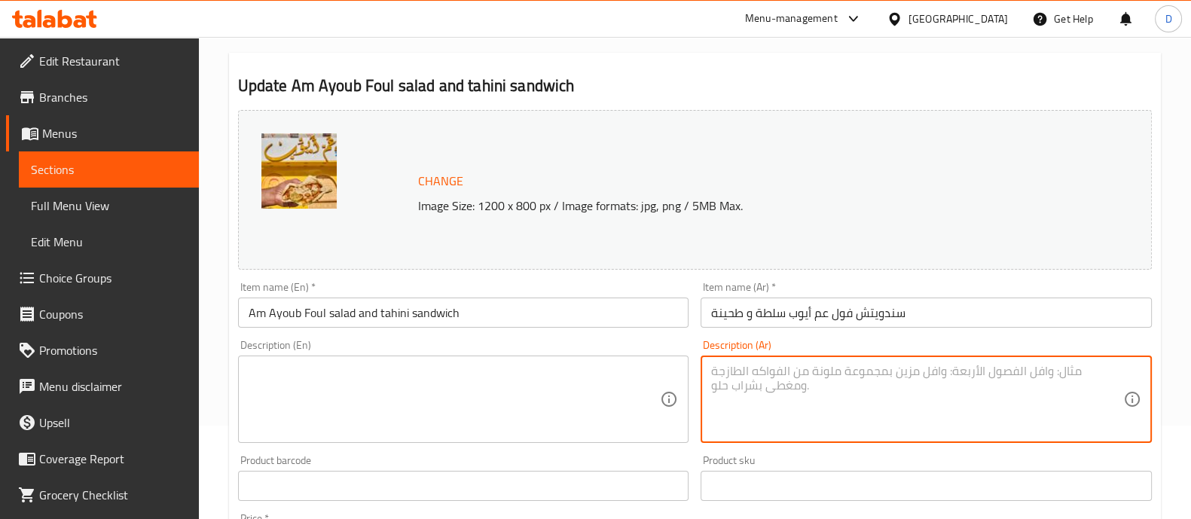
click at [827, 410] on textarea at bounding box center [917, 400] width 412 height 72
paste textarea "ساندويتش فول مع سلطة وطحينة"
type textarea "ساندويتش فول مع سلطة وطحينة"
click at [397, 412] on textarea at bounding box center [455, 400] width 412 height 72
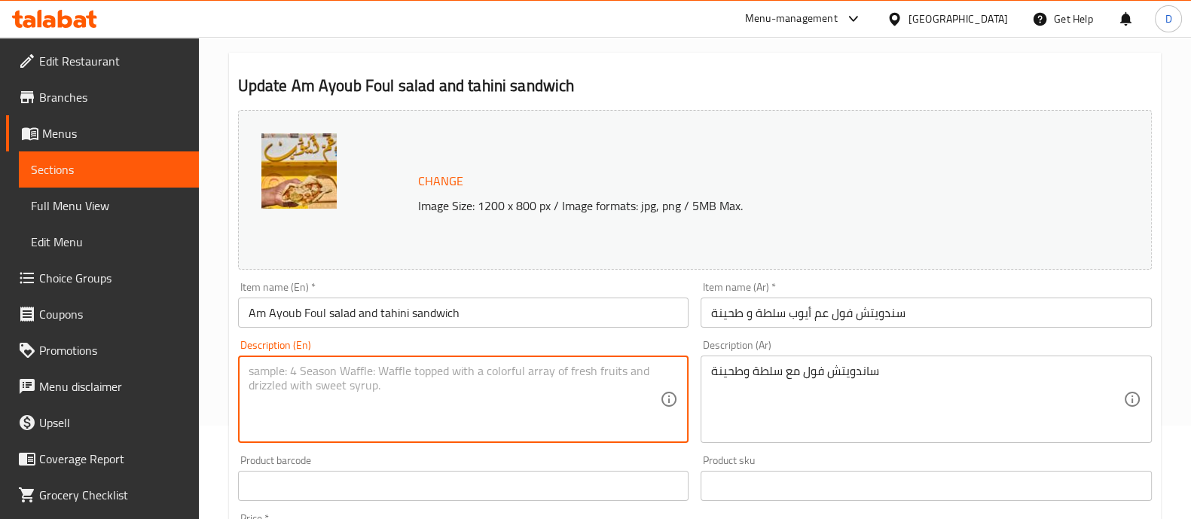
paste textarea "Foul (fava beans) sandwich with salad and tahini."
click at [313, 370] on textarea "Foul (fava beans) sandwich with salad and tahini." at bounding box center [455, 400] width 412 height 72
click at [313, 368] on textarea "Foul (fava beans) sandwich with salad and tahini." at bounding box center [455, 400] width 412 height 72
click at [306, 371] on textarea "Foul (fava ) sandwich with salad and tahini." at bounding box center [455, 400] width 412 height 72
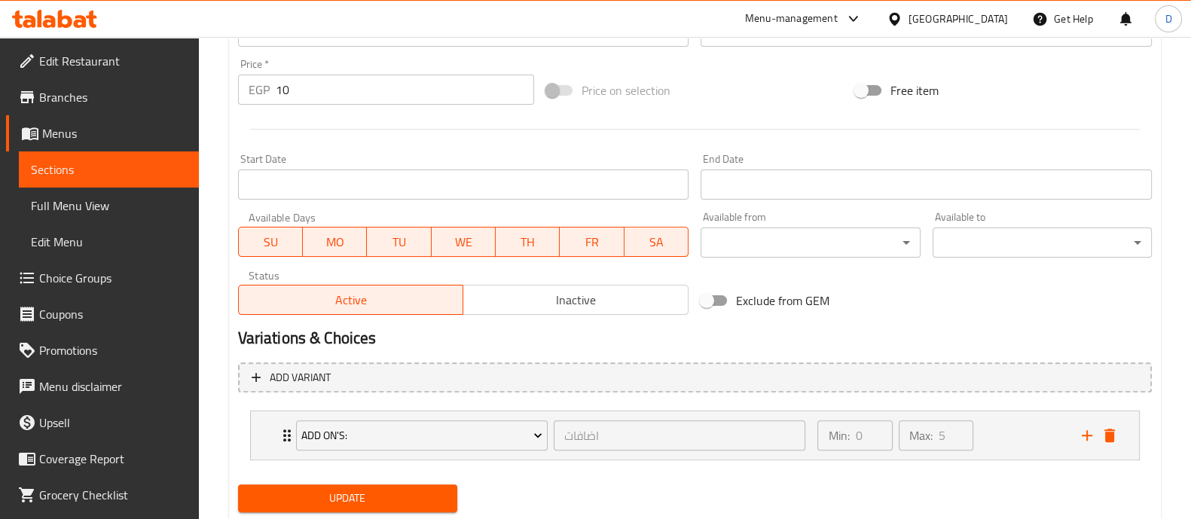
scroll to position [591, 0]
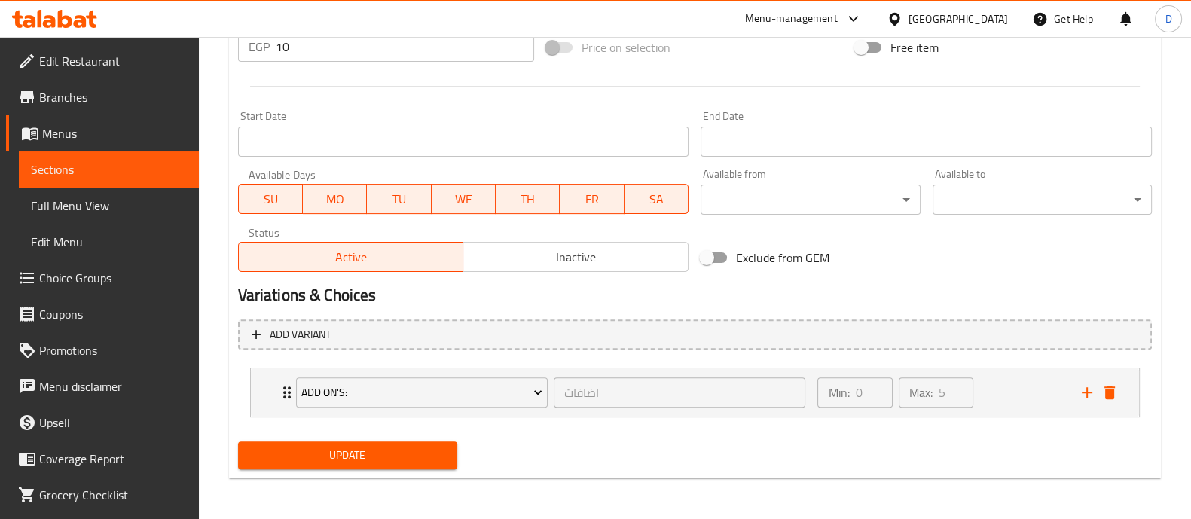
type textarea "Foul sandwich with salad and tahini."
click at [350, 450] on span "Update" at bounding box center [347, 455] width 195 height 19
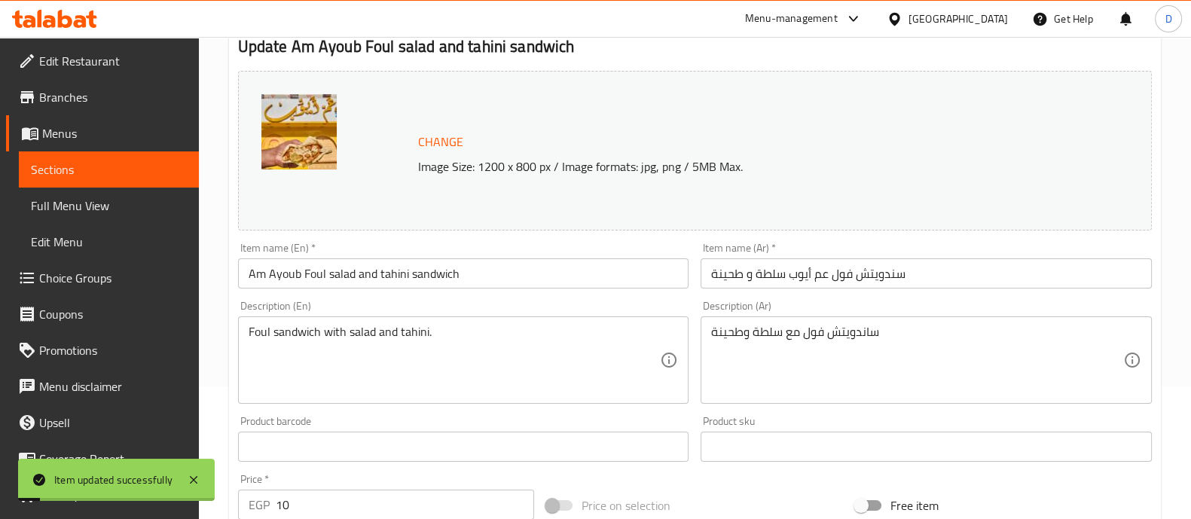
scroll to position [121, 0]
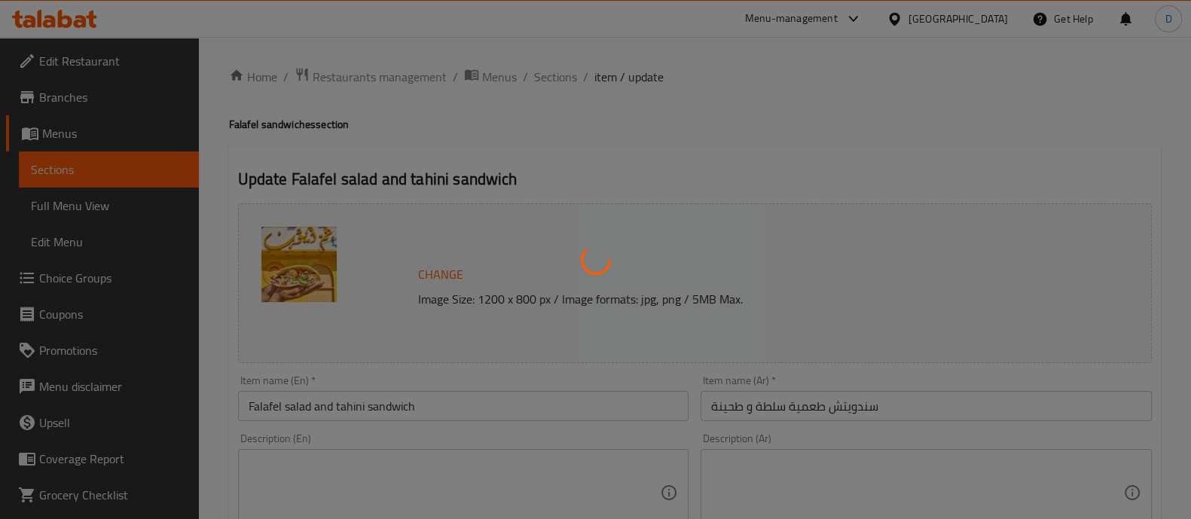
type input "اضافات"
type input "0"
type input "5"
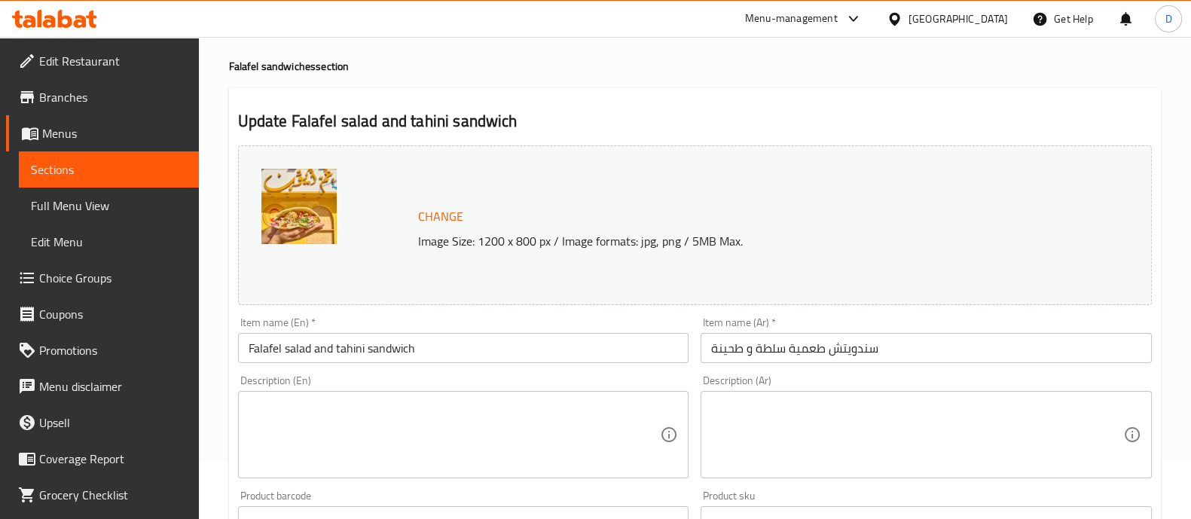
scroll to position [93, 0]
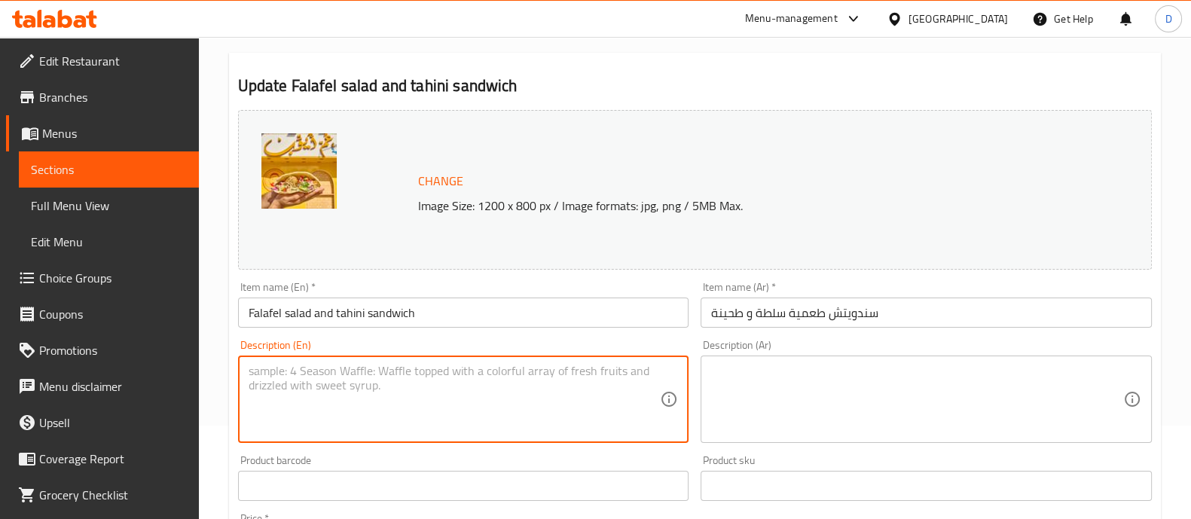
click at [530, 397] on textarea at bounding box center [455, 400] width 412 height 72
paste textarea "Falafel sandwich with salad and tahini."
type textarea "Falafel sandwich with salad and tahini."
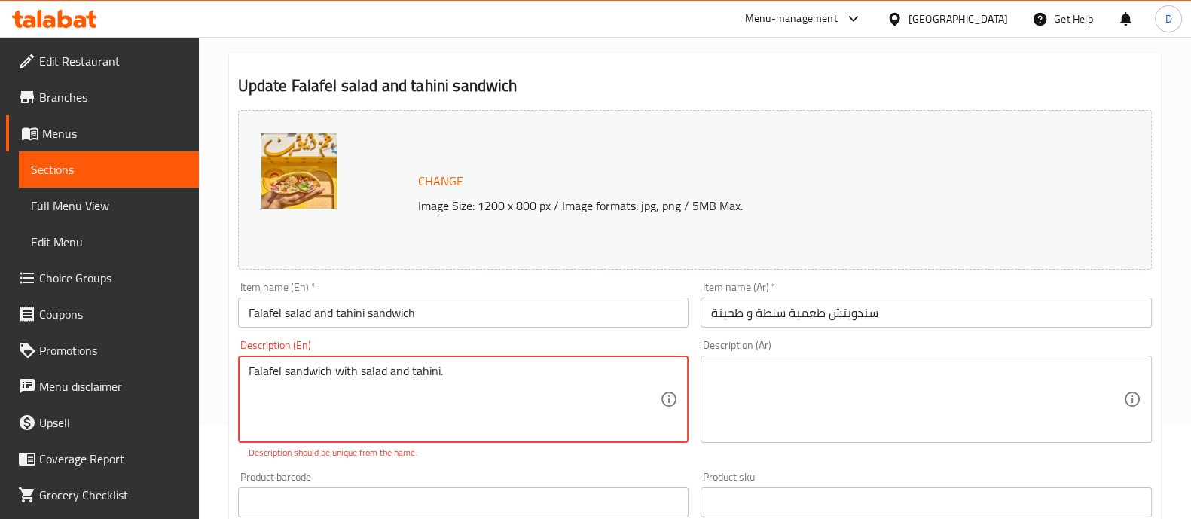
click at [783, 369] on textarea at bounding box center [917, 400] width 412 height 72
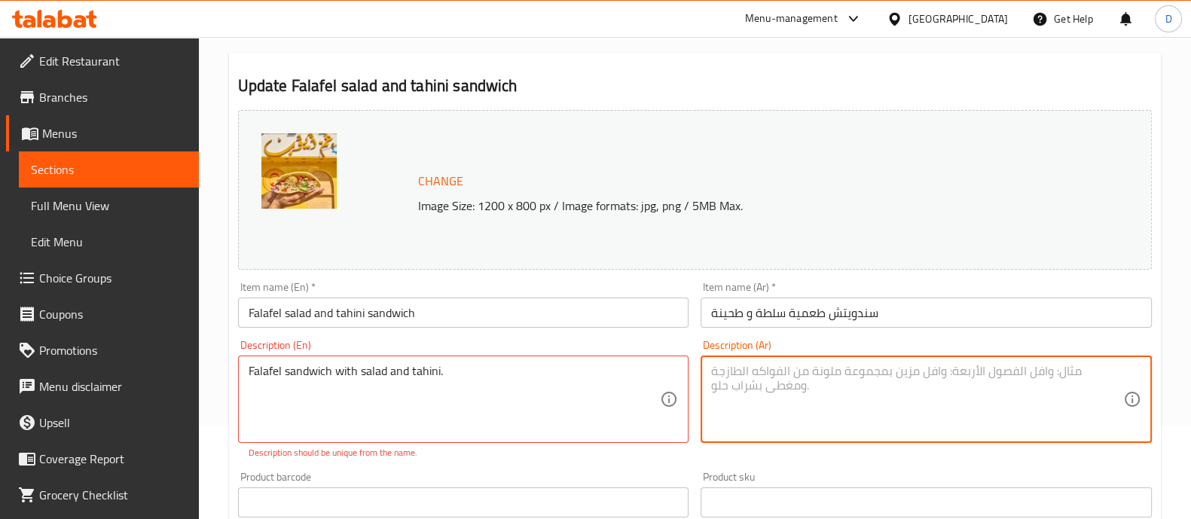
paste textarea "ساندويتش طعمية مع سلطة وطحينة."
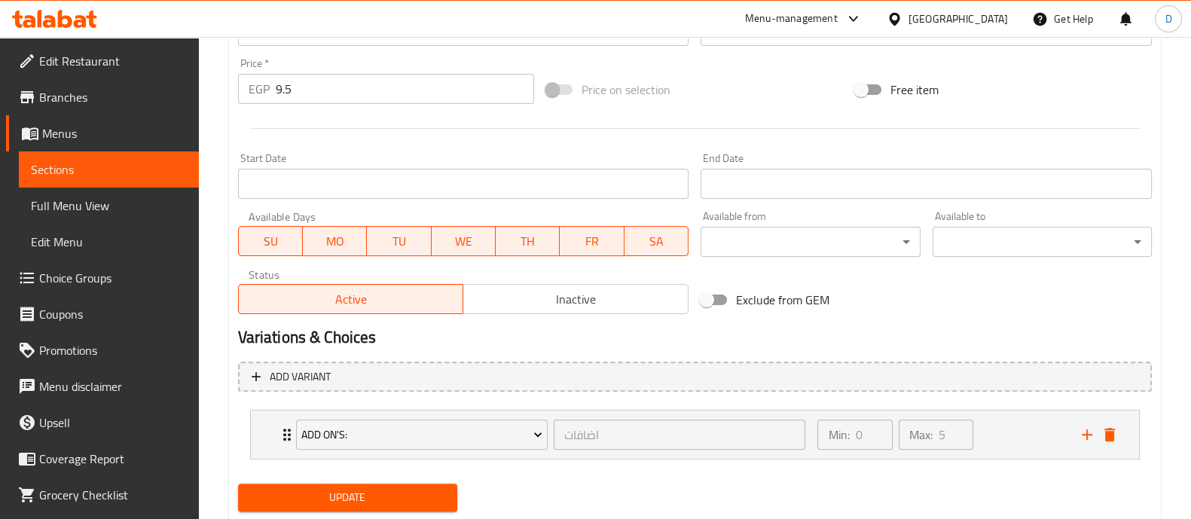
click at [396, 497] on span "Update" at bounding box center [347, 497] width 195 height 19
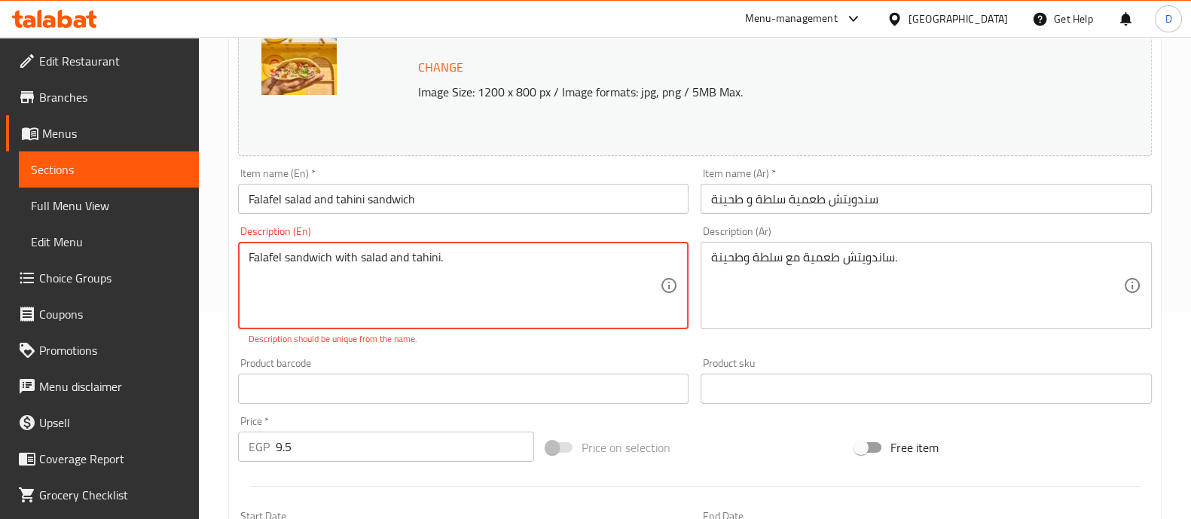
click at [395, 263] on textarea "Falafel sandwich with salad and tahini." at bounding box center [455, 286] width 412 height 72
click at [392, 261] on textarea "Falafel sandwich with salad and tahini." at bounding box center [455, 286] width 412 height 72
click at [488, 241] on div "Description (En) Falafel sandwich with salad and tahini. Description (En) Descr…" at bounding box center [463, 286] width 451 height 120
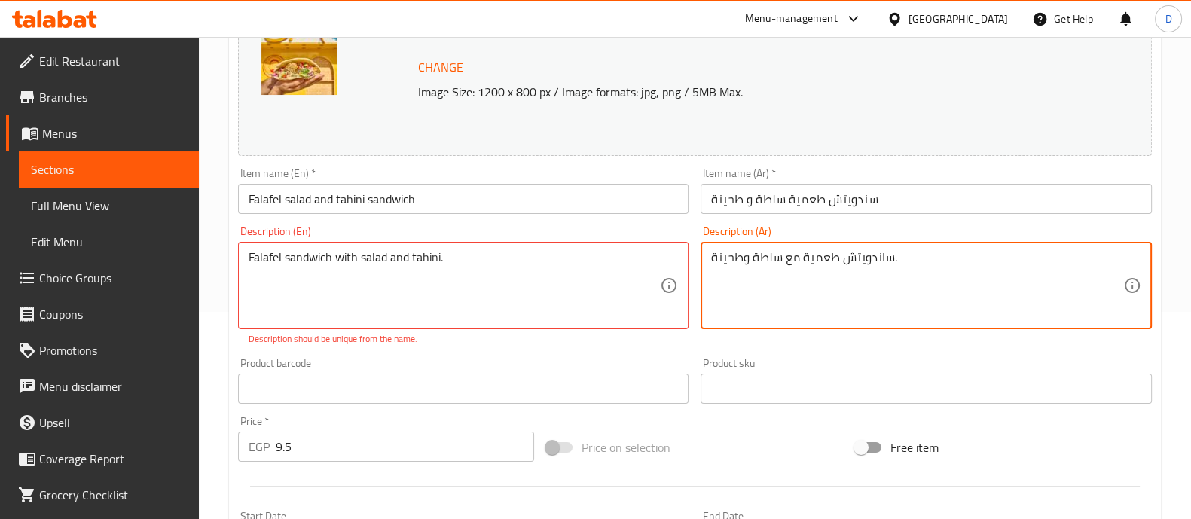
click at [815, 258] on textarea "ساندويتش طعمية مع سلطة وطحينة." at bounding box center [917, 286] width 412 height 72
click at [1041, 248] on div "ساندويتش طعمية مع سلطة وطحينة. Description (Ar)" at bounding box center [926, 285] width 451 height 87
click at [1026, 273] on textarea "ساندويتش طعمية مع سلطة وطحينة." at bounding box center [917, 286] width 412 height 72
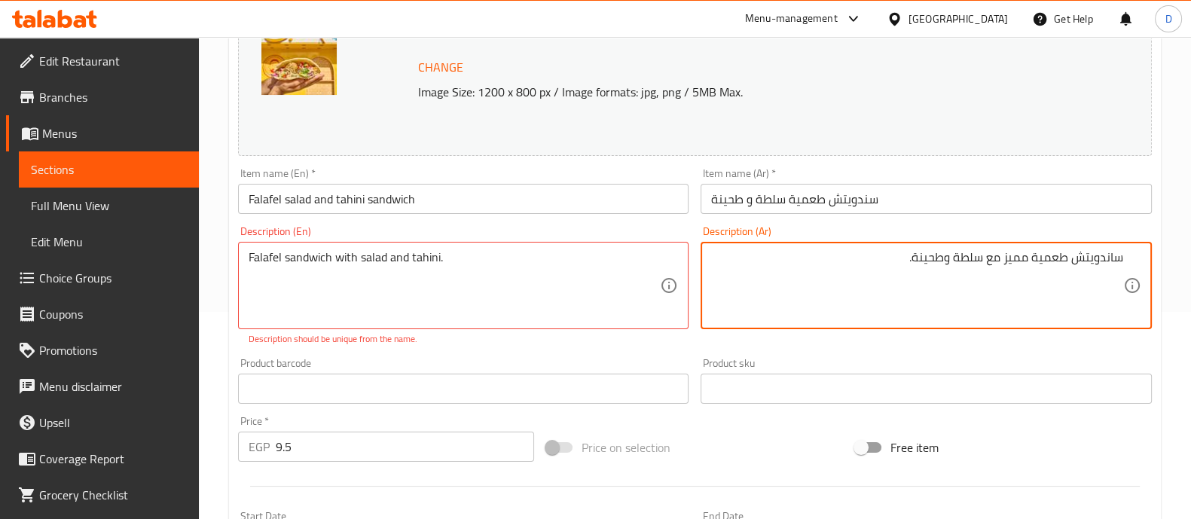
click at [1026, 272] on textarea "ساندويتش طعمية مميز مع سلطة وطحينة." at bounding box center [917, 286] width 412 height 72
click at [1027, 272] on textarea "ساندويتش طعمية مميز مع سلطة وطحينة." at bounding box center [917, 286] width 412 height 72
type textarea "ساندويتش طعمية مميز مع سلطة وطحينة."
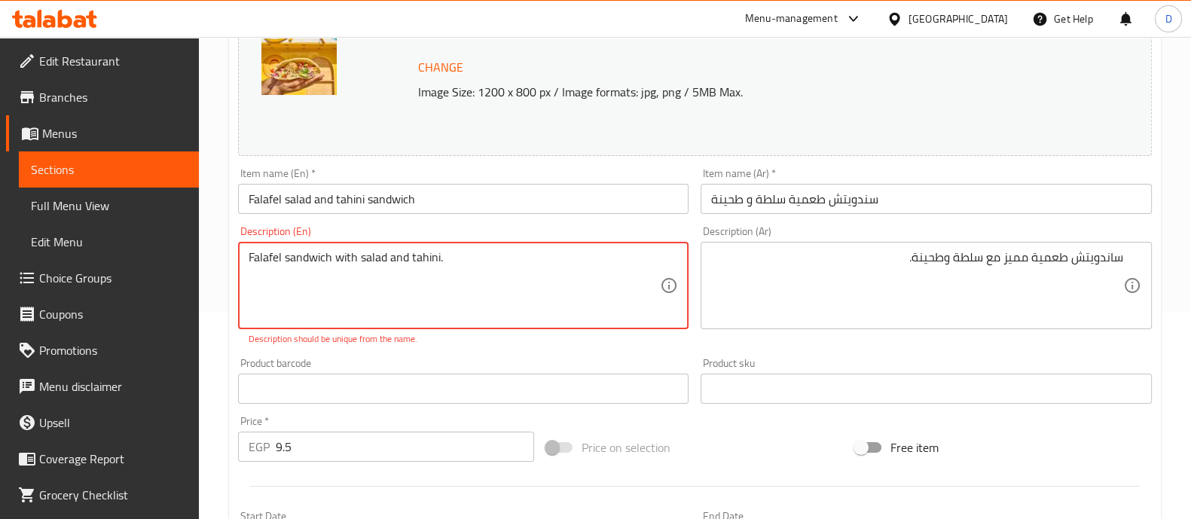
click at [546, 306] on textarea "Falafel sandwich with salad and tahini." at bounding box center [455, 286] width 412 height 72
click at [547, 306] on textarea "Falafel sandwich with salad and tahini." at bounding box center [455, 286] width 412 height 72
paste textarea "Special falafel sandwich with salad and tahini."
type textarea "Falafel sandwich with salad and tahini.Special falafel sandwich with salad and …"
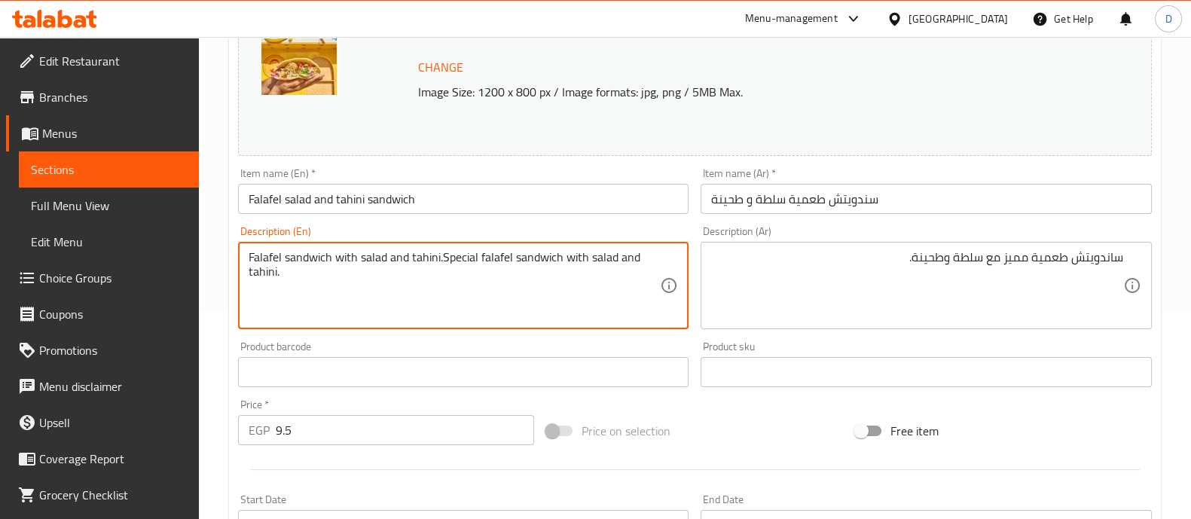
click at [544, 292] on textarea "Falafel sandwich with salad and tahini.Special falafel sandwich with salad and …" at bounding box center [455, 286] width 412 height 72
click at [546, 293] on textarea "Falafel sandwich with salad and tahini.Special falafel sandwich with salad and …" at bounding box center [455, 286] width 412 height 72
paste textarea
paste textarea "Special falafel sandwich with salad and tahini."
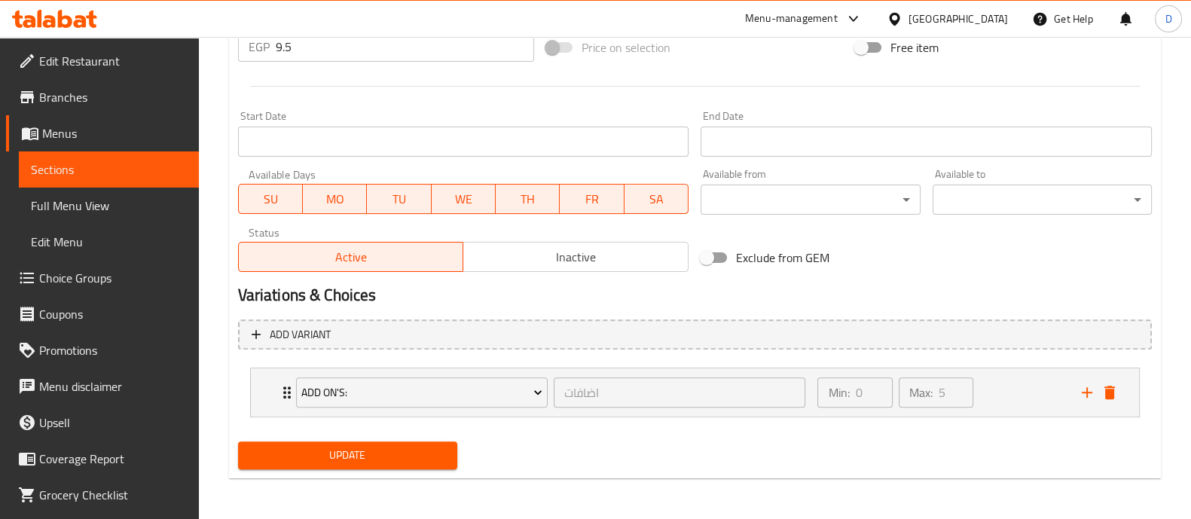
type textarea "Special falafel sandwich with salad and tahini."
click at [377, 453] on span "Update" at bounding box center [347, 455] width 195 height 19
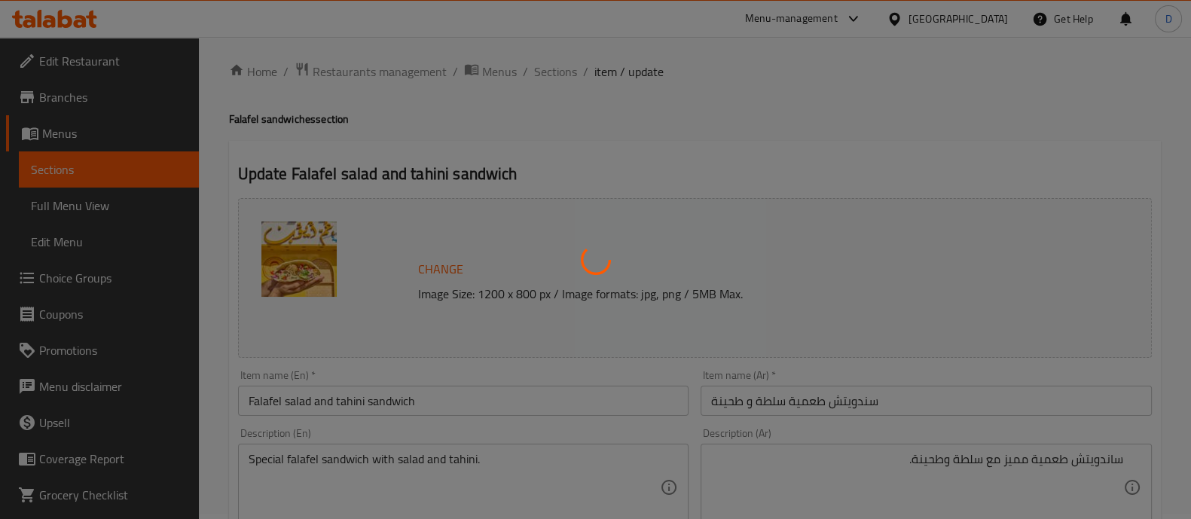
scroll to position [0, 0]
